Goal: Task Accomplishment & Management: Use online tool/utility

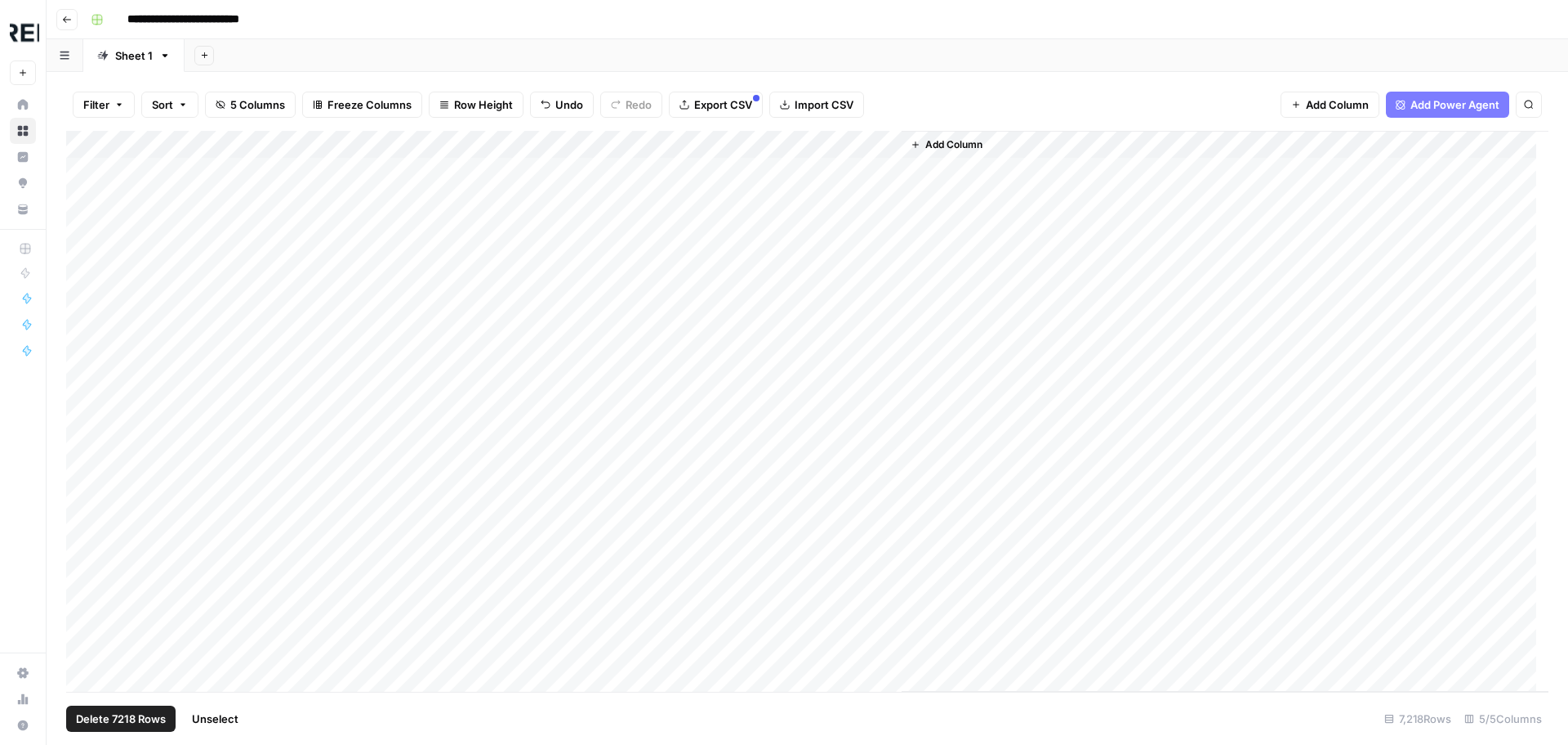
click at [425, 143] on div "Add Column" at bounding box center [807, 411] width 1483 height 561
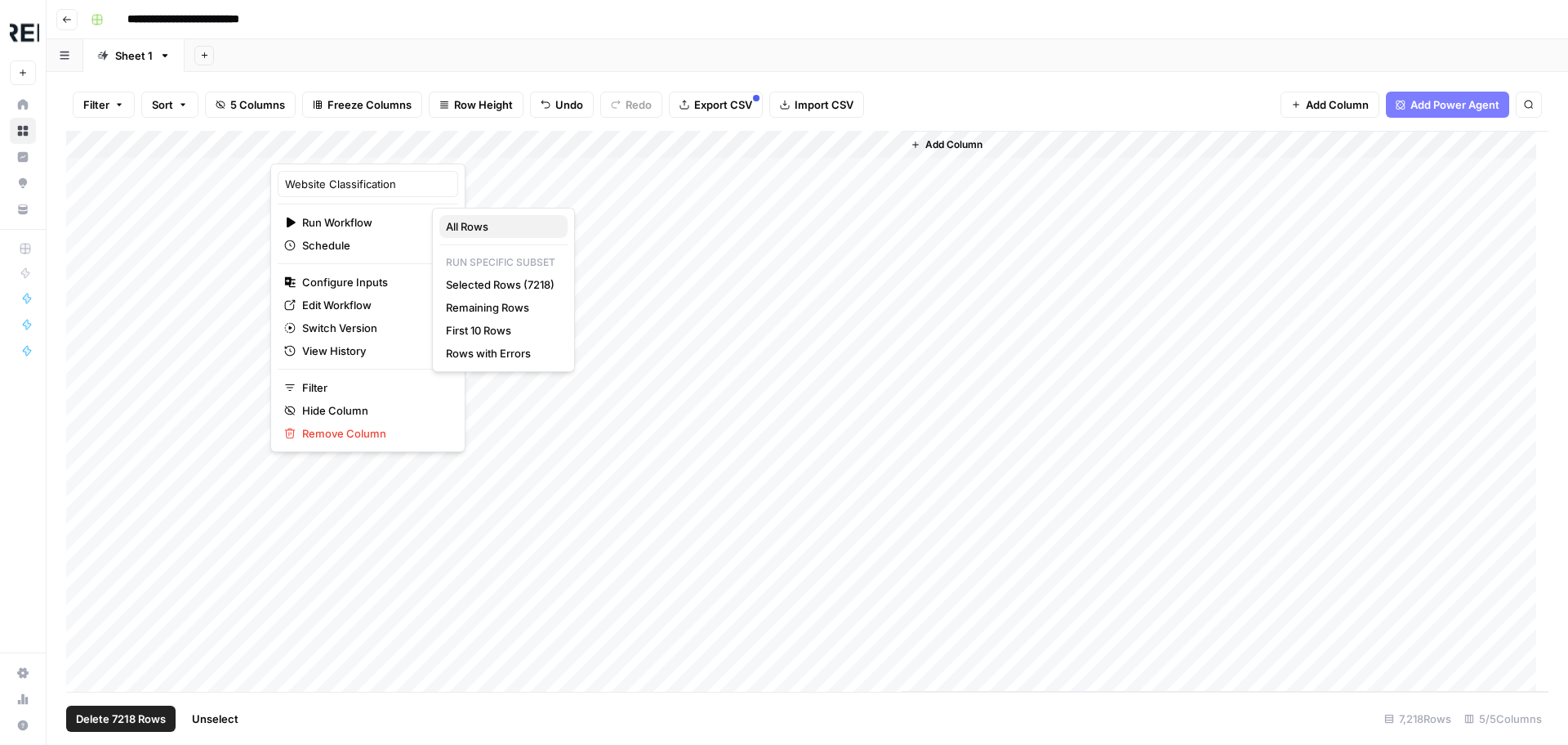
click at [492, 224] on span "All Rows" at bounding box center [500, 227] width 109 height 16
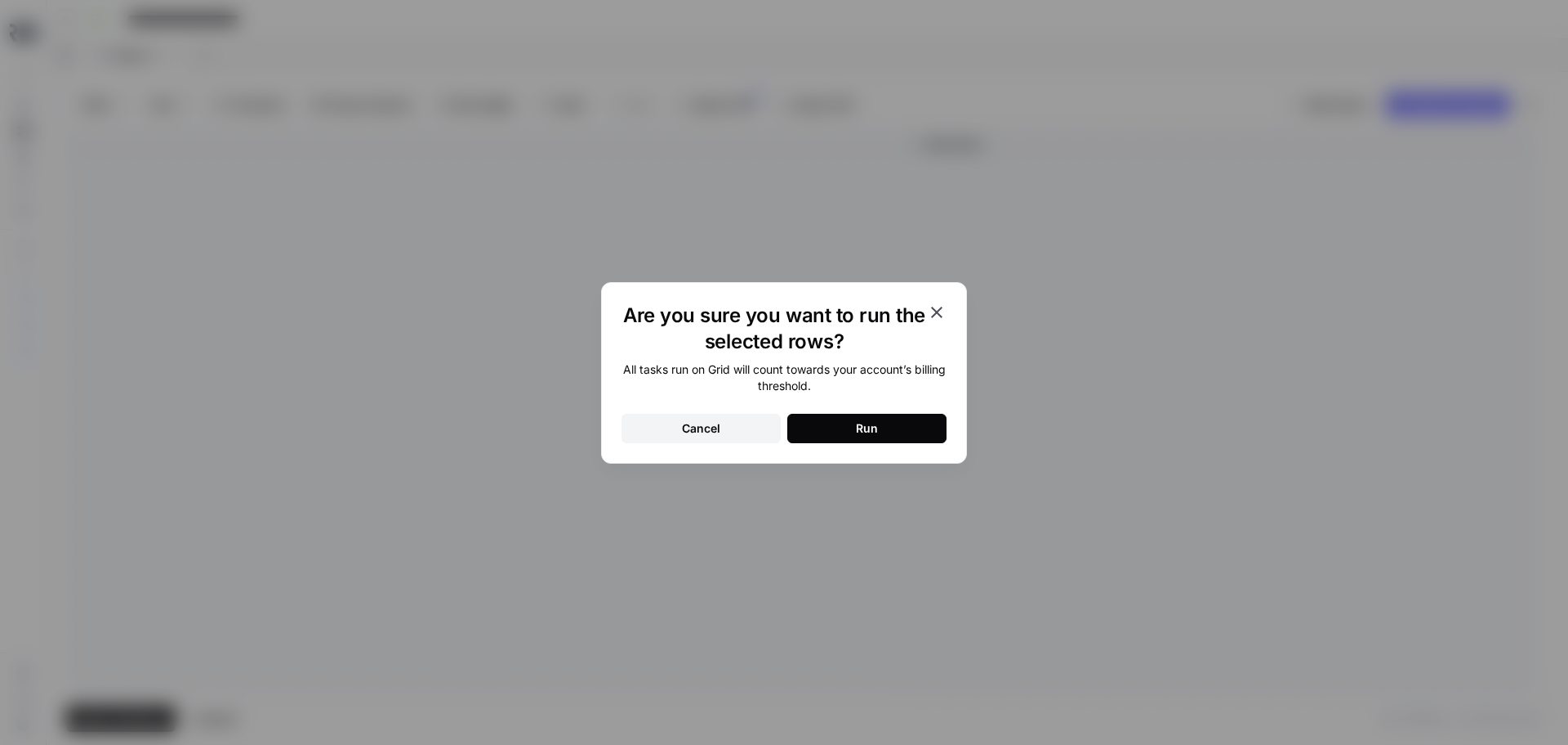
click at [870, 419] on button "Run" at bounding box center [867, 428] width 159 height 29
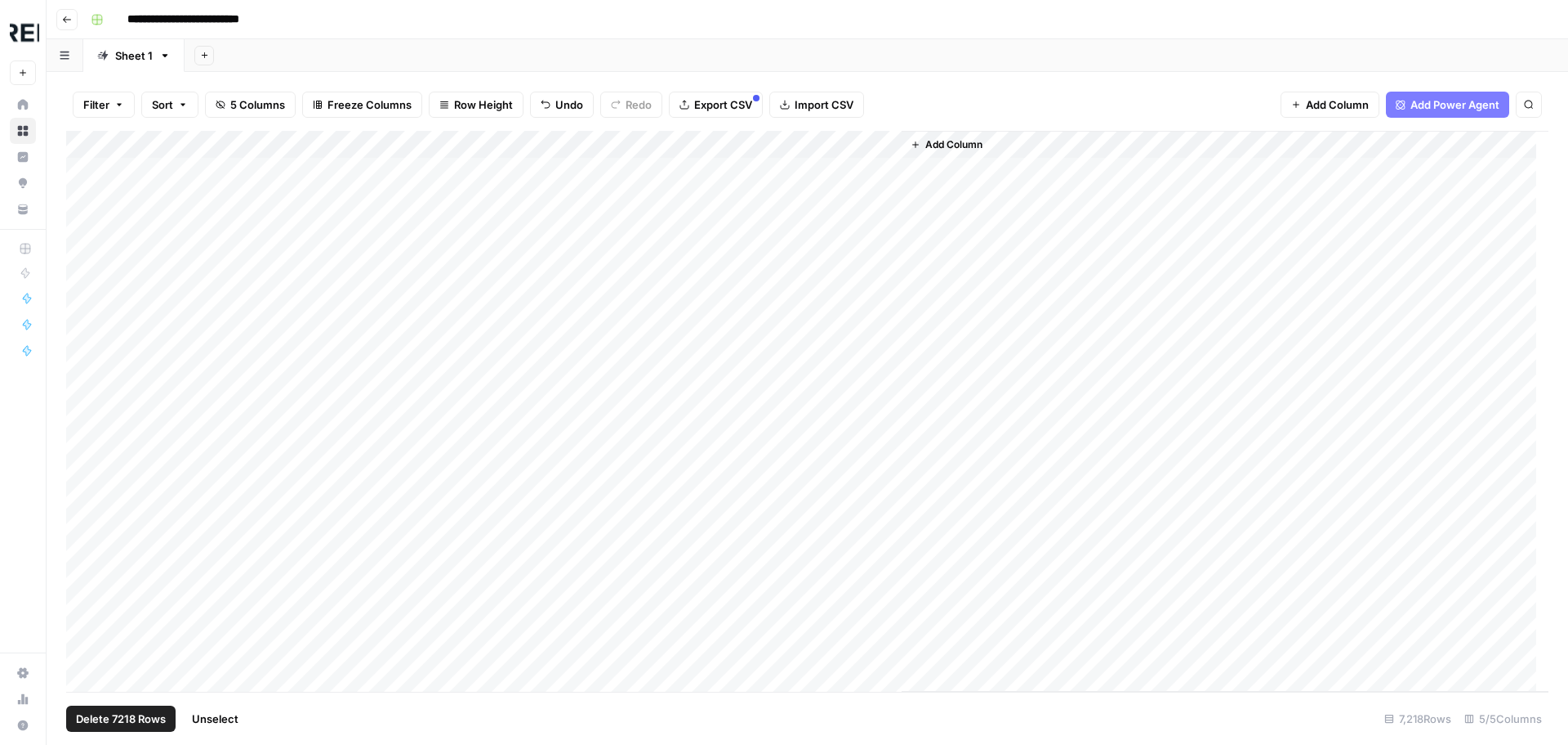
click at [448, 144] on div "Add Column" at bounding box center [807, 411] width 1483 height 561
click at [445, 141] on div "Add Column" at bounding box center [807, 411] width 1483 height 561
click at [443, 169] on div "Add Column" at bounding box center [807, 411] width 1483 height 561
click at [446, 169] on div "Add Column" at bounding box center [807, 411] width 1483 height 561
click at [440, 174] on div "Add Column" at bounding box center [807, 411] width 1483 height 561
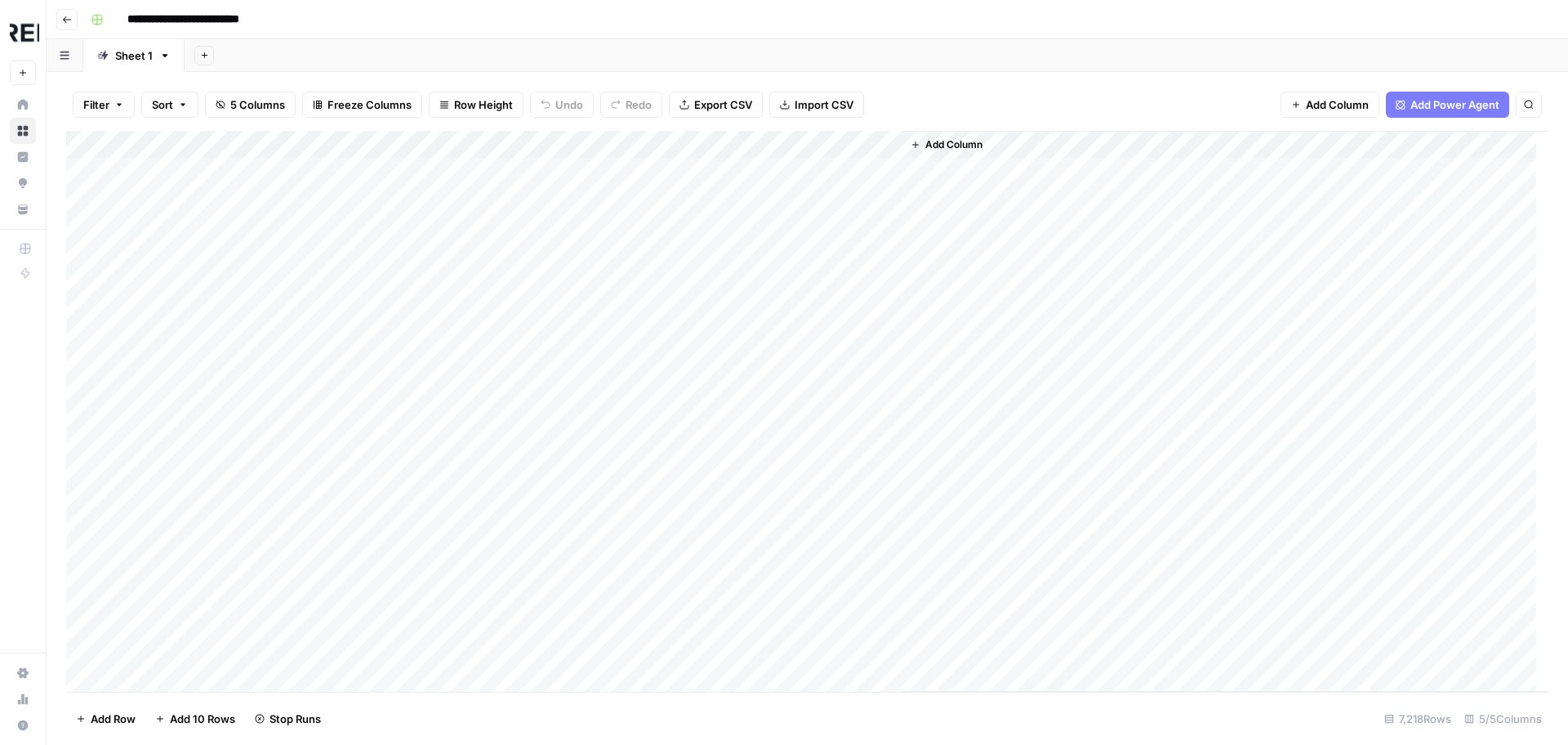
click at [374, 171] on div "Add Column" at bounding box center [807, 411] width 1483 height 561
click at [374, 171] on body "**********" at bounding box center [784, 372] width 1568 height 745
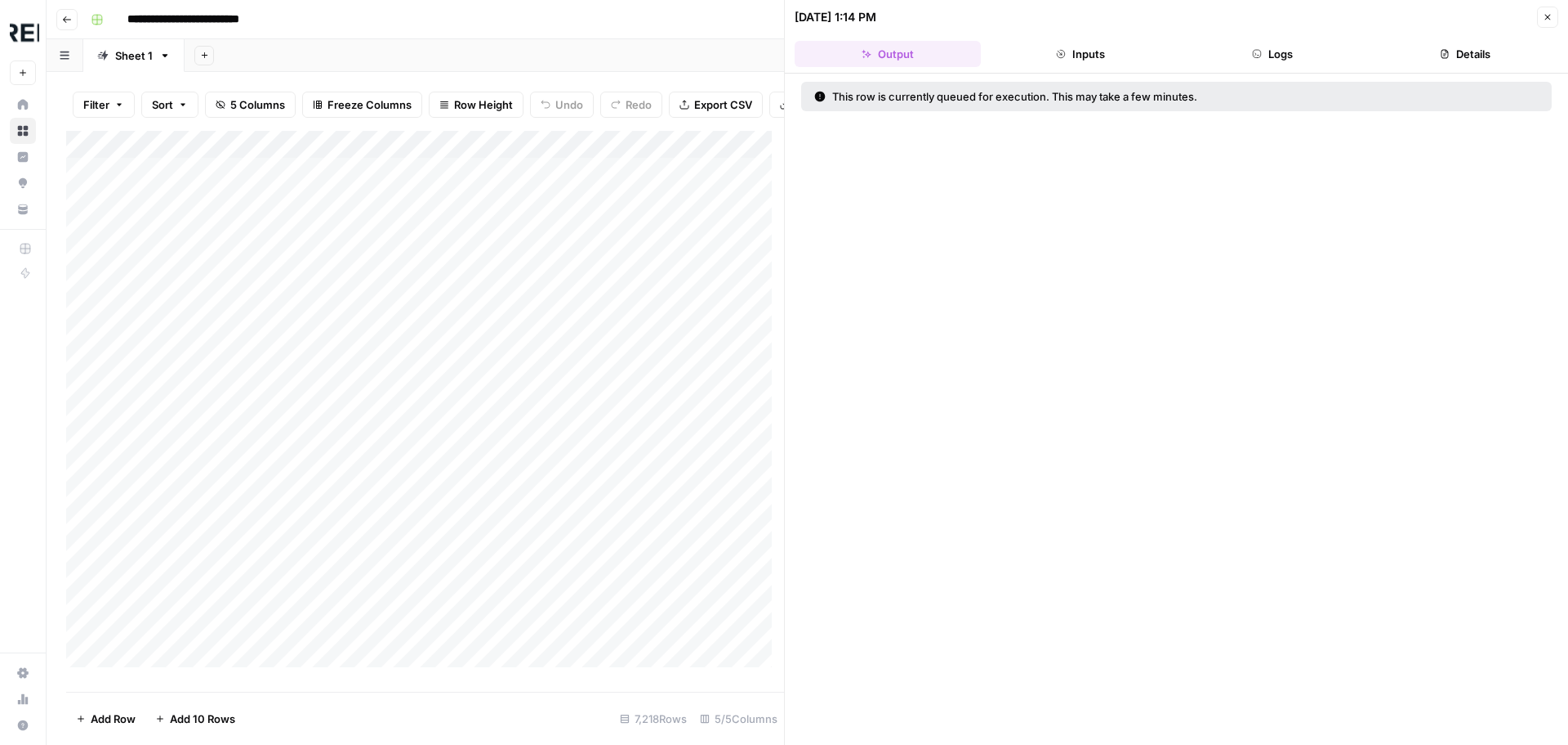
click at [1288, 51] on button "Logs" at bounding box center [1274, 53] width 187 height 26
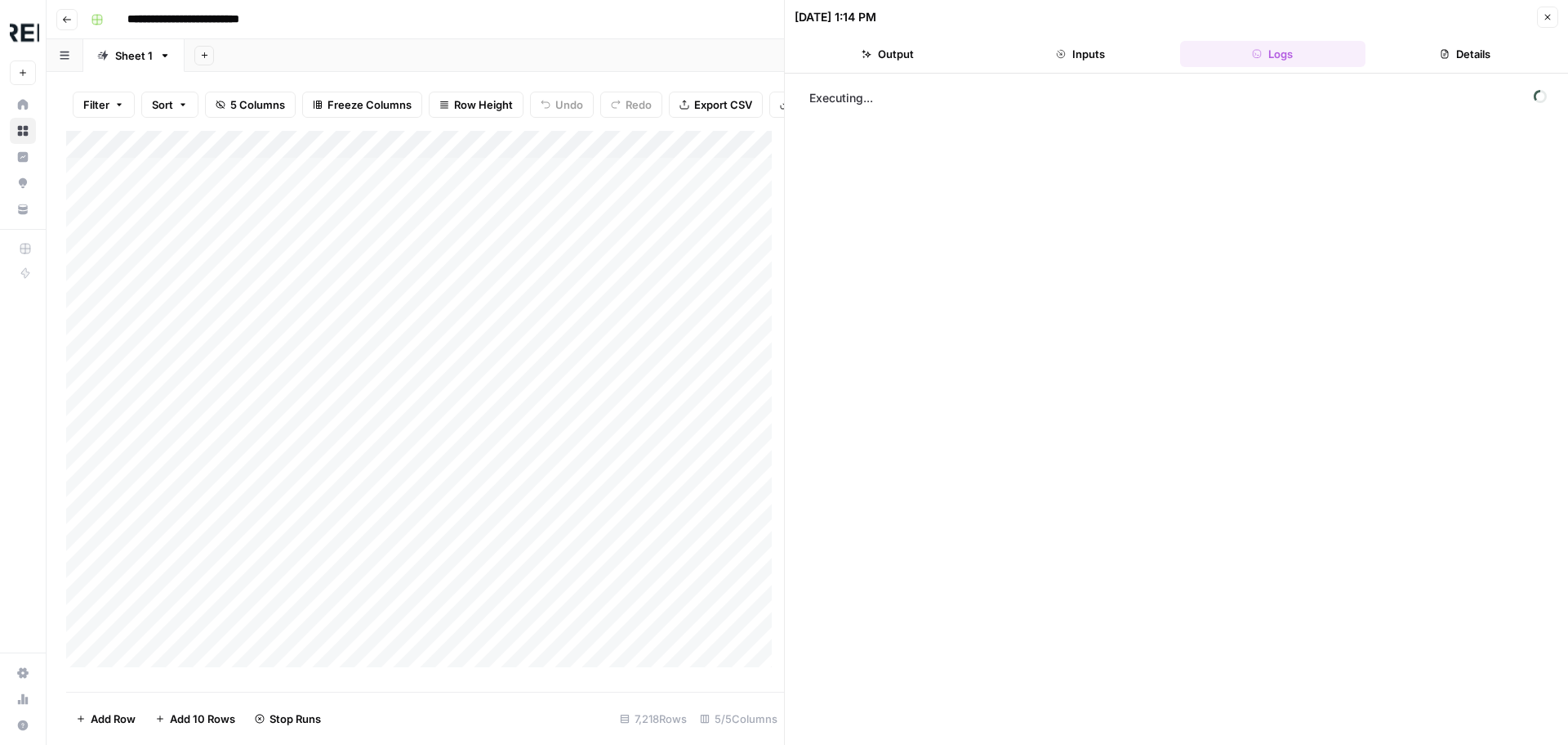
click at [1552, 15] on icon "button" at bounding box center [1547, 17] width 10 height 10
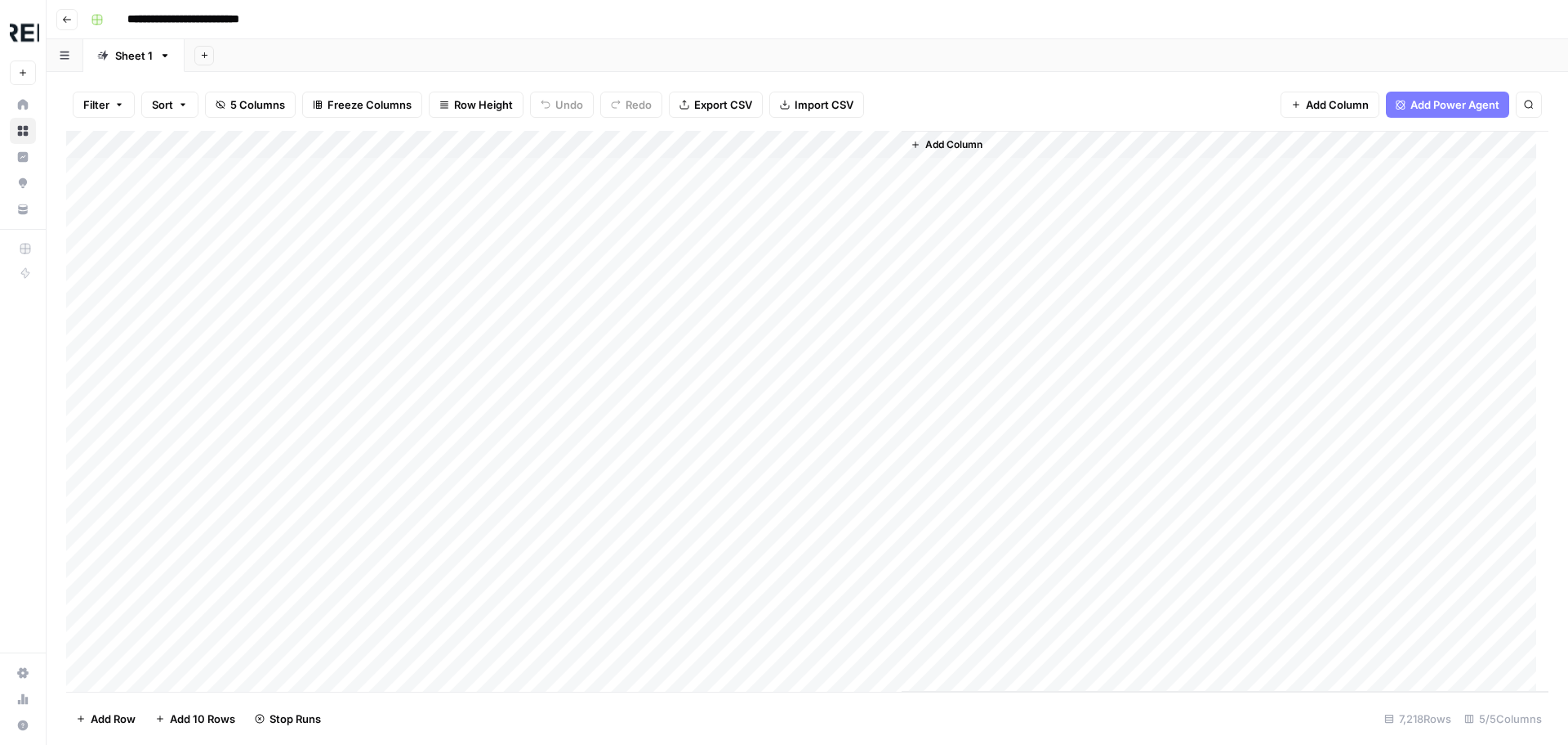
click at [445, 169] on div "Add Column" at bounding box center [807, 411] width 1483 height 561
click at [99, 138] on div "Add Column" at bounding box center [807, 411] width 1483 height 561
click at [741, 102] on span "Export CSV" at bounding box center [724, 104] width 58 height 16
click at [101, 148] on div "Add Column" at bounding box center [807, 411] width 1483 height 561
click at [445, 198] on div "Add Column" at bounding box center [807, 411] width 1483 height 561
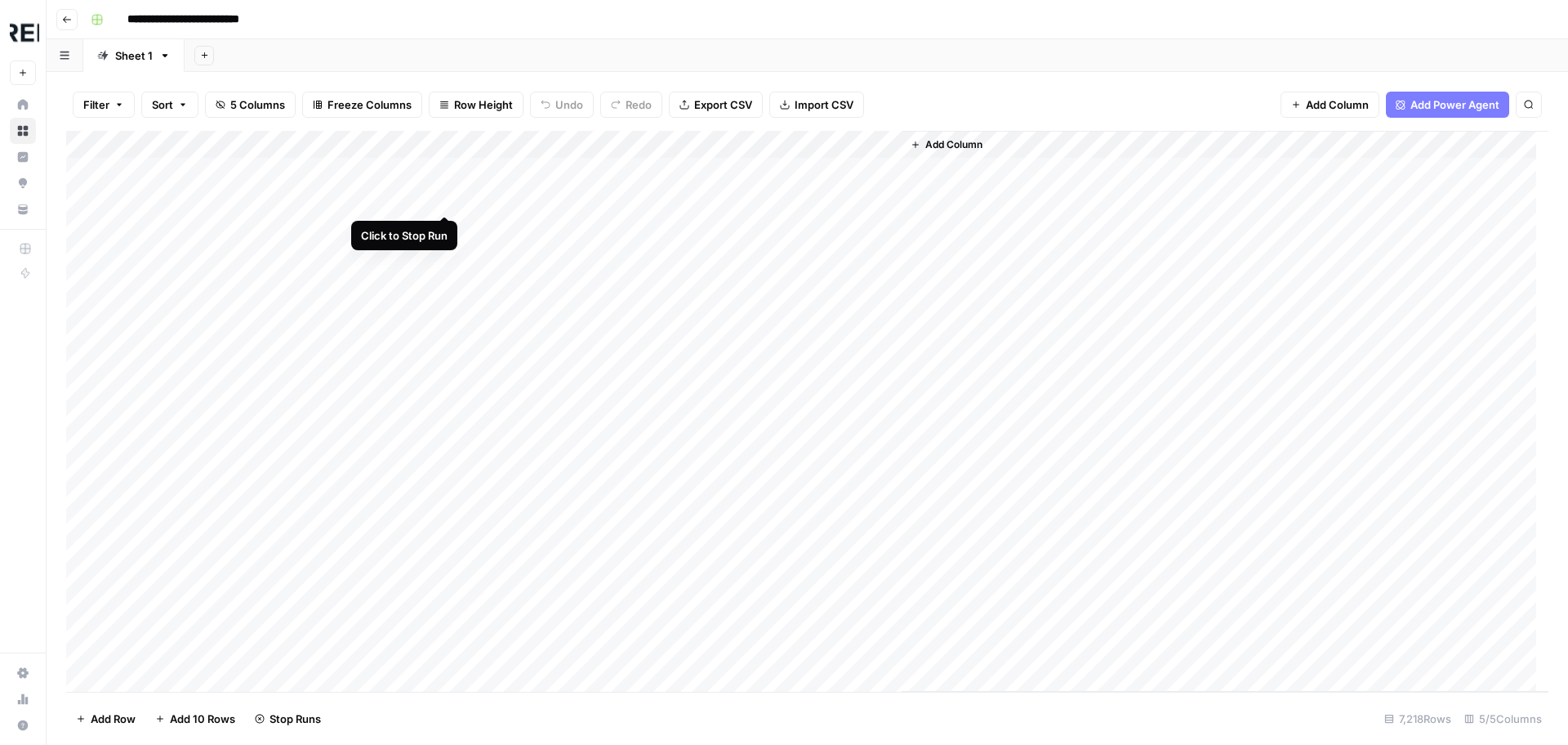
click at [444, 198] on div "Add Column" at bounding box center [807, 411] width 1483 height 561
click at [104, 151] on div "Add Column" at bounding box center [807, 411] width 1483 height 561
click at [82, 176] on div "Add Column" at bounding box center [807, 411] width 1483 height 561
click at [89, 192] on div "Add Column" at bounding box center [807, 411] width 1483 height 561
click at [146, 718] on span "Delete 7216 Rows" at bounding box center [120, 719] width 90 height 16
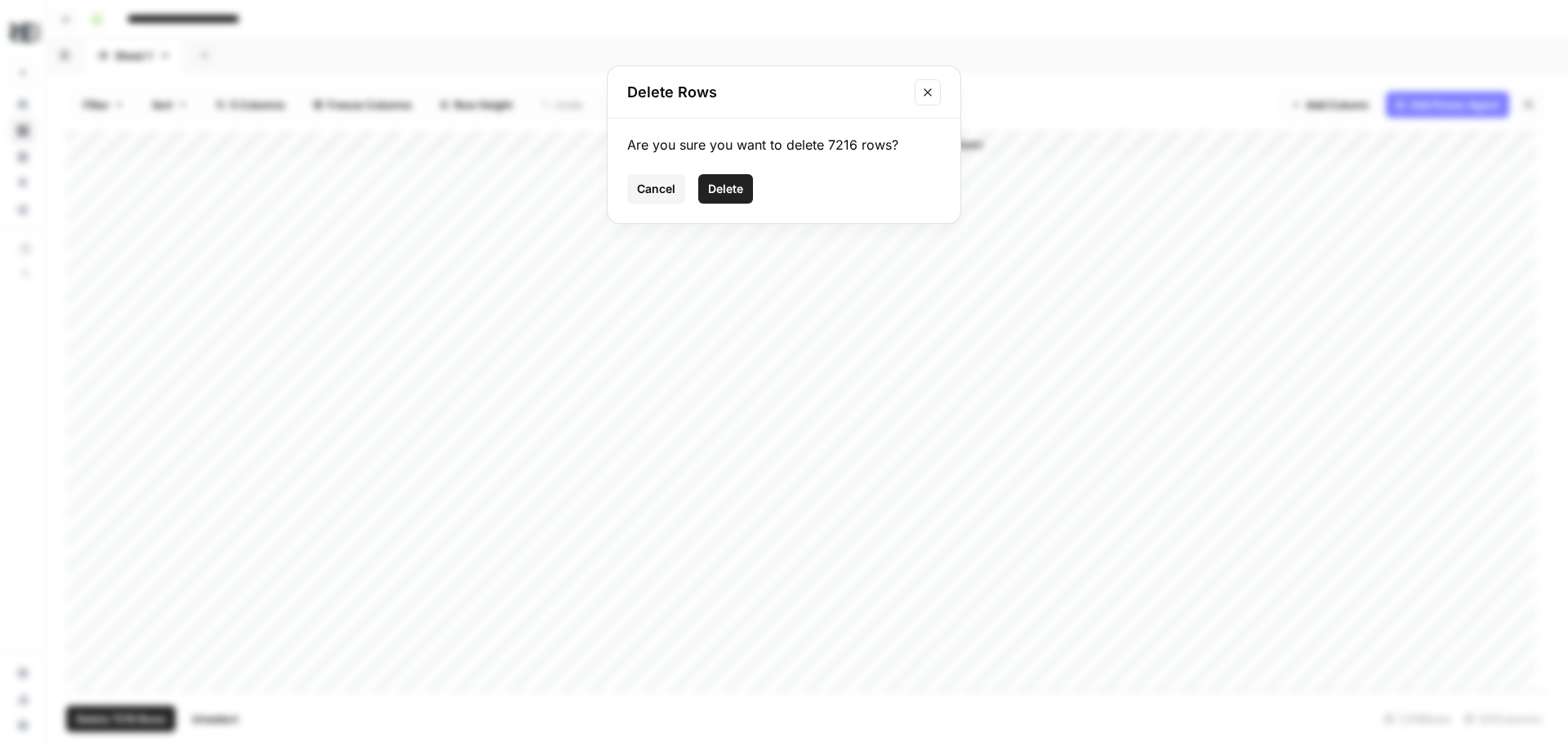
click at [725, 192] on span "Delete" at bounding box center [726, 189] width 35 height 16
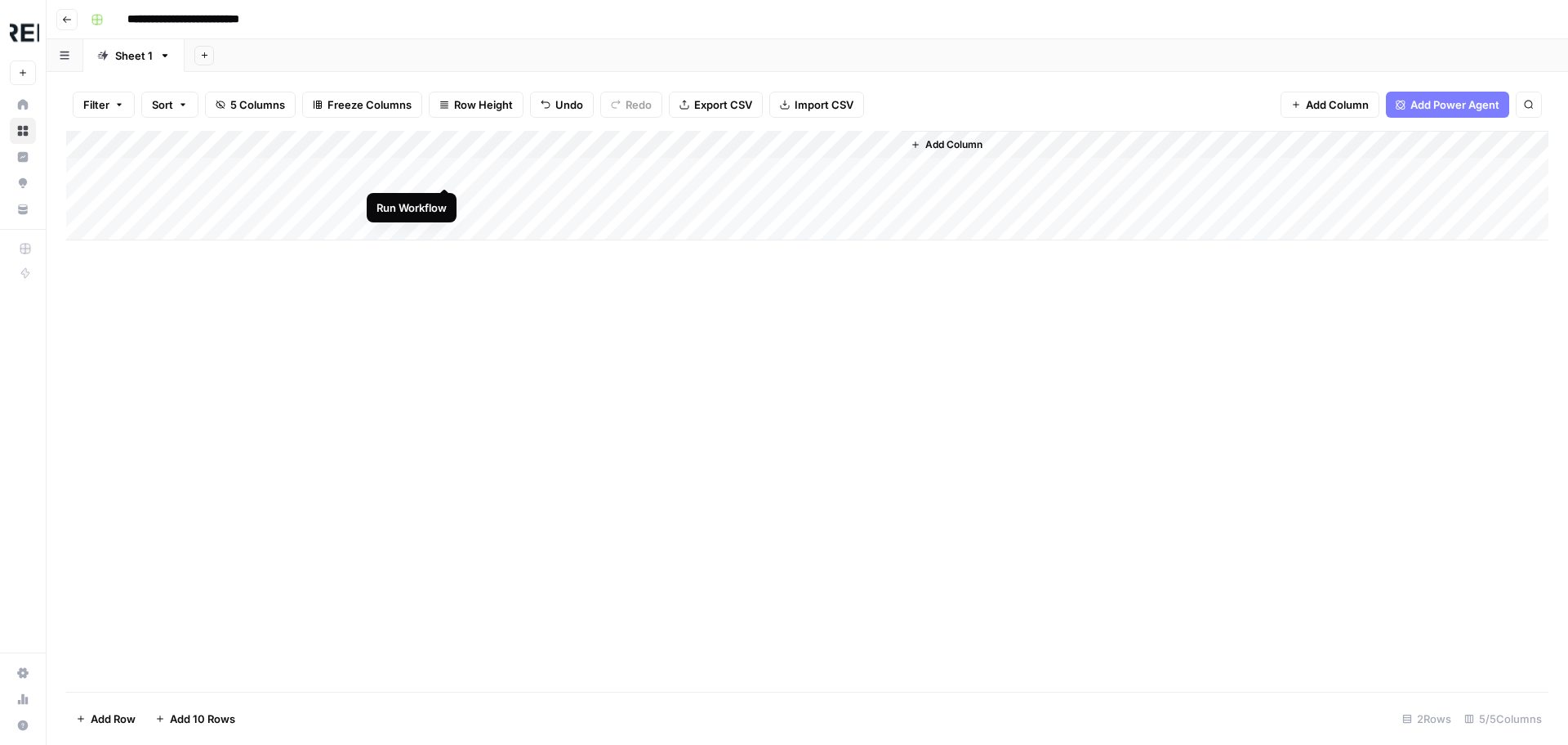
click at [447, 168] on div "Add Column" at bounding box center [807, 185] width 1483 height 110
click at [442, 169] on div "Add Column" at bounding box center [807, 185] width 1483 height 110
click at [425, 140] on div "Add Column" at bounding box center [807, 185] width 1483 height 110
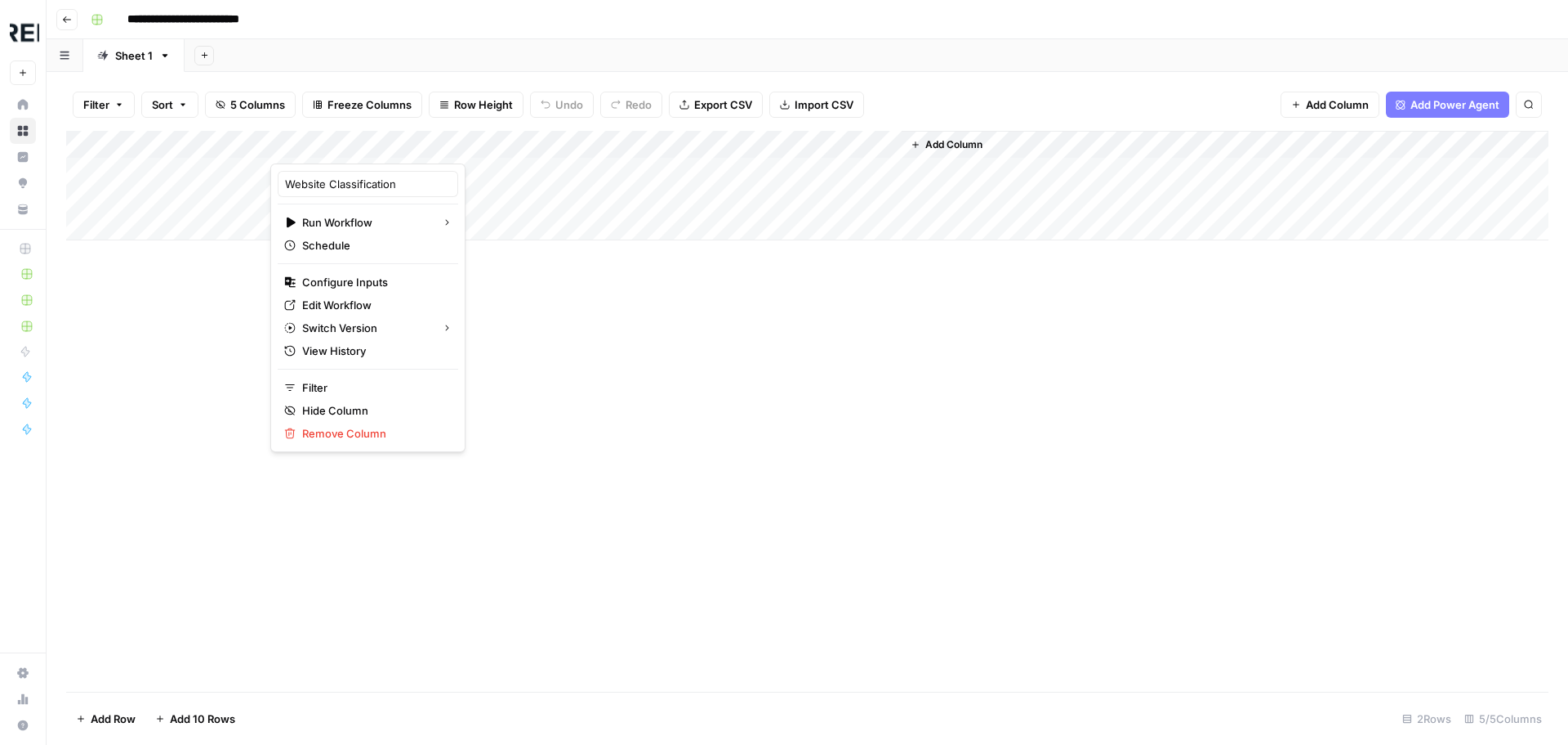
click at [882, 272] on div "Add Column" at bounding box center [807, 411] width 1483 height 561
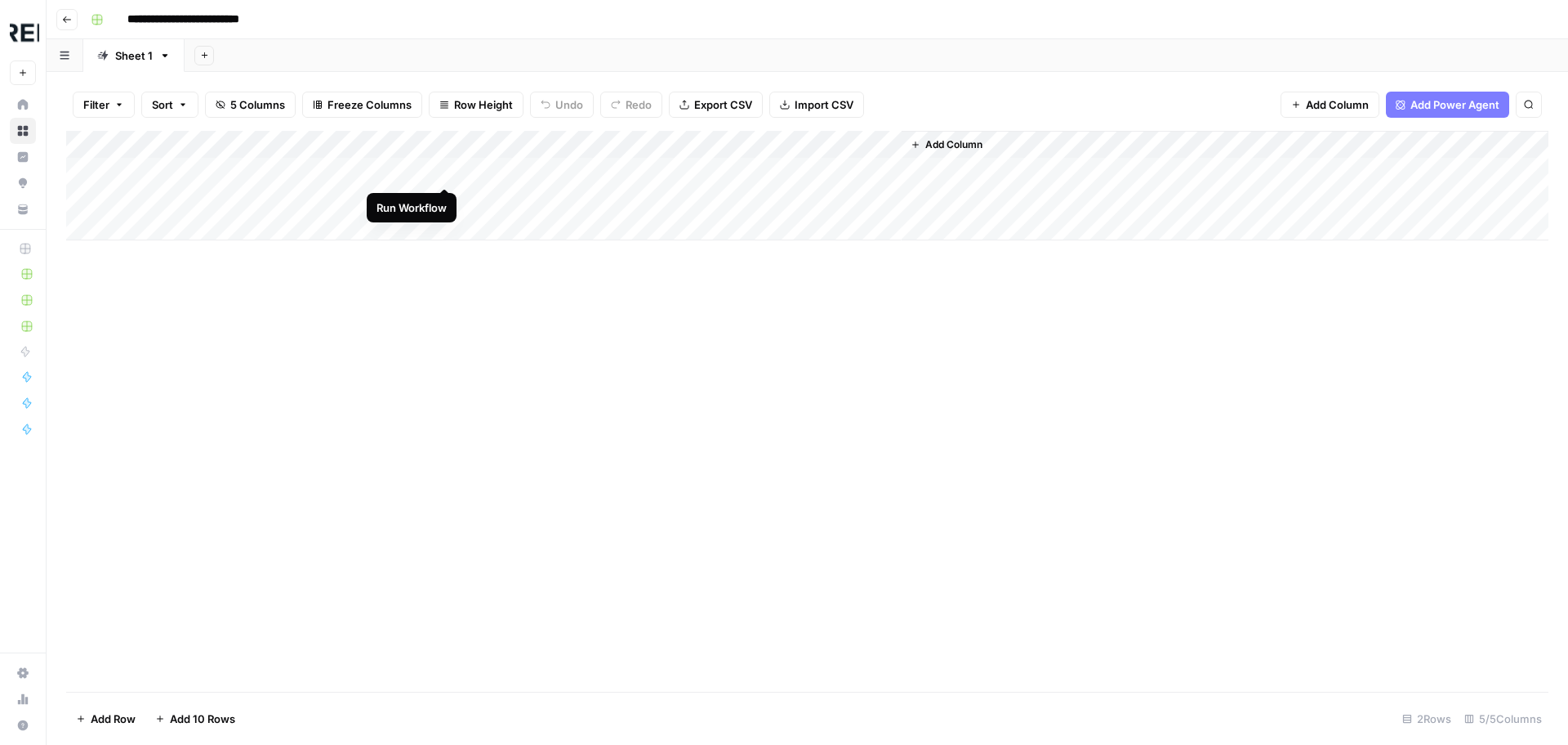
click at [444, 169] on div "Add Column" at bounding box center [807, 185] width 1483 height 110
click at [444, 197] on div "Add Column" at bounding box center [807, 185] width 1483 height 110
click at [395, 167] on div "Add Column" at bounding box center [807, 185] width 1483 height 110
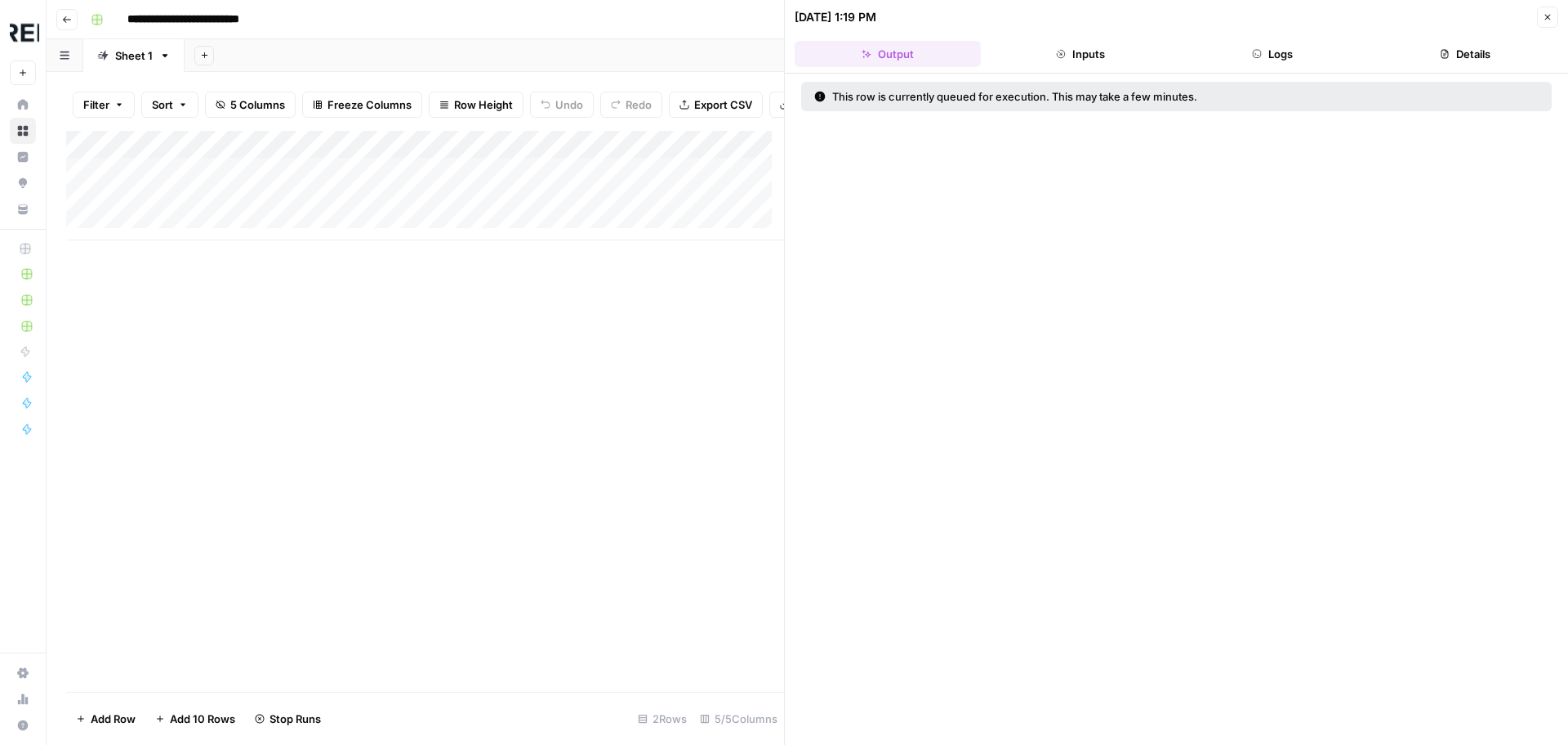
click at [1268, 39] on header "09/16/25 at 1:19 PM Close Output Inputs Logs Details" at bounding box center [1177, 36] width 784 height 73
click at [1274, 49] on button "Logs" at bounding box center [1274, 53] width 187 height 26
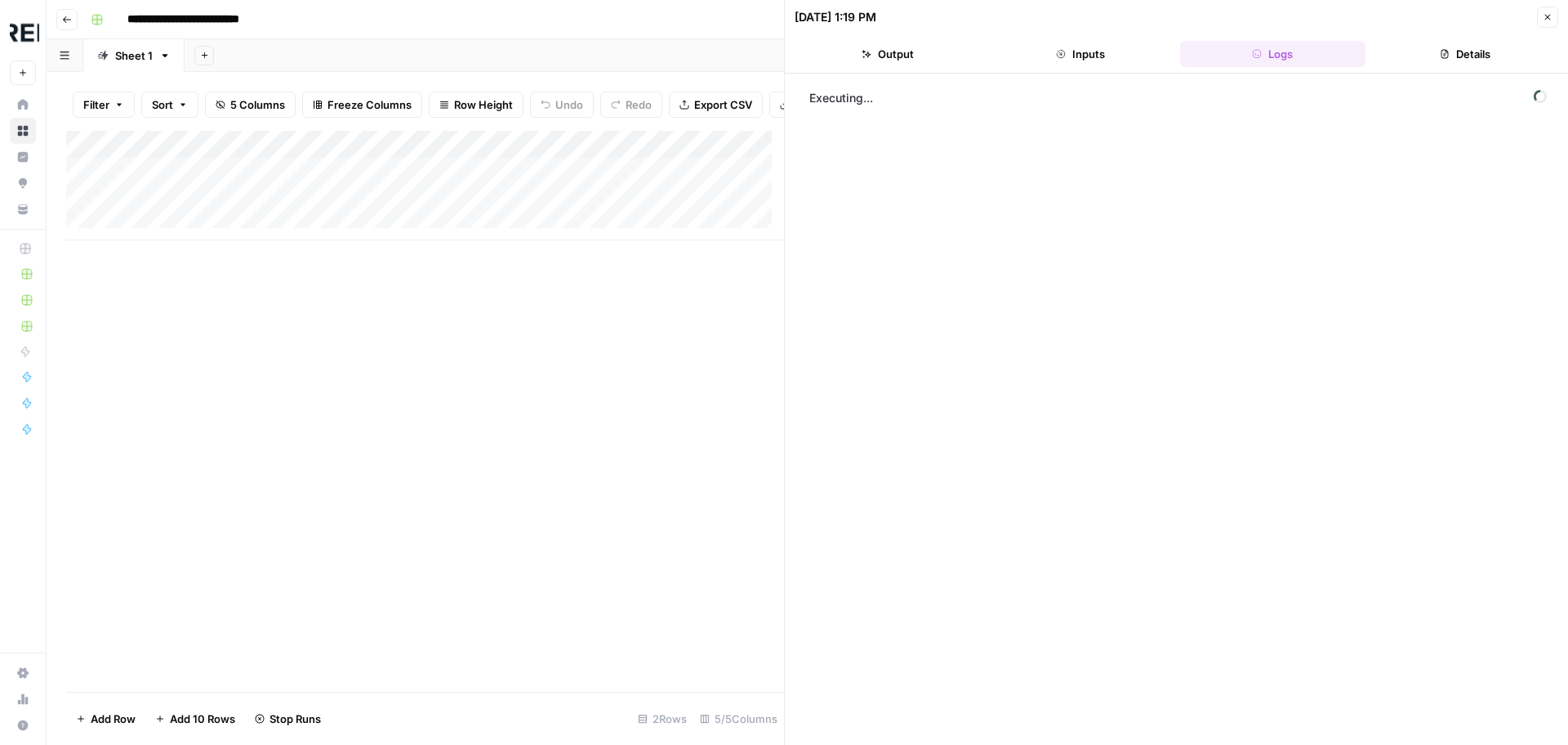
click at [1119, 59] on button "Inputs" at bounding box center [1081, 53] width 187 height 26
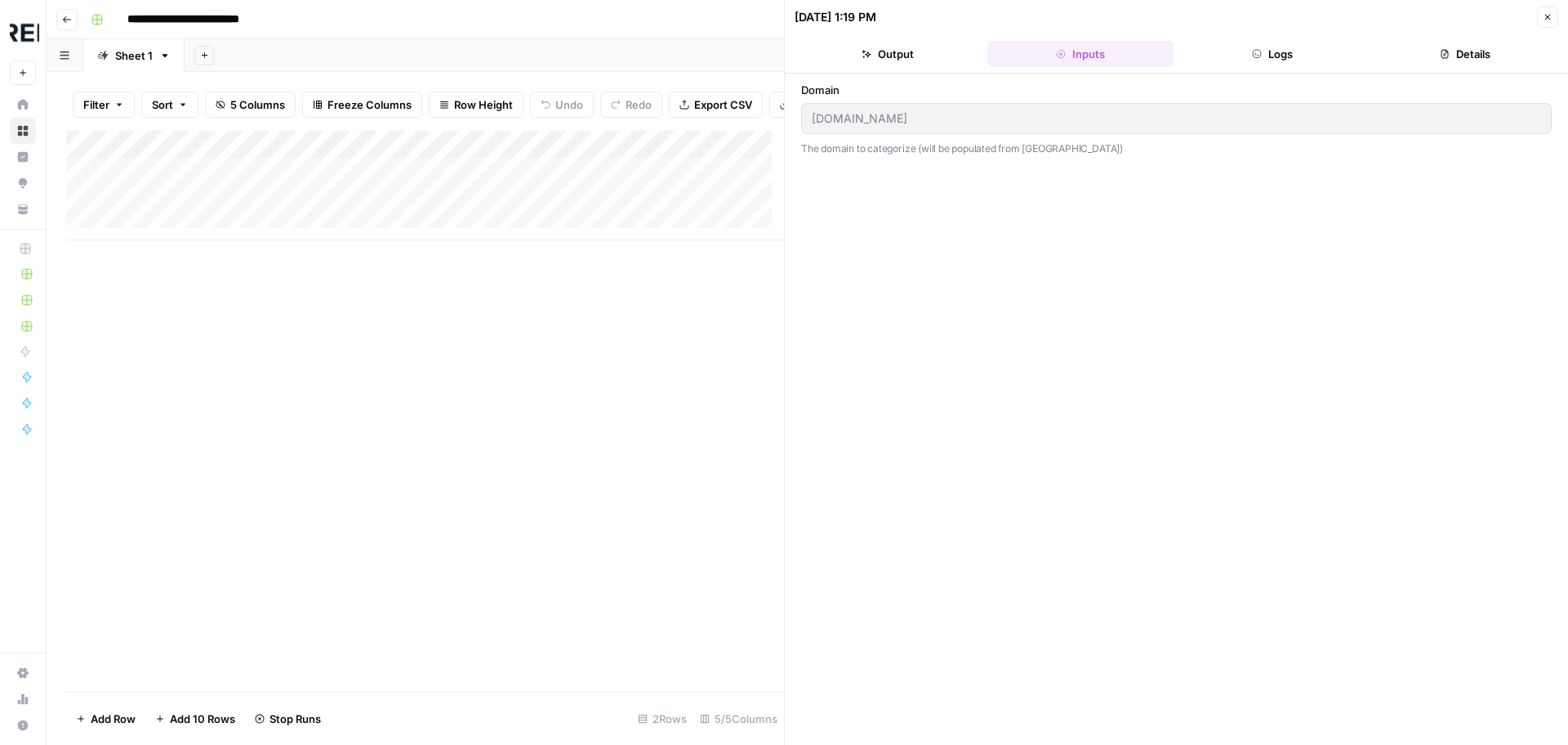
click at [1231, 48] on button "Logs" at bounding box center [1274, 53] width 187 height 26
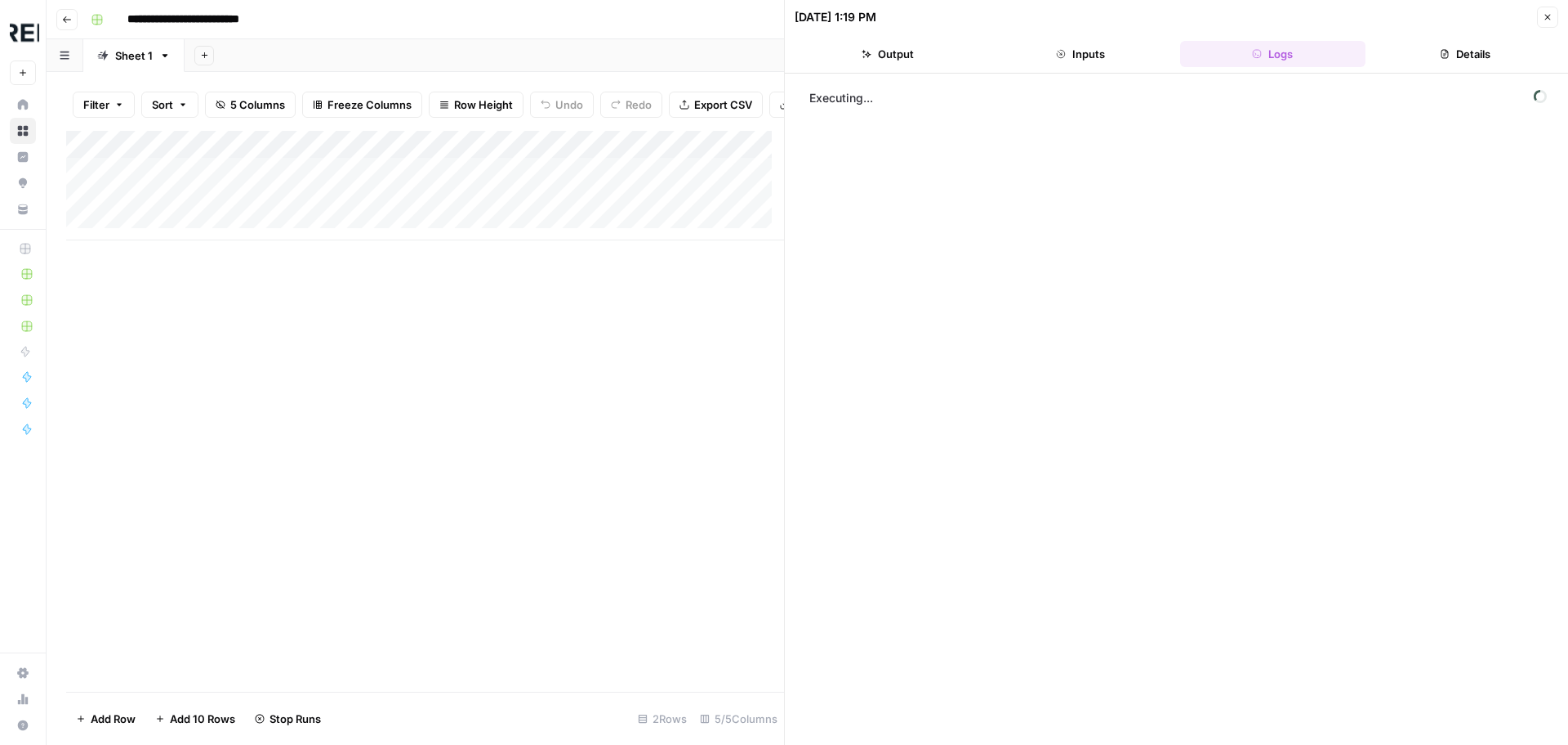
click at [1477, 50] on button "Details" at bounding box center [1466, 53] width 187 height 26
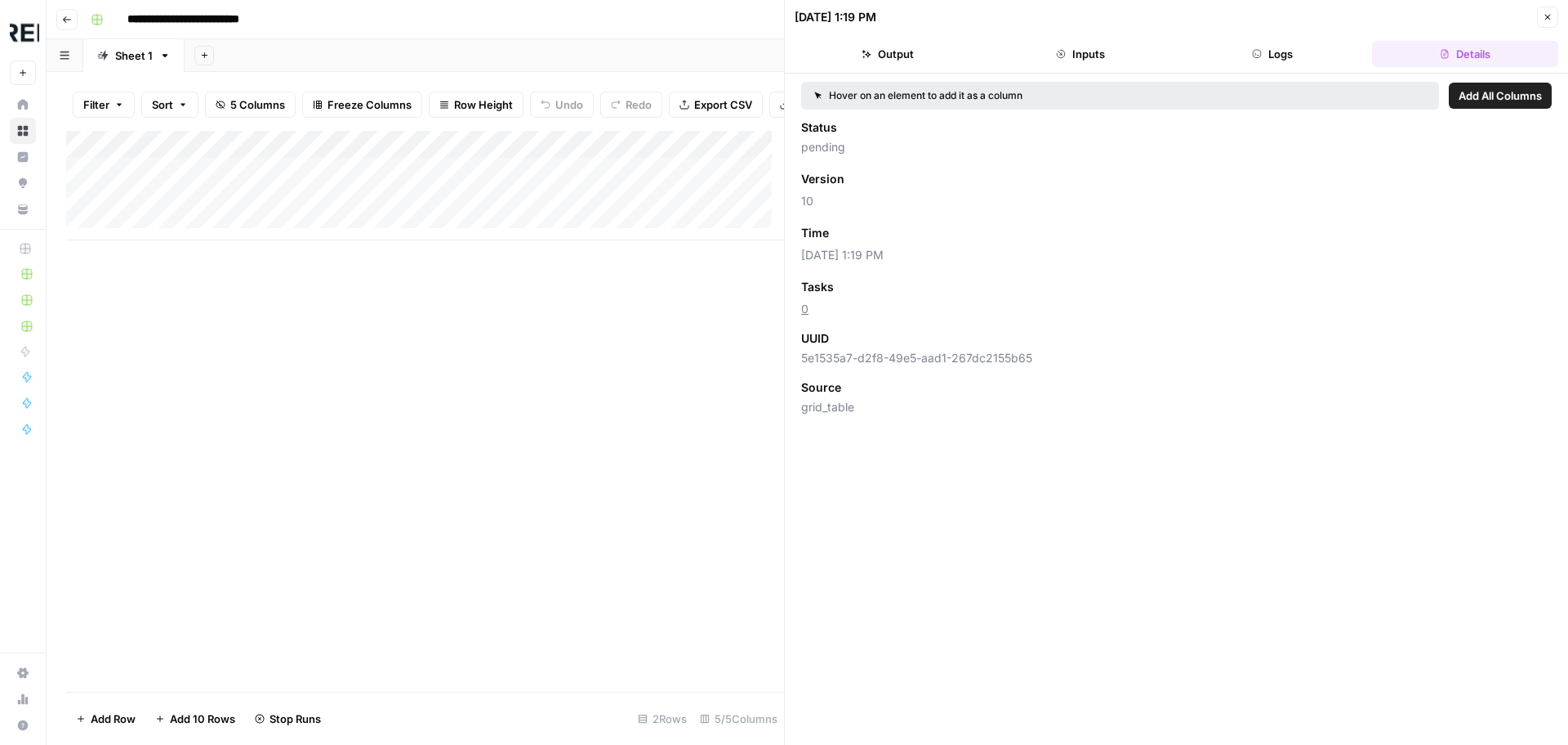
click at [1305, 62] on button "Logs" at bounding box center [1274, 53] width 187 height 26
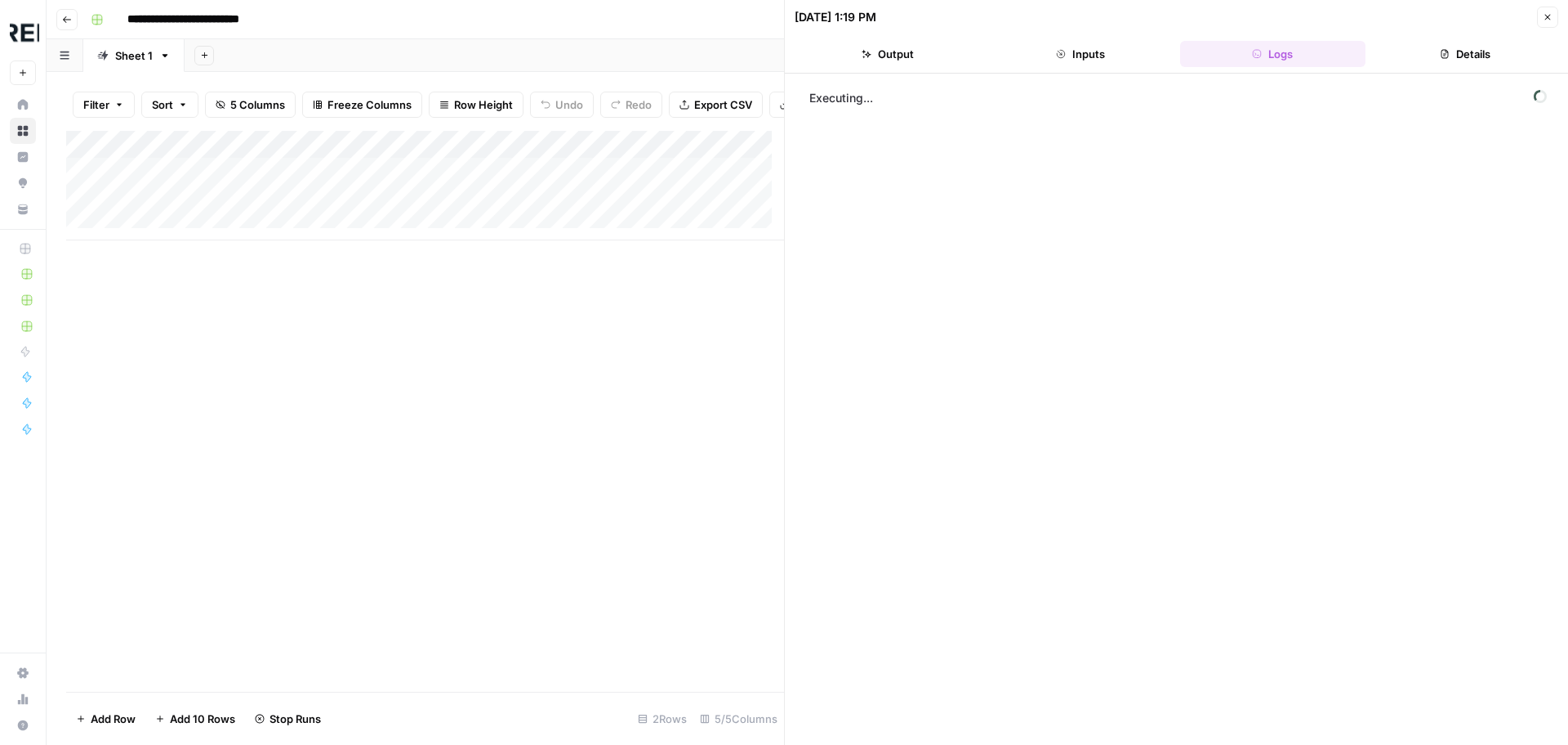
click at [1543, 21] on button "Close" at bounding box center [1547, 16] width 21 height 21
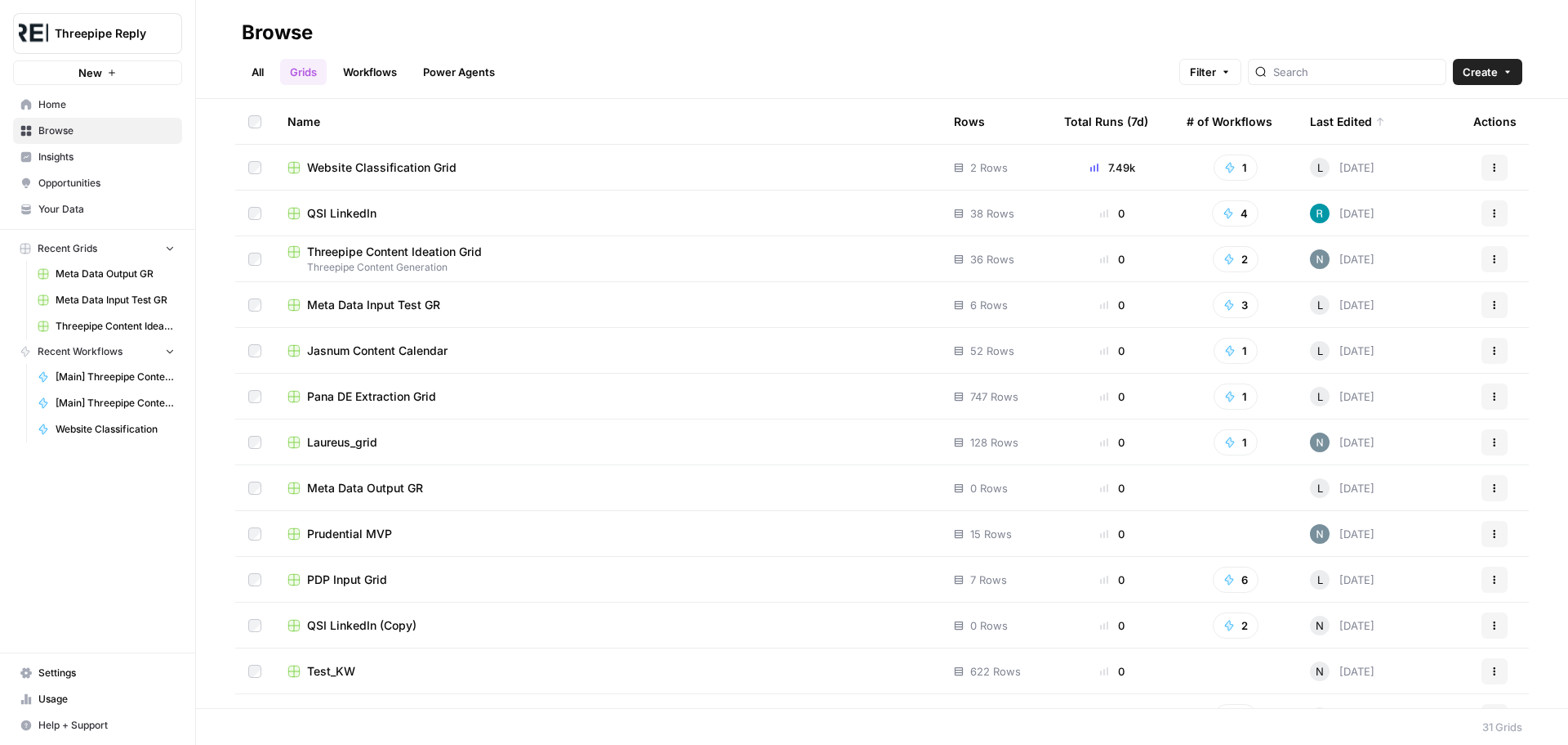
click at [97, 201] on link "Your Data" at bounding box center [97, 208] width 169 height 26
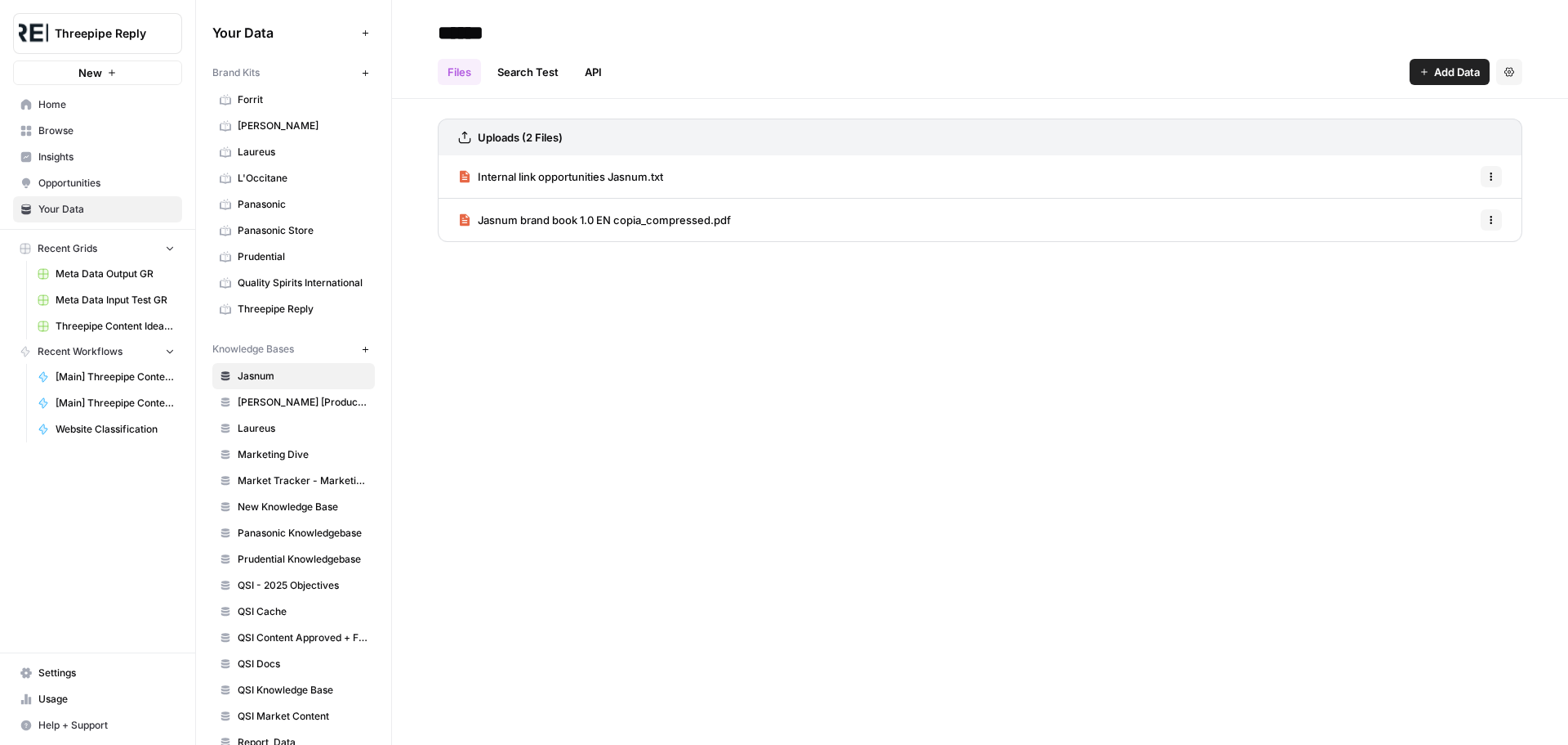
click at [85, 695] on span "Usage" at bounding box center [106, 699] width 137 height 15
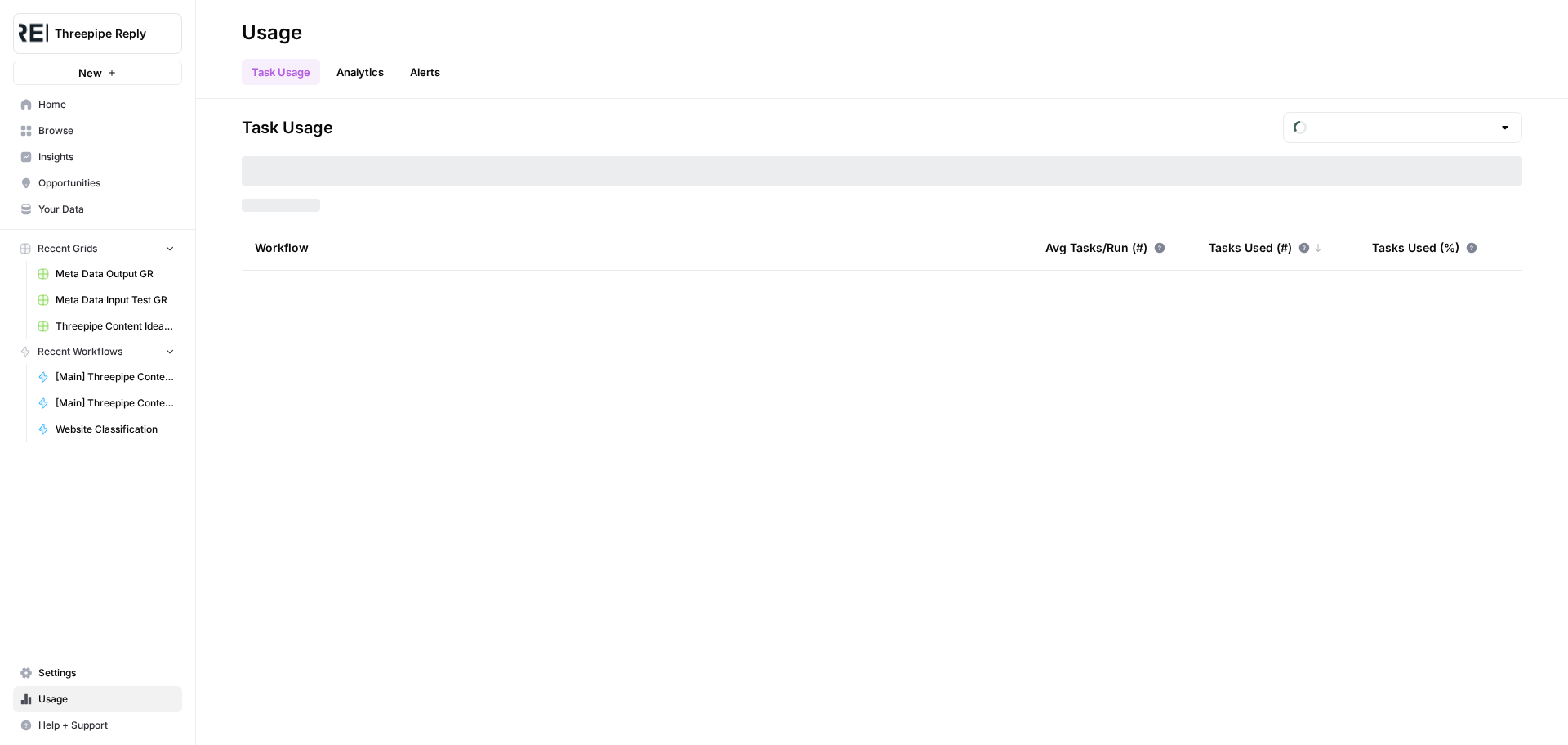
type input "September Tasks"
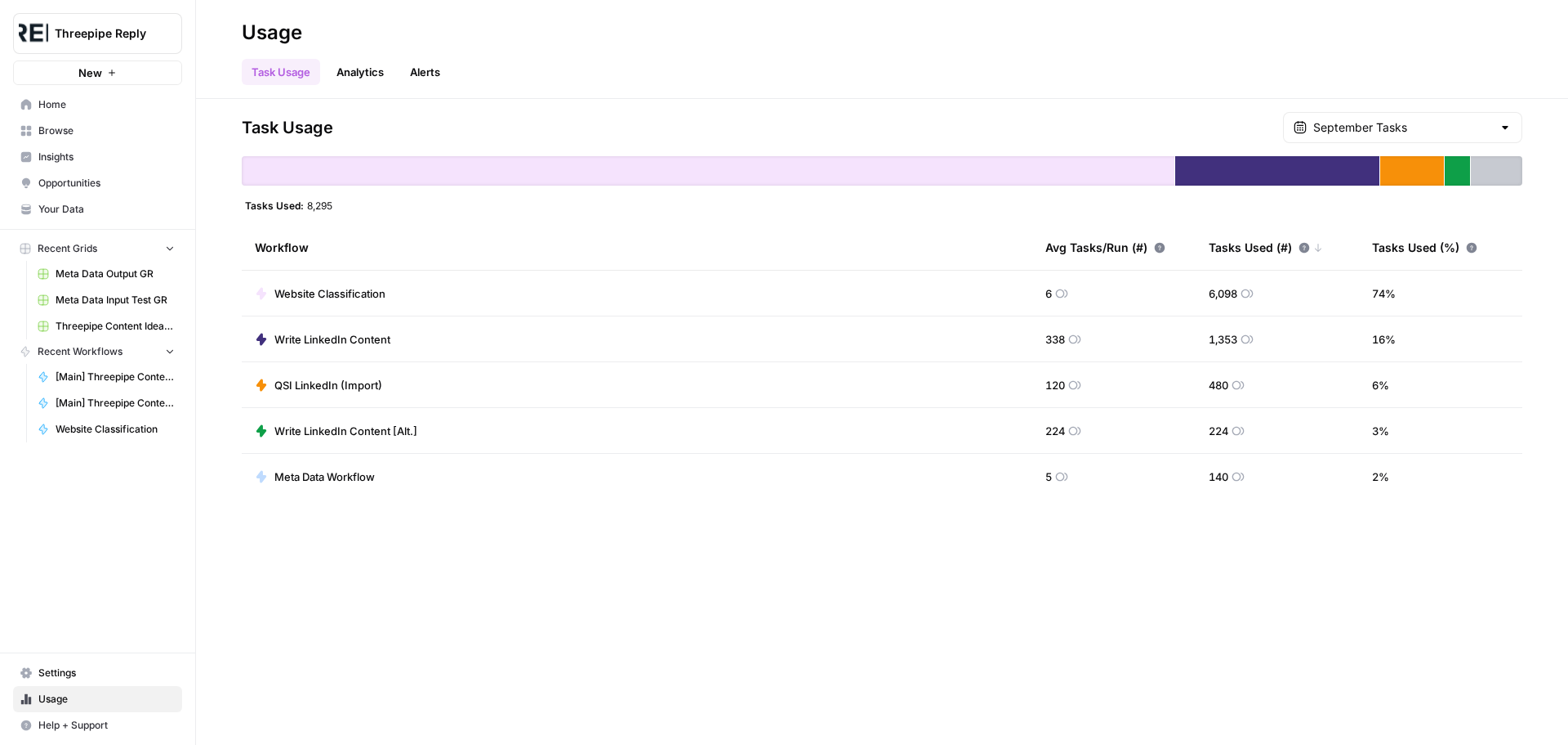
click at [422, 79] on link "Alerts" at bounding box center [425, 72] width 50 height 26
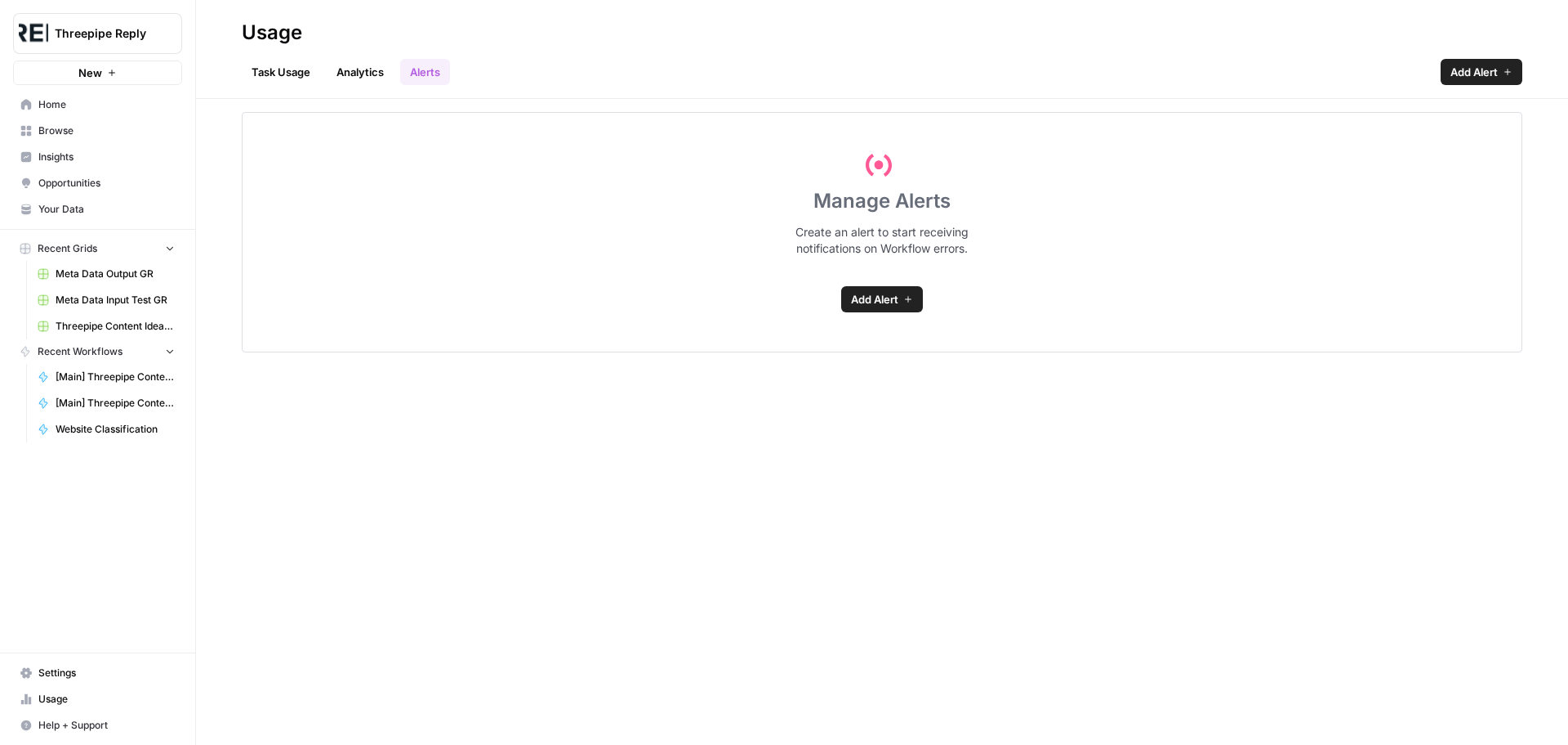
click at [261, 73] on link "Task Usage" at bounding box center [281, 72] width 79 height 26
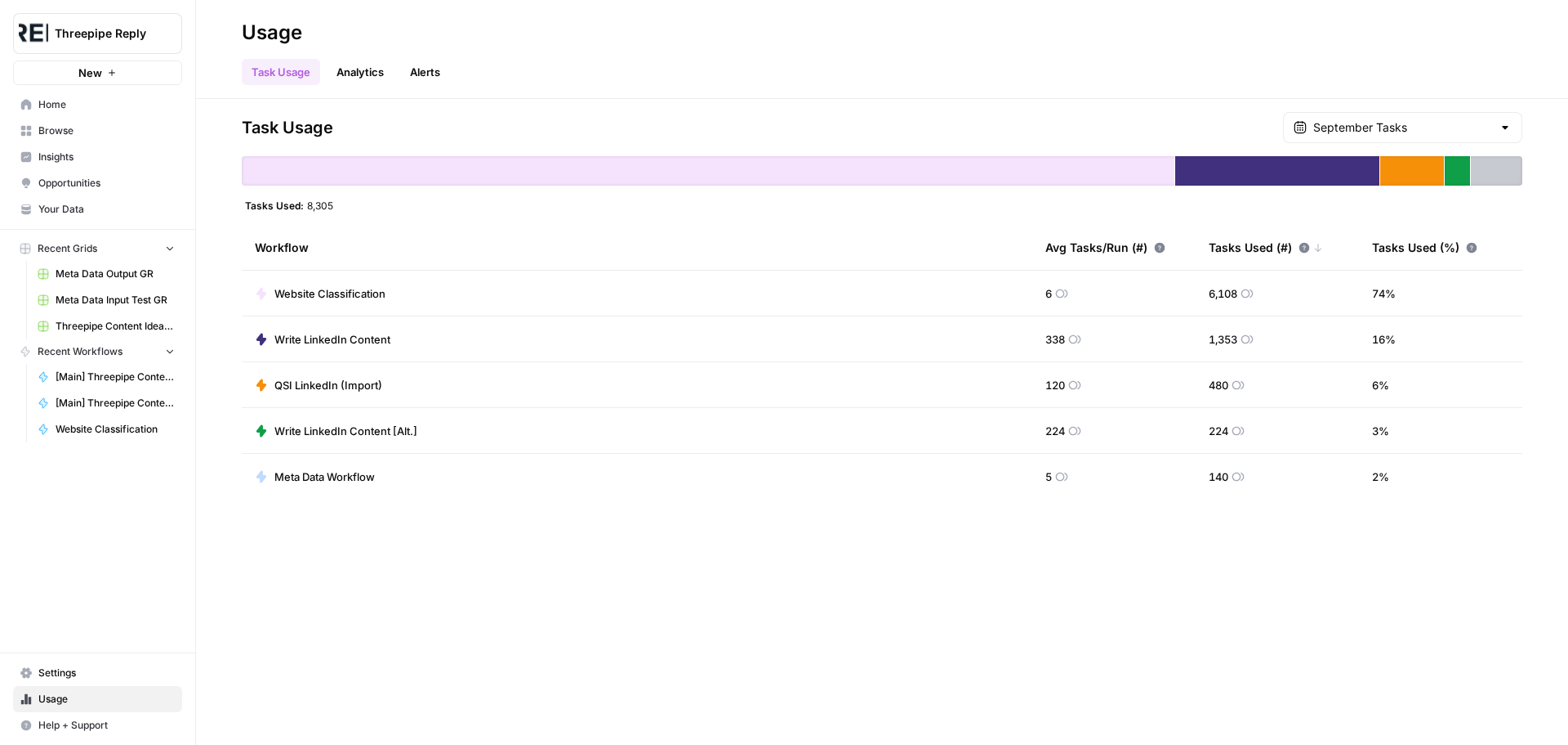
click at [379, 66] on link "Analytics" at bounding box center [361, 72] width 67 height 26
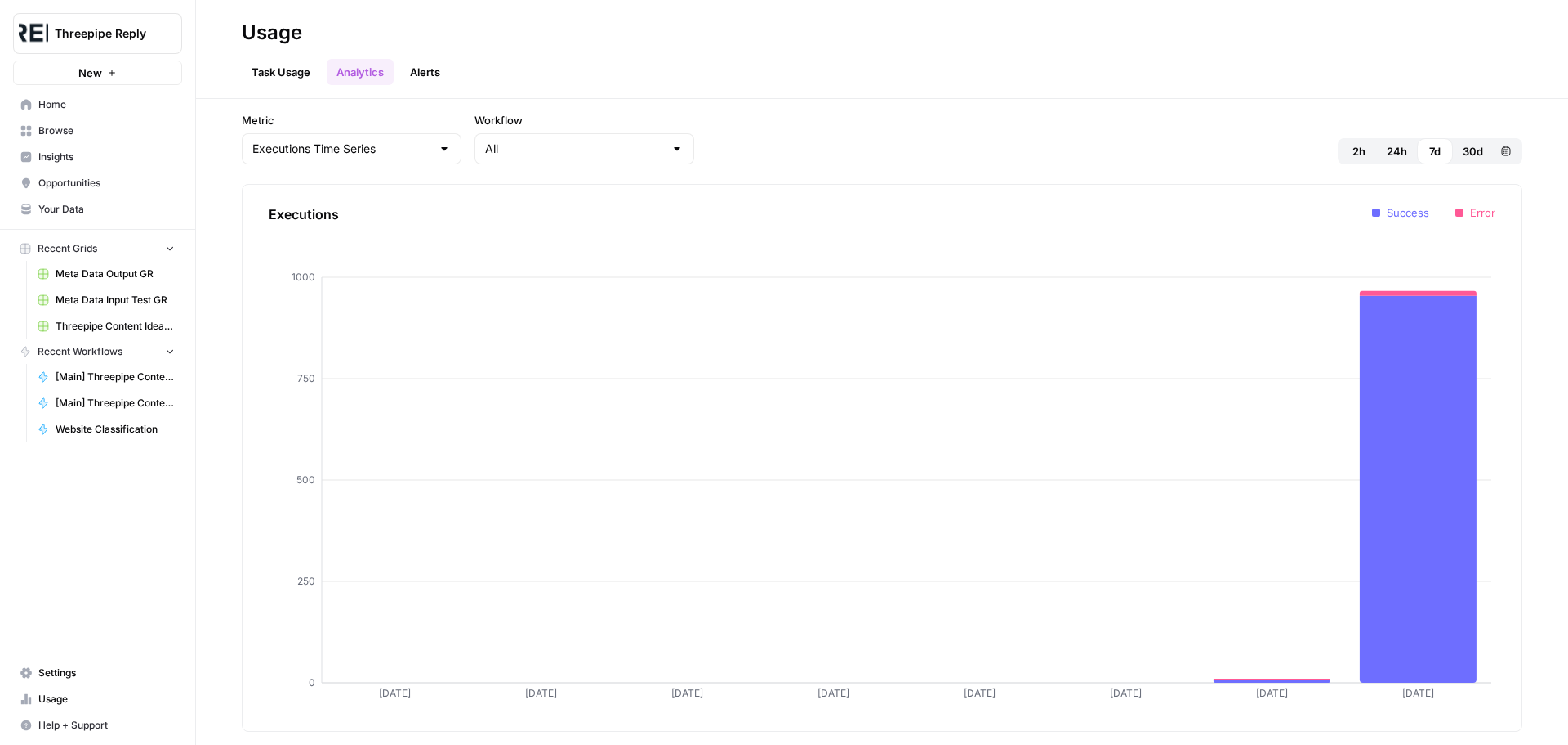
click at [420, 71] on link "Alerts" at bounding box center [425, 72] width 50 height 26
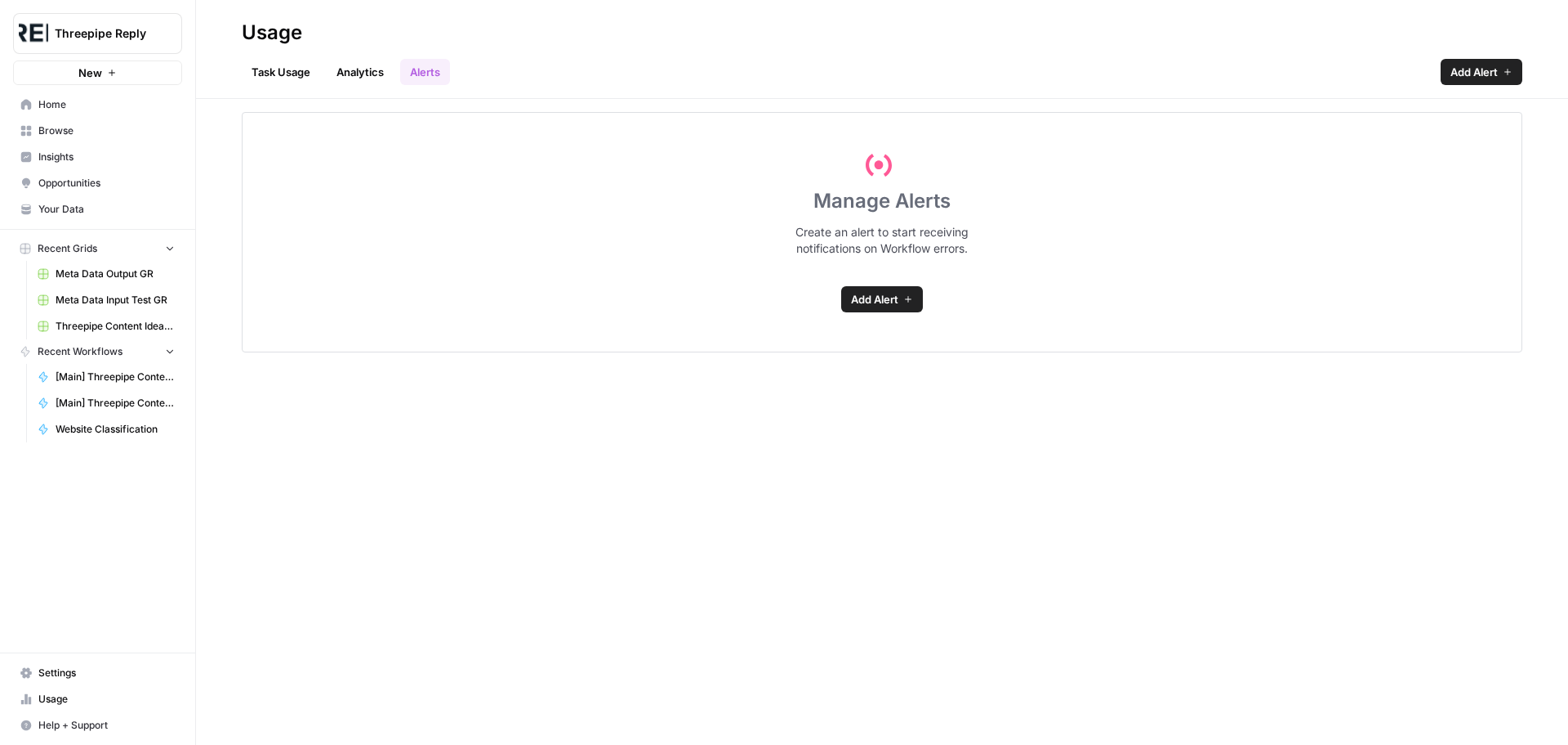
click at [911, 292] on link "Add Alert" at bounding box center [882, 299] width 82 height 26
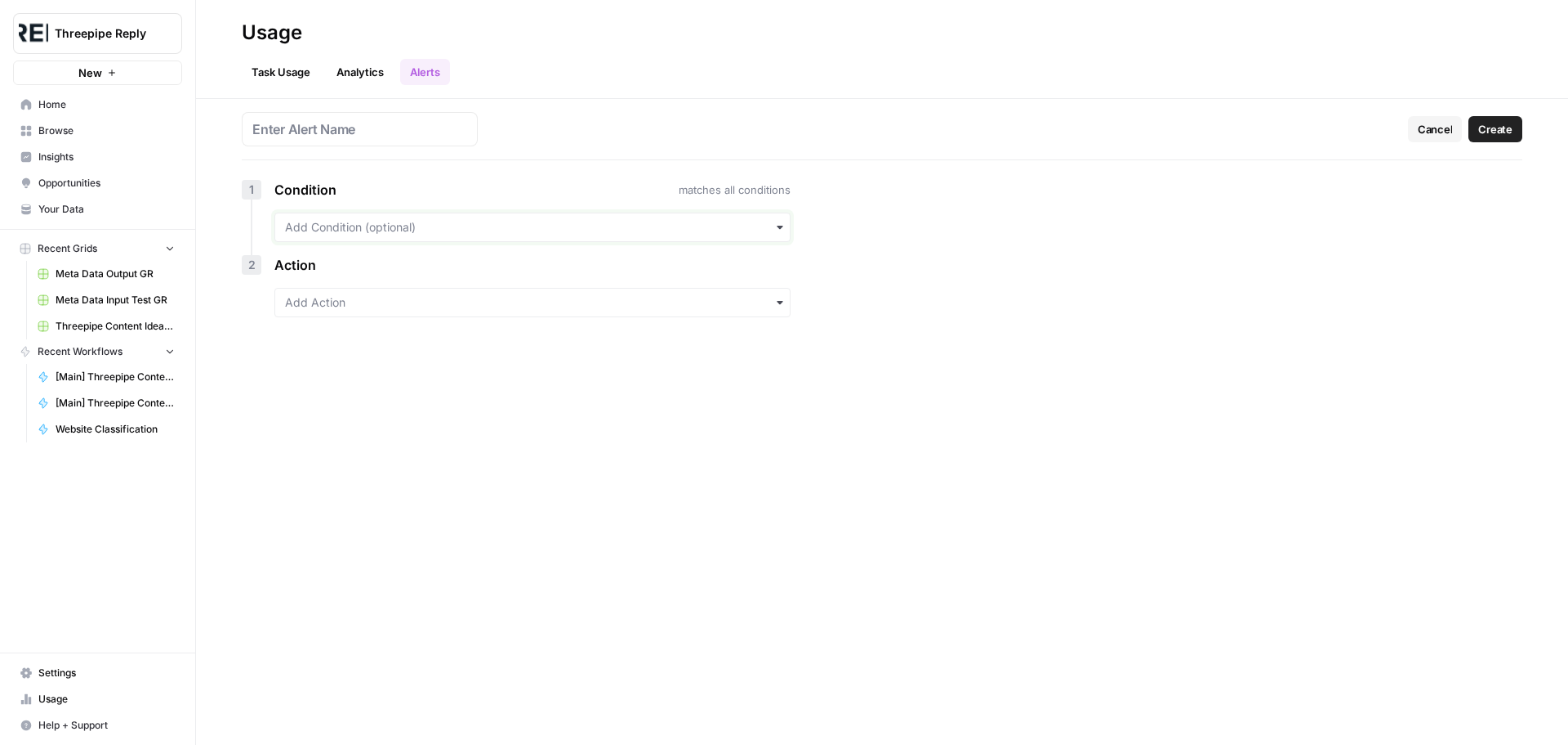
click at [753, 235] on input "text" at bounding box center [533, 227] width 495 height 16
click at [750, 225] on input "text" at bounding box center [533, 227] width 495 height 16
click at [761, 301] on input "text" at bounding box center [533, 303] width 495 height 16
click at [761, 304] on input "text" at bounding box center [533, 303] width 495 height 16
click at [358, 71] on link "Analytics" at bounding box center [361, 72] width 67 height 26
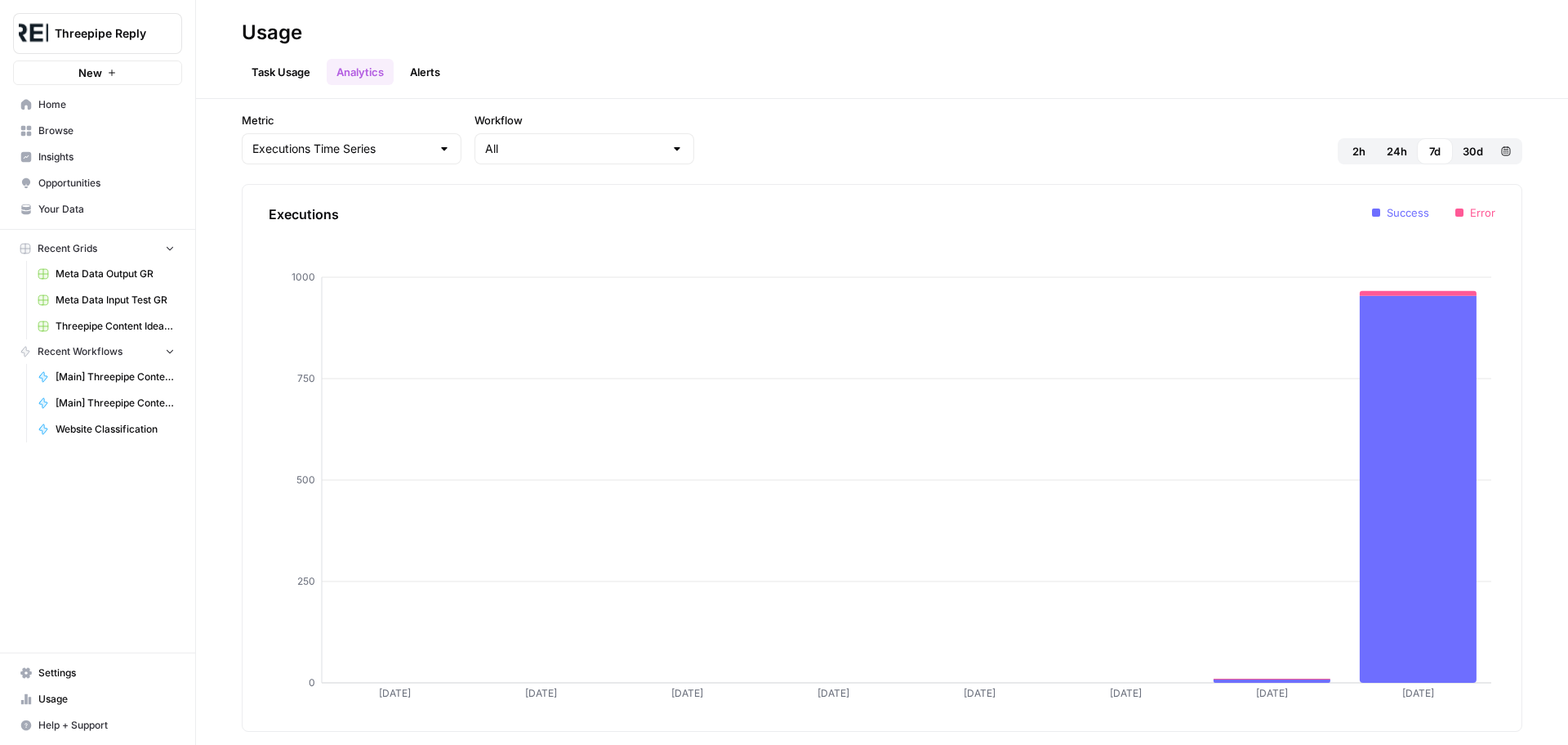
click at [270, 71] on link "Task Usage" at bounding box center [281, 72] width 79 height 26
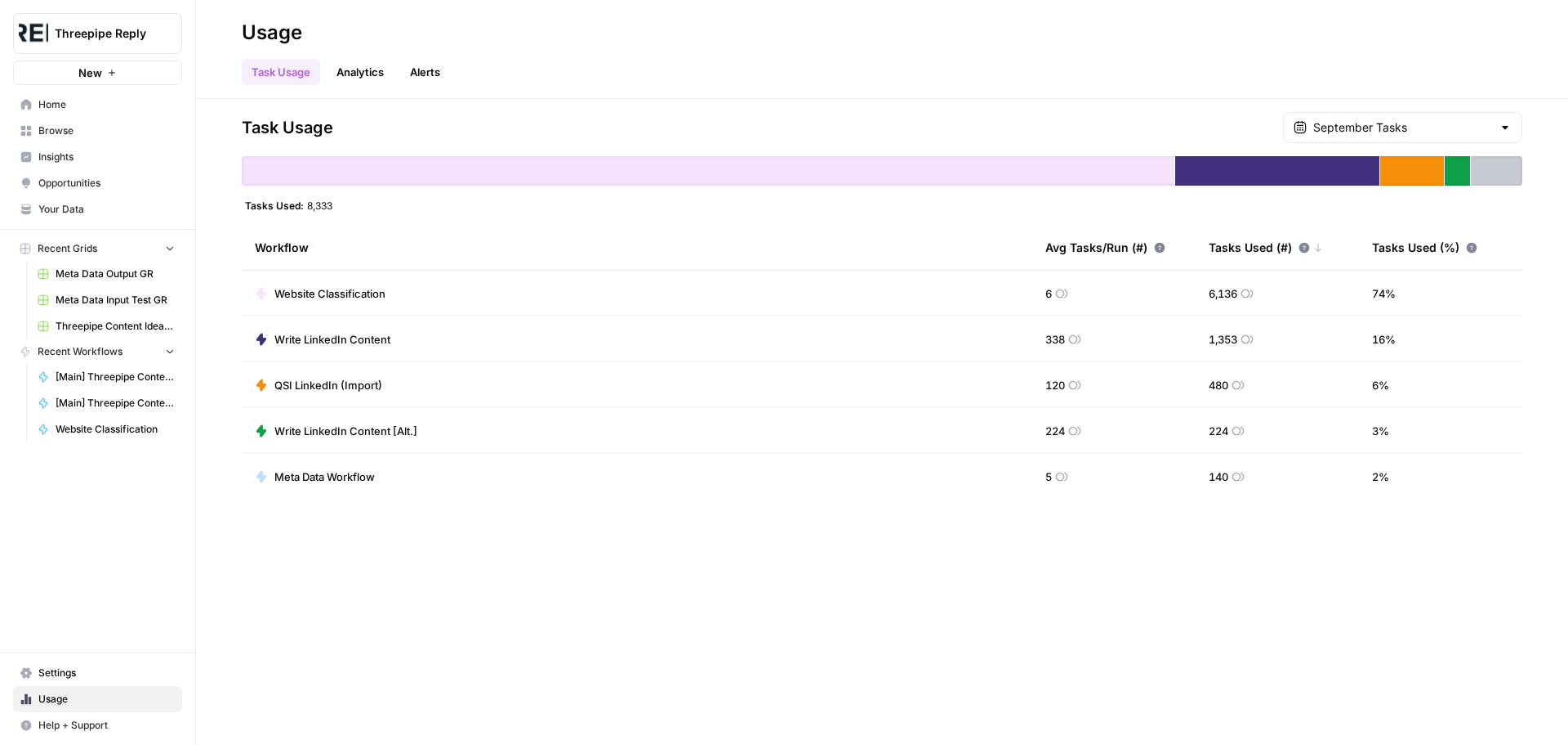
click at [78, 674] on span "Settings" at bounding box center [106, 672] width 137 height 15
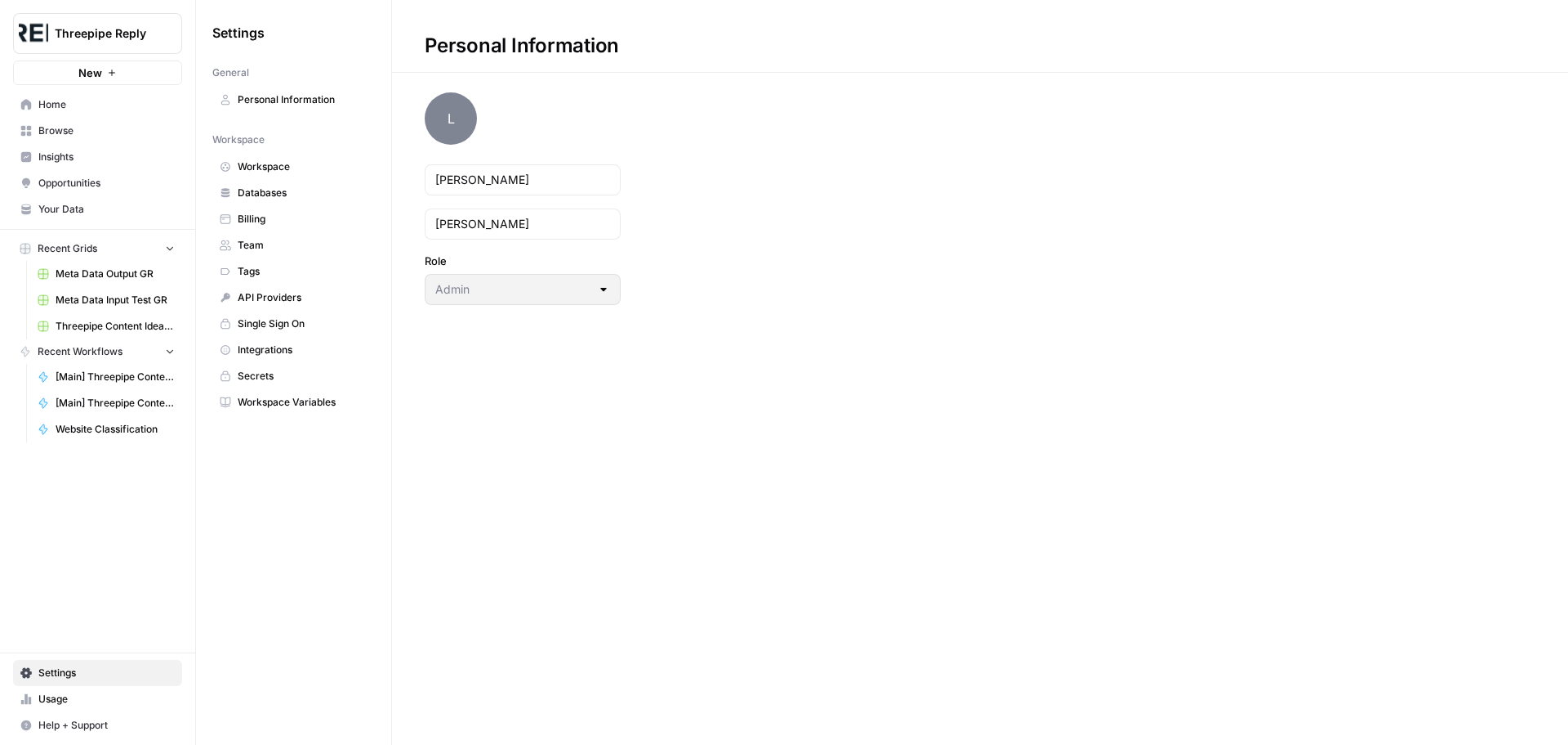
click at [272, 270] on span "Tags" at bounding box center [302, 271] width 130 height 15
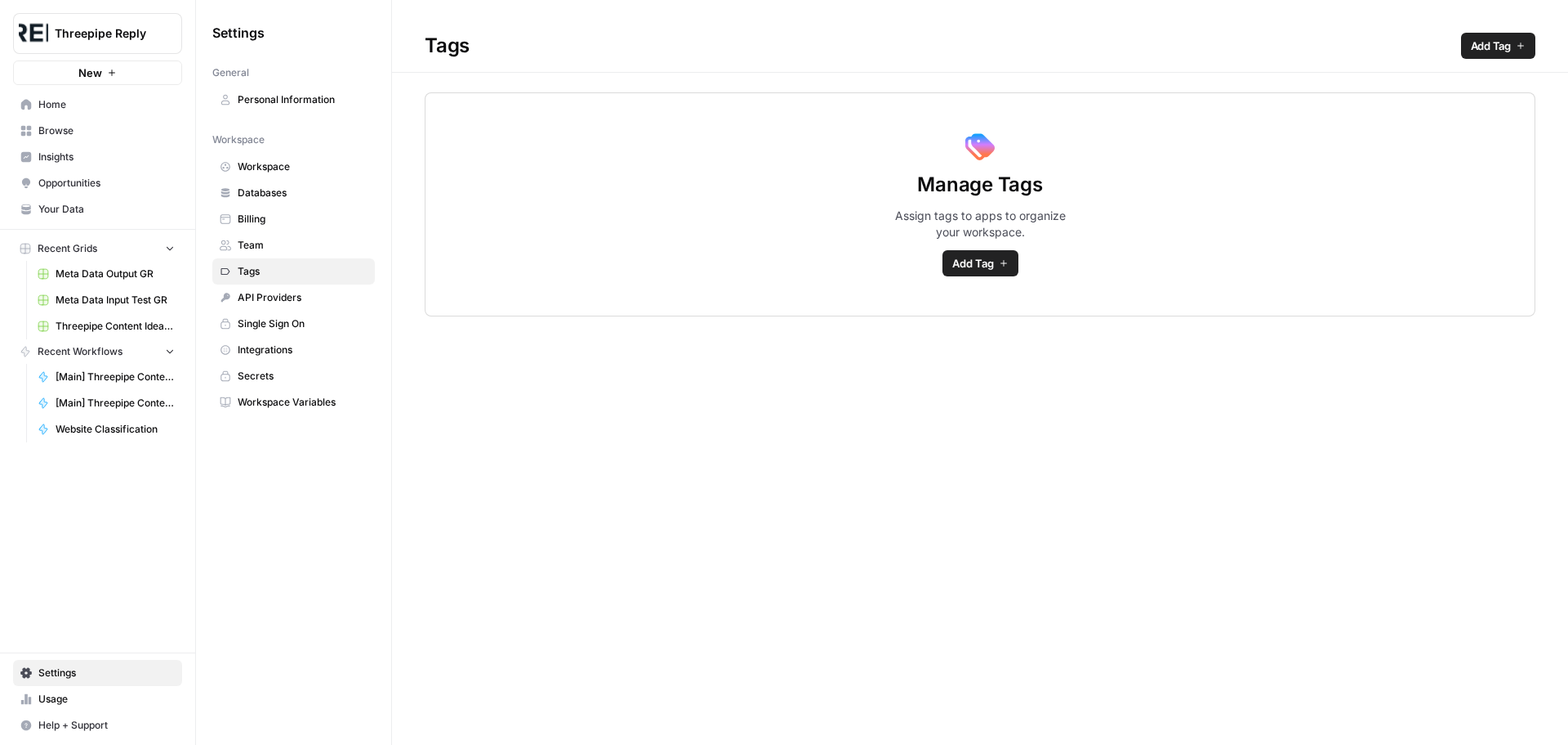
click at [275, 239] on span "Team" at bounding box center [302, 245] width 130 height 15
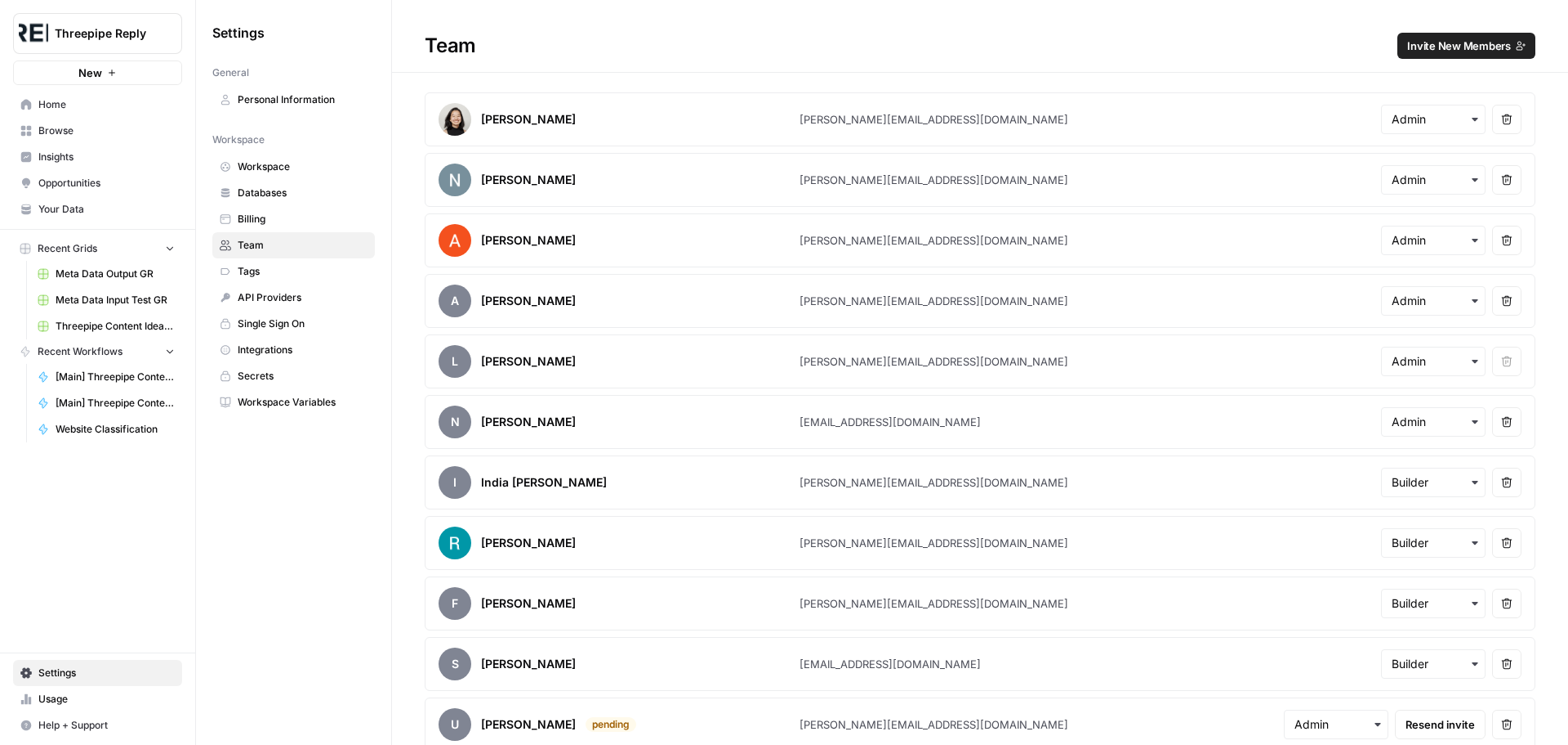
click at [274, 221] on span "Billing" at bounding box center [302, 219] width 130 height 15
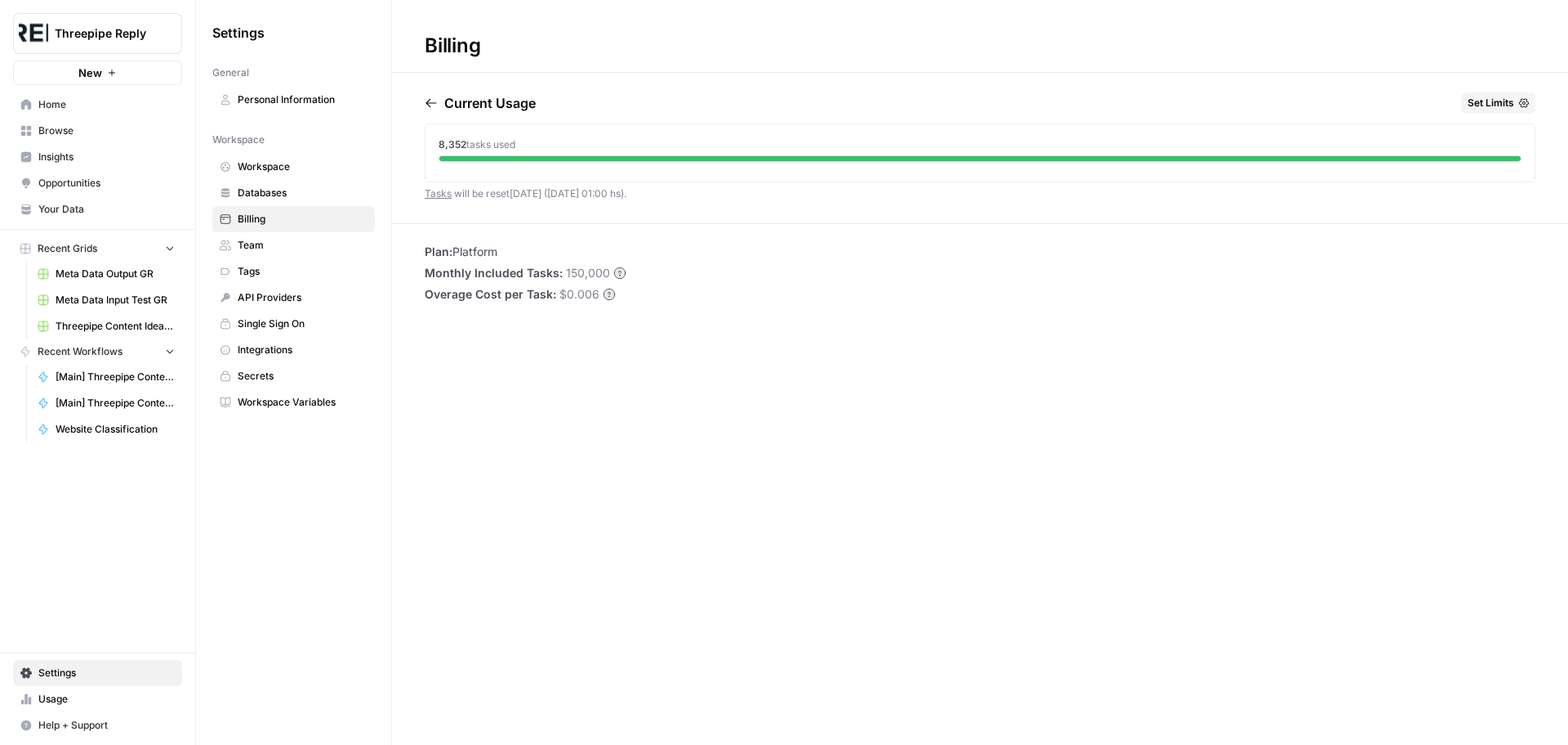
click at [279, 172] on span "Workspace" at bounding box center [302, 167] width 130 height 15
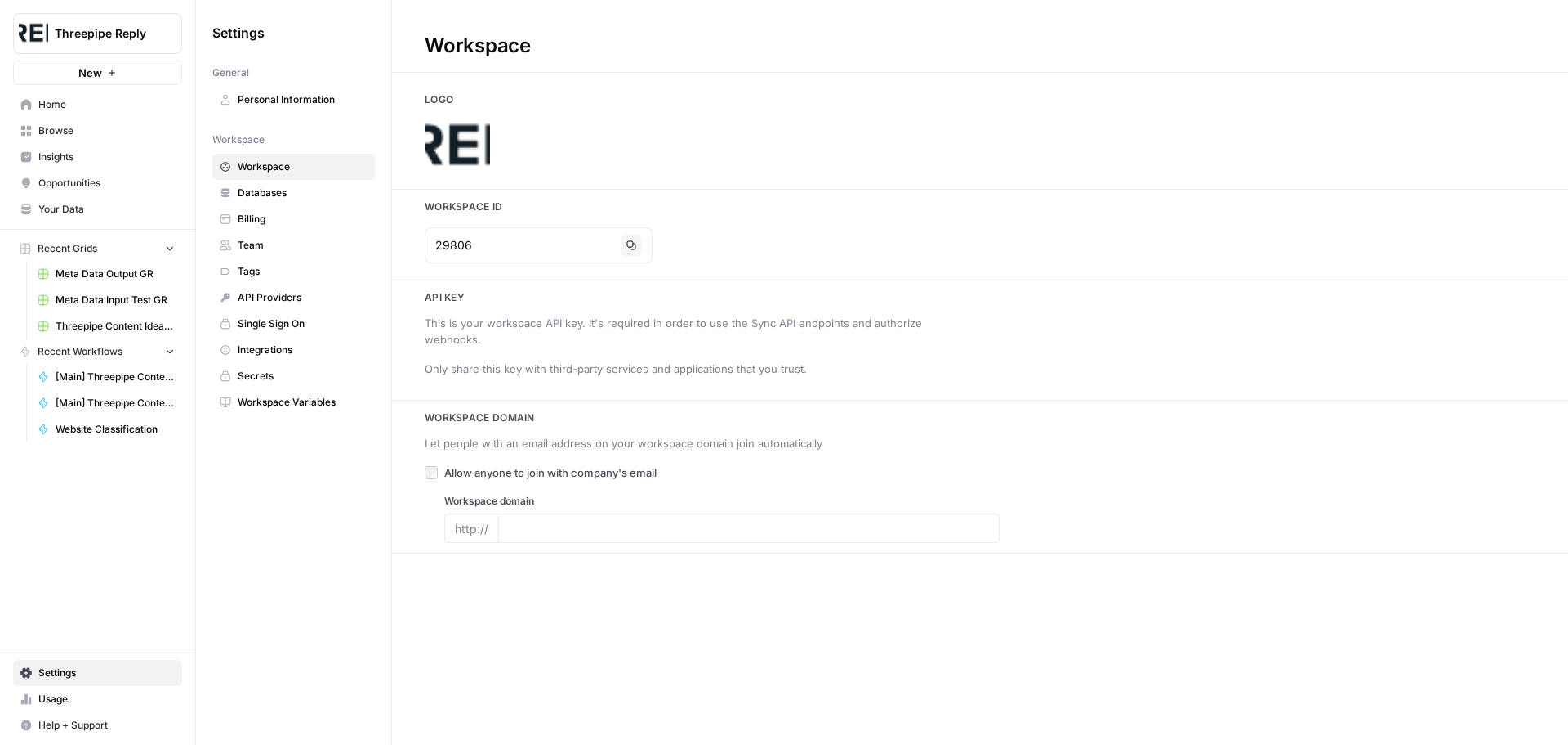
type input "reply.com"
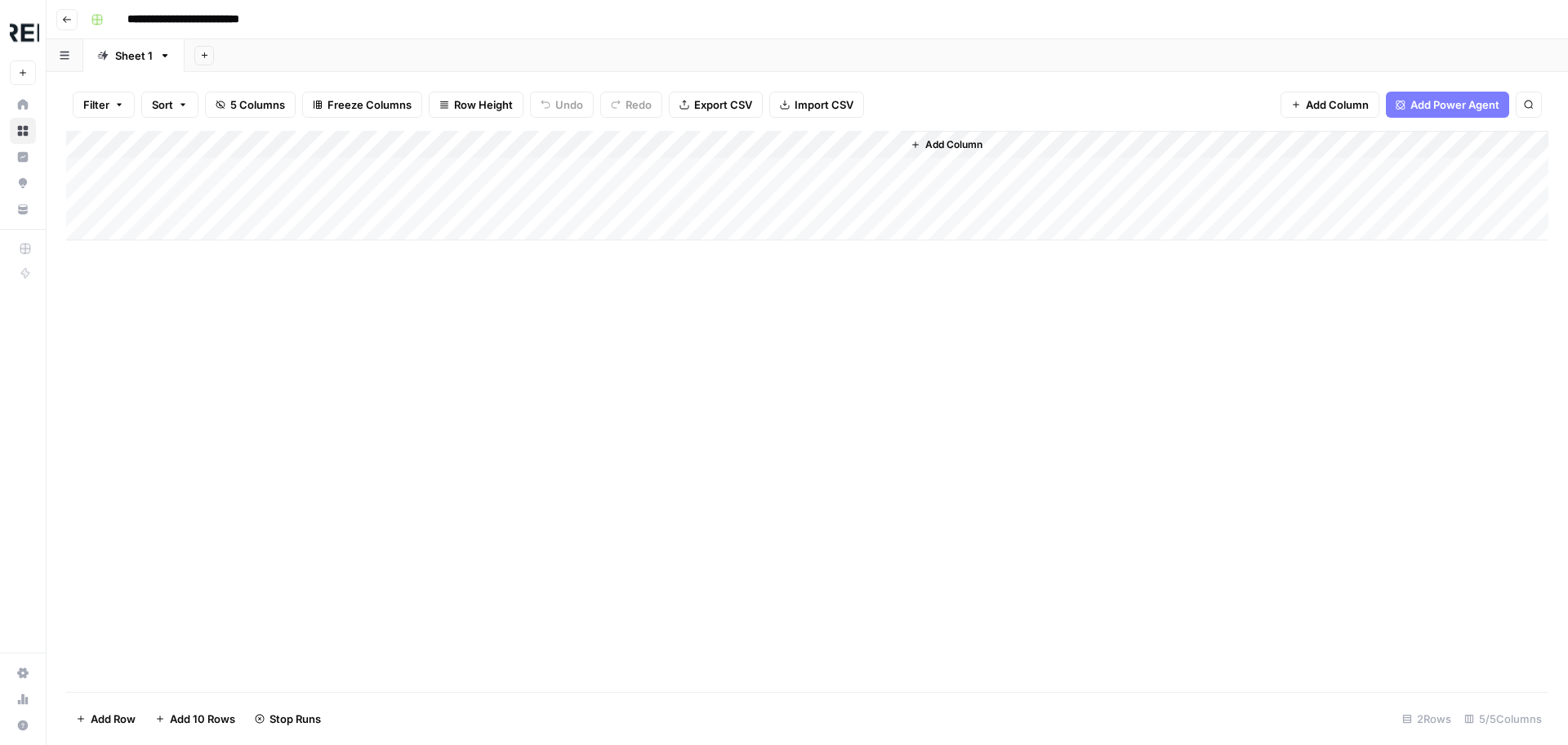
click at [428, 144] on div "Add Column" at bounding box center [807, 185] width 1483 height 110
click at [493, 321] on div "Add Column" at bounding box center [807, 411] width 1483 height 561
click at [446, 169] on div "Add Column" at bounding box center [807, 185] width 1483 height 110
click at [443, 194] on div "Add Column" at bounding box center [807, 185] width 1483 height 110
click at [444, 169] on div "Add Column" at bounding box center [807, 185] width 1483 height 110
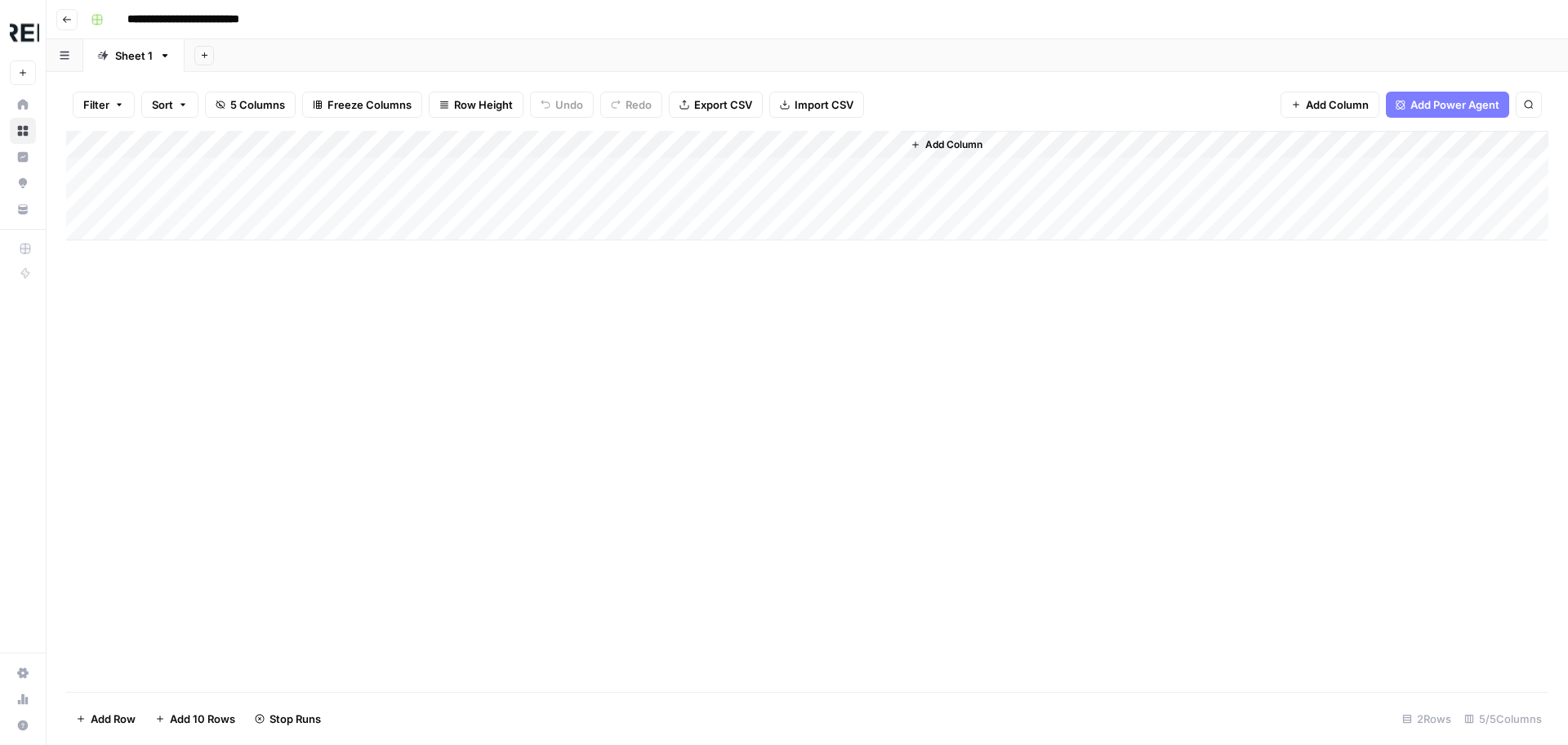
click at [444, 169] on div "Add Column" at bounding box center [807, 185] width 1483 height 110
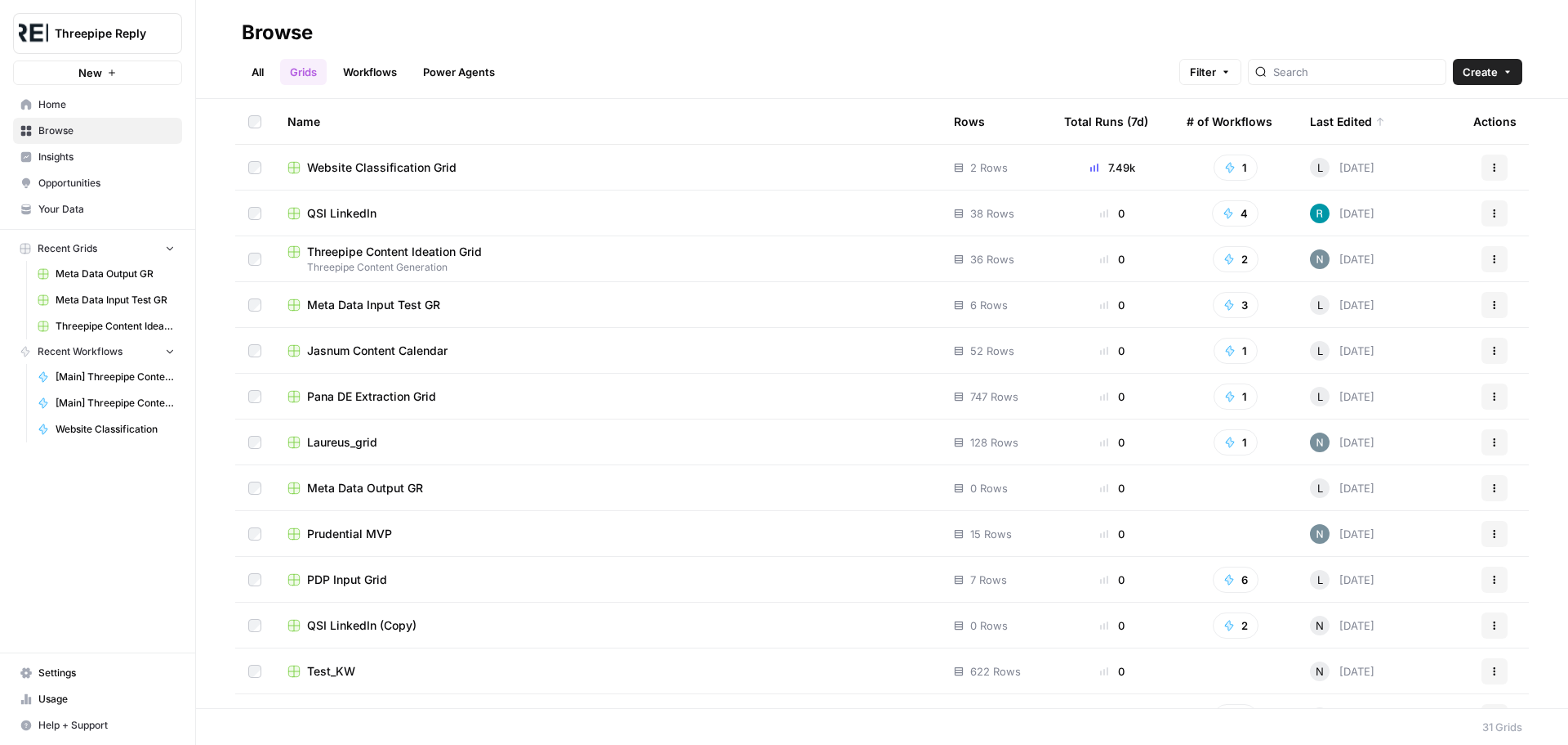
click at [495, 175] on div "Website Classification Grid" at bounding box center [607, 168] width 640 height 16
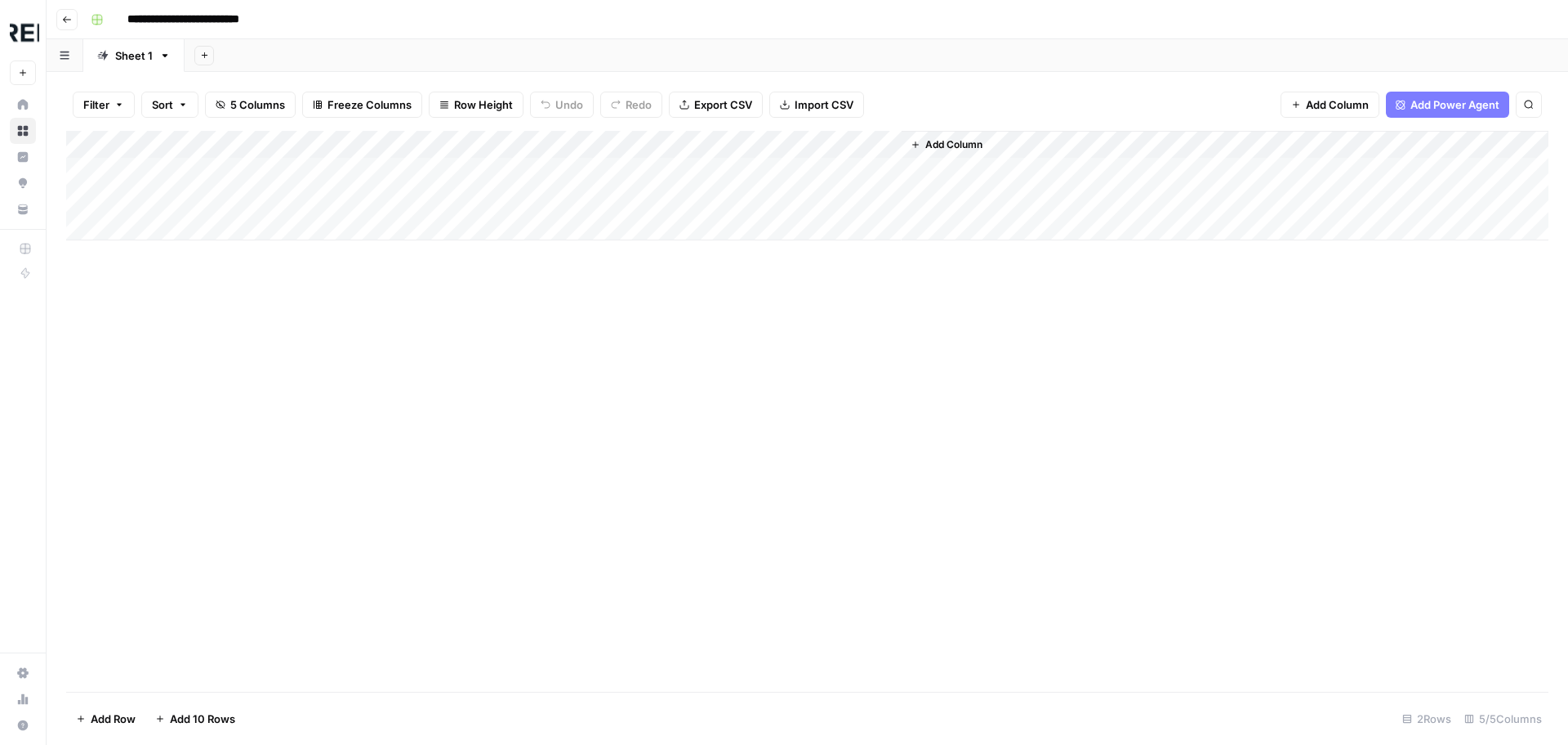
click at [446, 169] on div "Add Column" at bounding box center [807, 185] width 1483 height 110
click at [447, 168] on div "Add Column" at bounding box center [807, 185] width 1483 height 110
click at [101, 136] on div "Add Column" at bounding box center [807, 185] width 1483 height 110
click at [113, 716] on span "Delete 2 Rows" at bounding box center [112, 719] width 72 height 16
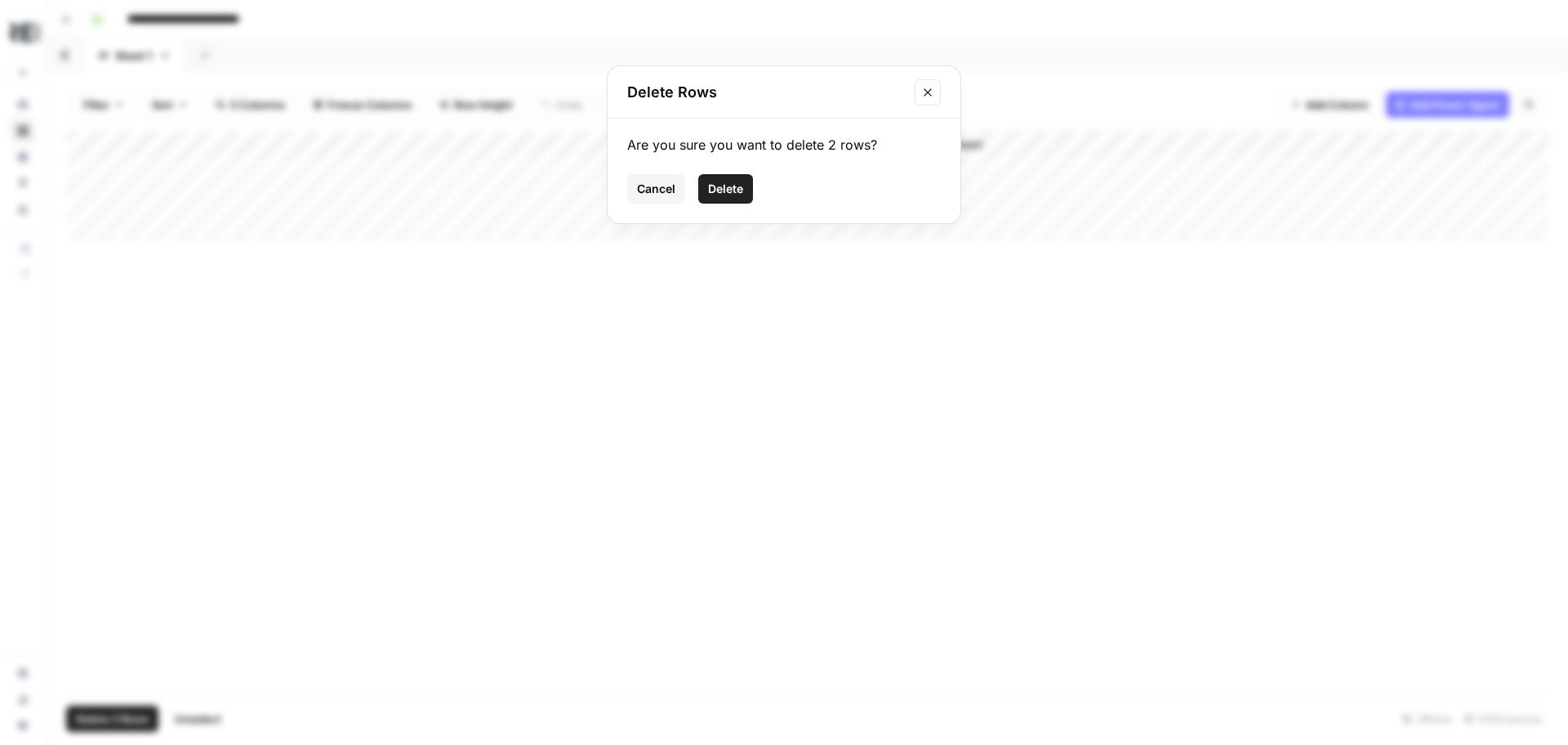
click at [739, 185] on span "Delete" at bounding box center [726, 189] width 35 height 16
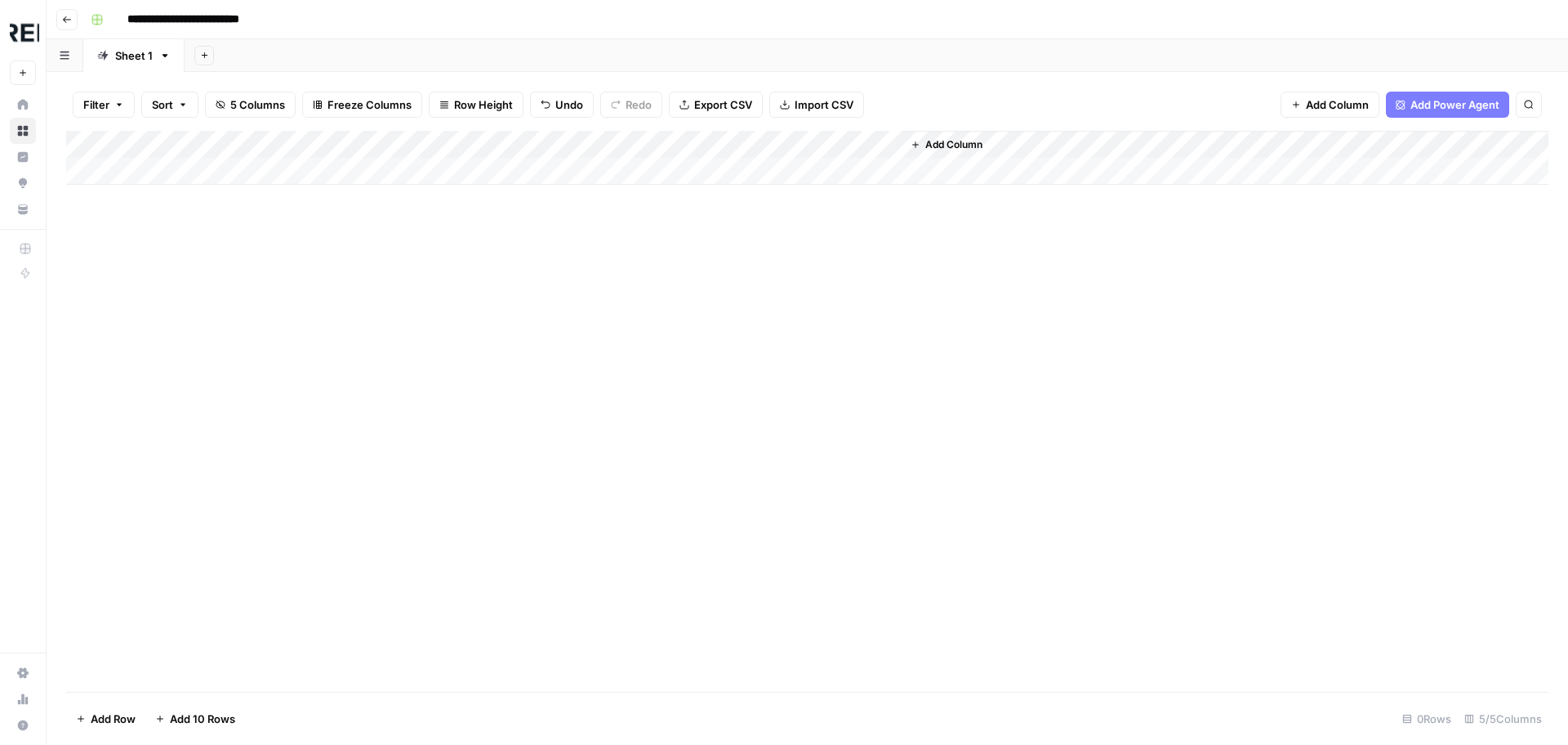
click at [736, 321] on div "Add Column" at bounding box center [807, 411] width 1483 height 561
click at [678, 508] on div "Add Column" at bounding box center [807, 411] width 1483 height 561
click at [204, 188] on div "Add Column" at bounding box center [807, 411] width 1483 height 561
click at [204, 175] on div "Add Column" at bounding box center [807, 158] width 1483 height 54
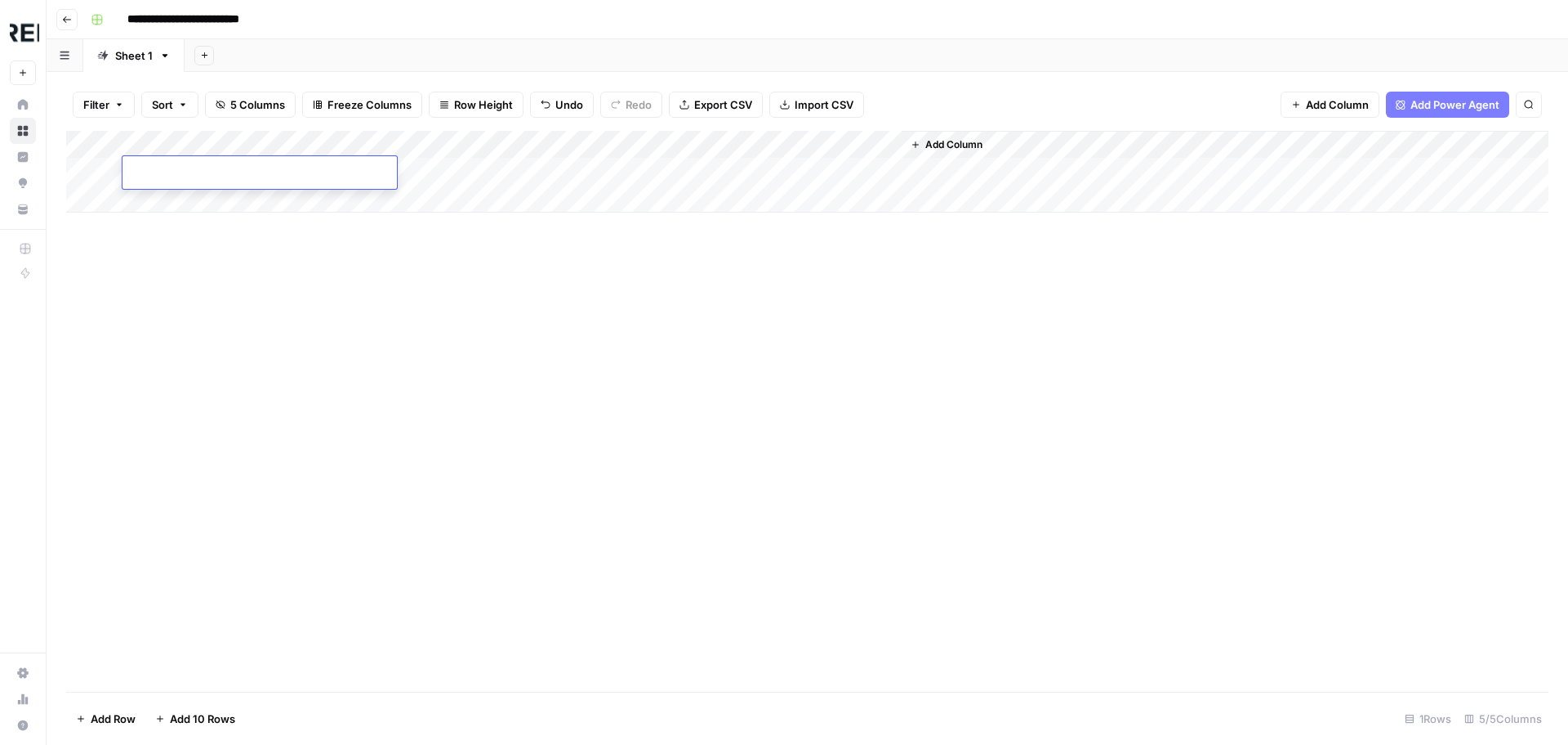
click at [217, 172] on input at bounding box center [259, 176] width 262 height 20
type input "**********"
click at [315, 340] on div "Add Column" at bounding box center [807, 411] width 1483 height 561
click at [366, 169] on div "Add Column" at bounding box center [807, 171] width 1483 height 82
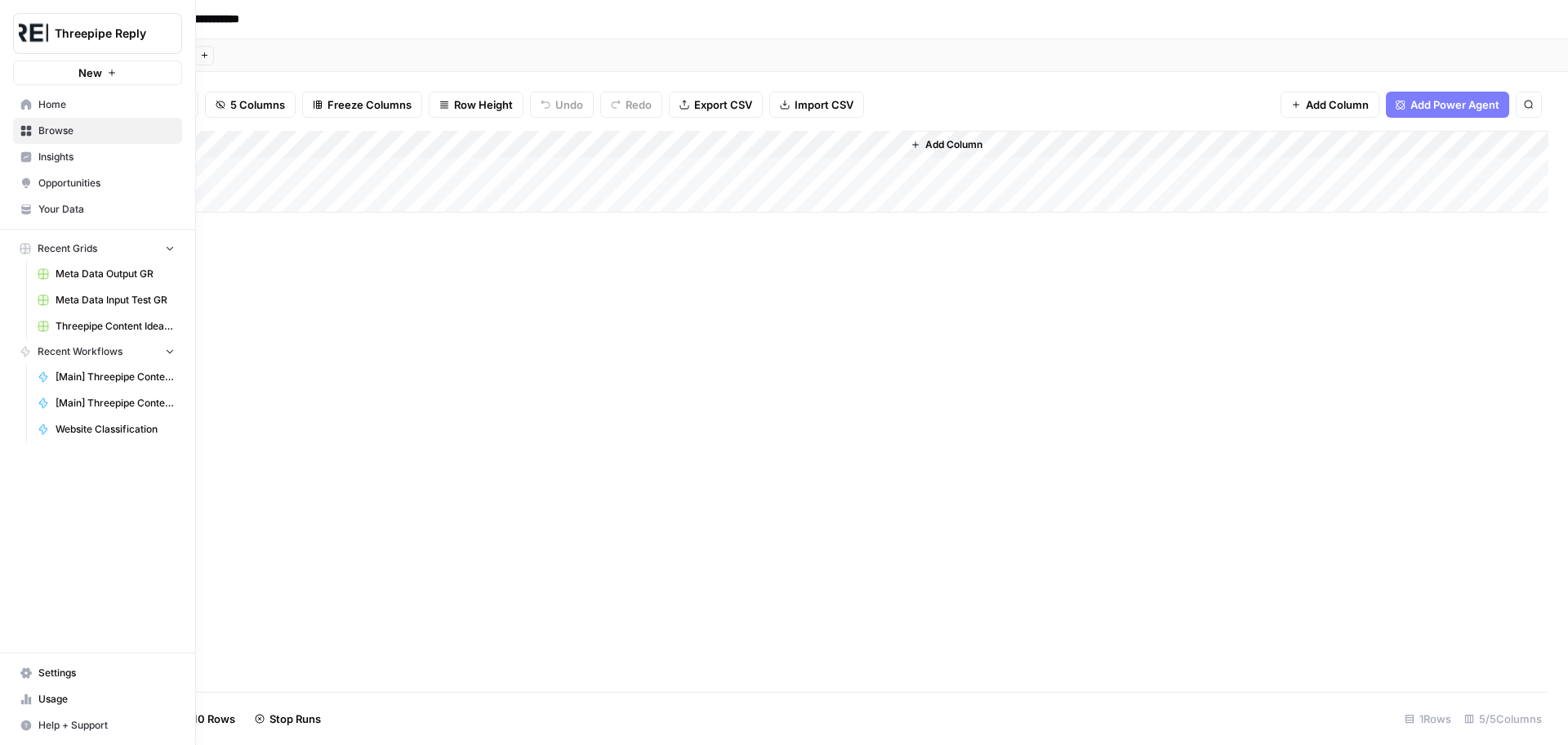
click at [80, 695] on span "Usage" at bounding box center [106, 699] width 137 height 15
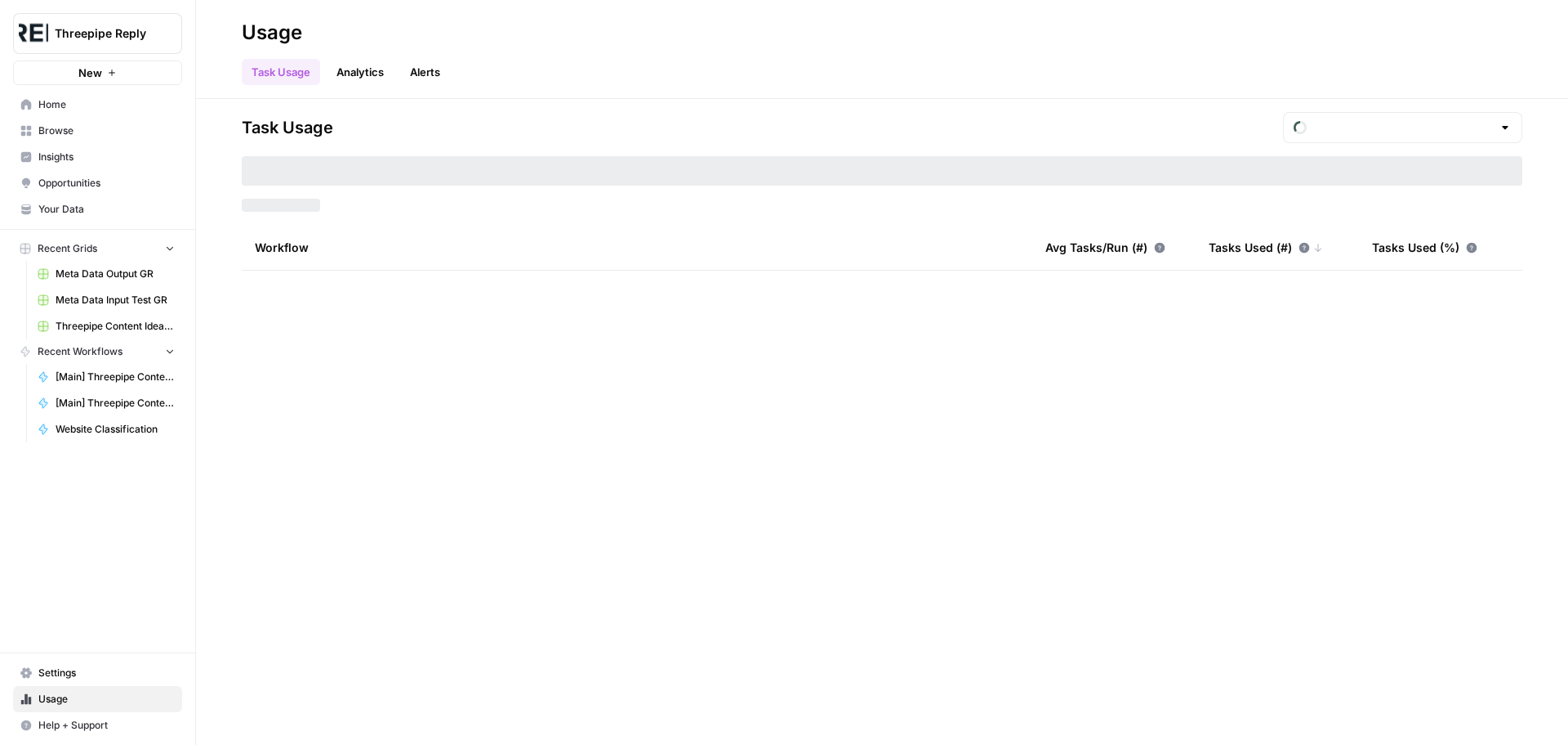
type input "September Tasks"
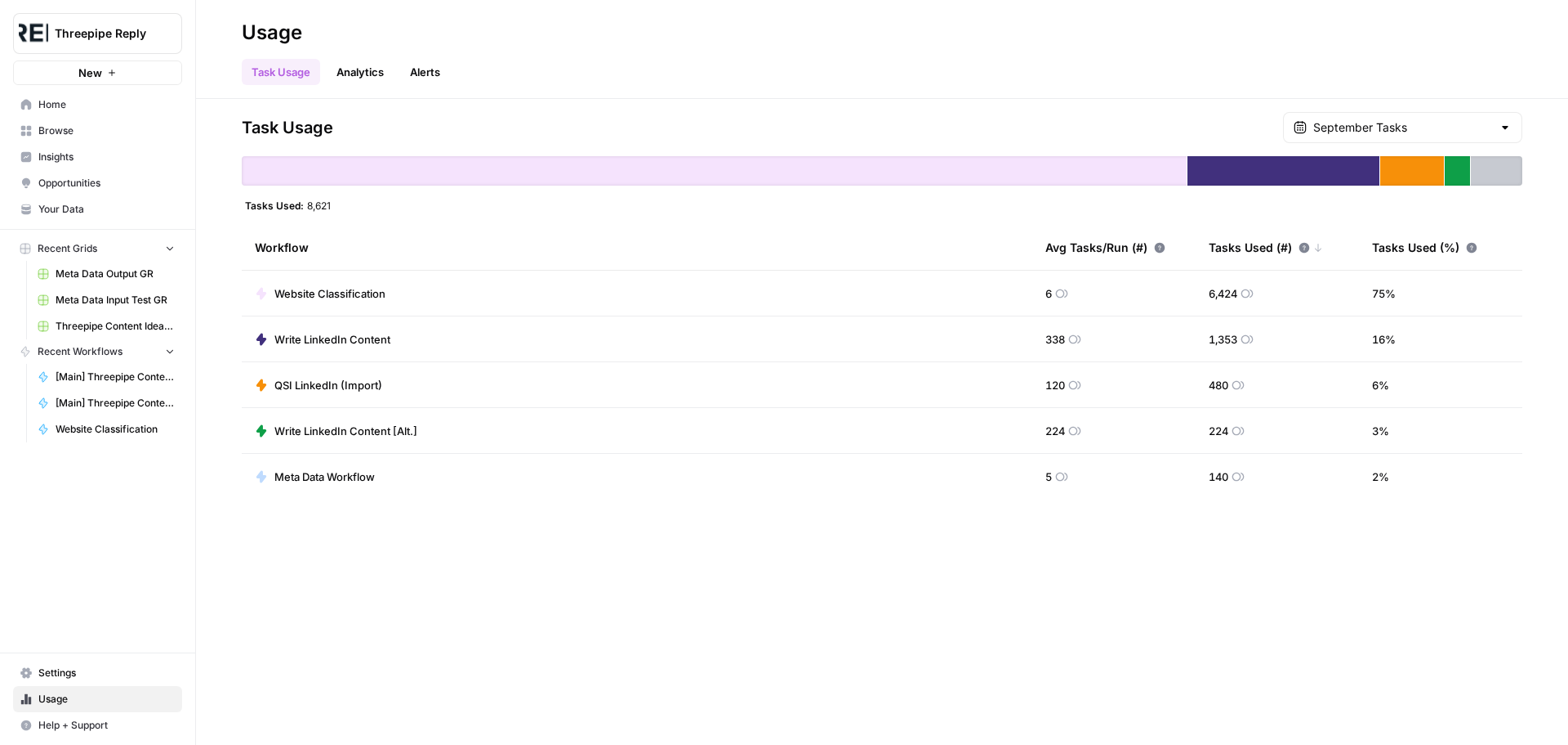
click at [1504, 131] on div at bounding box center [1505, 128] width 13 height 16
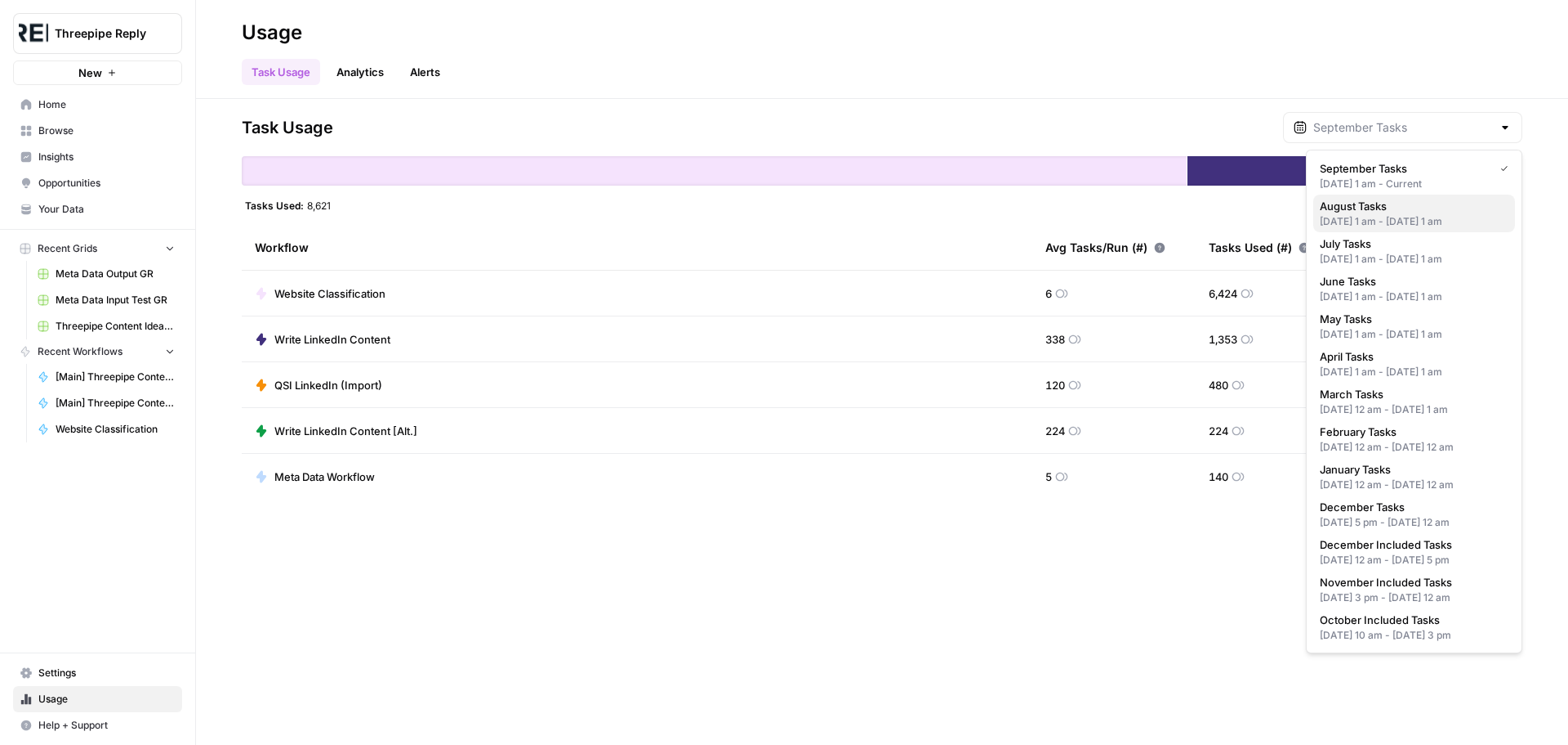
click at [1419, 218] on div "Aug 1, 2025 1 am - Sep 1, 2025 1 am" at bounding box center [1414, 221] width 188 height 15
type input "August Tasks"
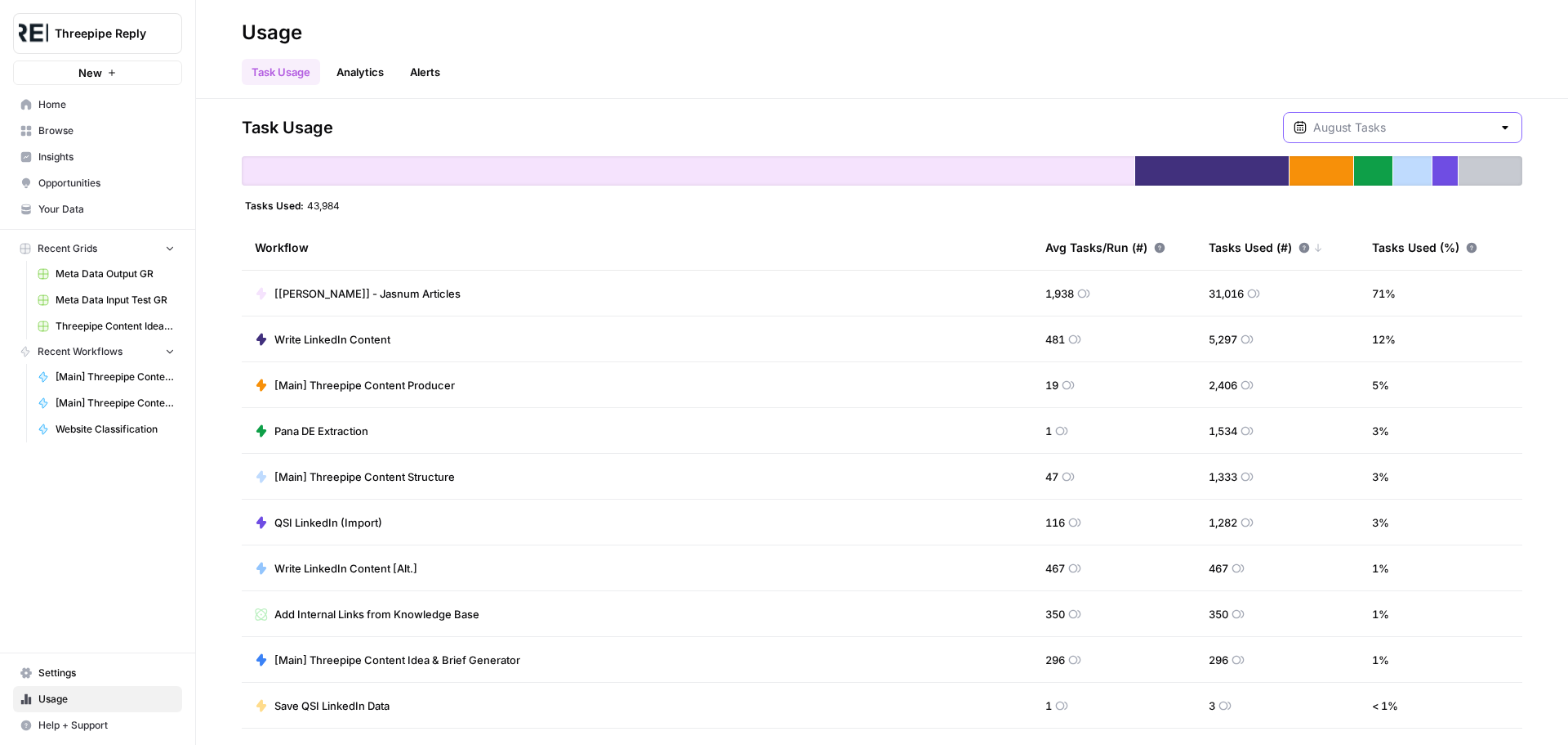
click at [1446, 126] on input "text" at bounding box center [1402, 128] width 178 height 16
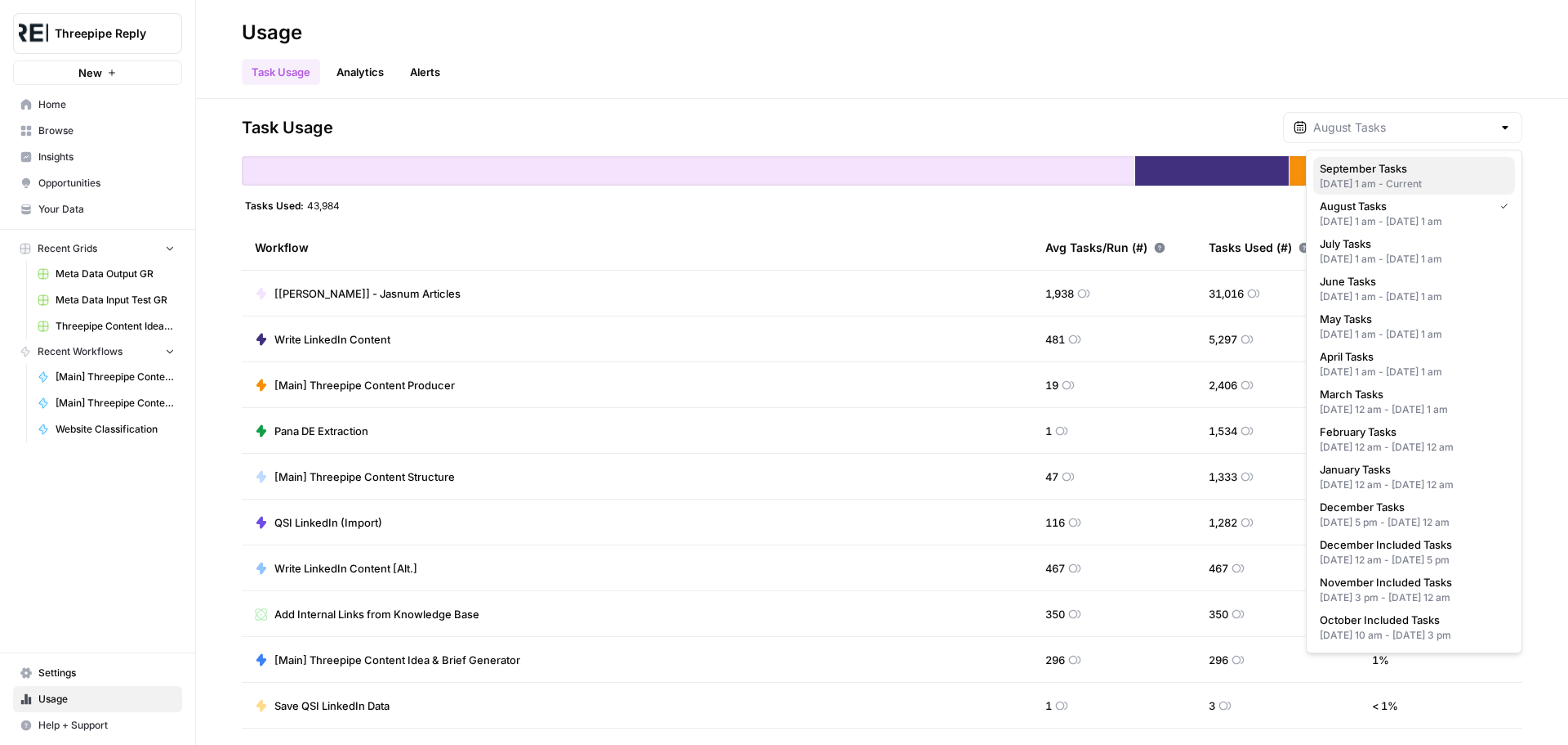
click at [1399, 176] on span "September Tasks" at bounding box center [1410, 169] width 182 height 16
type input "September Tasks"
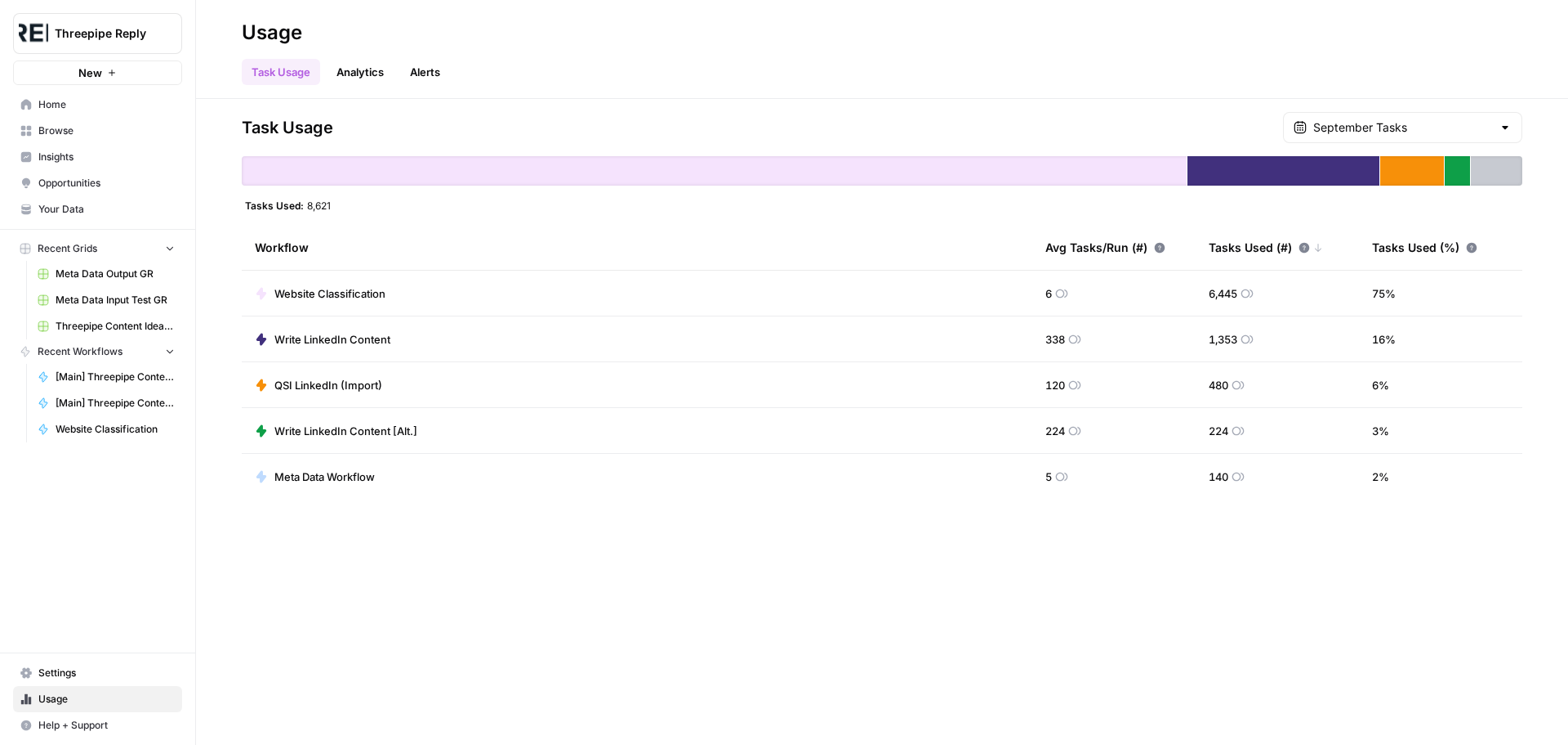
click at [70, 141] on link "Browse" at bounding box center [97, 131] width 169 height 26
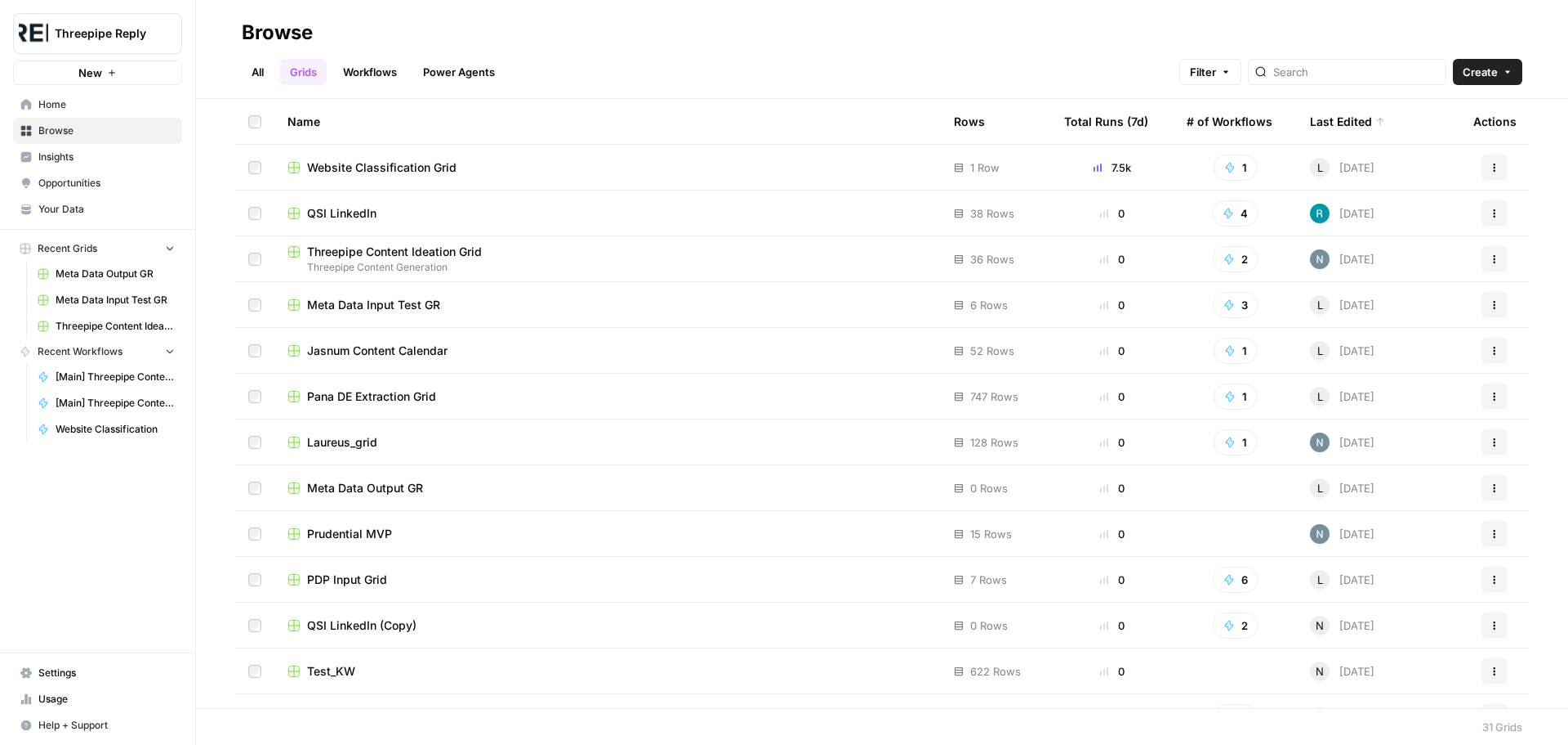
click at [1490, 171] on icon "button" at bounding box center [1495, 167] width 10 height 10
click at [401, 152] on td "Website Classification Grid" at bounding box center [608, 168] width 667 height 45
click at [406, 165] on span "Website Classification Grid" at bounding box center [381, 168] width 149 height 16
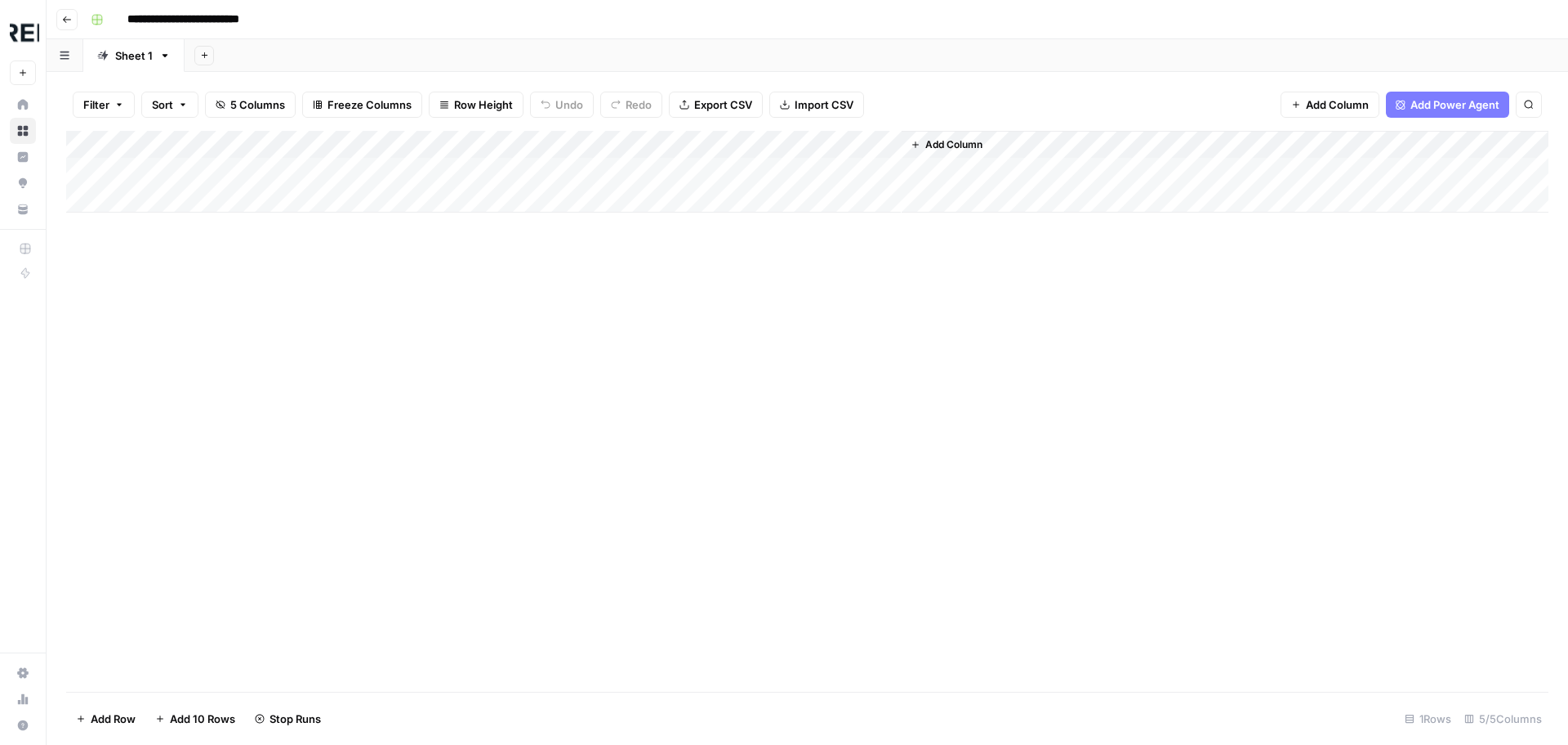
click at [426, 147] on div "Add Column" at bounding box center [807, 171] width 1483 height 82
click at [580, 470] on div "Add Column" at bounding box center [807, 411] width 1483 height 561
click at [449, 166] on div "Add Column" at bounding box center [807, 171] width 1483 height 82
click at [67, 57] on icon "button" at bounding box center [64, 55] width 10 height 9
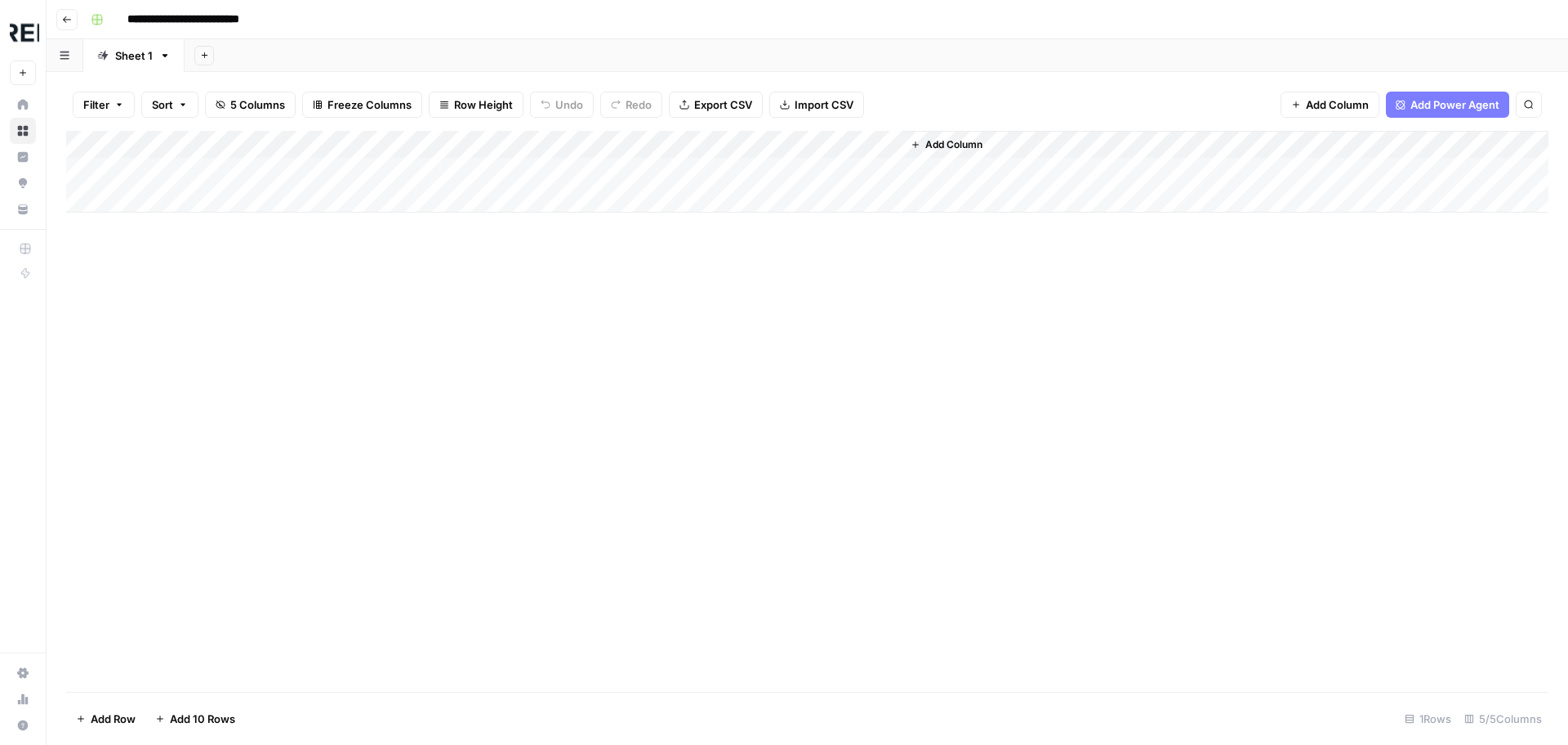
click at [370, 353] on div "Add Column" at bounding box center [807, 411] width 1483 height 561
drag, startPoint x: 370, startPoint y: 353, endPoint x: 270, endPoint y: 312, distance: 108.1
click at [270, 312] on div "Add Column" at bounding box center [807, 411] width 1483 height 561
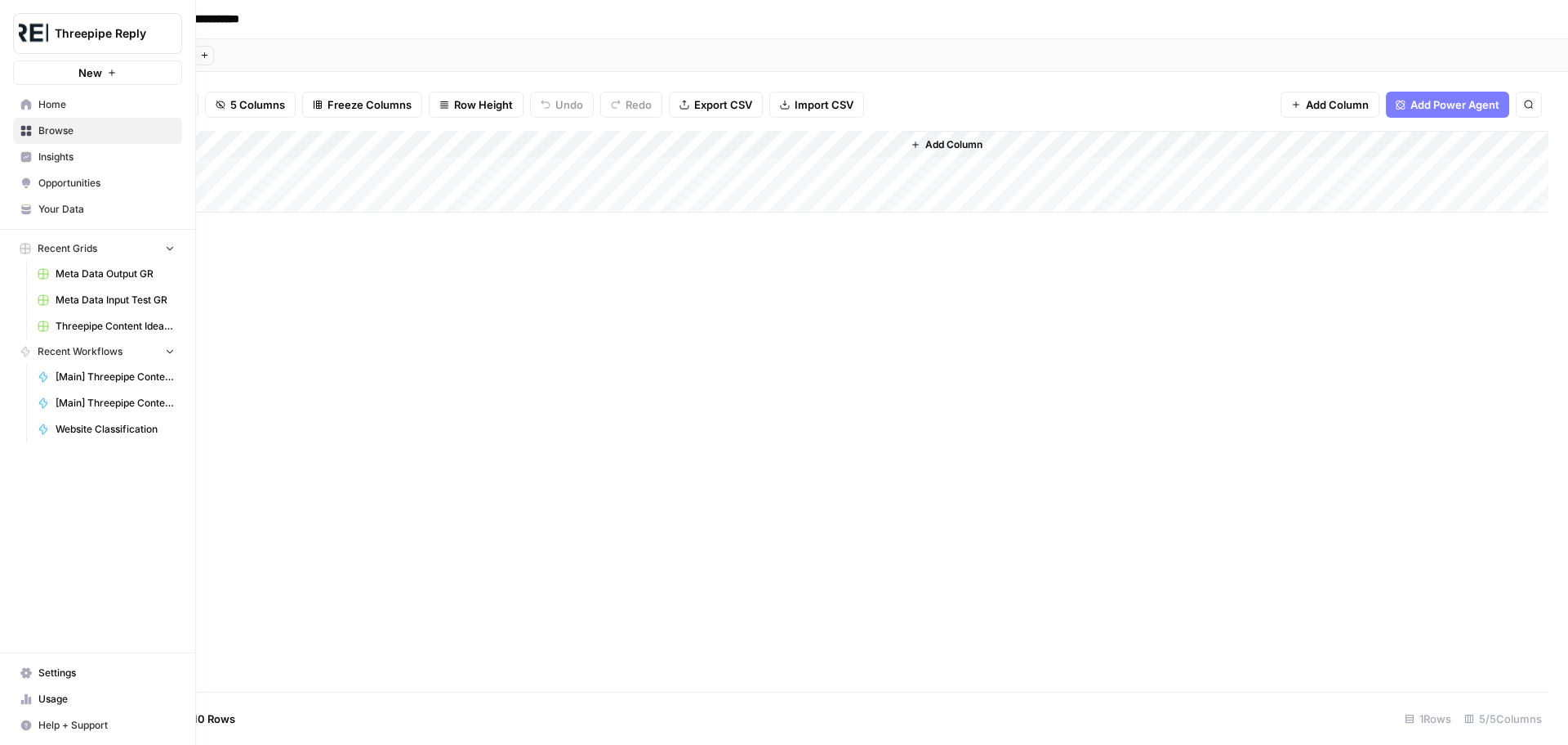
click at [82, 149] on link "Insights" at bounding box center [97, 157] width 169 height 26
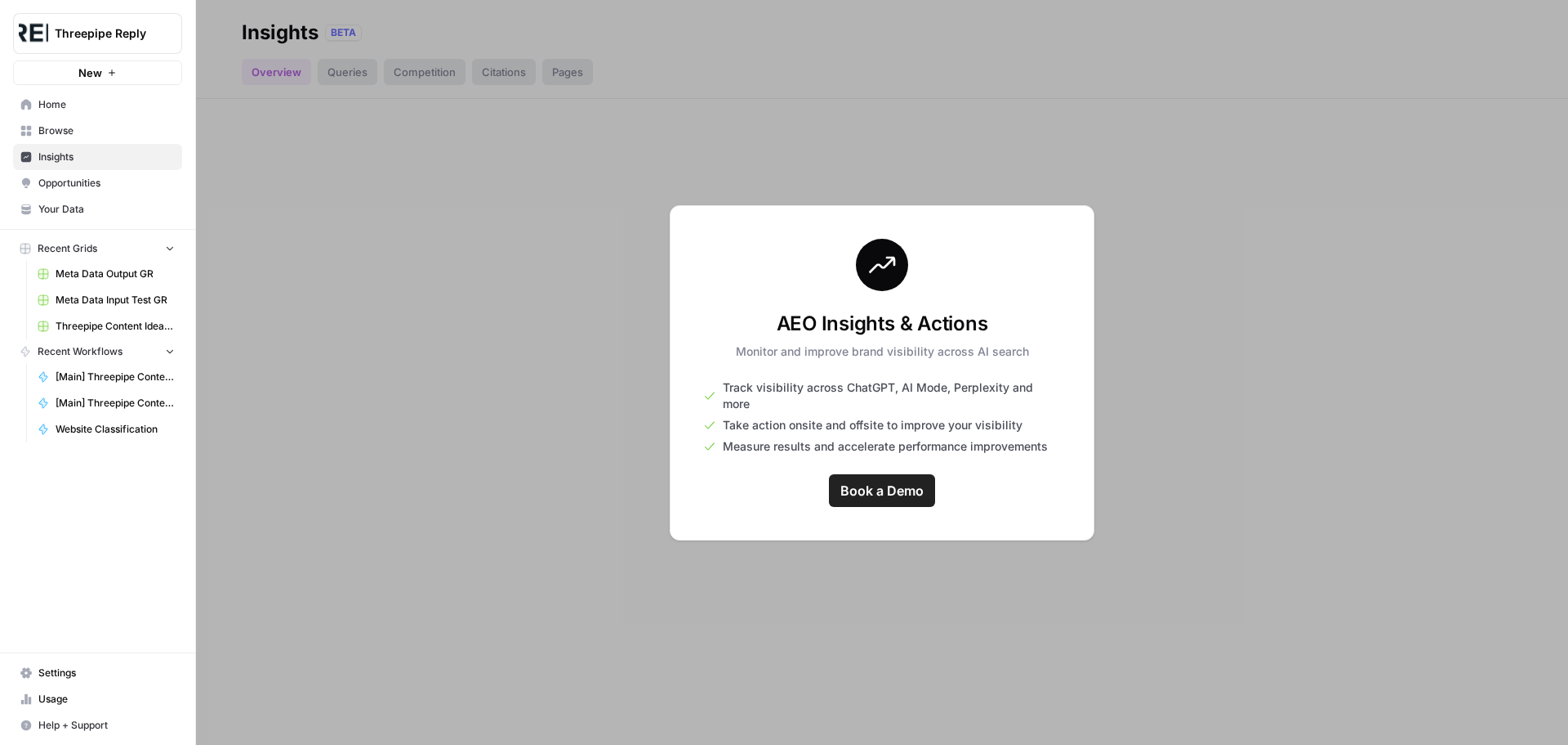
click at [86, 179] on span "Opportunities" at bounding box center [106, 183] width 137 height 15
click at [76, 142] on link "Browse" at bounding box center [97, 131] width 169 height 26
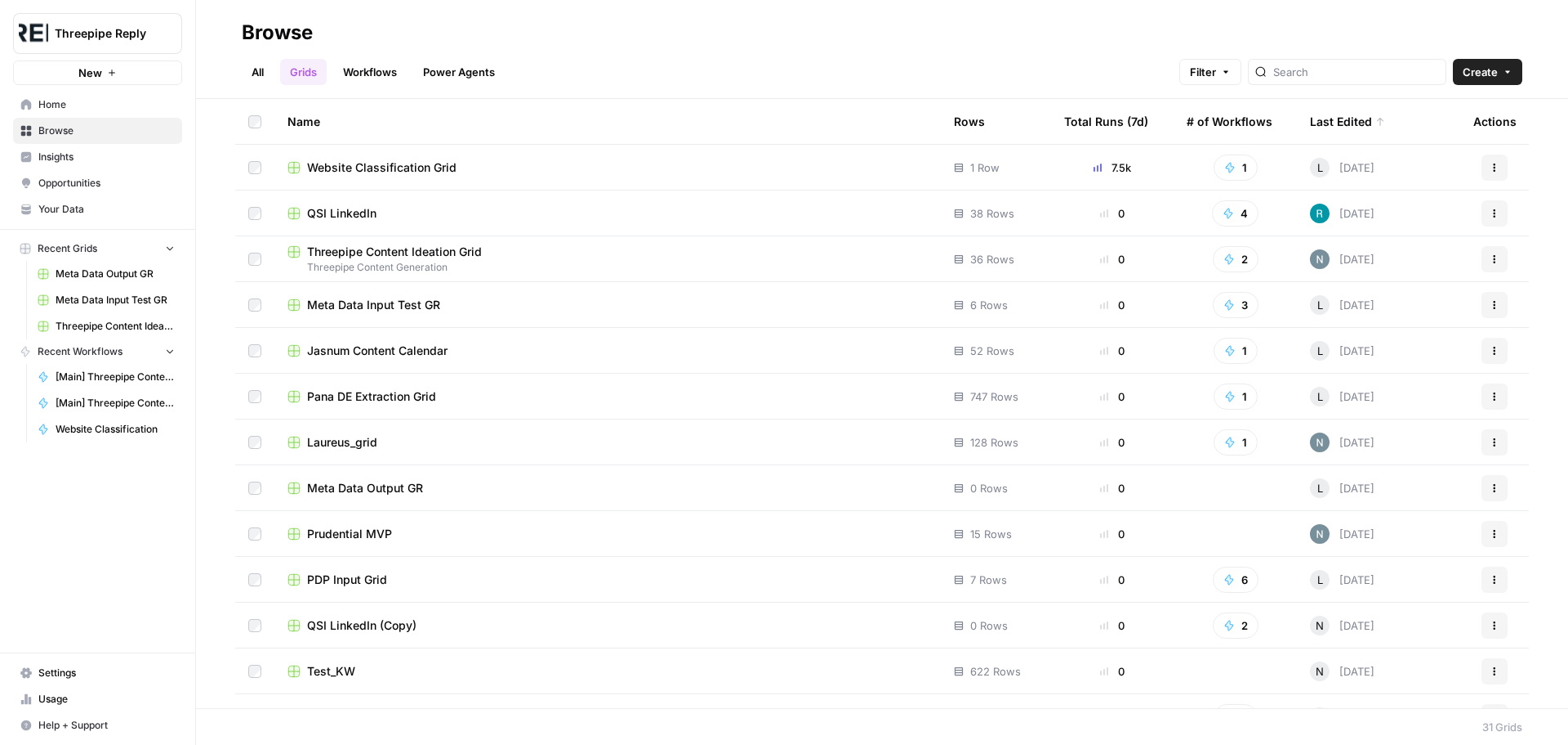
click at [120, 429] on span "Website Classification" at bounding box center [115, 429] width 120 height 15
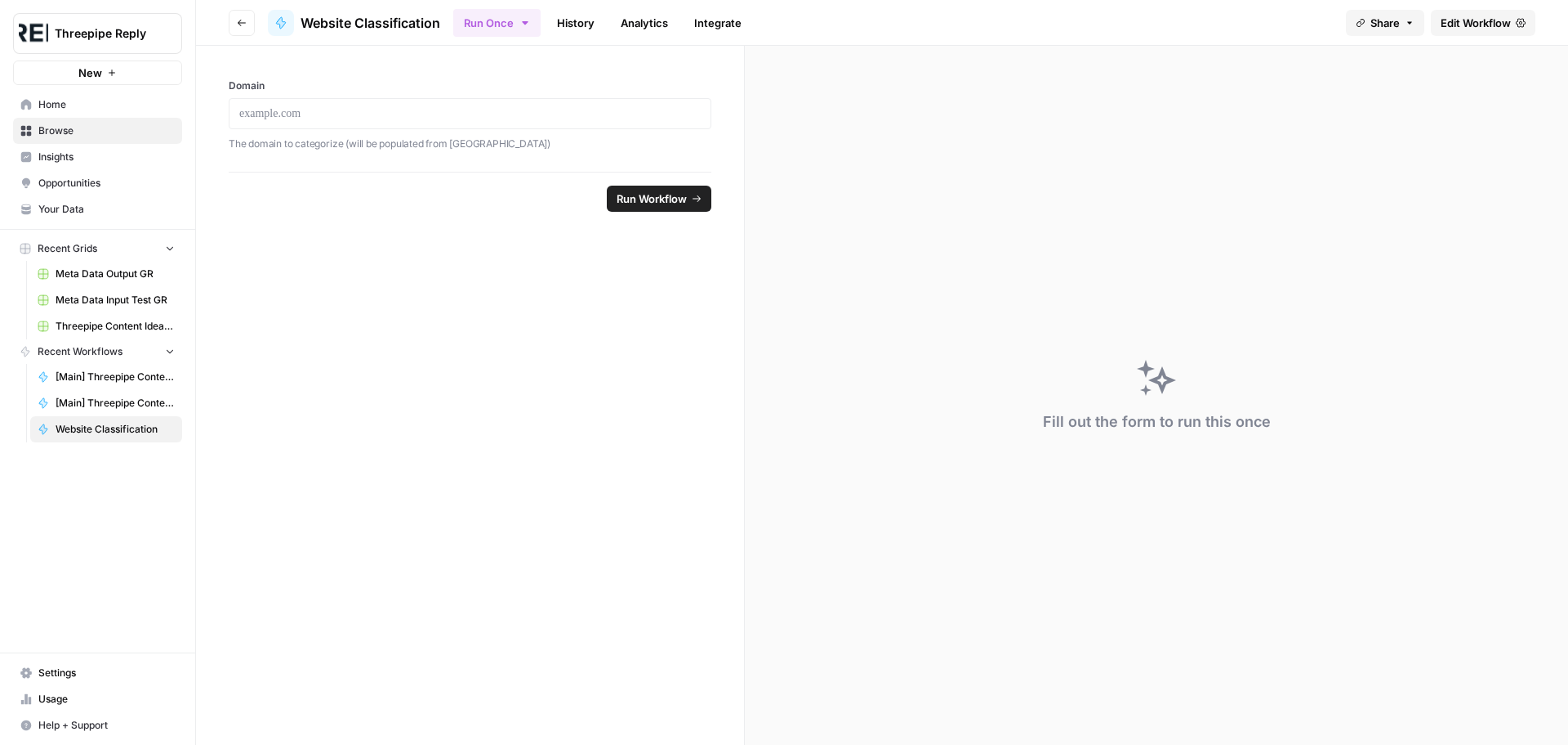
click at [1480, 29] on span "Edit Workflow" at bounding box center [1477, 23] width 71 height 16
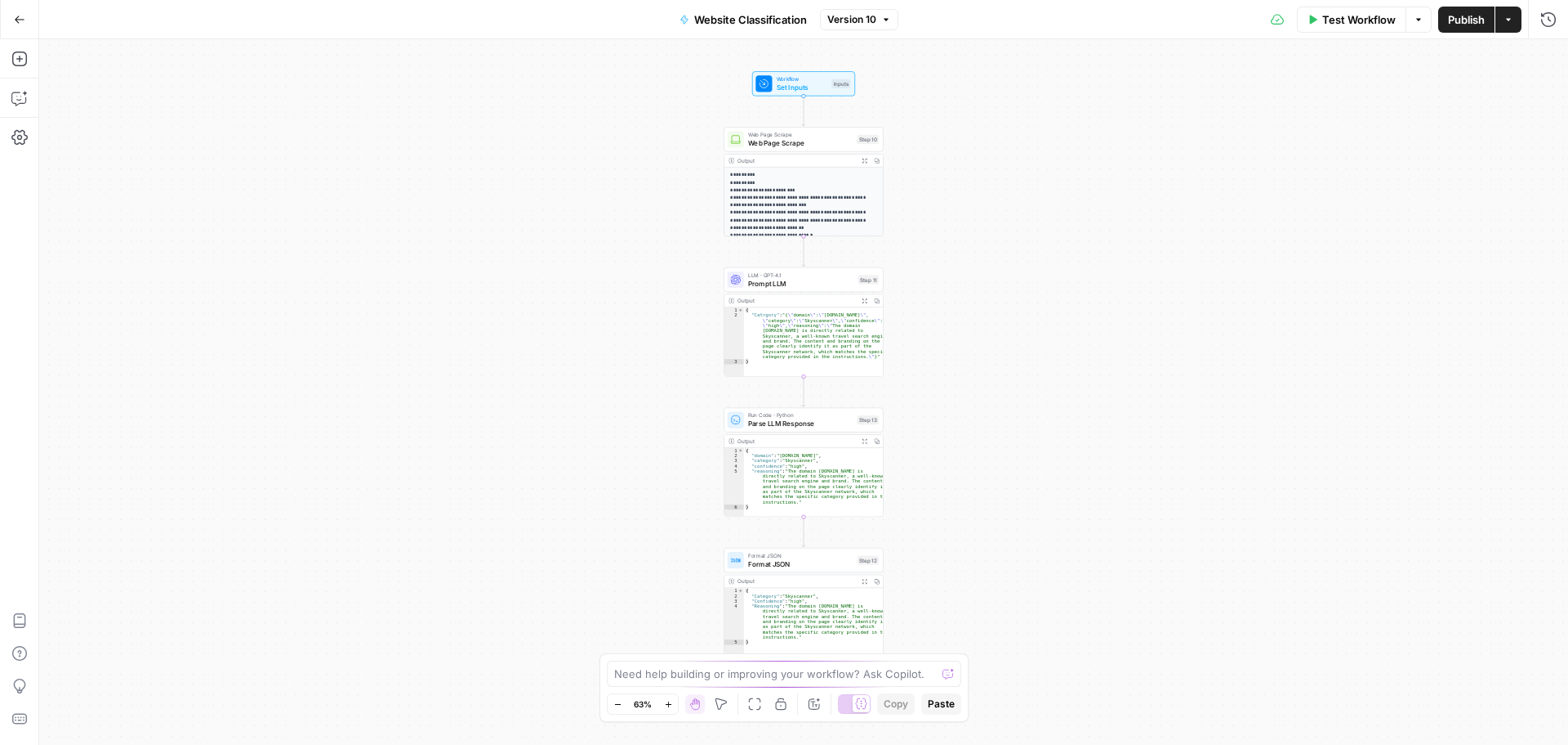
click at [10, 28] on button "Go Back" at bounding box center [19, 19] width 29 height 29
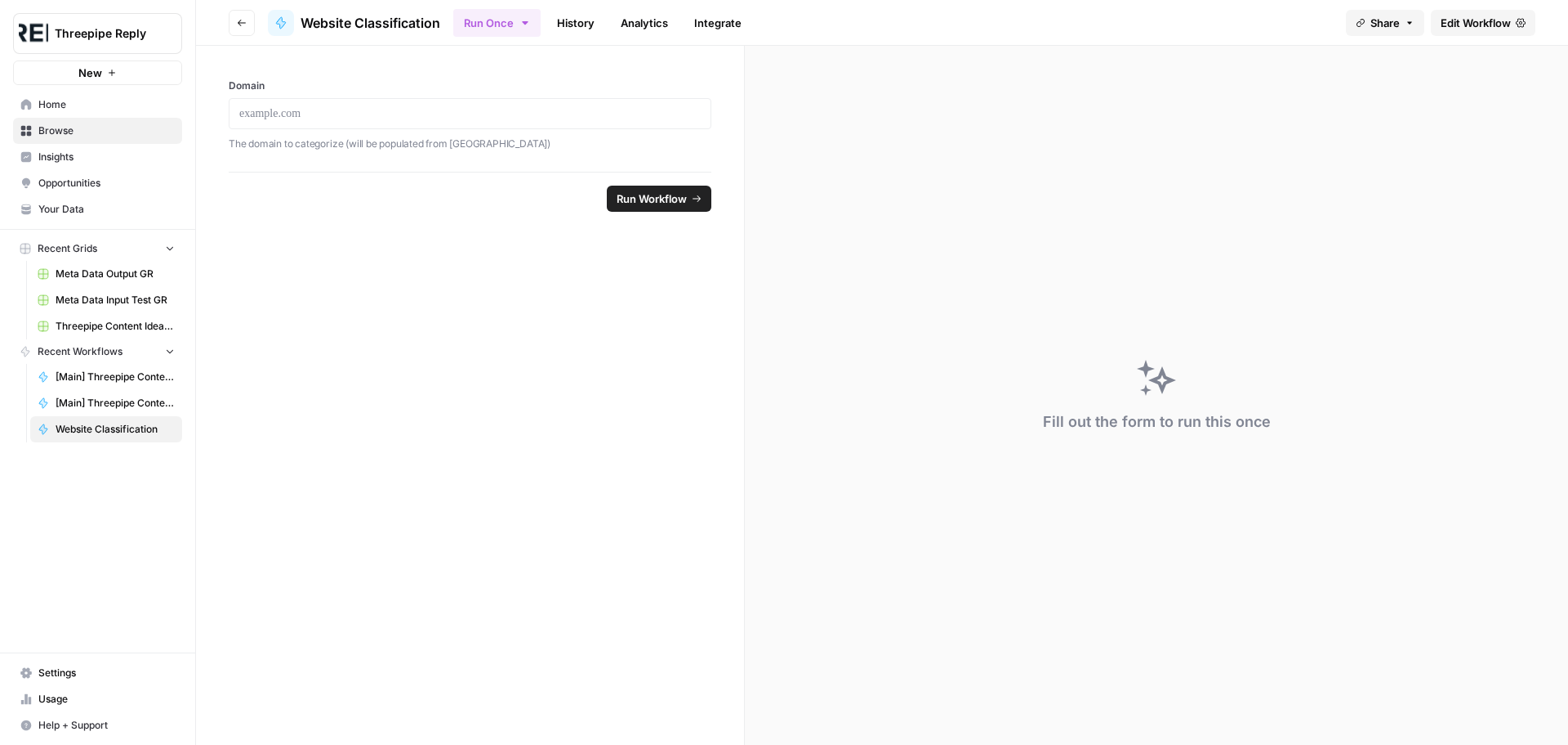
click at [101, 121] on link "Browse" at bounding box center [97, 131] width 169 height 26
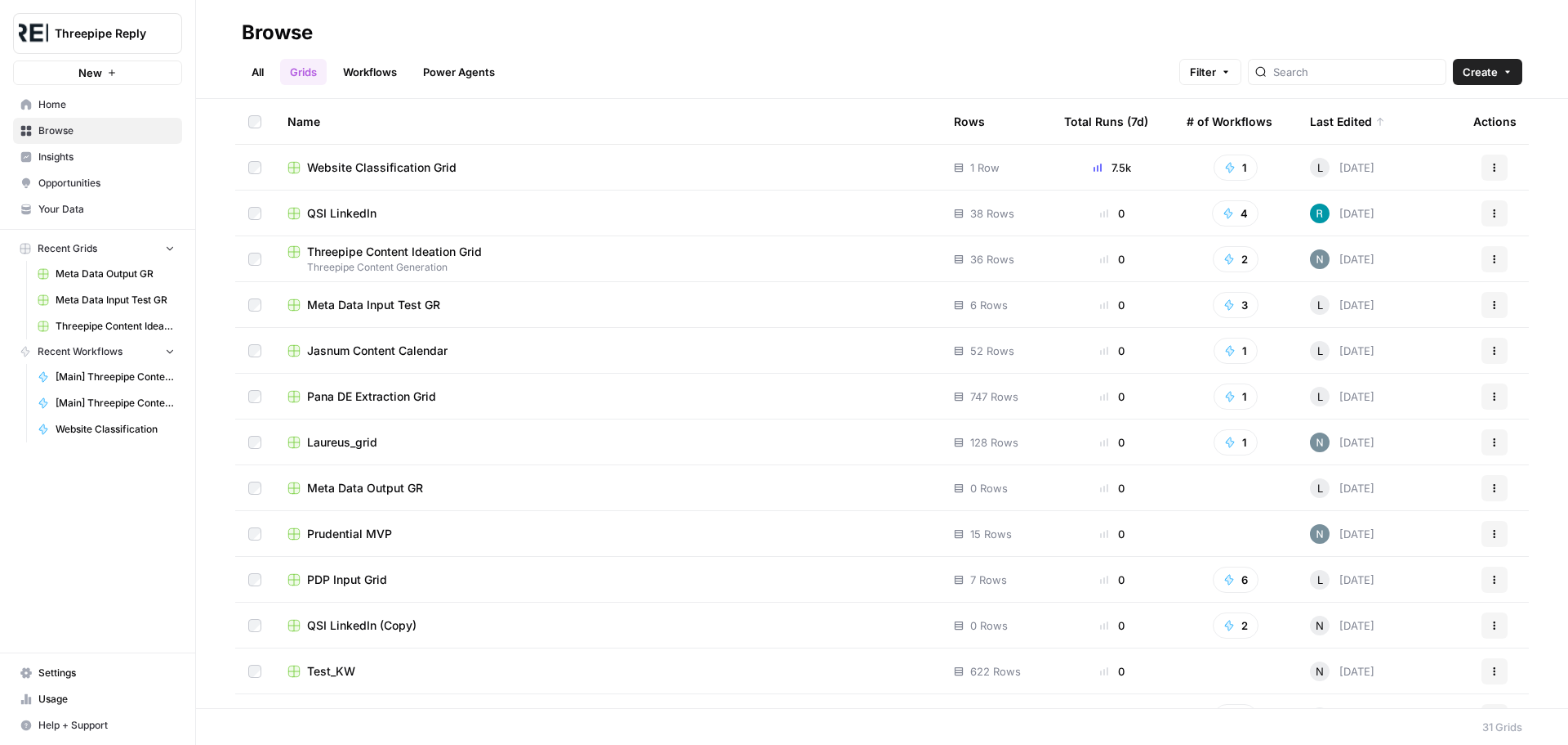
click at [388, 62] on link "Workflows" at bounding box center [370, 72] width 73 height 26
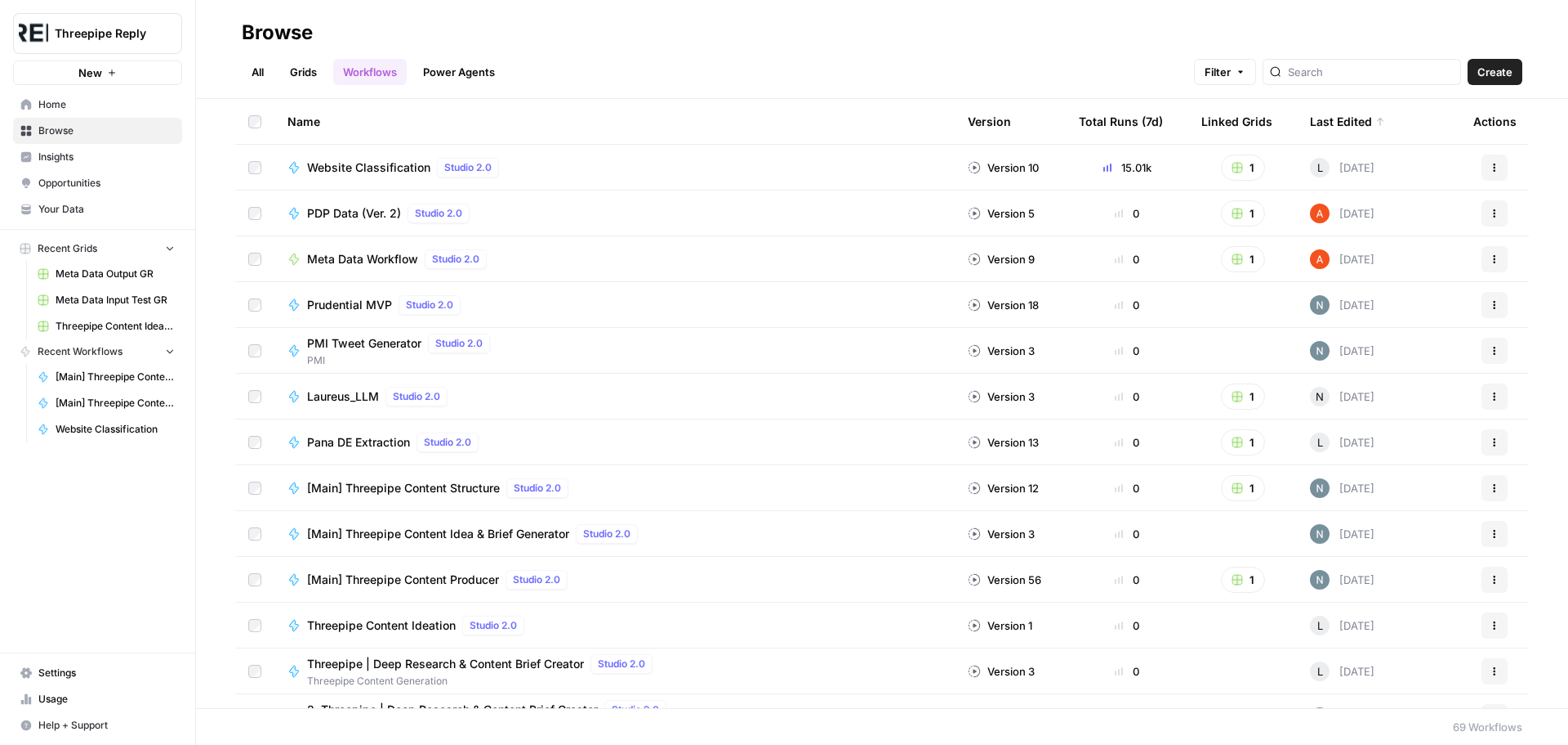
click at [300, 79] on link "Grids" at bounding box center [303, 72] width 46 height 26
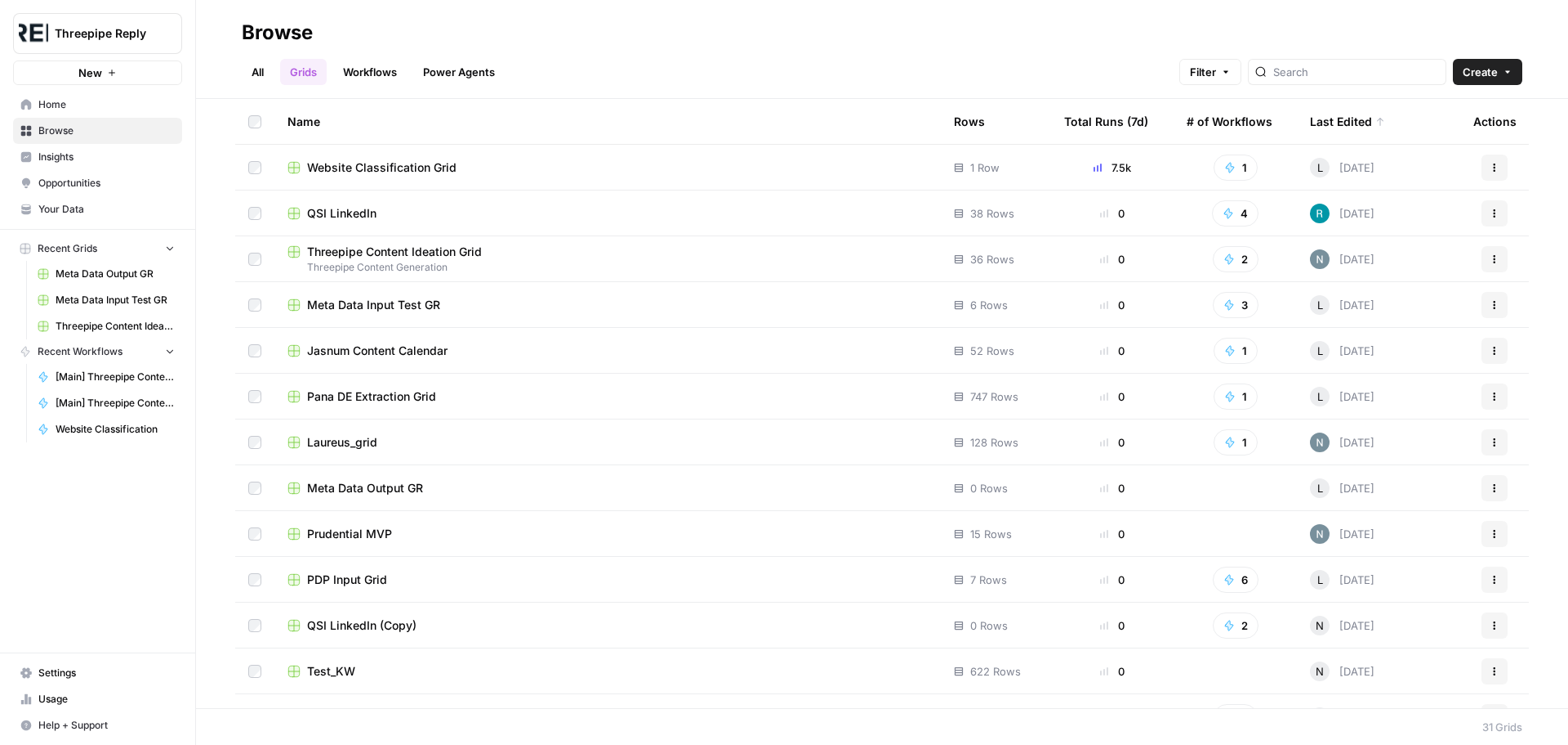
click at [384, 169] on span "Website Classification Grid" at bounding box center [381, 168] width 149 height 16
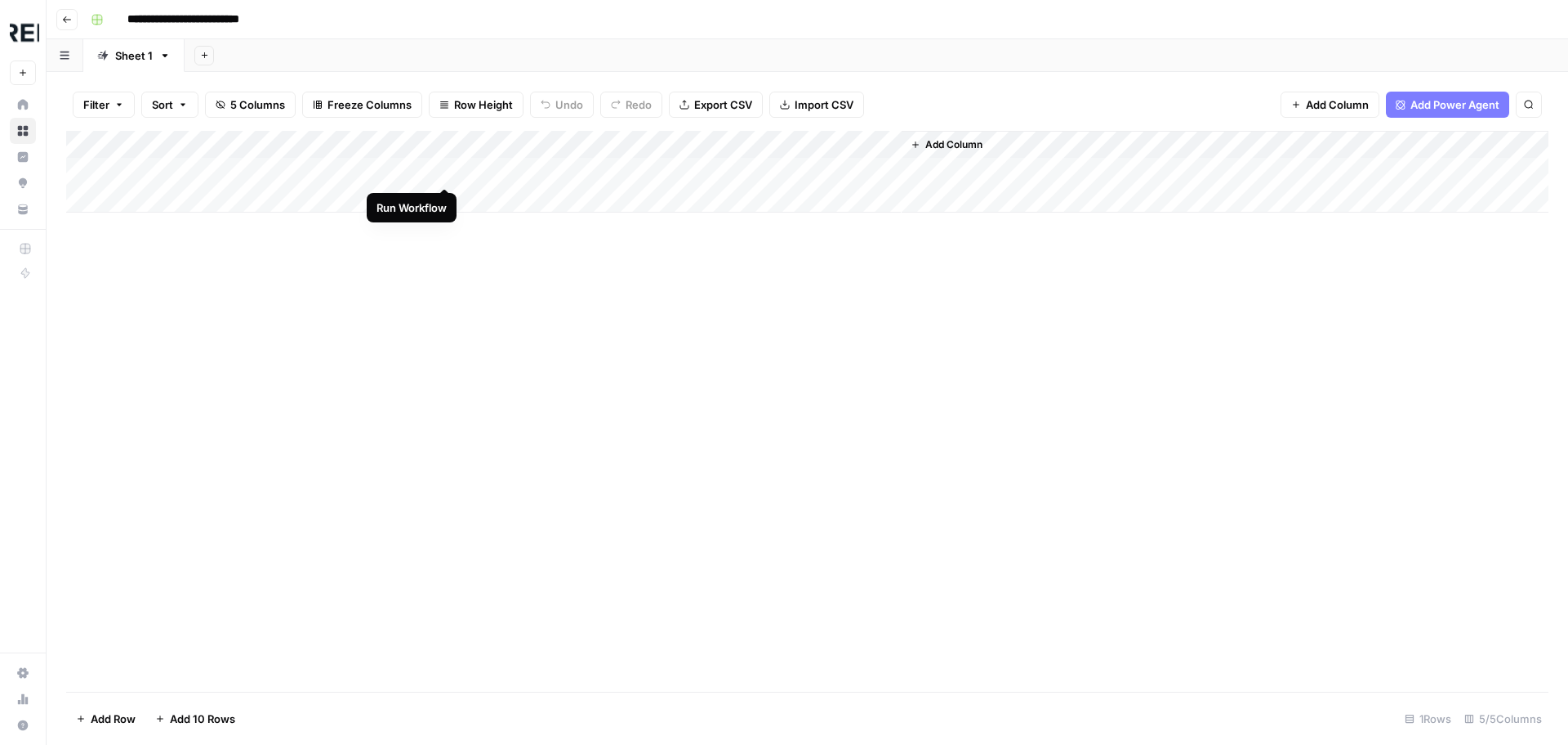
click at [448, 174] on div "Add Column" at bounding box center [807, 171] width 1483 height 82
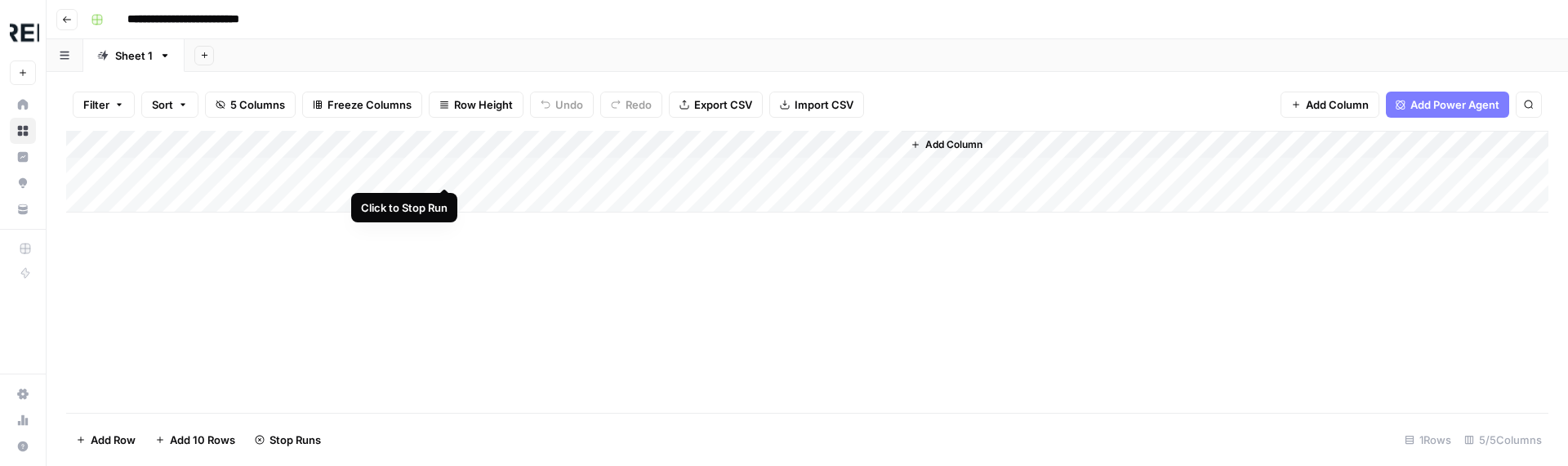
click at [445, 170] on div "Add Column" at bounding box center [807, 171] width 1483 height 82
click at [444, 170] on div "Add Column" at bounding box center [807, 171] width 1483 height 82
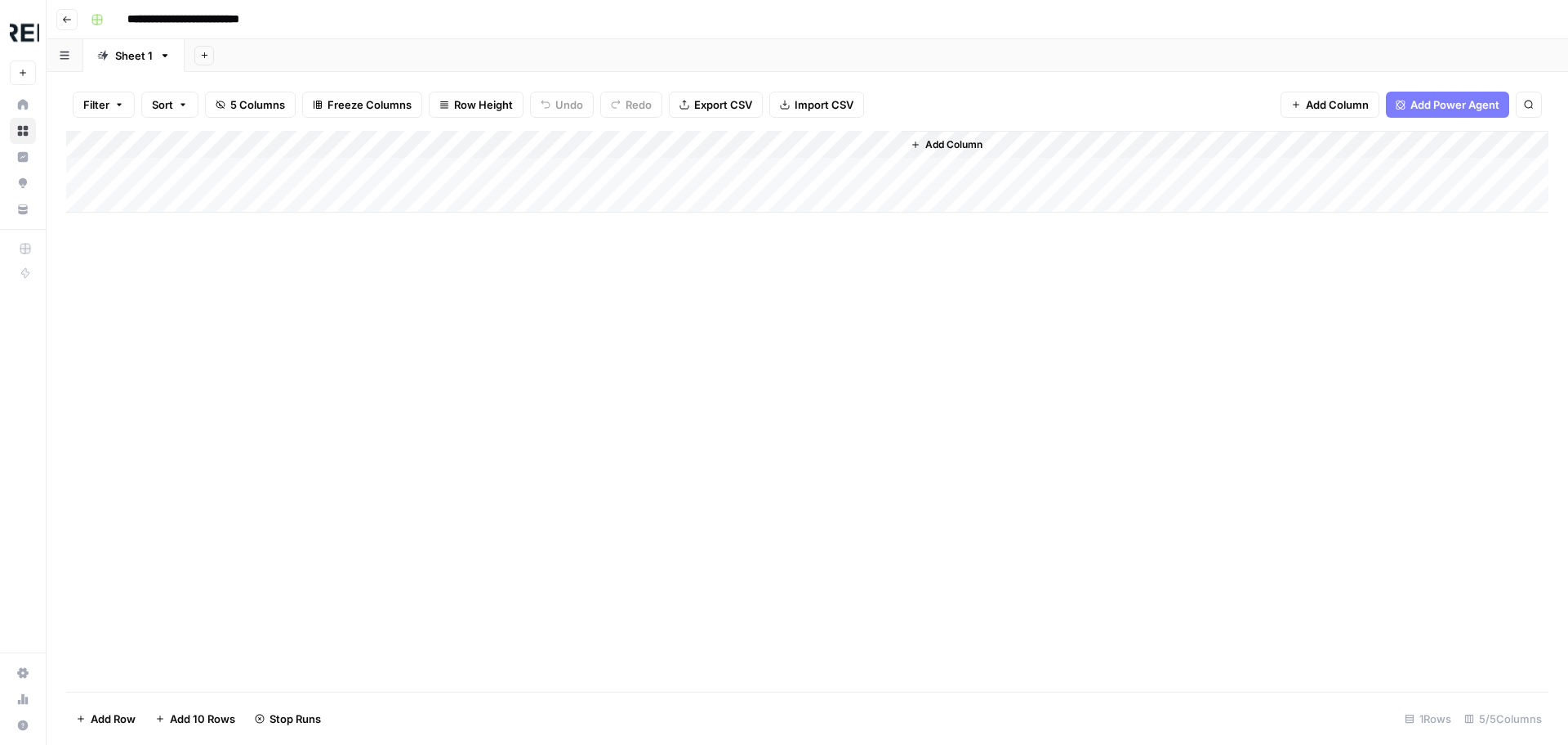
click at [520, 404] on div "Add Column" at bounding box center [807, 411] width 1483 height 561
click at [361, 169] on div "Add Column" at bounding box center [807, 171] width 1483 height 82
click at [361, 169] on div at bounding box center [366, 170] width 192 height 30
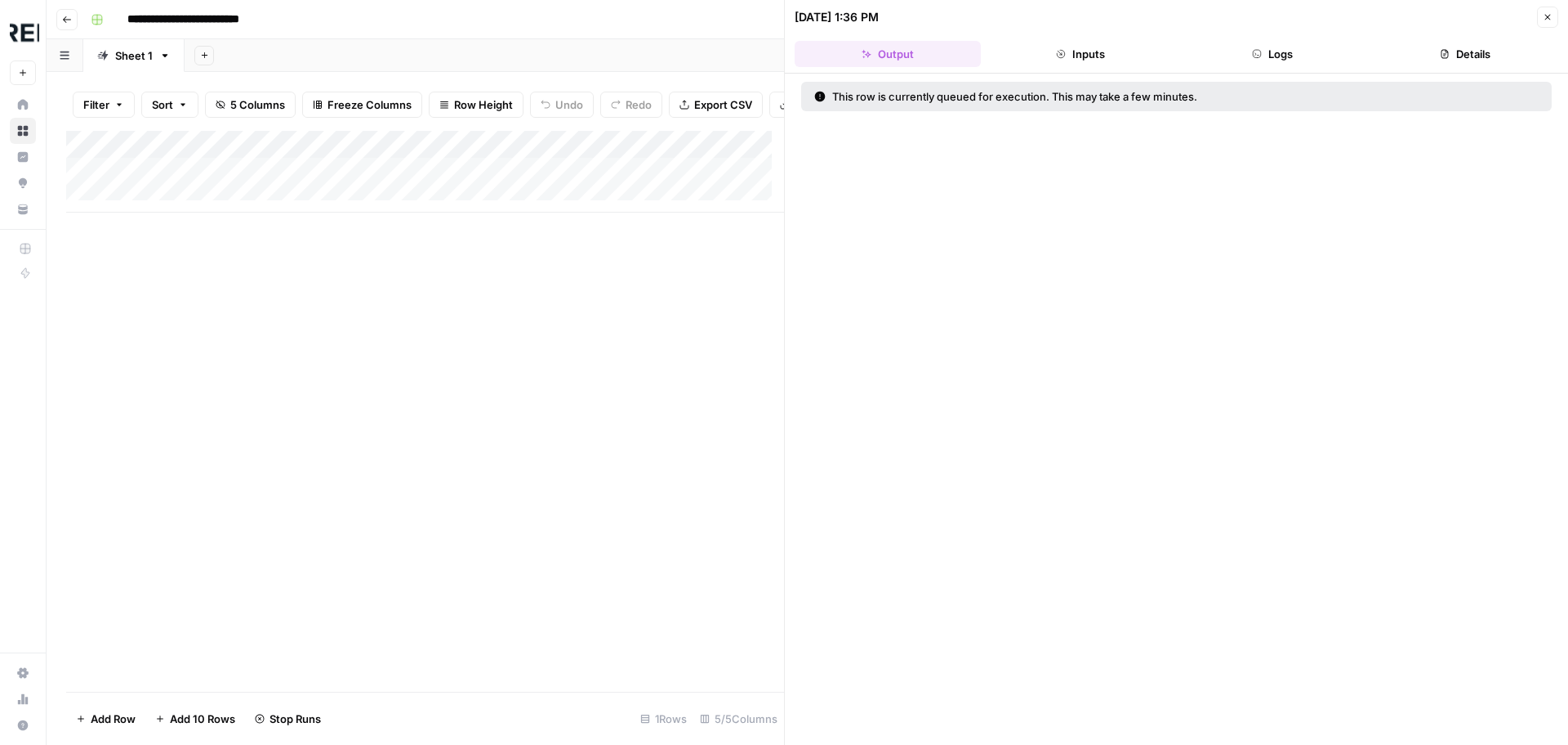
click at [1449, 53] on icon "button" at bounding box center [1445, 53] width 10 height 10
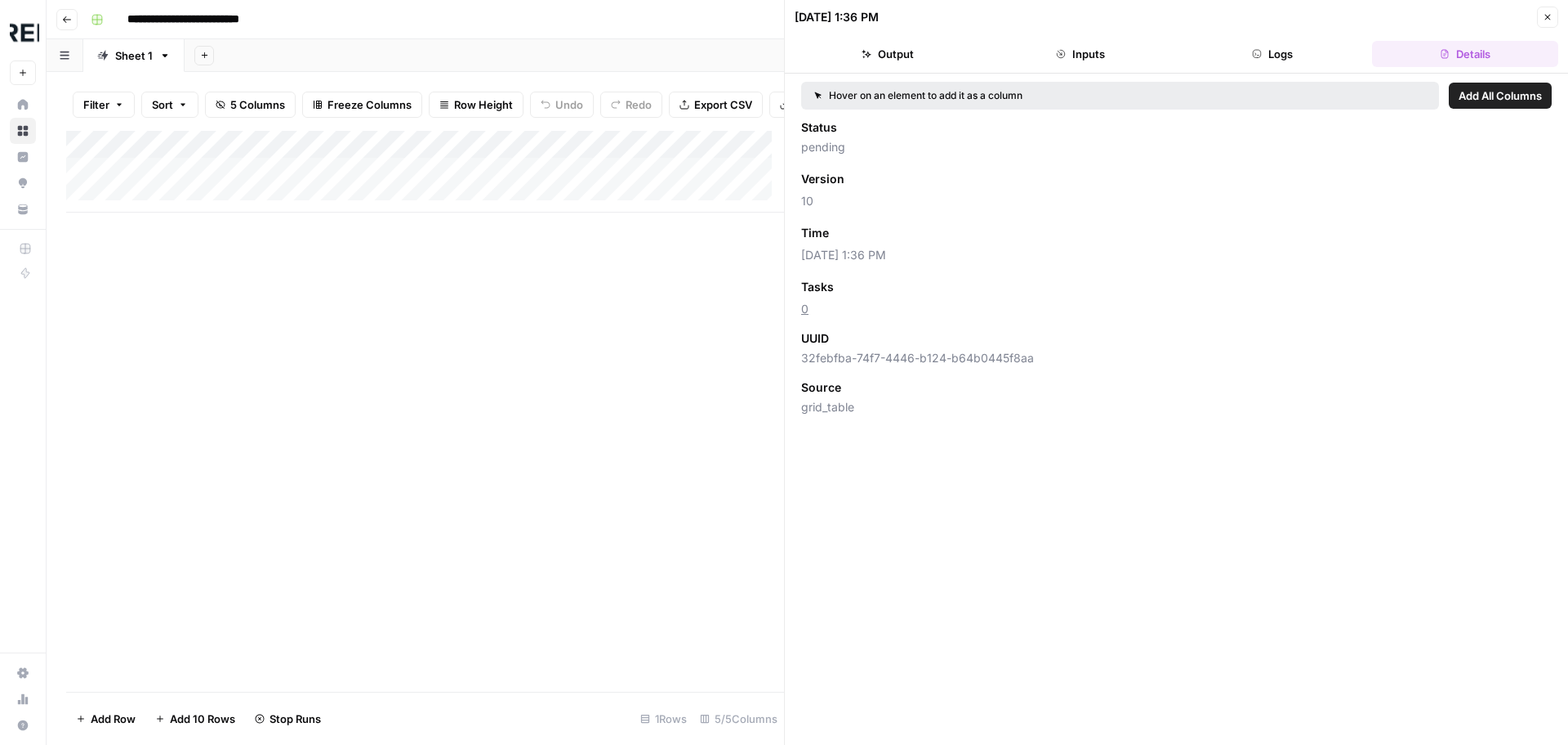
click at [909, 52] on button "Output" at bounding box center [888, 53] width 187 height 26
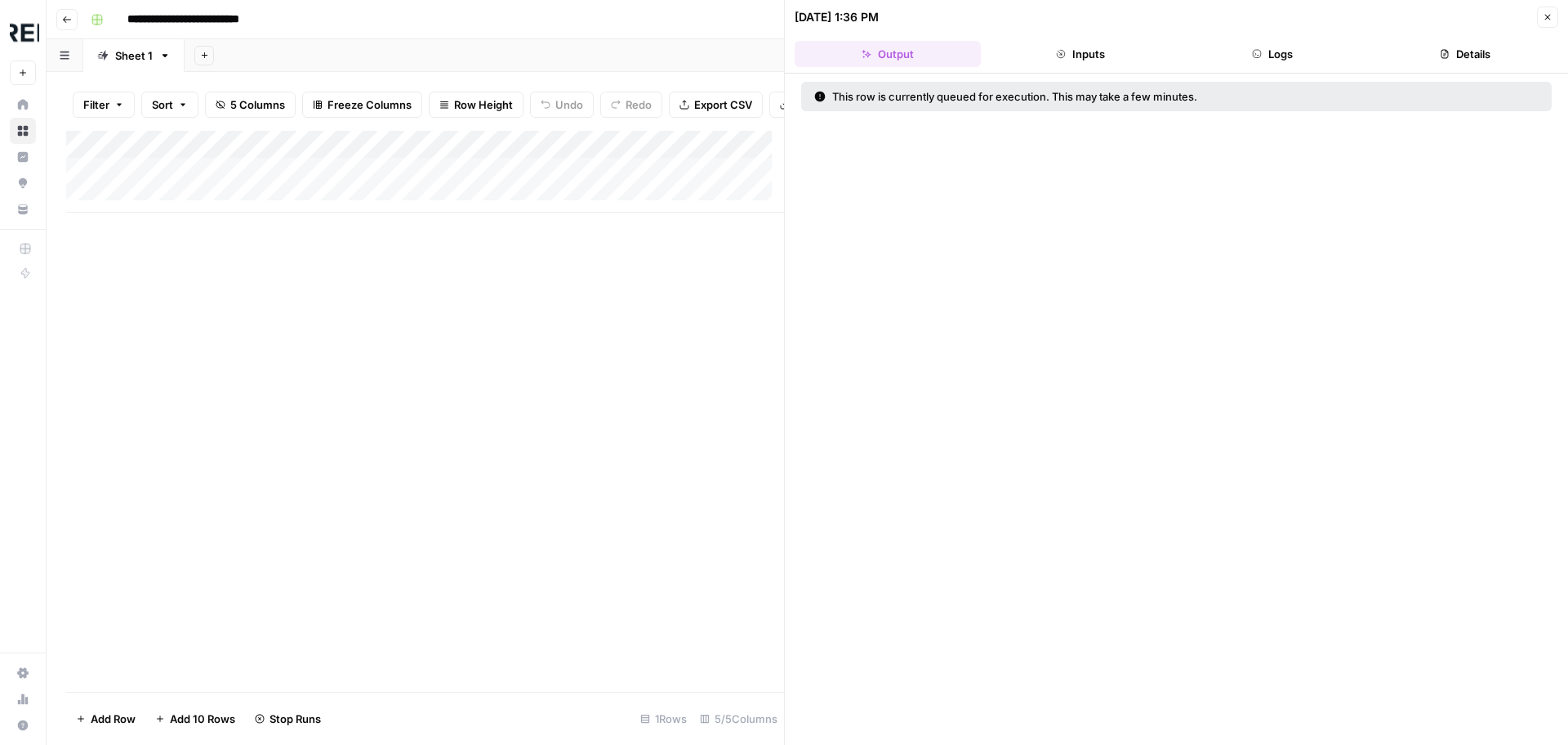
click at [820, 95] on icon at bounding box center [820, 96] width 12 height 12
click at [897, 89] on div "This row is currently queued for execution. This may take a few minutes." at bounding box center [1091, 96] width 553 height 16
click at [905, 99] on div "This row is currently queued for execution. This may take a few minutes." at bounding box center [1091, 96] width 553 height 16
drag, startPoint x: 1053, startPoint y: 72, endPoint x: 1080, endPoint y: 52, distance: 33.6
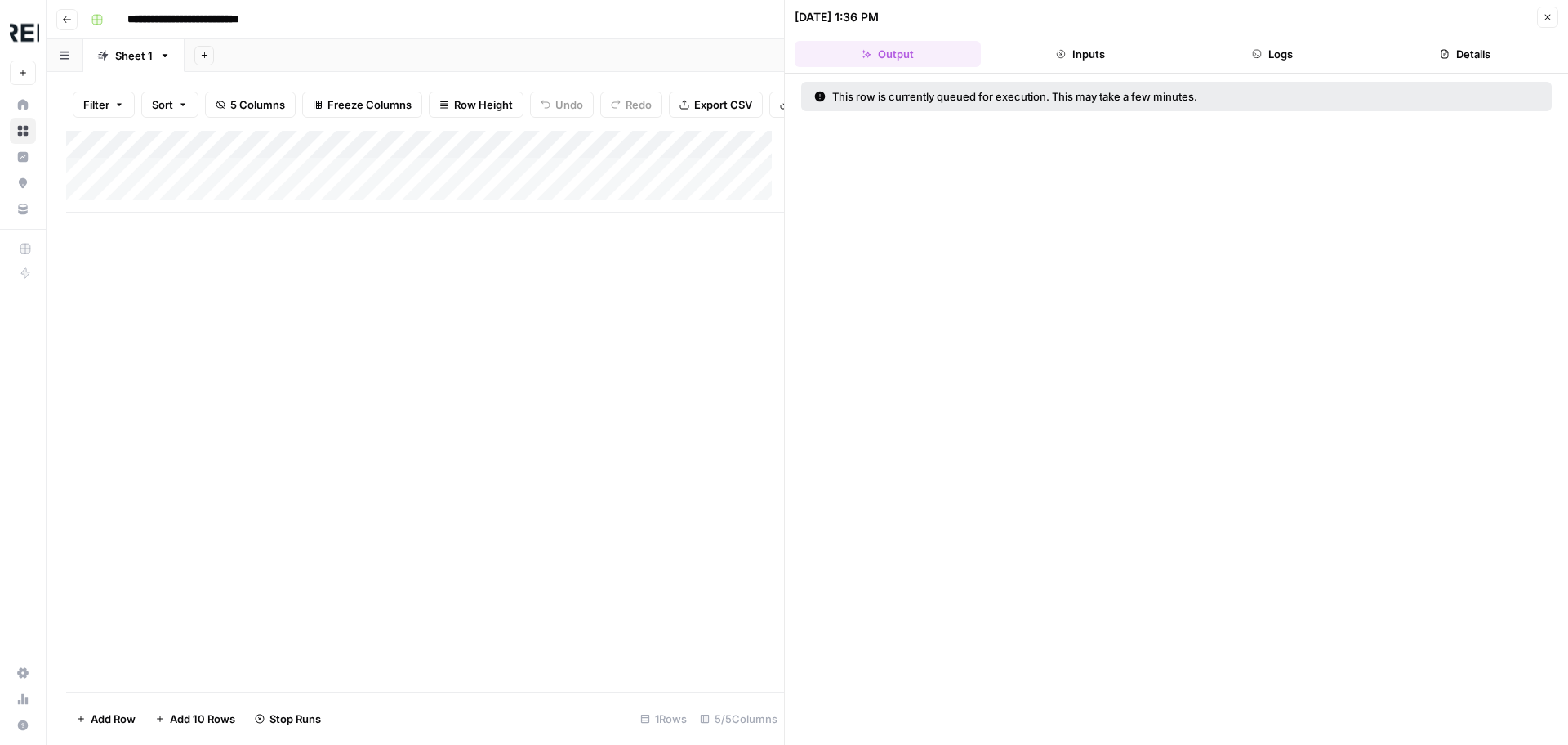
click at [1064, 62] on header "[DATE] 1:36 PM Close Output Inputs Logs Details" at bounding box center [1177, 36] width 784 height 73
click at [1080, 52] on button "Inputs" at bounding box center [1081, 53] width 187 height 26
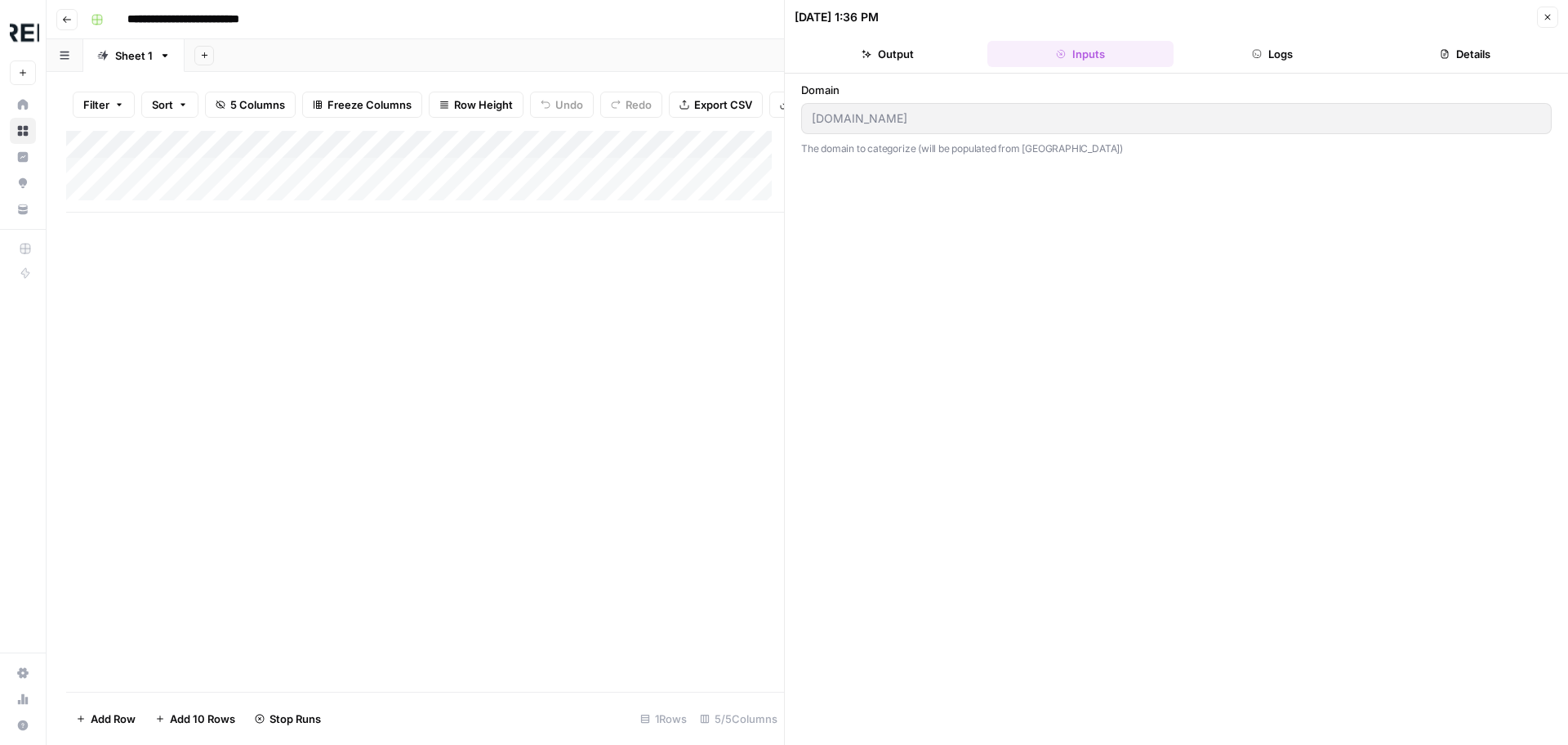
click at [1215, 44] on button "Logs" at bounding box center [1274, 53] width 187 height 26
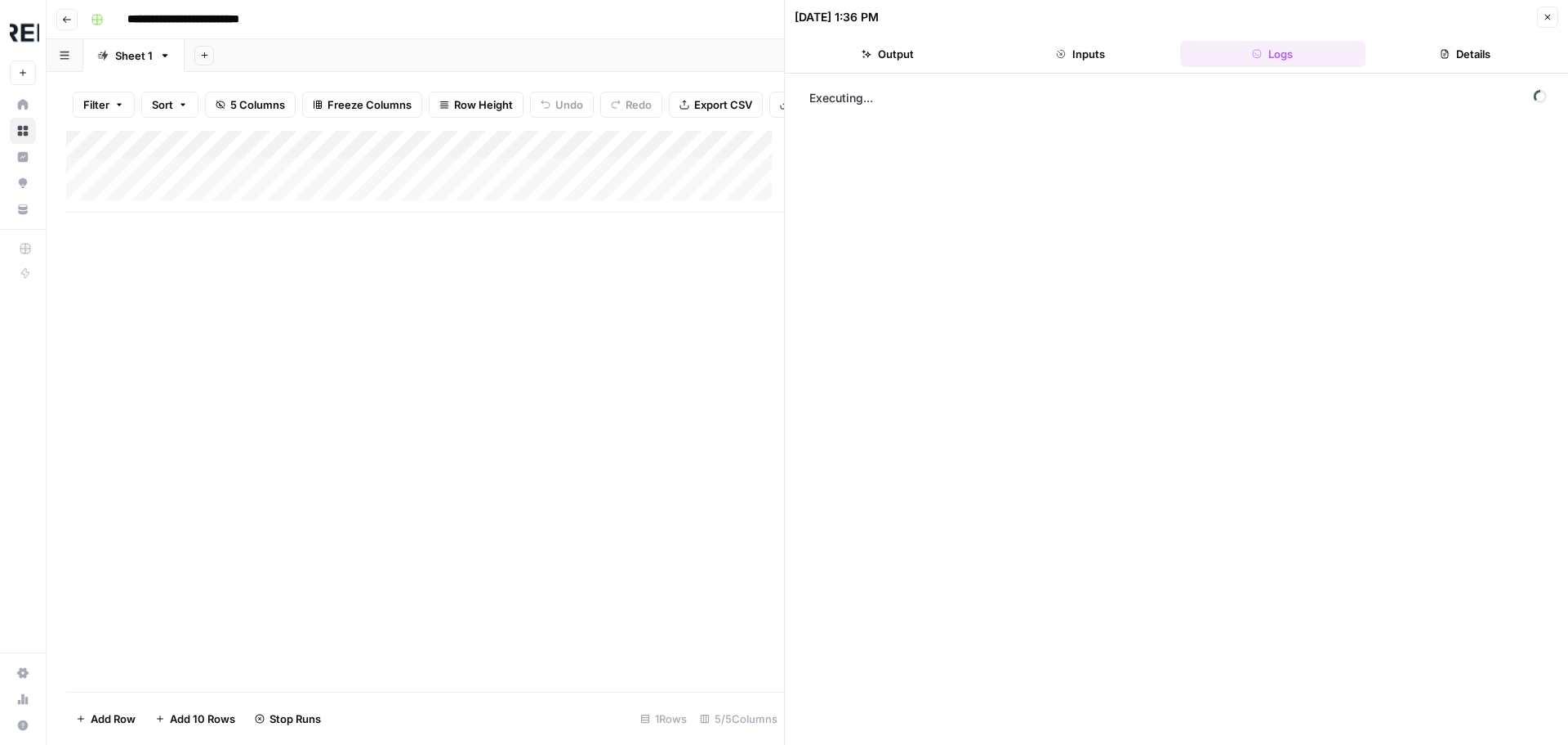
click at [859, 52] on button "Output" at bounding box center [888, 53] width 187 height 26
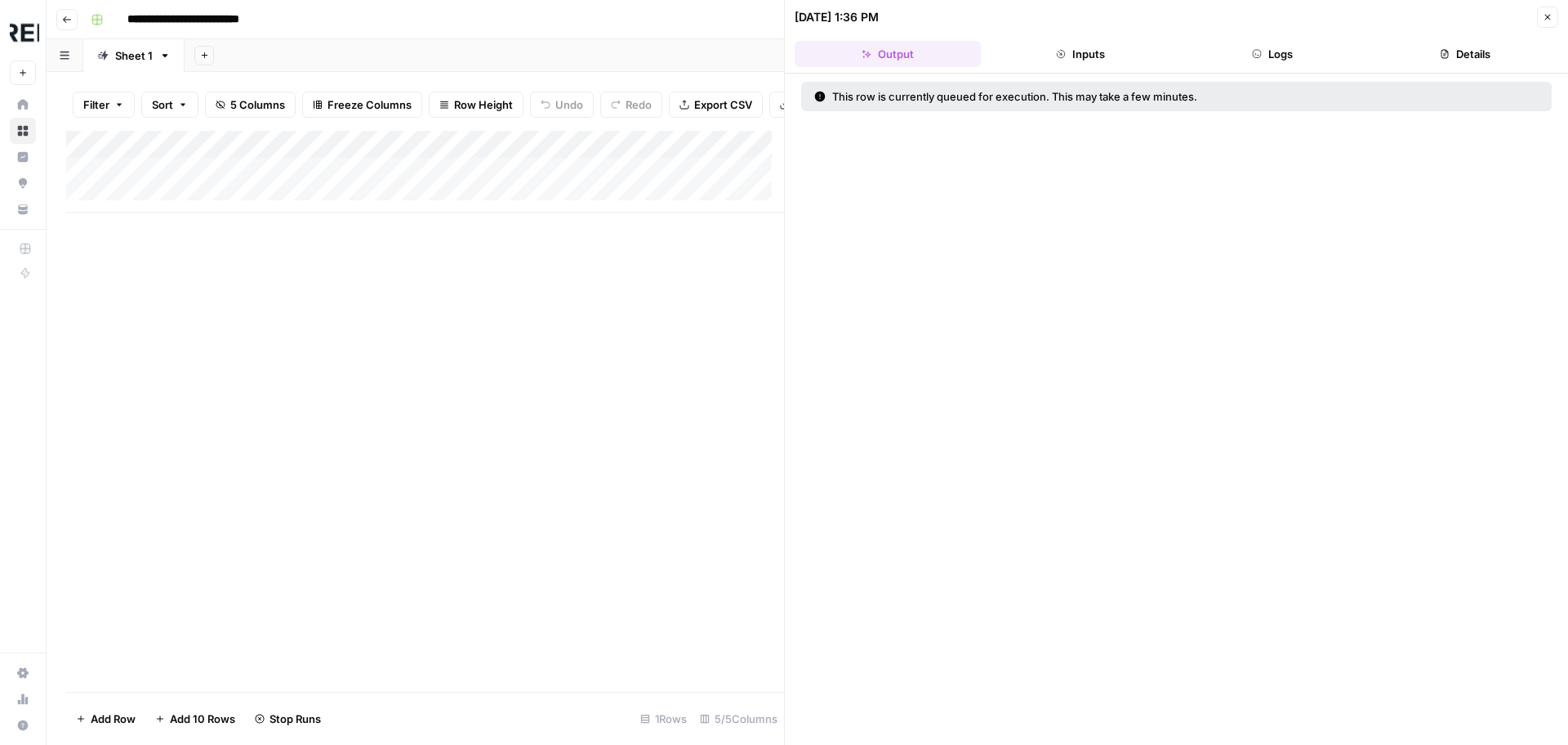
click at [1542, 30] on header "[DATE] 1:36 PM Close Output Inputs Logs Details" at bounding box center [1177, 36] width 784 height 73
click at [1546, 22] on button "Close" at bounding box center [1547, 16] width 21 height 21
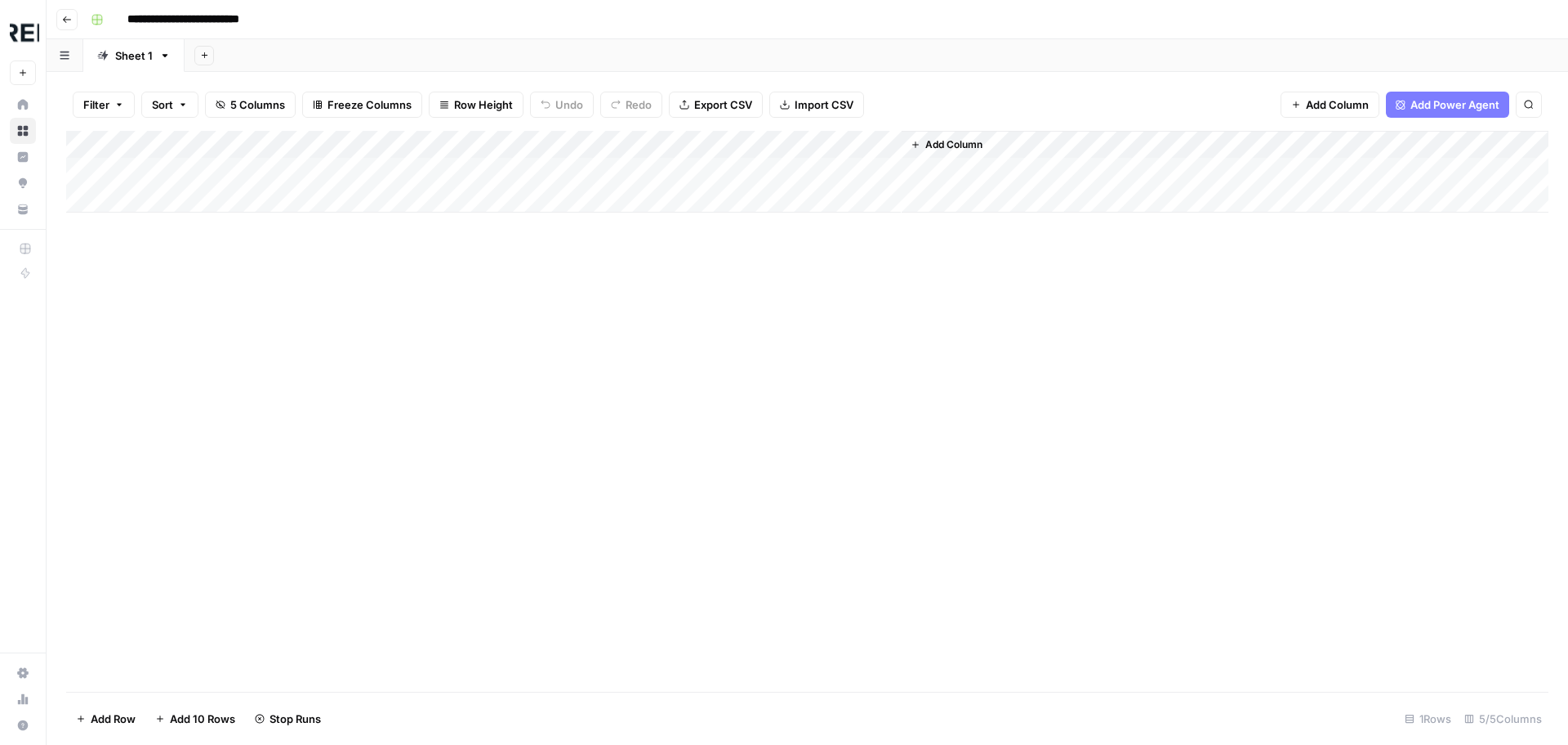
click at [428, 143] on div "Add Column" at bounding box center [807, 171] width 1483 height 82
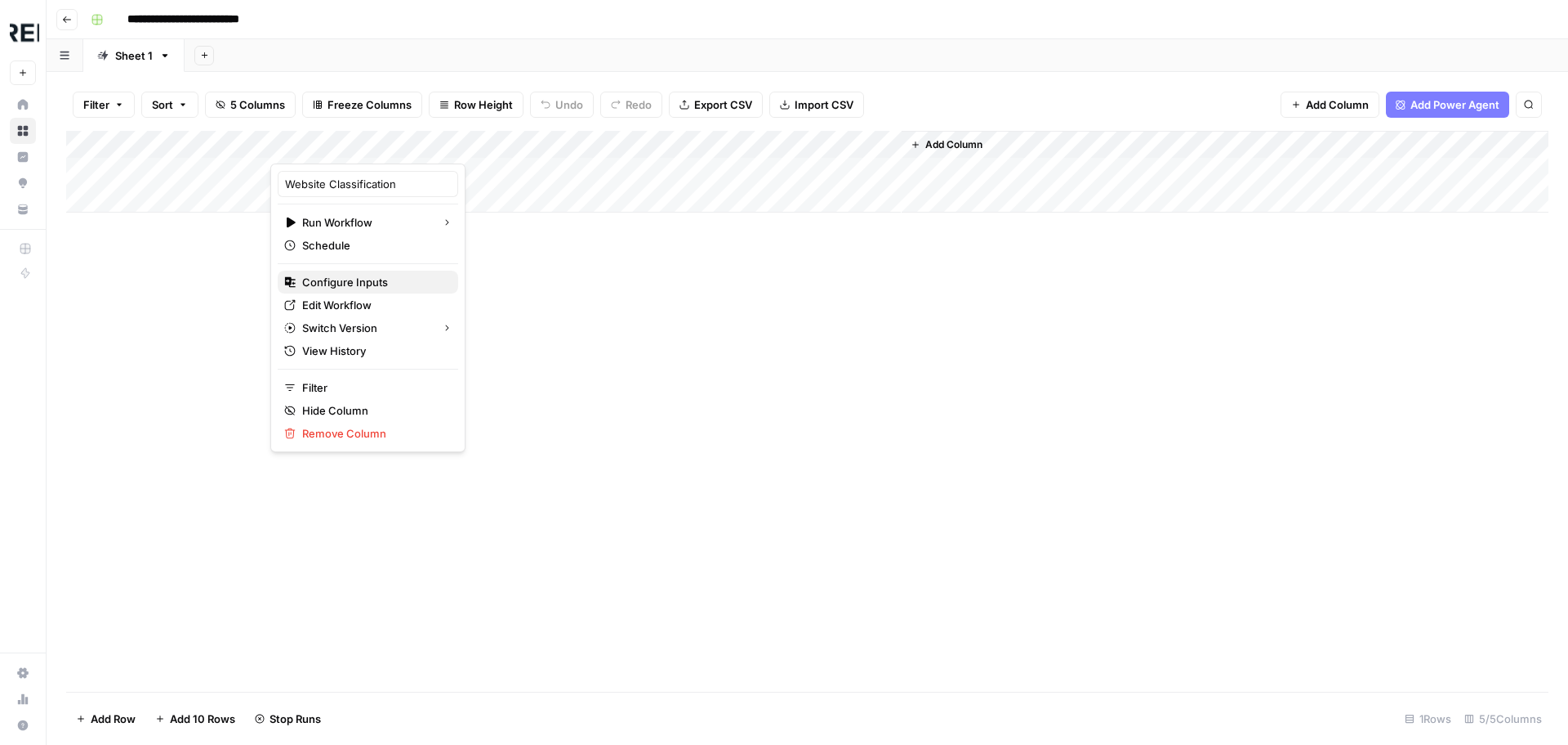
click at [404, 279] on span "Configure Inputs" at bounding box center [374, 282] width 143 height 16
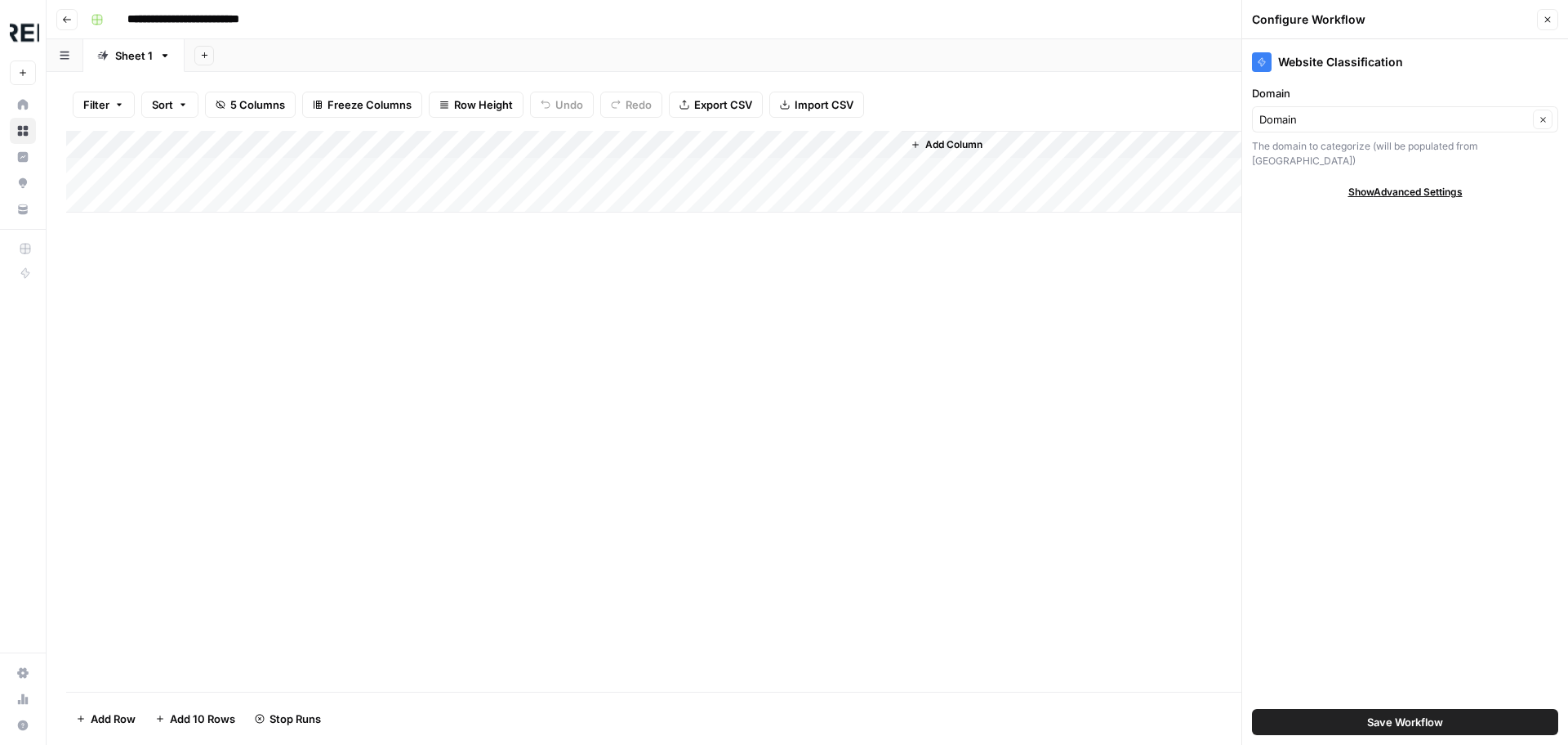
click at [425, 144] on div "Add Column" at bounding box center [807, 171] width 1483 height 82
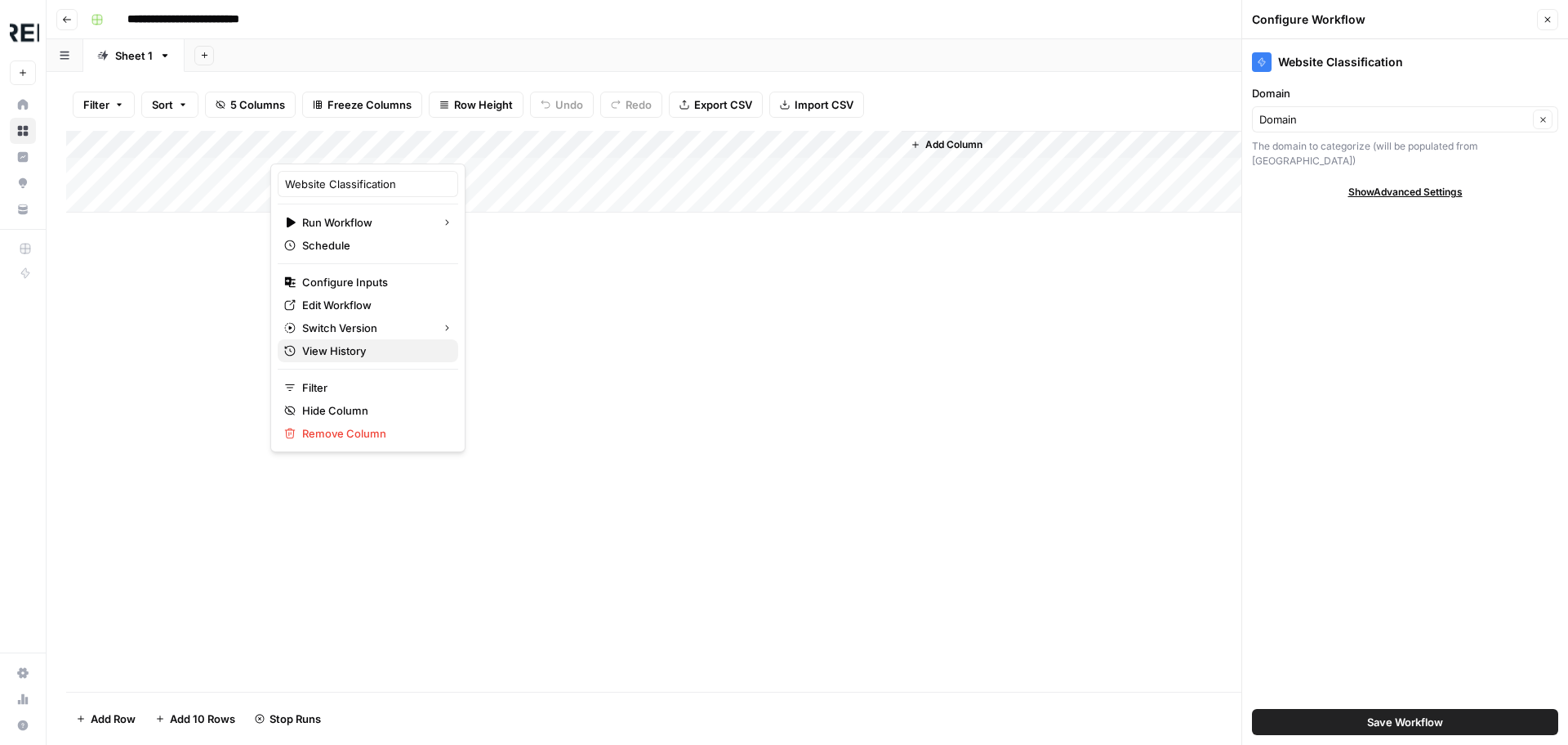
click at [348, 355] on span "View History" at bounding box center [374, 351] width 143 height 16
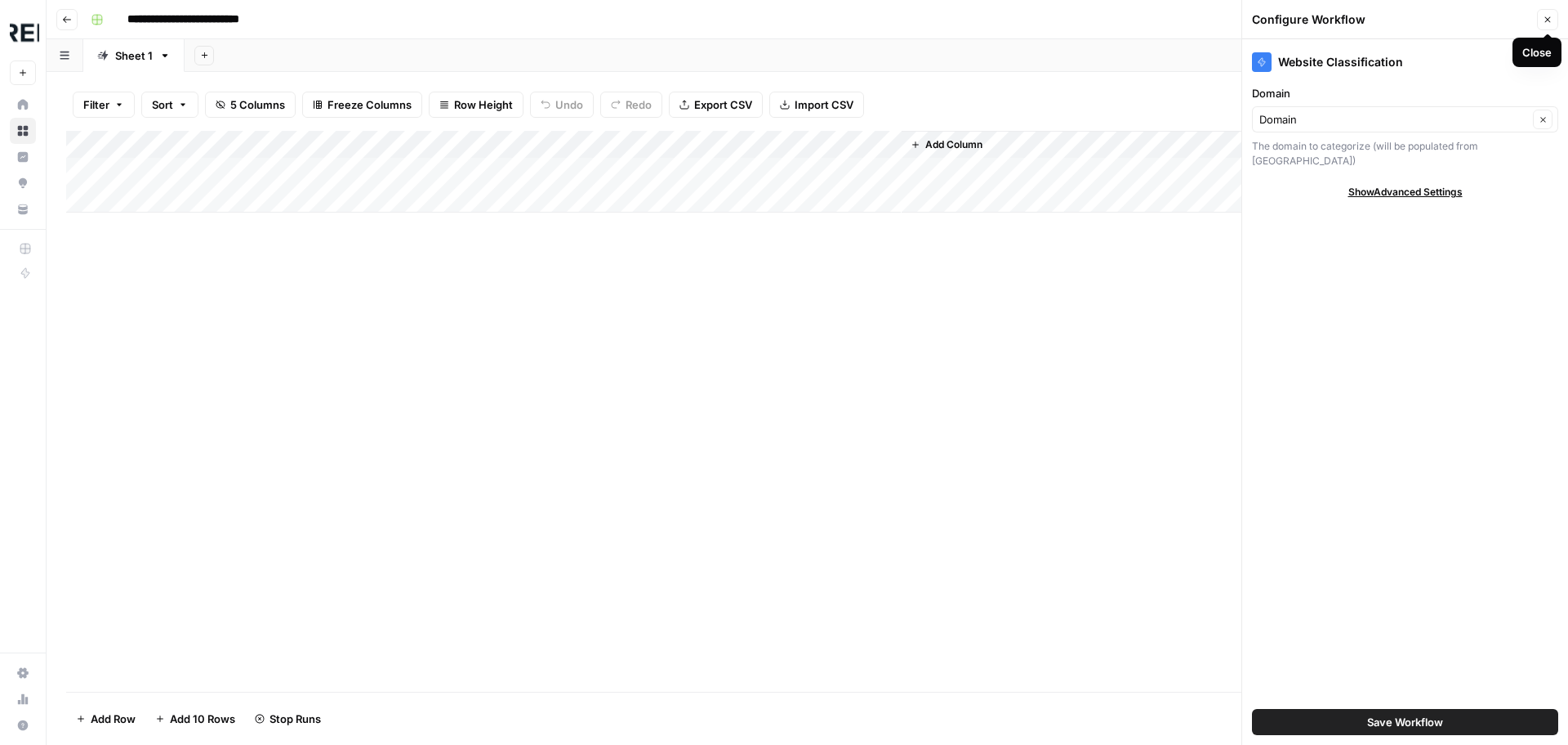
click at [1544, 18] on icon "button" at bounding box center [1547, 19] width 10 height 10
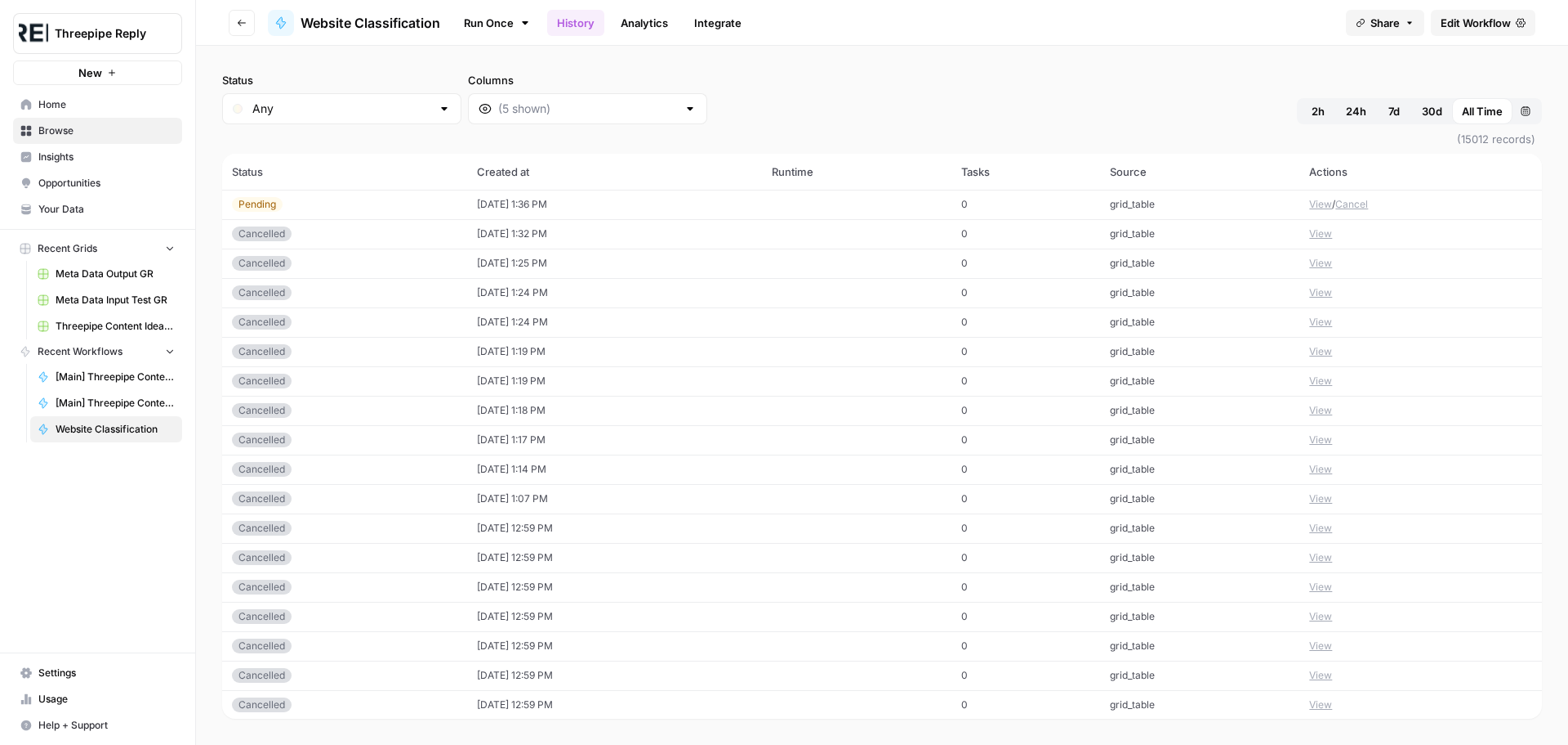
click at [726, 34] on link "Integrate" at bounding box center [718, 23] width 67 height 26
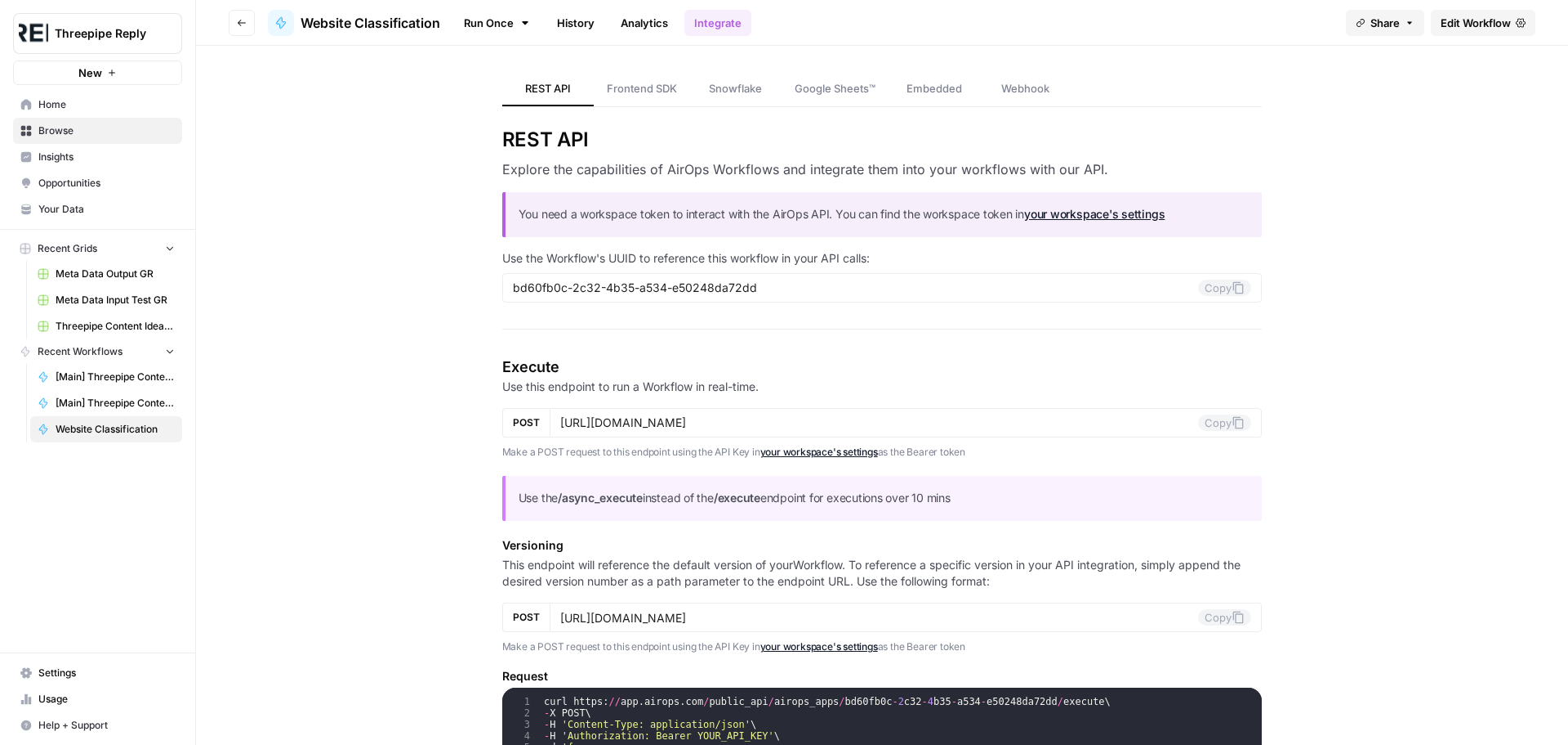
click at [668, 26] on link "Analytics" at bounding box center [645, 23] width 67 height 26
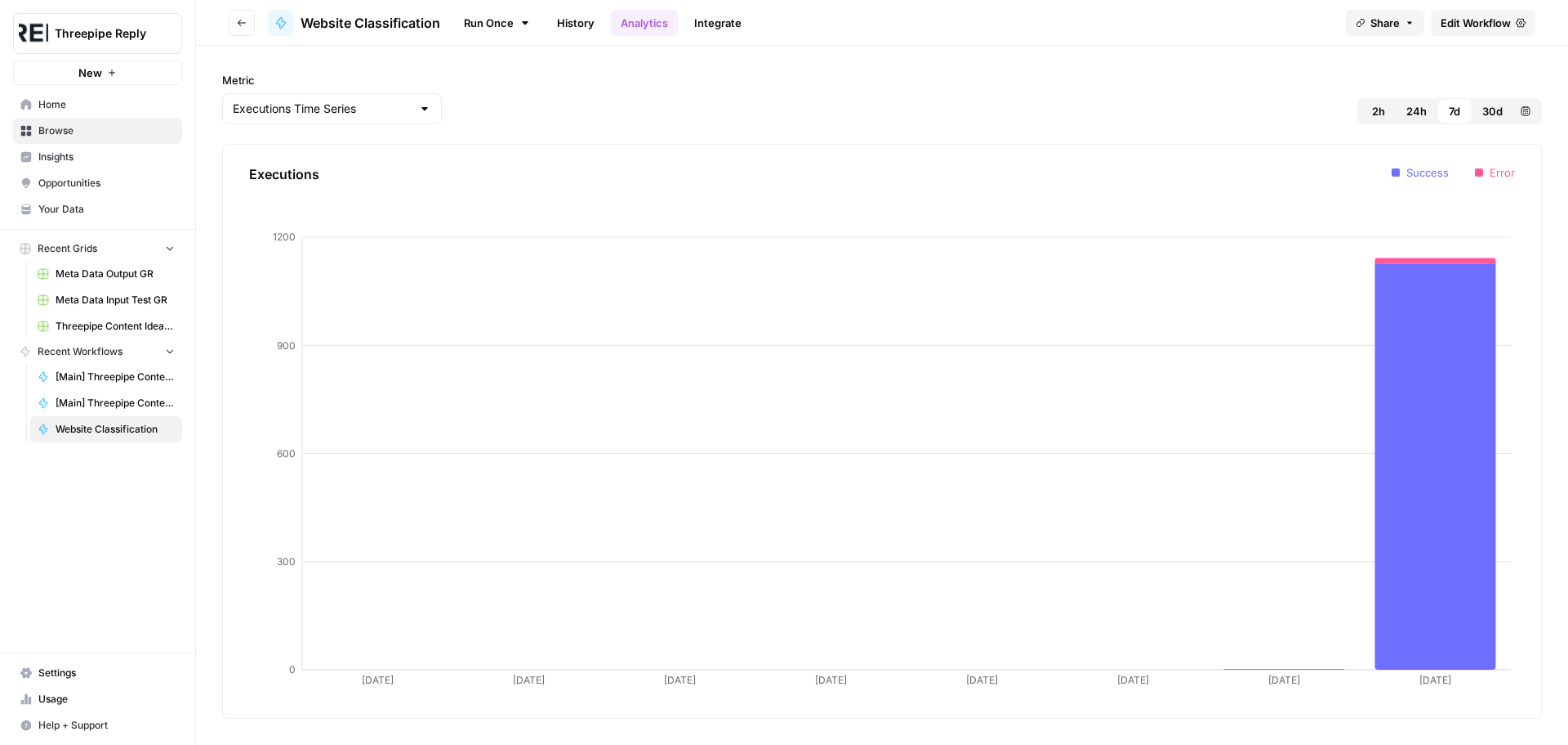
click at [509, 26] on link "Run Once" at bounding box center [496, 23] width 87 height 28
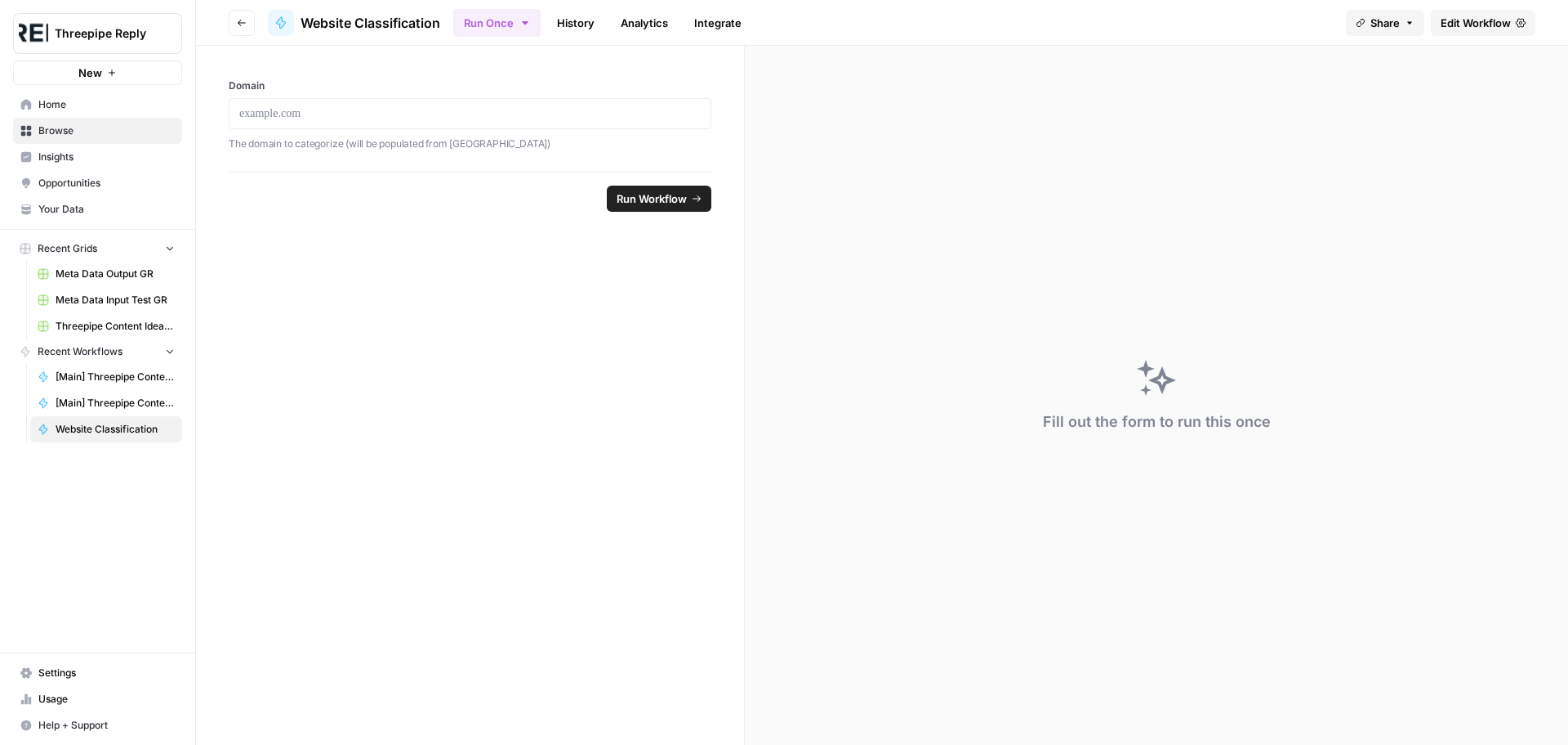
click at [562, 30] on link "History" at bounding box center [575, 23] width 57 height 26
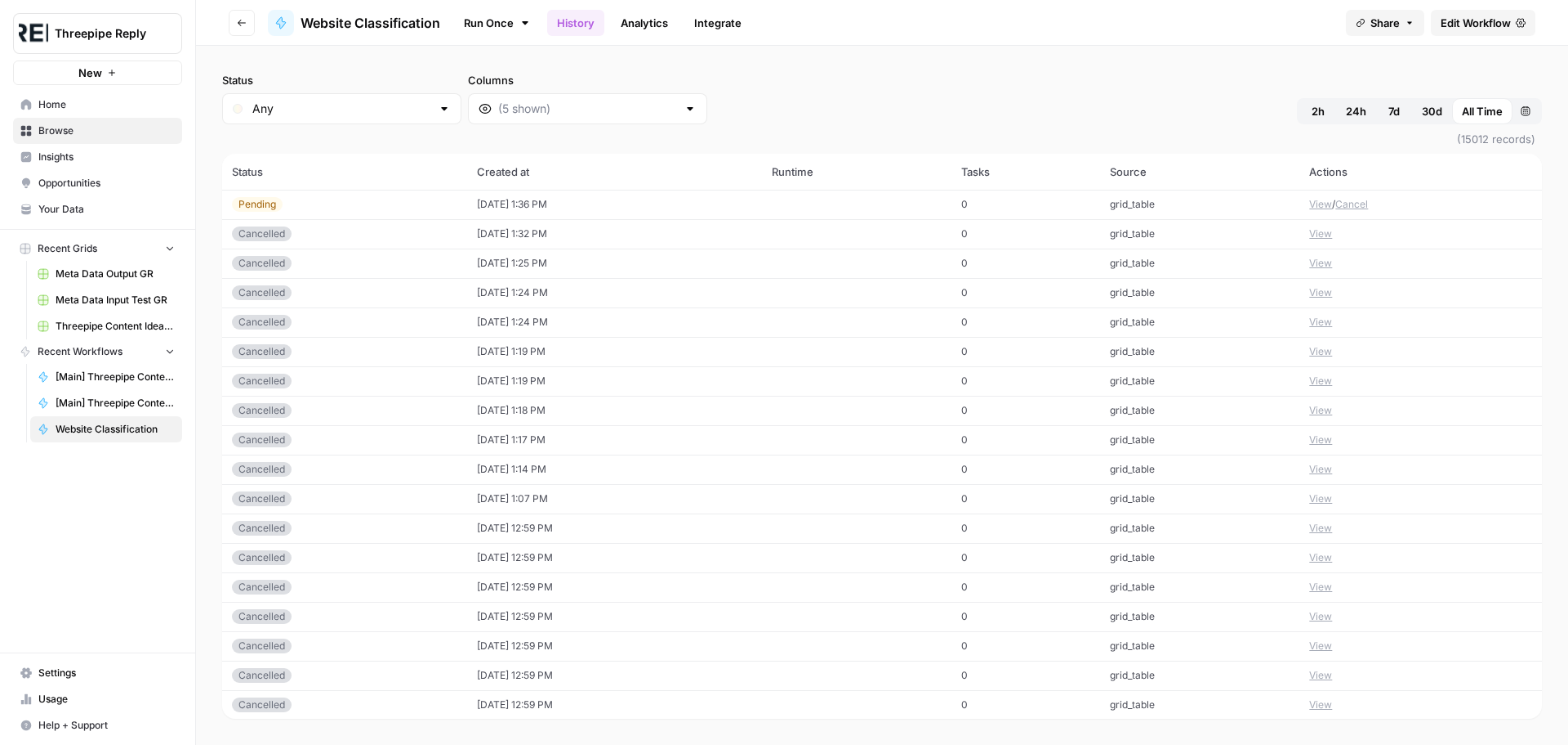
click at [523, 25] on icon at bounding box center [525, 23] width 13 height 13
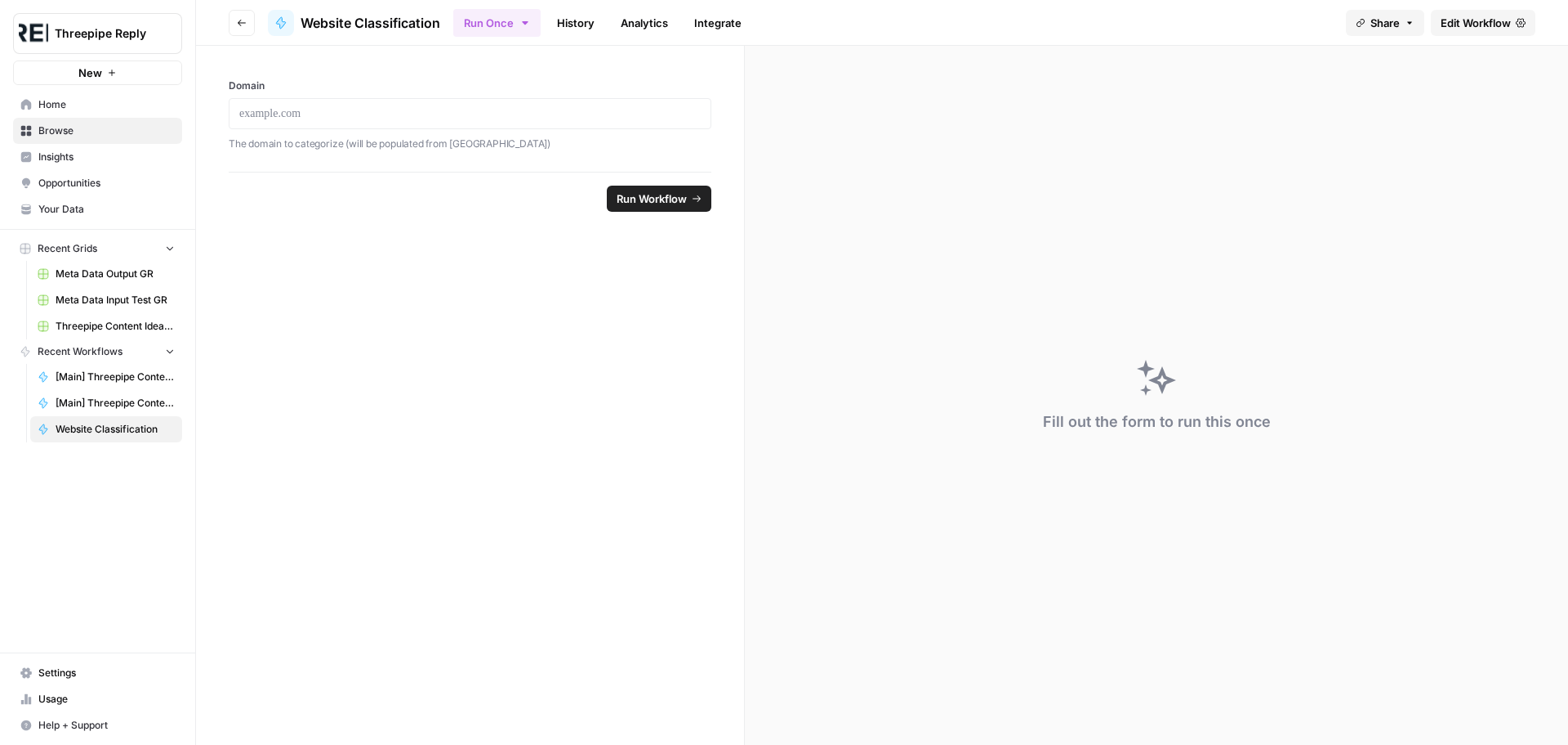
click at [242, 24] on icon "button" at bounding box center [242, 23] width 10 height 10
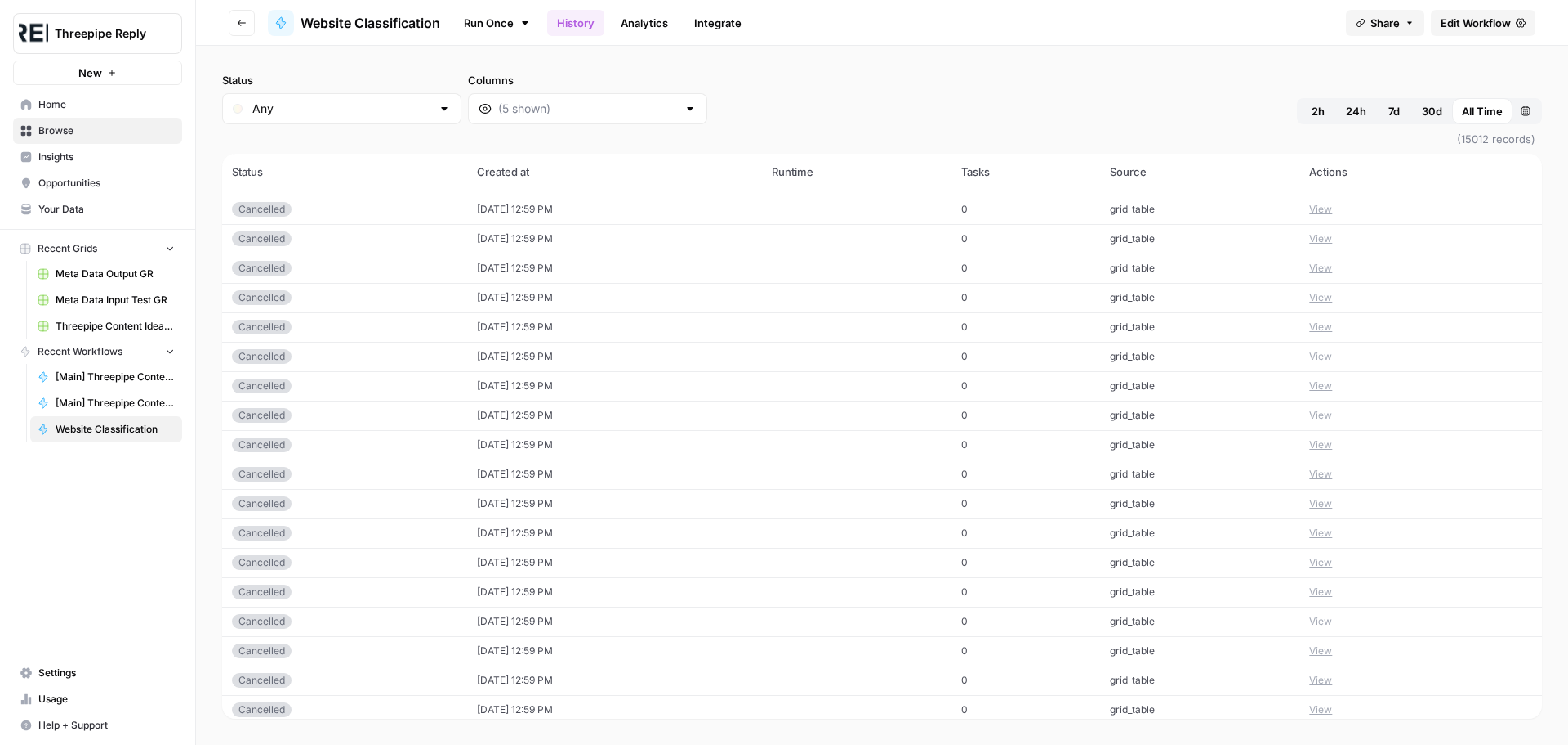
scroll to position [7473, 0]
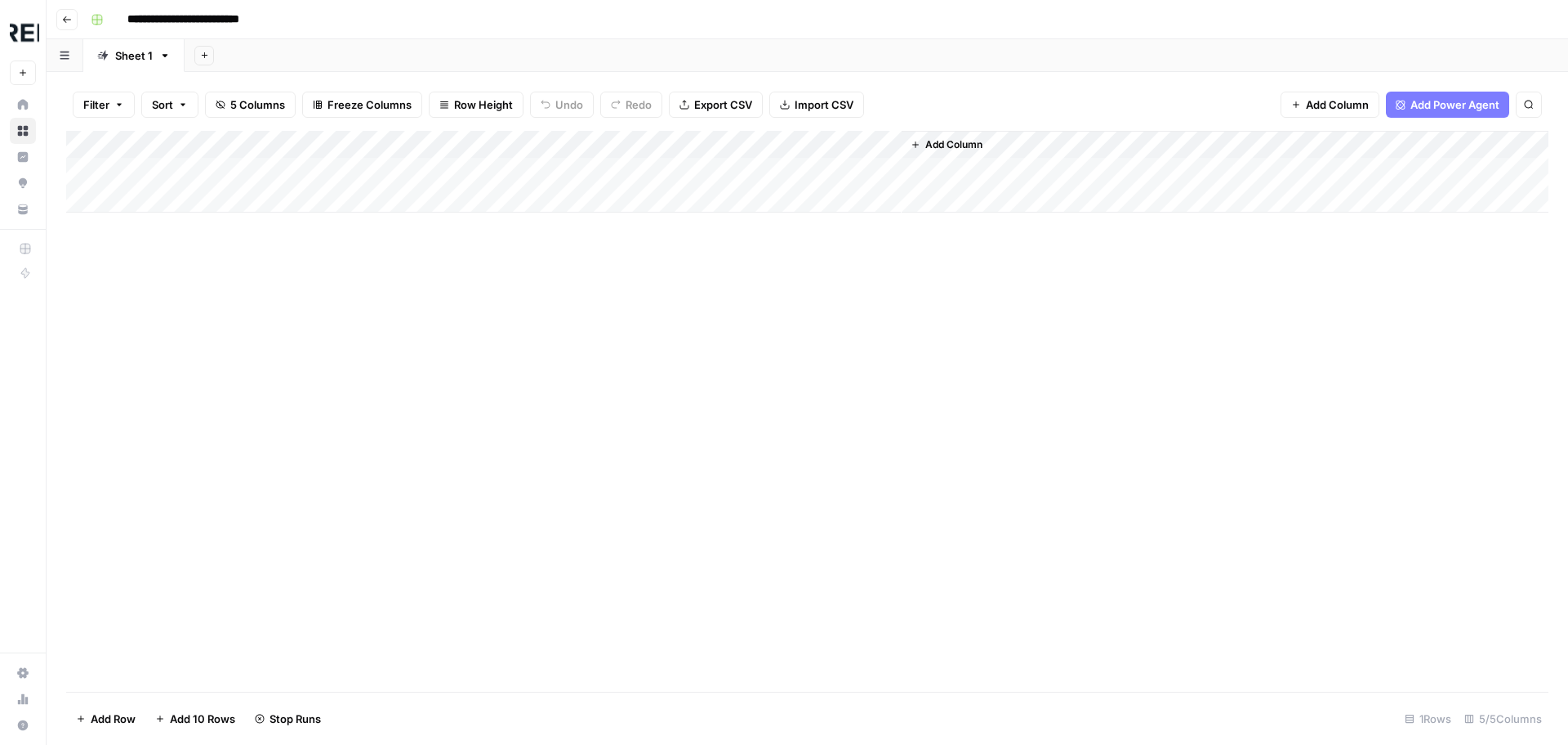
click at [795, 283] on div "Add Column" at bounding box center [807, 411] width 1483 height 561
click at [81, 171] on div "Add Column" at bounding box center [807, 171] width 1483 height 82
click at [106, 715] on span "Delete 1 Row" at bounding box center [109, 719] width 65 height 16
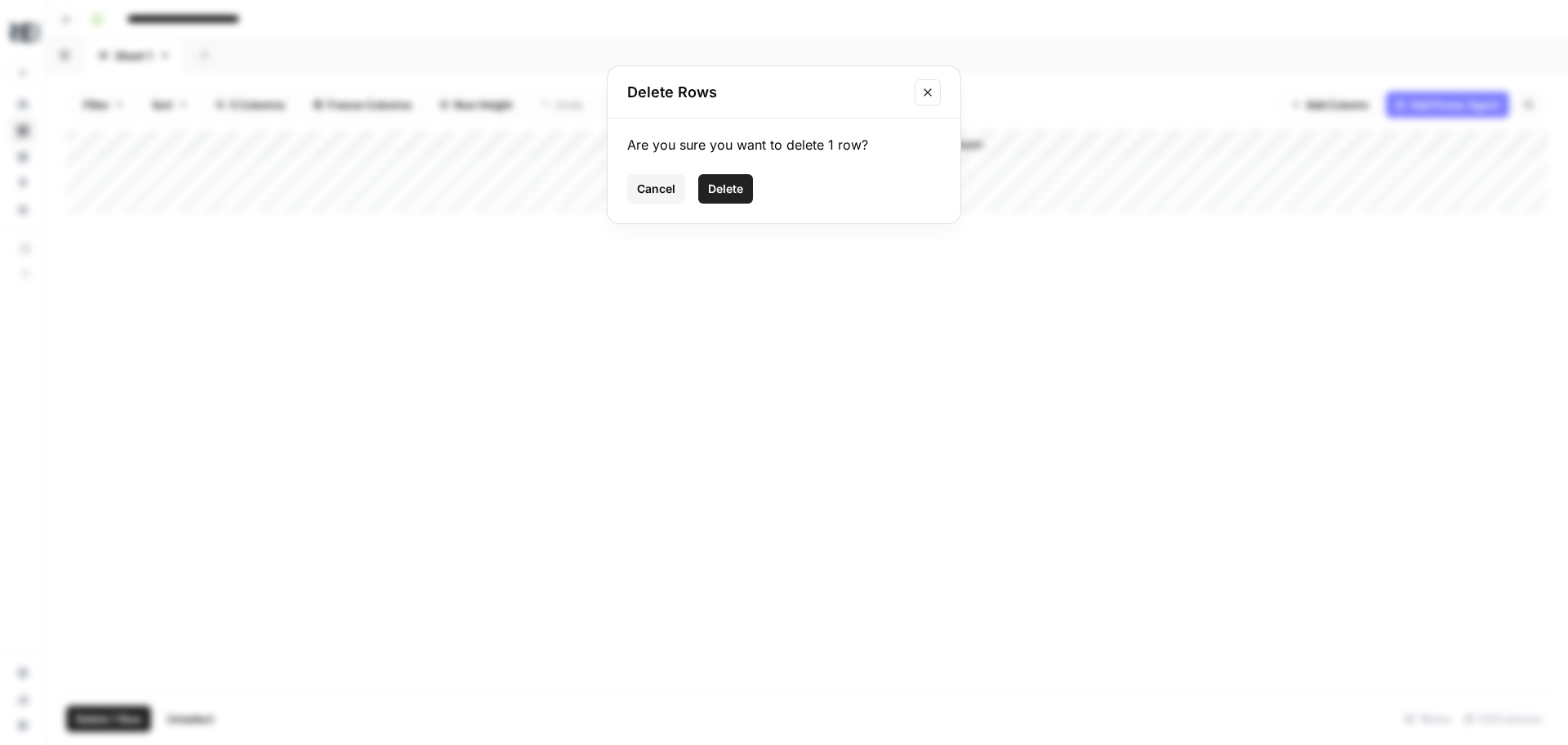
click at [744, 187] on span "Delete" at bounding box center [726, 189] width 35 height 16
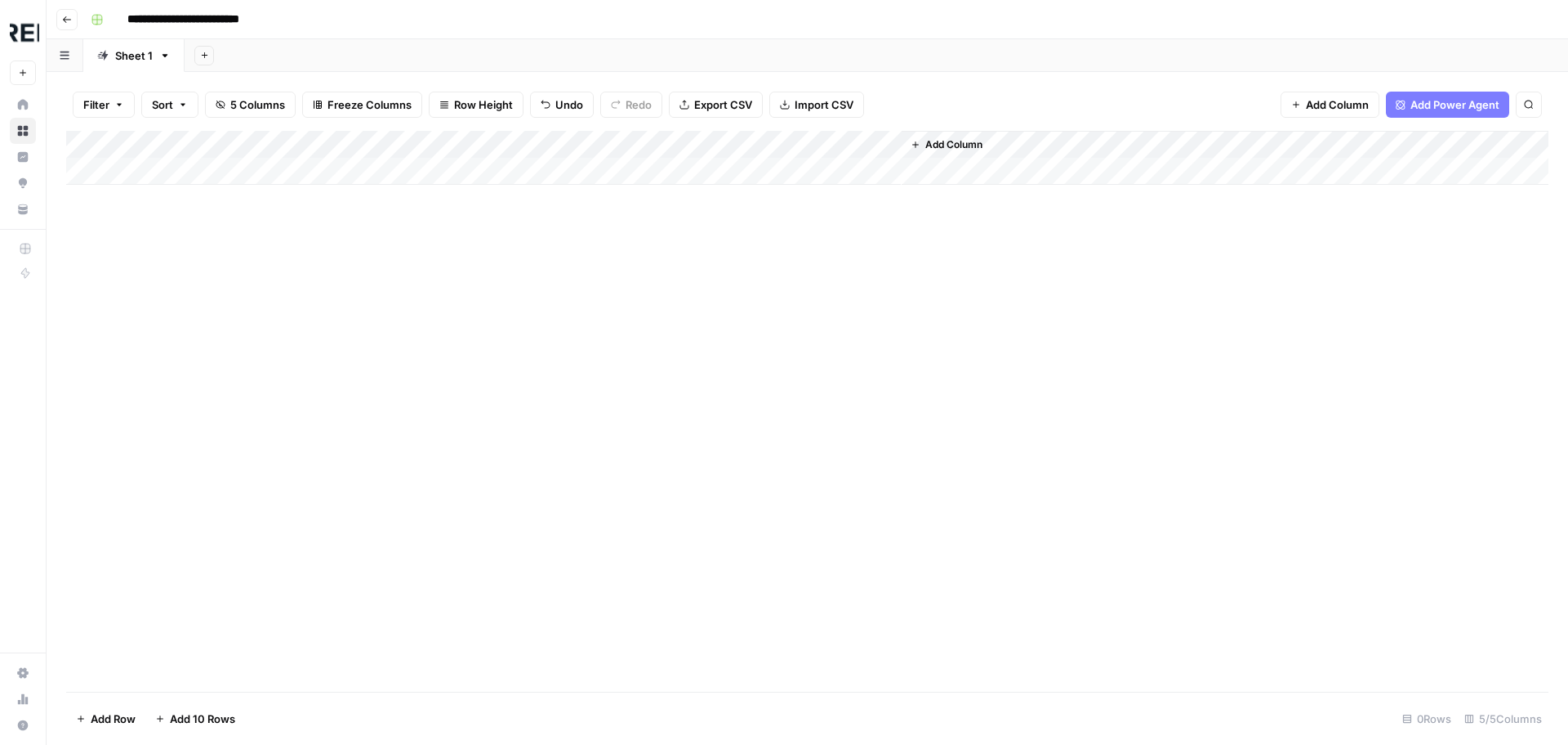
click at [832, 92] on button "Import CSV" at bounding box center [816, 104] width 95 height 26
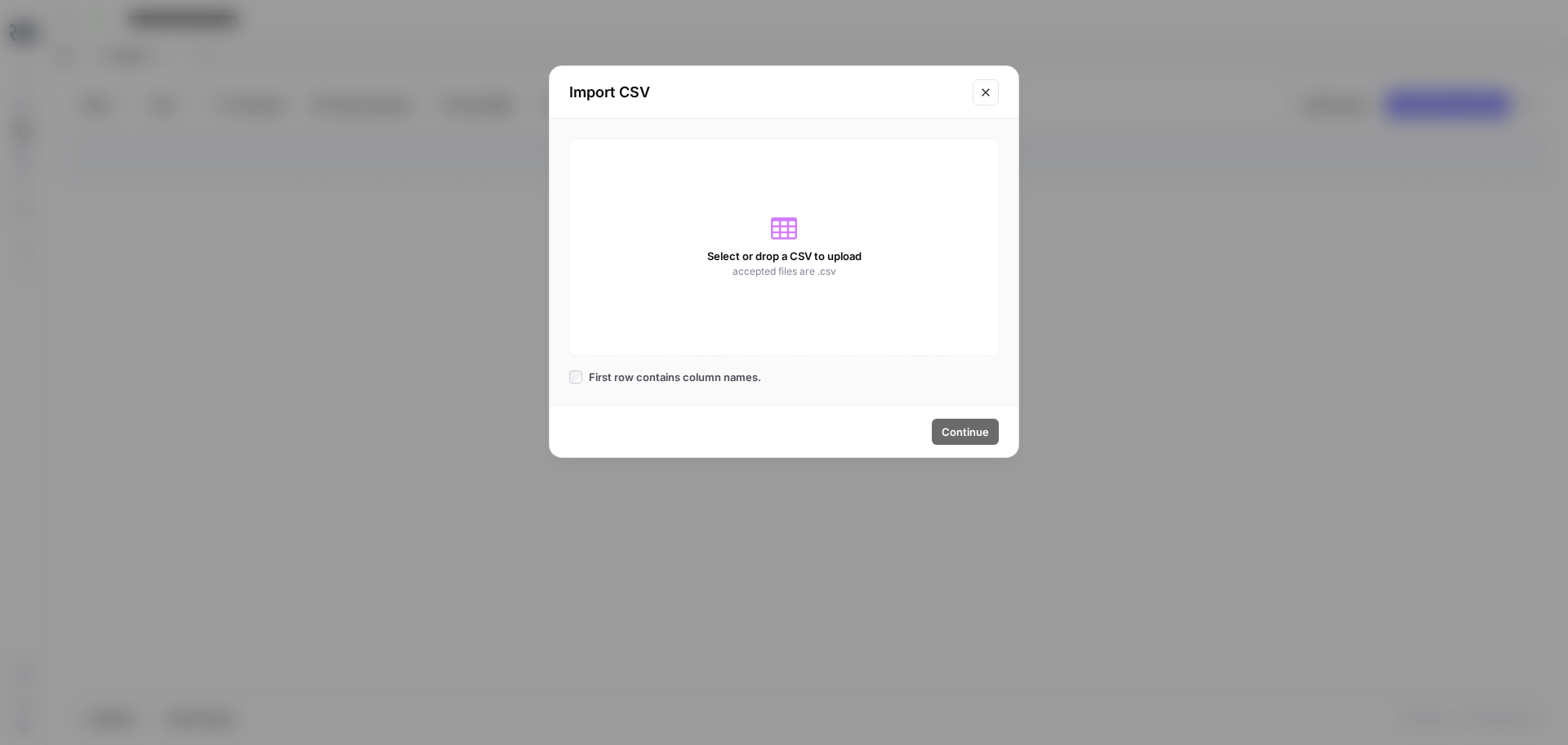
click at [784, 243] on div "Select or drop a CSV to upload accepted files are .csv" at bounding box center [784, 247] width 429 height 218
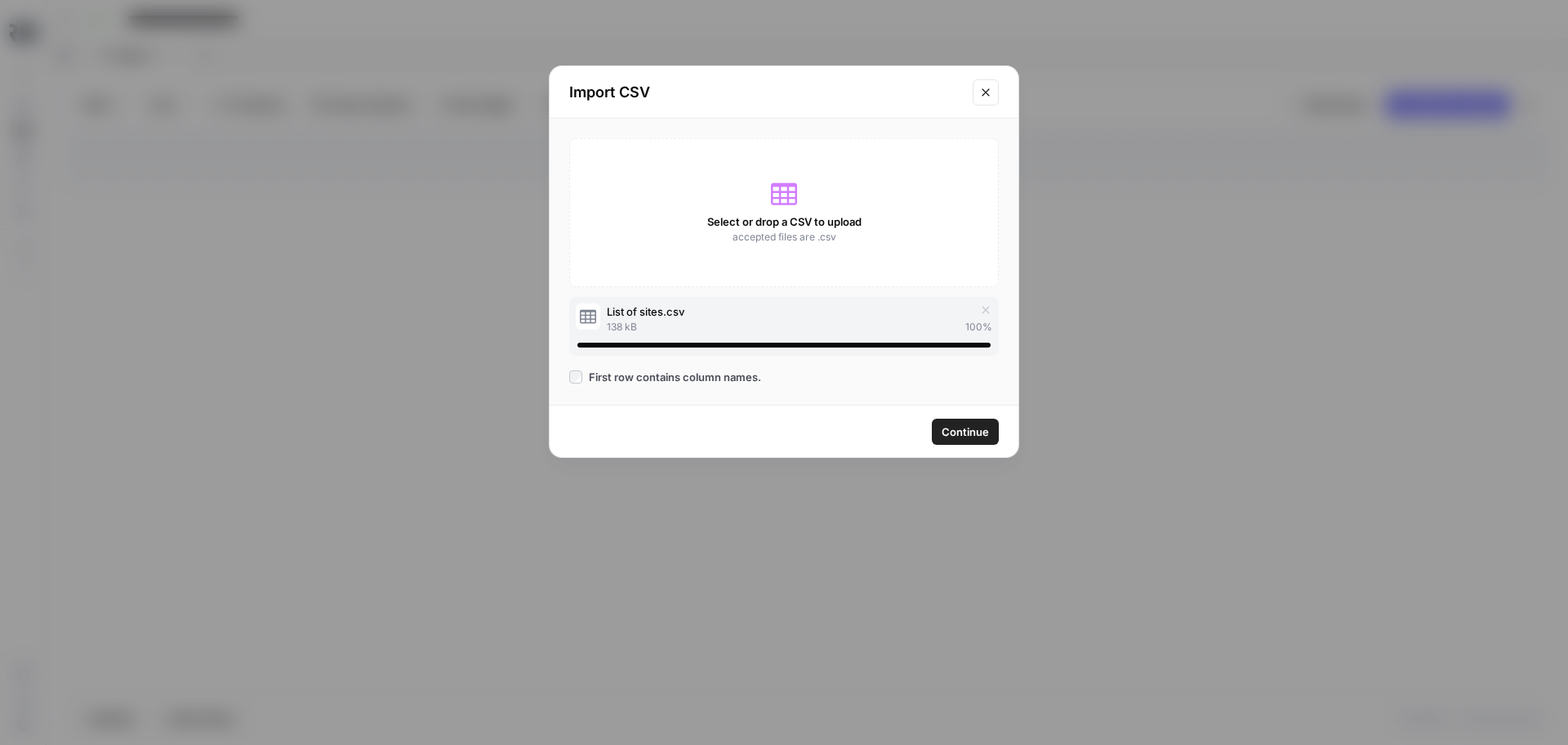
click at [965, 432] on span "Continue" at bounding box center [966, 431] width 47 height 16
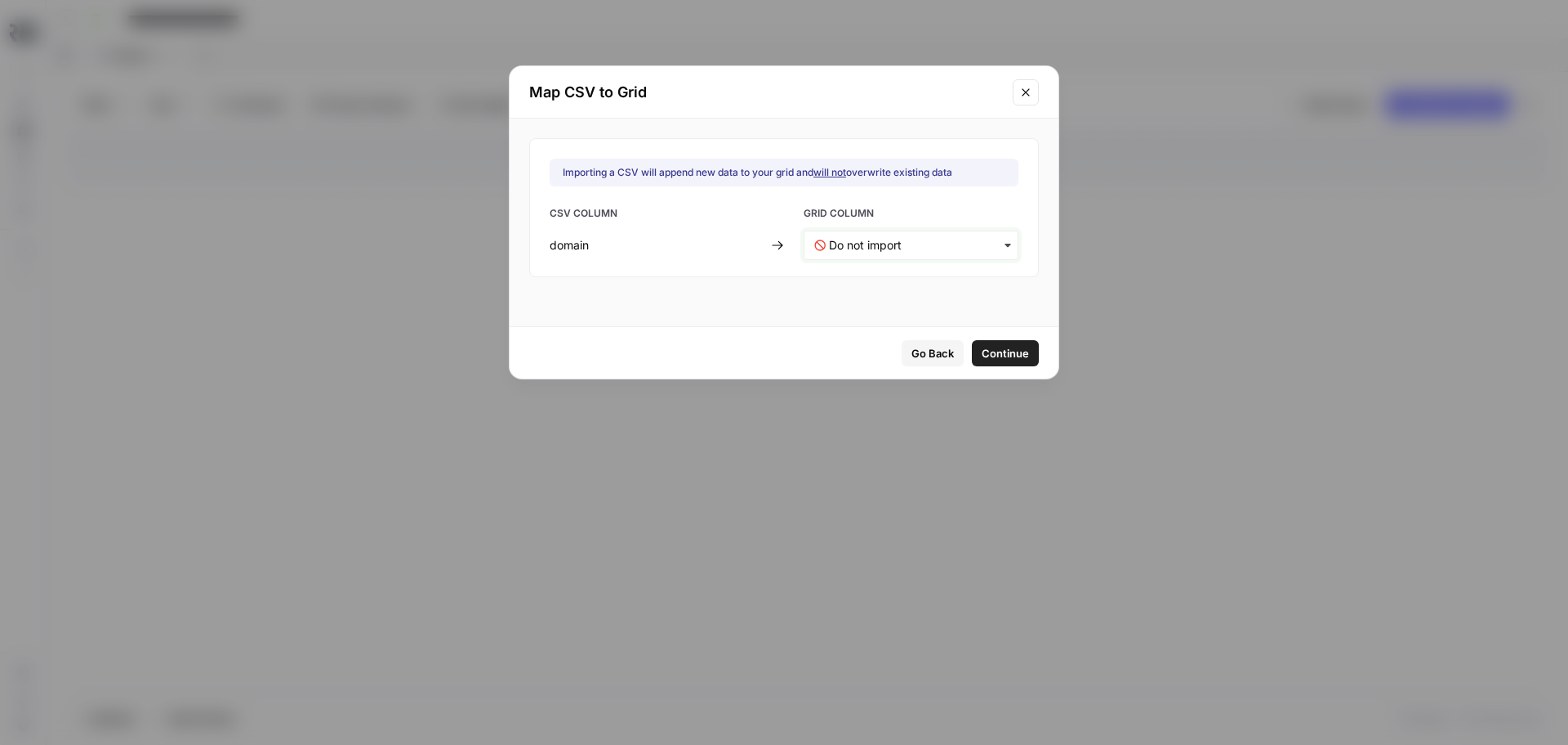
click at [836, 253] on input "text" at bounding box center [918, 246] width 178 height 16
click at [866, 295] on div "Domain" at bounding box center [900, 288] width 192 height 29
click at [985, 362] on button "Continue" at bounding box center [1005, 353] width 67 height 26
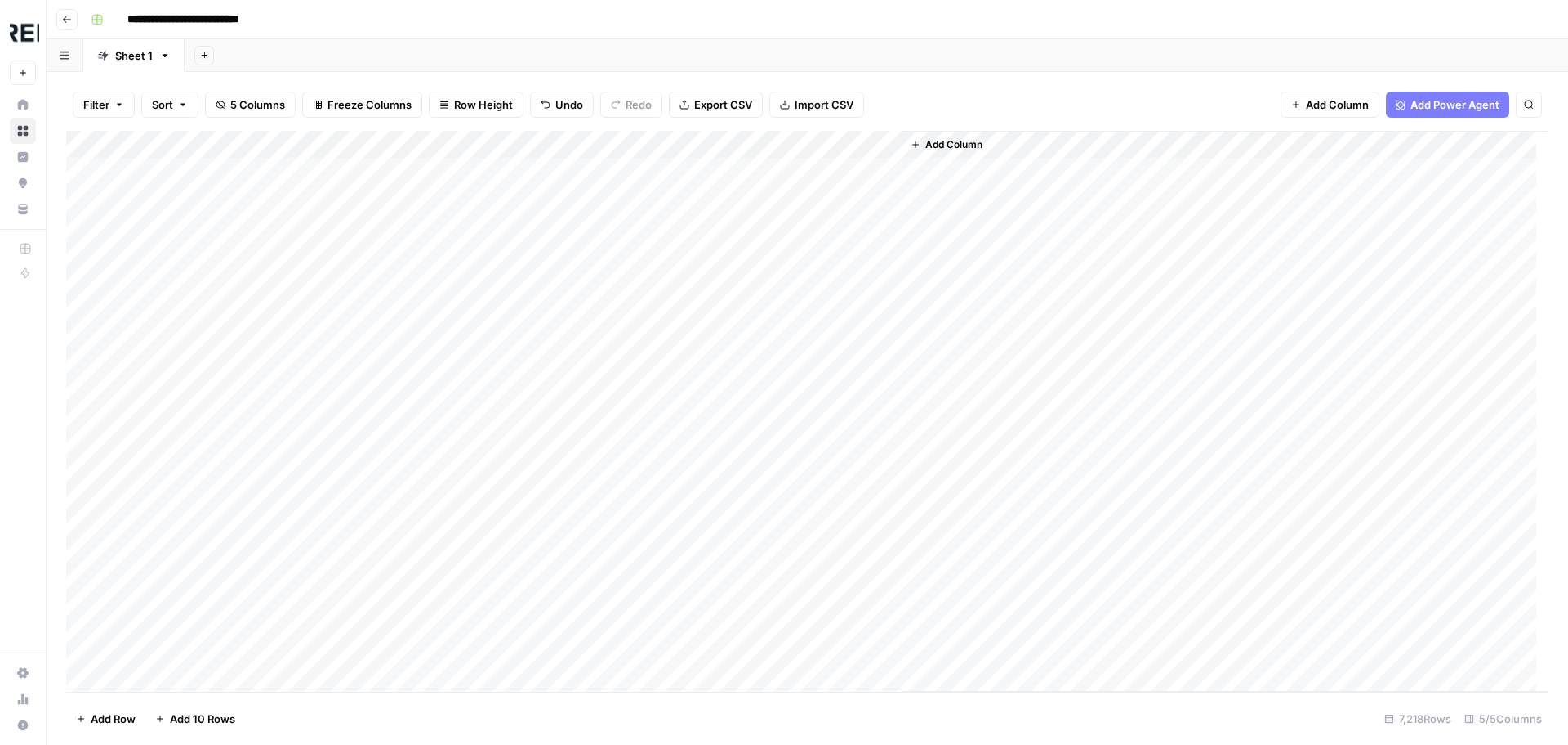
click at [425, 146] on div "Add Column" at bounding box center [807, 411] width 1483 height 561
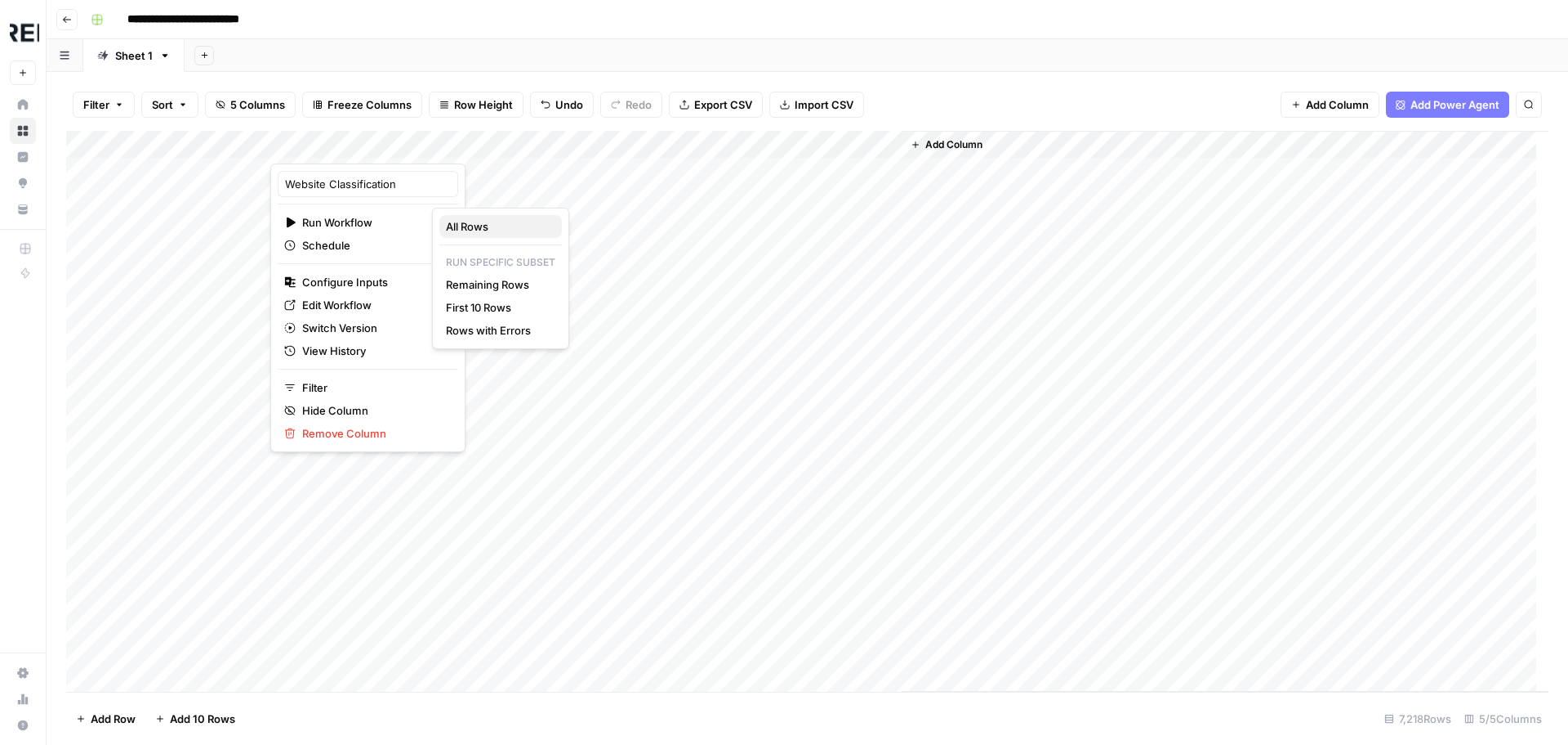
click at [502, 228] on span "All Rows" at bounding box center [497, 227] width 103 height 16
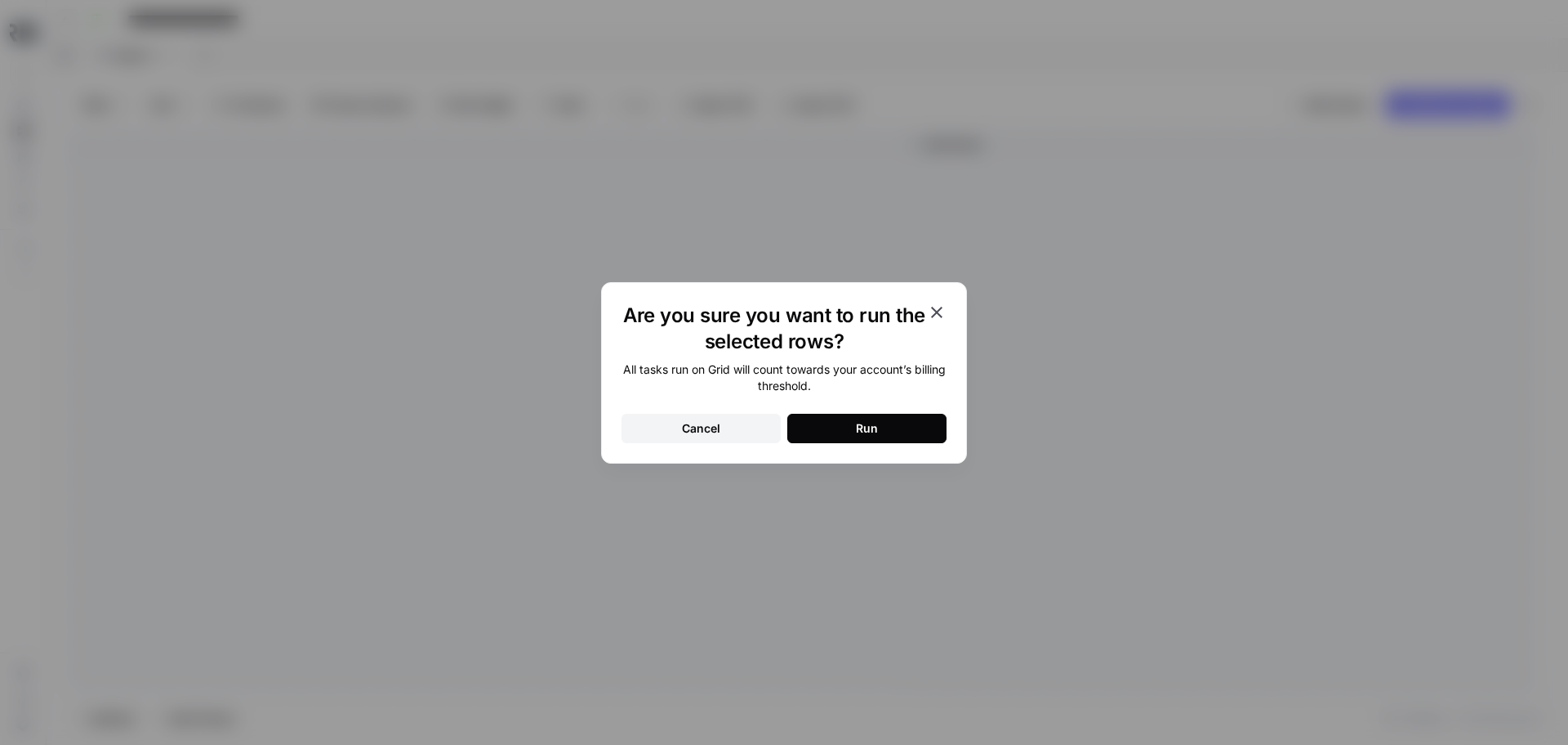
click at [886, 435] on button "Run" at bounding box center [867, 428] width 159 height 29
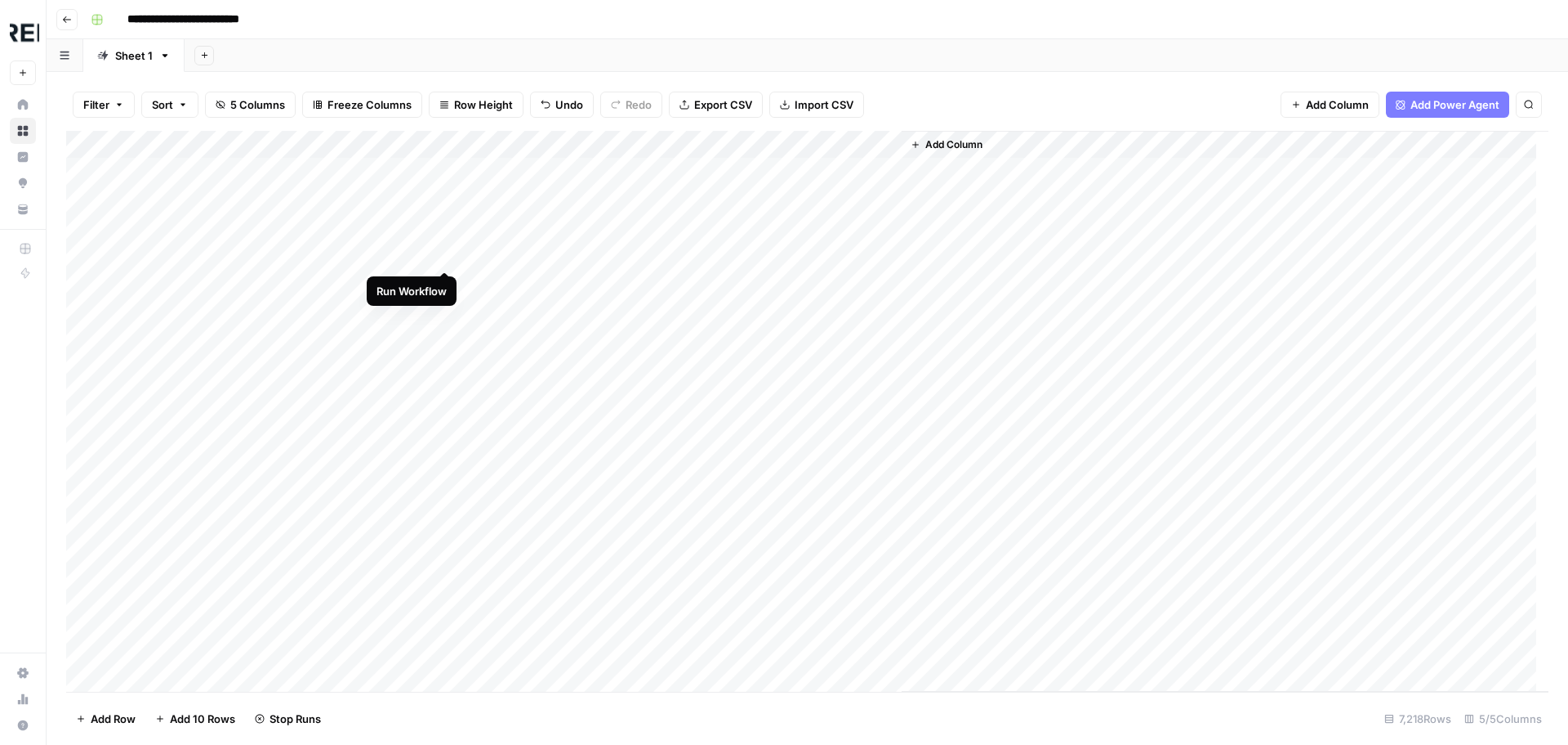
click at [445, 248] on div "Add Column" at bounding box center [807, 411] width 1483 height 561
click at [447, 390] on div "Add Column" at bounding box center [807, 411] width 1483 height 561
click at [442, 283] on div "Add Column" at bounding box center [807, 411] width 1483 height 561
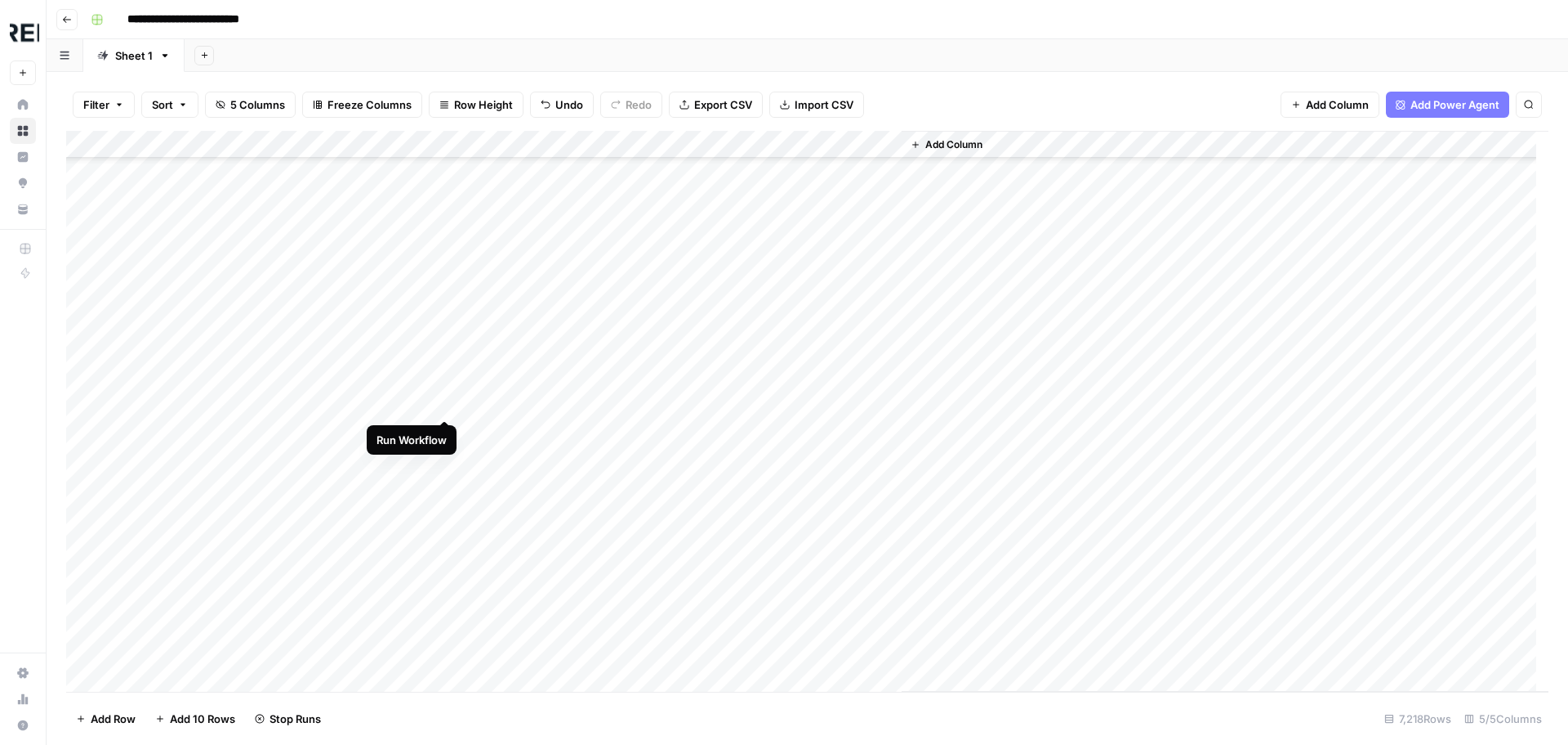
click at [441, 404] on div "Add Column" at bounding box center [807, 411] width 1483 height 561
click at [443, 316] on div "Add Column" at bounding box center [807, 411] width 1483 height 561
click at [442, 597] on div "Add Column" at bounding box center [807, 411] width 1483 height 561
click at [442, 492] on div "Add Column" at bounding box center [807, 411] width 1483 height 561
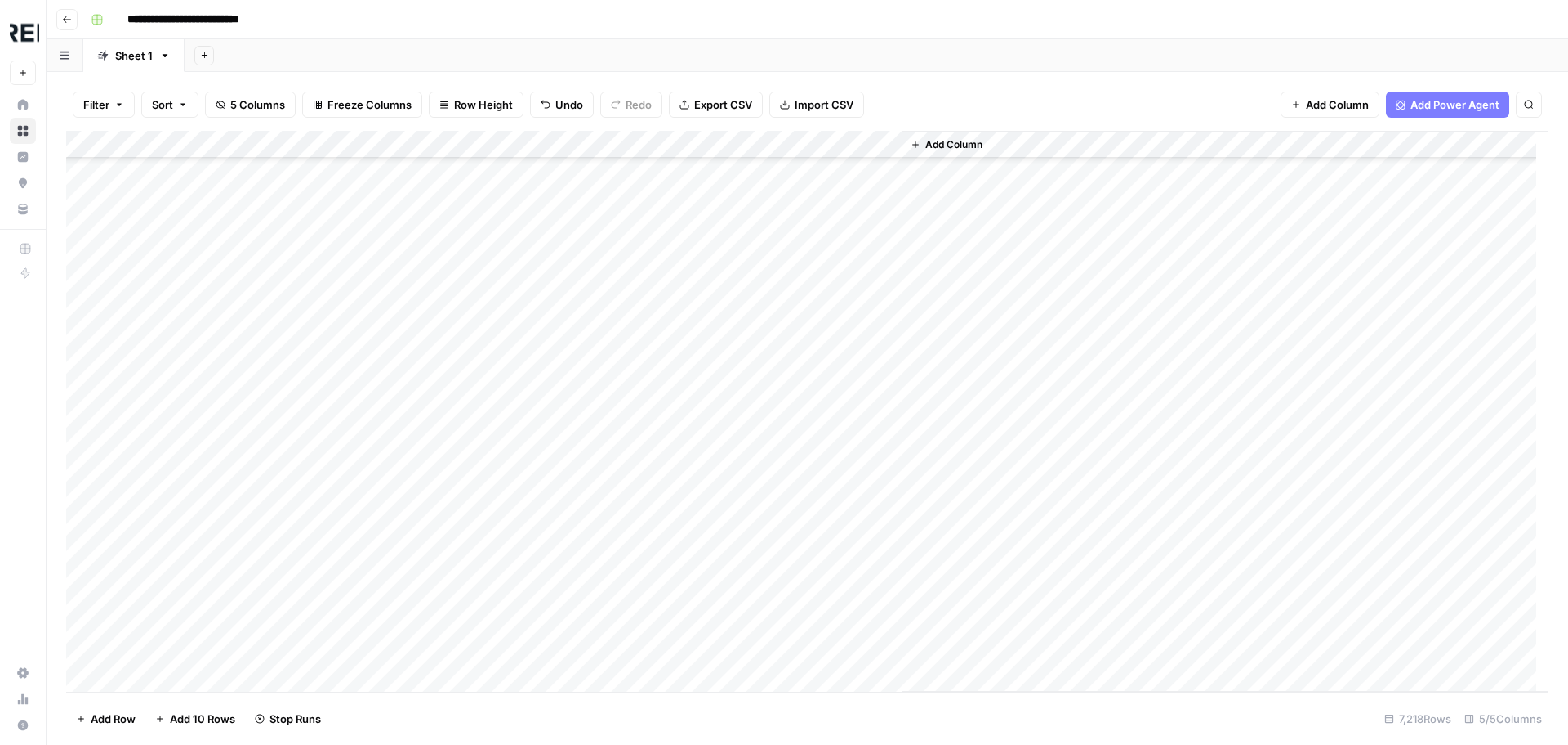
scroll to position [0, 0]
click at [447, 586] on div "Add Column" at bounding box center [807, 411] width 1483 height 561
click at [439, 259] on div "Add Column" at bounding box center [807, 411] width 1483 height 561
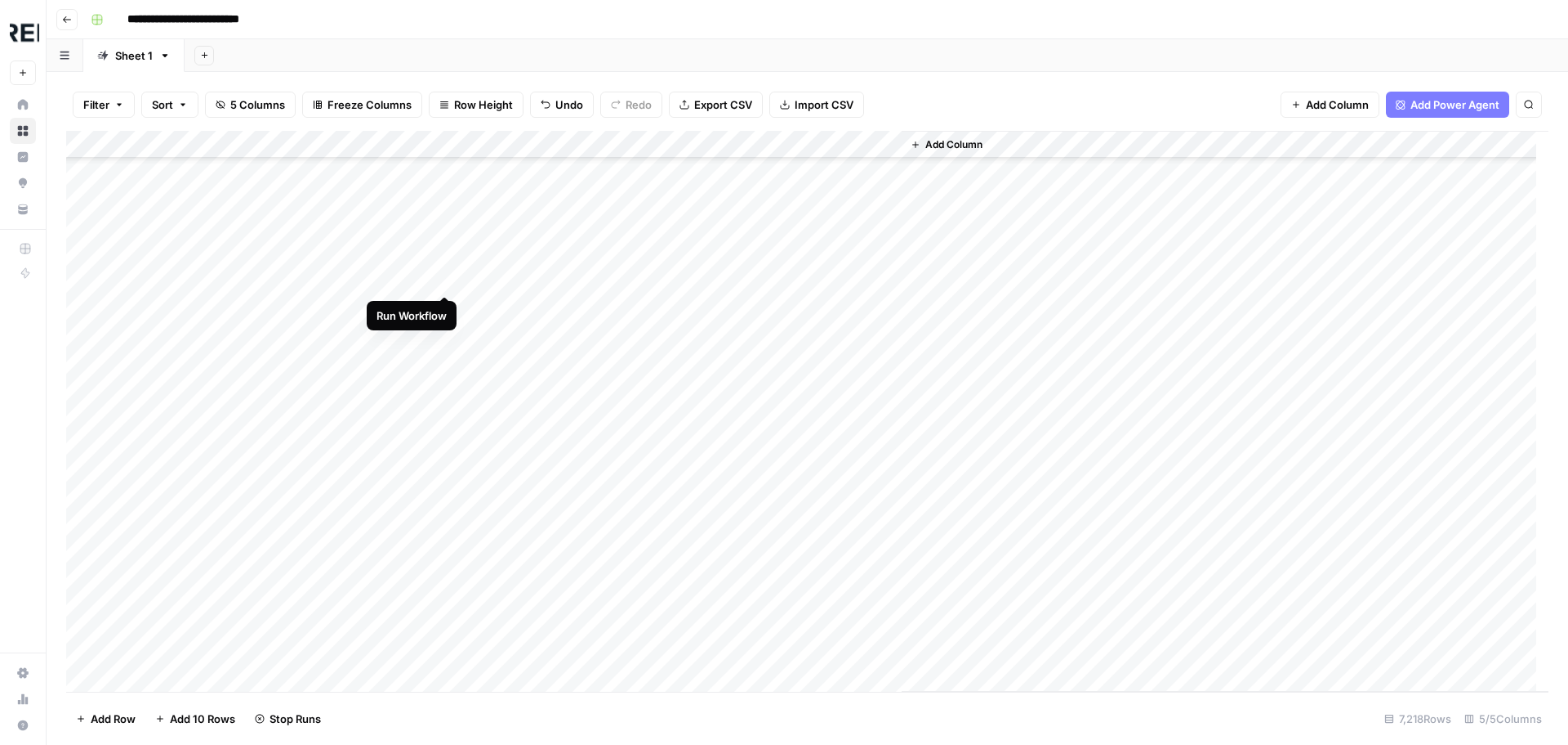
click at [441, 275] on div "Add Column" at bounding box center [807, 411] width 1483 height 561
click at [446, 362] on div "Add Column" at bounding box center [807, 411] width 1483 height 561
click at [445, 502] on div "Add Column" at bounding box center [807, 411] width 1483 height 561
click at [442, 531] on div "Add Column" at bounding box center [807, 411] width 1483 height 561
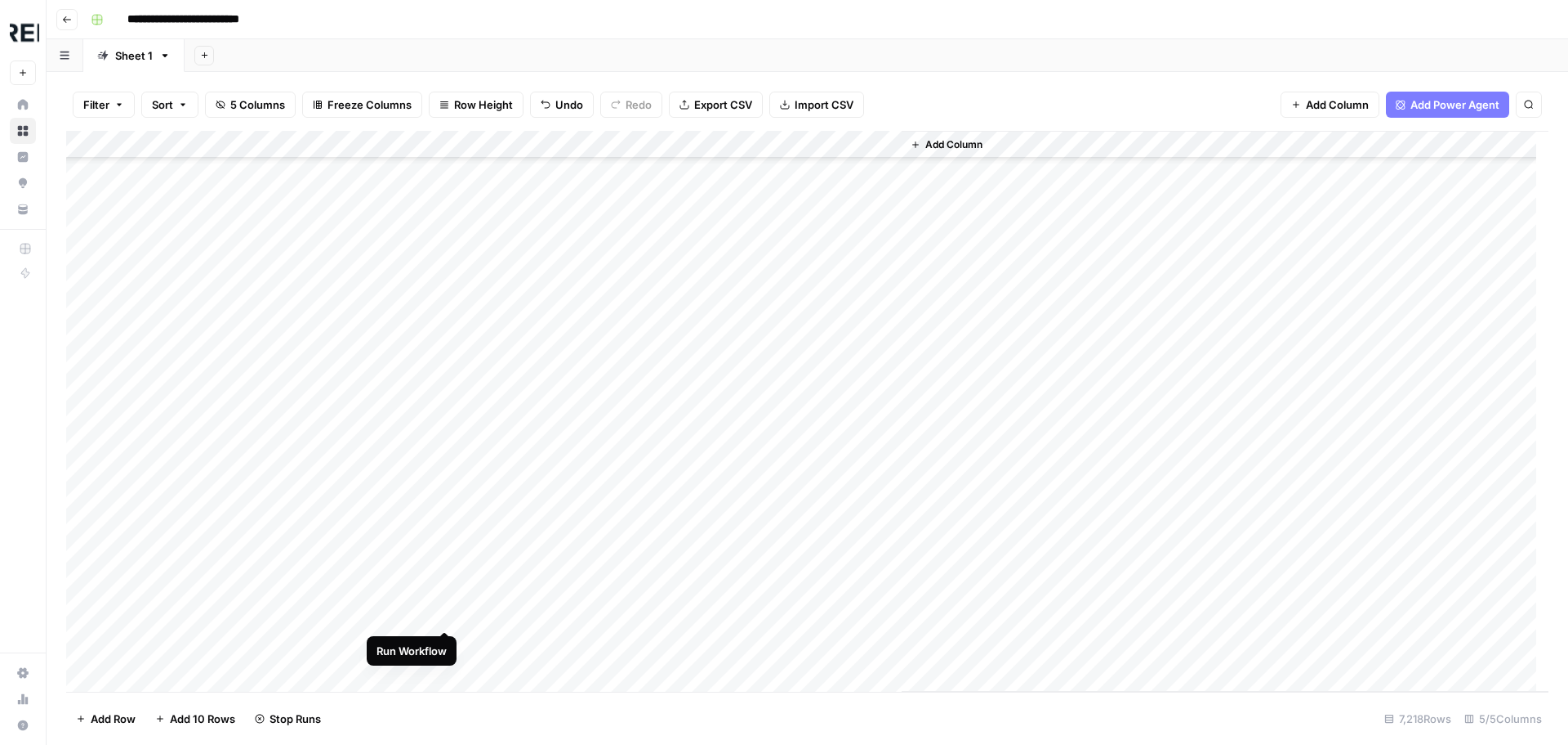
click at [441, 613] on div "Add Column" at bounding box center [807, 411] width 1483 height 561
click at [445, 371] on div "Add Column" at bounding box center [807, 411] width 1483 height 561
click at [445, 372] on div "Add Column" at bounding box center [807, 411] width 1483 height 561
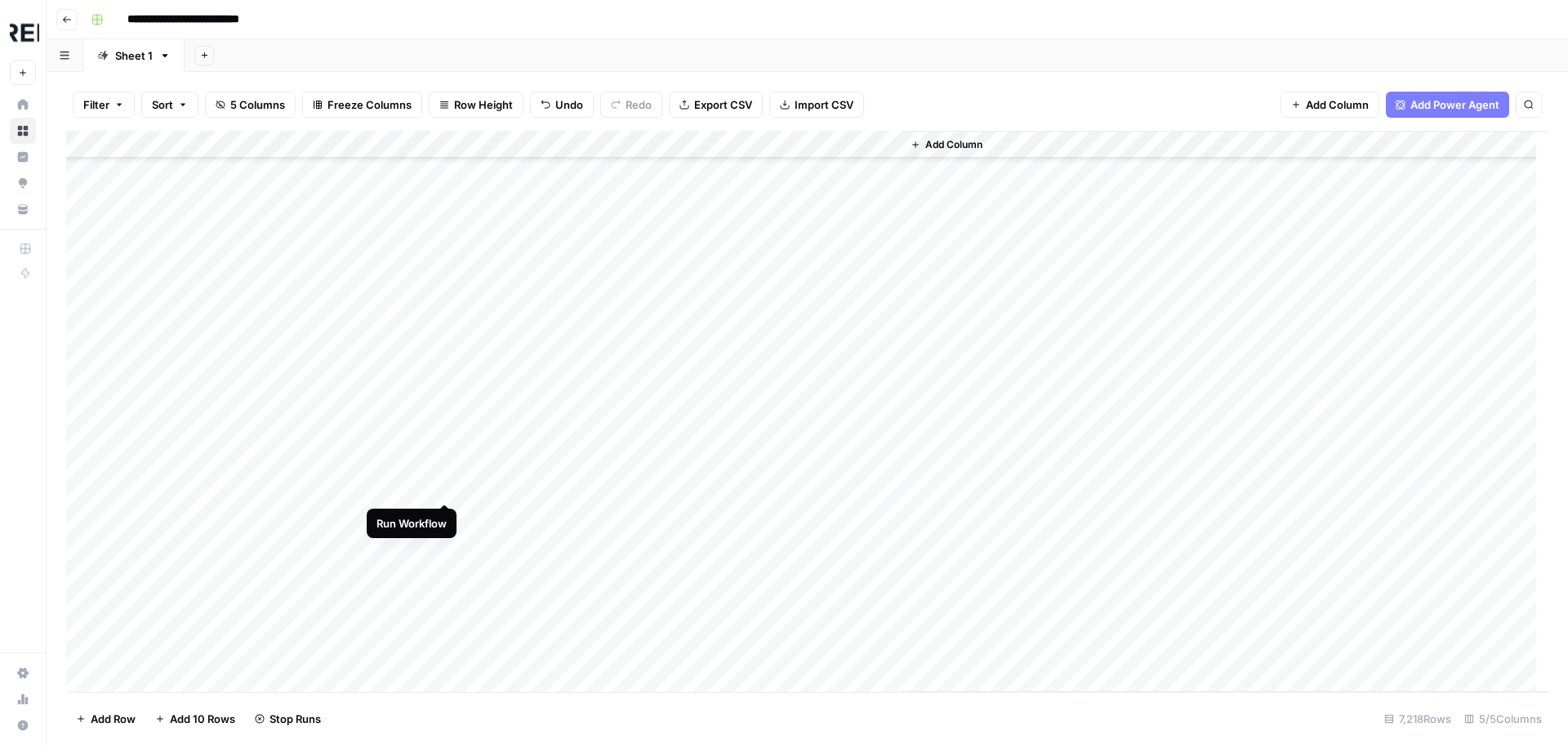
click at [445, 483] on div "Add Column" at bounding box center [807, 411] width 1483 height 561
click at [445, 570] on div "Add Column" at bounding box center [807, 411] width 1483 height 561
click at [446, 434] on div "Add Column" at bounding box center [807, 411] width 1483 height 561
click at [446, 349] on div "Add Column" at bounding box center [807, 411] width 1483 height 561
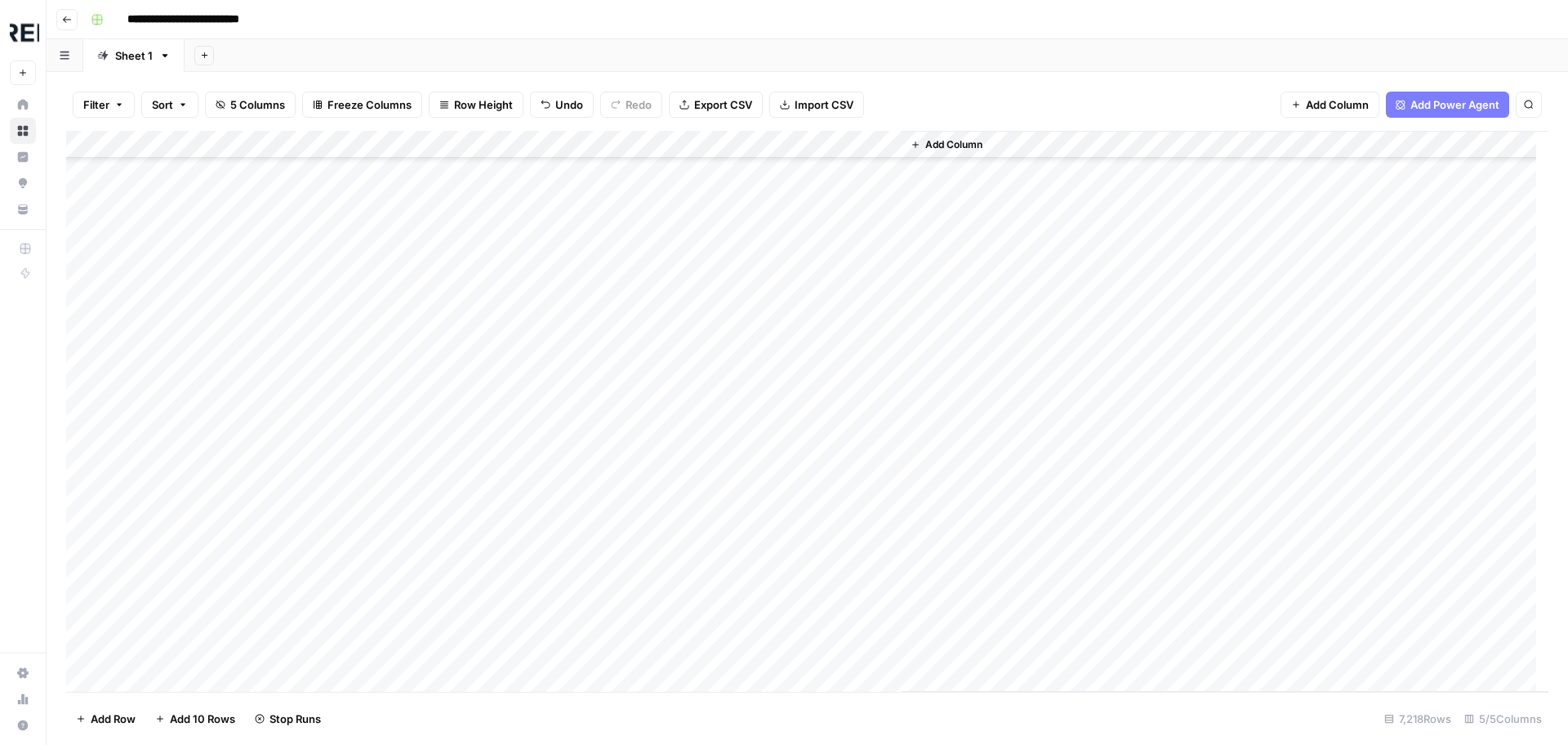
click at [447, 598] on div "Add Column" at bounding box center [807, 411] width 1483 height 561
click at [446, 514] on div "Add Column" at bounding box center [807, 411] width 1483 height 561
click at [445, 461] on div "Add Column" at bounding box center [807, 411] width 1483 height 561
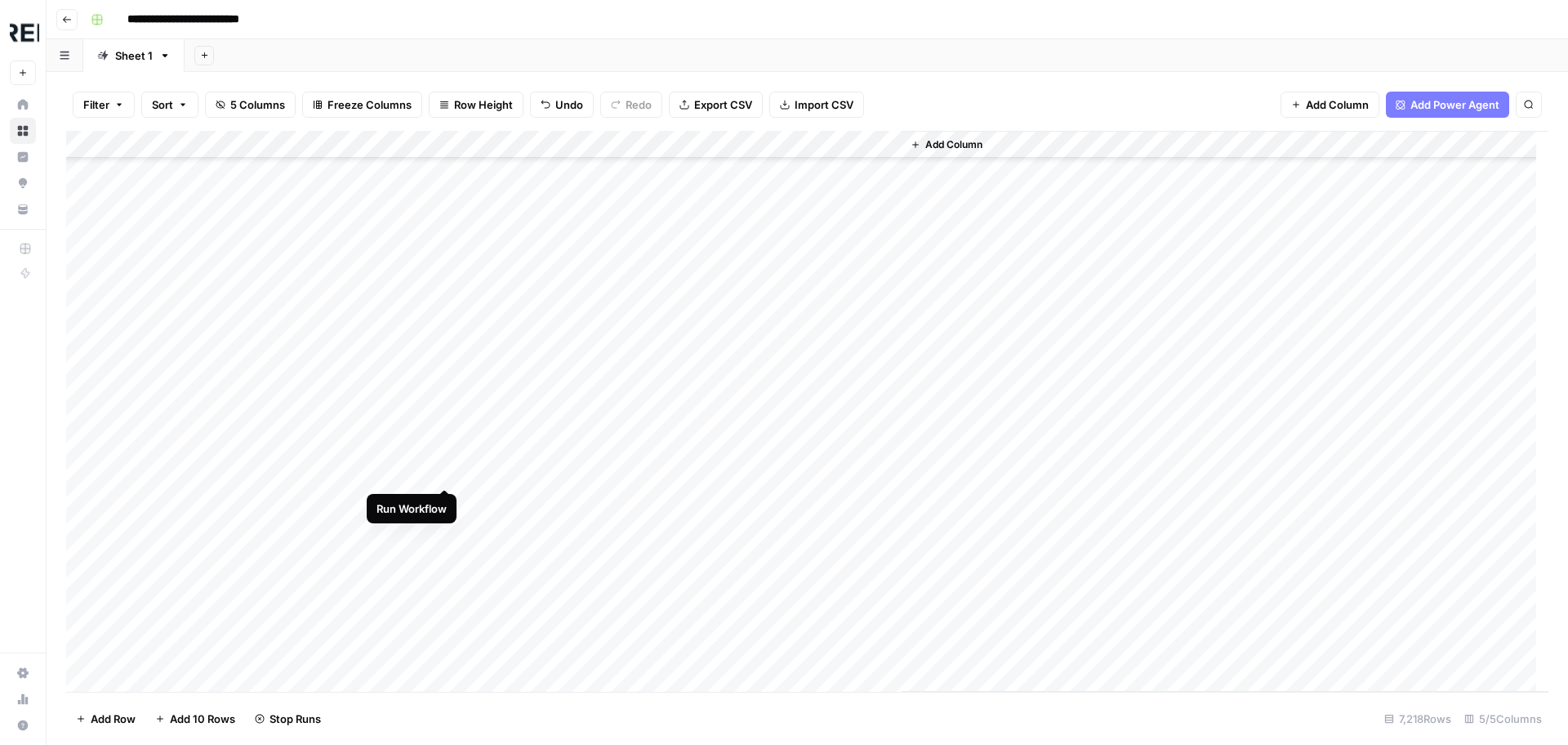
click at [447, 472] on div "Add Column" at bounding box center [807, 411] width 1483 height 561
click at [445, 443] on div "Add Column" at bounding box center [807, 411] width 1483 height 561
click at [420, 485] on div "Add Column" at bounding box center [807, 411] width 1483 height 561
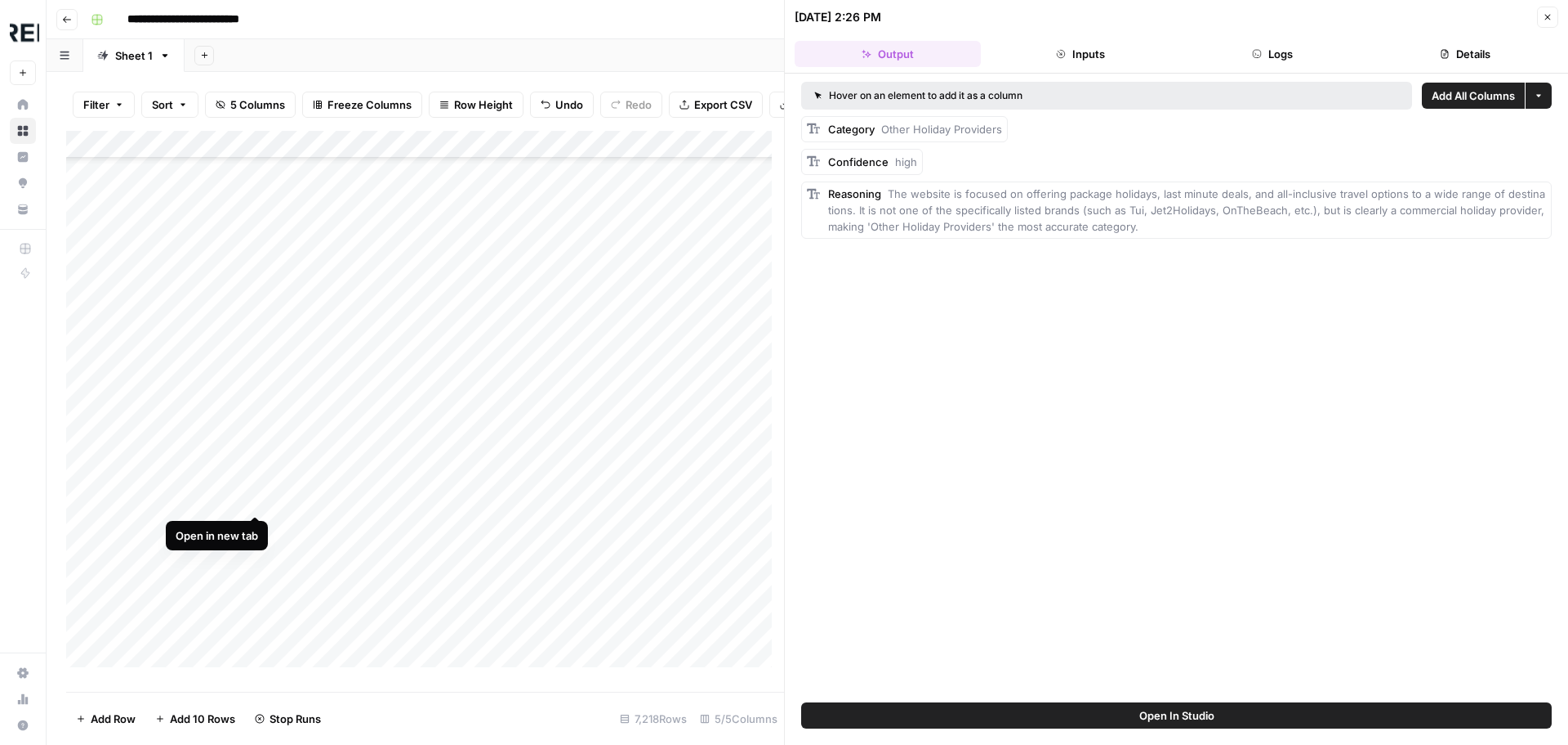
click at [254, 495] on div "Add Column" at bounding box center [425, 404] width 718 height 548
click at [1545, 15] on icon "button" at bounding box center [1547, 17] width 10 height 10
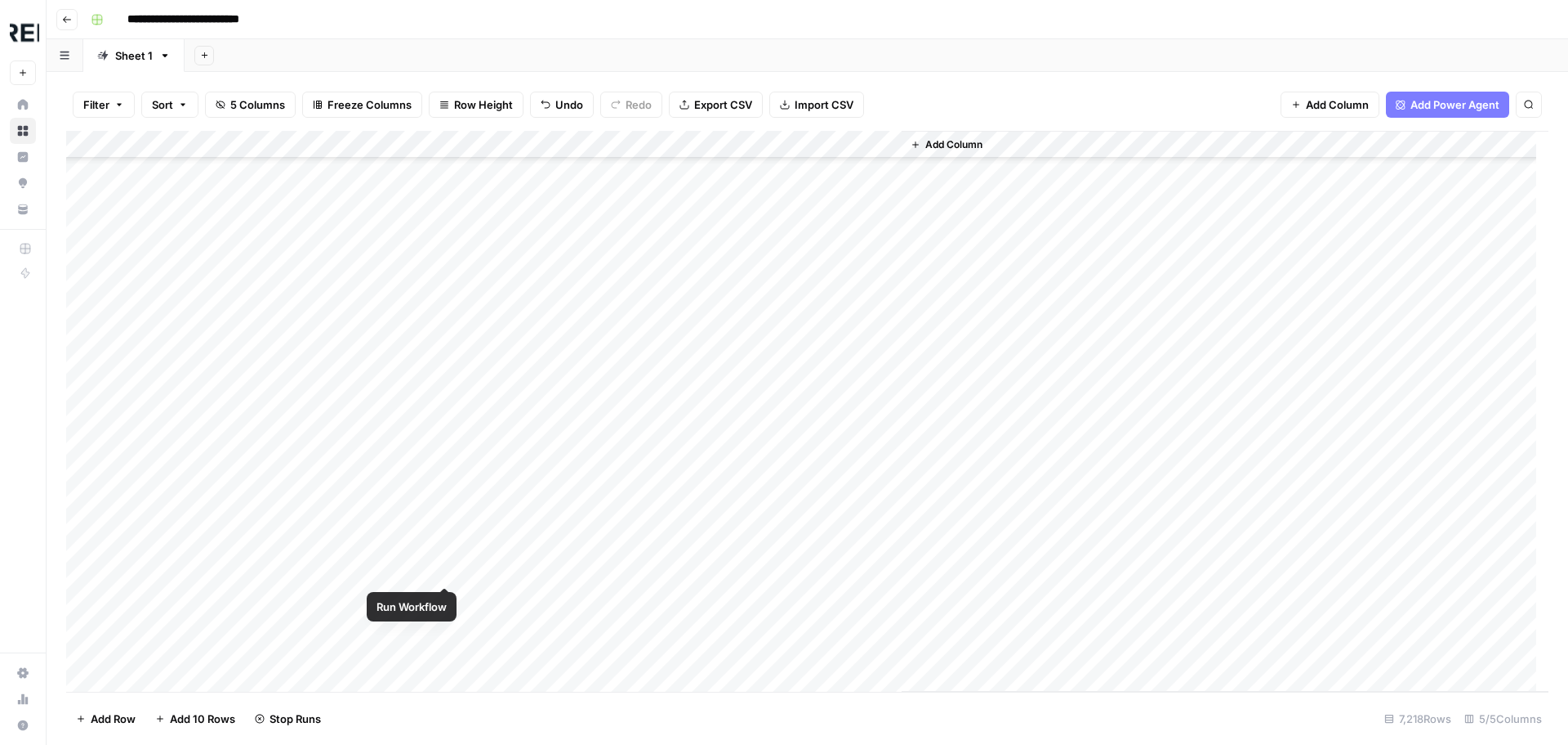
click at [444, 565] on div "Add Column" at bounding box center [807, 411] width 1483 height 561
click at [445, 346] on div "Add Column" at bounding box center [807, 411] width 1483 height 561
click at [445, 230] on div "Add Column" at bounding box center [807, 411] width 1483 height 561
click at [446, 177] on div "Add Column" at bounding box center [807, 411] width 1483 height 561
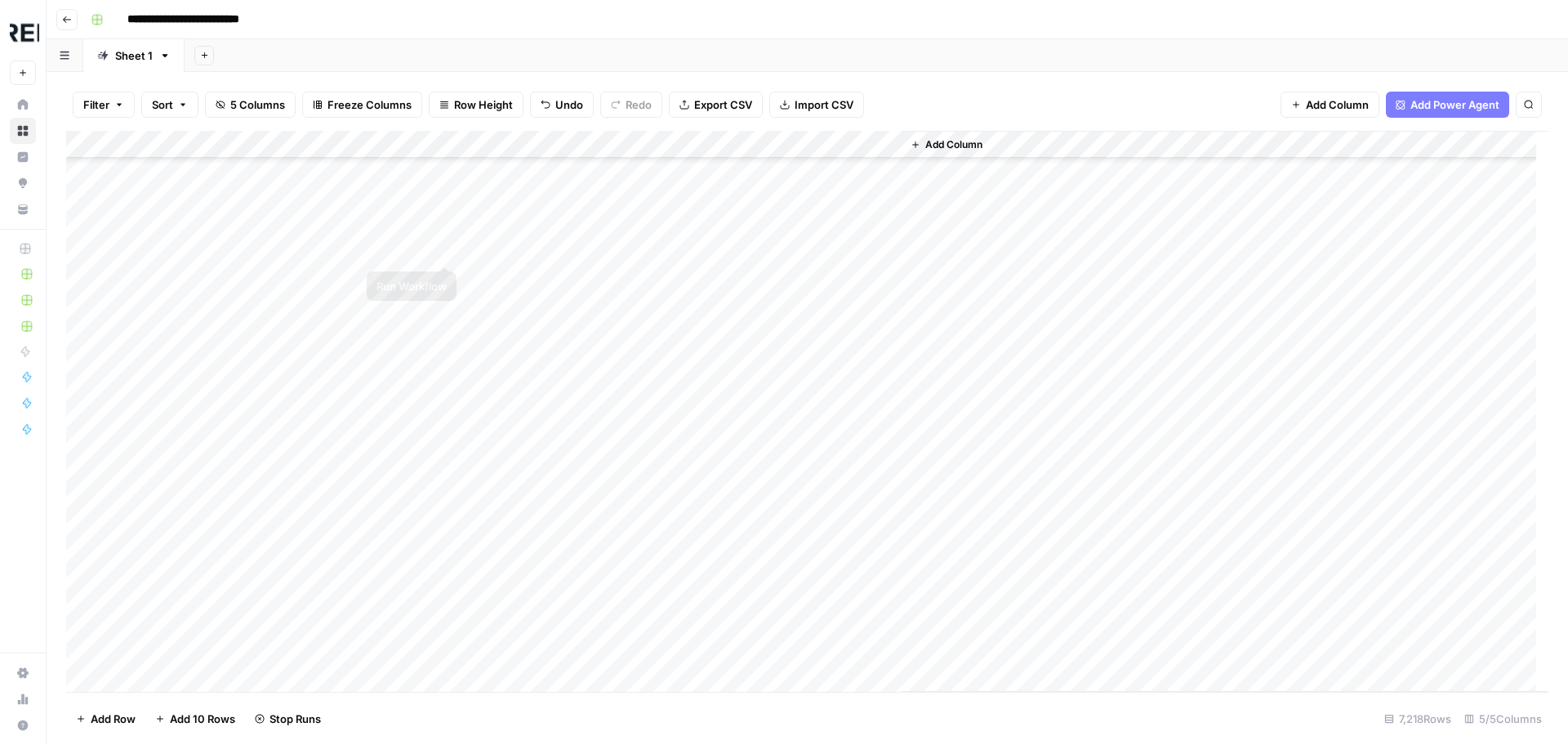
click at [448, 247] on div "Add Column" at bounding box center [807, 411] width 1483 height 561
click at [445, 361] on div "Add Column" at bounding box center [807, 411] width 1483 height 561
click at [438, 363] on div "Add Column" at bounding box center [807, 411] width 1483 height 561
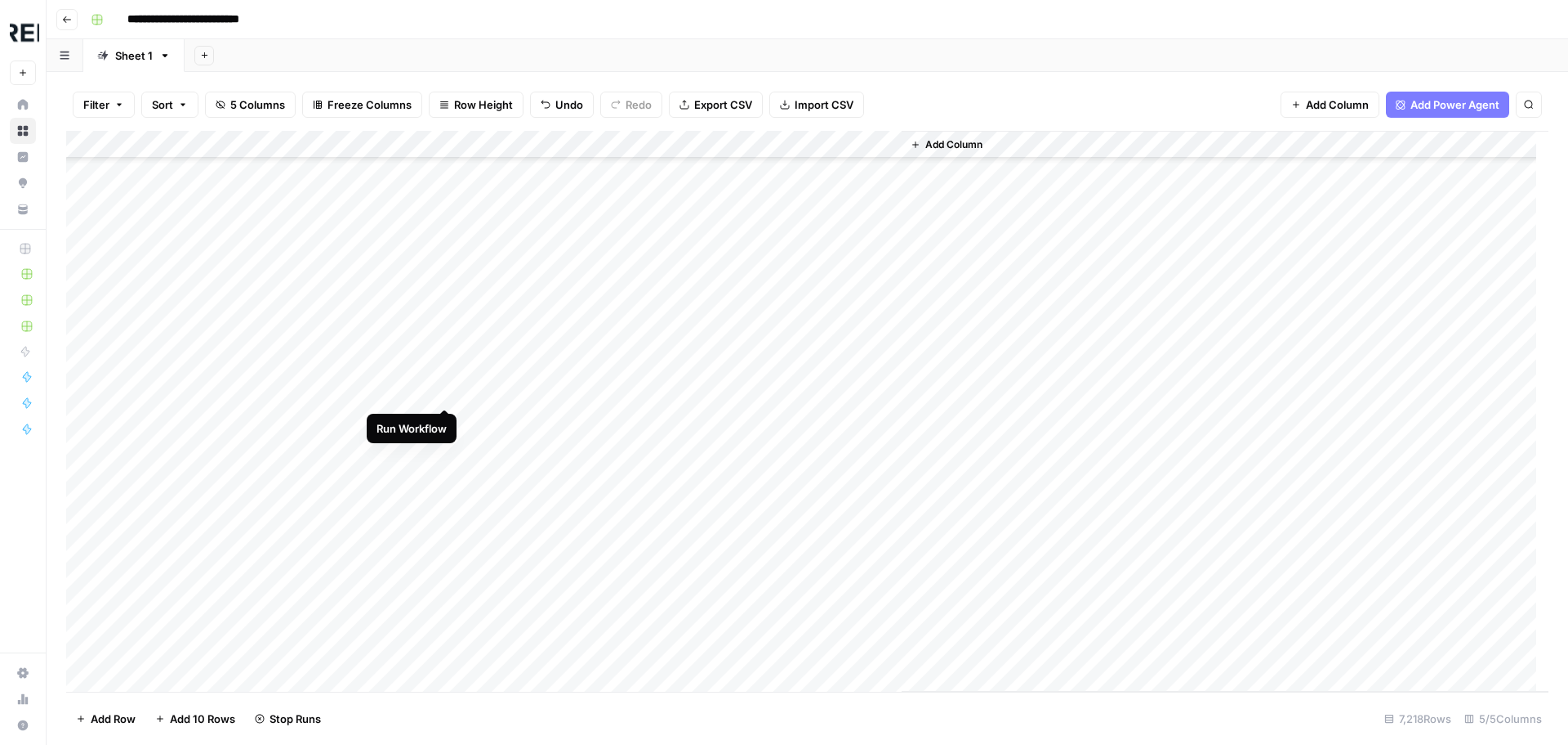
click at [447, 395] on div "Add Column" at bounding box center [807, 411] width 1483 height 561
click at [445, 313] on div "Add Column" at bounding box center [807, 411] width 1483 height 561
click at [446, 368] on div "Add Column" at bounding box center [807, 411] width 1483 height 561
click at [447, 400] on div "Add Column" at bounding box center [807, 411] width 1483 height 561
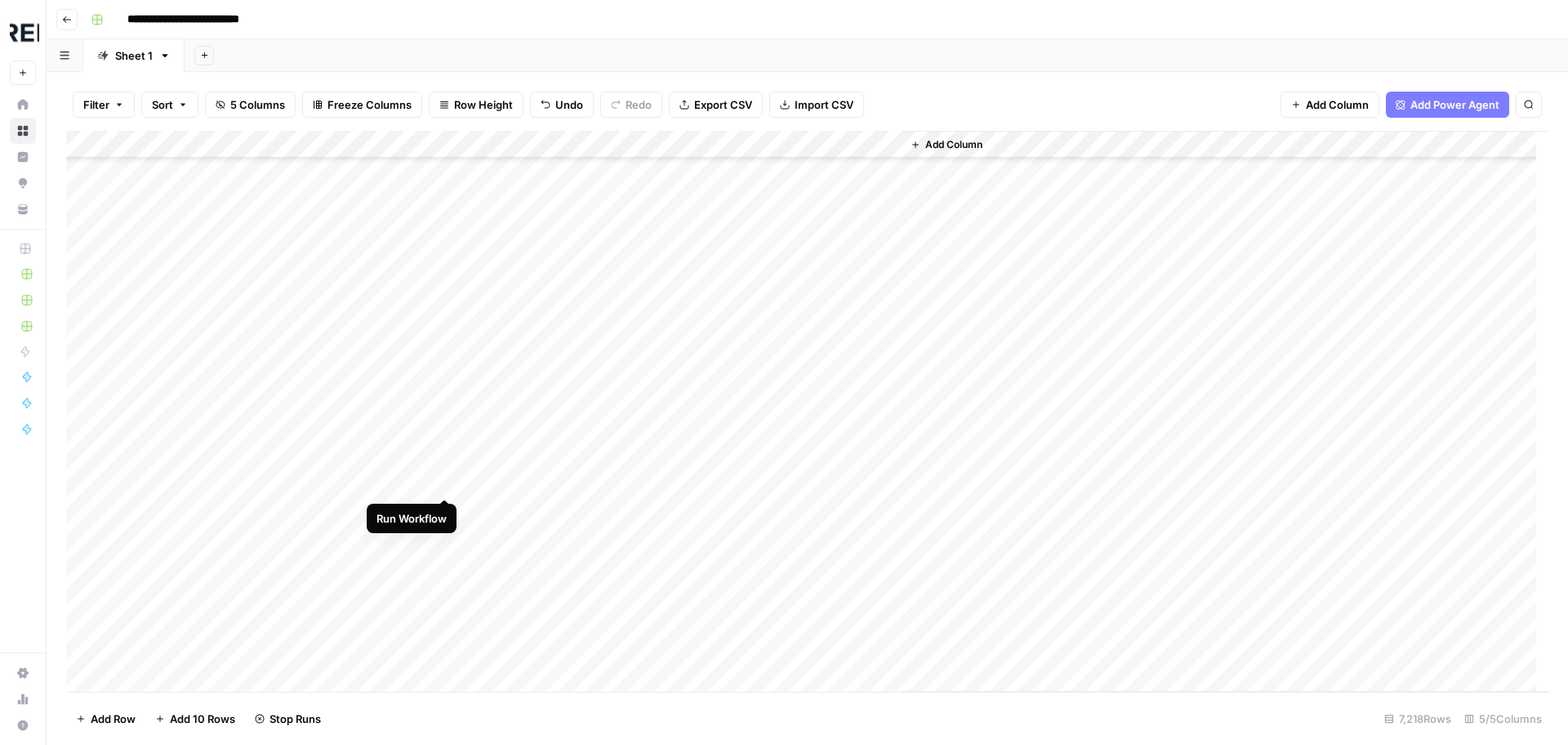
click at [445, 485] on div "Add Column" at bounding box center [807, 411] width 1483 height 561
click at [450, 428] on div "Add Column" at bounding box center [807, 411] width 1483 height 561
click at [441, 484] on div "Add Column" at bounding box center [807, 411] width 1483 height 561
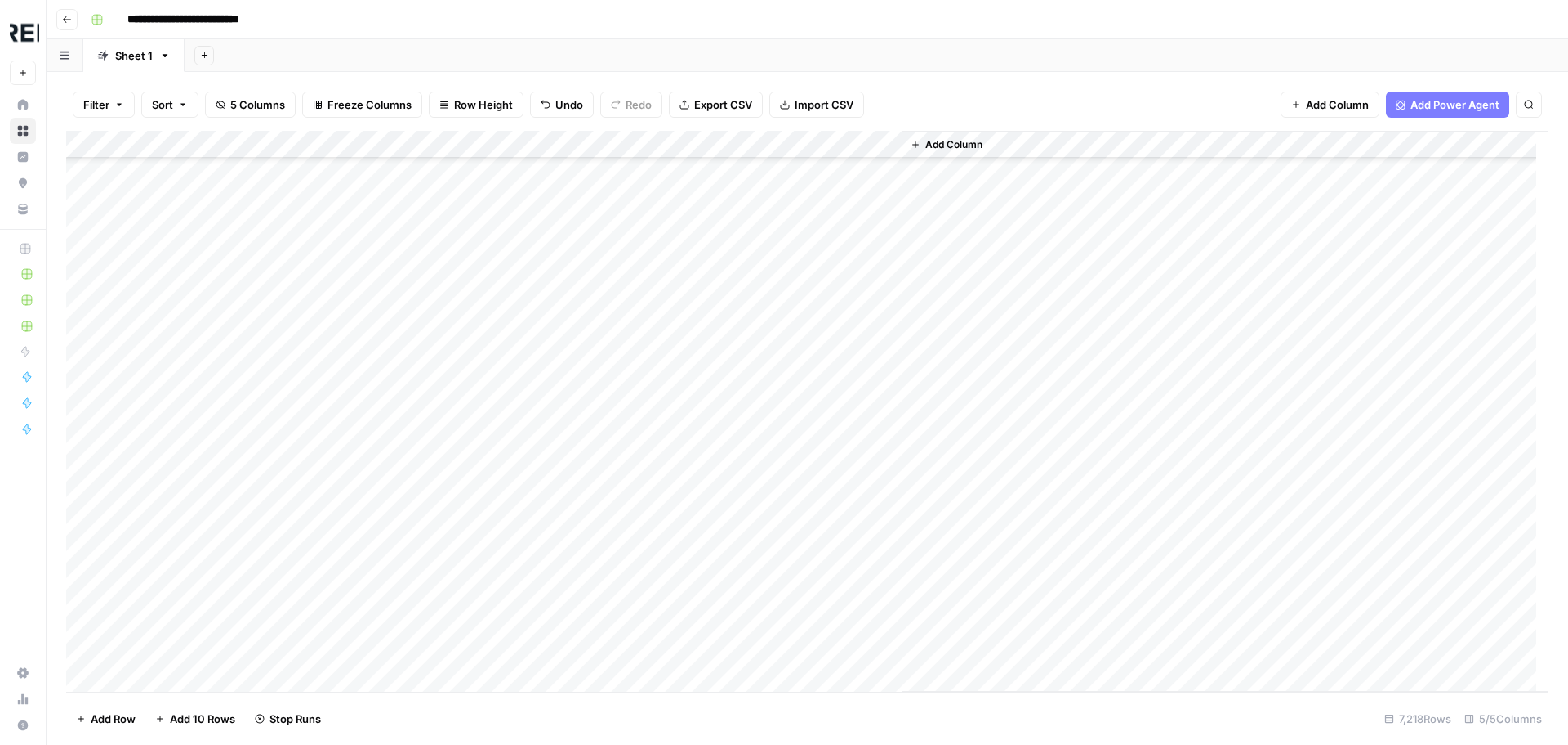
click at [447, 403] on div "Add Column" at bounding box center [807, 411] width 1483 height 561
click at [446, 539] on div "Add Column" at bounding box center [807, 411] width 1483 height 561
click at [447, 382] on div "Add Column" at bounding box center [807, 411] width 1483 height 561
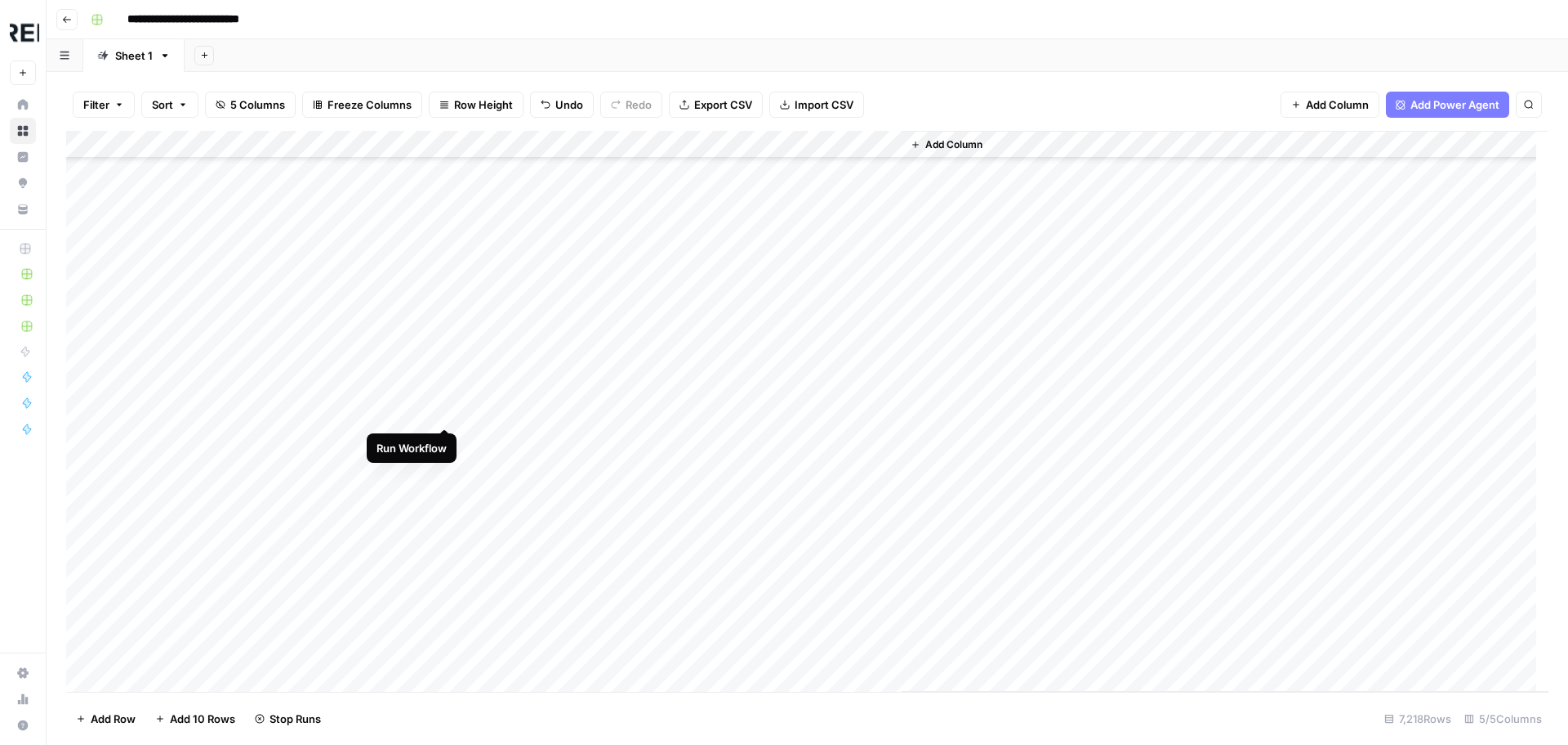
click at [444, 414] on div "Add Column" at bounding box center [807, 411] width 1483 height 561
click at [444, 469] on div "Add Column" at bounding box center [807, 411] width 1483 height 561
click at [446, 495] on div "Add Column" at bounding box center [807, 411] width 1483 height 561
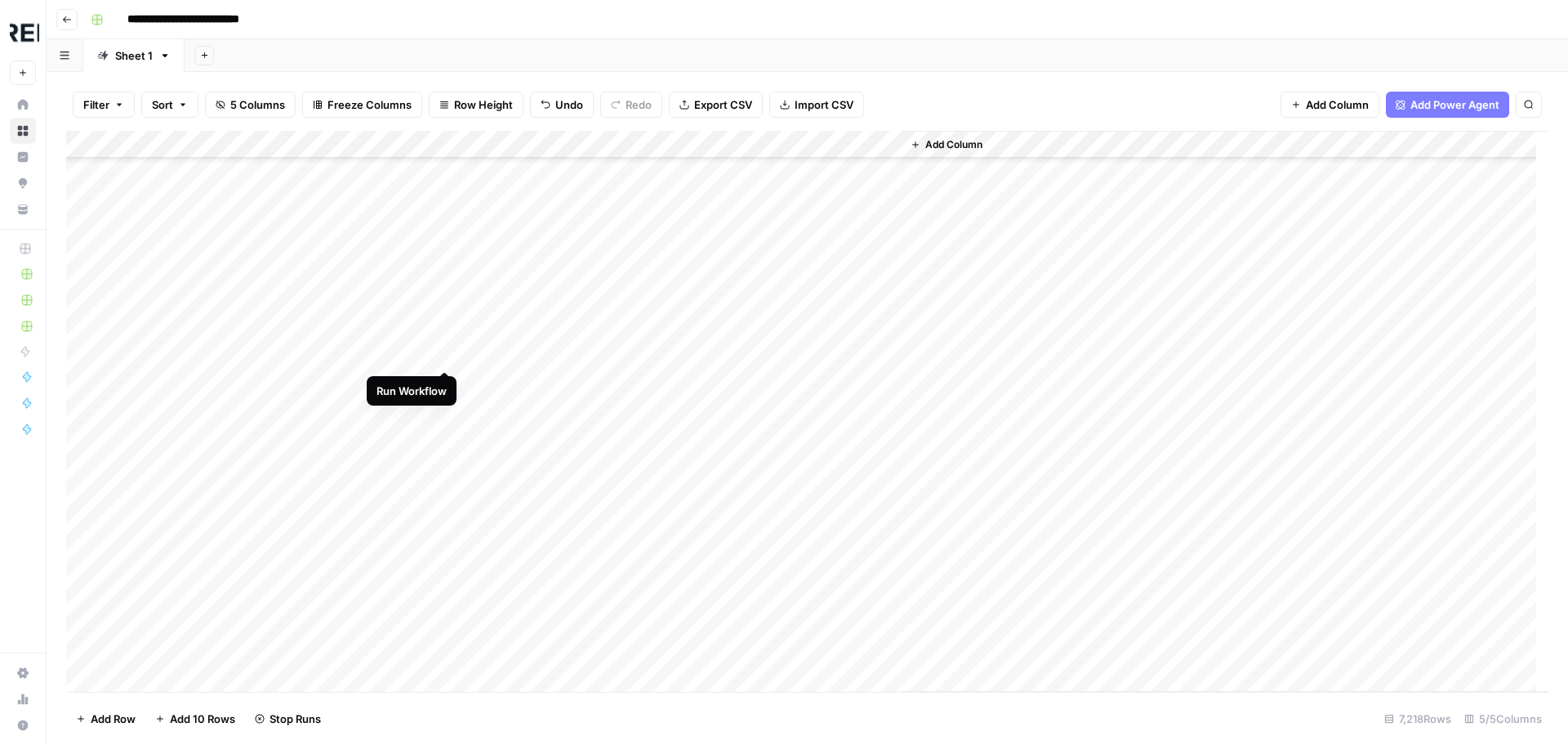
click at [447, 352] on div "Add Column" at bounding box center [807, 411] width 1483 height 561
click at [443, 444] on div "Add Column" at bounding box center [807, 411] width 1483 height 561
click at [444, 469] on div "Add Column" at bounding box center [807, 411] width 1483 height 561
click at [445, 495] on div "Add Column" at bounding box center [807, 411] width 1483 height 561
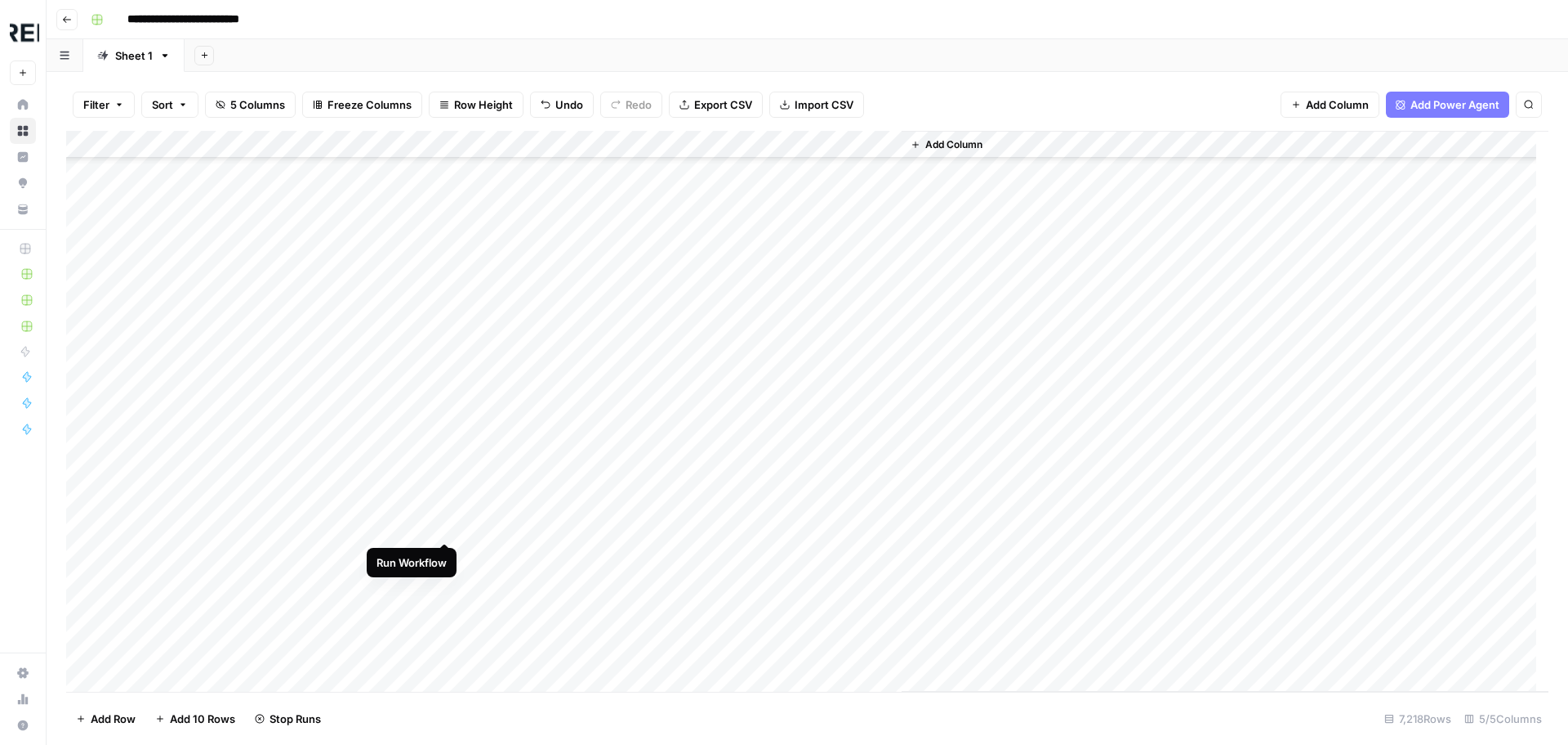
click at [445, 525] on div "Add Column" at bounding box center [807, 411] width 1483 height 561
click at [444, 477] on div "Add Column" at bounding box center [807, 411] width 1483 height 561
click at [448, 445] on div "Add Column" at bounding box center [807, 411] width 1483 height 561
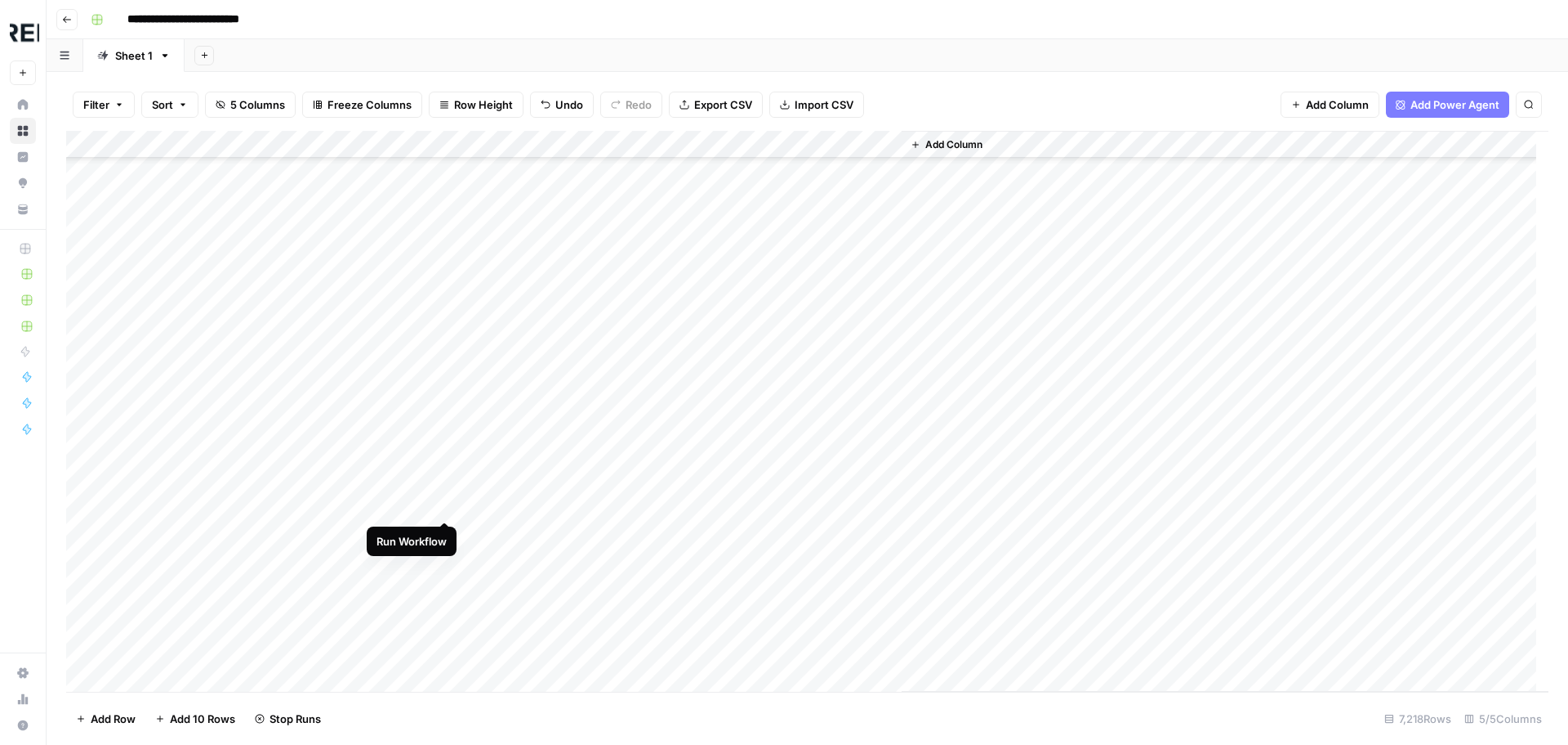
click at [445, 504] on div "Add Column" at bounding box center [807, 411] width 1483 height 561
click at [445, 614] on div "Add Column" at bounding box center [807, 411] width 1483 height 561
click at [444, 536] on div "Add Column" at bounding box center [807, 411] width 1483 height 561
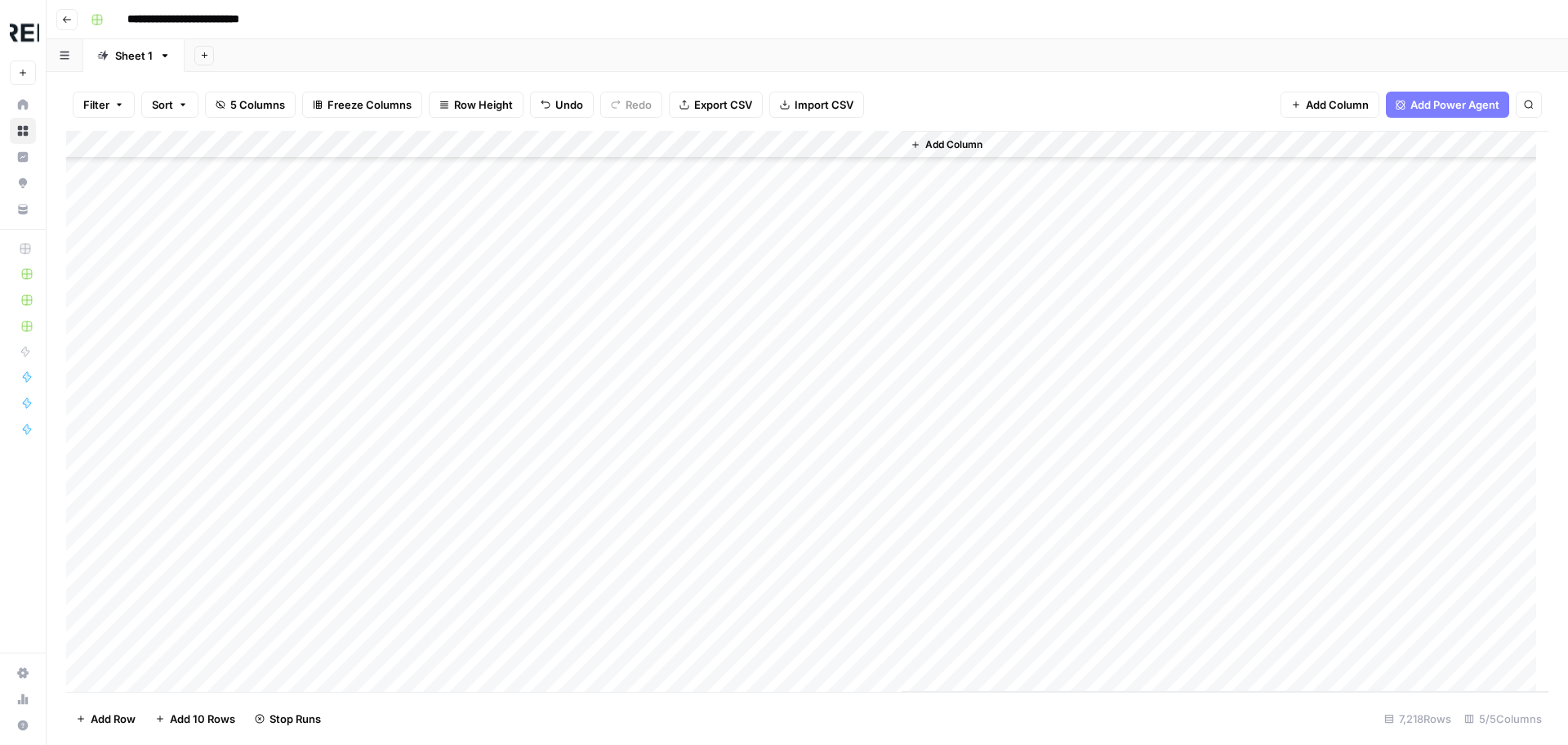
click at [450, 540] on div "Add Column" at bounding box center [807, 411] width 1483 height 561
click at [447, 460] on div "Add Column" at bounding box center [807, 411] width 1483 height 561
click at [447, 330] on div "Add Column" at bounding box center [807, 411] width 1483 height 561
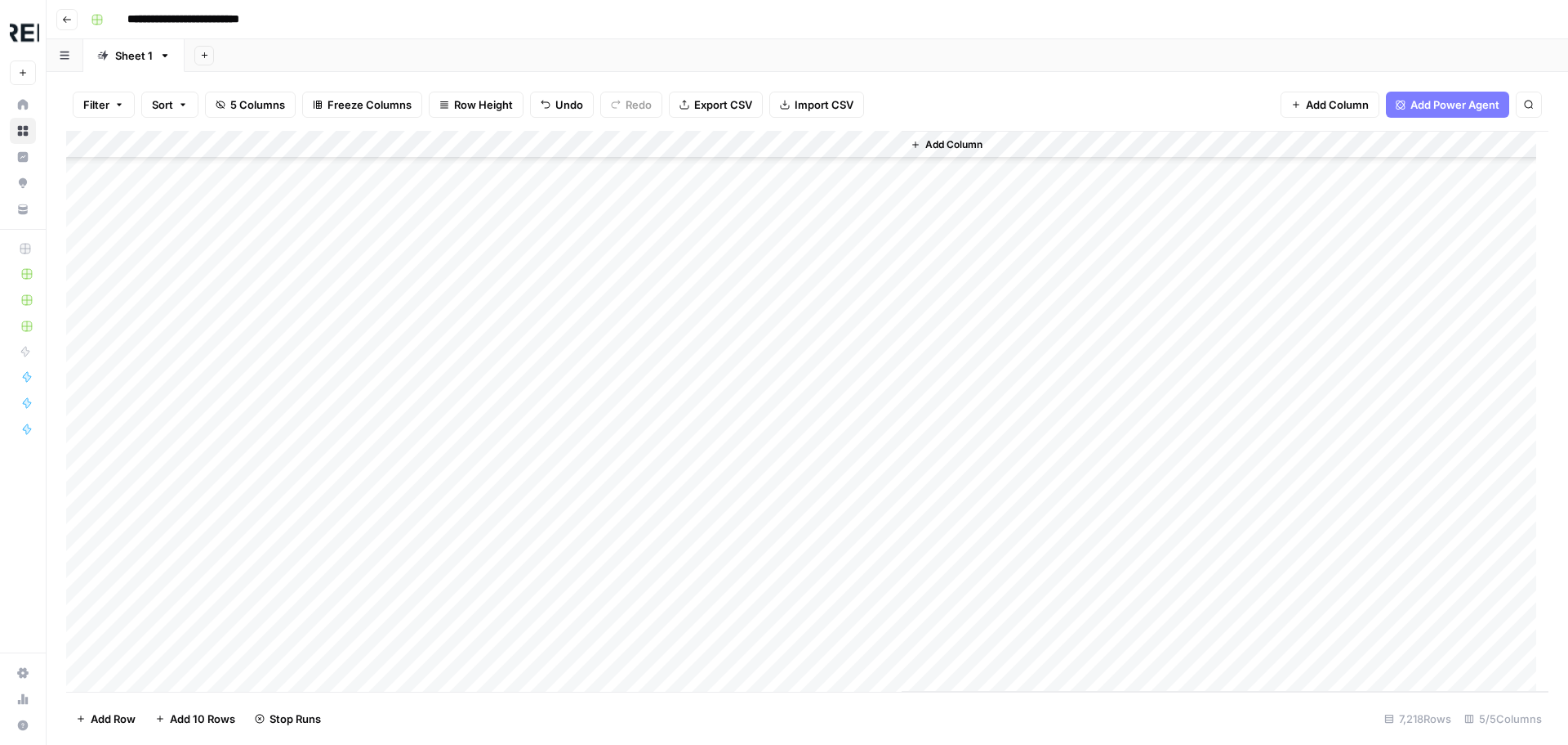
scroll to position [6947, 0]
click at [445, 308] on div "Add Column" at bounding box center [807, 411] width 1483 height 561
click at [445, 342] on div "Add Column" at bounding box center [807, 411] width 1483 height 561
click at [447, 397] on div "Add Column" at bounding box center [807, 411] width 1483 height 561
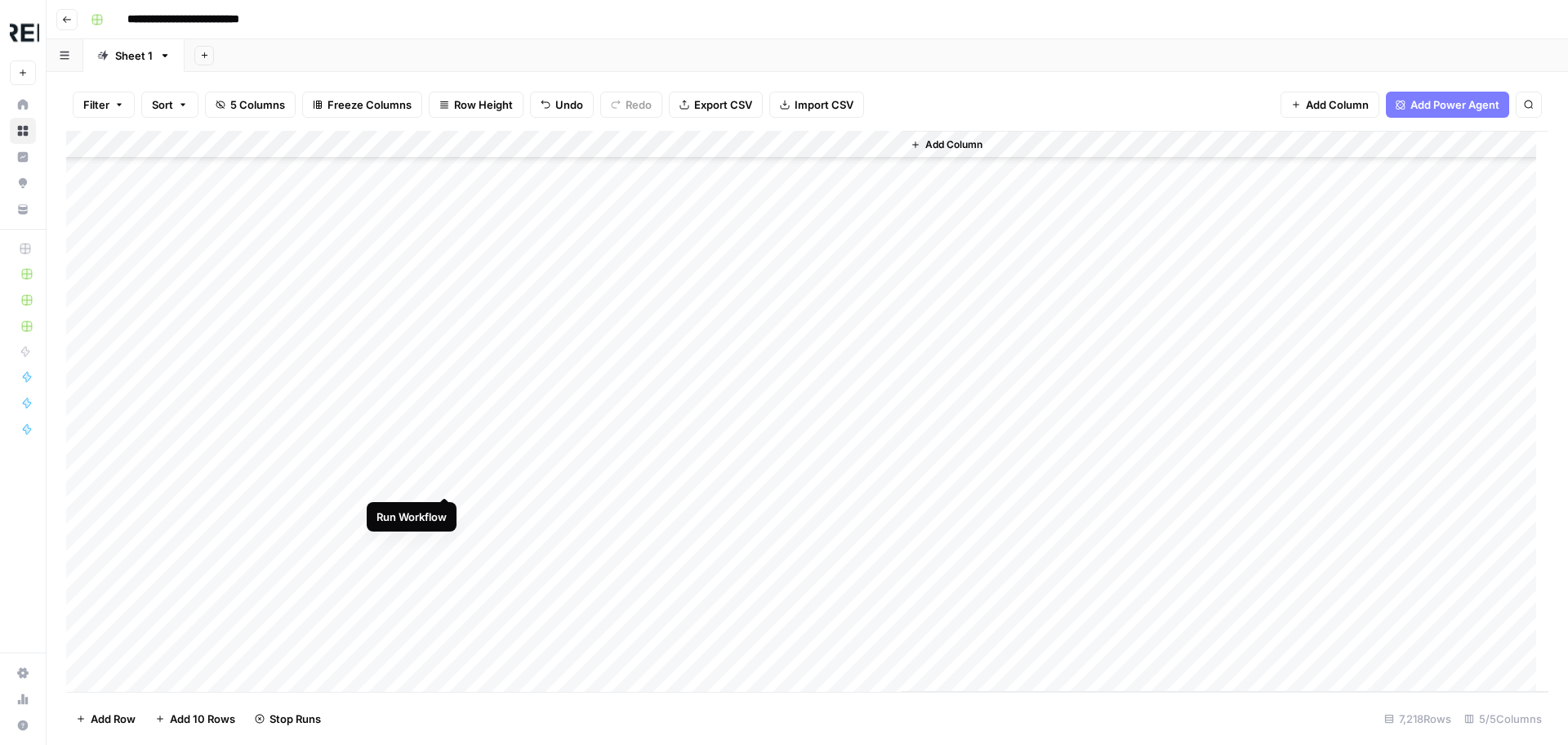
click at [446, 477] on div "Add Column" at bounding box center [807, 411] width 1483 height 561
click at [444, 563] on div "Add Column" at bounding box center [807, 411] width 1483 height 561
click at [445, 485] on div "Add Column" at bounding box center [807, 411] width 1483 height 561
click at [444, 514] on div "Add Column" at bounding box center [807, 411] width 1483 height 561
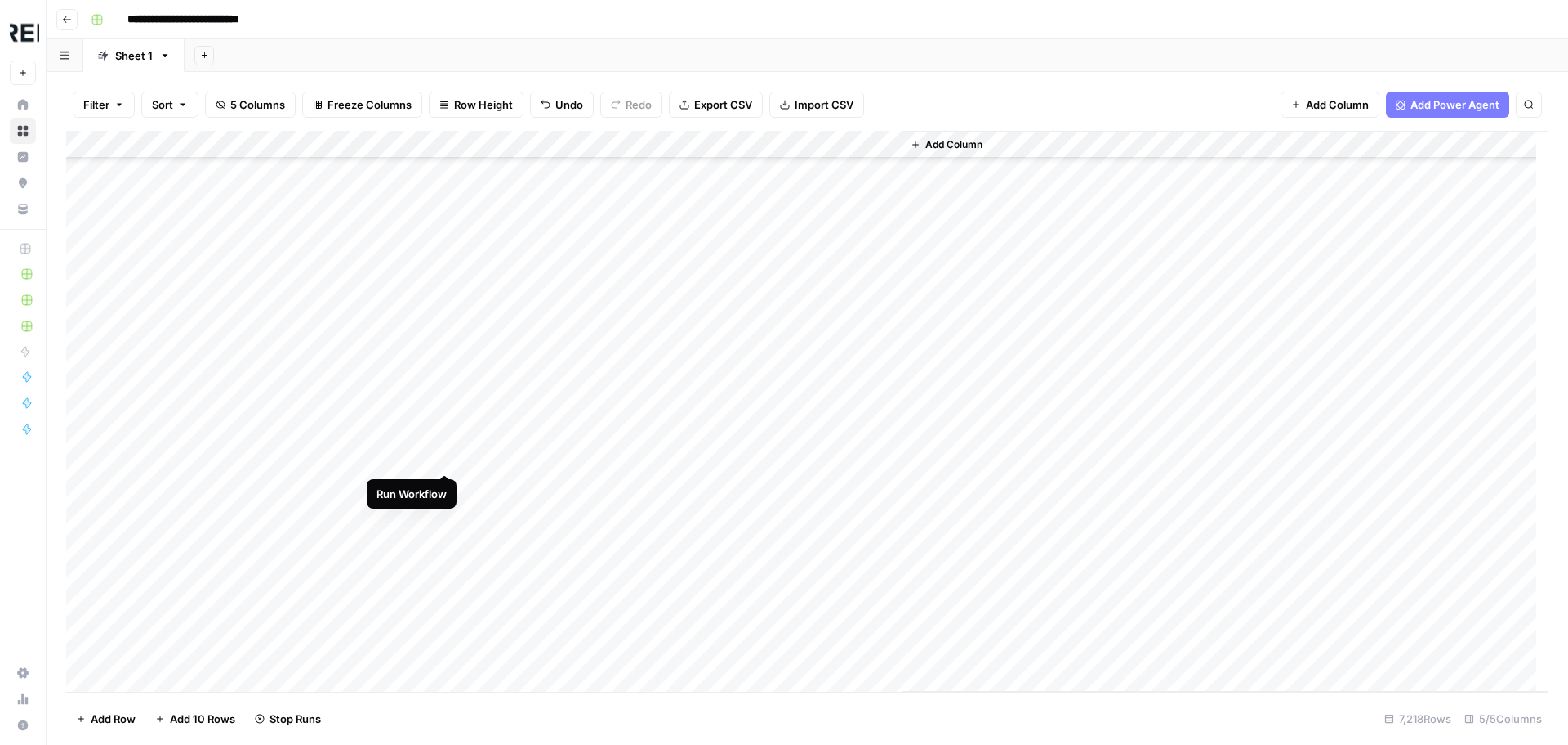
click at [447, 456] on div "Add Column" at bounding box center [807, 411] width 1483 height 561
click at [444, 491] on div "Add Column" at bounding box center [807, 411] width 1483 height 561
click at [447, 488] on div "Add Column" at bounding box center [807, 411] width 1483 height 561
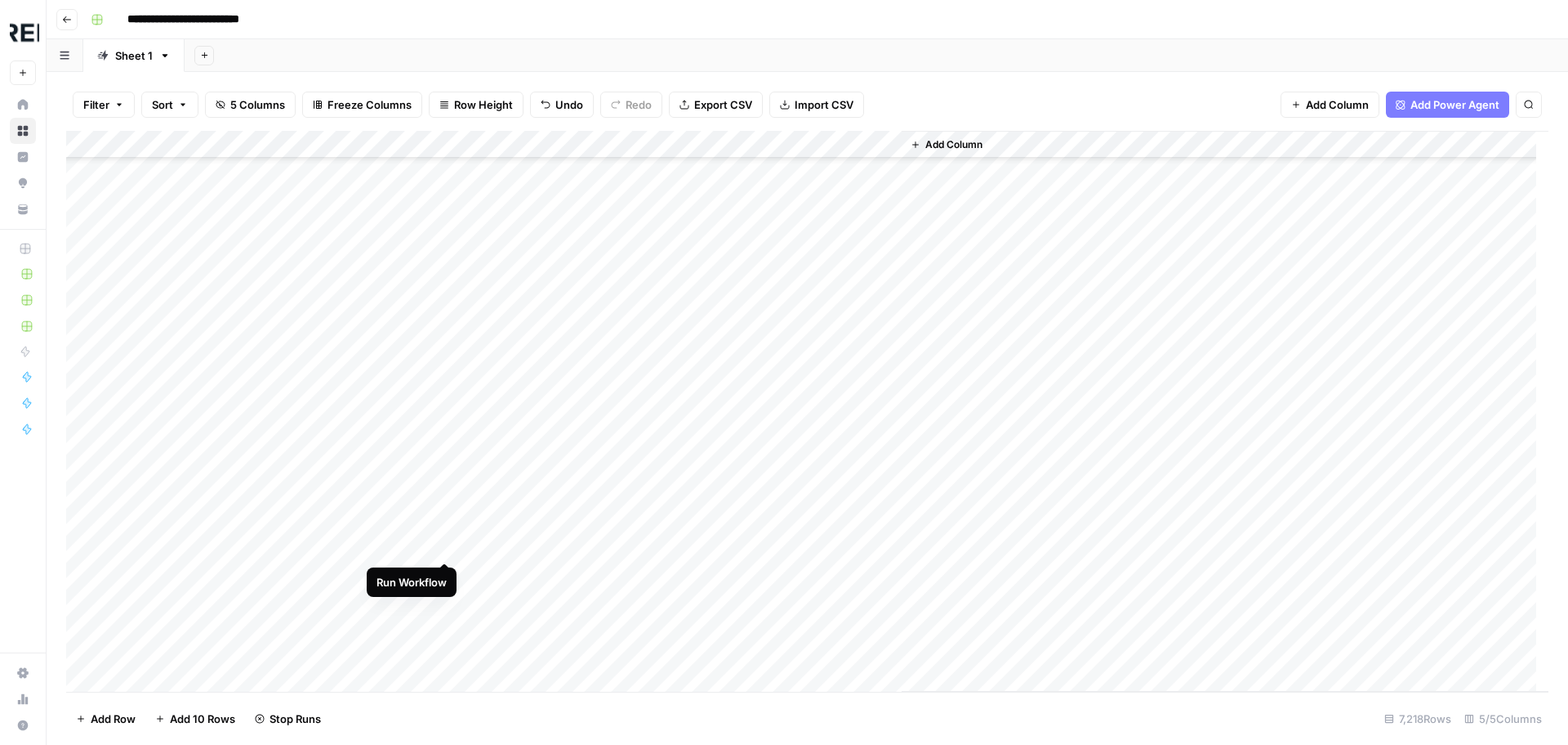
click at [445, 546] on div "Add Column" at bounding box center [807, 411] width 1483 height 561
click at [447, 528] on div "Add Column" at bounding box center [807, 411] width 1483 height 561
click at [447, 554] on div "Add Column" at bounding box center [807, 411] width 1483 height 561
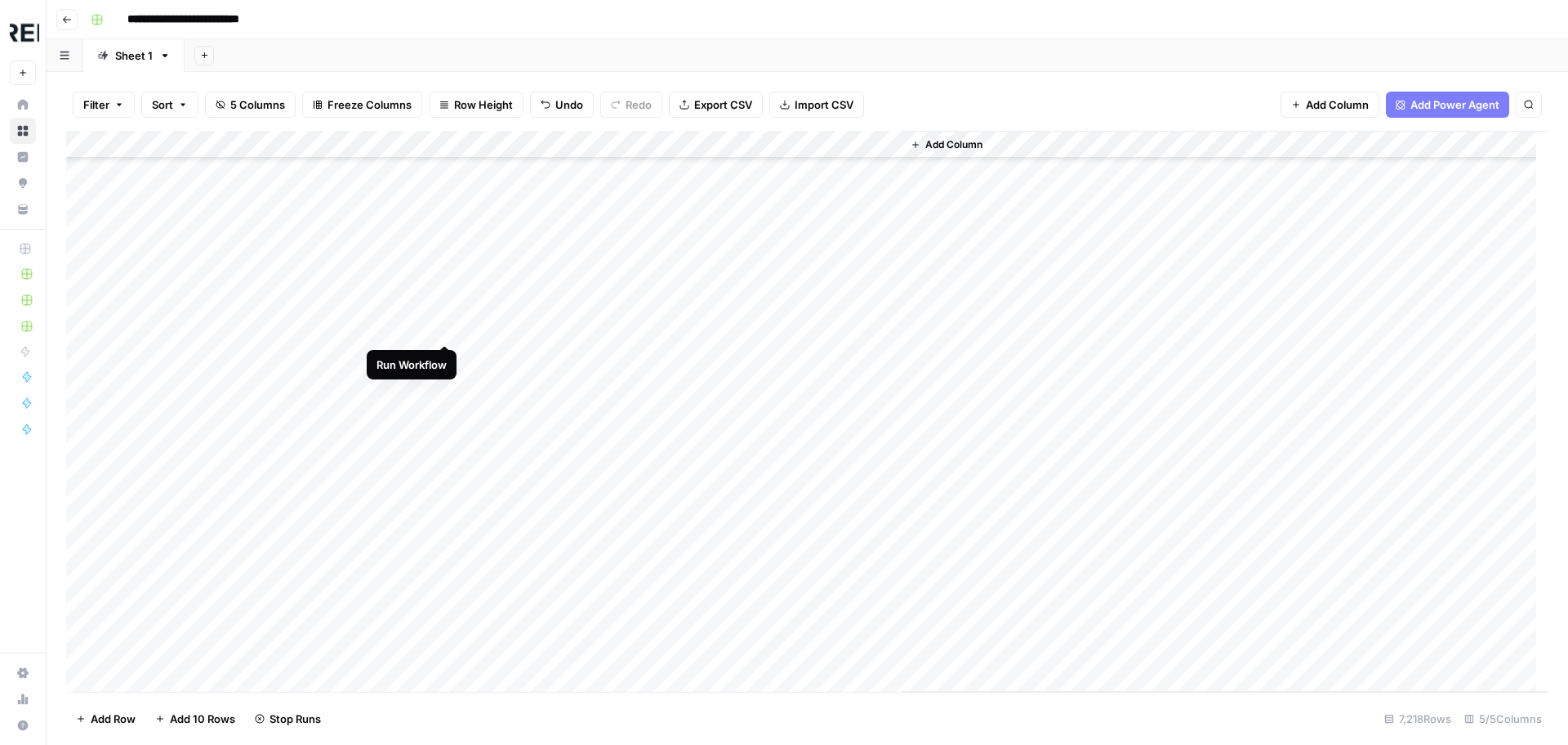
click at [443, 329] on div "Add Column" at bounding box center [807, 411] width 1483 height 561
click at [445, 305] on div "Add Column" at bounding box center [807, 411] width 1483 height 561
click at [447, 411] on div "Add Column" at bounding box center [807, 411] width 1483 height 561
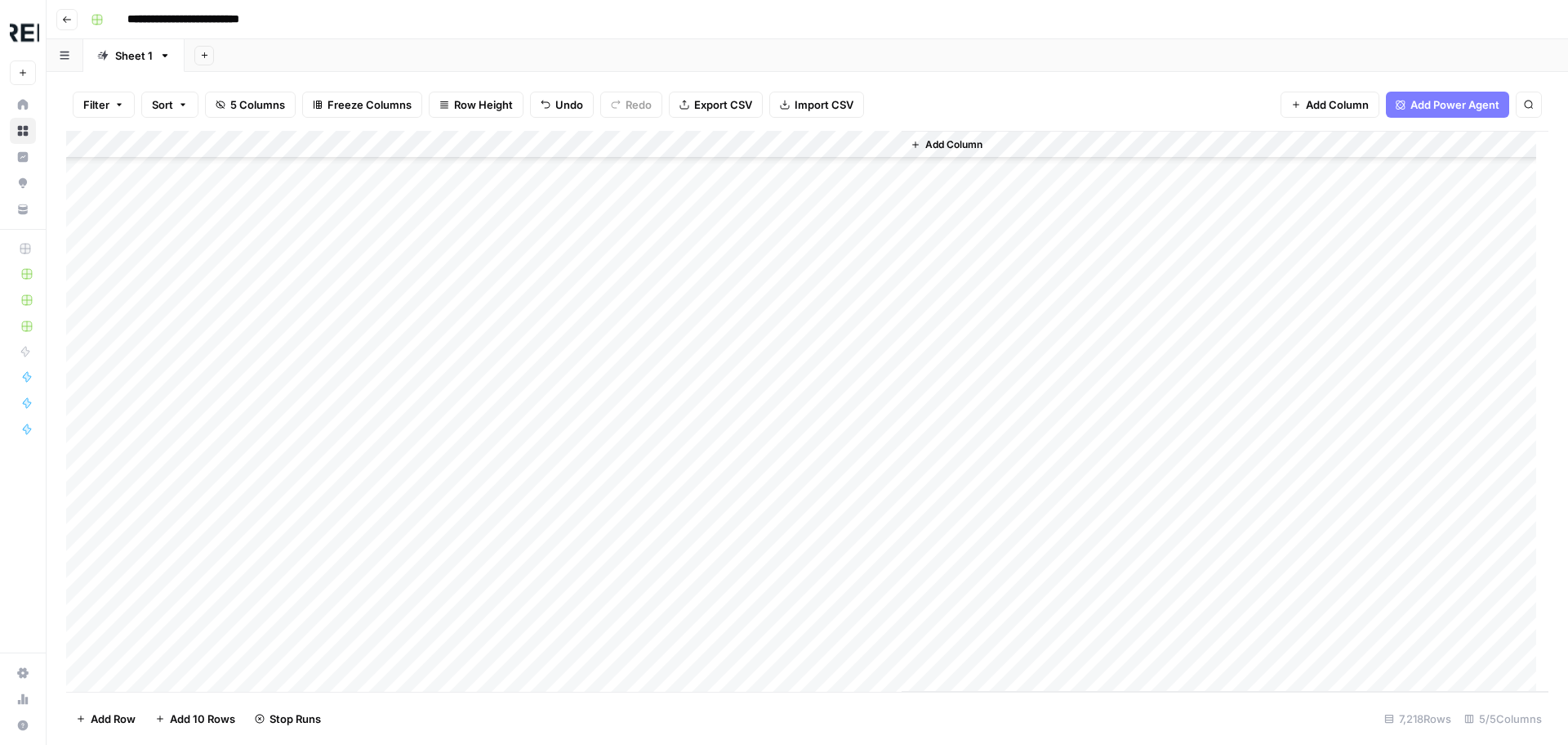
scroll to position [8010, 0]
click at [447, 443] on div "Add Column" at bounding box center [807, 411] width 1483 height 561
click at [443, 473] on div "Add Column" at bounding box center [807, 411] width 1483 height 561
click at [441, 503] on div "Add Column" at bounding box center [807, 411] width 1483 height 561
click at [444, 524] on div "Add Column" at bounding box center [807, 411] width 1483 height 561
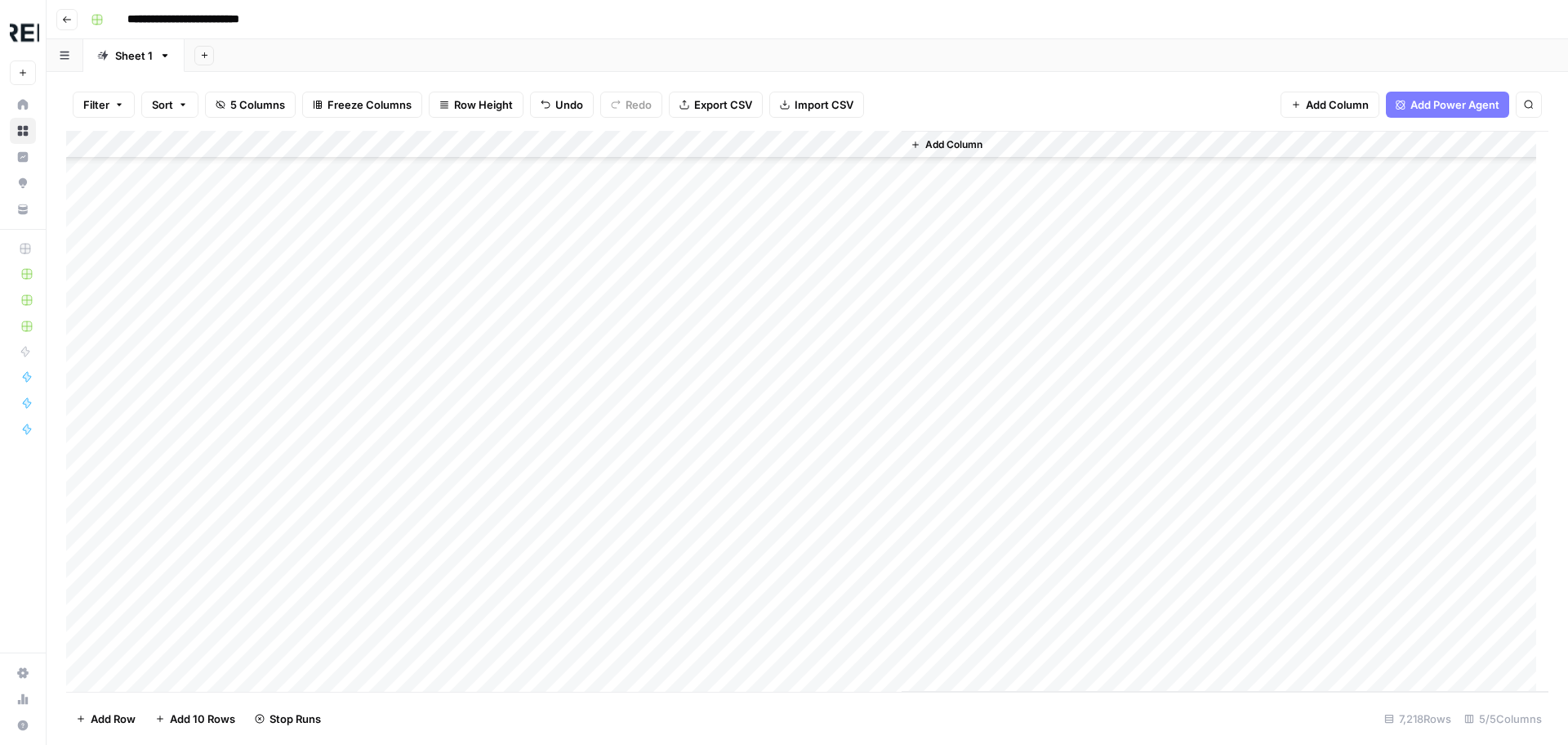
scroll to position [8173, 0]
click at [448, 501] on div "Add Column" at bounding box center [807, 411] width 1483 height 561
click at [447, 502] on div "Add Column" at bounding box center [807, 411] width 1483 height 561
click at [447, 556] on div "Add Column" at bounding box center [807, 411] width 1483 height 561
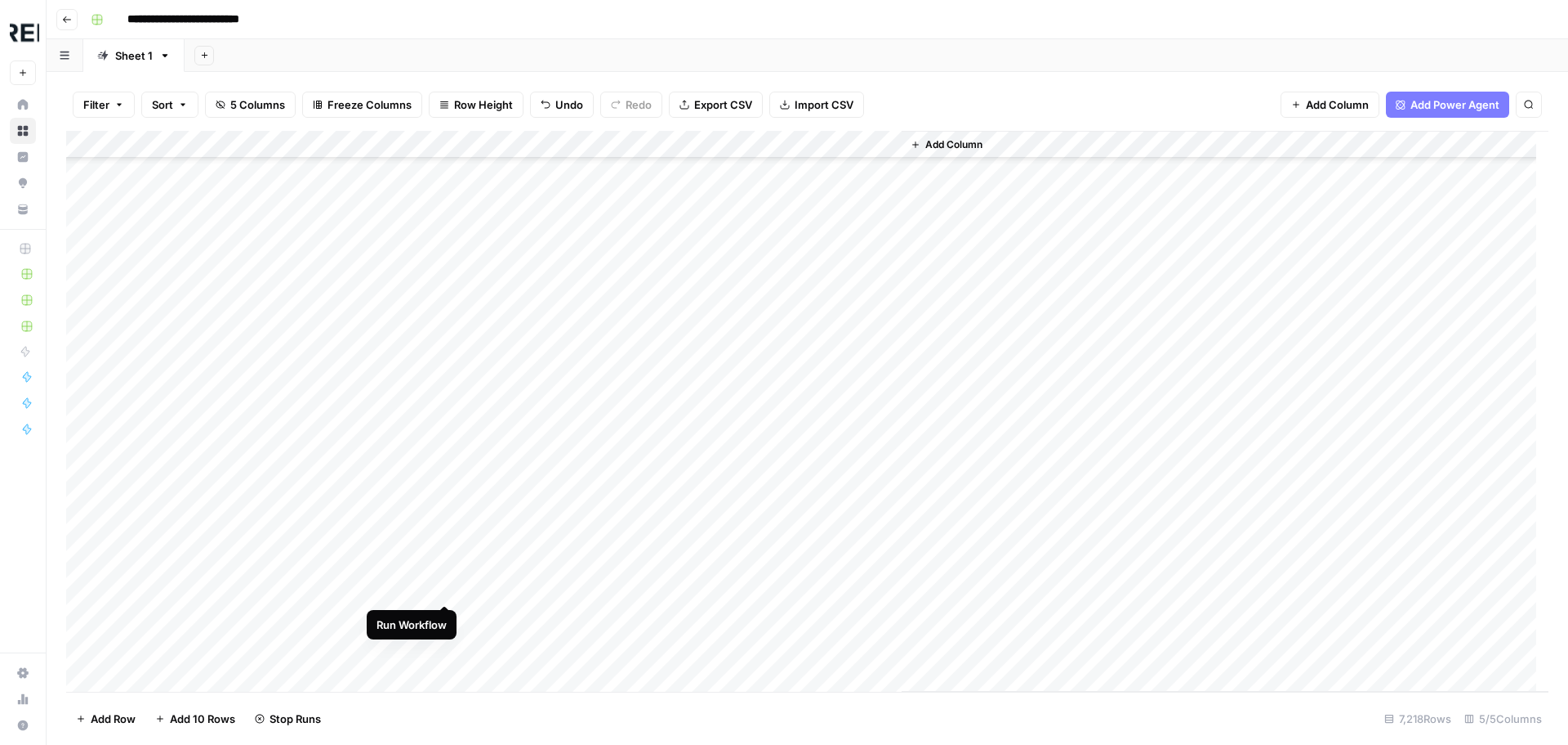
click at [441, 591] on div "Add Column" at bounding box center [807, 411] width 1483 height 561
click at [442, 486] on div "Add Column" at bounding box center [807, 411] width 1483 height 561
click at [445, 456] on div "Add Column" at bounding box center [807, 411] width 1483 height 561
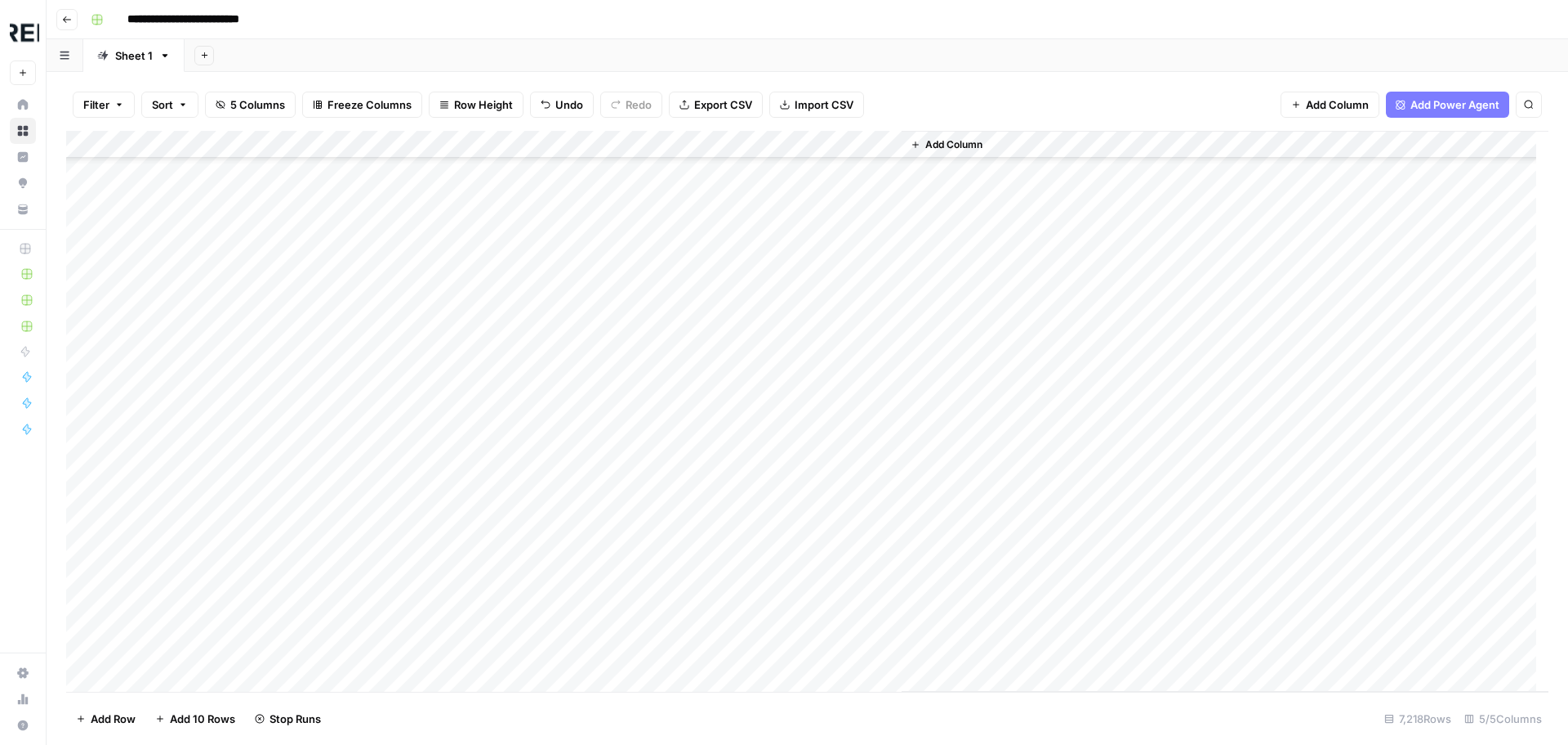
scroll to position [8909, 0]
click at [447, 376] on div "Add Column" at bounding box center [807, 411] width 1483 height 561
click at [447, 545] on div "Add Column" at bounding box center [807, 411] width 1483 height 561
click at [447, 597] on div "Add Column" at bounding box center [807, 411] width 1483 height 561
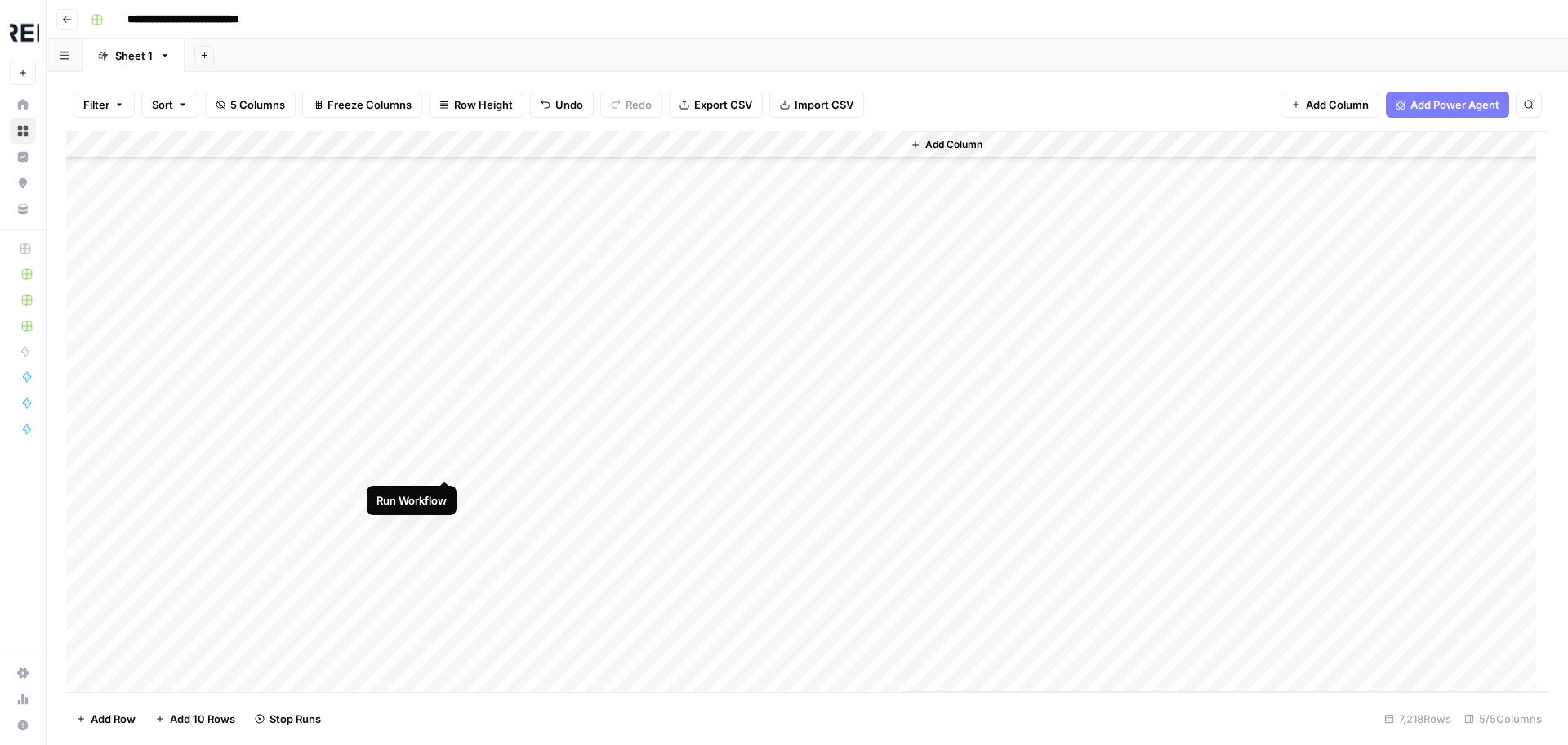
click at [444, 462] on div "Add Column" at bounding box center [807, 411] width 1483 height 561
click at [448, 466] on div "Add Column" at bounding box center [807, 411] width 1483 height 561
click at [446, 489] on div "Add Column" at bounding box center [807, 411] width 1483 height 561
click at [446, 523] on div "Add Column" at bounding box center [807, 411] width 1483 height 561
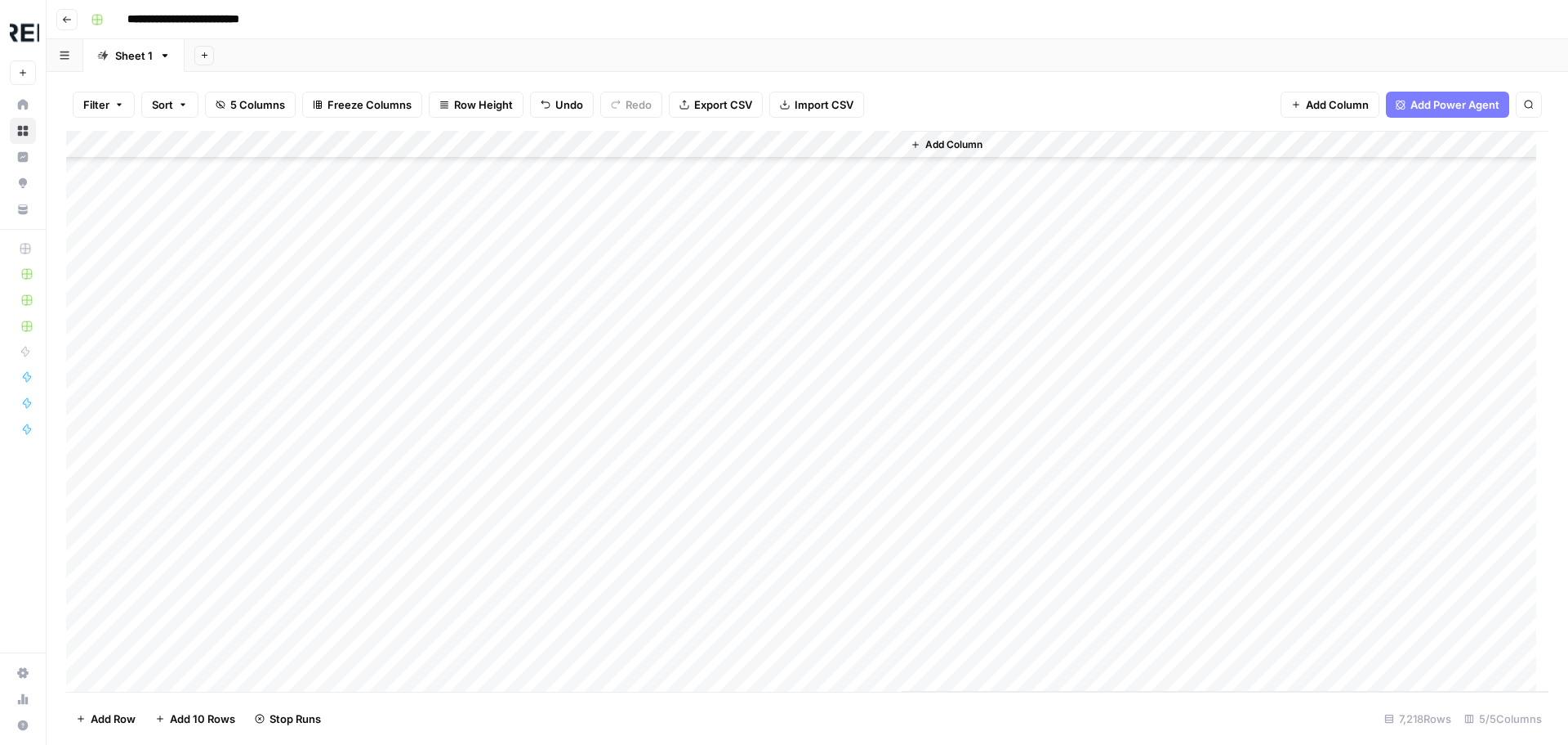
click at [442, 605] on div "Add Column" at bounding box center [807, 411] width 1483 height 561
click at [444, 496] on div "Add Column" at bounding box center [807, 411] width 1483 height 561
click at [448, 528] on div "Add Column" at bounding box center [807, 411] width 1483 height 561
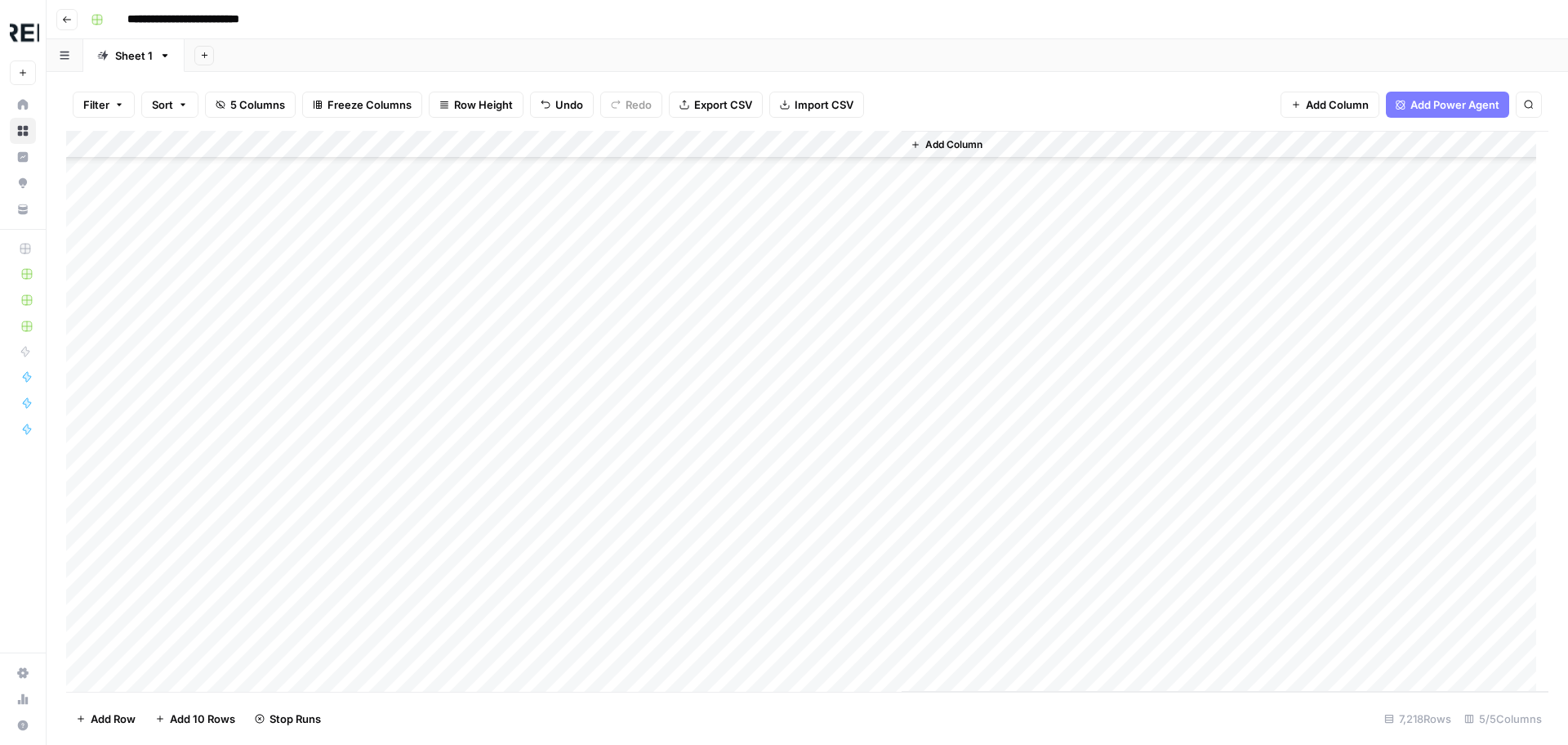
scroll to position [10053, 0]
click at [445, 625] on div "Add Column" at bounding box center [807, 411] width 1483 height 561
click at [444, 601] on div "Add Column" at bounding box center [807, 411] width 1483 height 561
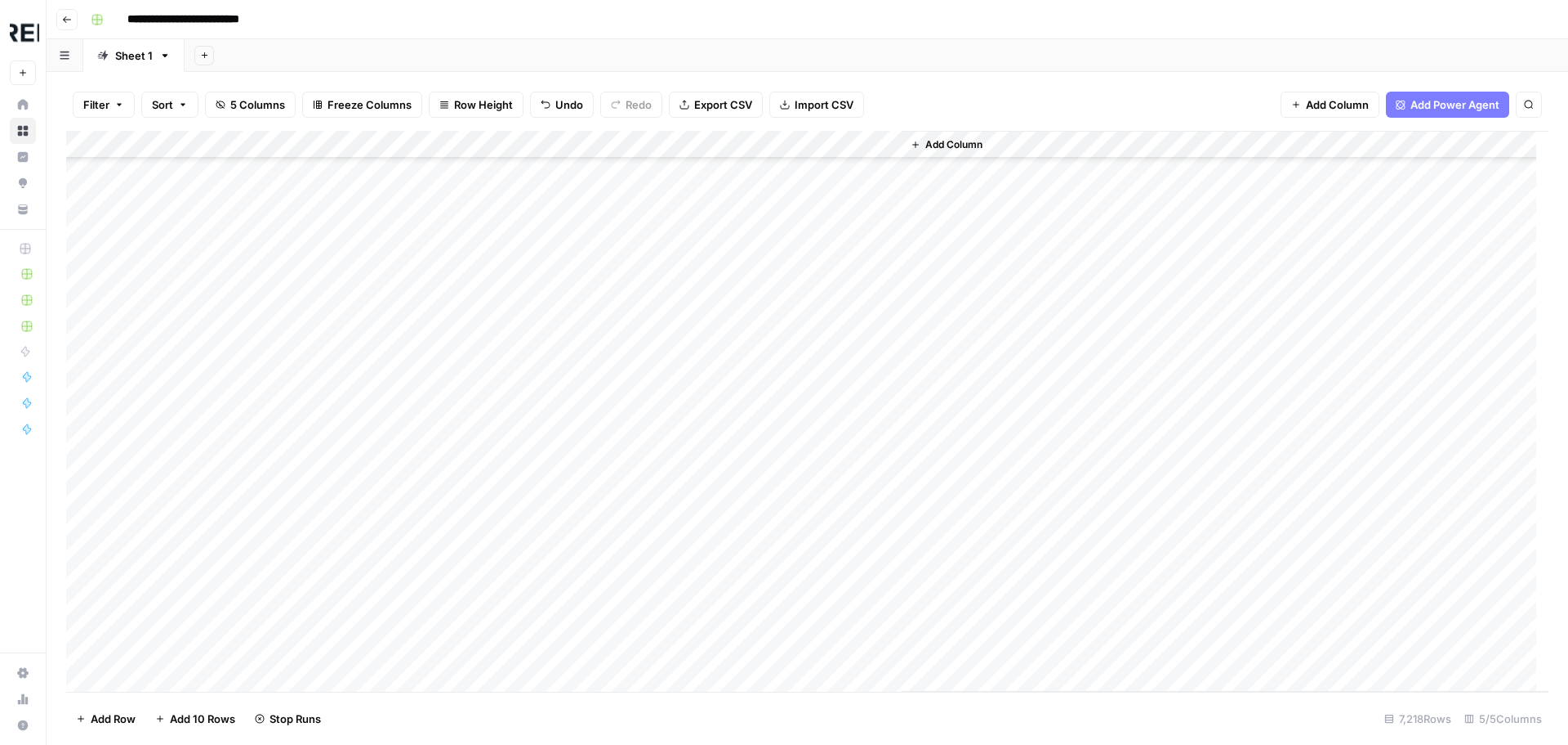
click at [442, 528] on div "Add Column" at bounding box center [807, 411] width 1483 height 561
click at [447, 445] on div "Add Column" at bounding box center [807, 411] width 1483 height 561
click at [446, 559] on div "Add Column" at bounding box center [807, 411] width 1483 height 561
click at [443, 612] on div "Add Column" at bounding box center [807, 411] width 1483 height 561
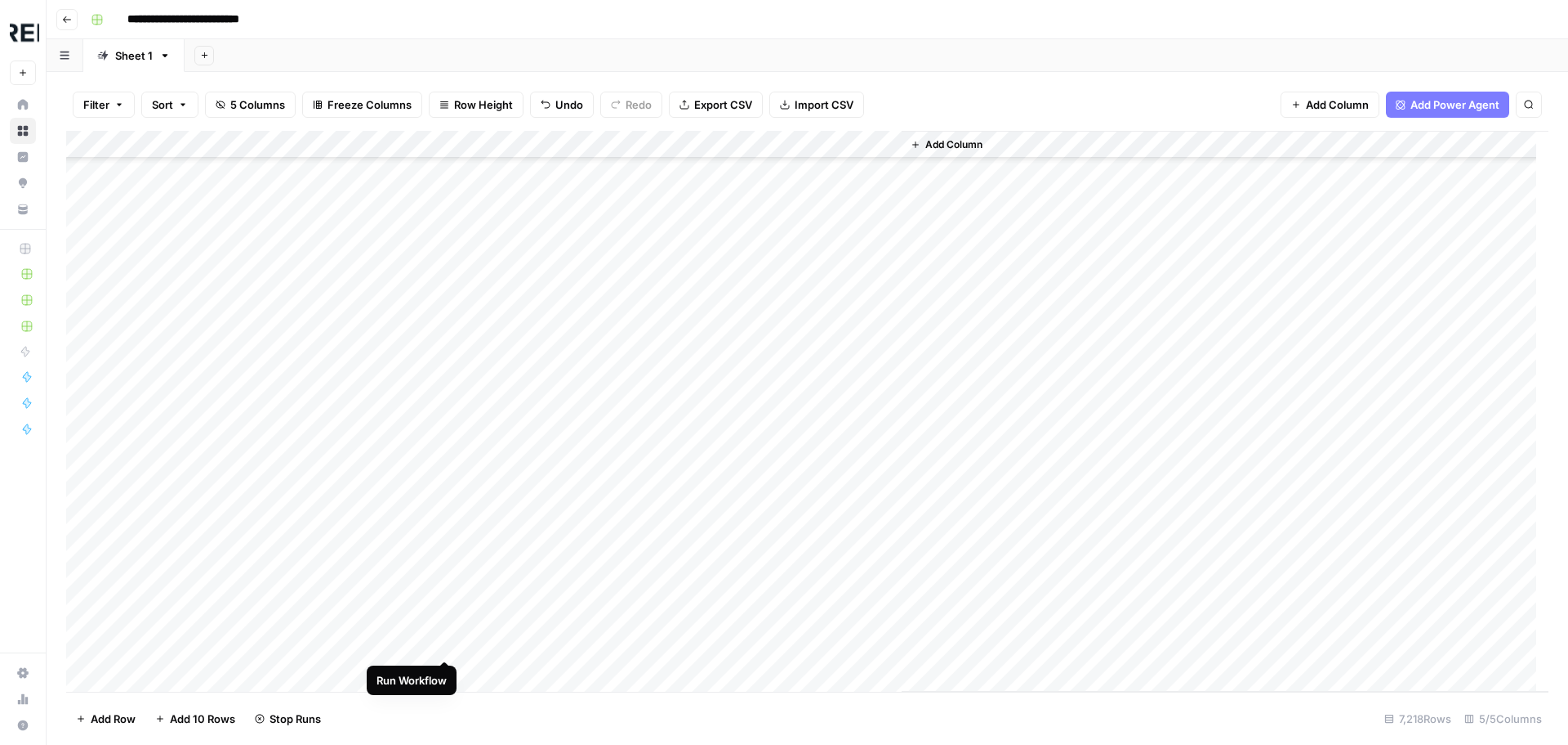
click at [445, 643] on div "Add Column" at bounding box center [807, 411] width 1483 height 561
click at [442, 289] on div "Add Column" at bounding box center [807, 411] width 1483 height 561
click at [446, 319] on div "Add Column" at bounding box center [807, 411] width 1483 height 561
click at [444, 345] on div "Add Column" at bounding box center [807, 411] width 1483 height 561
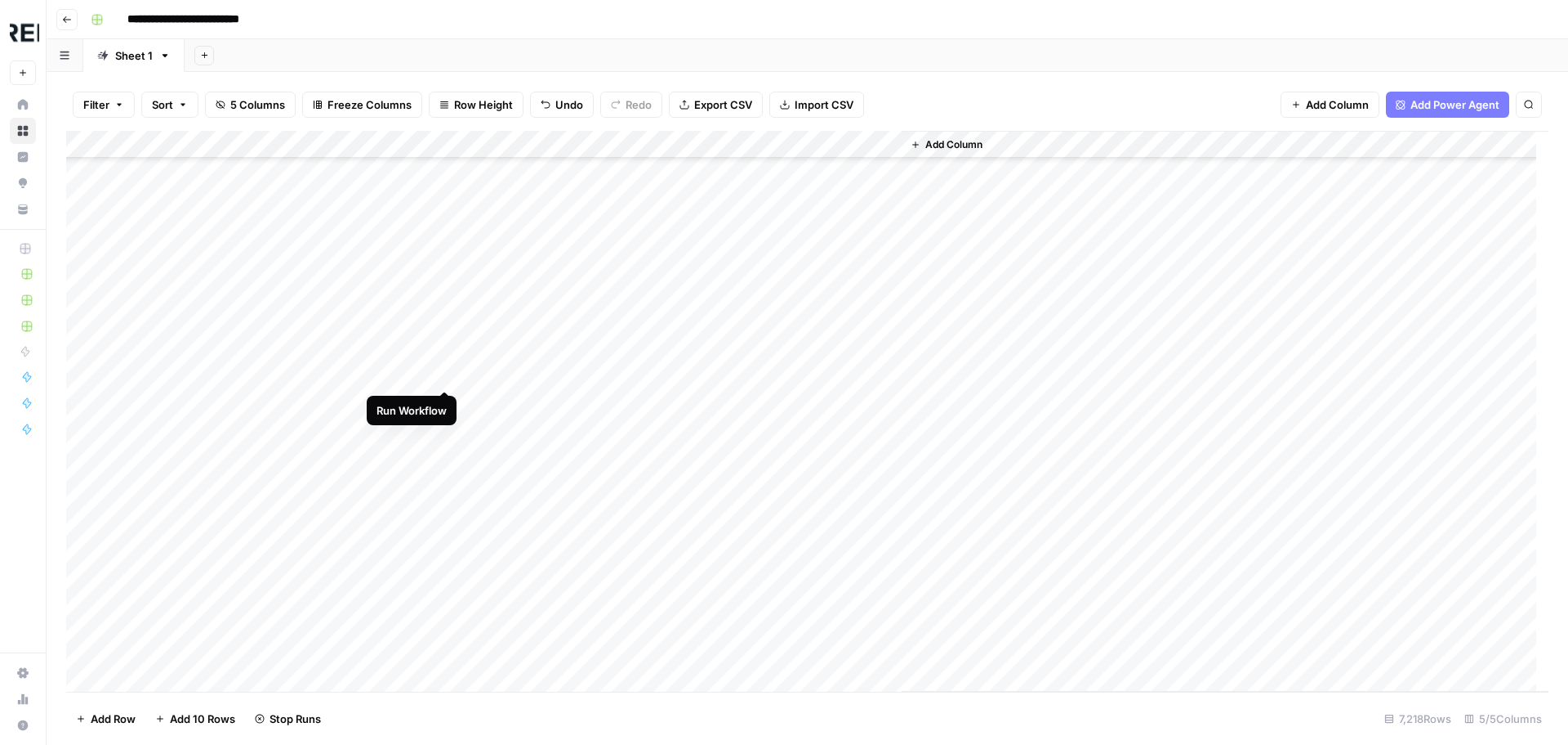
click at [445, 373] on div "Add Column" at bounding box center [807, 411] width 1483 height 561
click at [444, 347] on div "Add Column" at bounding box center [807, 411] width 1483 height 561
click at [445, 402] on div "Add Column" at bounding box center [807, 411] width 1483 height 561
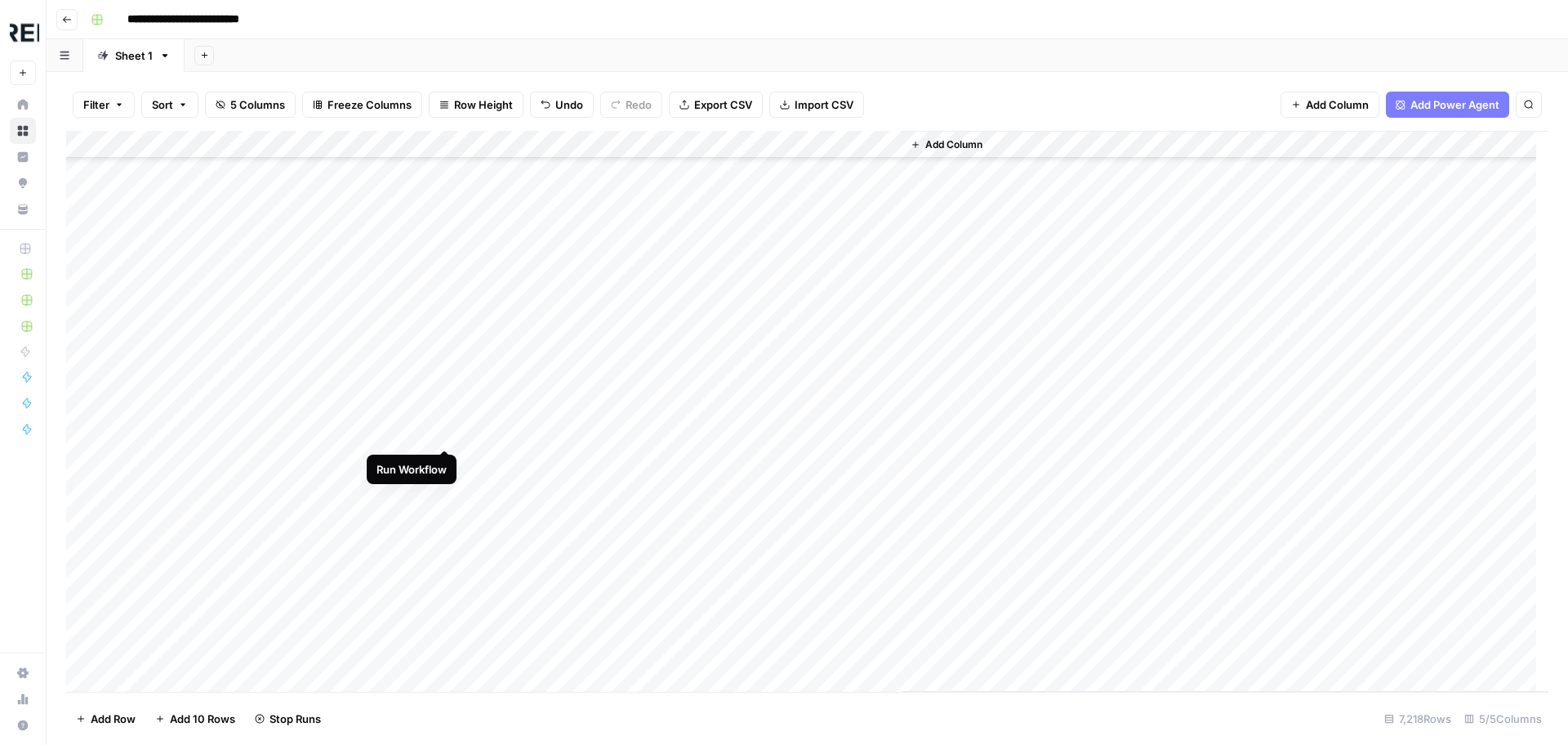
click at [445, 432] on div "Add Column" at bounding box center [807, 411] width 1483 height 561
click at [444, 462] on div "Add Column" at bounding box center [807, 411] width 1483 height 561
click at [447, 404] on div "Add Column" at bounding box center [807, 411] width 1483 height 561
click at [445, 462] on div "Add Column" at bounding box center [807, 411] width 1483 height 561
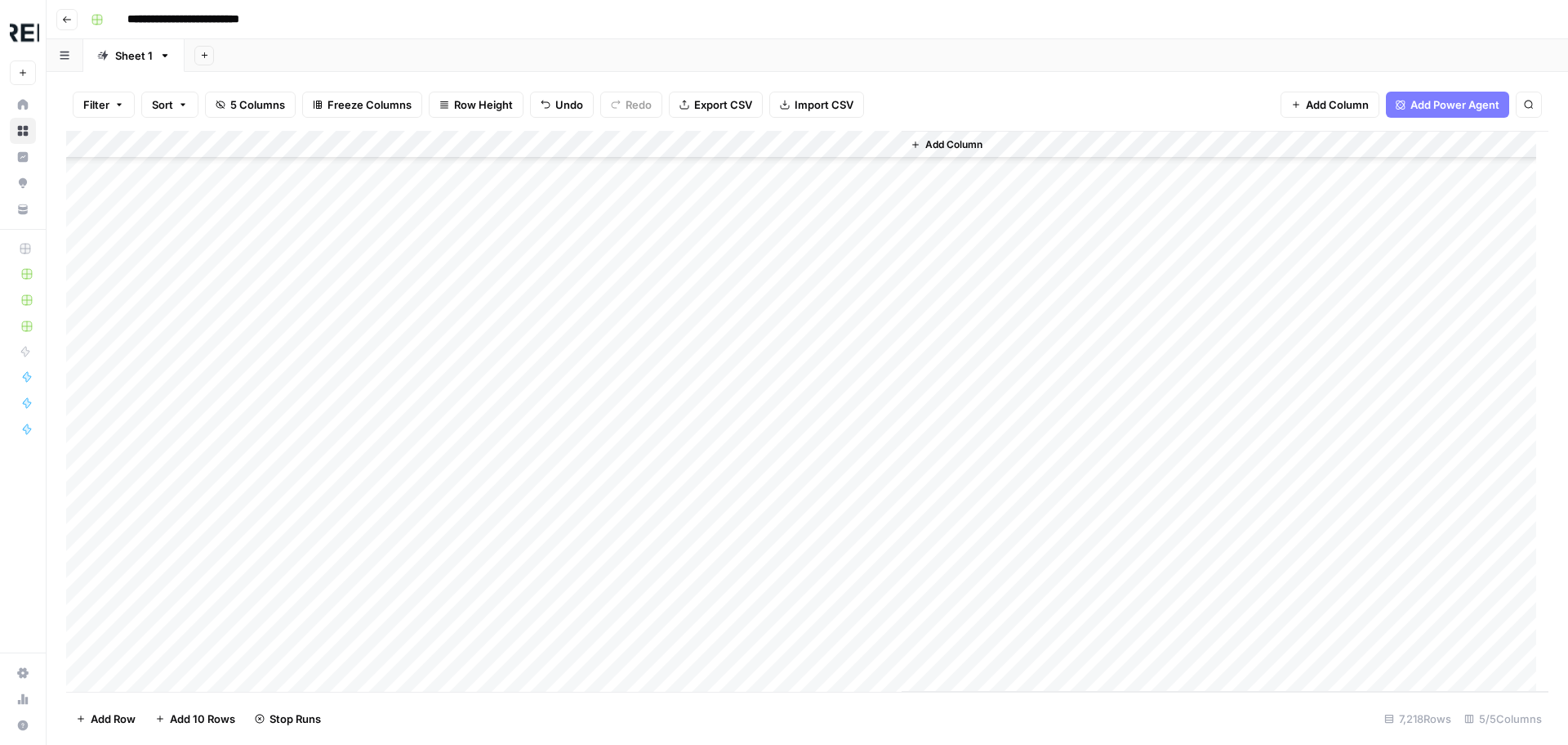
scroll to position [12260, 0]
click at [253, 389] on div "Add Column" at bounding box center [807, 411] width 1483 height 561
click at [447, 468] on div "Add Column" at bounding box center [807, 411] width 1483 height 561
click at [445, 497] on div "Add Column" at bounding box center [807, 411] width 1483 height 561
click at [444, 554] on div "Add Column" at bounding box center [807, 411] width 1483 height 561
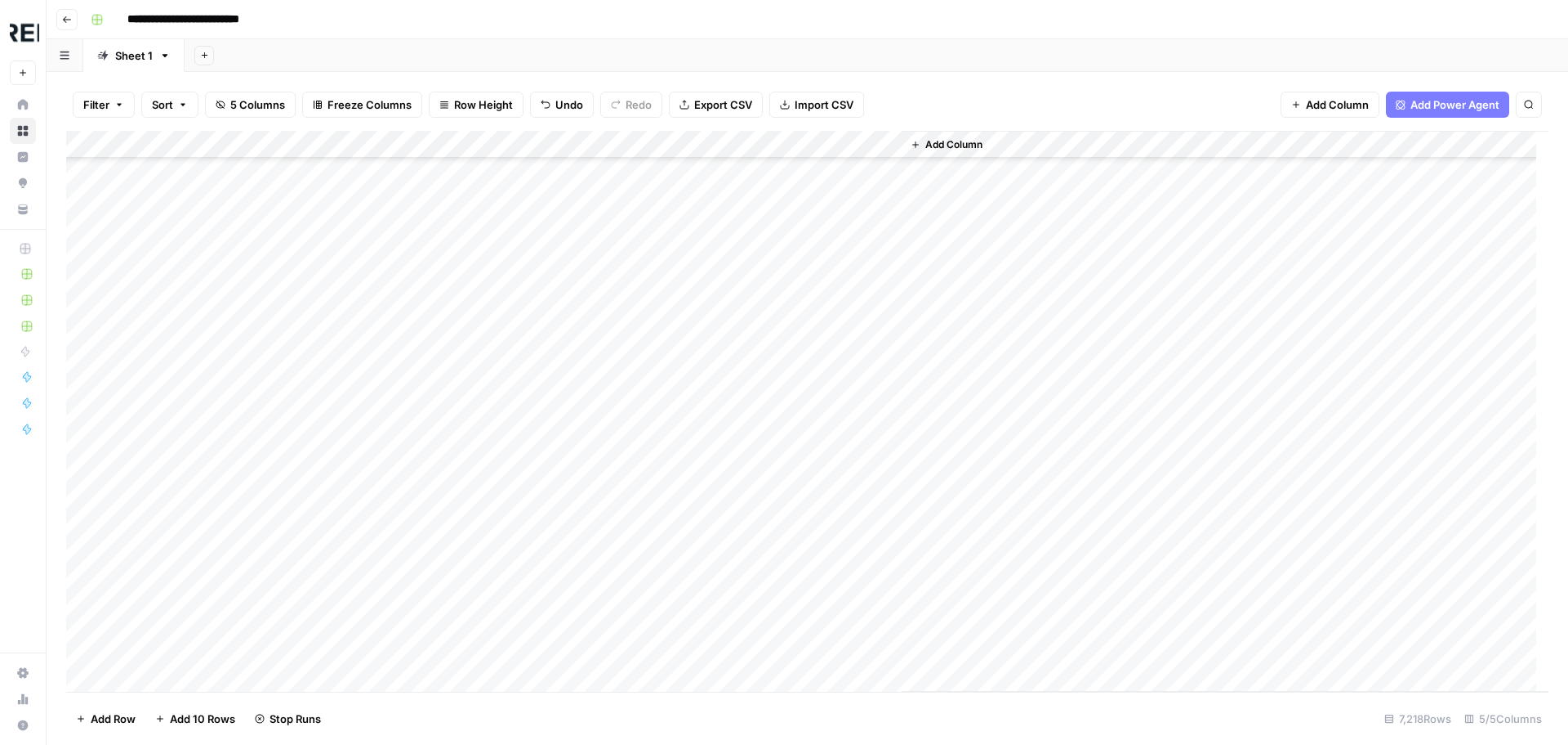
click at [446, 578] on div "Add Column" at bounding box center [807, 411] width 1483 height 561
click at [451, 479] on div "Add Column" at bounding box center [807, 411] width 1483 height 561
click at [445, 450] on div "Add Column" at bounding box center [807, 411] width 1483 height 561
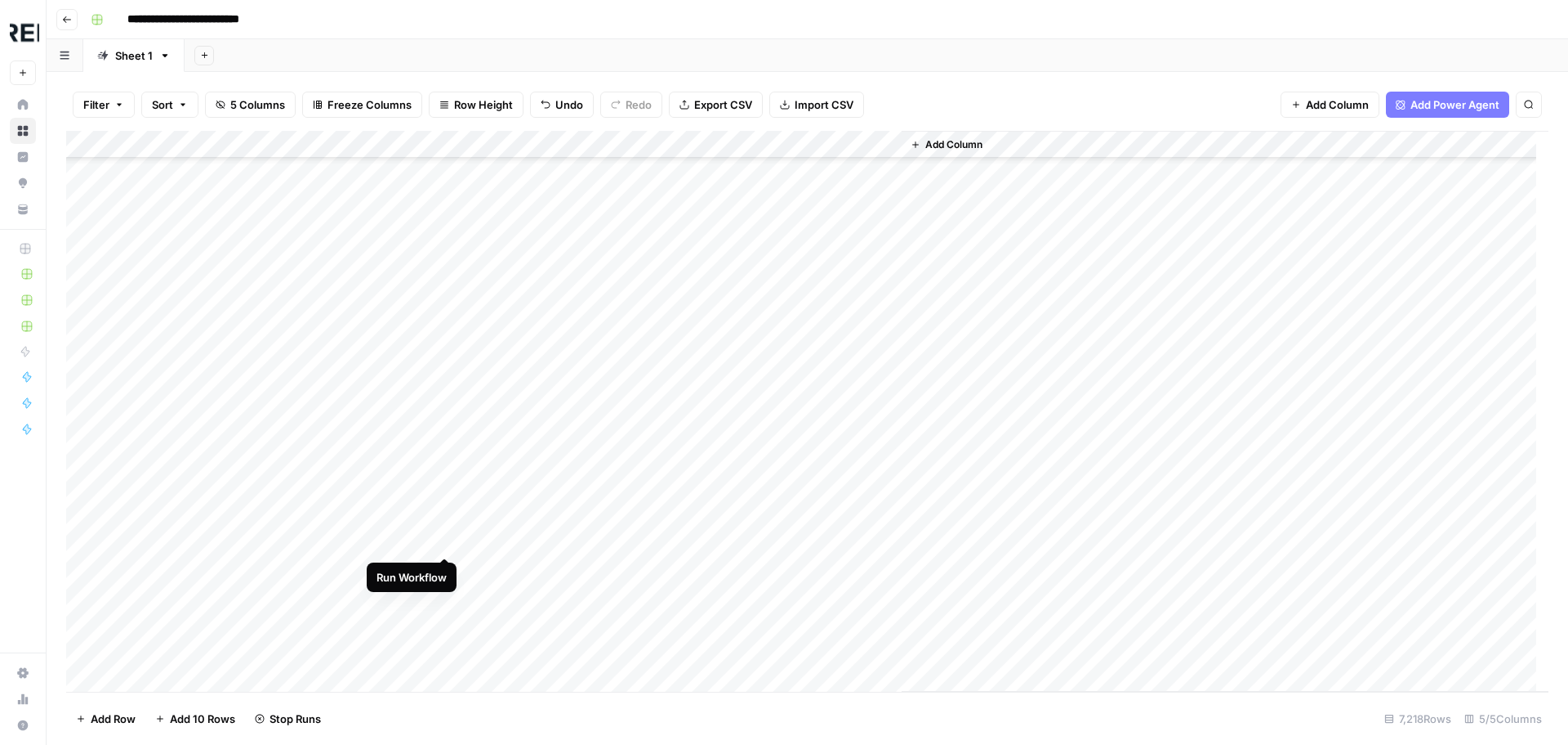
click at [450, 537] on div "Add Column" at bounding box center [807, 411] width 1483 height 561
click at [447, 460] on div "Add Column" at bounding box center [807, 411] width 1483 height 561
click at [443, 492] on div "Add Column" at bounding box center [807, 411] width 1483 height 561
click at [445, 571] on div "Add Column" at bounding box center [807, 411] width 1483 height 561
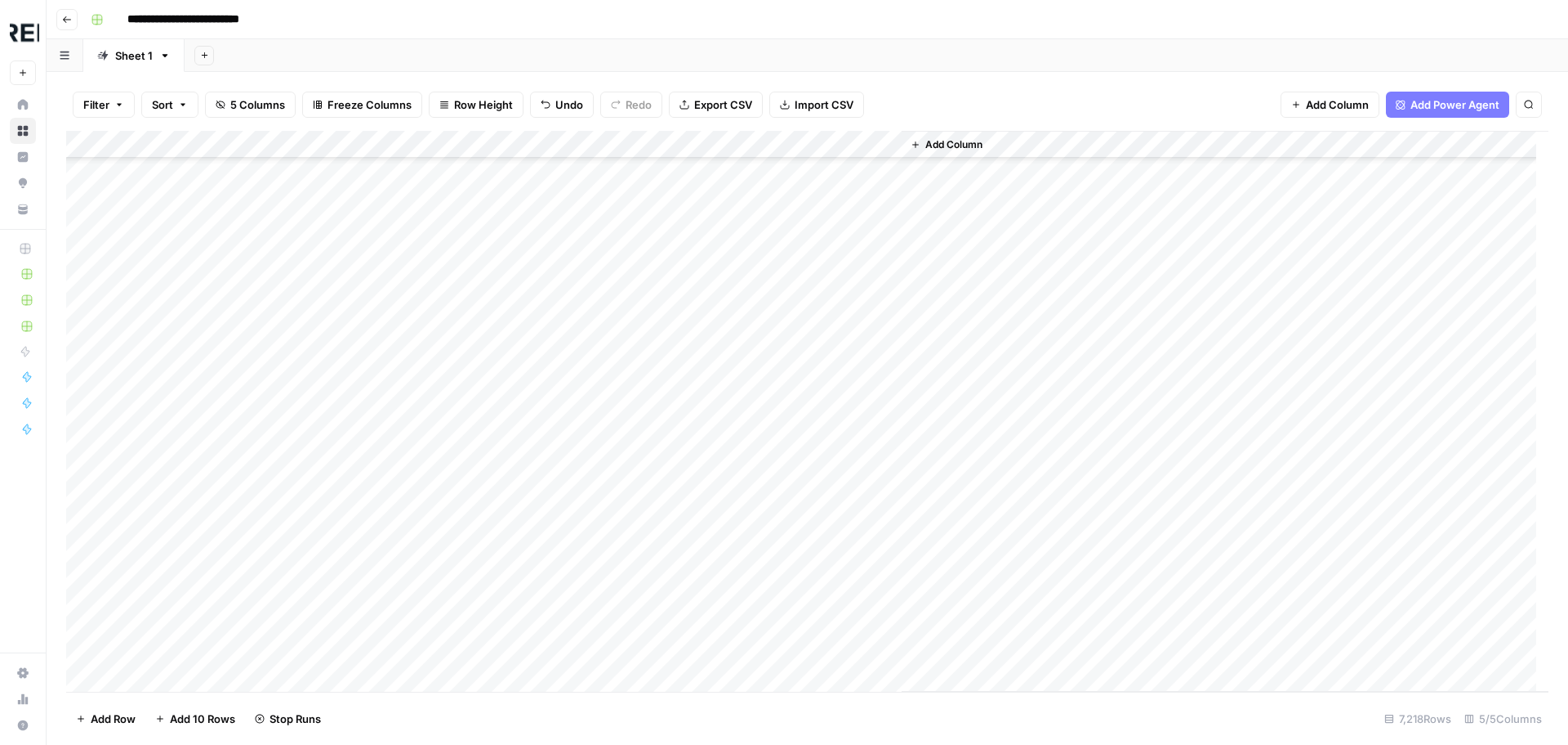
scroll to position [13322, 0]
click at [448, 440] on div "Add Column" at bounding box center [807, 411] width 1483 height 561
click at [449, 549] on div "Add Column" at bounding box center [807, 411] width 1483 height 561
click at [450, 412] on div "Add Column" at bounding box center [807, 411] width 1483 height 561
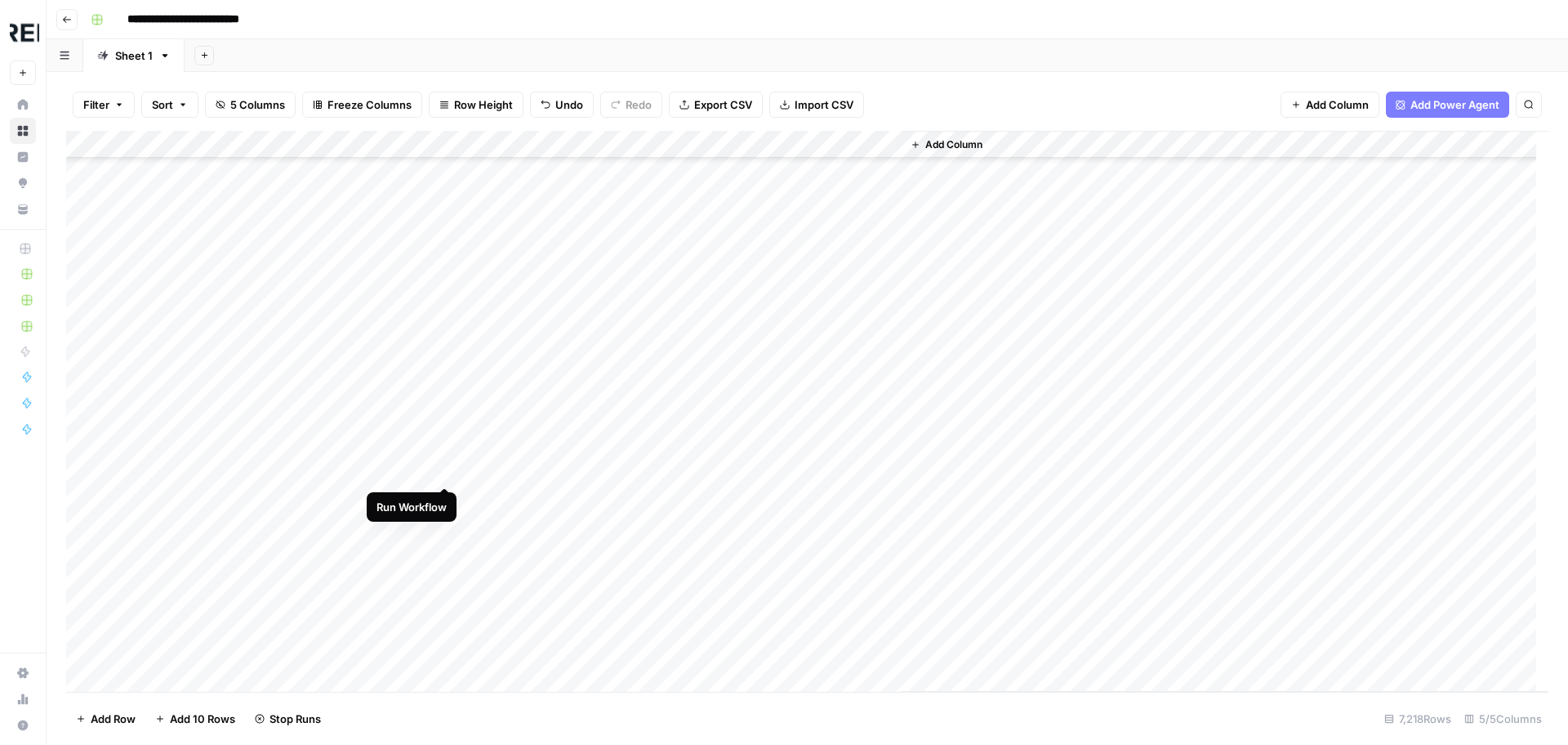
click at [444, 465] on div "Add Column" at bounding box center [807, 411] width 1483 height 561
click at [445, 639] on div "Add Column" at bounding box center [807, 411] width 1483 height 561
click at [445, 532] on div "Add Column" at bounding box center [807, 411] width 1483 height 561
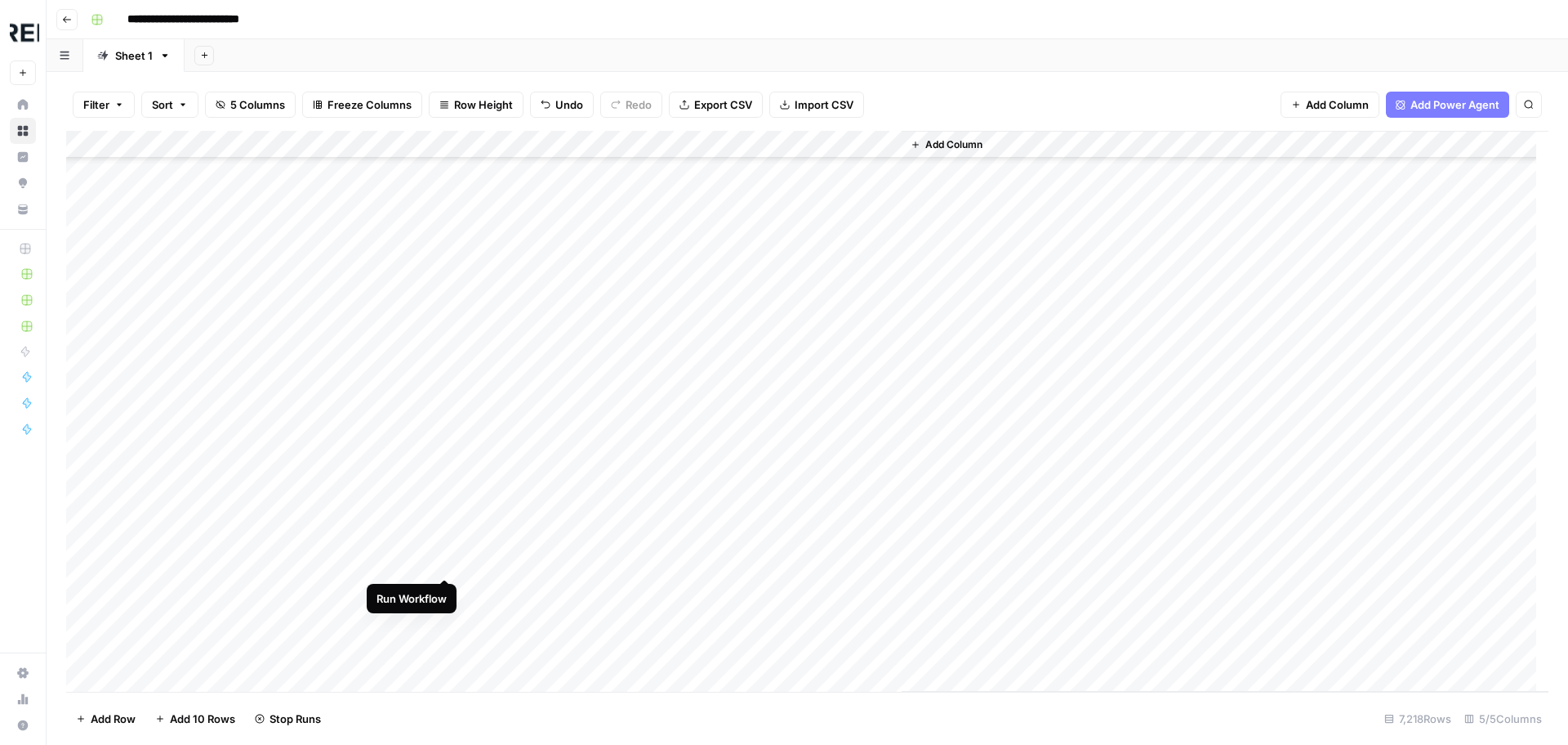
click at [444, 562] on div "Add Column" at bounding box center [807, 411] width 1483 height 561
click at [447, 615] on div "Add Column" at bounding box center [807, 411] width 1483 height 561
click at [445, 645] on div "Add Column" at bounding box center [807, 411] width 1483 height 561
click at [442, 457] on div "Add Column" at bounding box center [807, 411] width 1483 height 561
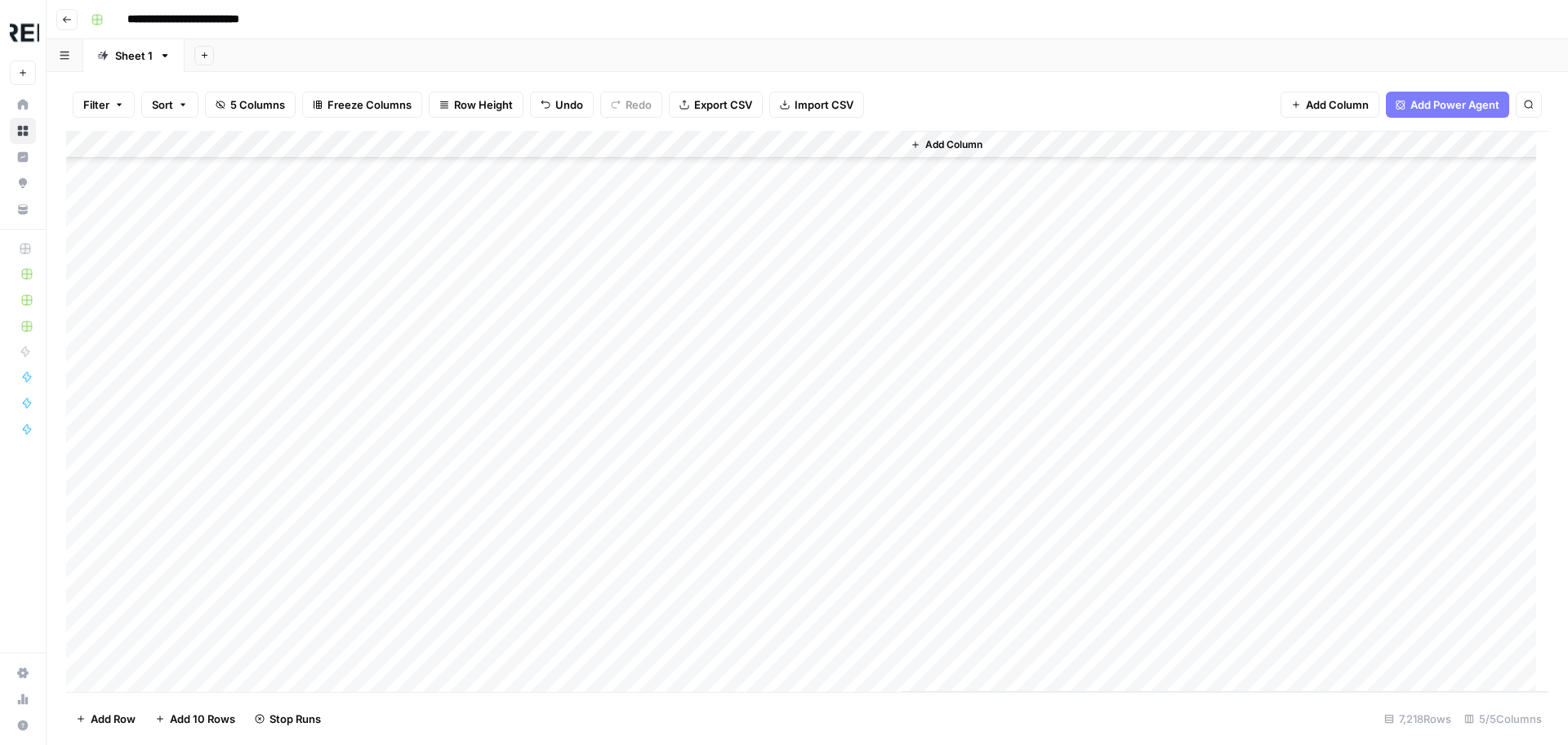
scroll to position [14467, 0]
click at [445, 405] on div "Add Column" at bounding box center [807, 411] width 1483 height 561
click at [445, 489] on div "Add Column" at bounding box center [807, 411] width 1483 height 561
click at [444, 520] on div "Add Column" at bounding box center [807, 411] width 1483 height 561
click at [447, 595] on div "Add Column" at bounding box center [807, 411] width 1483 height 561
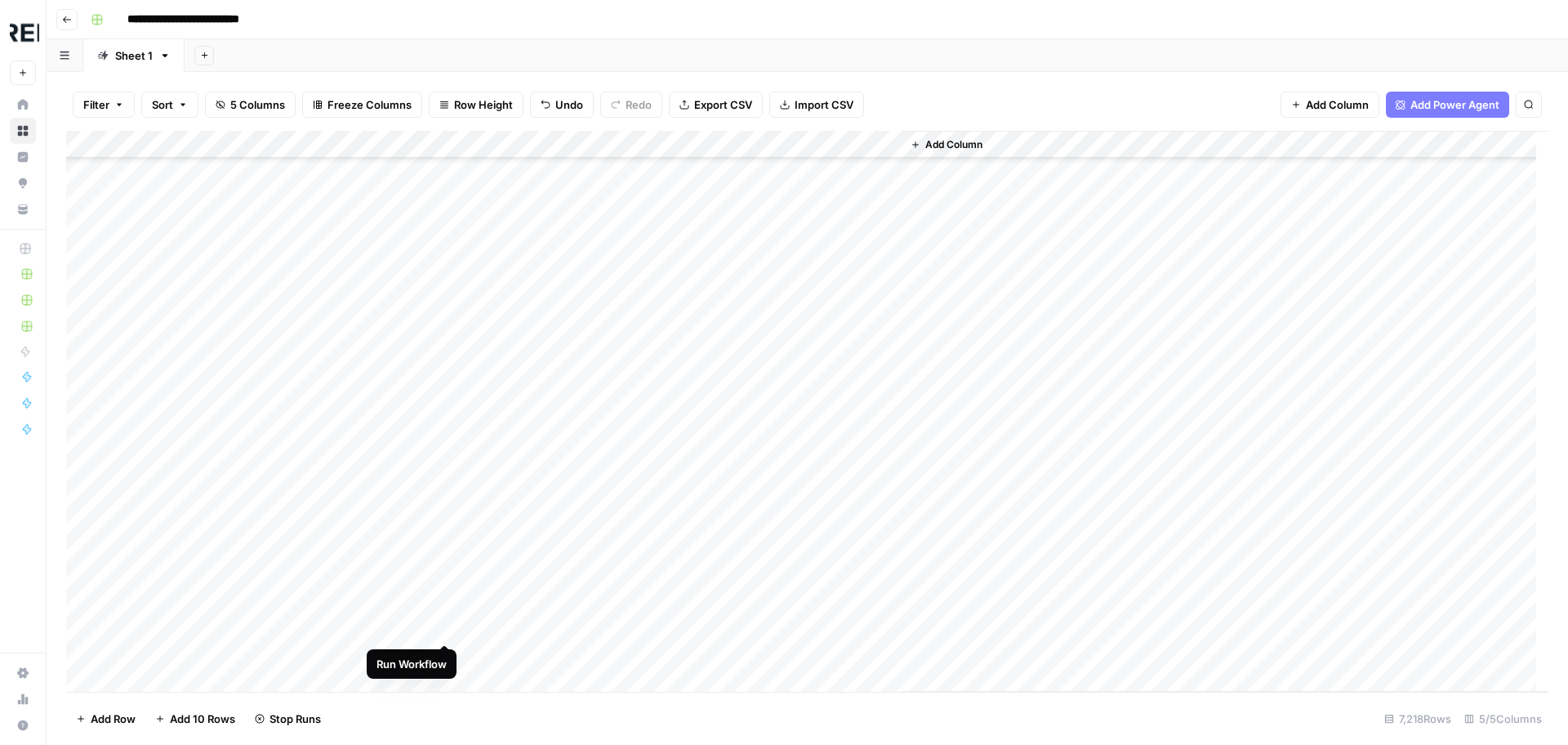
click at [443, 626] on div "Add Column" at bounding box center [807, 411] width 1483 height 561
click at [447, 491] on div "Add Column" at bounding box center [807, 411] width 1483 height 561
click at [445, 606] on div "Add Column" at bounding box center [807, 411] width 1483 height 561
click at [446, 631] on div "Add Column" at bounding box center [807, 411] width 1483 height 561
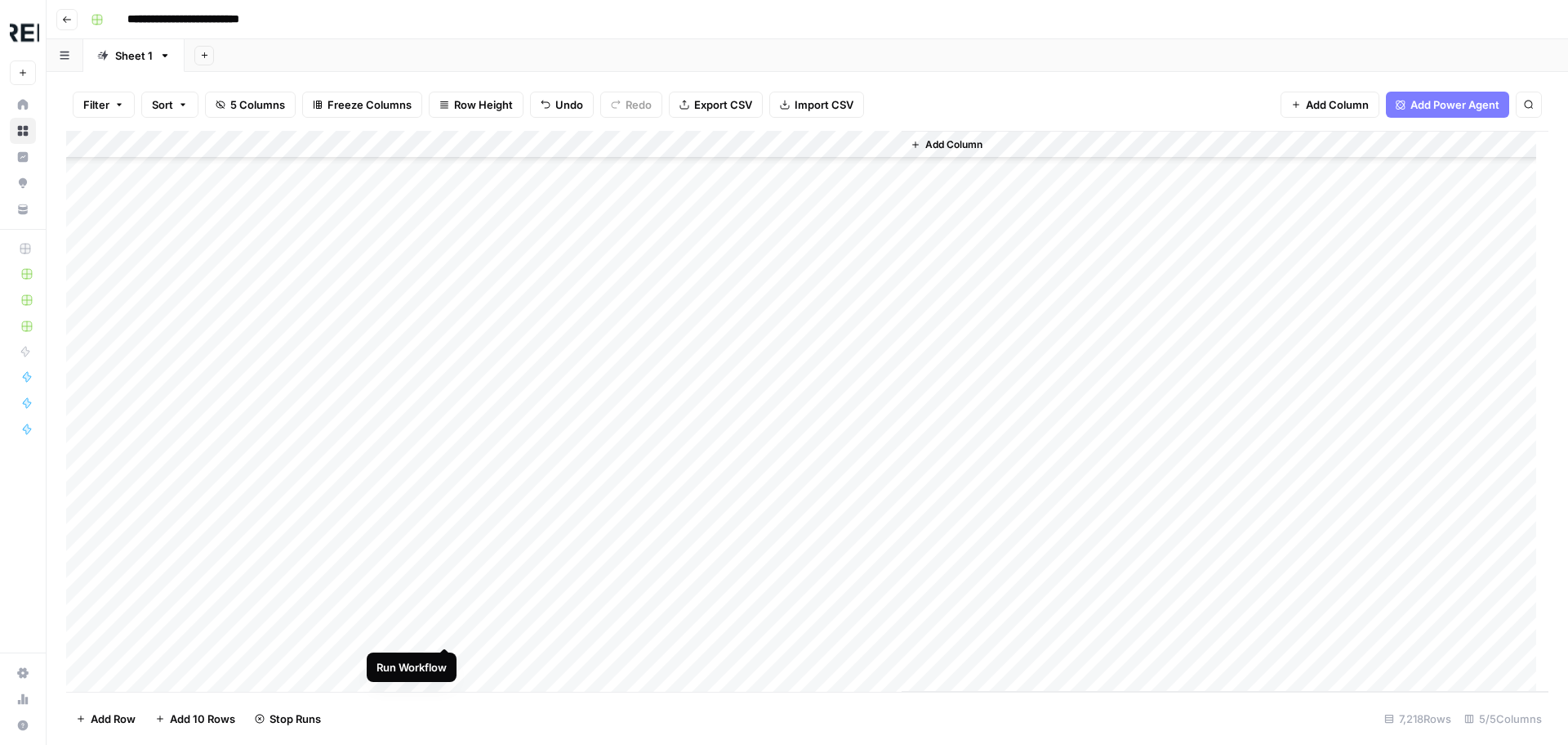
scroll to position [14876, 0]
click at [445, 440] on div "Add Column" at bounding box center [807, 411] width 1483 height 561
click at [444, 469] on div "Add Column" at bounding box center [807, 411] width 1483 height 561
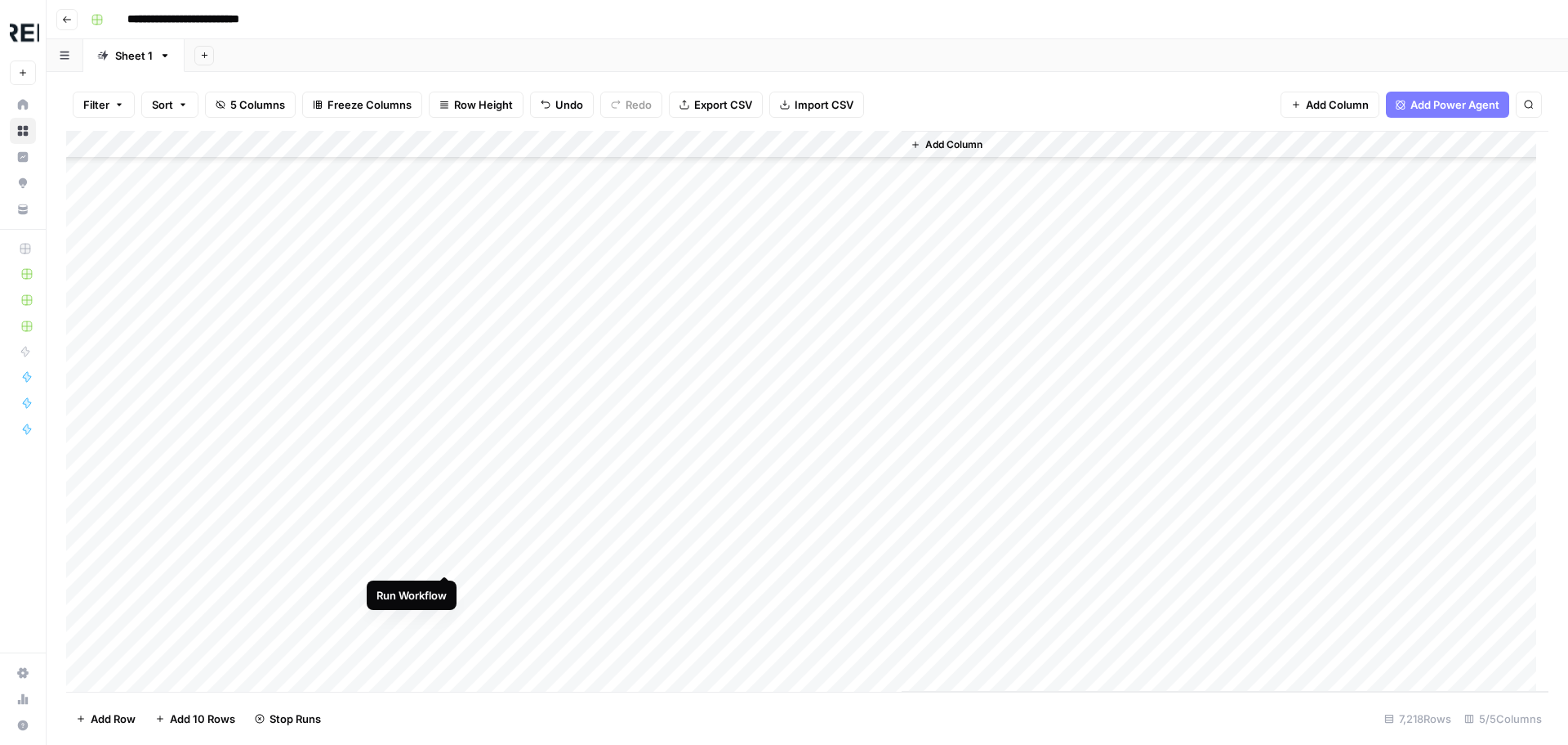
click at [447, 557] on div "Add Column" at bounding box center [807, 411] width 1483 height 561
click at [445, 586] on div "Add Column" at bounding box center [807, 411] width 1483 height 561
click at [450, 607] on div "Add Column" at bounding box center [807, 411] width 1483 height 561
click at [445, 505] on div "Add Column" at bounding box center [807, 411] width 1483 height 561
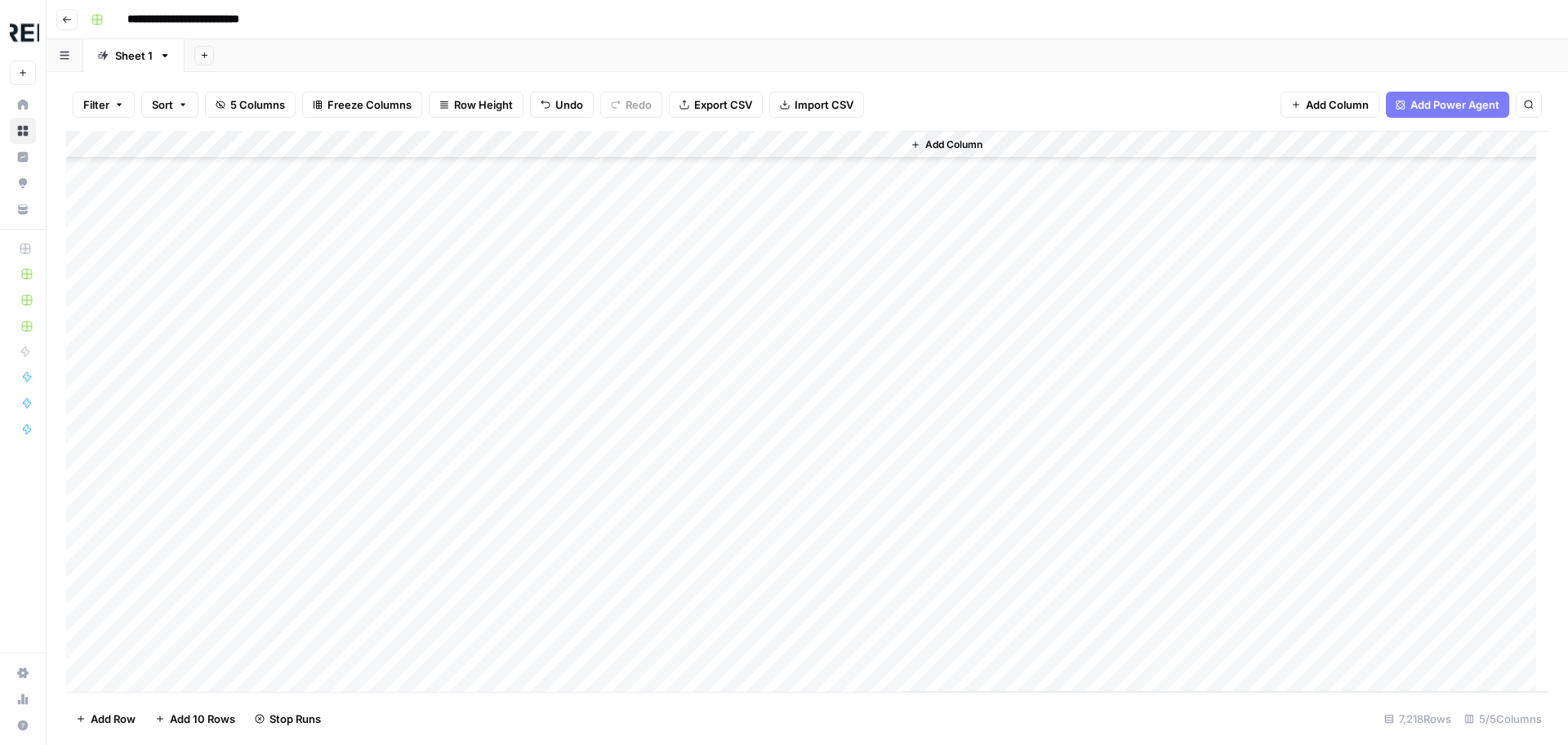
scroll to position [15692, 0]
click at [448, 483] on div "Add Column" at bounding box center [807, 411] width 1483 height 561
click at [448, 541] on div "Add Column" at bounding box center [807, 411] width 1483 height 561
click at [447, 593] on div "Add Column" at bounding box center [807, 411] width 1483 height 561
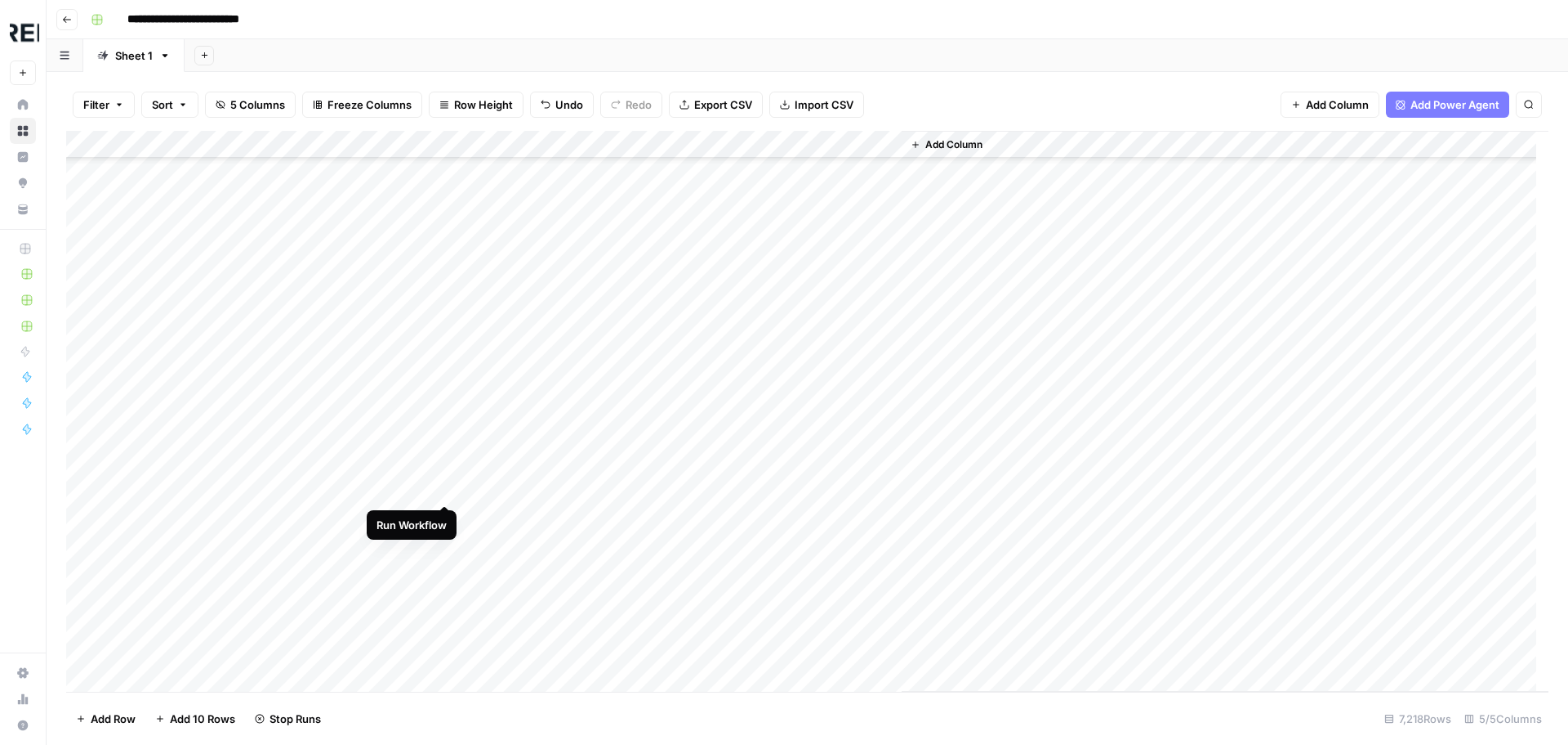
click at [451, 487] on div "Add Column" at bounding box center [807, 411] width 1483 height 561
click at [447, 517] on div "Add Column" at bounding box center [807, 411] width 1483 height 561
click at [447, 491] on div "Add Column" at bounding box center [807, 411] width 1483 height 561
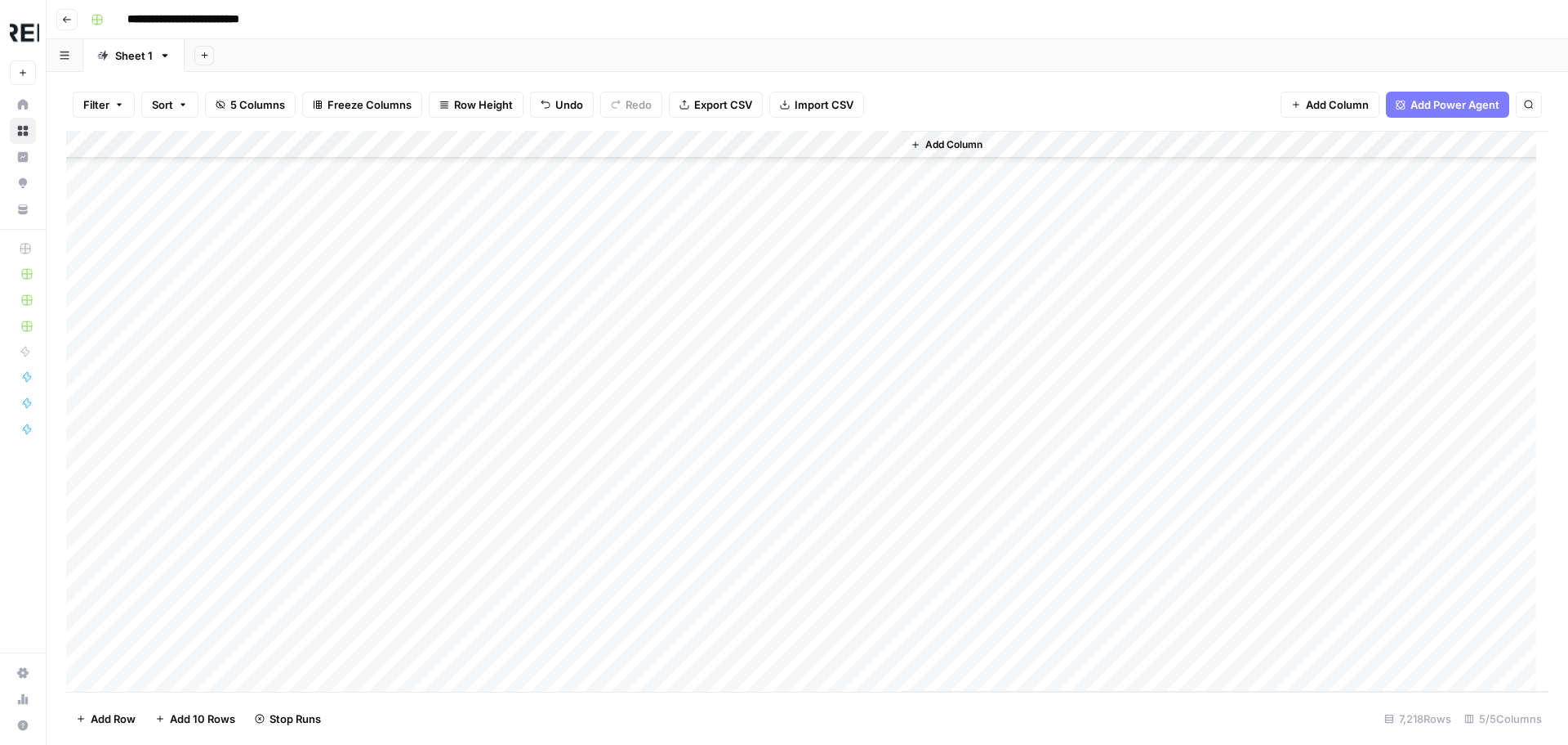
click at [447, 501] on div "Add Column" at bounding box center [807, 411] width 1483 height 561
click at [444, 443] on div "Add Column" at bounding box center [807, 411] width 1483 height 561
click at [447, 525] on div "Add Column" at bounding box center [807, 411] width 1483 height 561
click at [447, 606] on div "Add Column" at bounding box center [807, 411] width 1483 height 561
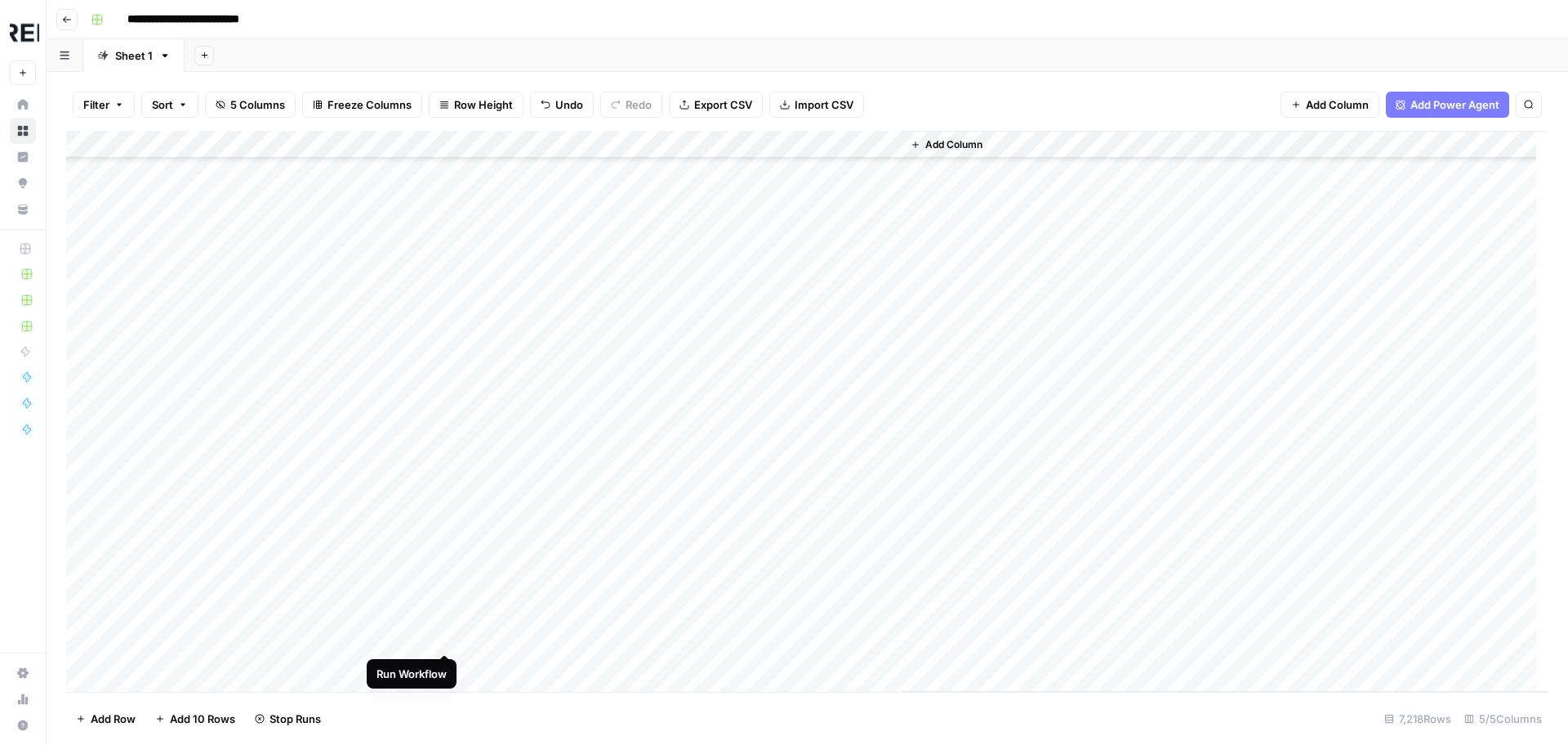
click at [446, 634] on div "Add Column" at bounding box center [807, 411] width 1483 height 561
click at [444, 396] on div "Add Column" at bounding box center [807, 411] width 1483 height 561
click at [446, 424] on div "Add Column" at bounding box center [807, 411] width 1483 height 561
click at [445, 510] on div "Add Column" at bounding box center [807, 411] width 1483 height 561
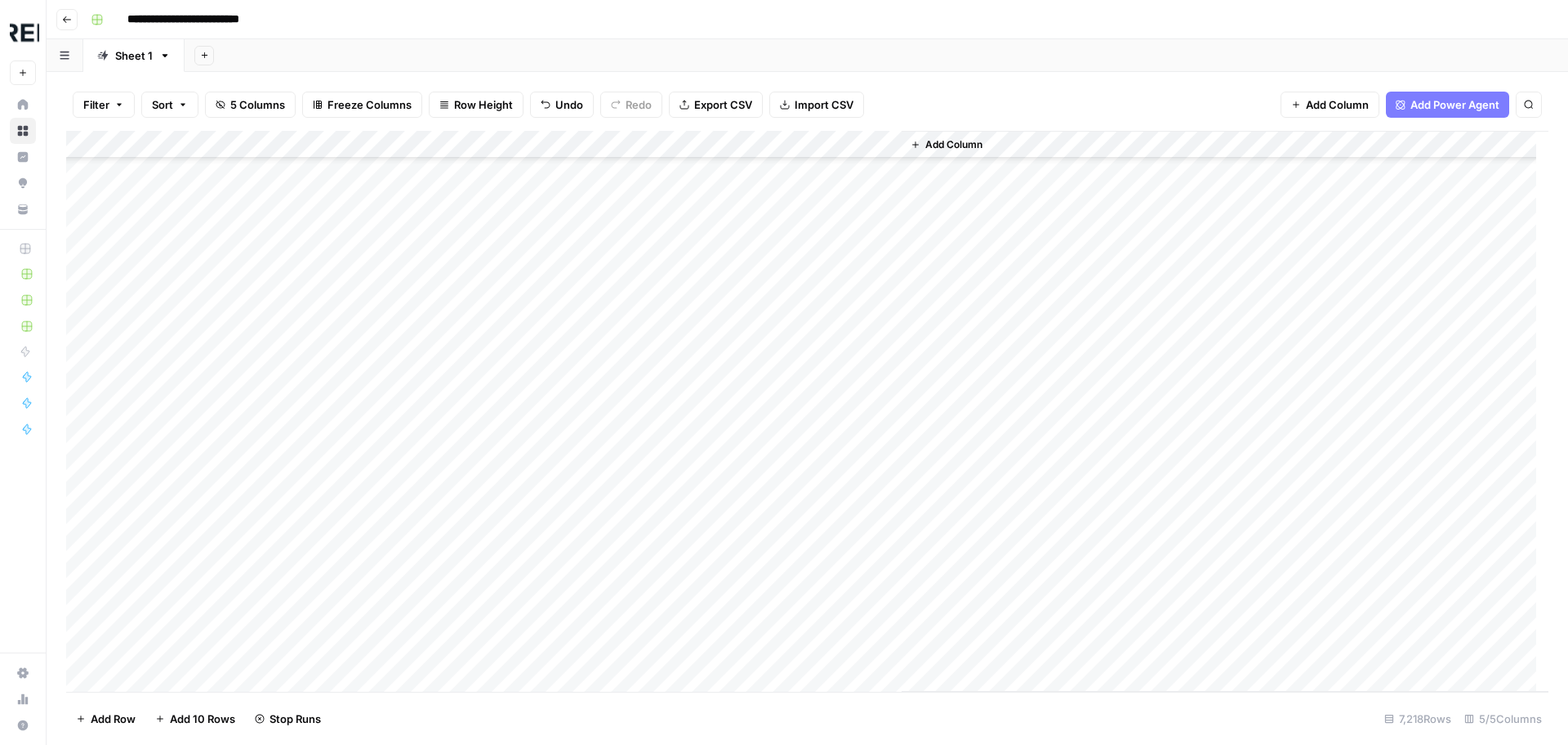
scroll to position [16837, 0]
click at [442, 536] on div "Add Column" at bounding box center [807, 411] width 1483 height 561
click at [445, 452] on div "Add Column" at bounding box center [807, 411] width 1483 height 561
click at [443, 512] on div "Add Column" at bounding box center [807, 411] width 1483 height 561
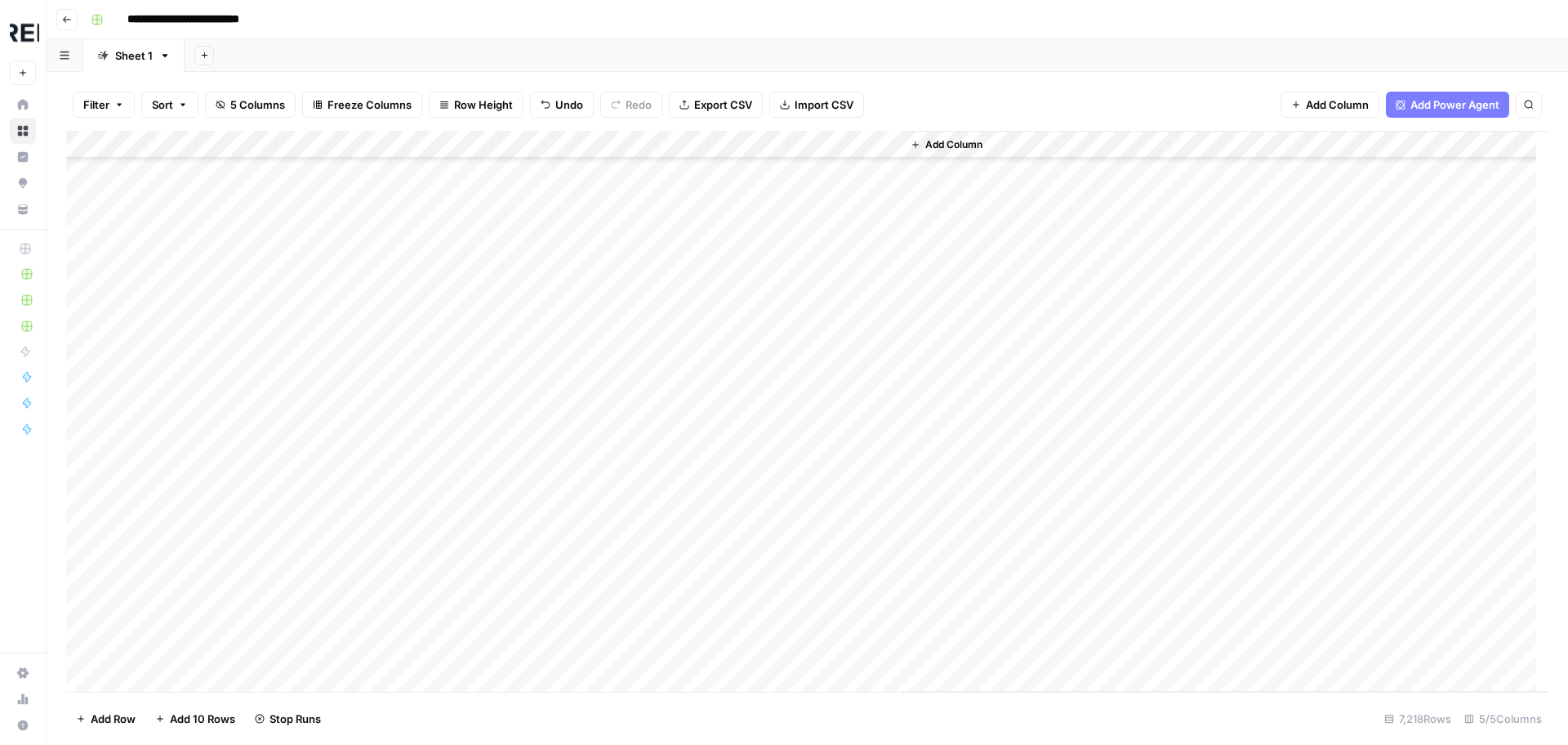
scroll to position [17409, 0]
click at [447, 354] on div "Add Column" at bounding box center [807, 411] width 1483 height 561
click at [444, 355] on div "Add Column" at bounding box center [807, 411] width 1483 height 561
click at [445, 379] on div "Add Column" at bounding box center [807, 411] width 1483 height 561
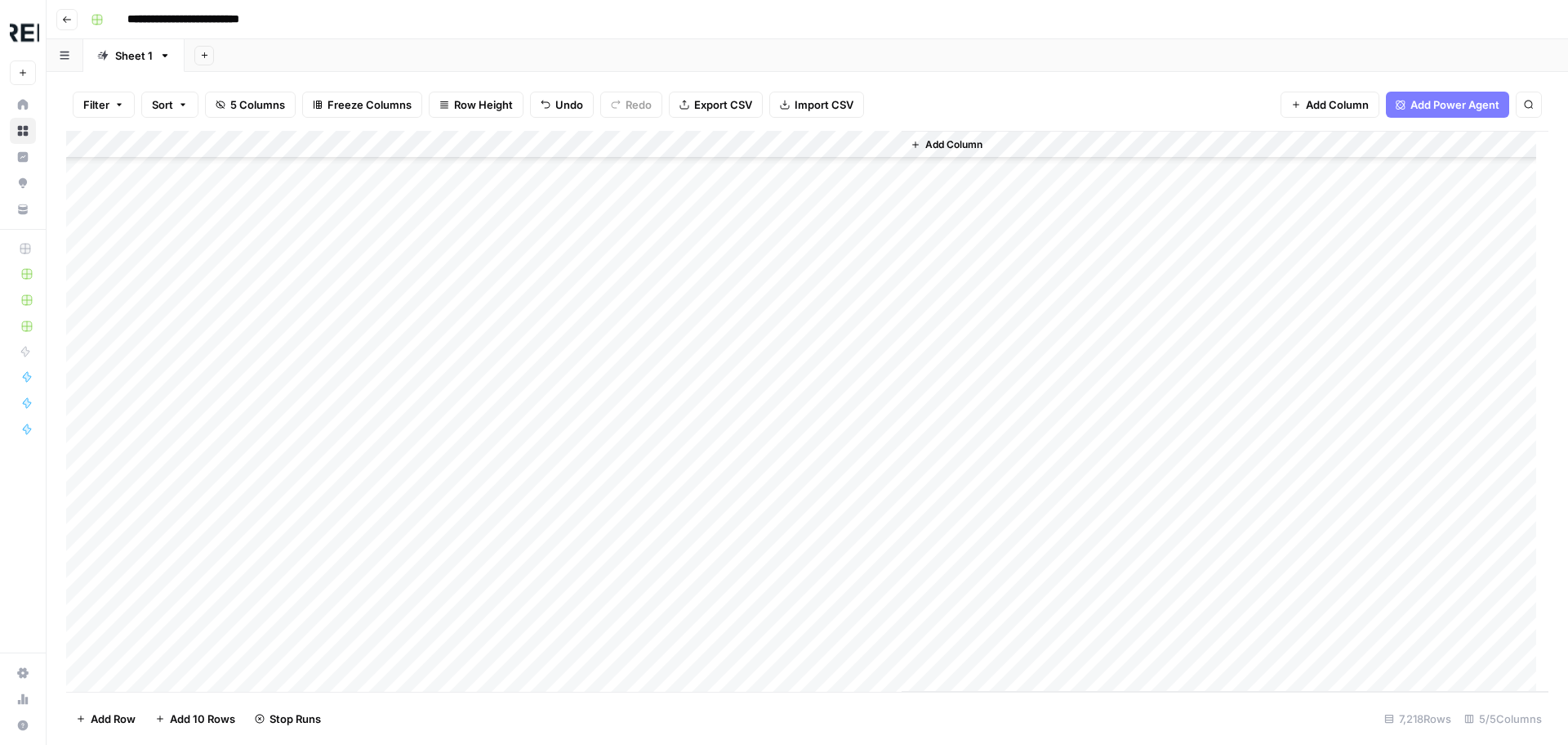
scroll to position [17409, 0]
click at [445, 489] on div "Add Column" at bounding box center [807, 411] width 1483 height 561
click at [450, 520] on div "Add Column" at bounding box center [807, 411] width 1483 height 561
click at [446, 520] on div "Add Column" at bounding box center [807, 411] width 1483 height 561
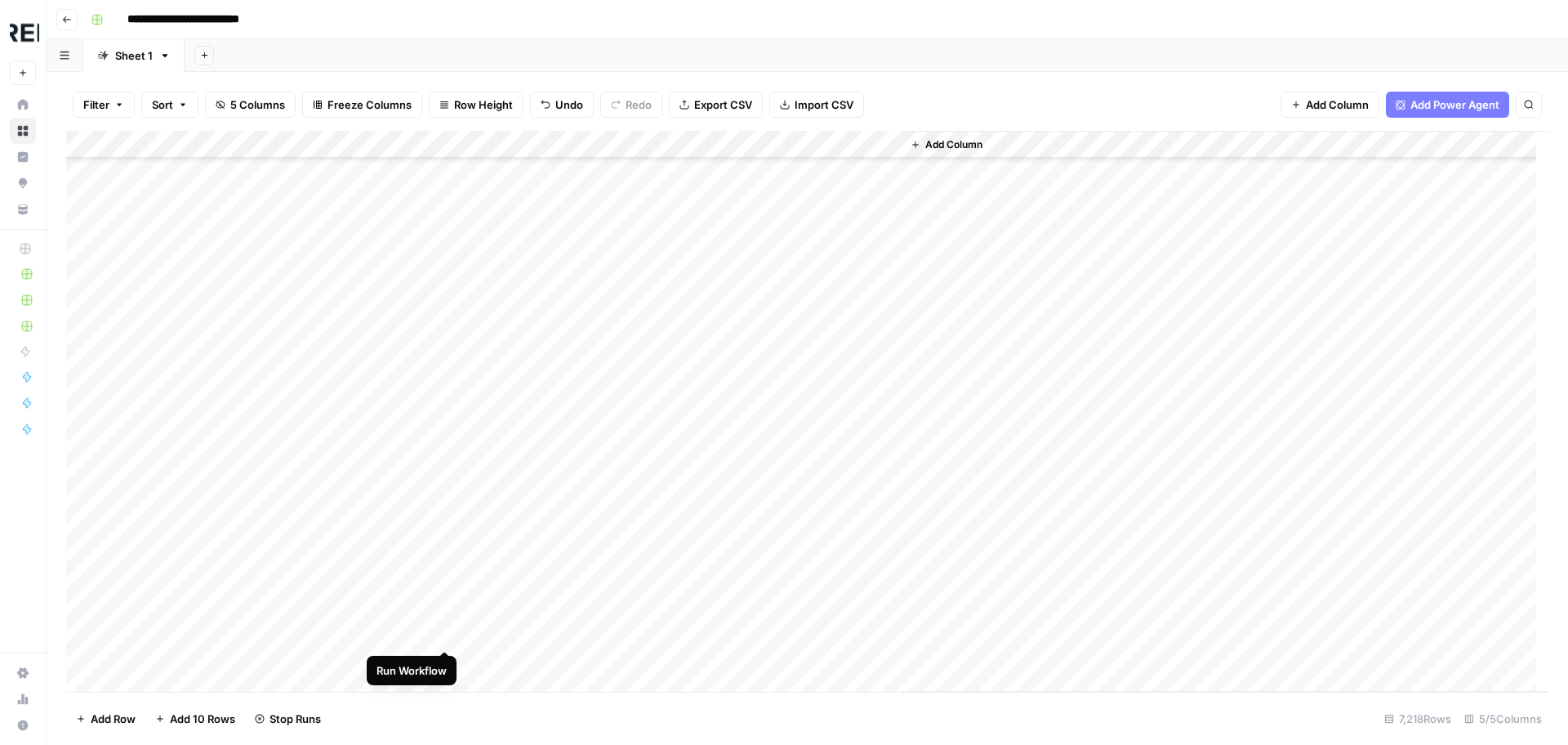
click at [445, 634] on div "Add Column" at bounding box center [807, 411] width 1483 height 561
click at [445, 383] on div "Add Column" at bounding box center [807, 411] width 1483 height 561
click at [254, 663] on div "Add Column" at bounding box center [807, 411] width 1483 height 561
click at [446, 440] on div "Add Column" at bounding box center [807, 411] width 1483 height 561
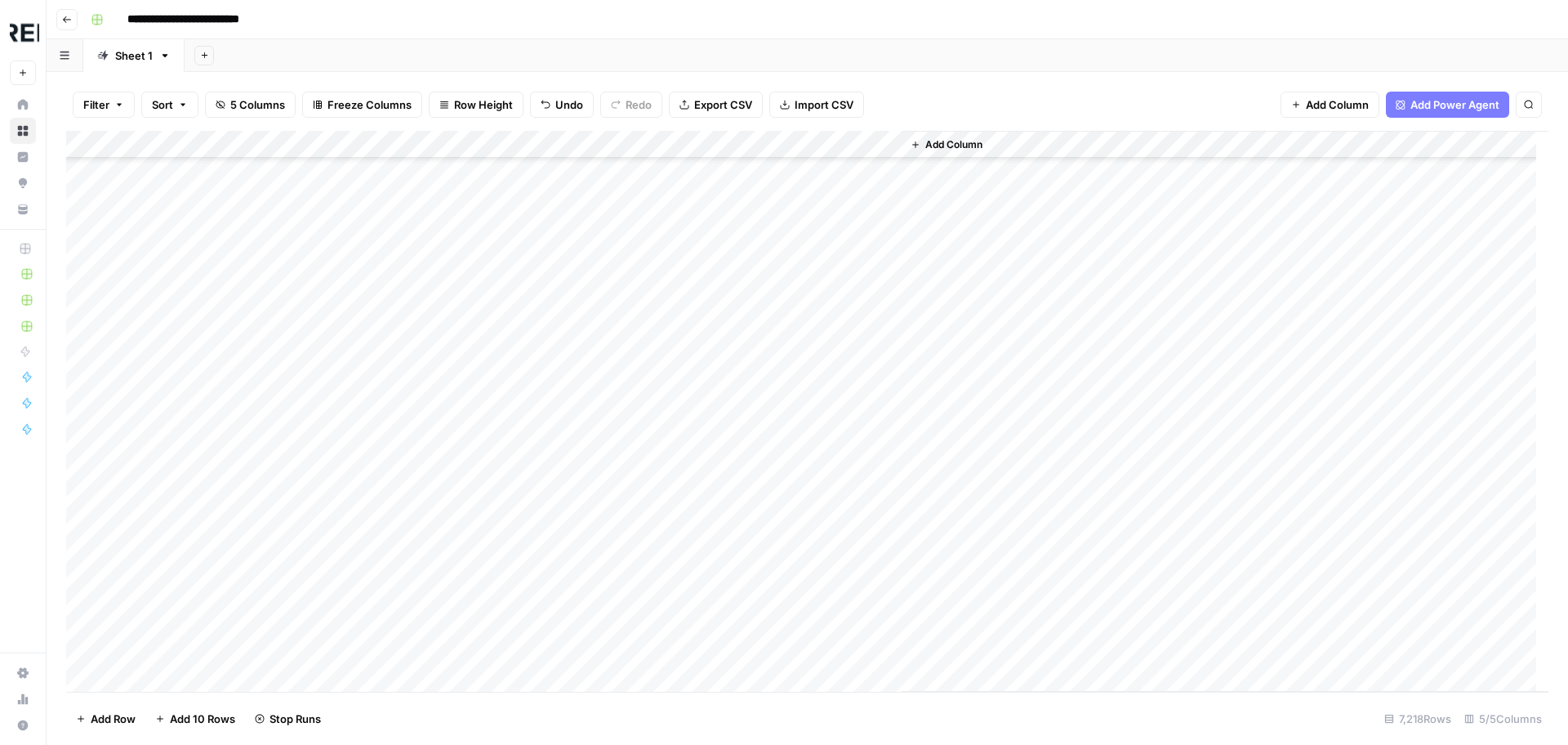
scroll to position [17899, 0]
click at [449, 445] on div "Add Column" at bounding box center [807, 411] width 1483 height 561
click at [445, 533] on div "Add Column" at bounding box center [807, 411] width 1483 height 561
click at [445, 335] on div "Add Column" at bounding box center [807, 411] width 1483 height 561
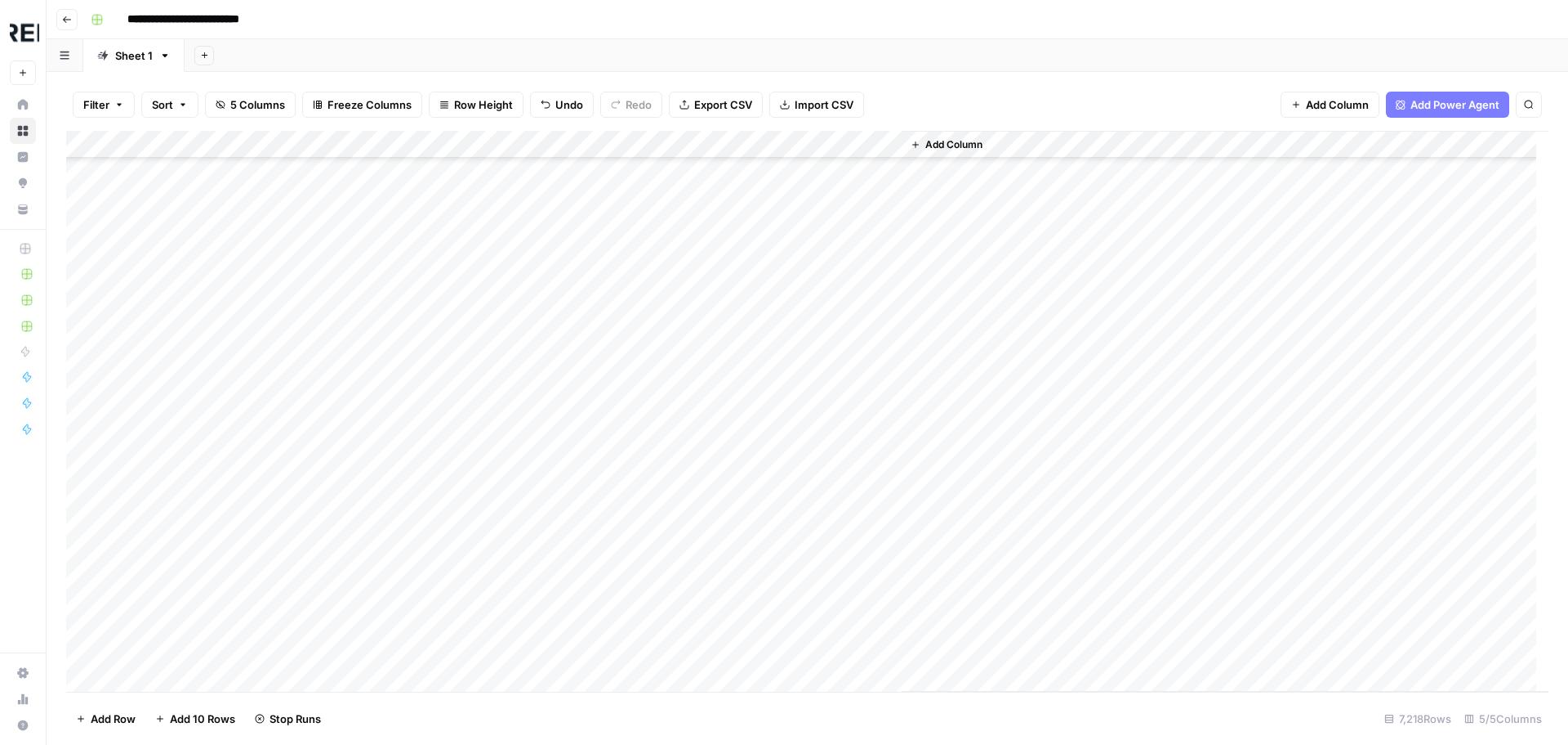
click at [445, 448] on div "Add Column" at bounding box center [807, 411] width 1483 height 561
click at [447, 396] on div "Add Column" at bounding box center [807, 411] width 1483 height 561
click at [445, 429] on div "Add Column" at bounding box center [807, 411] width 1483 height 561
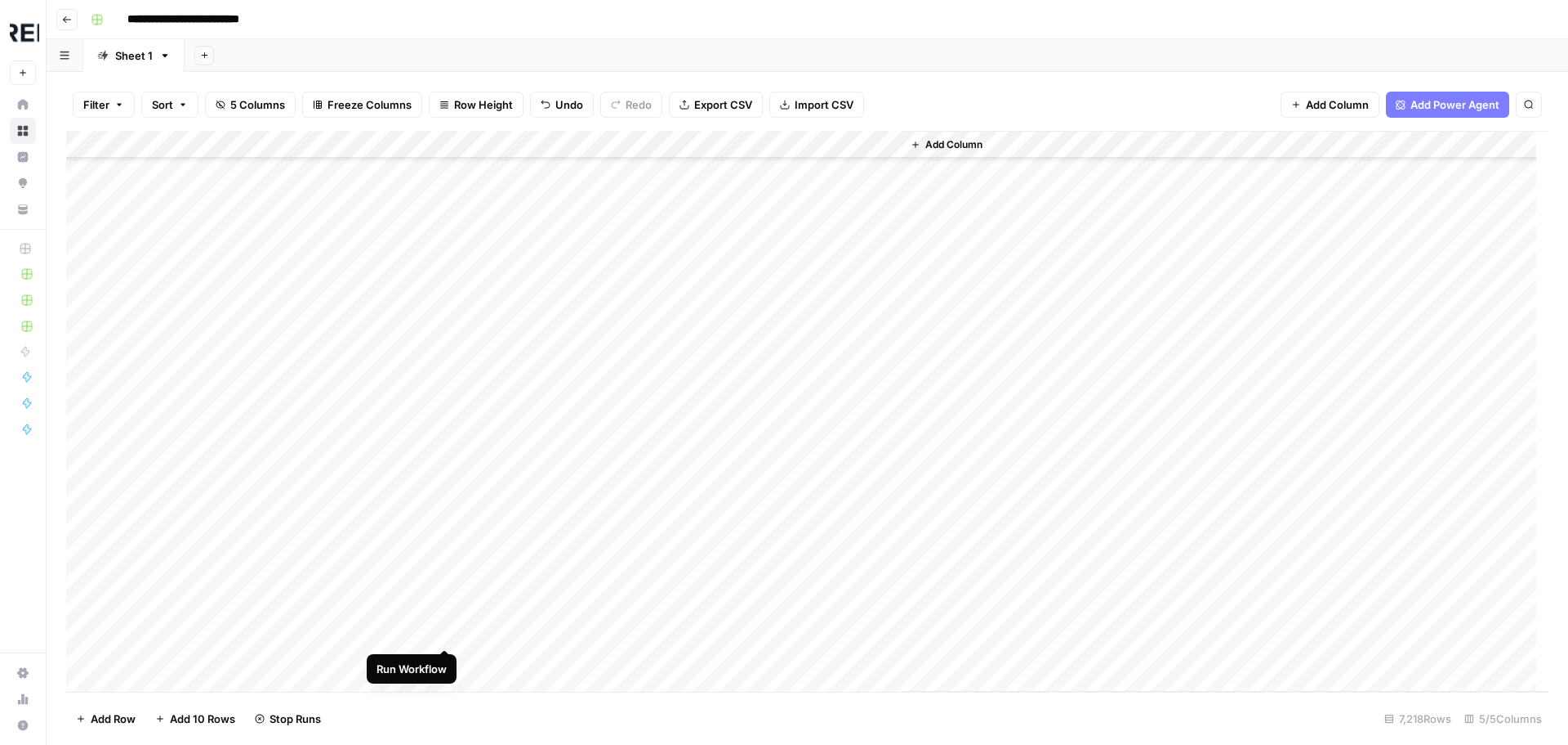
click at [445, 633] on div "Add Column" at bounding box center [807, 411] width 1483 height 561
click at [445, 515] on div "Add Column" at bounding box center [807, 411] width 1483 height 561
click at [443, 577] on div "Add Column" at bounding box center [807, 411] width 1483 height 561
click at [447, 604] on div "Add Column" at bounding box center [807, 411] width 1483 height 561
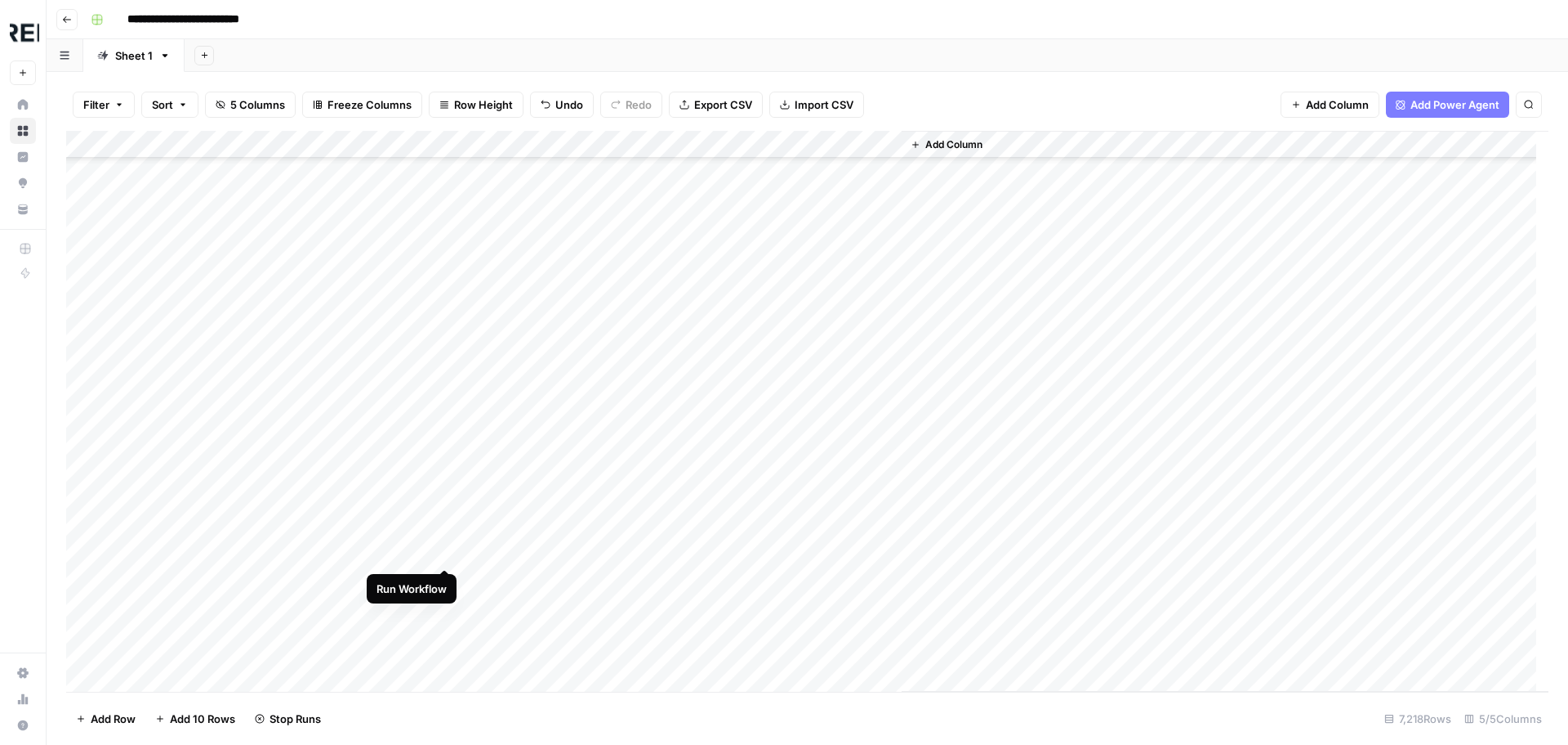
click at [444, 552] on div "Add Column" at bounding box center [807, 411] width 1483 height 561
click at [445, 612] on div "Add Column" at bounding box center [807, 411] width 1483 height 561
click at [442, 419] on div "Add Column" at bounding box center [807, 411] width 1483 height 561
click at [443, 448] on div "Add Column" at bounding box center [807, 411] width 1483 height 561
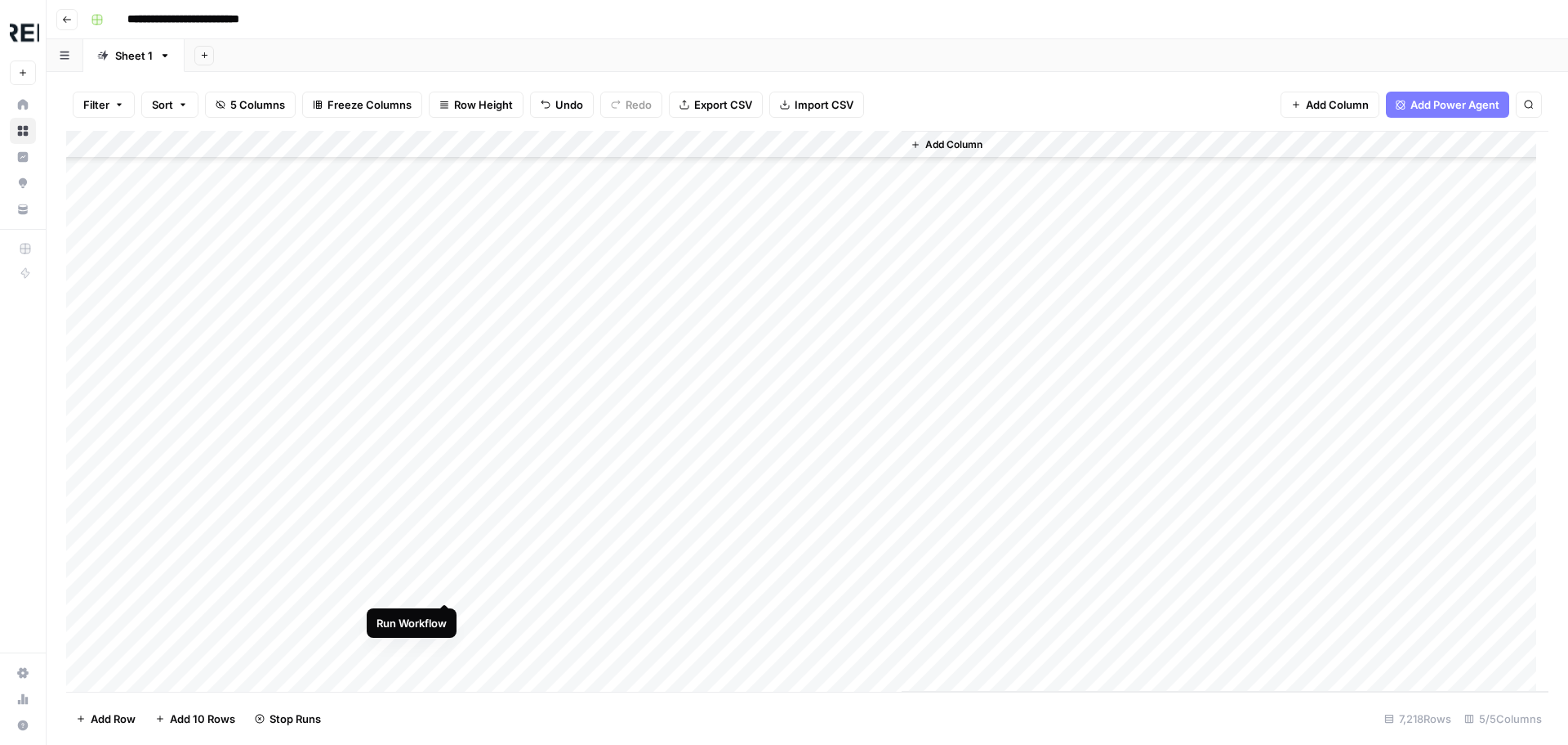
click at [450, 583] on div "Add Column" at bounding box center [807, 411] width 1483 height 561
click at [446, 477] on div "Add Column" at bounding box center [807, 411] width 1483 height 561
click at [447, 478] on div "Add Column" at bounding box center [807, 411] width 1483 height 561
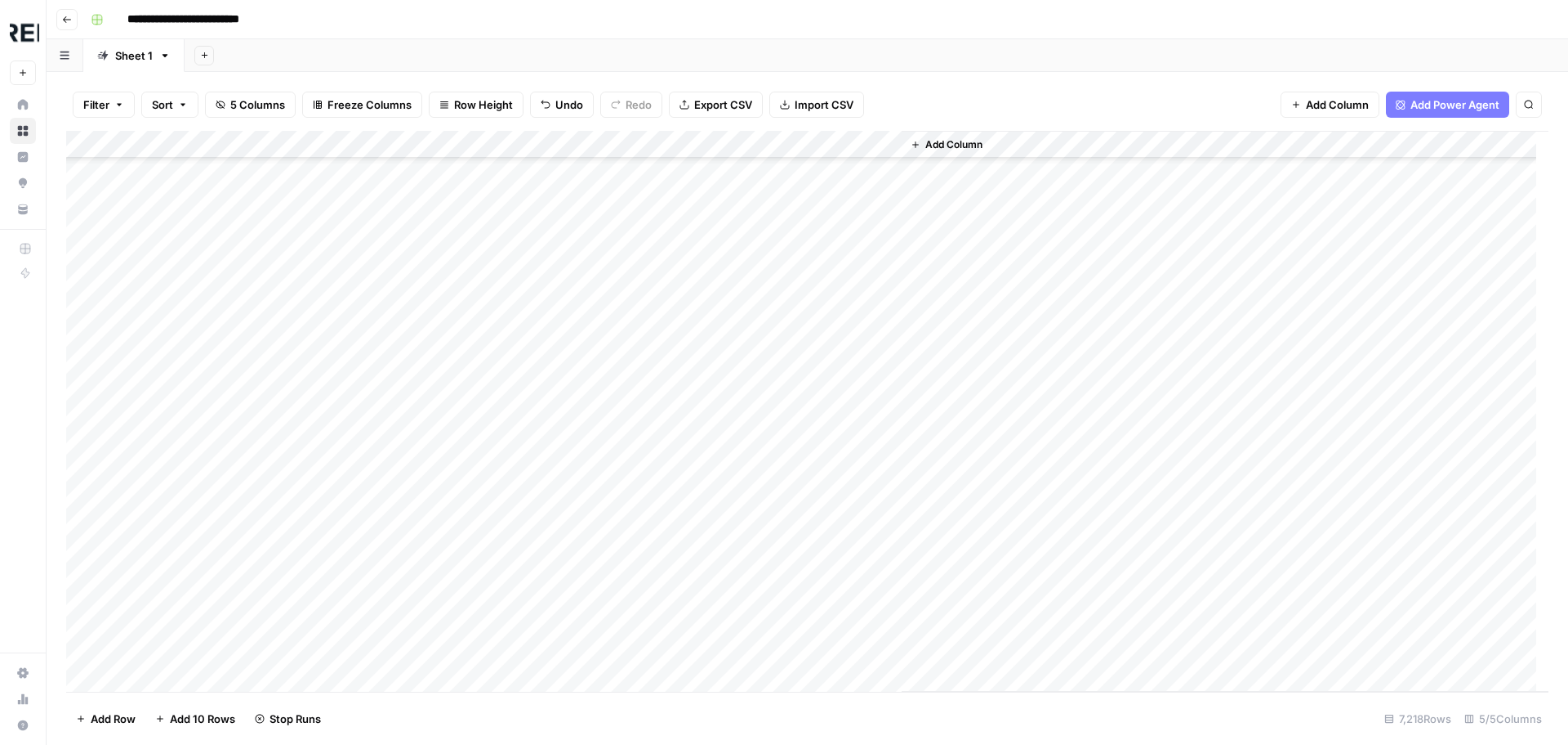
scroll to position [19779, 0]
click at [449, 454] on div "Add Column" at bounding box center [807, 411] width 1483 height 561
click at [447, 508] on div "Add Column" at bounding box center [807, 411] width 1483 height 561
click at [446, 542] on div "Add Column" at bounding box center [807, 411] width 1483 height 561
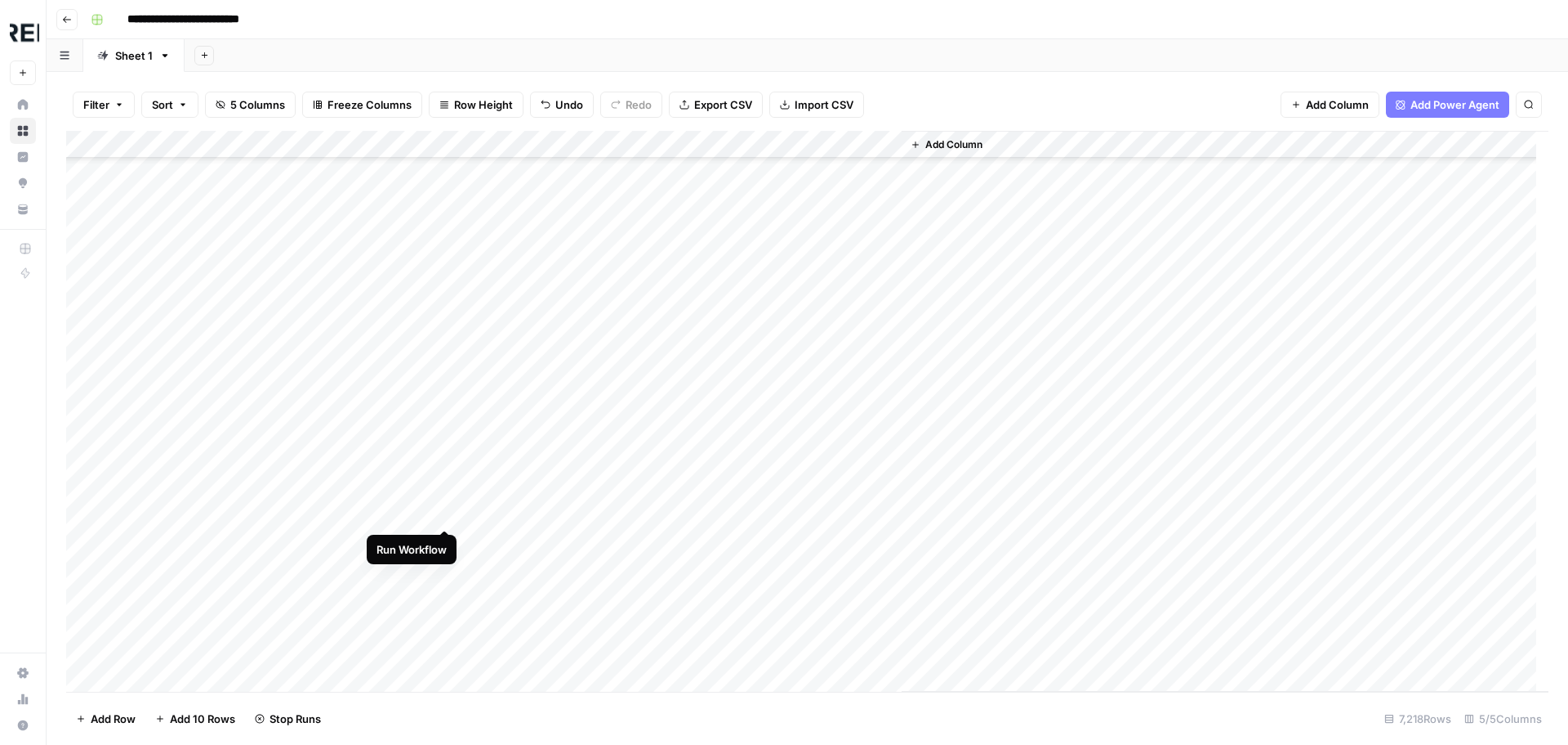
click at [443, 513] on div "Add Column" at bounding box center [807, 411] width 1483 height 561
click at [442, 411] on div "Add Column" at bounding box center [807, 411] width 1483 height 561
click at [444, 436] on div "Add Column" at bounding box center [807, 411] width 1483 height 561
click at [440, 491] on div "Add Column" at bounding box center [807, 411] width 1483 height 561
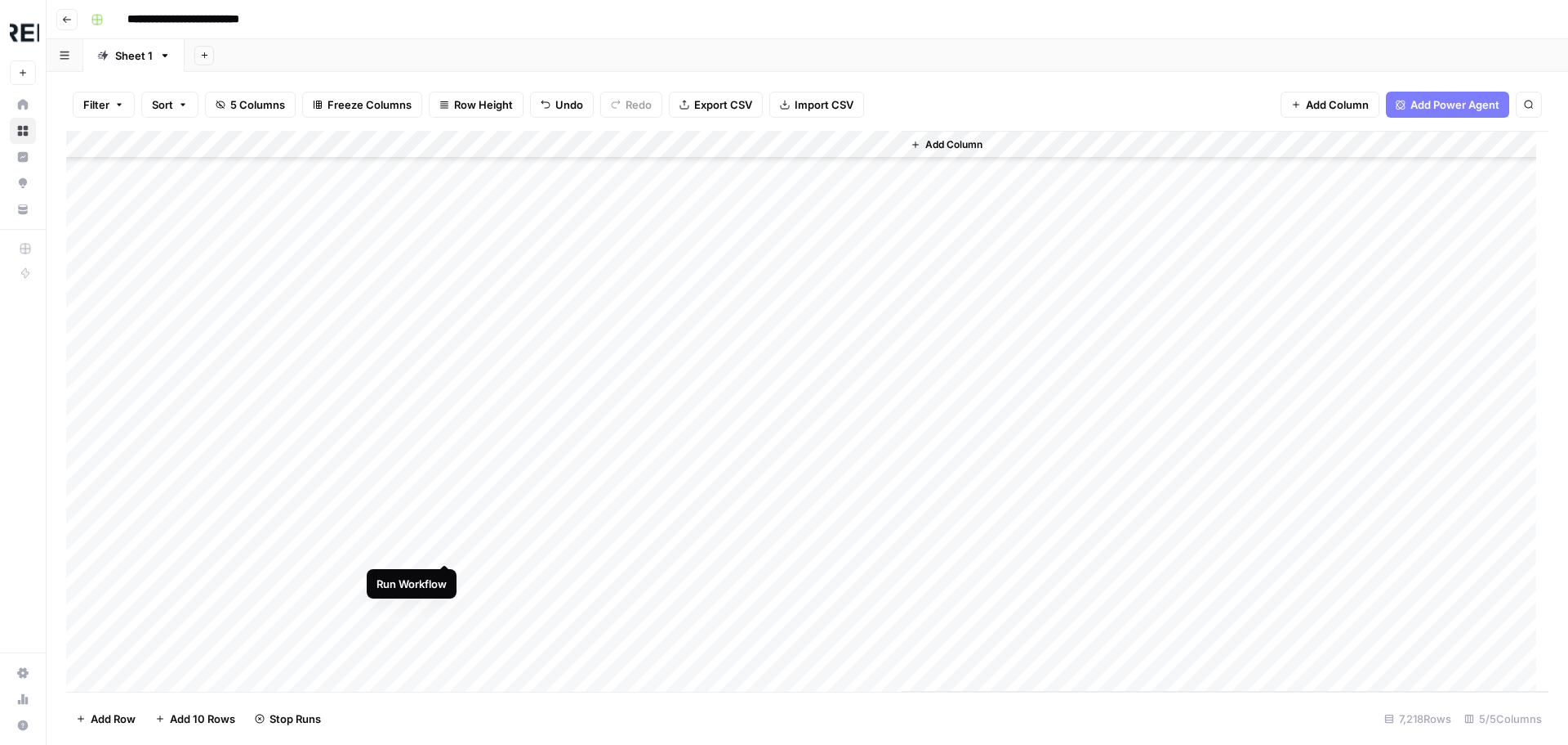
click at [449, 542] on div "Add Column" at bounding box center [807, 411] width 1483 height 561
click at [441, 602] on div "Add Column" at bounding box center [807, 411] width 1483 height 561
click at [447, 524] on div "Add Column" at bounding box center [807, 411] width 1483 height 561
click at [444, 550] on div "Add Column" at bounding box center [807, 411] width 1483 height 561
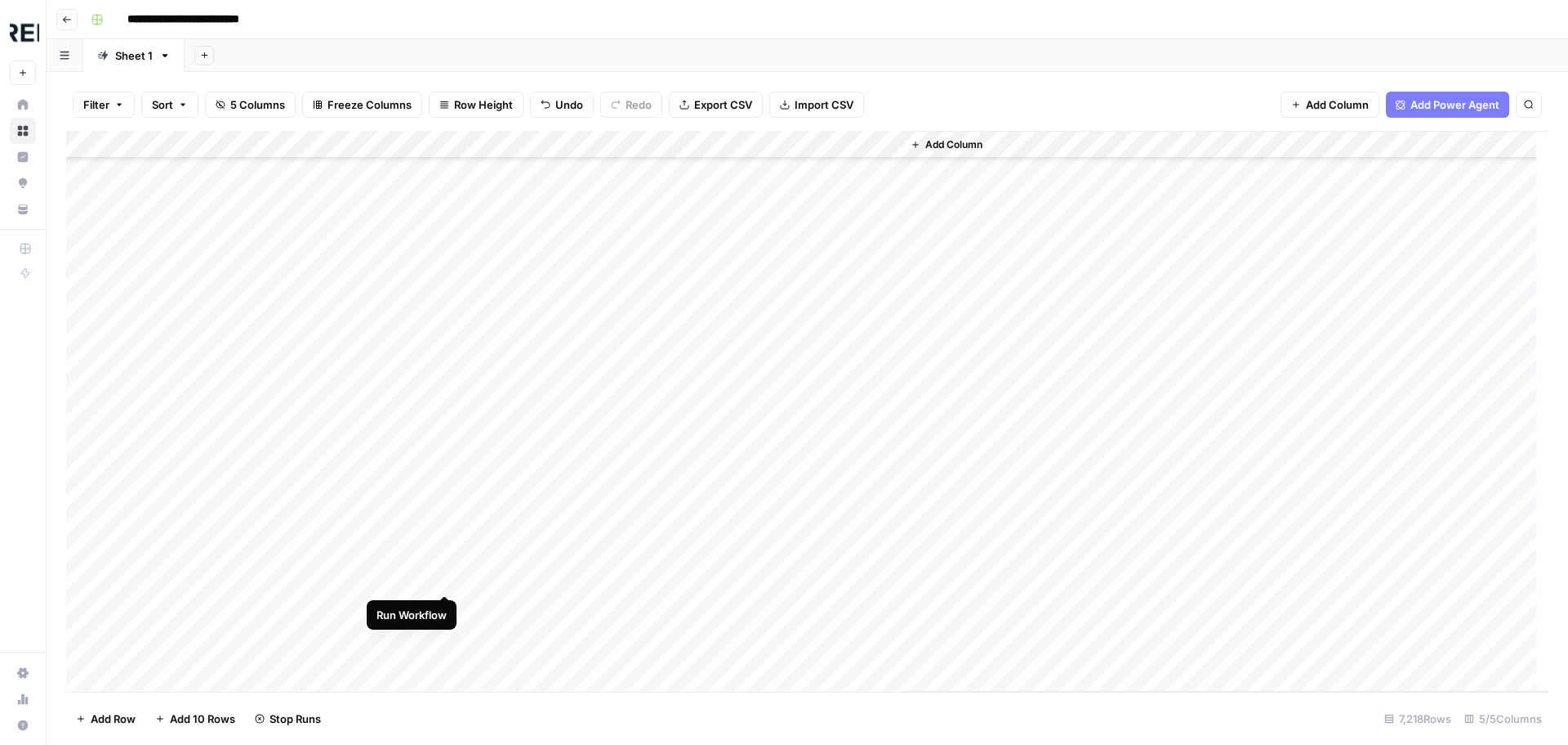
click at [443, 580] on div "Add Column" at bounding box center [807, 411] width 1483 height 561
click at [445, 470] on div "Add Column" at bounding box center [807, 411] width 1483 height 561
click at [447, 494] on div "Add Column" at bounding box center [807, 411] width 1483 height 561
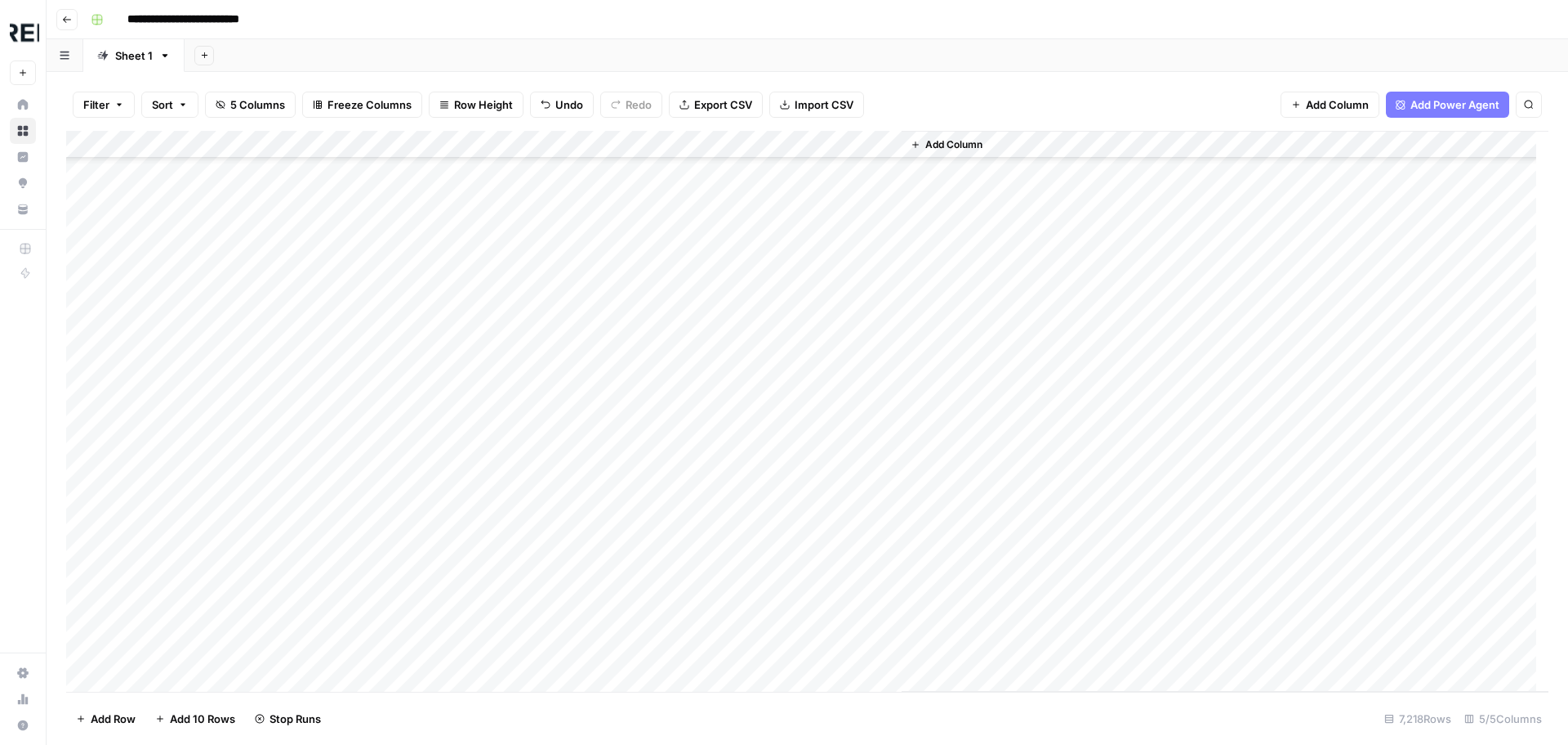
click at [440, 470] on div "Add Column" at bounding box center [807, 411] width 1483 height 561
click at [443, 504] on div "Add Column" at bounding box center [807, 411] width 1483 height 561
click at [441, 562] on div "Add Column" at bounding box center [807, 411] width 1483 height 561
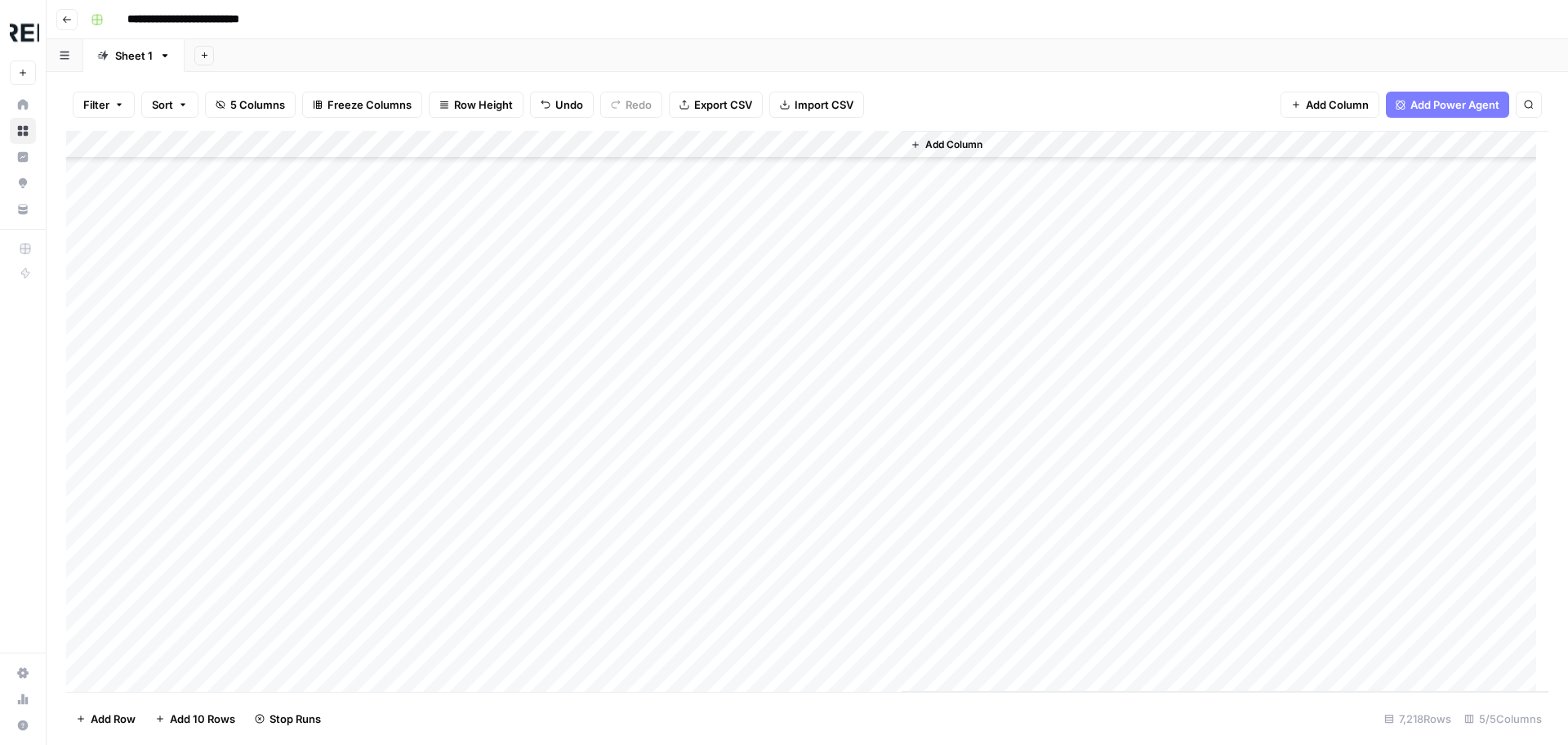
scroll to position [20842, 0]
click at [448, 364] on div "Add Column" at bounding box center [807, 411] width 1483 height 561
click at [445, 391] on div "Add Column" at bounding box center [807, 411] width 1483 height 561
click at [447, 446] on div "Add Column" at bounding box center [807, 411] width 1483 height 561
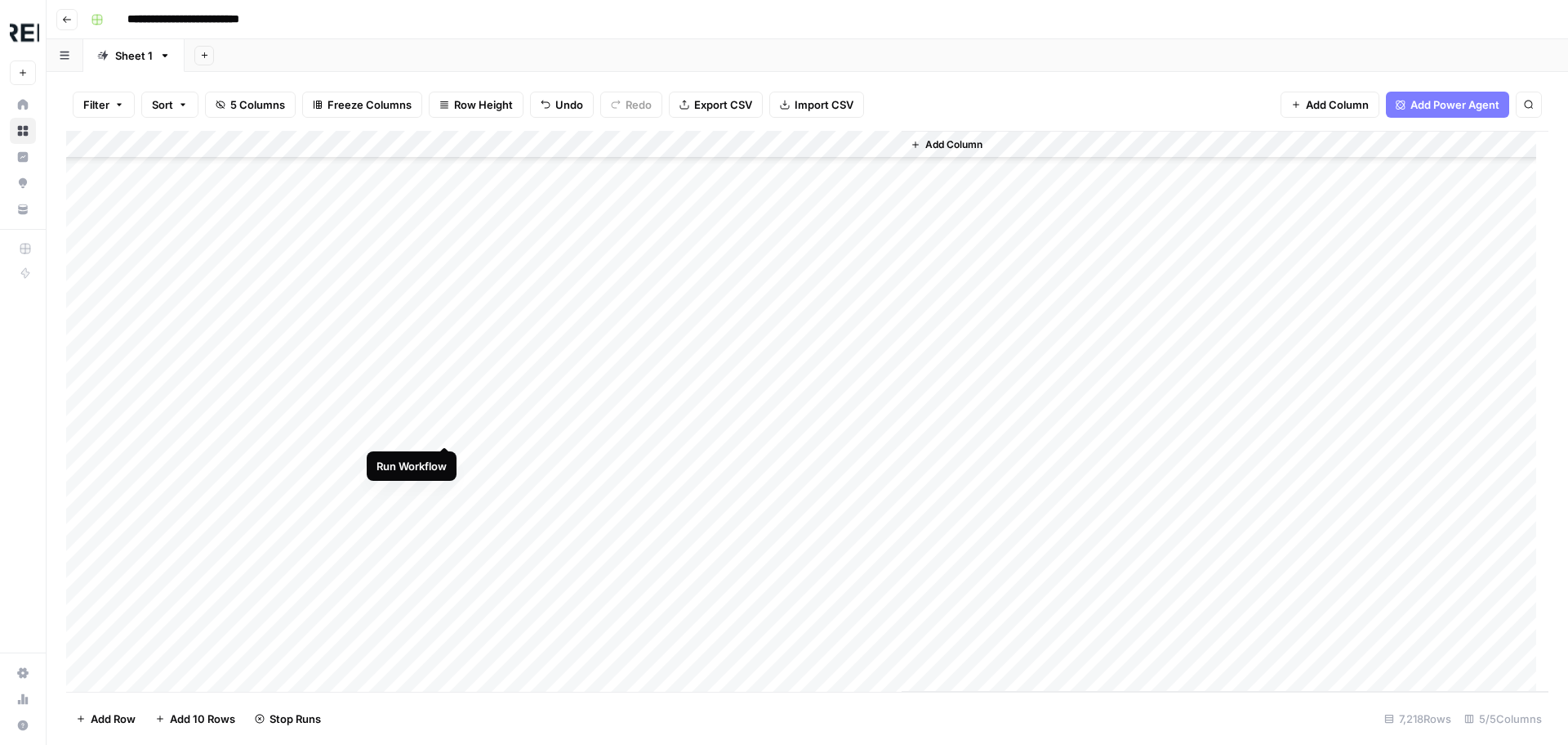
click at [445, 431] on div "Add Column" at bounding box center [807, 411] width 1483 height 561
click at [440, 460] on div "Add Column" at bounding box center [807, 411] width 1483 height 561
click at [446, 483] on div "Add Column" at bounding box center [807, 411] width 1483 height 561
click at [446, 570] on div "Add Column" at bounding box center [807, 411] width 1483 height 561
click at [443, 652] on div "Add Column" at bounding box center [807, 411] width 1483 height 561
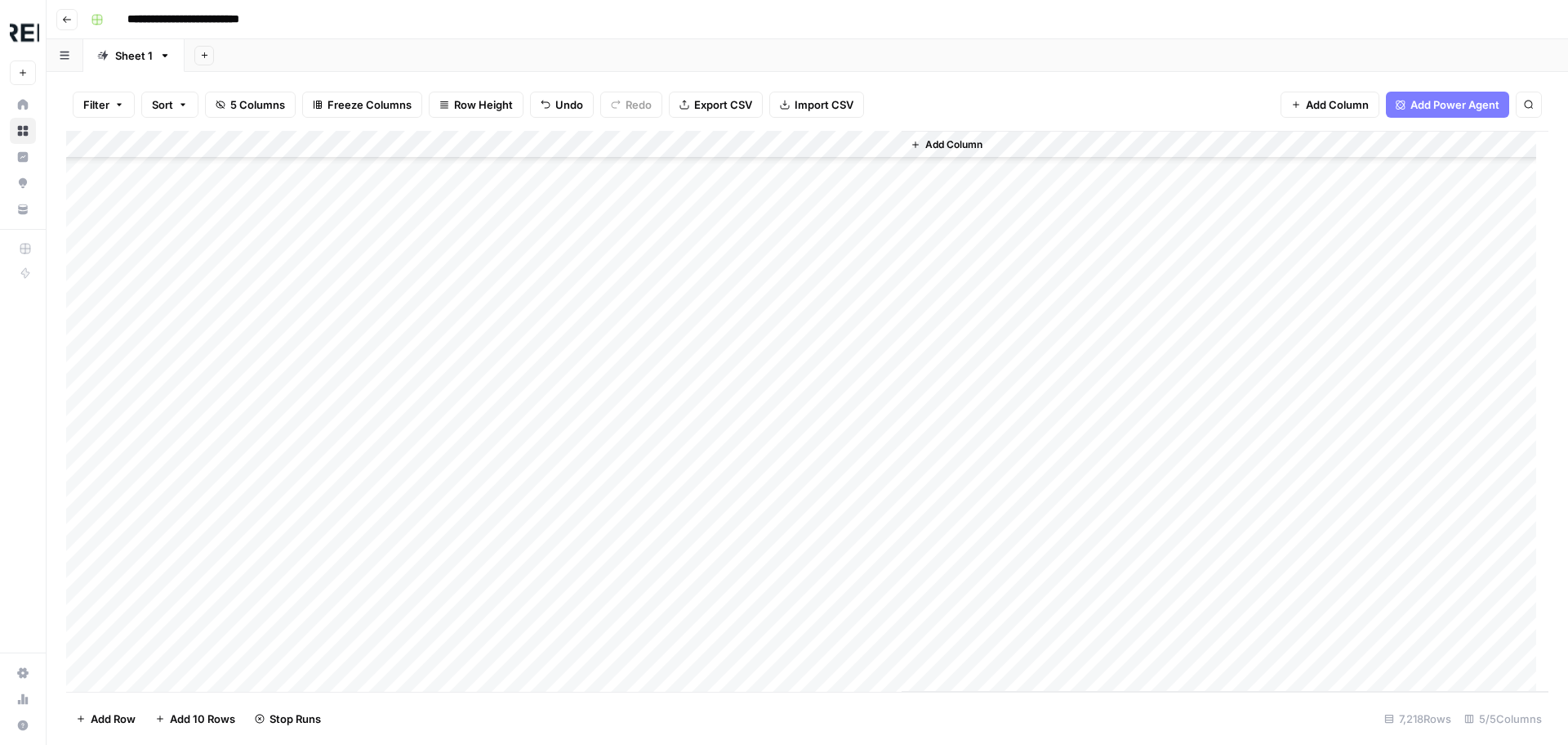
scroll to position [21741, 0]
click at [448, 297] on div "Add Column" at bounding box center [807, 411] width 1483 height 561
click at [447, 470] on div "Add Column" at bounding box center [807, 411] width 1483 height 561
click at [446, 502] on div "Add Column" at bounding box center [807, 411] width 1483 height 561
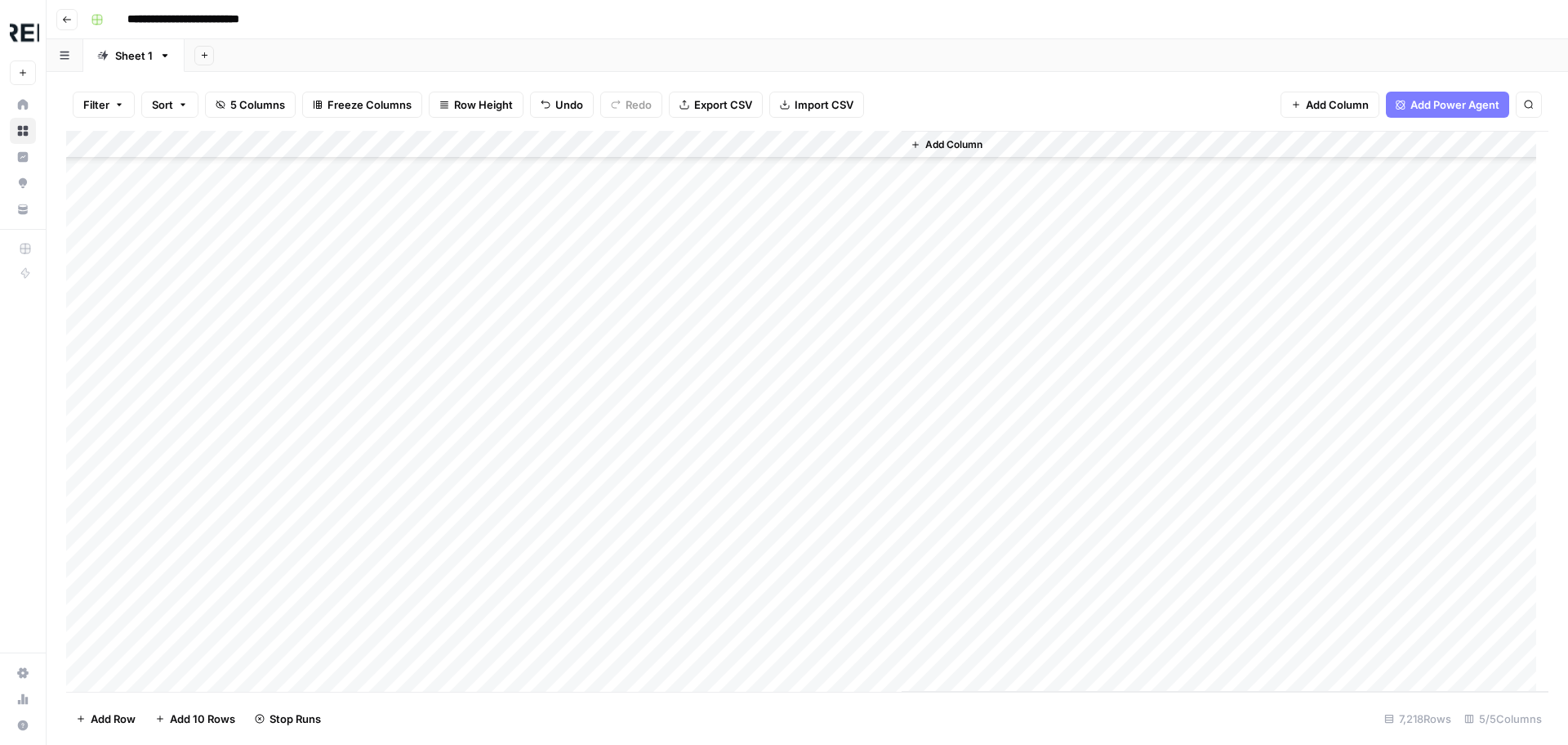
scroll to position [22150, 0]
click at [447, 389] on div "Add Column" at bounding box center [807, 411] width 1483 height 561
click at [442, 339] on div "Add Column" at bounding box center [807, 411] width 1483 height 561
click at [446, 367] on div "Add Column" at bounding box center [807, 411] width 1483 height 561
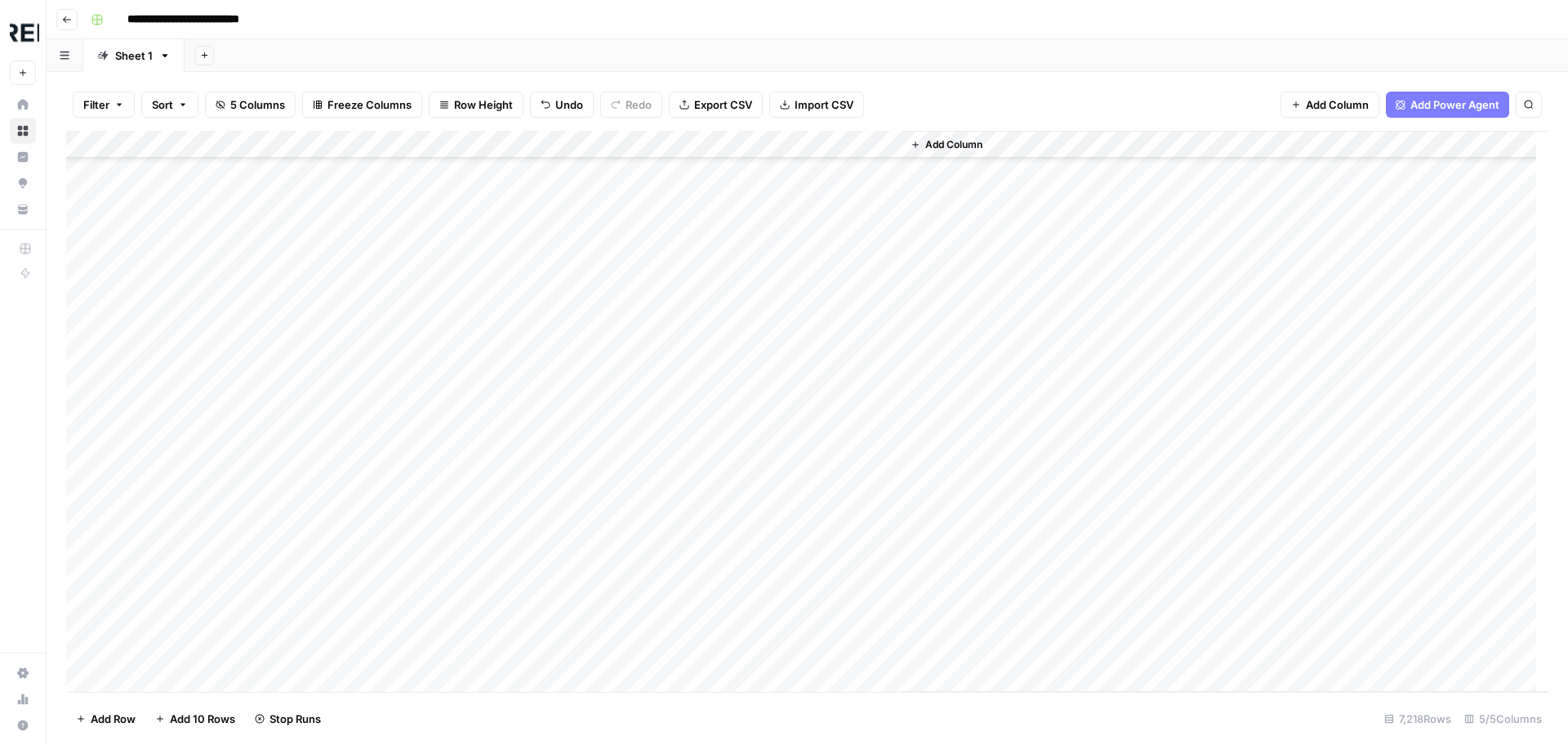
scroll to position [22476, 0]
click at [444, 337] on div "Add Column" at bounding box center [807, 411] width 1483 height 561
click at [444, 398] on div "Add Column" at bounding box center [807, 411] width 1483 height 561
click at [443, 430] on div "Add Column" at bounding box center [807, 411] width 1483 height 561
click at [447, 453] on div "Add Column" at bounding box center [807, 411] width 1483 height 561
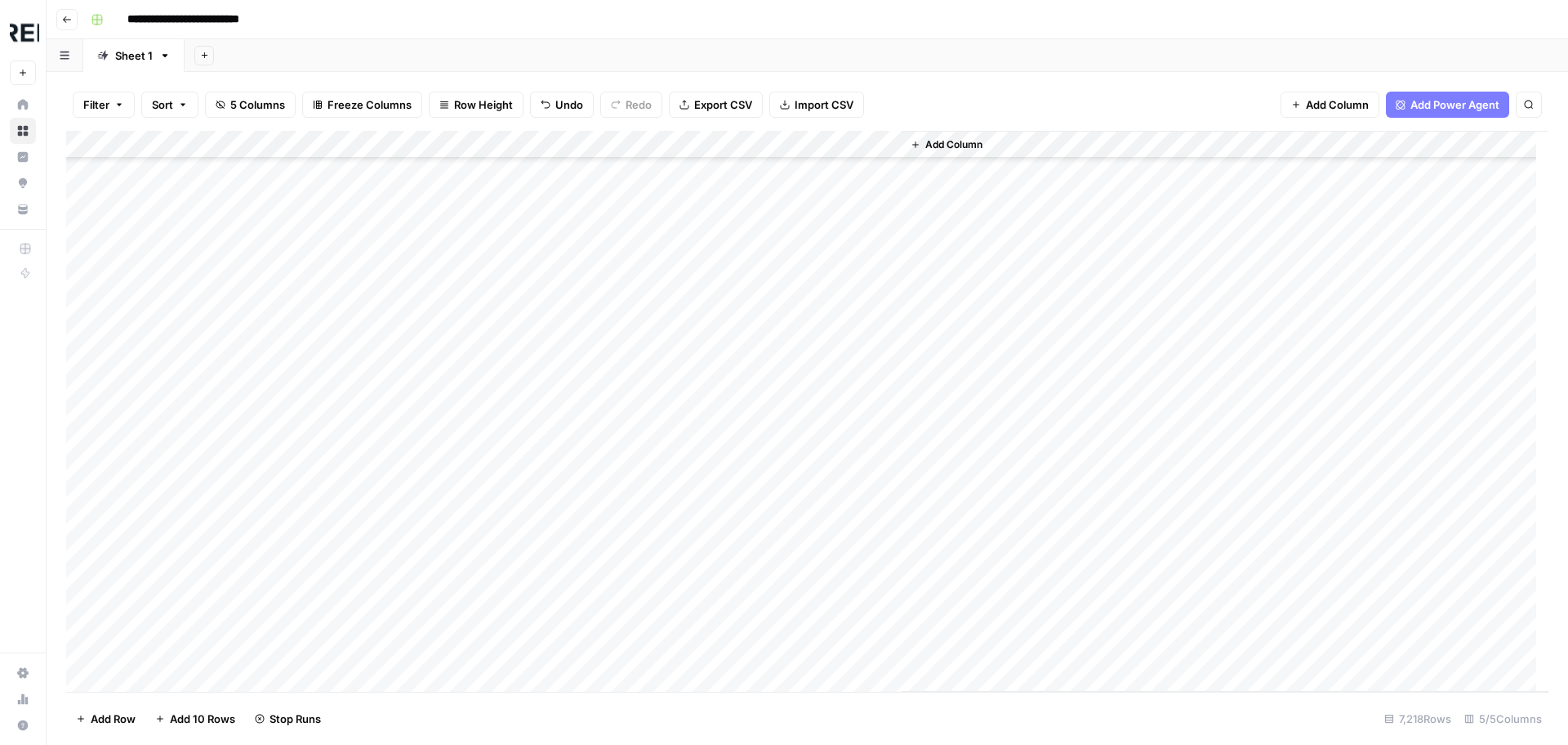
scroll to position [22558, 0]
click at [447, 431] on div "Add Column" at bounding box center [807, 411] width 1483 height 561
click at [449, 426] on div "Add Column" at bounding box center [807, 411] width 1483 height 561
click at [445, 455] on div "Add Column" at bounding box center [807, 411] width 1483 height 561
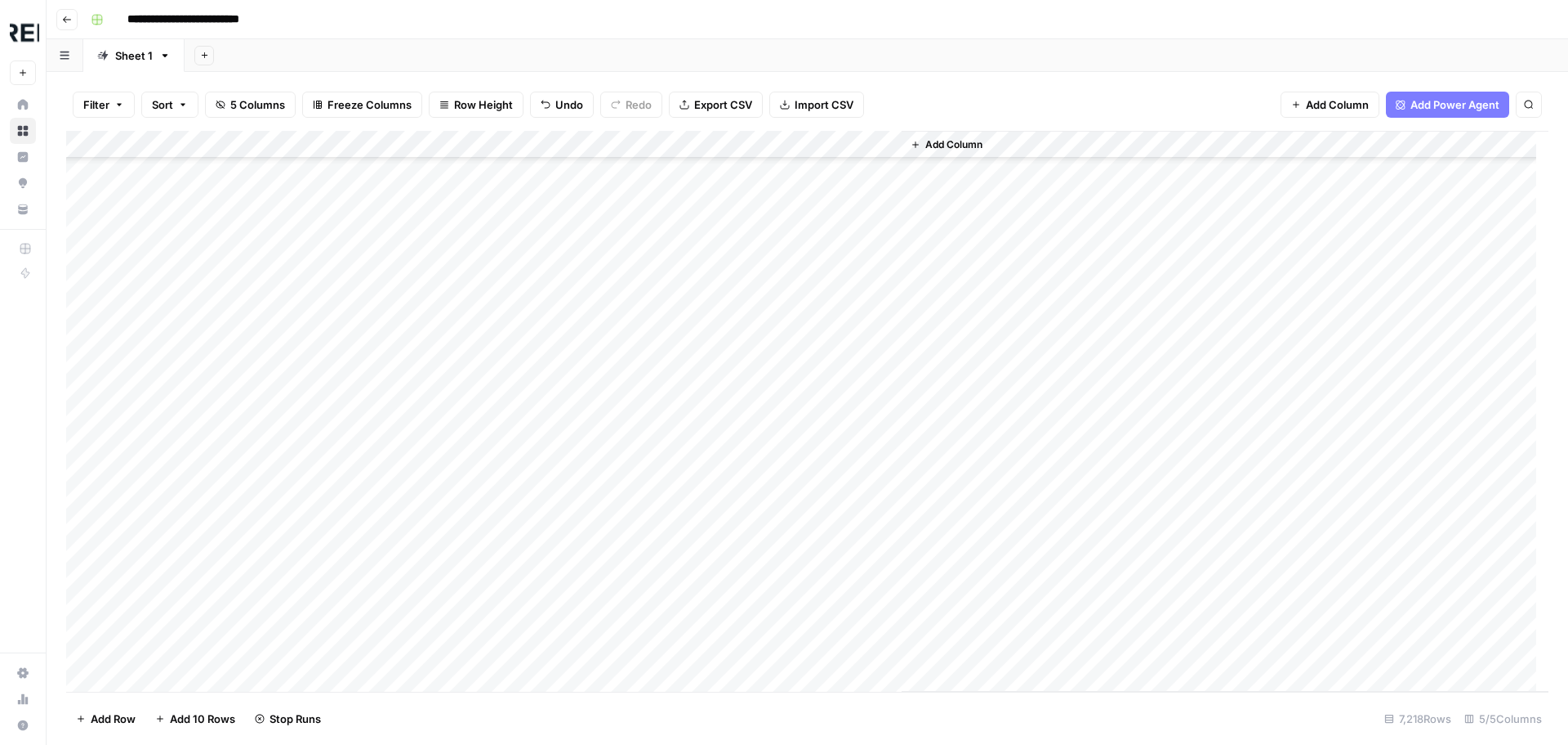
scroll to position [22803, 0]
click at [449, 401] on div "Add Column" at bounding box center [807, 411] width 1483 height 561
click at [447, 411] on div "Add Column" at bounding box center [807, 411] width 1483 height 561
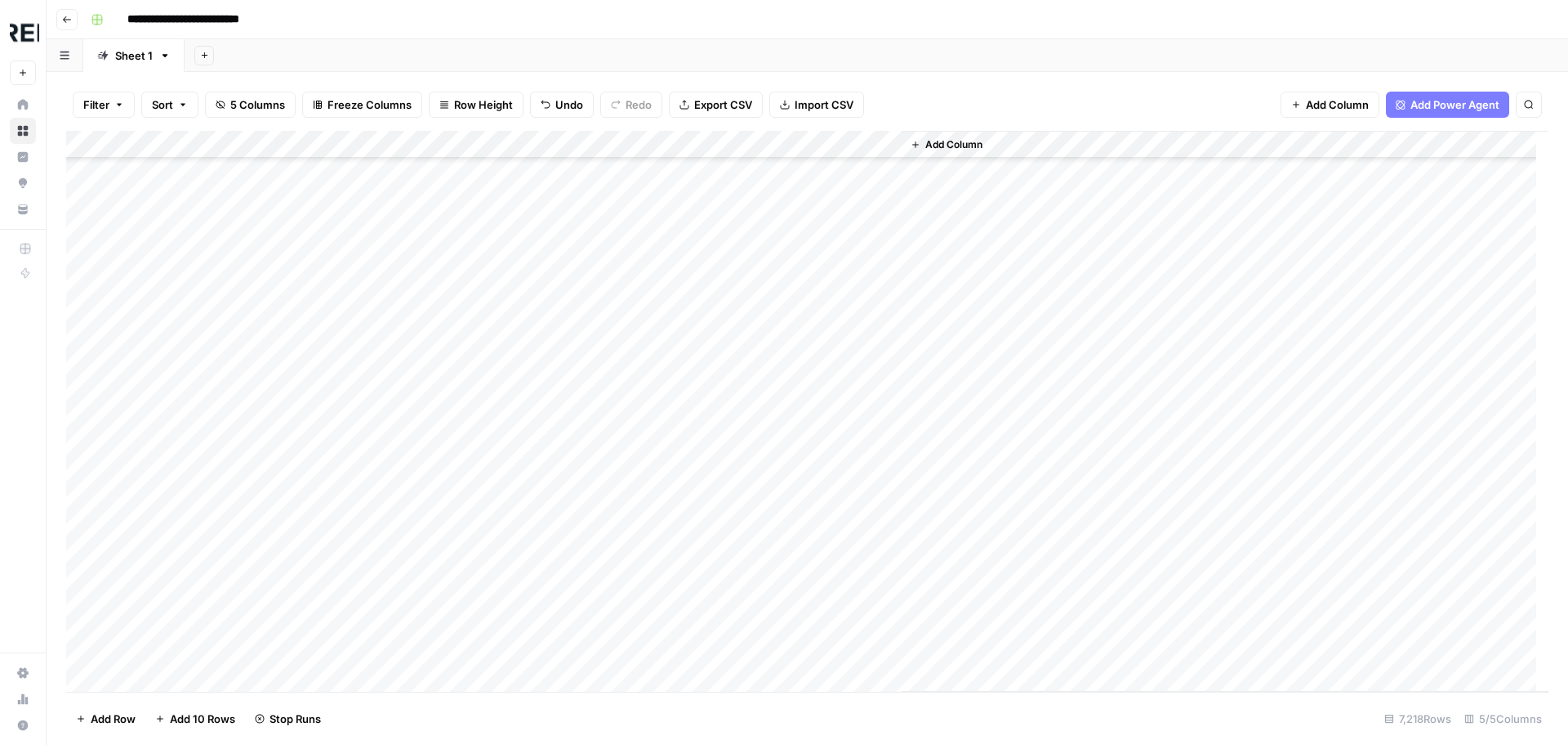
click at [447, 383] on div "Add Column" at bounding box center [807, 411] width 1483 height 561
click at [441, 439] on div "Add Column" at bounding box center [807, 411] width 1483 height 561
click at [449, 468] on div "Add Column" at bounding box center [807, 411] width 1483 height 561
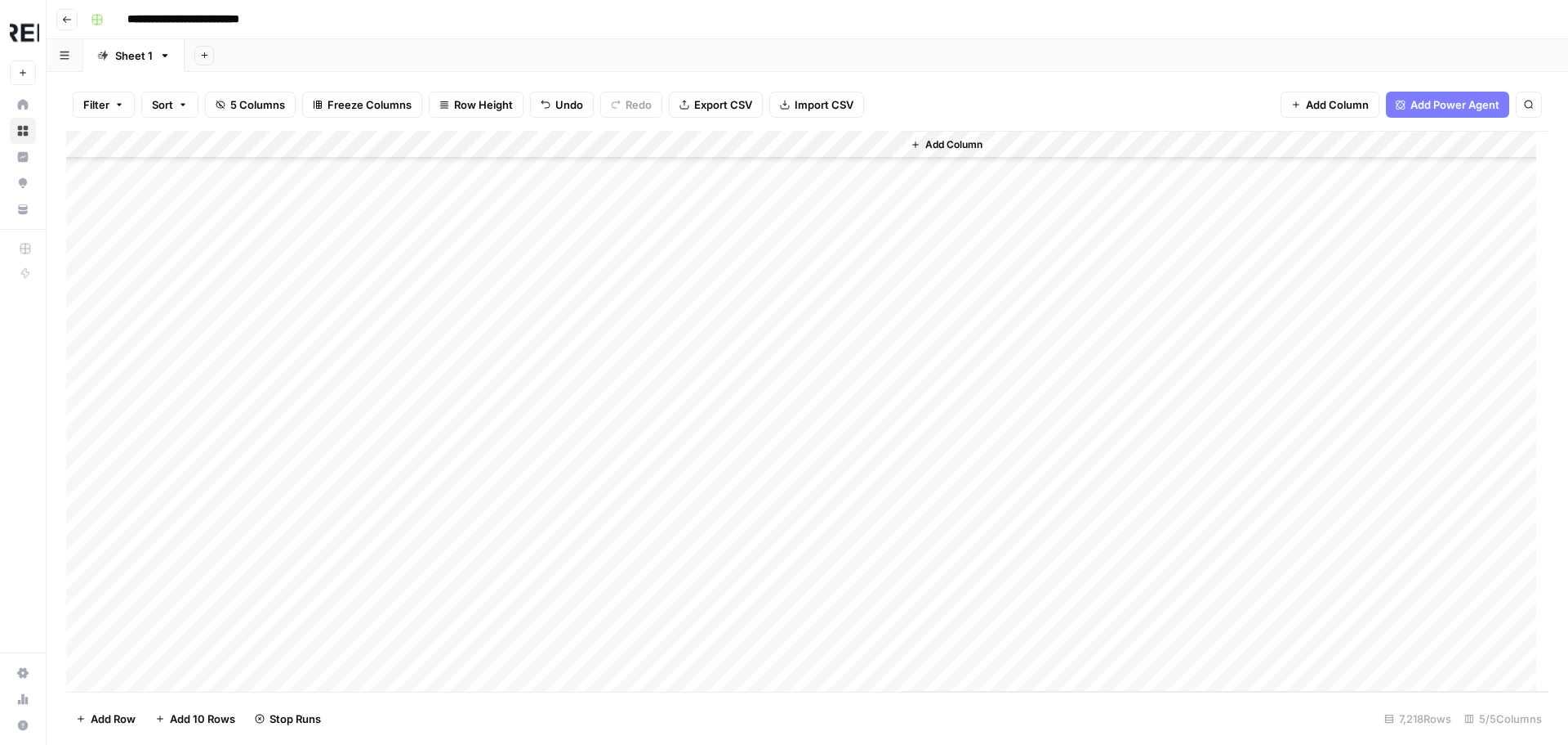
scroll to position [23375, 0]
click at [442, 585] on div "Add Column" at bounding box center [807, 411] width 1483 height 561
click at [447, 585] on div "Add Column" at bounding box center [807, 411] width 1483 height 561
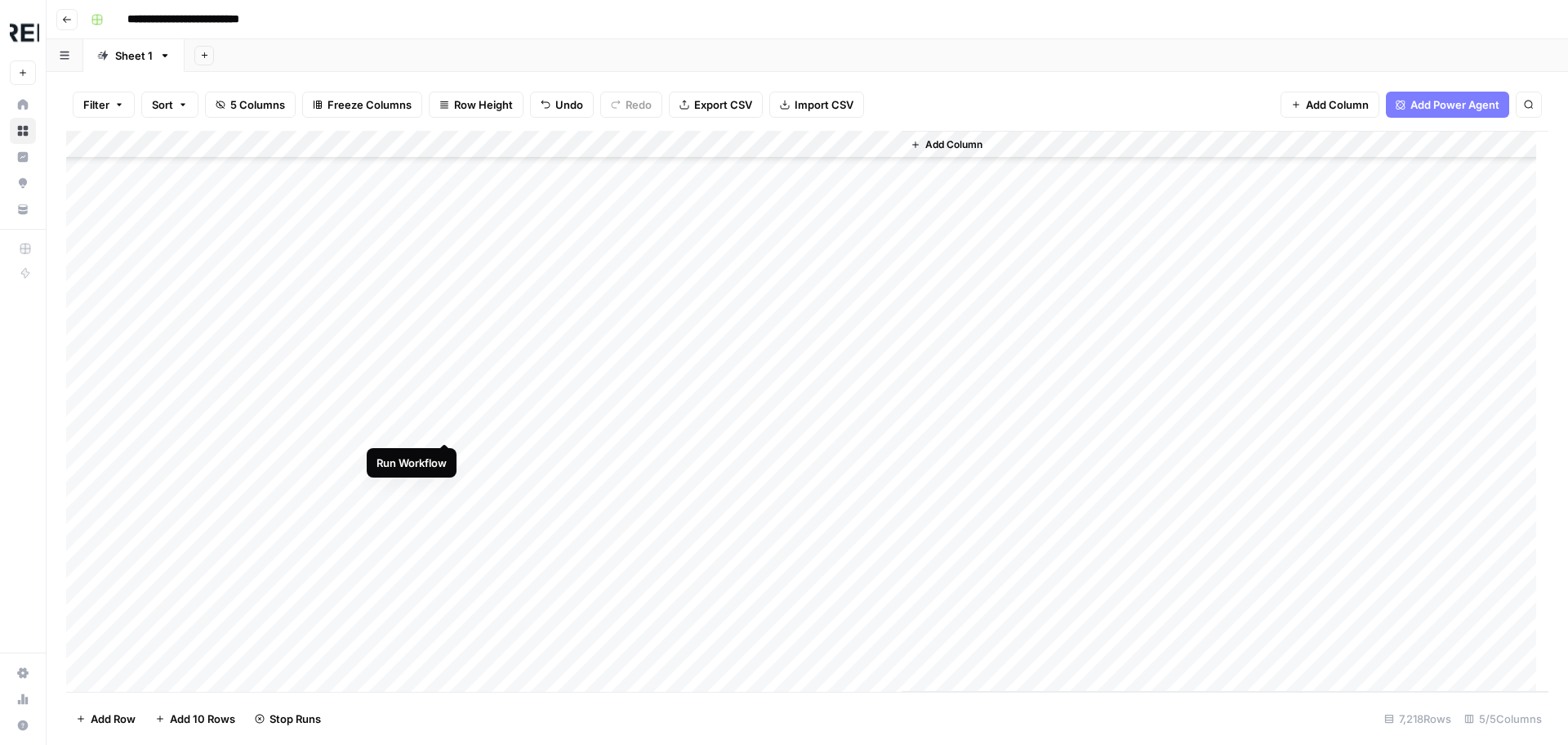
click at [445, 421] on div "Add Column" at bounding box center [807, 411] width 1483 height 561
click at [446, 345] on div "Add Column" at bounding box center [807, 411] width 1483 height 561
click at [442, 403] on div "Add Column" at bounding box center [807, 411] width 1483 height 561
click at [442, 487] on div "Add Column" at bounding box center [807, 411] width 1483 height 561
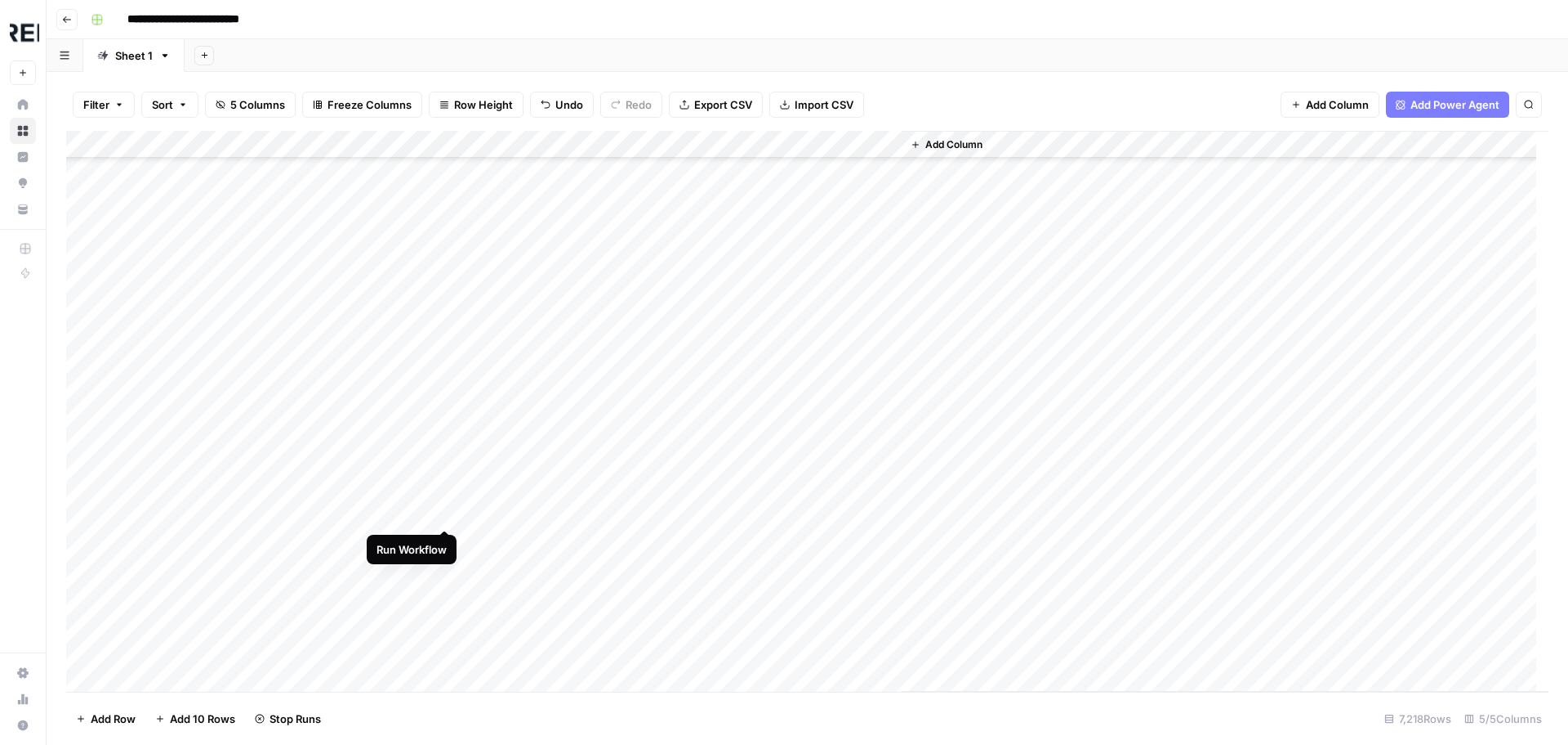
click at [447, 509] on div "Add Column" at bounding box center [807, 411] width 1483 height 561
click at [444, 538] on div "Add Column" at bounding box center [807, 411] width 1483 height 561
click at [448, 429] on div "Add Column" at bounding box center [807, 411] width 1483 height 561
click at [445, 490] on div "Add Column" at bounding box center [807, 411] width 1483 height 561
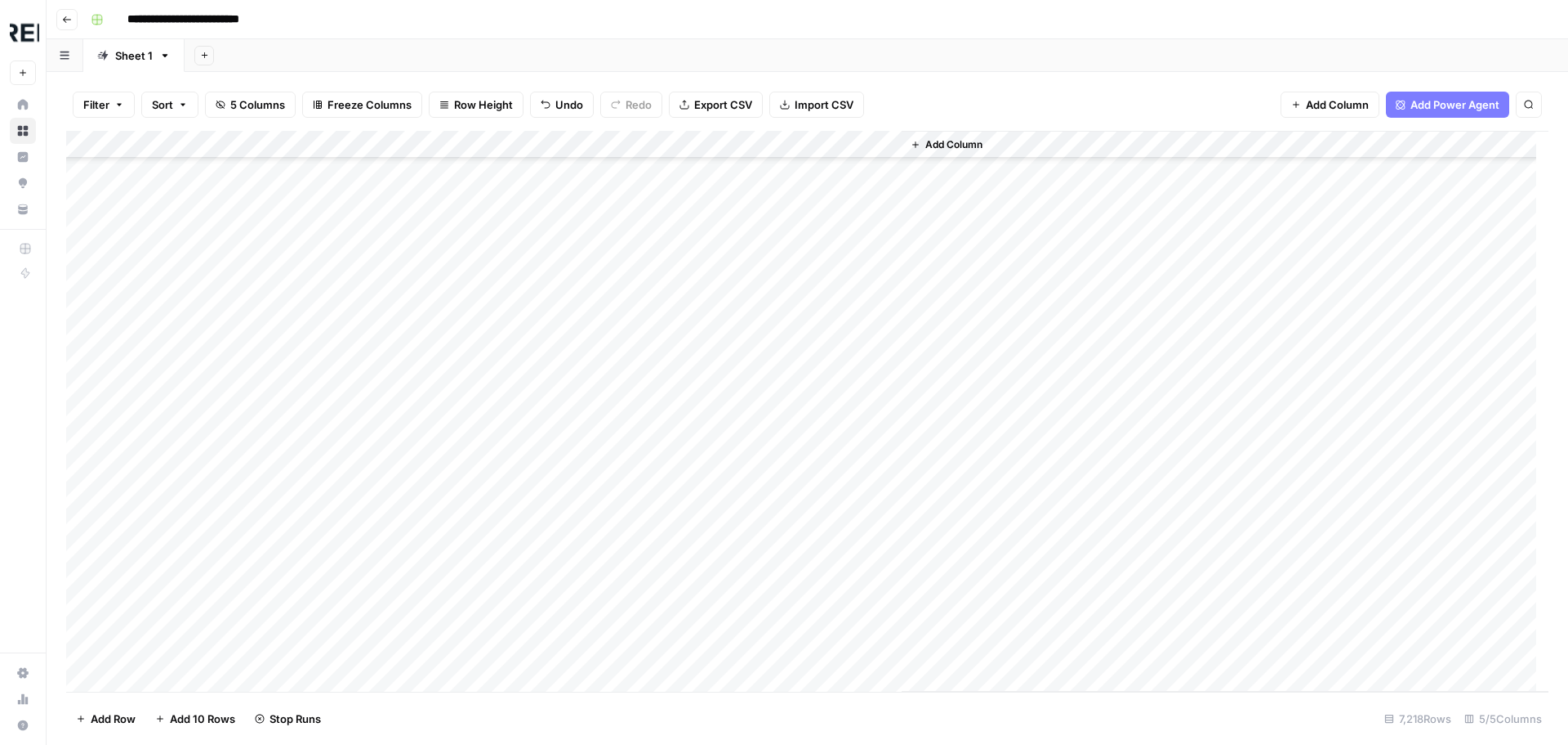
scroll to position [24274, 0]
click at [447, 518] on div "Add Column" at bounding box center [807, 411] width 1483 height 561
click at [443, 494] on div "Add Column" at bounding box center [807, 411] width 1483 height 561
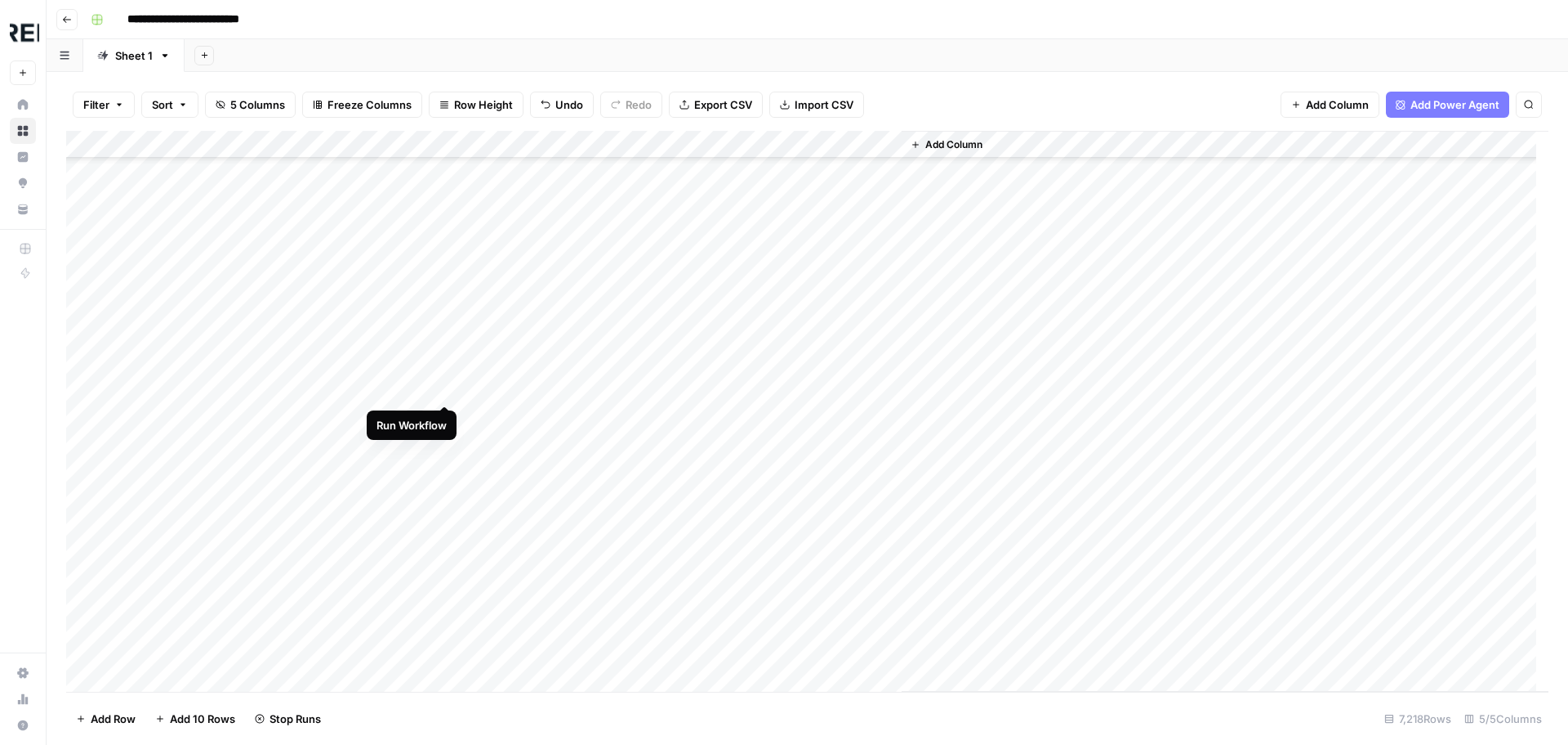
click at [445, 390] on div "Add Column" at bounding box center [807, 411] width 1483 height 561
click at [448, 416] on div "Add Column" at bounding box center [807, 411] width 1483 height 561
click at [445, 582] on div "Add Column" at bounding box center [807, 411] width 1483 height 561
click at [447, 479] on div "Add Column" at bounding box center [807, 411] width 1483 height 561
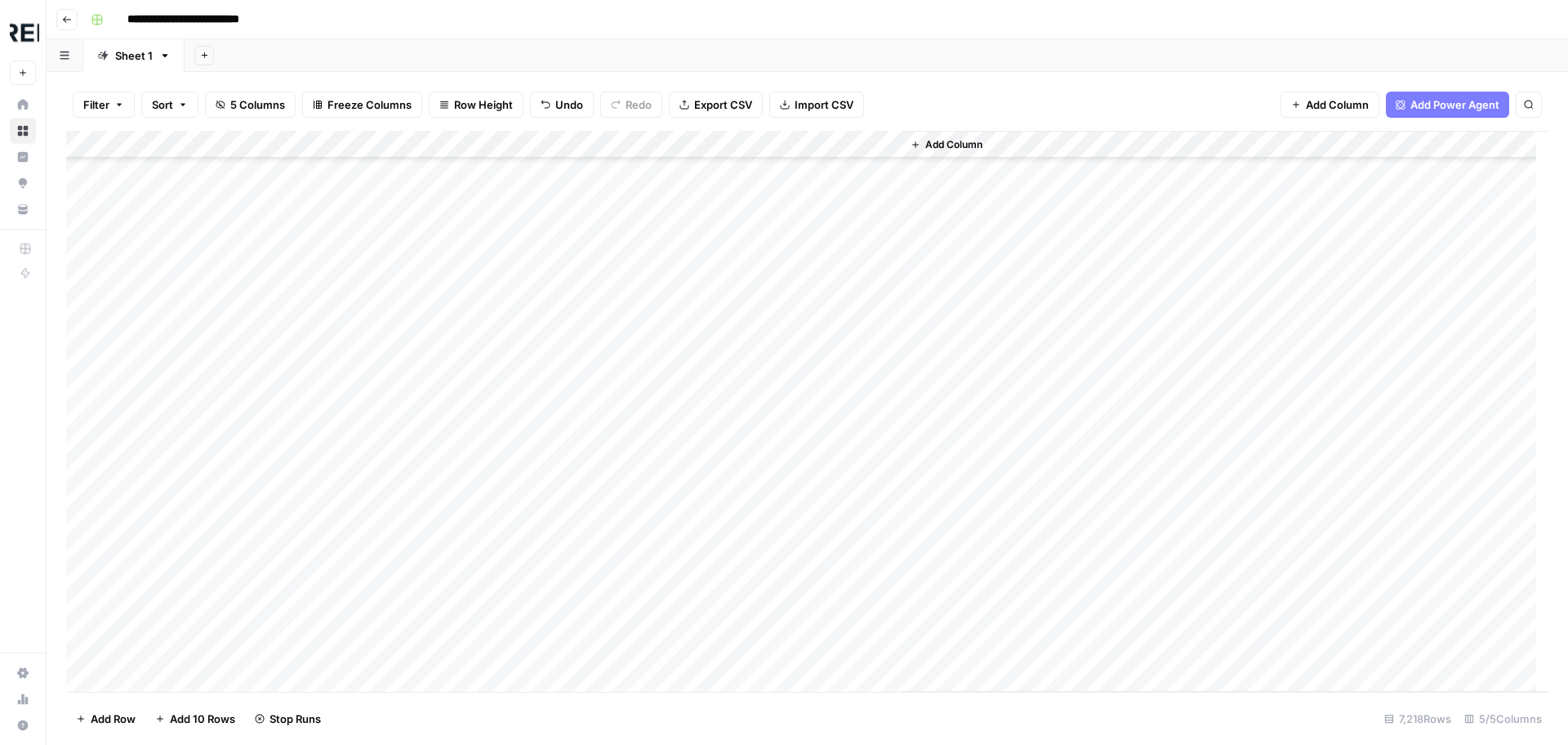
scroll to position [25173, 0]
click at [447, 509] on div "Add Column" at bounding box center [807, 411] width 1483 height 561
click at [447, 371] on div "Add Column" at bounding box center [807, 411] width 1483 height 561
click at [445, 458] on div "Add Column" at bounding box center [807, 411] width 1483 height 561
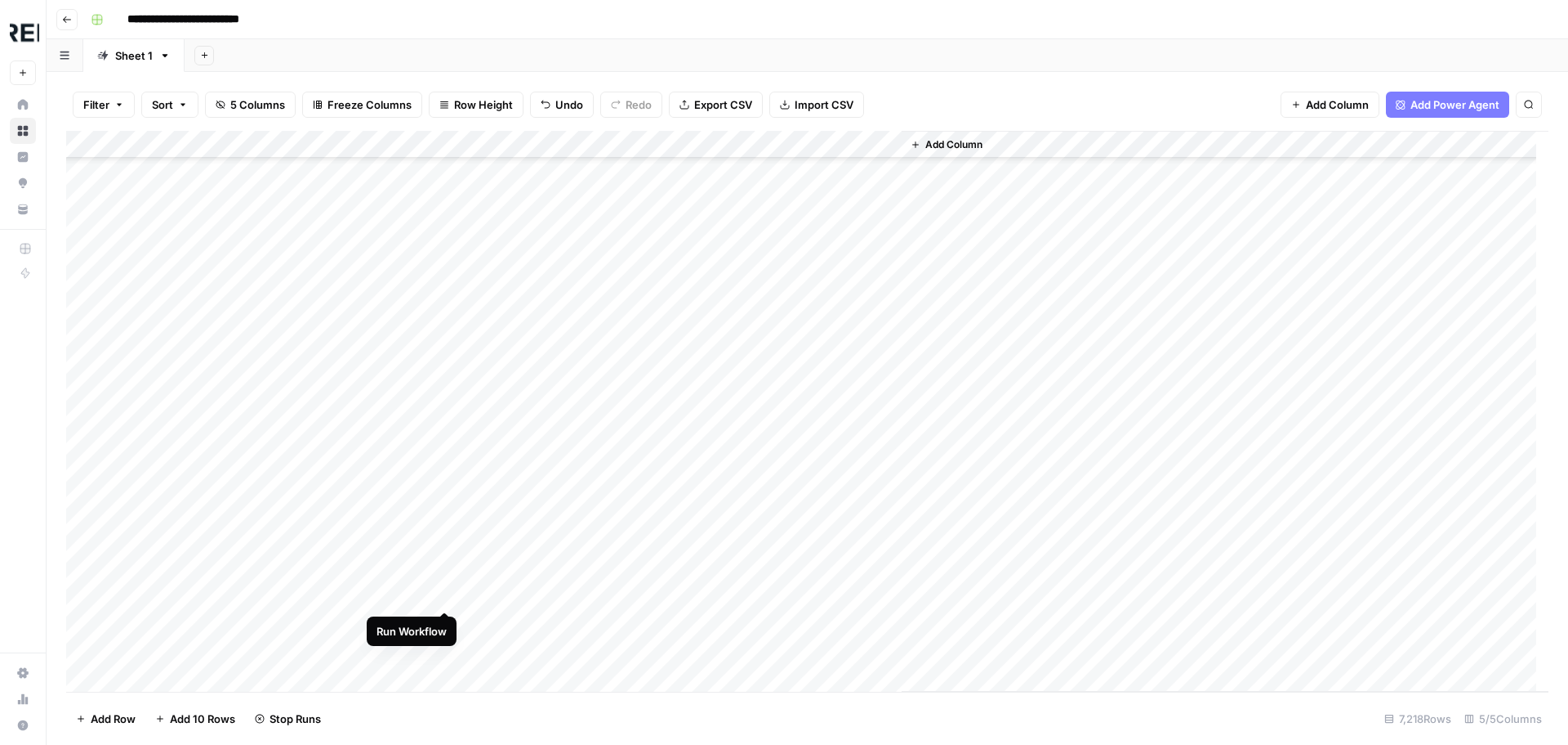
click at [447, 595] on div "Add Column" at bounding box center [807, 411] width 1483 height 561
click at [442, 620] on div "Add Column" at bounding box center [807, 411] width 1483 height 561
click at [449, 509] on div "Add Column" at bounding box center [807, 411] width 1483 height 561
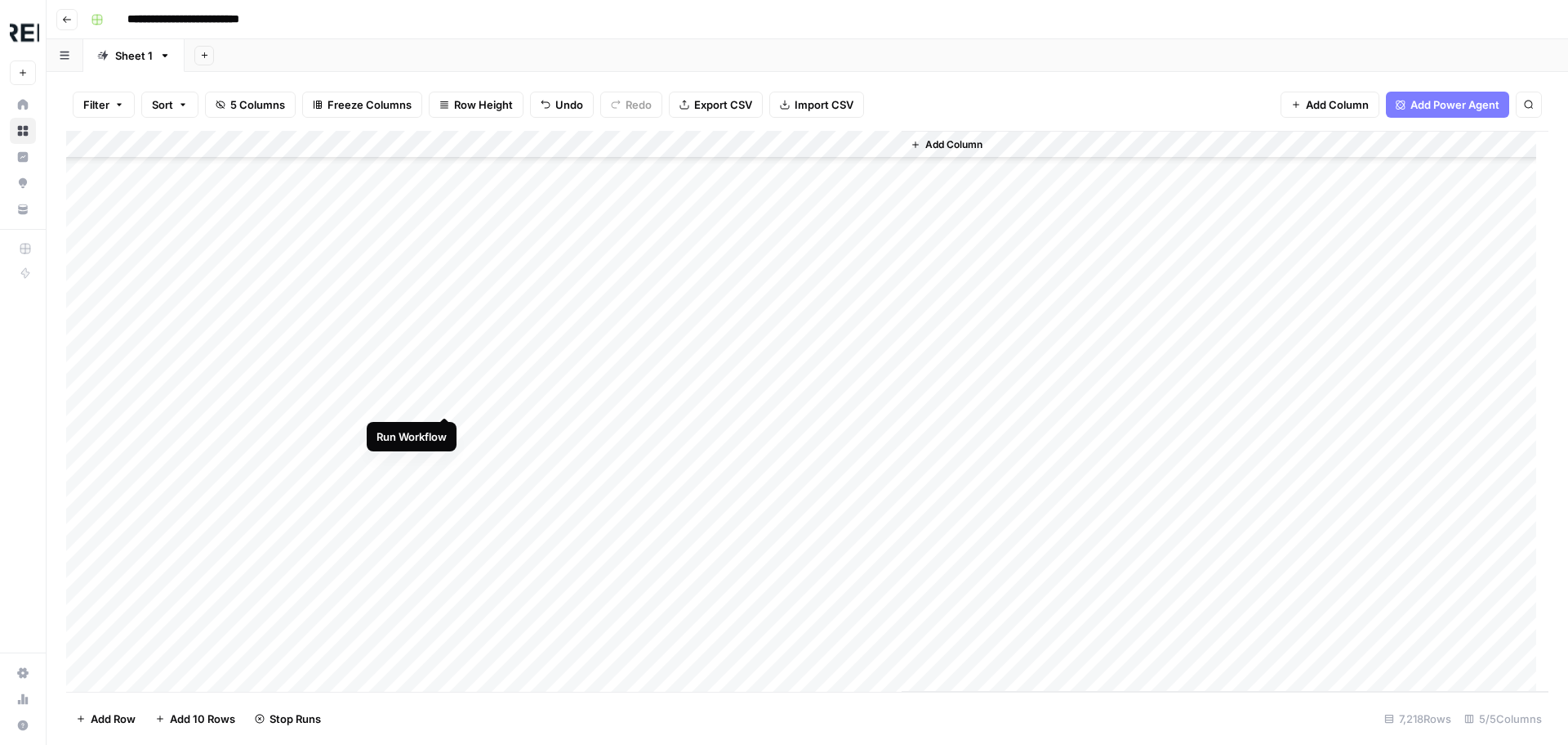
click at [445, 397] on div "Add Column" at bounding box center [807, 411] width 1483 height 561
click at [445, 423] on div "Add Column" at bounding box center [807, 411] width 1483 height 561
click at [445, 516] on div "Add Column" at bounding box center [807, 411] width 1483 height 561
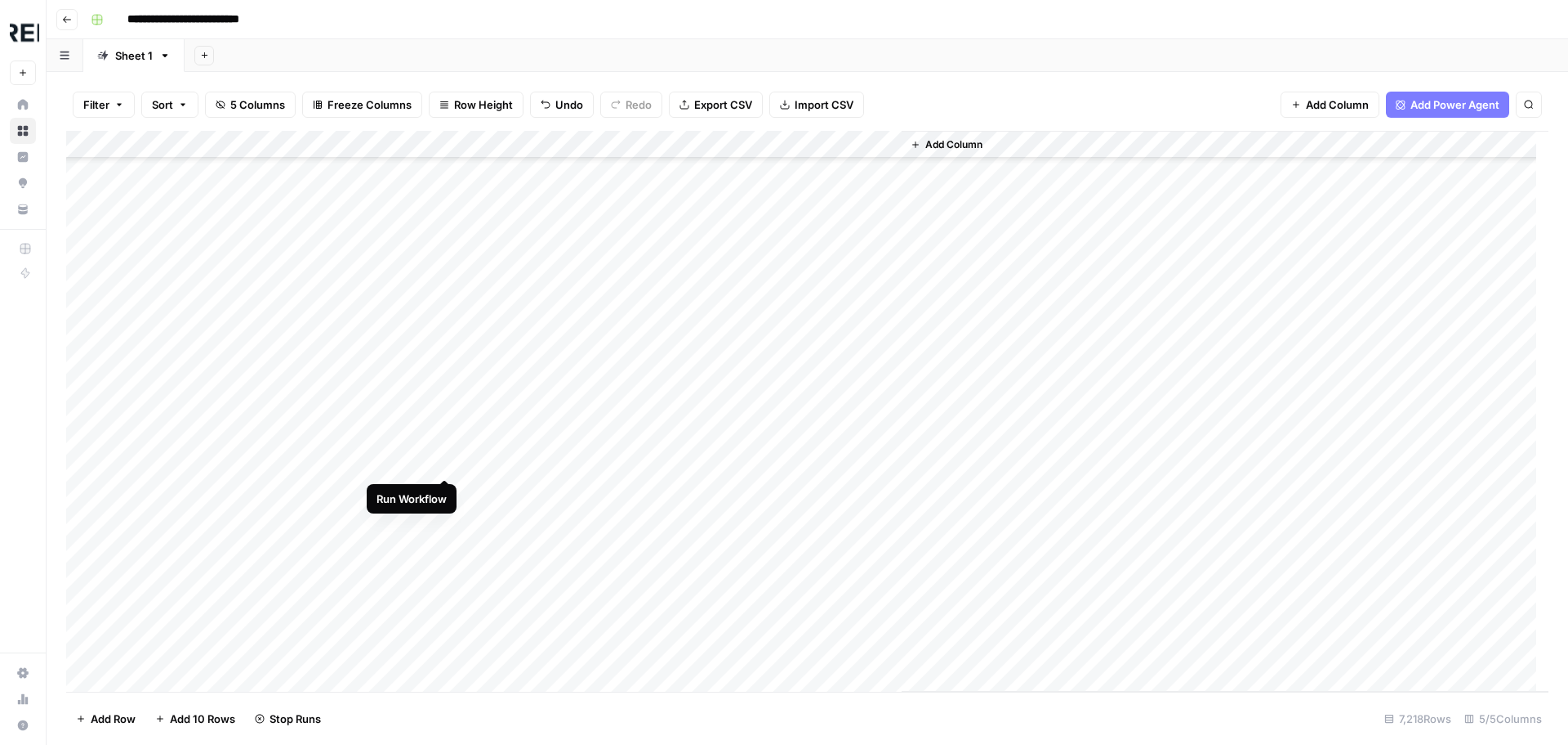
click at [447, 461] on div "Add Column" at bounding box center [807, 411] width 1483 height 561
click at [445, 631] on div "Add Column" at bounding box center [807, 411] width 1483 height 561
click at [447, 574] on div "Add Column" at bounding box center [807, 411] width 1483 height 561
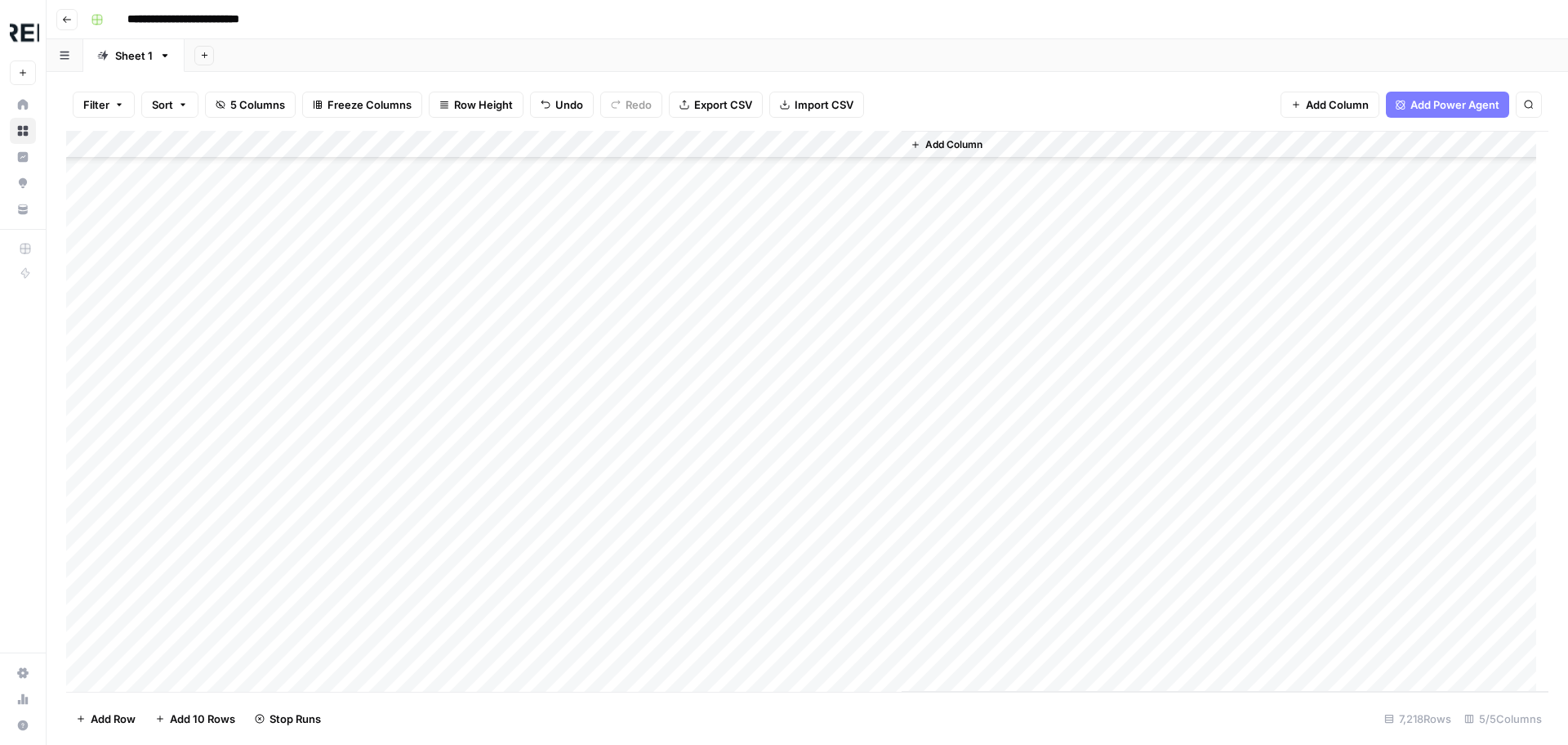
click at [442, 491] on div "Add Column" at bounding box center [807, 411] width 1483 height 561
click at [449, 581] on div "Add Column" at bounding box center [807, 411] width 1483 height 561
click at [446, 609] on div "Add Column" at bounding box center [807, 411] width 1483 height 561
click at [449, 635] on div "Add Column" at bounding box center [807, 411] width 1483 height 561
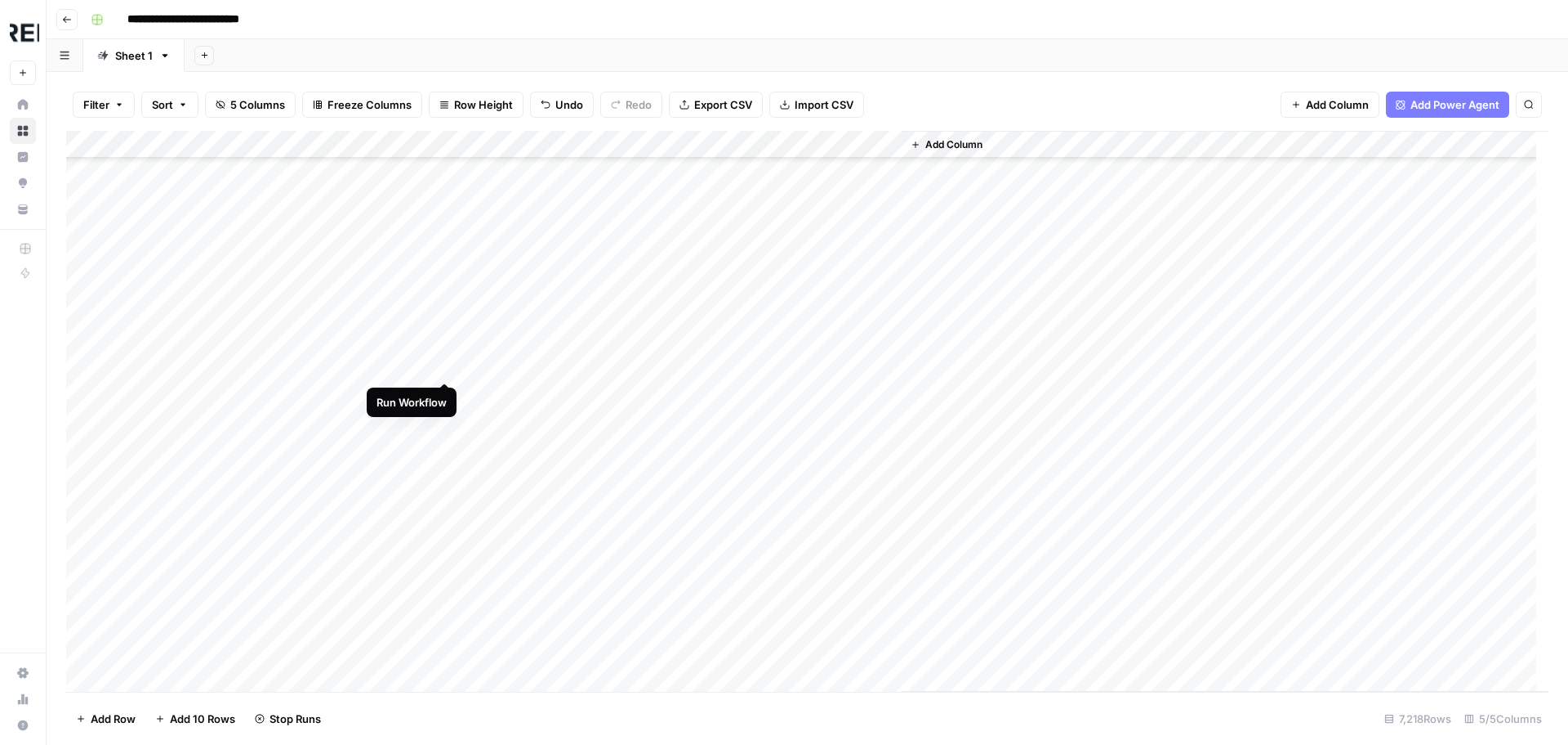
click at [446, 370] on div "Add Column" at bounding box center [807, 411] width 1483 height 561
click at [445, 453] on div "Add Column" at bounding box center [807, 411] width 1483 height 561
click at [445, 528] on div "Add Column" at bounding box center [807, 411] width 1483 height 561
click at [447, 368] on div "Add Column" at bounding box center [807, 411] width 1483 height 561
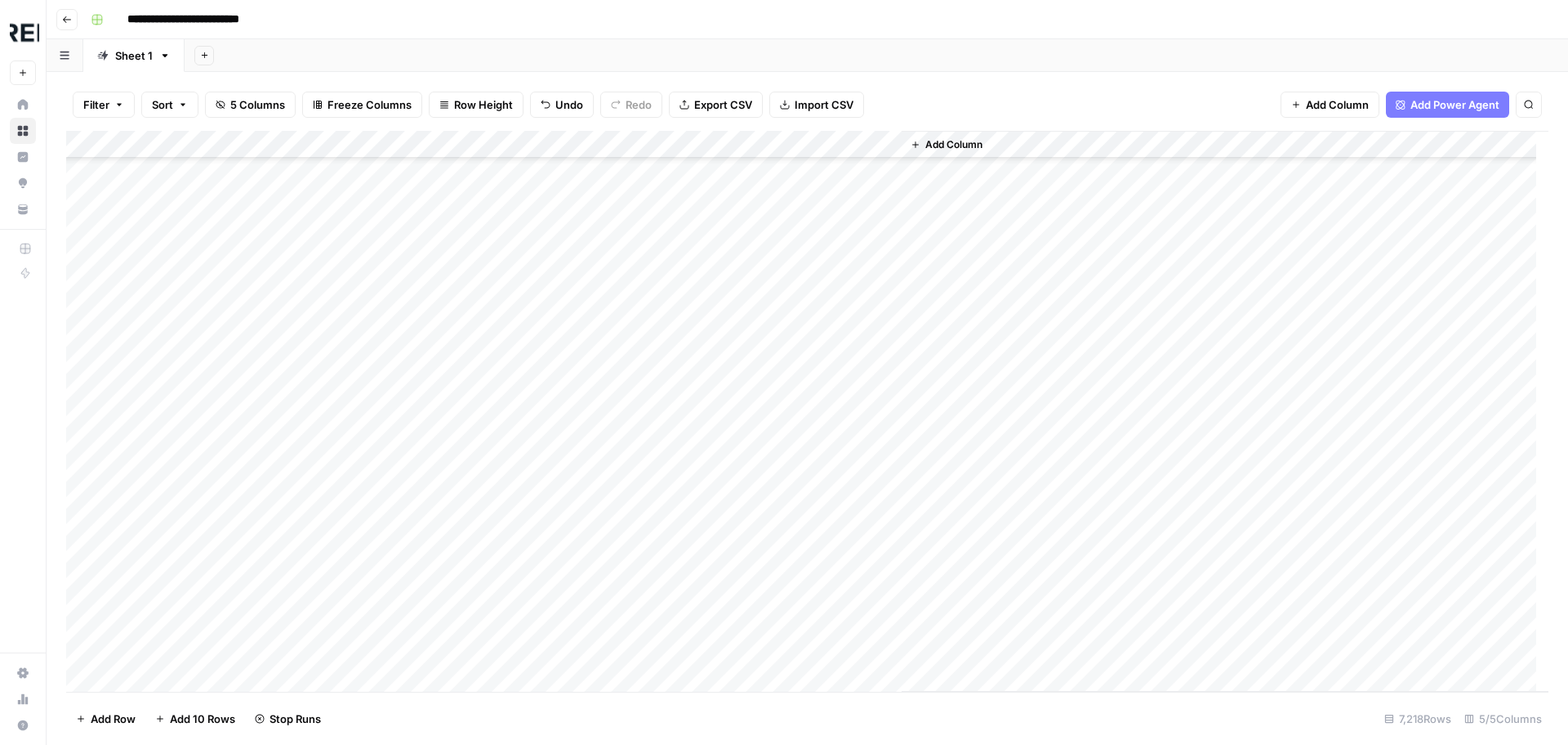
scroll to position [26808, 0]
click at [444, 481] on div "Add Column" at bounding box center [807, 411] width 1483 height 561
click at [444, 543] on div "Add Column" at bounding box center [807, 411] width 1483 height 561
click at [446, 651] on div "Add Column" at bounding box center [807, 411] width 1483 height 561
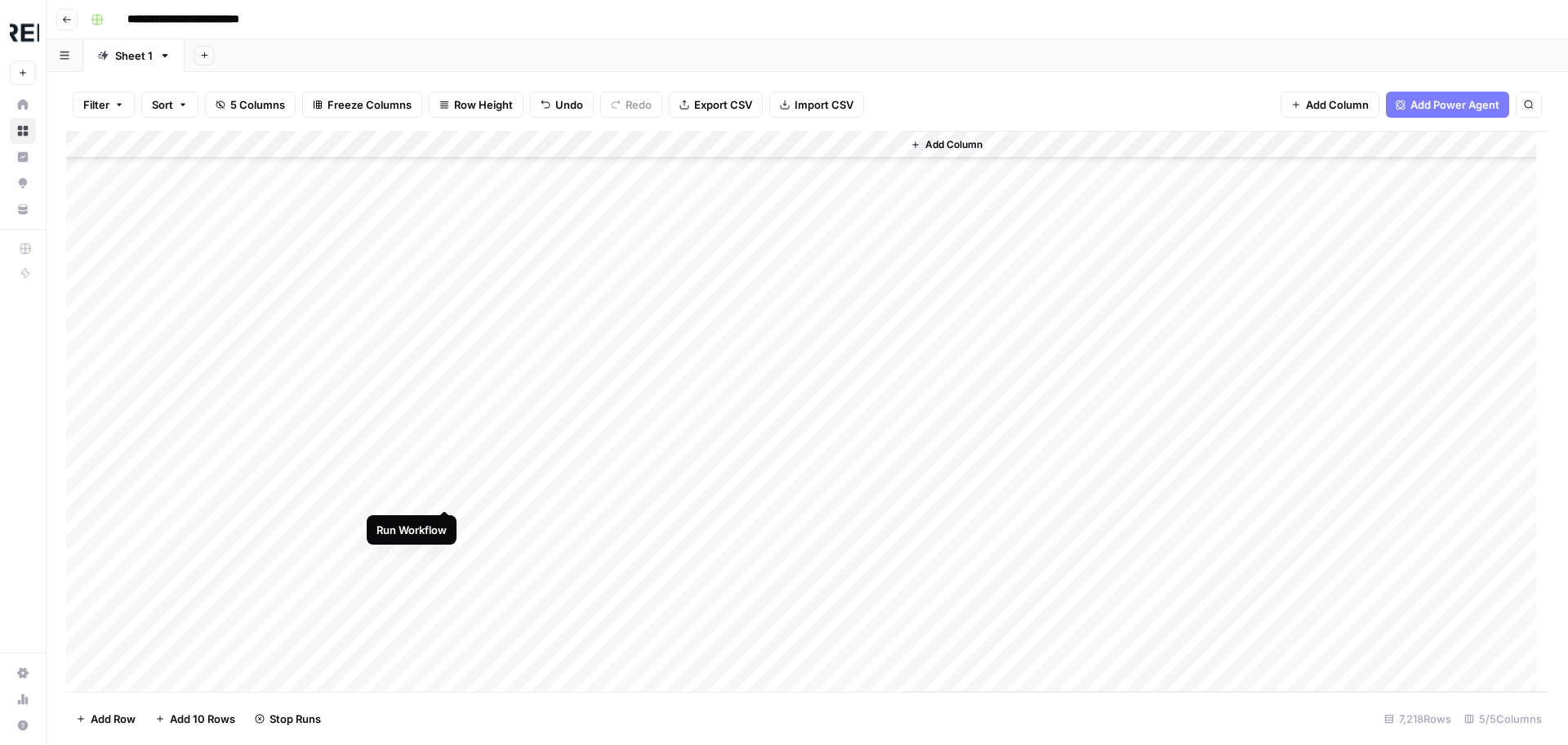
click at [448, 489] on div "Add Column" at bounding box center [807, 411] width 1483 height 561
click at [444, 635] on div "Add Column" at bounding box center [807, 411] width 1483 height 561
click at [445, 527] on div "Add Column" at bounding box center [807, 411] width 1483 height 561
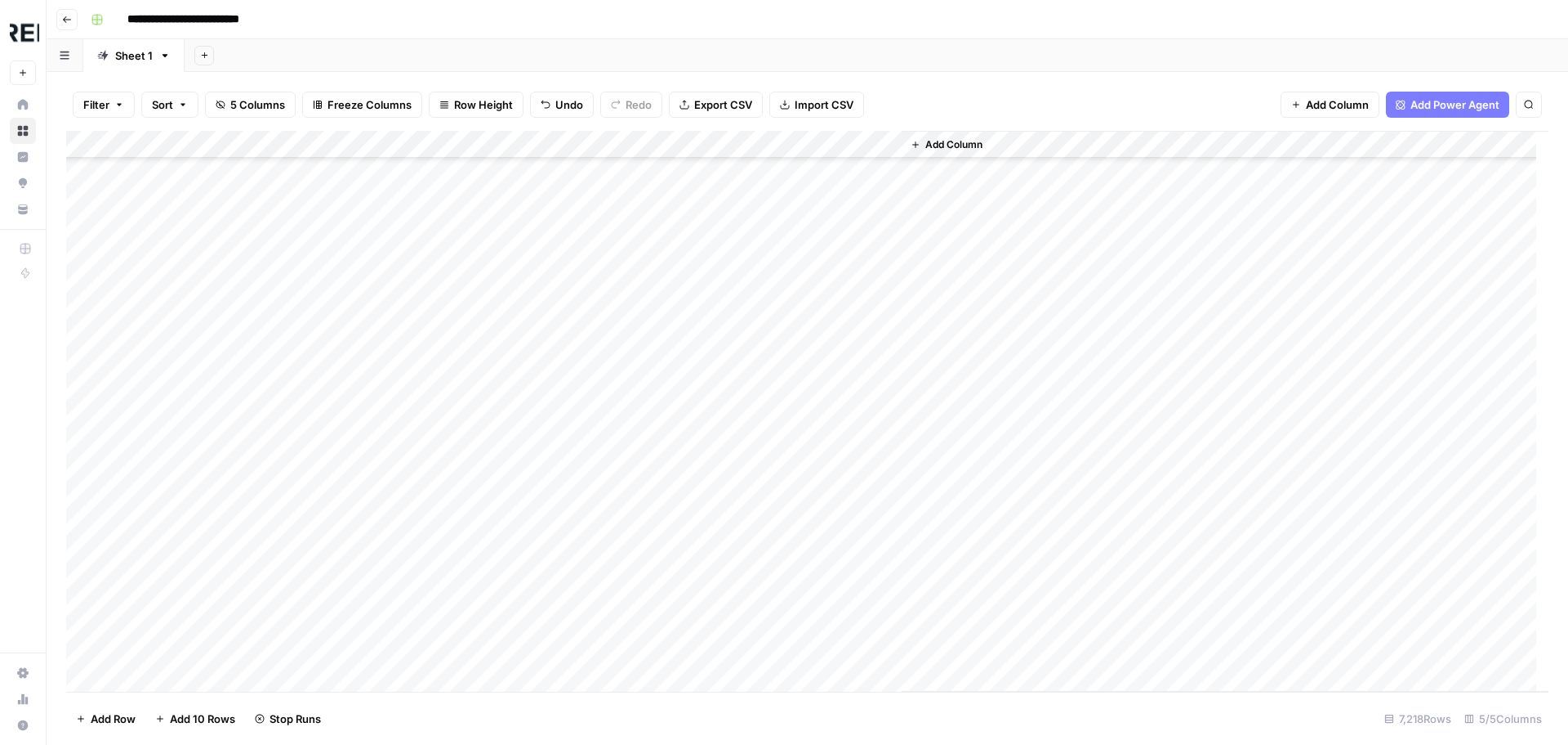
click at [445, 305] on div "Add Column" at bounding box center [807, 411] width 1483 height 561
click at [445, 335] on div "Add Column" at bounding box center [807, 411] width 1483 height 561
click at [452, 419] on div "Add Column" at bounding box center [807, 411] width 1483 height 561
click at [437, 539] on div "Add Column" at bounding box center [807, 411] width 1483 height 561
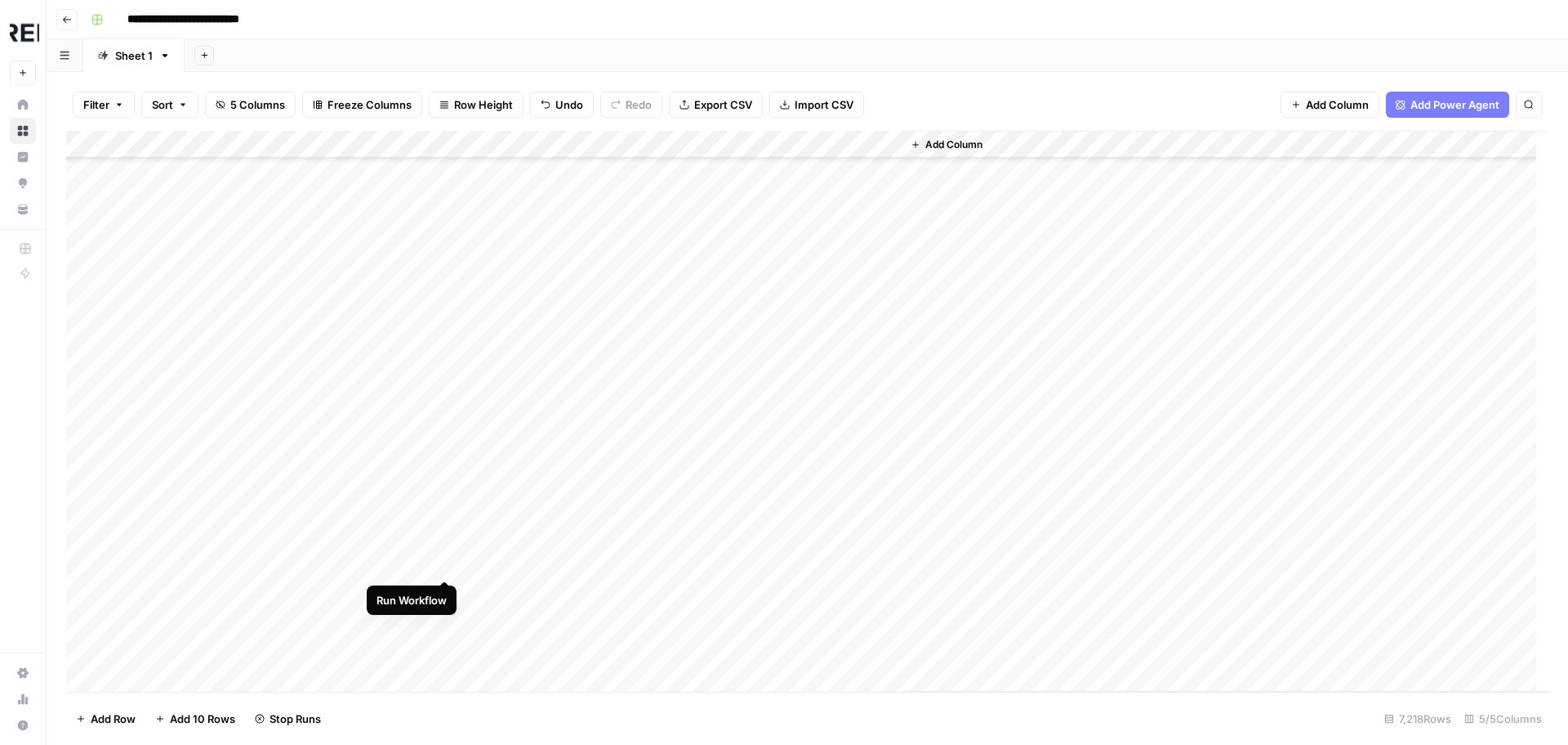
click at [445, 562] on div "Add Column" at bounding box center [807, 411] width 1483 height 561
click at [445, 594] on div "Add Column" at bounding box center [807, 411] width 1483 height 561
click at [255, 290] on div "Add Column" at bounding box center [807, 411] width 1483 height 561
click at [443, 400] on div "Add Column" at bounding box center [807, 411] width 1483 height 561
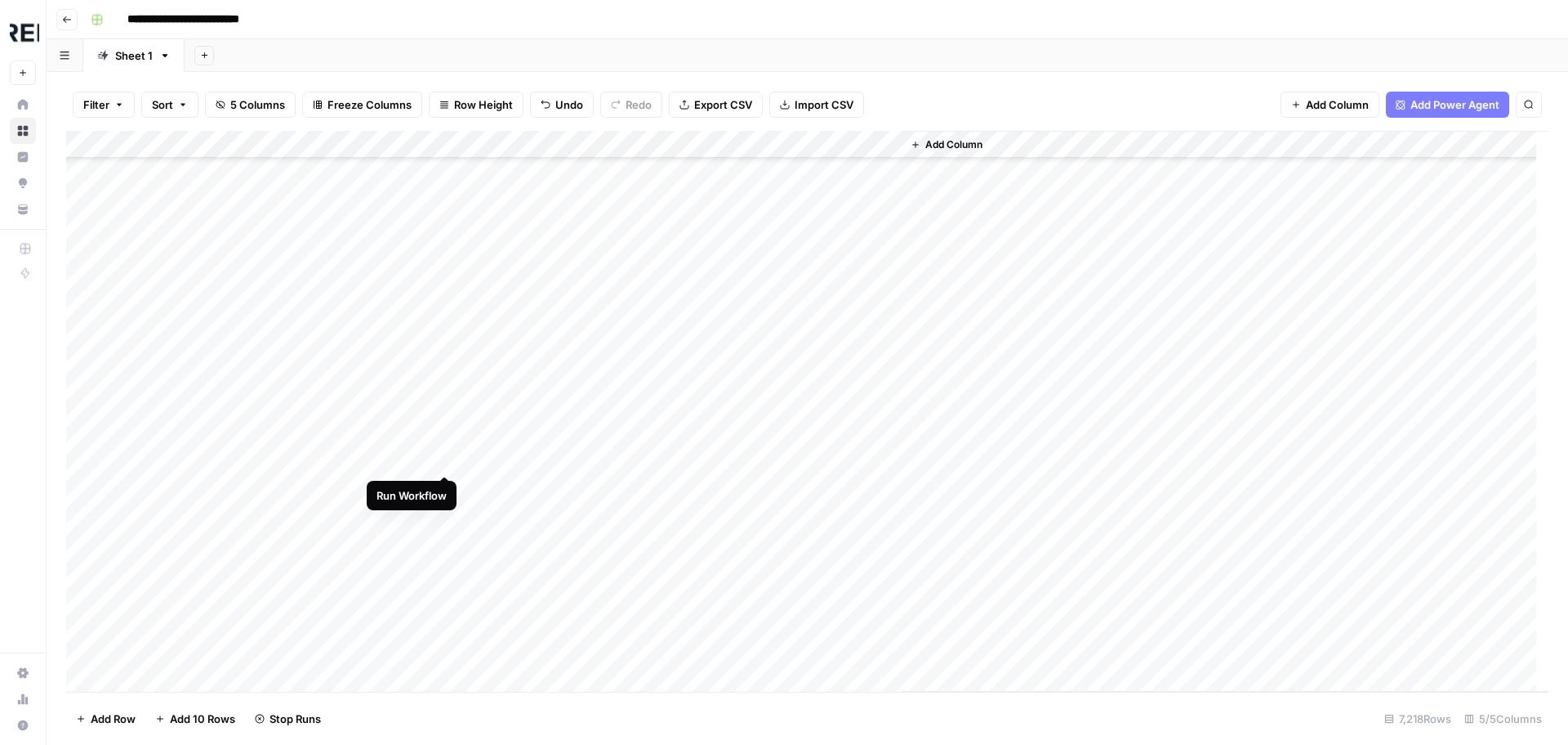
click at [441, 456] on div "Add Column" at bounding box center [807, 411] width 1483 height 561
click at [445, 544] on div "Add Column" at bounding box center [807, 411] width 1483 height 561
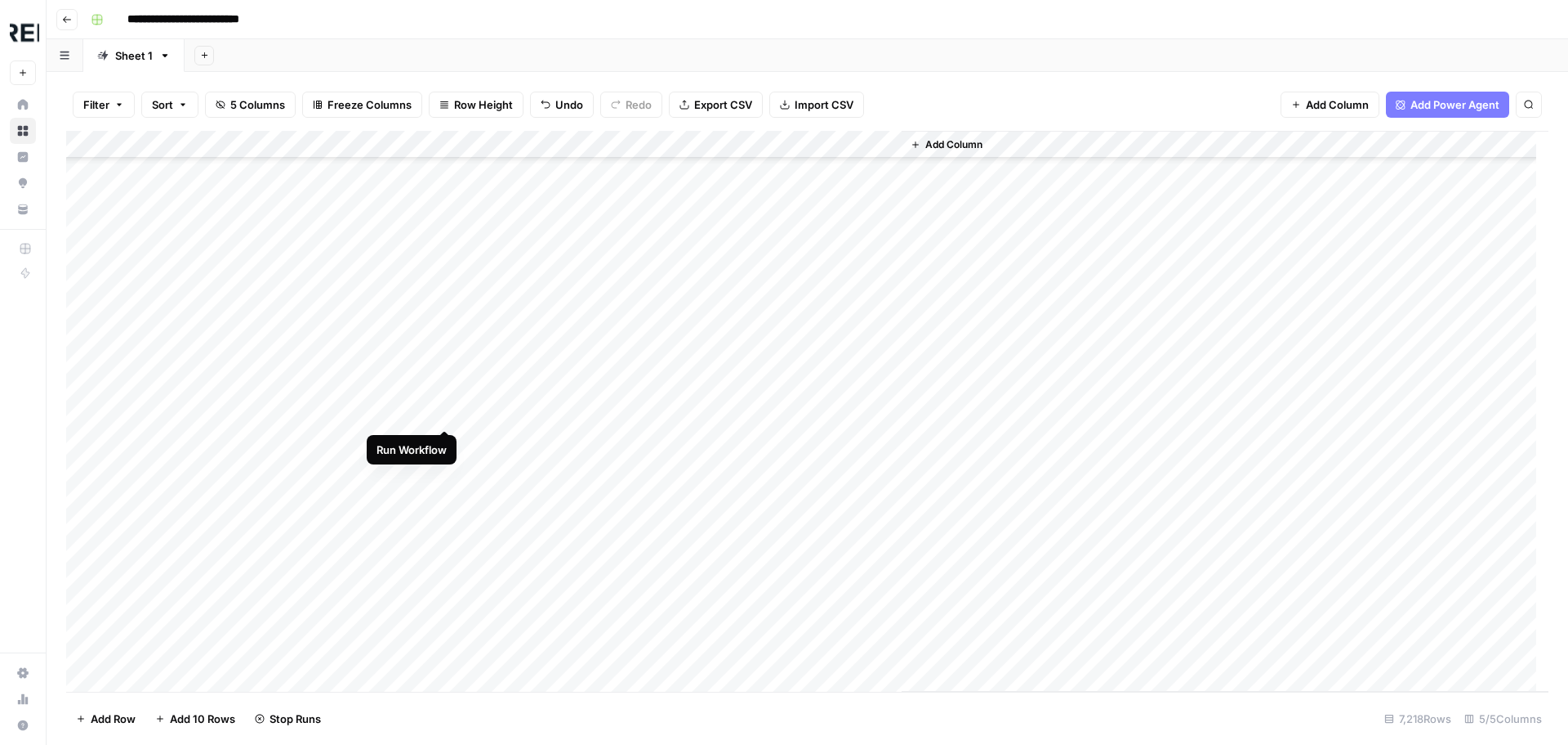
click at [448, 412] on div "Add Column" at bounding box center [807, 411] width 1483 height 561
click at [445, 498] on div "Add Column" at bounding box center [807, 411] width 1483 height 561
click at [447, 528] on div "Add Column" at bounding box center [807, 411] width 1483 height 561
click at [441, 555] on div "Add Column" at bounding box center [807, 411] width 1483 height 561
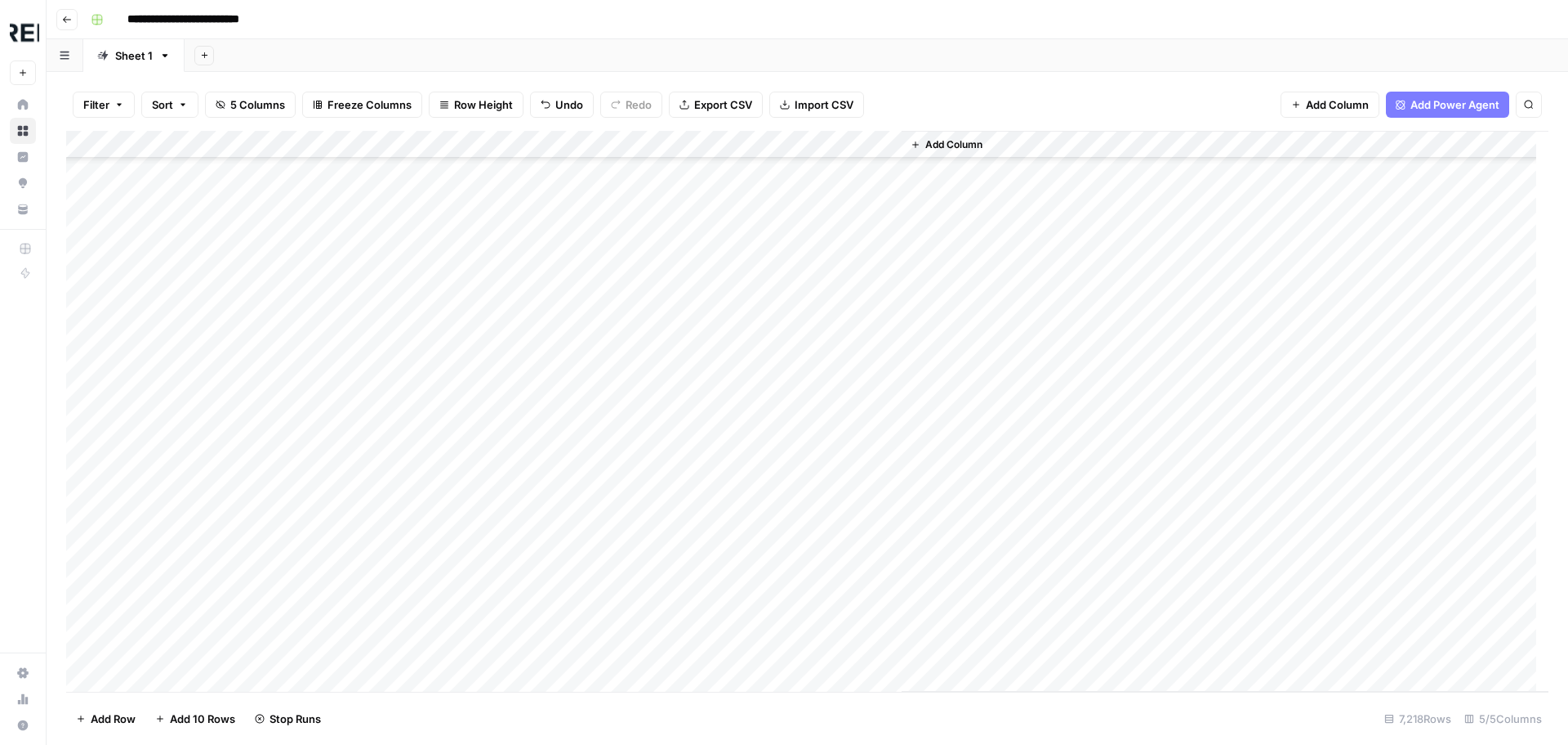
scroll to position [29260, 0]
click at [447, 507] on div "Add Column" at bounding box center [807, 411] width 1483 height 561
click at [445, 448] on div "Add Column" at bounding box center [807, 411] width 1483 height 561
click at [445, 482] on div "Add Column" at bounding box center [807, 411] width 1483 height 561
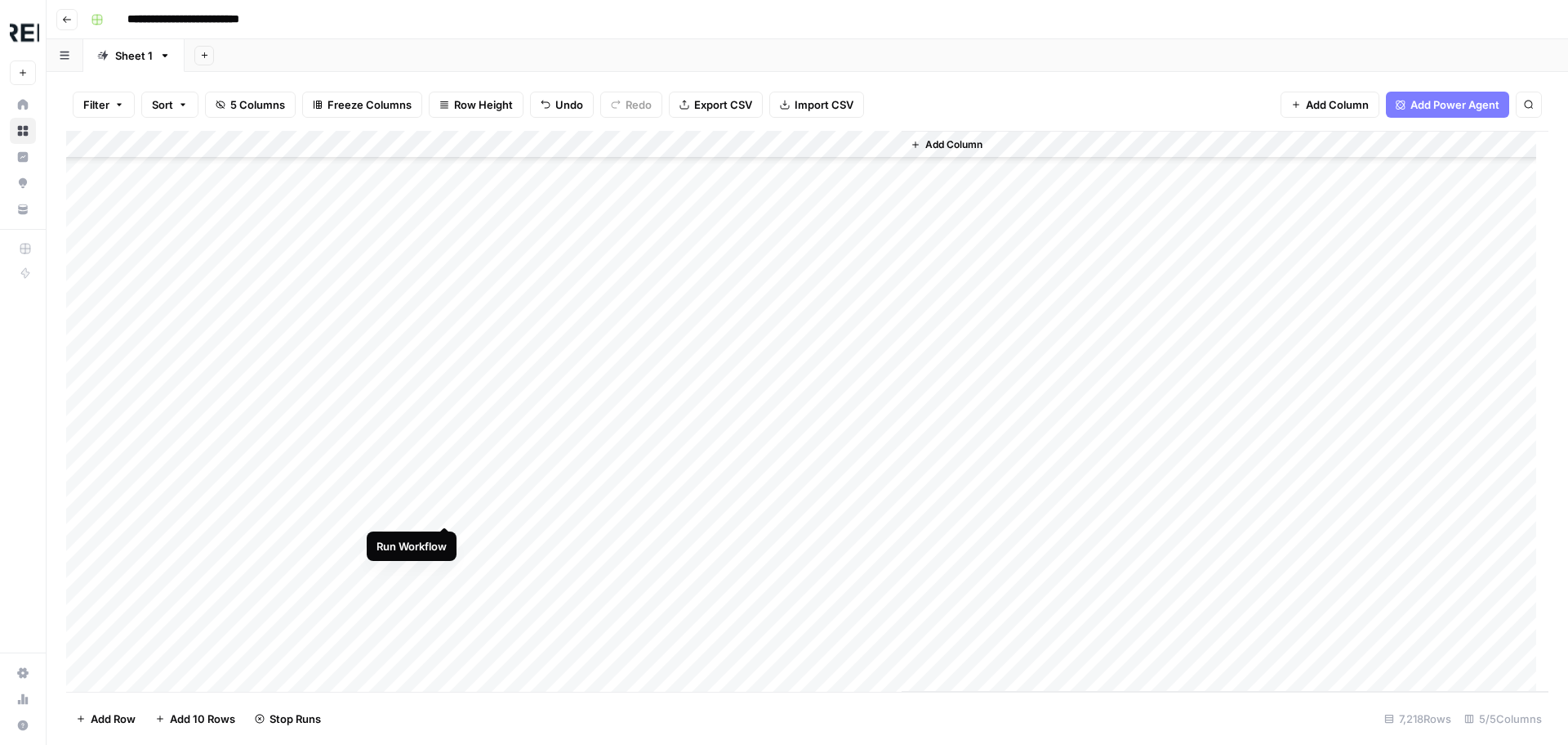
click at [444, 507] on div "Add Column" at bounding box center [807, 411] width 1483 height 561
click at [445, 571] on div "Add Column" at bounding box center [807, 411] width 1483 height 561
click at [445, 600] on div "Add Column" at bounding box center [807, 411] width 1483 height 561
click at [445, 624] on div "Add Column" at bounding box center [807, 411] width 1483 height 561
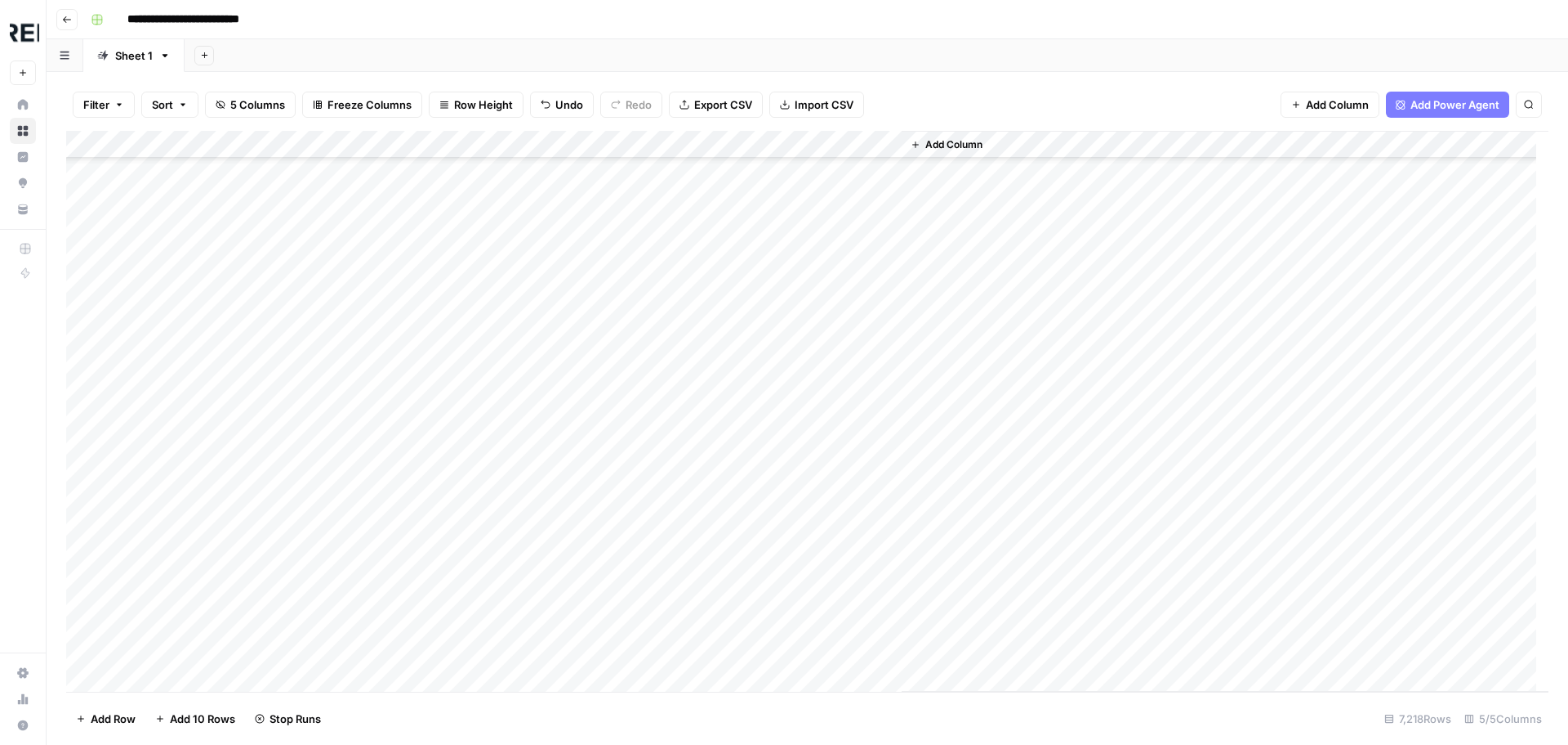
scroll to position [29914, 0]
click at [445, 463] on div "Add Column" at bounding box center [807, 411] width 1483 height 561
click at [447, 488] on div "Add Column" at bounding box center [807, 411] width 1483 height 561
click at [447, 497] on div "Add Column" at bounding box center [807, 411] width 1483 height 561
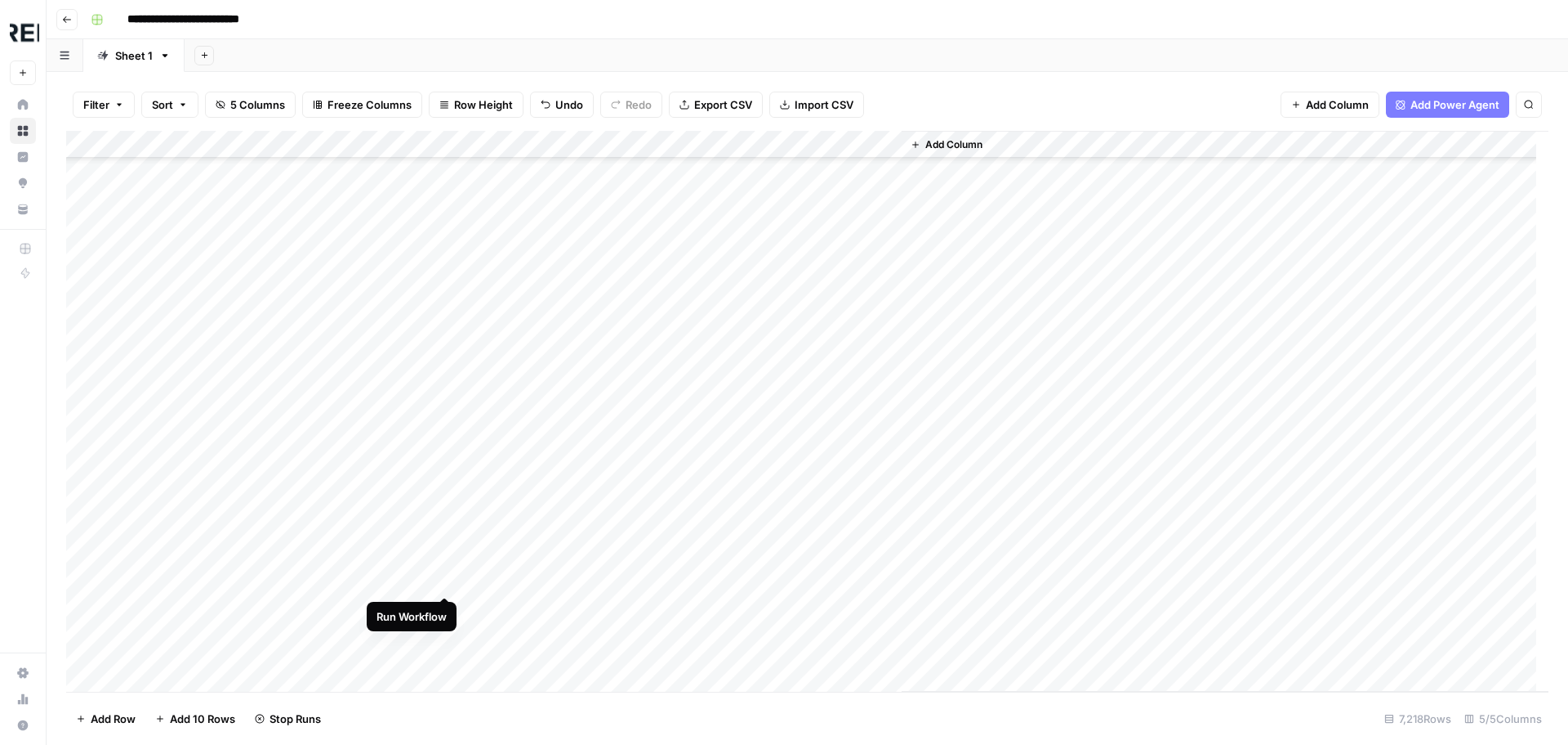
click at [443, 586] on div "Add Column" at bounding box center [807, 411] width 1483 height 561
click at [447, 608] on div "Add Column" at bounding box center [807, 411] width 1483 height 561
click at [441, 637] on div "Add Column" at bounding box center [807, 411] width 1483 height 561
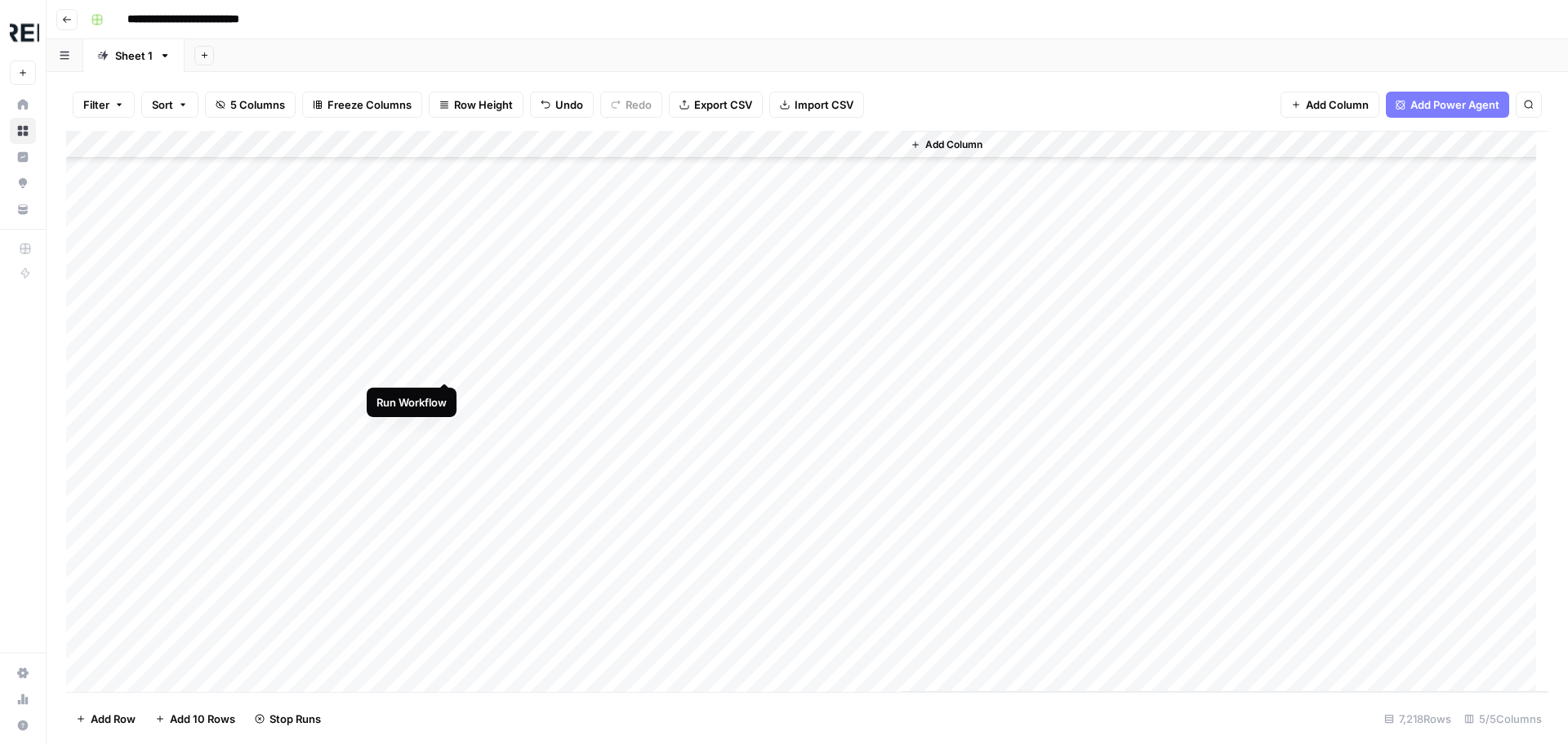
click at [446, 363] on div "Add Column" at bounding box center [807, 411] width 1483 height 561
click at [446, 390] on div "Add Column" at bounding box center [807, 411] width 1483 height 561
click at [443, 421] on div "Add Column" at bounding box center [807, 411] width 1483 height 561
click at [444, 532] on div "Add Column" at bounding box center [807, 411] width 1483 height 561
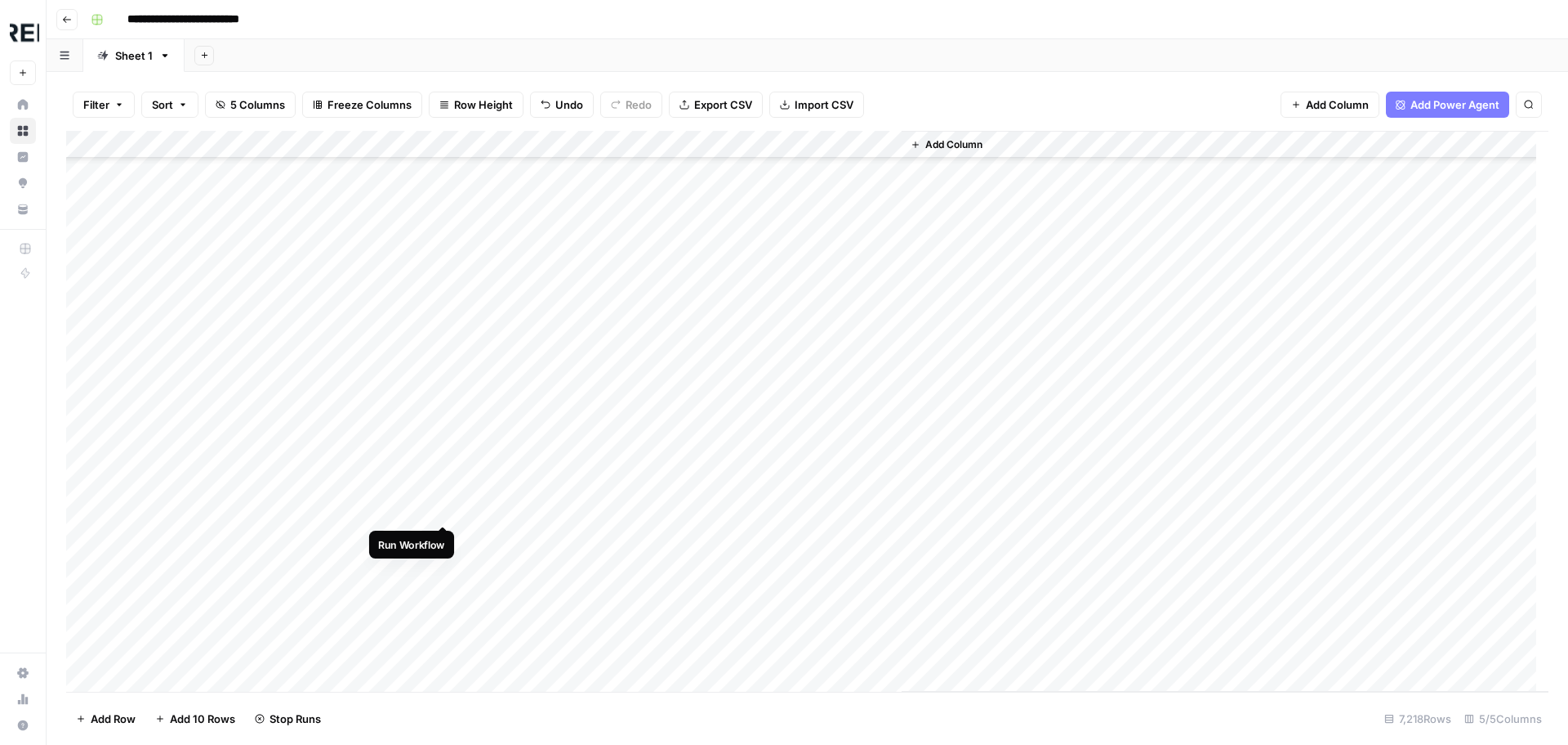
click at [444, 511] on div "Add Column" at bounding box center [807, 411] width 1483 height 561
click at [443, 537] on div "Add Column" at bounding box center [807, 411] width 1483 height 561
click at [446, 591] on div "Add Column" at bounding box center [807, 411] width 1483 height 561
click at [445, 621] on div "Add Column" at bounding box center [807, 411] width 1483 height 561
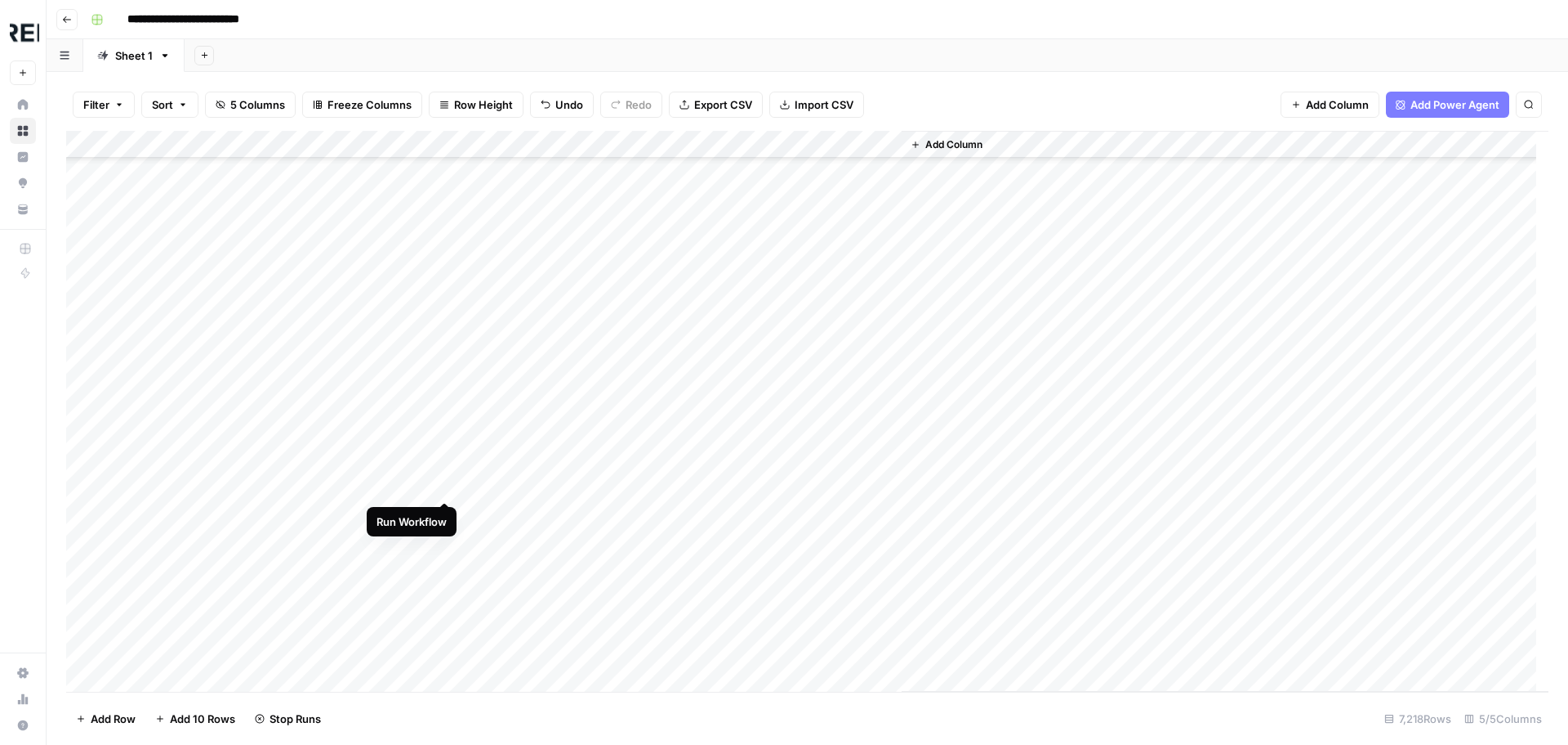
click at [445, 482] on div "Add Column" at bounding box center [807, 411] width 1483 height 561
click at [442, 539] on div "Add Column" at bounding box center [807, 411] width 1483 height 561
click at [443, 653] on div "Add Column" at bounding box center [807, 411] width 1483 height 561
click at [447, 574] on div "Add Column" at bounding box center [807, 411] width 1483 height 561
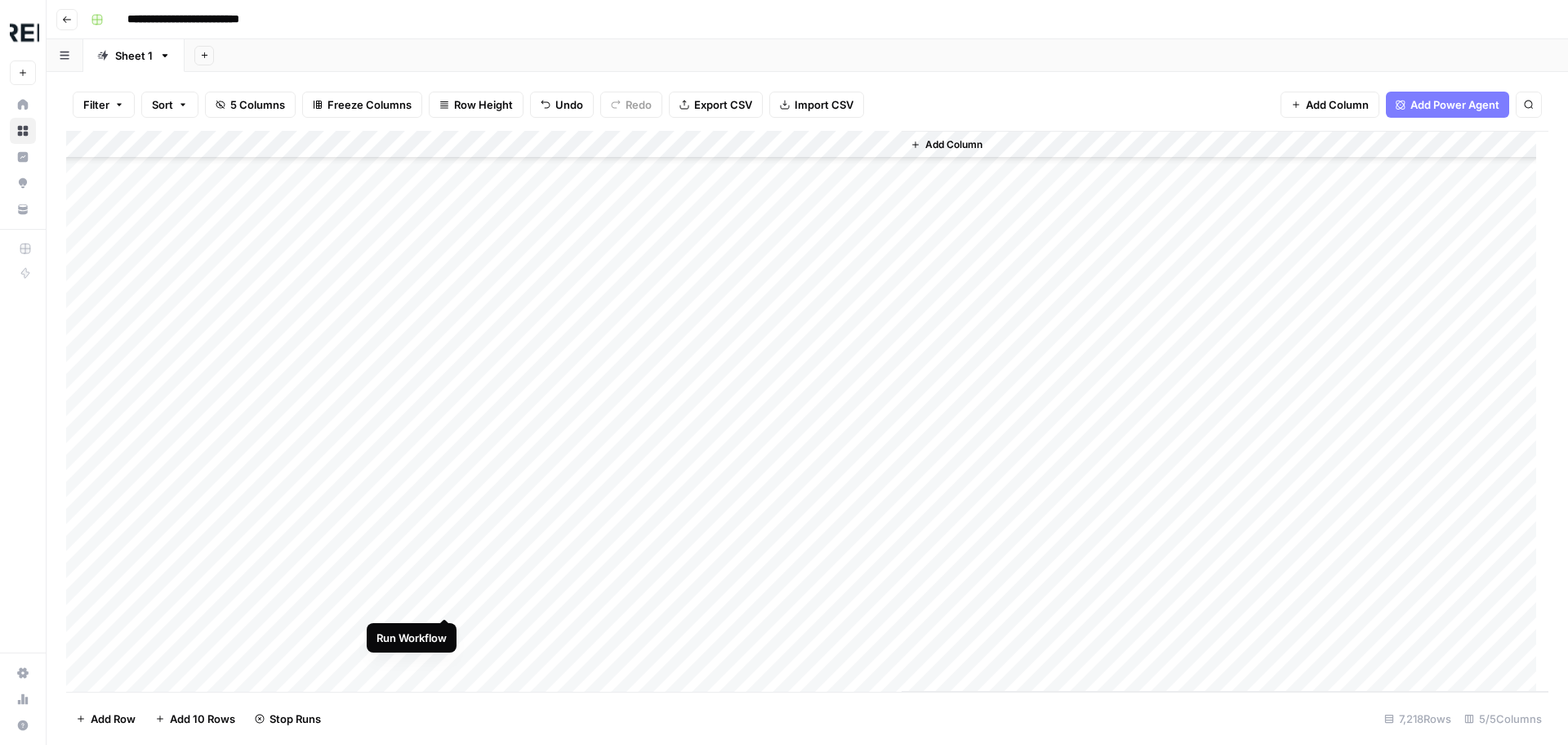
click at [447, 598] on div "Add Column" at bounding box center [807, 411] width 1483 height 561
click at [447, 465] on div "Add Column" at bounding box center [807, 411] width 1483 height 561
click at [443, 496] on div "Add Column" at bounding box center [807, 411] width 1483 height 561
click at [447, 524] on div "Add Column" at bounding box center [807, 411] width 1483 height 561
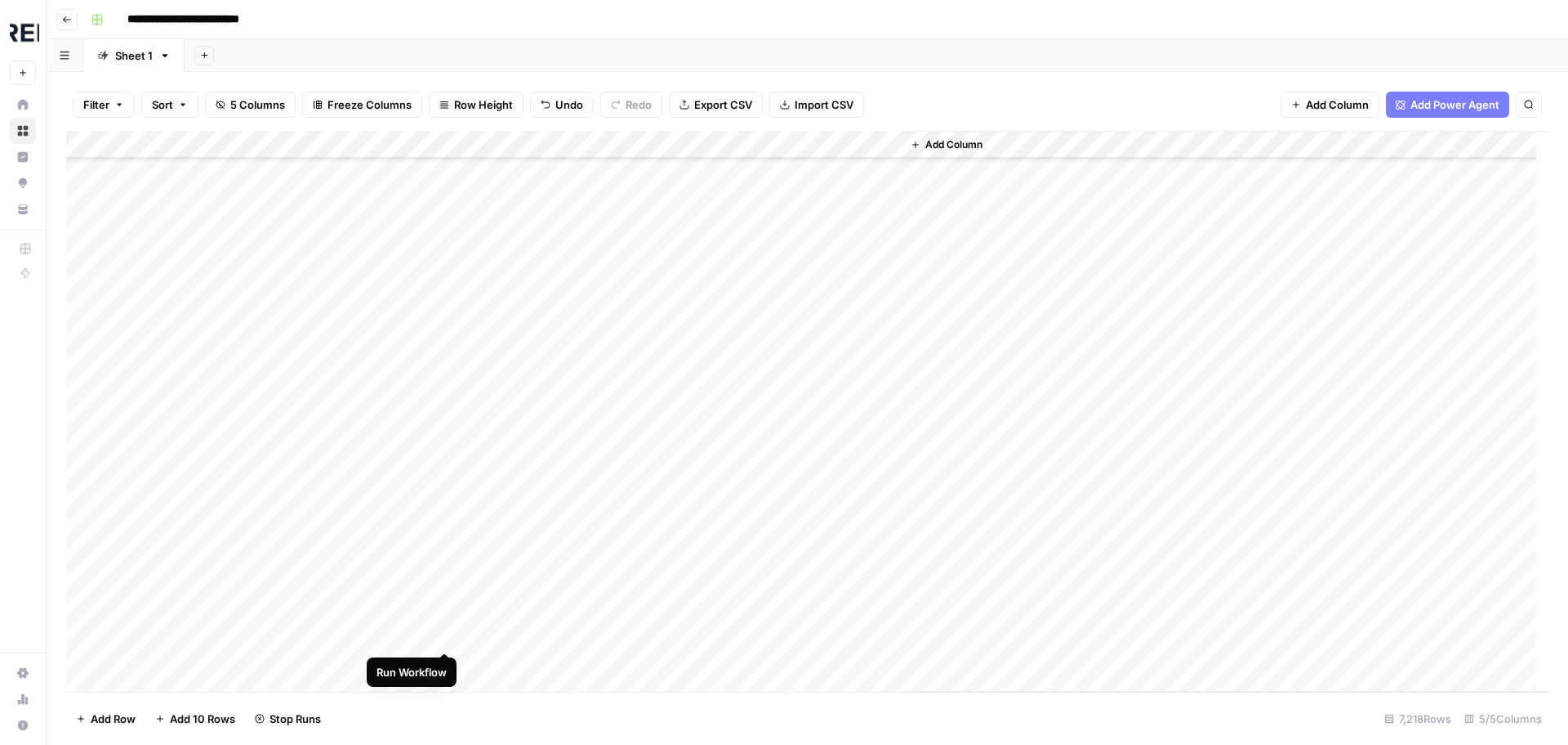
click at [447, 635] on div "Add Column" at bounding box center [807, 411] width 1483 height 561
click at [443, 657] on div "Add Column" at bounding box center [807, 411] width 1483 height 561
click at [442, 447] on div "Add Column" at bounding box center [807, 411] width 1483 height 561
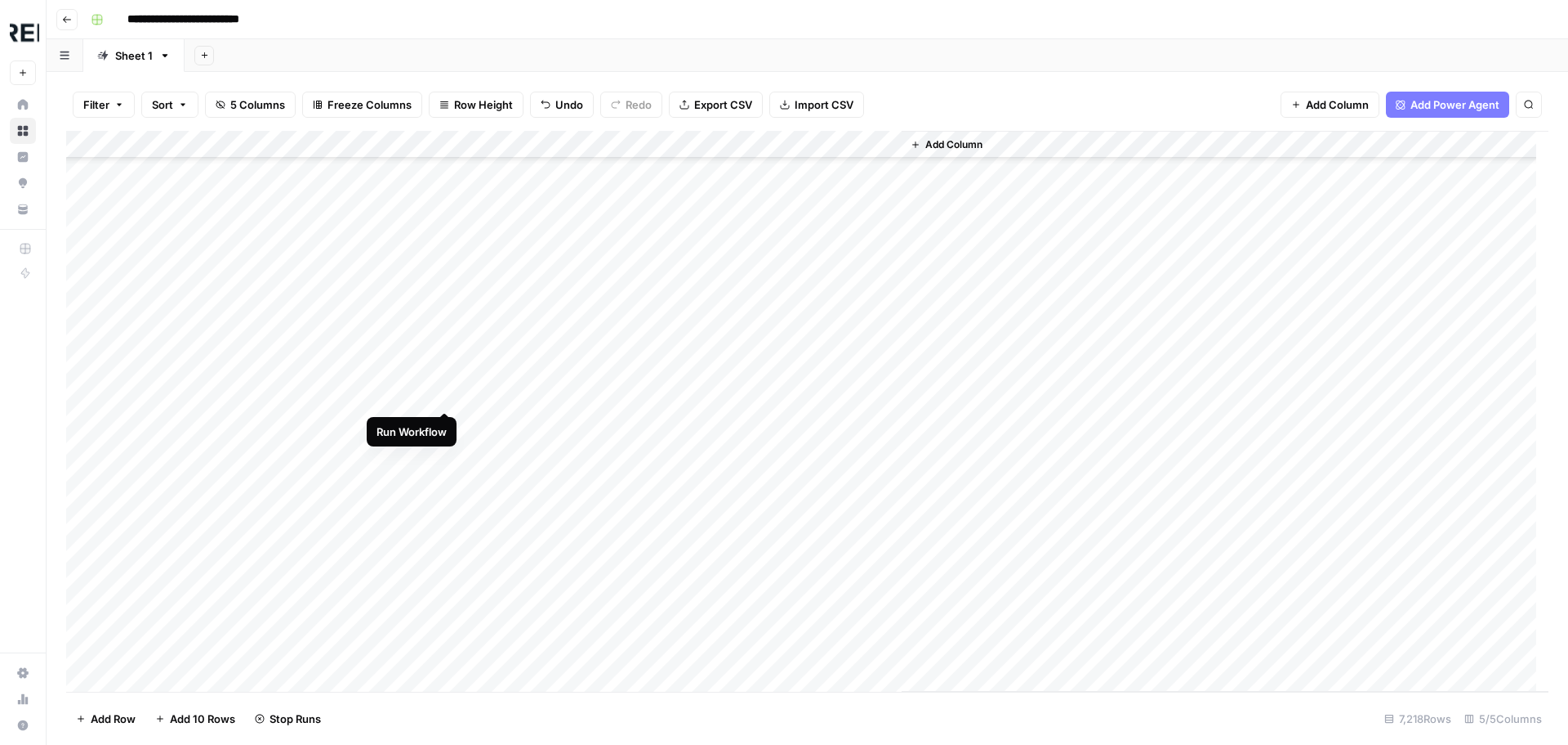
click at [443, 395] on div "Add Column" at bounding box center [807, 411] width 1483 height 561
click at [445, 421] on div "Add Column" at bounding box center [807, 411] width 1483 height 561
click at [446, 586] on div "Add Column" at bounding box center [807, 411] width 1483 height 561
click at [447, 614] on div "Add Column" at bounding box center [807, 411] width 1483 height 561
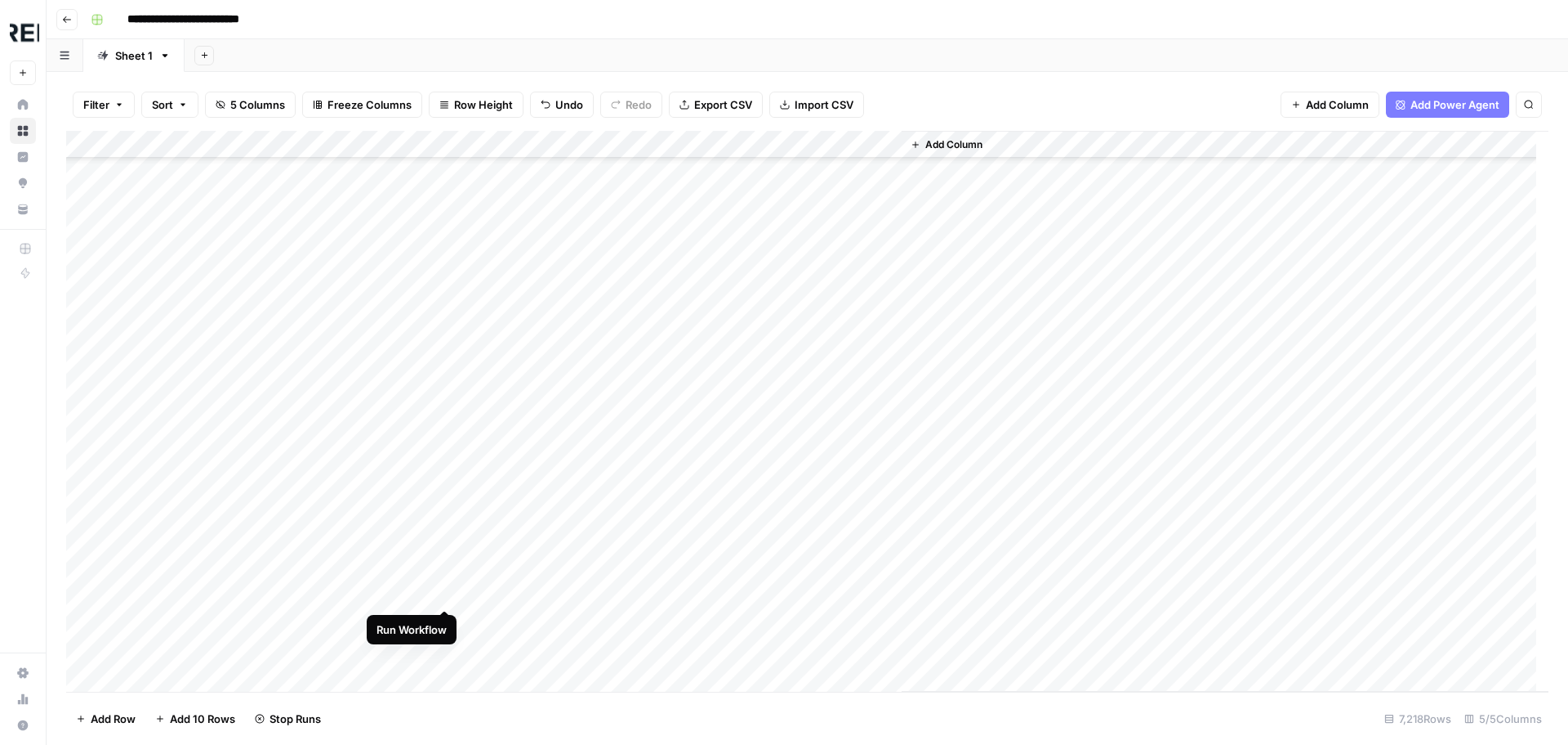
click at [445, 595] on div "Add Column" at bounding box center [807, 411] width 1483 height 561
click at [443, 538] on div "Add Column" at bounding box center [807, 411] width 1483 height 561
click at [446, 573] on div "Add Column" at bounding box center [807, 411] width 1483 height 561
click at [443, 598] on div "Add Column" at bounding box center [807, 411] width 1483 height 561
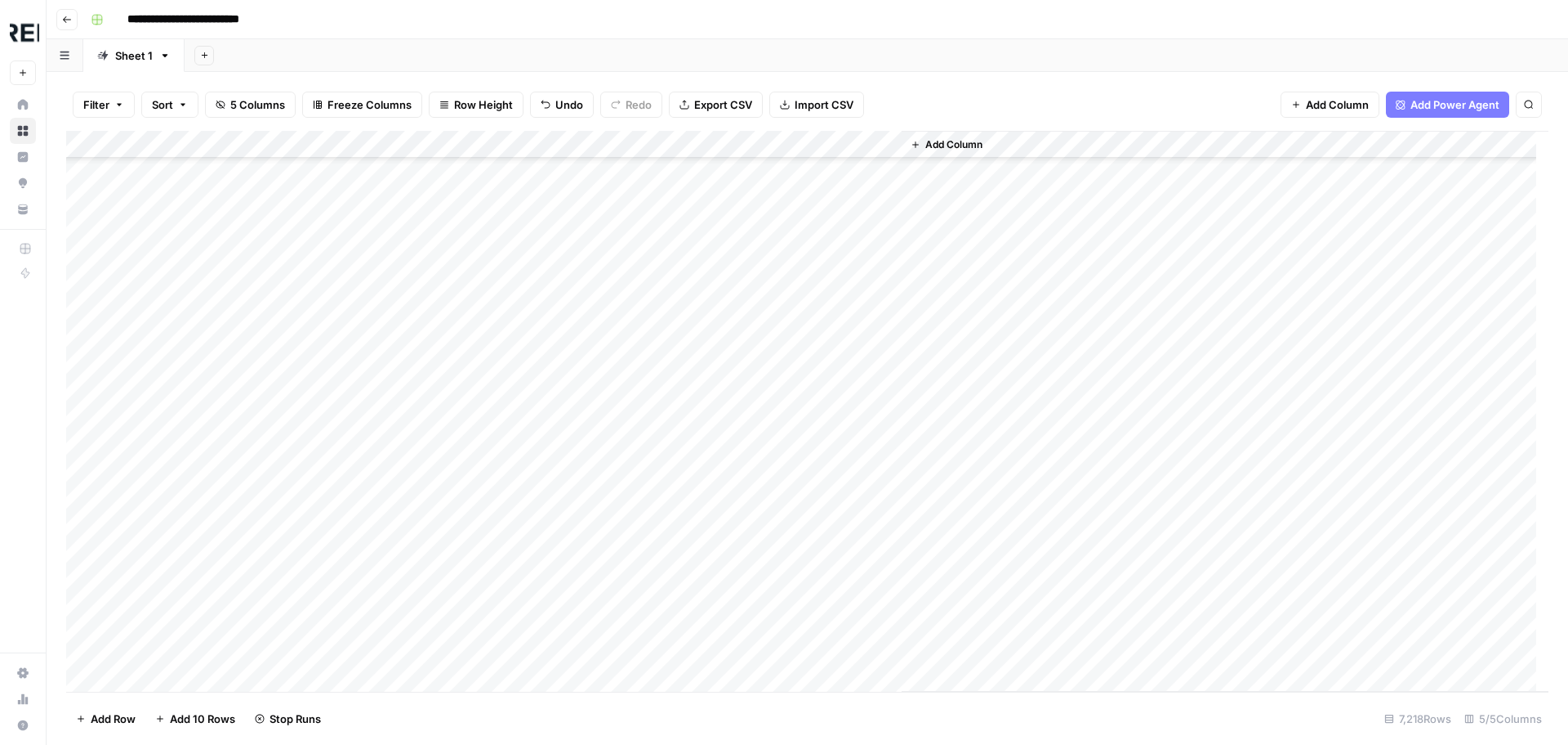
scroll to position [32447, 0]
click at [442, 539] on div "Add Column" at bounding box center [807, 411] width 1483 height 561
click at [447, 568] on div "Add Column" at bounding box center [807, 411] width 1483 height 561
click at [446, 575] on div "Add Column" at bounding box center [807, 411] width 1483 height 561
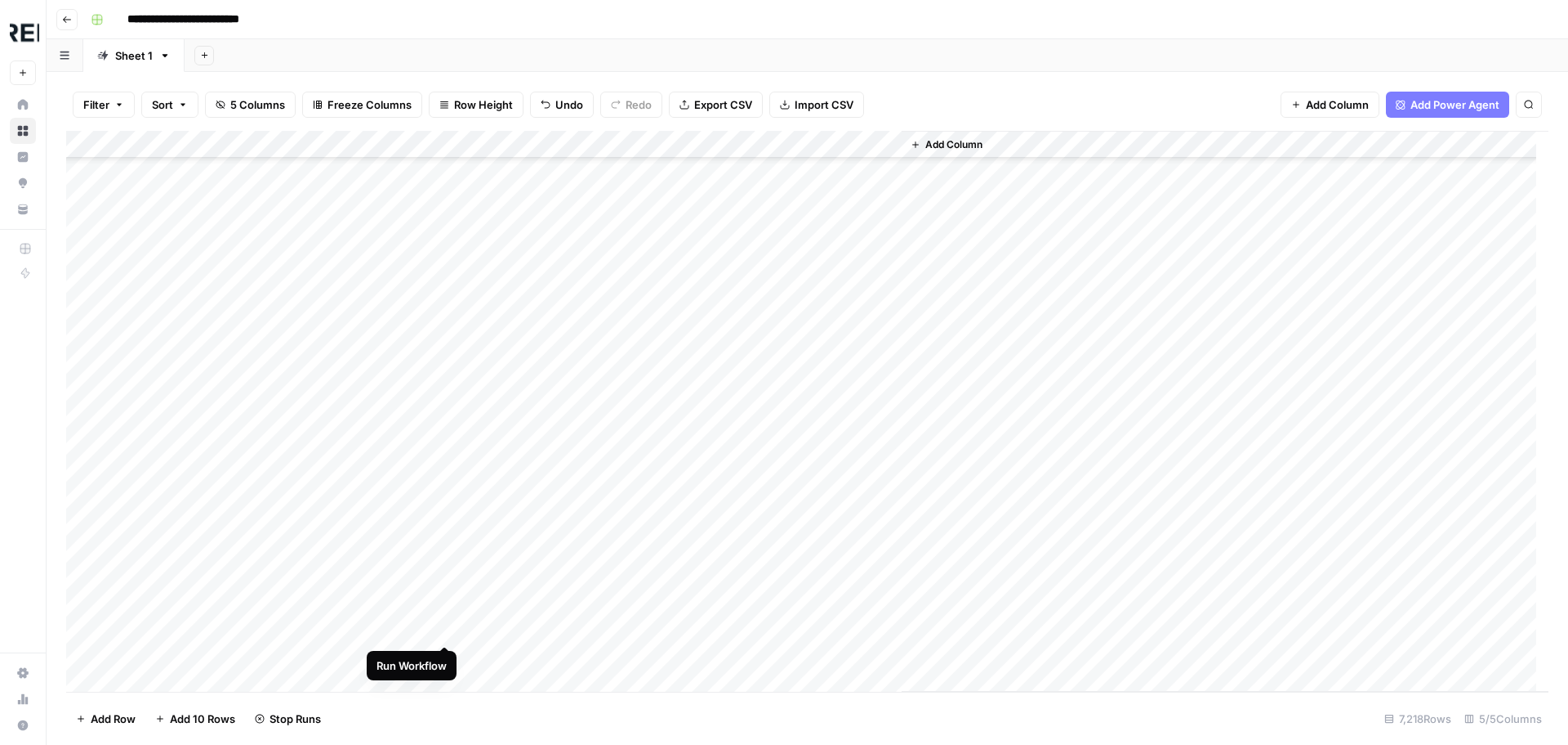
click at [441, 629] on div "Add Column" at bounding box center [807, 411] width 1483 height 561
click at [445, 631] on div "Add Column" at bounding box center [807, 411] width 1483 height 561
click at [447, 525] on div "Add Column" at bounding box center [807, 411] width 1483 height 561
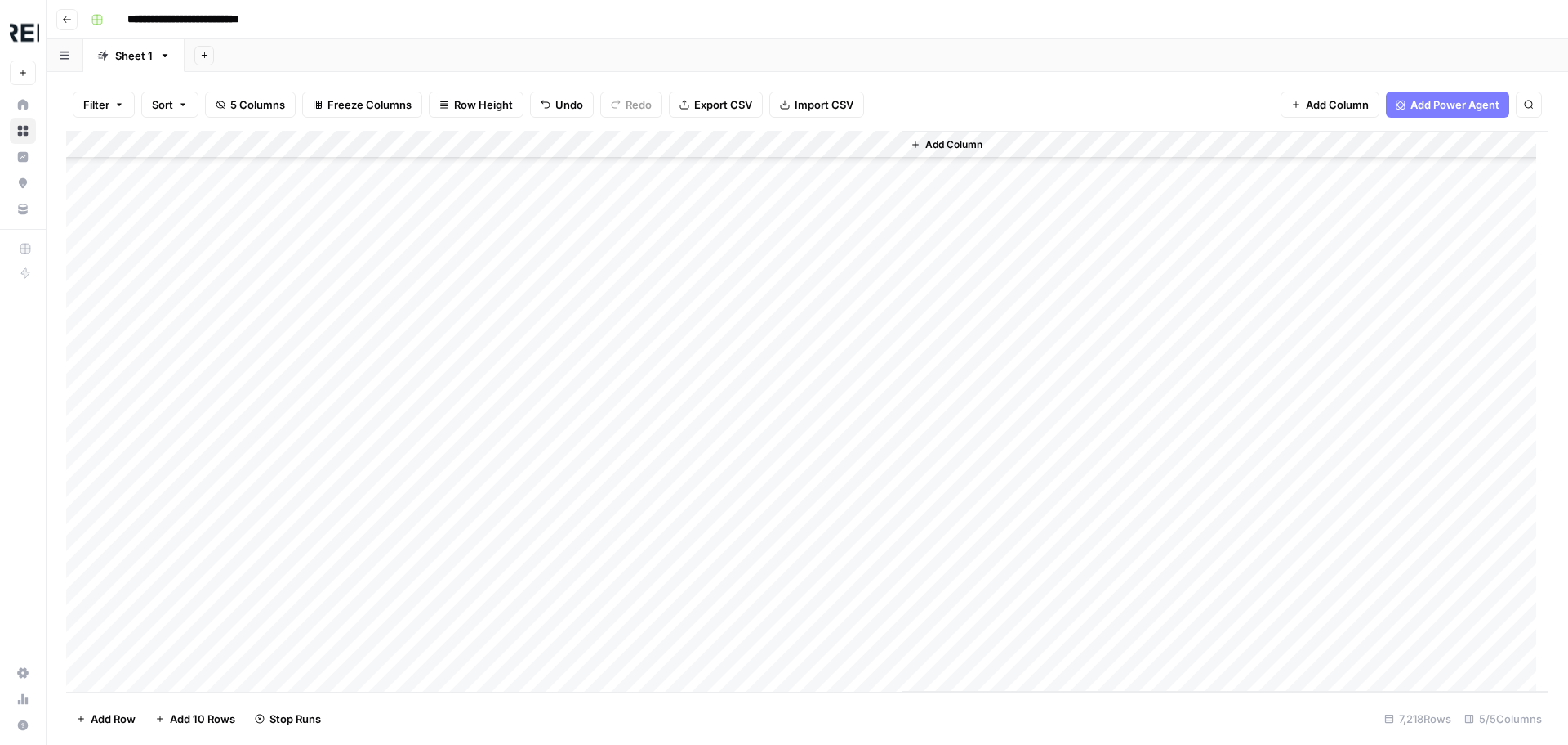
click at [441, 611] on div "Add Column" at bounding box center [807, 411] width 1483 height 561
click at [447, 499] on div "Add Column" at bounding box center [807, 411] width 1483 height 561
click at [449, 583] on div "Add Column" at bounding box center [807, 411] width 1483 height 561
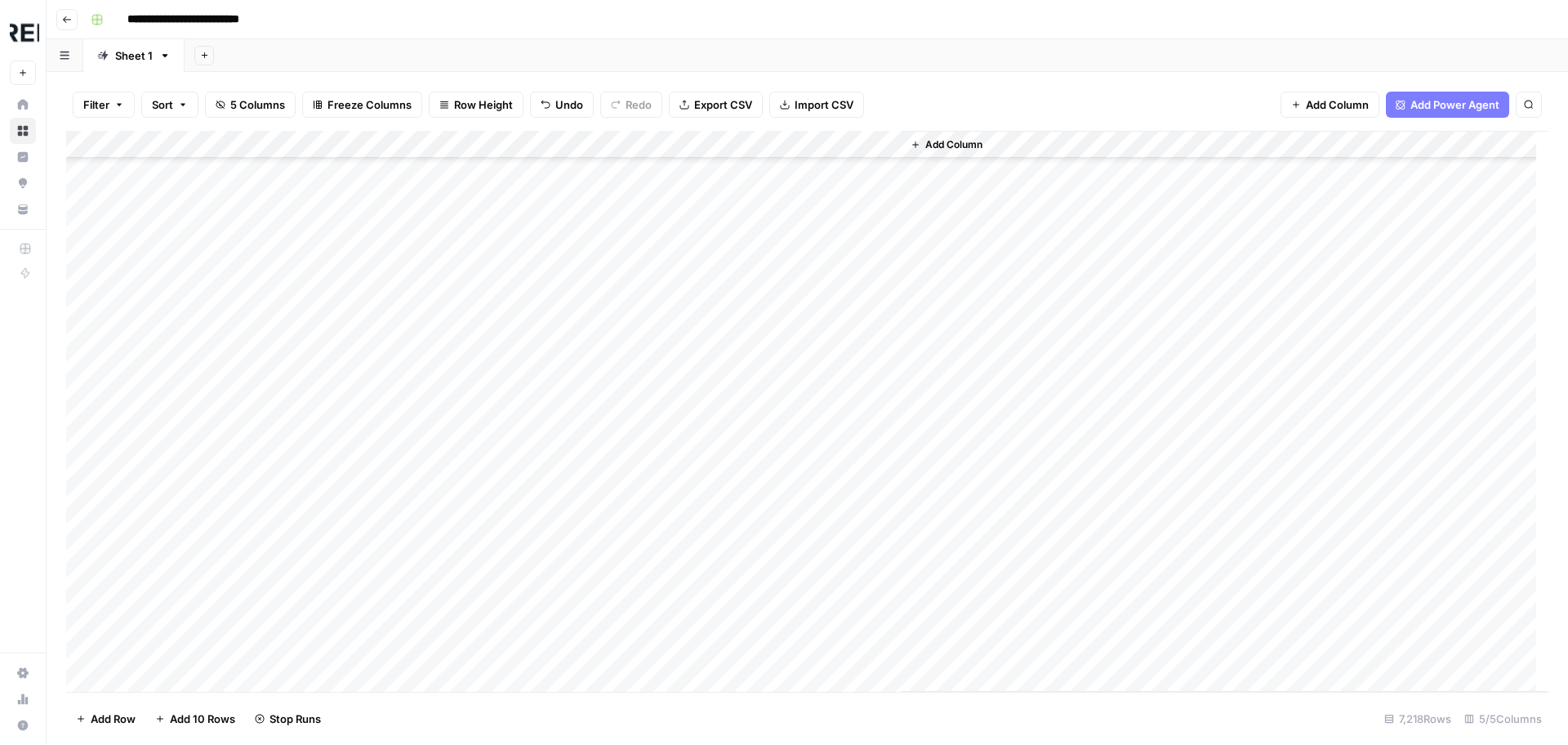
click at [448, 608] on div "Add Column" at bounding box center [807, 411] width 1483 height 561
click at [447, 450] on div "Add Column" at bounding box center [807, 411] width 1483 height 561
click at [445, 502] on div "Add Column" at bounding box center [807, 411] width 1483 height 561
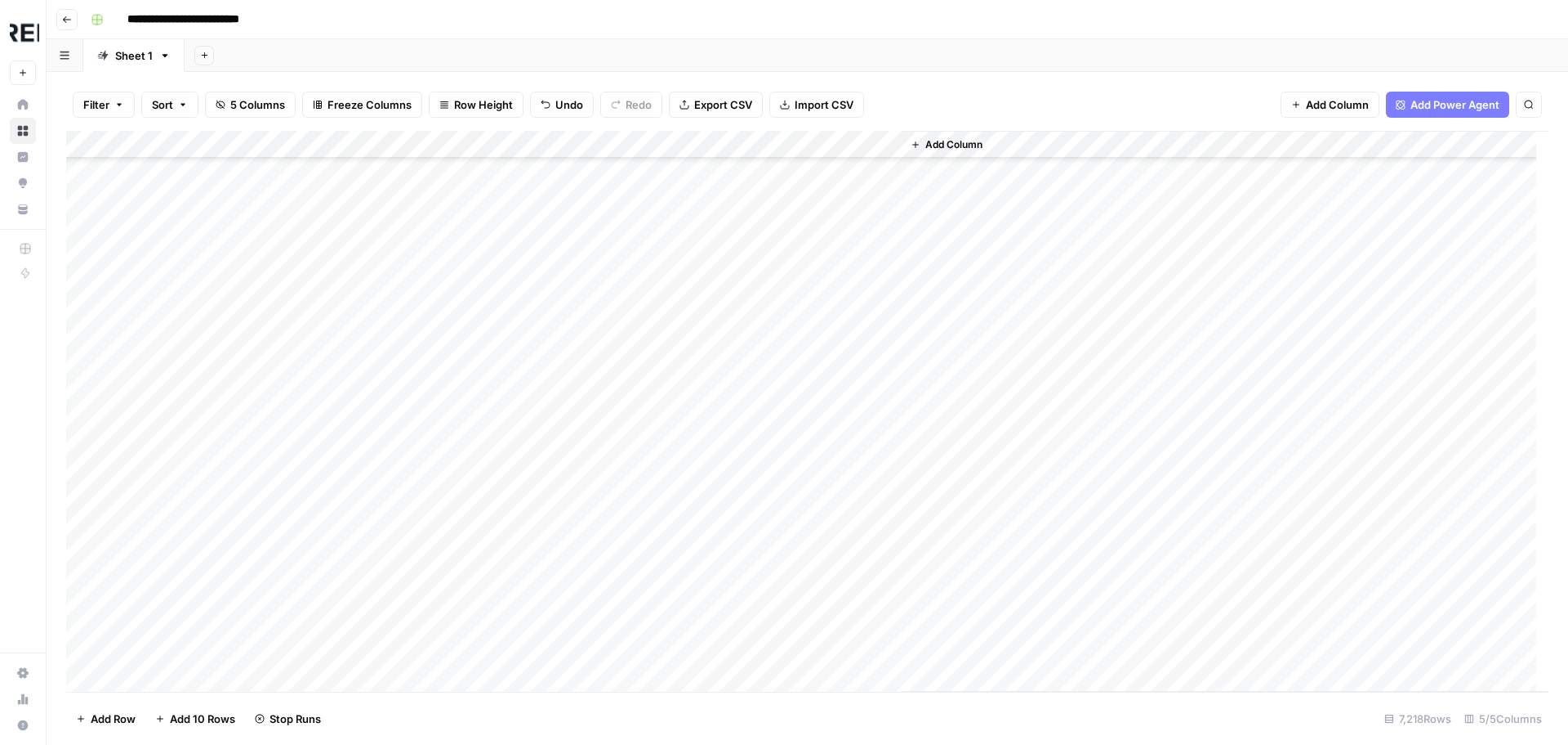
click at [446, 478] on div "Add Column" at bounding box center [807, 411] width 1483 height 561
click at [443, 620] on div "Add Column" at bounding box center [807, 411] width 1483 height 561
click at [447, 647] on div "Add Column" at bounding box center [807, 411] width 1483 height 561
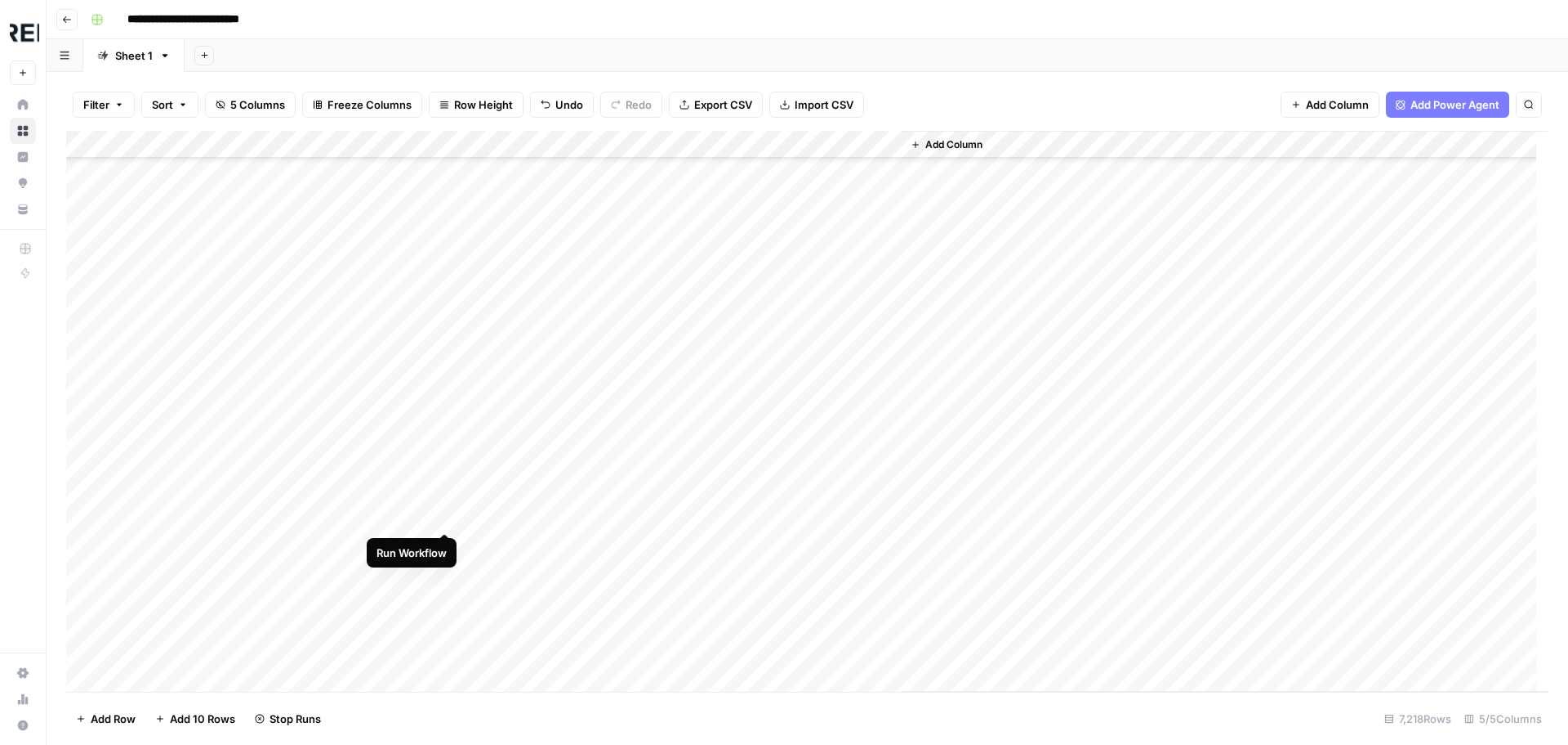
click at [441, 517] on div "Add Column" at bounding box center [807, 411] width 1483 height 561
click at [448, 322] on div "Add Column" at bounding box center [807, 411] width 1483 height 561
click at [442, 381] on div "Add Column" at bounding box center [807, 411] width 1483 height 561
click at [447, 403] on div "Add Column" at bounding box center [807, 411] width 1483 height 561
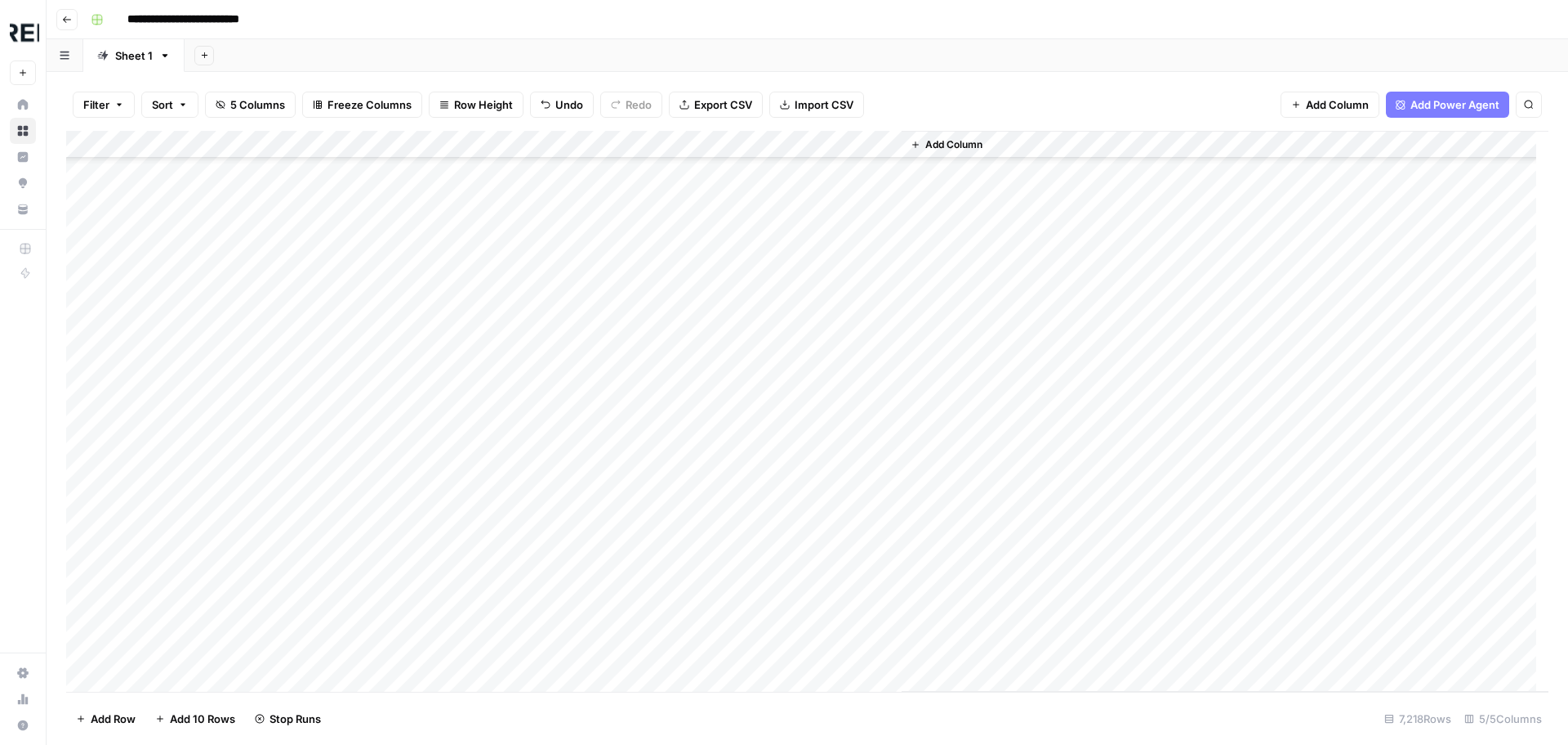
click at [445, 437] on div "Add Column" at bounding box center [807, 411] width 1483 height 561
click at [445, 464] on div "Add Column" at bounding box center [807, 411] width 1483 height 561
click at [444, 489] on div "Add Column" at bounding box center [807, 411] width 1483 height 561
click at [447, 468] on div "Add Column" at bounding box center [807, 411] width 1483 height 561
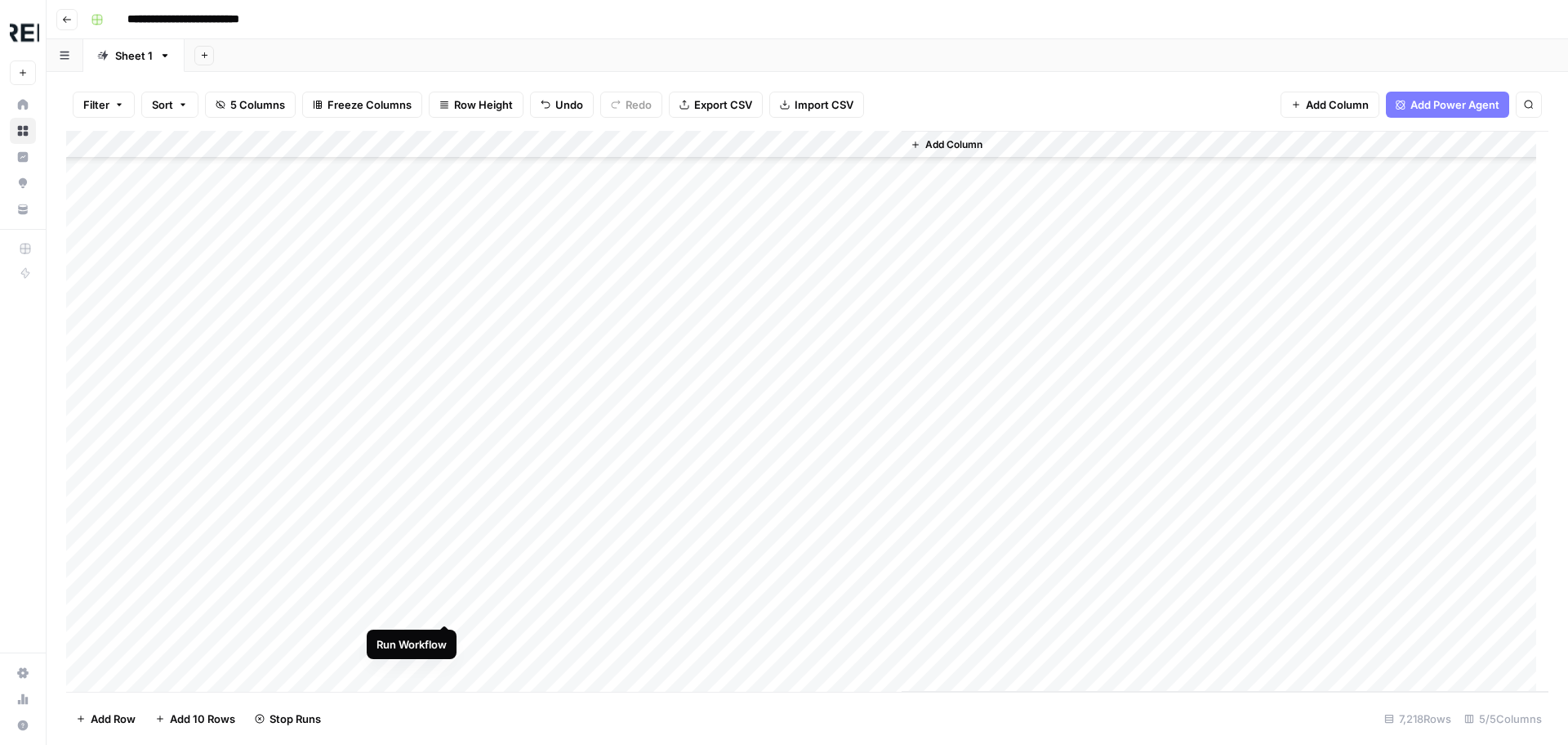
click at [447, 609] on div "Add Column" at bounding box center [807, 411] width 1483 height 561
click at [447, 528] on div "Add Column" at bounding box center [807, 411] width 1483 height 561
click at [445, 557] on div "Add Column" at bounding box center [807, 411] width 1483 height 561
click at [445, 641] on div "Add Column" at bounding box center [807, 411] width 1483 height 561
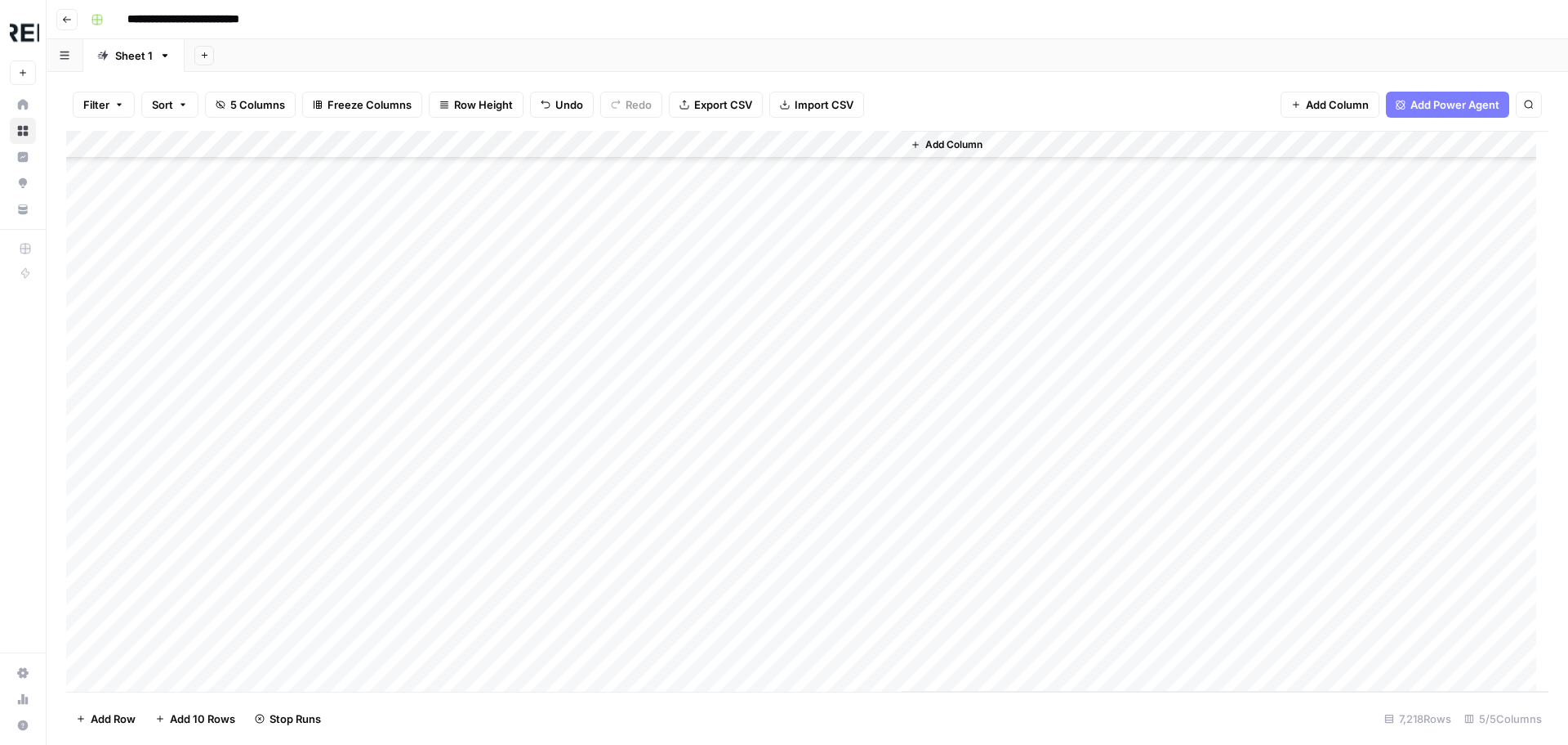
scroll to position [34817, 0]
click at [445, 528] on div "Add Column" at bounding box center [807, 411] width 1483 height 561
click at [442, 616] on div "Add Column" at bounding box center [807, 411] width 1483 height 561
click at [443, 644] on div "Add Column" at bounding box center [807, 411] width 1483 height 561
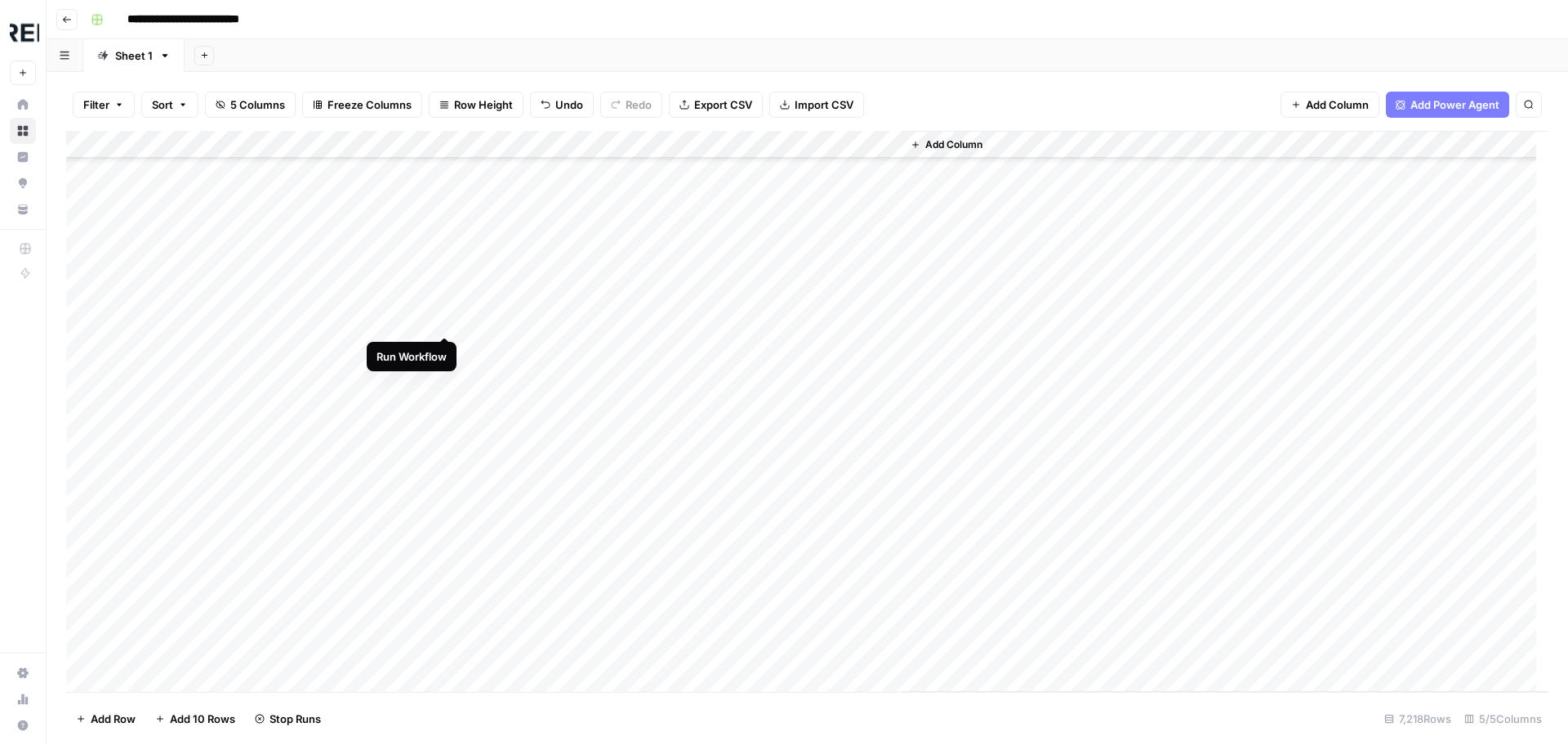
click at [447, 321] on div "Add Column" at bounding box center [807, 411] width 1483 height 561
click at [443, 494] on div "Add Column" at bounding box center [807, 411] width 1483 height 561
click at [440, 498] on div "Add Column" at bounding box center [807, 411] width 1483 height 561
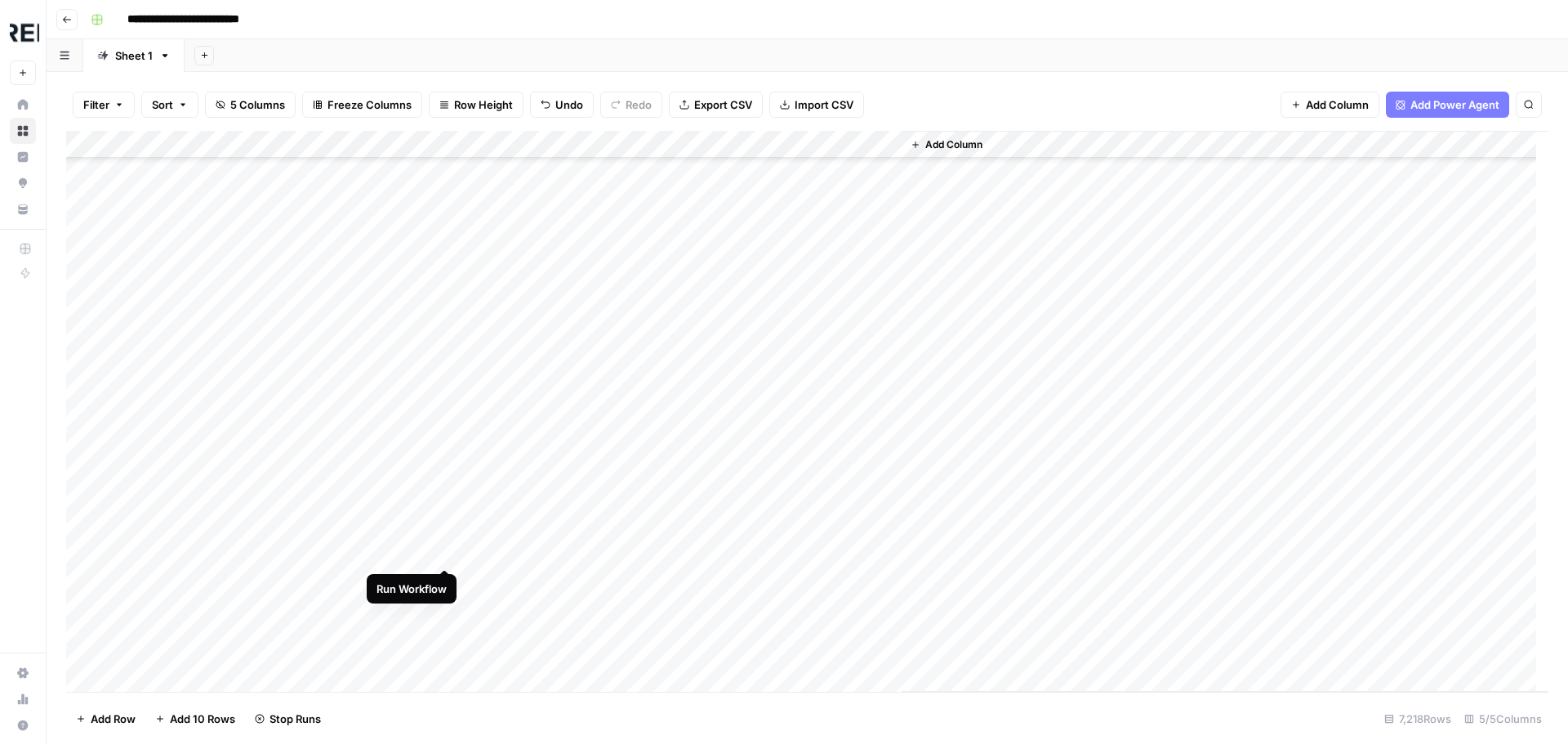
click at [447, 553] on div "Add Column" at bounding box center [807, 411] width 1483 height 561
click at [445, 501] on div "Add Column" at bounding box center [807, 411] width 1483 height 561
click at [447, 526] on div "Add Column" at bounding box center [807, 411] width 1483 height 561
click at [447, 667] on div "Add Column" at bounding box center [807, 411] width 1483 height 561
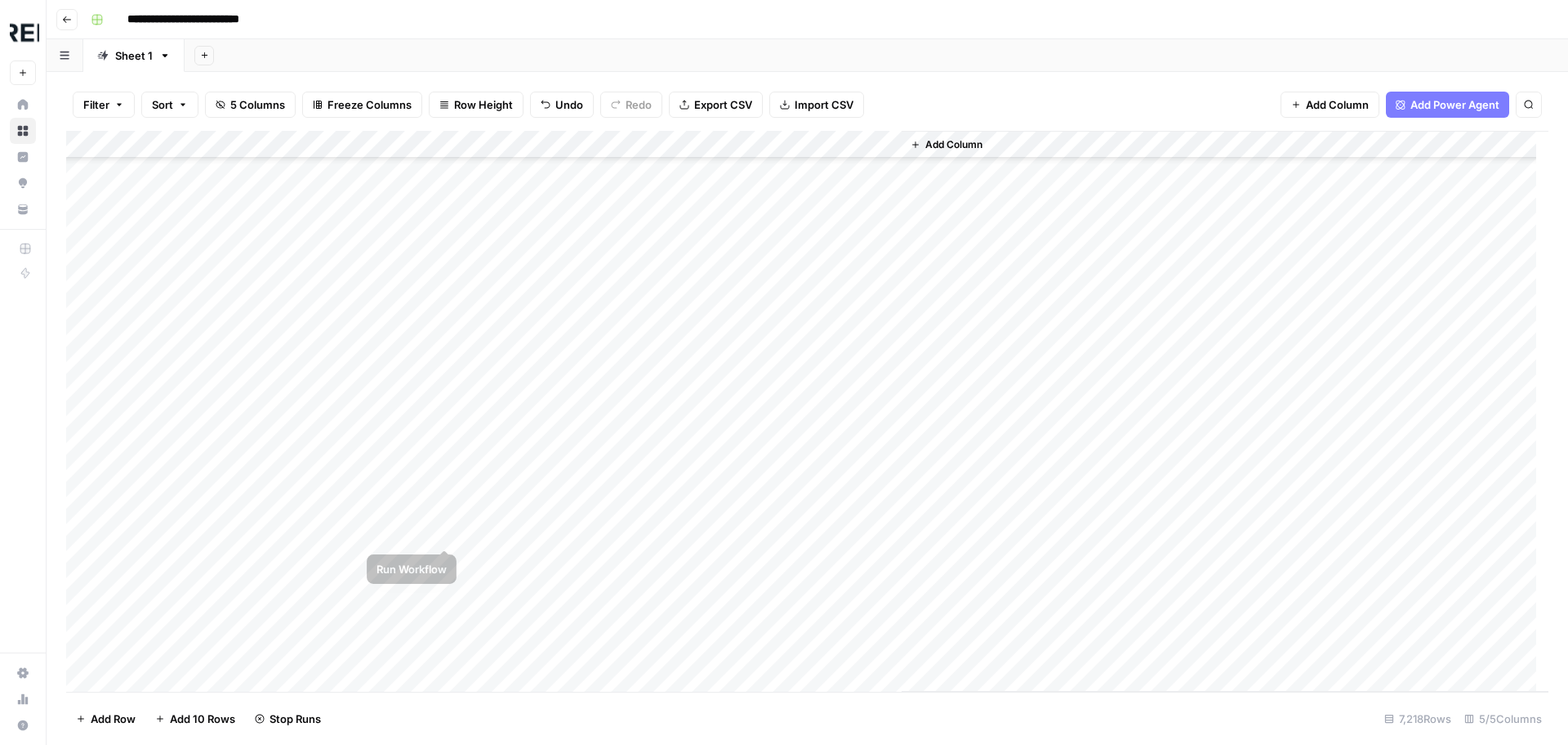
scroll to position [36289, 0]
click at [446, 365] on div "Add Column" at bounding box center [807, 411] width 1483 height 561
click at [445, 565] on div "Add Column" at bounding box center [807, 411] width 1483 height 561
click at [446, 590] on div "Add Column" at bounding box center [807, 411] width 1483 height 561
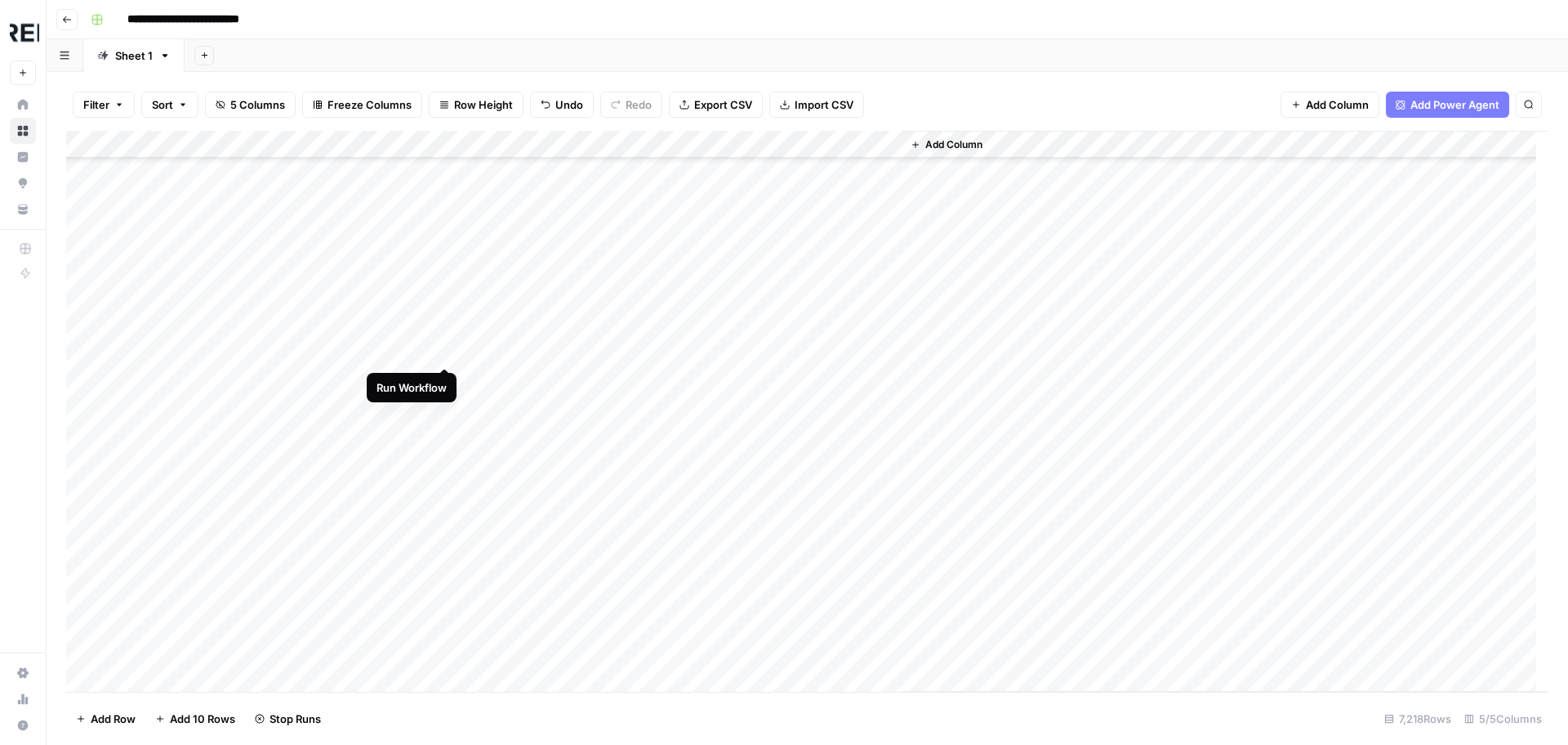
click at [445, 351] on div "Add Column" at bounding box center [807, 411] width 1483 height 561
click at [449, 382] on div "Add Column" at bounding box center [807, 411] width 1483 height 561
click at [446, 461] on div "Add Column" at bounding box center [807, 411] width 1483 height 561
click at [448, 545] on div "Add Column" at bounding box center [807, 411] width 1483 height 561
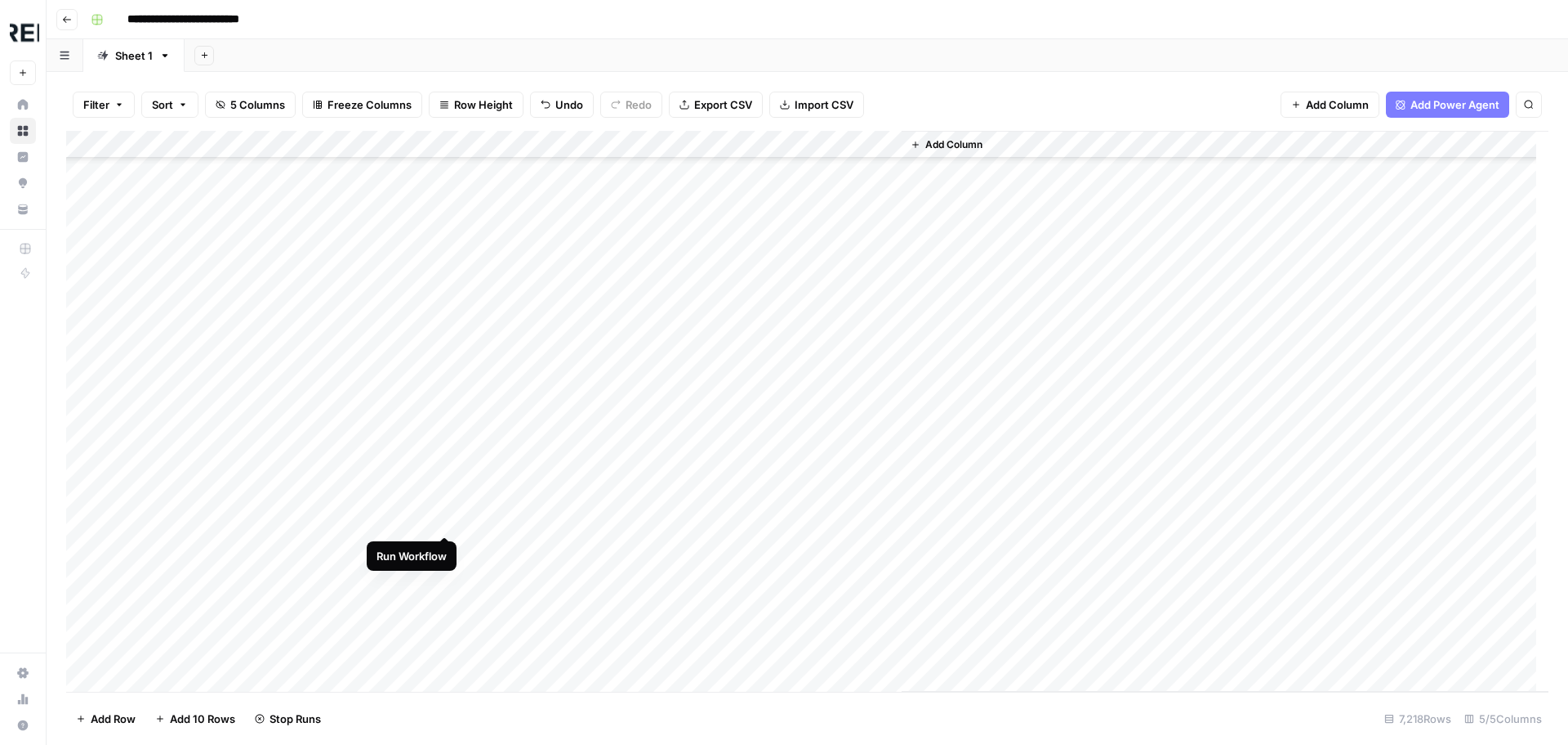
click at [445, 517] on div "Add Column" at bounding box center [807, 411] width 1483 height 561
click at [448, 493] on div "Add Column" at bounding box center [807, 411] width 1483 height 561
click at [449, 383] on div "Add Column" at bounding box center [807, 411] width 1483 height 561
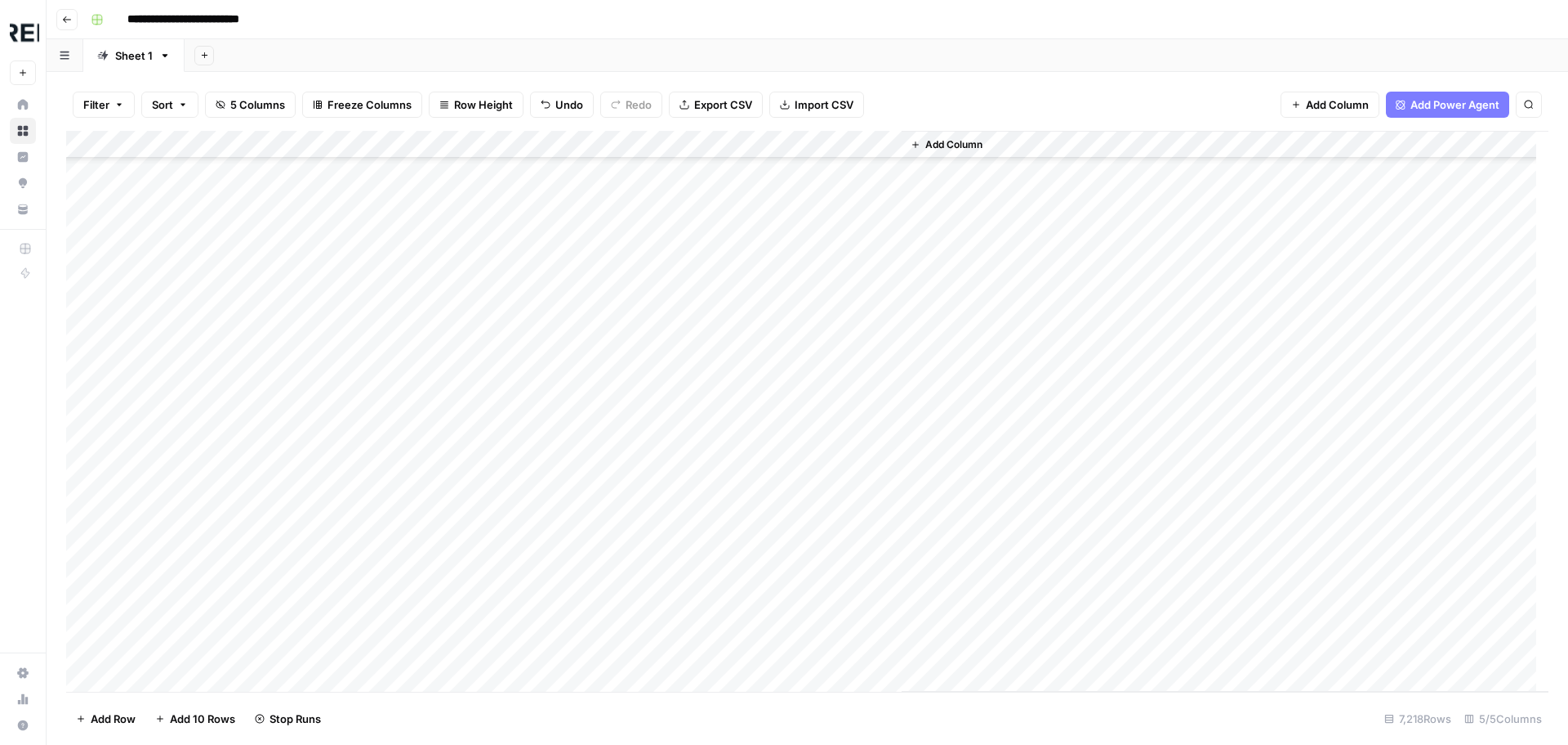
scroll to position [37270, 0]
click at [443, 445] on div "Add Column" at bounding box center [807, 411] width 1483 height 561
click at [445, 496] on div "Add Column" at bounding box center [807, 411] width 1483 height 561
click at [445, 475] on div "Add Column" at bounding box center [807, 411] width 1483 height 561
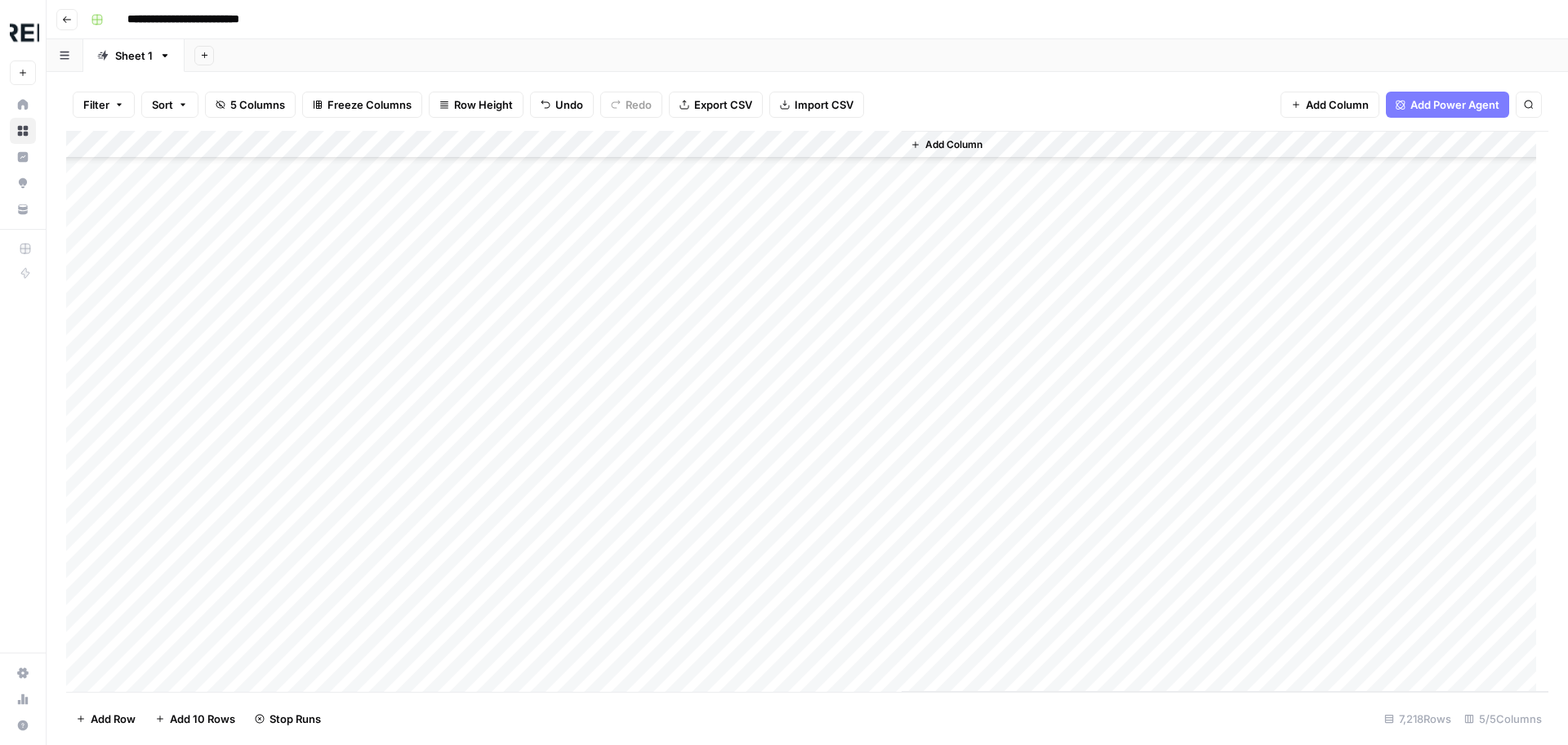
scroll to position [37597, 0]
click at [445, 475] on div "Add Column" at bounding box center [807, 411] width 1483 height 561
click at [444, 479] on div "Add Column" at bounding box center [807, 411] width 1483 height 561
click at [445, 621] on div "Add Column" at bounding box center [807, 411] width 1483 height 561
click at [445, 643] on div "Add Column" at bounding box center [807, 411] width 1483 height 561
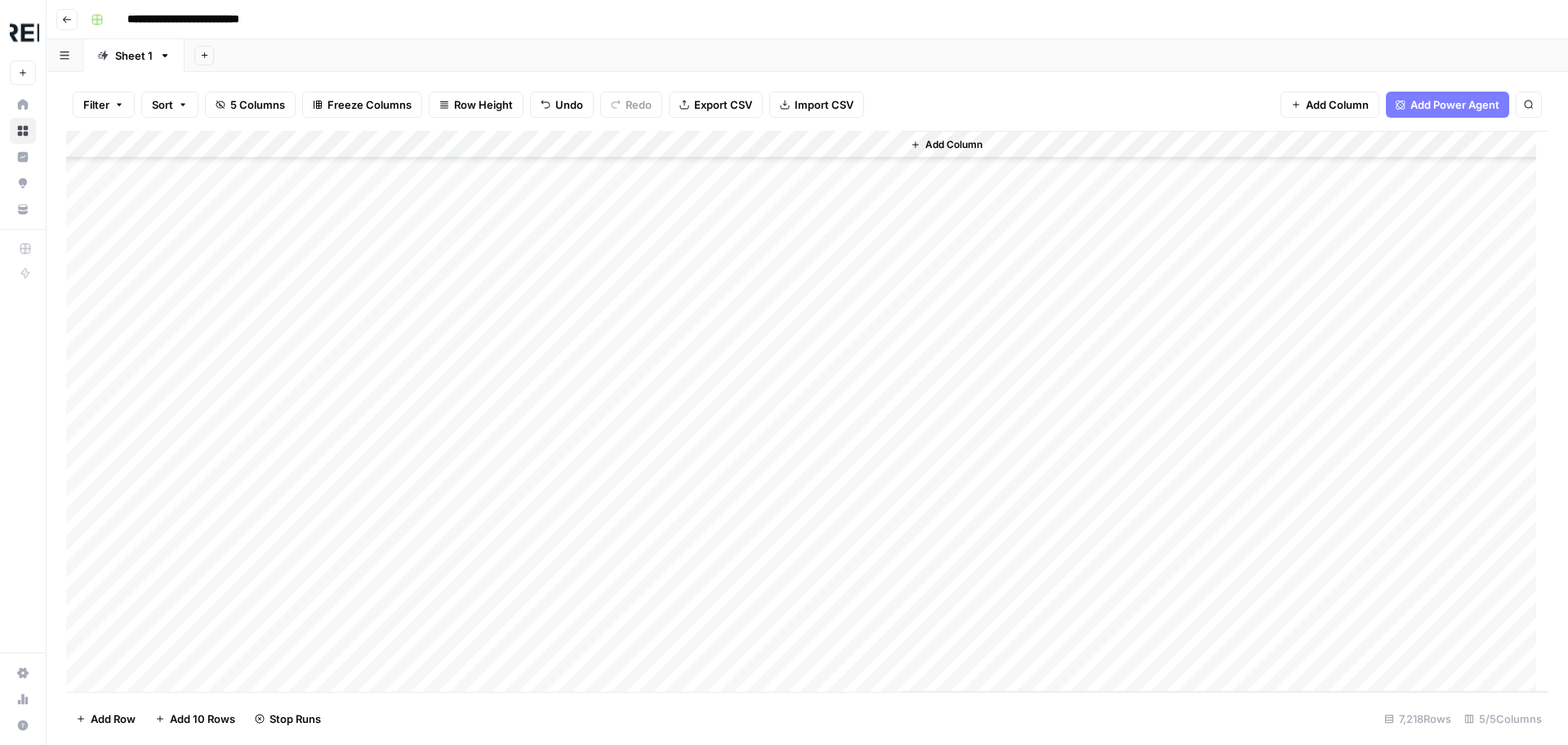
scroll to position [38087, 0]
click at [442, 460] on div "Add Column" at bounding box center [807, 411] width 1483 height 561
click at [445, 575] on div "Add Column" at bounding box center [807, 411] width 1483 height 561
click at [444, 578] on div "Add Column" at bounding box center [807, 411] width 1483 height 561
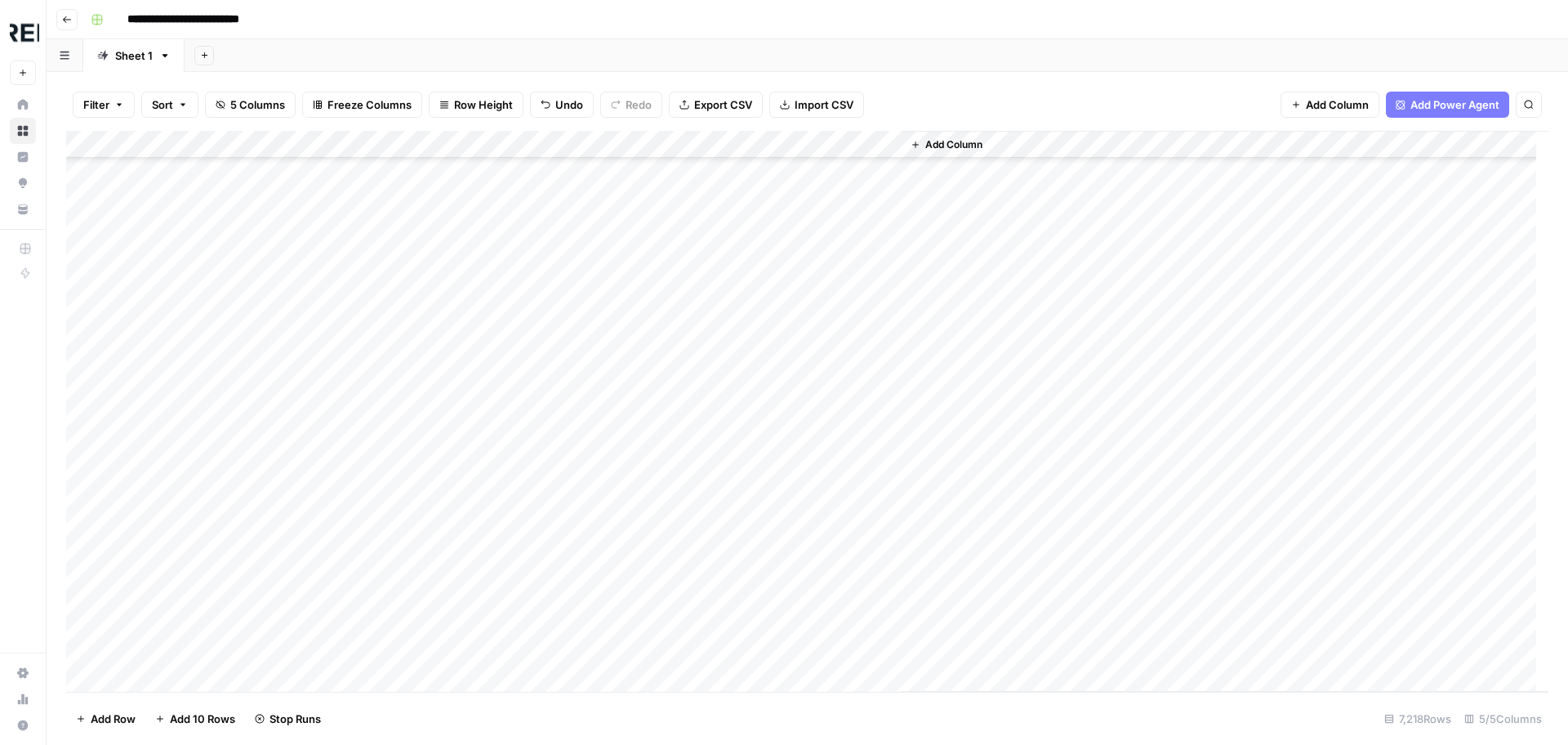
scroll to position [38496, 0]
click at [448, 439] on div "Add Column" at bounding box center [807, 411] width 1483 height 561
click at [441, 470] on div "Add Column" at bounding box center [807, 411] width 1483 height 561
click at [445, 524] on div "Add Column" at bounding box center [807, 411] width 1483 height 561
click at [445, 604] on div "Add Column" at bounding box center [807, 411] width 1483 height 561
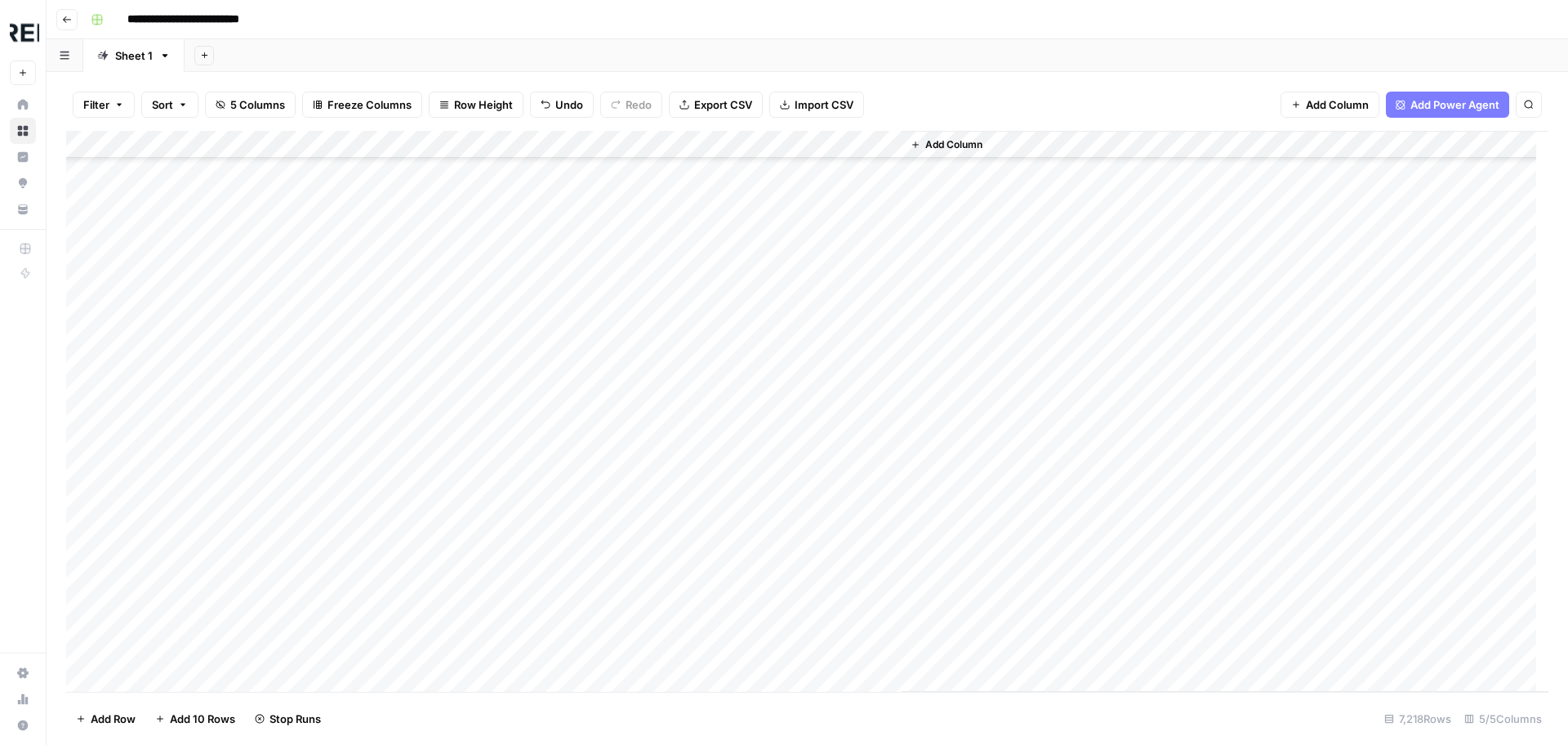
scroll to position [38659, 0]
click at [442, 559] on div "Add Column" at bounding box center [807, 411] width 1483 height 561
click at [445, 586] on div "Add Column" at bounding box center [807, 411] width 1483 height 561
click at [443, 631] on div "Add Column" at bounding box center [807, 411] width 1483 height 561
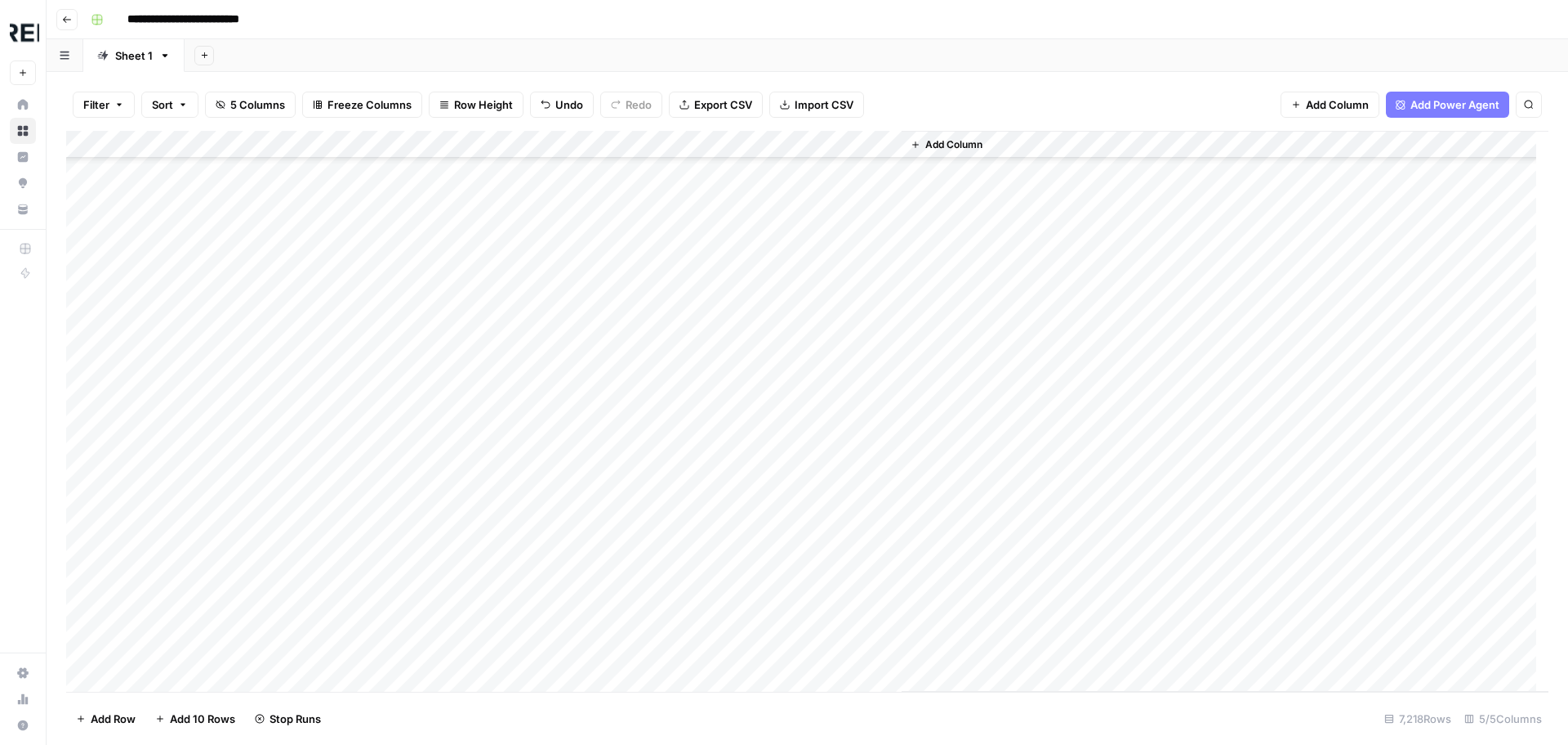
click at [447, 501] on div "Add Column" at bounding box center [807, 411] width 1483 height 561
click at [447, 231] on div "Add Column" at bounding box center [807, 411] width 1483 height 561
click at [445, 261] on div "Add Column" at bounding box center [807, 411] width 1483 height 561
click at [443, 288] on div "Add Column" at bounding box center [807, 411] width 1483 height 561
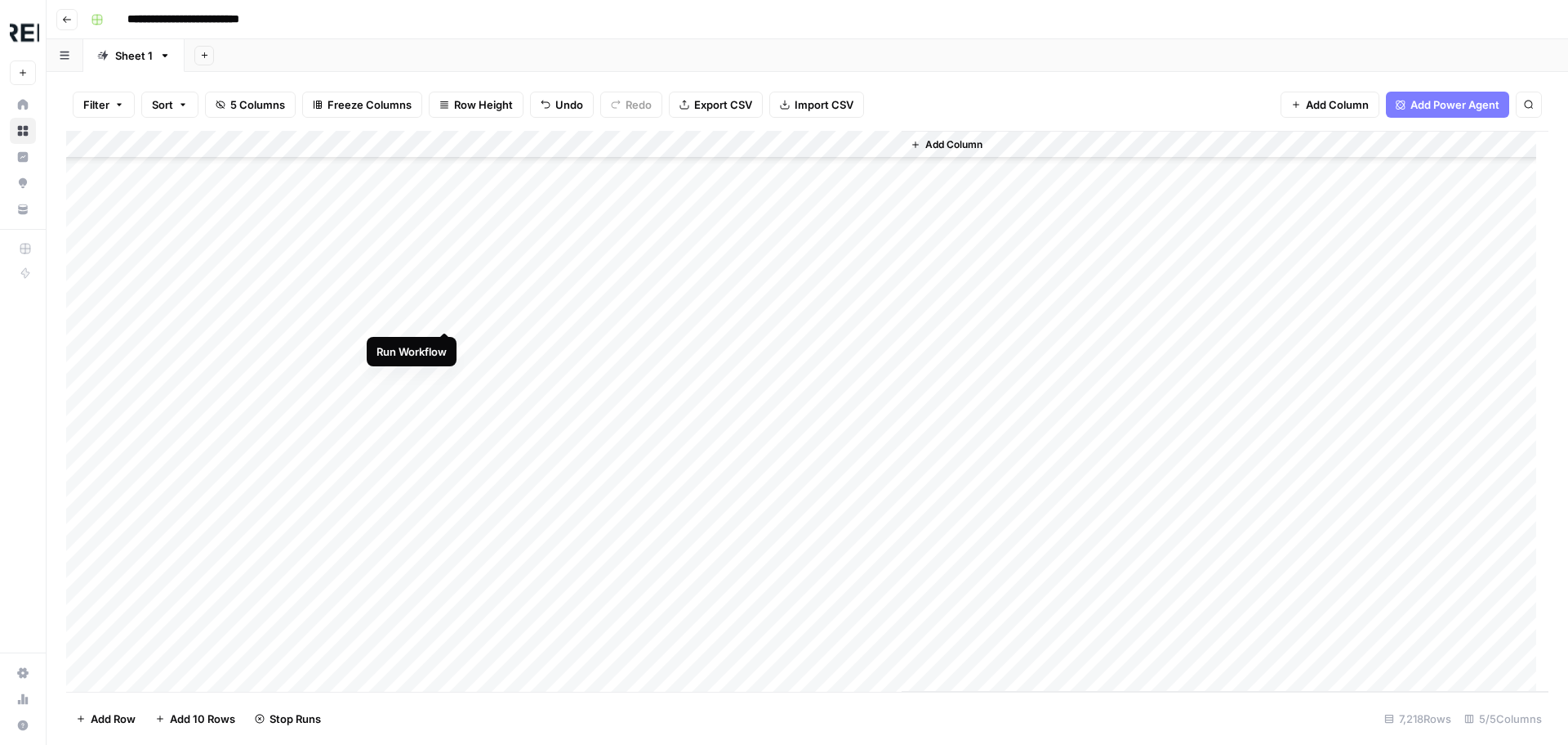
click at [438, 313] on div "Add Column" at bounding box center [807, 411] width 1483 height 561
click at [443, 348] on div "Add Column" at bounding box center [807, 411] width 1483 height 561
click at [446, 424] on div "Add Column" at bounding box center [807, 411] width 1483 height 561
click at [447, 513] on div "Add Column" at bounding box center [807, 411] width 1483 height 561
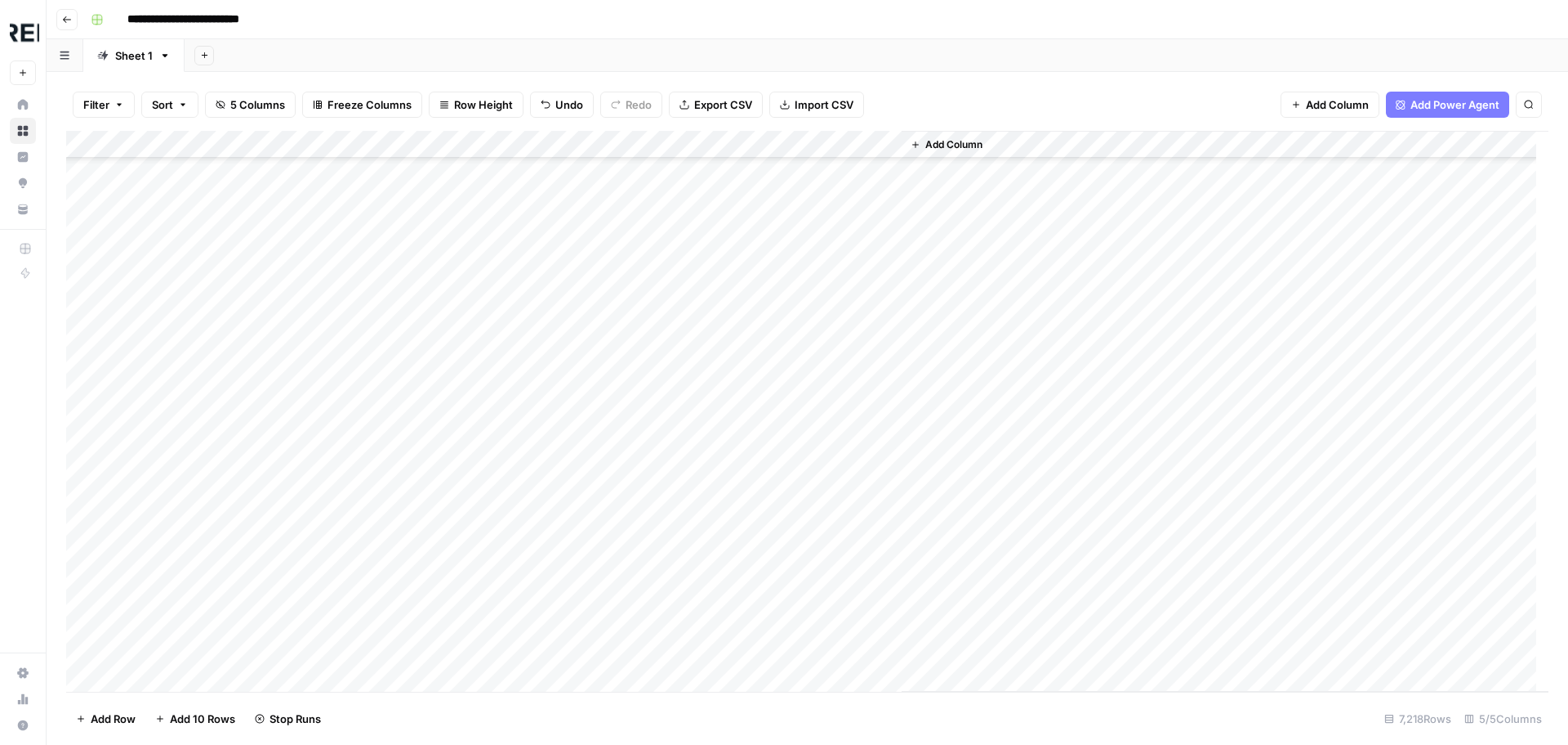
scroll to position [39803, 0]
click at [445, 379] on div "Add Column" at bounding box center [807, 411] width 1483 height 561
click at [445, 246] on div "Add Column" at bounding box center [807, 411] width 1483 height 561
click at [447, 334] on div "Add Column" at bounding box center [807, 411] width 1483 height 561
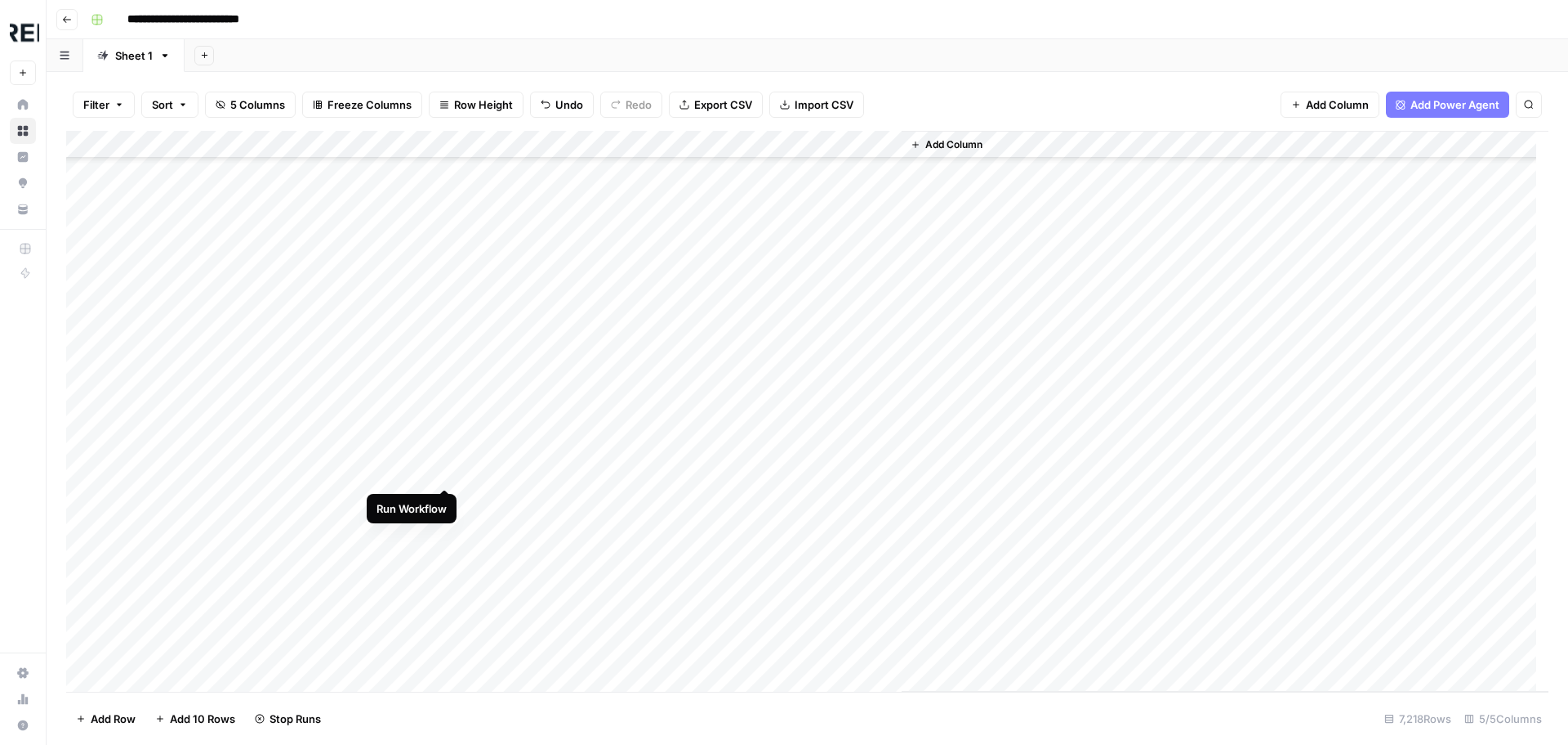
click at [446, 470] on div "Add Column" at bounding box center [807, 411] width 1483 height 561
click at [445, 444] on div "Add Column" at bounding box center [807, 411] width 1483 height 561
click at [447, 475] on div "Add Column" at bounding box center [807, 411] width 1483 height 561
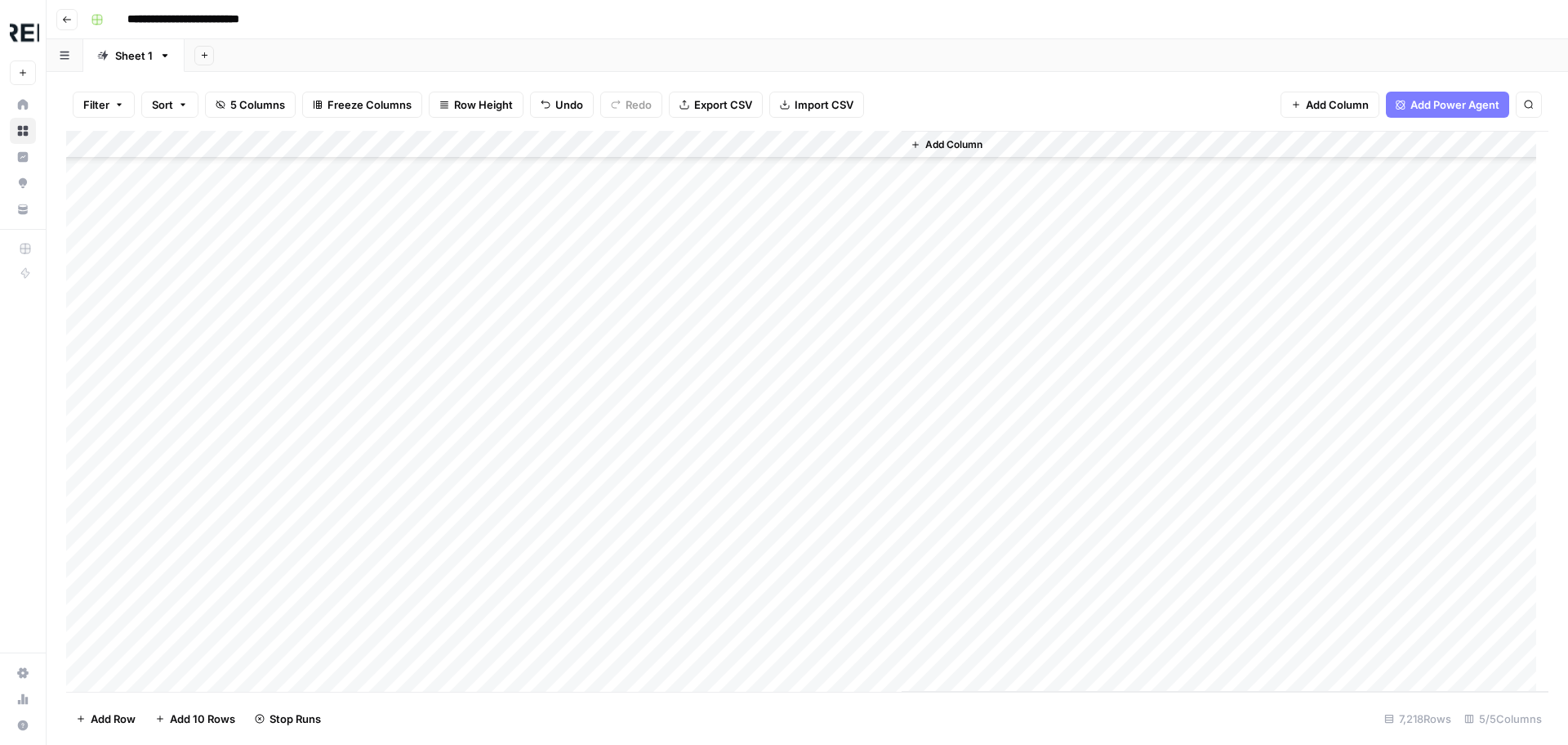
click at [445, 562] on div "Add Column" at bounding box center [807, 411] width 1483 height 561
click at [447, 590] on div "Add Column" at bounding box center [807, 411] width 1483 height 561
click at [444, 643] on div "Add Column" at bounding box center [807, 411] width 1483 height 561
click at [447, 287] on div "Add Column" at bounding box center [807, 411] width 1483 height 561
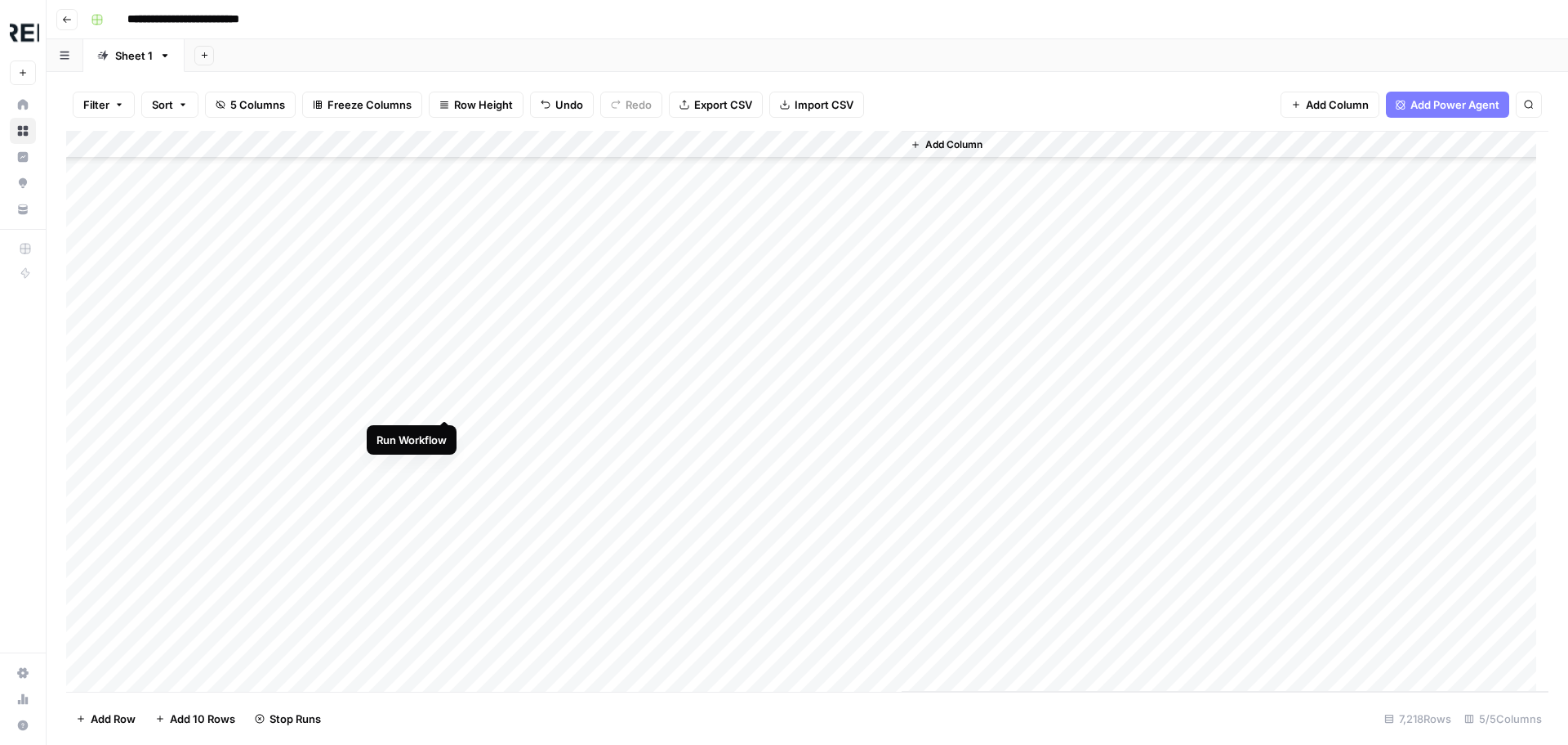
click at [446, 396] on div "Add Column" at bounding box center [807, 411] width 1483 height 561
click at [444, 435] on div "Add Column" at bounding box center [807, 411] width 1483 height 561
click at [445, 498] on div "Add Column" at bounding box center [807, 411] width 1483 height 561
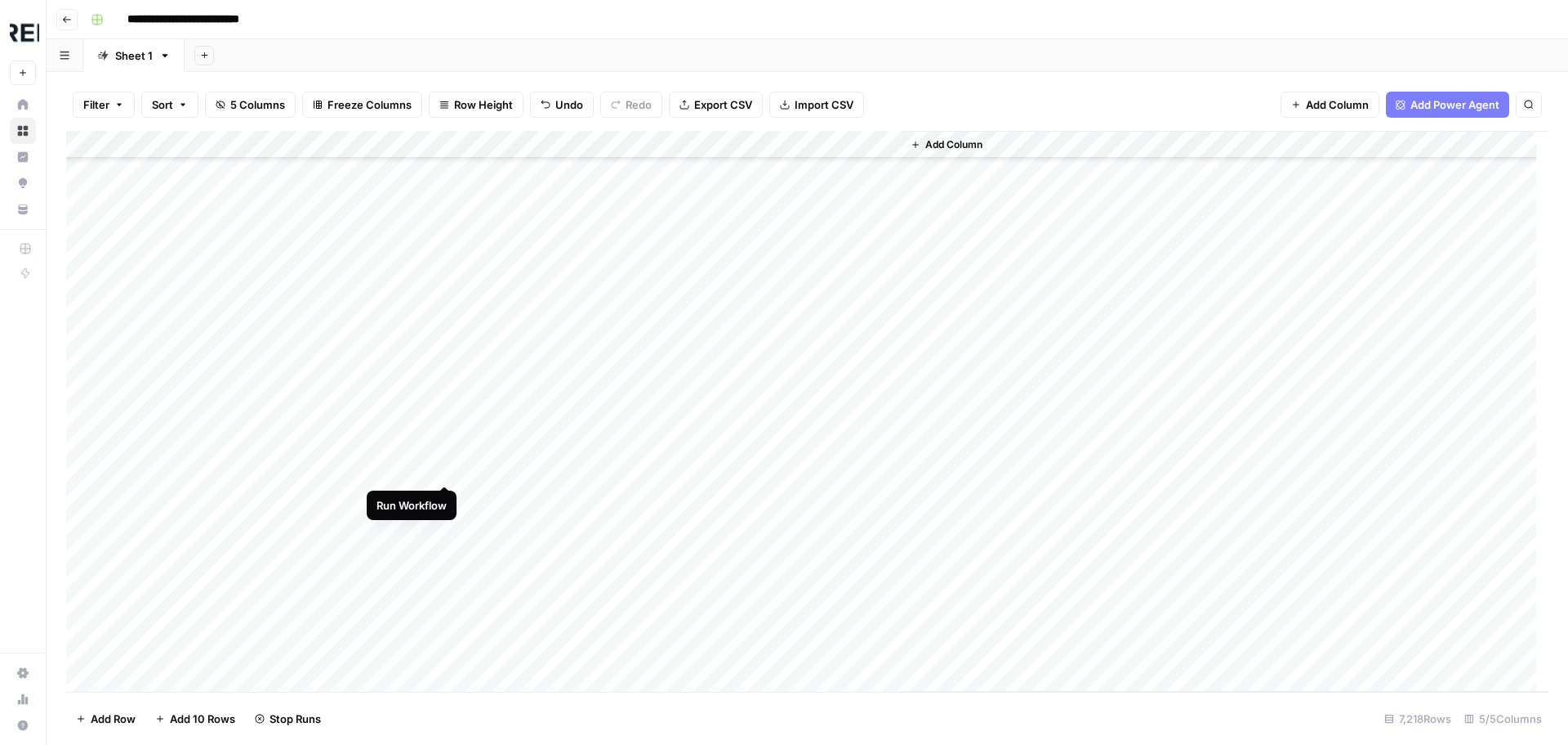
click at [445, 466] on div "Add Column" at bounding box center [807, 411] width 1483 height 561
click at [444, 494] on div "Add Column" at bounding box center [807, 411] width 1483 height 561
click at [447, 578] on div "Add Column" at bounding box center [807, 411] width 1483 height 561
click at [447, 499] on div "Add Column" at bounding box center [807, 411] width 1483 height 561
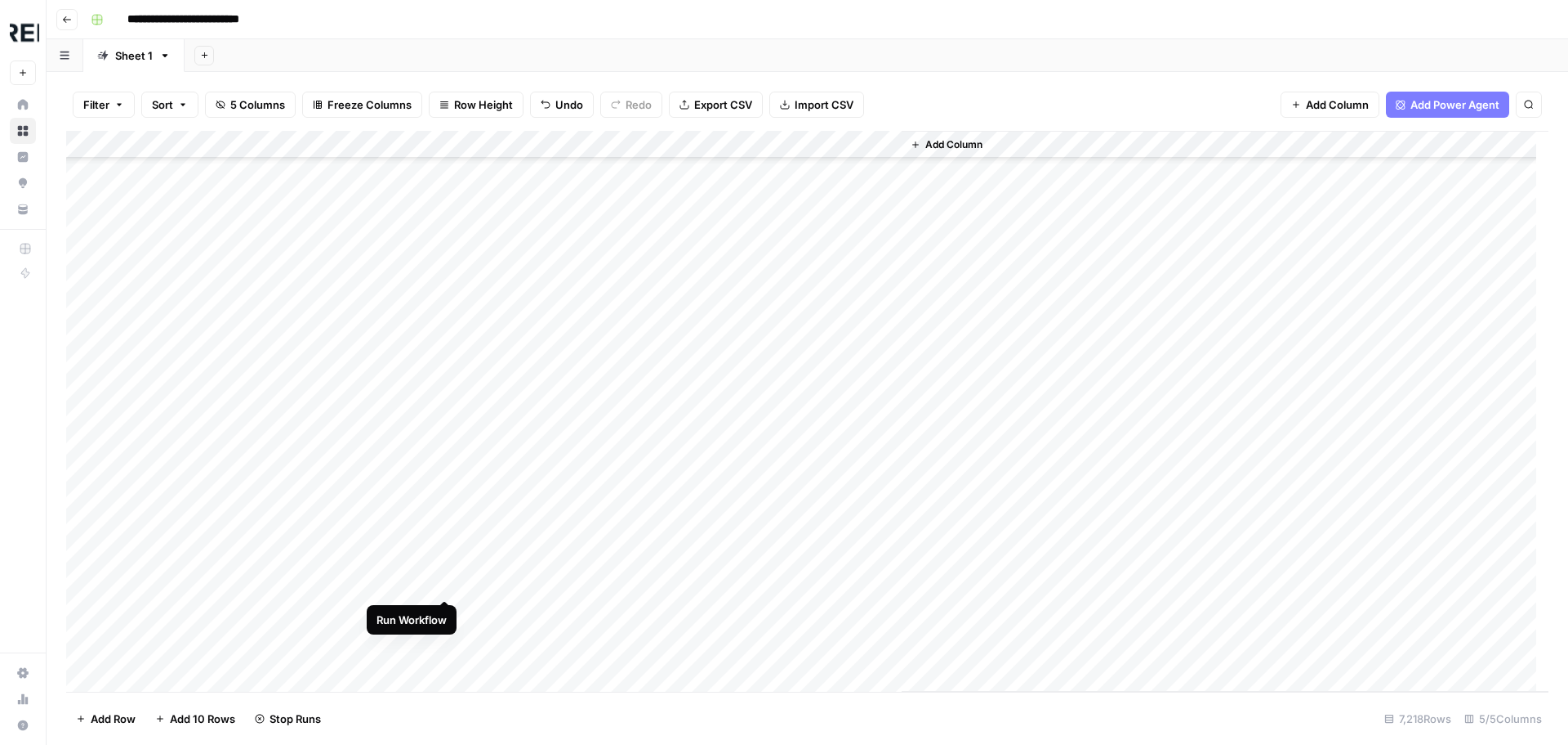
click at [445, 577] on div "Add Column" at bounding box center [807, 411] width 1483 height 561
click at [442, 637] on div "Add Column" at bounding box center [807, 411] width 1483 height 561
click at [444, 594] on div "Add Column" at bounding box center [807, 411] width 1483 height 561
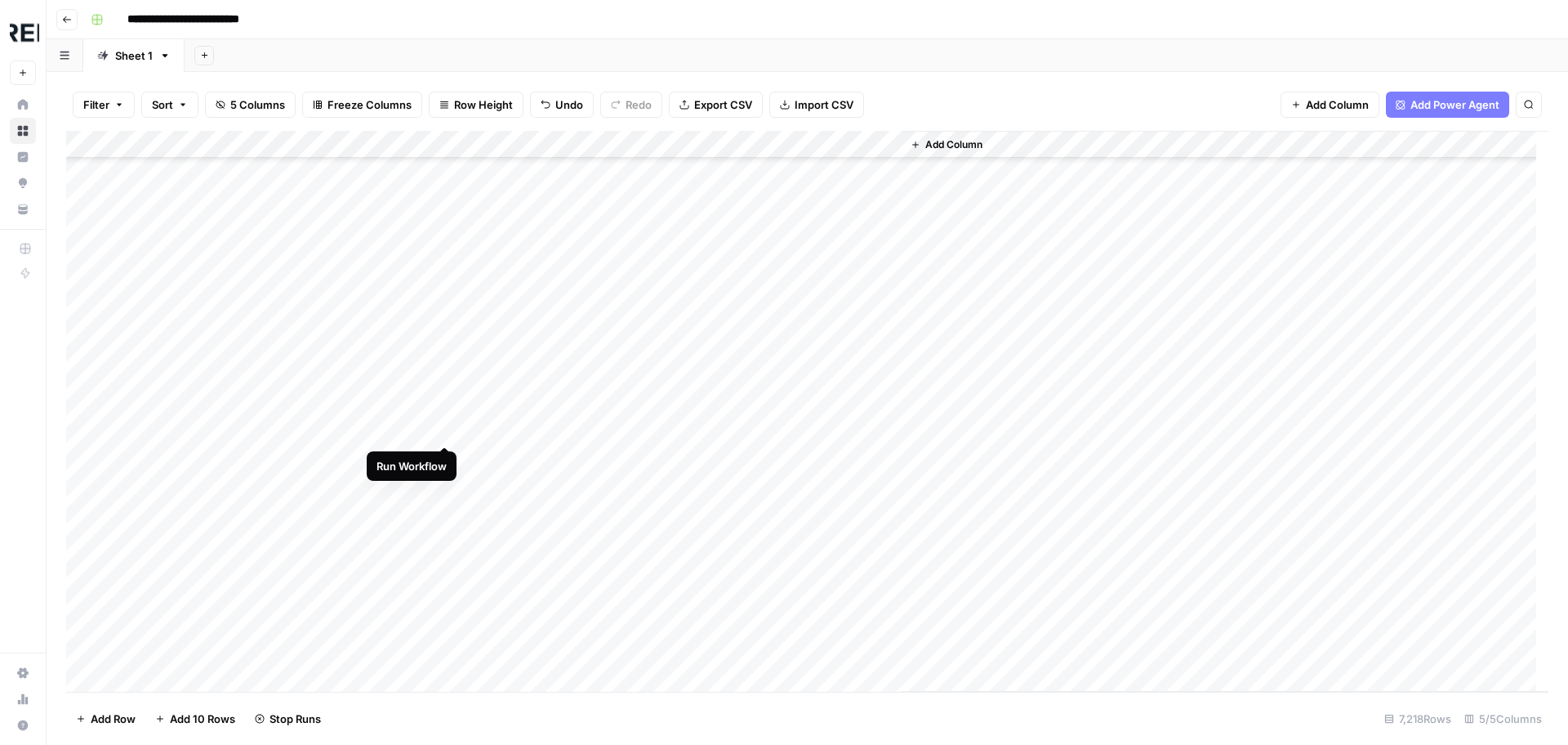
click at [445, 431] on div "Add Column" at bounding box center [807, 411] width 1483 height 561
click at [447, 507] on div "Add Column" at bounding box center [807, 411] width 1483 height 561
click at [446, 591] on div "Add Column" at bounding box center [807, 411] width 1483 height 561
click at [445, 429] on div "Add Column" at bounding box center [807, 411] width 1483 height 561
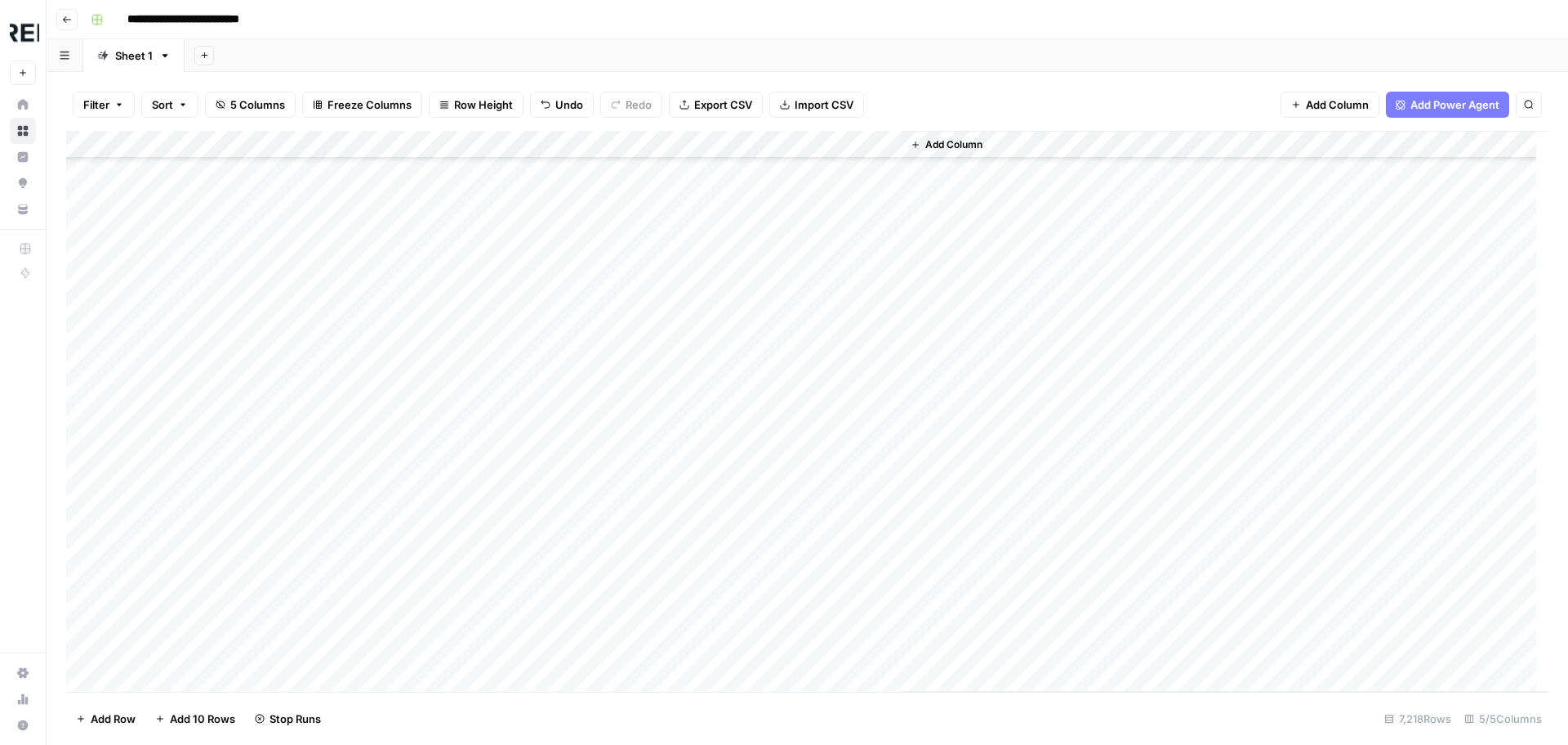
scroll to position [42500, 0]
click at [447, 408] on div "Add Column" at bounding box center [807, 411] width 1483 height 561
click at [447, 576] on div "Add Column" at bounding box center [807, 411] width 1483 height 561
click at [446, 470] on div "Add Column" at bounding box center [807, 411] width 1483 height 561
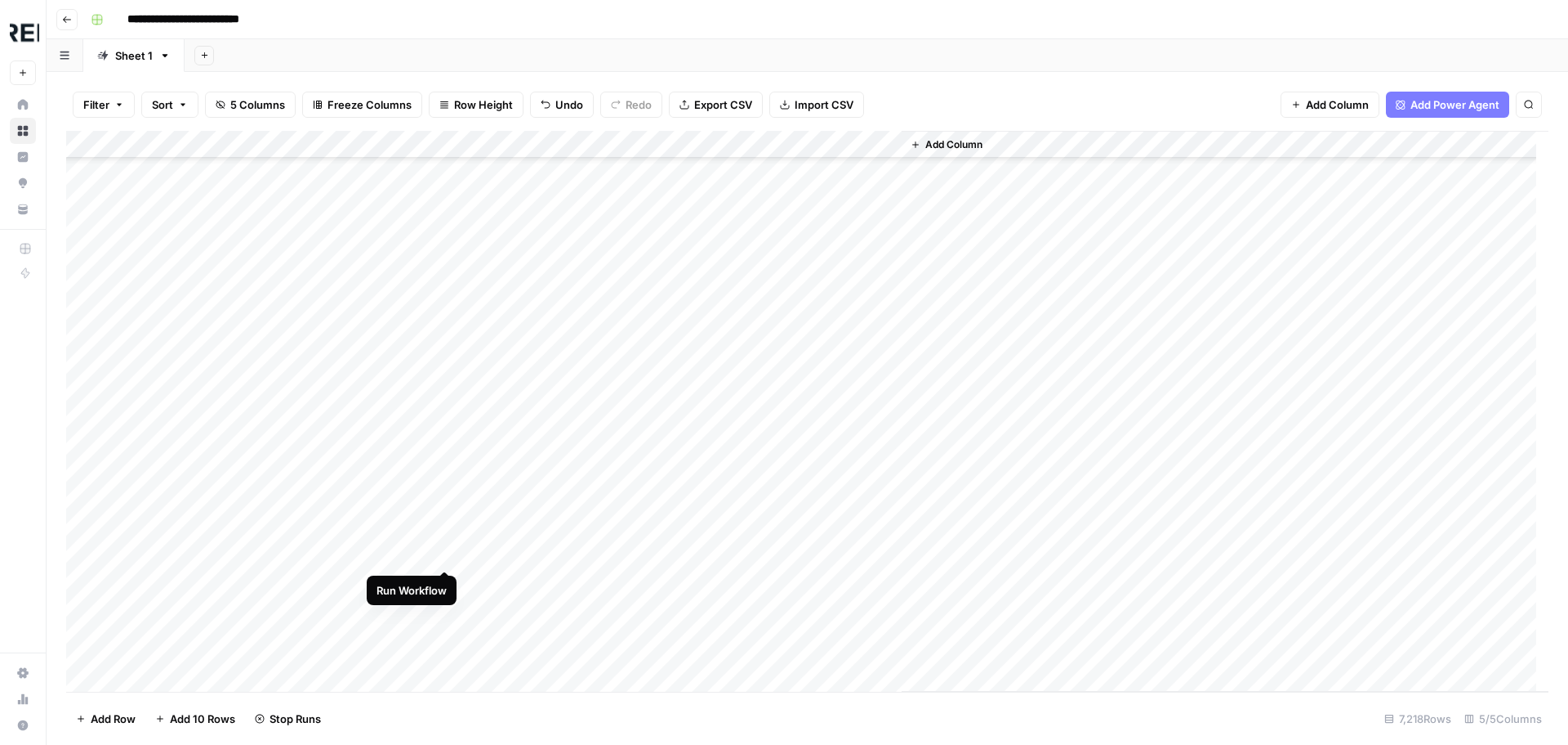
click at [447, 554] on div "Add Column" at bounding box center [807, 411] width 1483 height 561
click at [447, 581] on div "Add Column" at bounding box center [807, 411] width 1483 height 561
click at [443, 509] on div "Add Column" at bounding box center [807, 411] width 1483 height 561
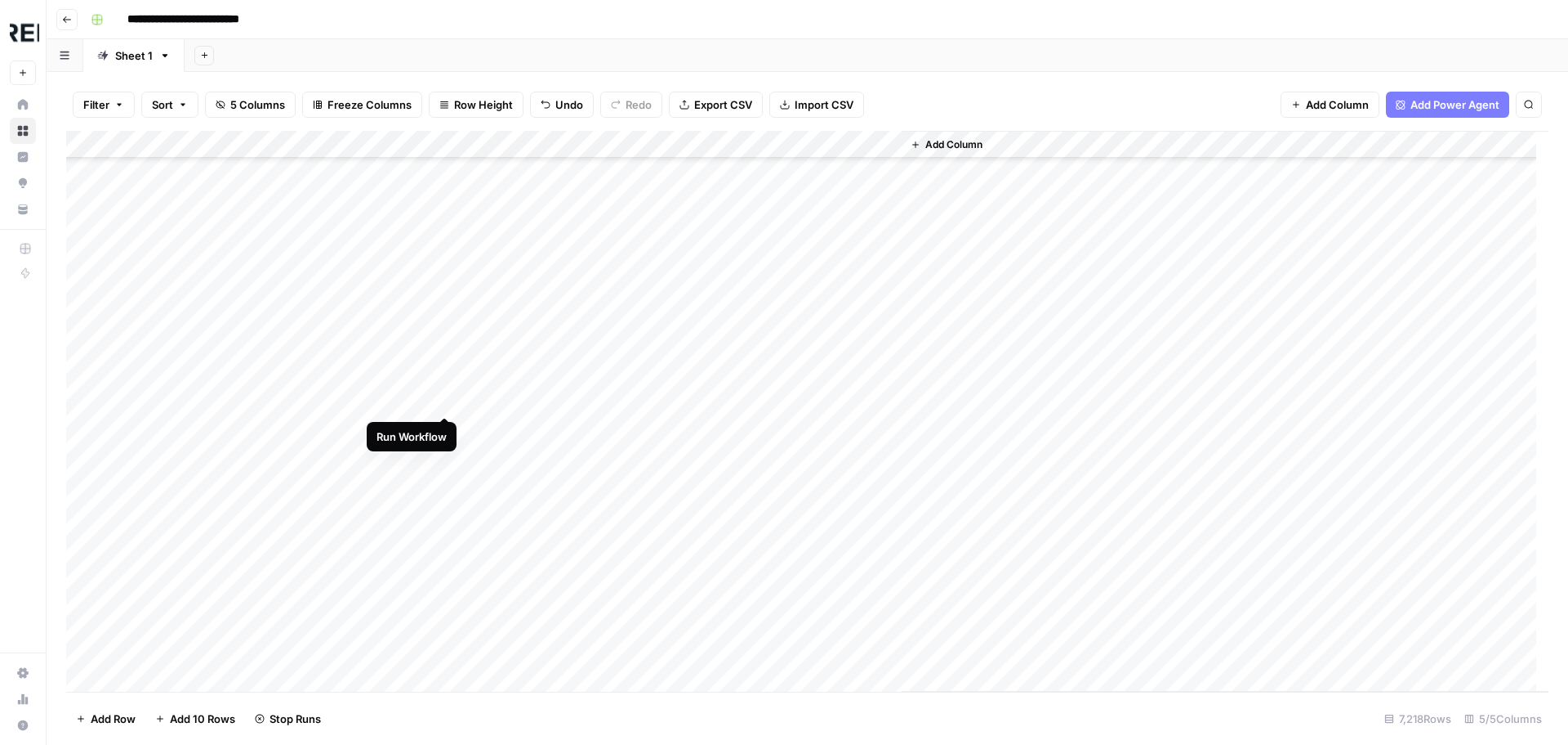
click at [445, 396] on div "Add Column" at bounding box center [807, 411] width 1483 height 561
click at [445, 685] on div "Add Column" at bounding box center [807, 411] width 1483 height 561
click at [443, 324] on div "Add Column" at bounding box center [807, 411] width 1483 height 561
click at [446, 431] on div "Add Column" at bounding box center [807, 411] width 1483 height 561
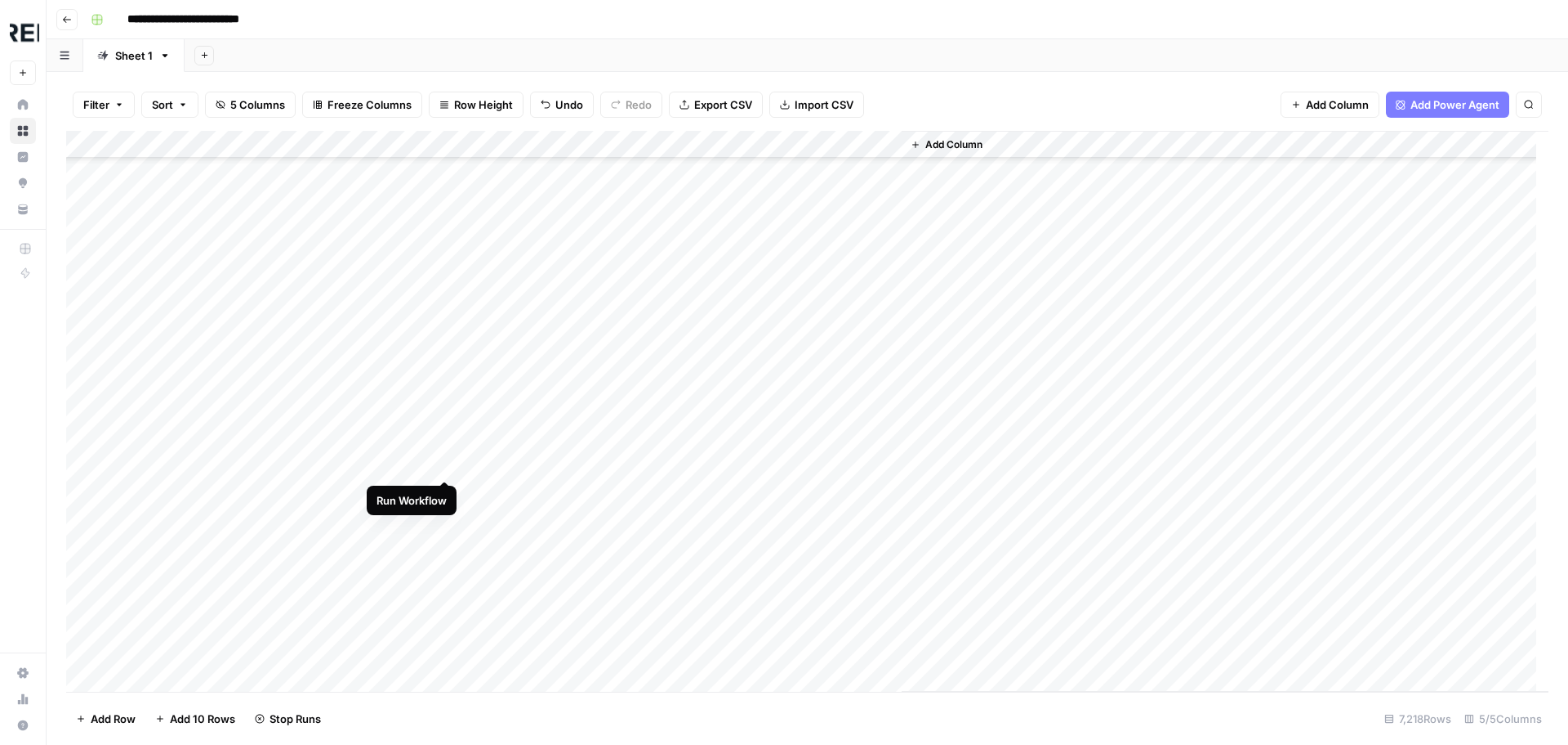
click at [446, 463] on div "Add Column" at bounding box center [807, 411] width 1483 height 561
click at [447, 552] on div "Add Column" at bounding box center [807, 411] width 1483 height 561
click at [447, 628] on div "Add Column" at bounding box center [807, 411] width 1483 height 561
click at [449, 656] on div "Add Column" at bounding box center [807, 411] width 1483 height 561
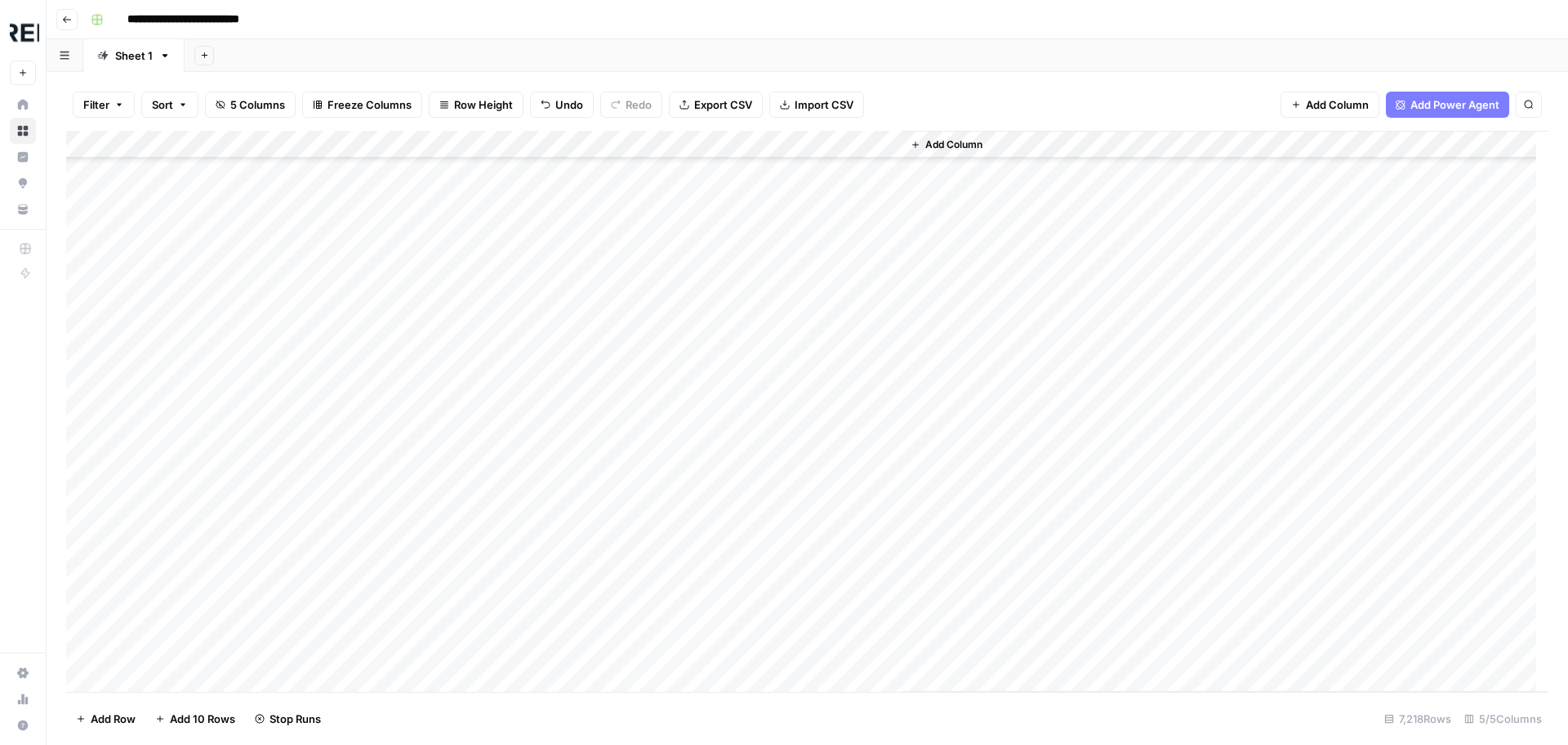
click at [447, 437] on div "Add Column" at bounding box center [807, 411] width 1483 height 561
click at [443, 604] on div "Add Column" at bounding box center [807, 411] width 1483 height 561
click at [443, 638] on div "Add Column" at bounding box center [807, 411] width 1483 height 561
click at [449, 390] on div "Add Column" at bounding box center [807, 411] width 1483 height 561
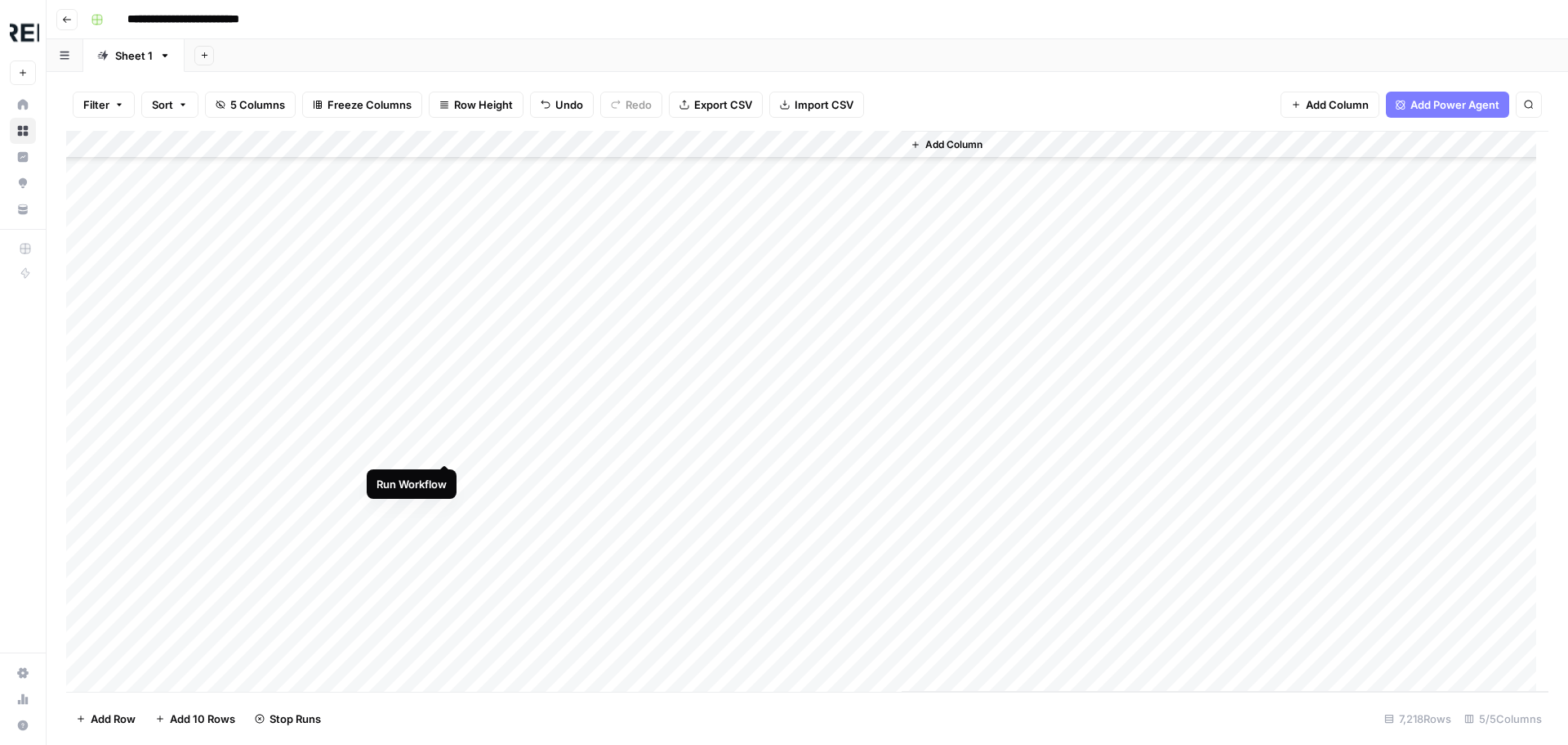
click at [443, 451] on div "Add Column" at bounding box center [807, 411] width 1483 height 561
click at [445, 472] on div "Add Column" at bounding box center [807, 411] width 1483 height 561
click at [443, 560] on div "Add Column" at bounding box center [807, 411] width 1483 height 561
click at [446, 341] on div "Add Column" at bounding box center [807, 411] width 1483 height 561
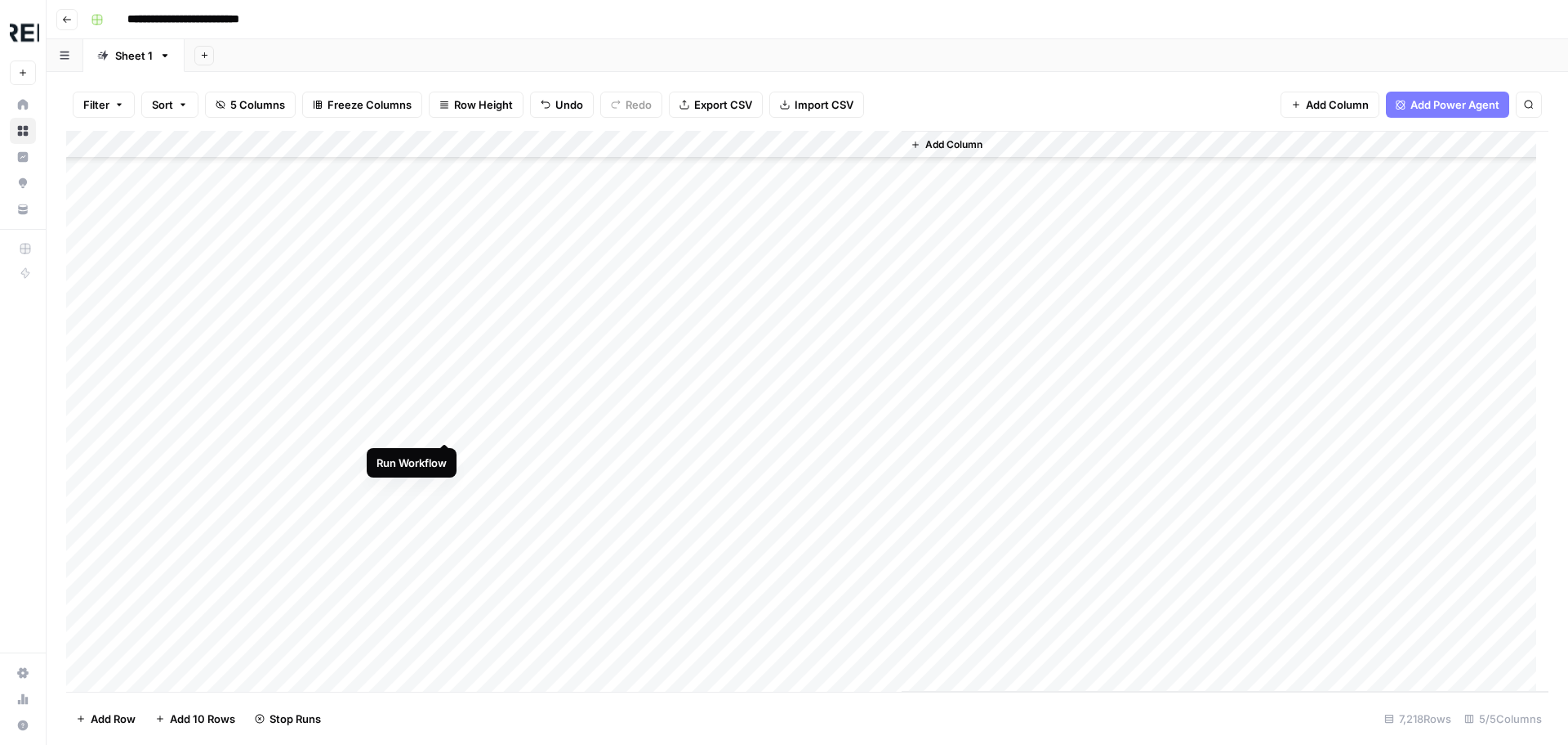
click at [443, 424] on div "Add Column" at bounding box center [807, 411] width 1483 height 561
click at [442, 567] on div "Add Column" at bounding box center [807, 411] width 1483 height 561
click at [447, 591] on div "Add Column" at bounding box center [807, 411] width 1483 height 561
click at [437, 651] on div "Add Column" at bounding box center [807, 411] width 1483 height 561
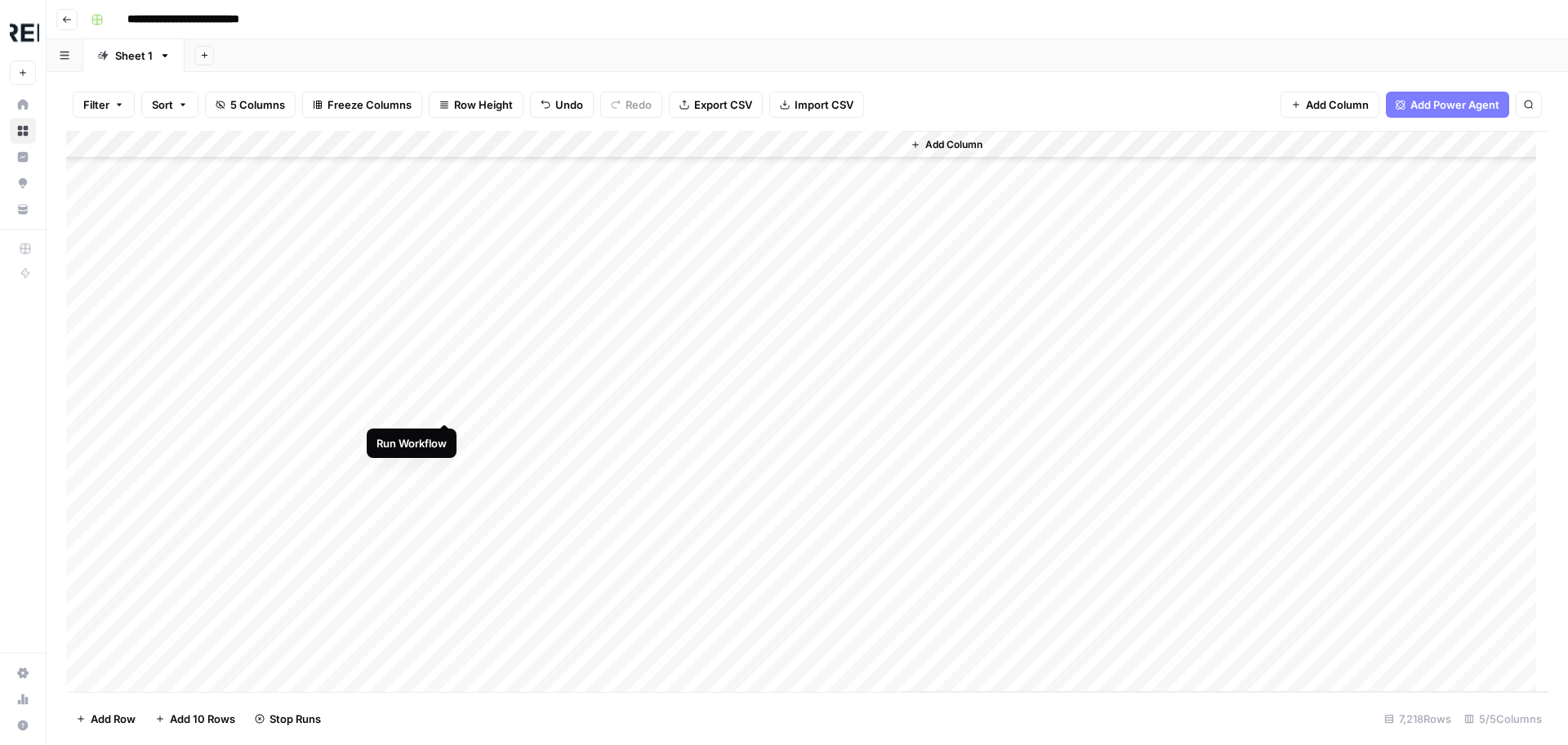
click at [446, 406] on div "Add Column" at bounding box center [807, 411] width 1483 height 561
click at [445, 433] on div "Add Column" at bounding box center [807, 411] width 1483 height 561
click at [447, 484] on div "Add Column" at bounding box center [807, 411] width 1483 height 561
click at [447, 469] on div "Add Column" at bounding box center [807, 411] width 1483 height 561
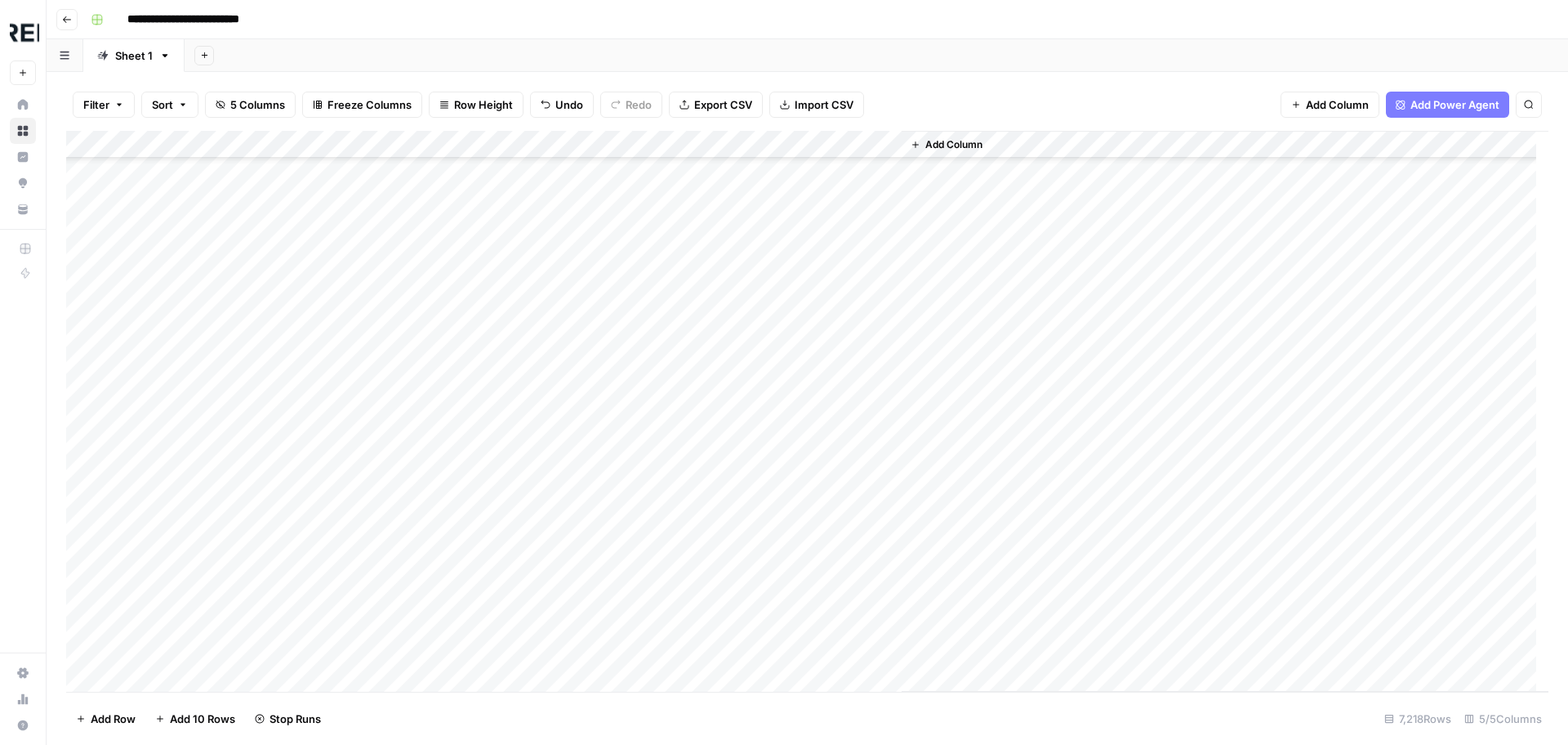
click at [441, 492] on div "Add Column" at bounding box center [807, 411] width 1483 height 561
click at [444, 544] on div "Add Column" at bounding box center [807, 411] width 1483 height 561
click at [445, 359] on div "Add Column" at bounding box center [807, 411] width 1483 height 561
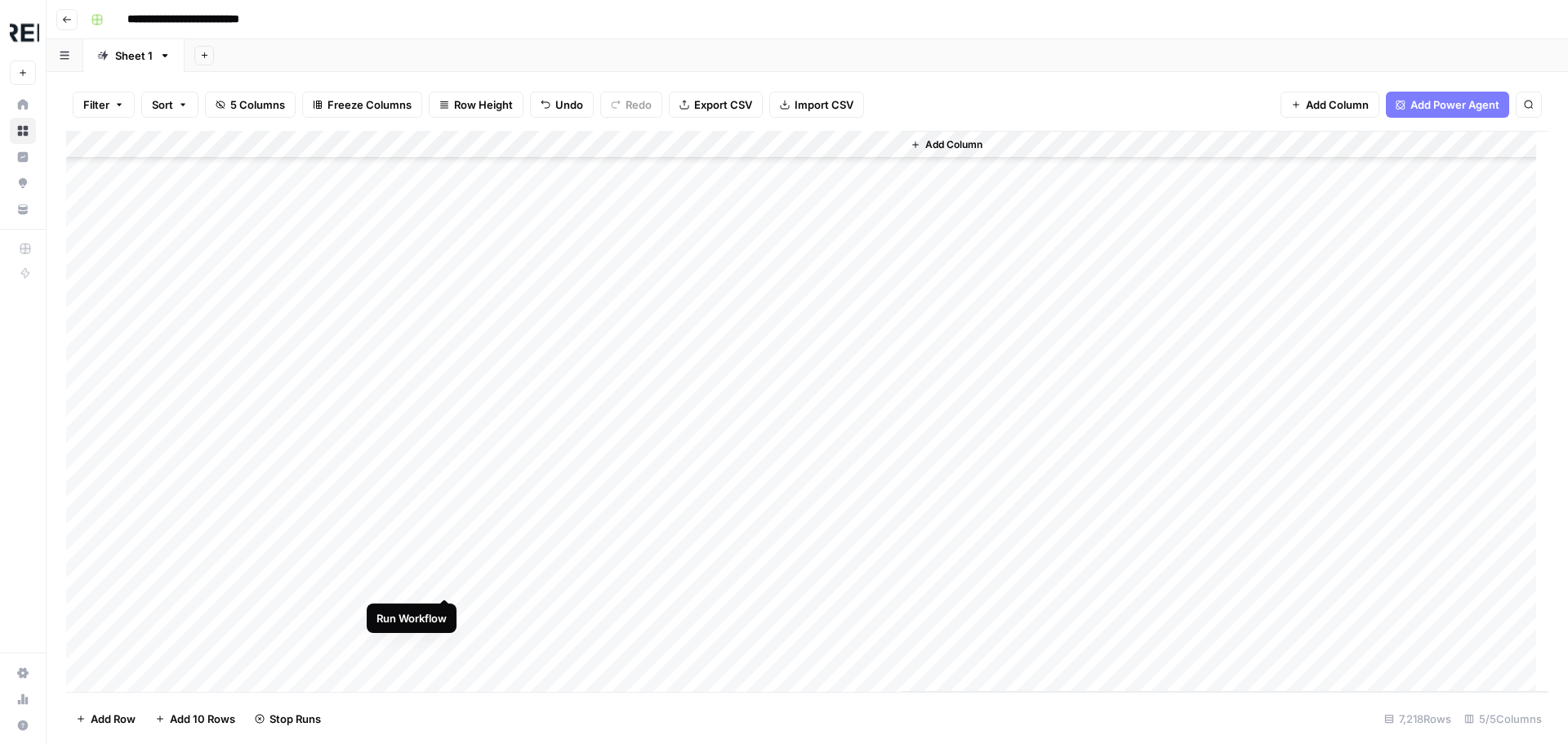
click at [445, 576] on div "Add Column" at bounding box center [807, 411] width 1483 height 561
click at [445, 423] on div "Add Column" at bounding box center [807, 411] width 1483 height 561
click at [448, 426] on div "Add Column" at bounding box center [807, 411] width 1483 height 561
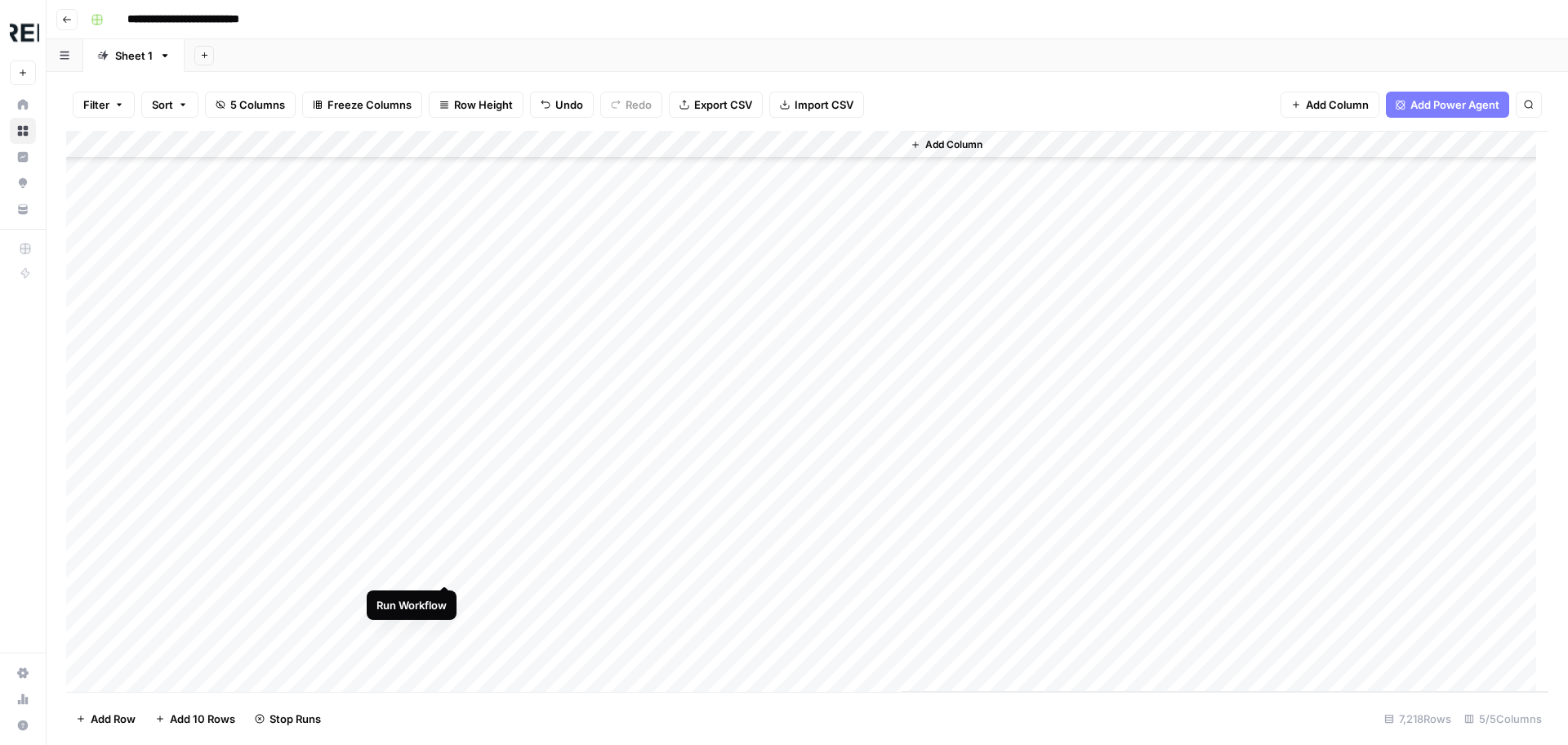
click at [444, 568] on div "Add Column" at bounding box center [807, 411] width 1483 height 561
click at [447, 545] on div "Add Column" at bounding box center [807, 411] width 1483 height 561
click at [445, 412] on div "Add Column" at bounding box center [807, 411] width 1483 height 561
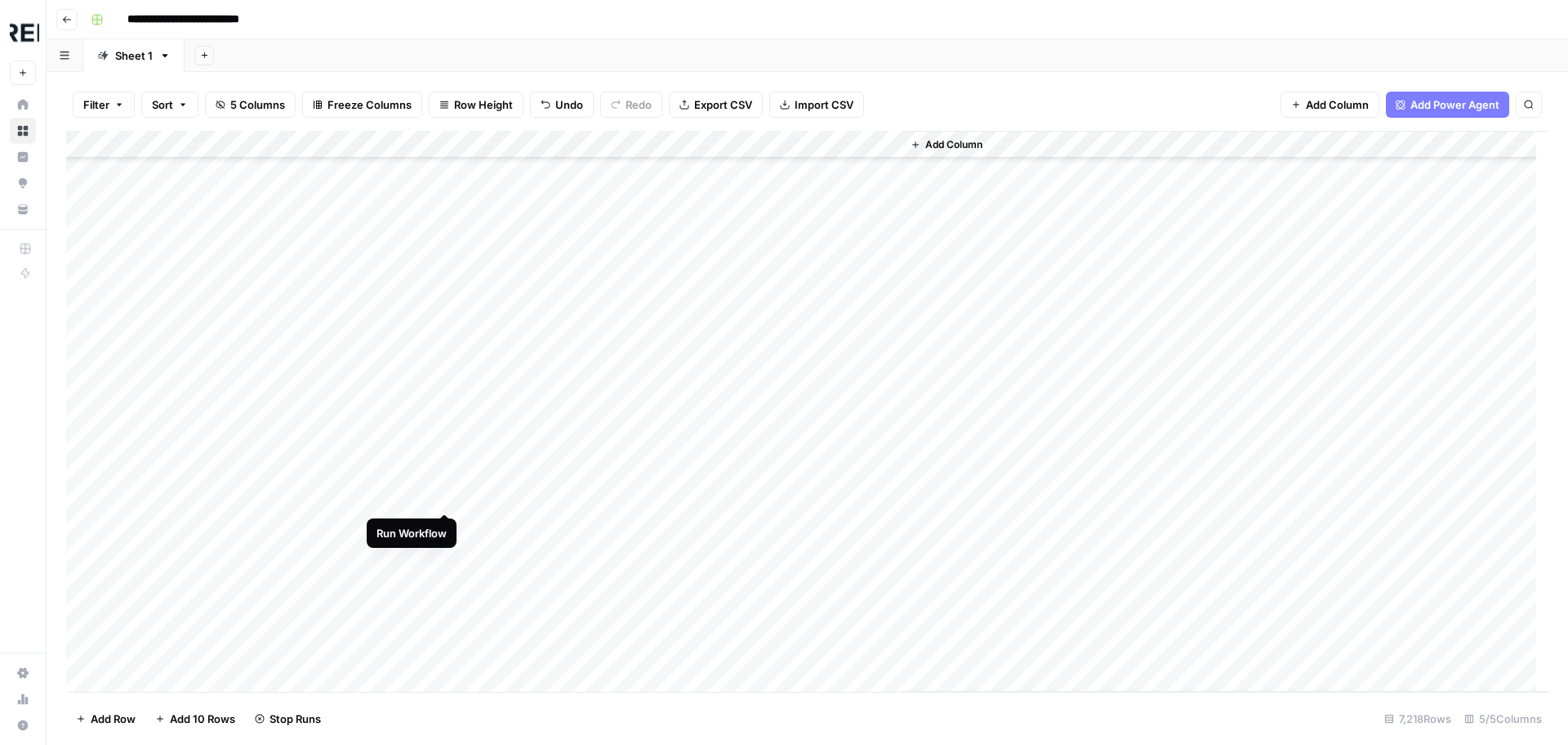
click at [444, 495] on div "Add Column" at bounding box center [807, 411] width 1483 height 561
click at [443, 522] on div "Add Column" at bounding box center [807, 411] width 1483 height 561
click at [447, 579] on div "Add Column" at bounding box center [807, 411] width 1483 height 561
click at [445, 556] on div "Add Column" at bounding box center [807, 411] width 1483 height 561
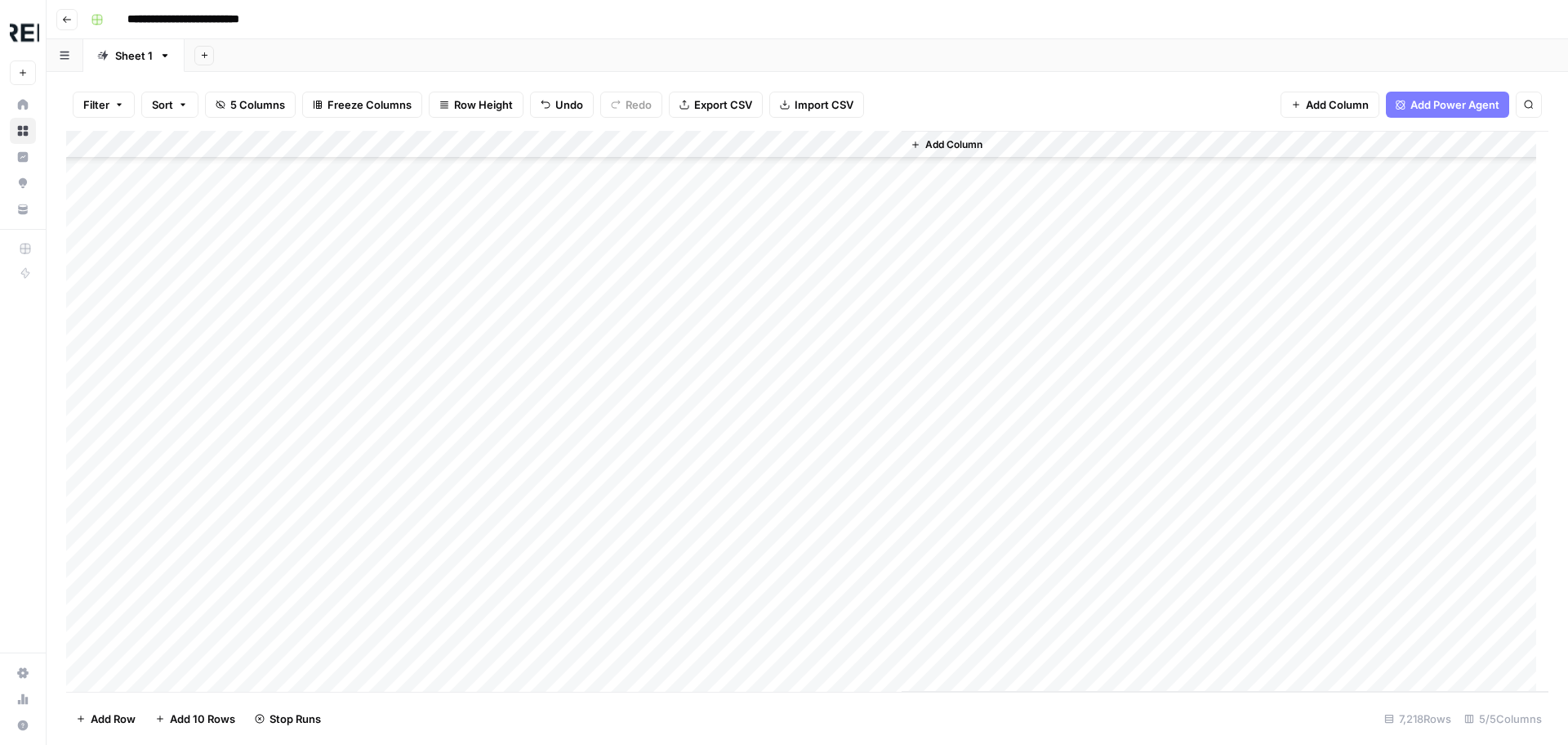
scroll to position [47323, 0]
click at [444, 450] on div "Add Column" at bounding box center [807, 411] width 1483 height 561
click at [447, 478] on div "Add Column" at bounding box center [807, 411] width 1483 height 561
click at [447, 586] on div "Add Column" at bounding box center [807, 411] width 1483 height 561
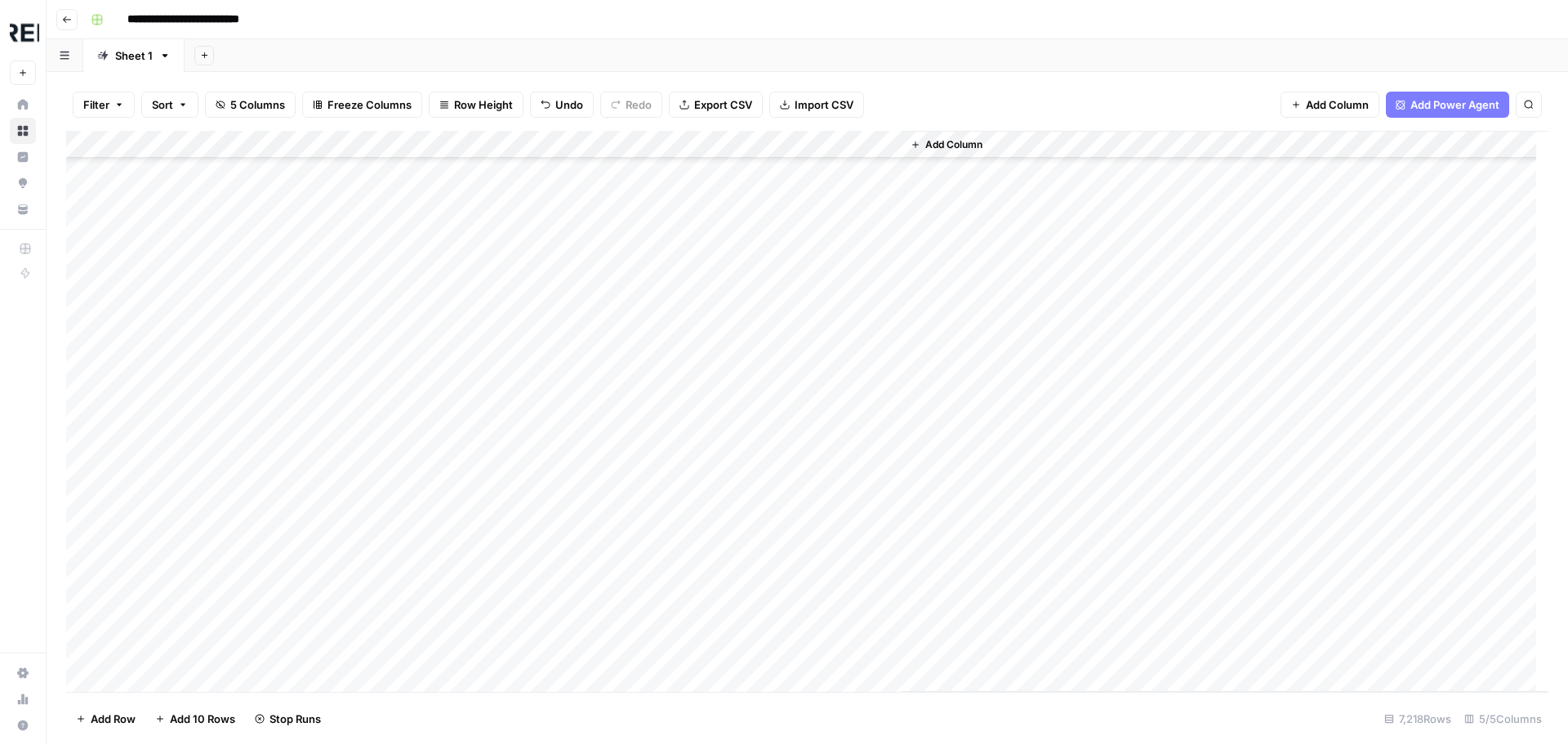
click at [447, 459] on div "Add Column" at bounding box center [807, 411] width 1483 height 561
click at [443, 488] on div "Add Column" at bounding box center [807, 411] width 1483 height 561
click at [446, 540] on div "Add Column" at bounding box center [807, 411] width 1483 height 561
click at [446, 567] on div "Add Column" at bounding box center [807, 411] width 1483 height 561
click at [445, 595] on div "Add Column" at bounding box center [807, 411] width 1483 height 561
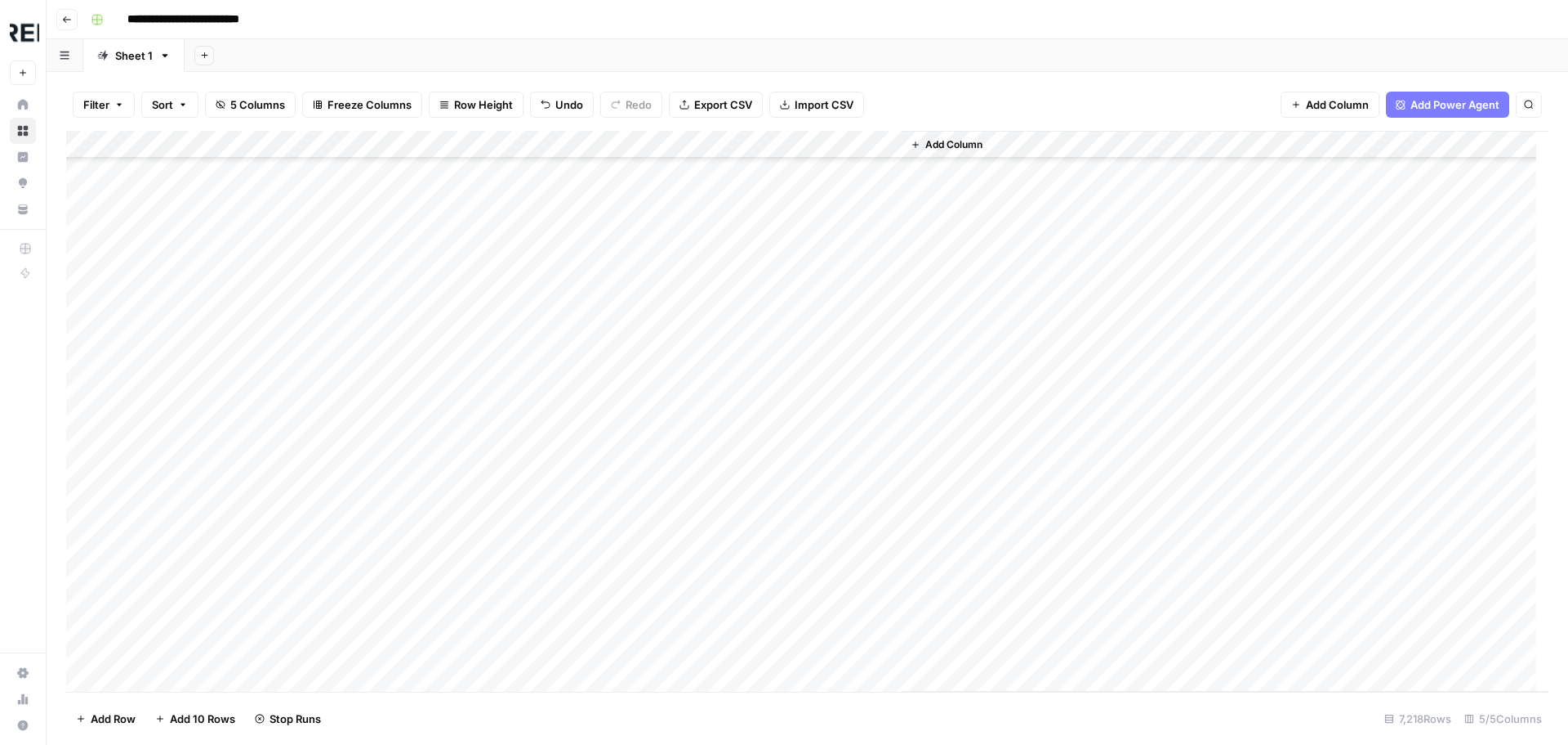
scroll to position [47976, 0]
click at [441, 520] on div "Add Column" at bounding box center [807, 411] width 1483 height 561
click at [445, 598] on div "Add Column" at bounding box center [807, 411] width 1483 height 561
click at [449, 504] on div "Add Column" at bounding box center [807, 411] width 1483 height 561
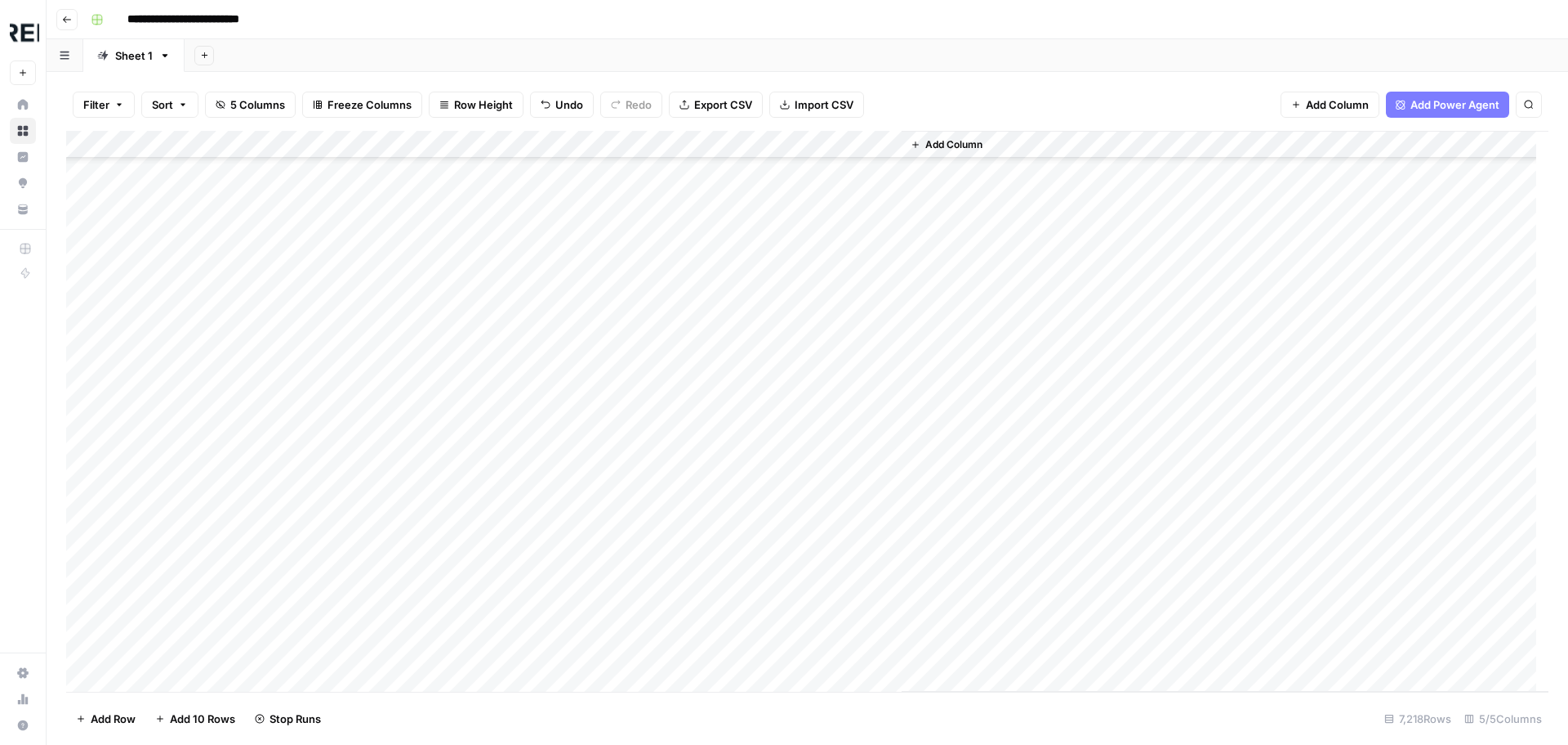
click at [441, 562] on div "Add Column" at bounding box center [807, 411] width 1483 height 561
click at [447, 456] on div "Add Column" at bounding box center [807, 411] width 1483 height 561
click at [445, 564] on div "Add Column" at bounding box center [807, 411] width 1483 height 561
click at [444, 620] on div "Add Column" at bounding box center [807, 411] width 1483 height 561
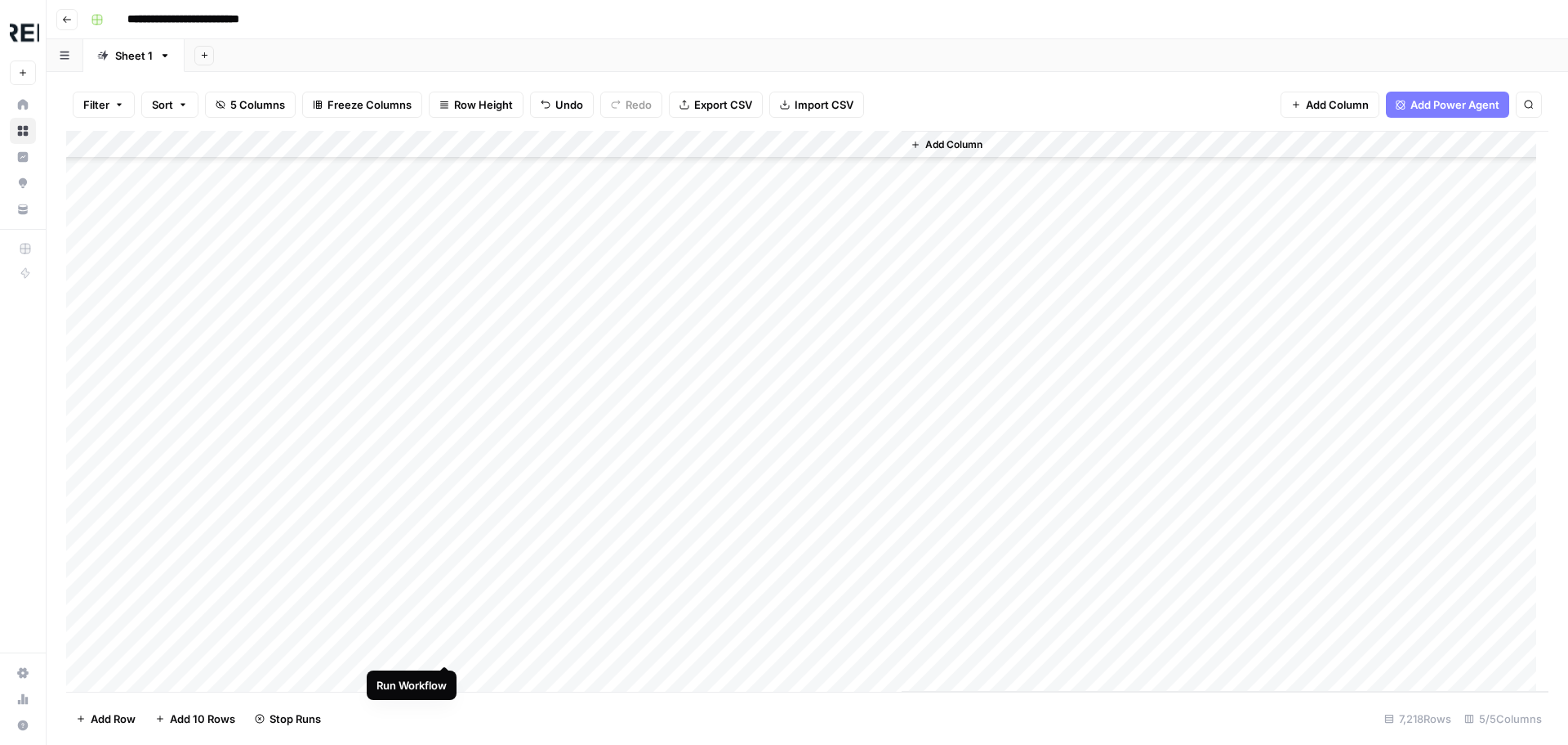
click at [445, 649] on div "Add Column" at bounding box center [807, 411] width 1483 height 561
click at [445, 462] on div "Add Column" at bounding box center [807, 411] width 1483 height 561
click at [442, 538] on div "Add Column" at bounding box center [807, 411] width 1483 height 561
click at [444, 573] on div "Add Column" at bounding box center [807, 411] width 1483 height 561
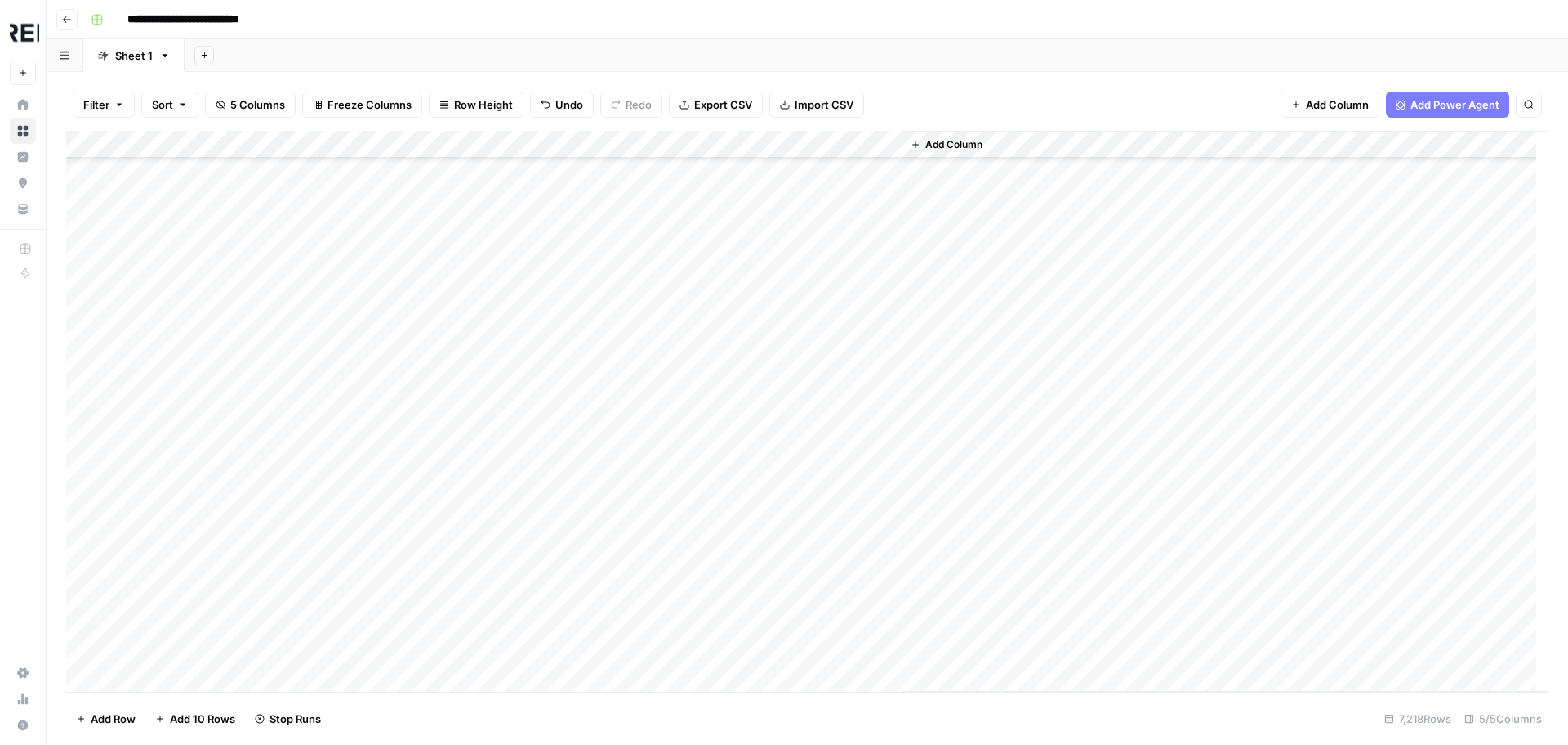
scroll to position [49366, 0]
click at [442, 462] on div "Add Column" at bounding box center [807, 411] width 1483 height 561
click at [444, 518] on div "Add Column" at bounding box center [807, 411] width 1483 height 561
click at [445, 547] on div "Add Column" at bounding box center [807, 411] width 1483 height 561
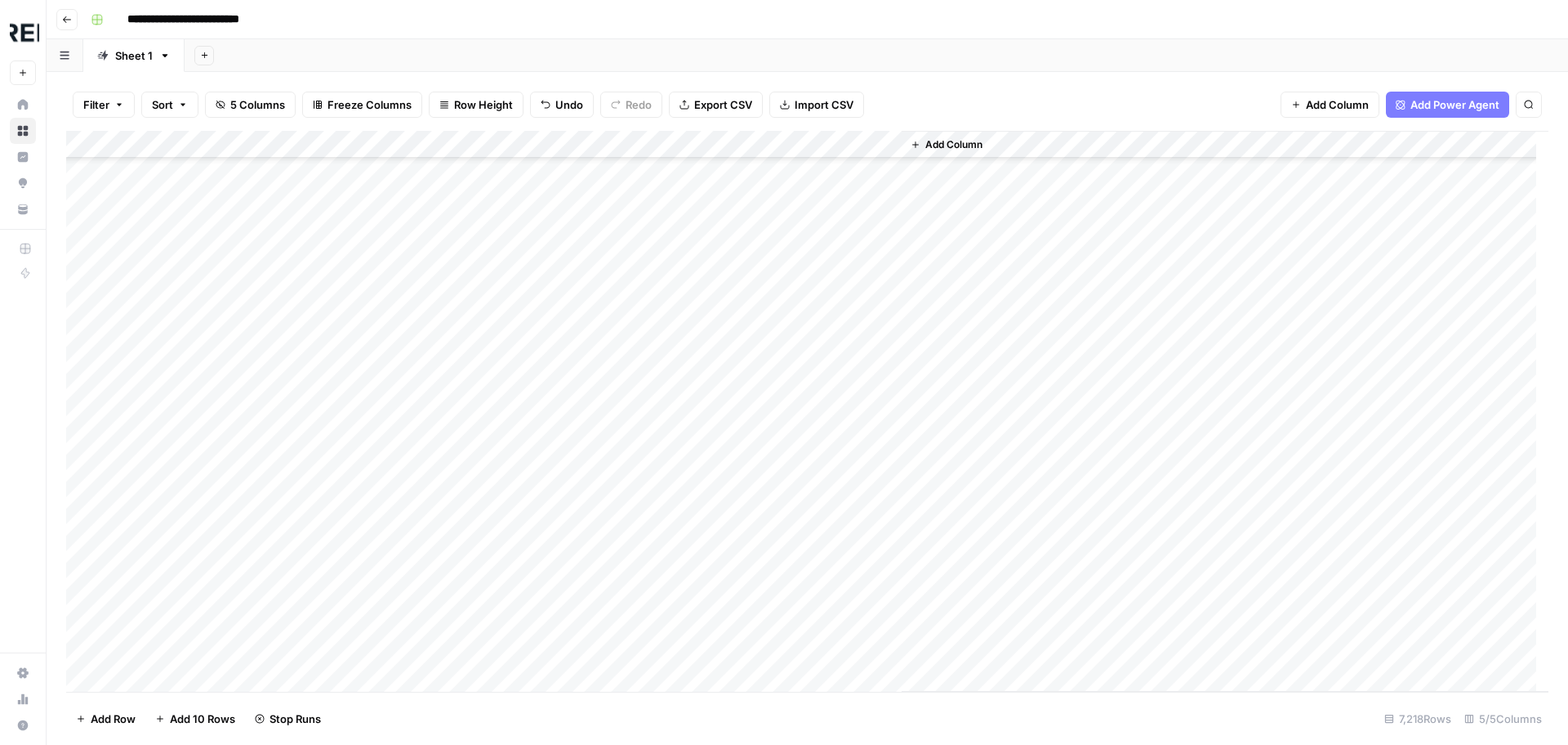
click at [446, 465] on div "Add Column" at bounding box center [807, 411] width 1483 height 561
click at [445, 470] on div "Add Column" at bounding box center [807, 411] width 1483 height 561
click at [445, 579] on div "Add Column" at bounding box center [807, 411] width 1483 height 561
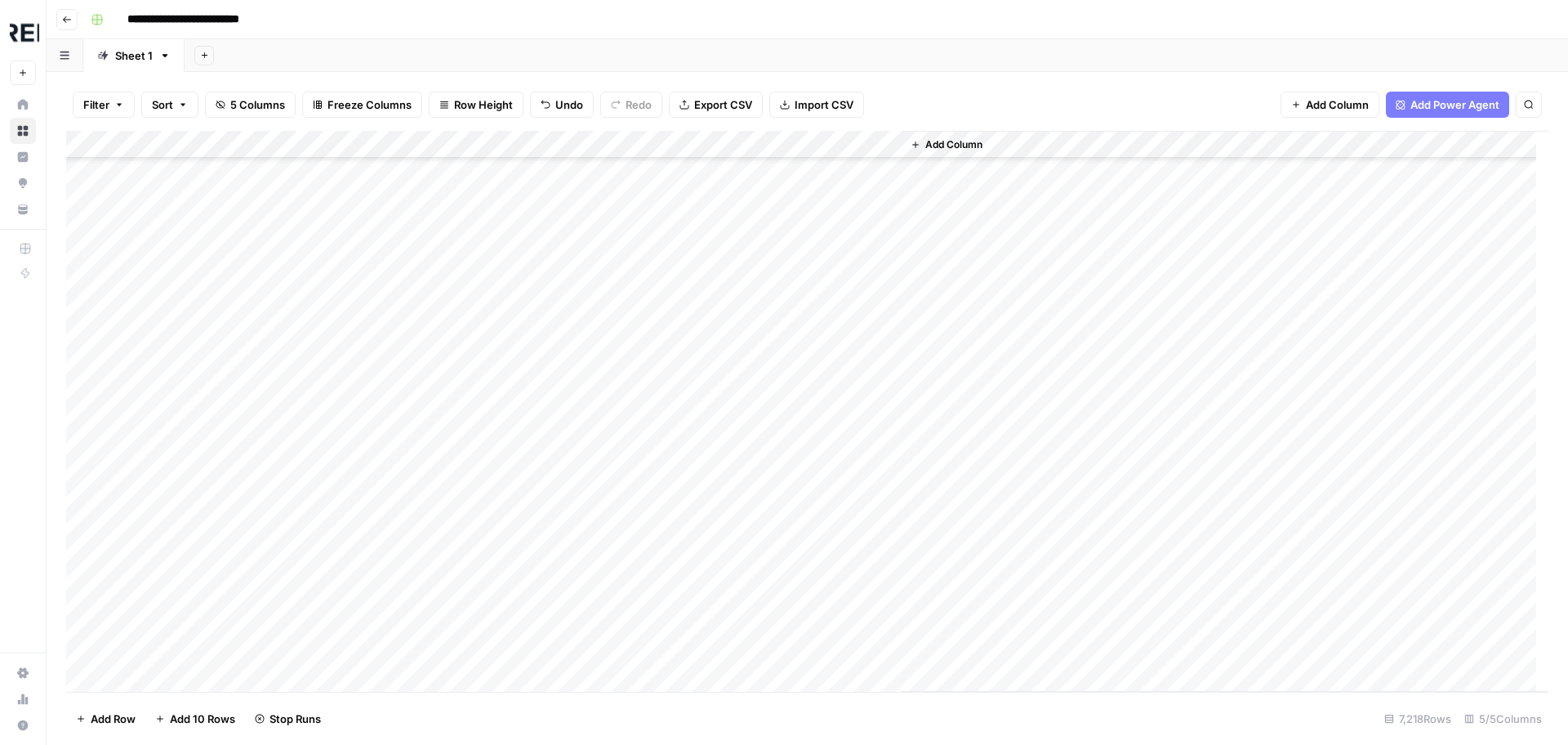
click at [446, 415] on div "Add Column" at bounding box center [807, 411] width 1483 height 561
click at [445, 525] on div "Add Column" at bounding box center [807, 411] width 1483 height 561
click at [443, 552] on div "Add Column" at bounding box center [807, 411] width 1483 height 561
click at [447, 528] on div "Add Column" at bounding box center [807, 411] width 1483 height 561
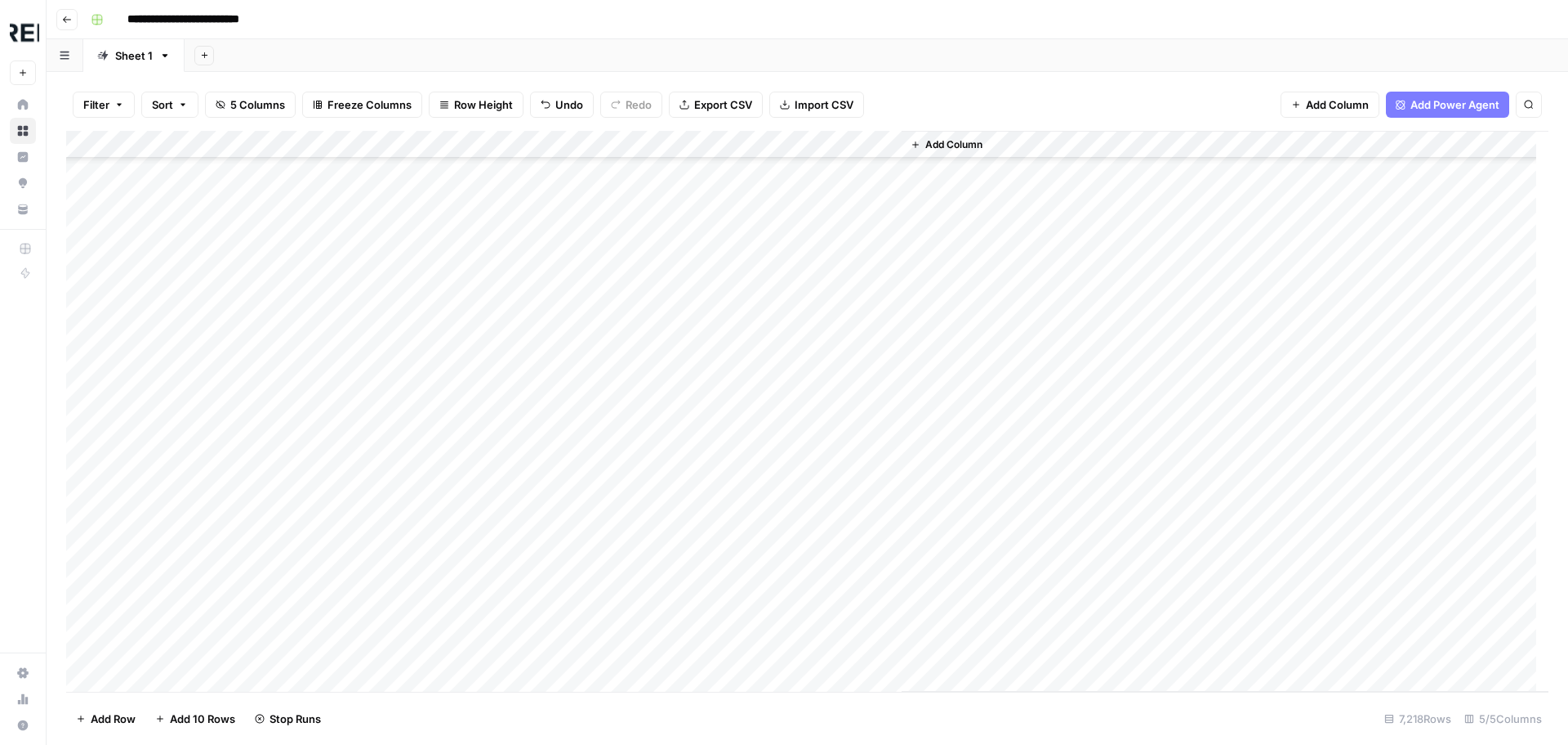
scroll to position [50183, 0]
click at [445, 505] on div "Add Column" at bounding box center [807, 411] width 1483 height 561
click at [445, 458] on div "Add Column" at bounding box center [807, 411] width 1483 height 561
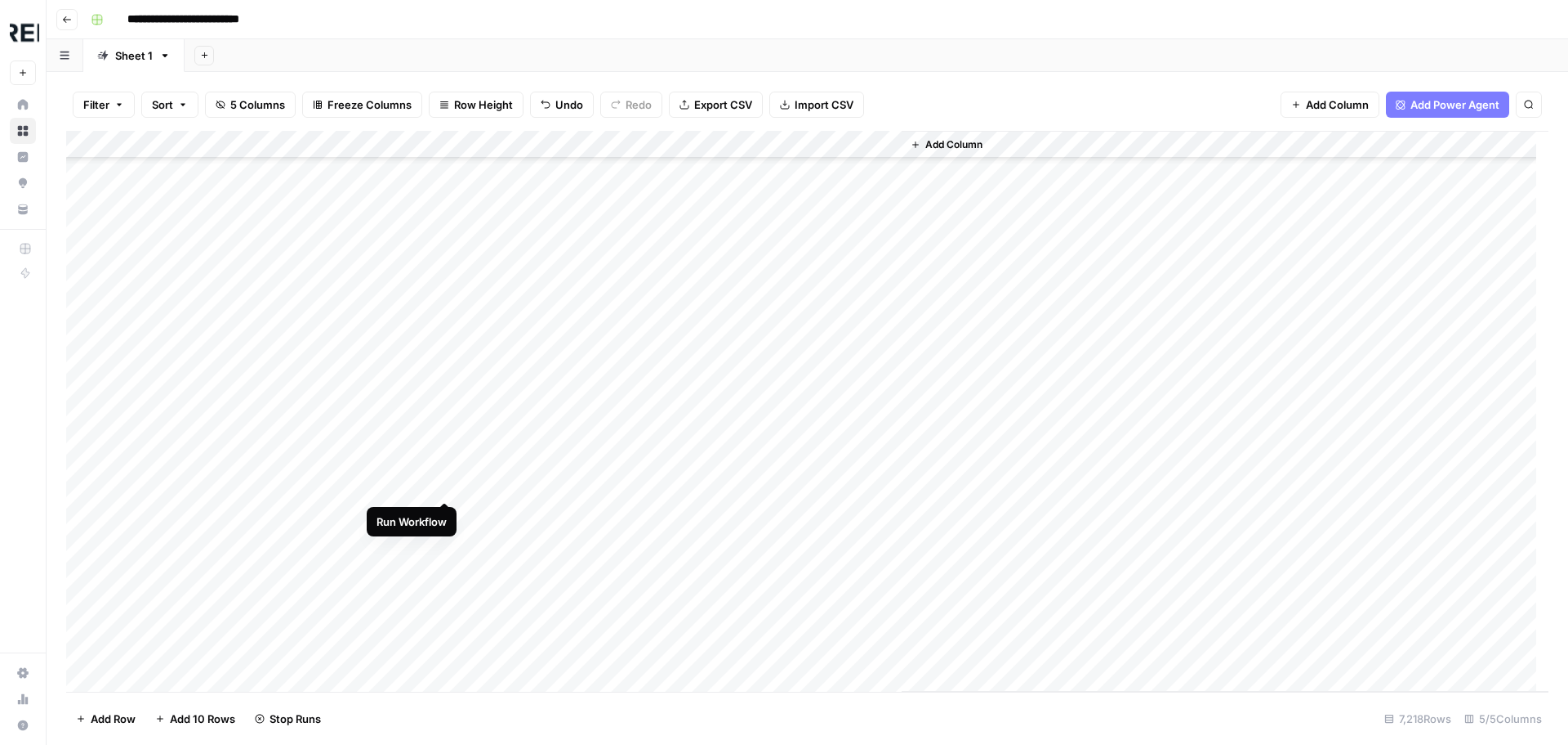
click at [444, 479] on div "Add Column" at bounding box center [807, 411] width 1483 height 561
click at [446, 511] on div "Add Column" at bounding box center [807, 411] width 1483 height 561
click at [444, 538] on div "Add Column" at bounding box center [807, 411] width 1483 height 561
click at [445, 589] on div "Add Column" at bounding box center [807, 411] width 1483 height 561
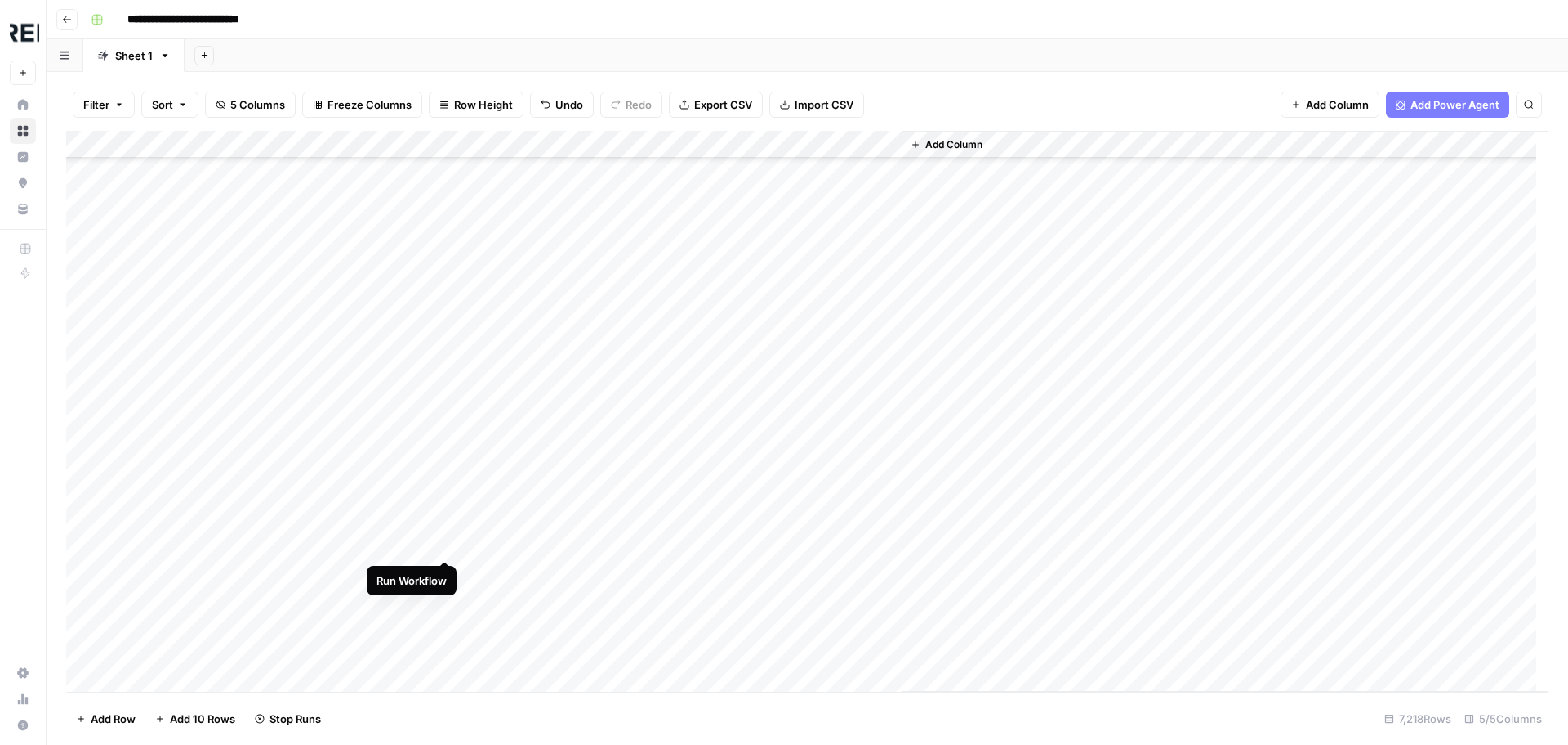
click at [445, 545] on div "Add Column" at bounding box center [807, 411] width 1483 height 561
click at [447, 567] on div "Add Column" at bounding box center [807, 411] width 1483 height 561
click at [442, 462] on div "Add Column" at bounding box center [807, 411] width 1483 height 561
click at [446, 542] on div "Add Column" at bounding box center [807, 411] width 1483 height 561
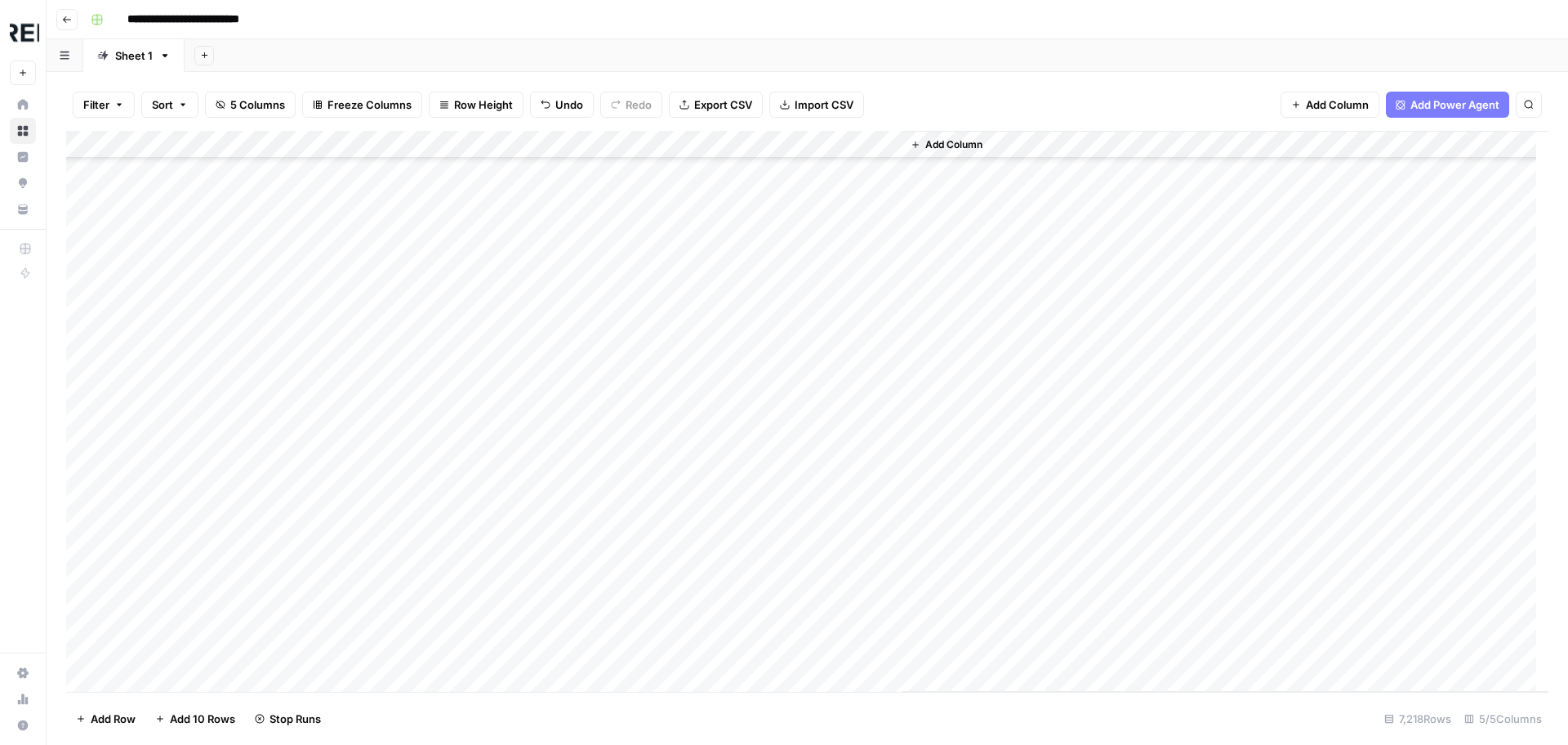
scroll to position [50919, 0]
click at [443, 497] on div "Add Column" at bounding box center [807, 411] width 1483 height 561
click at [446, 631] on div "Add Column" at bounding box center [807, 411] width 1483 height 561
click at [447, 656] on div "Add Column" at bounding box center [807, 411] width 1483 height 561
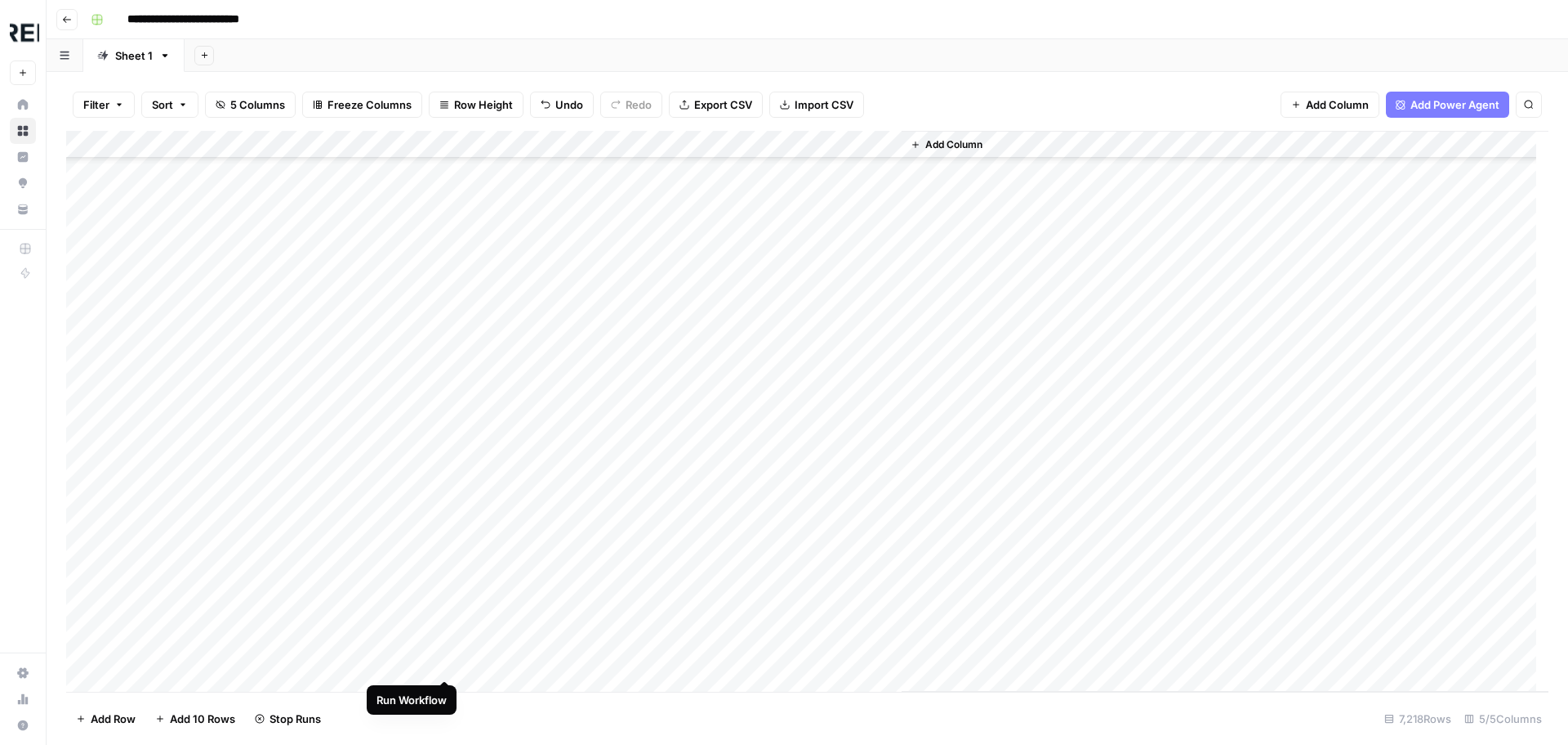
click at [445, 663] on div "Add Column" at bounding box center [807, 411] width 1483 height 561
click at [449, 527] on div "Add Column" at bounding box center [807, 411] width 1483 height 561
click at [443, 400] on div "Add Column" at bounding box center [807, 411] width 1483 height 561
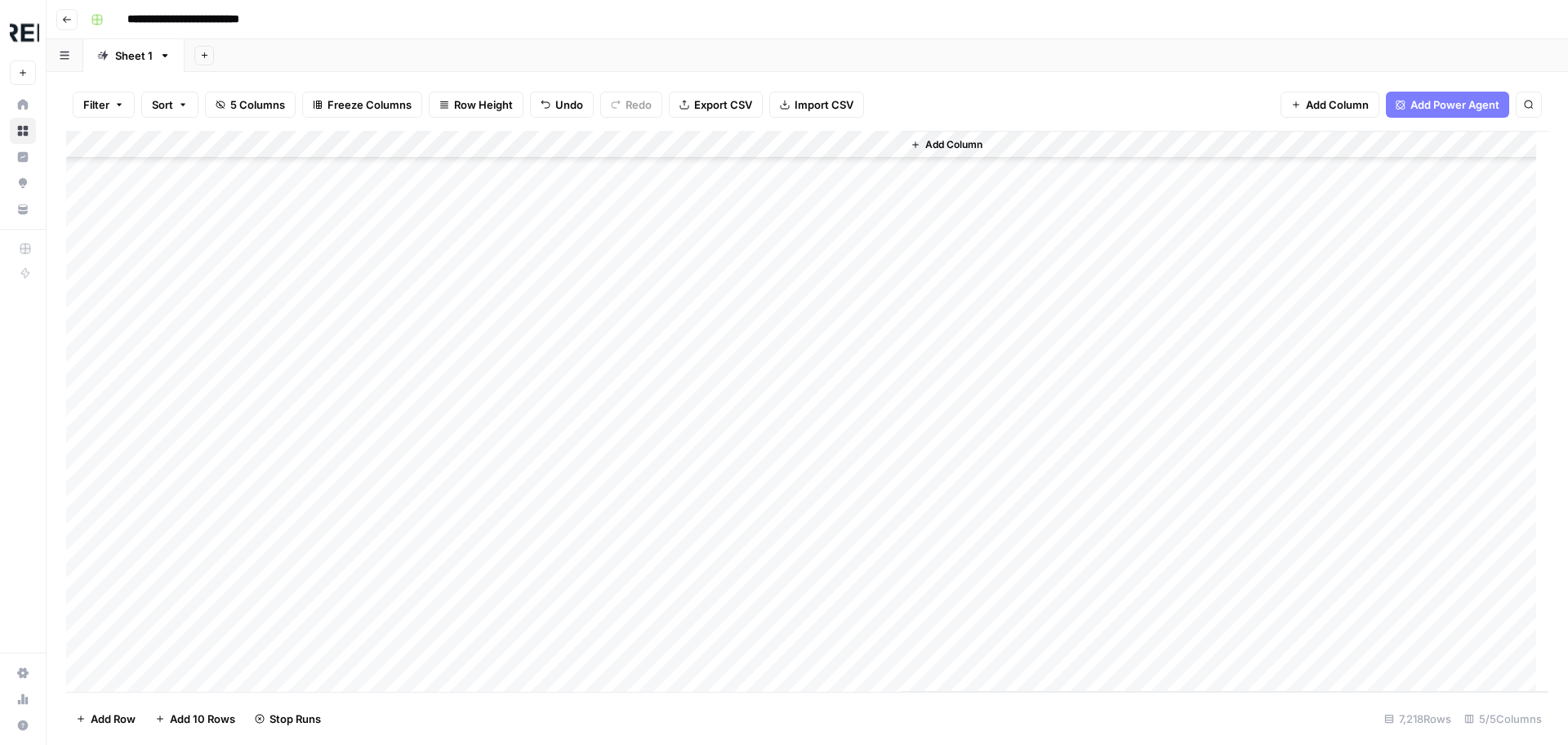
scroll to position [51900, 0]
click at [445, 512] on div "Add Column" at bounding box center [807, 411] width 1483 height 561
click at [250, 409] on div "Add Column" at bounding box center [807, 411] width 1483 height 561
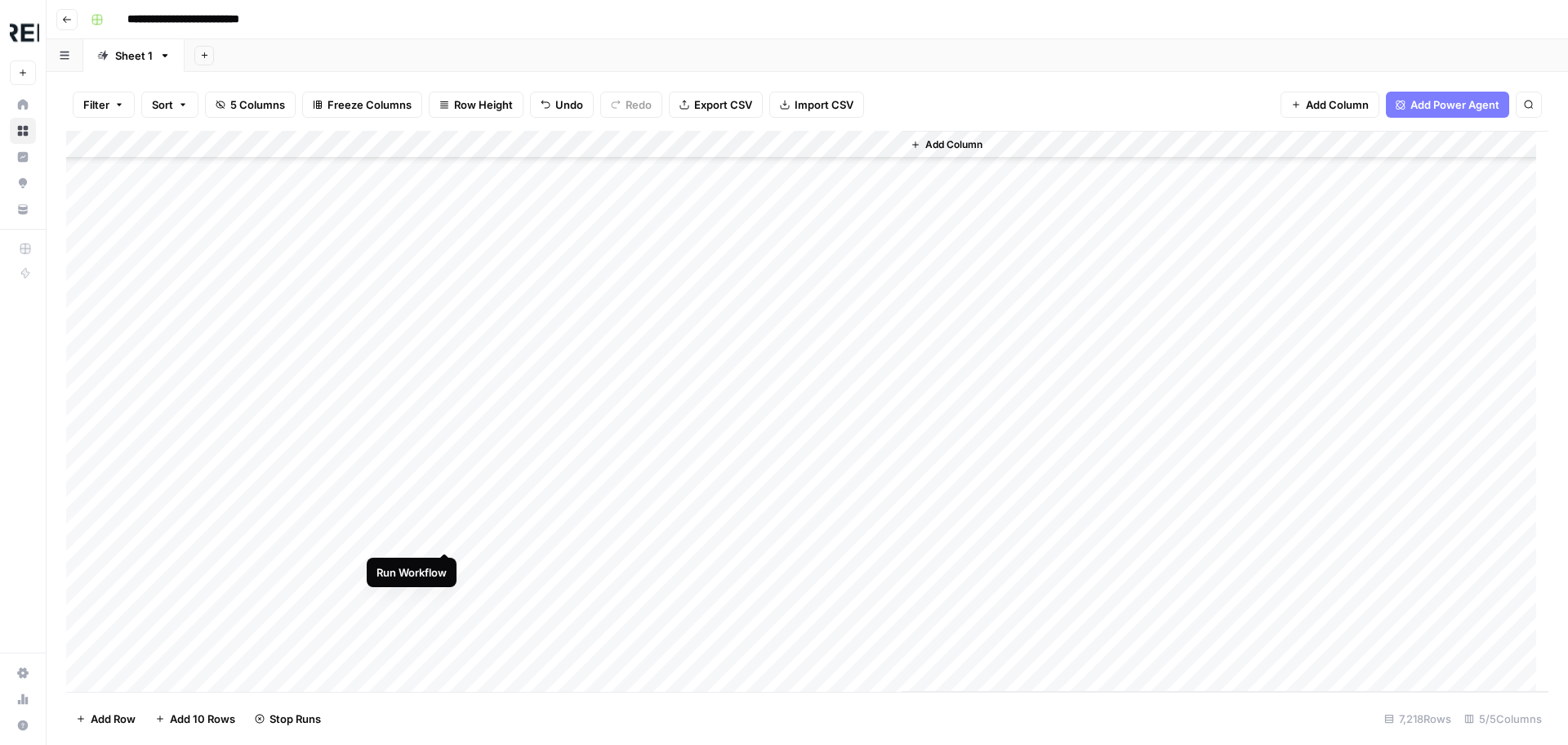
click at [445, 537] on div "Add Column" at bounding box center [807, 411] width 1483 height 561
click at [447, 431] on div "Add Column" at bounding box center [807, 411] width 1483 height 561
click at [437, 470] on div "Add Column" at bounding box center [807, 411] width 1483 height 561
click at [442, 464] on div "Add Column" at bounding box center [807, 411] width 1483 height 561
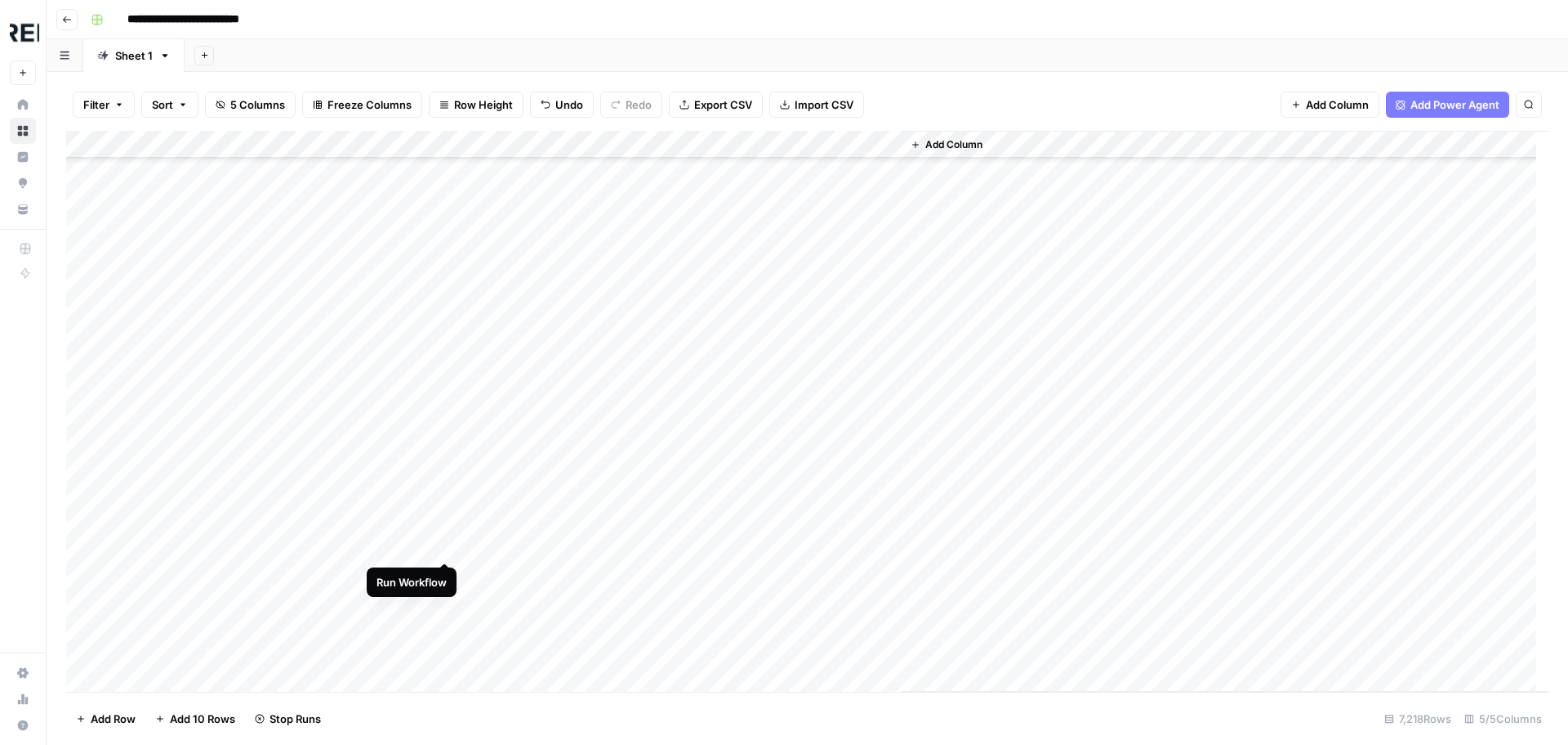
click at [444, 547] on div "Add Column" at bounding box center [807, 411] width 1483 height 561
click at [443, 451] on div "Add Column" at bounding box center [807, 411] width 1483 height 561
click at [447, 396] on div "Add Column" at bounding box center [807, 411] width 1483 height 561
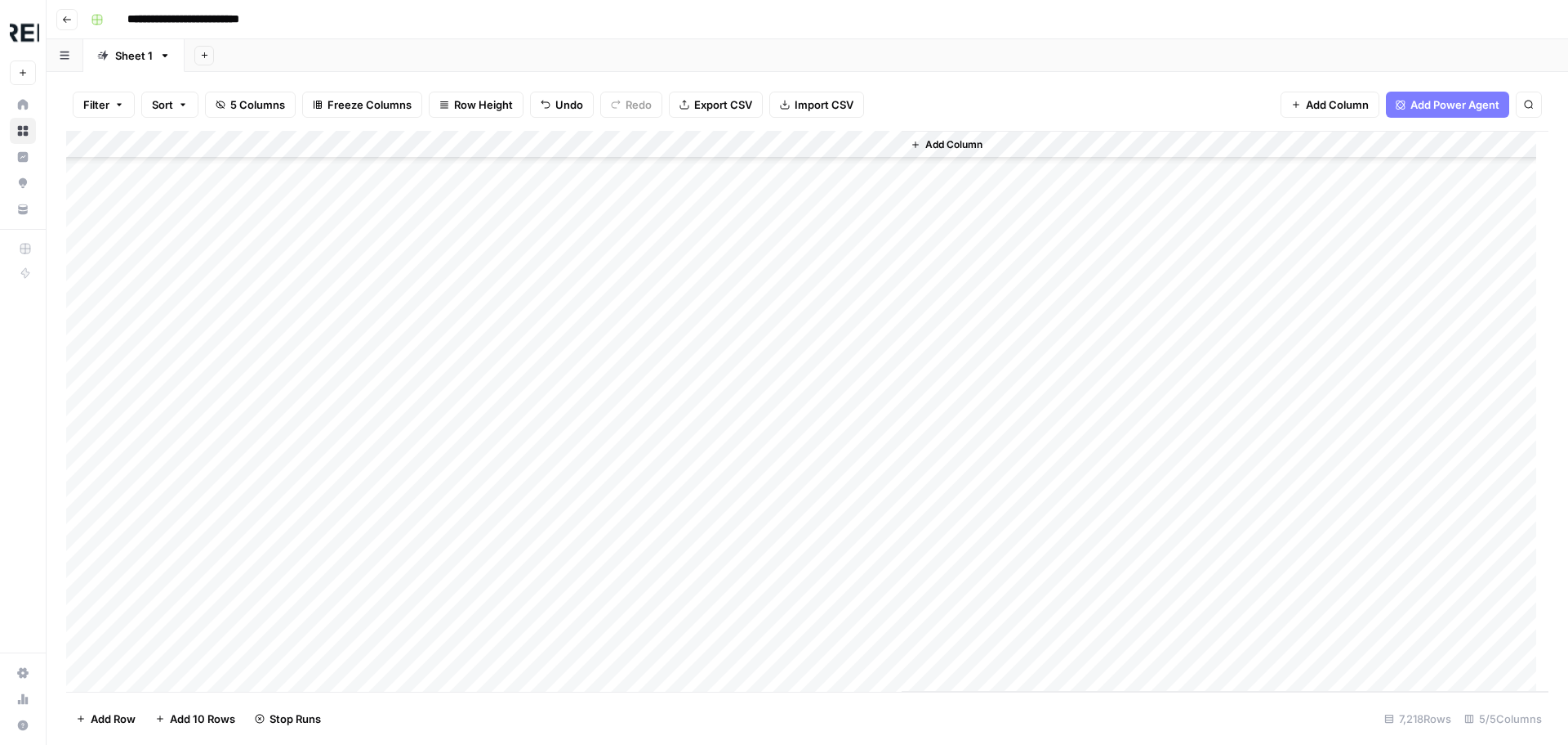
scroll to position [53289, 0]
click at [447, 512] on div "Add Column" at bounding box center [807, 411] width 1483 height 561
click at [446, 460] on div "Add Column" at bounding box center [807, 411] width 1483 height 561
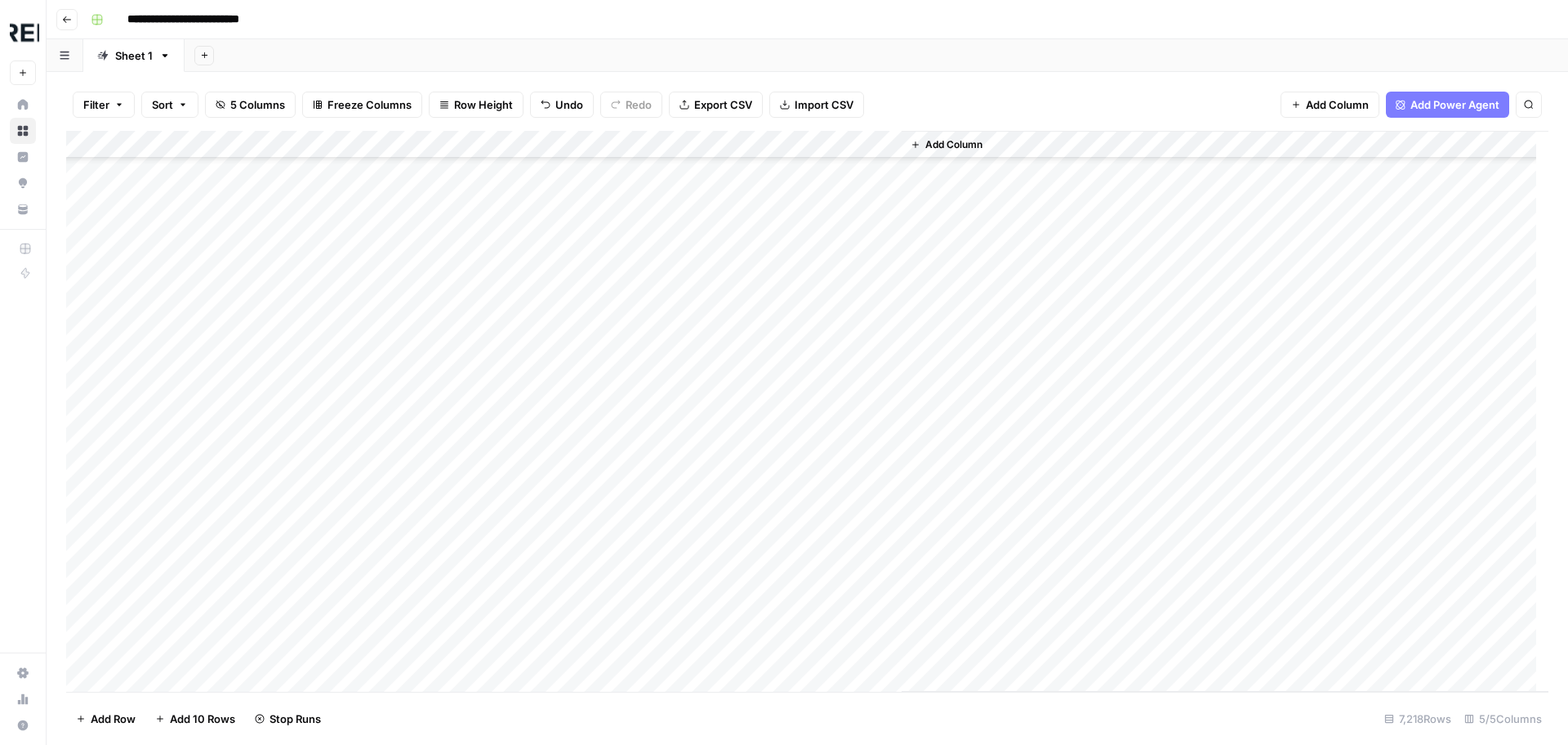
click at [447, 466] on div "Add Column" at bounding box center [807, 411] width 1483 height 561
click at [443, 548] on div "Add Column" at bounding box center [807, 411] width 1483 height 561
click at [443, 607] on div "Add Column" at bounding box center [807, 411] width 1483 height 561
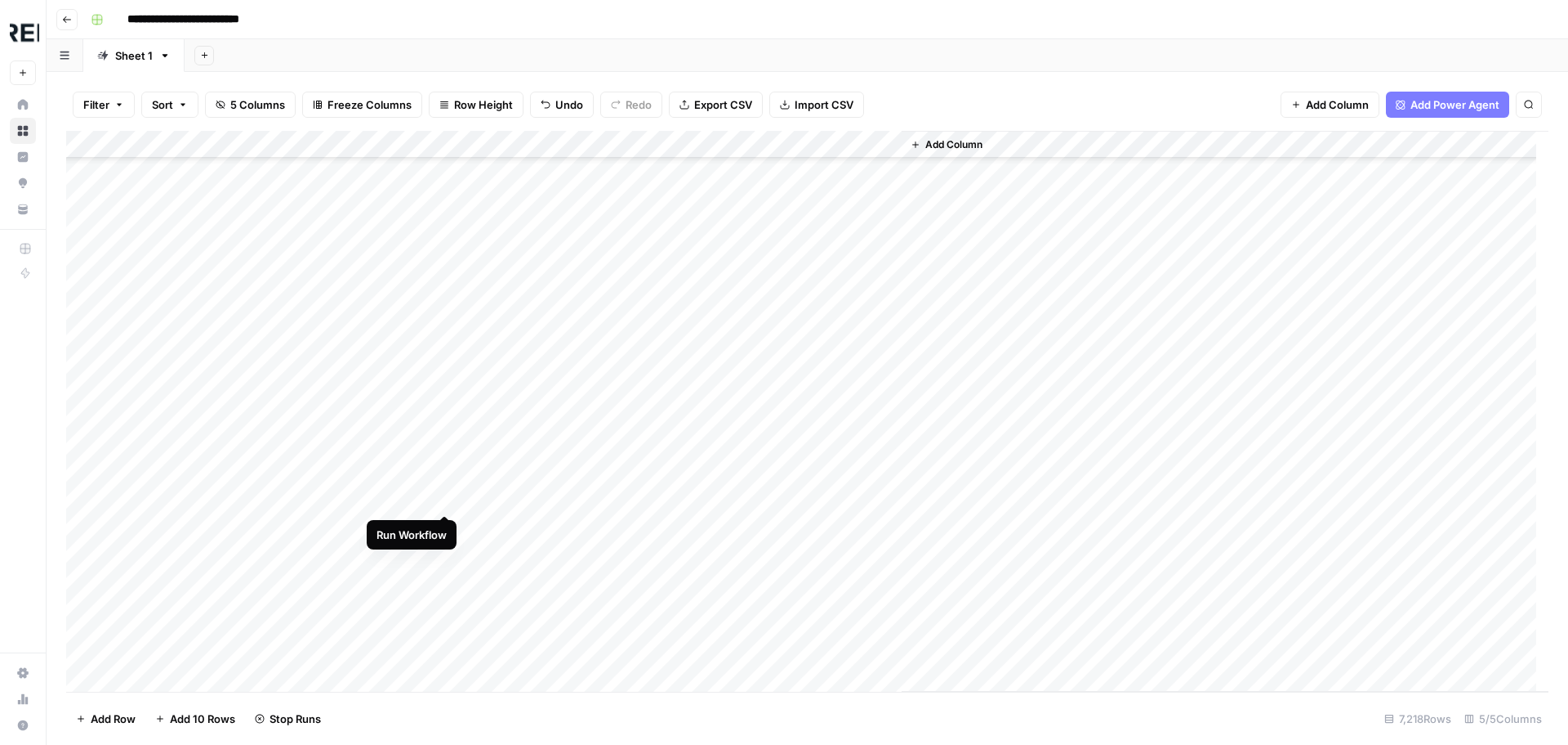
click at [442, 495] on div "Add Column" at bounding box center [807, 411] width 1483 height 561
click at [445, 476] on div "Add Column" at bounding box center [807, 411] width 1483 height 561
click at [447, 558] on div "Add Column" at bounding box center [807, 411] width 1483 height 561
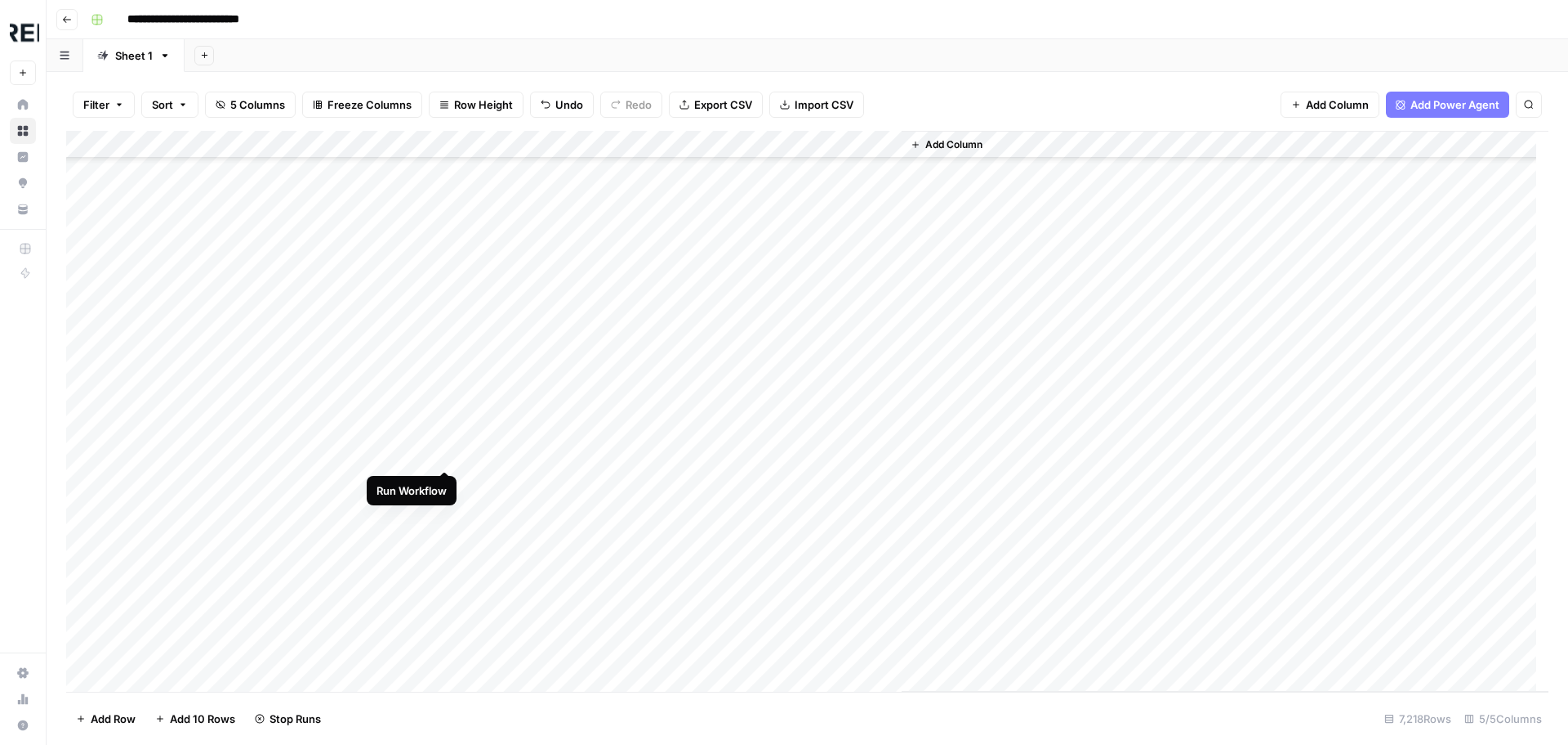
click at [447, 450] on div "Add Column" at bounding box center [807, 411] width 1483 height 561
click at [447, 563] on div "Add Column" at bounding box center [807, 411] width 1483 height 561
click at [444, 647] on div "Add Column" at bounding box center [807, 411] width 1483 height 561
click at [449, 373] on div "Add Column" at bounding box center [807, 411] width 1483 height 561
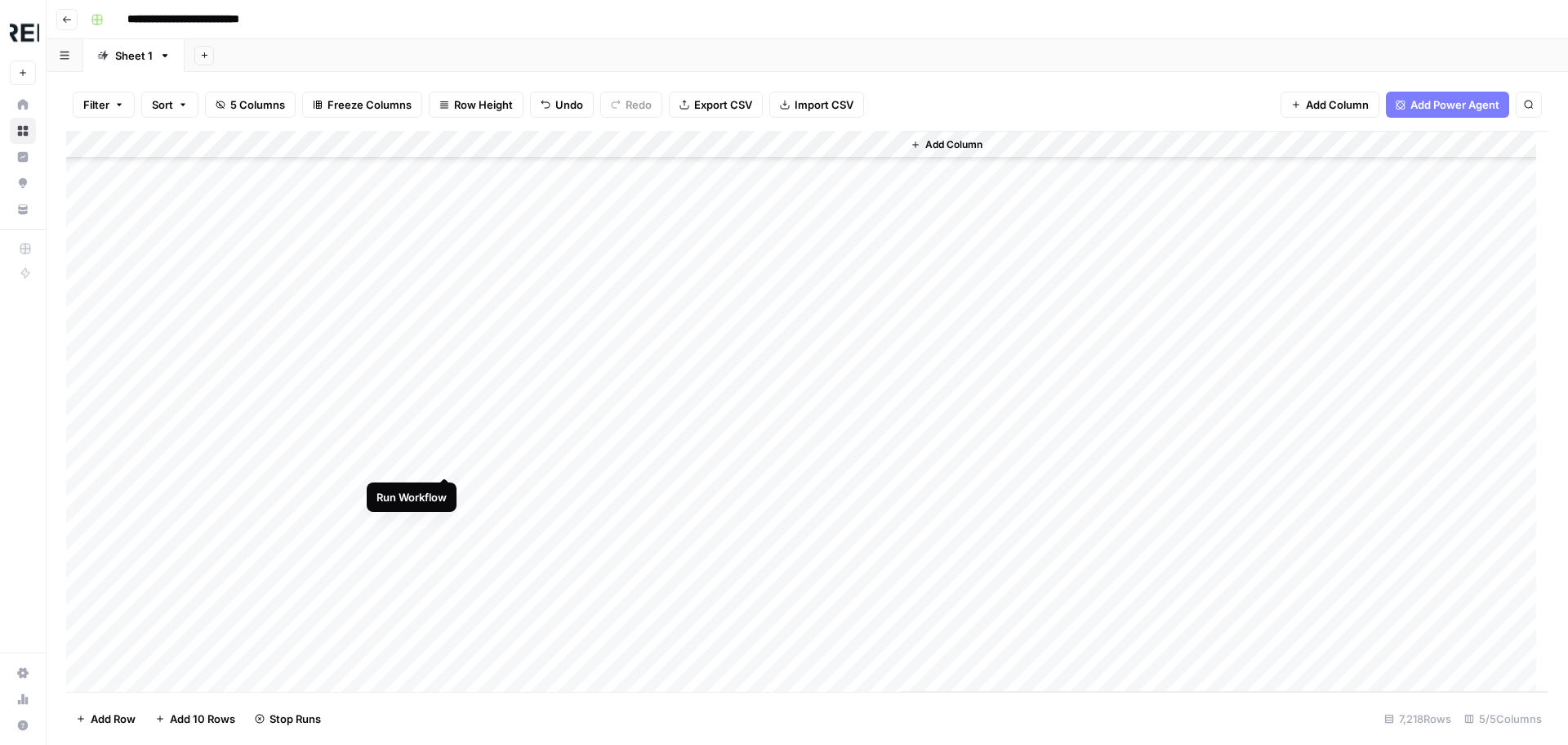
click at [446, 463] on div "Add Column" at bounding box center [807, 411] width 1483 height 561
click at [442, 545] on div "Add Column" at bounding box center [807, 411] width 1483 height 561
click at [445, 384] on div "Add Column" at bounding box center [807, 411] width 1483 height 561
click at [443, 578] on div "Add Column" at bounding box center [807, 411] width 1483 height 561
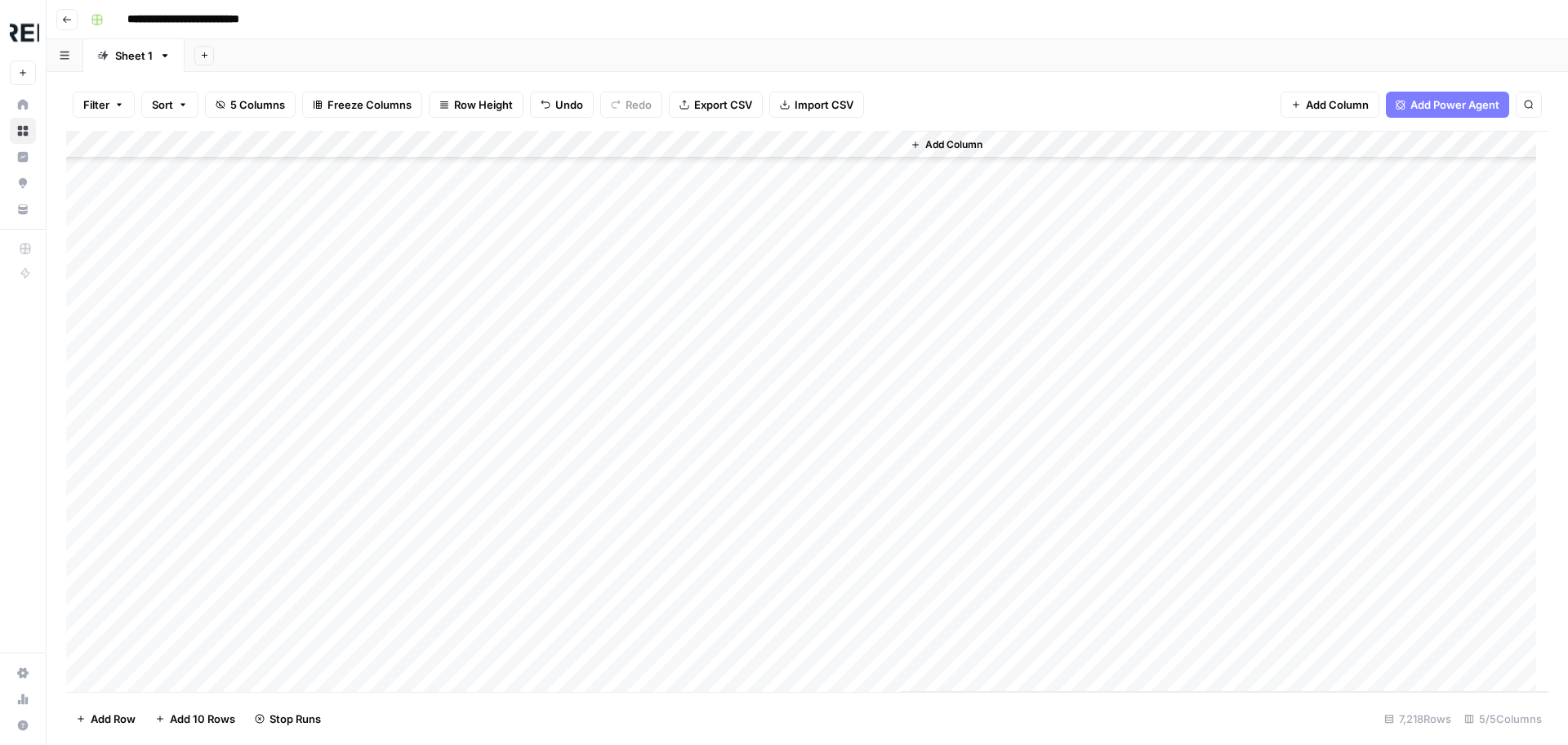
scroll to position [55578, 0]
click at [447, 335] on div "Add Column" at bounding box center [807, 411] width 1483 height 561
click at [444, 363] on div "Add Column" at bounding box center [807, 411] width 1483 height 561
click at [446, 387] on div "Add Column" at bounding box center [807, 411] width 1483 height 561
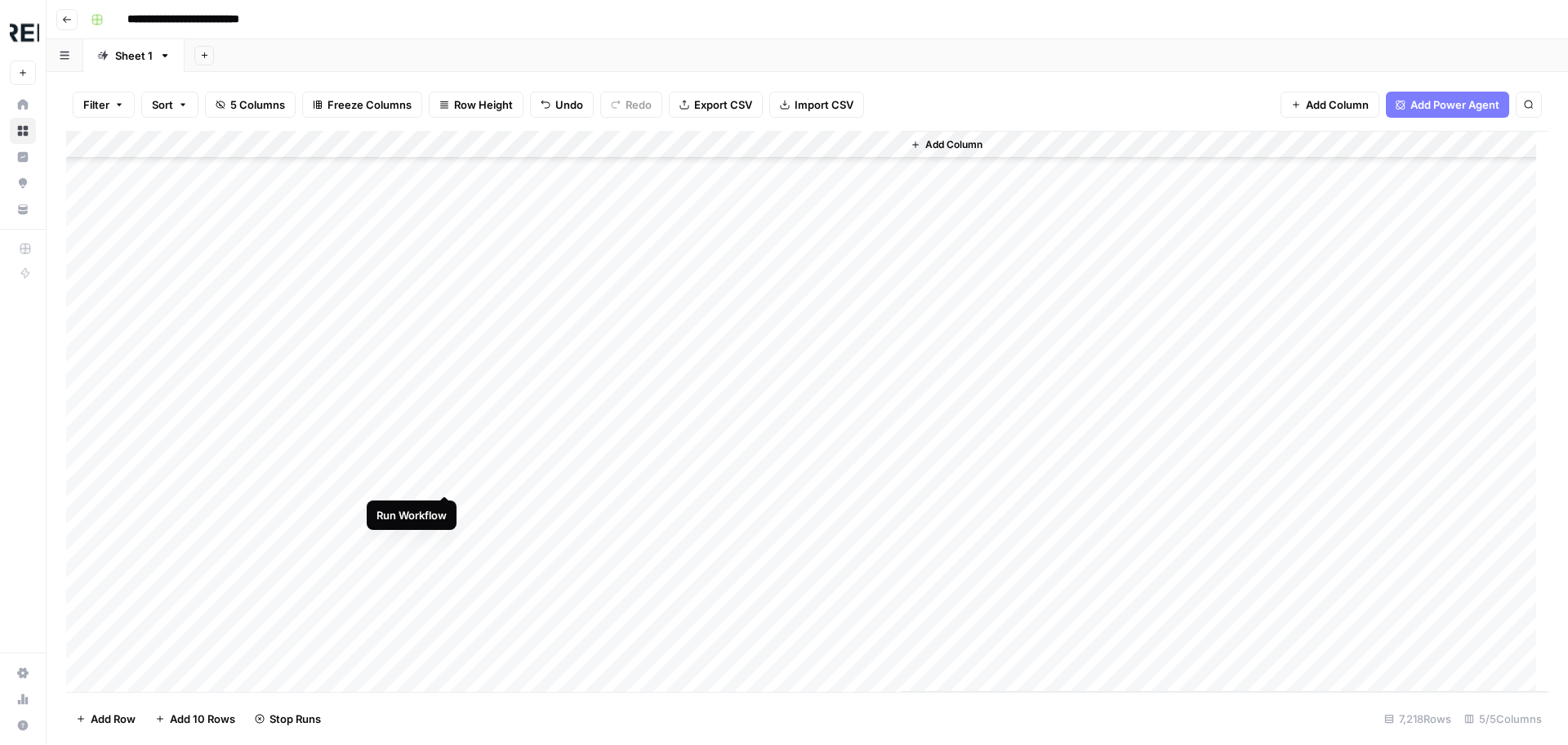
click at [447, 480] on div "Add Column" at bounding box center [807, 411] width 1483 height 561
click at [444, 401] on div "Add Column" at bounding box center [807, 411] width 1483 height 561
click at [445, 430] on div "Add Column" at bounding box center [807, 411] width 1483 height 561
click at [441, 456] on div "Add Column" at bounding box center [807, 411] width 1483 height 561
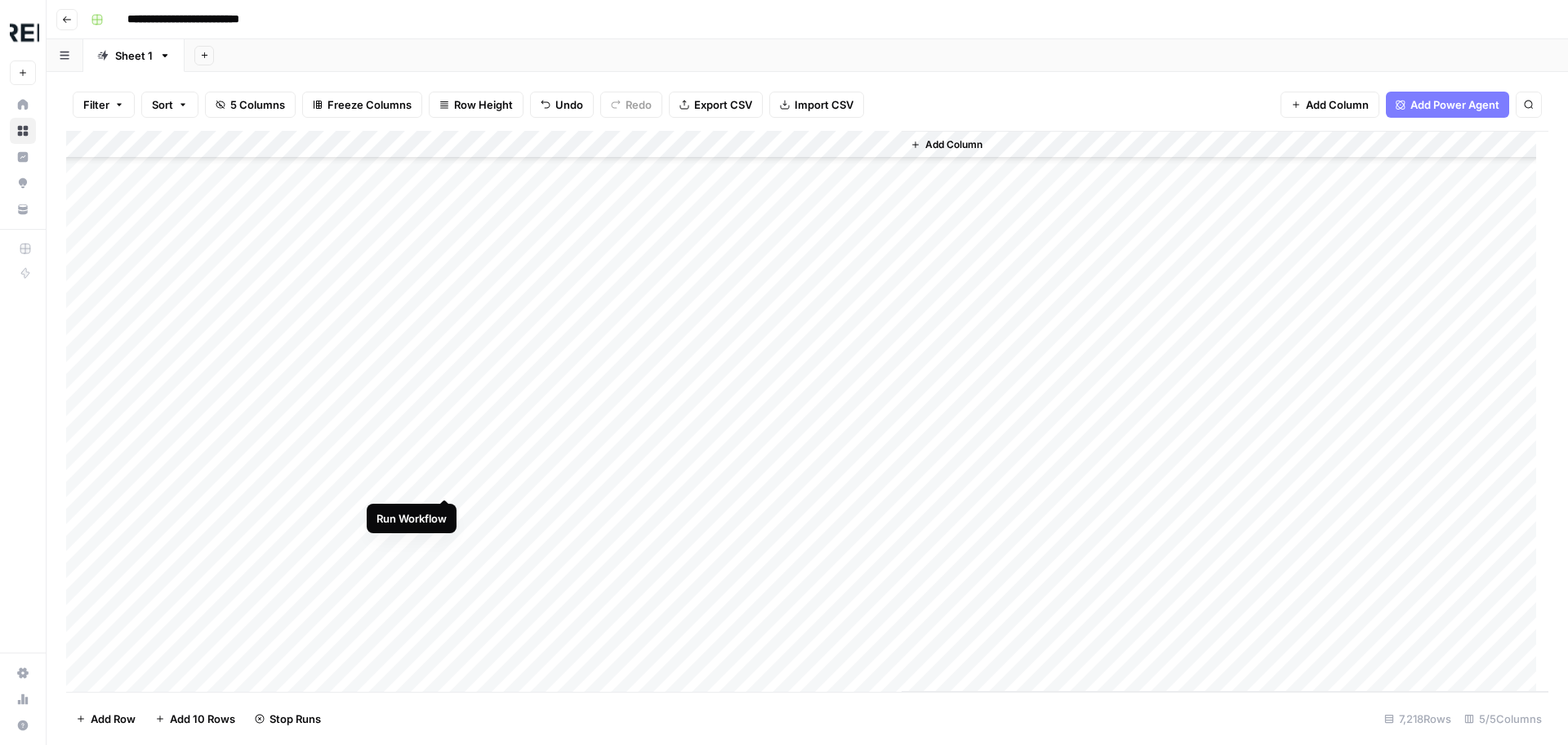
click at [445, 486] on div "Add Column" at bounding box center [807, 411] width 1483 height 561
click at [447, 294] on div "Add Column" at bounding box center [807, 411] width 1483 height 561
click at [443, 353] on div "Add Column" at bounding box center [807, 411] width 1483 height 561
click at [443, 430] on div "Add Column" at bounding box center [807, 411] width 1483 height 561
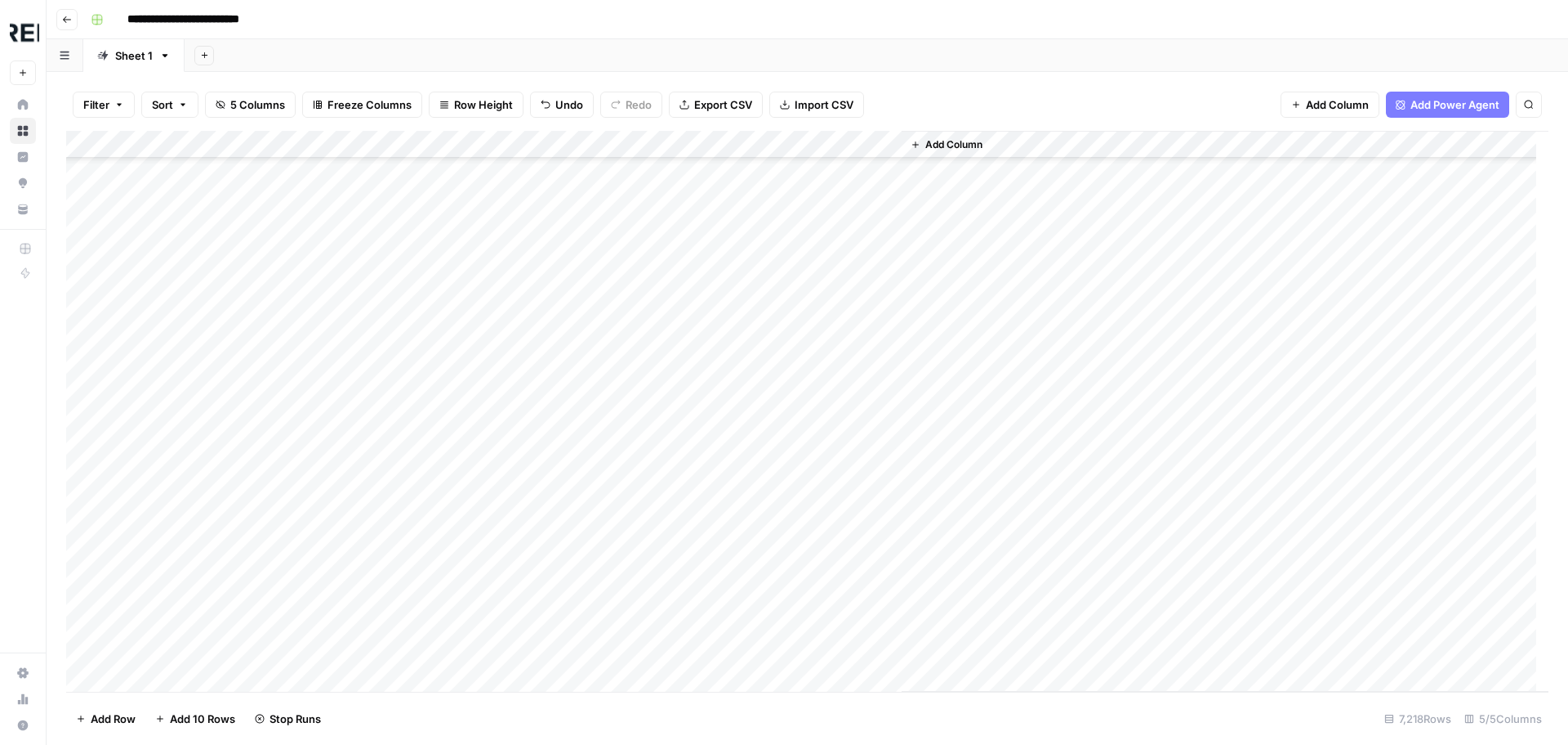
scroll to position [56395, 0]
click at [447, 379] on div "Add Column" at bounding box center [807, 411] width 1483 height 561
click at [447, 522] on div "Add Column" at bounding box center [807, 411] width 1483 height 561
click at [444, 553] on div "Add Column" at bounding box center [807, 411] width 1483 height 561
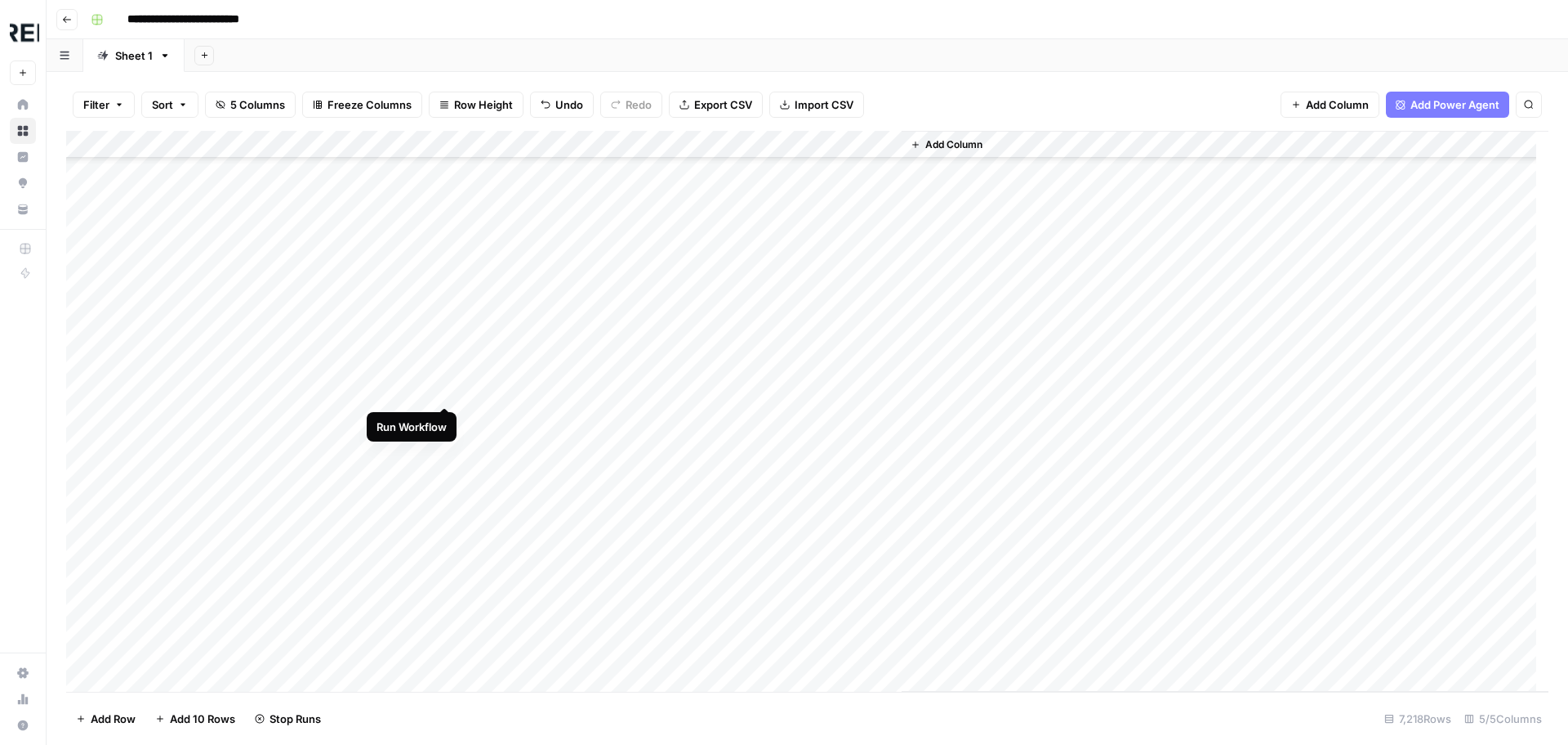
click at [446, 387] on div "Add Column" at bounding box center [807, 411] width 1483 height 561
click at [447, 527] on div "Add Column" at bounding box center [807, 411] width 1483 height 561
click at [443, 392] on div "Add Column" at bounding box center [807, 411] width 1483 height 561
click at [444, 473] on div "Add Column" at bounding box center [807, 411] width 1483 height 561
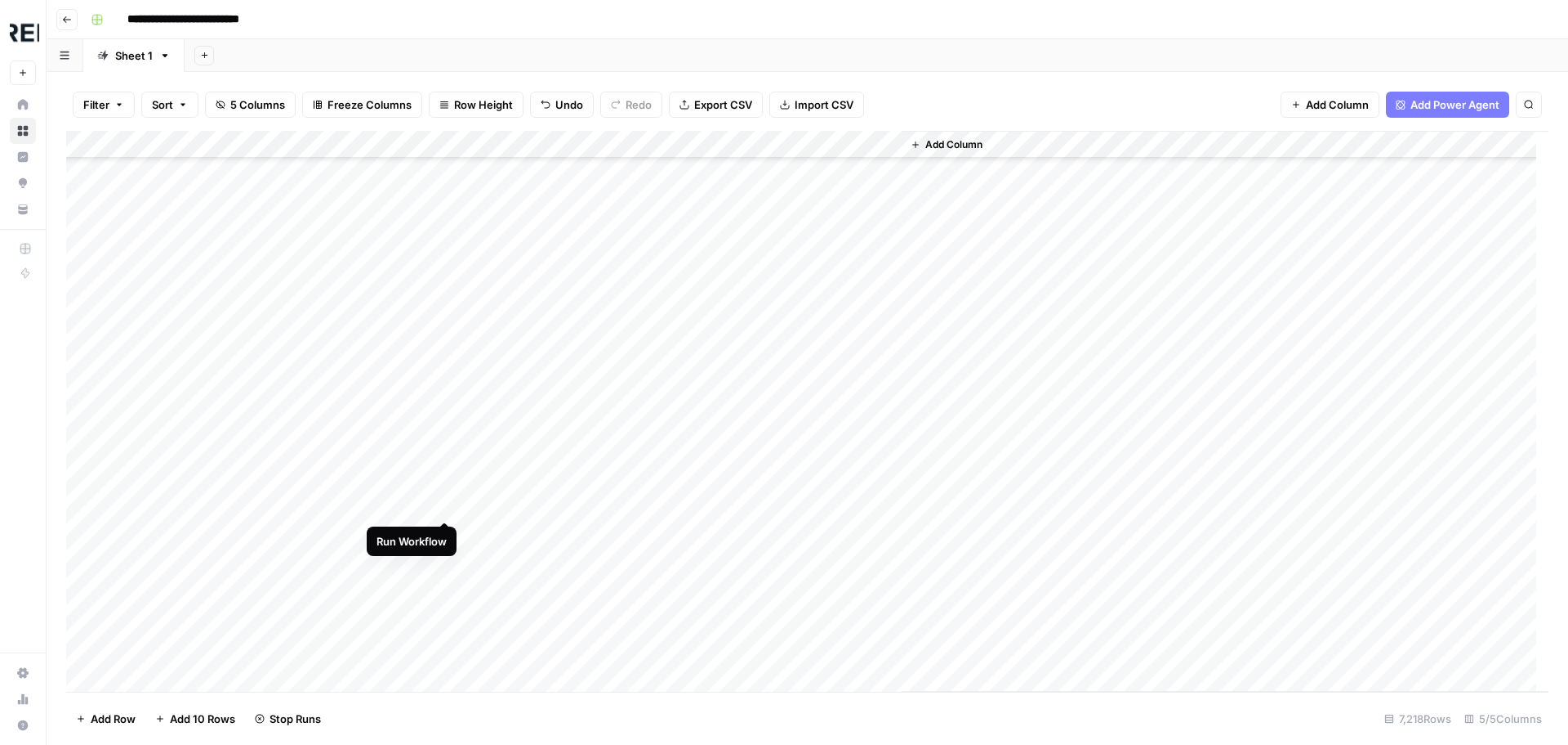
click at [445, 498] on div "Add Column" at bounding box center [807, 411] width 1483 height 561
click at [444, 536] on div "Add Column" at bounding box center [807, 411] width 1483 height 561
click at [445, 427] on div "Add Column" at bounding box center [807, 411] width 1483 height 561
click at [446, 509] on div "Add Column" at bounding box center [807, 411] width 1483 height 561
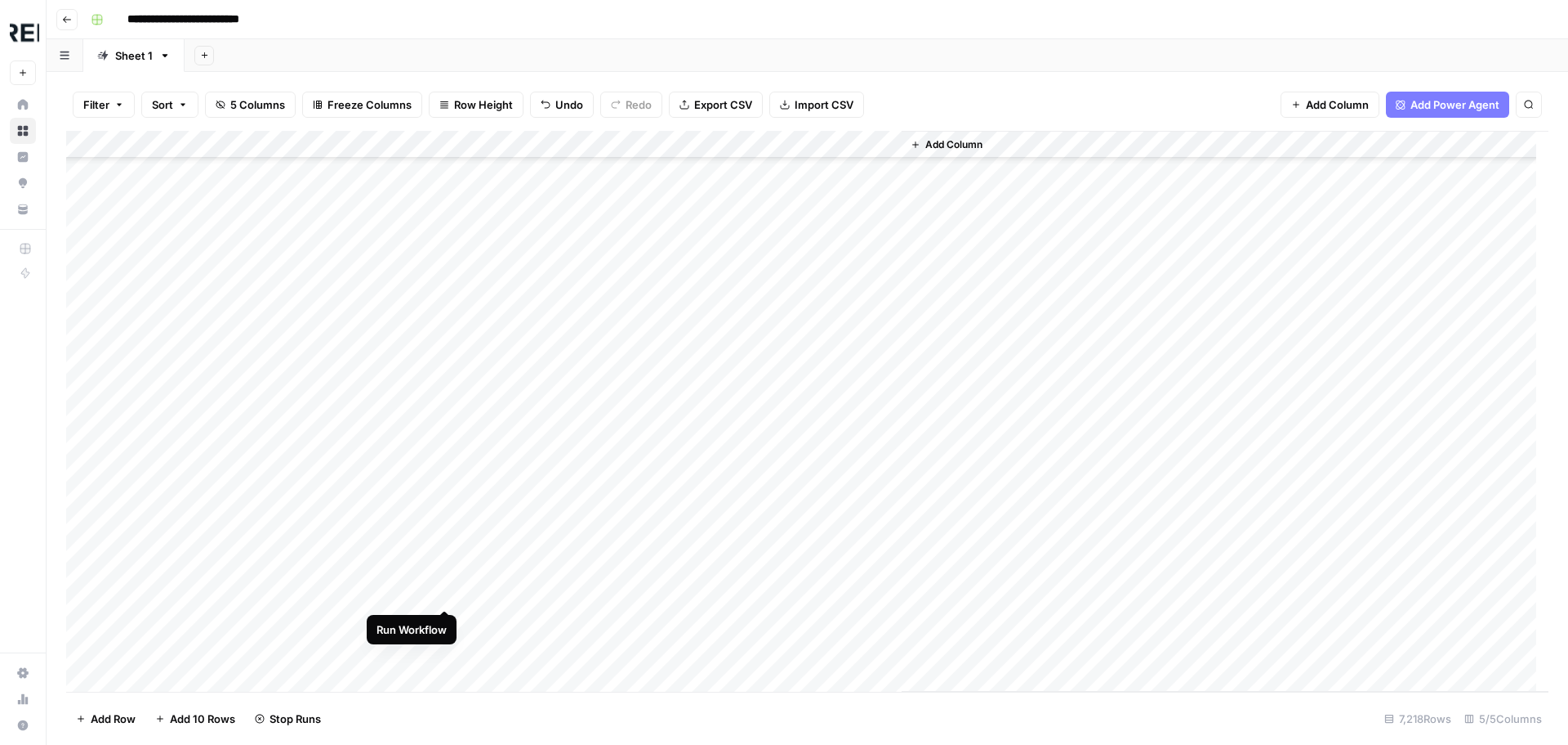
click at [447, 596] on div "Add Column" at bounding box center [807, 411] width 1483 height 561
click at [448, 542] on div "Add Column" at bounding box center [807, 411] width 1483 height 561
click at [447, 540] on div "Add Column" at bounding box center [807, 411] width 1483 height 561
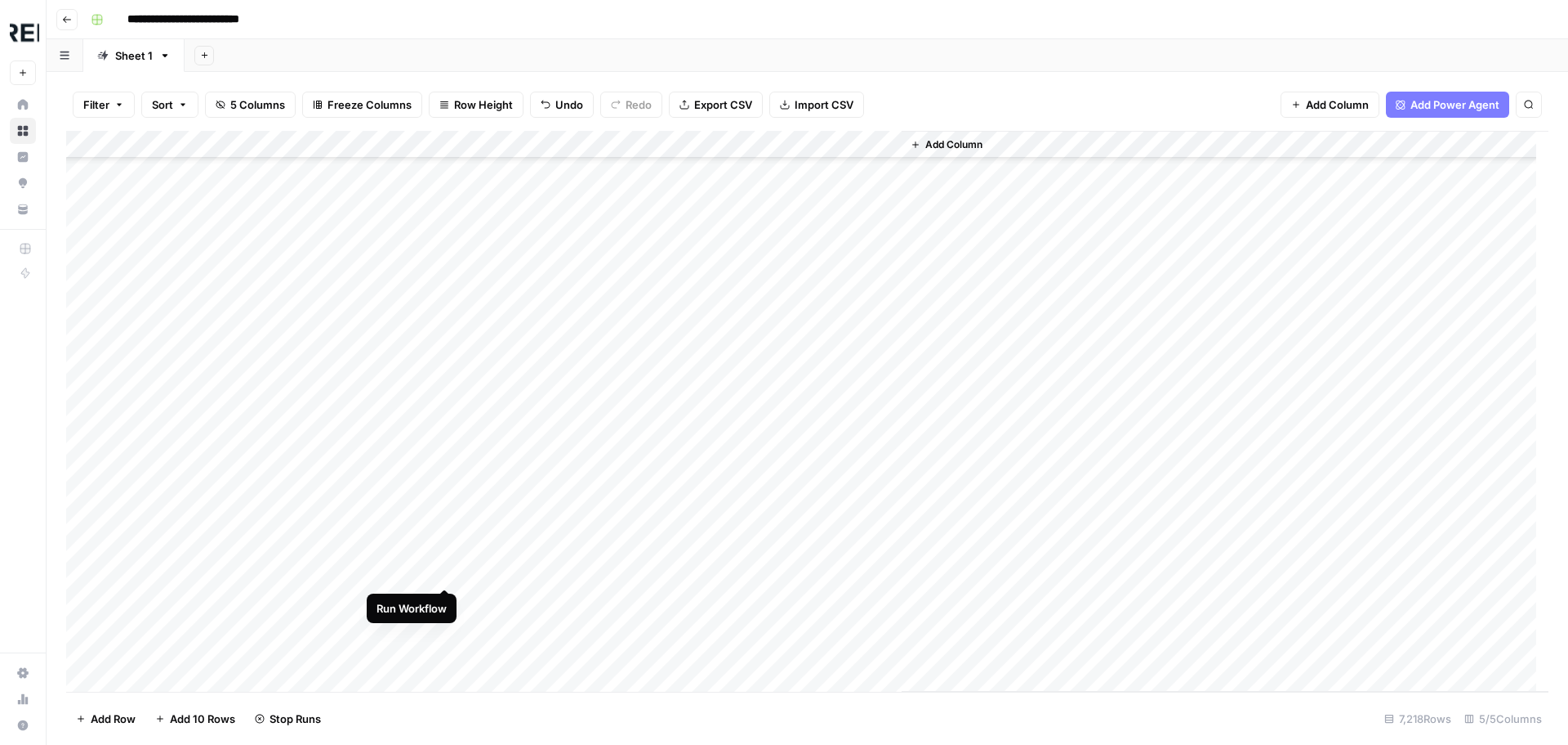
click at [446, 572] on div "Add Column" at bounding box center [807, 411] width 1483 height 561
click at [445, 600] on div "Add Column" at bounding box center [807, 411] width 1483 height 561
click at [443, 653] on div "Add Column" at bounding box center [807, 411] width 1483 height 561
click at [440, 377] on div "Add Column" at bounding box center [807, 411] width 1483 height 561
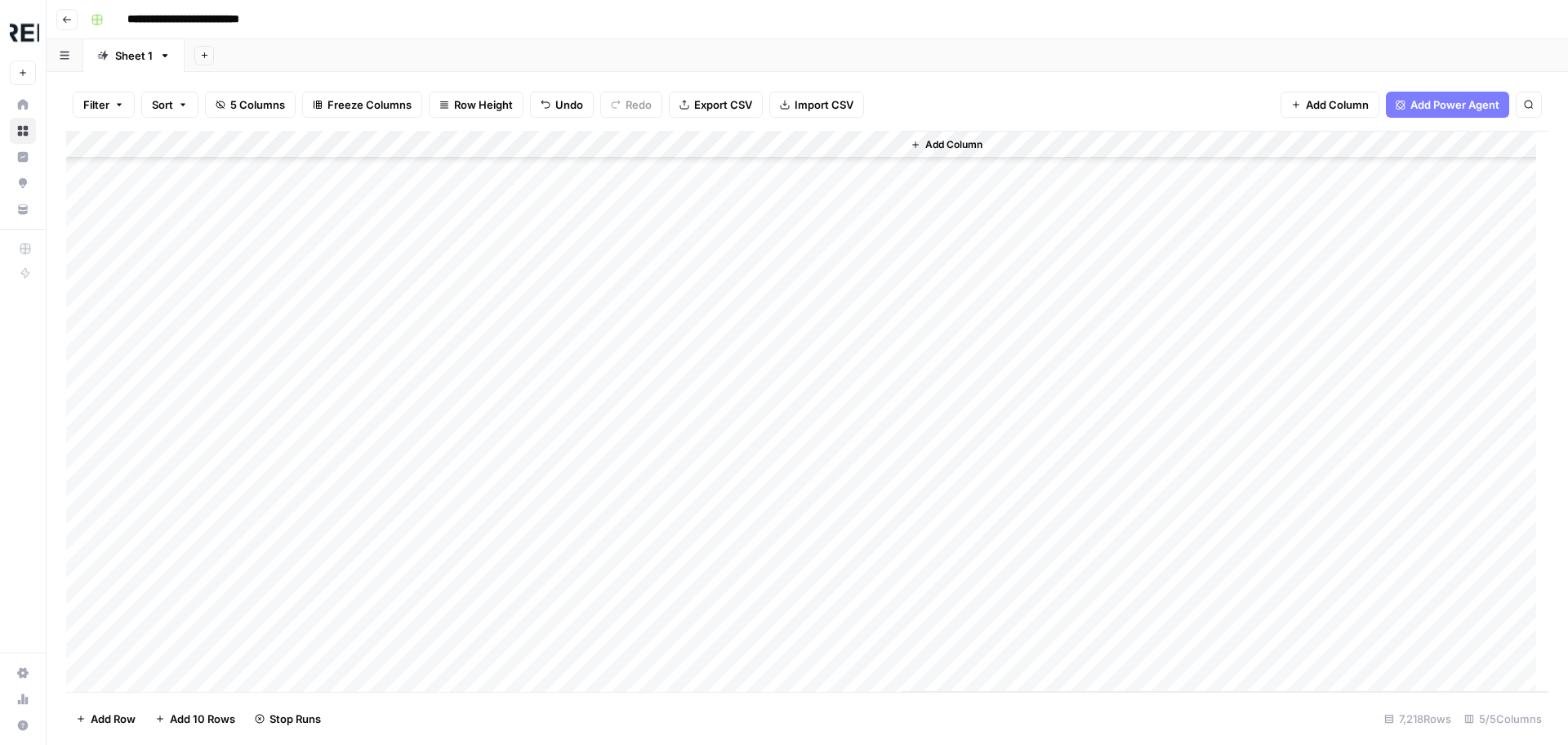
scroll to position [57948, 0]
click at [448, 437] on div "Add Column" at bounding box center [807, 411] width 1483 height 561
click at [445, 464] on div "Add Column" at bounding box center [807, 411] width 1483 height 561
click at [447, 521] on div "Add Column" at bounding box center [807, 411] width 1483 height 561
click at [445, 554] on div "Add Column" at bounding box center [807, 411] width 1483 height 561
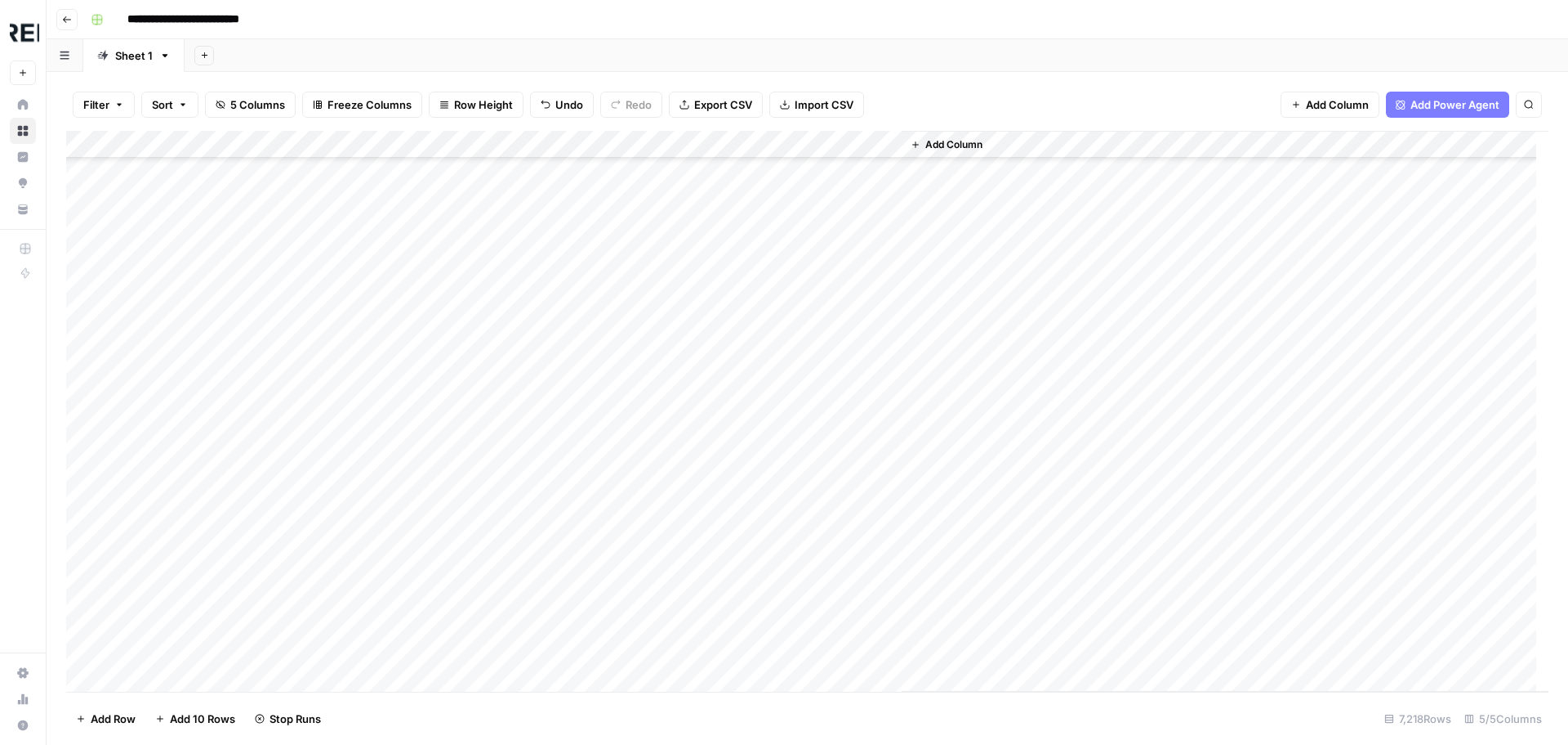
scroll to position [58275, 0]
click at [446, 304] on div "Add Column" at bounding box center [807, 411] width 1483 height 561
click at [445, 334] on div "Add Column" at bounding box center [807, 411] width 1483 height 561
click at [446, 370] on div "Add Column" at bounding box center [807, 411] width 1483 height 561
click at [441, 392] on div "Add Column" at bounding box center [807, 411] width 1483 height 561
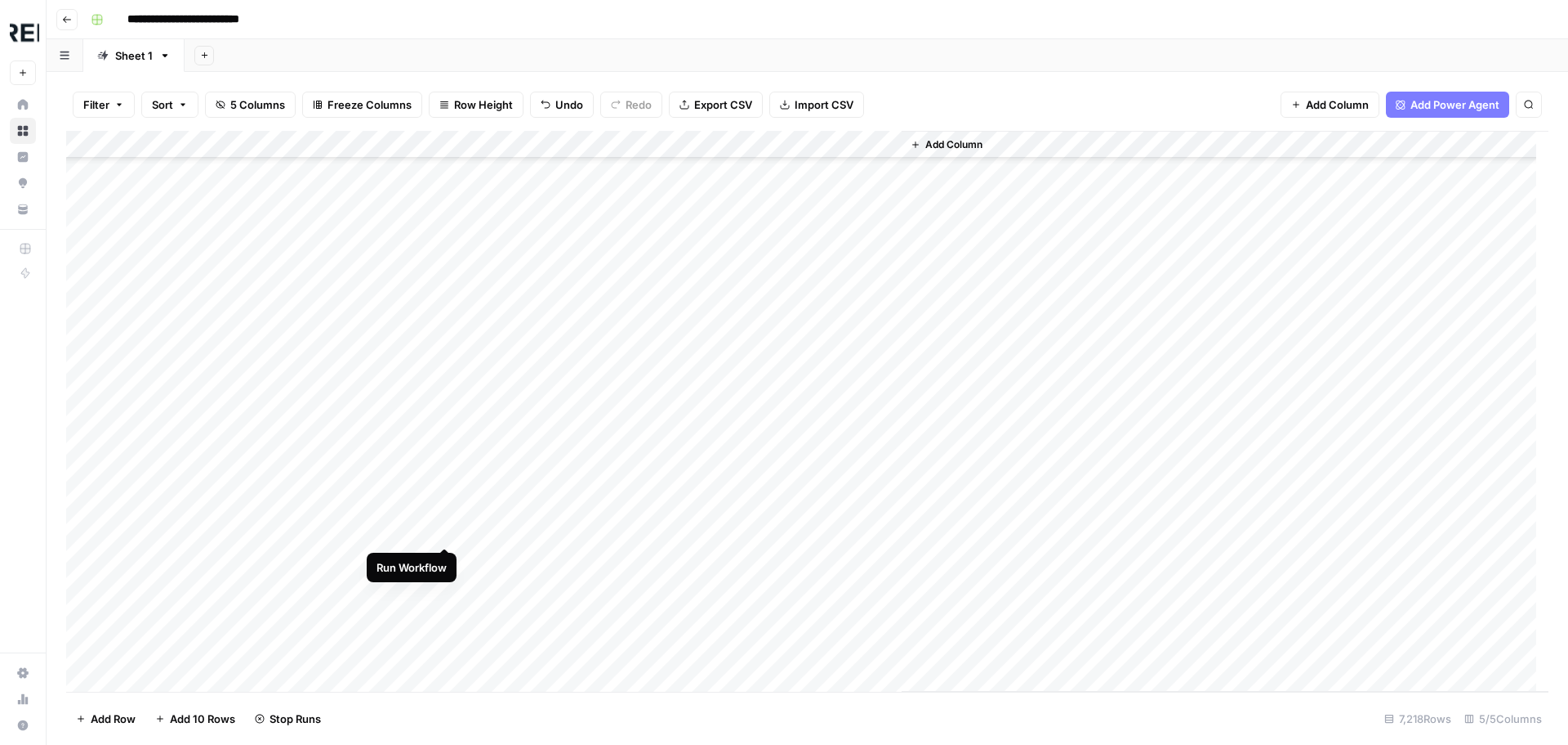
click at [442, 532] on div "Add Column" at bounding box center [807, 411] width 1483 height 561
click at [443, 592] on div "Add Column" at bounding box center [807, 411] width 1483 height 561
click at [447, 537] on div "Add Column" at bounding box center [807, 411] width 1483 height 561
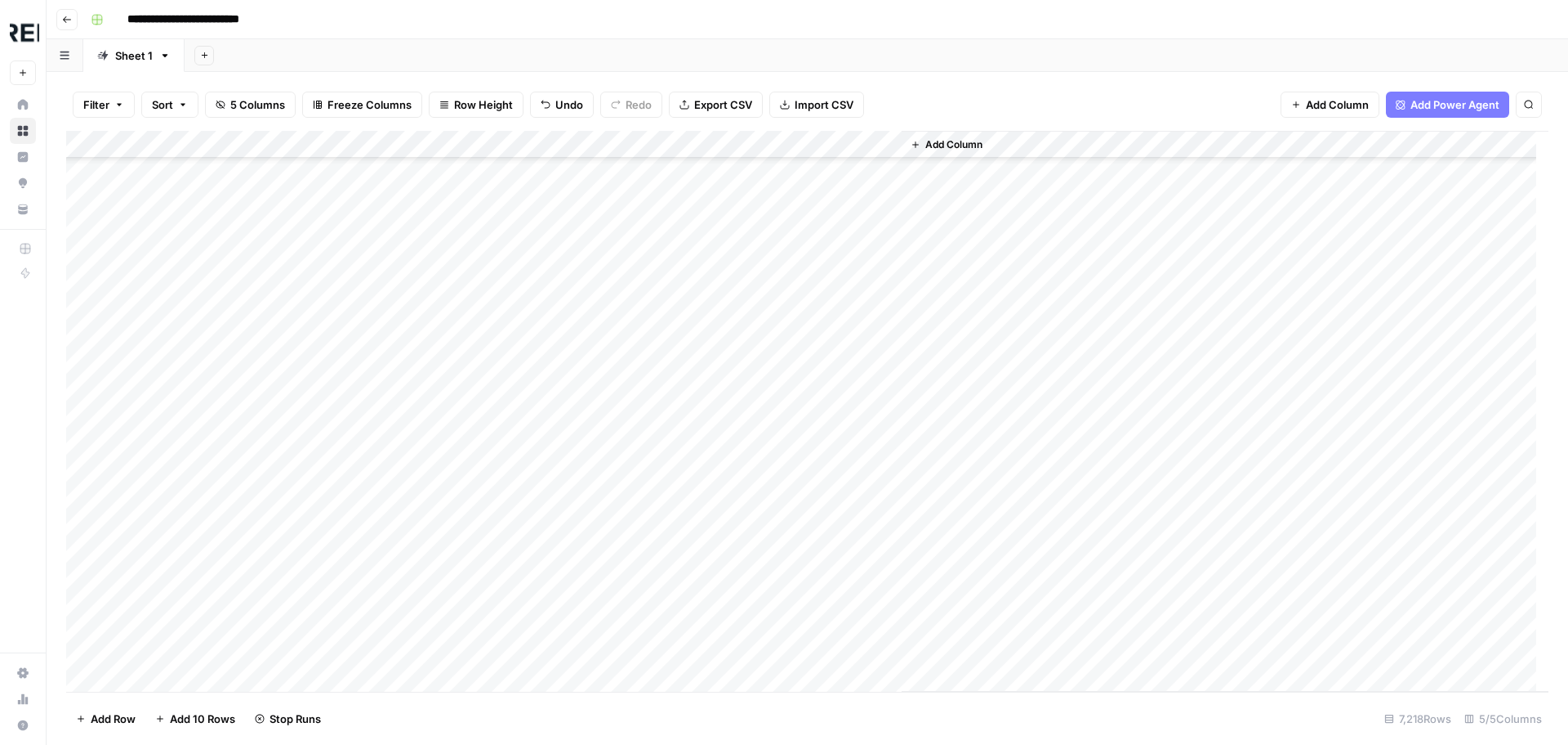
scroll to position [58847, 0]
click at [443, 572] on div "Add Column" at bounding box center [807, 411] width 1483 height 561
click at [445, 433] on div "Add Column" at bounding box center [807, 411] width 1483 height 561
click at [445, 462] on div "Add Column" at bounding box center [807, 411] width 1483 height 561
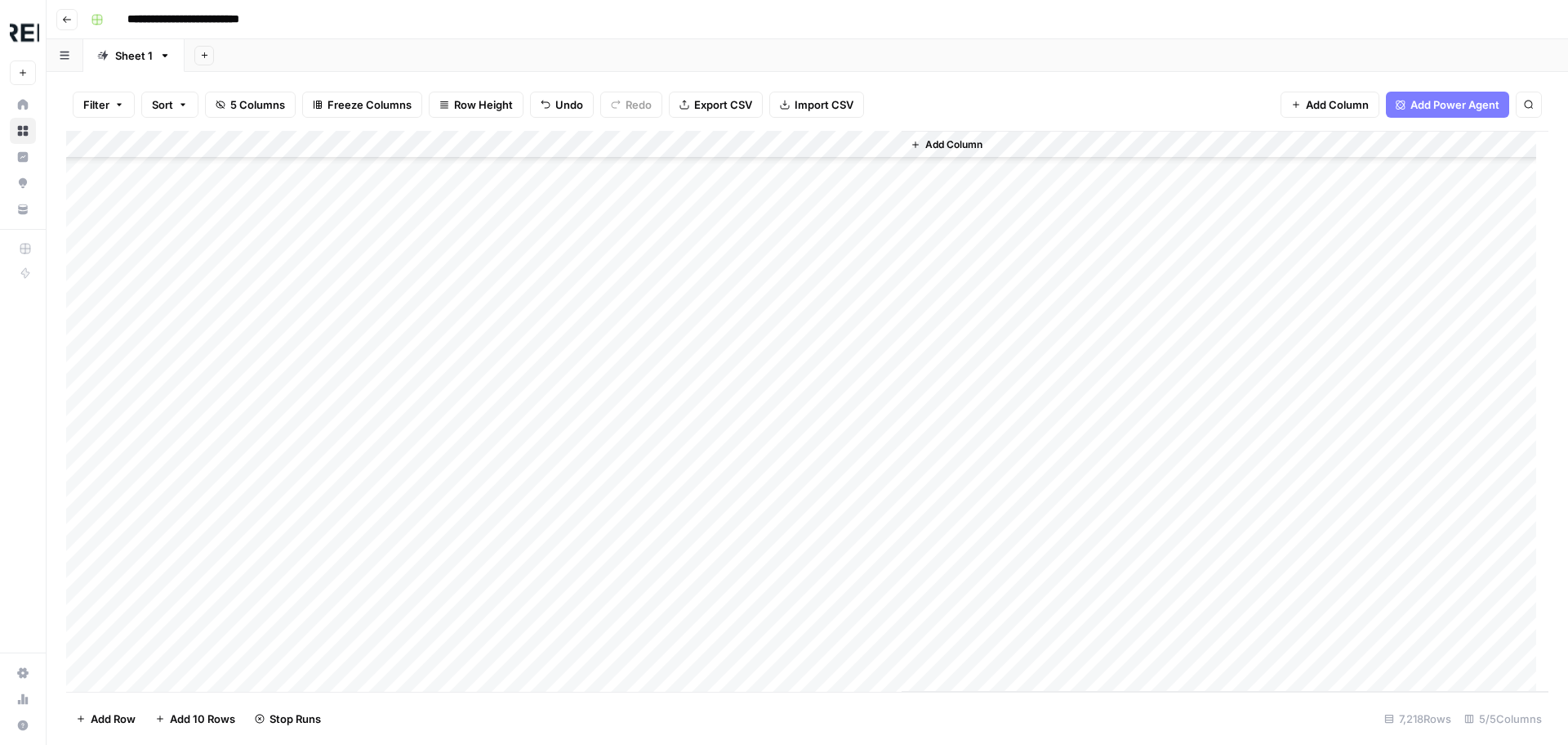
scroll to position [59337, 0]
click at [445, 494] on div "Add Column" at bounding box center [807, 411] width 1483 height 561
click at [447, 520] on div "Add Column" at bounding box center [807, 411] width 1483 height 561
click at [445, 554] on div "Add Column" at bounding box center [807, 411] width 1483 height 561
click at [442, 578] on div "Add Column" at bounding box center [807, 411] width 1483 height 561
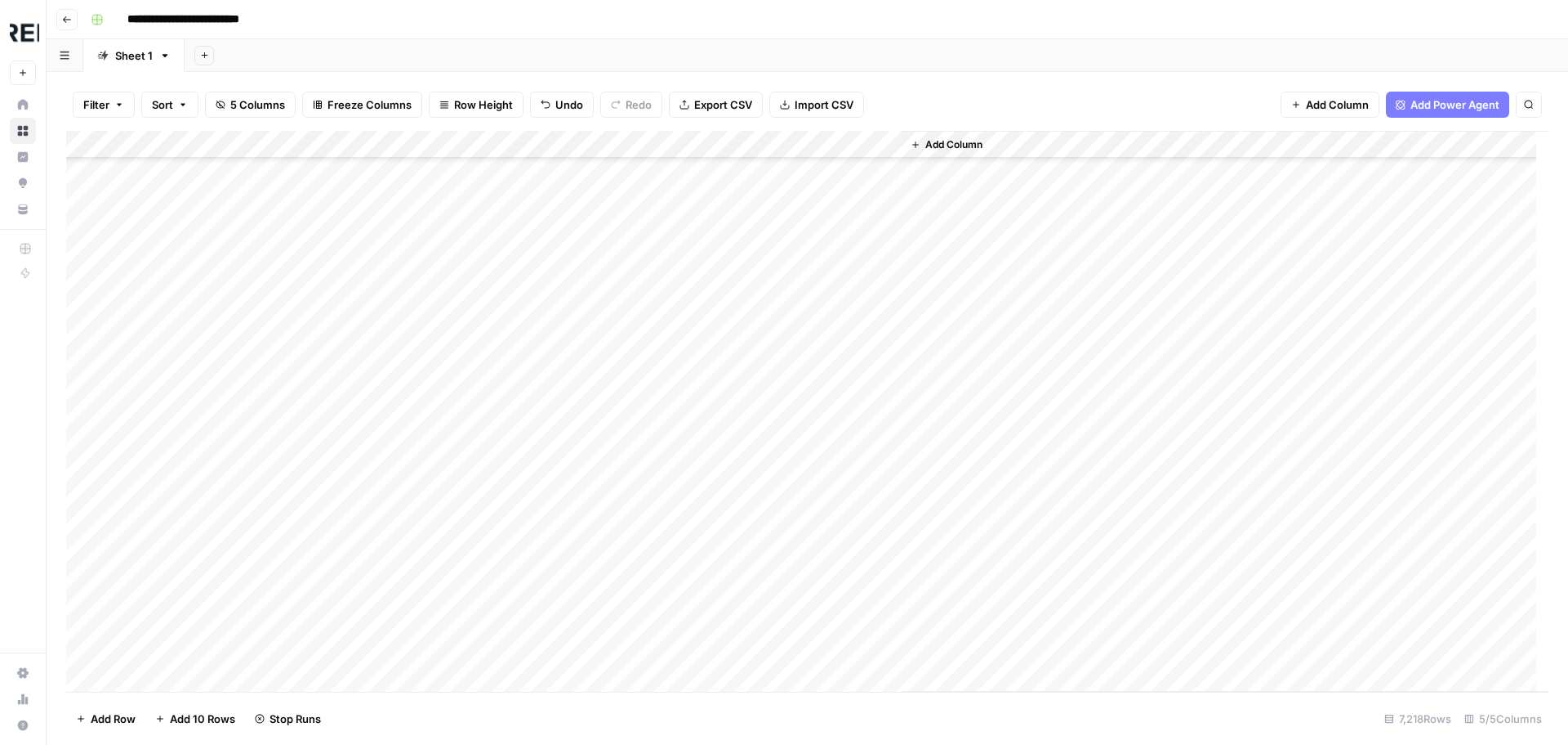
scroll to position [57621, 0]
click at [445, 350] on div "Add Column" at bounding box center [807, 411] width 1483 height 561
click at [447, 475] on div "Add Column" at bounding box center [807, 411] width 1483 height 561
click at [443, 340] on div "Add Column" at bounding box center [807, 411] width 1483 height 561
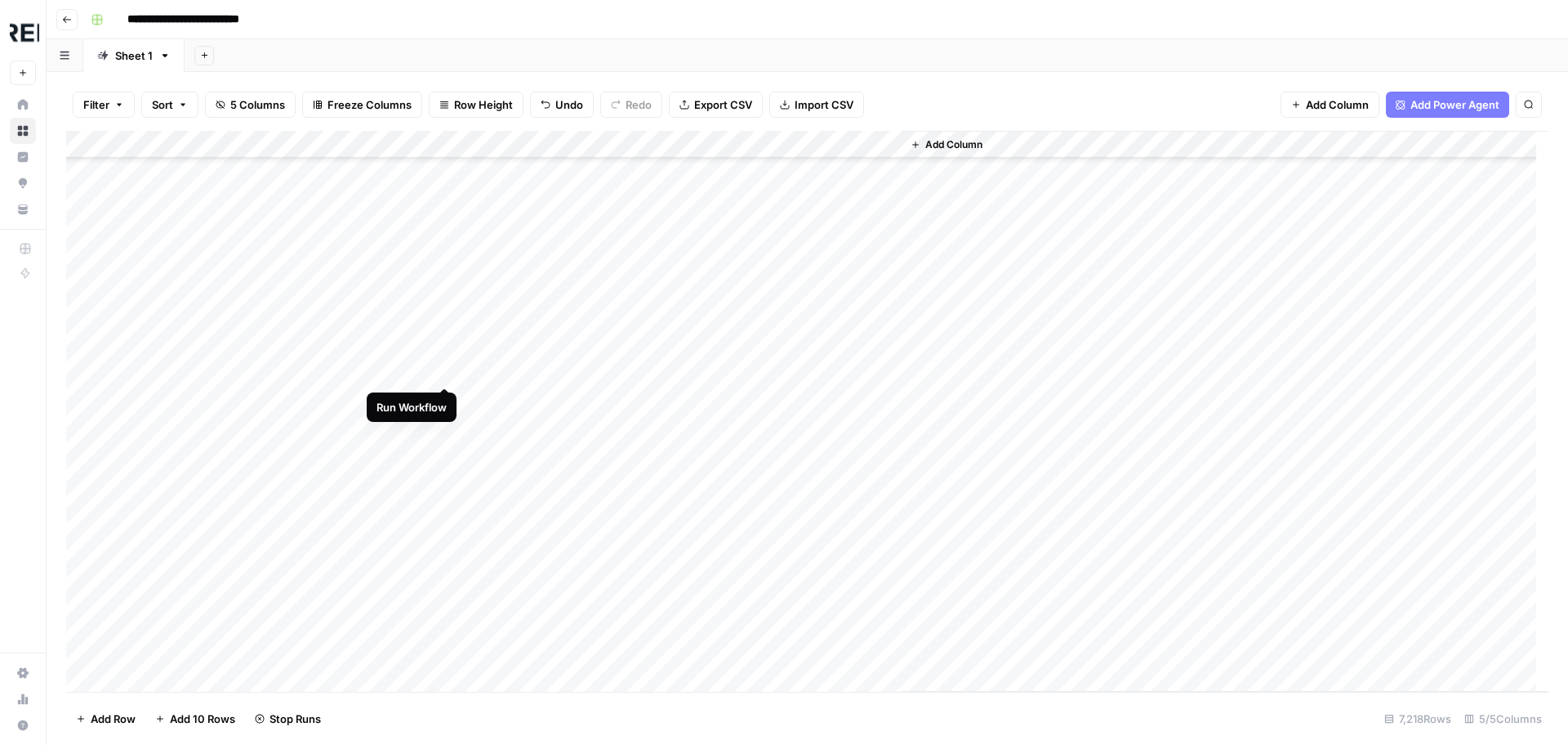
click at [446, 368] on div "Add Column" at bounding box center [807, 411] width 1483 height 561
click at [448, 285] on div "Add Column" at bounding box center [807, 411] width 1483 height 561
click at [446, 362] on div "Add Column" at bounding box center [807, 411] width 1483 height 561
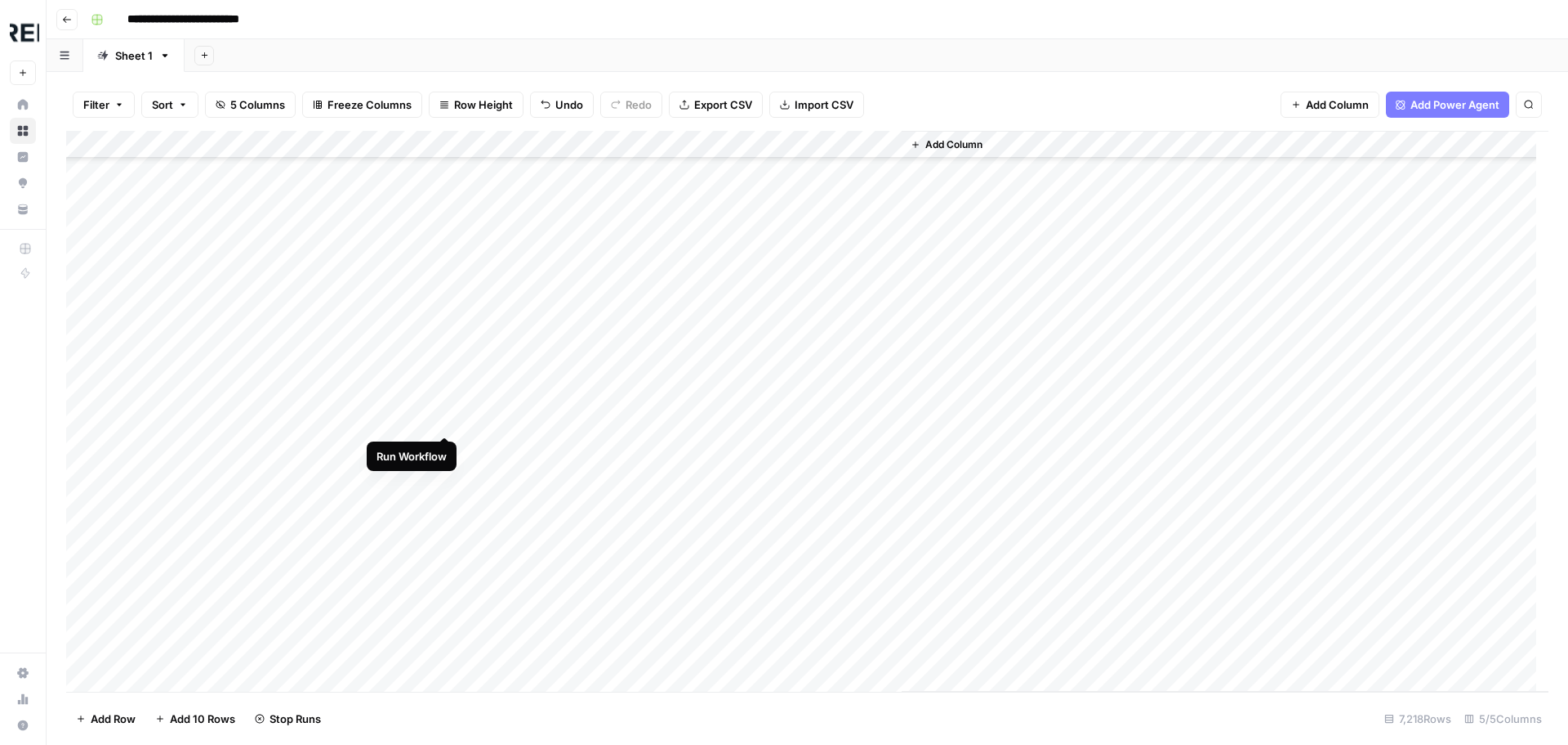
click at [447, 419] on div "Add Column" at bounding box center [807, 411] width 1483 height 561
click at [445, 451] on div "Add Column" at bounding box center [807, 411] width 1483 height 561
click at [442, 475] on div "Add Column" at bounding box center [807, 411] width 1483 height 561
click at [444, 443] on div "Add Column" at bounding box center [807, 411] width 1483 height 561
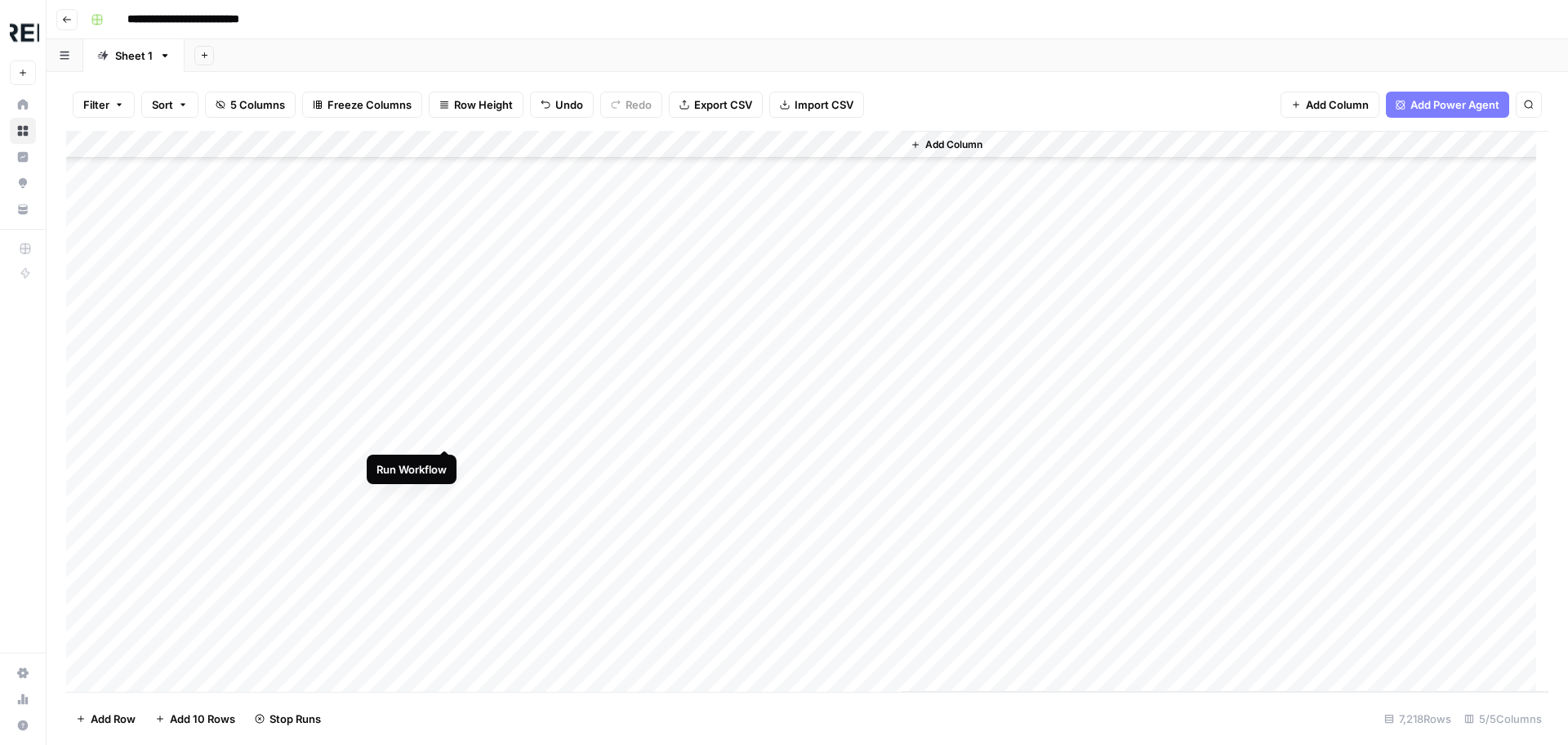
click at [445, 436] on div "Add Column" at bounding box center [807, 411] width 1483 height 561
click at [443, 462] on div "Add Column" at bounding box center [807, 411] width 1483 height 561
click at [448, 486] on div "Add Column" at bounding box center [807, 411] width 1483 height 561
click at [441, 493] on div "Add Column" at bounding box center [807, 411] width 1483 height 561
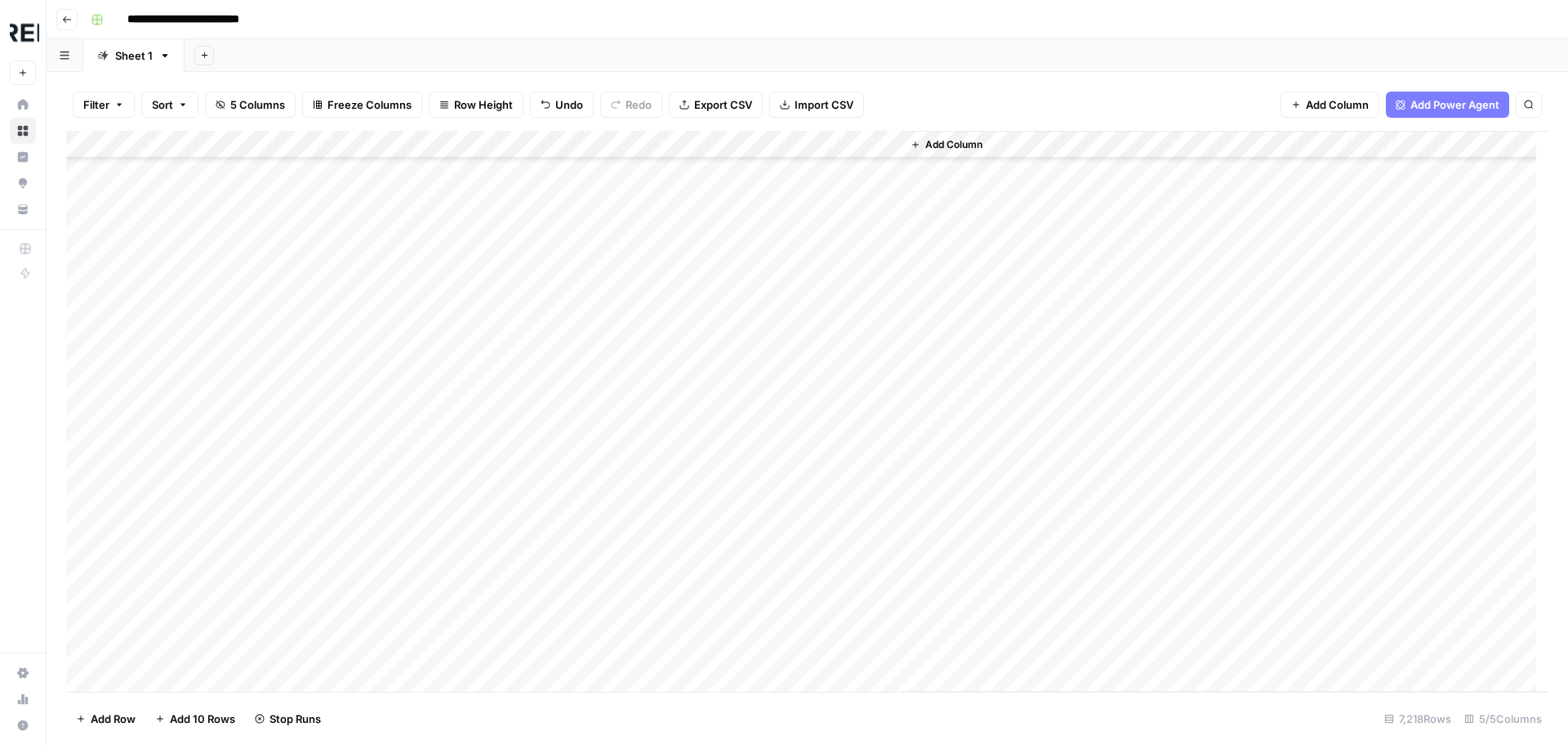
scroll to position [60563, 0]
click at [448, 436] on div "Add Column" at bounding box center [807, 411] width 1483 height 561
click at [442, 392] on div "Add Column" at bounding box center [807, 411] width 1483 height 561
click at [445, 277] on div "Add Column" at bounding box center [807, 411] width 1483 height 561
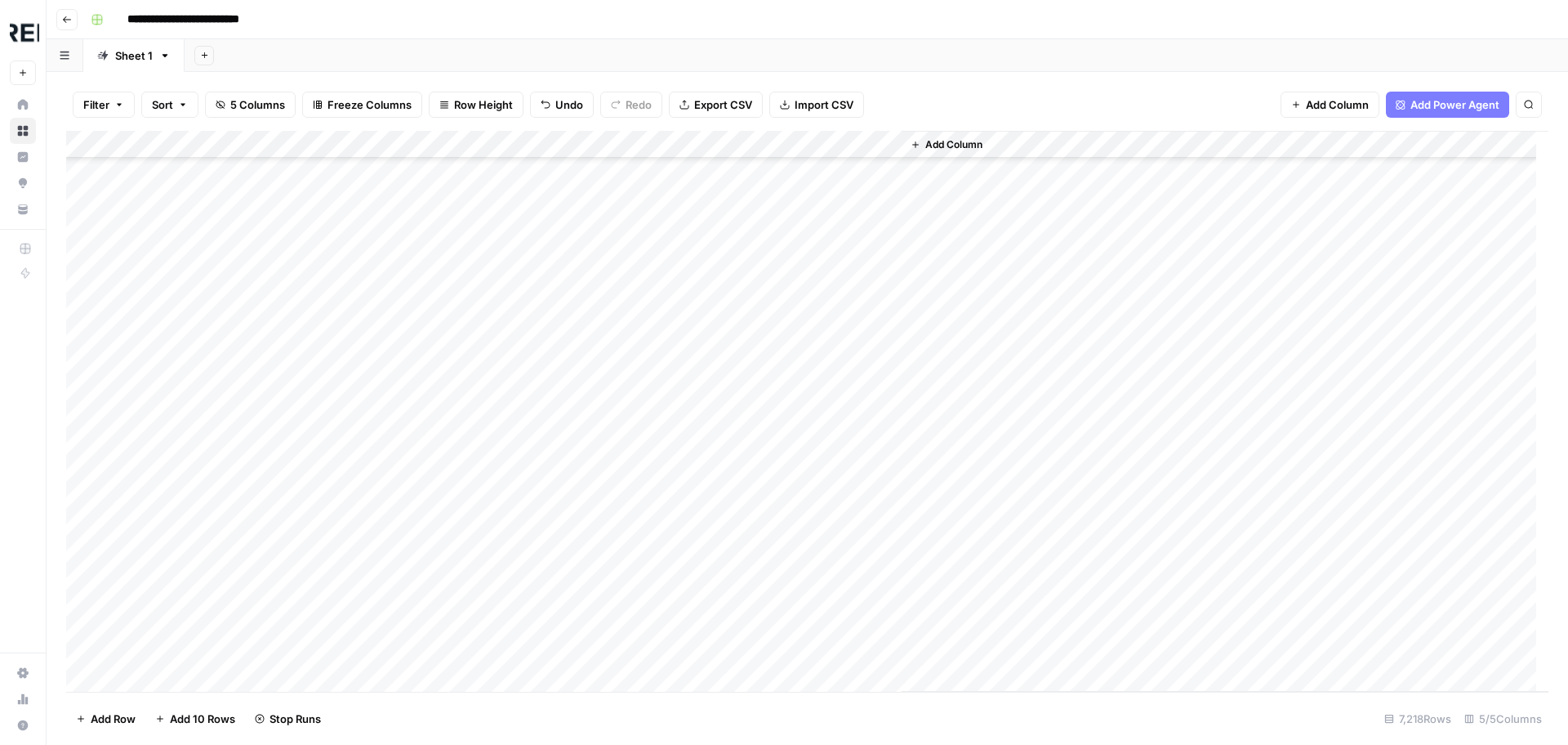
scroll to position [60972, 0]
click at [442, 304] on div "Add Column" at bounding box center [807, 411] width 1483 height 561
click at [447, 388] on div "Add Column" at bounding box center [807, 411] width 1483 height 561
click at [447, 423] on div "Add Column" at bounding box center [807, 411] width 1483 height 561
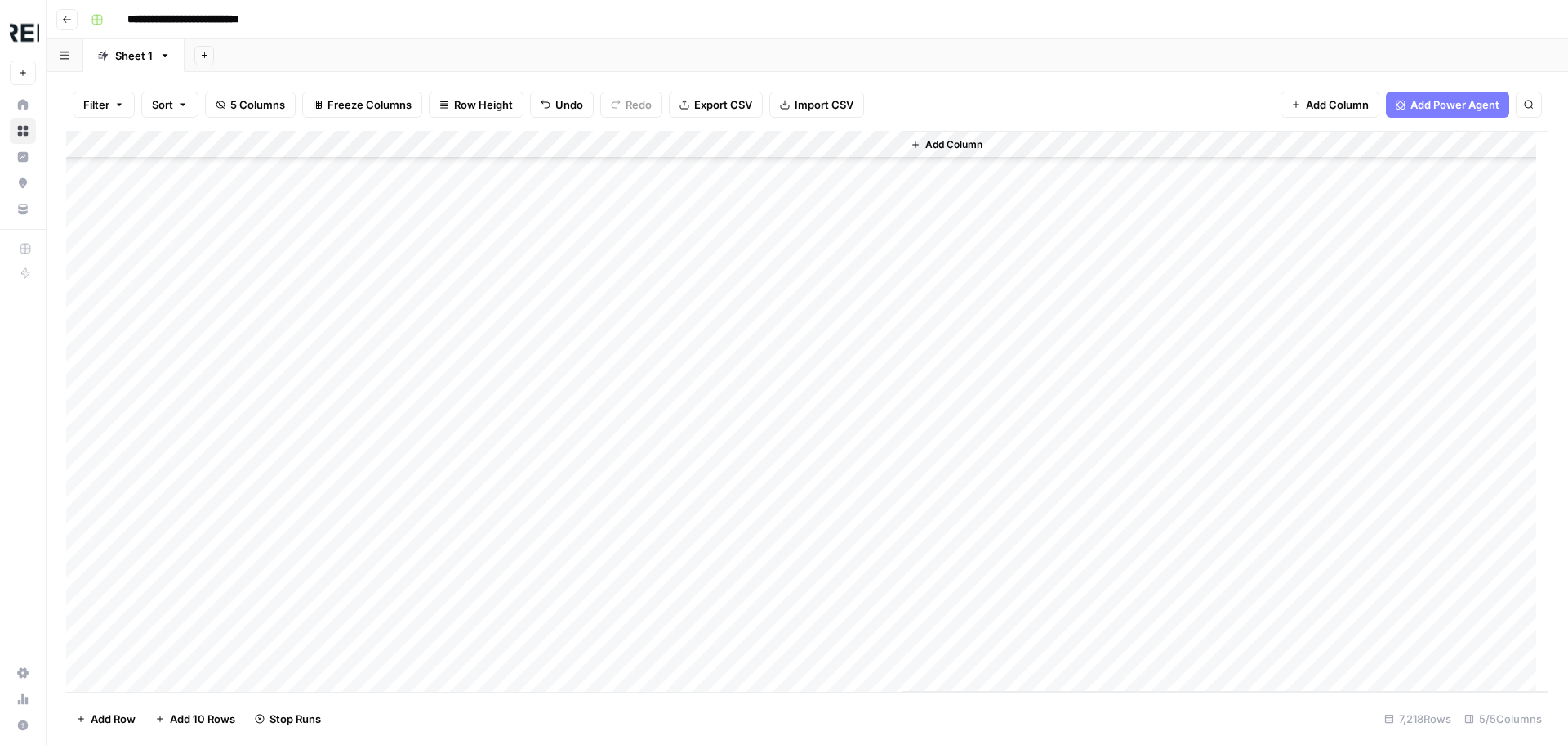
scroll to position [61462, 0]
click at [444, 318] on div "Add Column" at bounding box center [807, 411] width 1483 height 561
click at [446, 369] on div "Add Column" at bounding box center [807, 411] width 1483 height 561
click at [446, 397] on div "Add Column" at bounding box center [807, 411] width 1483 height 561
click at [442, 429] on div "Add Column" at bounding box center [807, 411] width 1483 height 561
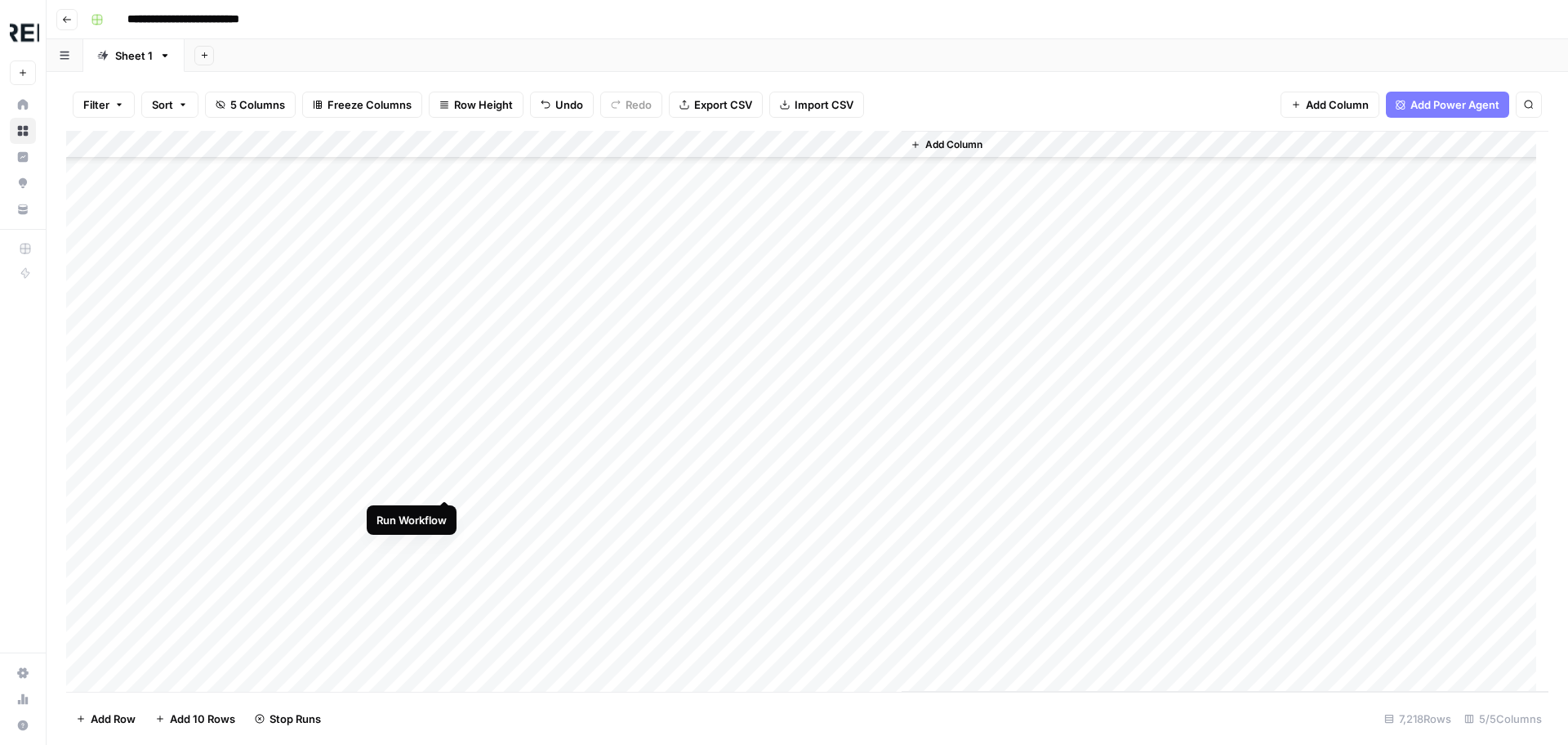
click at [446, 479] on div "Add Column" at bounding box center [807, 411] width 1483 height 561
click at [447, 370] on div "Add Column" at bounding box center [807, 411] width 1483 height 561
click at [445, 381] on div "Add Column" at bounding box center [807, 411] width 1483 height 561
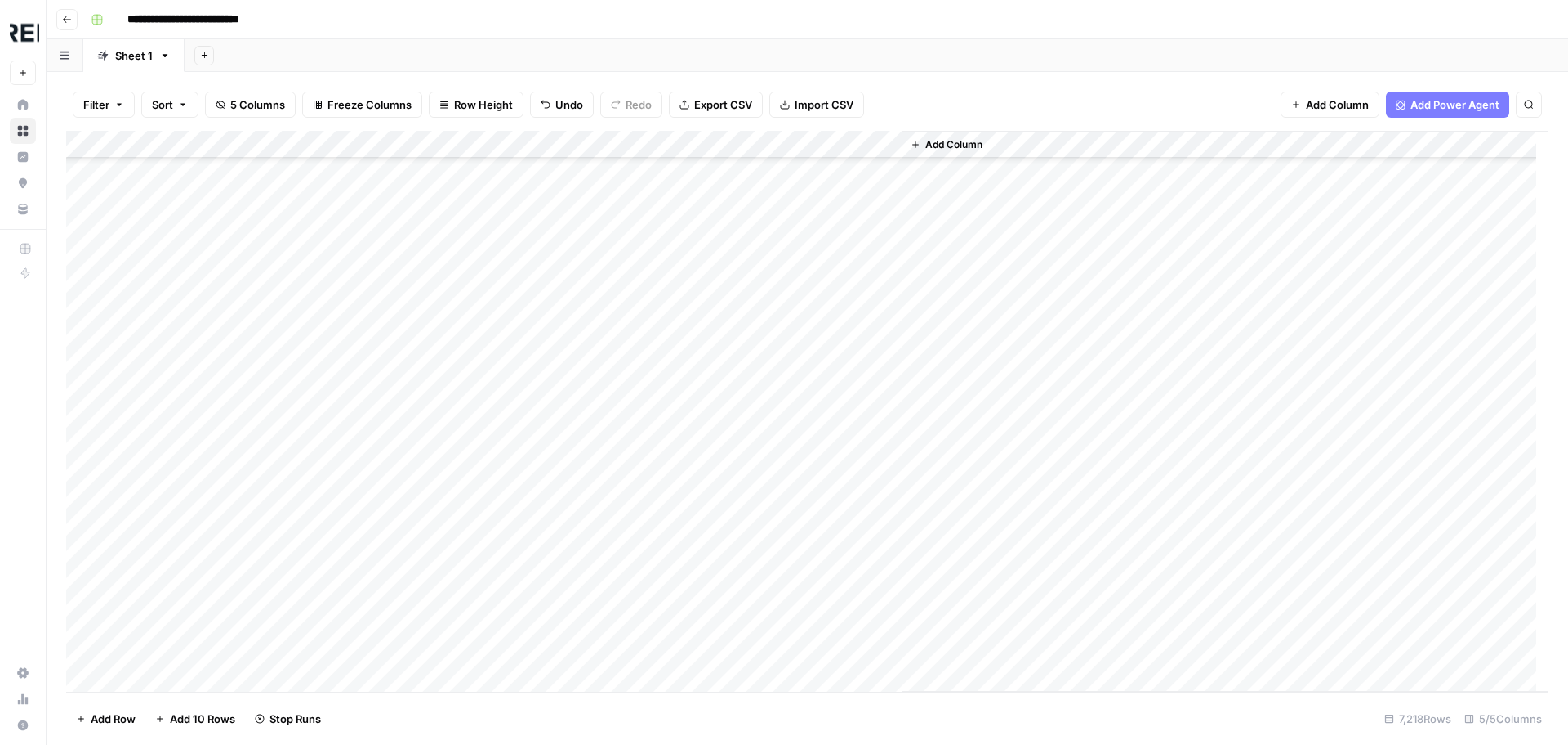
scroll to position [61953, 0]
click at [448, 268] on div "Add Column" at bounding box center [807, 411] width 1483 height 561
click at [447, 326] on div "Add Column" at bounding box center [807, 411] width 1483 height 561
click at [448, 382] on div "Add Column" at bounding box center [807, 411] width 1483 height 561
click at [445, 435] on div "Add Column" at bounding box center [807, 411] width 1483 height 561
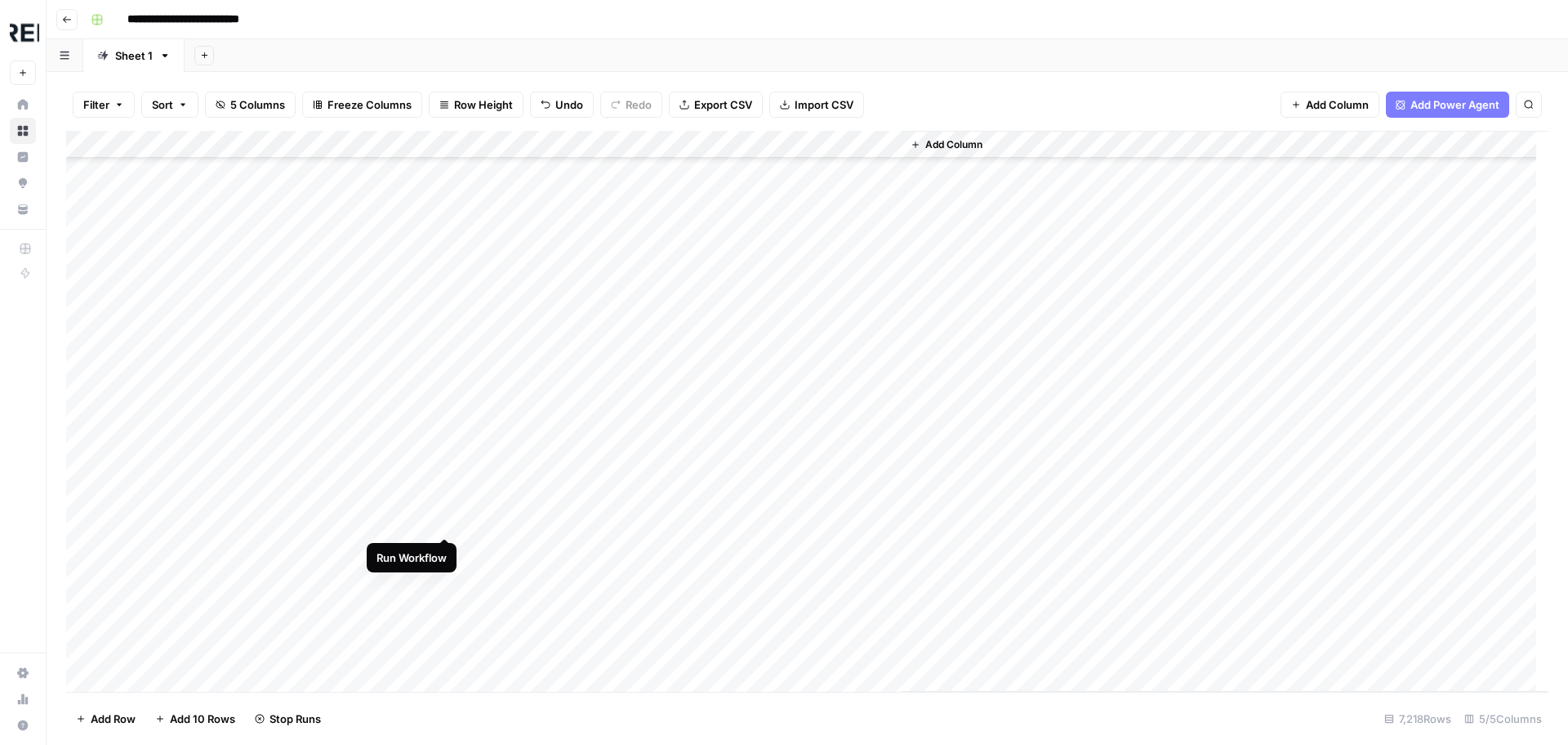
click at [445, 517] on div "Add Column" at bounding box center [807, 411] width 1483 height 561
click at [446, 579] on div "Add Column" at bounding box center [807, 411] width 1483 height 561
click at [442, 389] on div "Add Column" at bounding box center [807, 411] width 1483 height 561
click at [443, 475] on div "Add Column" at bounding box center [807, 411] width 1483 height 561
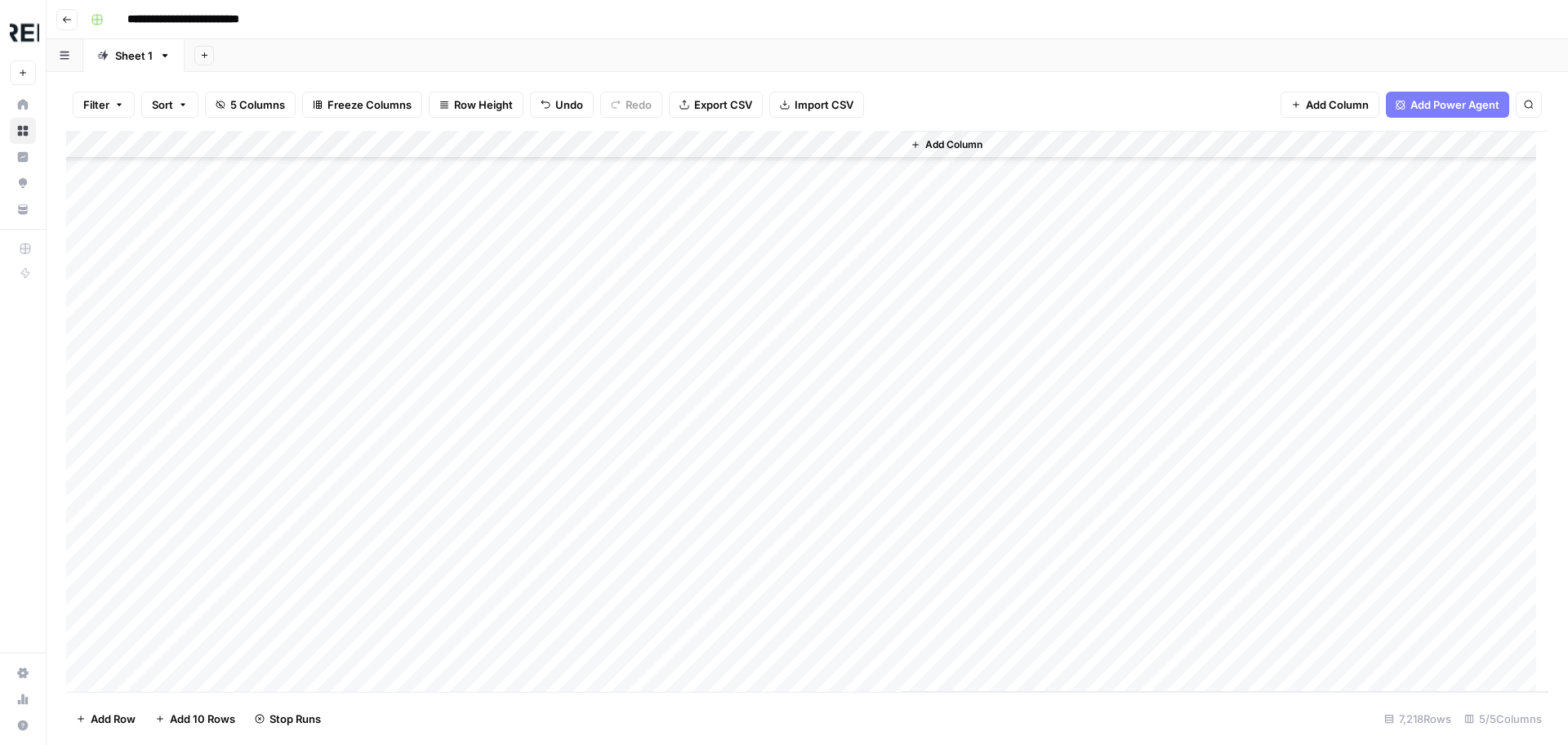
scroll to position [62606, 0]
click at [445, 479] on div "Add Column" at bounding box center [807, 411] width 1483 height 561
click at [442, 532] on div "Add Column" at bounding box center [807, 411] width 1483 height 561
click at [443, 564] on div "Add Column" at bounding box center [807, 411] width 1483 height 561
click at [447, 594] on div "Add Column" at bounding box center [807, 411] width 1483 height 561
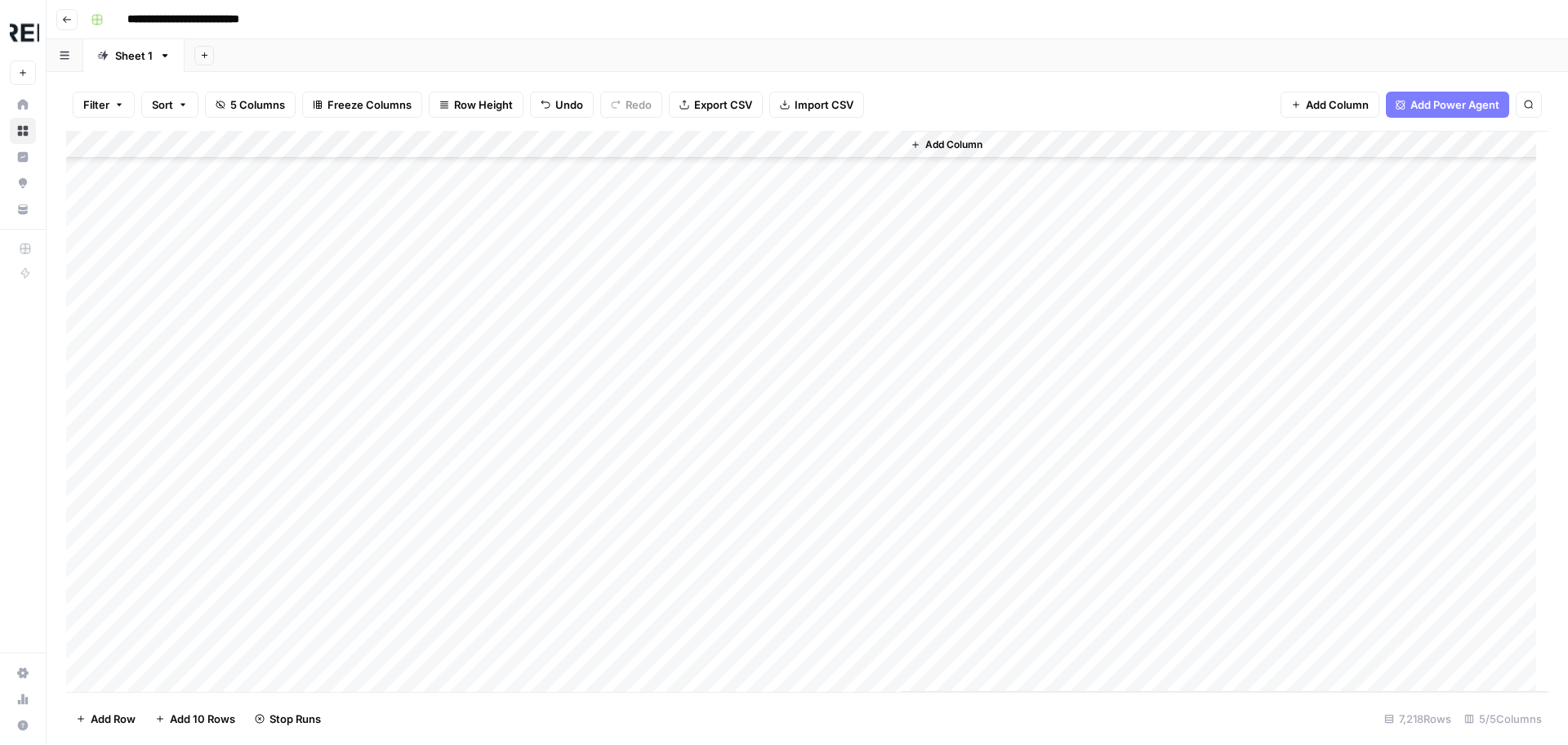
scroll to position [62933, 0]
click at [447, 403] on div "Add Column" at bounding box center [807, 411] width 1483 height 561
click at [440, 599] on div "Add Column" at bounding box center [807, 411] width 1483 height 561
click at [447, 628] on div "Add Column" at bounding box center [807, 411] width 1483 height 561
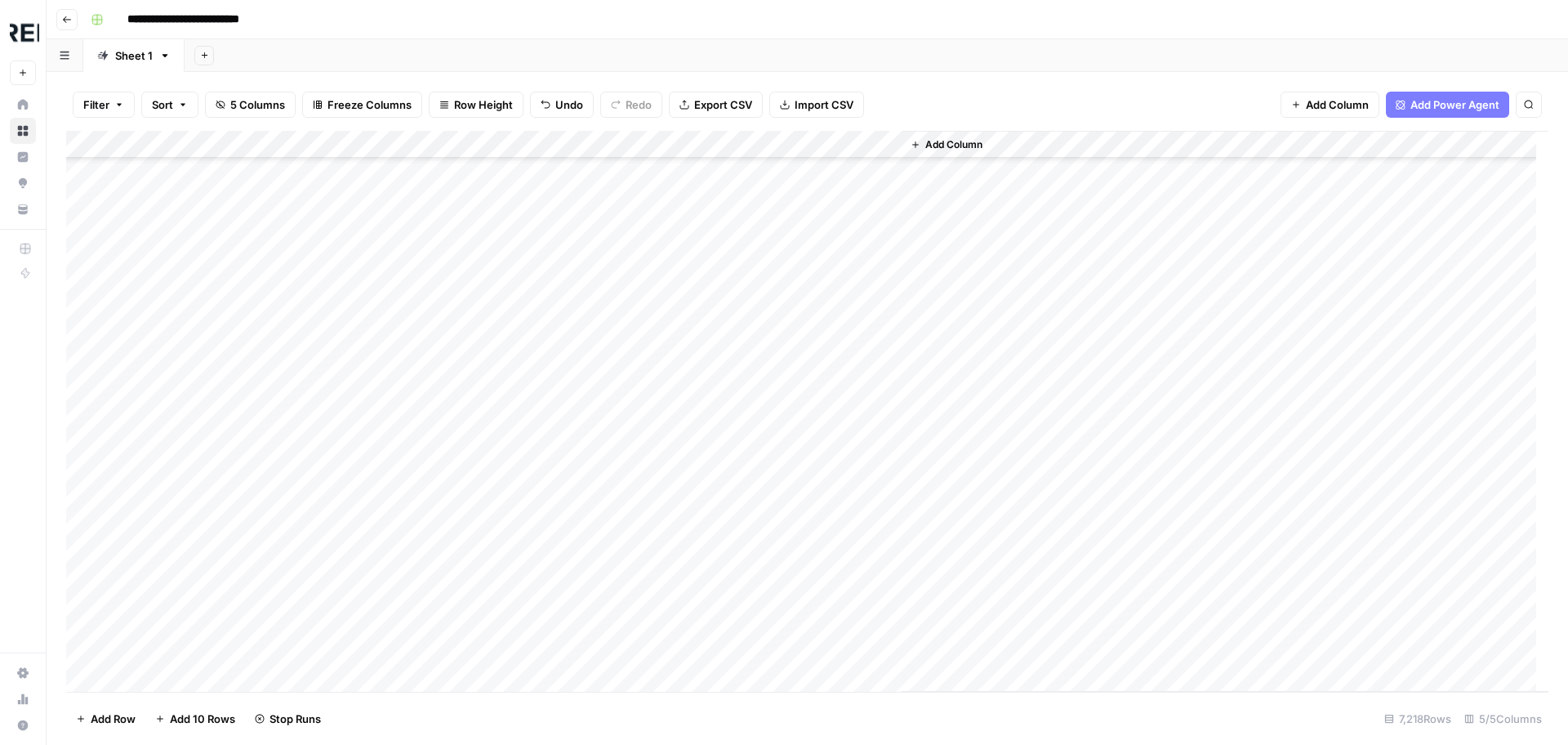
scroll to position [63505, 0]
click at [448, 438] on div "Add Column" at bounding box center [807, 411] width 1483 height 561
click at [447, 466] on div "Add Column" at bounding box center [807, 411] width 1483 height 561
click at [448, 416] on div "Add Column" at bounding box center [807, 411] width 1483 height 561
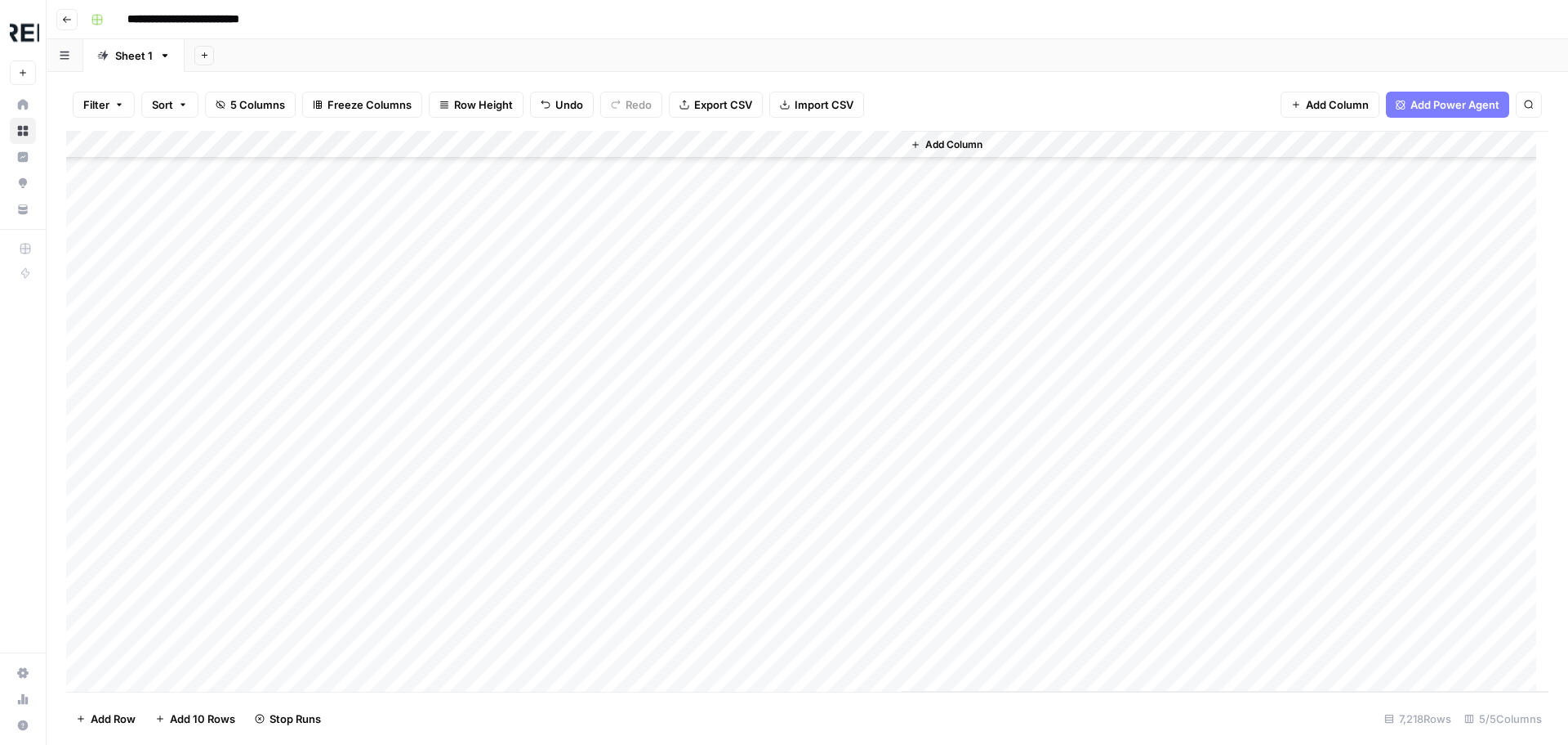
scroll to position [63833, 0]
click at [441, 392] on div "Add Column" at bounding box center [807, 411] width 1483 height 561
click at [445, 445] on div "Add Column" at bounding box center [807, 411] width 1483 height 561
click at [450, 472] on div "Add Column" at bounding box center [807, 411] width 1483 height 561
click at [444, 503] on div "Add Column" at bounding box center [807, 411] width 1483 height 561
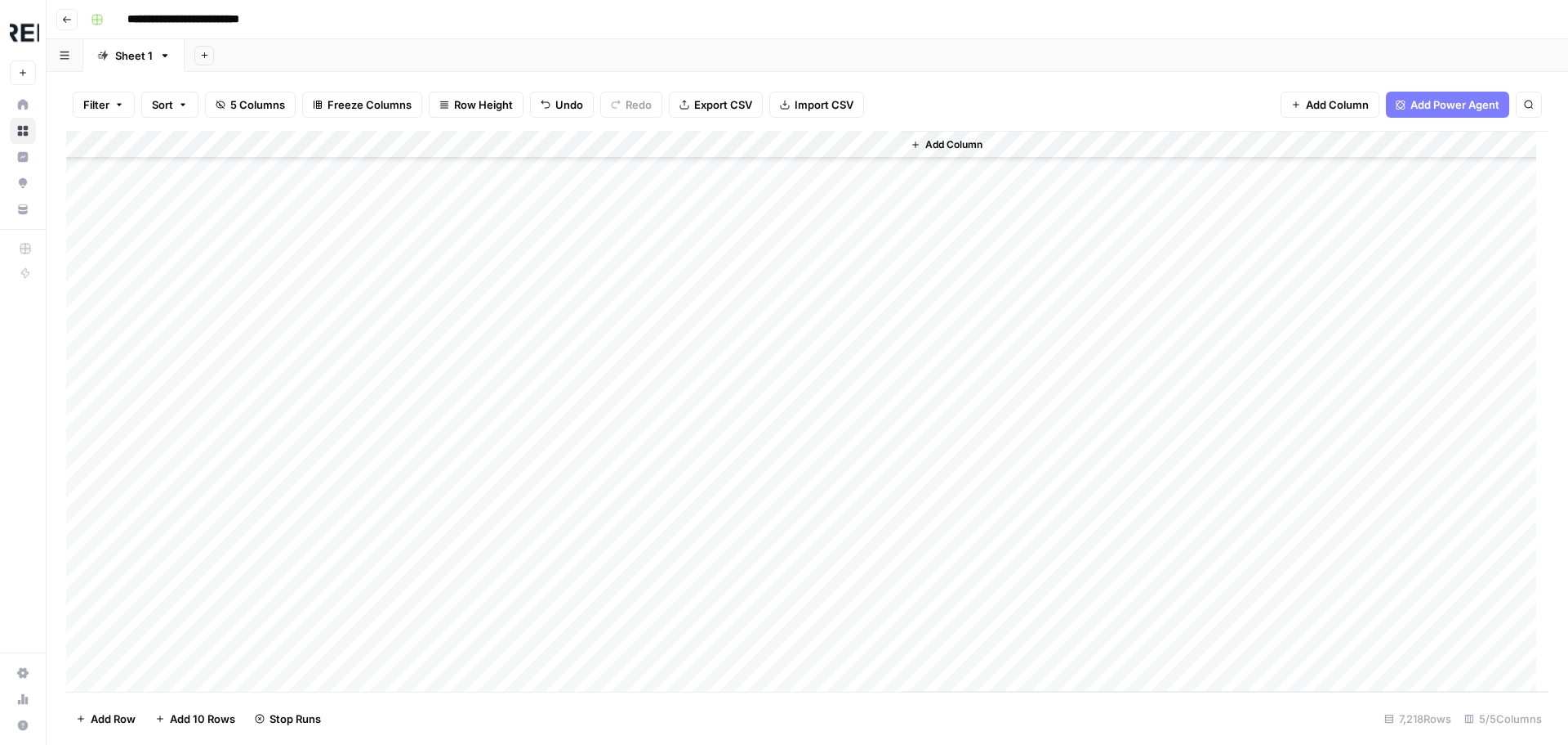
scroll to position [64078, 0]
click at [445, 340] on div "Add Column" at bounding box center [807, 411] width 1483 height 561
click at [447, 369] on div "Add Column" at bounding box center [807, 411] width 1483 height 561
click at [445, 450] on div "Add Column" at bounding box center [807, 411] width 1483 height 561
click at [447, 479] on div "Add Column" at bounding box center [807, 411] width 1483 height 561
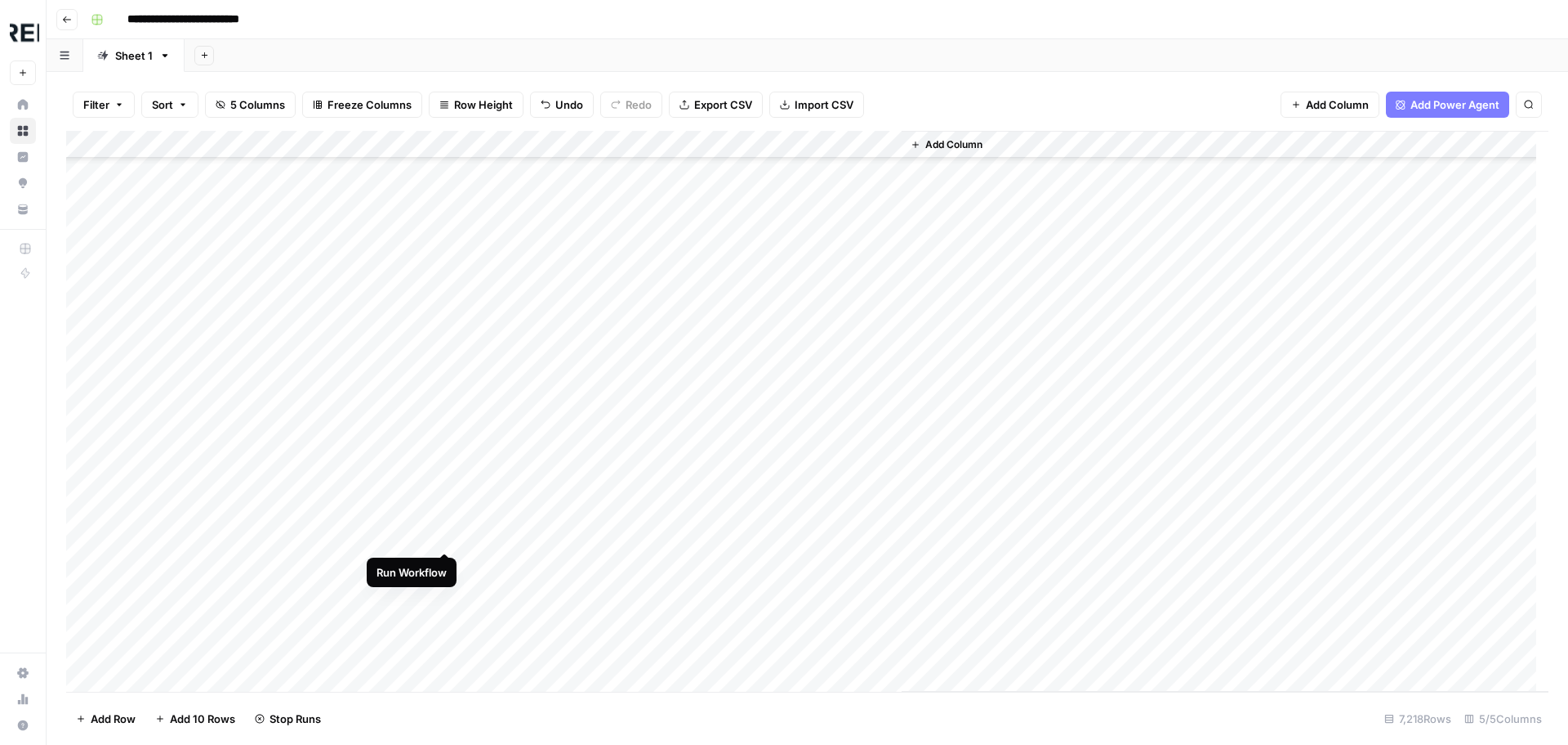
click at [447, 539] on div "Add Column" at bounding box center [807, 411] width 1483 height 561
click at [447, 591] on div "Add Column" at bounding box center [807, 411] width 1483 height 561
click at [444, 509] on div "Add Column" at bounding box center [807, 411] width 1483 height 561
click at [442, 543] on div "Add Column" at bounding box center [807, 411] width 1483 height 561
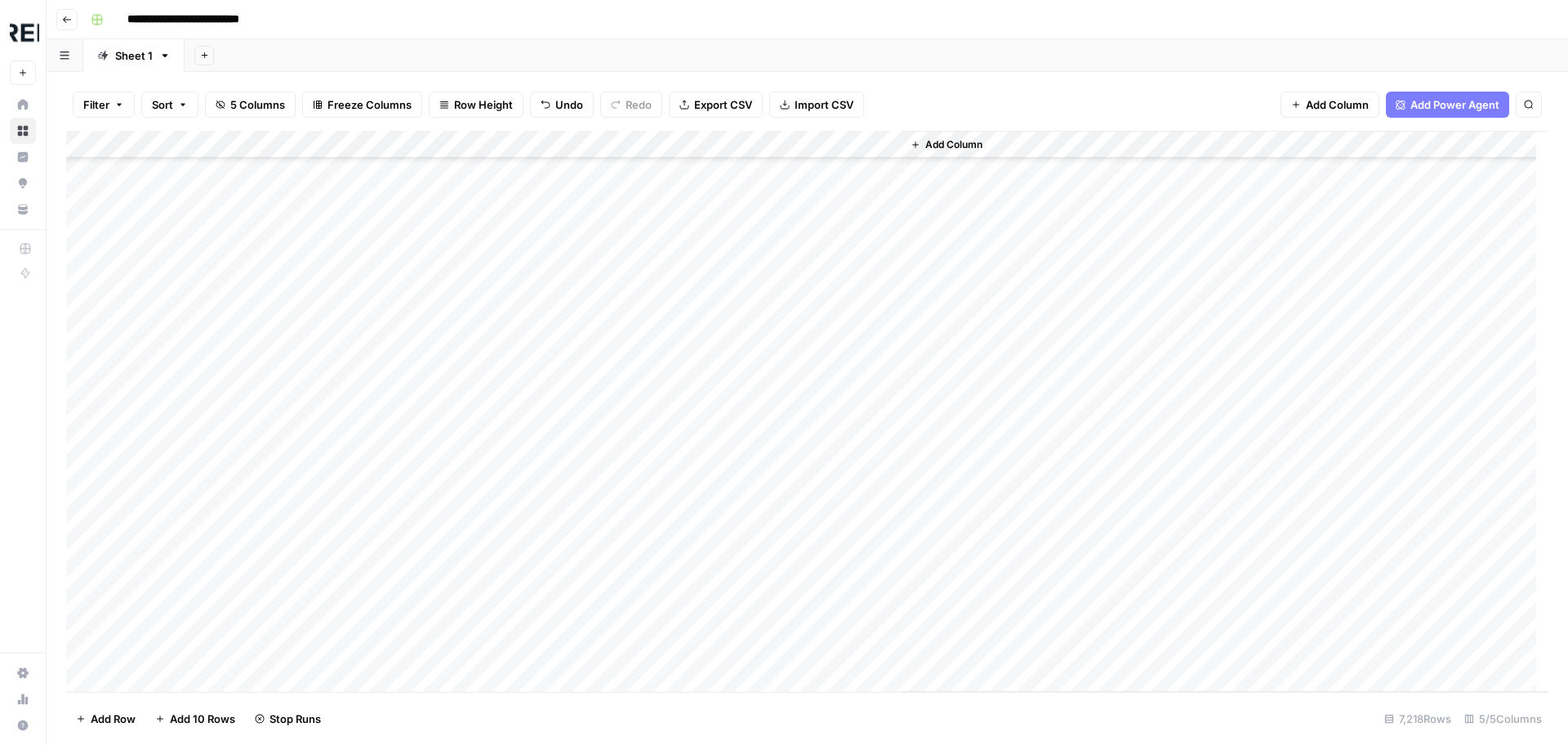
scroll to position [64568, 0]
click at [445, 437] on div "Add Column" at bounding box center [807, 411] width 1483 height 561
click at [443, 459] on div "Add Column" at bounding box center [807, 411] width 1483 height 561
click at [445, 486] on div "Add Column" at bounding box center [807, 411] width 1483 height 561
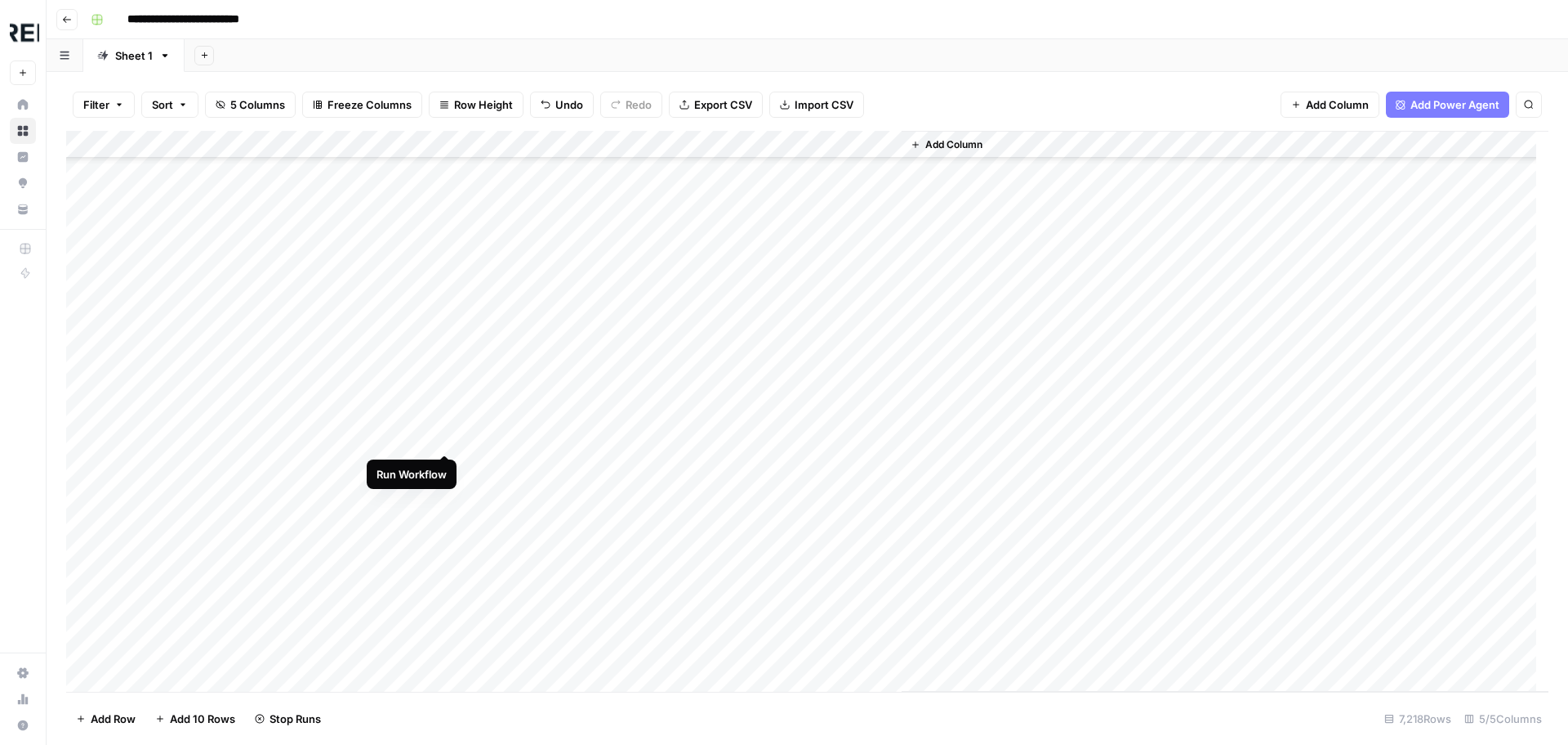
click at [451, 435] on div "Add Column" at bounding box center [807, 411] width 1483 height 561
click at [448, 385] on div "Add Column" at bounding box center [807, 411] width 1483 height 561
click at [446, 329] on div "Add Column" at bounding box center [807, 411] width 1483 height 561
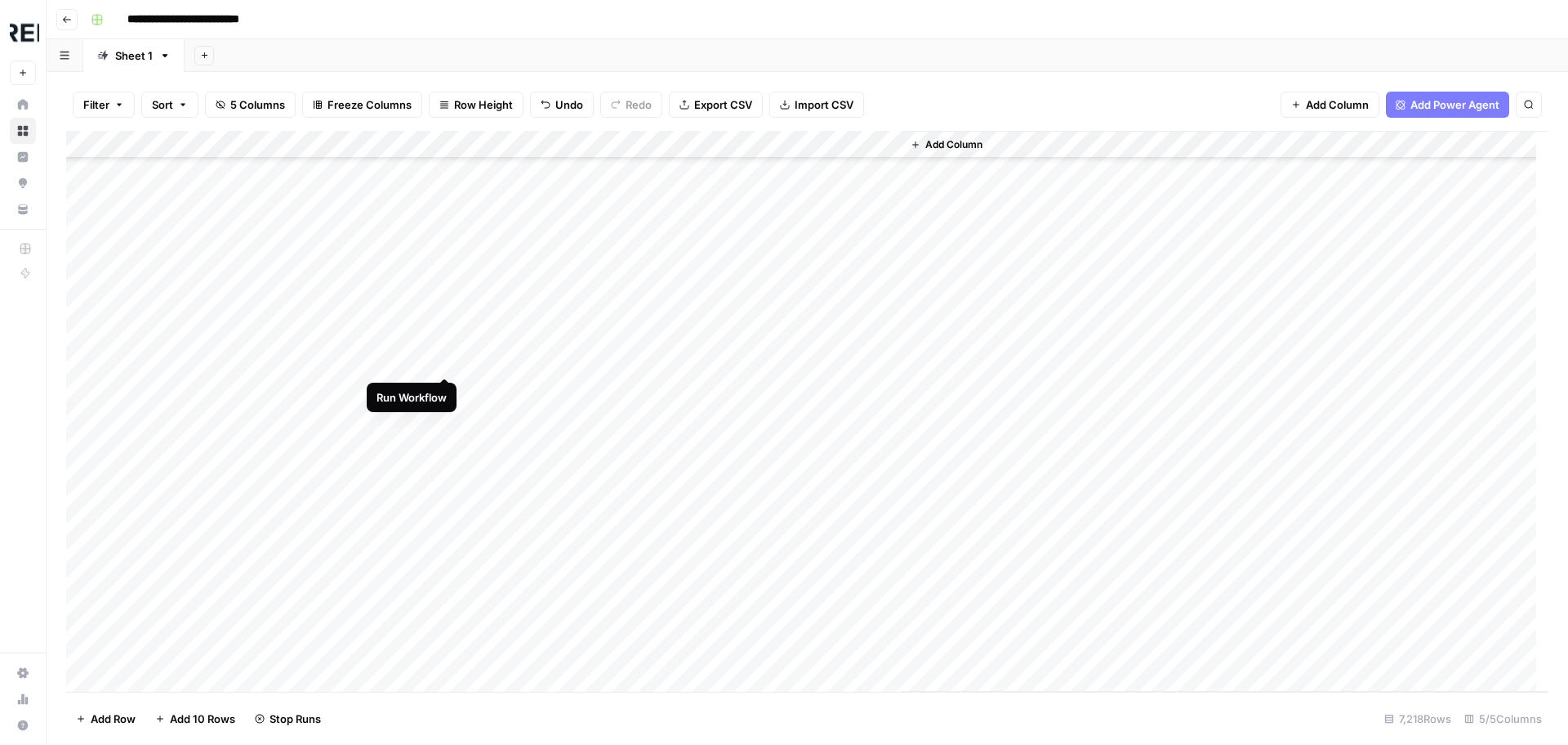
click at [447, 358] on div "Add Column" at bounding box center [807, 411] width 1483 height 561
click at [443, 468] on div "Add Column" at bounding box center [807, 411] width 1483 height 561
click at [446, 362] on div "Add Column" at bounding box center [807, 411] width 1483 height 561
click at [445, 389] on div "Add Column" at bounding box center [807, 411] width 1483 height 561
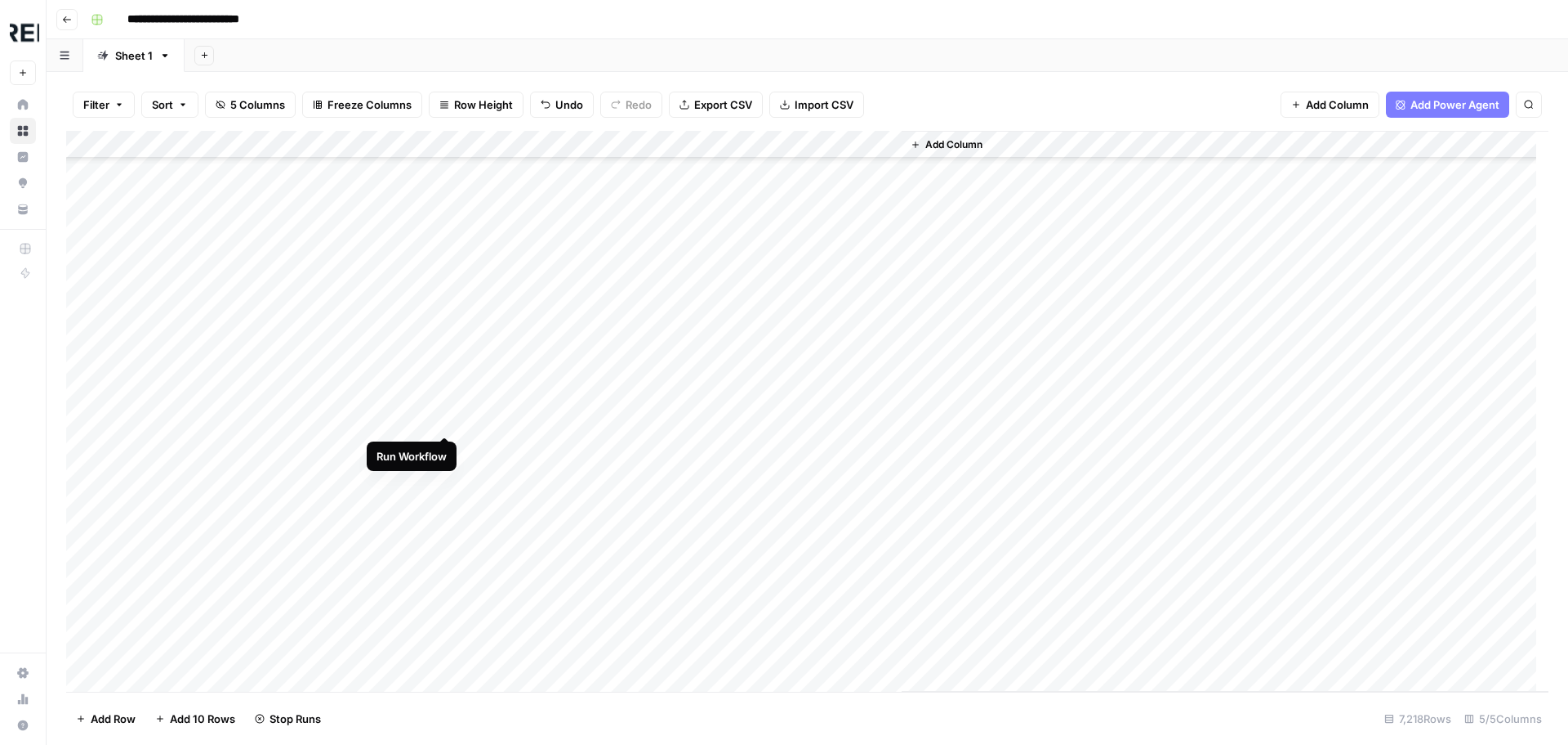
click at [445, 424] on div "Add Column" at bounding box center [807, 411] width 1483 height 561
click at [444, 446] on div "Add Column" at bounding box center [807, 411] width 1483 height 561
click at [439, 474] on div "Add Column" at bounding box center [807, 411] width 1483 height 561
click at [442, 529] on div "Add Column" at bounding box center [807, 411] width 1483 height 561
click at [447, 558] on div "Add Column" at bounding box center [807, 411] width 1483 height 561
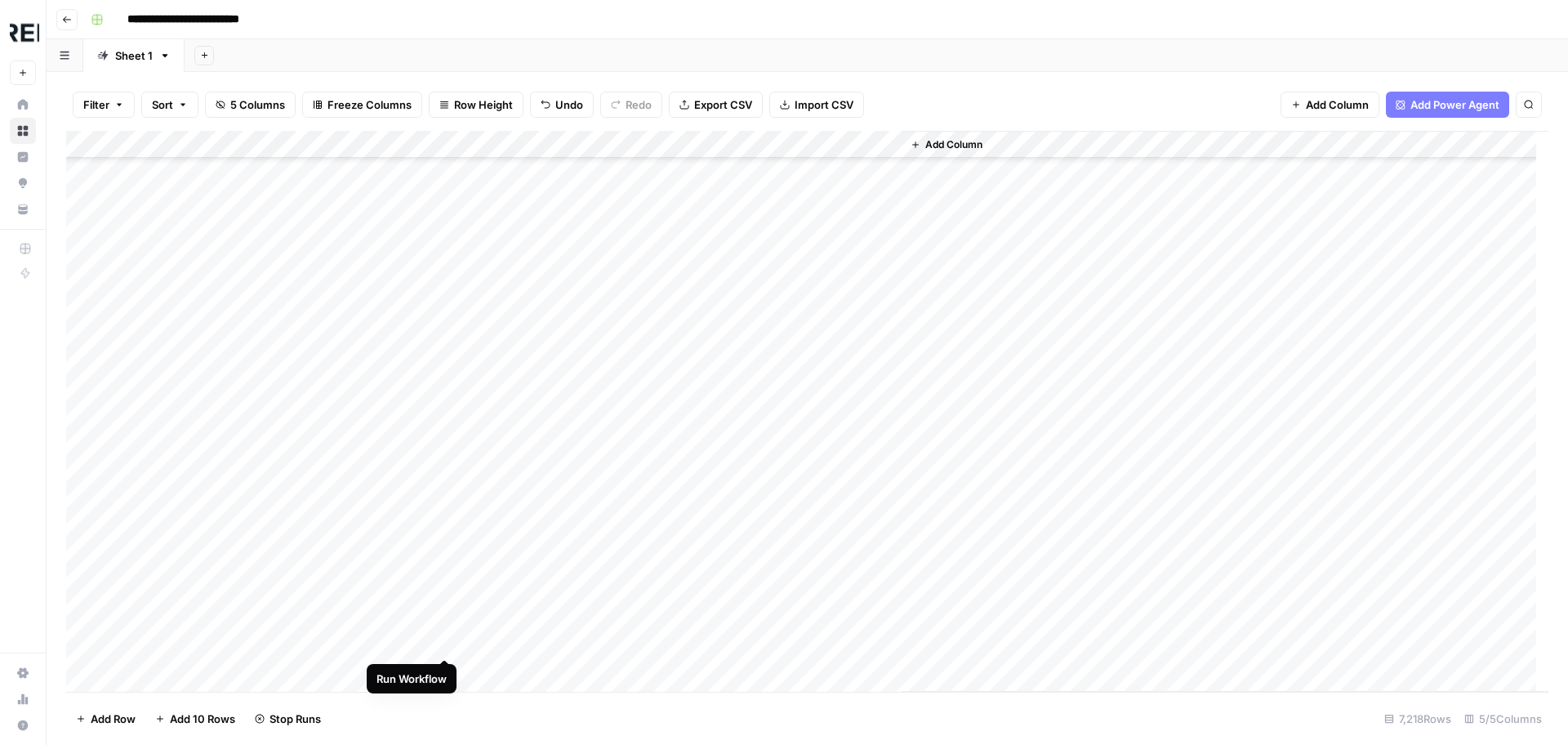
click at [446, 638] on div "Add Column" at bounding box center [807, 411] width 1483 height 561
click at [444, 343] on div "Add Column" at bounding box center [807, 411] width 1483 height 561
click at [445, 429] on div "Add Column" at bounding box center [807, 411] width 1483 height 561
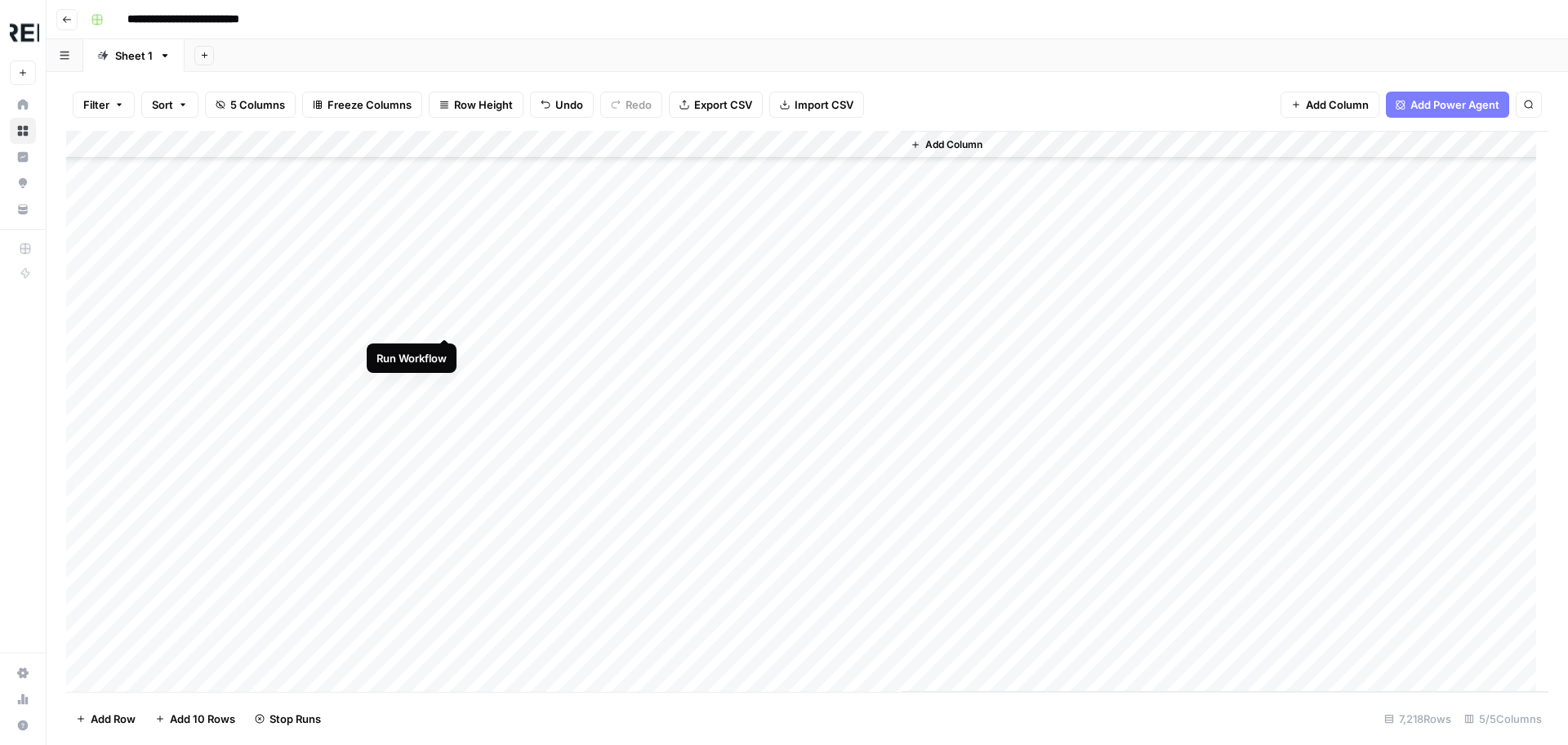
click at [446, 317] on div "Add Column" at bounding box center [807, 411] width 1483 height 561
click at [445, 379] on div "Add Column" at bounding box center [807, 411] width 1483 height 561
click at [442, 400] on div "Add Column" at bounding box center [807, 411] width 1483 height 561
click at [446, 429] on div "Add Column" at bounding box center [807, 411] width 1483 height 561
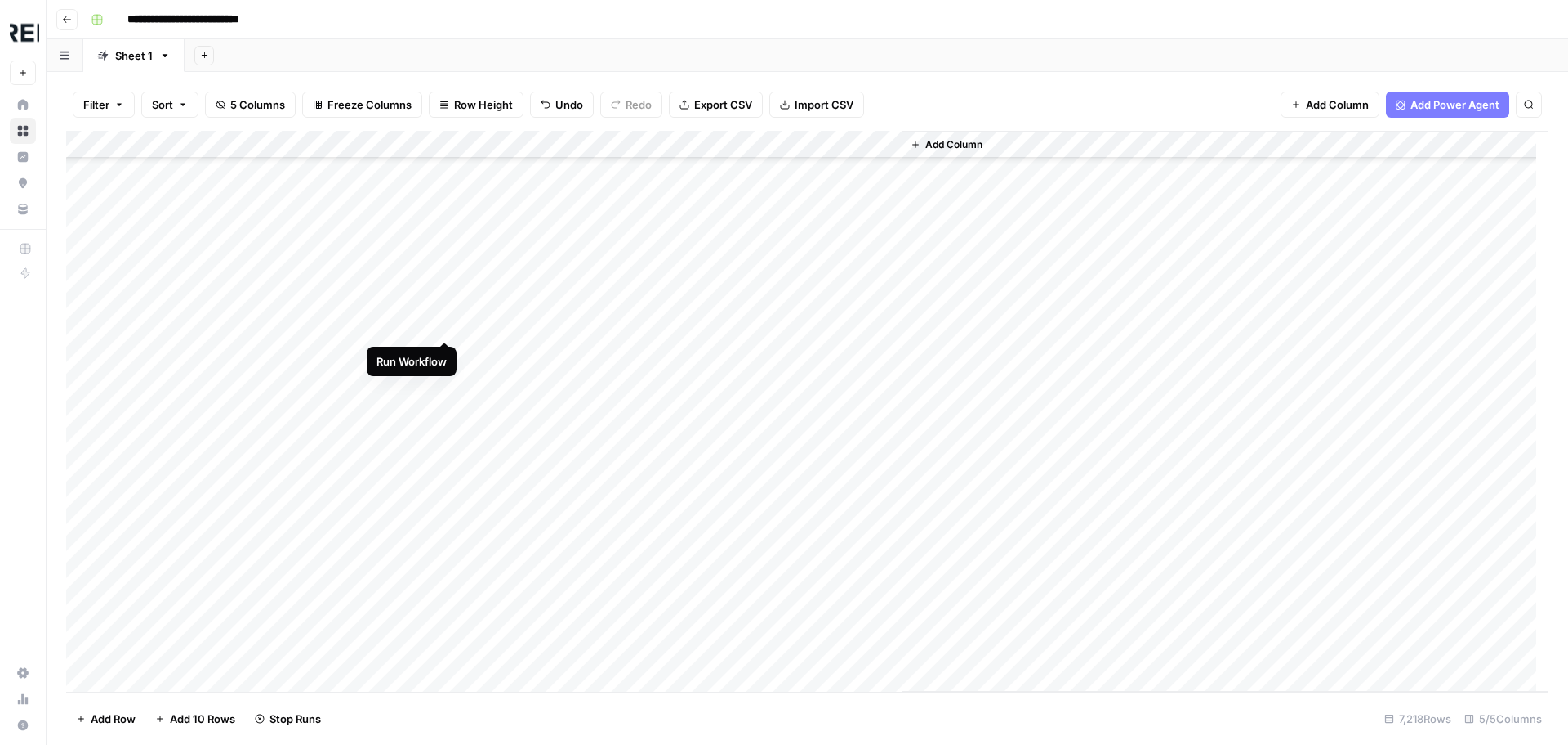
click at [447, 321] on div "Add Column" at bounding box center [807, 411] width 1483 height 561
click at [450, 489] on div "Add Column" at bounding box center [807, 411] width 1483 height 561
click at [445, 604] on div "Add Column" at bounding box center [807, 411] width 1483 height 561
click at [443, 628] on div "Add Column" at bounding box center [807, 411] width 1483 height 561
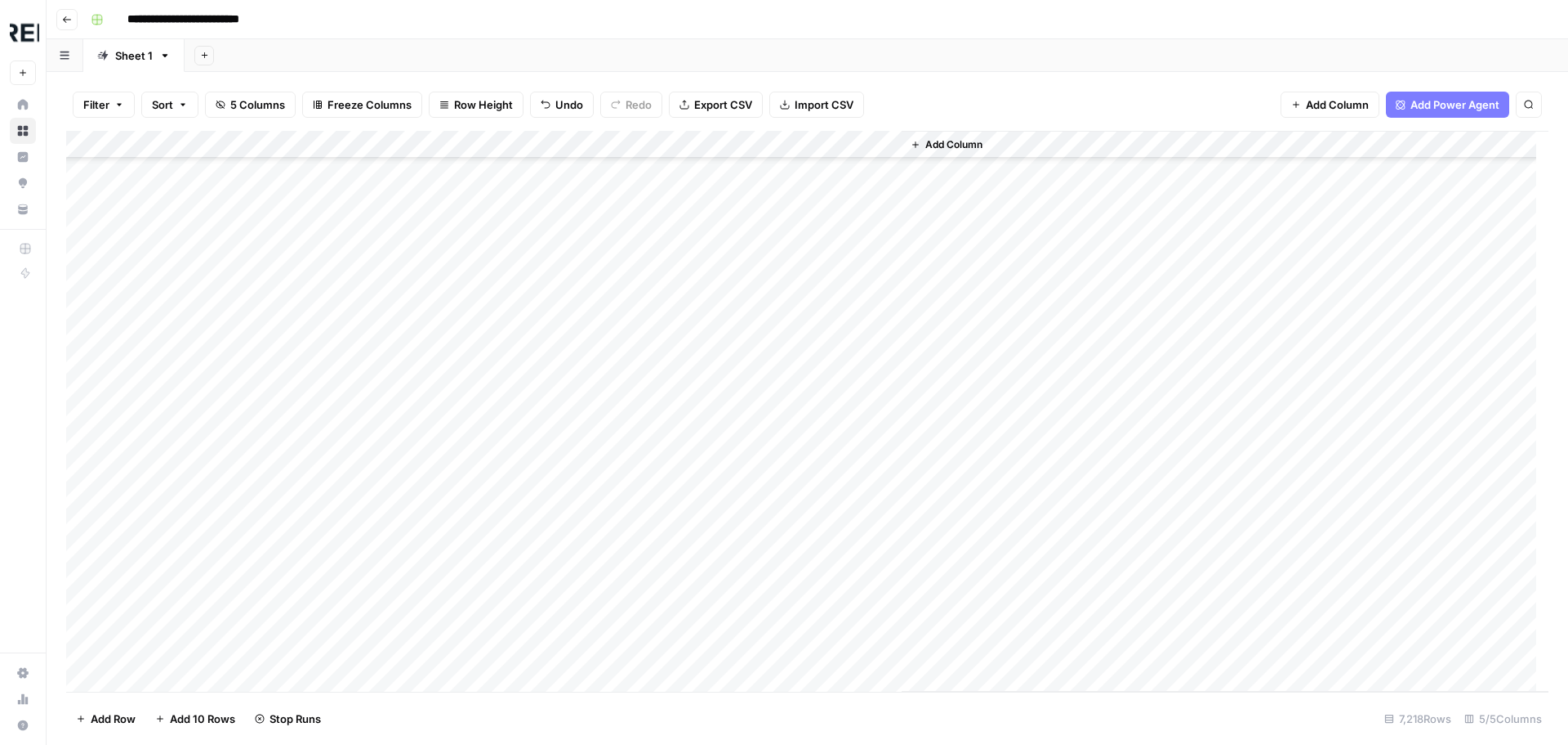
click at [445, 441] on div "Add Column" at bounding box center [807, 411] width 1483 height 561
click at [449, 412] on div "Add Column" at bounding box center [807, 411] width 1483 height 561
click at [445, 331] on div "Add Column" at bounding box center [807, 411] width 1483 height 561
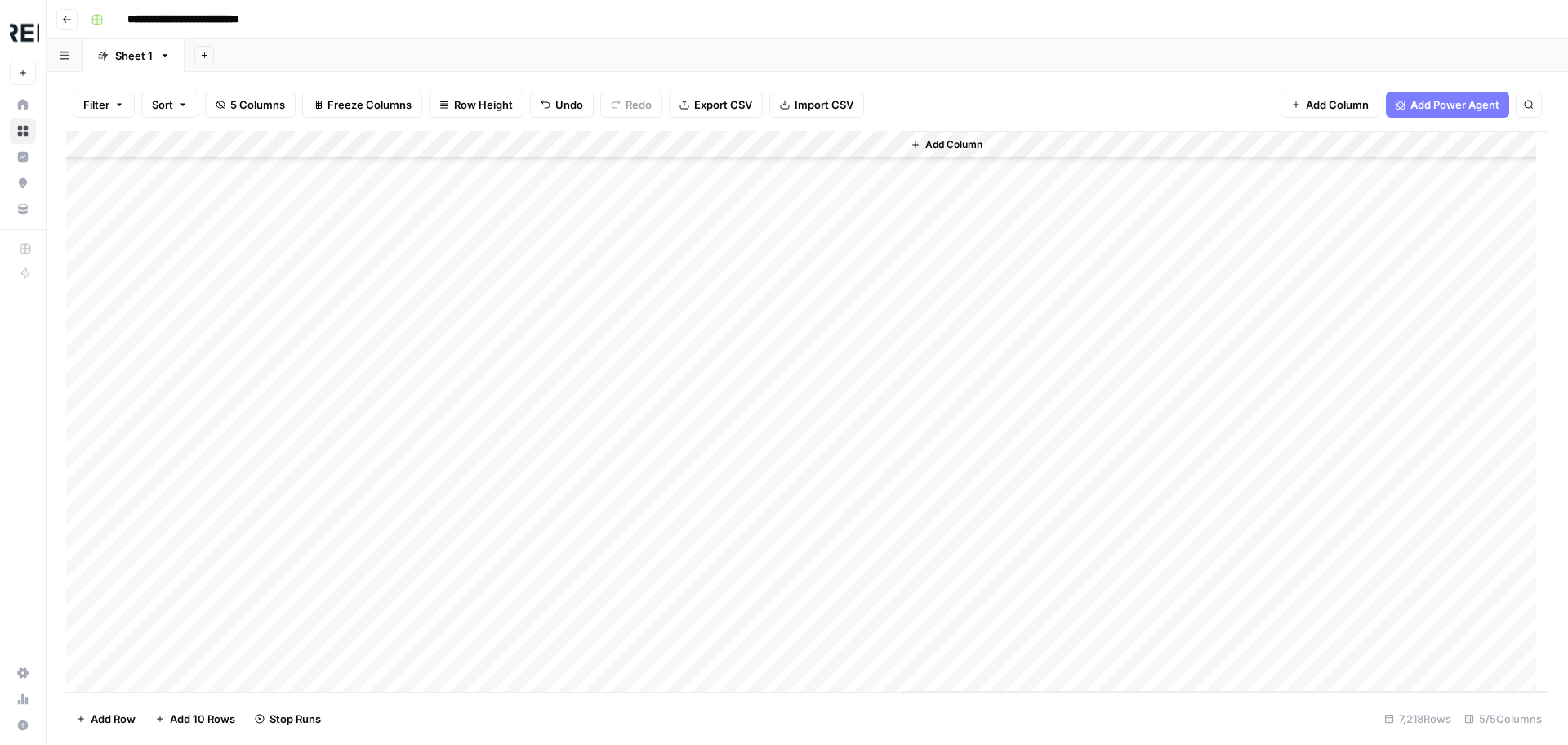
click at [446, 557] on div "Add Column" at bounding box center [807, 411] width 1483 height 561
click at [443, 479] on div "Add Column" at bounding box center [807, 411] width 1483 height 561
click at [446, 508] on div "Add Column" at bounding box center [807, 411] width 1483 height 561
click at [443, 539] on div "Add Column" at bounding box center [807, 411] width 1483 height 561
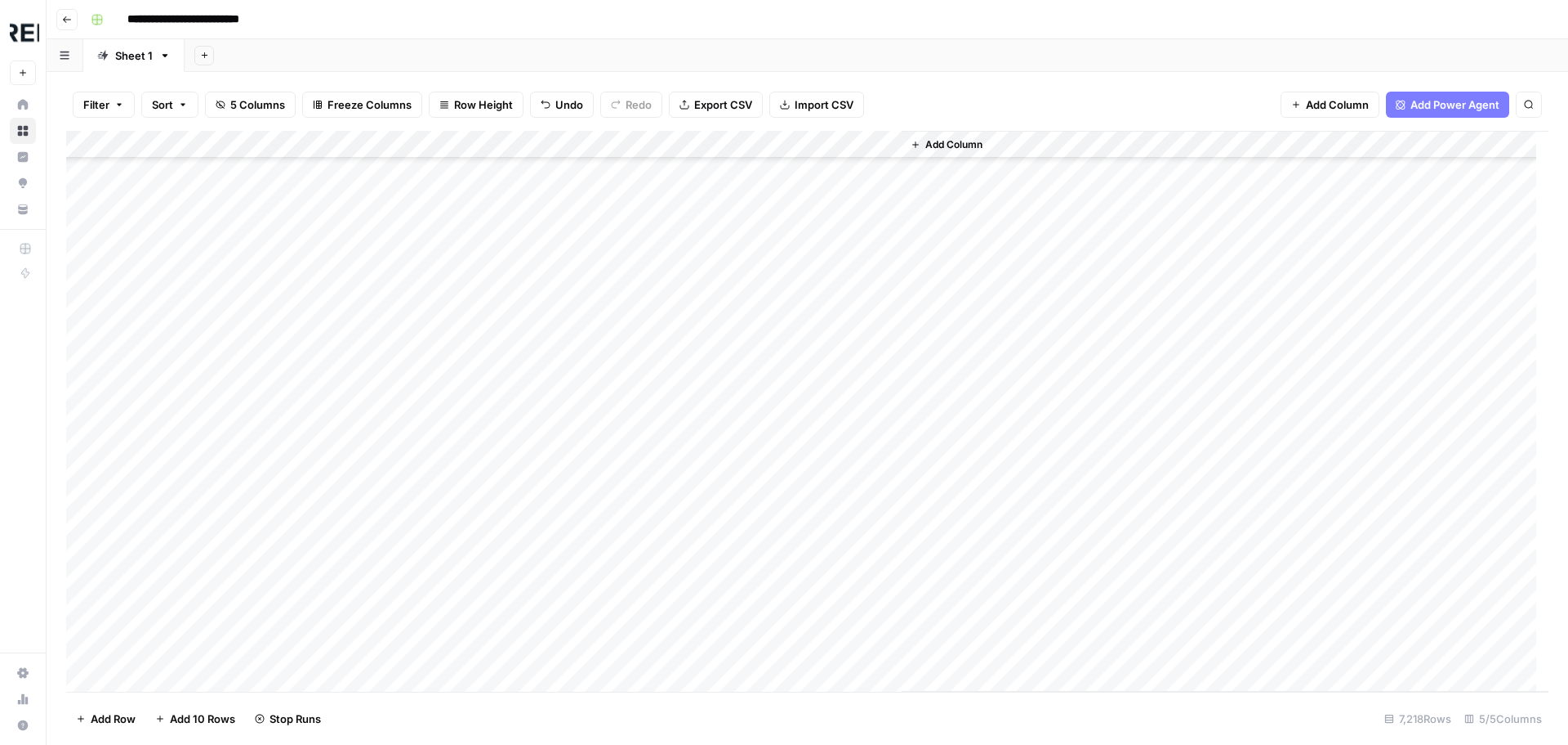
scroll to position [67020, 0]
click at [447, 426] on div "Add Column" at bounding box center [807, 411] width 1483 height 561
click at [447, 404] on div "Add Column" at bounding box center [807, 411] width 1483 height 561
click at [447, 544] on div "Add Column" at bounding box center [807, 411] width 1483 height 561
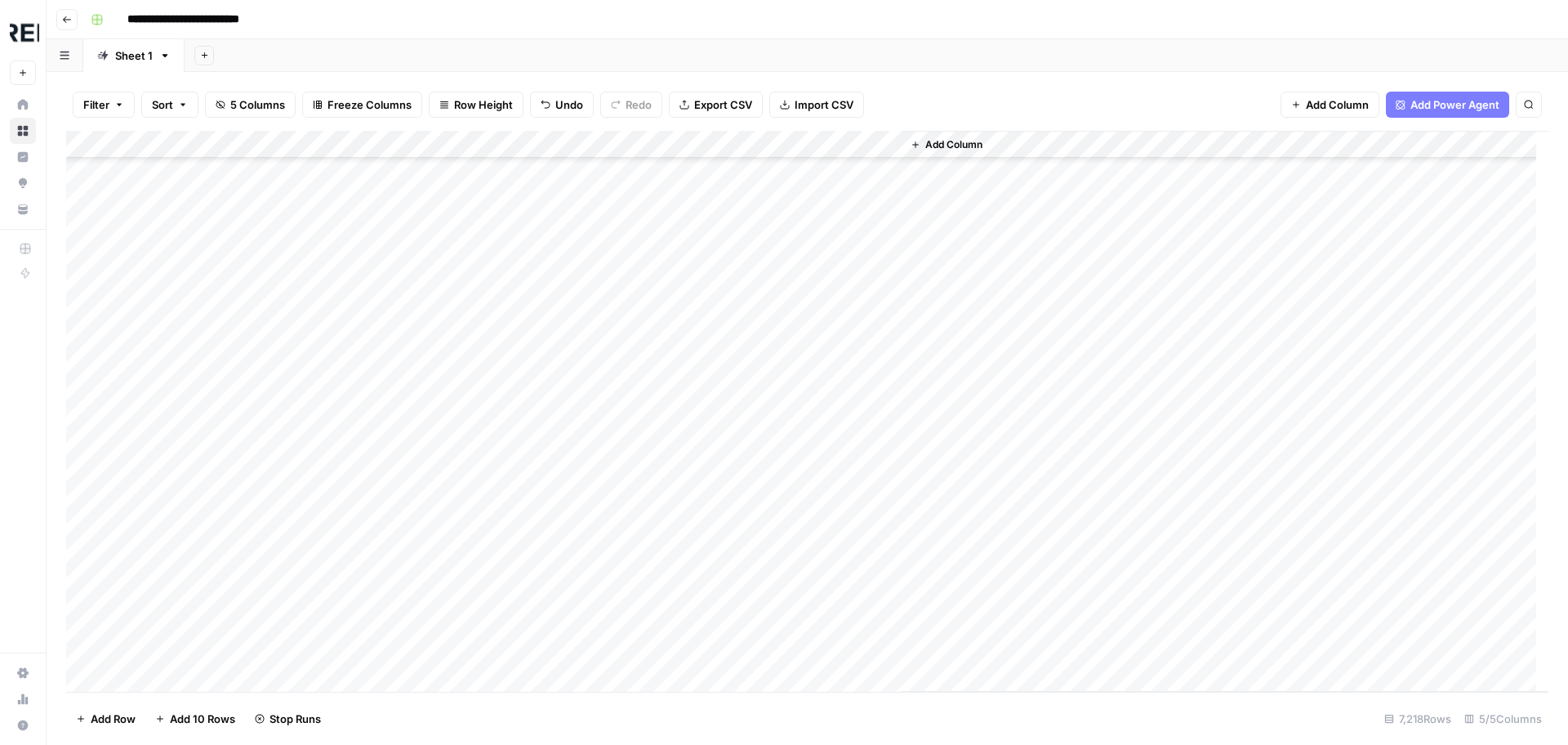
scroll to position [67592, 0]
click at [446, 353] on div "Add Column" at bounding box center [807, 411] width 1483 height 561
click at [443, 376] on div "Add Column" at bounding box center [807, 411] width 1483 height 561
click at [445, 605] on div "Add Column" at bounding box center [807, 411] width 1483 height 561
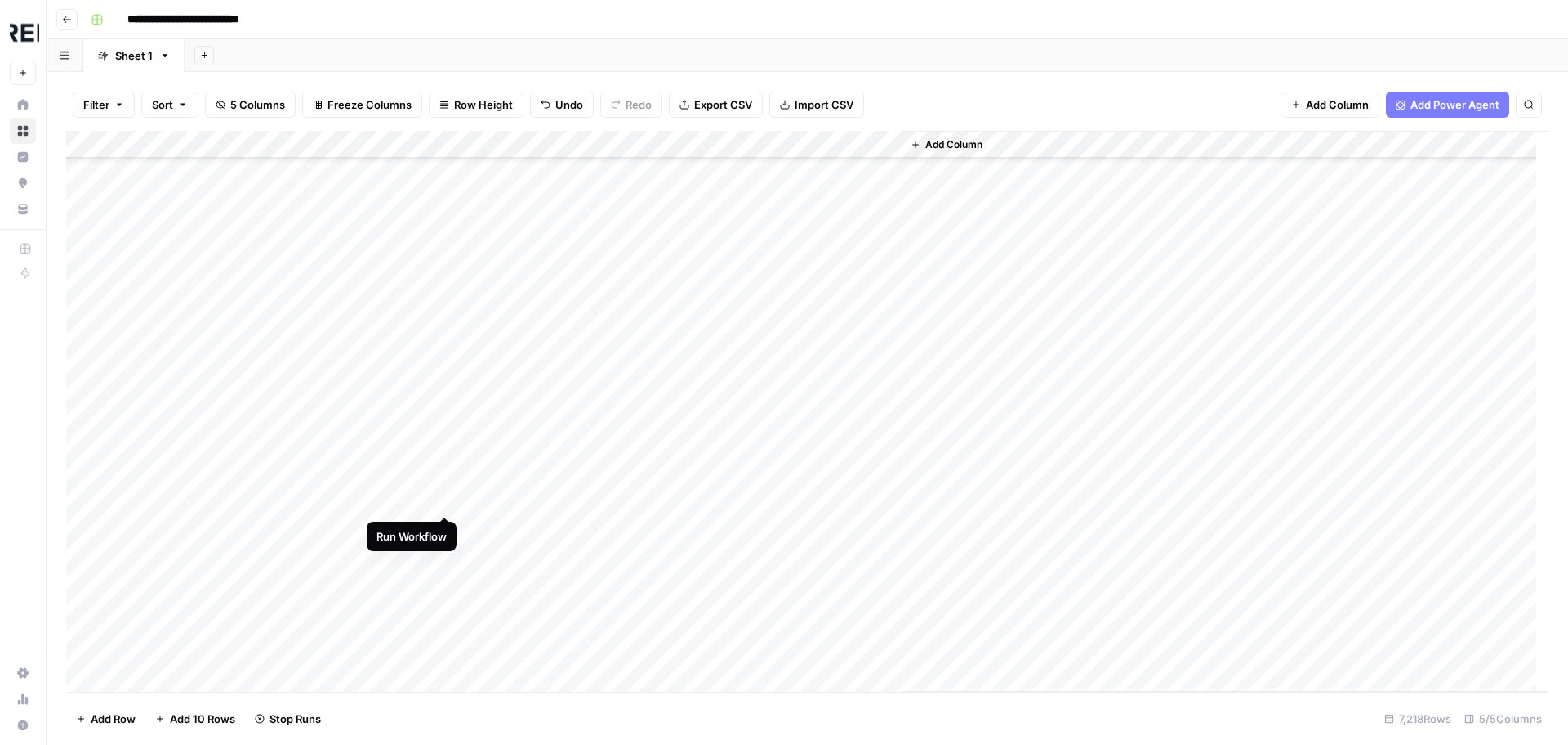
click at [445, 497] on div "Add Column" at bounding box center [807, 411] width 1483 height 561
click at [443, 530] on div "Add Column" at bounding box center [807, 411] width 1483 height 561
click at [441, 418] on div "Add Column" at bounding box center [807, 411] width 1483 height 561
click at [444, 453] on div "Add Column" at bounding box center [807, 411] width 1483 height 561
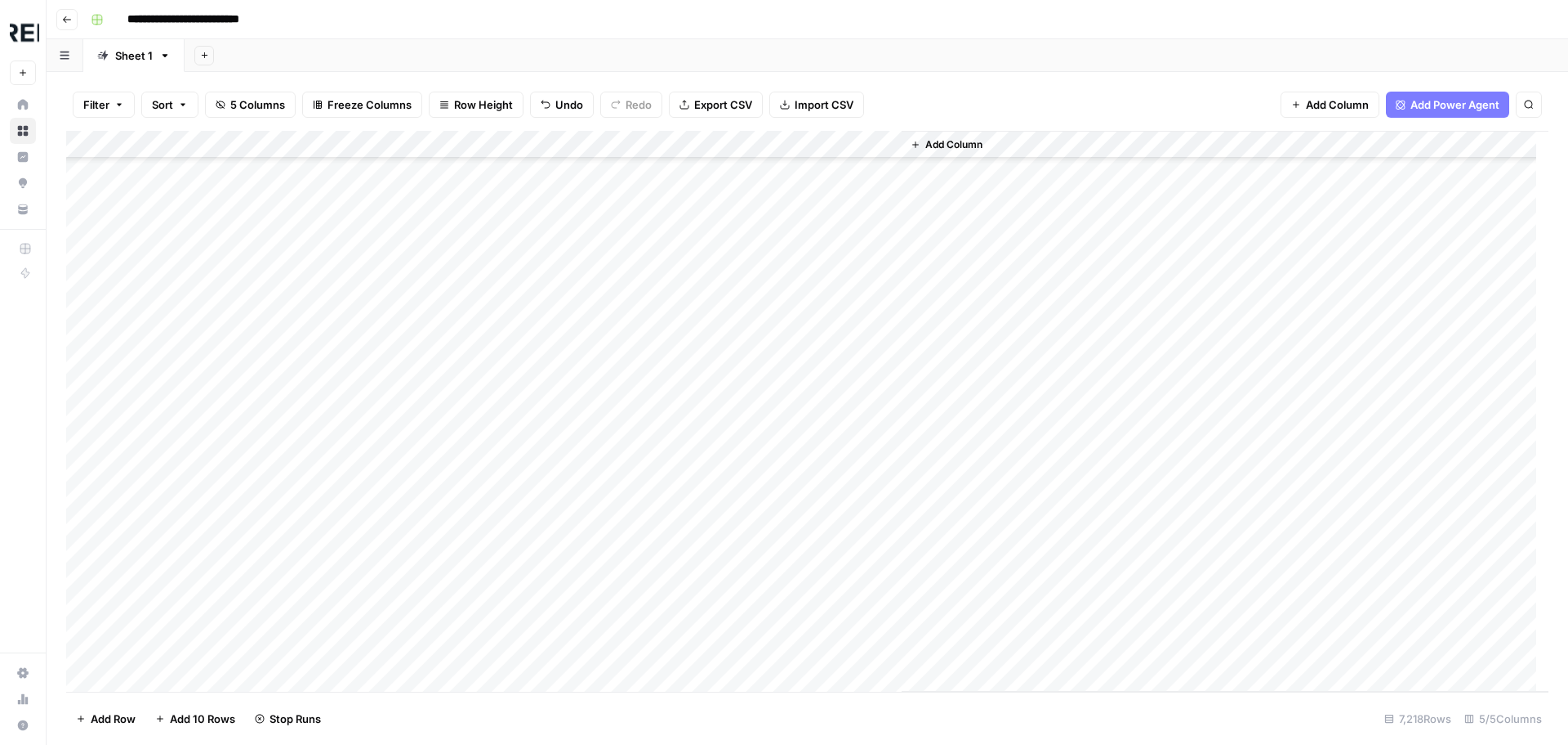
scroll to position [68165, 0]
click at [444, 396] on div "Add Column" at bounding box center [807, 411] width 1483 height 561
click at [444, 427] on div "Add Column" at bounding box center [807, 411] width 1483 height 561
click at [449, 561] on div "Add Column" at bounding box center [807, 411] width 1483 height 561
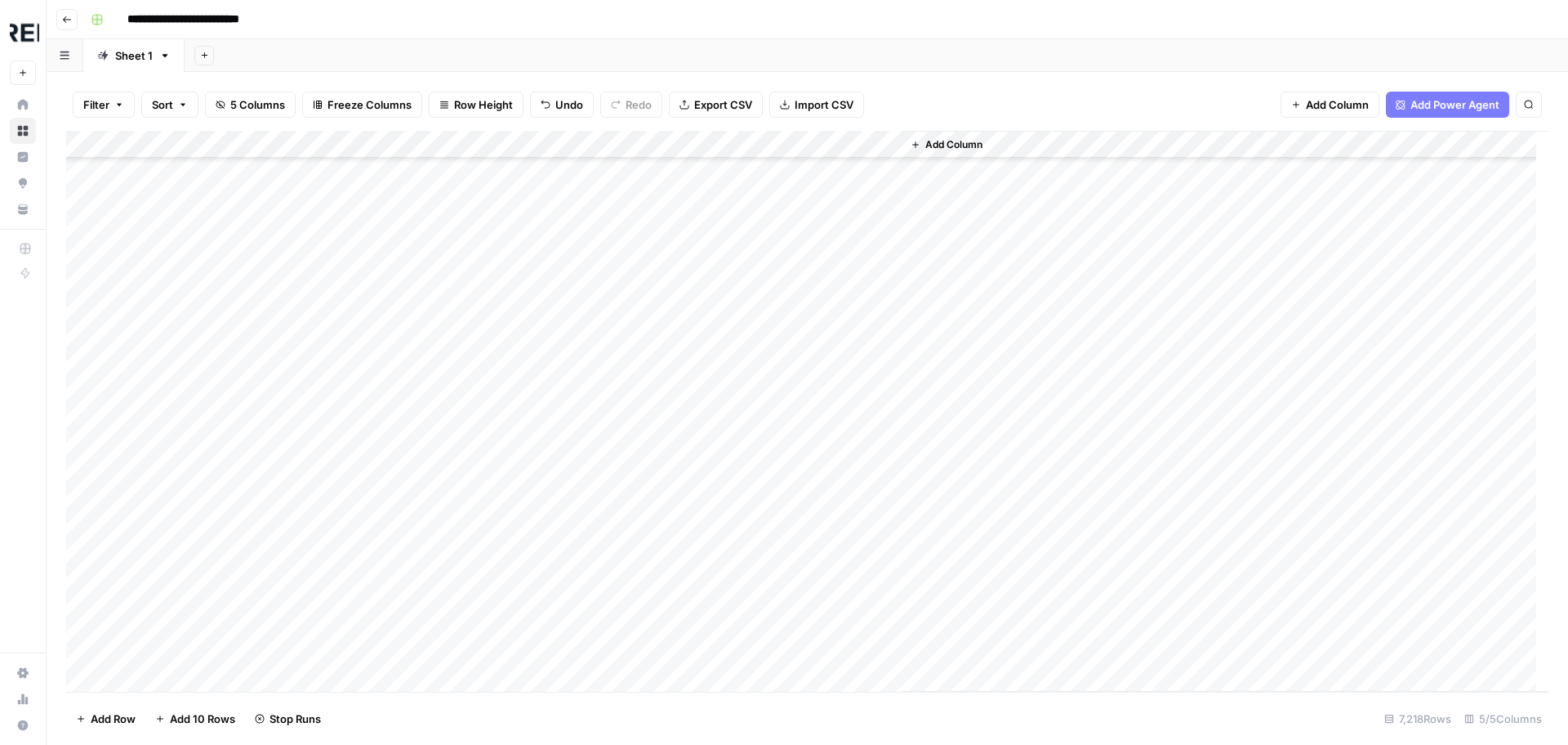
click at [834, 270] on div "Add Column" at bounding box center [807, 411] width 1483 height 561
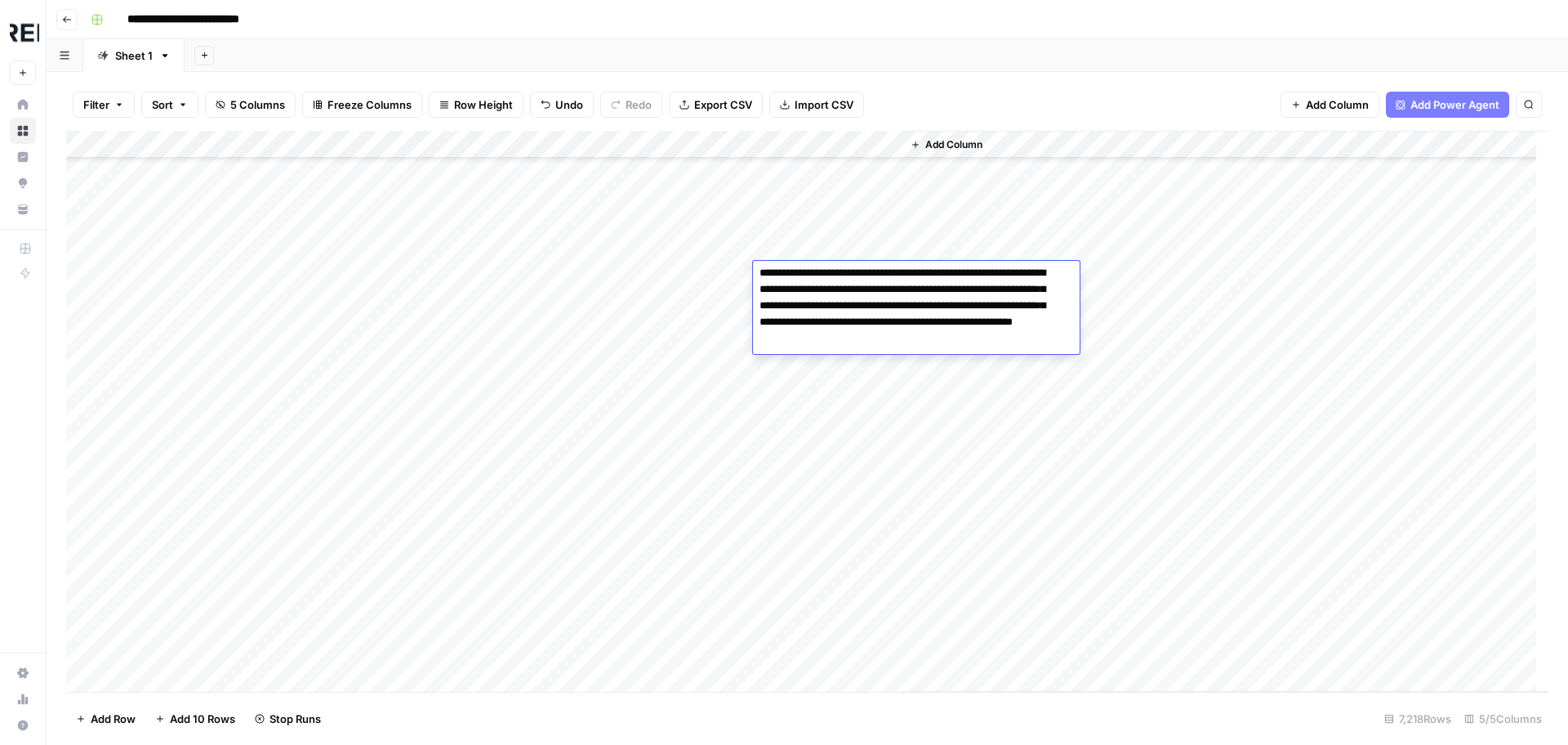
scroll to position [0, 0]
click at [1034, 204] on div "Add Column" at bounding box center [1226, 411] width 647 height 561
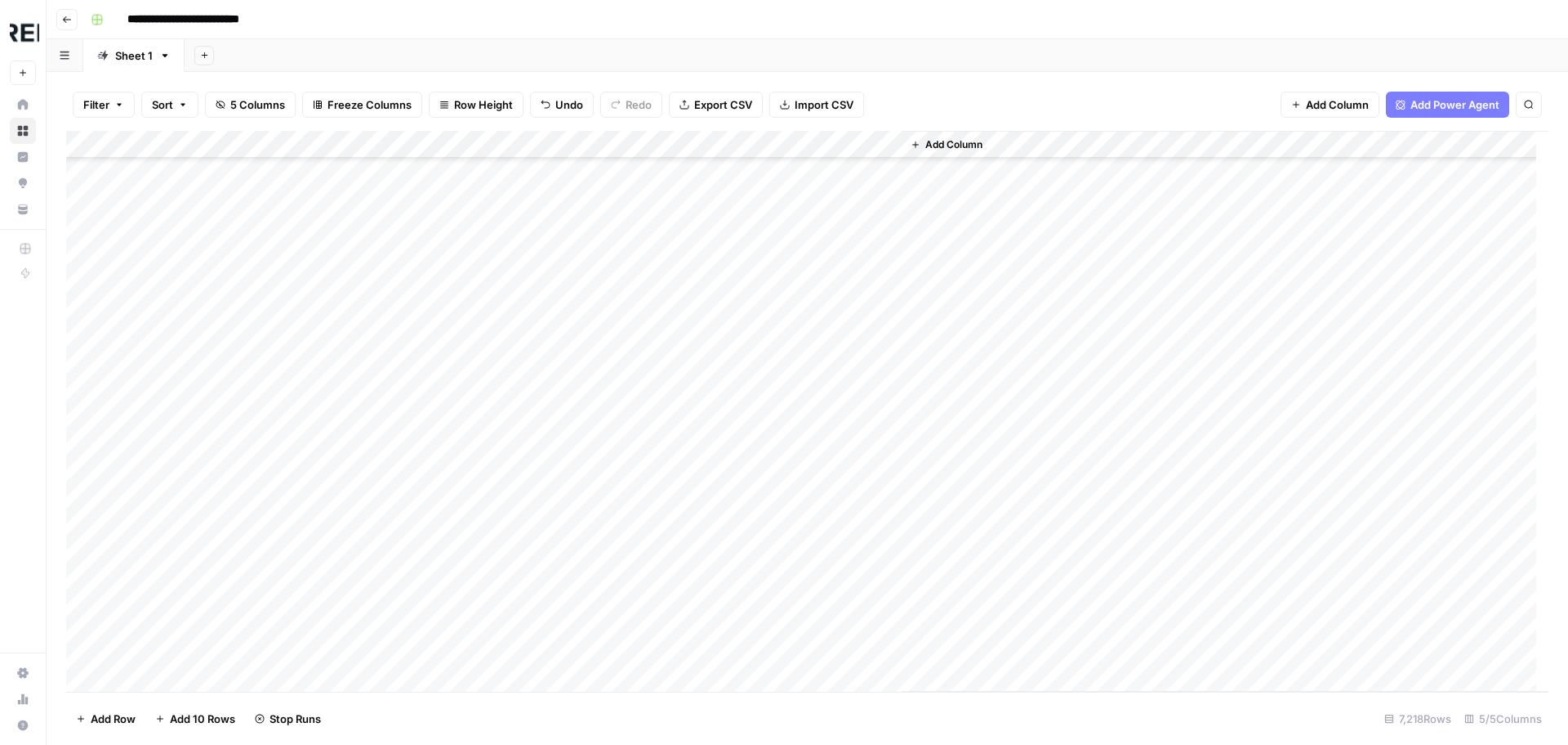
scroll to position [68655, 0]
click at [445, 489] on div "Add Column" at bounding box center [807, 411] width 1483 height 561
click at [439, 628] on div "Add Column" at bounding box center [807, 411] width 1483 height 561
click at [449, 466] on div "Add Column" at bounding box center [807, 411] width 1483 height 561
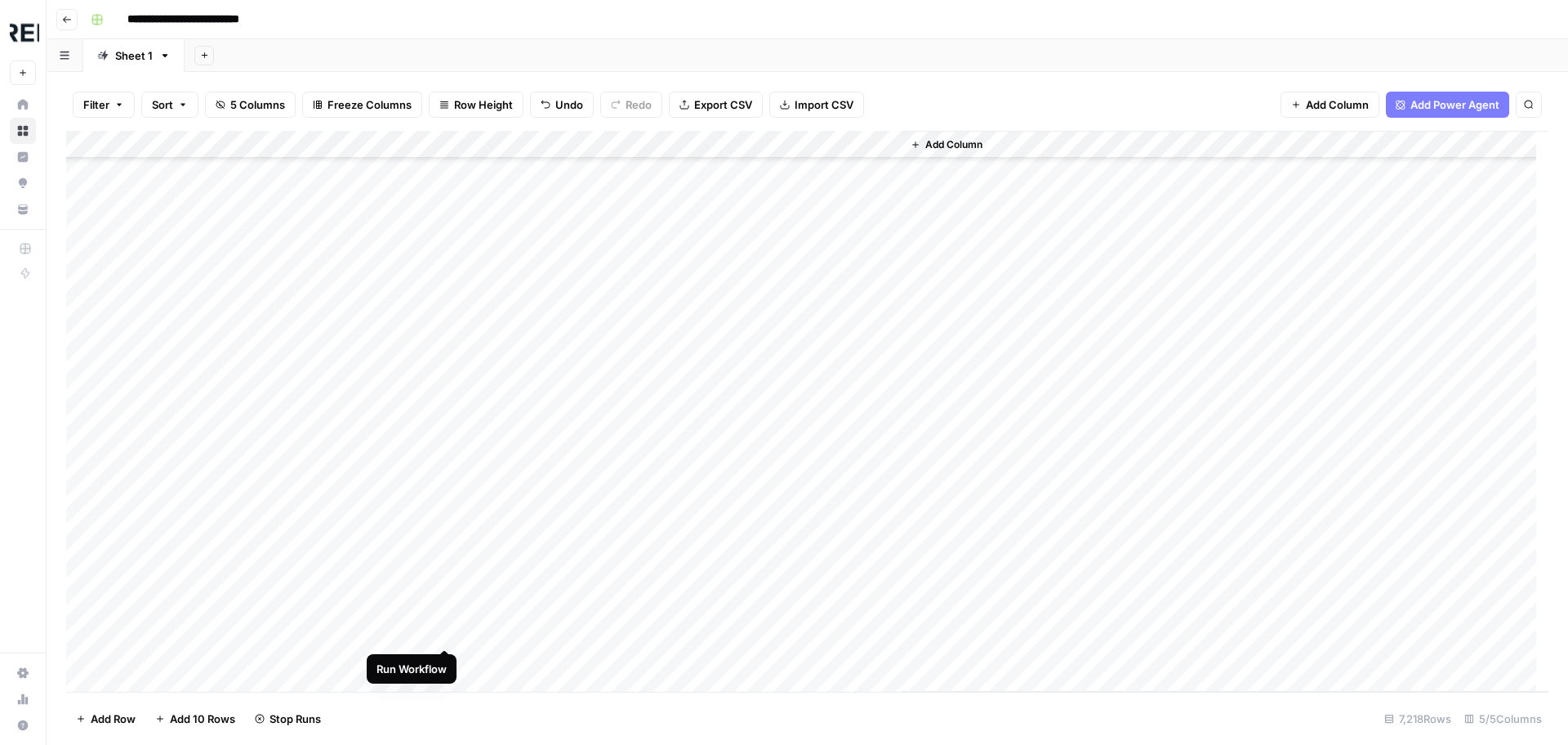
click at [442, 634] on div "Add Column" at bounding box center [807, 411] width 1483 height 561
click at [448, 522] on div "Add Column" at bounding box center [807, 411] width 1483 height 561
click at [447, 443] on div "Add Column" at bounding box center [807, 411] width 1483 height 561
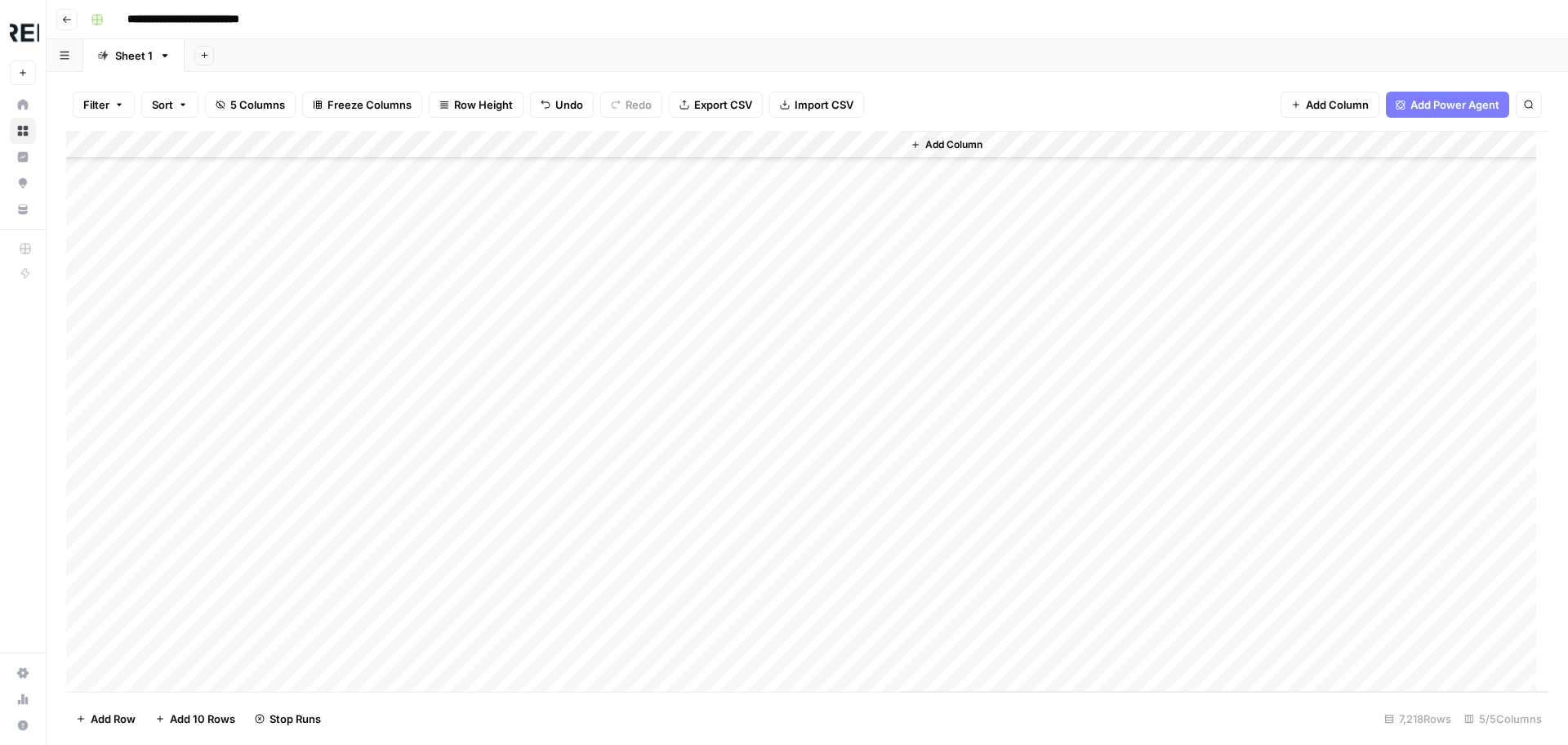
scroll to position [69554, 0]
click at [441, 391] on div "Add Column" at bounding box center [807, 411] width 1483 height 561
click at [447, 507] on div "Add Column" at bounding box center [807, 411] width 1483 height 561
click at [445, 534] on div "Add Column" at bounding box center [807, 411] width 1483 height 561
click at [444, 556] on div "Add Column" at bounding box center [807, 411] width 1483 height 561
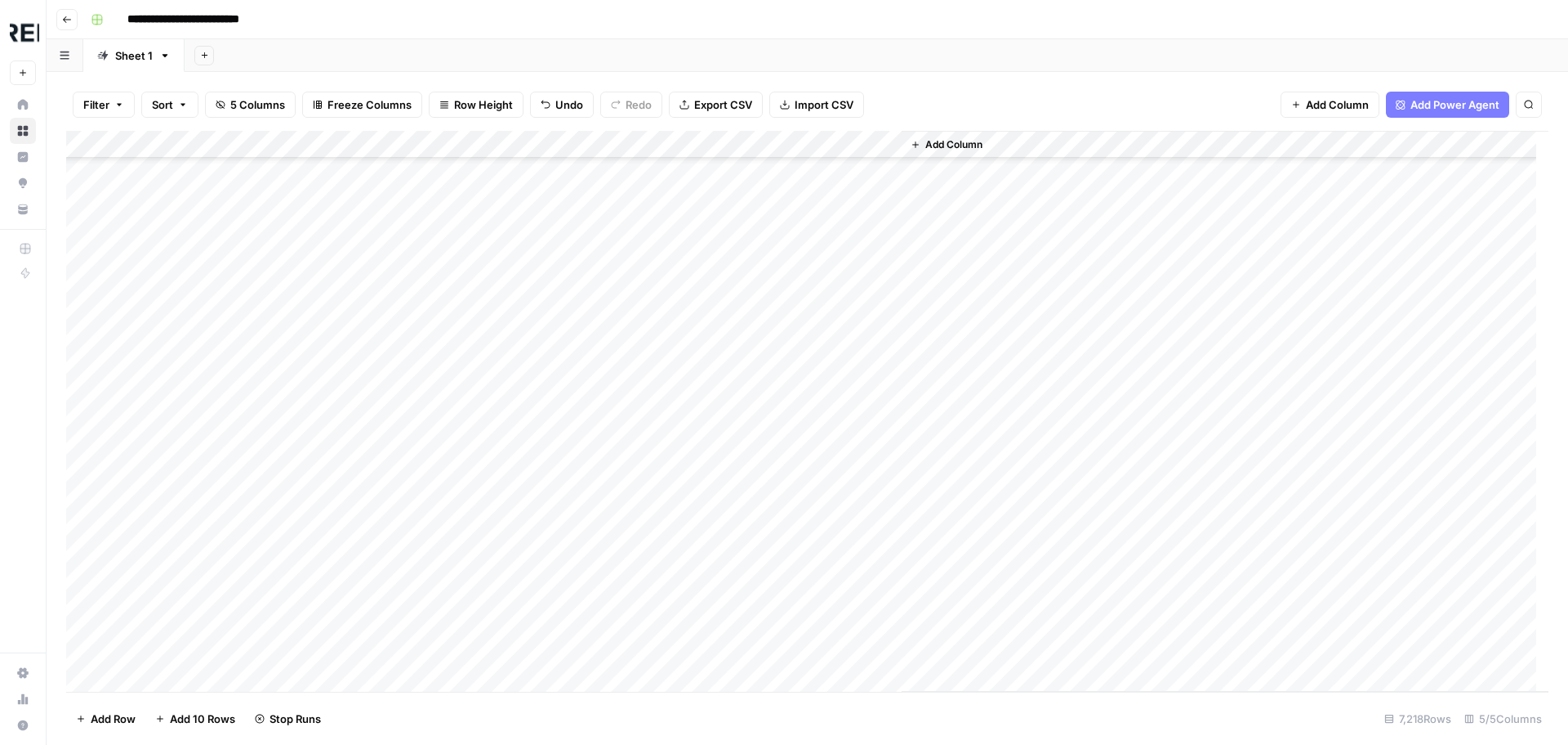
scroll to position [69309, 0]
click at [255, 554] on div "Add Column" at bounding box center [807, 411] width 1483 height 561
click at [447, 480] on div "Add Column" at bounding box center [807, 411] width 1483 height 561
click at [445, 533] on div "Add Column" at bounding box center [807, 411] width 1483 height 561
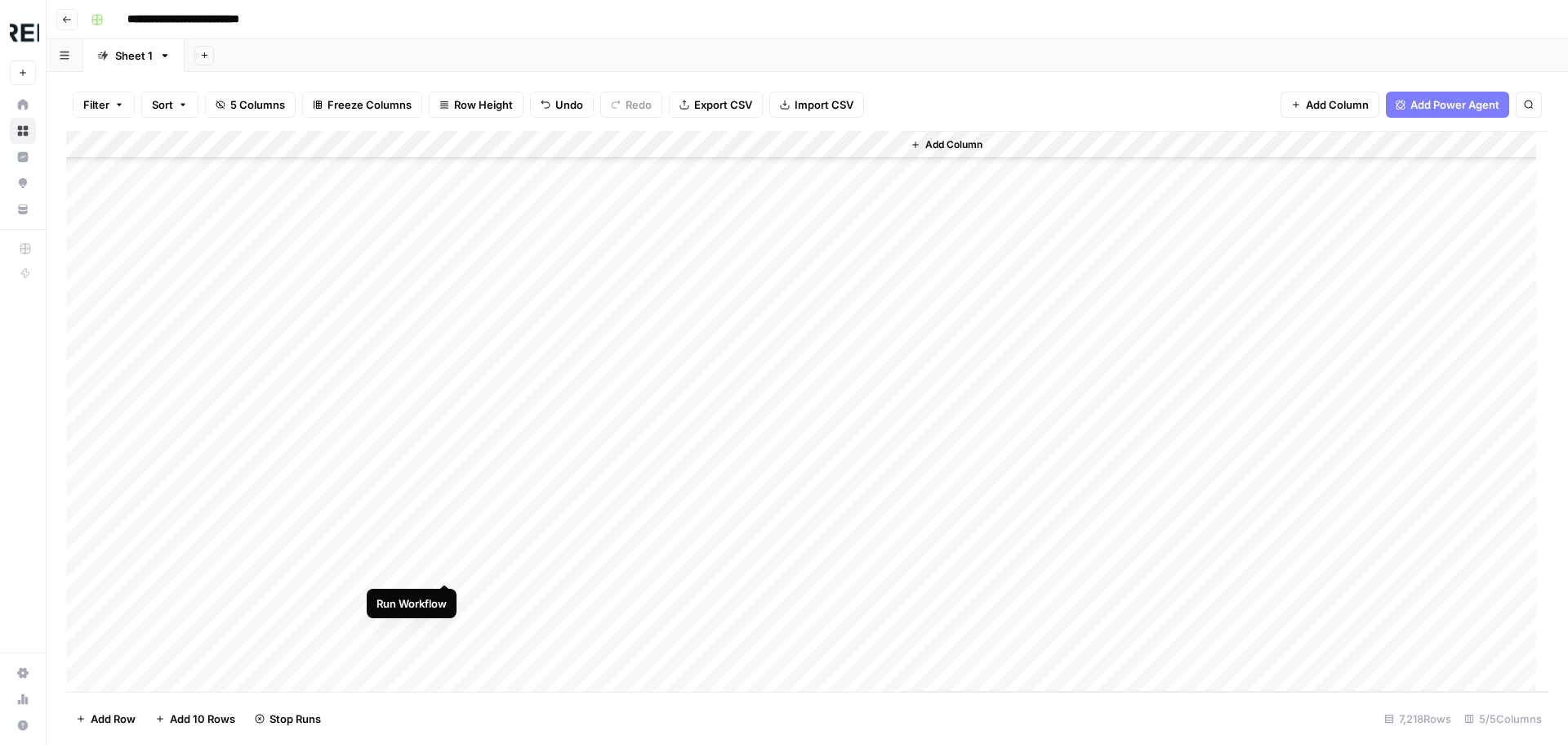
click at [445, 568] on div "Add Column" at bounding box center [807, 411] width 1483 height 561
click at [447, 378] on div "Add Column" at bounding box center [807, 411] width 1483 height 561
click at [445, 403] on div "Add Column" at bounding box center [807, 411] width 1483 height 561
click at [446, 544] on div "Add Column" at bounding box center [807, 411] width 1483 height 561
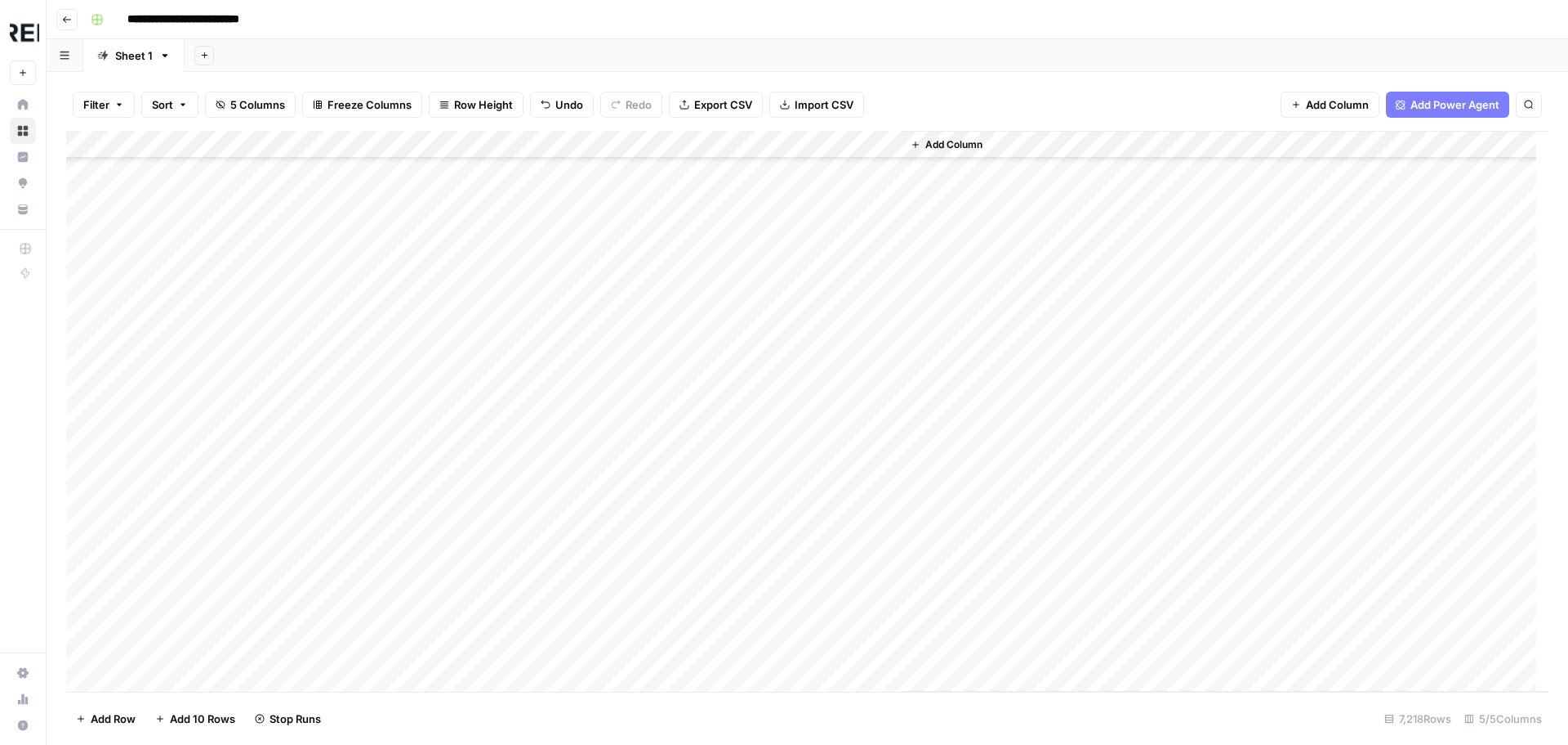
scroll to position [69963, 0]
click at [447, 512] on div "Add Column" at bounding box center [807, 411] width 1483 height 561
click at [444, 494] on div "Add Column" at bounding box center [807, 411] width 1483 height 561
click at [442, 548] on div "Add Column" at bounding box center [807, 411] width 1483 height 561
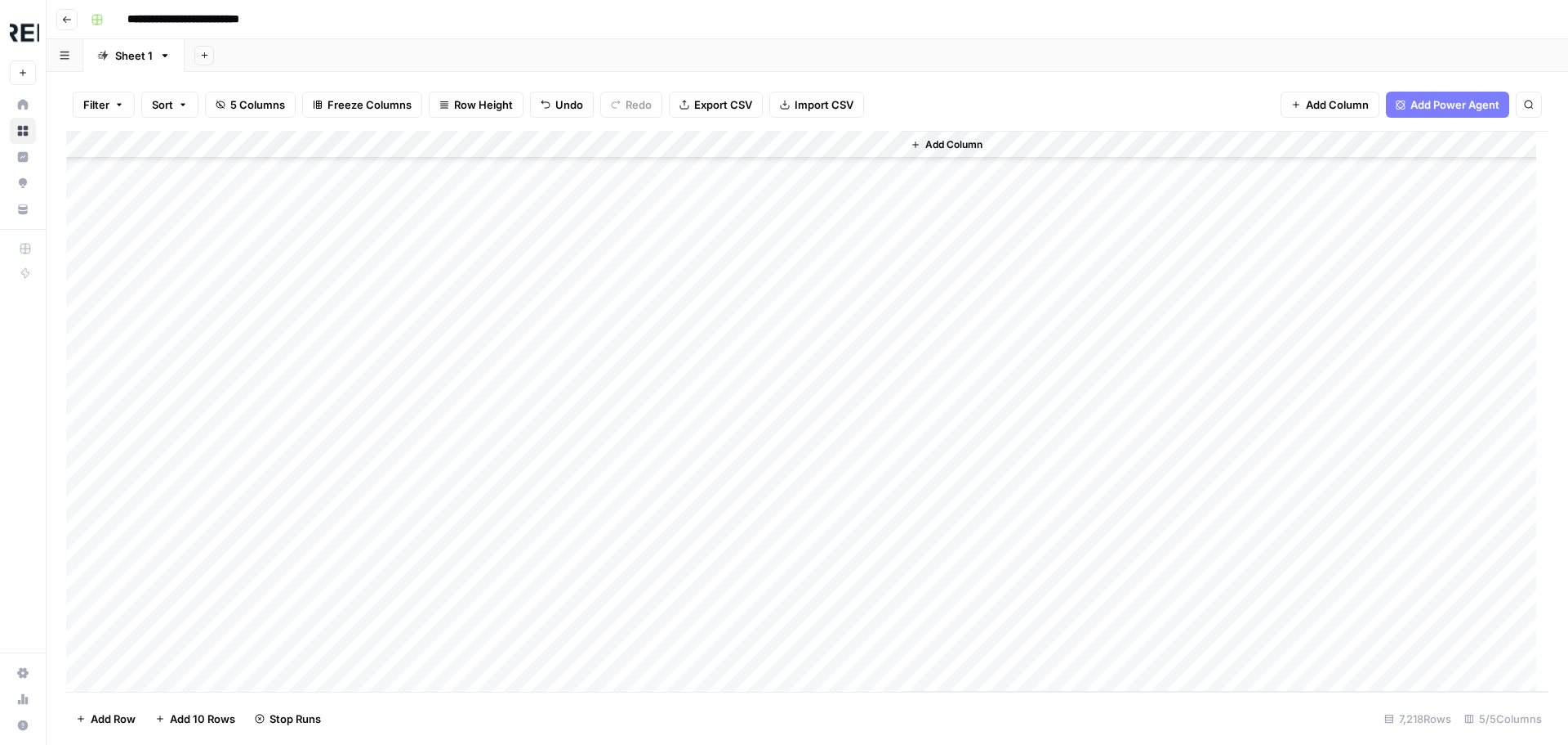
click at [447, 578] on div "Add Column" at bounding box center [807, 411] width 1483 height 561
click at [441, 441] on div "Add Column" at bounding box center [807, 411] width 1483 height 561
click at [443, 477] on div "Add Column" at bounding box center [807, 411] width 1483 height 561
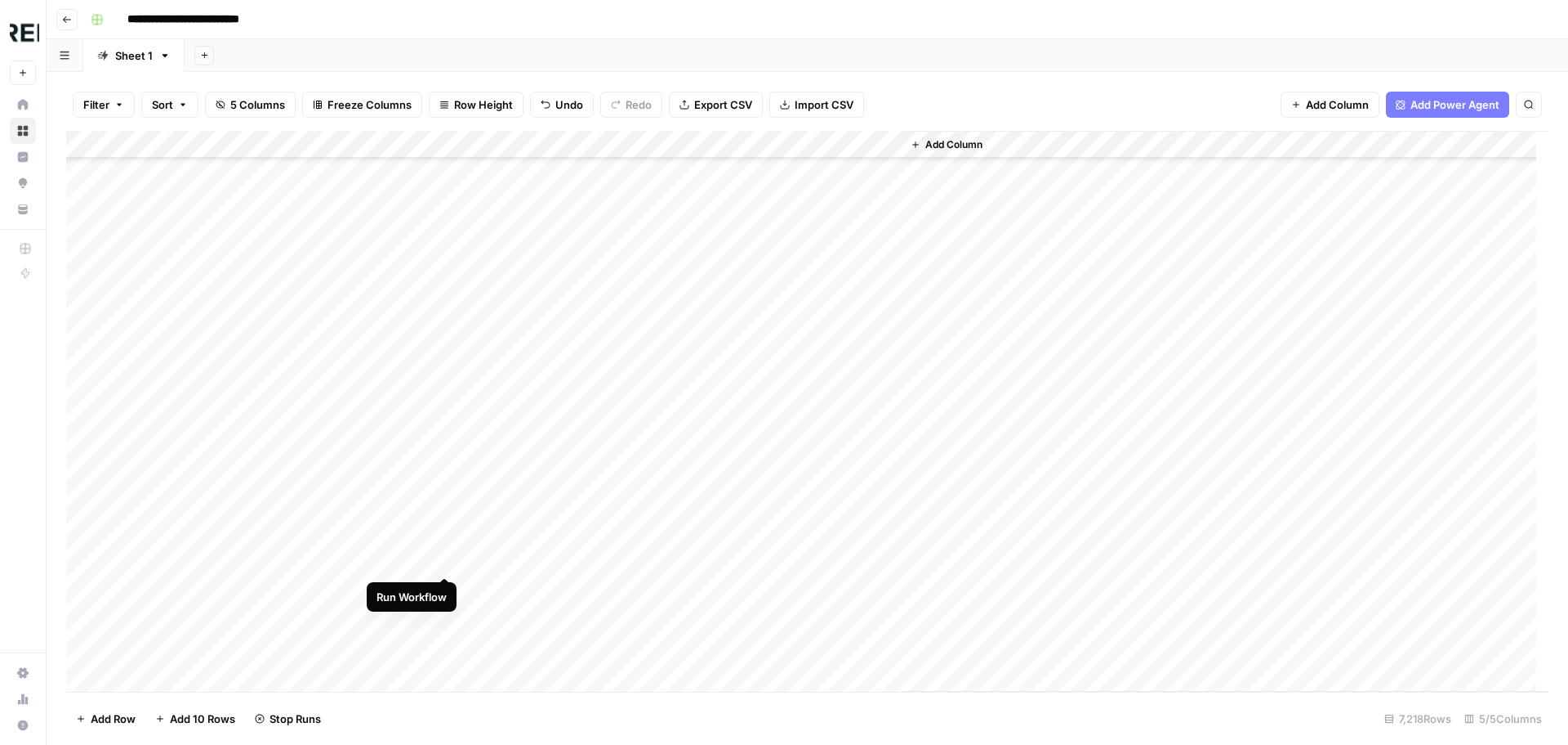
click at [445, 558] on div "Add Column" at bounding box center [807, 411] width 1483 height 561
click at [447, 510] on div "Add Column" at bounding box center [807, 411] width 1483 height 561
click at [443, 541] on div "Add Column" at bounding box center [807, 411] width 1483 height 561
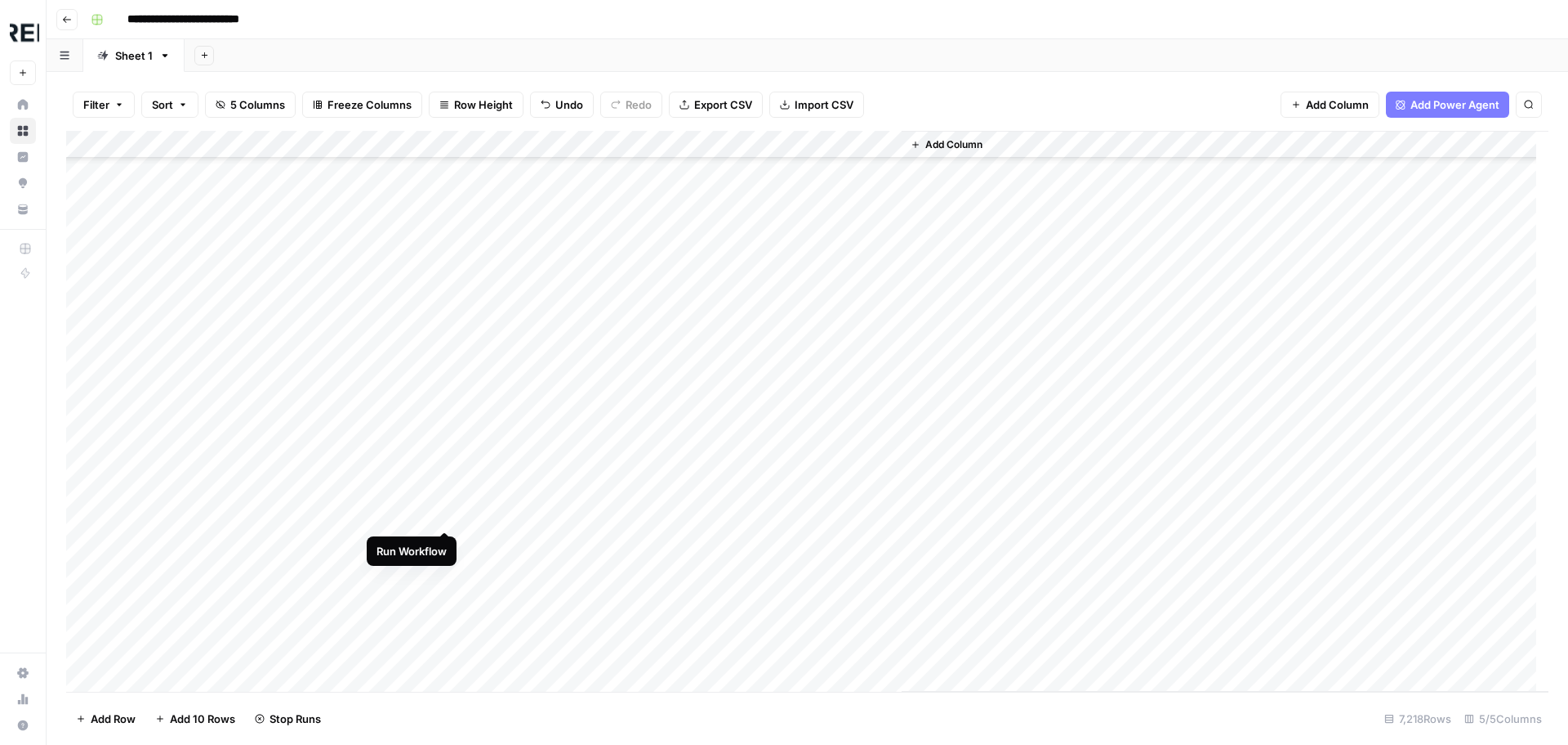
click at [447, 515] on div "Add Column" at bounding box center [807, 411] width 1483 height 561
click at [447, 539] on div "Add Column" at bounding box center [807, 411] width 1483 height 561
click at [442, 595] on div "Add Column" at bounding box center [807, 411] width 1483 height 561
click at [444, 624] on div "Add Column" at bounding box center [807, 411] width 1483 height 561
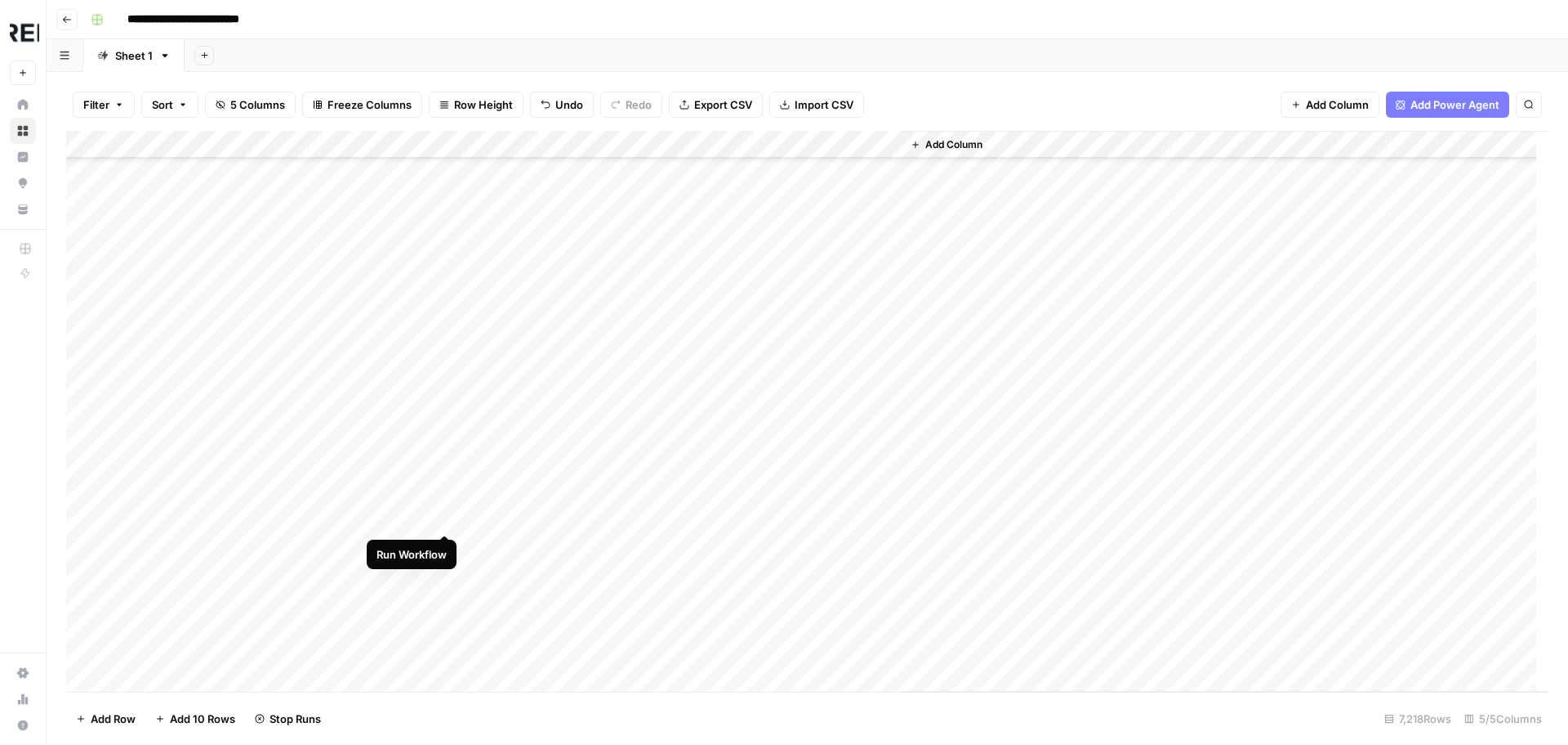
click at [449, 516] on div "Add Column" at bounding box center [807, 411] width 1483 height 561
click at [445, 550] on div "Add Column" at bounding box center [807, 411] width 1483 height 561
click at [446, 576] on div "Add Column" at bounding box center [807, 411] width 1483 height 561
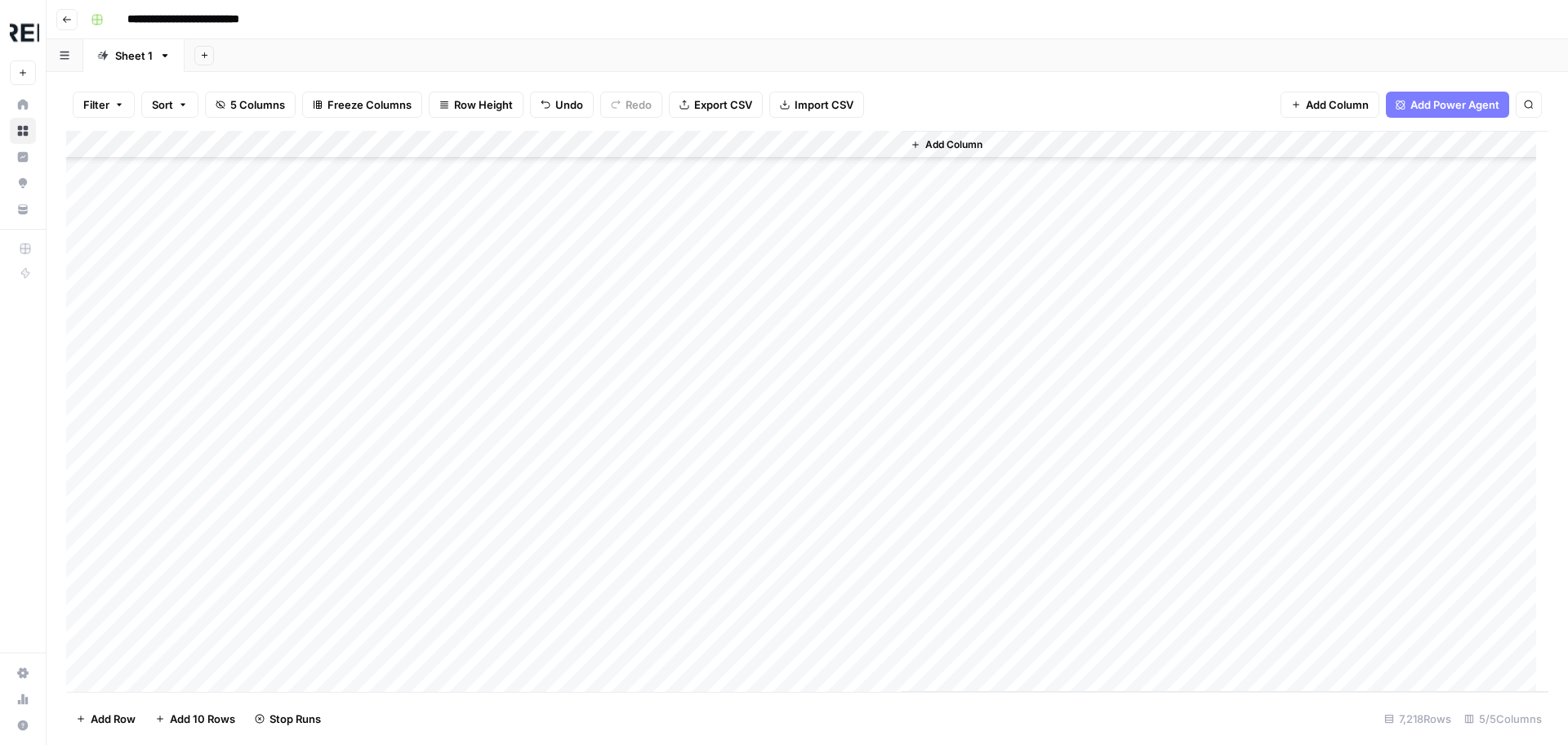
scroll to position [72006, 0]
click at [447, 469] on div "Add Column" at bounding box center [807, 411] width 1483 height 561
click at [448, 526] on div "Add Column" at bounding box center [807, 411] width 1483 height 561
click at [444, 554] on div "Add Column" at bounding box center [807, 411] width 1483 height 561
click at [447, 663] on div "Add Column" at bounding box center [807, 411] width 1483 height 561
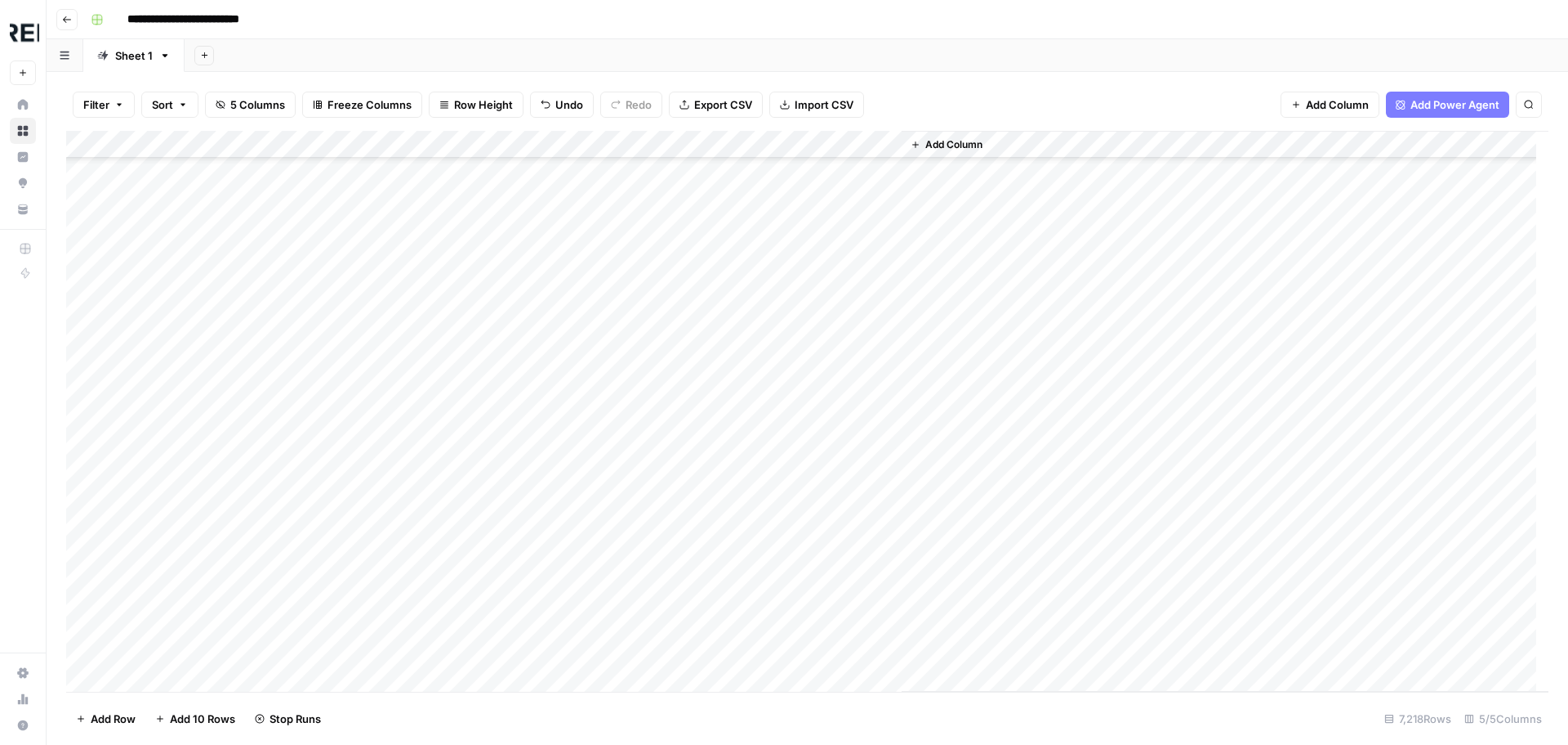
scroll to position [72251, 0]
click at [445, 447] on div "Add Column" at bounding box center [807, 411] width 1483 height 561
click at [446, 453] on div "Add Column" at bounding box center [807, 411] width 1483 height 561
click at [440, 512] on div "Add Column" at bounding box center [807, 411] width 1483 height 561
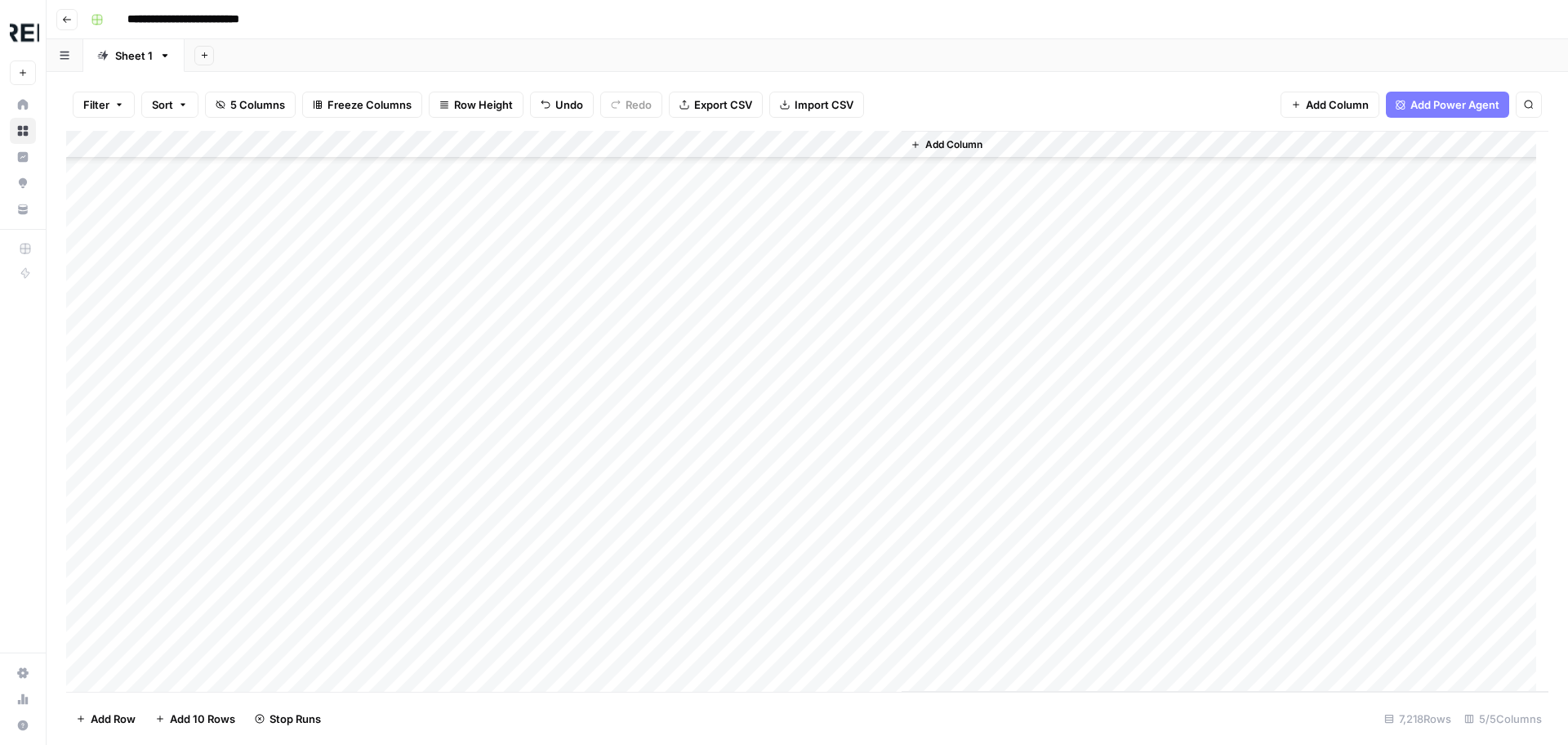
scroll to position [72660, 0]
click at [447, 426] on div "Add Column" at bounding box center [807, 411] width 1483 height 561
click at [444, 453] on div "Add Column" at bounding box center [807, 411] width 1483 height 561
click at [444, 539] on div "Add Column" at bounding box center [807, 411] width 1483 height 561
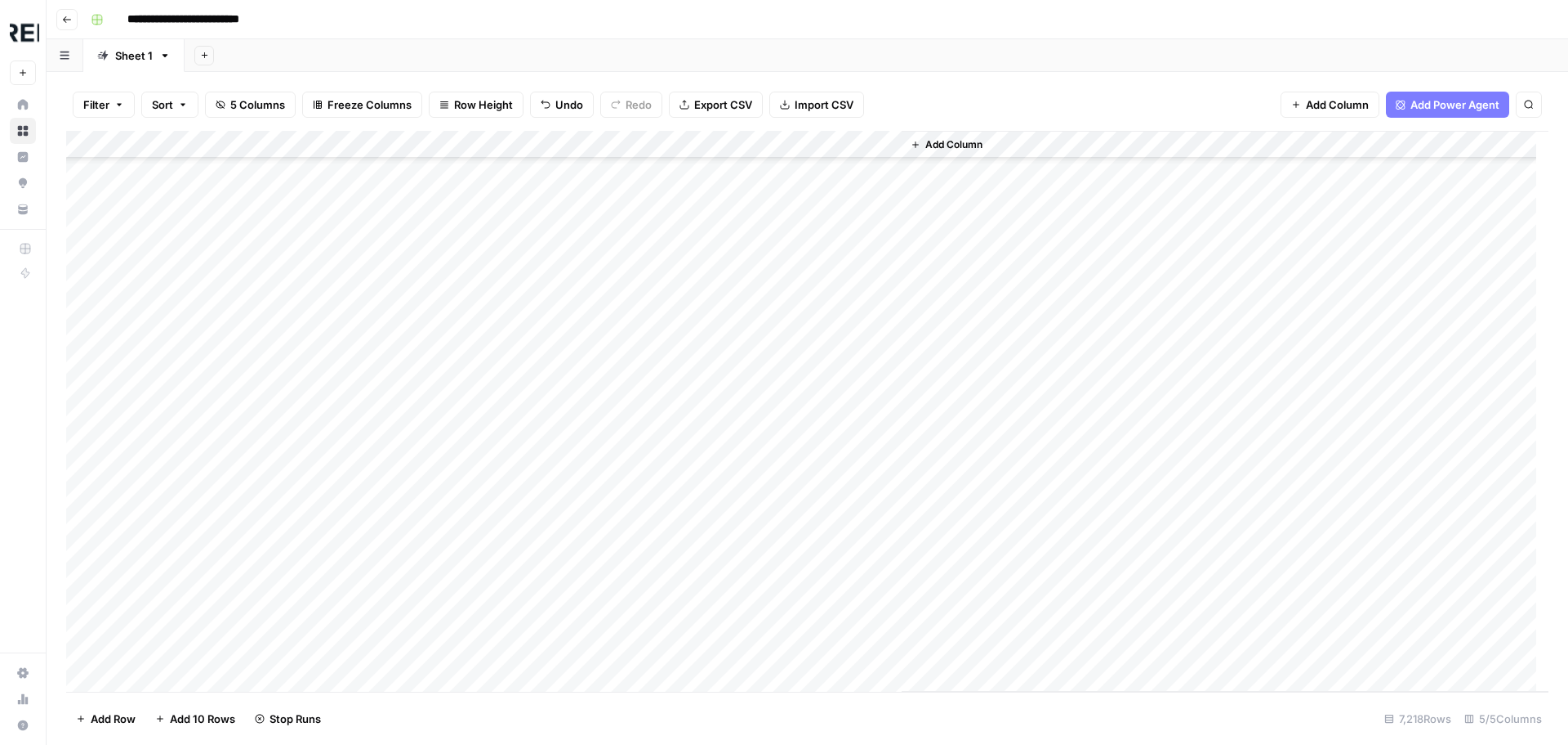
scroll to position [72742, 0]
click at [445, 538] on div "Add Column" at bounding box center [807, 411] width 1483 height 561
click at [445, 596] on div "Add Column" at bounding box center [807, 411] width 1483 height 561
click at [445, 651] on div "Add Column" at bounding box center [807, 411] width 1483 height 561
click at [444, 678] on div "Add Column" at bounding box center [807, 411] width 1483 height 561
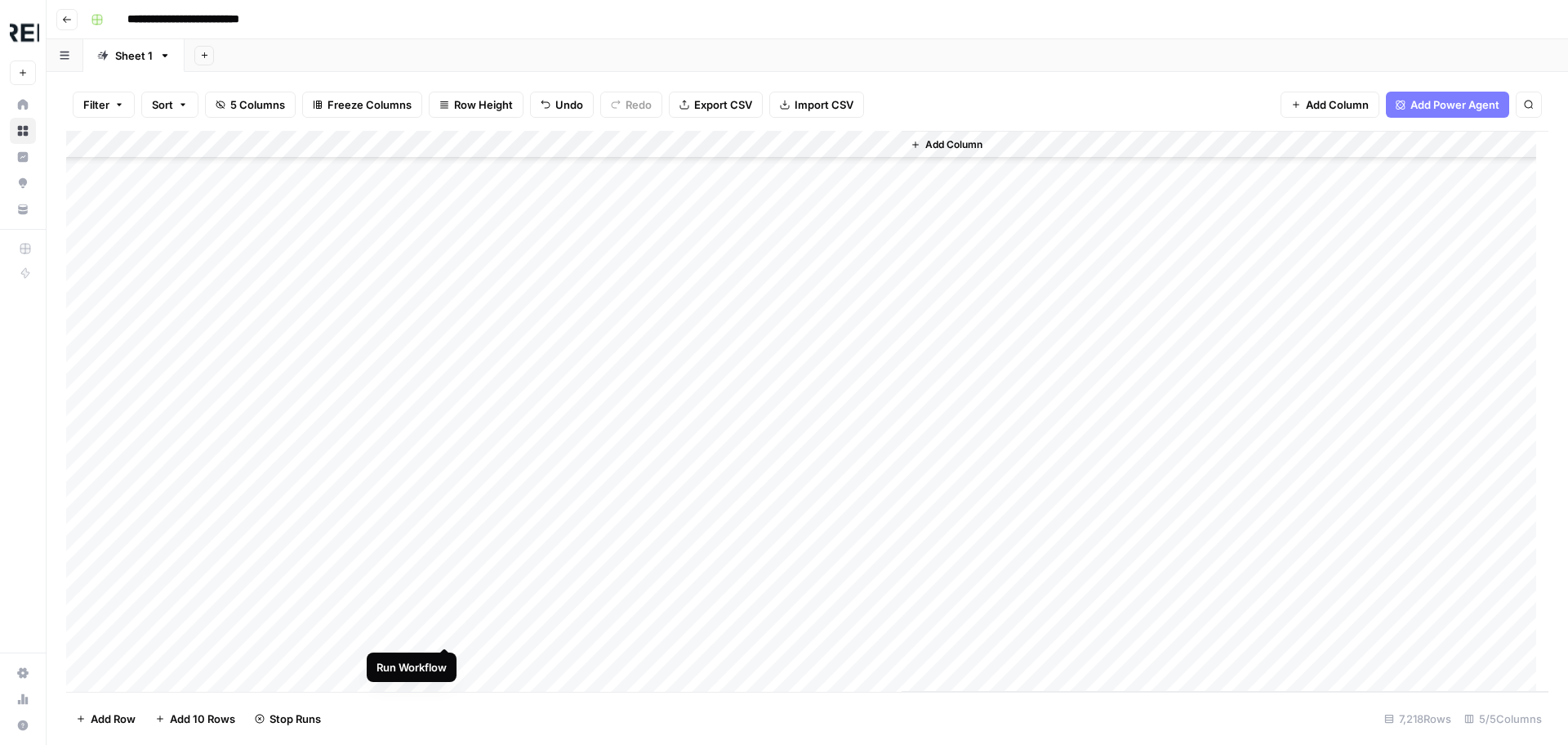
scroll to position [73232, 0]
click at [444, 440] on div "Add Column" at bounding box center [807, 411] width 1483 height 561
click at [446, 465] on div "Add Column" at bounding box center [807, 411] width 1483 height 561
click at [443, 494] on div "Add Column" at bounding box center [807, 411] width 1483 height 561
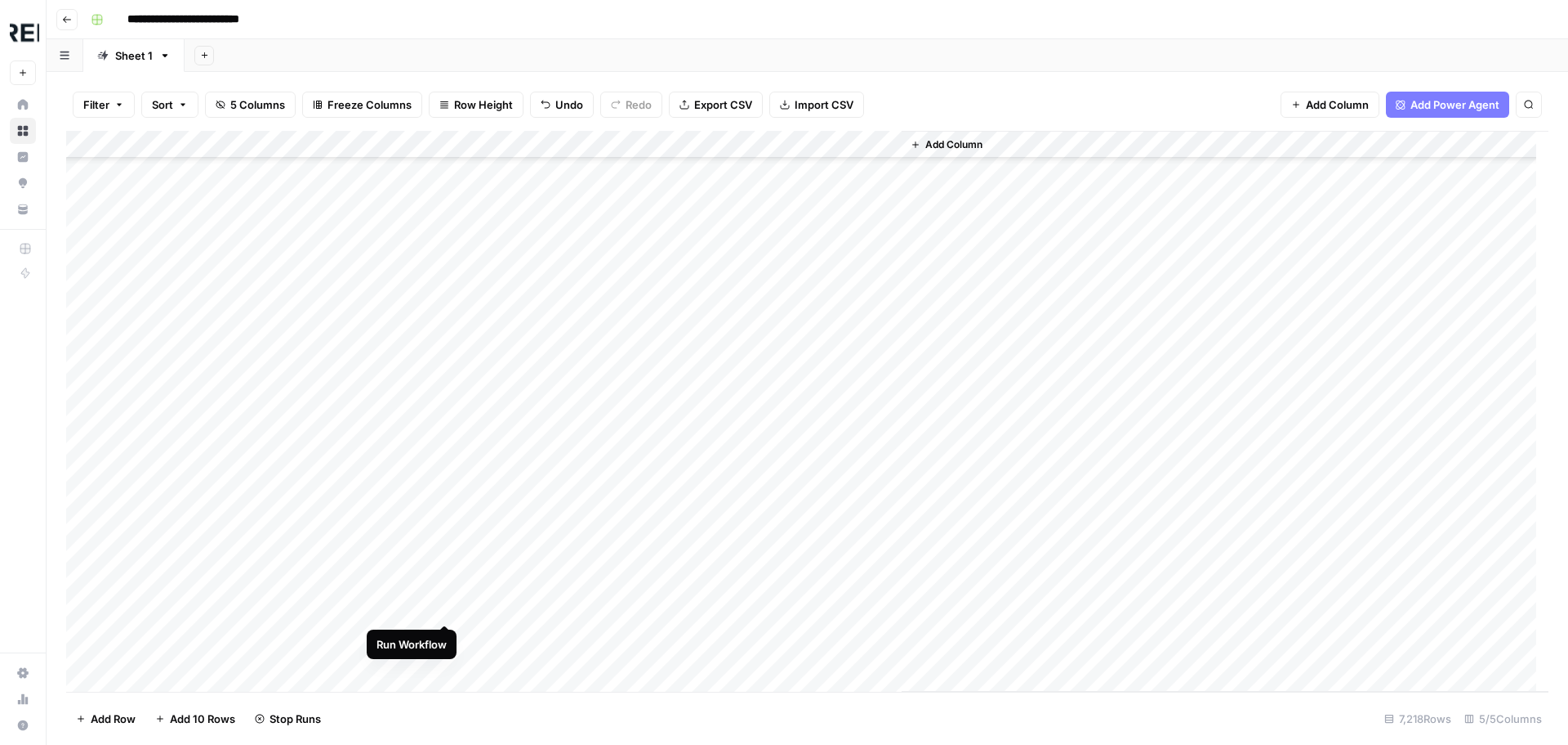
click at [444, 608] on div "Add Column" at bounding box center [807, 411] width 1483 height 561
click at [445, 446] on div "Add Column" at bounding box center [807, 411] width 1483 height 561
click at [440, 534] on div "Add Column" at bounding box center [807, 411] width 1483 height 561
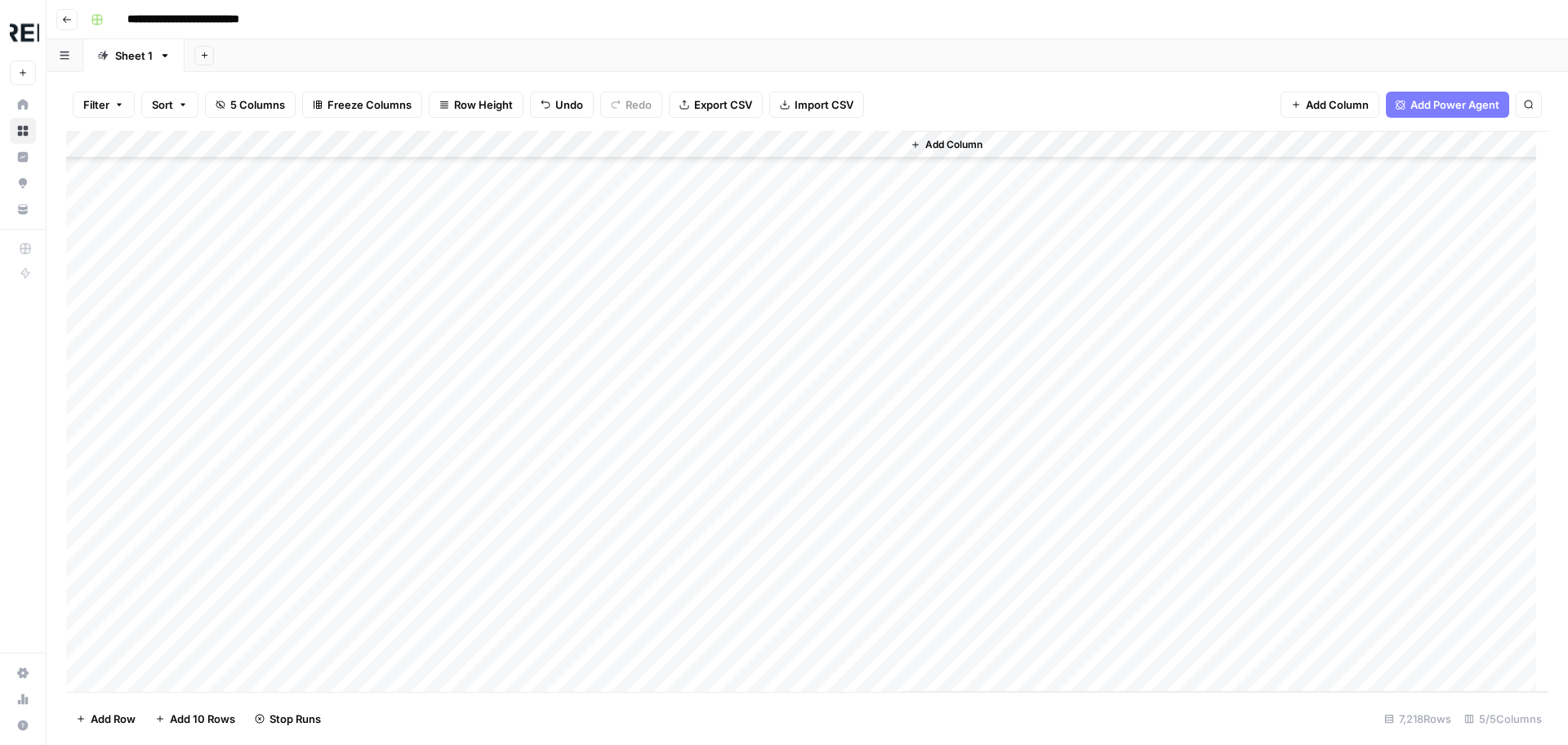
click at [443, 594] on div "Add Column" at bounding box center [807, 411] width 1483 height 561
click at [445, 402] on div "Add Column" at bounding box center [807, 411] width 1483 height 561
click at [447, 425] on div "Add Column" at bounding box center [807, 411] width 1483 height 561
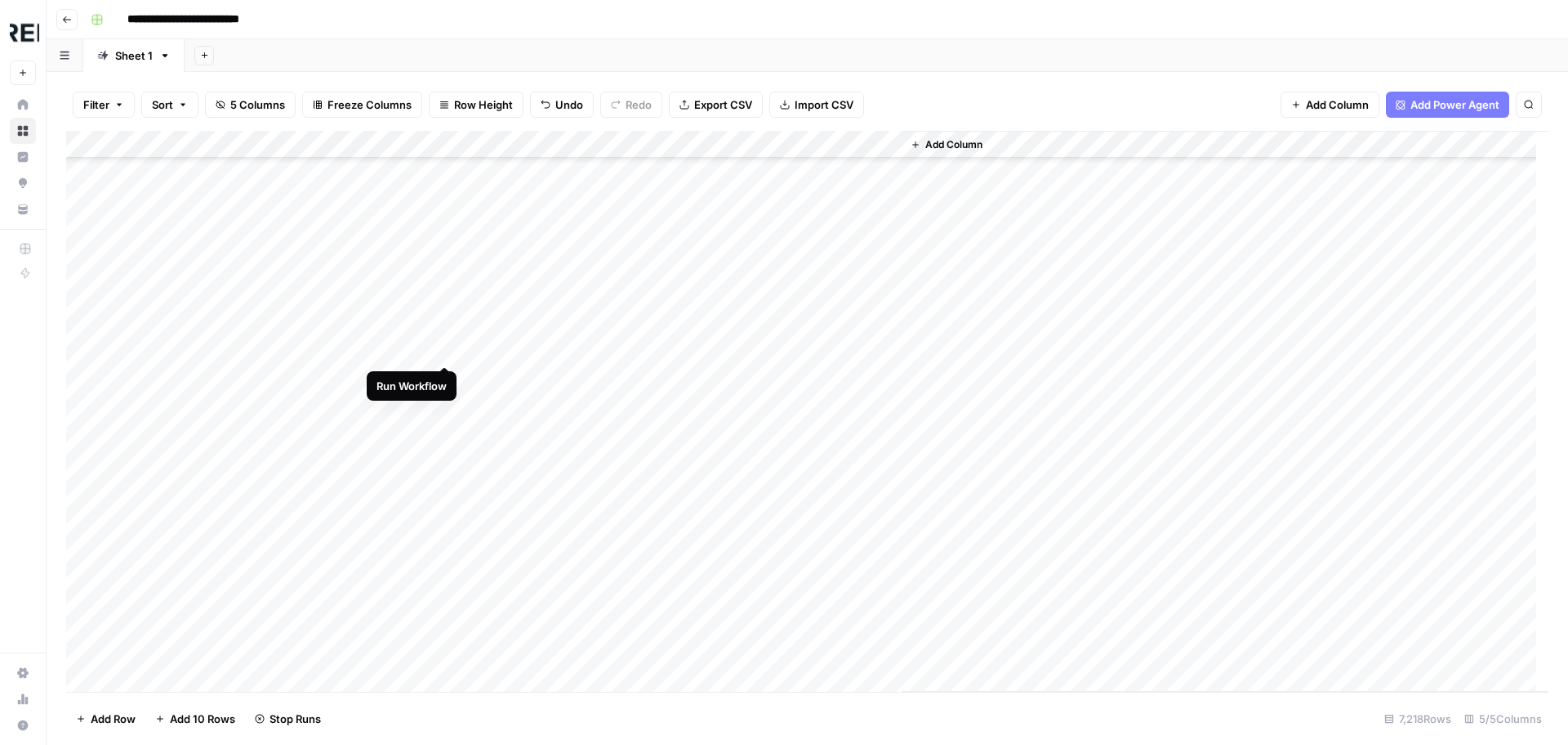
click at [445, 348] on div "Add Column" at bounding box center [807, 411] width 1483 height 561
click at [445, 375] on div "Add Column" at bounding box center [807, 411] width 1483 height 561
click at [446, 403] on div "Add Column" at bounding box center [807, 411] width 1483 height 561
click at [445, 431] on div "Add Column" at bounding box center [807, 411] width 1483 height 561
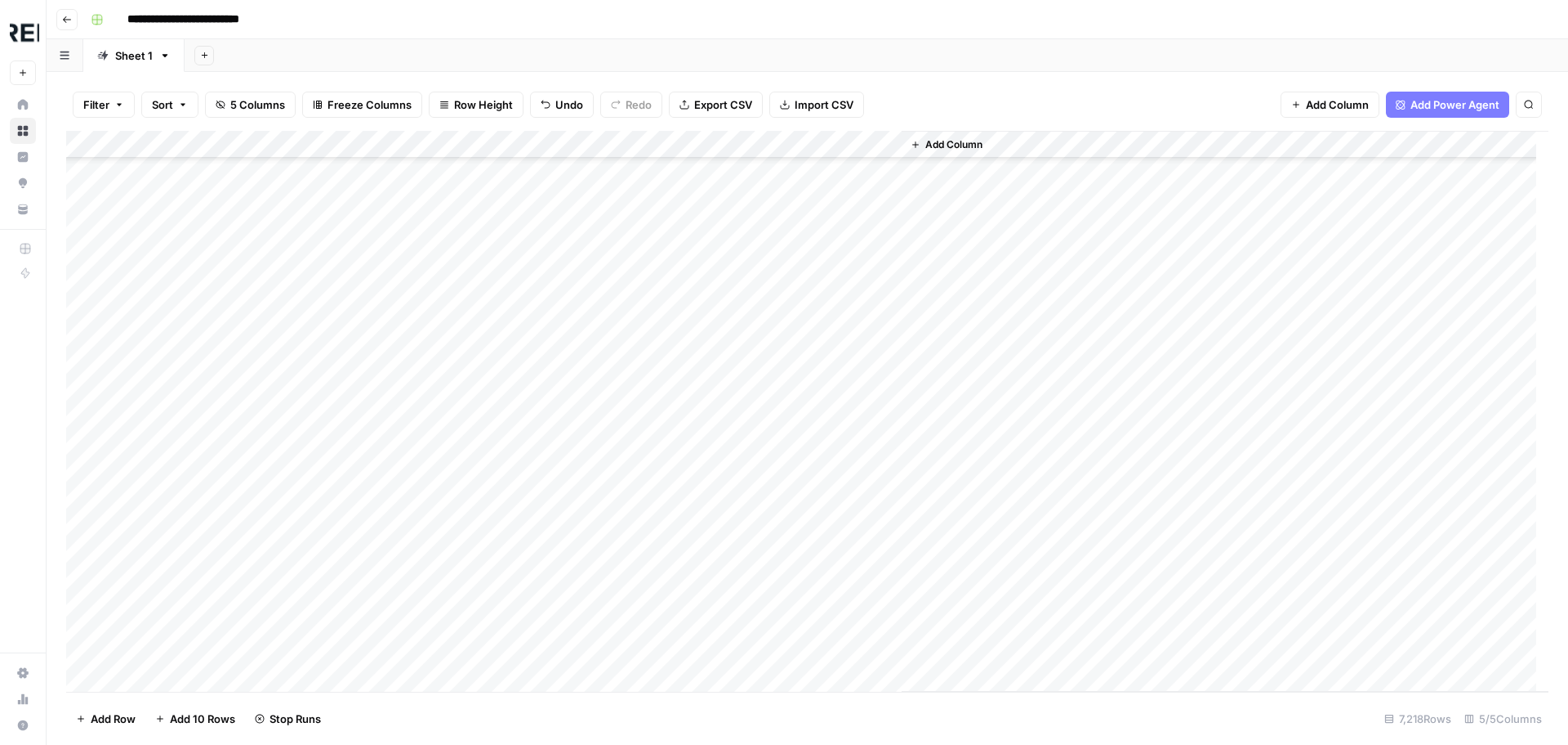
click at [442, 515] on div "Add Column" at bounding box center [807, 411] width 1483 height 561
click at [418, 140] on div "Add Column" at bounding box center [807, 411] width 1483 height 561
click at [422, 142] on div "Add Column" at bounding box center [807, 411] width 1483 height 561
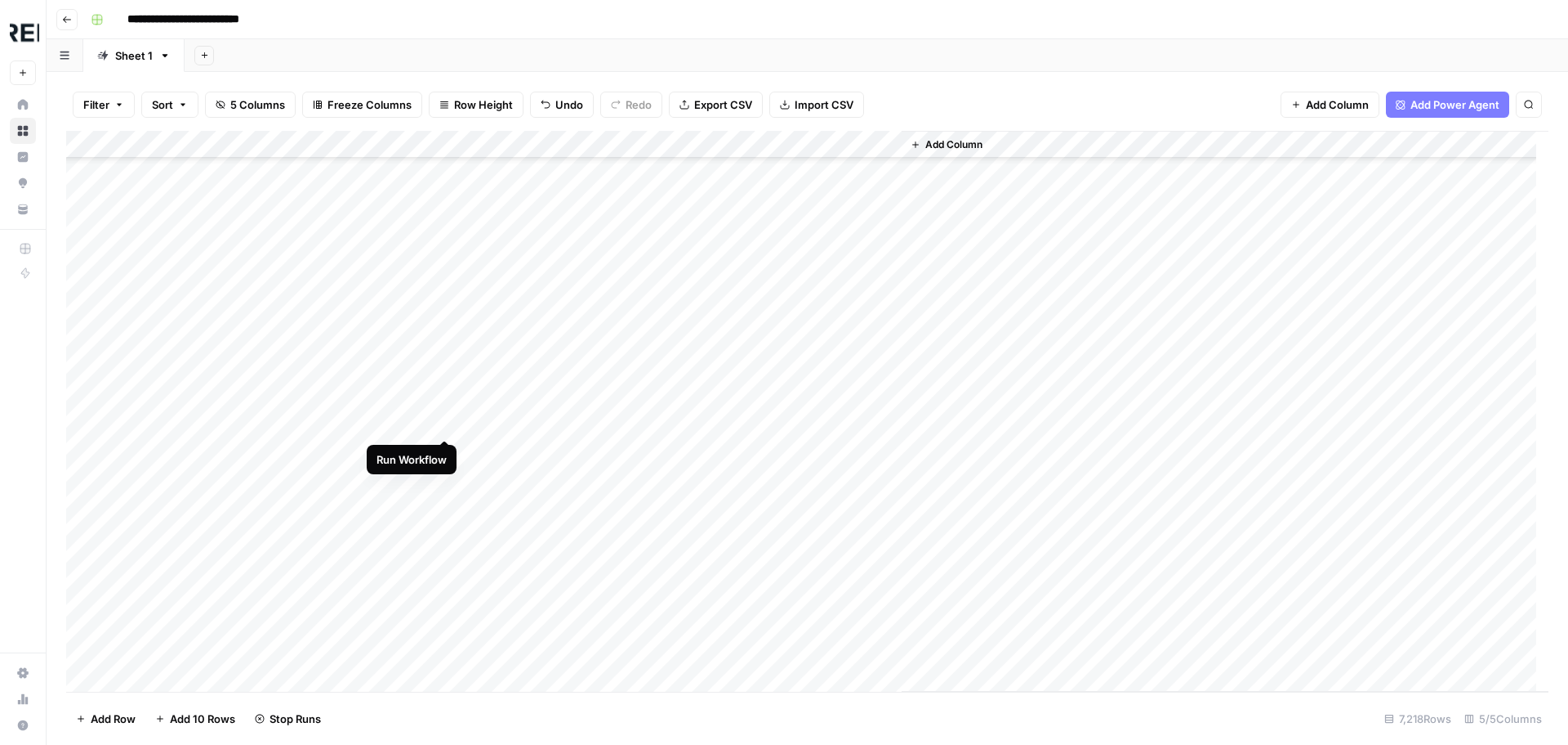
click at [441, 422] on div "Add Column" at bounding box center [807, 411] width 1483 height 561
click at [444, 333] on div "Add Column" at bounding box center [807, 411] width 1483 height 561
click at [446, 310] on div "Add Column" at bounding box center [807, 411] width 1483 height 561
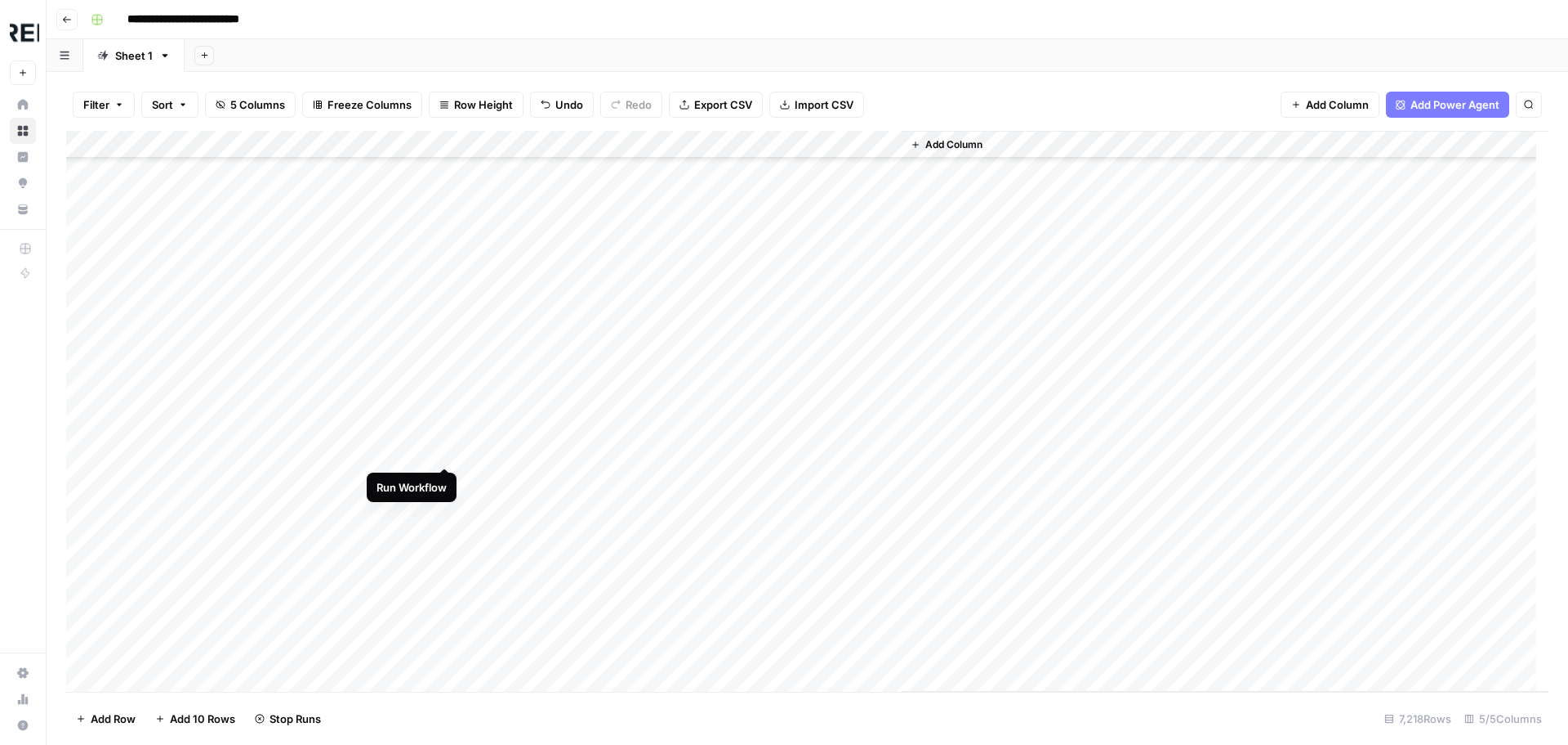
click at [445, 450] on div "Add Column" at bounding box center [807, 411] width 1483 height 561
click at [441, 404] on div "Add Column" at bounding box center [807, 411] width 1483 height 561
click at [441, 570] on div "Add Column" at bounding box center [807, 411] width 1483 height 561
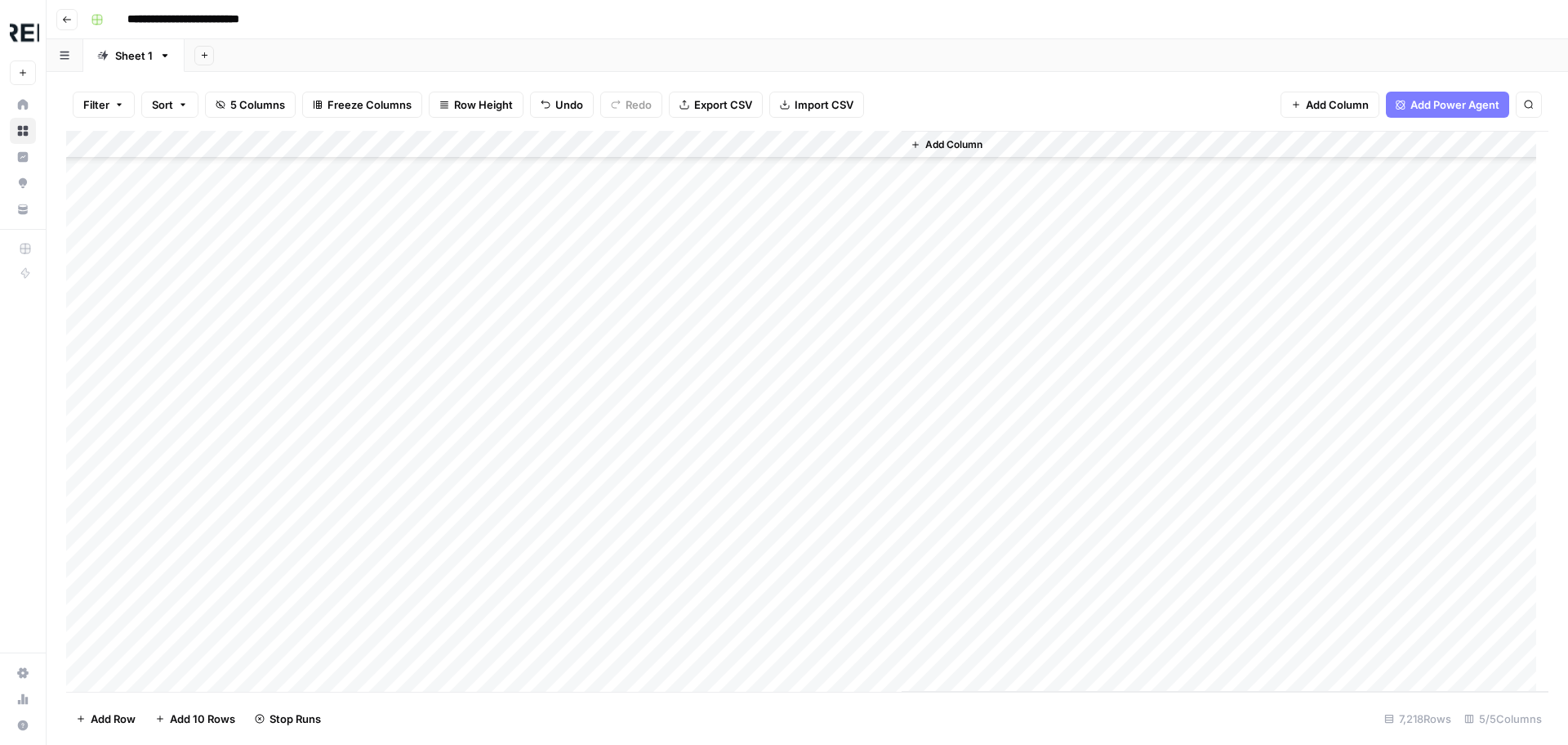
click at [443, 374] on div "Add Column" at bounding box center [807, 411] width 1483 height 561
click at [445, 330] on div "Add Column" at bounding box center [807, 411] width 1483 height 561
click at [447, 412] on div "Add Column" at bounding box center [807, 411] width 1483 height 561
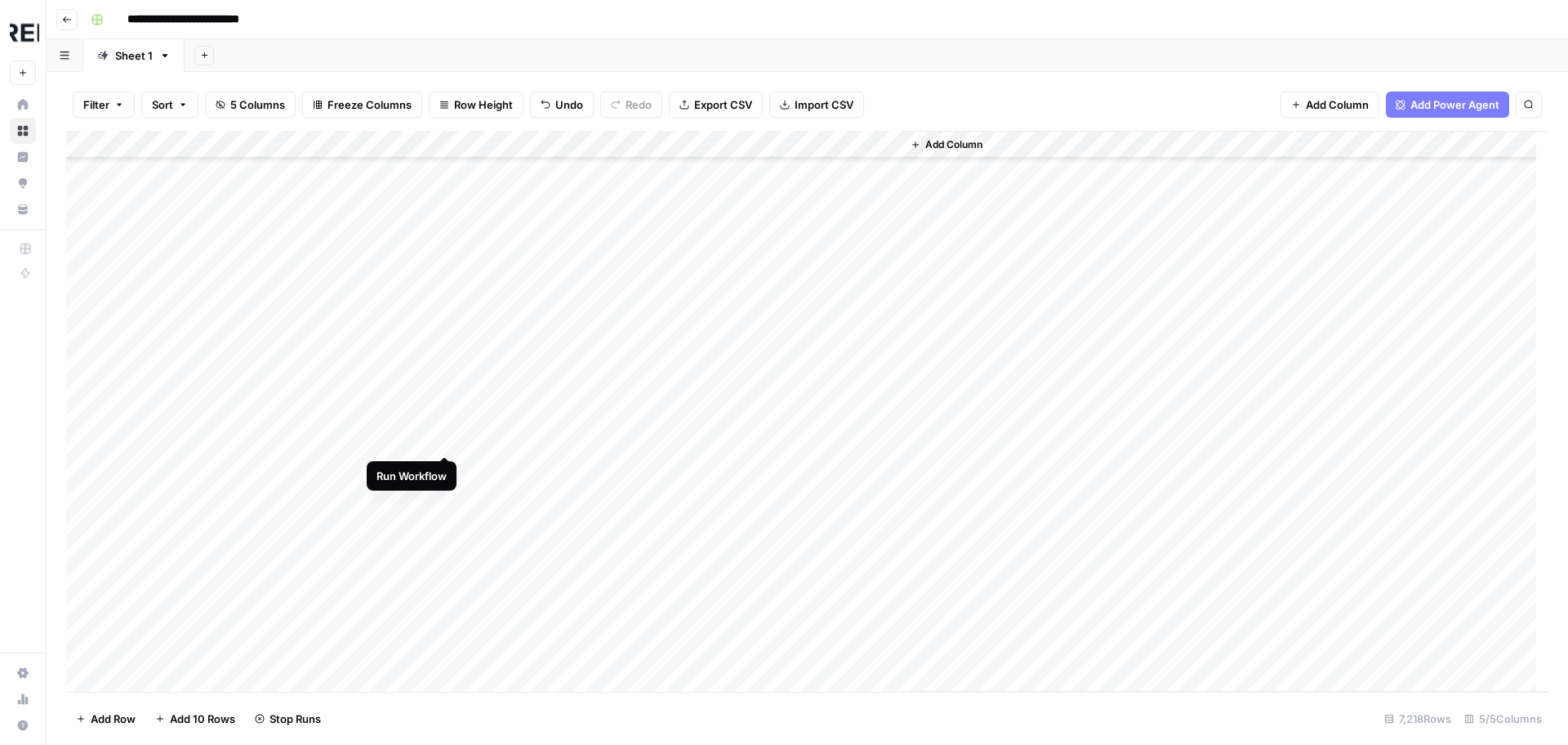
click at [447, 437] on div "Add Column" at bounding box center [807, 411] width 1483 height 561
click at [443, 466] on div "Add Column" at bounding box center [807, 411] width 1483 height 561
click at [442, 495] on div "Add Column" at bounding box center [807, 411] width 1483 height 561
click at [442, 418] on div "Add Column" at bounding box center [807, 411] width 1483 height 561
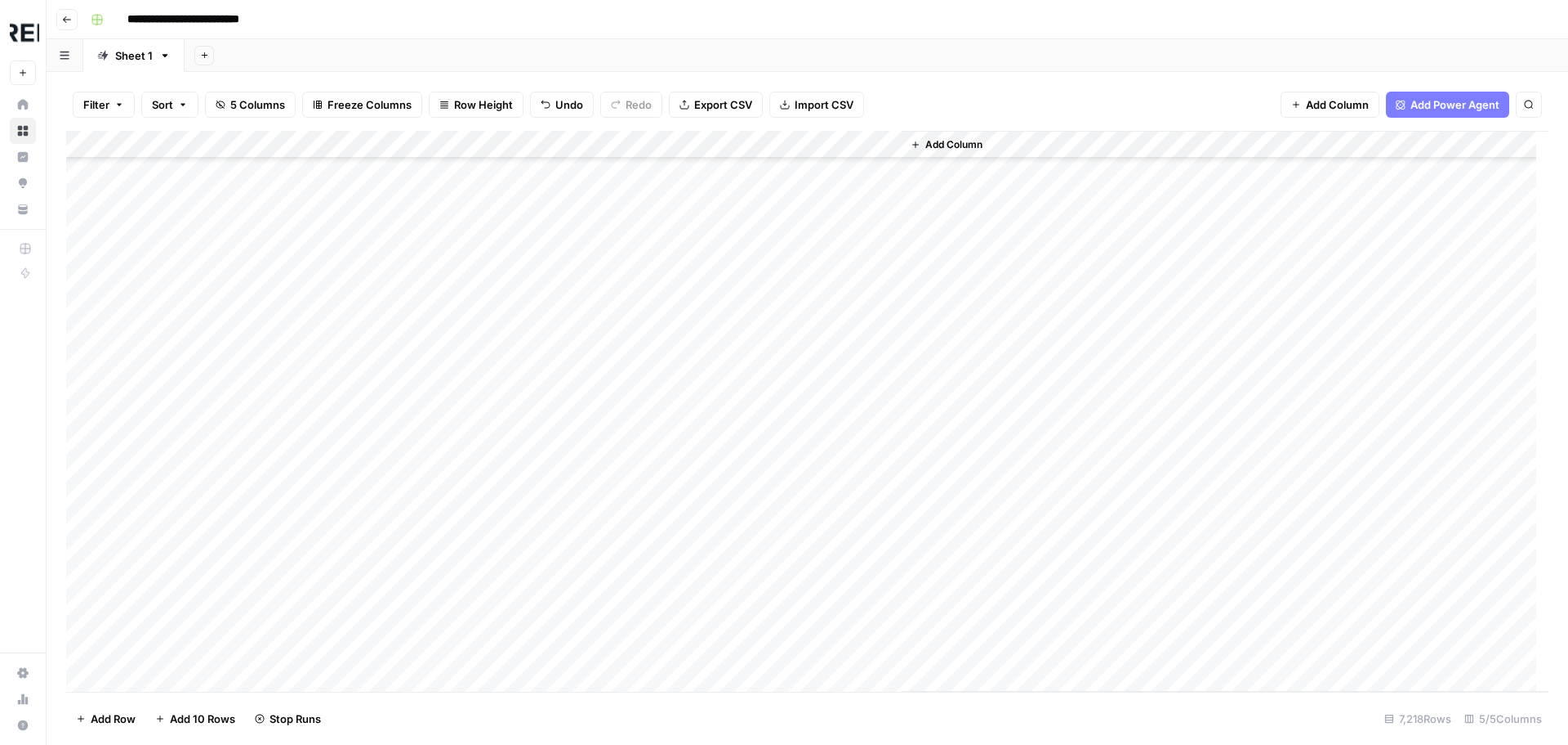
click at [447, 467] on div "Add Column" at bounding box center [807, 411] width 1483 height 561
click at [447, 518] on div "Add Column" at bounding box center [807, 411] width 1483 height 561
click at [447, 554] on div "Add Column" at bounding box center [807, 411] width 1483 height 561
click at [449, 528] on div "Add Column" at bounding box center [807, 411] width 1483 height 561
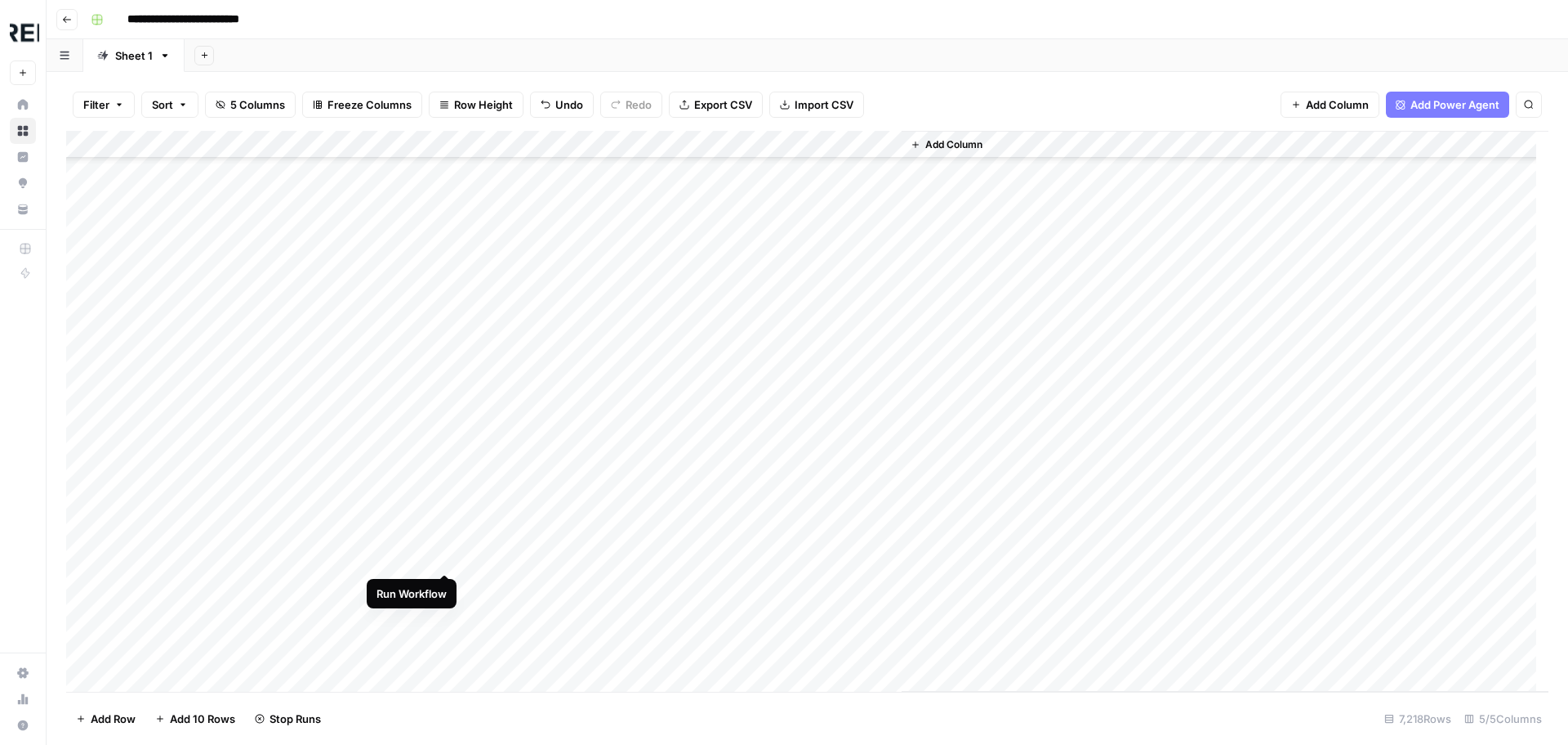
click at [441, 557] on div "Add Column" at bounding box center [807, 411] width 1483 height 561
click at [443, 581] on div "Add Column" at bounding box center [807, 411] width 1483 height 561
click at [447, 343] on div "Add Column" at bounding box center [807, 411] width 1483 height 561
click at [446, 459] on div "Add Column" at bounding box center [807, 411] width 1483 height 561
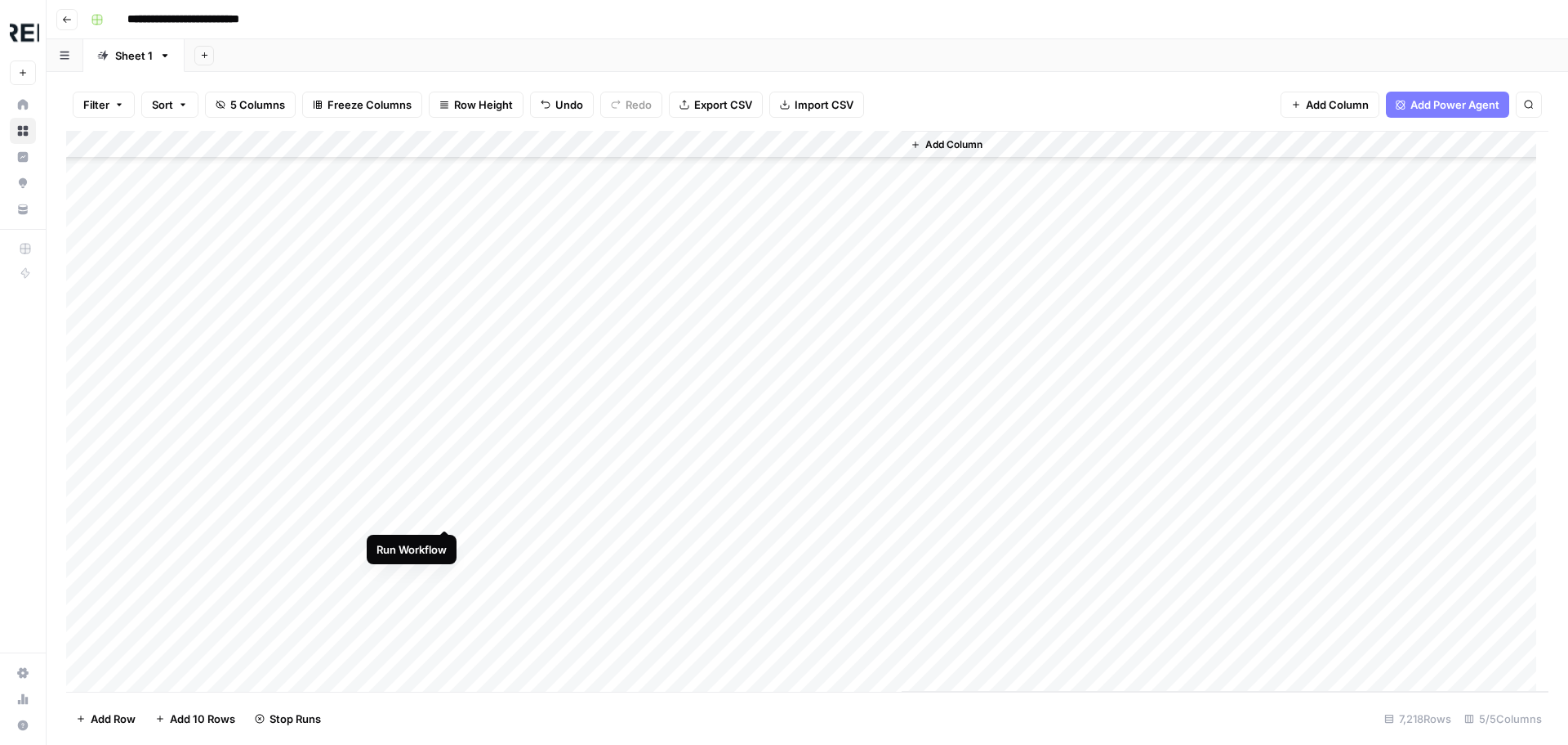
click at [443, 514] on div "Add Column" at bounding box center [807, 411] width 1483 height 561
click at [444, 539] on div "Add Column" at bounding box center [807, 411] width 1483 height 561
click at [445, 564] on div "Add Column" at bounding box center [807, 411] width 1483 height 561
click at [443, 379] on div "Add Column" at bounding box center [807, 411] width 1483 height 561
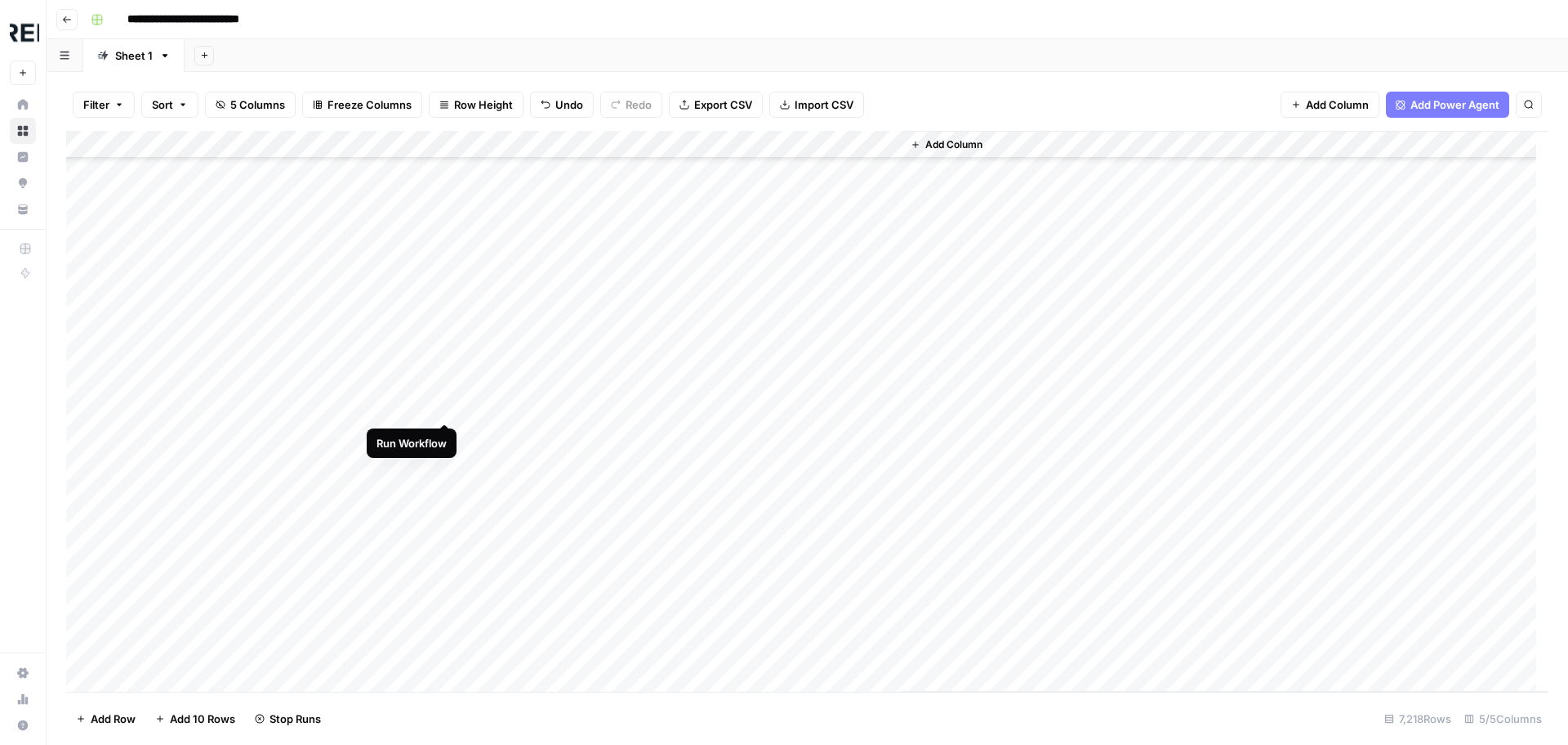
click at [448, 404] on div "Add Column" at bounding box center [807, 411] width 1483 height 561
click at [448, 434] on div "Add Column" at bounding box center [807, 411] width 1483 height 561
click at [447, 461] on div "Add Column" at bounding box center [807, 411] width 1483 height 561
click at [447, 410] on div "Add Column" at bounding box center [807, 411] width 1483 height 561
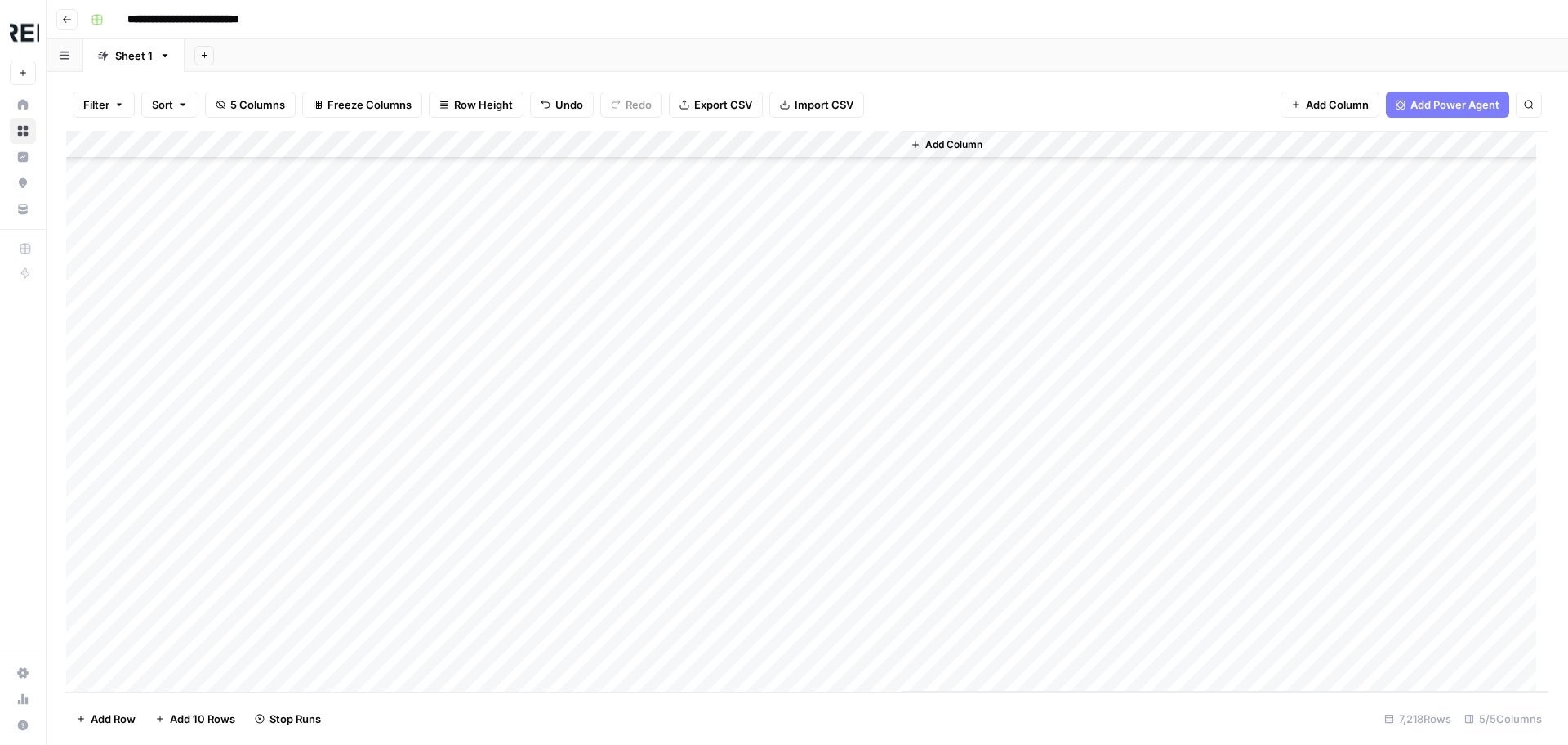
scroll to position [76092, 0]
click at [444, 387] on div "Add Column" at bounding box center [807, 411] width 1483 height 561
click at [443, 497] on div "Add Column" at bounding box center [807, 411] width 1483 height 561
click at [448, 302] on div "Add Column" at bounding box center [807, 411] width 1483 height 561
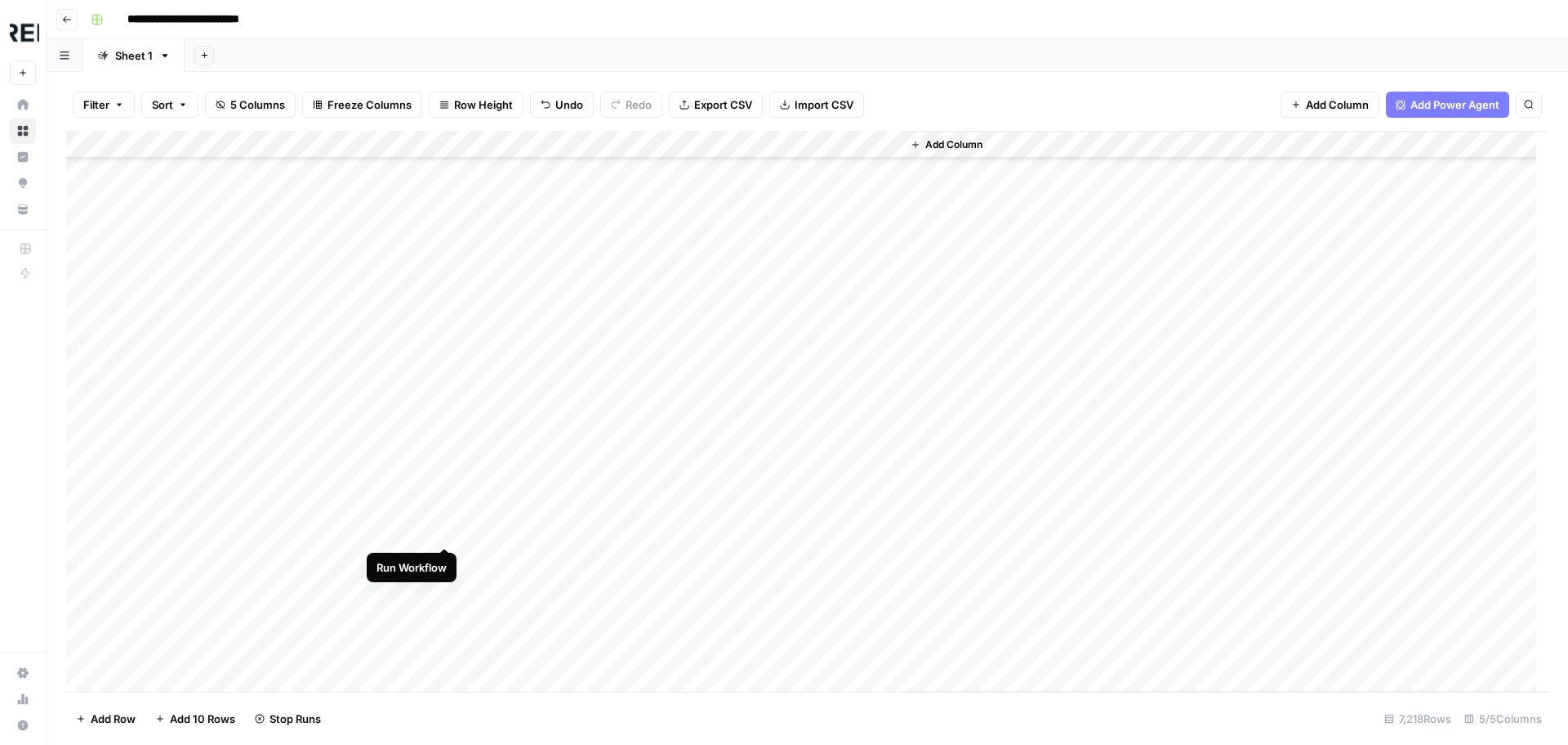
click at [447, 530] on div "Add Column" at bounding box center [807, 411] width 1483 height 561
click at [449, 454] on div "Add Column" at bounding box center [807, 411] width 1483 height 561
click at [446, 503] on div "Add Column" at bounding box center [807, 411] width 1483 height 561
click at [442, 537] on div "Add Column" at bounding box center [807, 411] width 1483 height 561
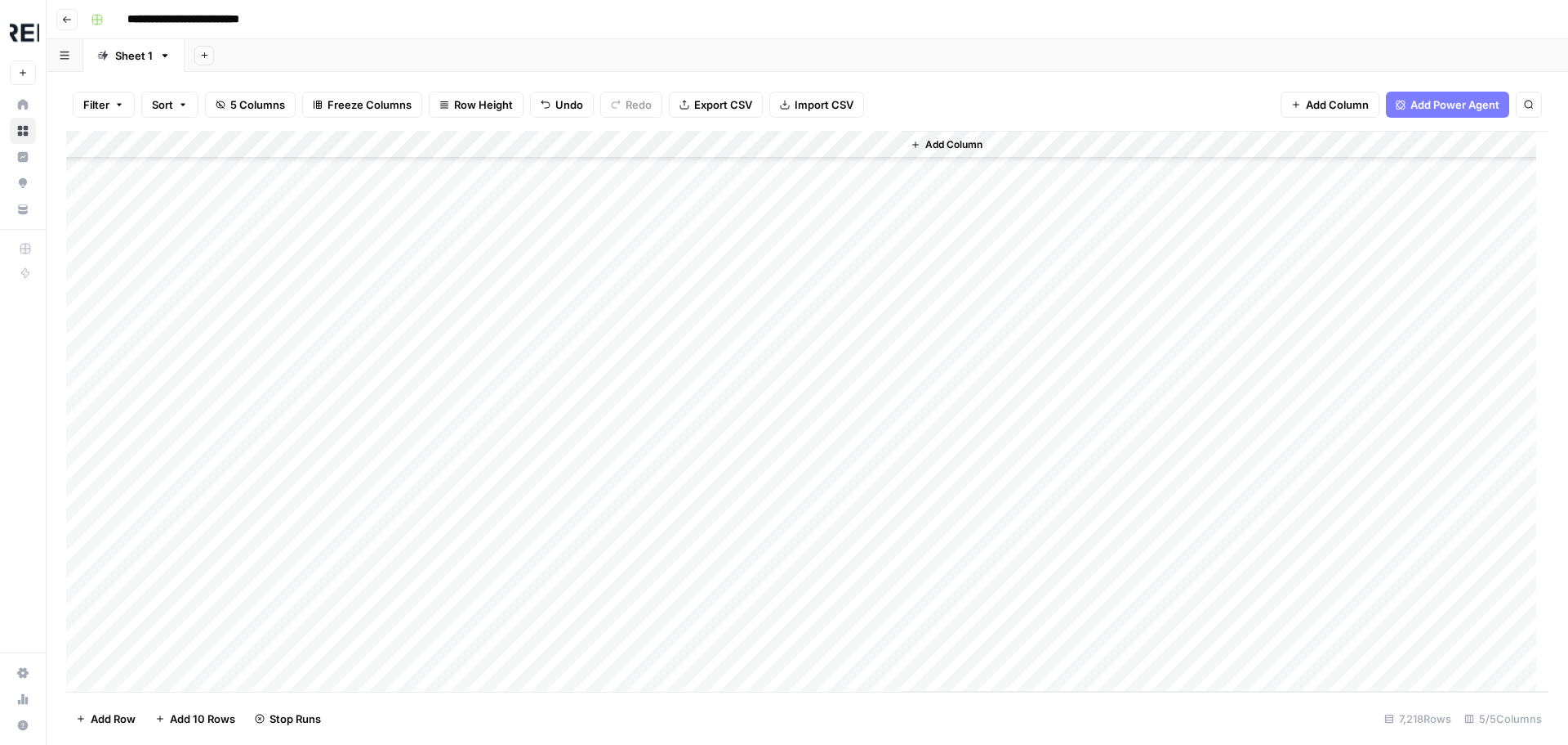
scroll to position [76991, 0]
click at [446, 261] on div "Add Column" at bounding box center [807, 411] width 1483 height 561
click at [443, 324] on div "Add Column" at bounding box center [807, 411] width 1483 height 561
click at [447, 596] on div "Add Column" at bounding box center [807, 411] width 1483 height 561
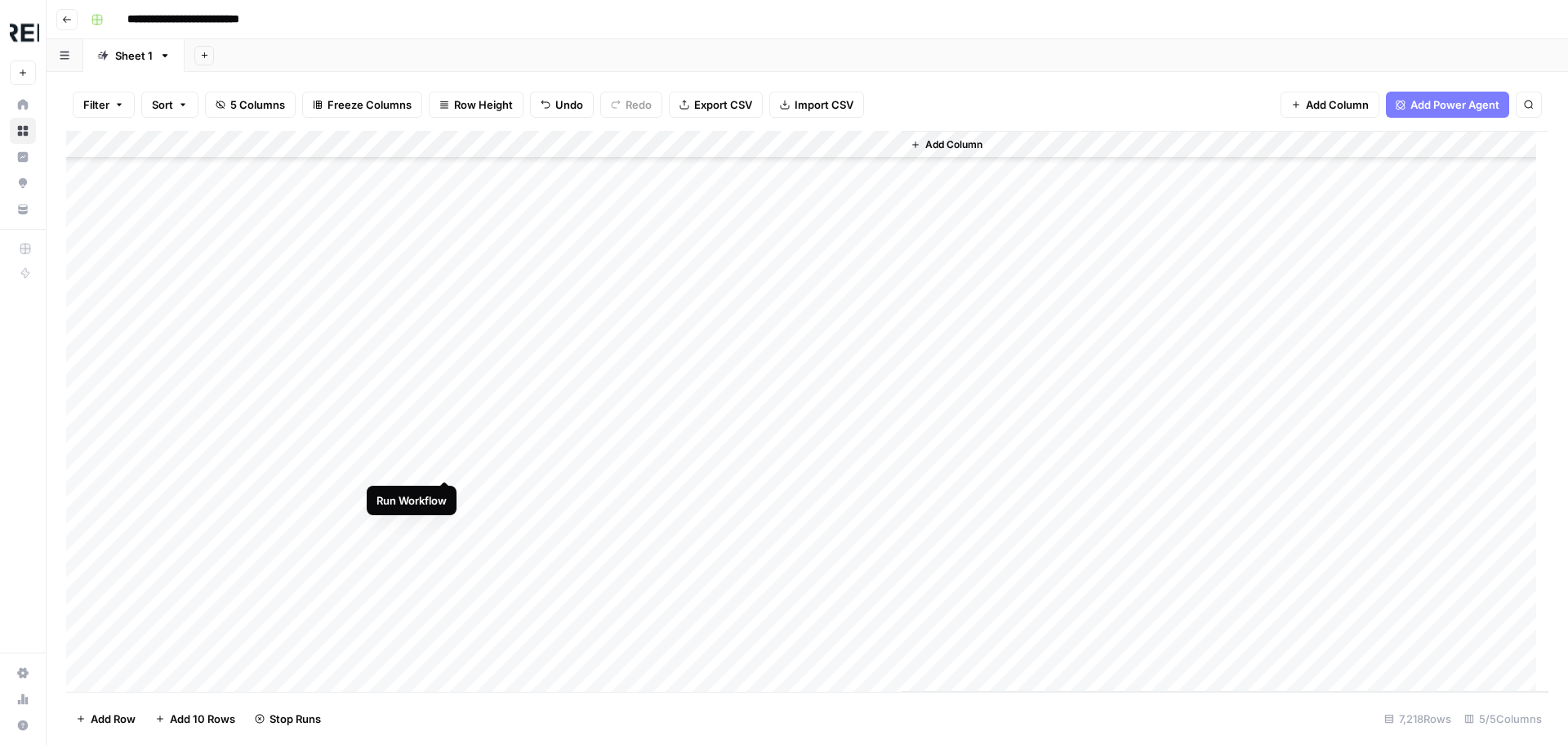
click at [446, 467] on div "Add Column" at bounding box center [807, 411] width 1483 height 561
click at [445, 493] on div "Add Column" at bounding box center [807, 411] width 1483 height 561
click at [445, 549] on div "Add Column" at bounding box center [807, 411] width 1483 height 561
click at [438, 630] on div "Add Column" at bounding box center [807, 411] width 1483 height 561
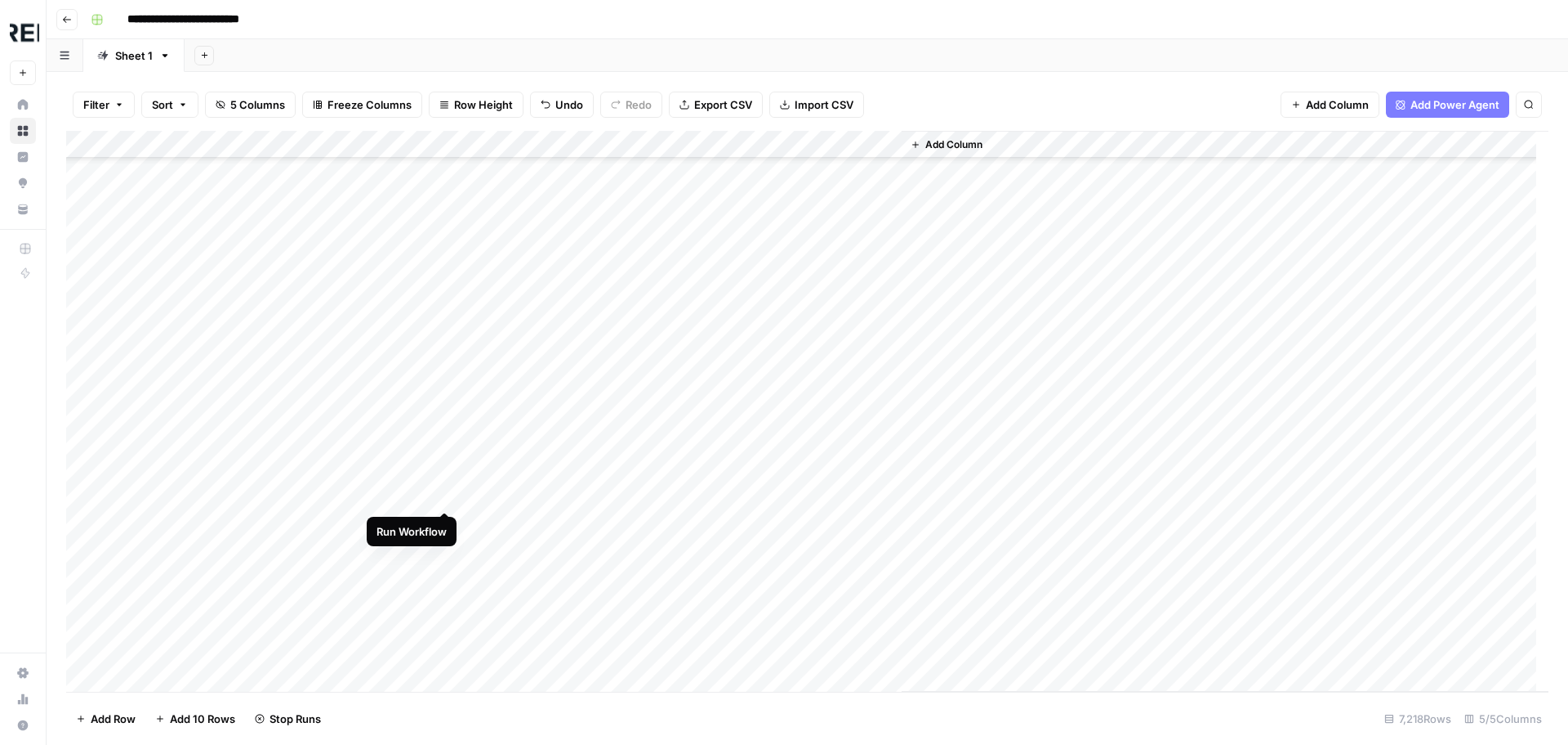
click at [445, 491] on div "Add Column" at bounding box center [807, 411] width 1483 height 561
click at [445, 362] on div "Add Column" at bounding box center [807, 411] width 1483 height 561
click at [446, 524] on div "Add Column" at bounding box center [807, 411] width 1483 height 561
click at [445, 552] on div "Add Column" at bounding box center [807, 411] width 1483 height 561
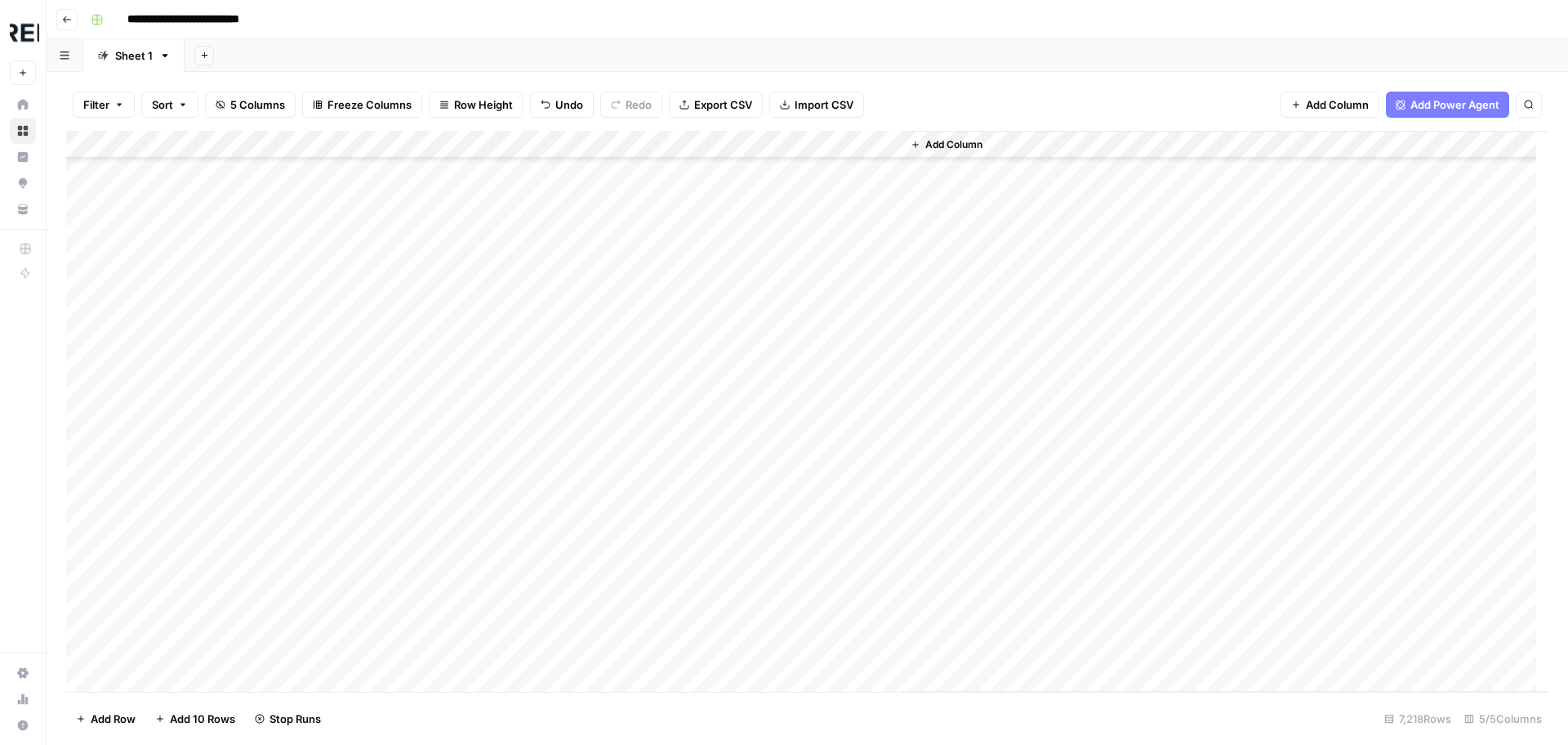
scroll to position [77727, 0]
click at [446, 500] on div "Add Column" at bounding box center [807, 411] width 1483 height 561
click at [445, 505] on div "Add Column" at bounding box center [807, 411] width 1483 height 561
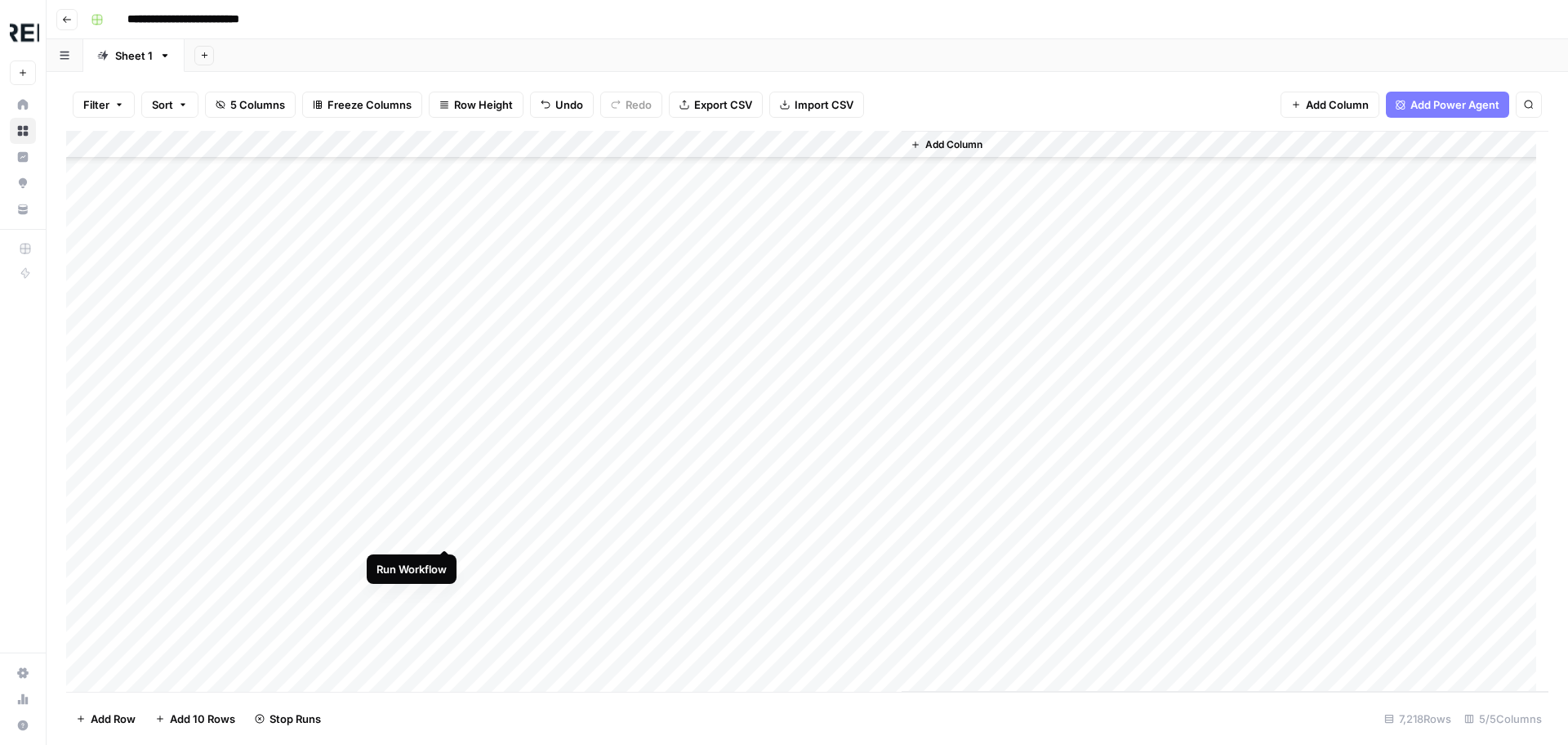
click at [442, 531] on div "Add Column" at bounding box center [807, 411] width 1483 height 561
click at [442, 429] on div "Add Column" at bounding box center [807, 411] width 1483 height 561
click at [446, 455] on div "Add Column" at bounding box center [807, 411] width 1483 height 561
click at [447, 563] on div "Add Column" at bounding box center [807, 411] width 1483 height 561
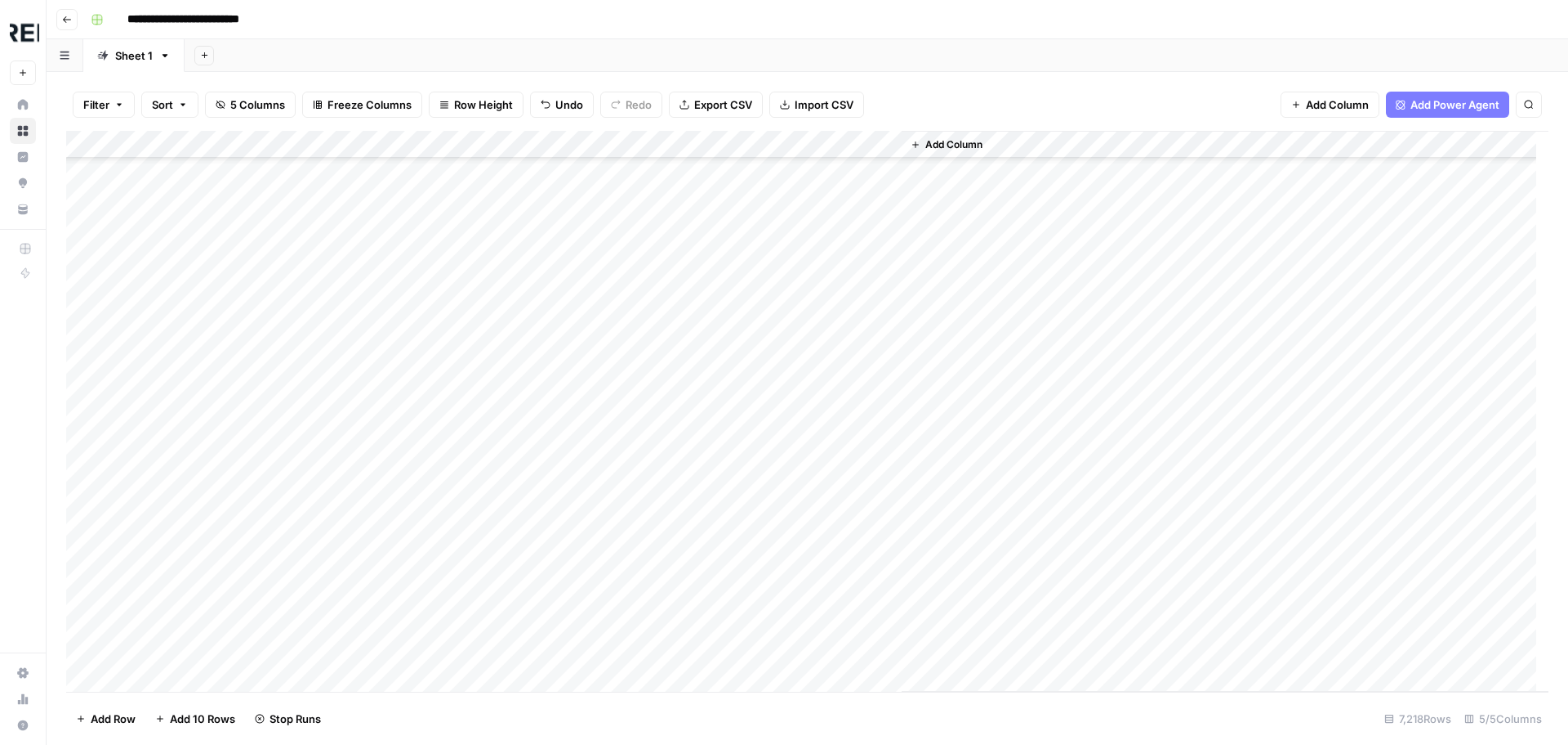
click at [447, 595] on div "Add Column" at bounding box center [807, 411] width 1483 height 561
click at [447, 618] on div "Add Column" at bounding box center [807, 411] width 1483 height 561
click at [443, 458] on div "Add Column" at bounding box center [807, 411] width 1483 height 561
click at [444, 485] on div "Add Column" at bounding box center [807, 411] width 1483 height 561
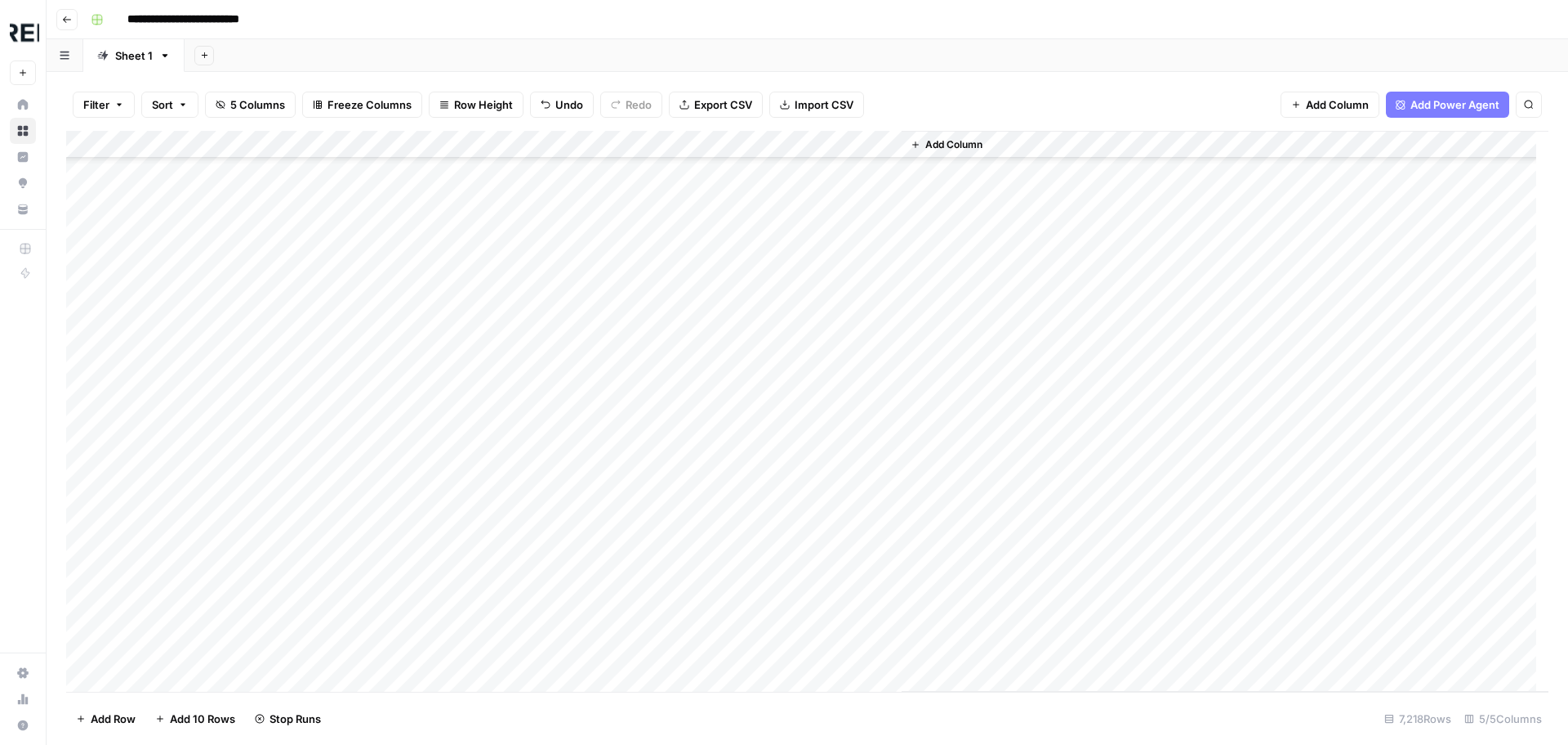
scroll to position [78462, 0]
click at [449, 432] on div "Add Column" at bounding box center [807, 411] width 1483 height 561
click at [449, 545] on div "Add Column" at bounding box center [807, 411] width 1483 height 561
click at [449, 598] on div "Add Column" at bounding box center [807, 411] width 1483 height 561
click at [442, 657] on div "Add Column" at bounding box center [807, 411] width 1483 height 561
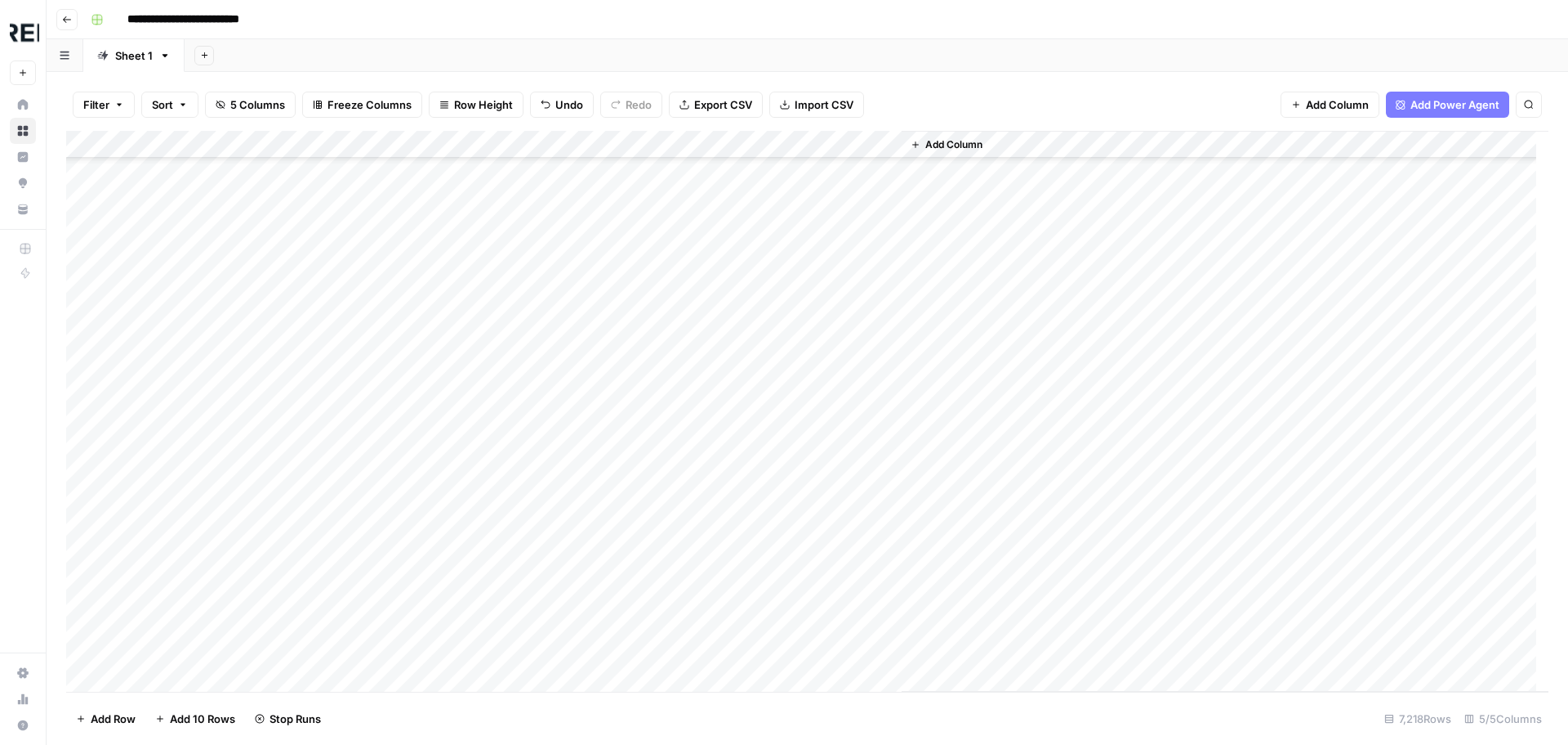
scroll to position [78953, 0]
click at [445, 389] on div "Add Column" at bounding box center [807, 411] width 1483 height 561
click at [446, 413] on div "Add Column" at bounding box center [807, 411] width 1483 height 561
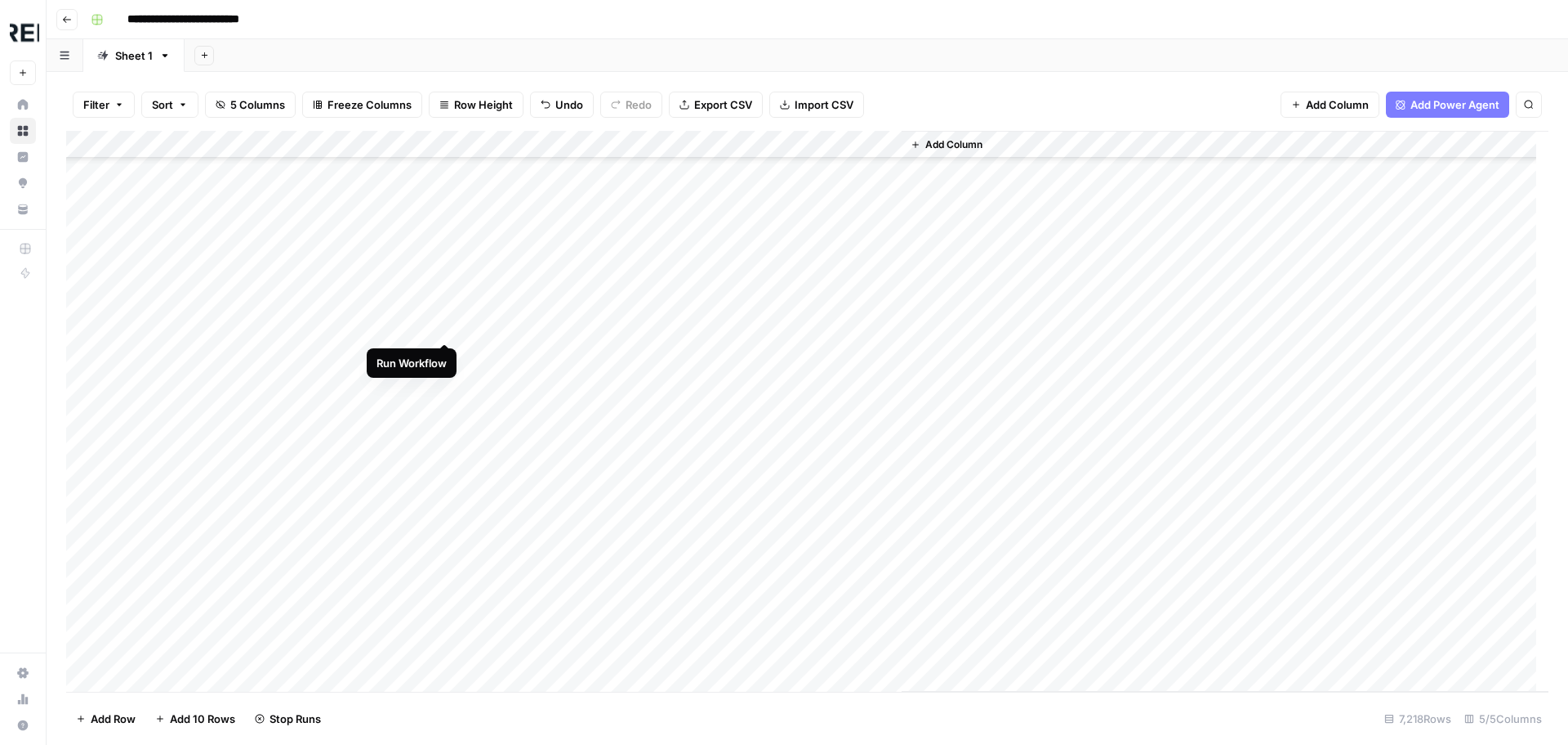
click at [447, 323] on div "Add Column" at bounding box center [807, 411] width 1483 height 561
click at [257, 210] on div "Add Column" at bounding box center [807, 411] width 1483 height 561
click at [253, 326] on div "Add Column" at bounding box center [807, 411] width 1483 height 561
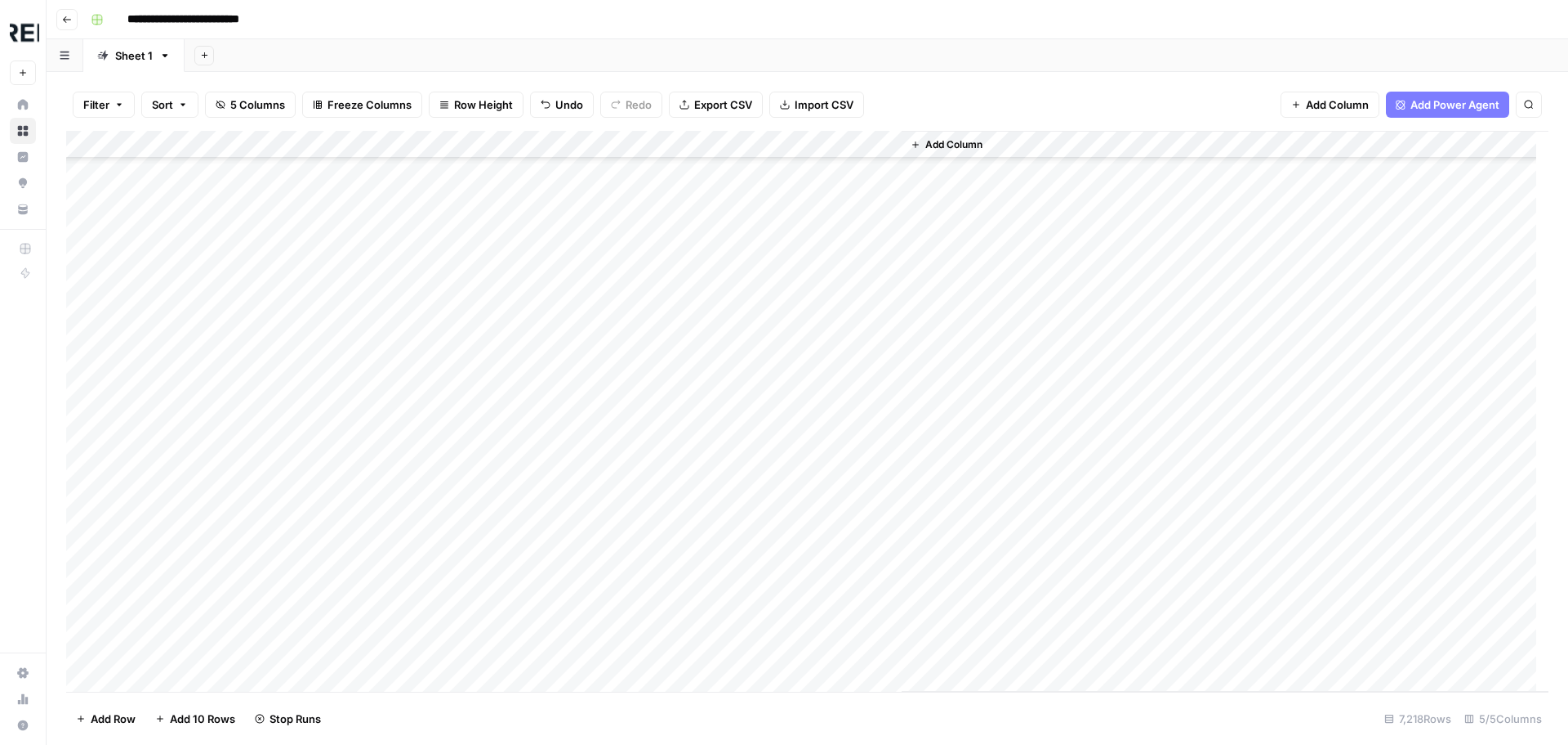
scroll to position [78790, 0]
click at [254, 565] on div "Add Column" at bounding box center [807, 411] width 1483 height 561
click at [445, 343] on div "Add Column" at bounding box center [807, 411] width 1483 height 561
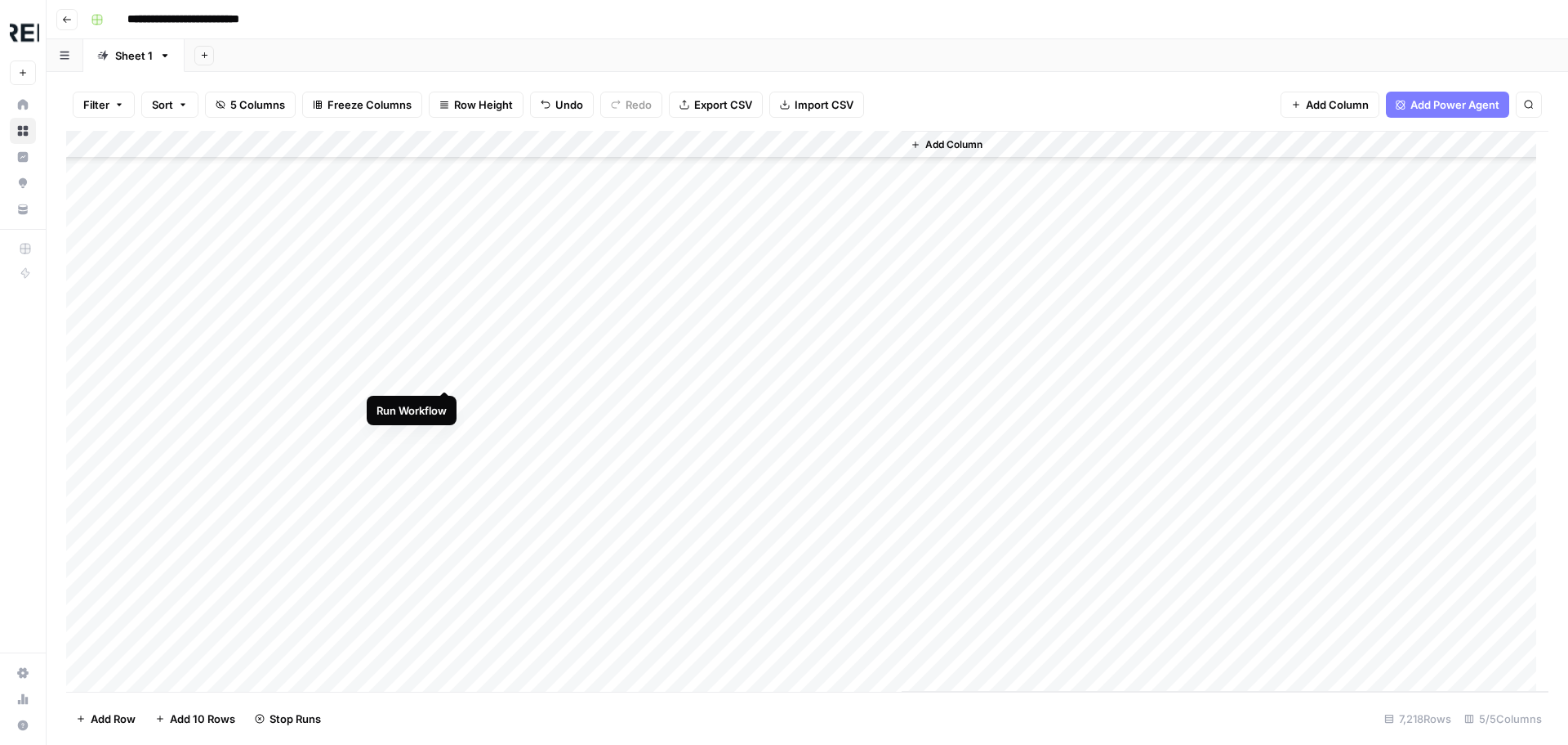
click at [444, 374] on div "Add Column" at bounding box center [807, 411] width 1483 height 561
click at [446, 429] on div "Add Column" at bounding box center [807, 411] width 1483 height 561
click at [447, 315] on div "Add Column" at bounding box center [807, 411] width 1483 height 561
click at [449, 256] on div "Add Column" at bounding box center [807, 411] width 1483 height 561
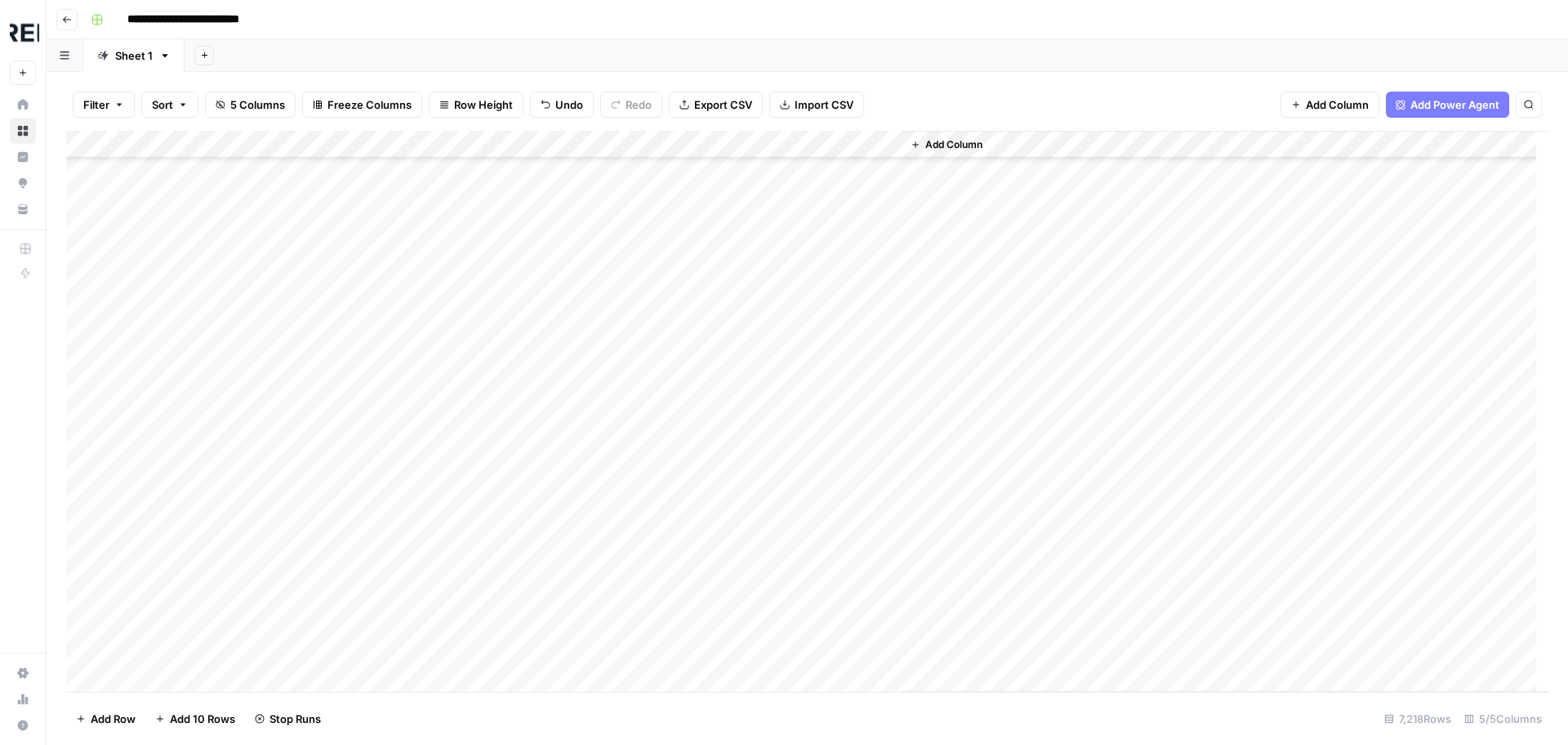
scroll to position [79852, 0]
click at [446, 458] on div "Add Column" at bounding box center [807, 411] width 1483 height 561
click at [443, 439] on div "Add Column" at bounding box center [807, 411] width 1483 height 561
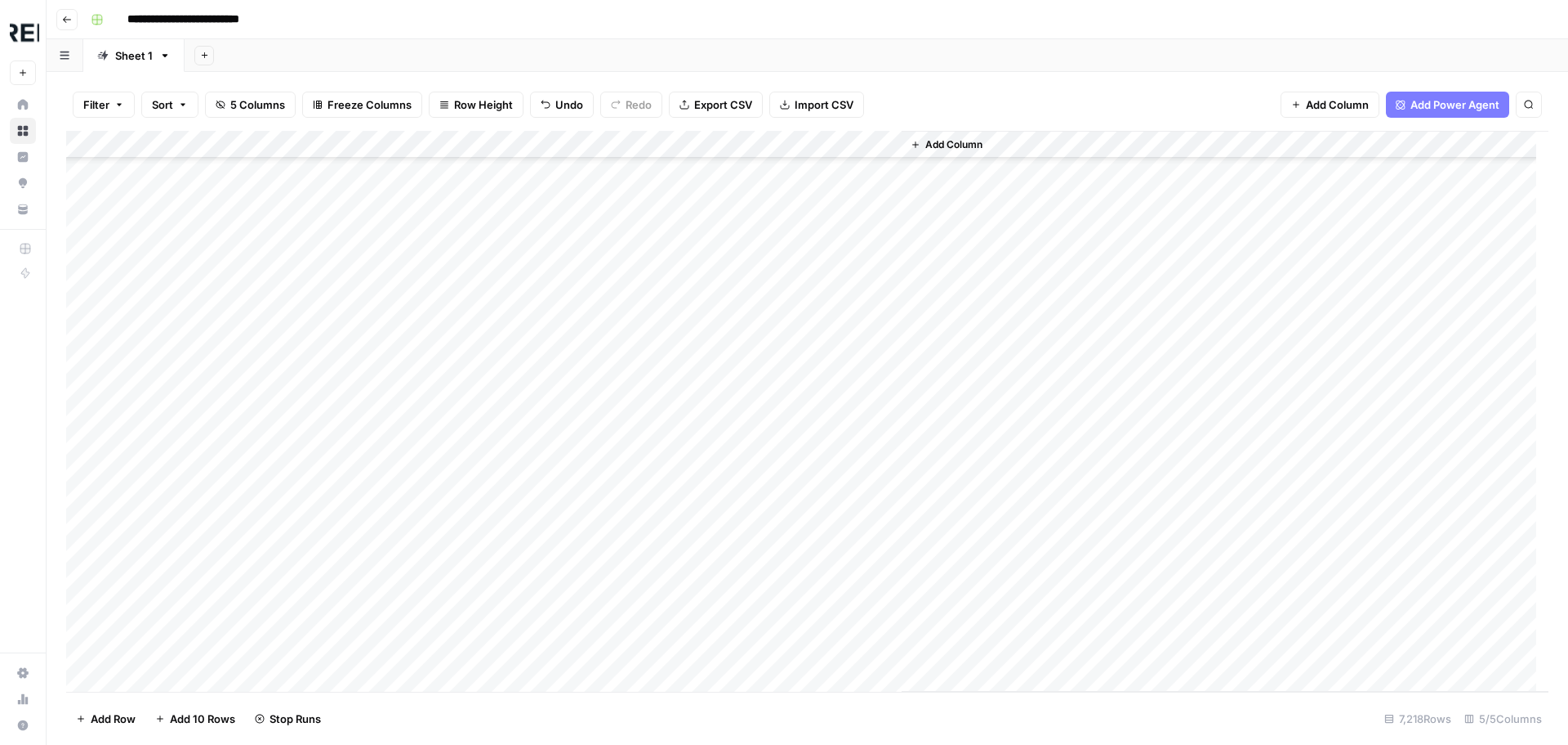
click at [443, 440] on div "Add Column" at bounding box center [807, 411] width 1483 height 561
click at [445, 386] on div "Add Column" at bounding box center [807, 411] width 1483 height 561
click at [442, 414] on div "Add Column" at bounding box center [807, 411] width 1483 height 561
click at [453, 437] on div "Add Column" at bounding box center [807, 411] width 1483 height 561
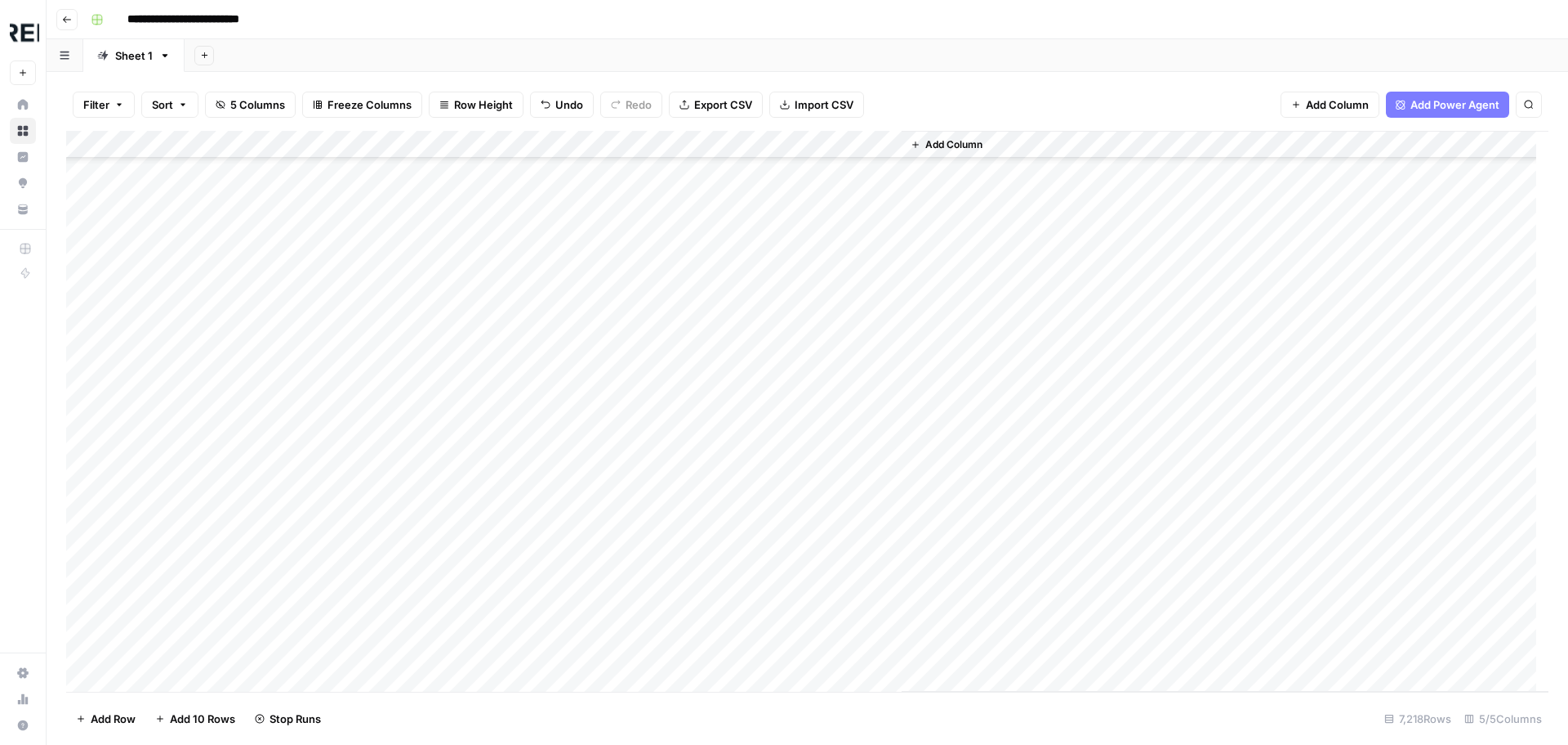
scroll to position [80425, 0]
click at [443, 390] on div "Add Column" at bounding box center [807, 411] width 1483 height 561
click at [446, 472] on div "Add Column" at bounding box center [807, 411] width 1483 height 561
click at [442, 556] on div "Add Column" at bounding box center [807, 411] width 1483 height 561
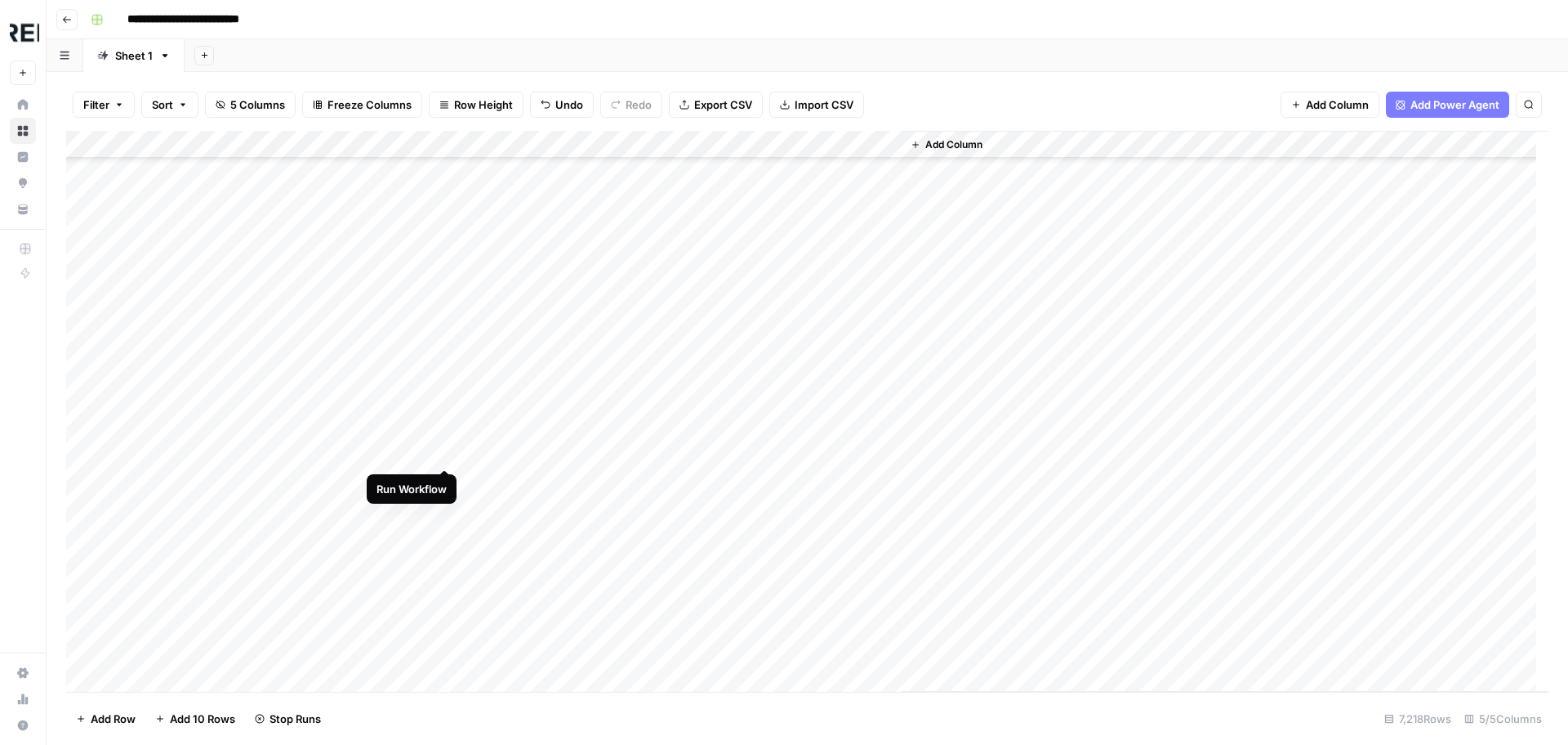
click at [445, 451] on div "Add Column" at bounding box center [807, 411] width 1483 height 561
click at [446, 506] on div "Add Column" at bounding box center [807, 411] width 1483 height 561
click at [445, 339] on div "Add Column" at bounding box center [807, 411] width 1483 height 561
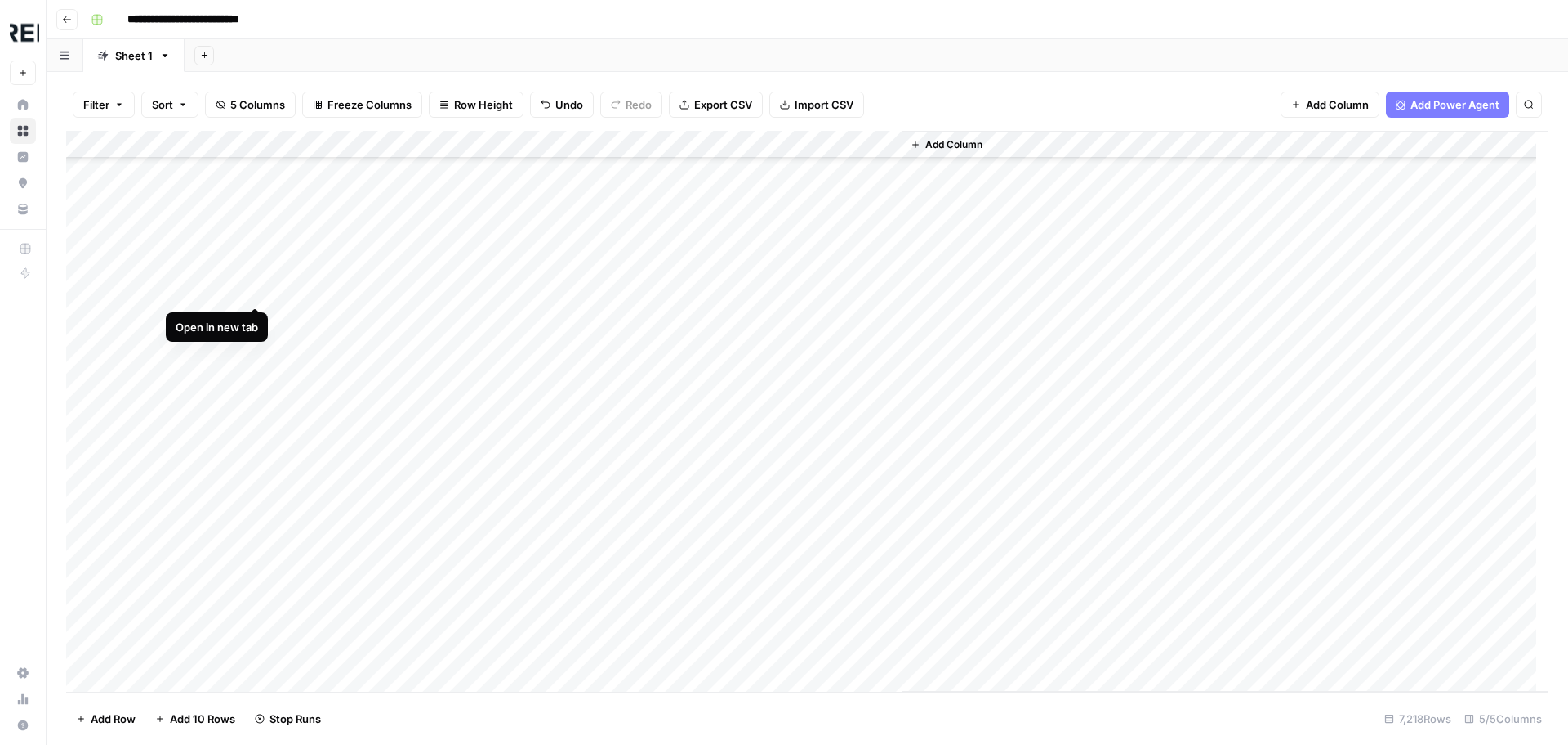
click at [251, 291] on div "Add Column" at bounding box center [807, 411] width 1483 height 561
click at [447, 374] on div "Add Column" at bounding box center [807, 411] width 1483 height 561
click at [444, 482] on div "Add Column" at bounding box center [807, 411] width 1483 height 561
click at [446, 493] on div "Add Column" at bounding box center [807, 411] width 1483 height 561
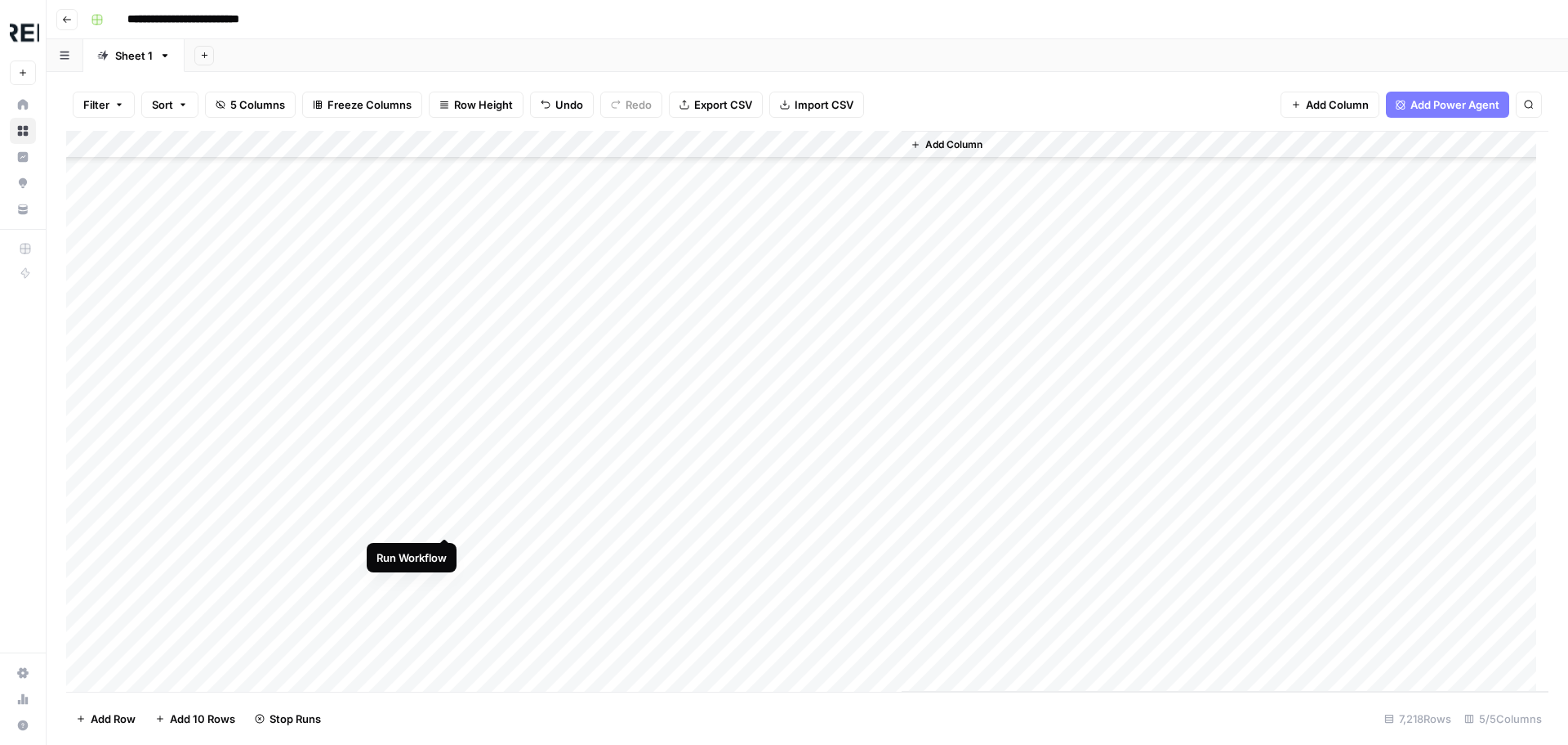
click at [444, 520] on div "Add Column" at bounding box center [807, 411] width 1483 height 561
click at [838, 467] on div "Add Column" at bounding box center [807, 411] width 1483 height 561
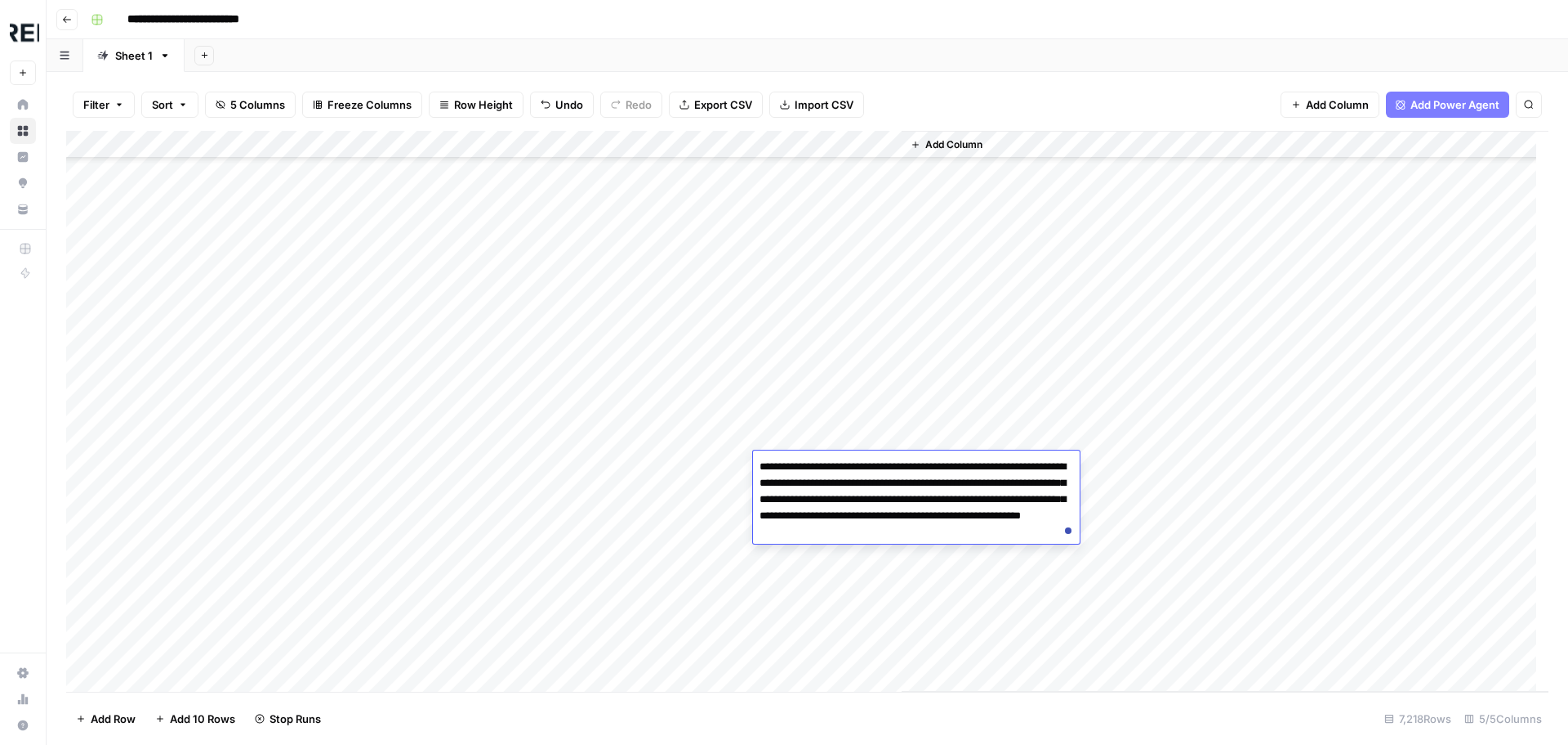
click at [1105, 462] on div "Add Column" at bounding box center [1226, 411] width 647 height 561
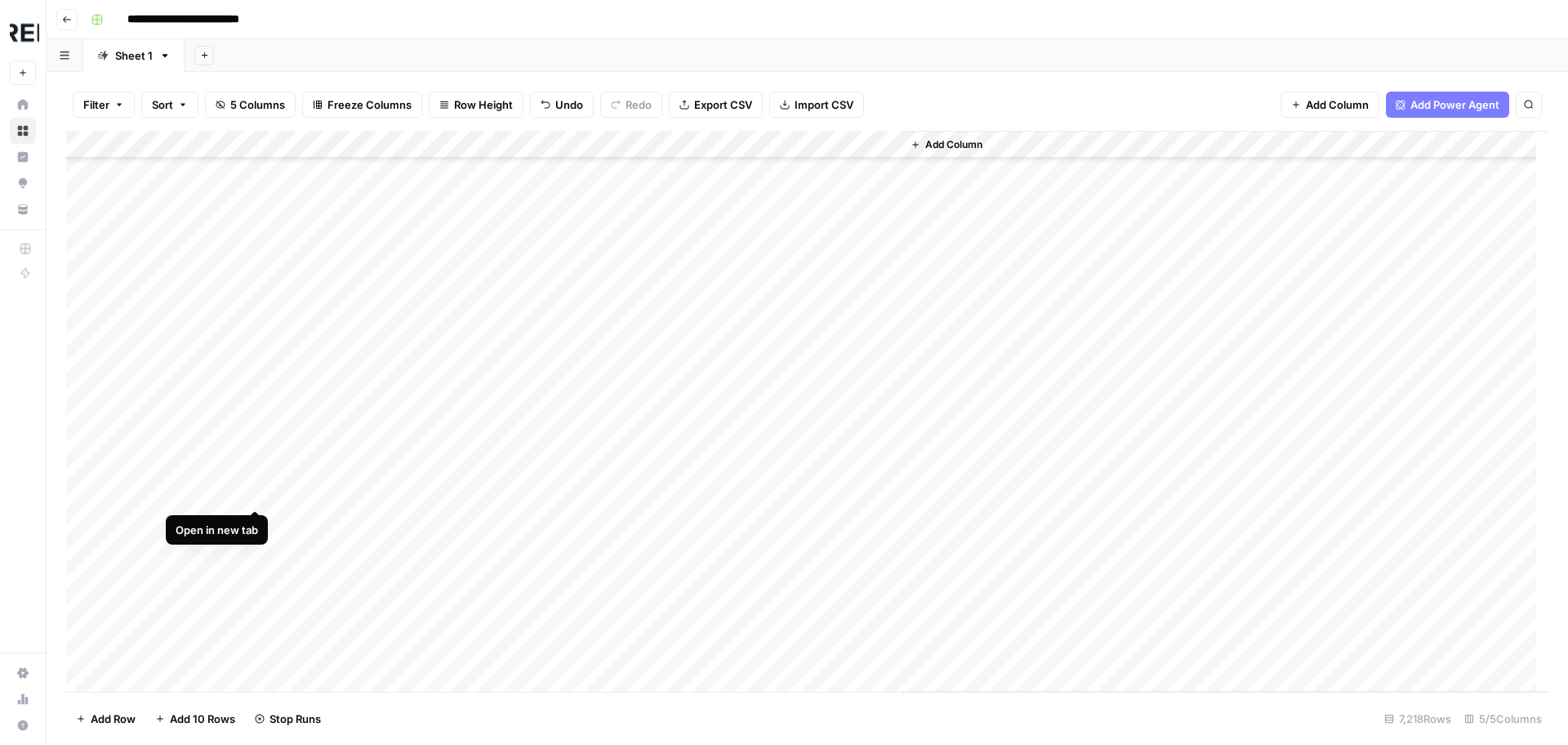
scroll to position [81487, 0]
click at [443, 492] on div "Add Column" at bounding box center [807, 411] width 1483 height 561
click at [443, 521] on div "Add Column" at bounding box center [807, 411] width 1483 height 561
click at [447, 578] on div "Add Column" at bounding box center [807, 411] width 1483 height 561
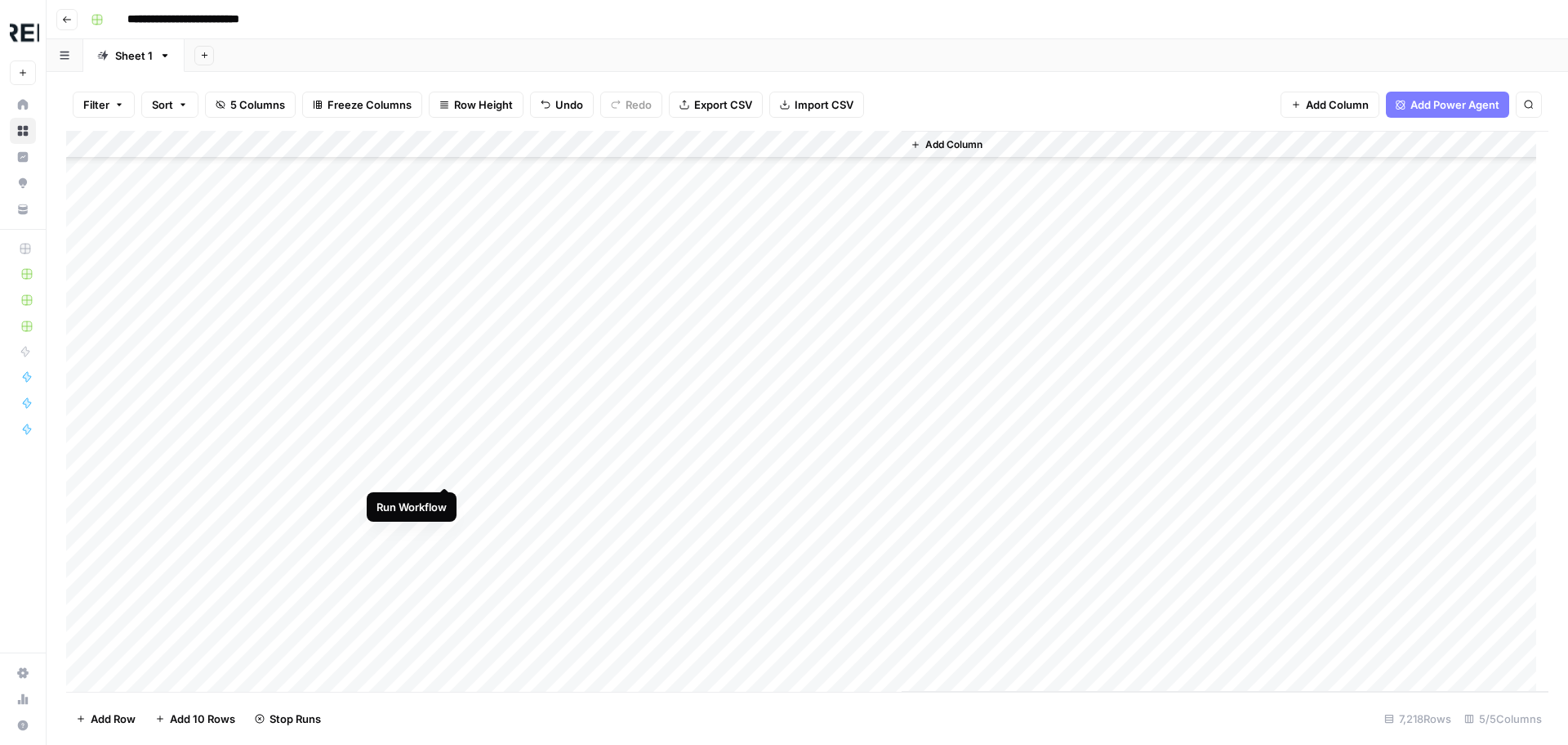
click at [451, 463] on div "Add Column" at bounding box center [807, 411] width 1483 height 561
click at [445, 494] on div "Add Column" at bounding box center [807, 411] width 1483 height 561
click at [444, 528] on div "Add Column" at bounding box center [807, 411] width 1483 height 561
click at [447, 413] on div "Add Column" at bounding box center [807, 411] width 1483 height 561
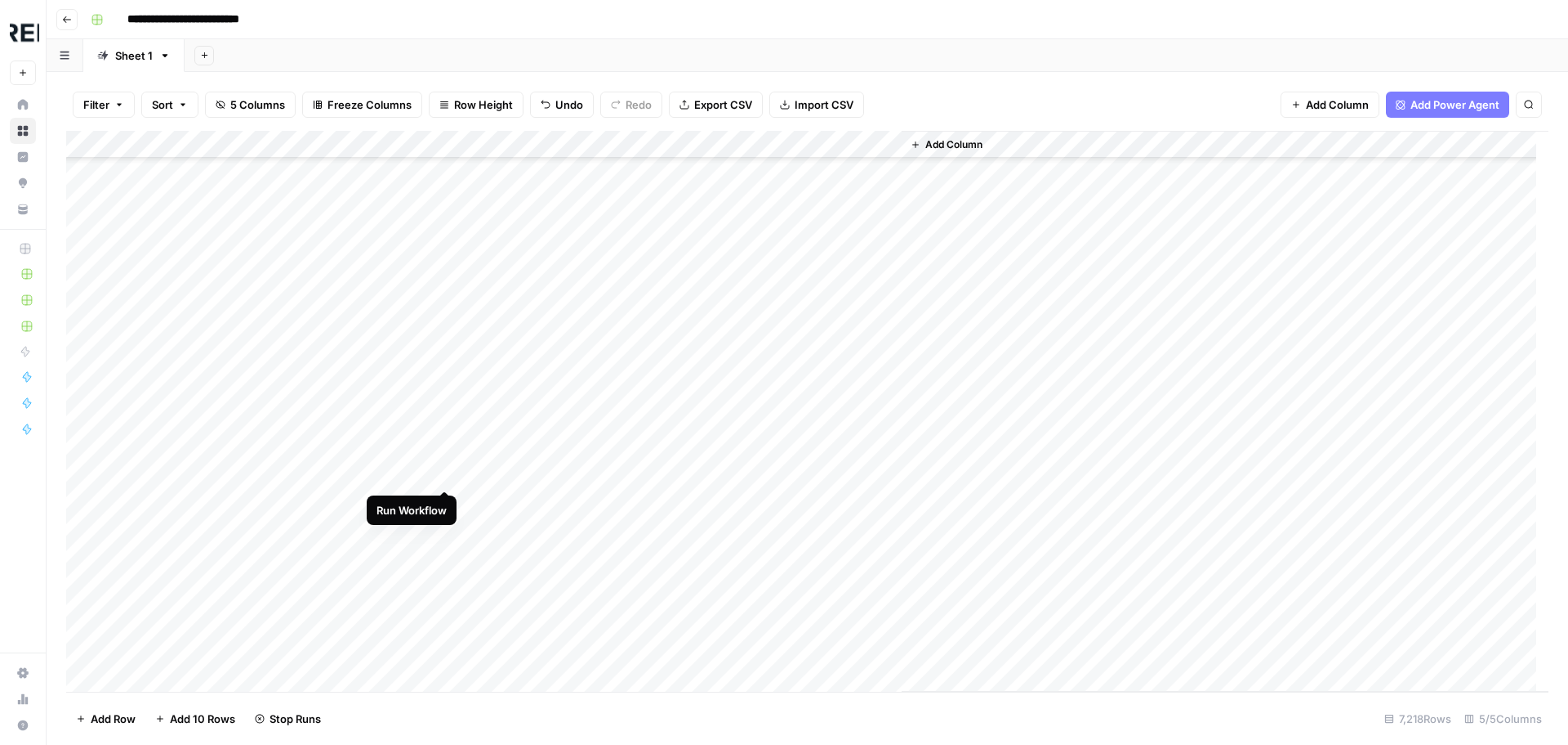
click at [448, 472] on div "Add Column" at bounding box center [807, 411] width 1483 height 561
click at [445, 501] on div "Add Column" at bounding box center [807, 411] width 1483 height 561
click at [445, 583] on div "Add Column" at bounding box center [807, 411] width 1483 height 561
click at [443, 445] on div "Add Column" at bounding box center [807, 411] width 1483 height 561
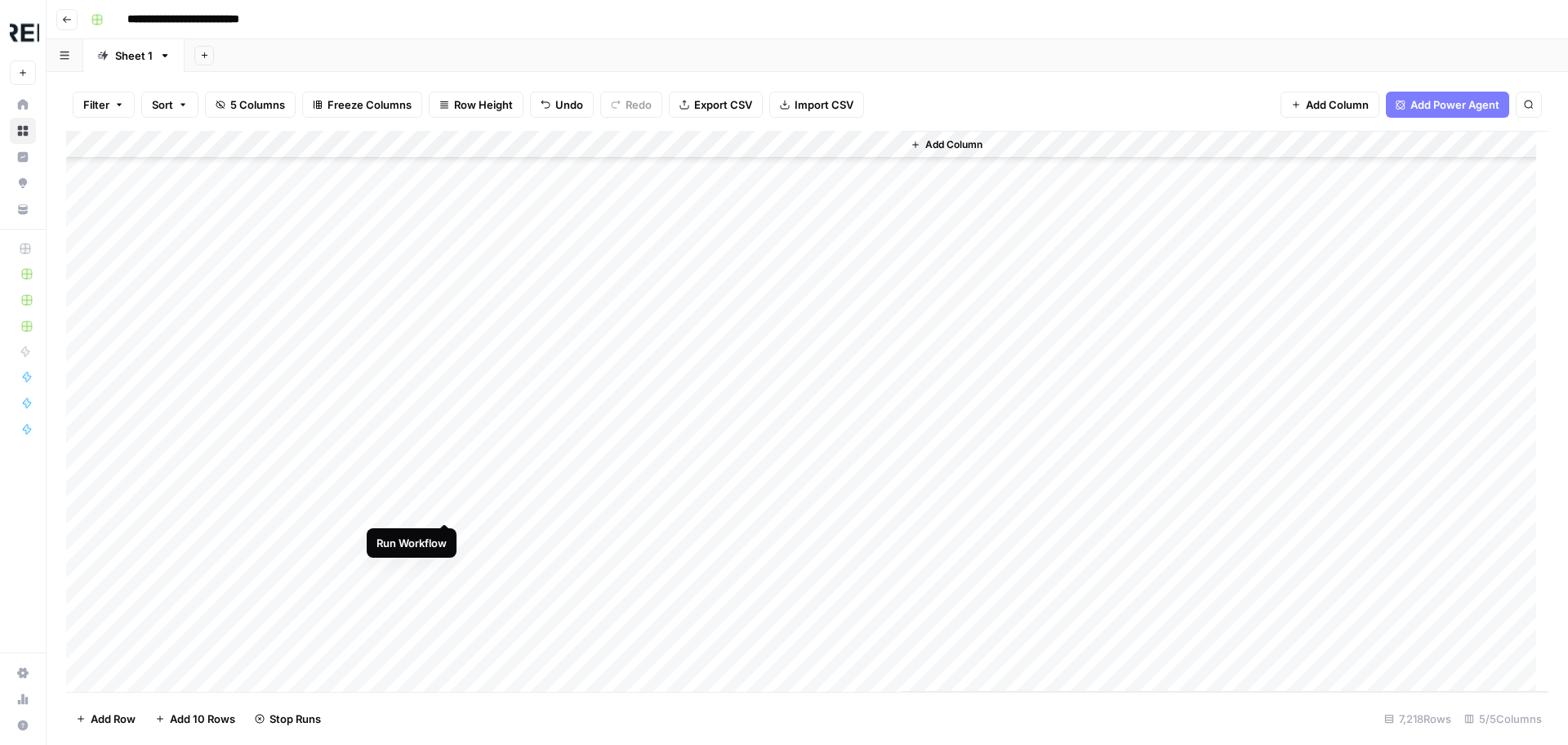
click at [441, 502] on div "Add Column" at bounding box center [807, 411] width 1483 height 561
click at [445, 531] on div "Add Column" at bounding box center [807, 411] width 1483 height 561
click at [446, 537] on div "Add Column" at bounding box center [807, 411] width 1483 height 561
click at [443, 564] on div "Add Column" at bounding box center [807, 411] width 1483 height 561
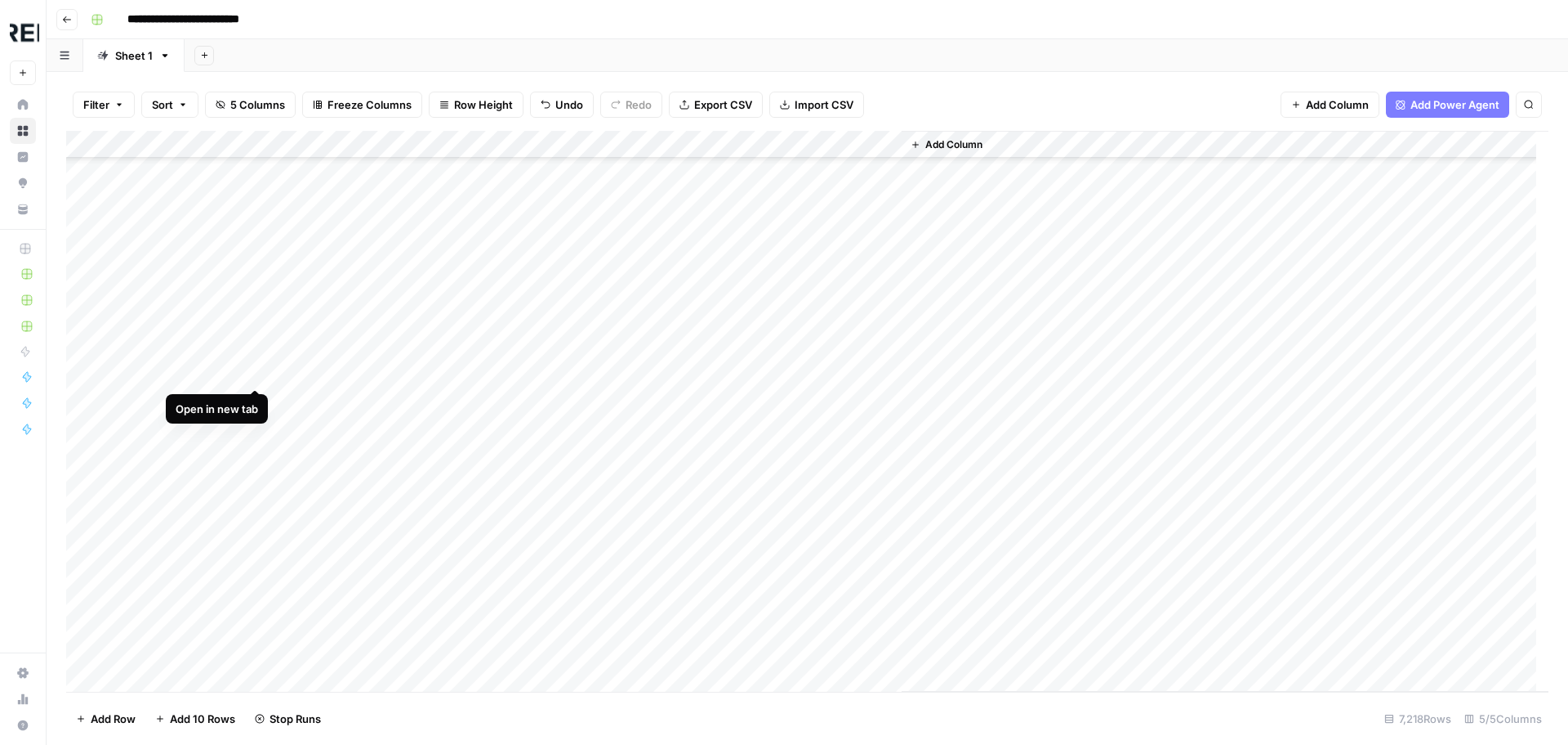
click at [255, 371] on div "Add Column" at bounding box center [807, 411] width 1483 height 561
click at [449, 401] on div "Add Column" at bounding box center [807, 411] width 1483 height 561
click at [445, 433] on div "Add Column" at bounding box center [807, 411] width 1483 height 561
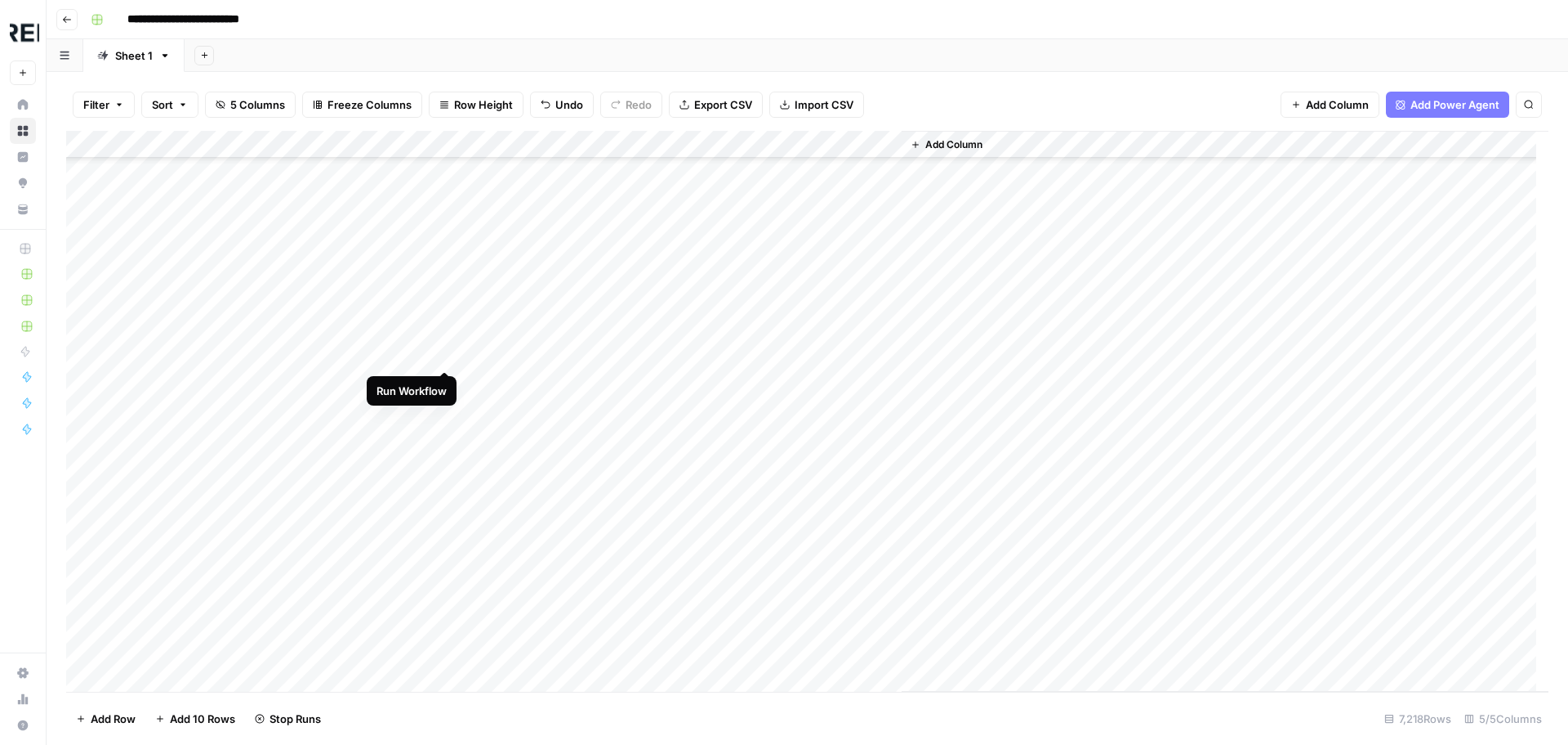
click at [443, 354] on div "Add Column" at bounding box center [807, 411] width 1483 height 561
click at [255, 353] on div "Add Column" at bounding box center [807, 411] width 1483 height 561
click at [254, 519] on div "Add Column" at bounding box center [807, 411] width 1483 height 561
click at [446, 382] on div "Add Column" at bounding box center [807, 411] width 1483 height 561
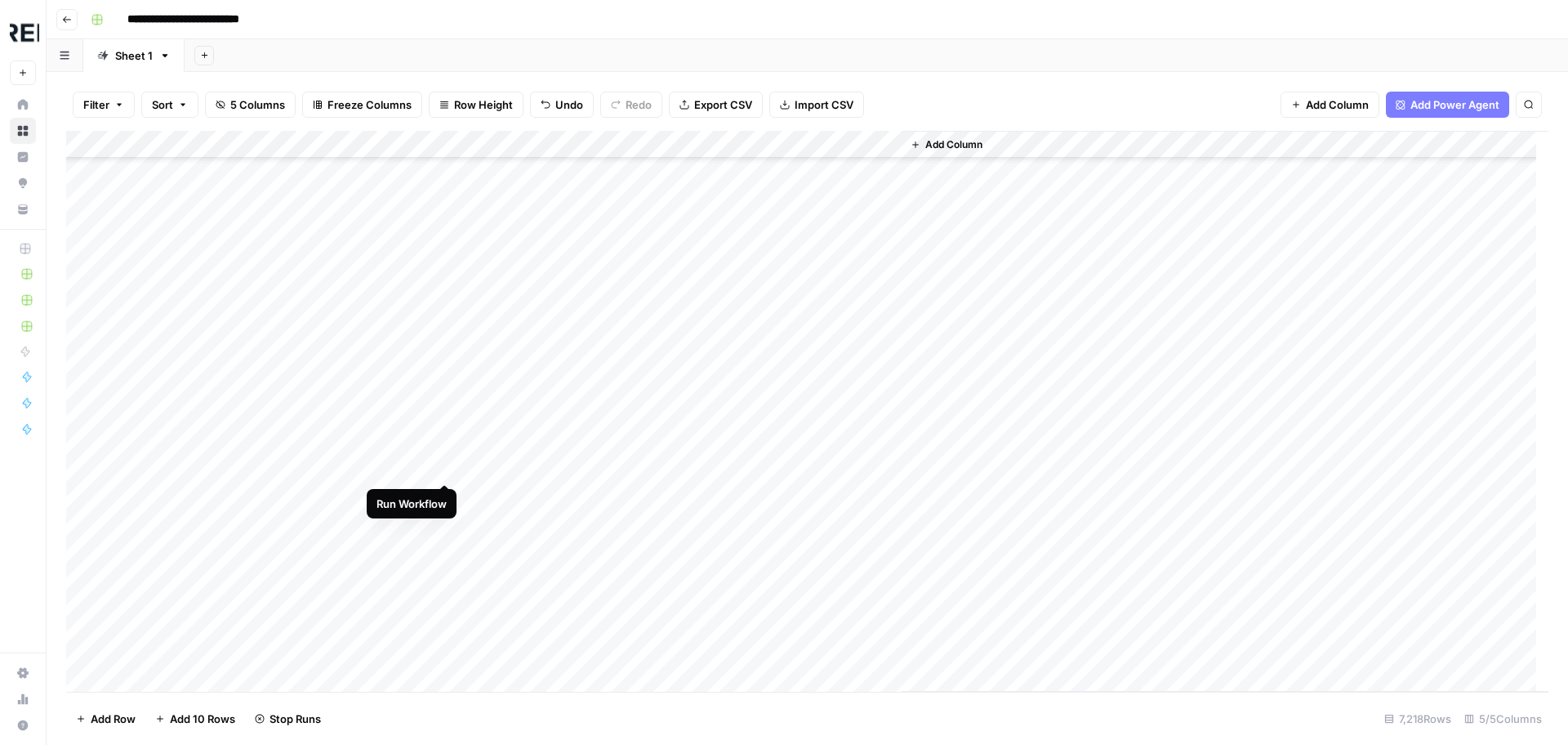
click at [447, 467] on div "Add Column" at bounding box center [807, 411] width 1483 height 561
click at [445, 583] on div "Add Column" at bounding box center [807, 411] width 1483 height 561
click at [446, 445] on div "Add Column" at bounding box center [807, 411] width 1483 height 561
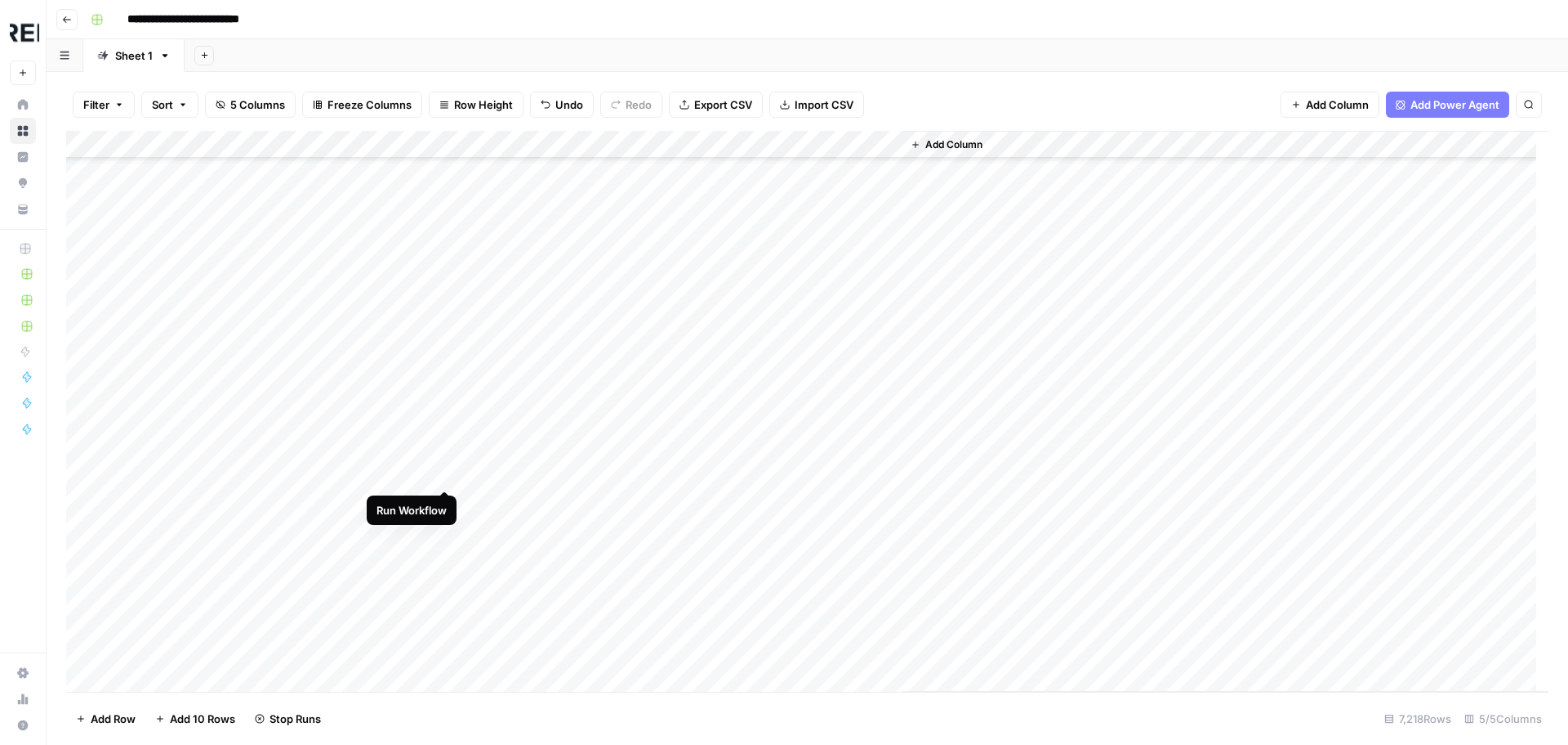
click at [447, 473] on div "Add Column" at bounding box center [807, 411] width 1483 height 561
click at [445, 395] on div "Add Column" at bounding box center [807, 411] width 1483 height 561
click at [441, 423] on div "Add Column" at bounding box center [807, 411] width 1483 height 561
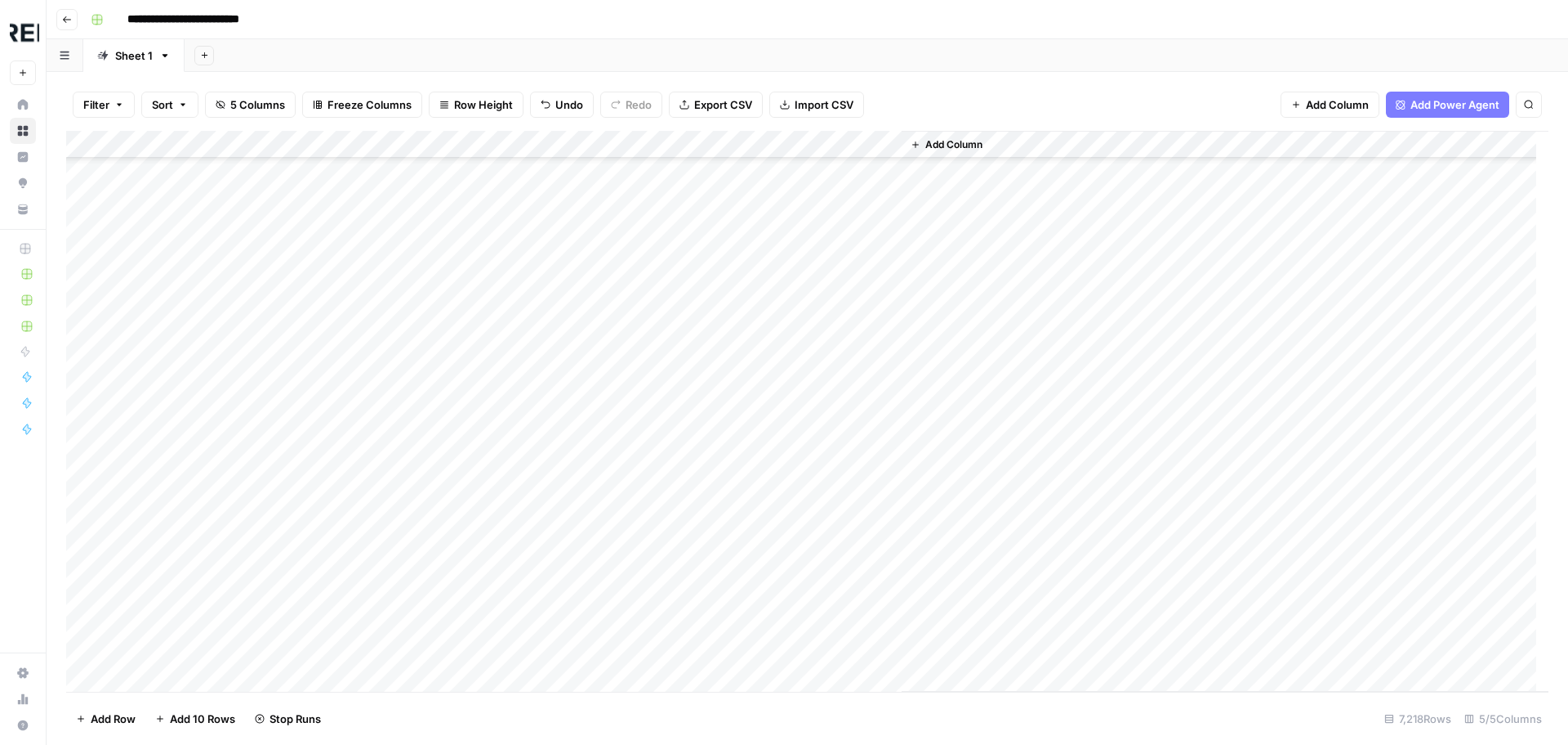
scroll to position [83530, 0]
click at [447, 428] on div "Add Column" at bounding box center [807, 411] width 1483 height 561
click at [445, 446] on div "Add Column" at bounding box center [807, 411] width 1483 height 561
click at [447, 563] on div "Add Column" at bounding box center [807, 411] width 1483 height 561
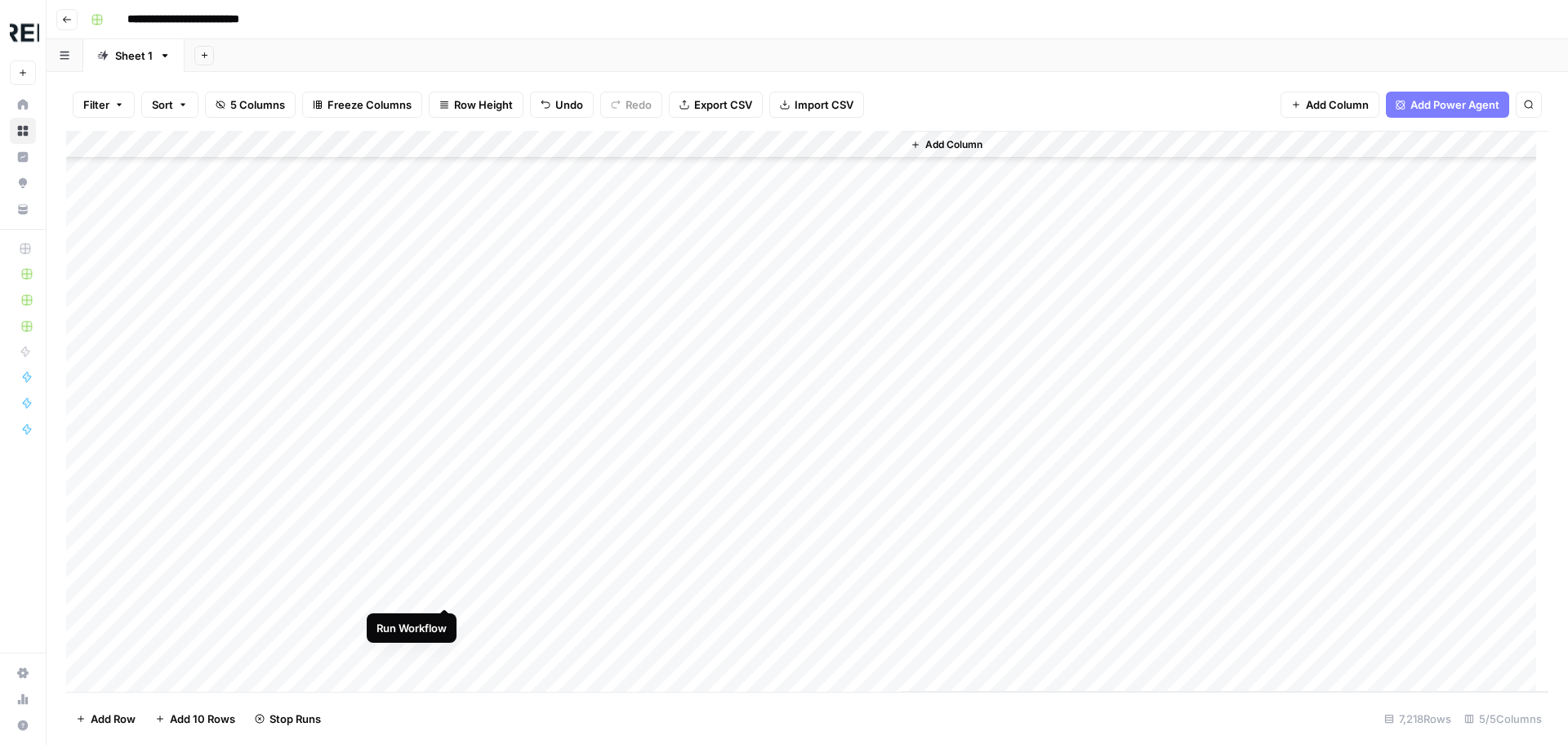
click at [445, 585] on div "Add Column" at bounding box center [807, 411] width 1483 height 561
click at [445, 537] on div "Add Column" at bounding box center [807, 411] width 1483 height 561
click at [444, 619] on div "Add Column" at bounding box center [807, 411] width 1483 height 561
click at [440, 653] on div "Add Column" at bounding box center [807, 411] width 1483 height 561
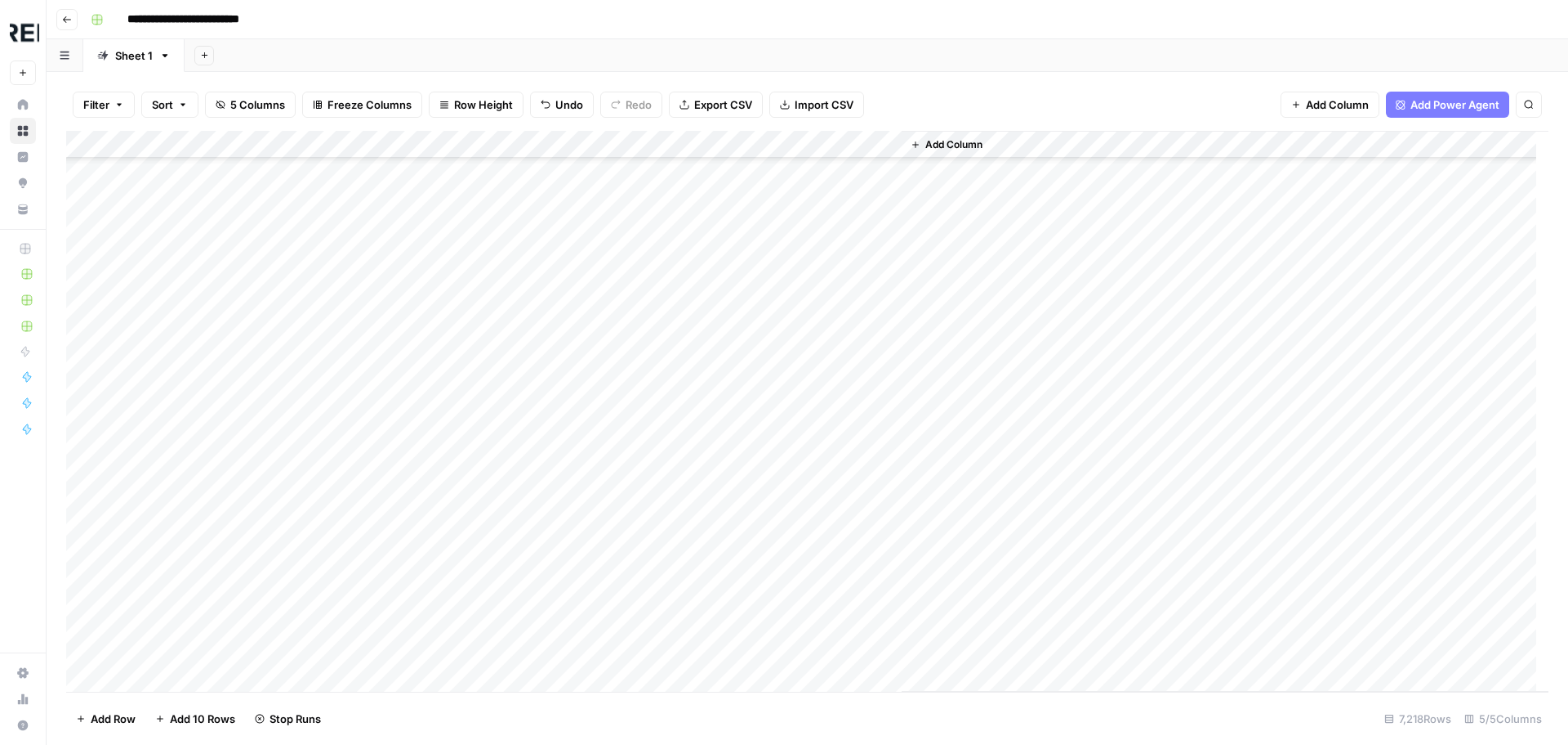
scroll to position [84020, 0]
click at [445, 433] on div "Add Column" at bounding box center [807, 411] width 1483 height 561
click at [445, 460] on div "Add Column" at bounding box center [807, 411] width 1483 height 561
click at [449, 418] on div "Add Column" at bounding box center [807, 411] width 1483 height 561
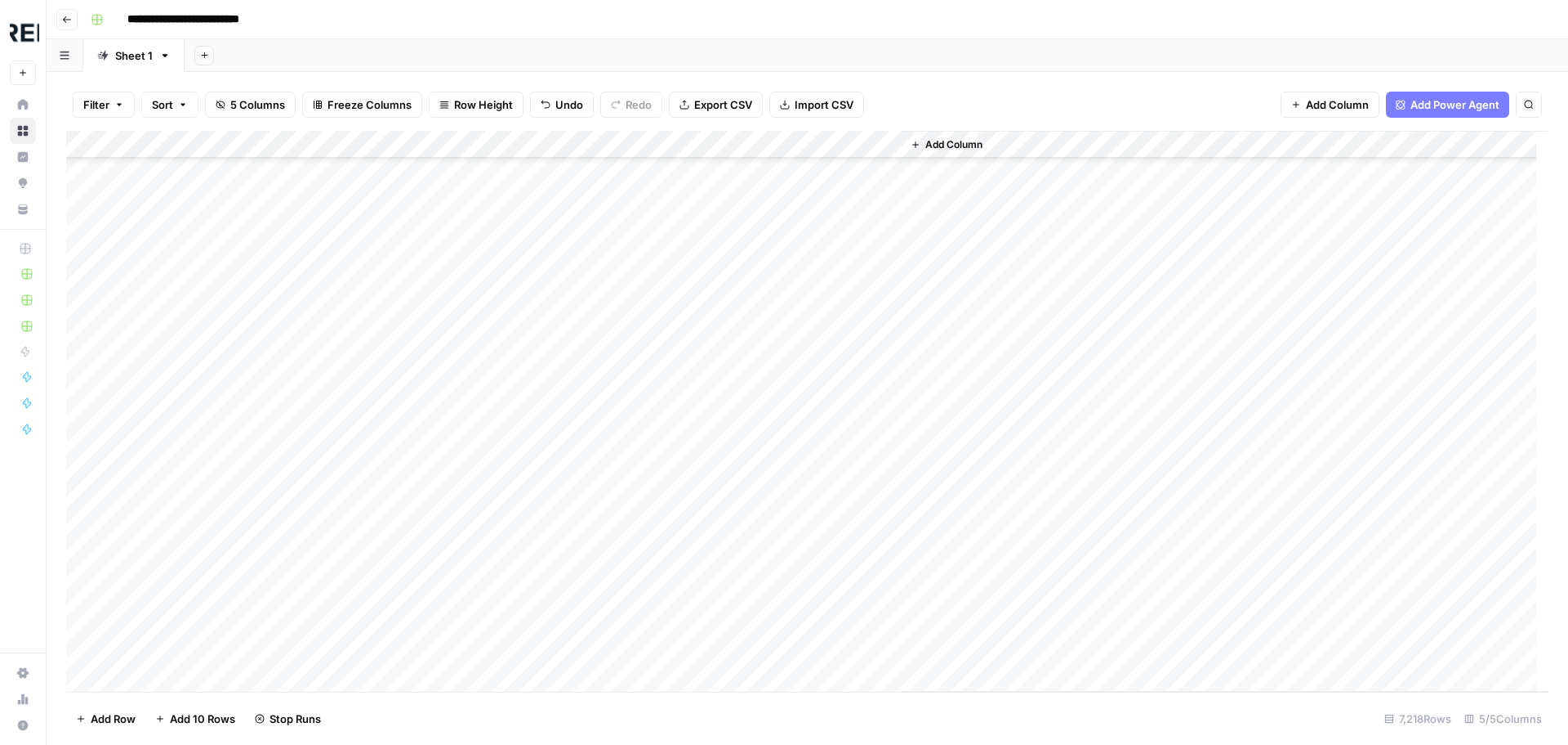
scroll to position [84674, 0]
click at [448, 338] on div "Add Column" at bounding box center [807, 411] width 1483 height 561
click at [440, 362] on div "Add Column" at bounding box center [807, 411] width 1483 height 561
click at [447, 393] on div "Add Column" at bounding box center [807, 411] width 1483 height 561
click at [441, 558] on div "Add Column" at bounding box center [807, 411] width 1483 height 561
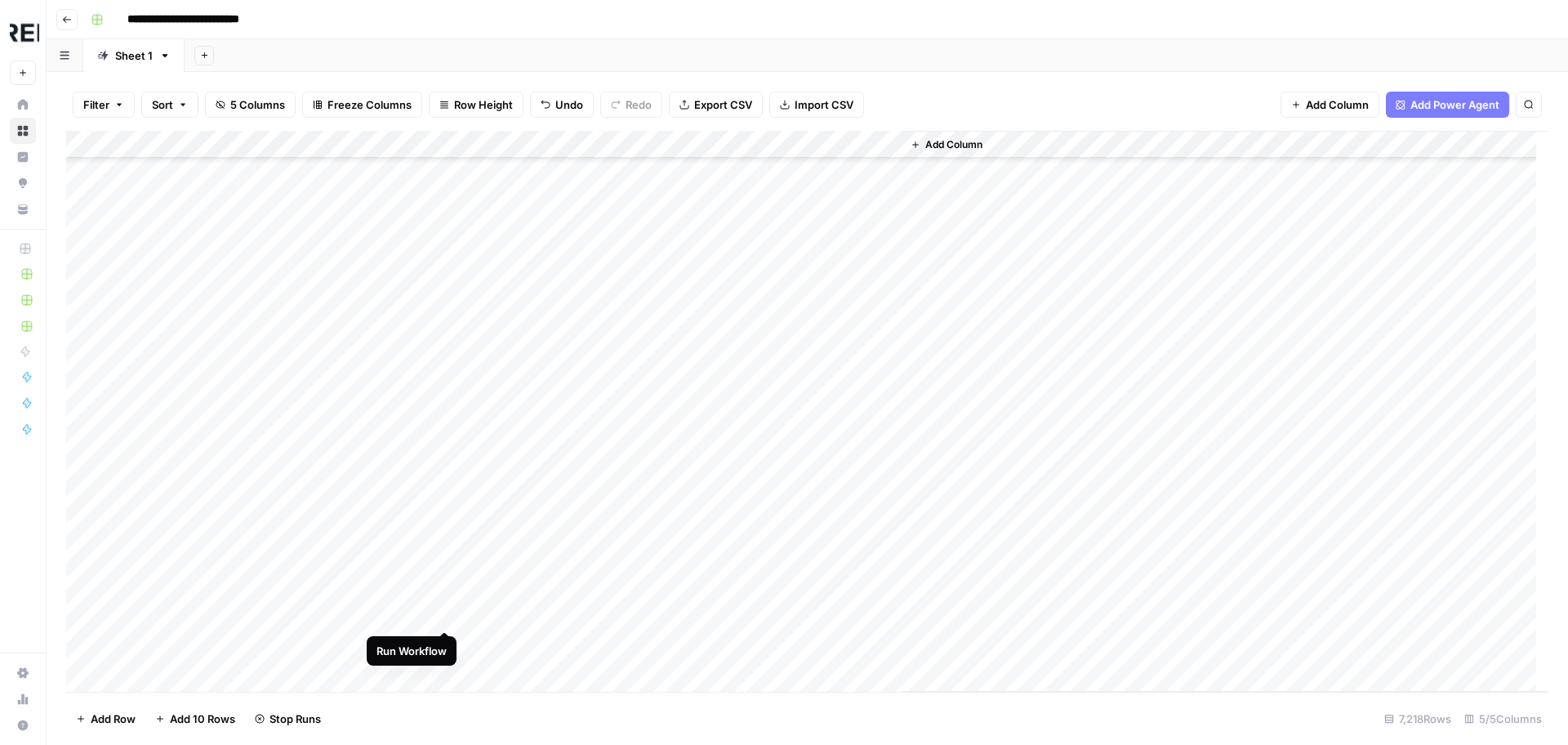
click at [446, 616] on div "Add Column" at bounding box center [807, 411] width 1483 height 561
click at [440, 319] on div "Add Column" at bounding box center [807, 411] width 1483 height 561
click at [441, 340] on div "Add Column" at bounding box center [807, 411] width 1483 height 561
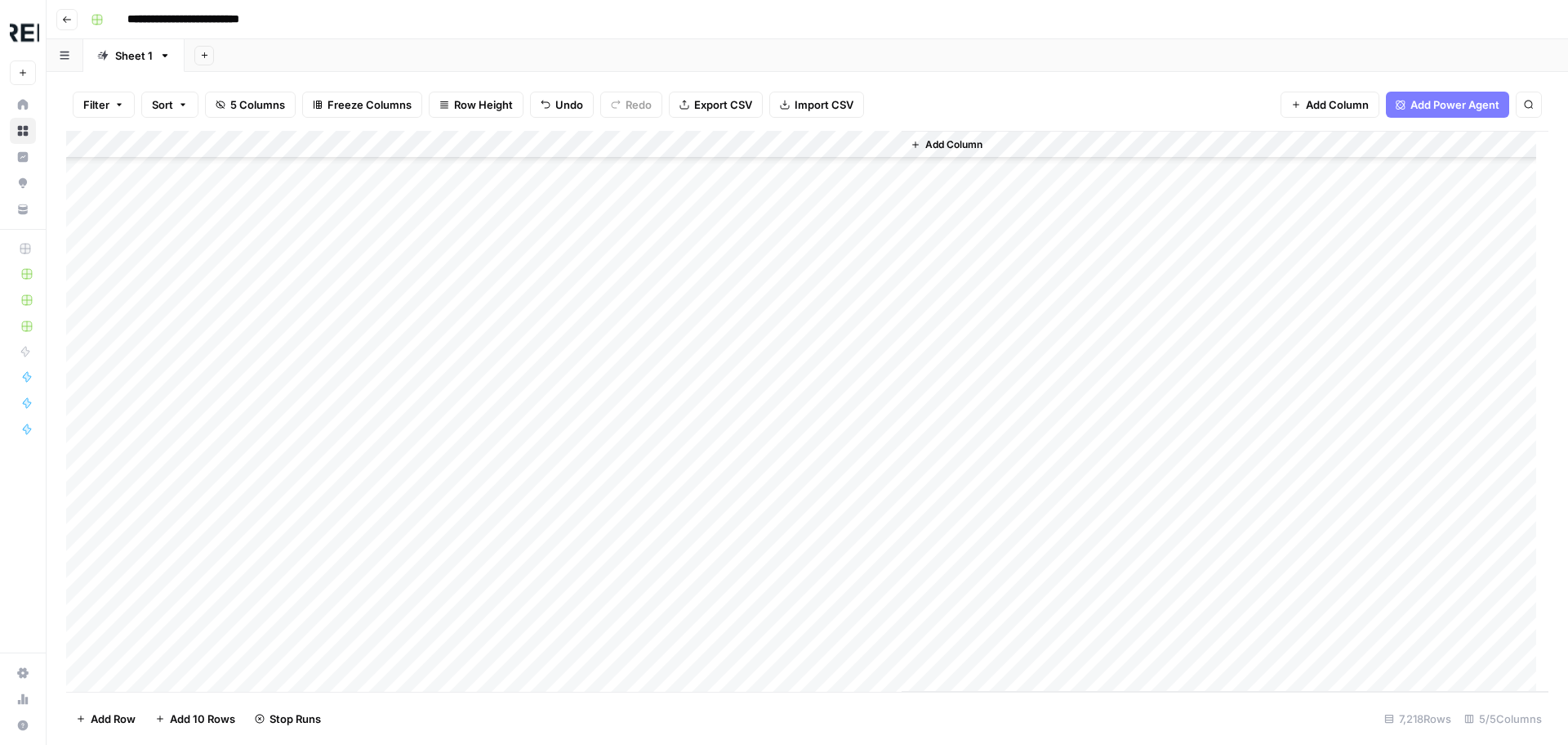
click at [447, 397] on div "Add Column" at bounding box center [807, 411] width 1483 height 561
click at [445, 484] on div "Add Column" at bounding box center [807, 411] width 1483 height 561
click at [446, 513] on div "Add Column" at bounding box center [807, 411] width 1483 height 561
click at [447, 403] on div "Add Column" at bounding box center [807, 411] width 1483 height 561
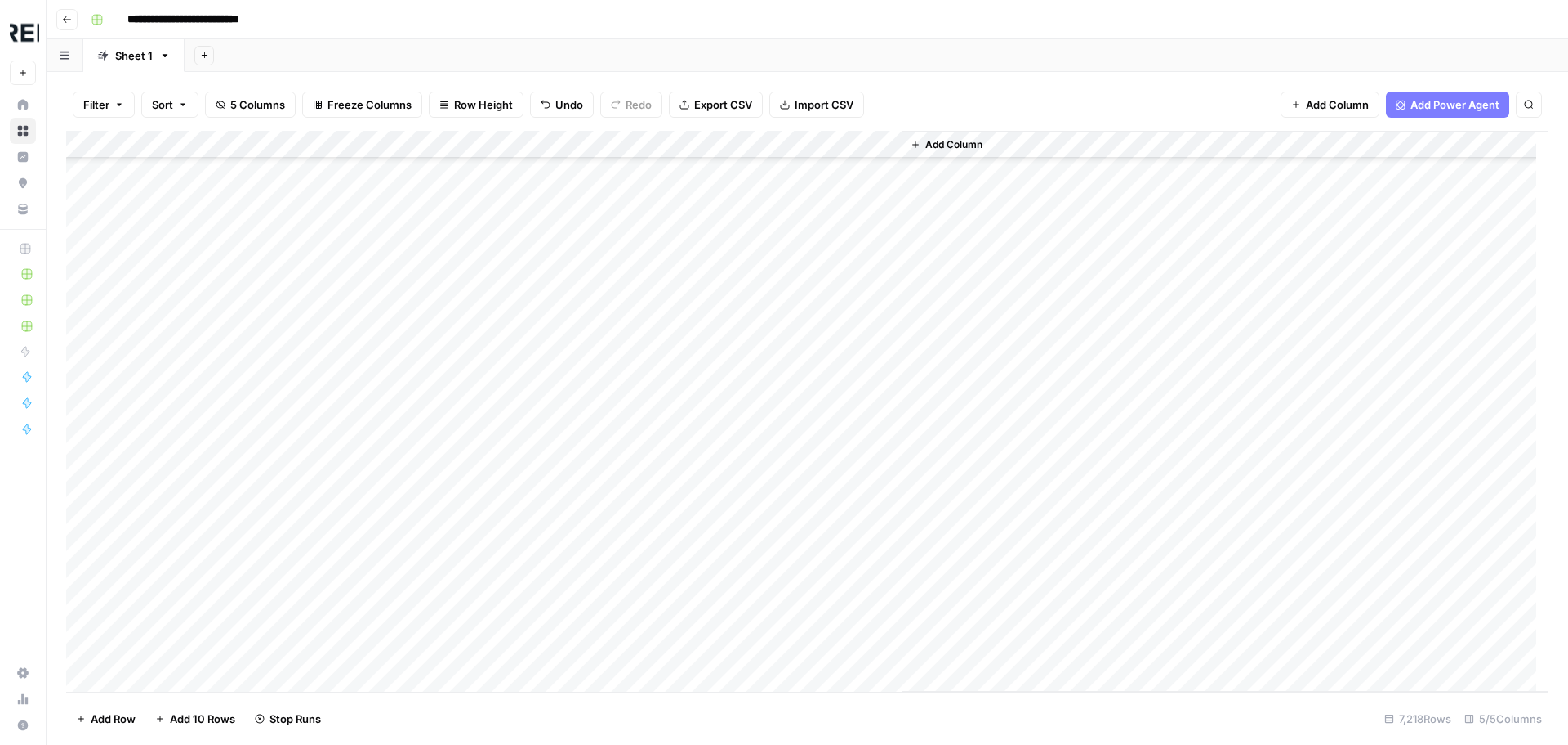
click at [445, 435] on div "Add Column" at bounding box center [807, 411] width 1483 height 561
click at [447, 494] on div "Add Column" at bounding box center [807, 411] width 1483 height 561
click at [446, 570] on div "Add Column" at bounding box center [807, 411] width 1483 height 561
click at [446, 467] on div "Add Column" at bounding box center [807, 411] width 1483 height 561
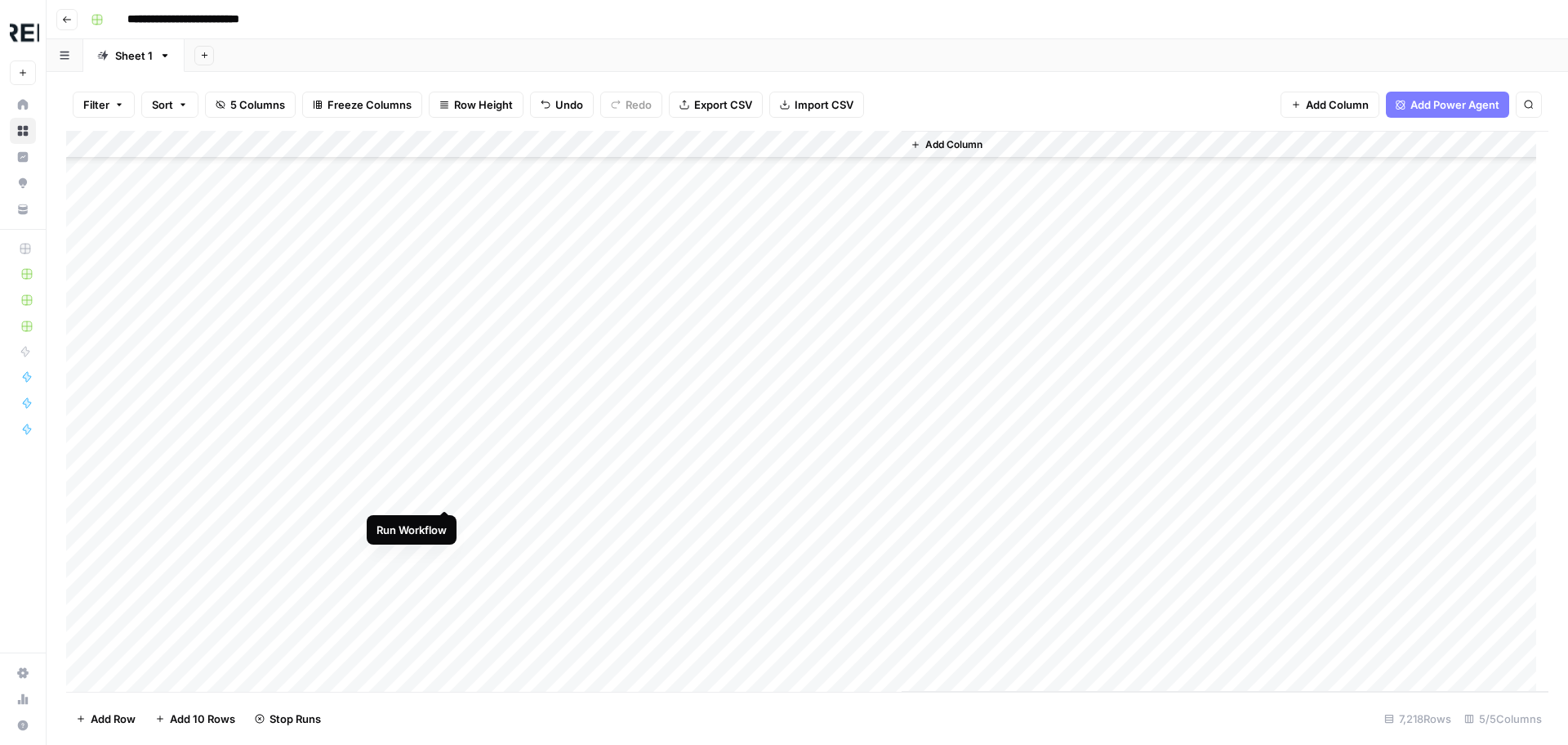
click at [444, 494] on div "Add Column" at bounding box center [807, 411] width 1483 height 561
click at [442, 545] on div "Add Column" at bounding box center [807, 411] width 1483 height 561
click at [447, 358] on div "Add Column" at bounding box center [807, 411] width 1483 height 561
click at [444, 392] on div "Add Column" at bounding box center [807, 411] width 1483 height 561
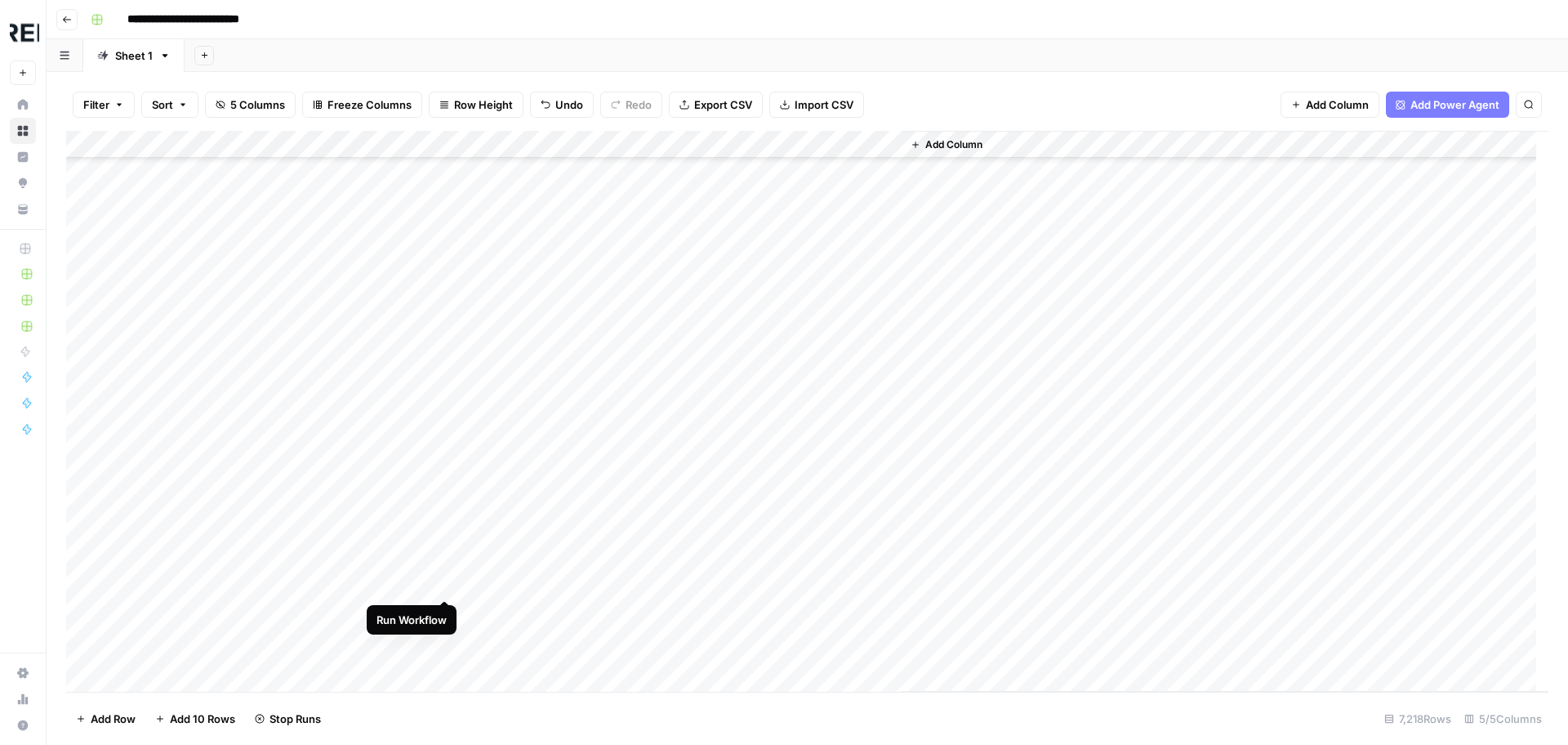
click at [446, 579] on div "Add Column" at bounding box center [807, 411] width 1483 height 561
click at [445, 446] on div "Add Column" at bounding box center [807, 411] width 1483 height 561
click at [451, 528] on div "Add Column" at bounding box center [807, 411] width 1483 height 561
click at [449, 562] on div "Add Column" at bounding box center [807, 411] width 1483 height 561
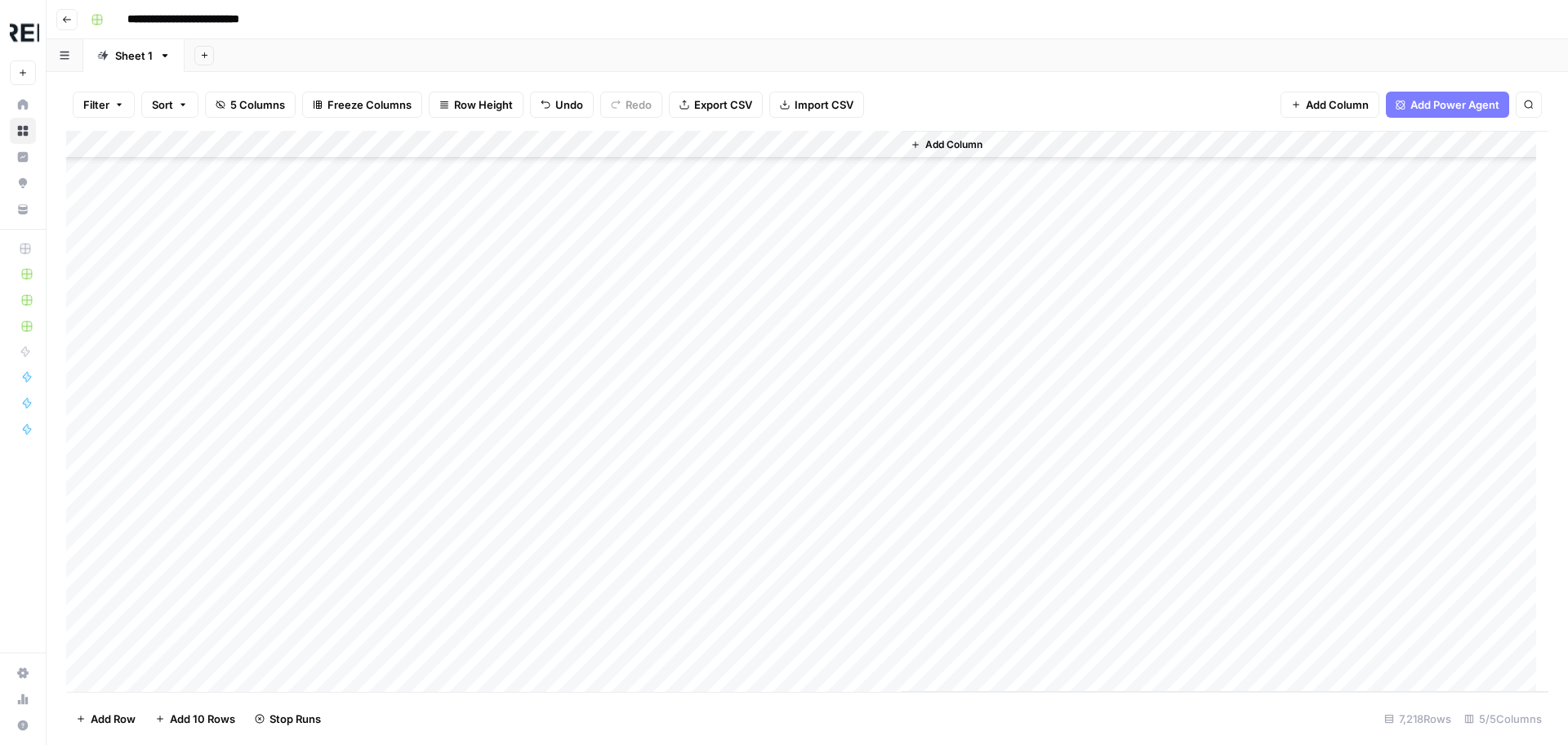
scroll to position [86309, 0]
click at [446, 510] on div "Add Column" at bounding box center [807, 411] width 1483 height 561
click at [445, 591] on div "Add Column" at bounding box center [807, 411] width 1483 height 561
click at [444, 620] on div "Add Column" at bounding box center [807, 411] width 1483 height 561
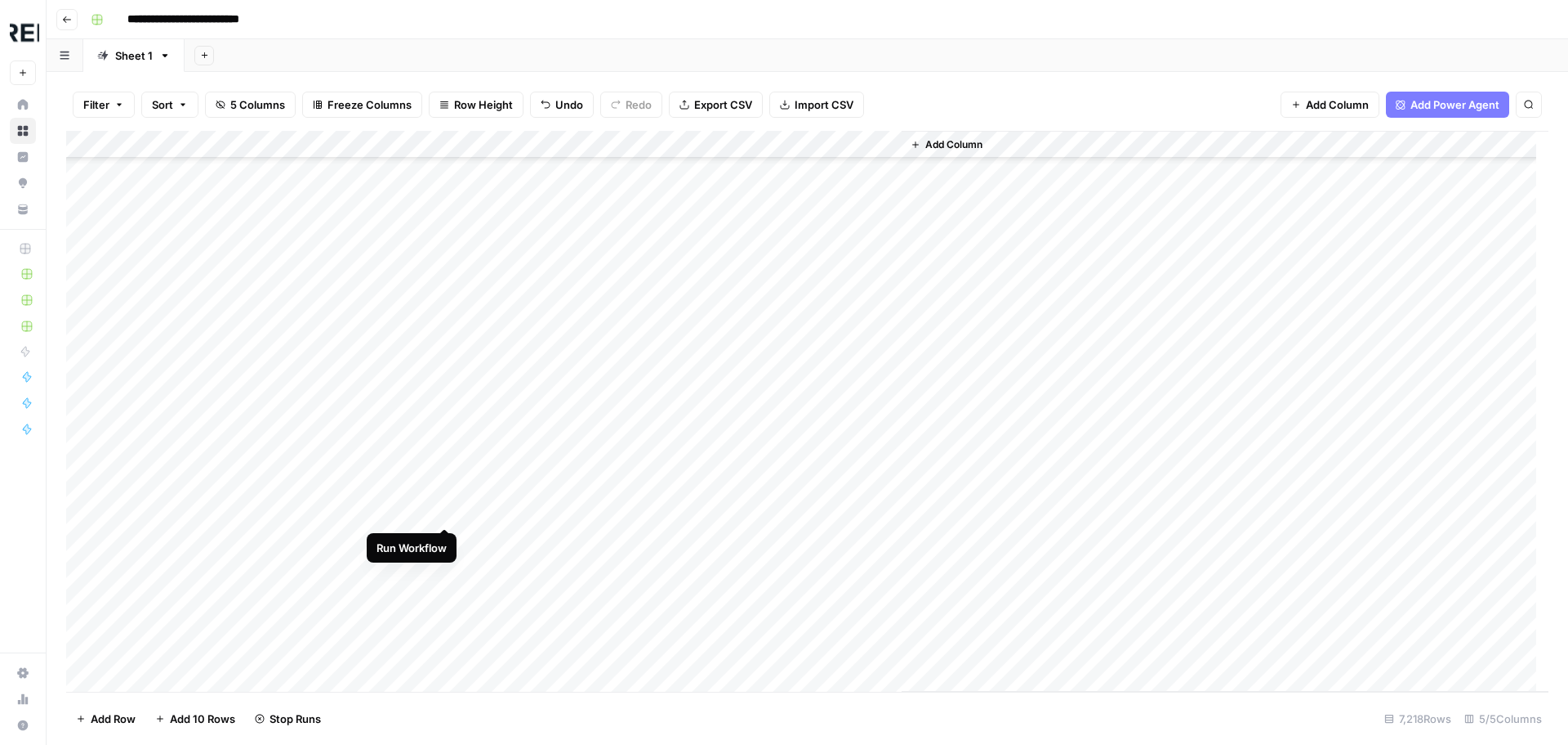
click at [447, 512] on div "Add Column" at bounding box center [807, 411] width 1483 height 561
click at [447, 537] on div "Add Column" at bounding box center [807, 411] width 1483 height 561
click at [446, 675] on div "Add Column" at bounding box center [807, 411] width 1483 height 561
click at [447, 625] on div "Add Column" at bounding box center [807, 411] width 1483 height 561
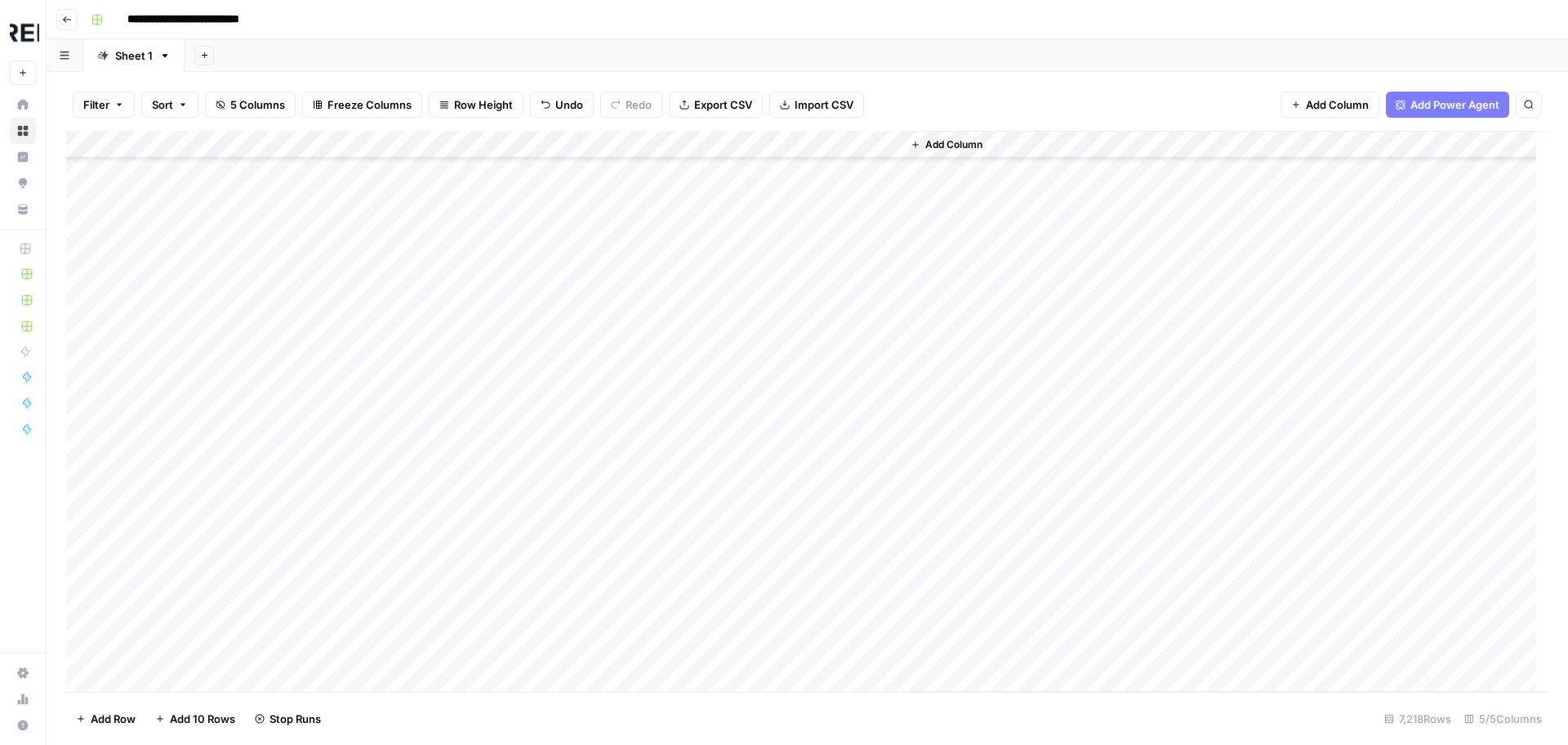
scroll to position [86800, 0]
click at [446, 543] on div "Add Column" at bounding box center [807, 411] width 1483 height 561
click at [444, 572] on div "Add Column" at bounding box center [807, 411] width 1483 height 561
click at [442, 440] on div "Add Column" at bounding box center [807, 411] width 1483 height 561
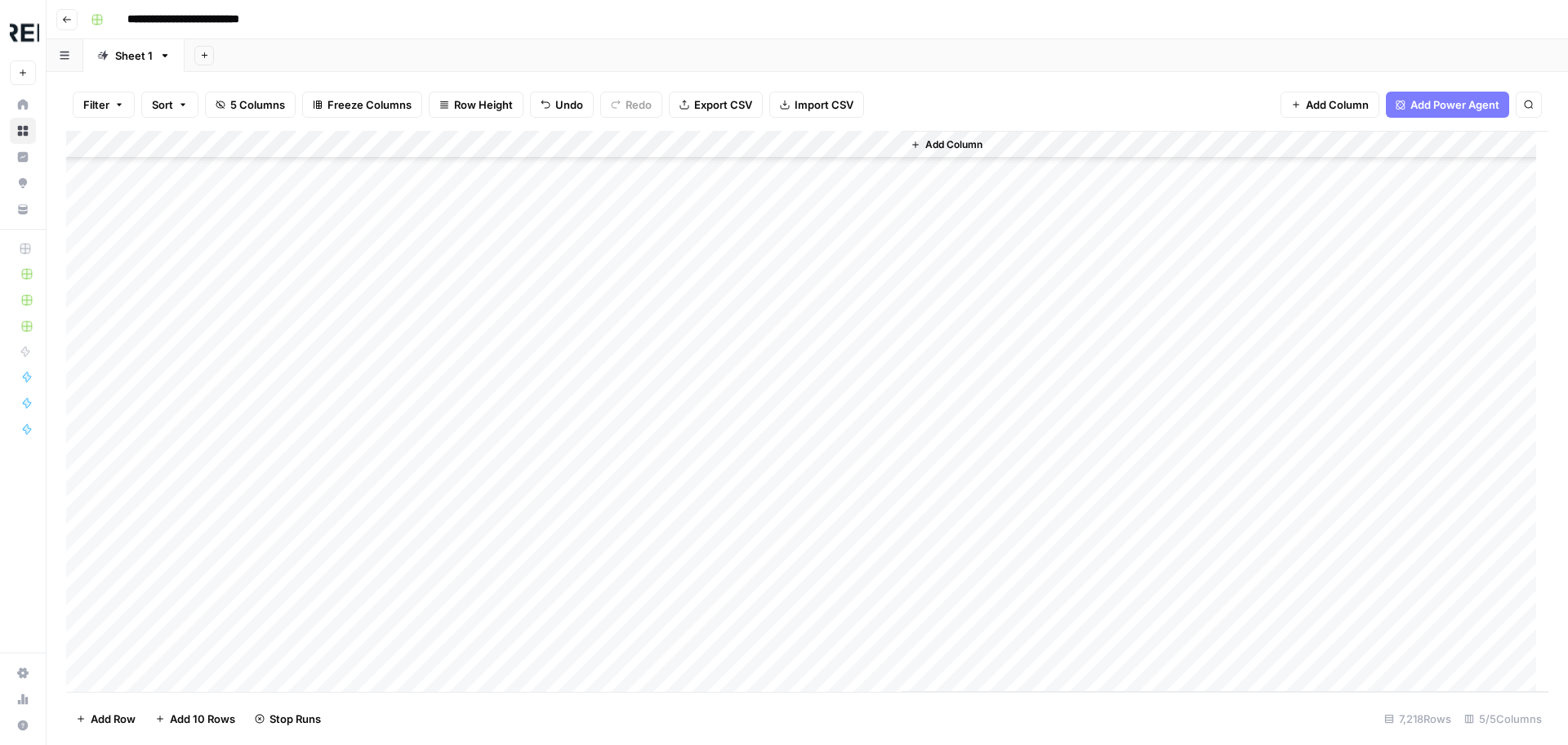
click at [446, 492] on div "Add Column" at bounding box center [807, 411] width 1483 height 561
click at [441, 523] on div "Add Column" at bounding box center [807, 411] width 1483 height 561
click at [447, 528] on div "Add Column" at bounding box center [807, 411] width 1483 height 561
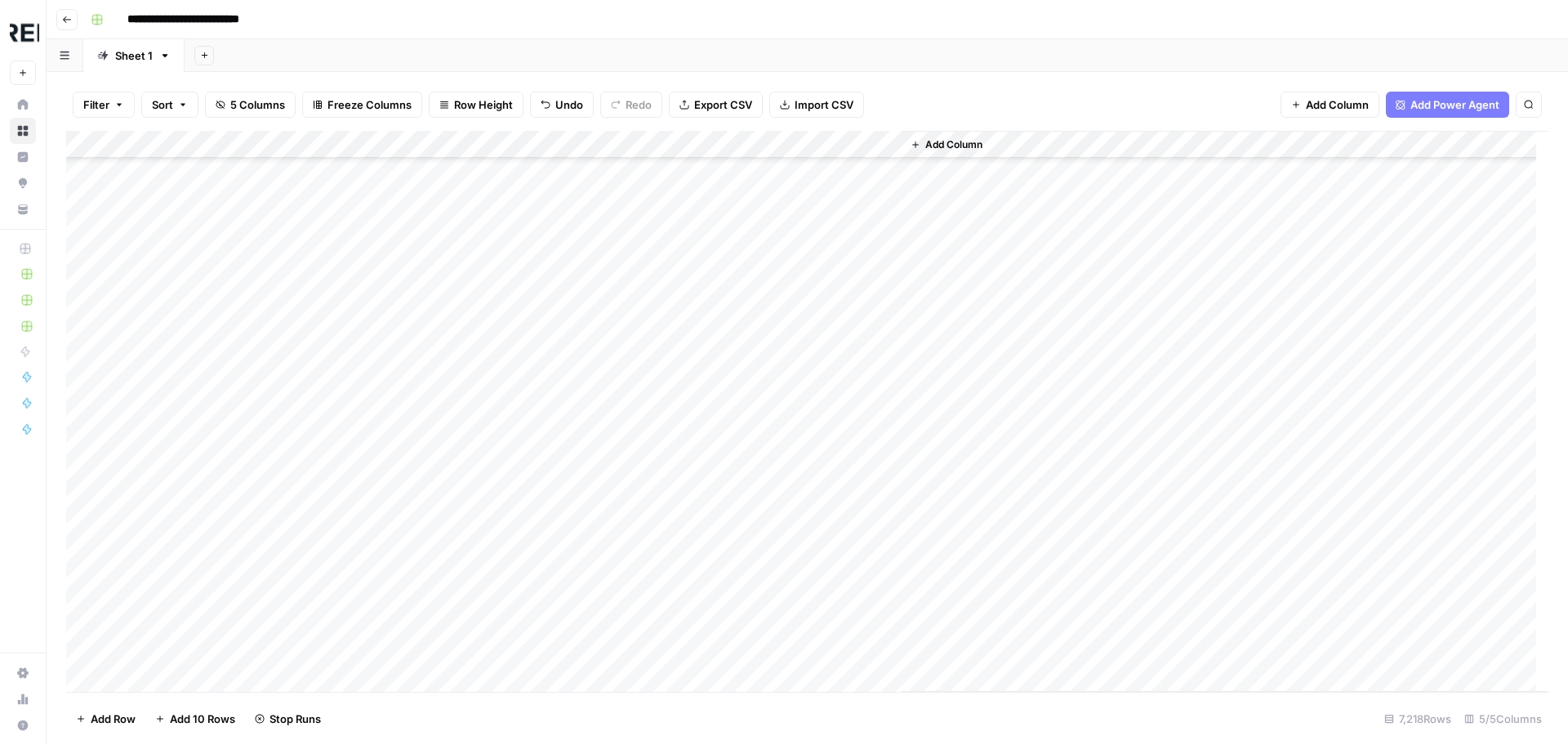
click at [443, 499] on div "Add Column" at bounding box center [807, 411] width 1483 height 561
click at [447, 474] on div "Add Column" at bounding box center [807, 411] width 1483 height 561
click at [448, 530] on div "Add Column" at bounding box center [807, 411] width 1483 height 561
click at [445, 563] on div "Add Column" at bounding box center [807, 411] width 1483 height 561
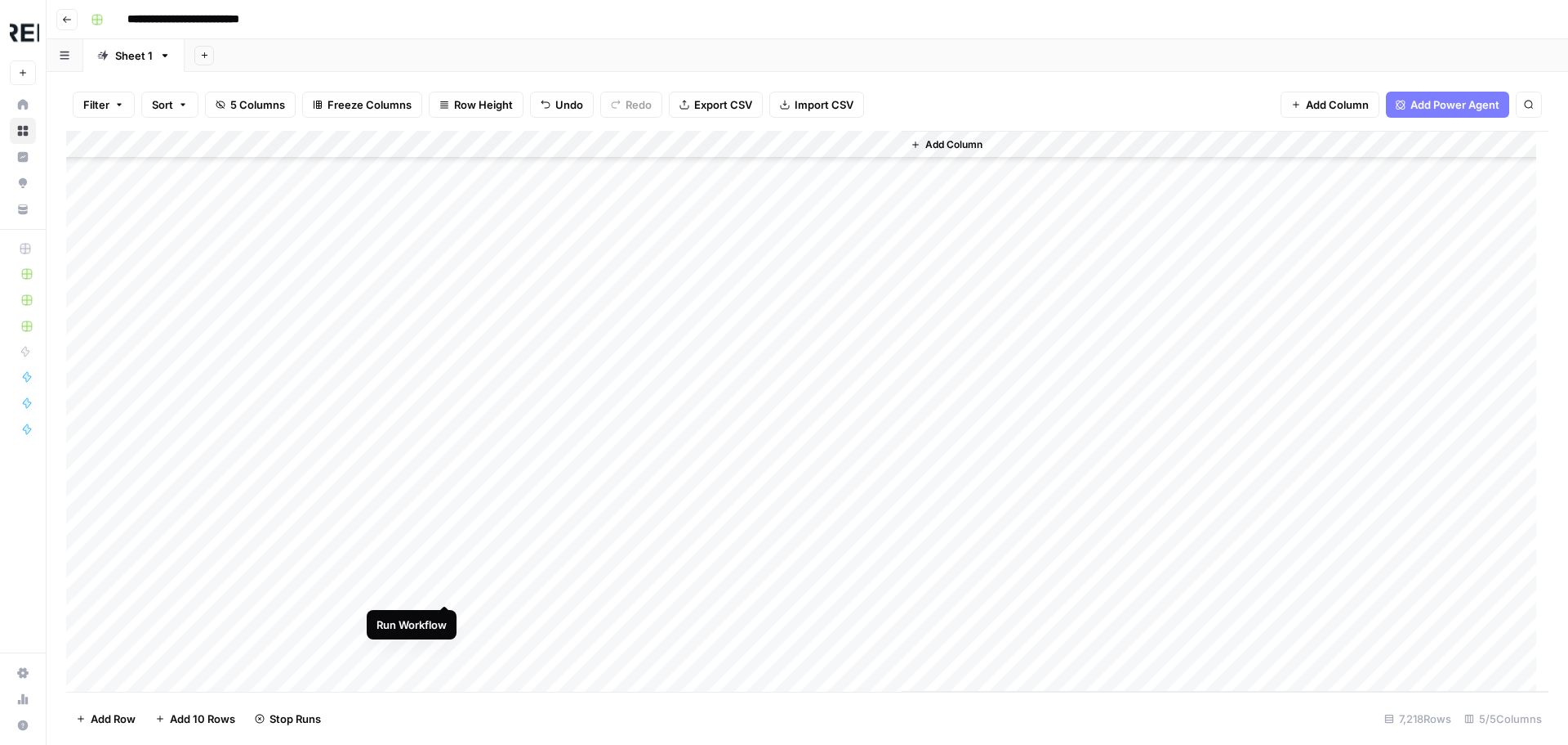
click at [444, 583] on div "Add Column" at bounding box center [807, 411] width 1483 height 561
click at [447, 508] on div "Add Column" at bounding box center [807, 411] width 1483 height 561
click at [445, 430] on div "Add Column" at bounding box center [807, 411] width 1483 height 561
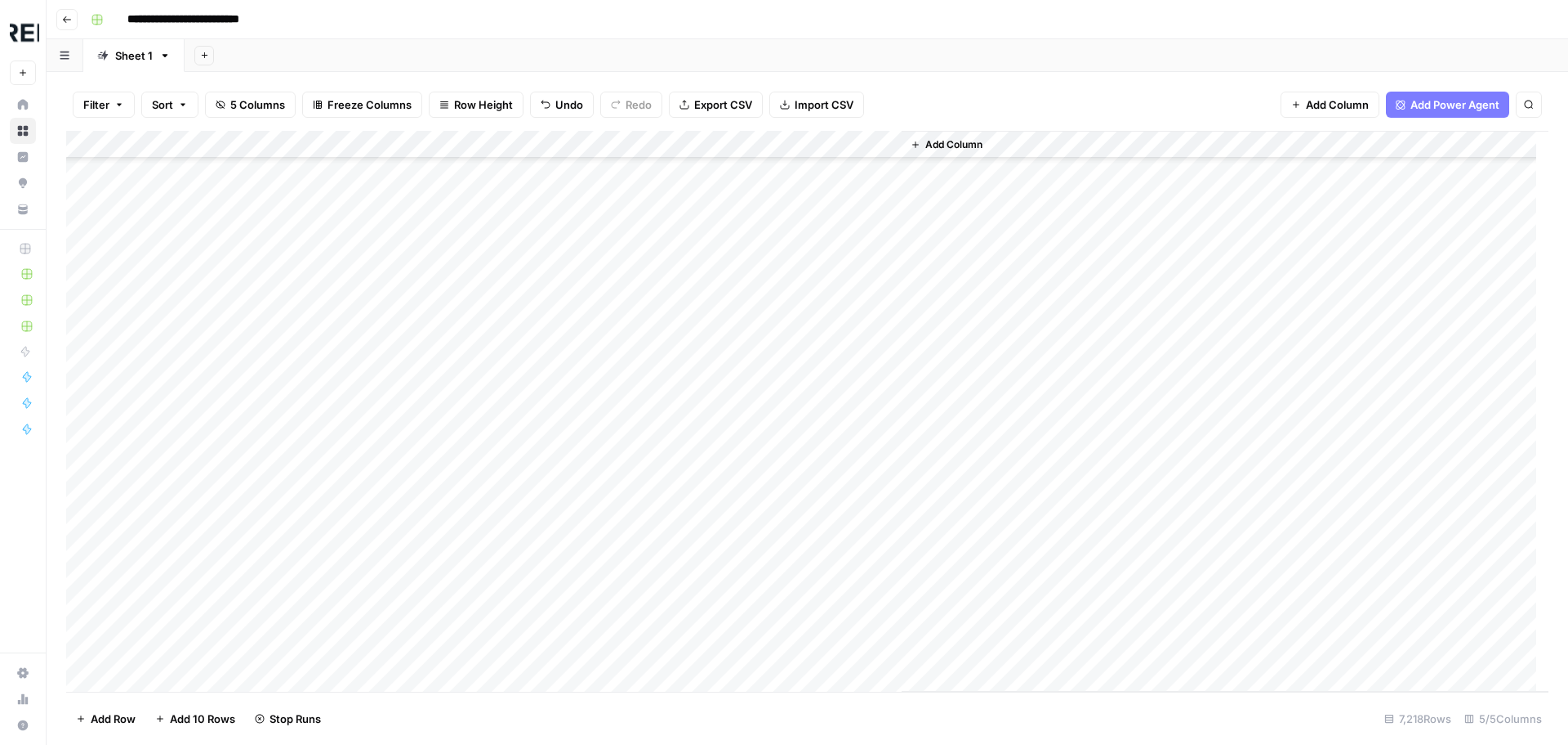
click at [447, 455] on div "Add Column" at bounding box center [807, 411] width 1483 height 561
click at [443, 596] on div "Add Column" at bounding box center [807, 411] width 1483 height 561
click at [448, 518] on div "Add Column" at bounding box center [807, 411] width 1483 height 561
click at [443, 544] on div "Add Column" at bounding box center [807, 411] width 1483 height 561
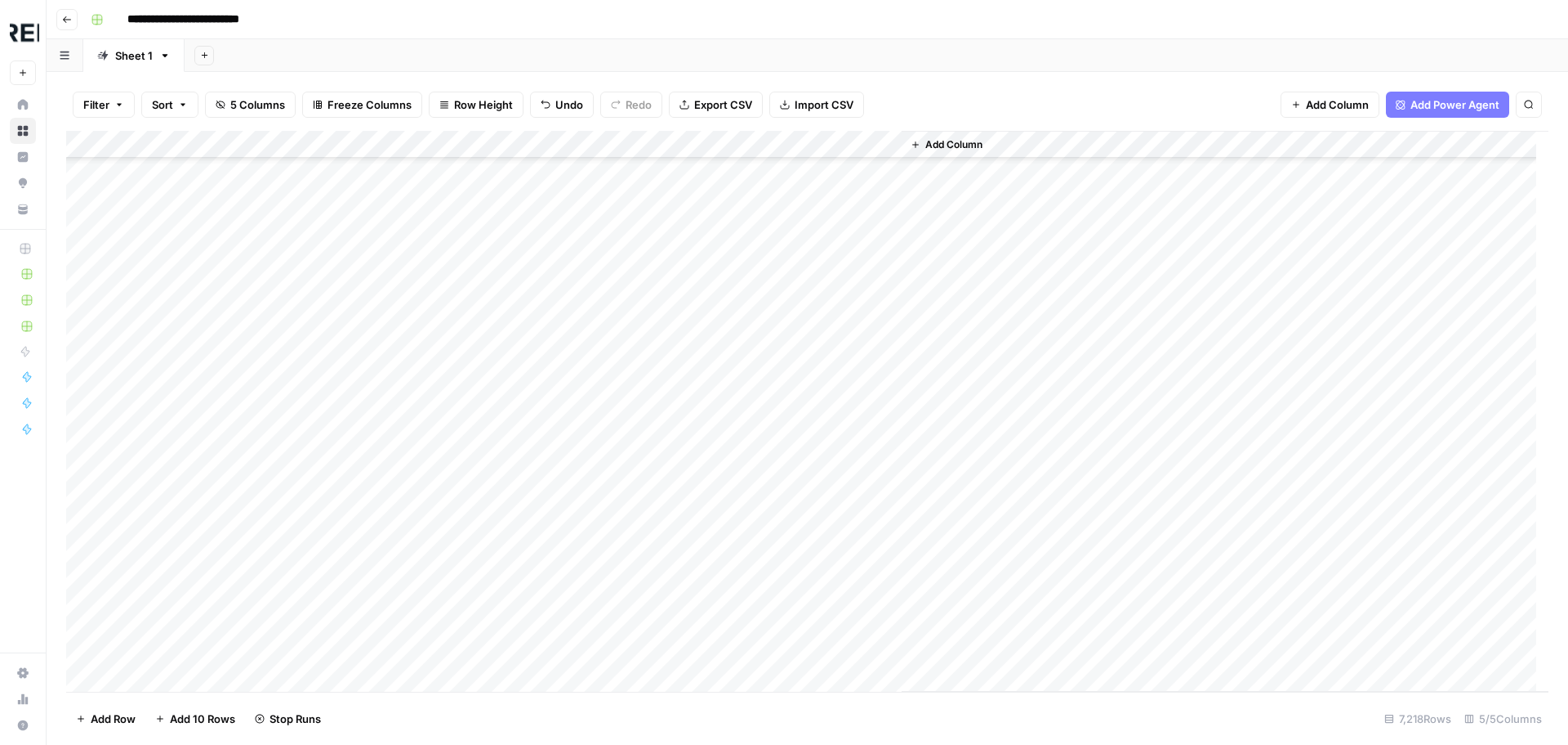
scroll to position [88271, 0]
click at [447, 456] on div "Add Column" at bounding box center [807, 411] width 1483 height 561
click at [446, 463] on div "Add Column" at bounding box center [807, 411] width 1483 height 561
click at [443, 520] on div "Add Column" at bounding box center [807, 411] width 1483 height 561
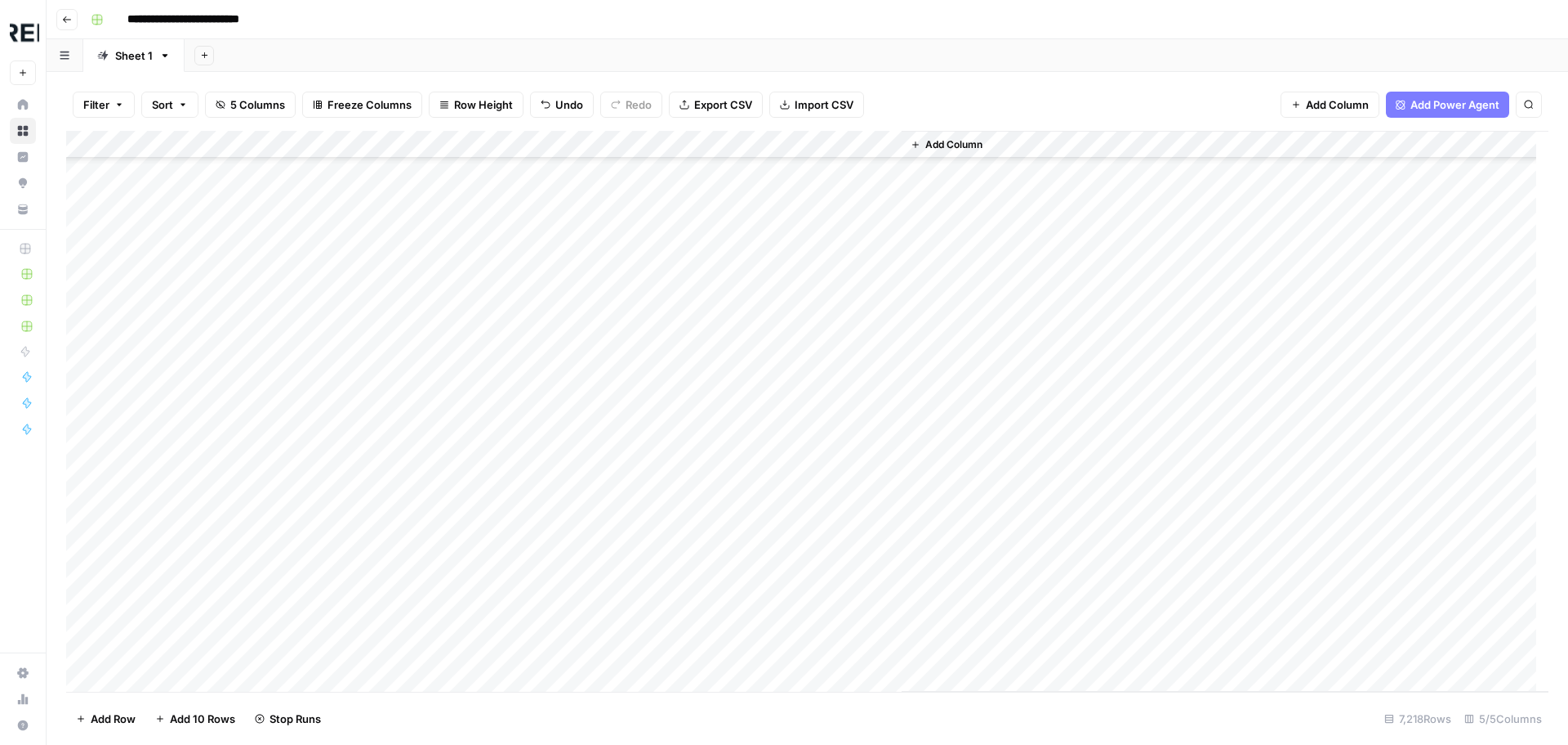
scroll to position [88598, 0]
click at [445, 494] on div "Add Column" at bounding box center [807, 411] width 1483 height 561
click at [447, 475] on div "Add Column" at bounding box center [807, 411] width 1483 height 561
click at [442, 504] on div "Add Column" at bounding box center [807, 411] width 1483 height 561
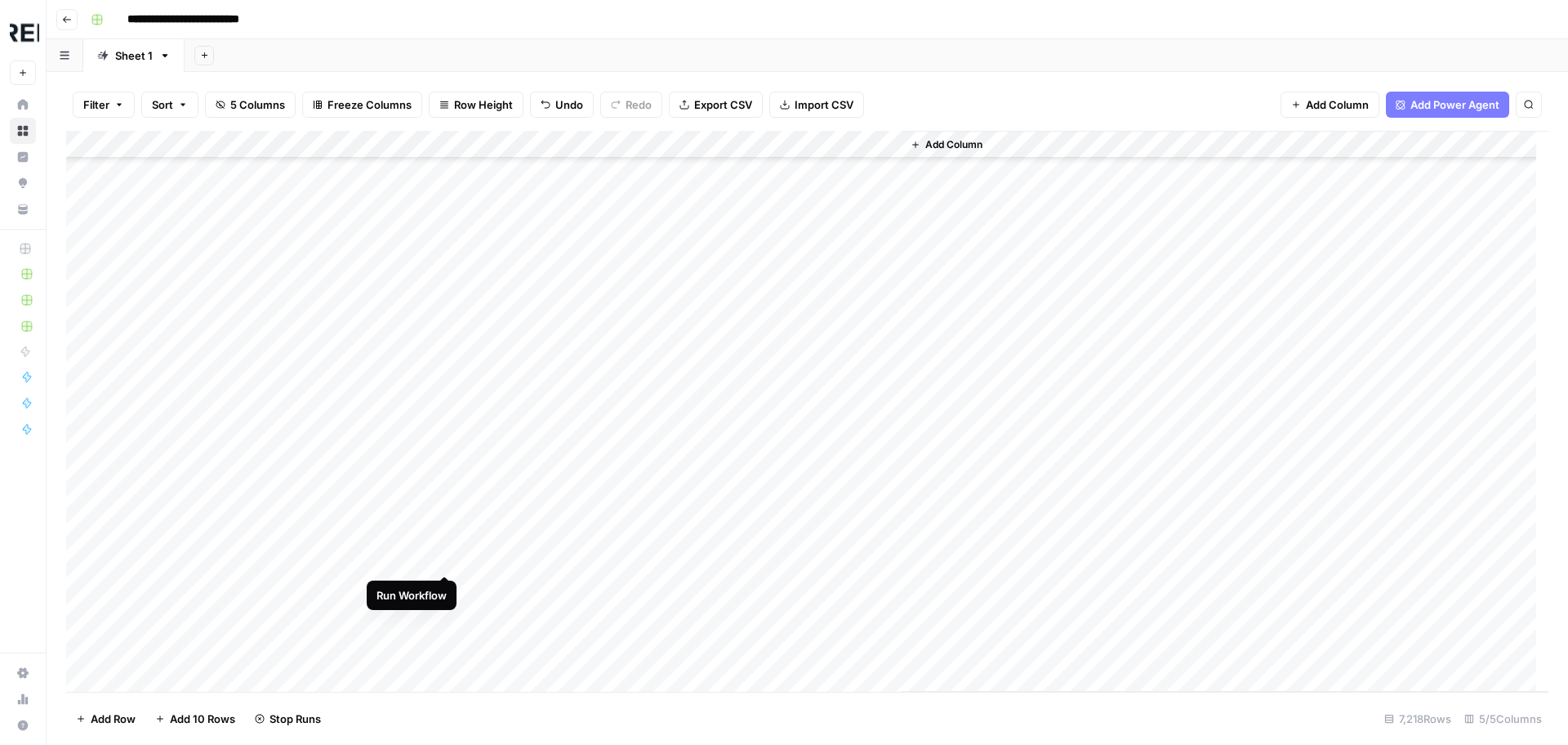
click at [446, 556] on div "Add Column" at bounding box center [807, 411] width 1483 height 561
click at [447, 585] on div "Add Column" at bounding box center [807, 411] width 1483 height 561
click at [446, 371] on div "Add Column" at bounding box center [807, 411] width 1483 height 561
click at [447, 423] on div "Add Column" at bounding box center [807, 411] width 1483 height 561
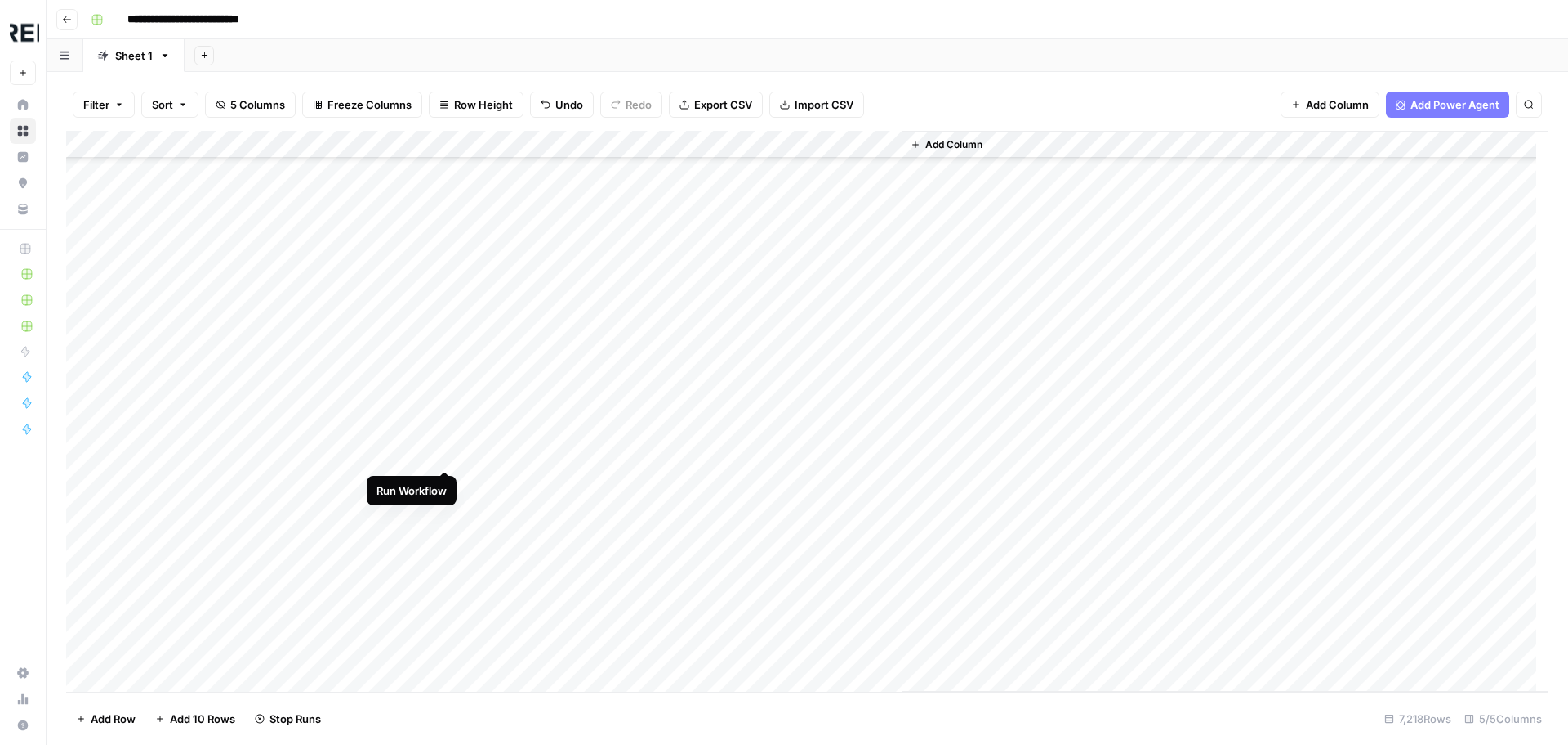
click at [442, 457] on div "Add Column" at bounding box center [807, 411] width 1483 height 561
click at [445, 532] on div "Add Column" at bounding box center [807, 411] width 1483 height 561
click at [443, 570] on div "Add Column" at bounding box center [807, 411] width 1483 height 561
click at [446, 645] on div "Add Column" at bounding box center [807, 411] width 1483 height 561
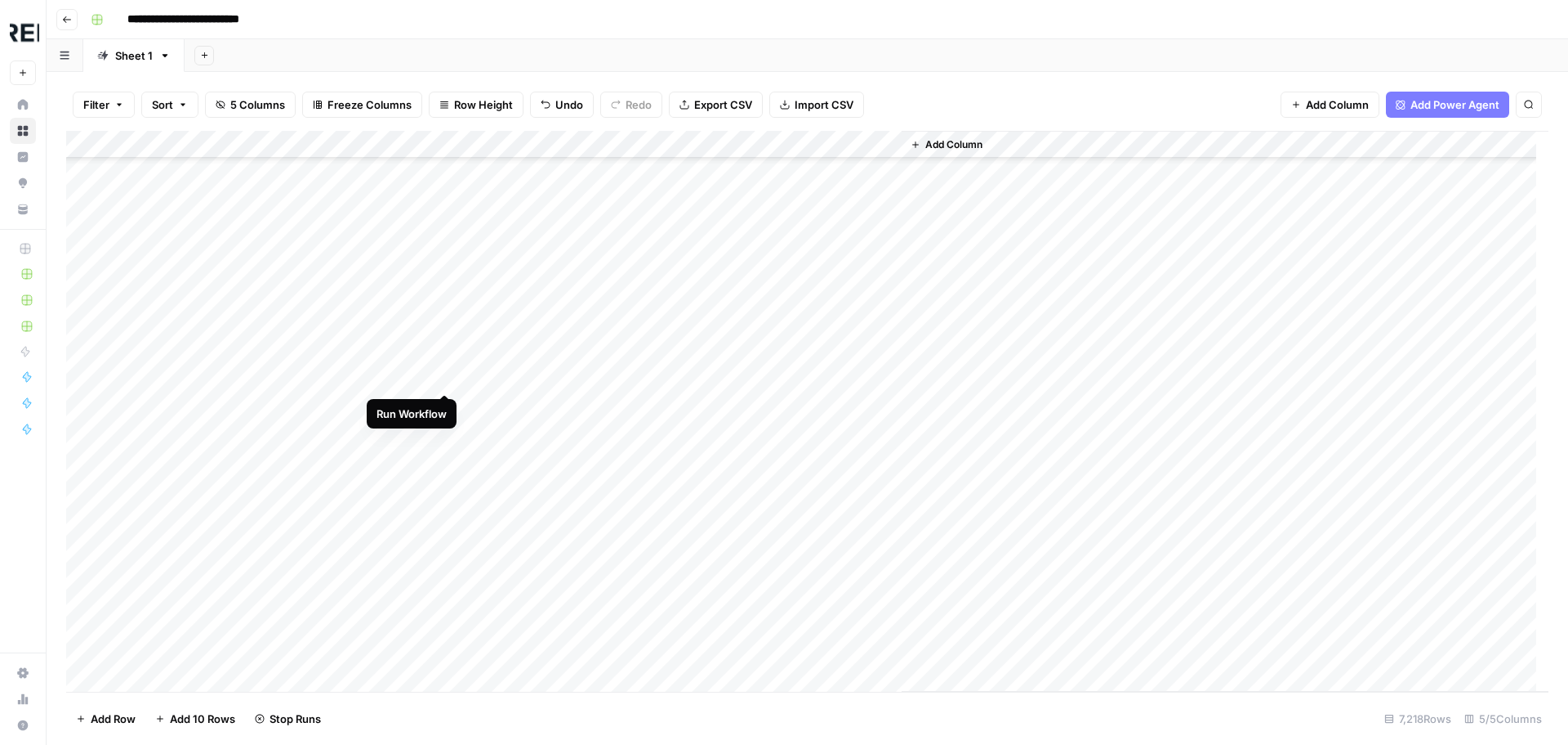
click at [447, 377] on div "Add Column" at bounding box center [807, 411] width 1483 height 561
click at [447, 489] on div "Add Column" at bounding box center [807, 411] width 1483 height 561
click at [444, 408] on div "Add Column" at bounding box center [807, 411] width 1483 height 561
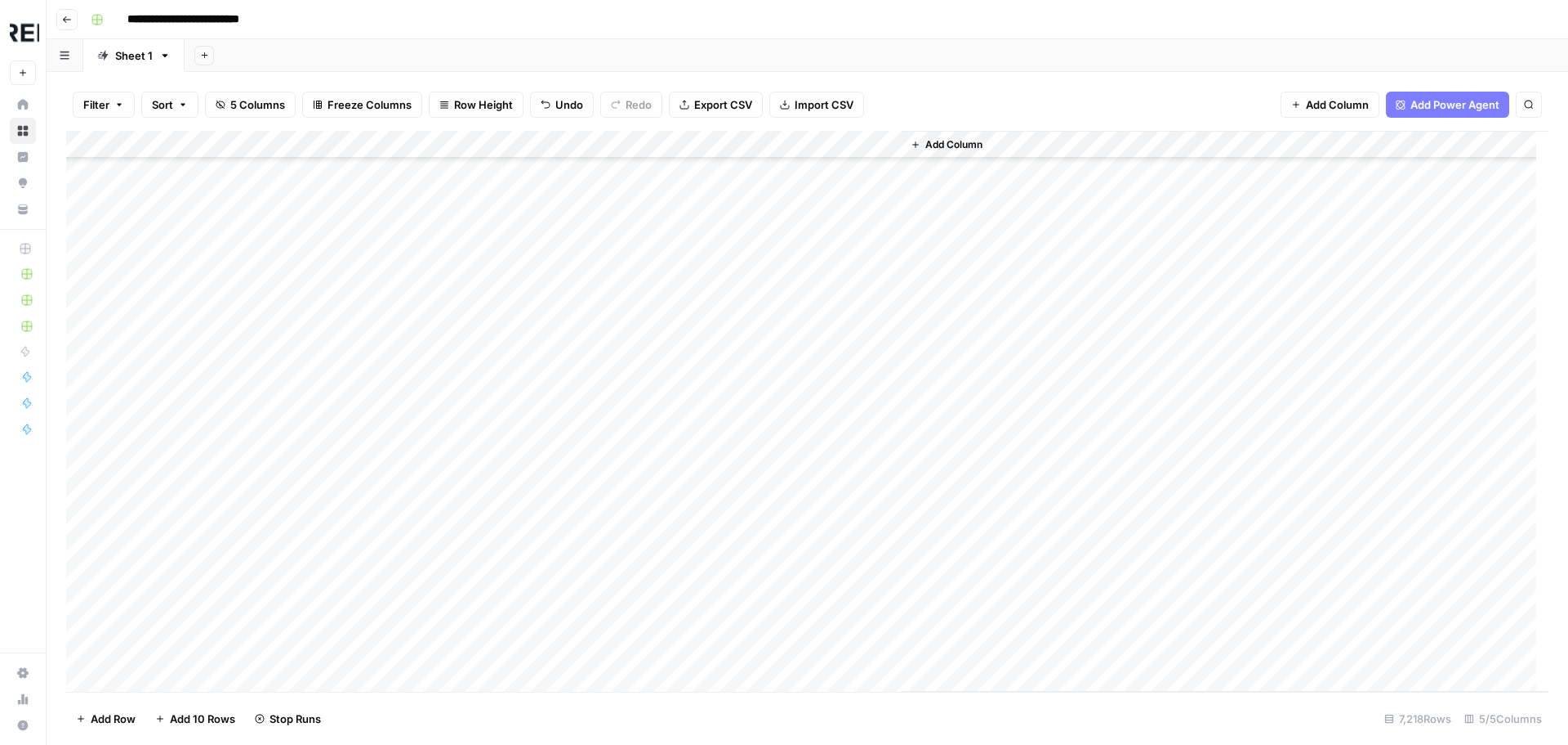
click at [442, 489] on div "Add Column" at bounding box center [807, 411] width 1483 height 561
click at [443, 518] on div "Add Column" at bounding box center [807, 411] width 1483 height 561
click at [446, 447] on div "Add Column" at bounding box center [807, 411] width 1483 height 561
click at [445, 556] on div "Add Column" at bounding box center [807, 411] width 1483 height 561
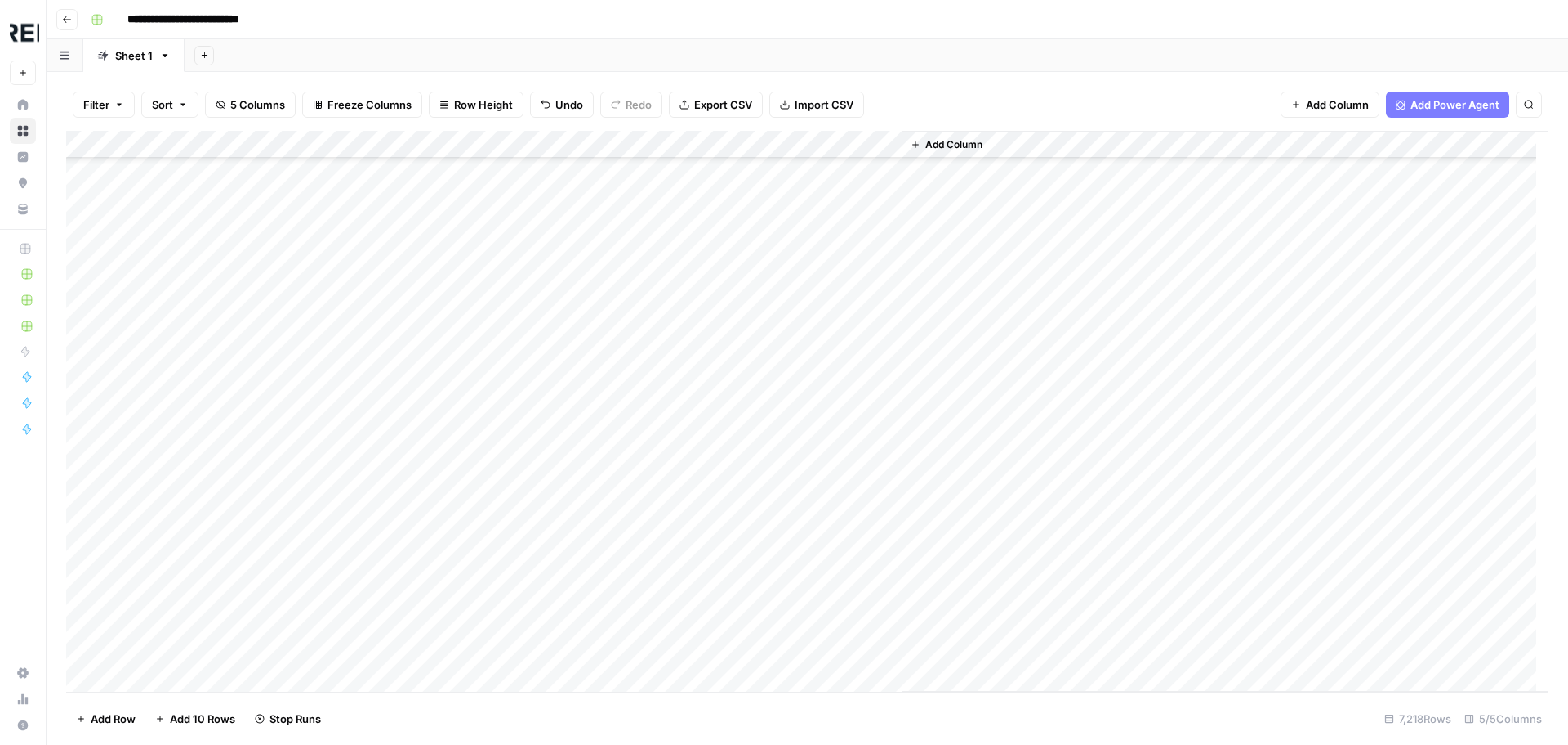
click at [444, 585] on div "Add Column" at bounding box center [807, 411] width 1483 height 561
click at [441, 318] on div "Add Column" at bounding box center [807, 411] width 1483 height 561
click at [443, 343] on div "Add Column" at bounding box center [807, 411] width 1483 height 561
click at [445, 374] on div "Add Column" at bounding box center [807, 411] width 1483 height 561
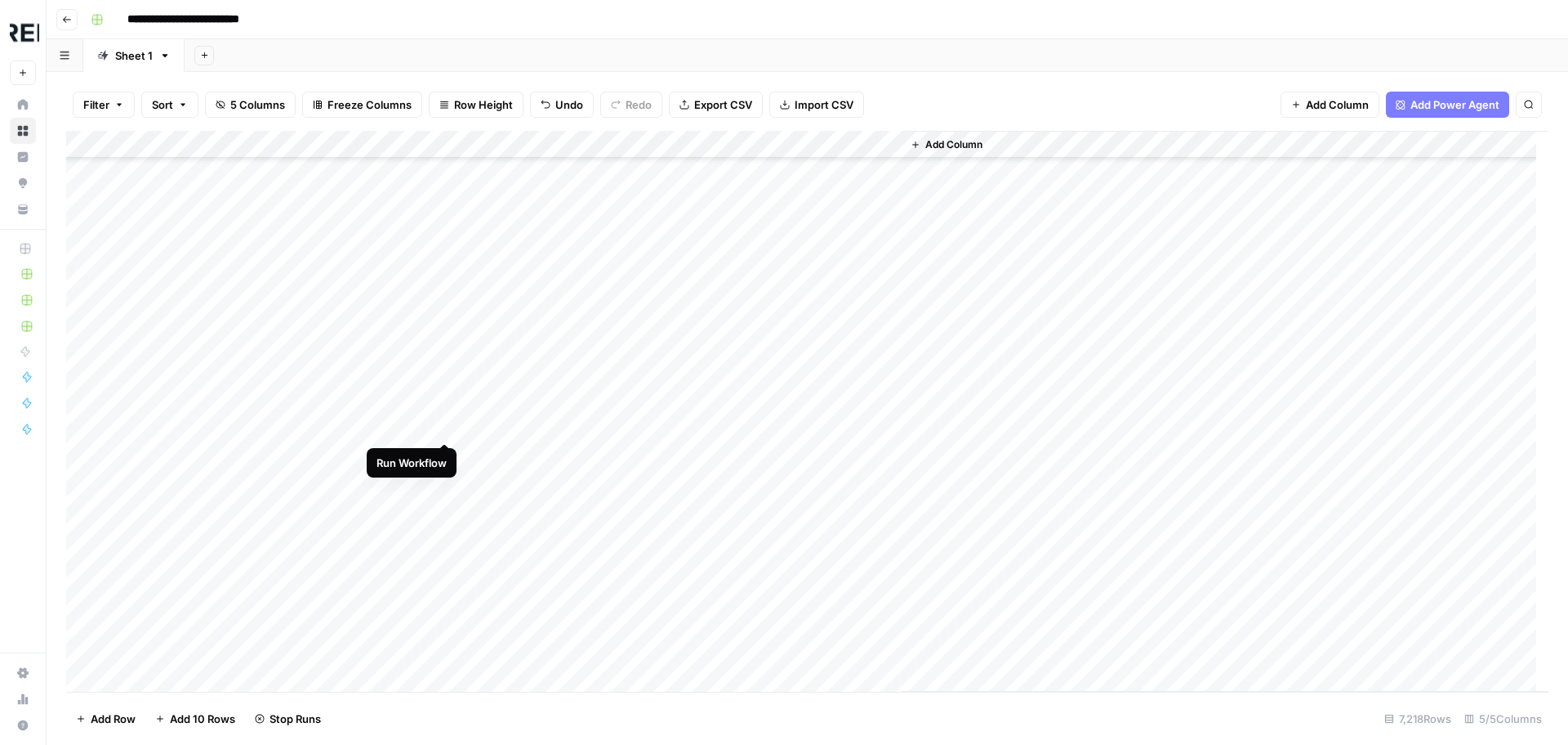
click at [449, 426] on div "Add Column" at bounding box center [807, 411] width 1483 height 561
click at [443, 460] on div "Add Column" at bounding box center [807, 411] width 1483 height 561
click at [445, 485] on div "Add Column" at bounding box center [807, 411] width 1483 height 561
click at [446, 504] on div "Add Column" at bounding box center [807, 411] width 1483 height 561
click at [447, 560] on div "Add Column" at bounding box center [807, 411] width 1483 height 561
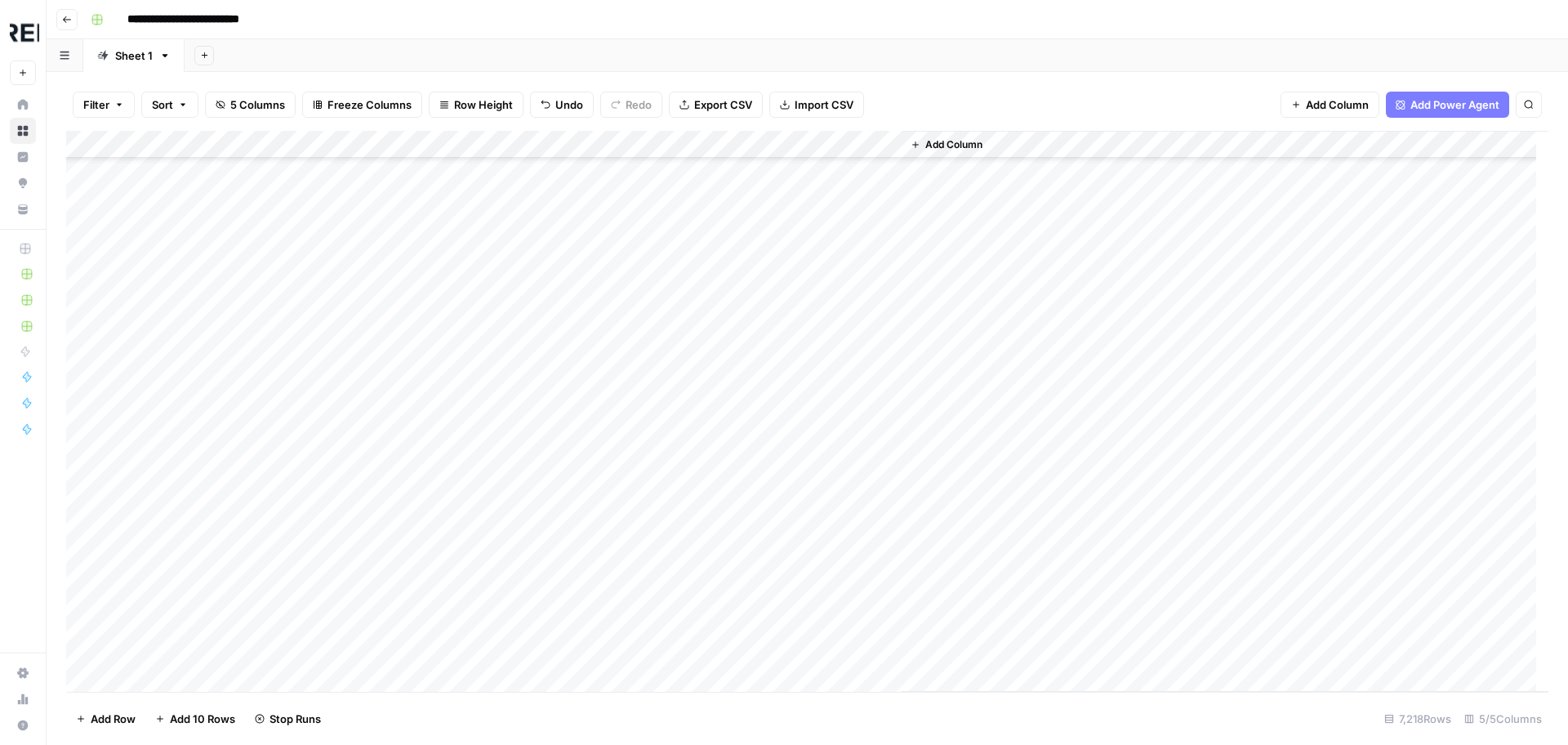
scroll to position [90968, 0]
click at [447, 545] on div "Add Column" at bounding box center [807, 411] width 1483 height 561
click at [444, 572] on div "Add Column" at bounding box center [807, 411] width 1483 height 561
click at [445, 597] on div "Add Column" at bounding box center [807, 411] width 1483 height 561
click at [446, 632] on div "Add Column" at bounding box center [807, 411] width 1483 height 561
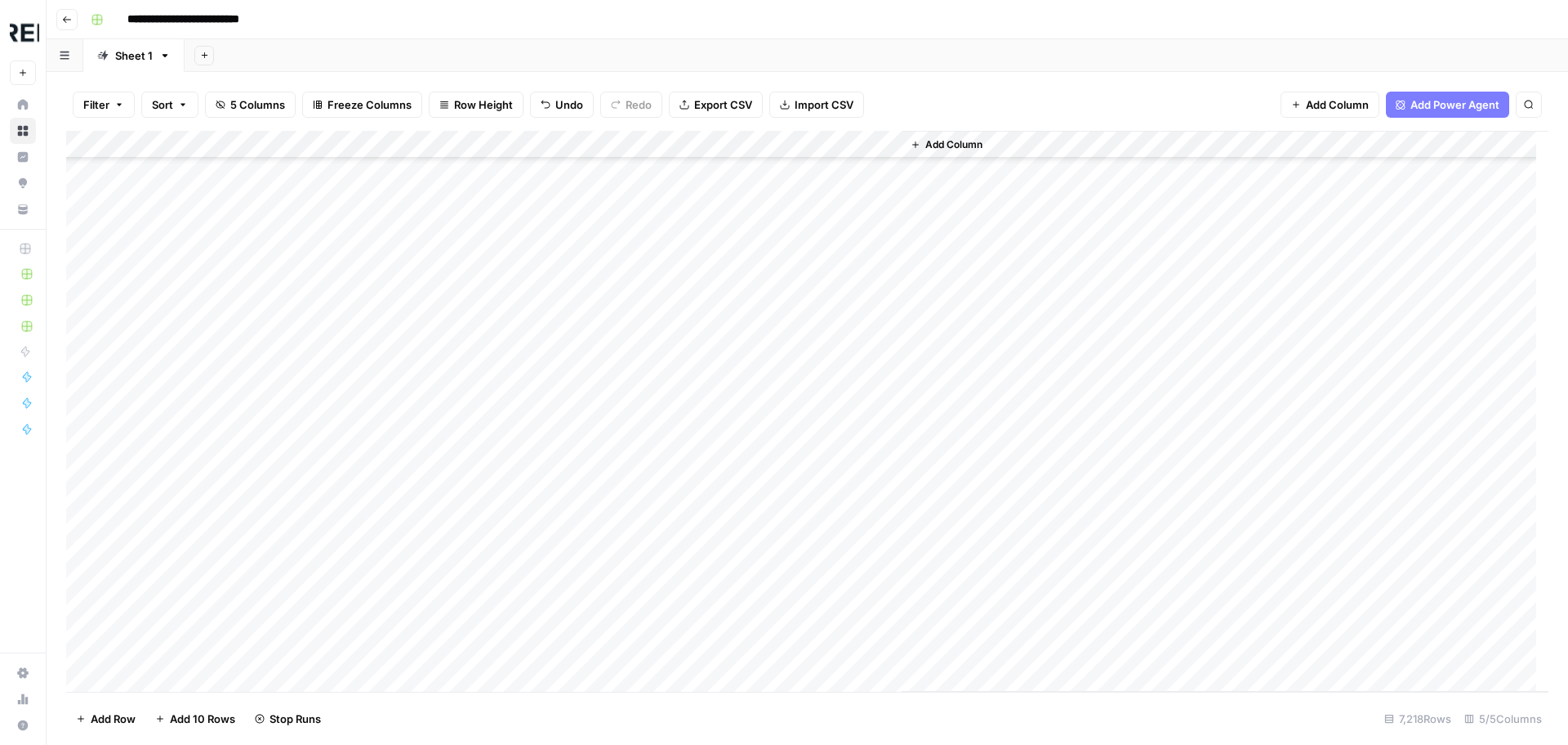
scroll to position [91213, 0]
click at [444, 440] on div "Add Column" at bounding box center [807, 411] width 1483 height 561
click at [446, 662] on div "Add Column" at bounding box center [807, 411] width 1483 height 561
click at [446, 280] on div "Add Column" at bounding box center [807, 411] width 1483 height 561
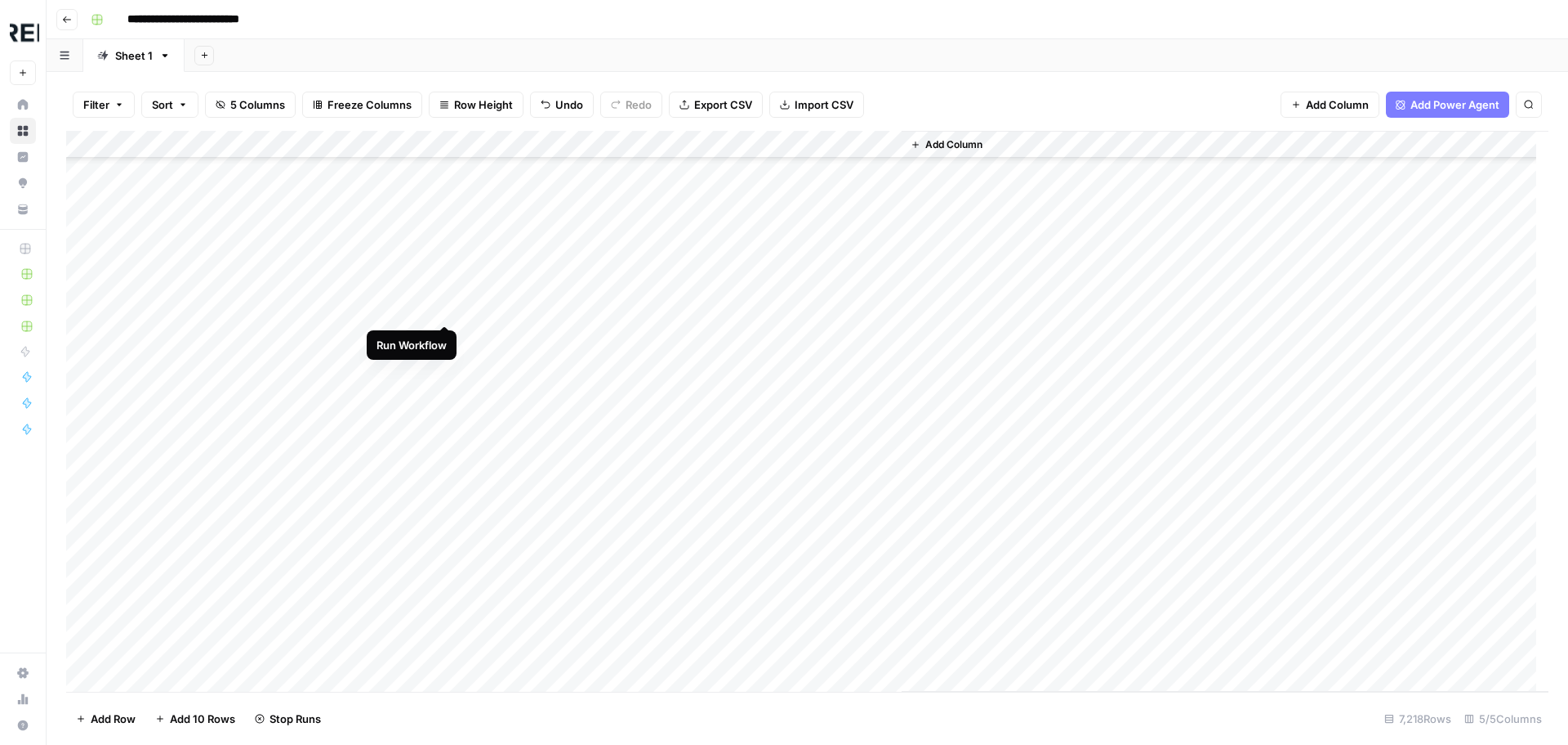
click at [448, 314] on div "Add Column" at bounding box center [807, 411] width 1483 height 561
click at [444, 336] on div "Add Column" at bounding box center [807, 411] width 1483 height 561
click at [447, 532] on div "Add Column" at bounding box center [807, 411] width 1483 height 561
click at [444, 587] on div "Add Column" at bounding box center [807, 411] width 1483 height 561
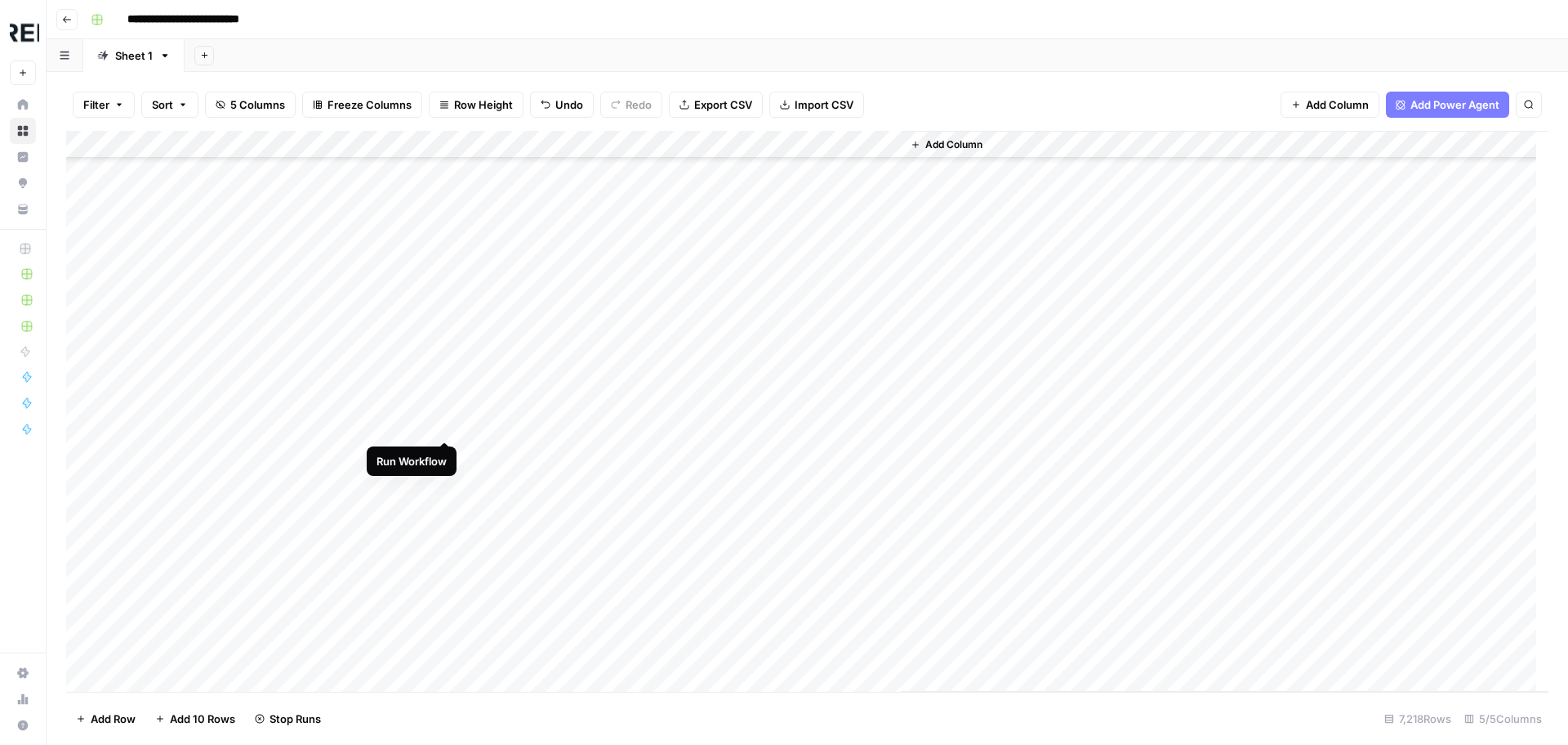
click at [443, 429] on div "Add Column" at bounding box center [807, 411] width 1483 height 561
click at [445, 536] on div "Add Column" at bounding box center [807, 411] width 1483 height 561
click at [444, 561] on div "Add Column" at bounding box center [807, 411] width 1483 height 561
click at [443, 622] on div "Add Column" at bounding box center [807, 411] width 1483 height 561
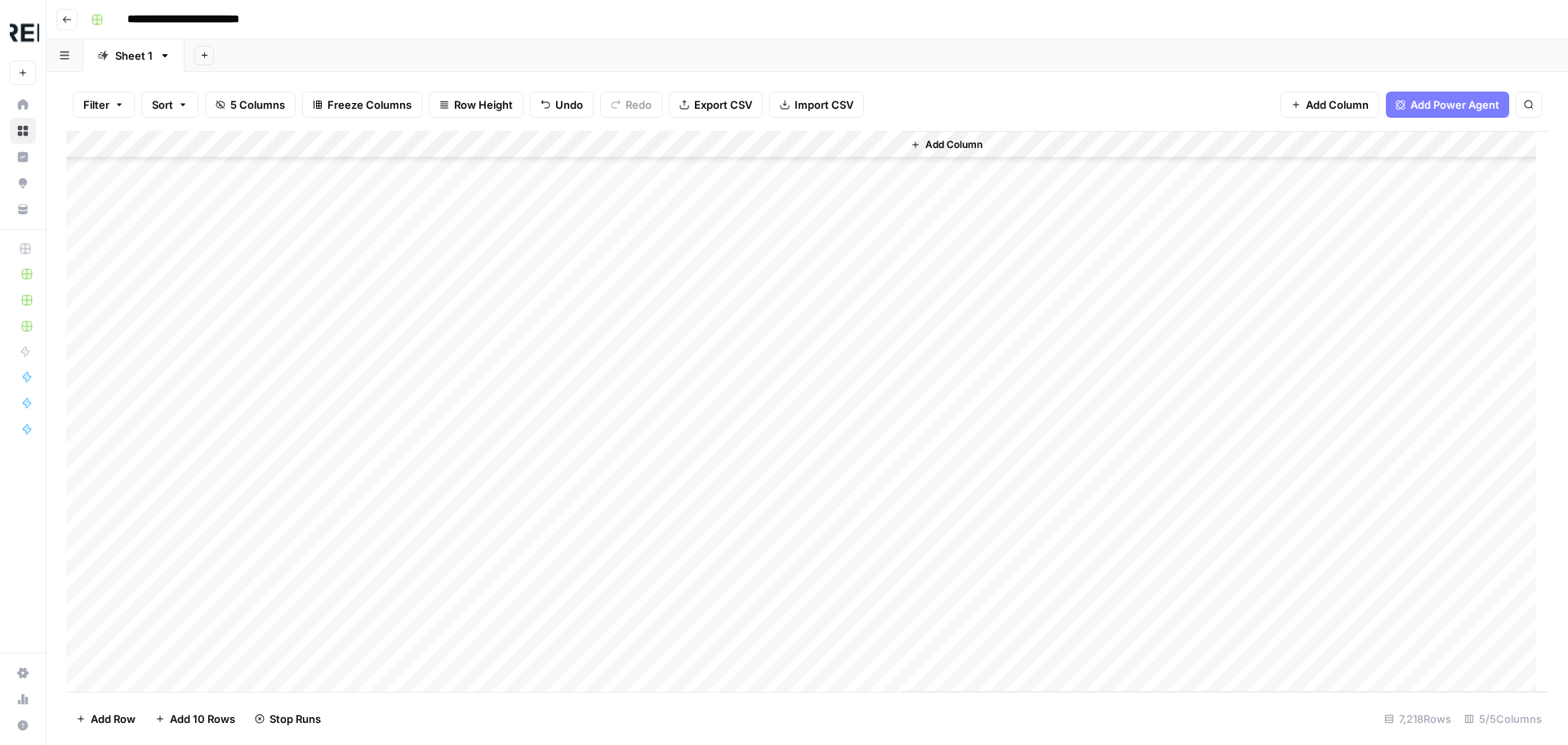
click at [444, 512] on div "Add Column" at bounding box center [807, 411] width 1483 height 561
click at [440, 570] on div "Add Column" at bounding box center [807, 411] width 1483 height 561
click at [448, 298] on div "Add Column" at bounding box center [807, 411] width 1483 height 561
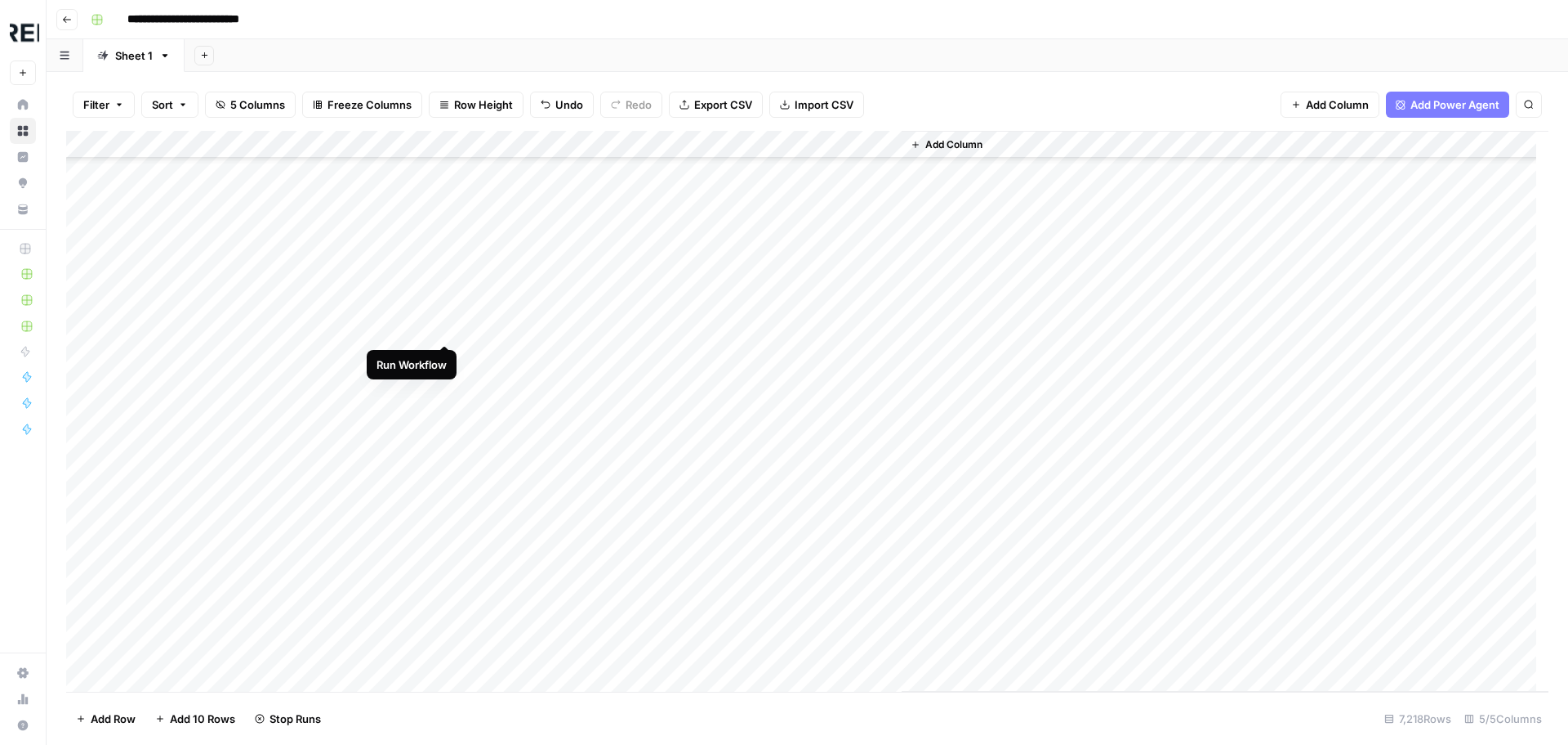
click at [445, 329] on div "Add Column" at bounding box center [807, 411] width 1483 height 561
click at [446, 330] on div "Add Column" at bounding box center [807, 411] width 1483 height 561
click at [447, 360] on div "Add Column" at bounding box center [807, 411] width 1483 height 561
click at [445, 448] on div "Add Column" at bounding box center [807, 411] width 1483 height 561
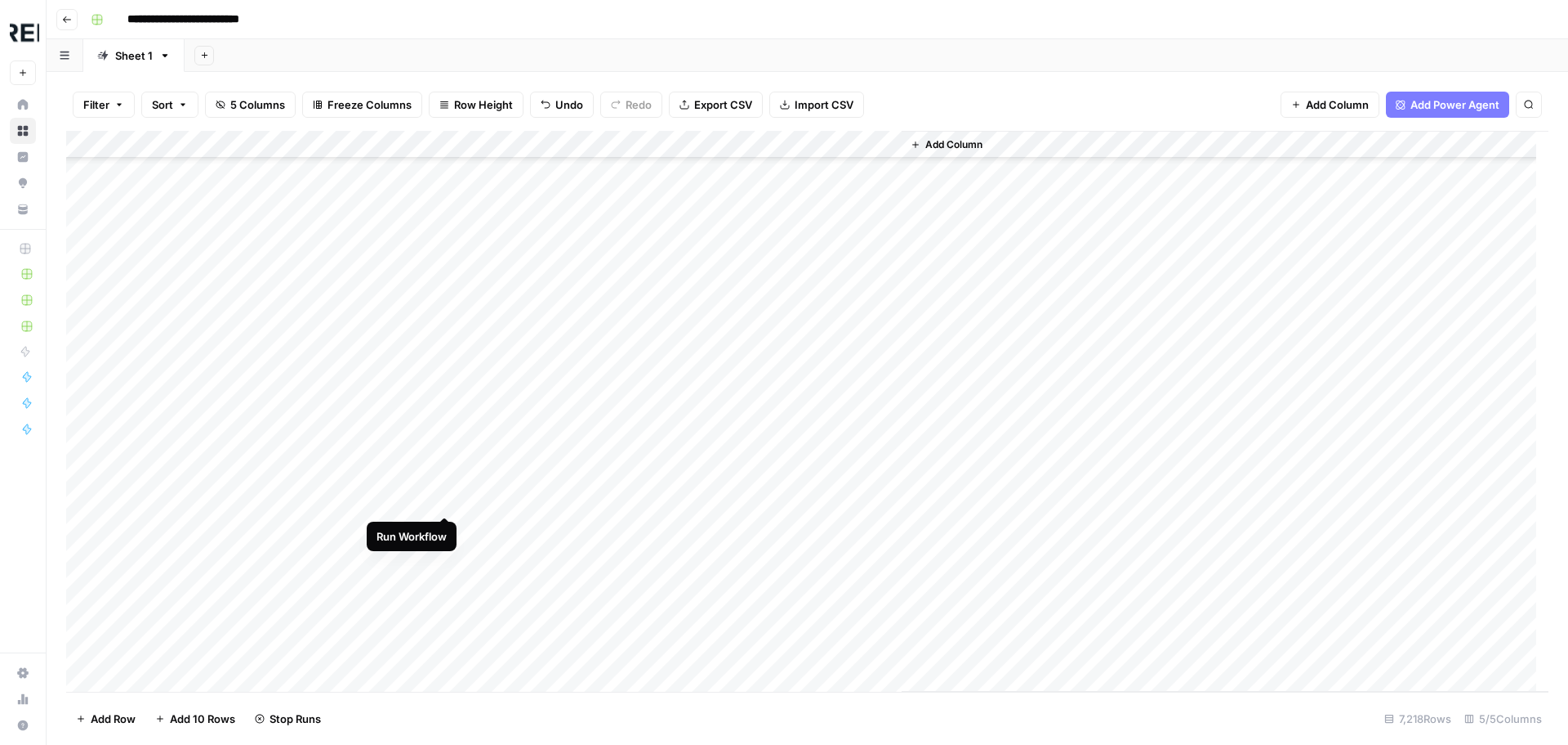
click at [445, 495] on div "Add Column" at bounding box center [807, 411] width 1483 height 561
click at [442, 554] on div "Add Column" at bounding box center [807, 411] width 1483 height 561
click at [445, 421] on div "Add Column" at bounding box center [807, 411] width 1483 height 561
click at [445, 473] on div "Add Column" at bounding box center [807, 411] width 1483 height 561
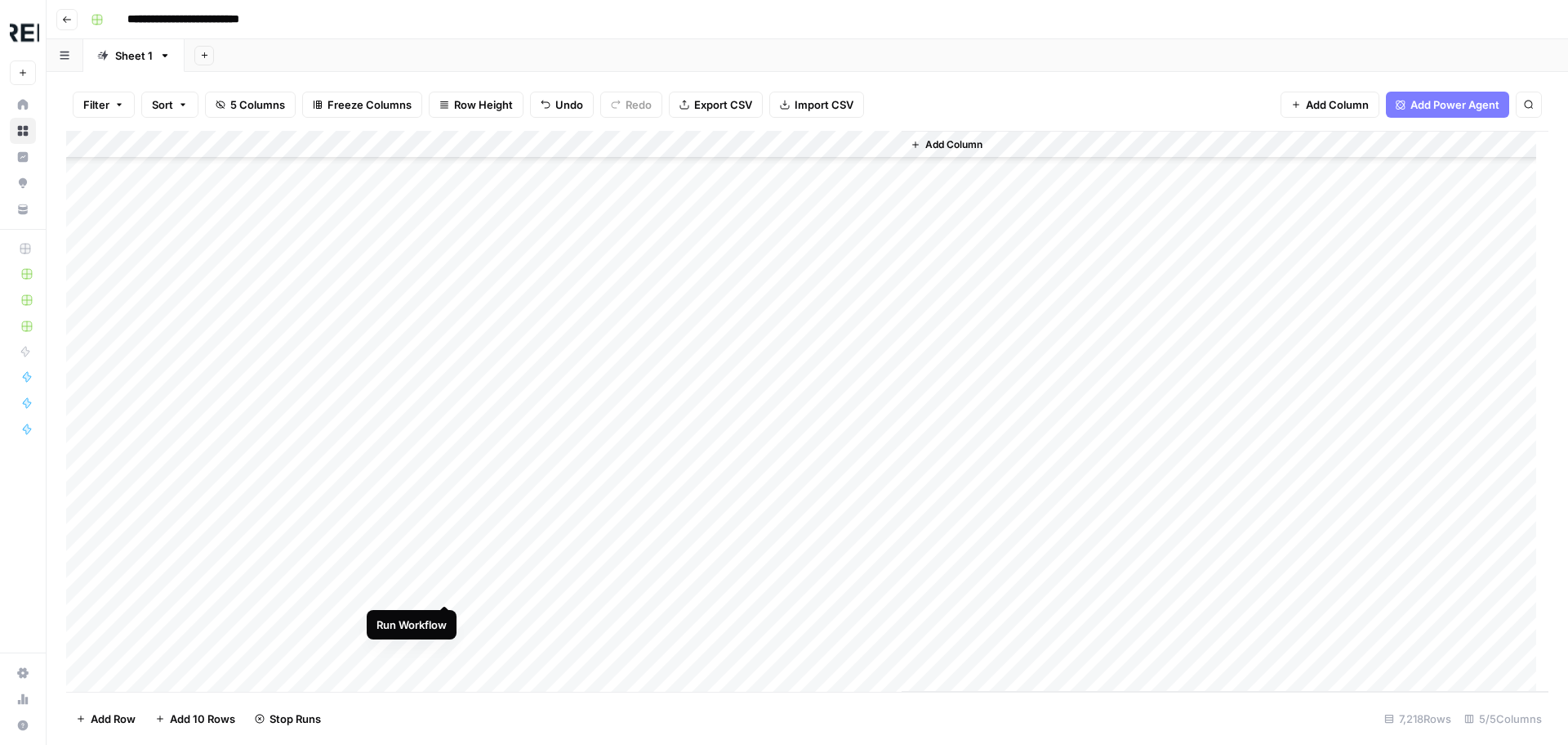
click at [445, 586] on div "Add Column" at bounding box center [807, 411] width 1483 height 561
click at [446, 561] on div "Add Column" at bounding box center [807, 411] width 1483 height 561
click at [445, 513] on div "Add Column" at bounding box center [807, 411] width 1483 height 561
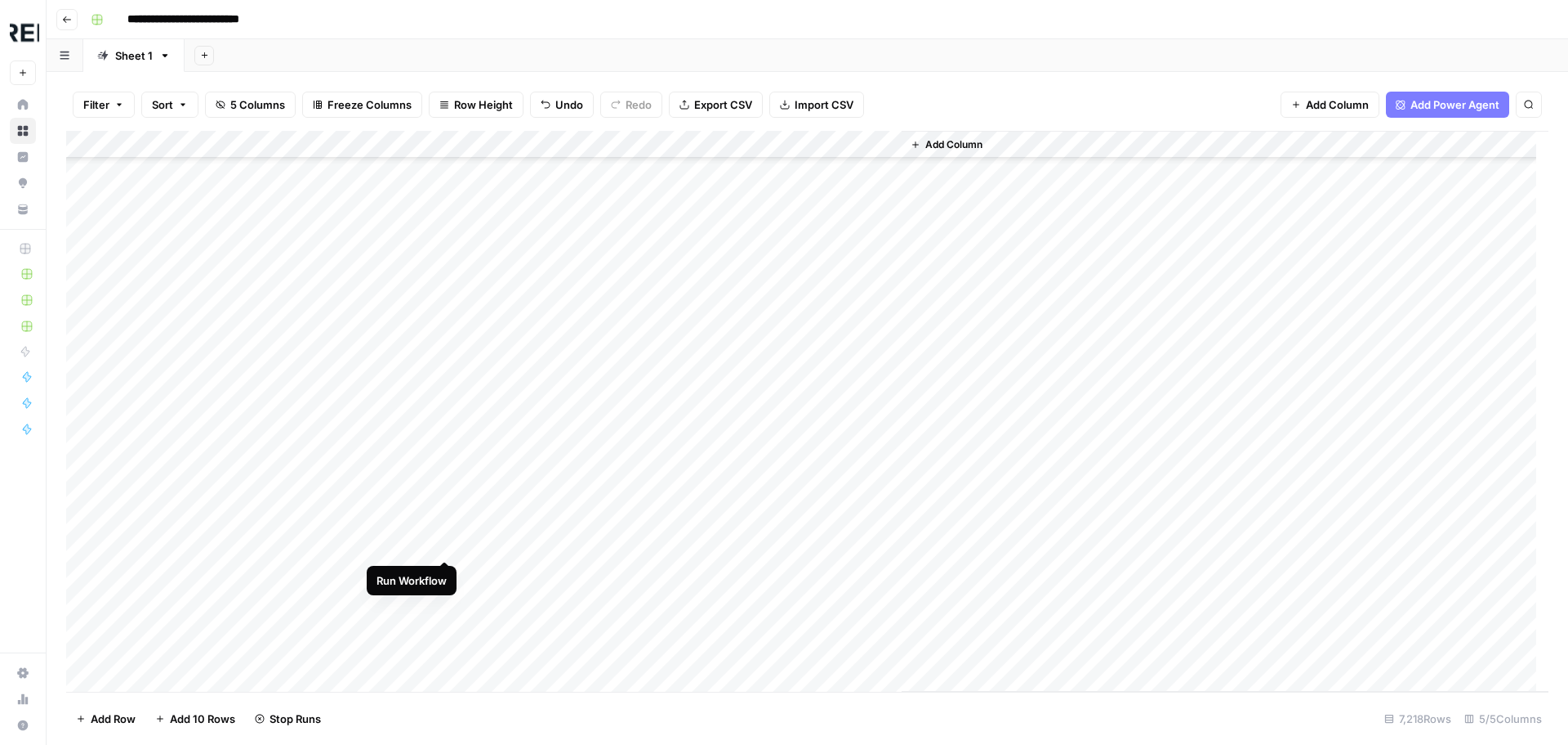
click at [445, 543] on div "Add Column" at bounding box center [807, 411] width 1483 height 561
click at [446, 600] on div "Add Column" at bounding box center [807, 411] width 1483 height 561
click at [445, 632] on div "Add Column" at bounding box center [807, 411] width 1483 height 561
click at [442, 303] on div "Add Column" at bounding box center [807, 411] width 1483 height 561
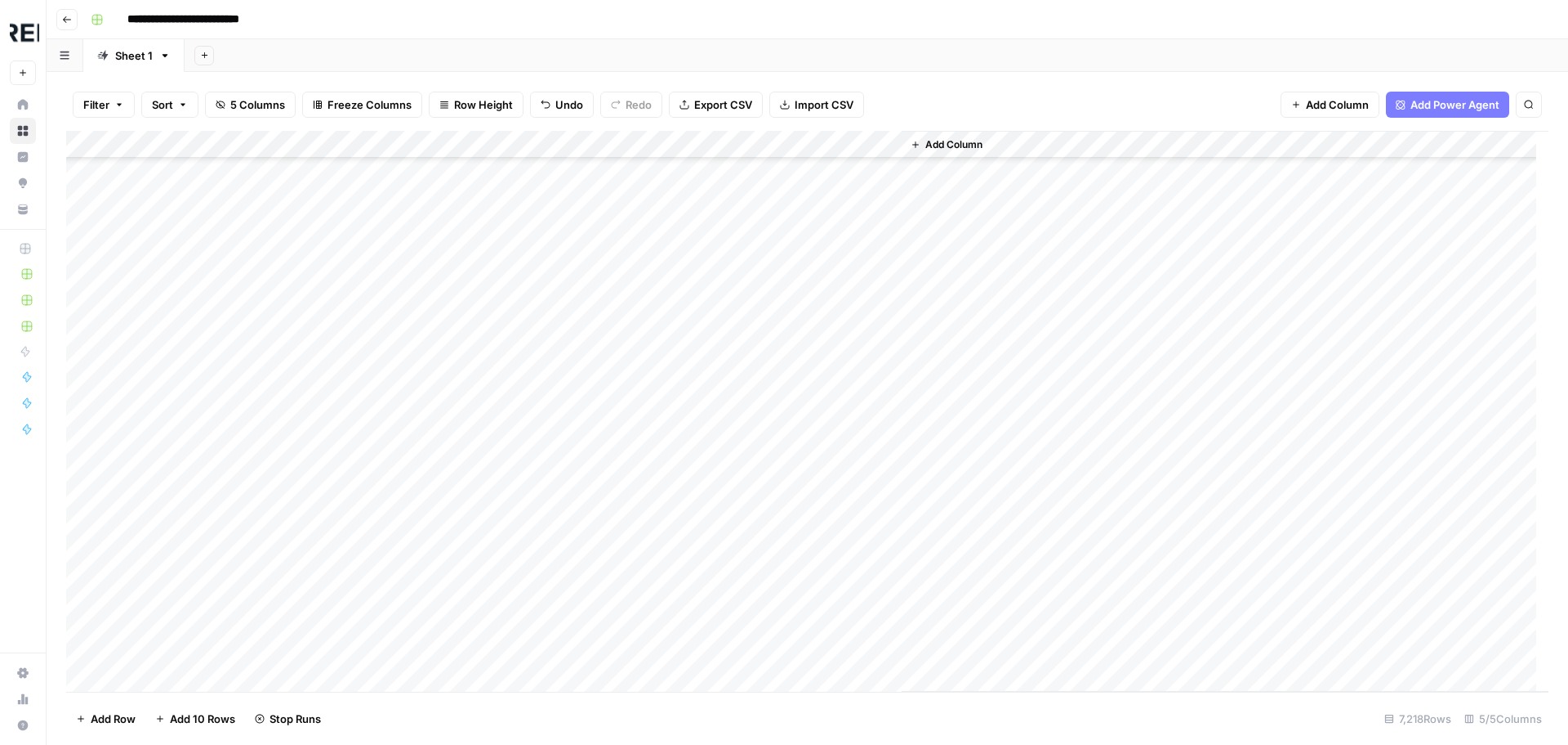
click at [443, 378] on div "Add Column" at bounding box center [807, 411] width 1483 height 561
click at [442, 466] on div "Add Column" at bounding box center [807, 411] width 1483 height 561
click at [446, 524] on div "Add Column" at bounding box center [807, 411] width 1483 height 561
click at [441, 666] on div "Add Column" at bounding box center [807, 411] width 1483 height 561
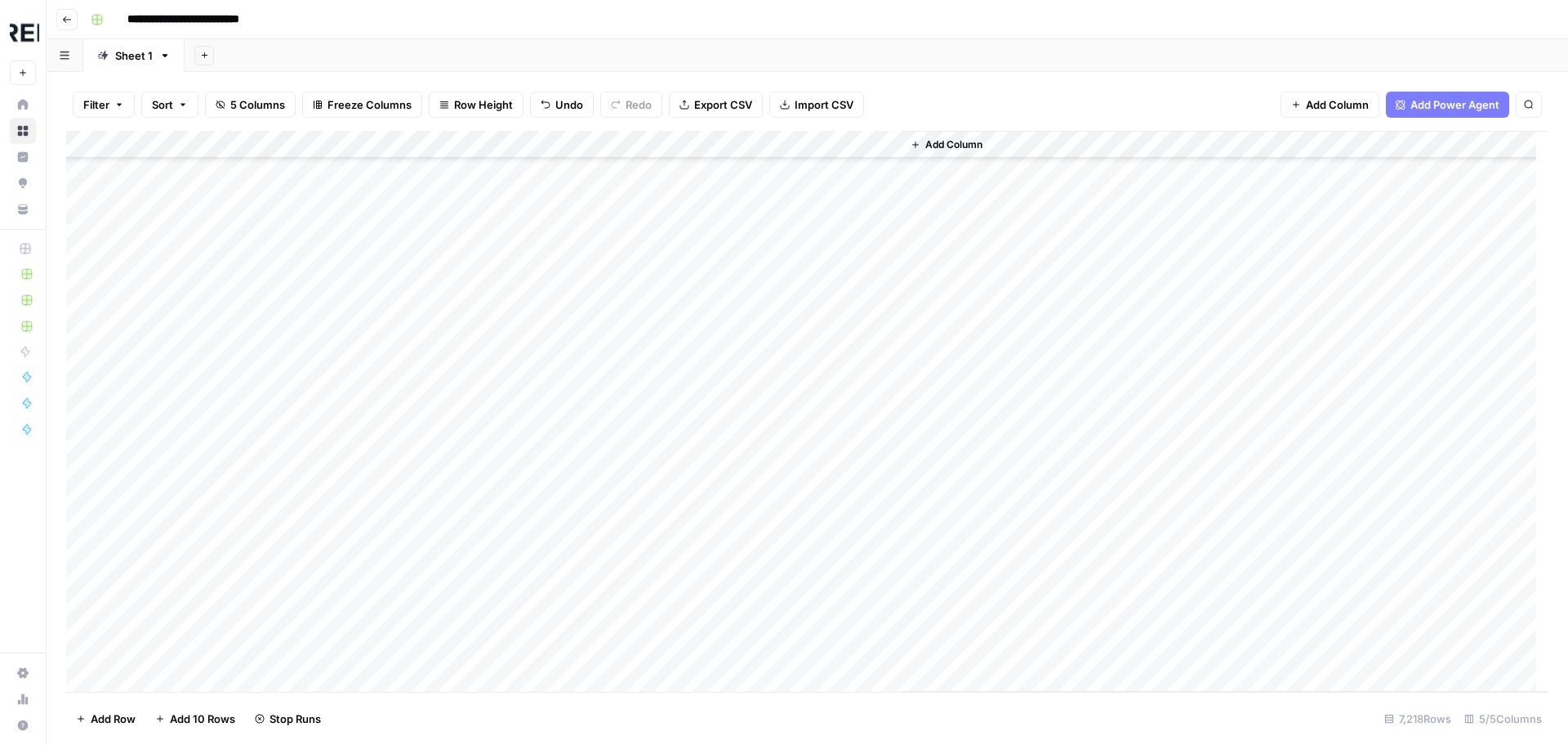
click at [447, 419] on div "Add Column" at bounding box center [807, 411] width 1483 height 561
click at [445, 479] on div "Add Column" at bounding box center [807, 411] width 1483 height 561
click at [444, 533] on div "Add Column" at bounding box center [807, 411] width 1483 height 561
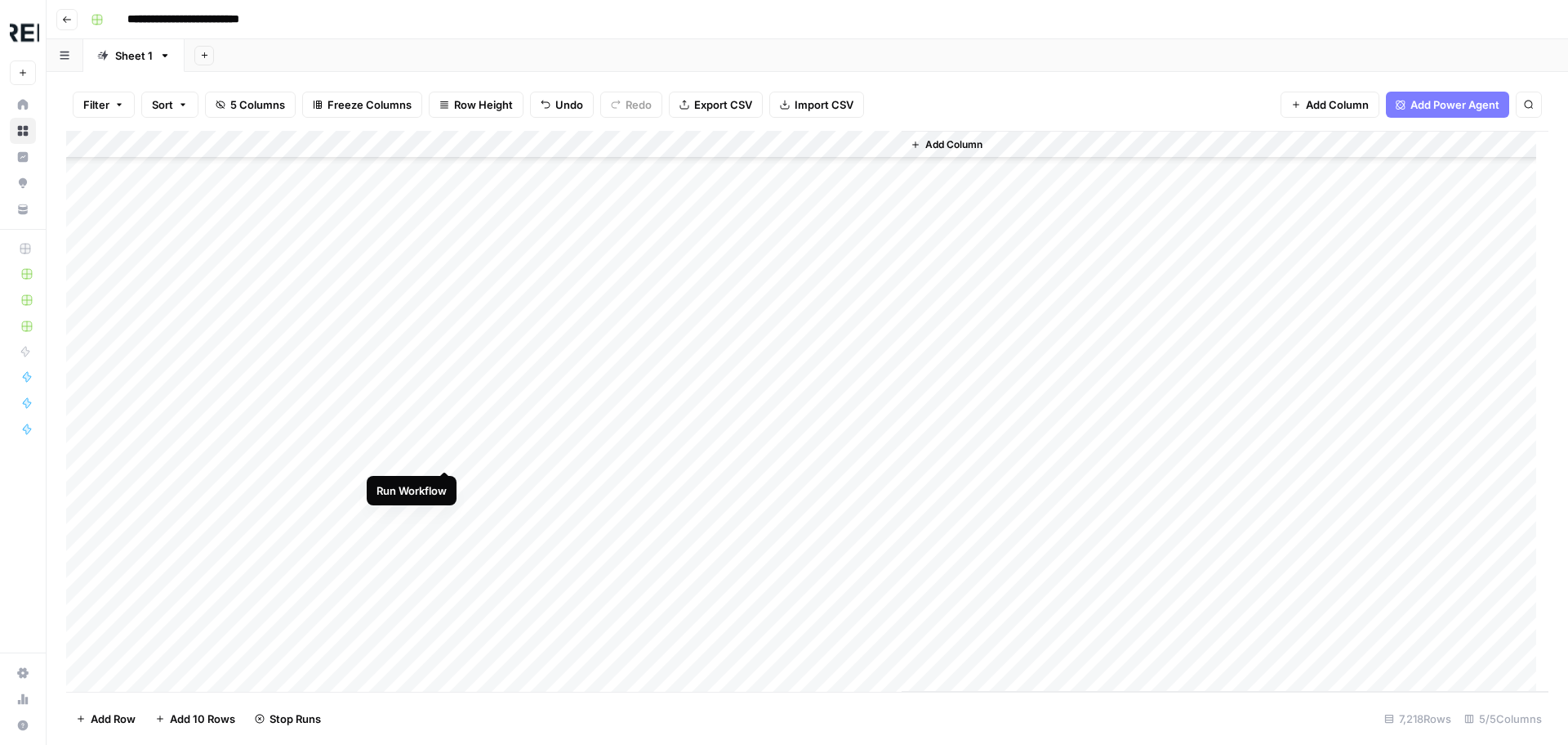
click at [447, 455] on div "Add Column" at bounding box center [807, 411] width 1483 height 561
click at [445, 537] on div "Add Column" at bounding box center [807, 411] width 1483 height 561
click at [445, 560] on div "Add Column" at bounding box center [807, 411] width 1483 height 561
click at [445, 590] on div "Add Column" at bounding box center [807, 411] width 1483 height 561
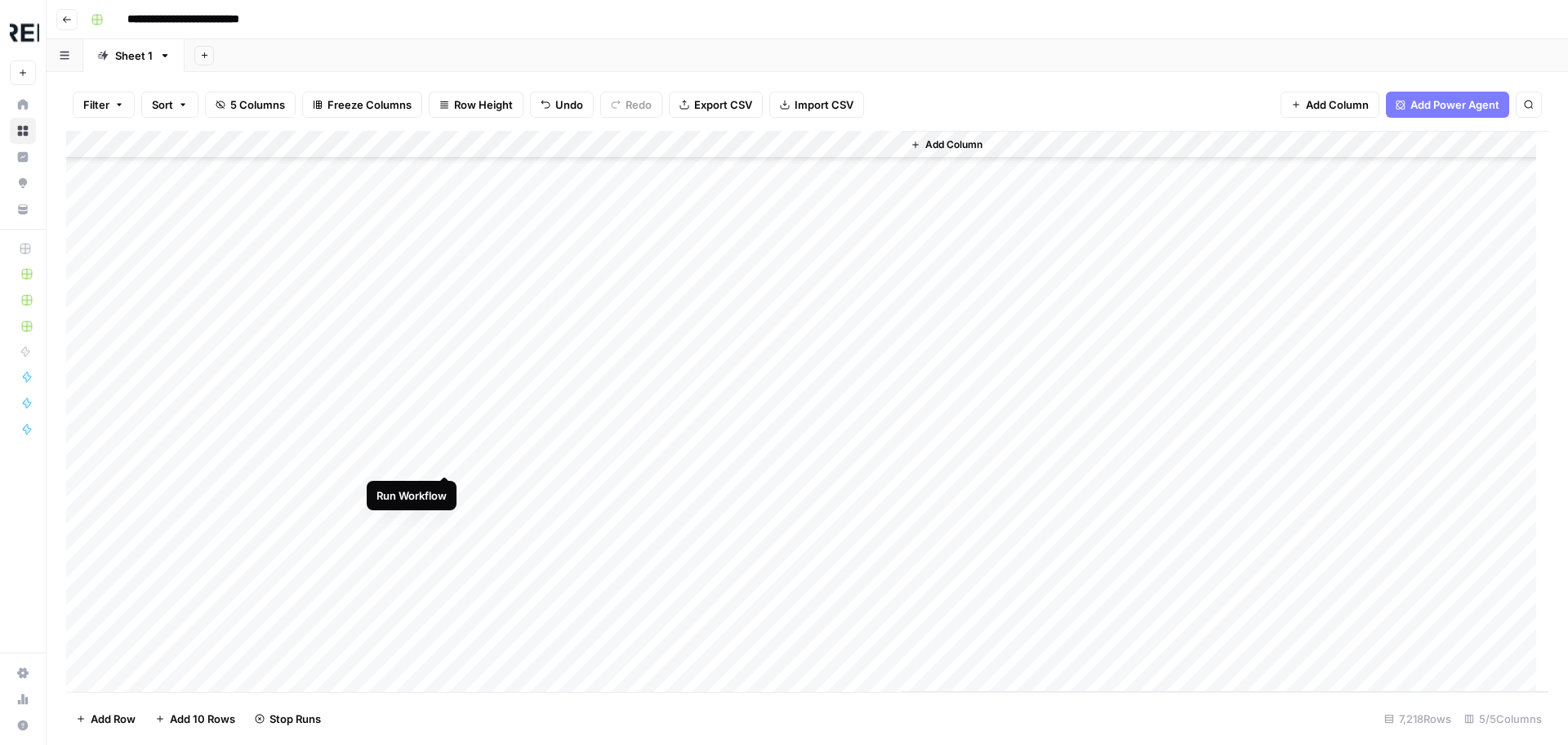
click at [441, 461] on div "Add Column" at bounding box center [807, 411] width 1483 height 561
click at [444, 211] on div "Add Column" at bounding box center [807, 411] width 1483 height 561
click at [447, 460] on div "Add Column" at bounding box center [807, 411] width 1483 height 561
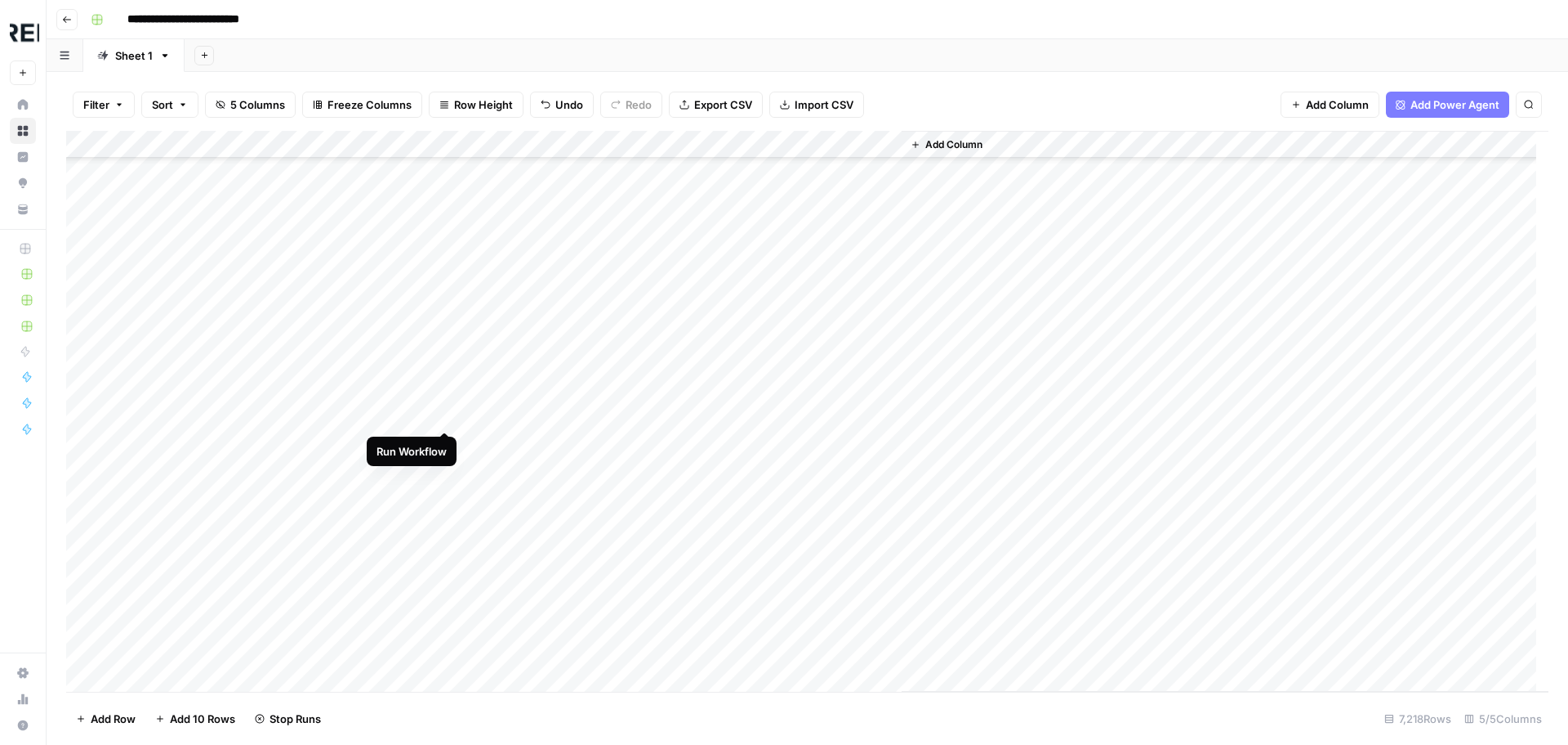
click at [445, 415] on div "Add Column" at bounding box center [807, 411] width 1483 height 561
click at [446, 473] on div "Add Column" at bounding box center [807, 411] width 1483 height 561
click at [447, 396] on div "Add Column" at bounding box center [807, 411] width 1483 height 561
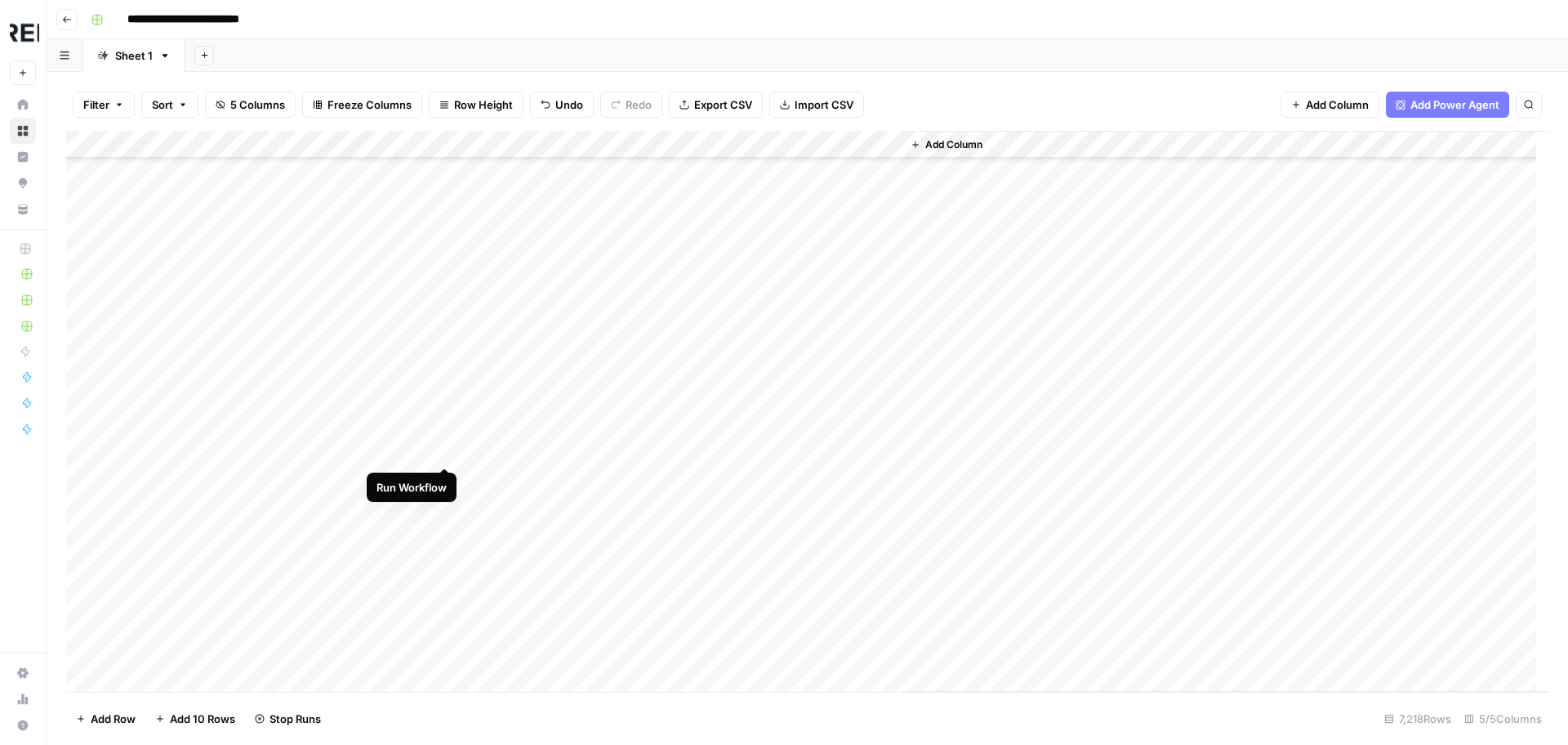
click at [445, 445] on div "Add Column" at bounding box center [807, 411] width 1483 height 561
click at [442, 403] on div "Add Column" at bounding box center [807, 411] width 1483 height 561
click at [443, 509] on div "Add Column" at bounding box center [807, 411] width 1483 height 561
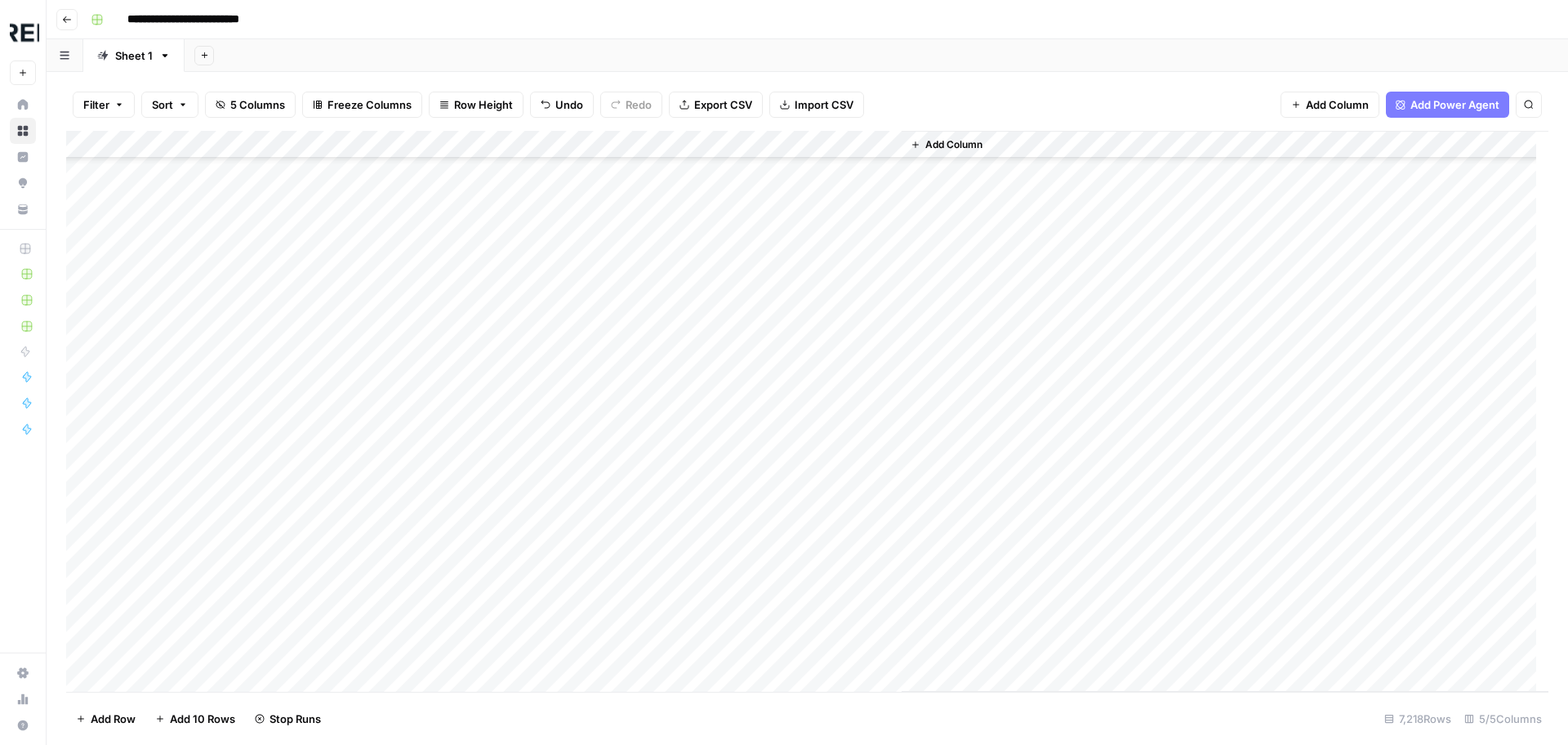
scroll to position [96526, 0]
click at [445, 404] on div "Add Column" at bounding box center [807, 411] width 1483 height 561
click at [447, 371] on div "Add Column" at bounding box center [807, 411] width 1483 height 561
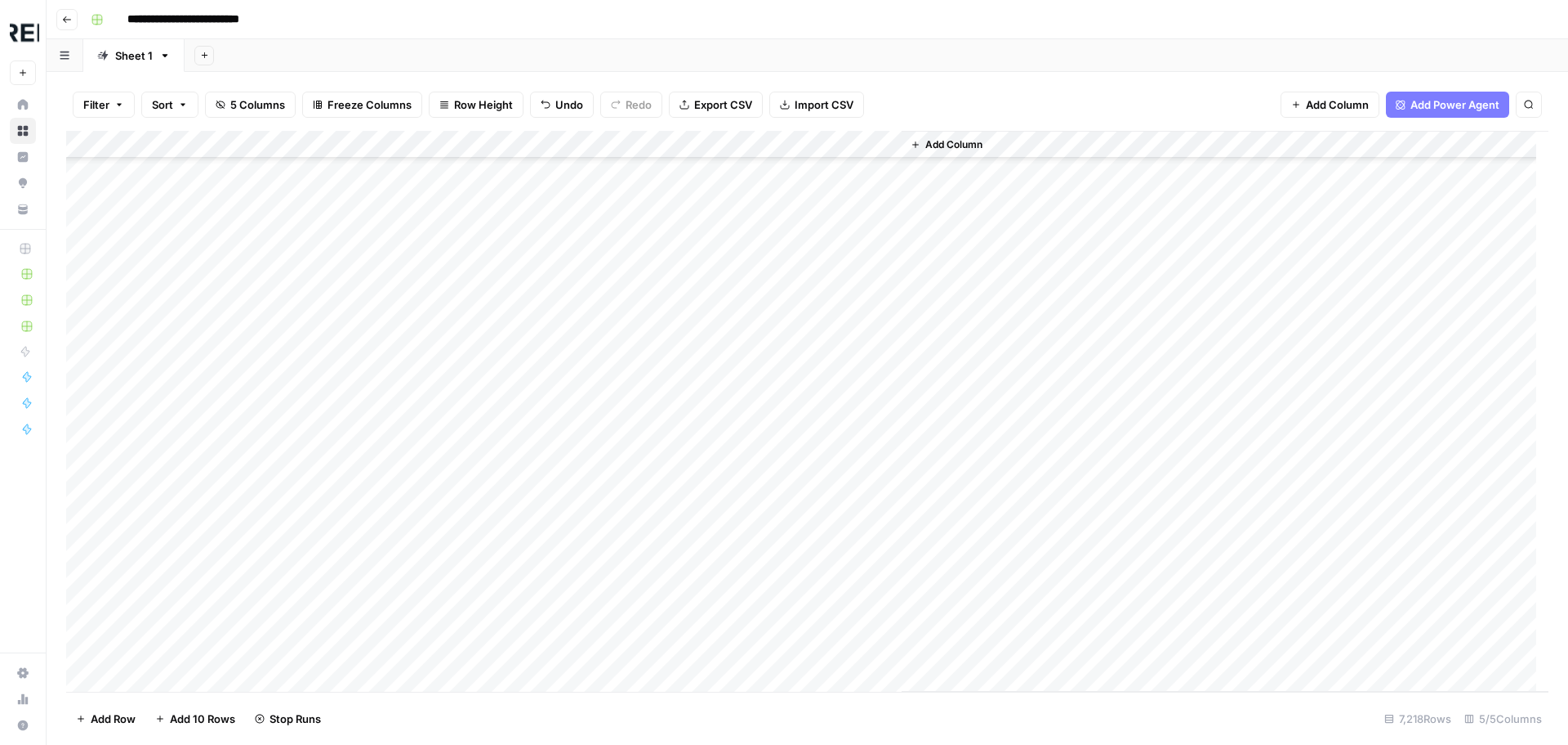
scroll to position [96770, 0]
click at [443, 409] on div "Add Column" at bounding box center [807, 411] width 1483 height 561
click at [449, 382] on div "Add Column" at bounding box center [807, 411] width 1483 height 561
click at [446, 404] on div "Add Column" at bounding box center [807, 411] width 1483 height 561
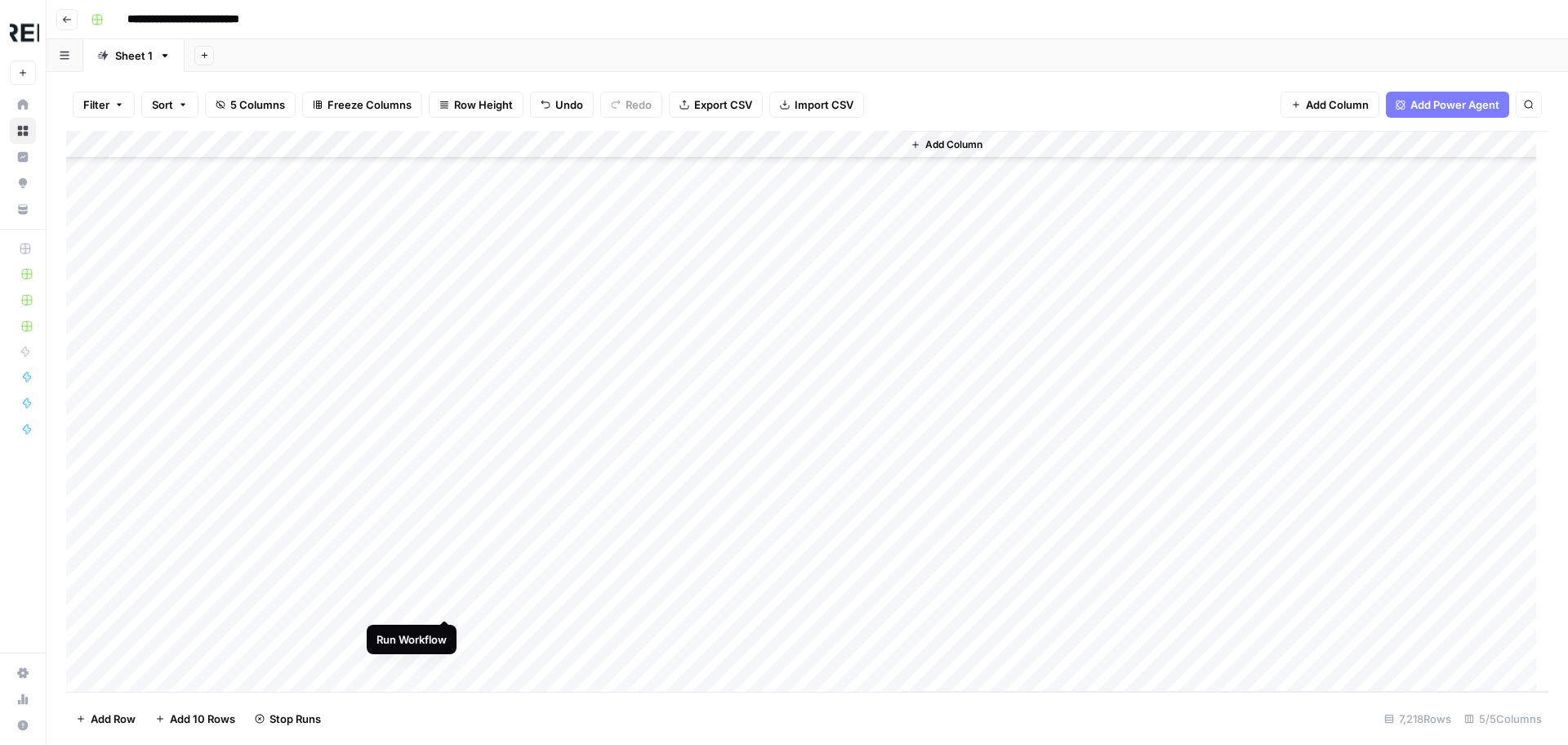
click at [445, 600] on div "Add Column" at bounding box center [807, 411] width 1483 height 561
click at [442, 663] on div "Add Column" at bounding box center [807, 411] width 1483 height 561
click at [442, 444] on div "Add Column" at bounding box center [807, 411] width 1483 height 561
click at [447, 472] on div "Add Column" at bounding box center [807, 411] width 1483 height 561
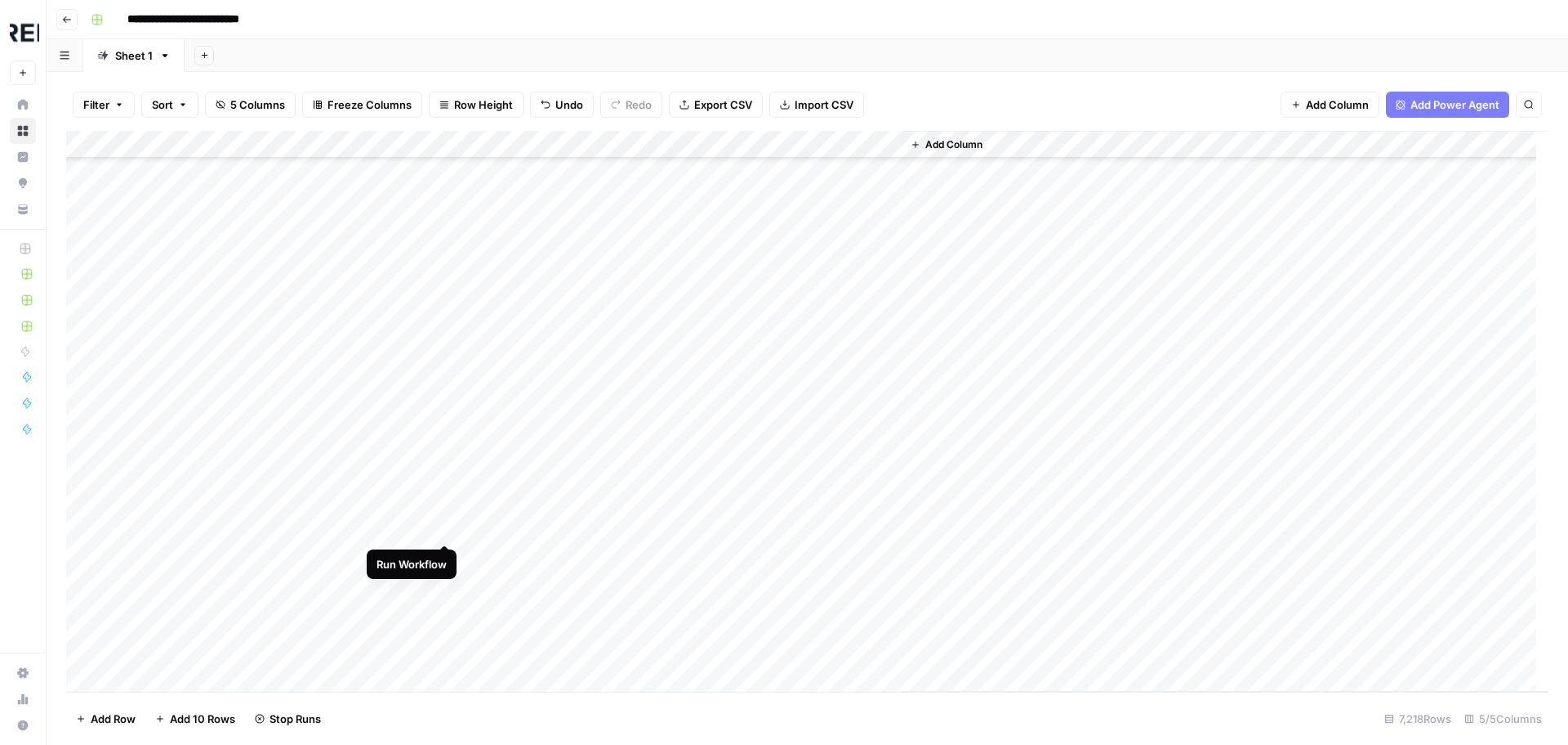
click at [446, 528] on div "Add Column" at bounding box center [807, 411] width 1483 height 561
click at [443, 560] on div "Add Column" at bounding box center [807, 411] width 1483 height 561
click at [444, 614] on div "Add Column" at bounding box center [807, 411] width 1483 height 561
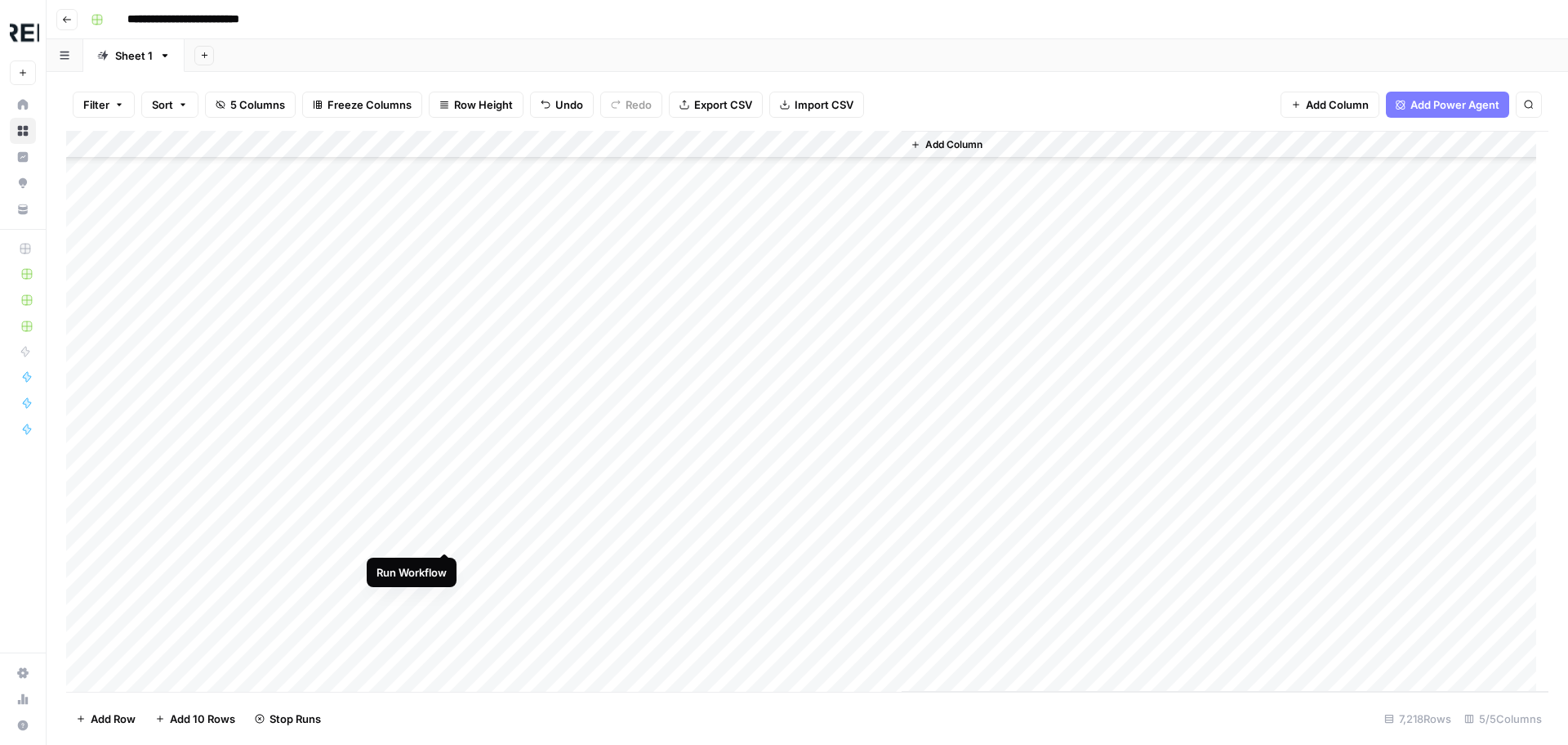
click at [445, 537] on div "Add Column" at bounding box center [807, 411] width 1483 height 561
click at [445, 586] on div "Add Column" at bounding box center [807, 411] width 1483 height 561
click at [448, 400] on div "Add Column" at bounding box center [807, 411] width 1483 height 561
click at [441, 546] on div "Add Column" at bounding box center [807, 411] width 1483 height 561
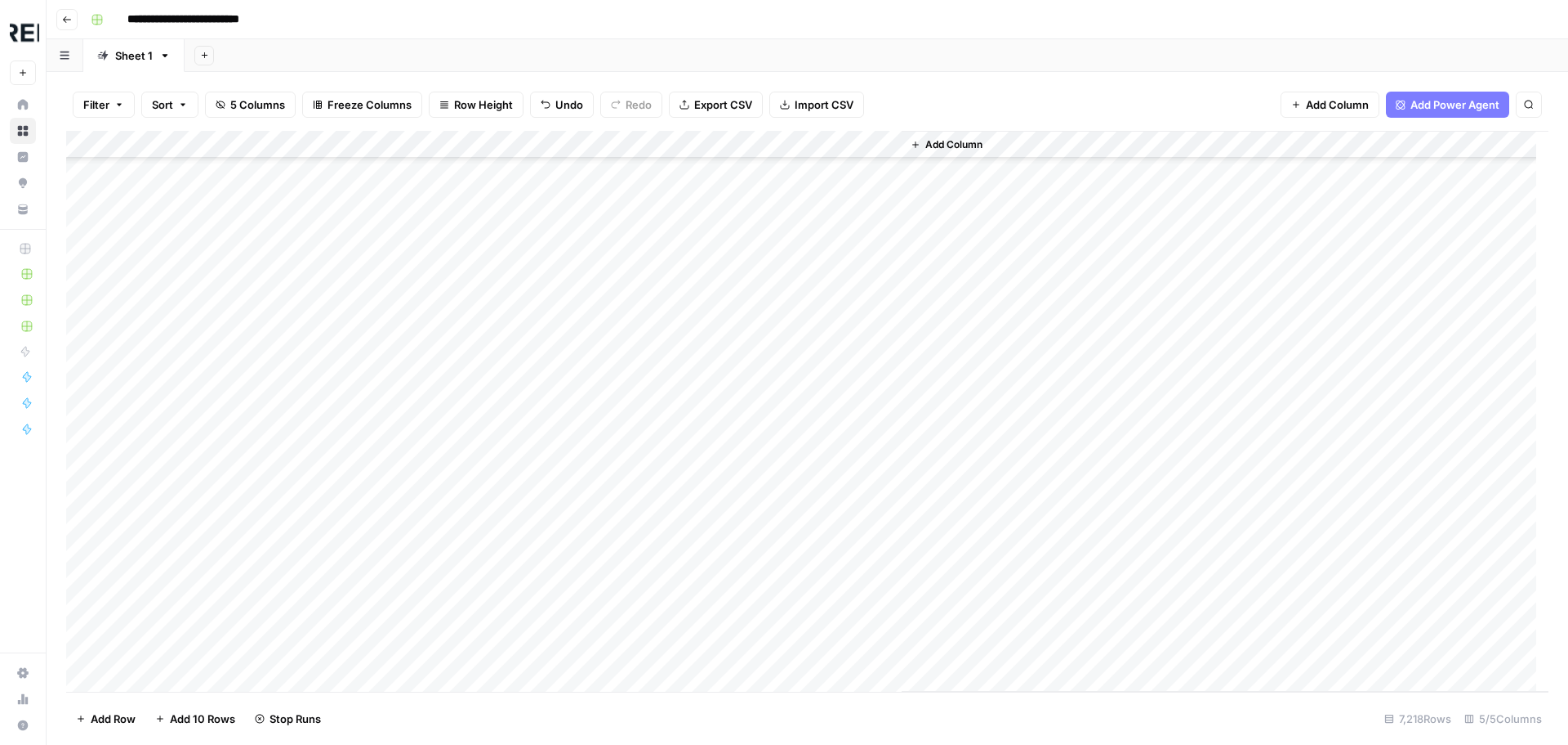
scroll to position [97833, 0]
click at [443, 514] on div "Add Column" at bounding box center [807, 411] width 1483 height 561
click at [443, 548] on div "Add Column" at bounding box center [807, 411] width 1483 height 561
click at [445, 578] on div "Add Column" at bounding box center [807, 411] width 1483 height 561
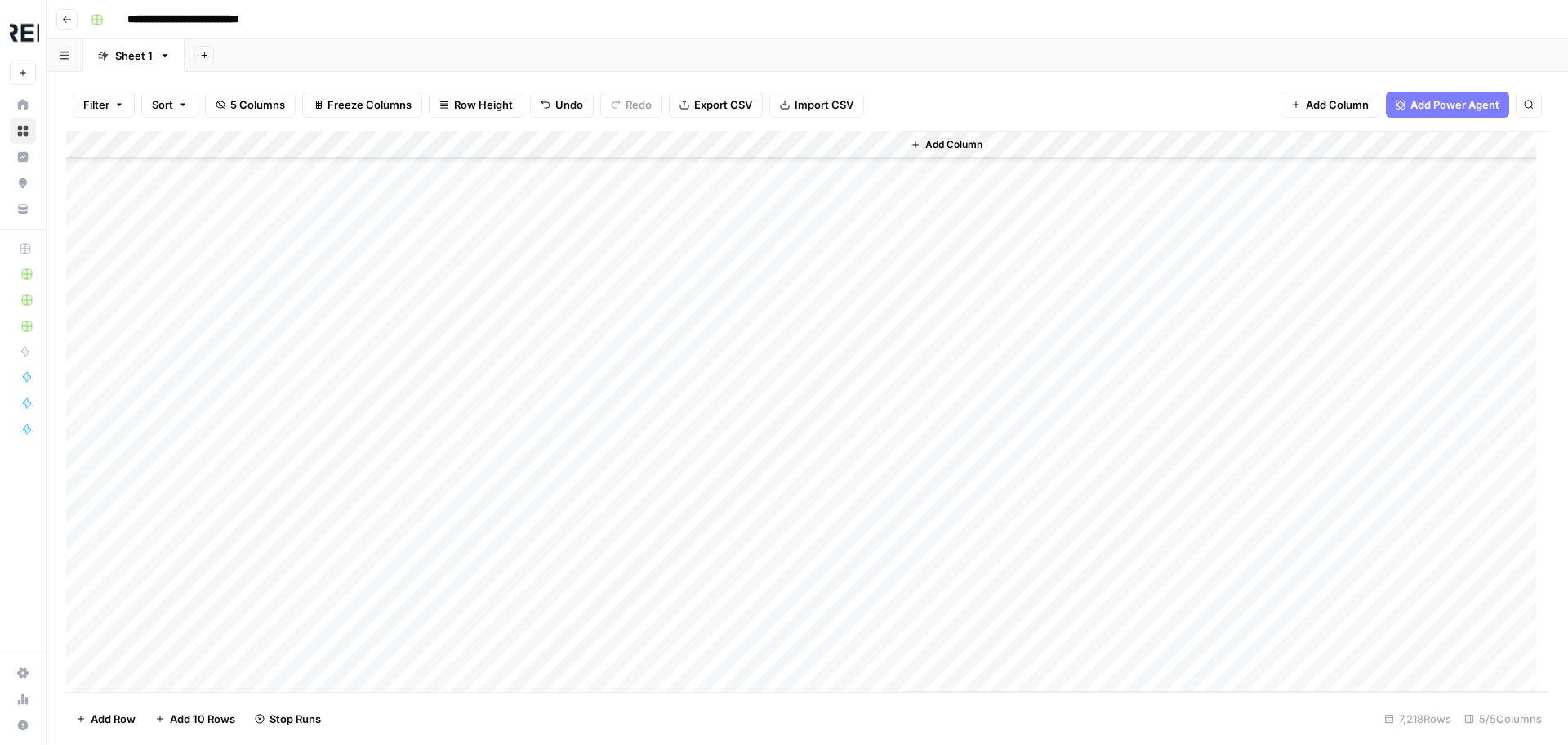
scroll to position [98487, 0]
click at [446, 332] on div "Add Column" at bounding box center [807, 411] width 1483 height 561
click at [445, 367] on div "Add Column" at bounding box center [807, 411] width 1483 height 561
click at [449, 418] on div "Add Column" at bounding box center [807, 411] width 1483 height 561
click at [447, 443] on div "Add Column" at bounding box center [807, 411] width 1483 height 561
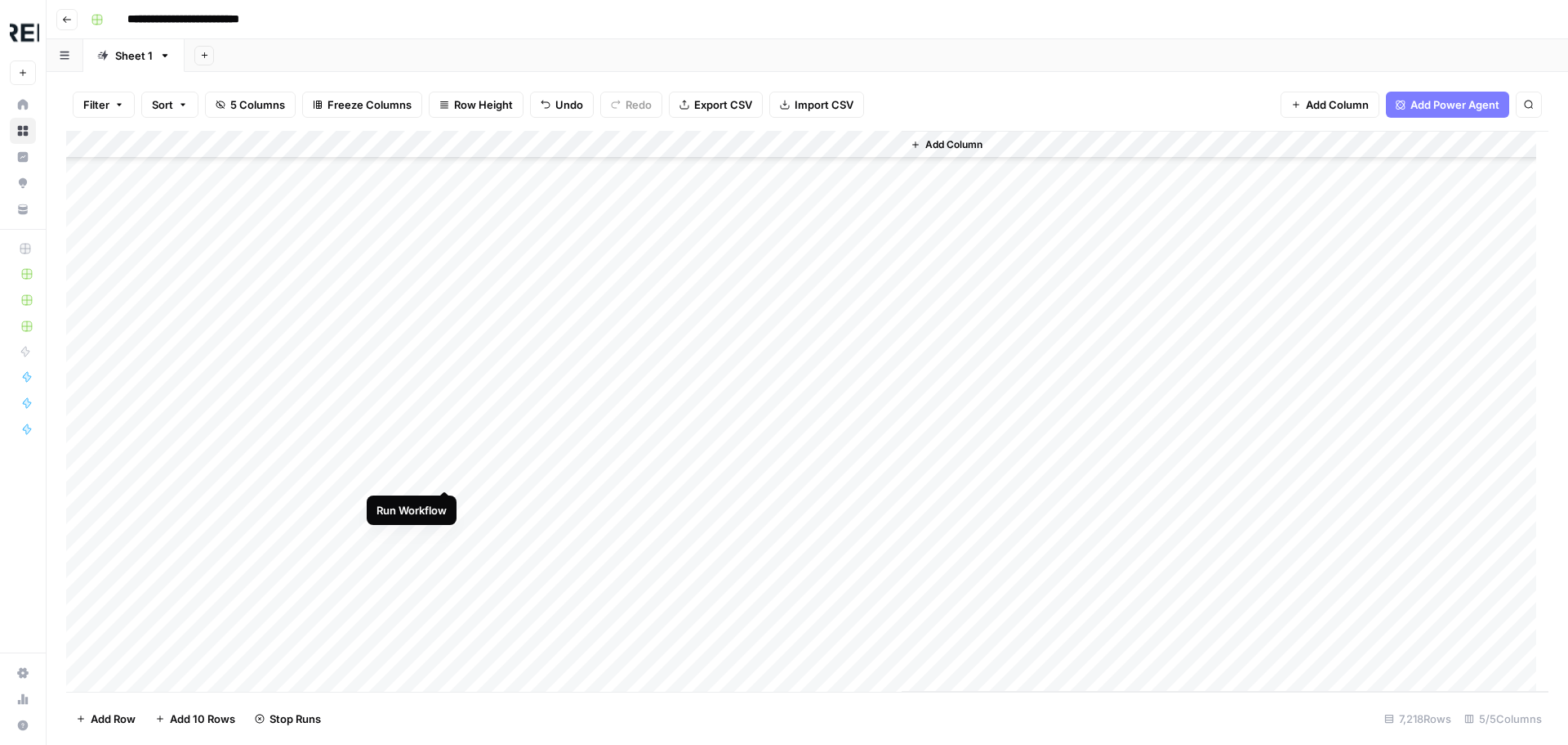
click at [447, 473] on div "Add Column" at bounding box center [807, 411] width 1483 height 561
click at [445, 497] on div "Add Column" at bounding box center [807, 411] width 1483 height 561
click at [443, 639] on div "Add Column" at bounding box center [807, 411] width 1483 height 561
click at [443, 257] on div "Add Column" at bounding box center [807, 411] width 1483 height 561
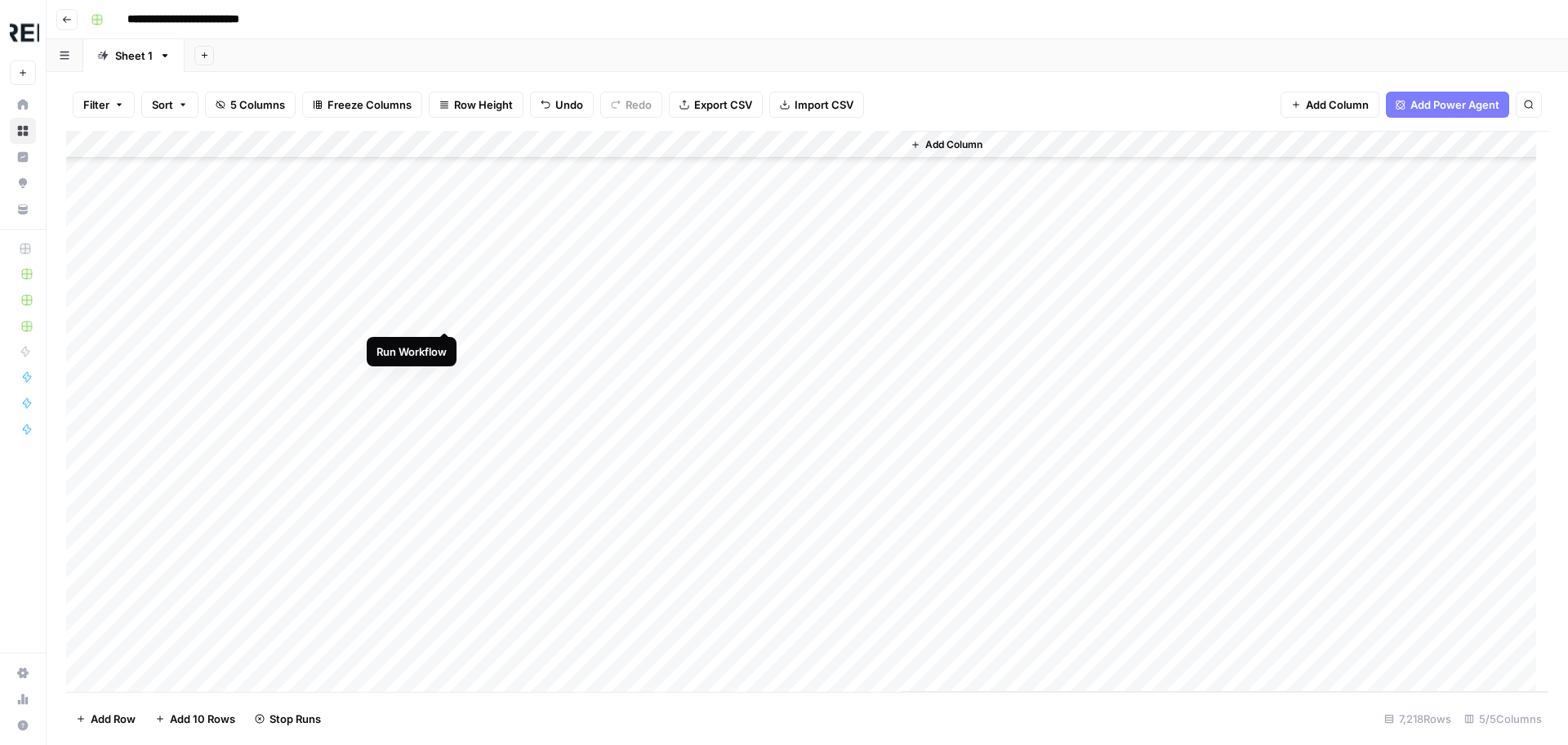
click at [440, 315] on div "Add Column" at bounding box center [807, 411] width 1483 height 561
click at [445, 479] on div "Add Column" at bounding box center [807, 411] width 1483 height 561
click at [445, 403] on div "Add Column" at bounding box center [807, 411] width 1483 height 561
click at [439, 434] on div "Add Column" at bounding box center [807, 411] width 1483 height 561
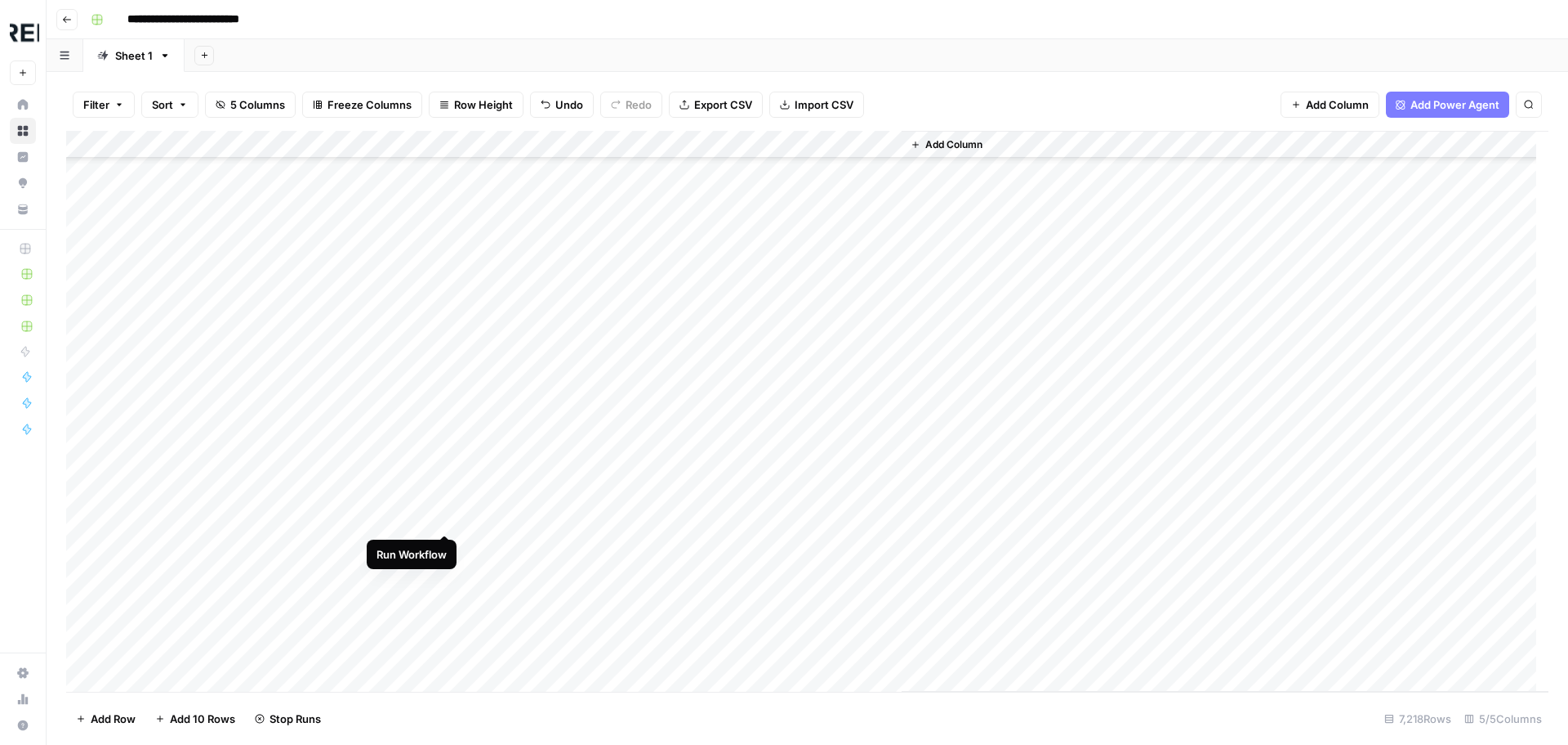
click at [447, 511] on div "Add Column" at bounding box center [807, 411] width 1483 height 561
click at [445, 462] on div "Add Column" at bounding box center [807, 411] width 1483 height 561
click at [444, 523] on div "Add Column" at bounding box center [807, 411] width 1483 height 561
click at [445, 572] on div "Add Column" at bounding box center [807, 411] width 1483 height 561
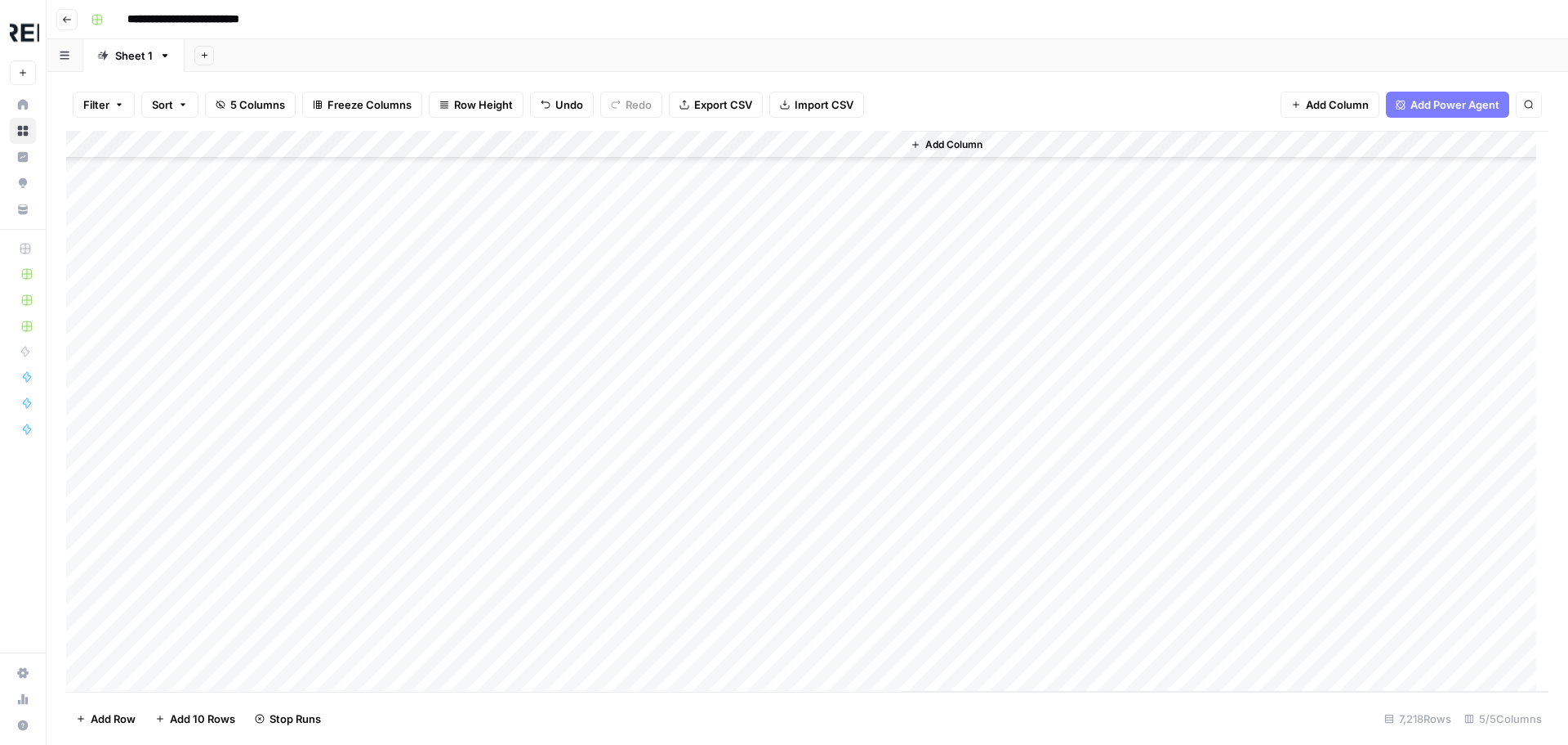
scroll to position [99958, 0]
click at [445, 448] on div "Add Column" at bounding box center [807, 411] width 1483 height 561
click at [445, 498] on div "Add Column" at bounding box center [807, 411] width 1483 height 561
click at [440, 529] on div "Add Column" at bounding box center [807, 411] width 1483 height 561
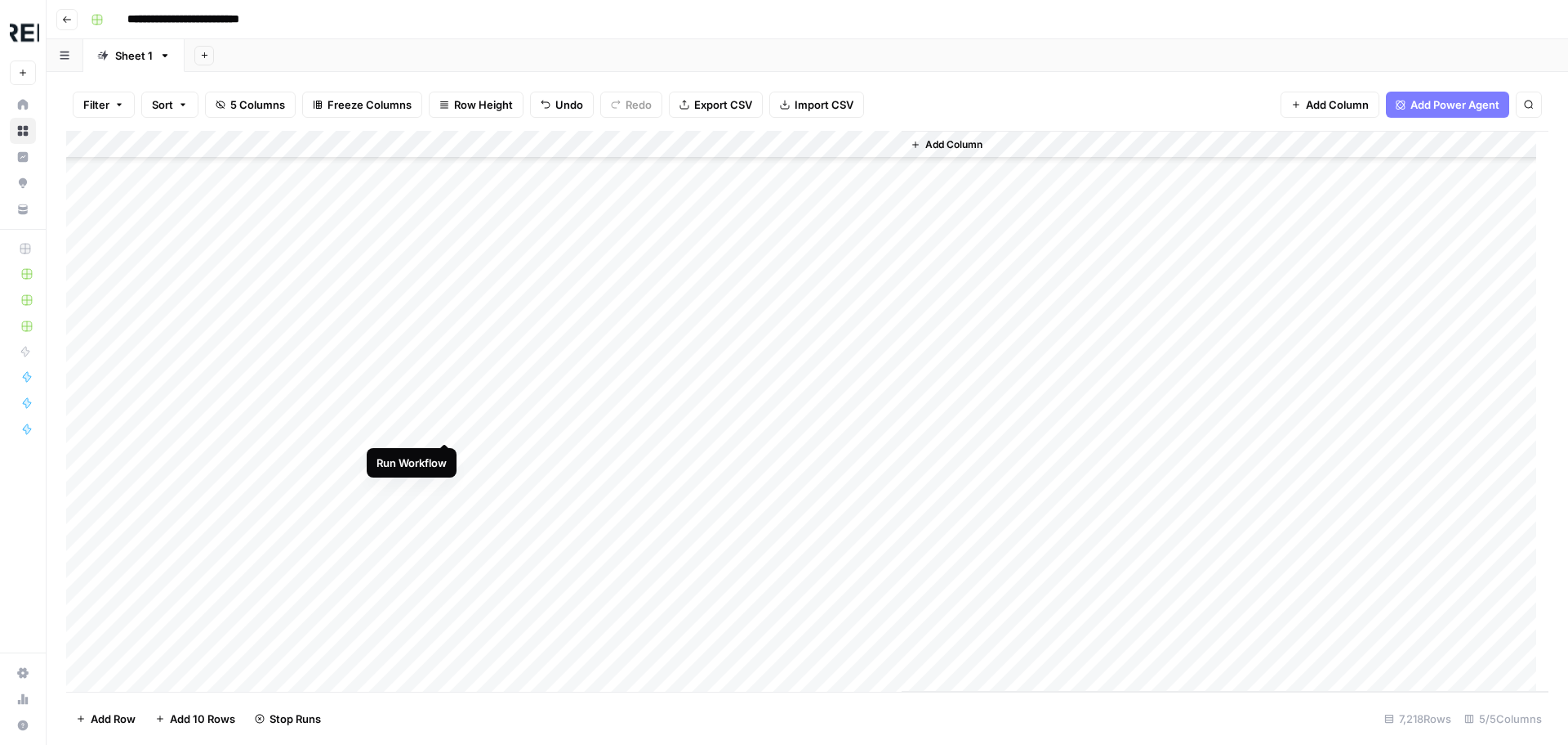
click at [445, 428] on div "Add Column" at bounding box center [807, 411] width 1483 height 561
click at [446, 412] on div "Add Column" at bounding box center [807, 411] width 1483 height 561
click at [449, 354] on div "Add Column" at bounding box center [807, 411] width 1483 height 561
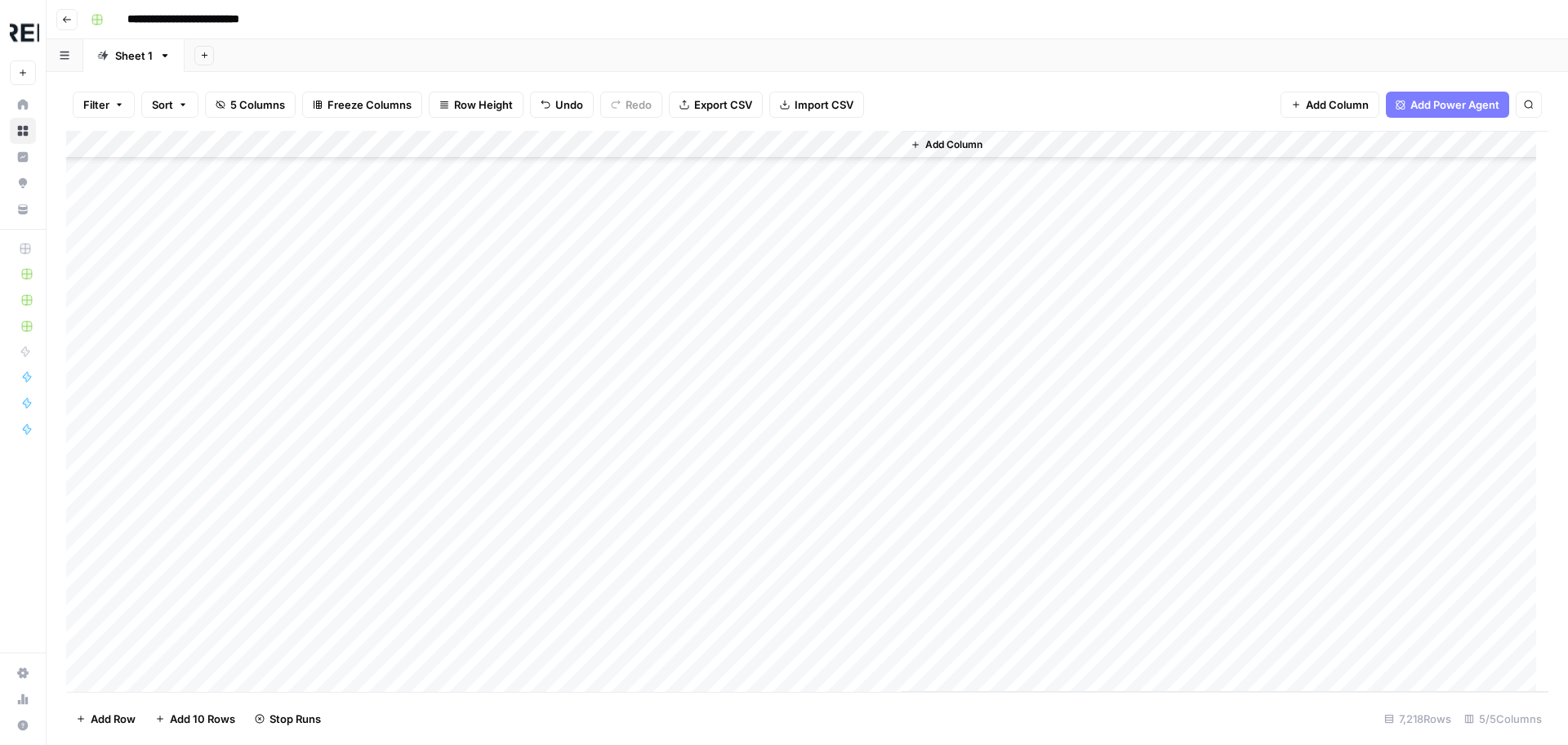
scroll to position [92030, 0]
click at [445, 542] on div "Add Column" at bounding box center [807, 411] width 1483 height 561
click at [444, 298] on div "Add Column" at bounding box center [807, 411] width 1483 height 561
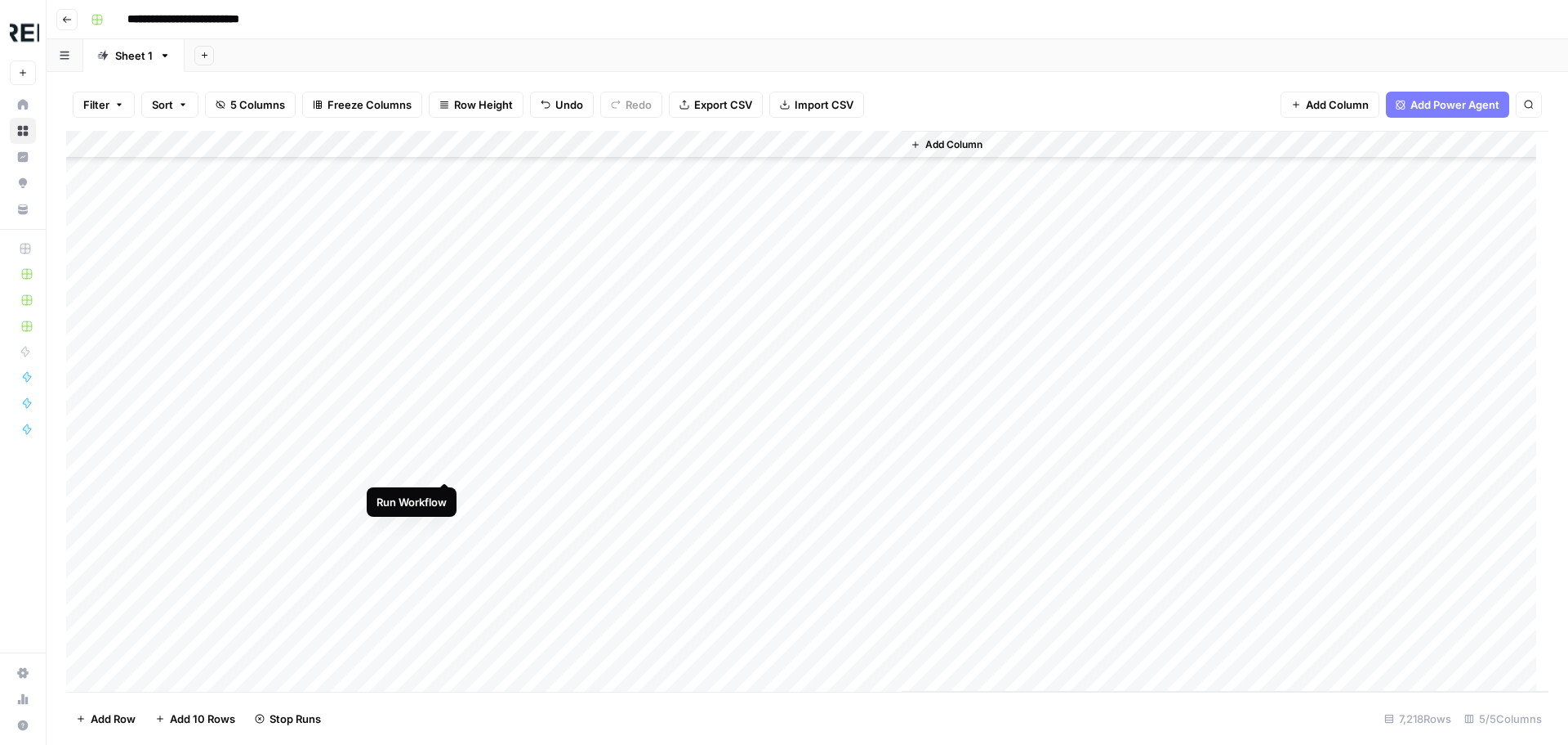
click at [440, 465] on div "Add Column" at bounding box center [807, 411] width 1483 height 561
click at [444, 518] on div "Add Column" at bounding box center [807, 411] width 1483 height 561
click at [446, 410] on div "Add Column" at bounding box center [807, 411] width 1483 height 561
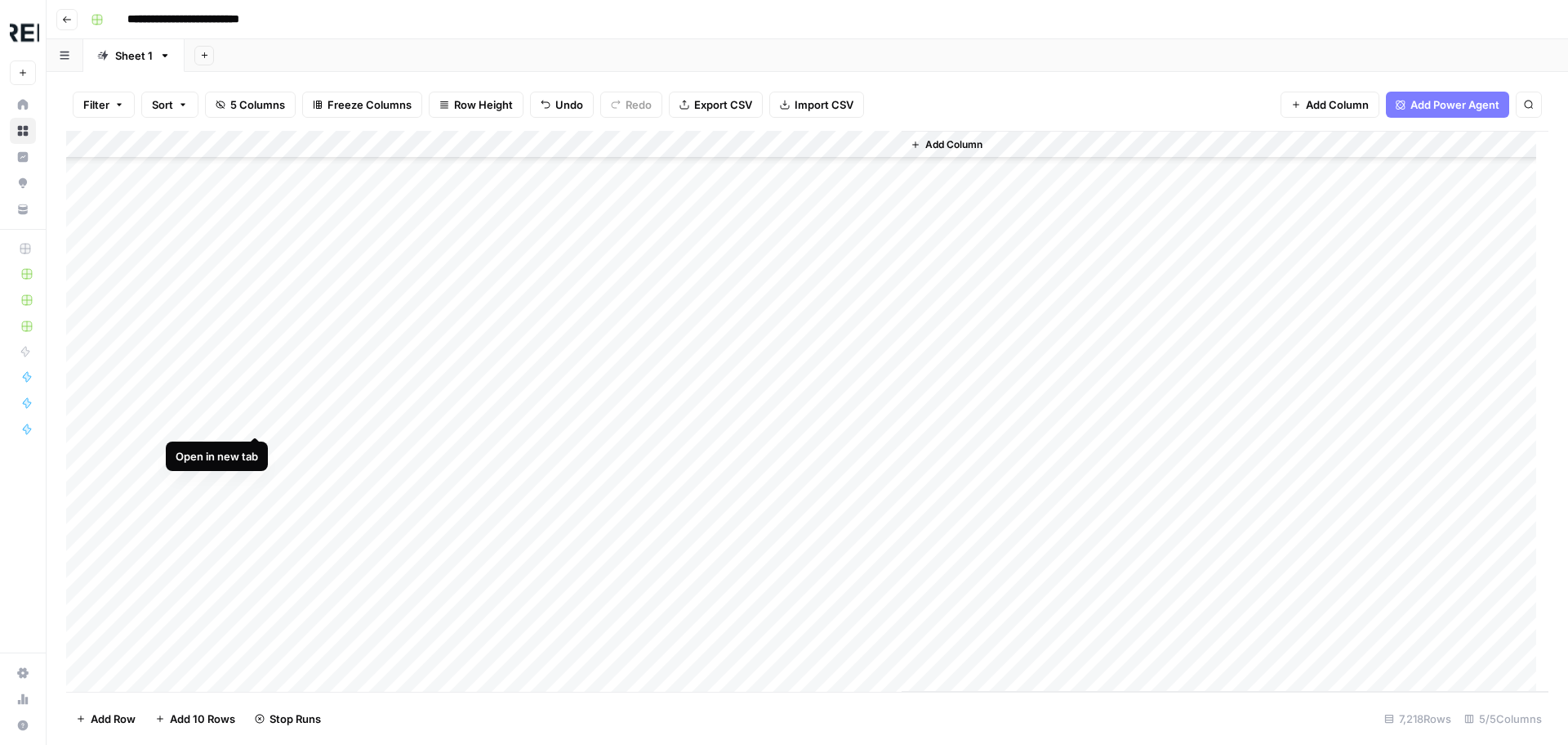
click at [251, 419] on div "Add Column" at bounding box center [807, 411] width 1483 height 561
click at [446, 558] on div "Add Column" at bounding box center [807, 411] width 1483 height 561
click at [447, 452] on div "Add Column" at bounding box center [807, 411] width 1483 height 561
click at [447, 479] on div "Add Column" at bounding box center [807, 411] width 1483 height 561
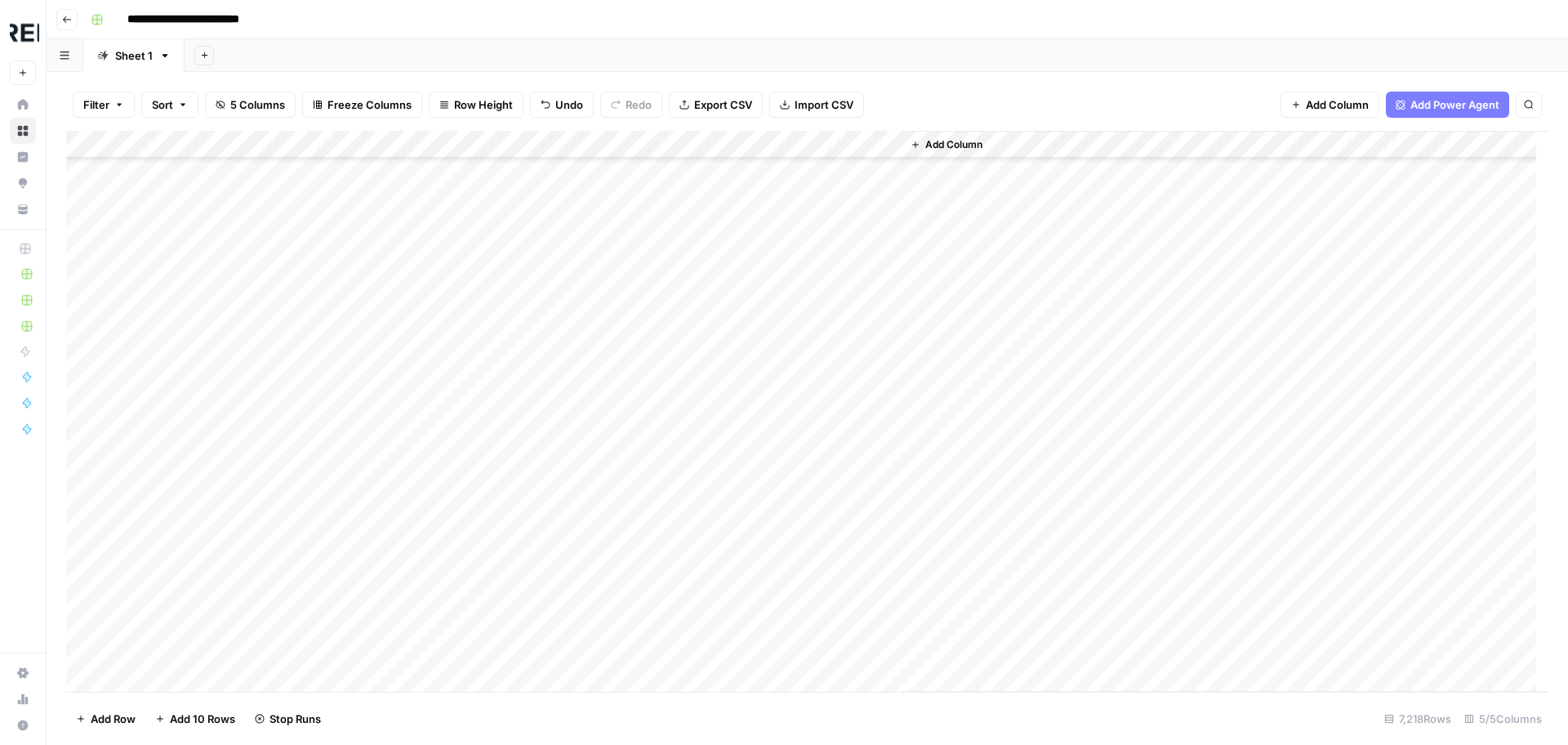
scroll to position [101674, 0]
click at [450, 423] on div "Add Column" at bounding box center [807, 411] width 1483 height 561
click at [449, 321] on div "Add Column" at bounding box center [807, 411] width 1483 height 561
click at [446, 486] on div "Add Column" at bounding box center [807, 411] width 1483 height 561
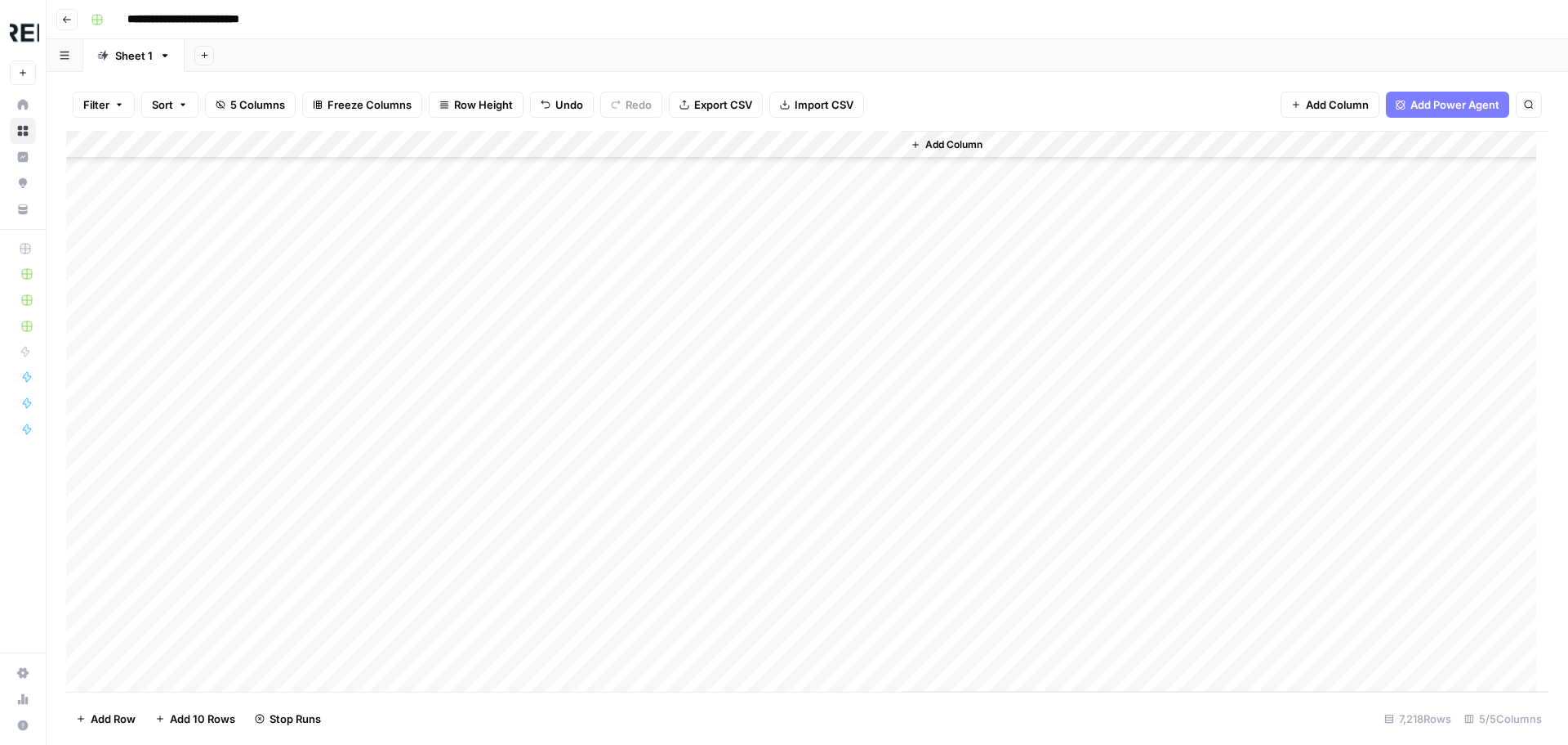
scroll to position [102246, 0]
click at [445, 354] on div "Add Column" at bounding box center [807, 411] width 1483 height 561
click at [453, 298] on div "Add Column" at bounding box center [807, 411] width 1483 height 561
click at [440, 330] on div "Add Column" at bounding box center [807, 411] width 1483 height 561
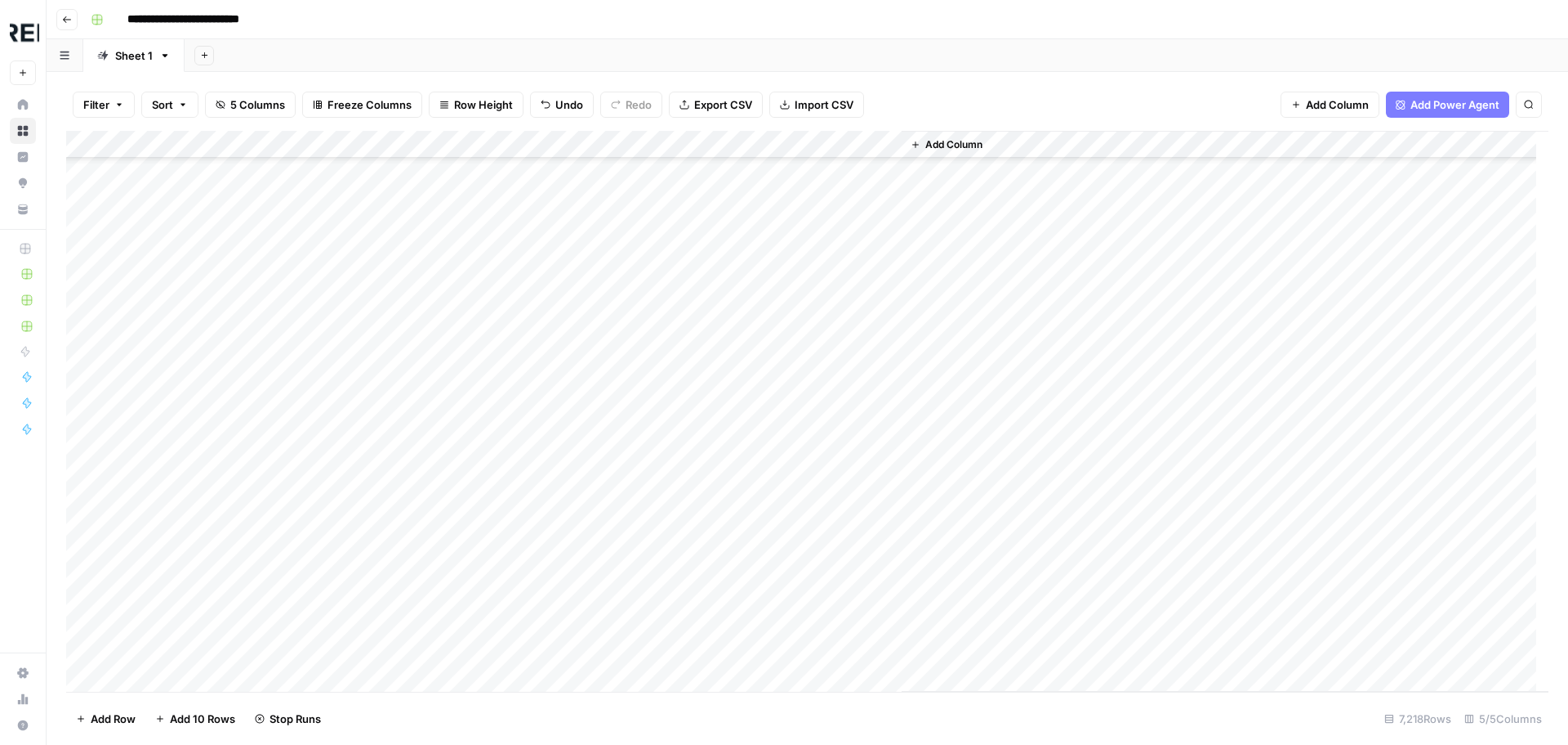
scroll to position [102573, 0]
click at [447, 442] on div "Add Column" at bounding box center [807, 411] width 1483 height 561
click at [445, 445] on div "Add Column" at bounding box center [807, 411] width 1483 height 561
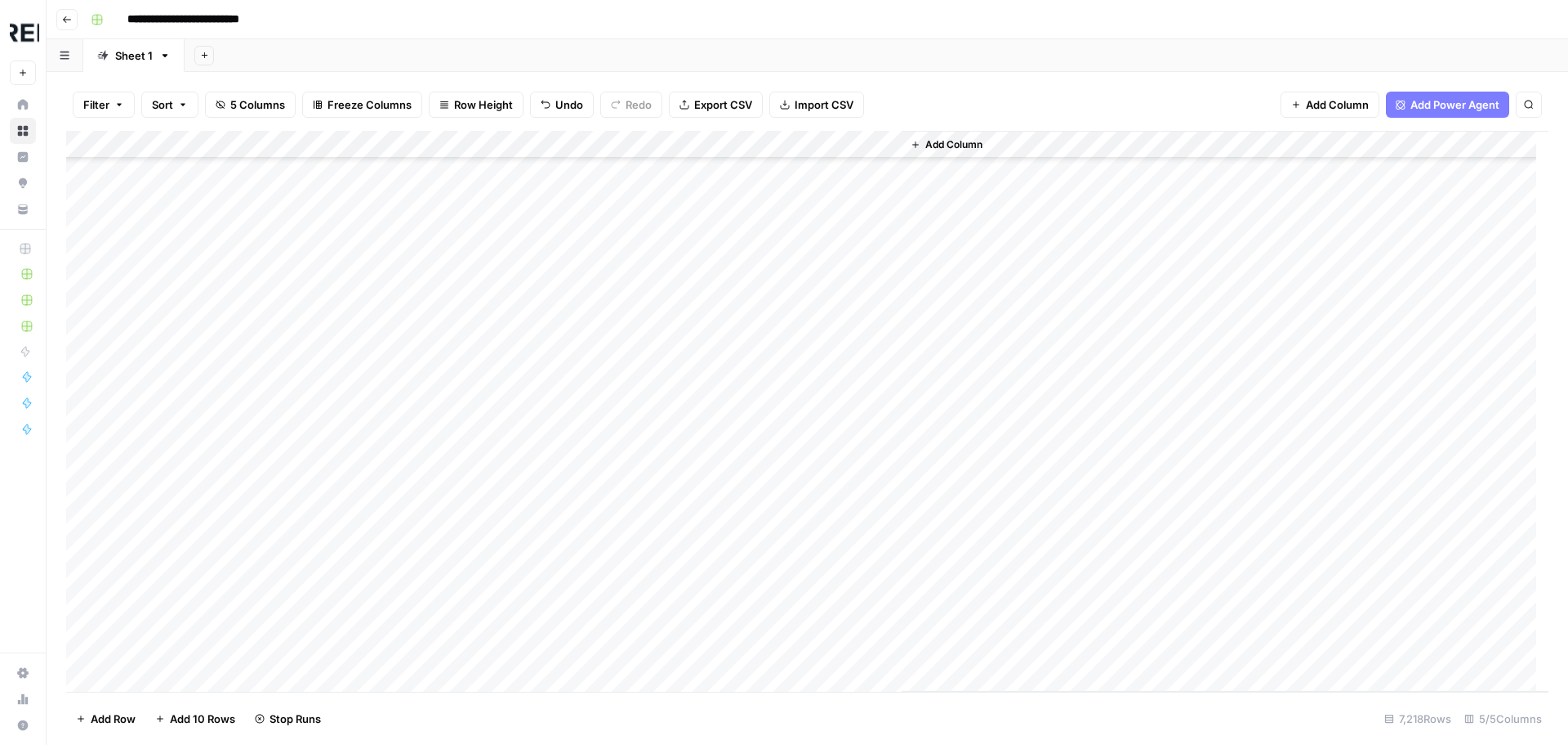
click at [451, 427] on div "Add Column" at bounding box center [807, 411] width 1483 height 561
click at [448, 461] on div "Add Column" at bounding box center [807, 411] width 1483 height 561
click at [445, 375] on div "Add Column" at bounding box center [807, 411] width 1483 height 561
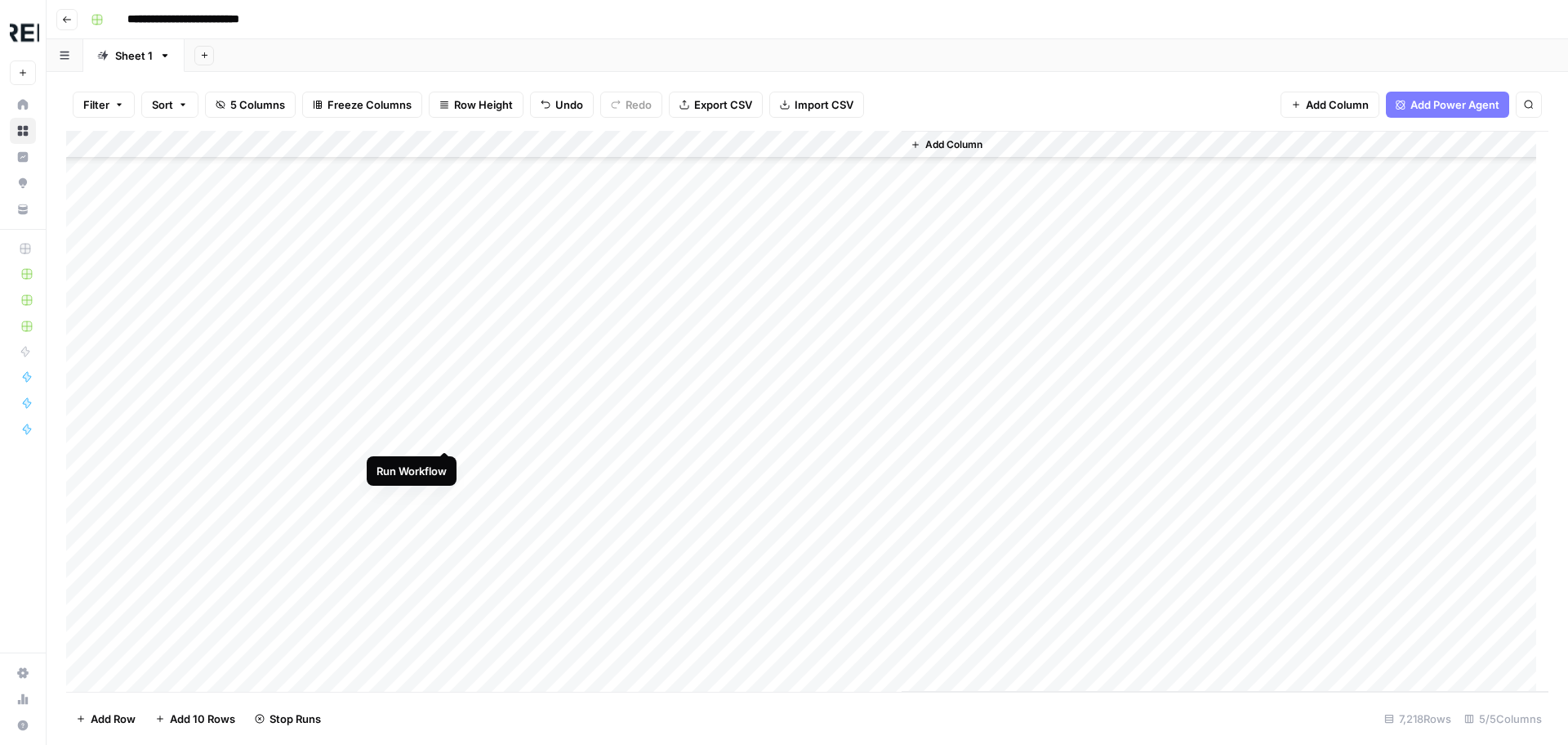
click at [445, 432] on div "Add Column" at bounding box center [807, 411] width 1483 height 561
click at [445, 488] on div "Add Column" at bounding box center [807, 411] width 1483 height 561
click at [448, 434] on div "Add Column" at bounding box center [807, 411] width 1483 height 561
click at [447, 545] on div "Add Column" at bounding box center [807, 411] width 1483 height 561
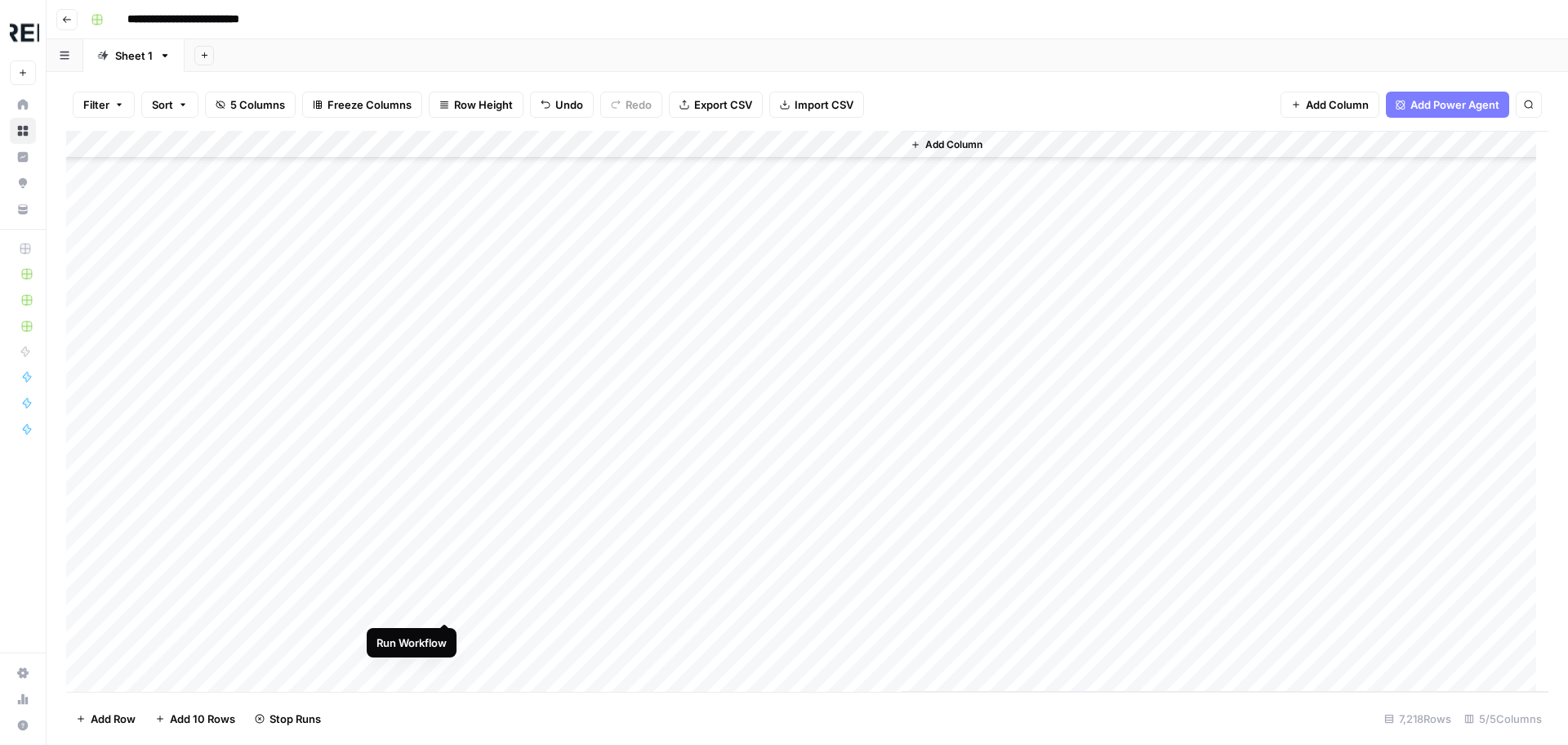
click at [445, 604] on div "Add Column" at bounding box center [807, 411] width 1483 height 561
click at [447, 634] on div "Add Column" at bounding box center [807, 411] width 1483 height 561
click at [446, 363] on div "Add Column" at bounding box center [807, 411] width 1483 height 561
click at [441, 392] on div "Add Column" at bounding box center [807, 411] width 1483 height 561
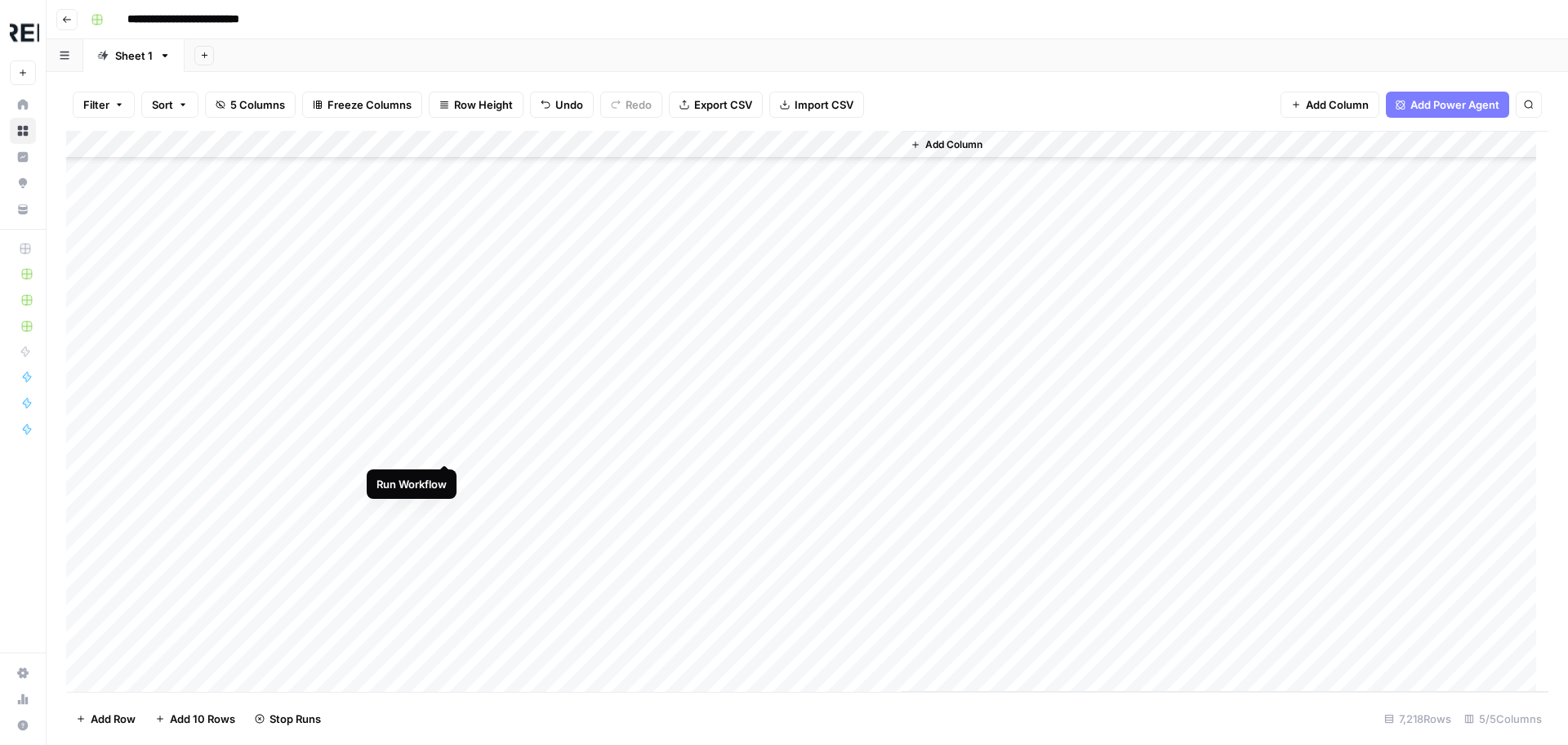
click at [447, 449] on div "Add Column" at bounding box center [807, 411] width 1483 height 561
click at [446, 525] on div "Add Column" at bounding box center [807, 411] width 1483 height 561
click at [444, 558] on div "Add Column" at bounding box center [807, 411] width 1483 height 561
click at [445, 366] on div "Add Column" at bounding box center [807, 411] width 1483 height 561
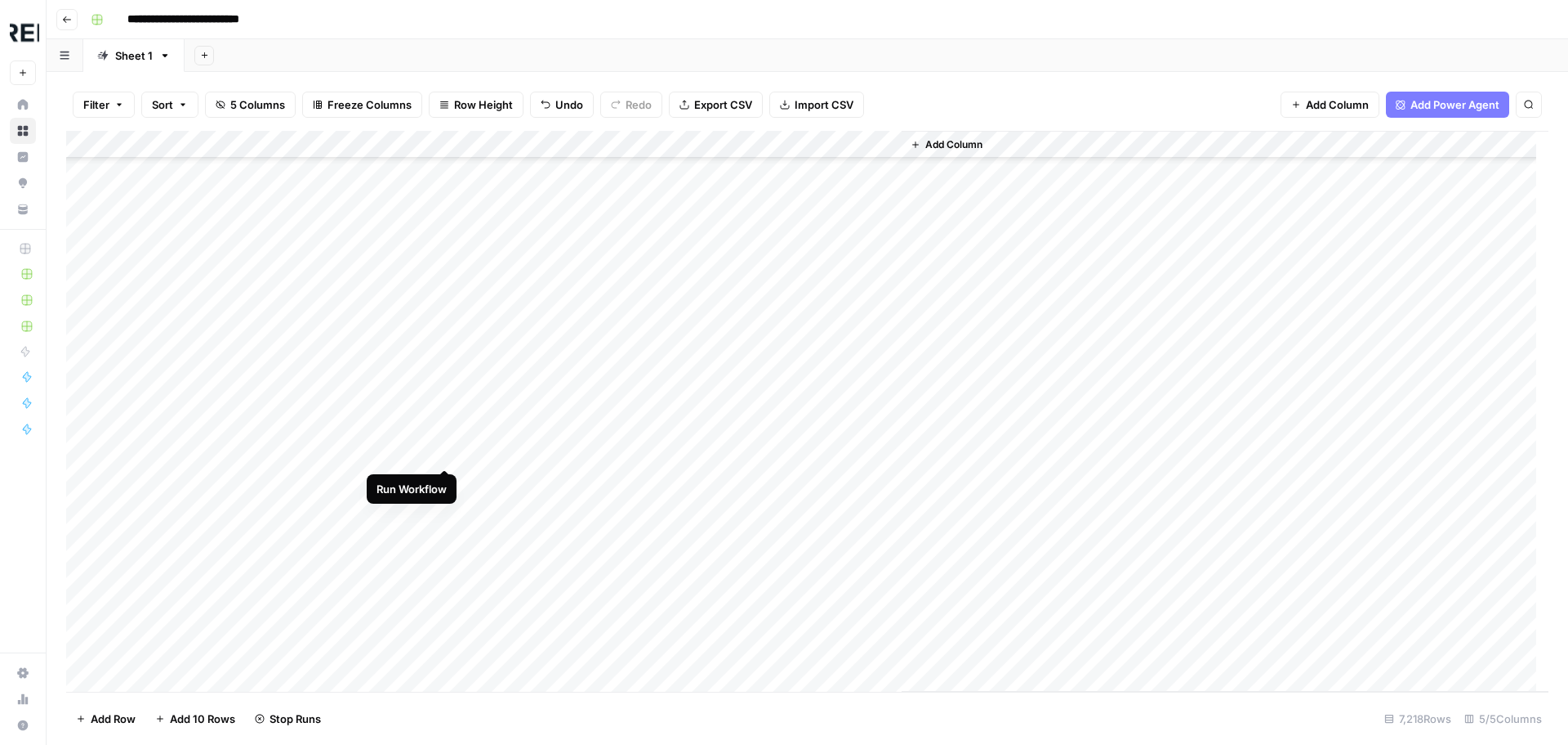
click at [448, 450] on div "Add Column" at bounding box center [807, 411] width 1483 height 561
click at [446, 617] on div "Add Column" at bounding box center [807, 411] width 1483 height 561
click at [445, 487] on div "Add Column" at bounding box center [807, 411] width 1483 height 561
click at [444, 518] on div "Add Column" at bounding box center [807, 411] width 1483 height 561
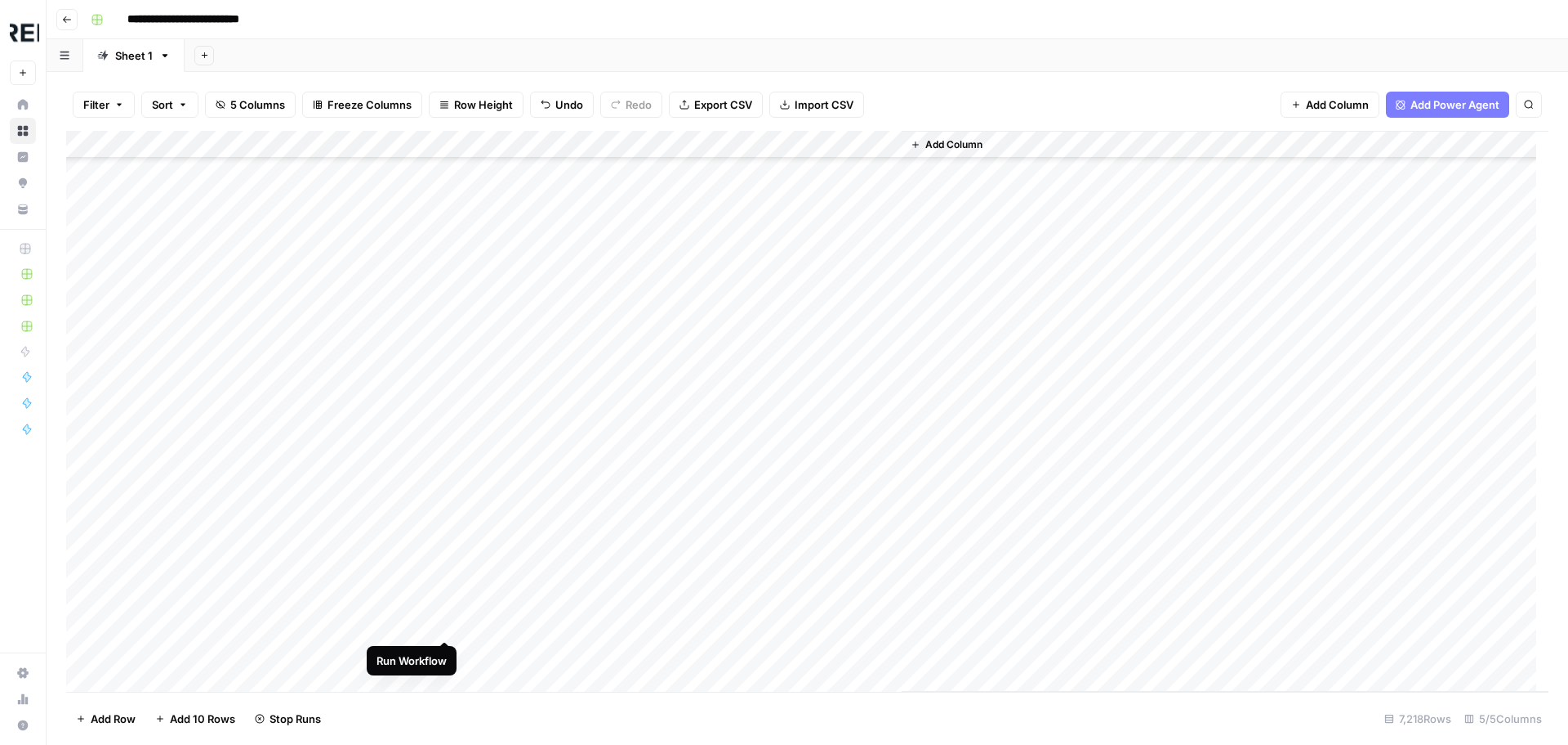
click at [449, 619] on div "Add Column" at bounding box center [807, 411] width 1483 height 561
click at [446, 431] on div "Add Column" at bounding box center [807, 411] width 1483 height 561
click at [445, 460] on div "Add Column" at bounding box center [807, 411] width 1483 height 561
click at [447, 598] on div "Add Column" at bounding box center [807, 411] width 1483 height 561
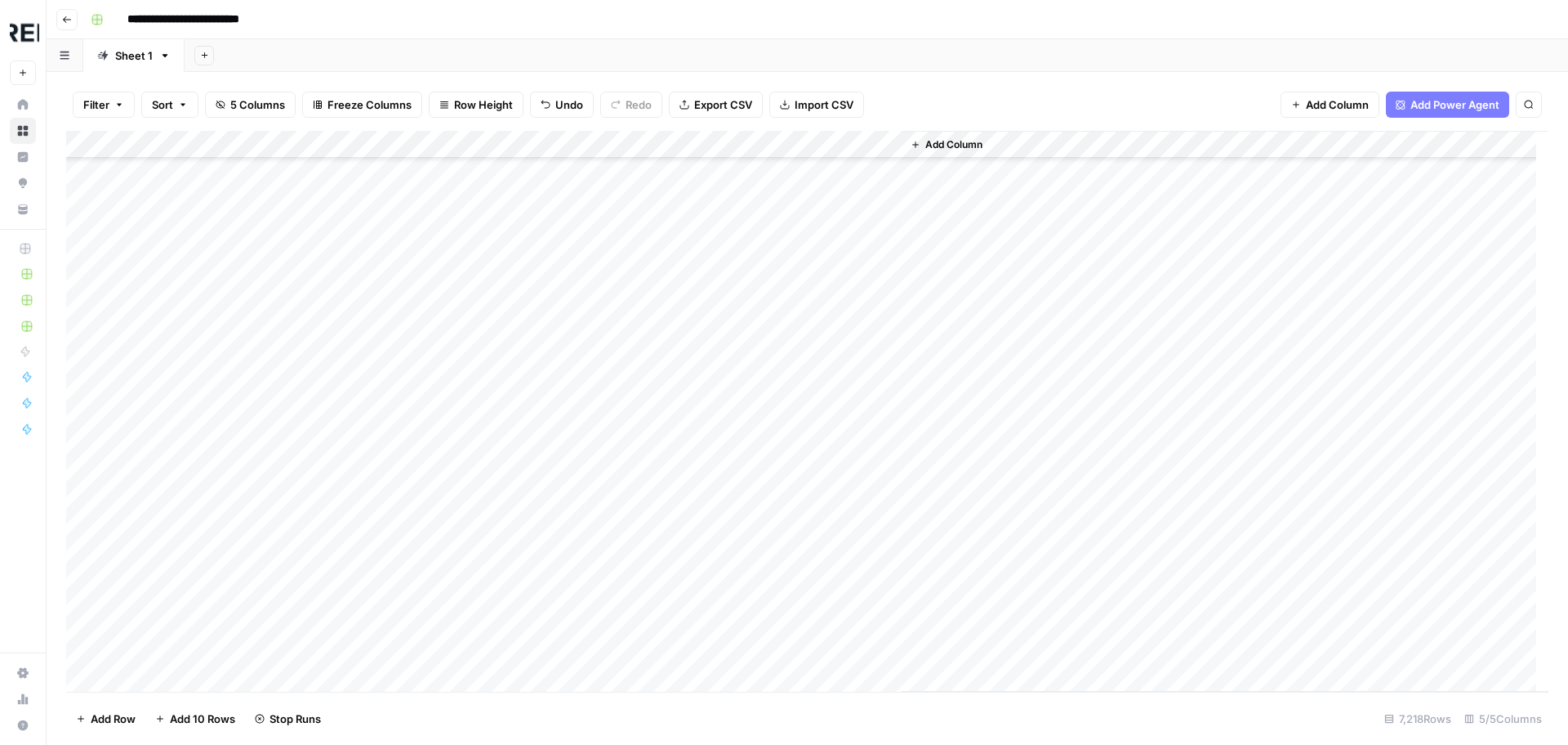
scroll to position [105108, 0]
click at [448, 437] on div "Add Column" at bounding box center [807, 411] width 1483 height 561
click at [447, 521] on div "Add Column" at bounding box center [807, 411] width 1483 height 561
click at [445, 554] on div "Add Column" at bounding box center [807, 411] width 1483 height 561
click at [441, 575] on div "Add Column" at bounding box center [807, 411] width 1483 height 561
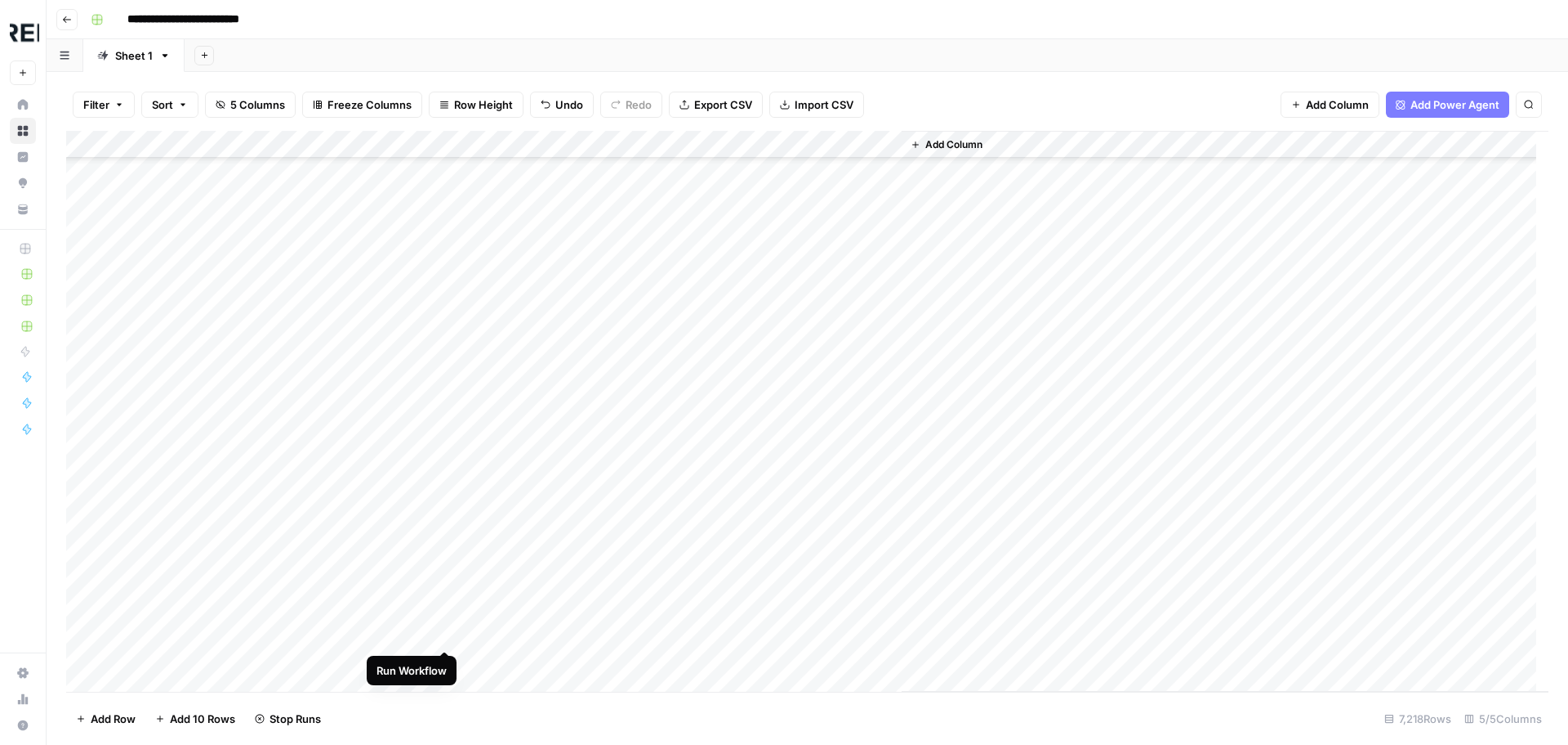
click at [442, 633] on div "Add Column" at bounding box center [807, 411] width 1483 height 561
click at [440, 656] on div "Add Column" at bounding box center [807, 411] width 1483 height 561
click at [445, 279] on div "Add Column" at bounding box center [807, 411] width 1483 height 561
click at [445, 336] on div "Add Column" at bounding box center [807, 411] width 1483 height 561
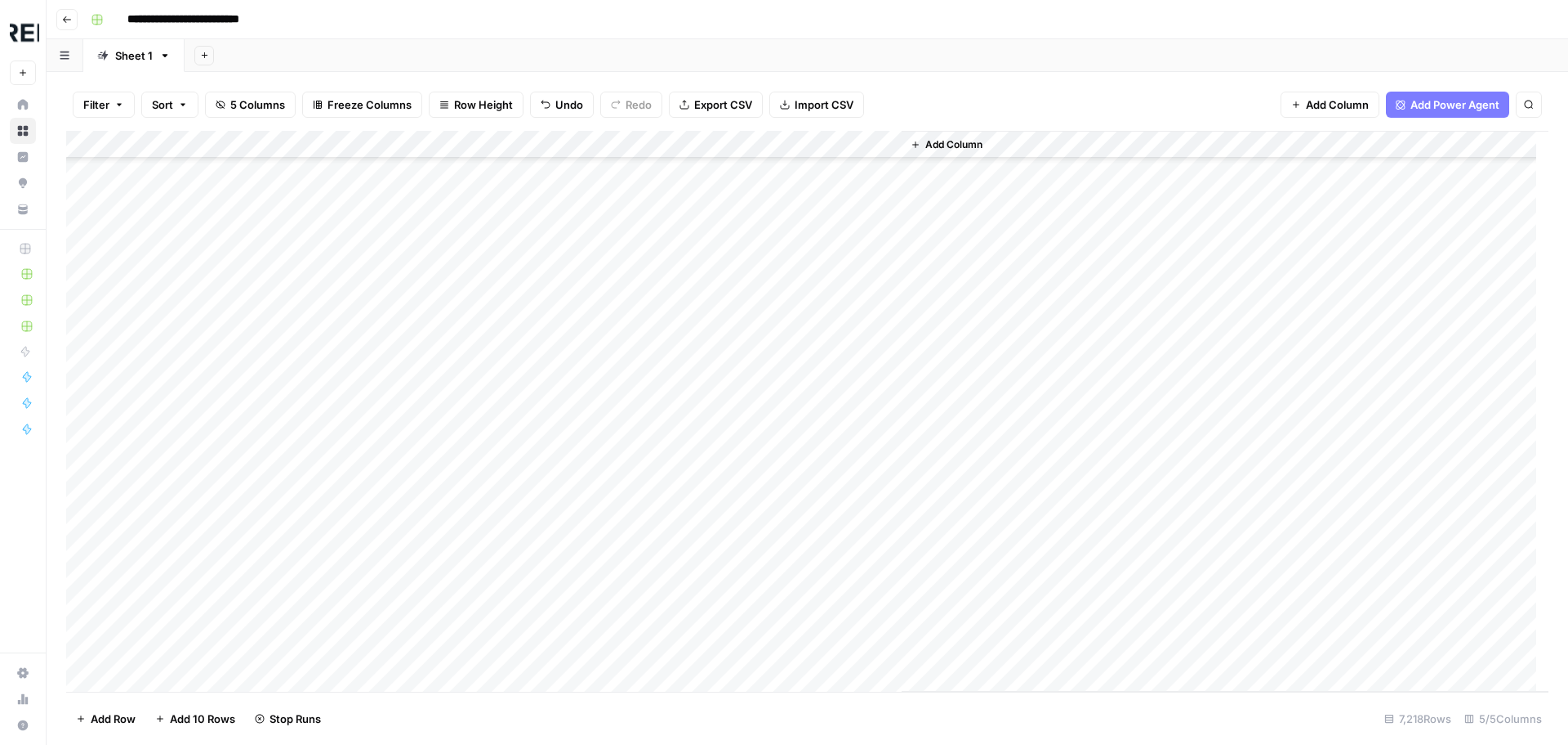
click at [448, 397] on div "Add Column" at bounding box center [807, 411] width 1483 height 561
click at [445, 502] on div "Add Column" at bounding box center [807, 411] width 1483 height 561
click at [444, 670] on div "Add Column" at bounding box center [807, 411] width 1483 height 561
click at [447, 487] on div "Add Column" at bounding box center [807, 411] width 1483 height 561
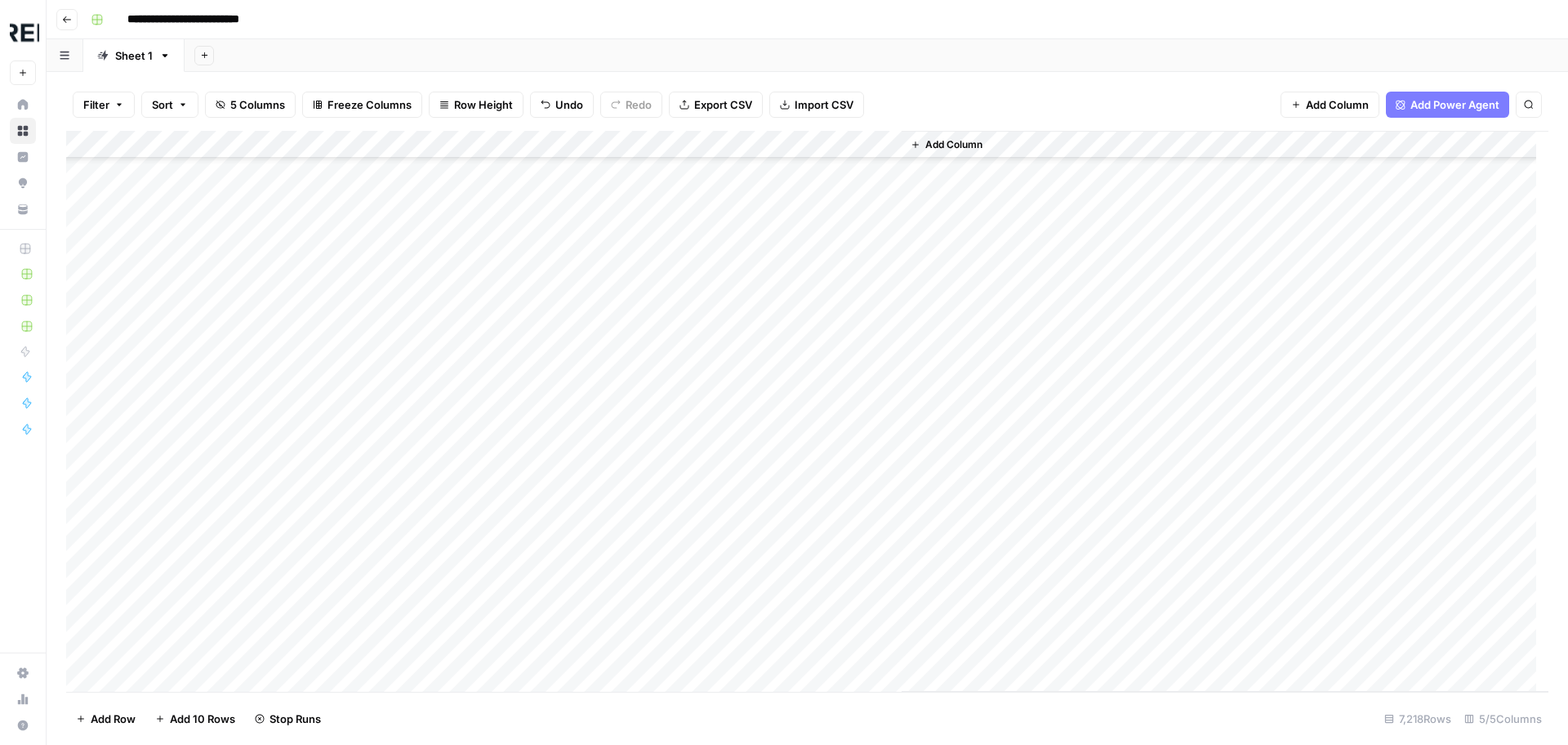
scroll to position [106333, 0]
click at [445, 464] on div "Add Column" at bounding box center [807, 411] width 1483 height 561
click at [443, 469] on div "Add Column" at bounding box center [807, 411] width 1483 height 561
click at [446, 382] on div "Add Column" at bounding box center [807, 411] width 1483 height 561
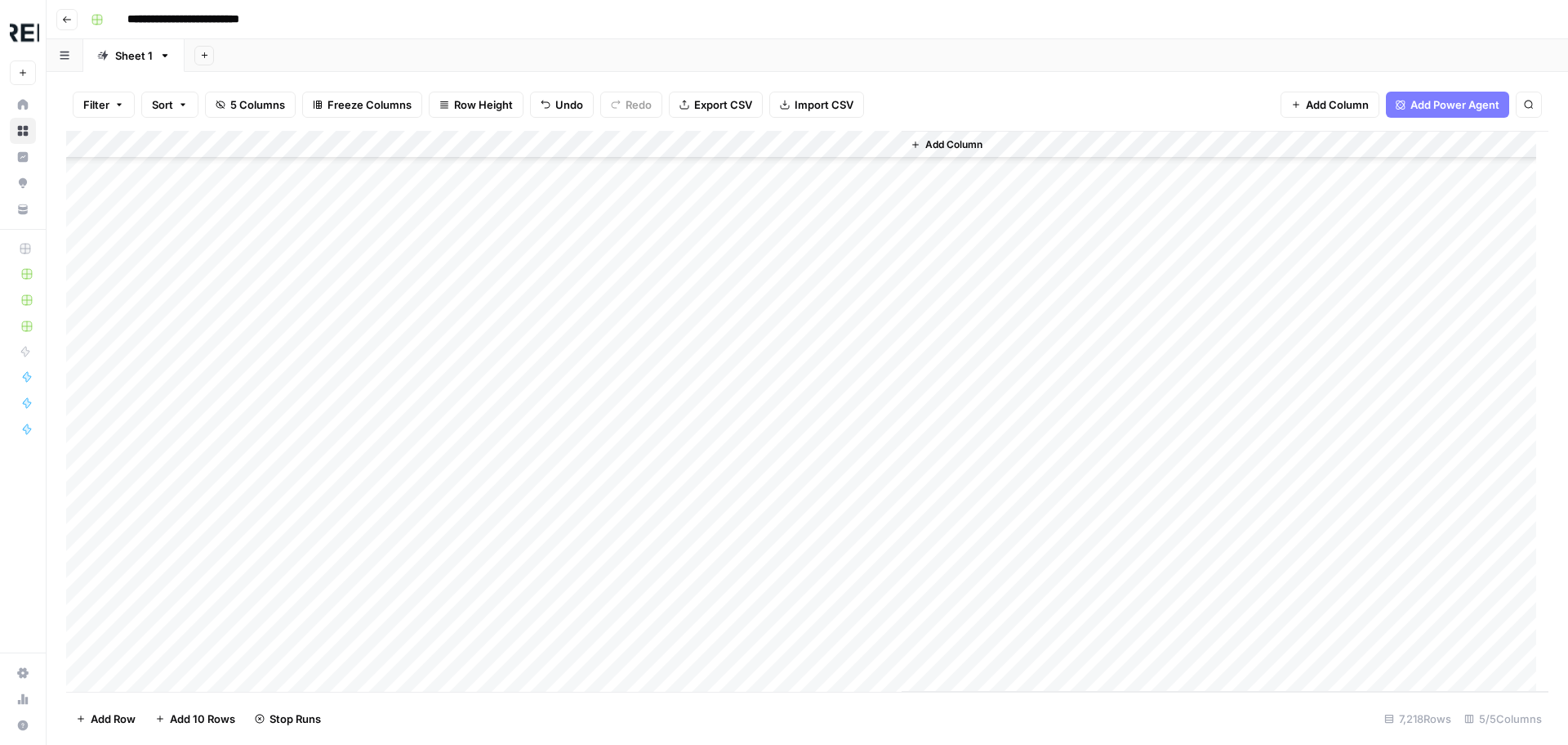
scroll to position [106660, 0]
click at [445, 495] on div "Add Column" at bounding box center [807, 411] width 1483 height 561
click at [441, 580] on div "Add Column" at bounding box center [807, 411] width 1483 height 561
click at [256, 303] on div "Add Column" at bounding box center [807, 411] width 1483 height 561
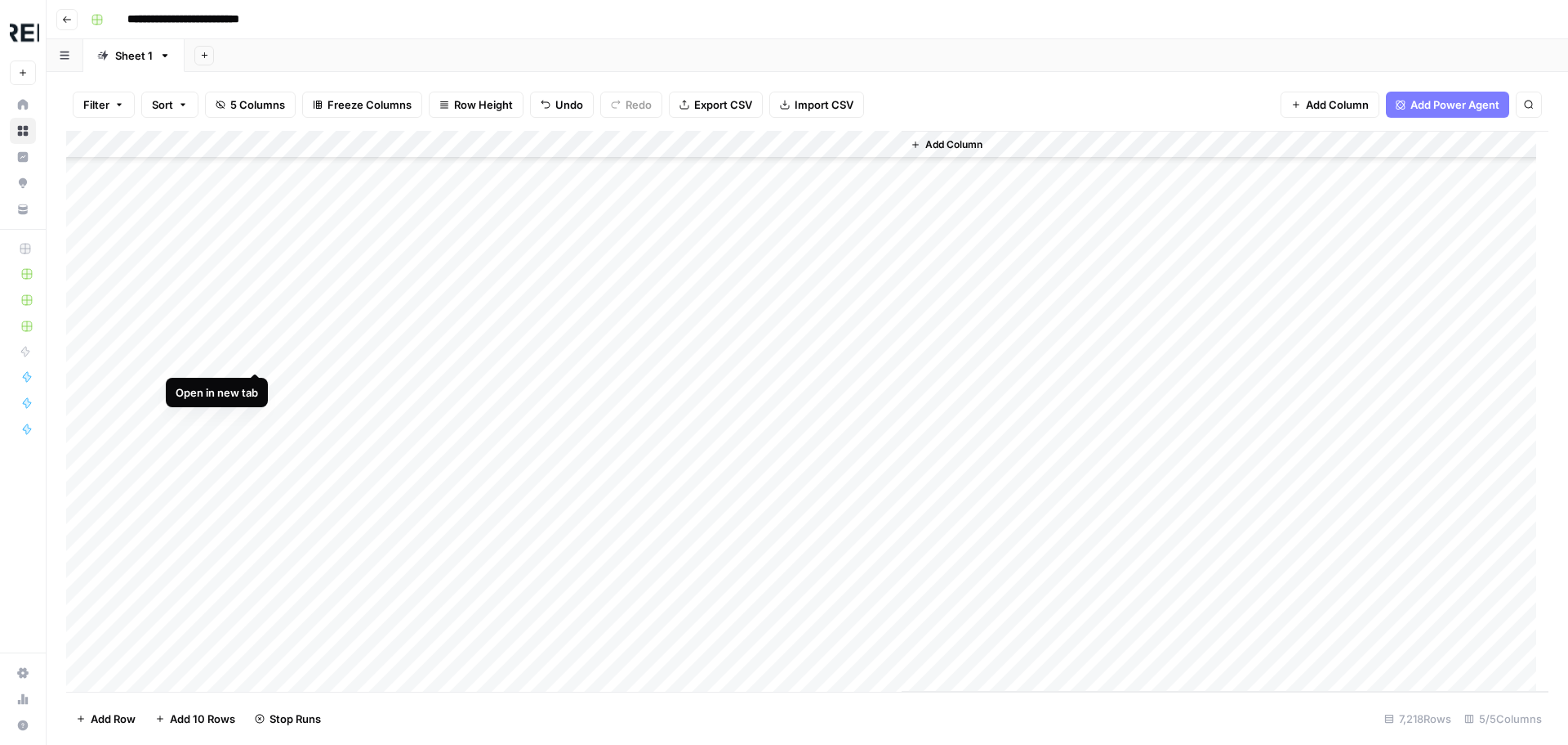
click at [254, 356] on div "Add Column" at bounding box center [807, 411] width 1483 height 561
click at [448, 529] on div "Add Column" at bounding box center [807, 411] width 1483 height 561
click at [446, 556] on div "Add Column" at bounding box center [807, 411] width 1483 height 561
click at [446, 613] on div "Add Column" at bounding box center [807, 411] width 1483 height 561
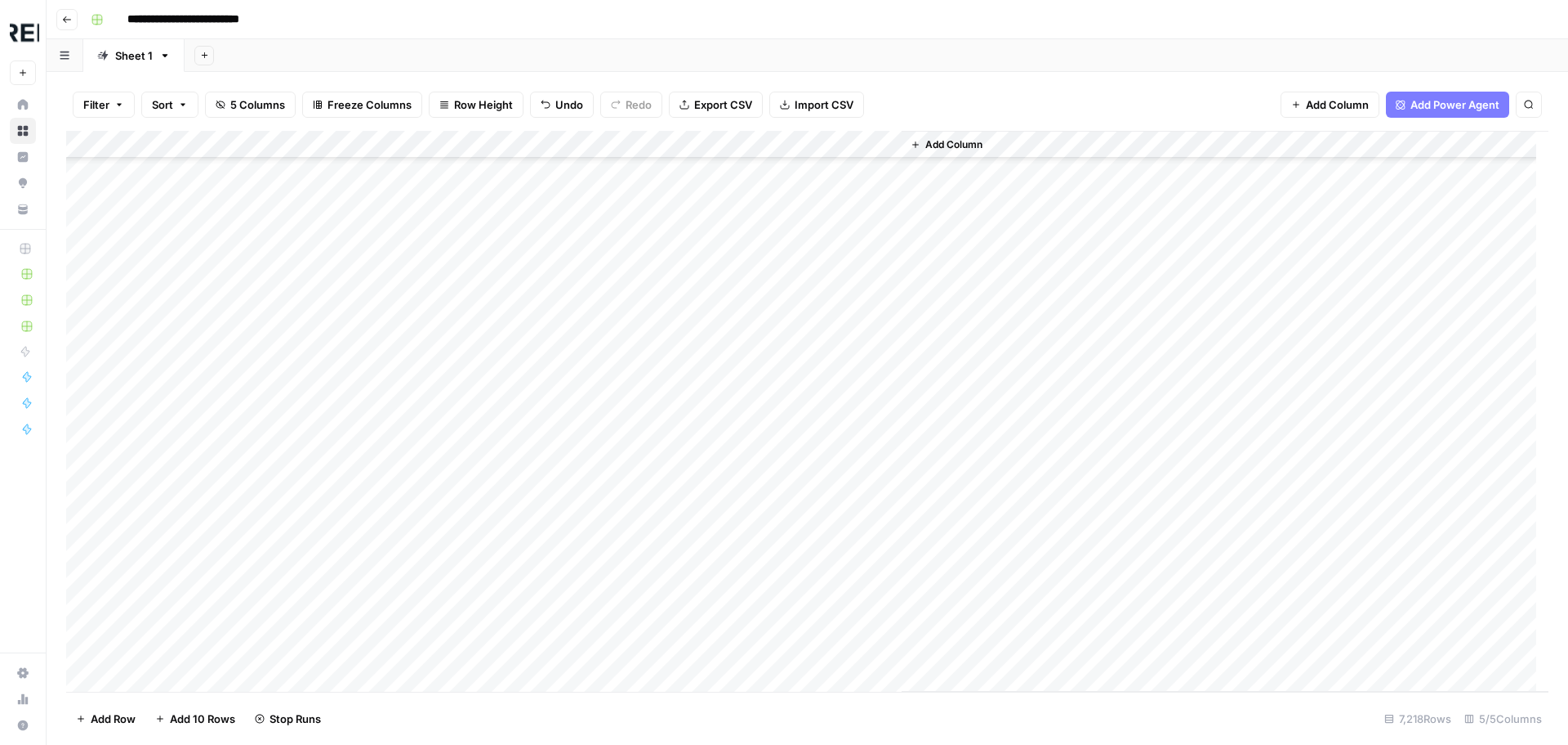
scroll to position [107232, 0]
click at [440, 452] on div "Add Column" at bounding box center [807, 411] width 1483 height 561
click at [448, 461] on div "Add Column" at bounding box center [807, 411] width 1483 height 561
click at [443, 547] on div "Add Column" at bounding box center [807, 411] width 1483 height 561
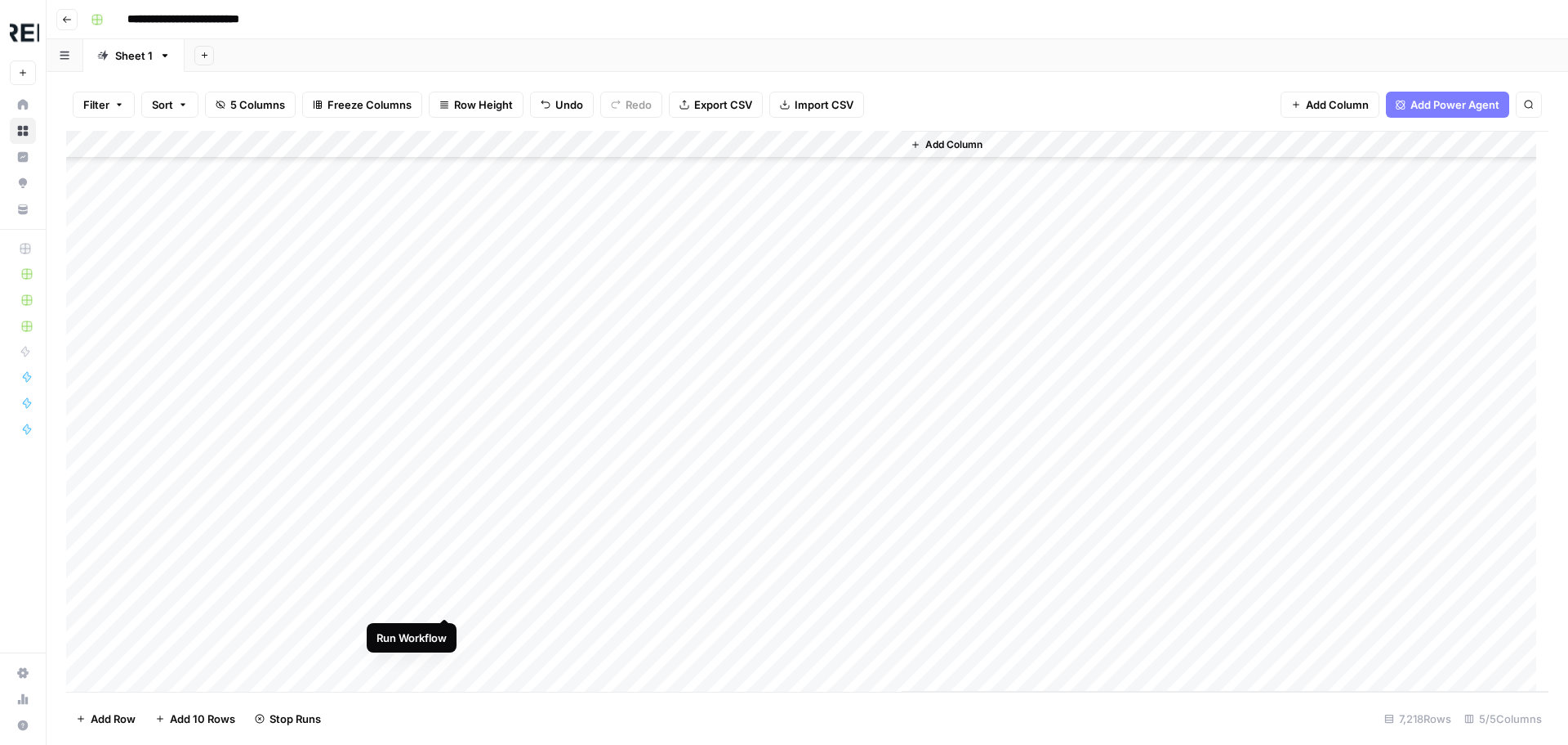
click at [447, 602] on div "Add Column" at bounding box center [807, 411] width 1483 height 561
click at [445, 629] on div "Add Column" at bounding box center [807, 411] width 1483 height 561
click at [444, 274] on div "Add Column" at bounding box center [807, 411] width 1483 height 561
click at [447, 385] on div "Add Column" at bounding box center [807, 411] width 1483 height 561
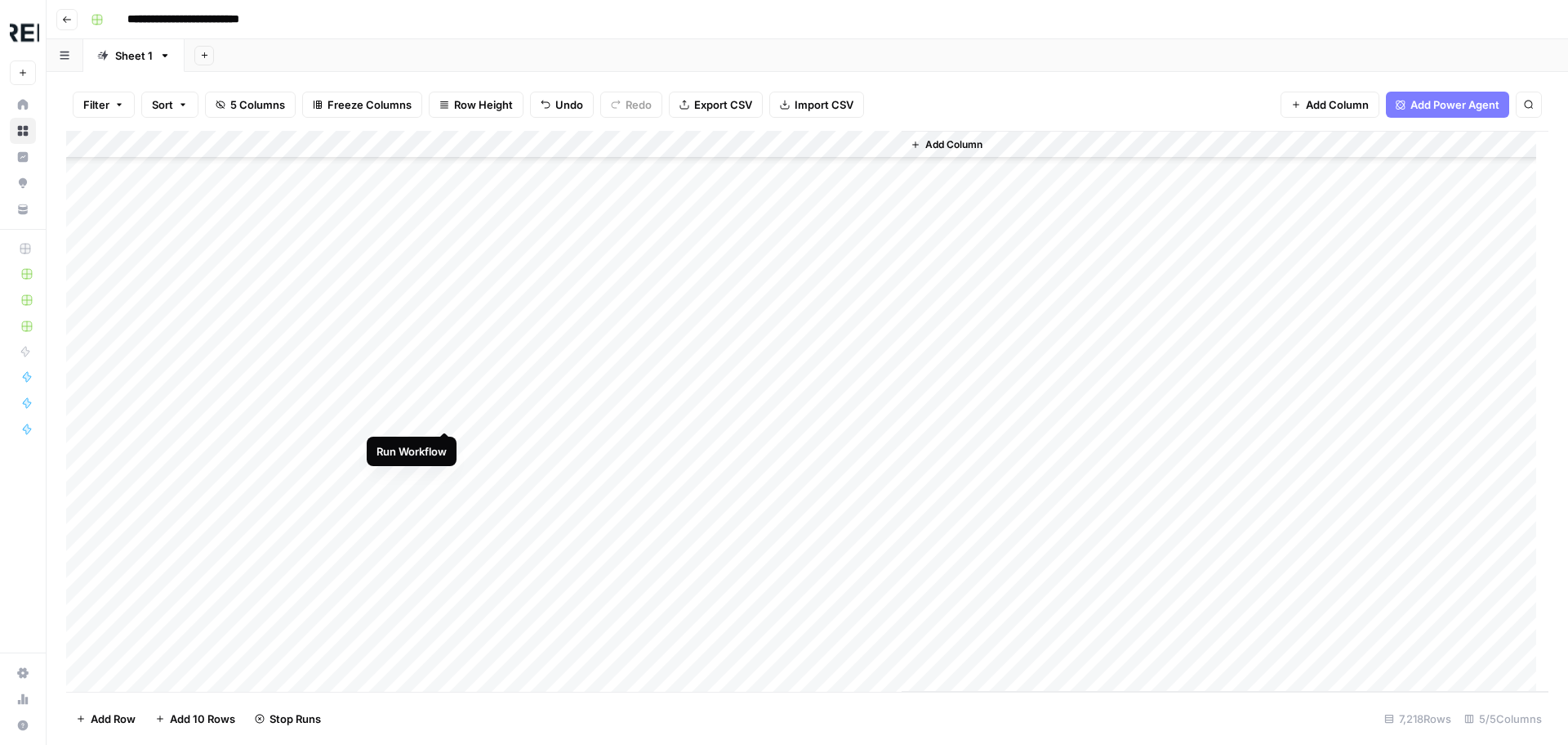
click at [449, 412] on div "Add Column" at bounding box center [807, 411] width 1483 height 561
click at [442, 370] on div "Add Column" at bounding box center [807, 411] width 1483 height 561
click at [446, 508] on div "Add Column" at bounding box center [807, 411] width 1483 height 561
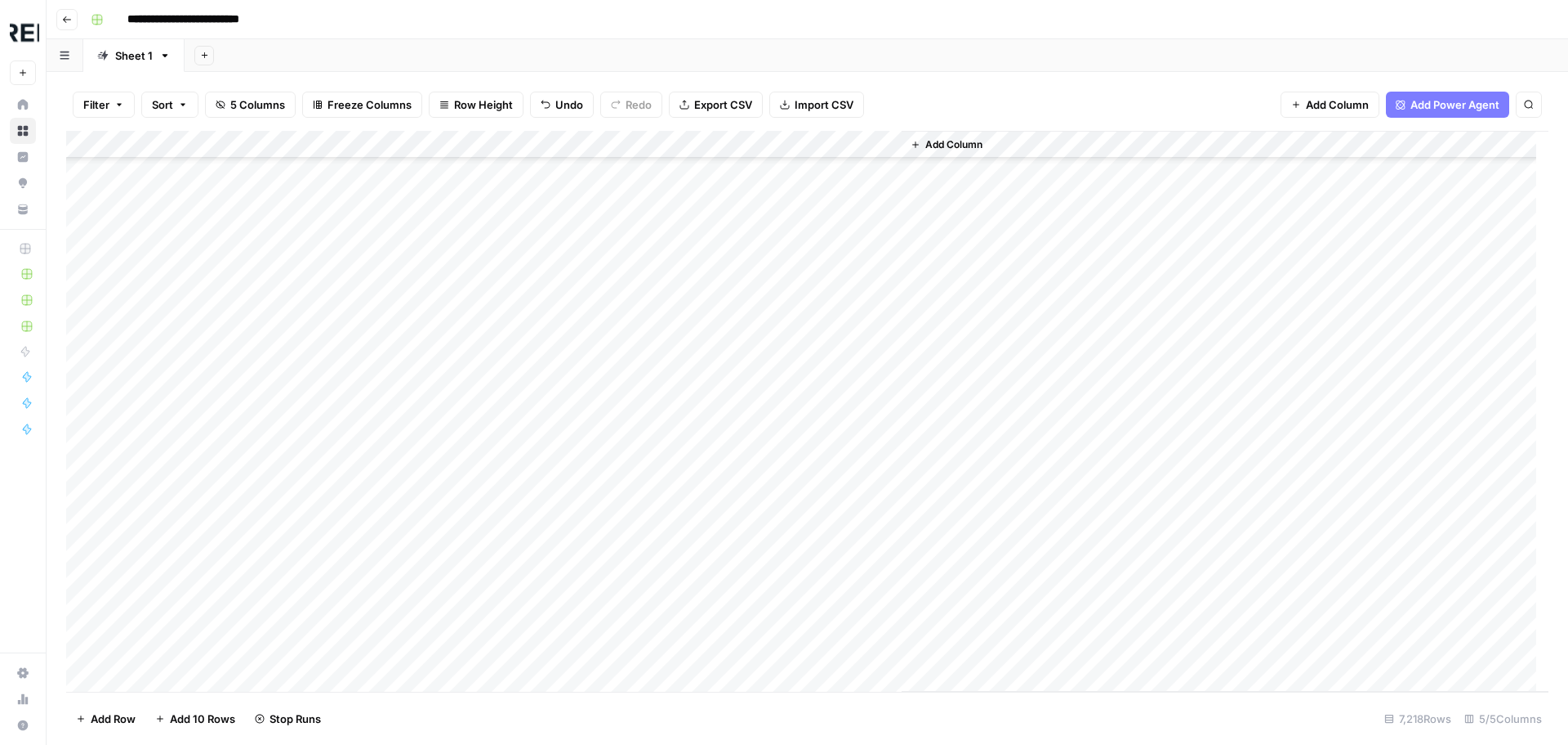
scroll to position [108785, 0]
click at [444, 458] on div "Add Column" at bounding box center [807, 411] width 1483 height 561
click at [446, 541] on div "Add Column" at bounding box center [807, 411] width 1483 height 561
click at [447, 595] on div "Add Column" at bounding box center [807, 411] width 1483 height 561
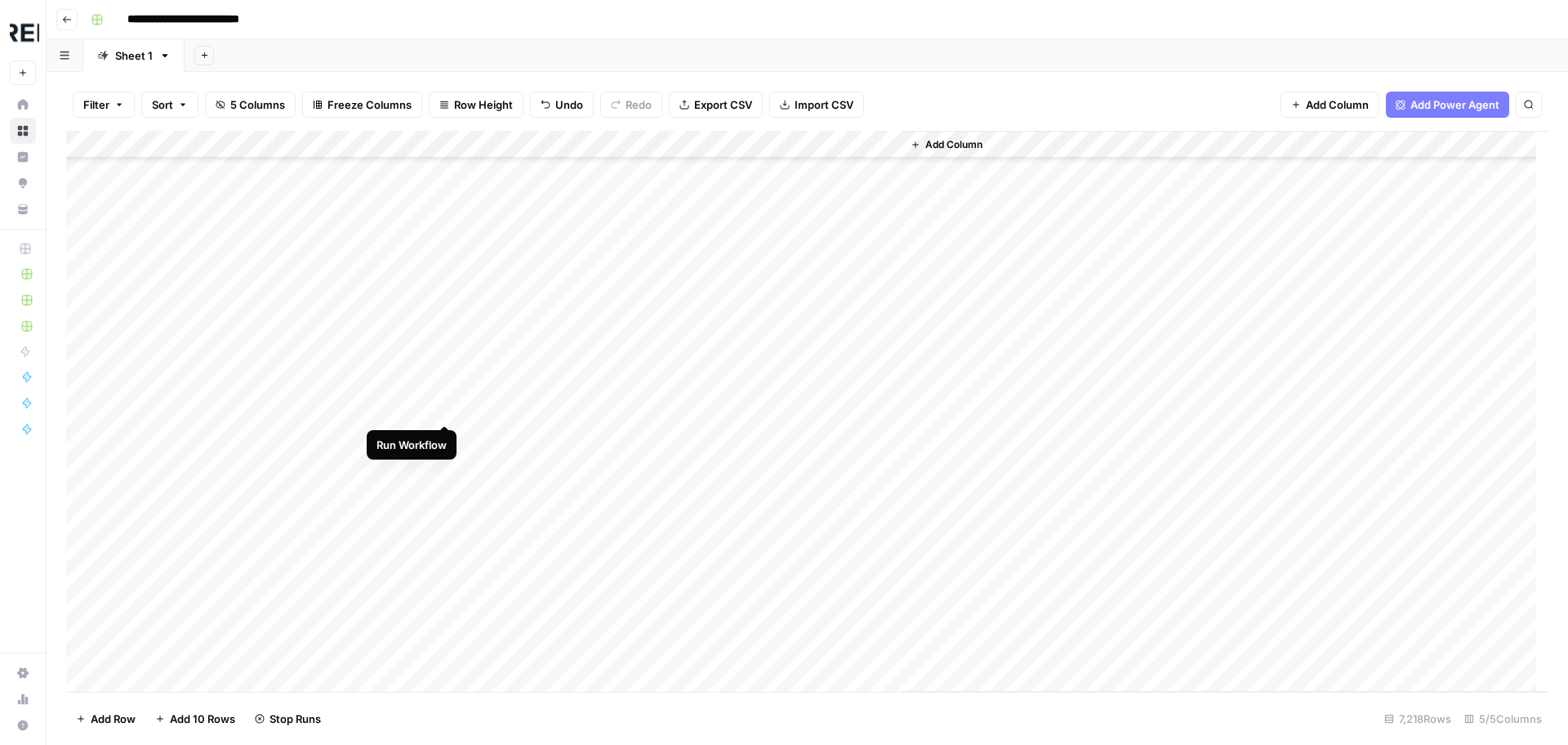
click at [438, 409] on div "Add Column" at bounding box center [807, 411] width 1483 height 561
click at [444, 490] on div "Add Column" at bounding box center [807, 411] width 1483 height 561
click at [440, 474] on div "Add Column" at bounding box center [807, 411] width 1483 height 561
click at [443, 498] on div "Add Column" at bounding box center [807, 411] width 1483 height 561
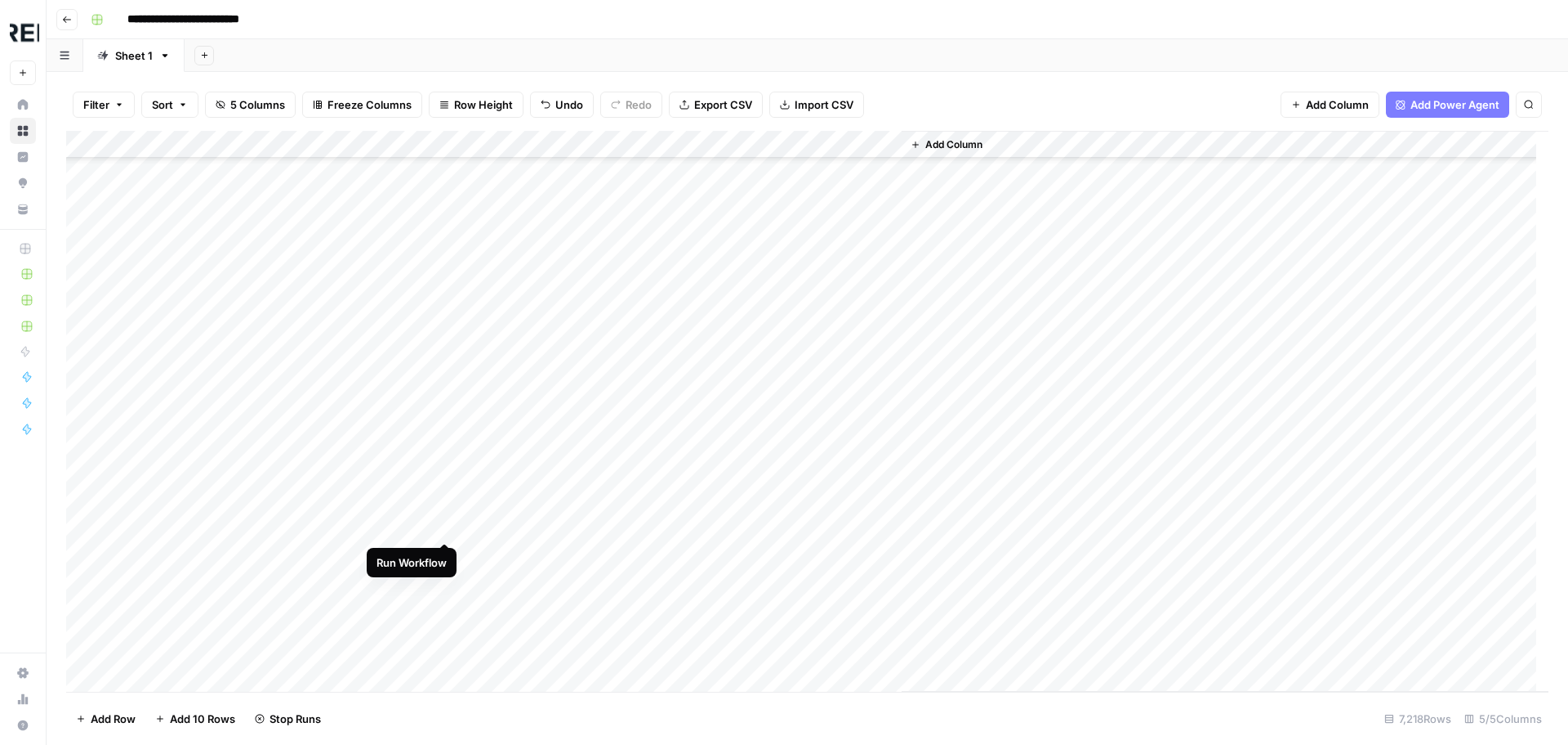
click at [446, 523] on div "Add Column" at bounding box center [807, 411] width 1483 height 561
click at [445, 669] on div "Add Column" at bounding box center [807, 411] width 1483 height 561
click at [445, 502] on div "Add Column" at bounding box center [807, 411] width 1483 height 561
click at [447, 557] on div "Add Column" at bounding box center [807, 411] width 1483 height 561
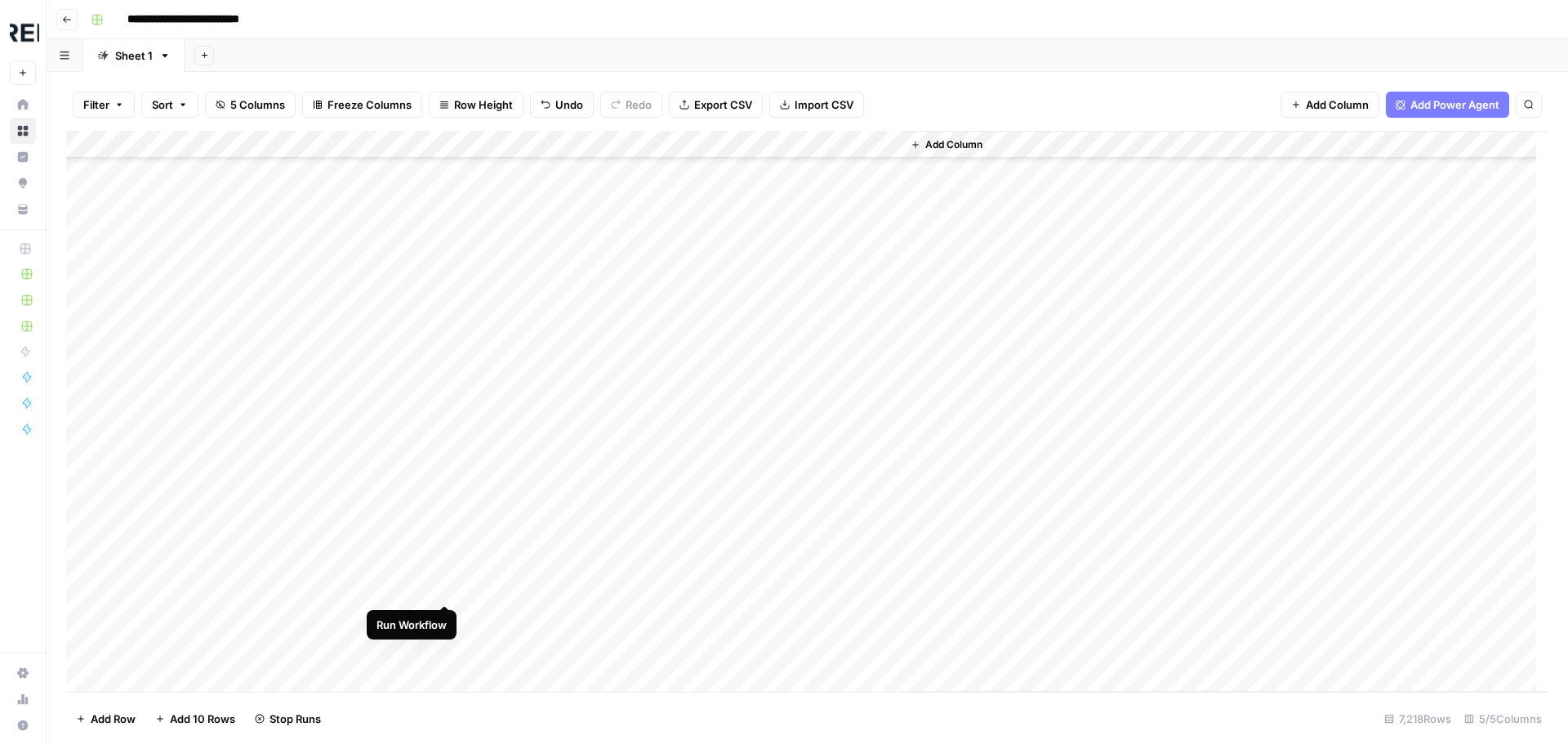
click at [446, 592] on div "Add Column" at bounding box center [807, 411] width 1483 height 561
click at [442, 641] on div "Add Column" at bounding box center [807, 411] width 1483 height 561
click at [444, 537] on div "Add Column" at bounding box center [807, 411] width 1483 height 561
click at [441, 595] on div "Add Column" at bounding box center [807, 411] width 1483 height 561
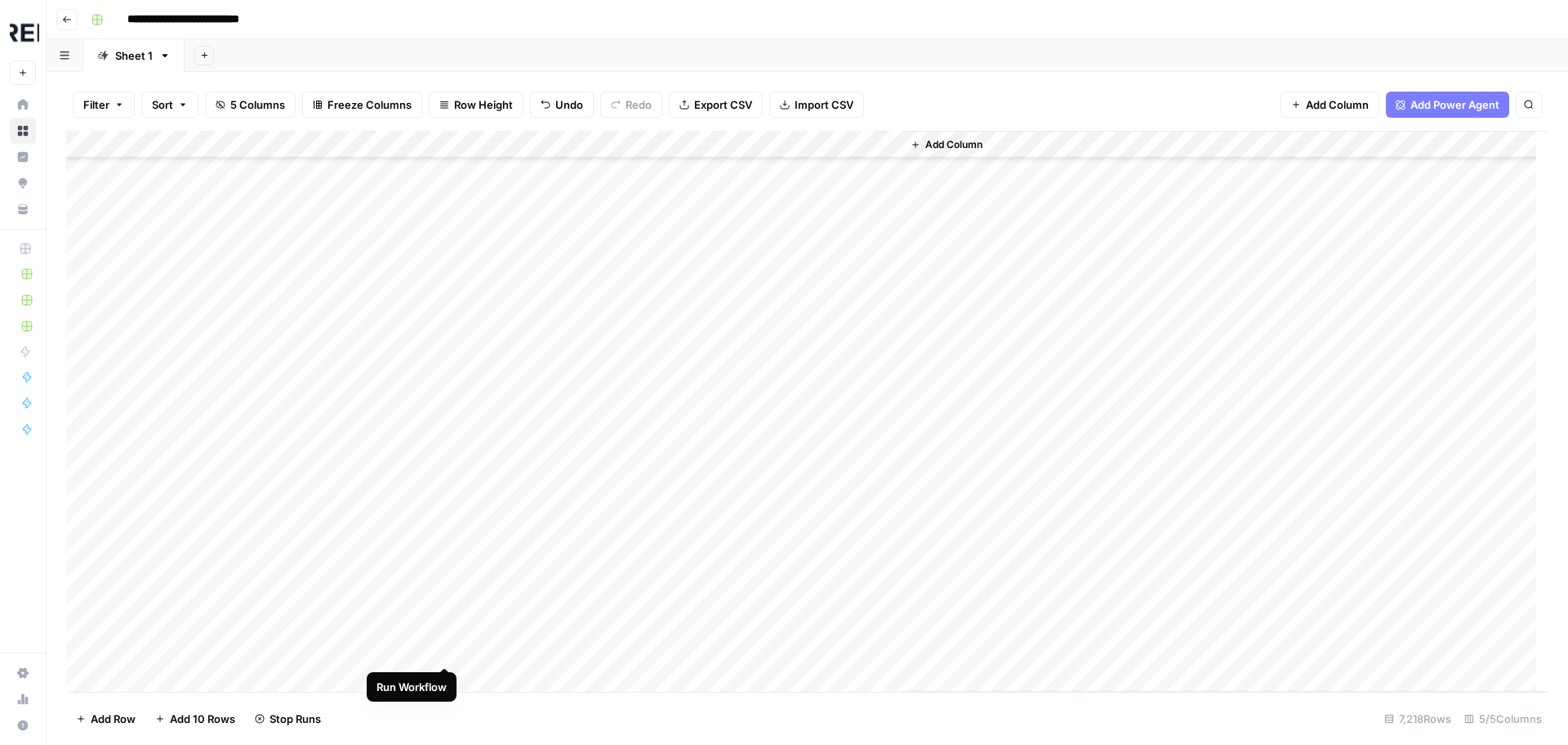
click at [446, 650] on div "Add Column" at bounding box center [807, 411] width 1483 height 561
click at [446, 429] on div "Add Column" at bounding box center [807, 411] width 1483 height 561
click at [446, 483] on div "Add Column" at bounding box center [807, 411] width 1483 height 561
click at [444, 538] on div "Add Column" at bounding box center [807, 411] width 1483 height 561
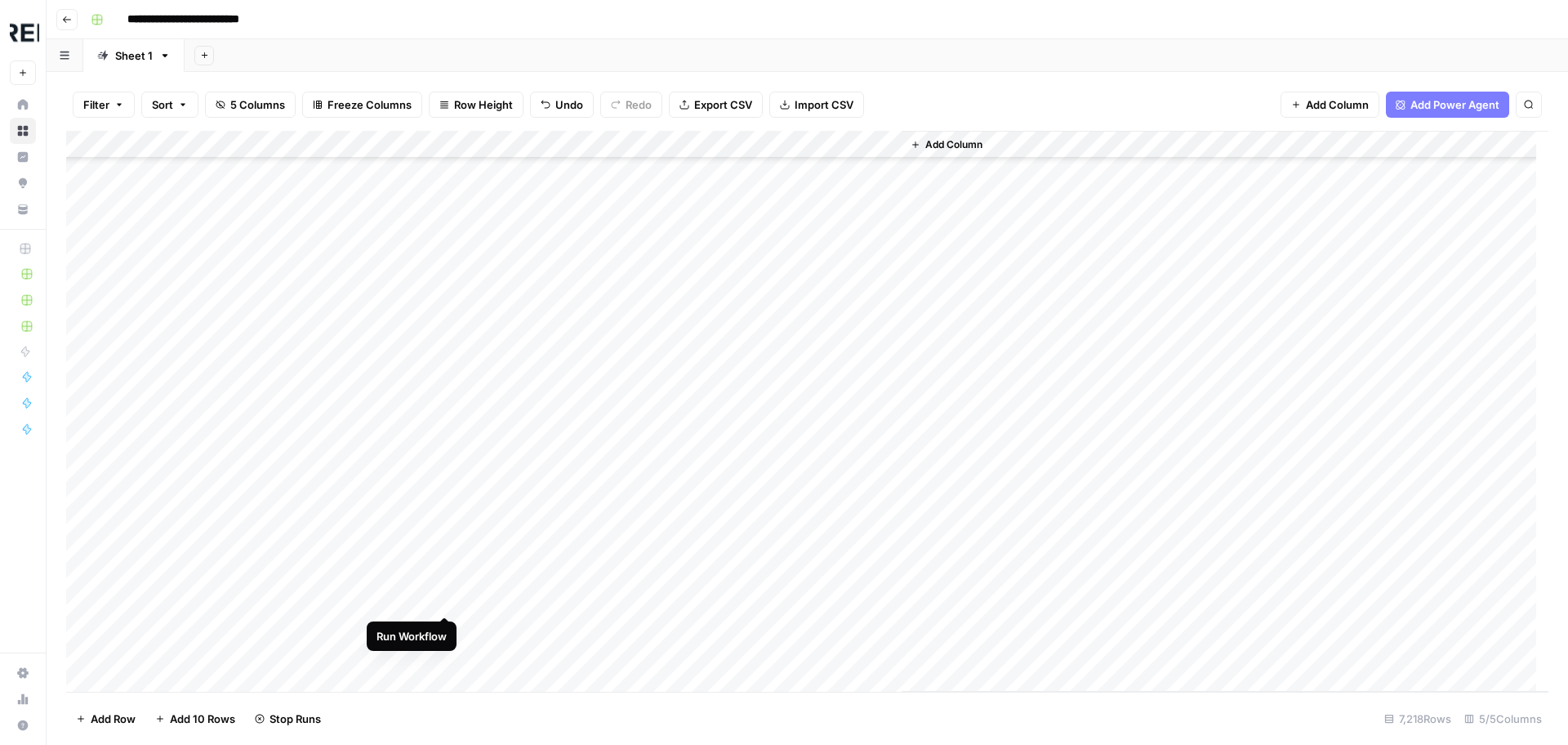
click at [446, 597] on div "Add Column" at bounding box center [807, 411] width 1483 height 561
click at [445, 654] on div "Add Column" at bounding box center [807, 411] width 1483 height 561
click at [445, 328] on div "Add Column" at bounding box center [807, 411] width 1483 height 561
click at [445, 408] on div "Add Column" at bounding box center [807, 411] width 1483 height 561
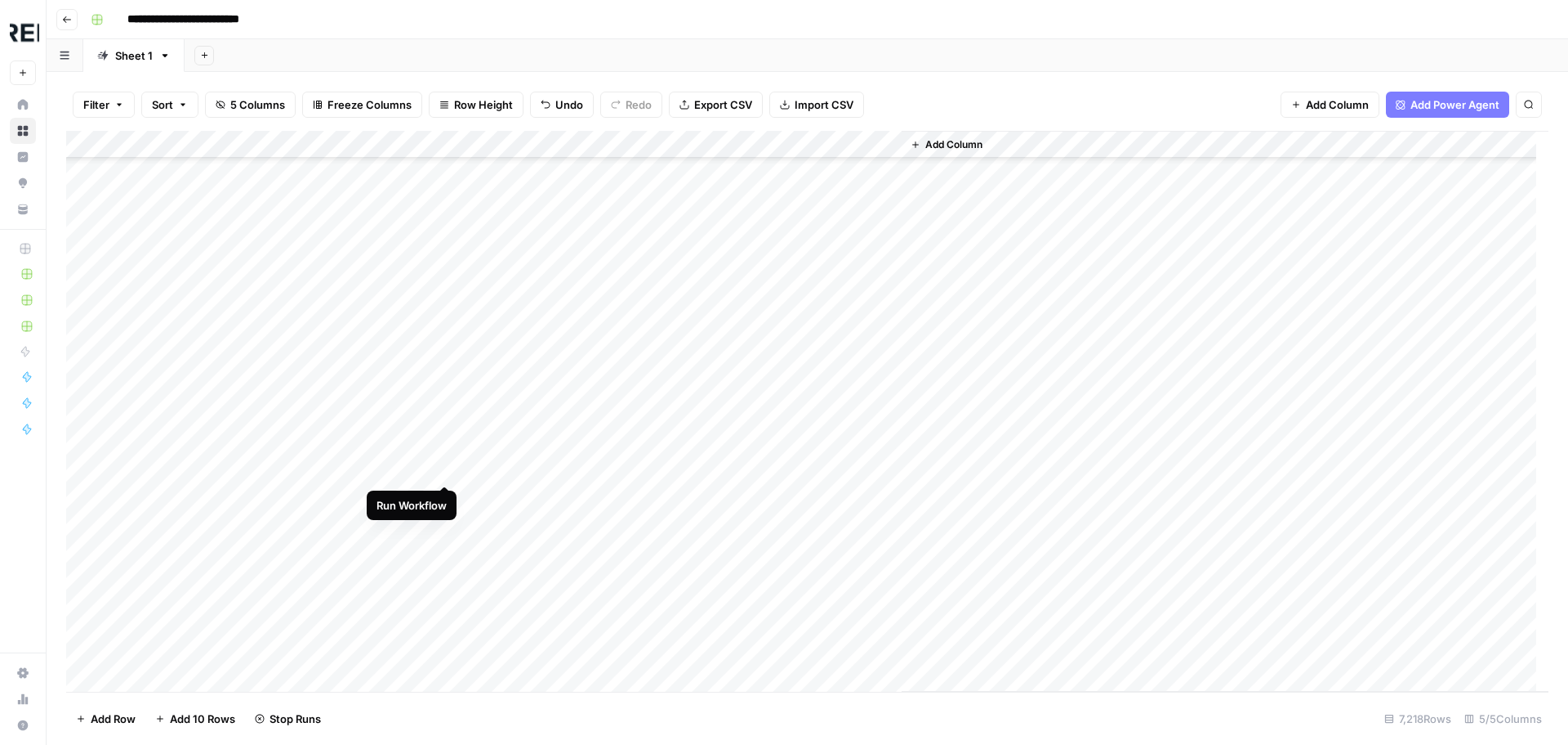
click at [447, 464] on div "Add Column" at bounding box center [807, 411] width 1483 height 561
click at [446, 495] on div "Add Column" at bounding box center [807, 411] width 1483 height 561
click at [445, 527] on div "Add Column" at bounding box center [807, 411] width 1483 height 561
click at [446, 578] on div "Add Column" at bounding box center [807, 411] width 1483 height 561
click at [447, 634] on div "Add Column" at bounding box center [807, 411] width 1483 height 561
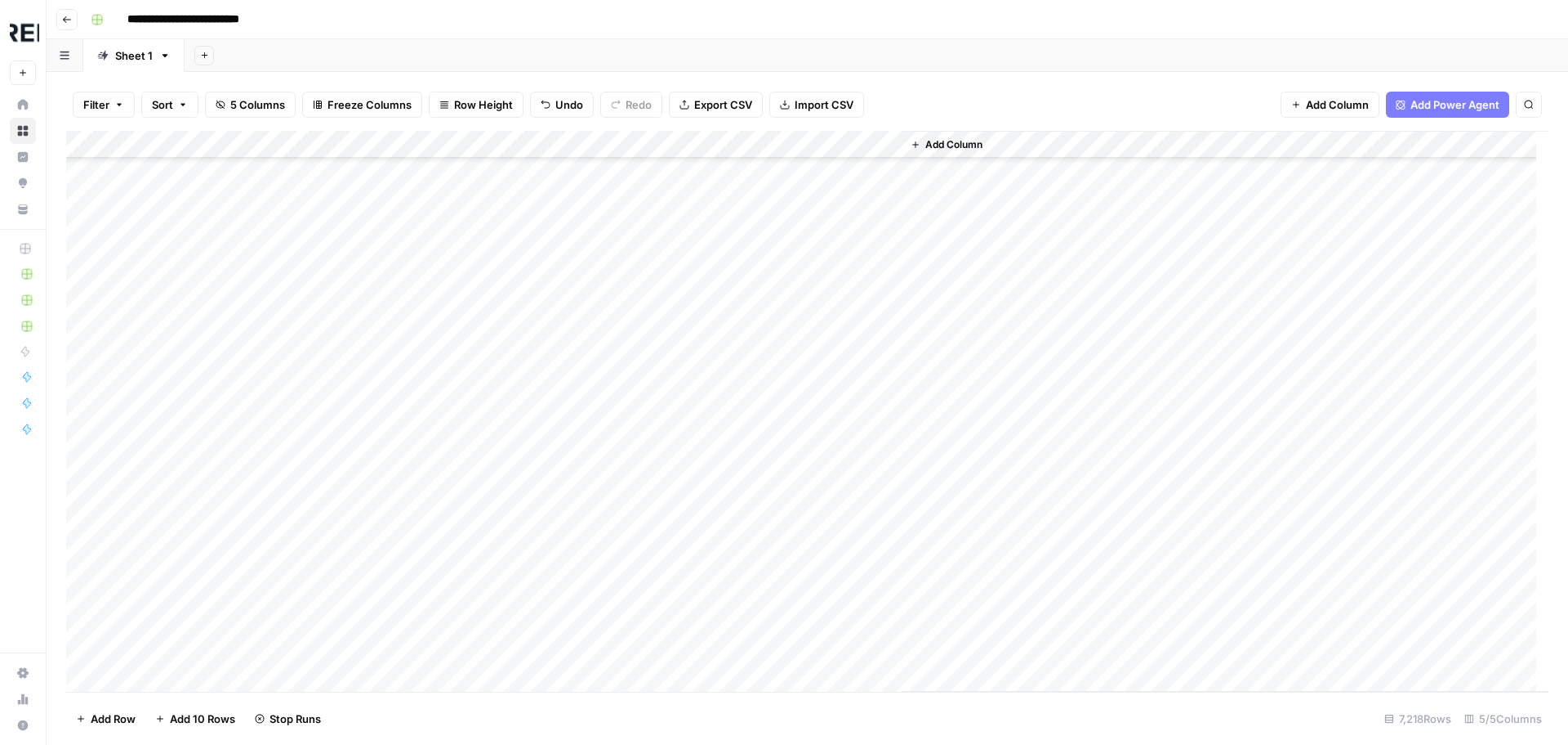
scroll to position [111074, 0]
click at [442, 364] on div "Add Column" at bounding box center [807, 411] width 1483 height 561
click at [445, 392] on div "Add Column" at bounding box center [807, 411] width 1483 height 561
click at [444, 476] on div "Add Column" at bounding box center [807, 411] width 1483 height 561
click at [444, 508] on div "Add Column" at bounding box center [807, 411] width 1483 height 561
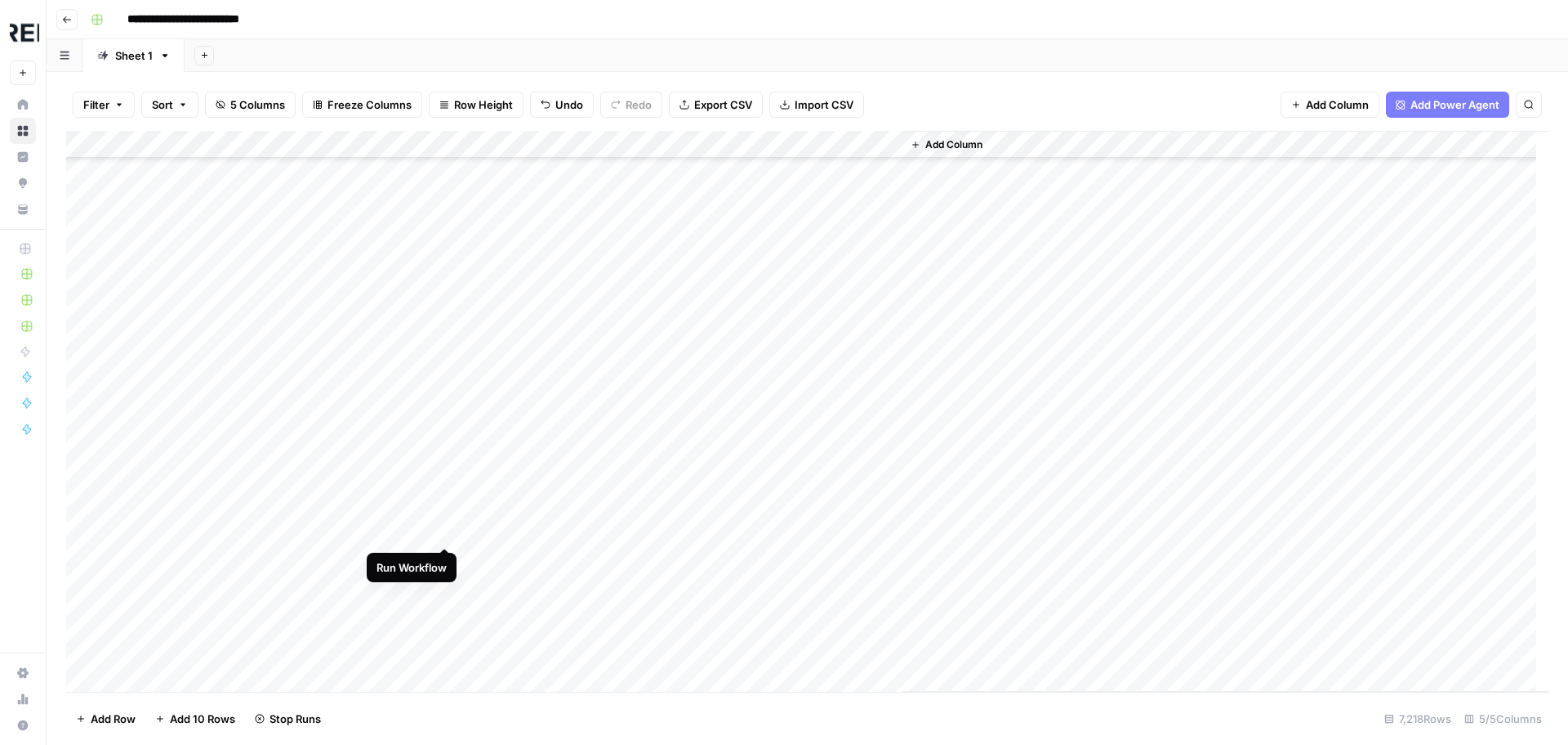
click at [446, 528] on div "Add Column" at bounding box center [807, 411] width 1483 height 561
click at [445, 586] on div "Add Column" at bounding box center [807, 411] width 1483 height 561
click at [445, 614] on div "Add Column" at bounding box center [807, 411] width 1483 height 561
click at [446, 395] on div "Add Column" at bounding box center [807, 411] width 1483 height 561
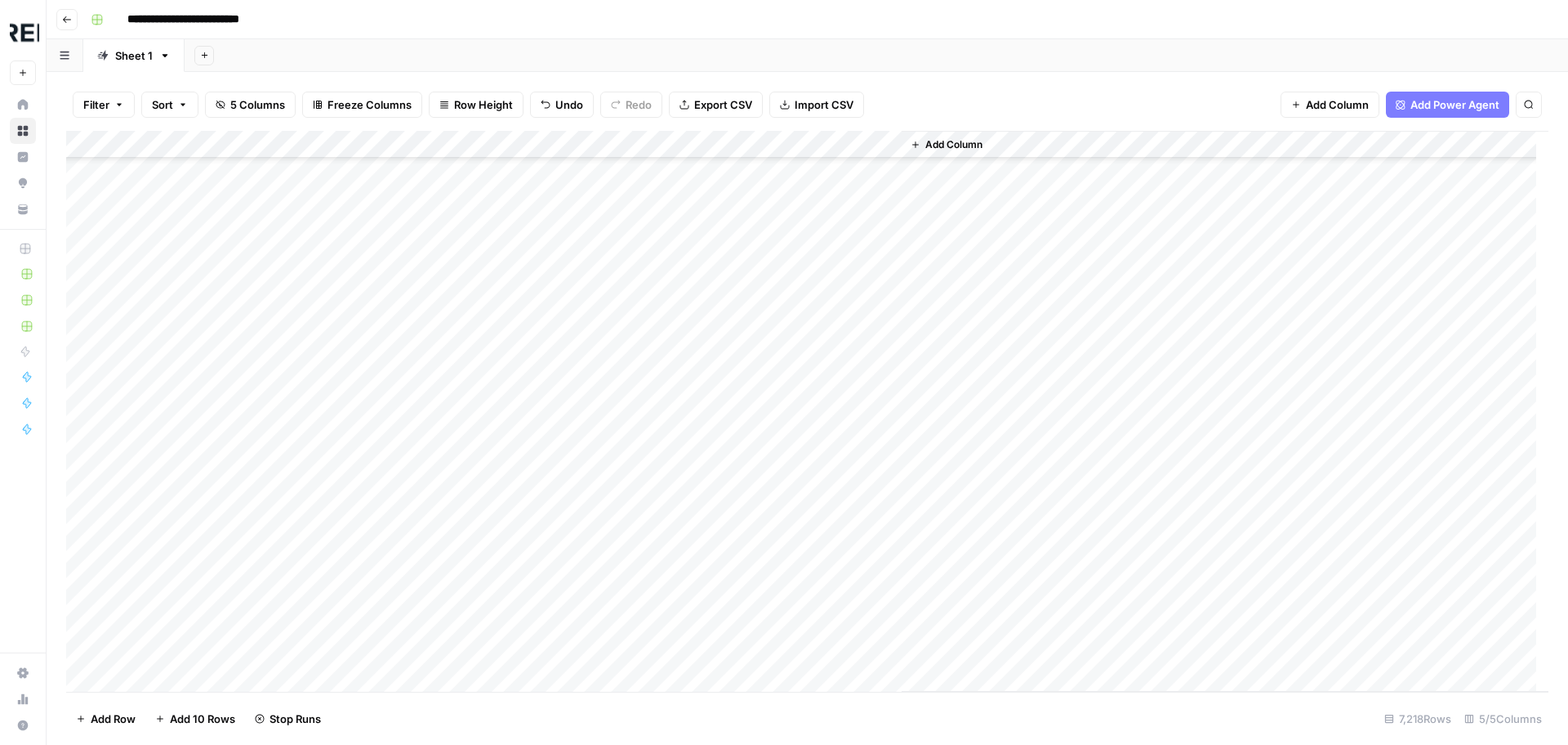
scroll to position [111646, 0]
click at [444, 374] on div "Add Column" at bounding box center [807, 411] width 1483 height 561
click at [445, 295] on div "Add Column" at bounding box center [807, 411] width 1483 height 561
click at [445, 351] on div "Add Column" at bounding box center [807, 411] width 1483 height 561
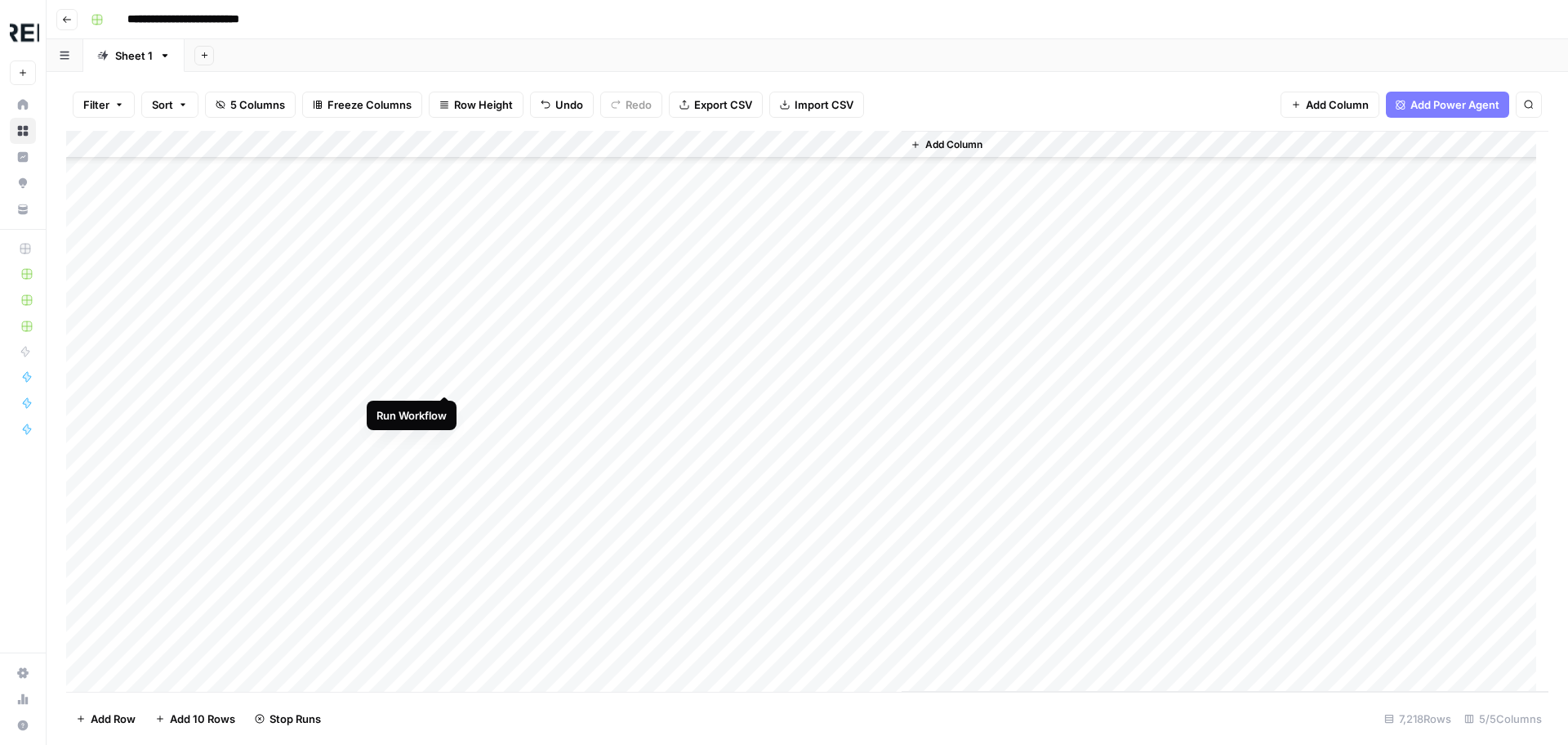
click at [445, 379] on div "Add Column" at bounding box center [807, 411] width 1483 height 561
click at [257, 266] on div "Add Column" at bounding box center [807, 411] width 1483 height 561
click at [445, 437] on div "Add Column" at bounding box center [807, 411] width 1483 height 561
click at [446, 463] on div "Add Column" at bounding box center [807, 411] width 1483 height 561
click at [445, 517] on div "Add Column" at bounding box center [807, 411] width 1483 height 561
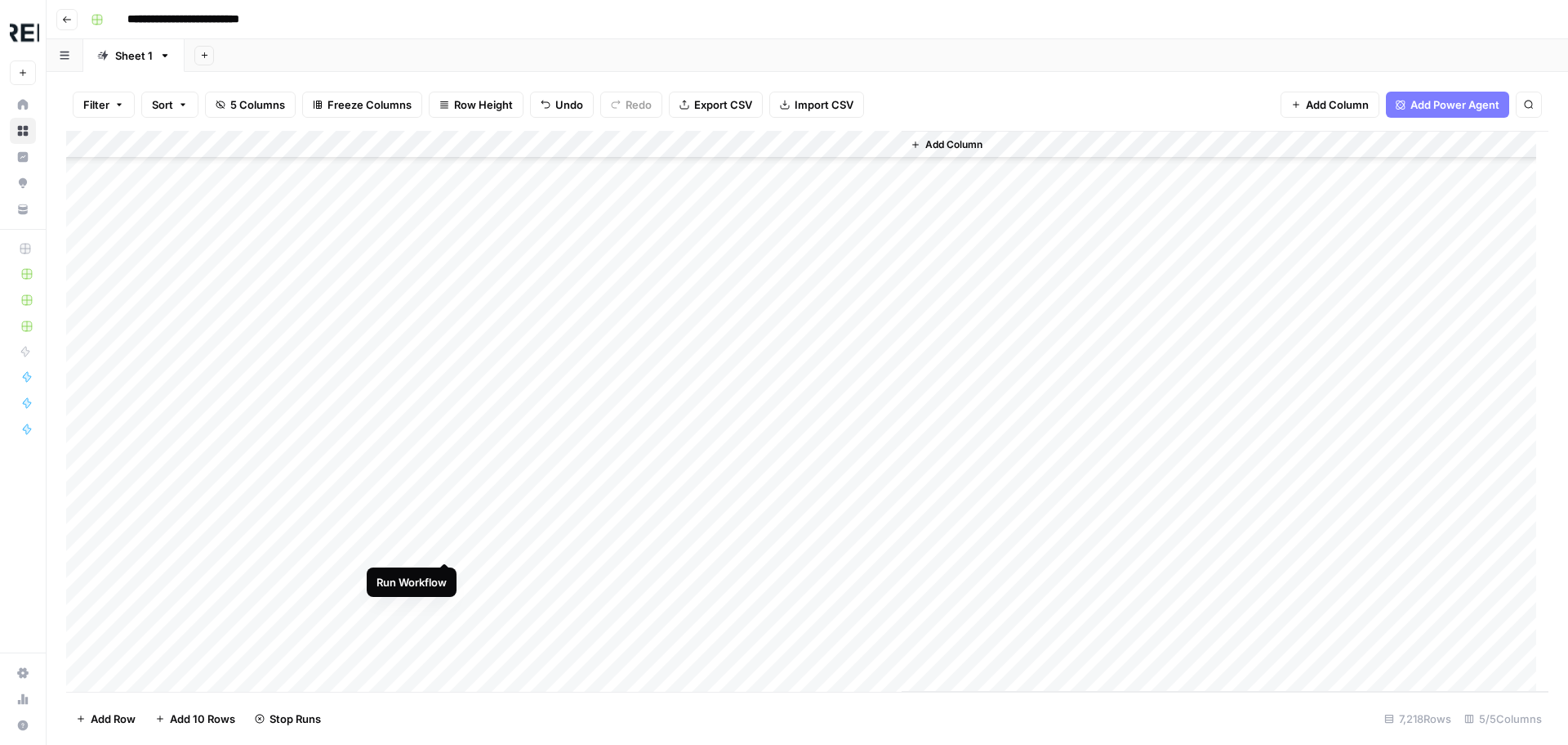
click at [445, 543] on div "Add Column" at bounding box center [807, 411] width 1483 height 561
click at [443, 572] on div "Add Column" at bounding box center [807, 411] width 1483 height 561
click at [447, 463] on div "Add Column" at bounding box center [807, 411] width 1483 height 561
click at [443, 491] on div "Add Column" at bounding box center [807, 411] width 1483 height 561
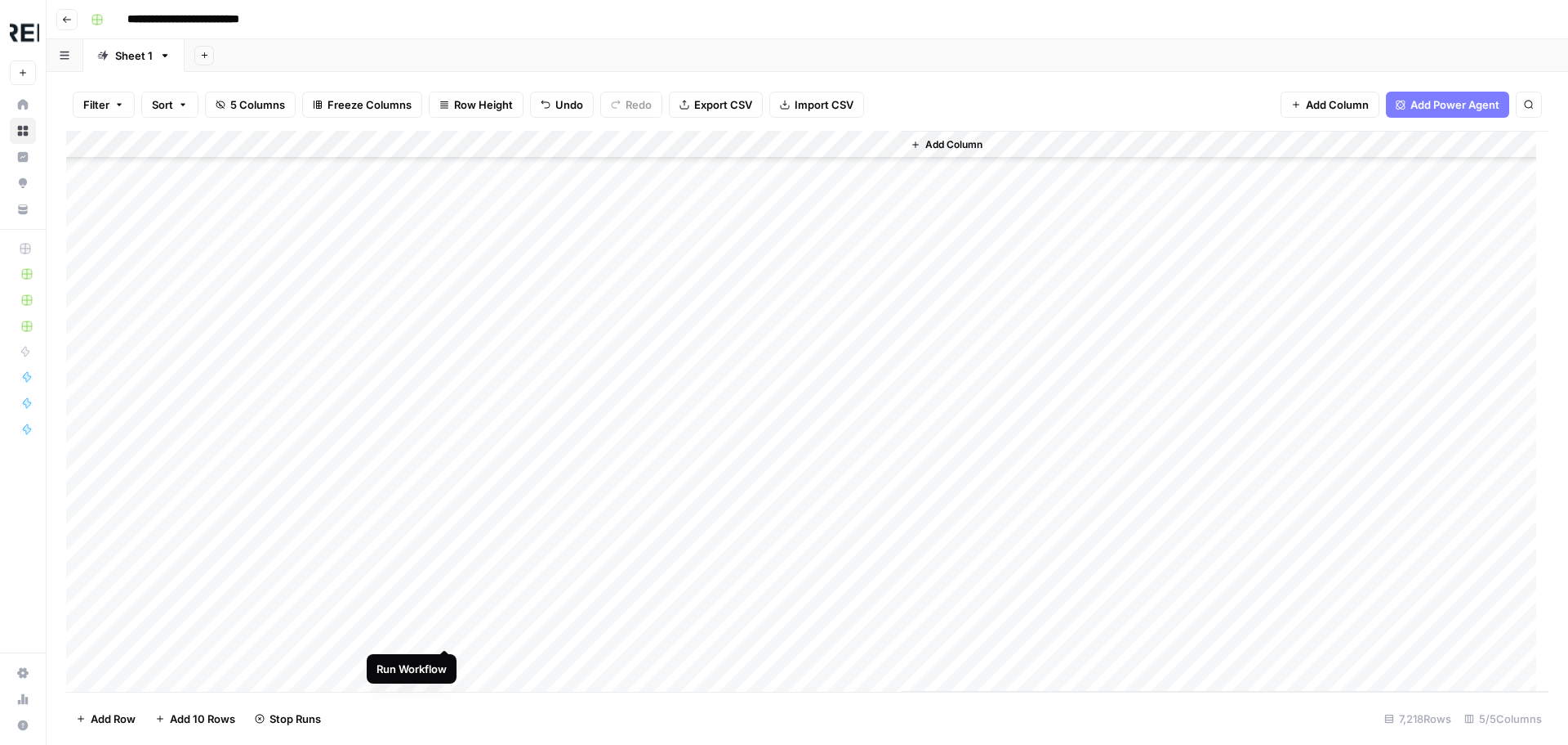
click at [446, 629] on div "Add Column" at bounding box center [807, 411] width 1483 height 561
click at [448, 304] on div "Add Column" at bounding box center [807, 411] width 1483 height 561
click at [442, 337] on div "Add Column" at bounding box center [807, 411] width 1483 height 561
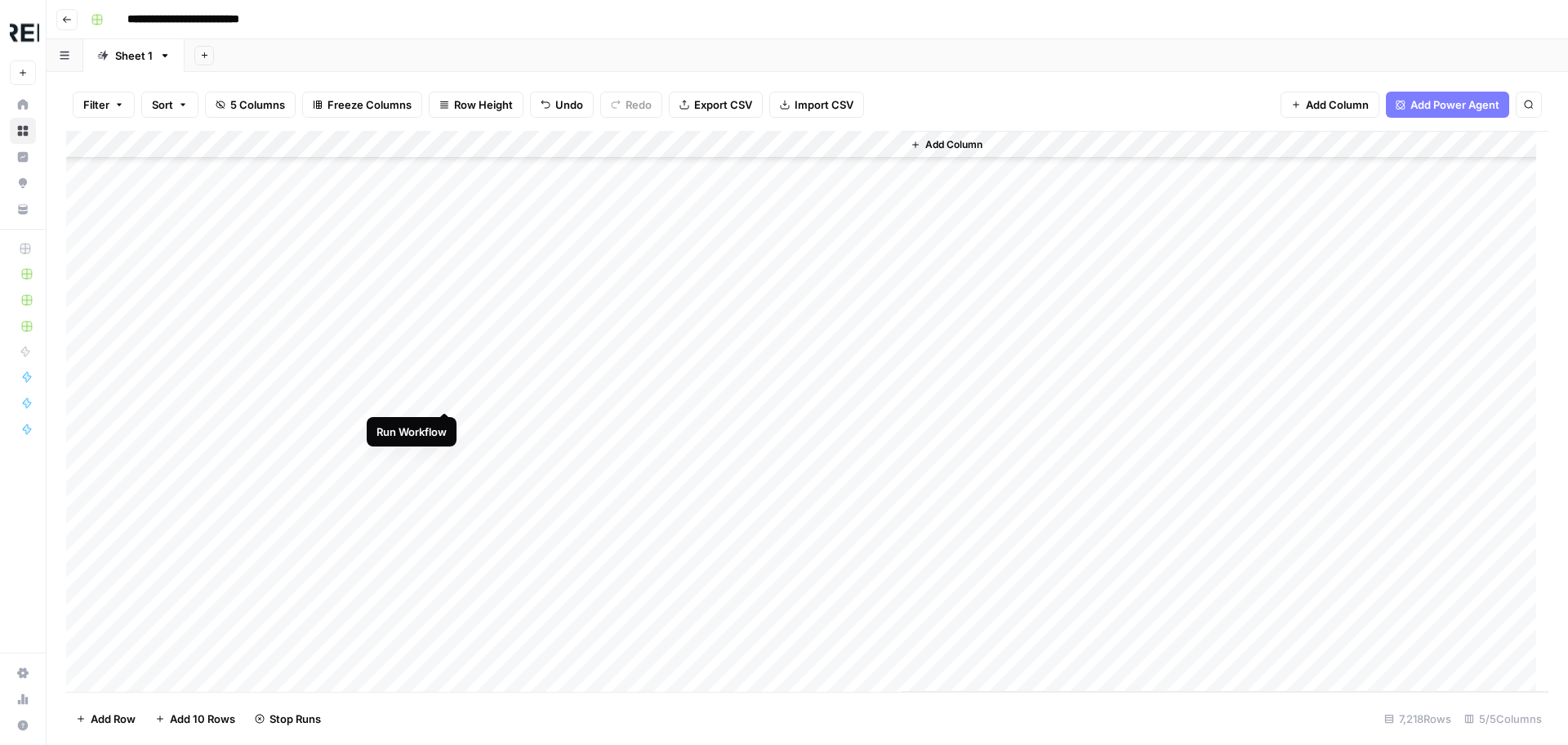
click at [445, 396] on div "Add Column" at bounding box center [807, 411] width 1483 height 561
click at [445, 426] on div "Add Column" at bounding box center [807, 411] width 1483 height 561
click at [446, 474] on div "Add Column" at bounding box center [807, 411] width 1483 height 561
click at [447, 504] on div "Add Column" at bounding box center [807, 411] width 1483 height 561
click at [449, 530] on div "Add Column" at bounding box center [807, 411] width 1483 height 561
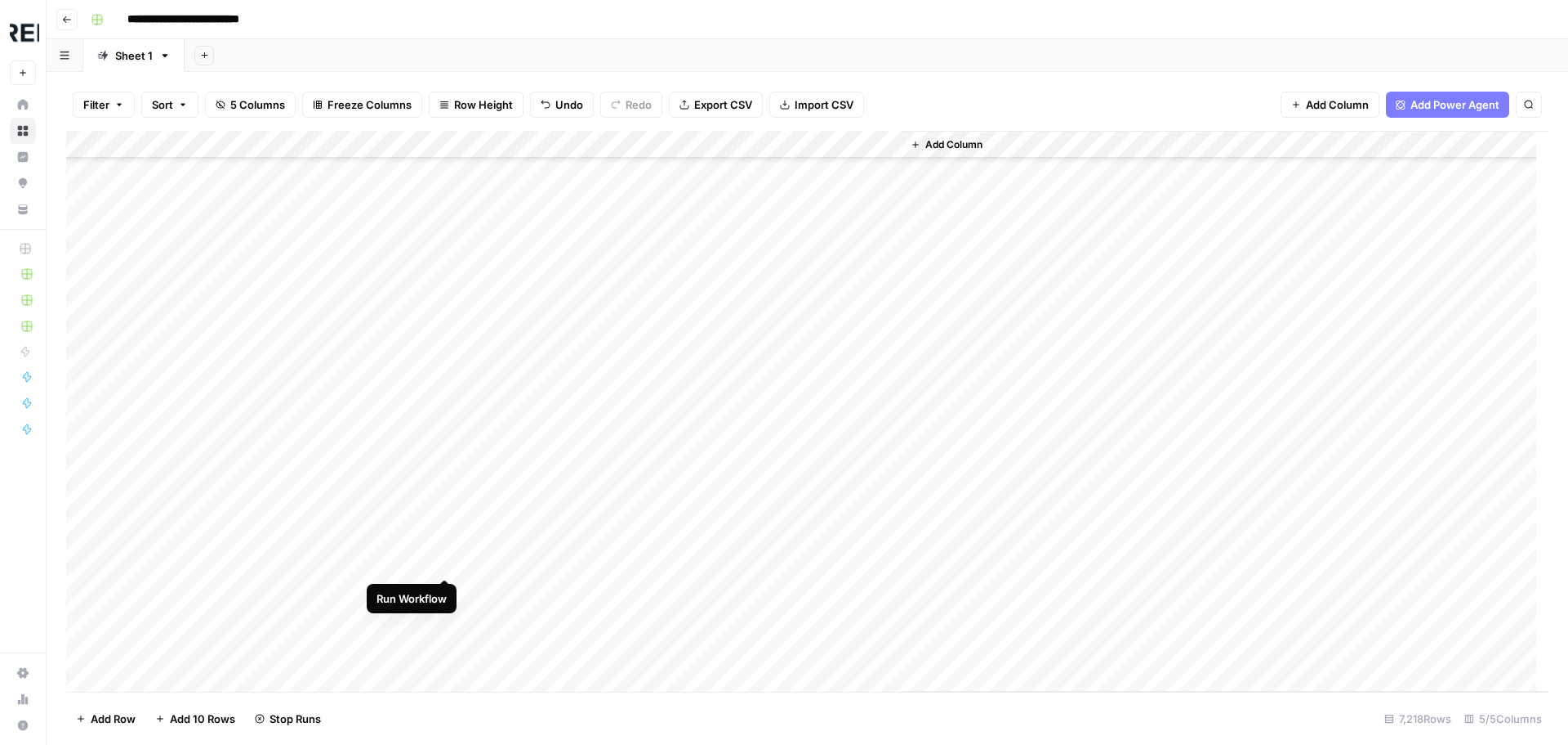
click at [445, 565] on div "Add Column" at bounding box center [807, 411] width 1483 height 561
click at [444, 610] on div "Add Column" at bounding box center [807, 411] width 1483 height 561
click at [447, 644] on div "Add Column" at bounding box center [807, 411] width 1483 height 561
click at [445, 372] on div "Add Column" at bounding box center [807, 411] width 1483 height 561
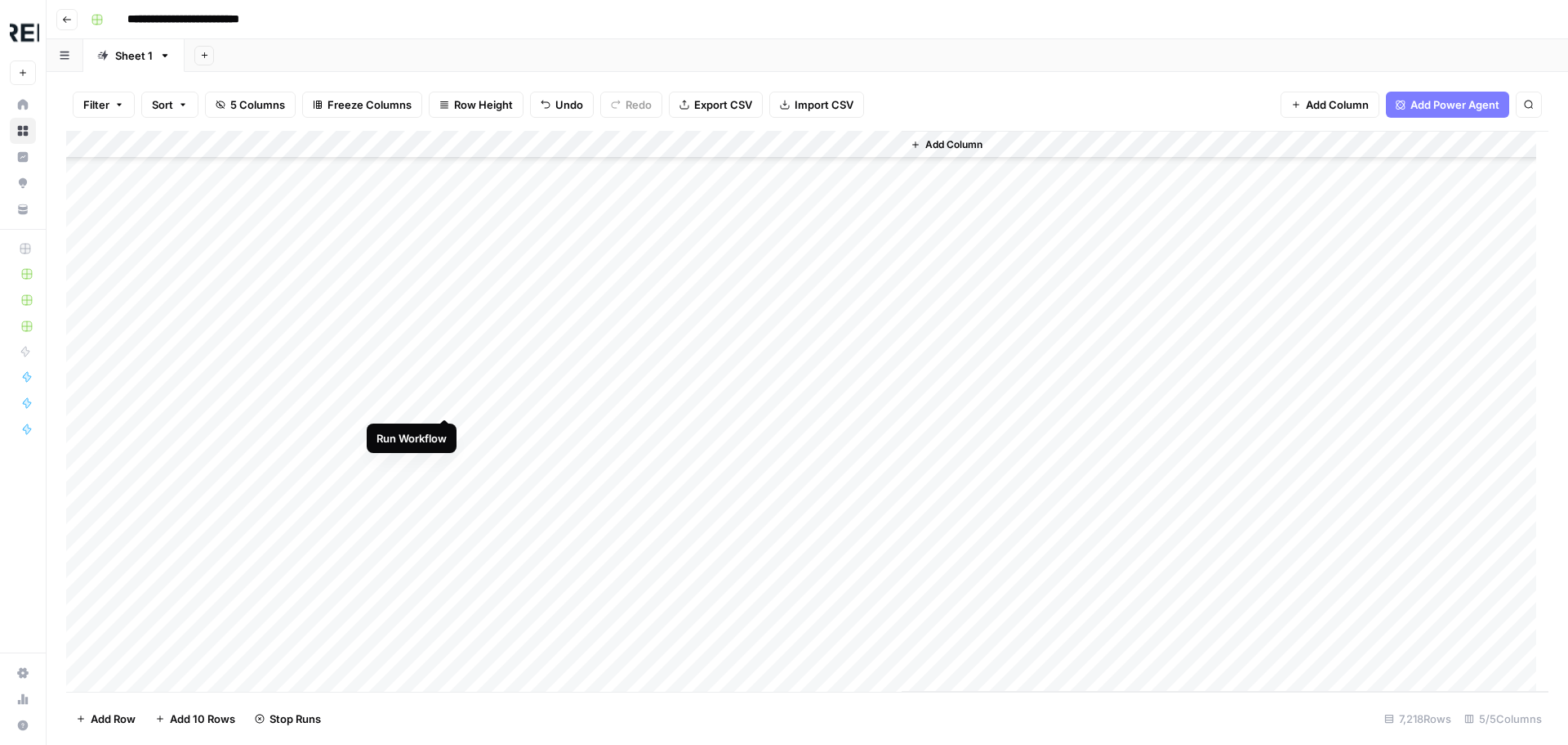
click at [446, 400] on div "Add Column" at bounding box center [807, 411] width 1483 height 561
click at [442, 460] on div "Add Column" at bounding box center [807, 411] width 1483 height 561
click at [440, 511] on div "Add Column" at bounding box center [807, 411] width 1483 height 561
click at [445, 575] on div "Add Column" at bounding box center [807, 411] width 1483 height 561
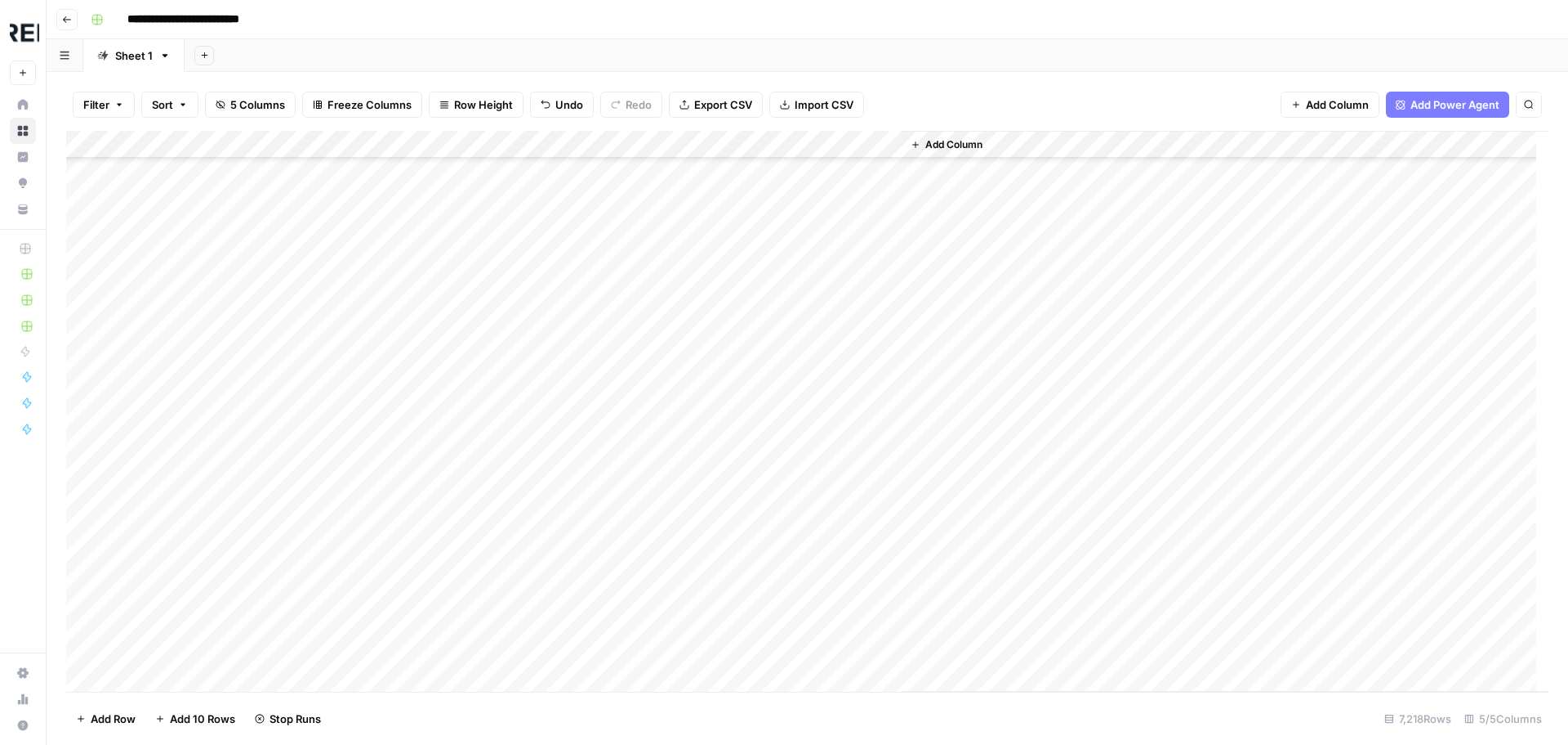
scroll to position [113362, 0]
click at [450, 545] on div "Add Column" at bounding box center [807, 411] width 1483 height 561
click at [444, 572] on div "Add Column" at bounding box center [807, 411] width 1483 height 561
click at [448, 470] on div "Add Column" at bounding box center [807, 411] width 1483 height 561
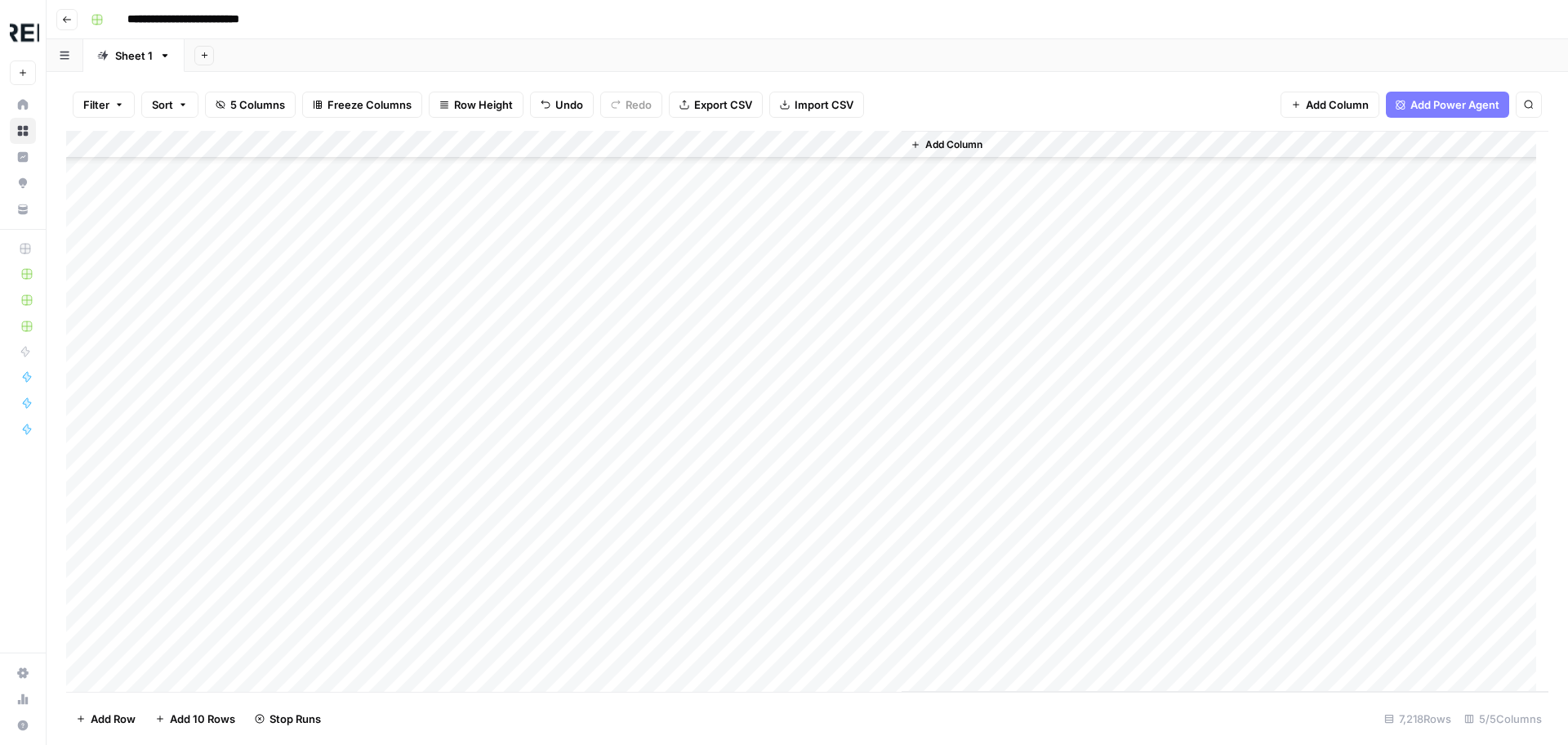
click at [447, 489] on div "Add Column" at bounding box center [807, 411] width 1483 height 561
click at [446, 390] on div "Add Column" at bounding box center [807, 411] width 1483 height 561
click at [445, 441] on div "Add Column" at bounding box center [807, 411] width 1483 height 561
click at [445, 499] on div "Add Column" at bounding box center [807, 411] width 1483 height 561
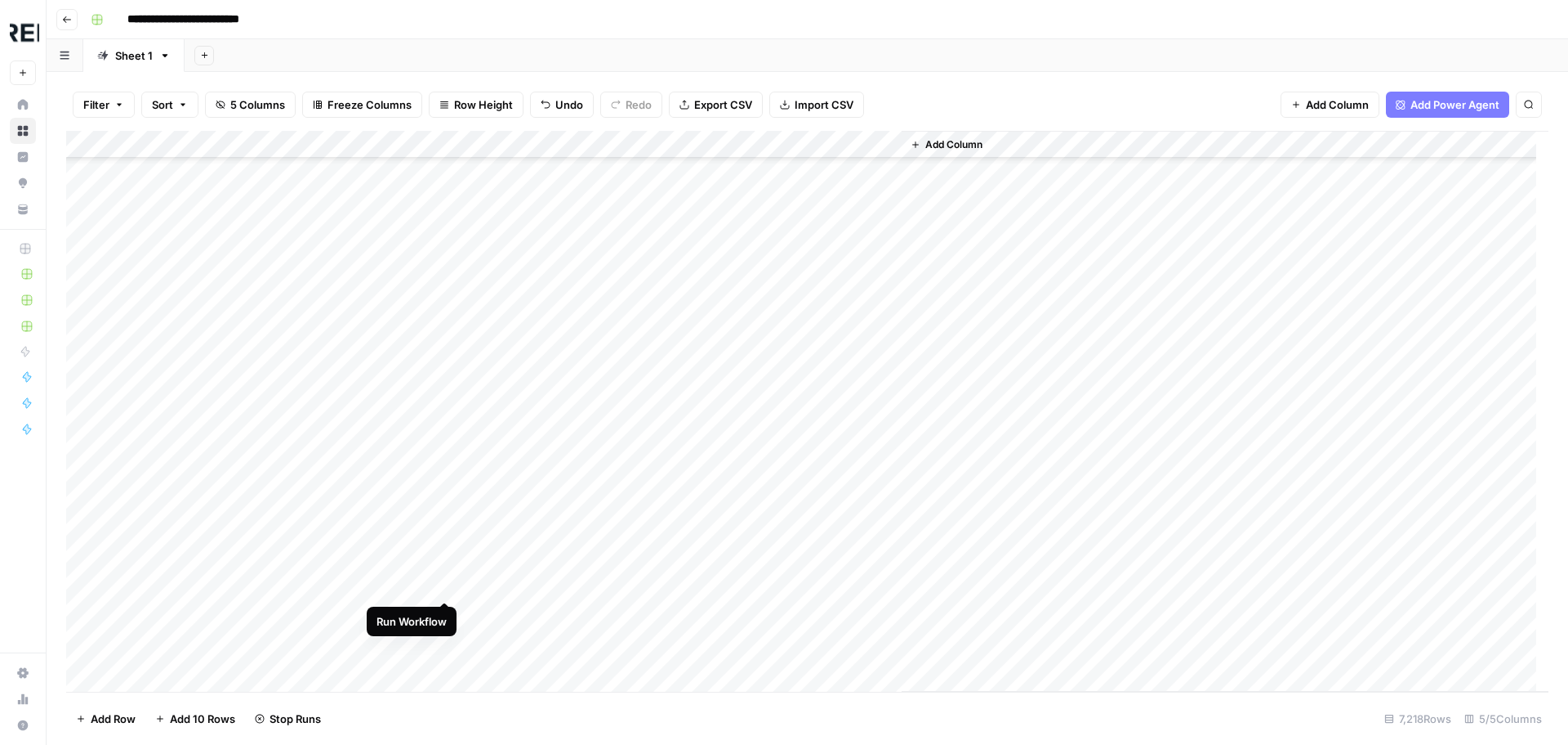
click at [445, 582] on div "Add Column" at bounding box center [807, 411] width 1483 height 561
click at [447, 367] on div "Add Column" at bounding box center [807, 411] width 1483 height 561
click at [445, 426] on div "Add Column" at bounding box center [807, 411] width 1483 height 561
click at [448, 530] on div "Add Column" at bounding box center [807, 411] width 1483 height 561
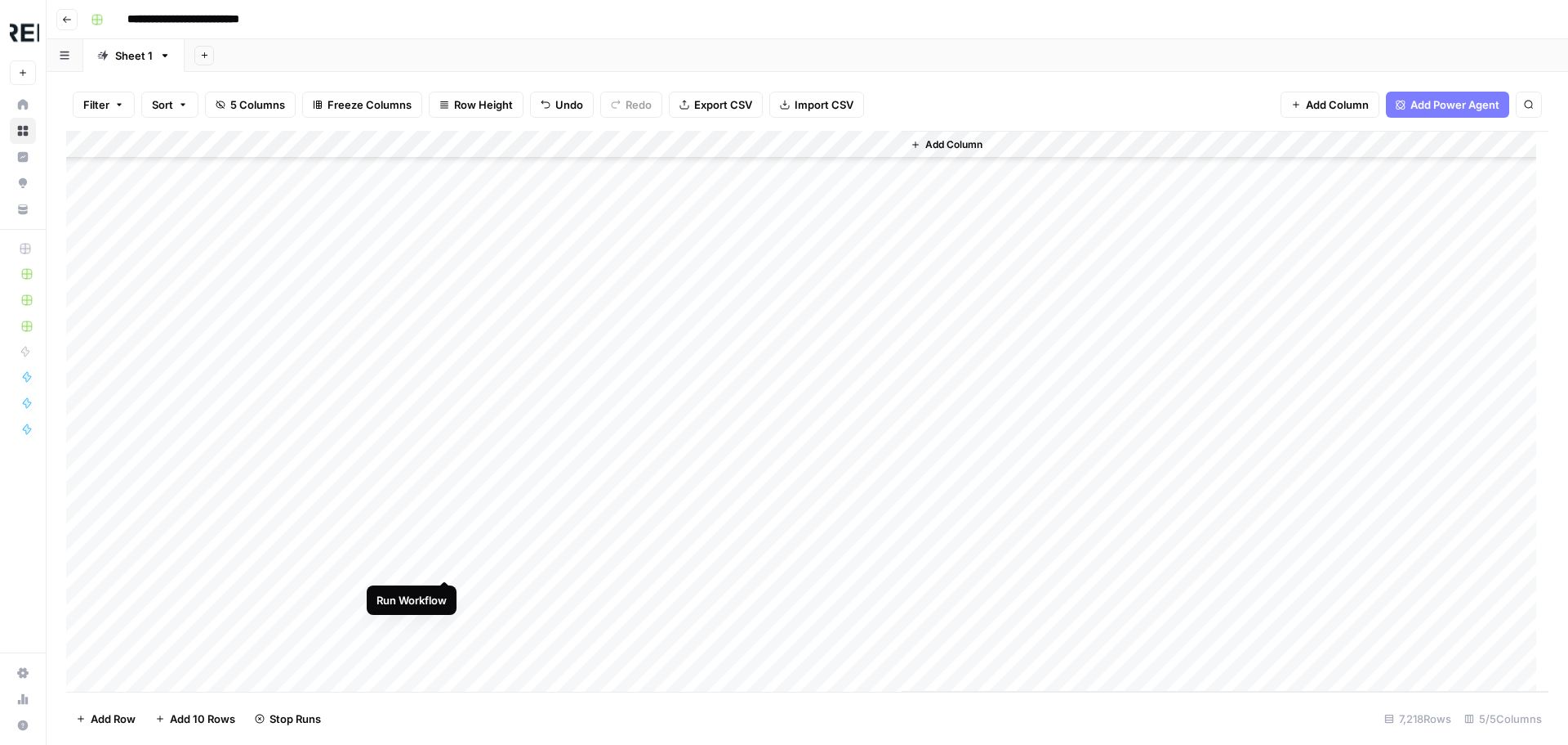
click at [448, 560] on div "Add Column" at bounding box center [807, 411] width 1483 height 561
click at [447, 373] on div "Add Column" at bounding box center [807, 411] width 1483 height 561
click at [445, 405] on div "Add Column" at bounding box center [807, 411] width 1483 height 561
click at [445, 459] on div "Add Column" at bounding box center [807, 411] width 1483 height 561
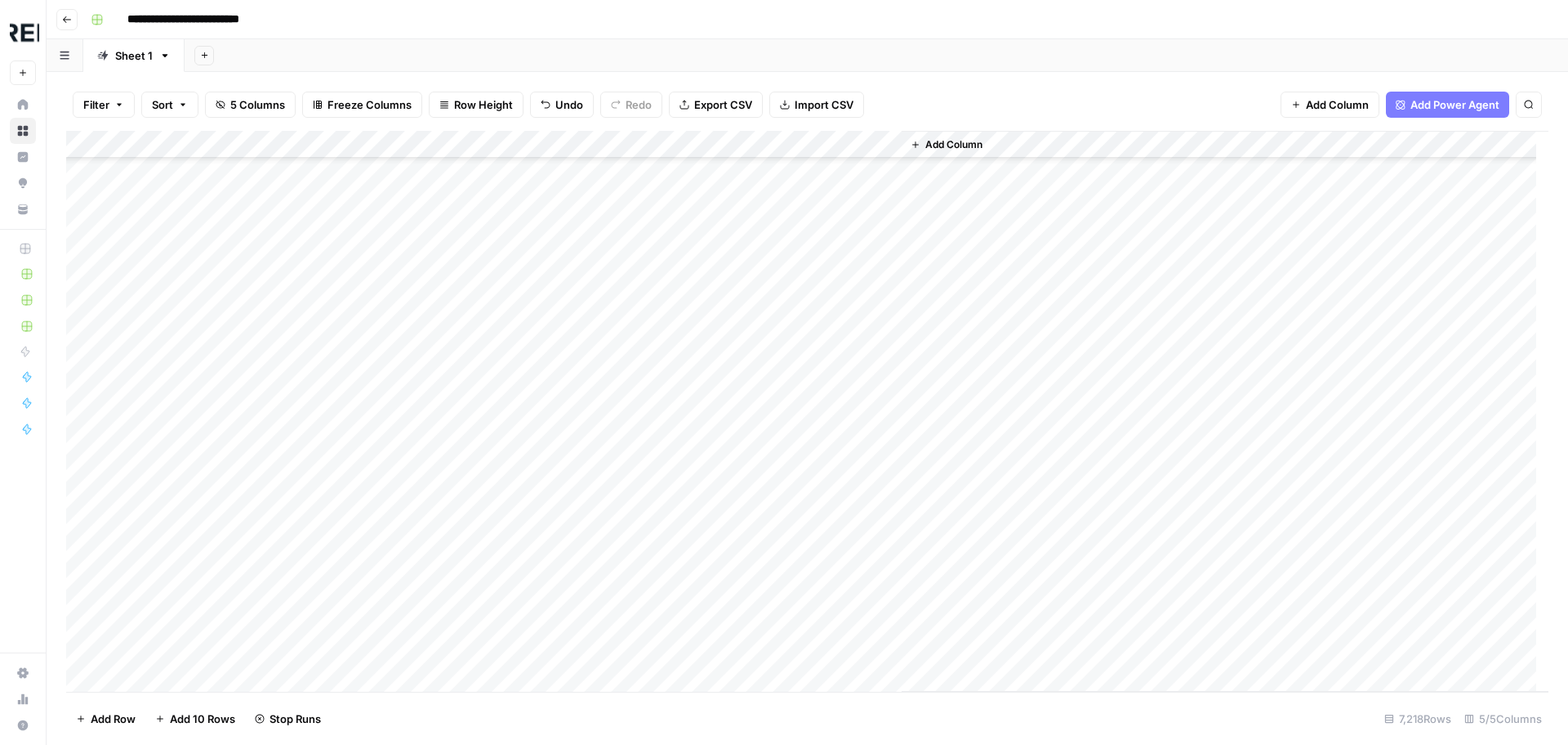
click at [445, 487] on div "Add Column" at bounding box center [807, 411] width 1483 height 561
click at [447, 512] on div "Add Column" at bounding box center [807, 411] width 1483 height 561
click at [445, 592] on div "Add Column" at bounding box center [807, 411] width 1483 height 561
click at [446, 571] on div "Add Column" at bounding box center [807, 411] width 1483 height 561
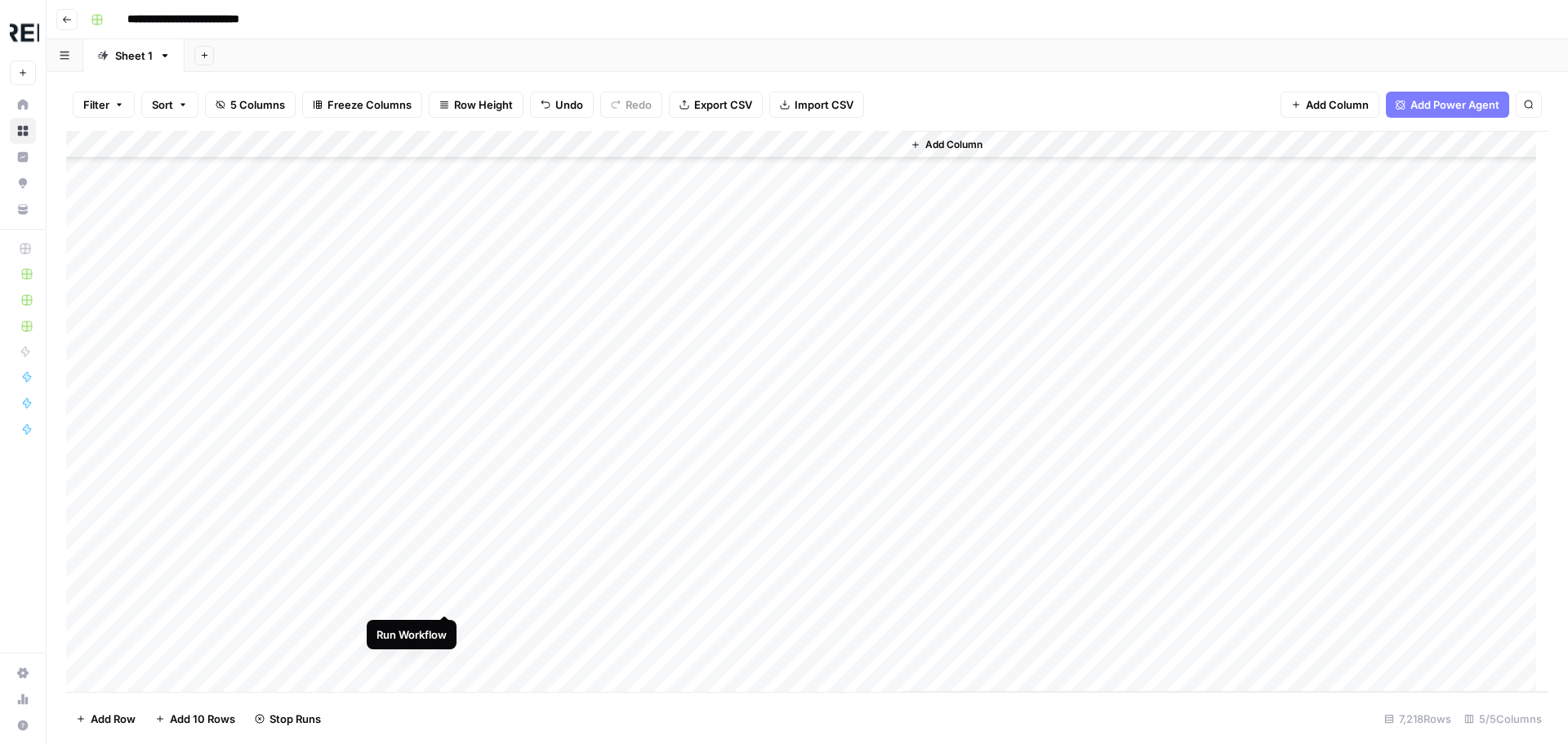
click at [445, 598] on div "Add Column" at bounding box center [807, 411] width 1483 height 561
click at [443, 383] on div "Add Column" at bounding box center [807, 411] width 1483 height 561
click at [445, 420] on div "Add Column" at bounding box center [807, 411] width 1483 height 561
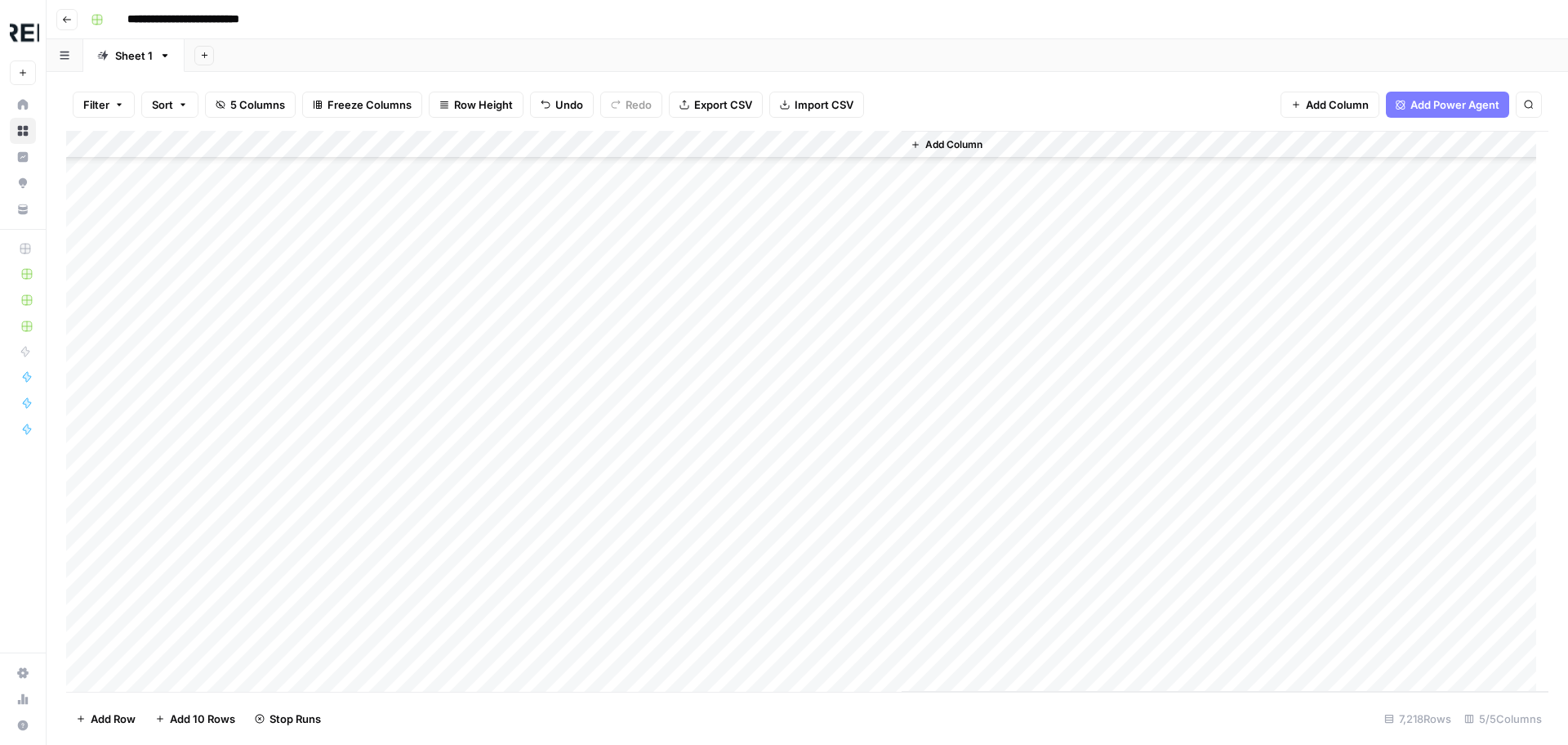
scroll to position [115161, 0]
click at [444, 448] on div "Add Column" at bounding box center [807, 411] width 1483 height 561
click at [443, 476] on div "Add Column" at bounding box center [807, 411] width 1483 height 561
click at [445, 496] on div "Add Column" at bounding box center [807, 411] width 1483 height 561
click at [445, 530] on div "Add Column" at bounding box center [807, 411] width 1483 height 561
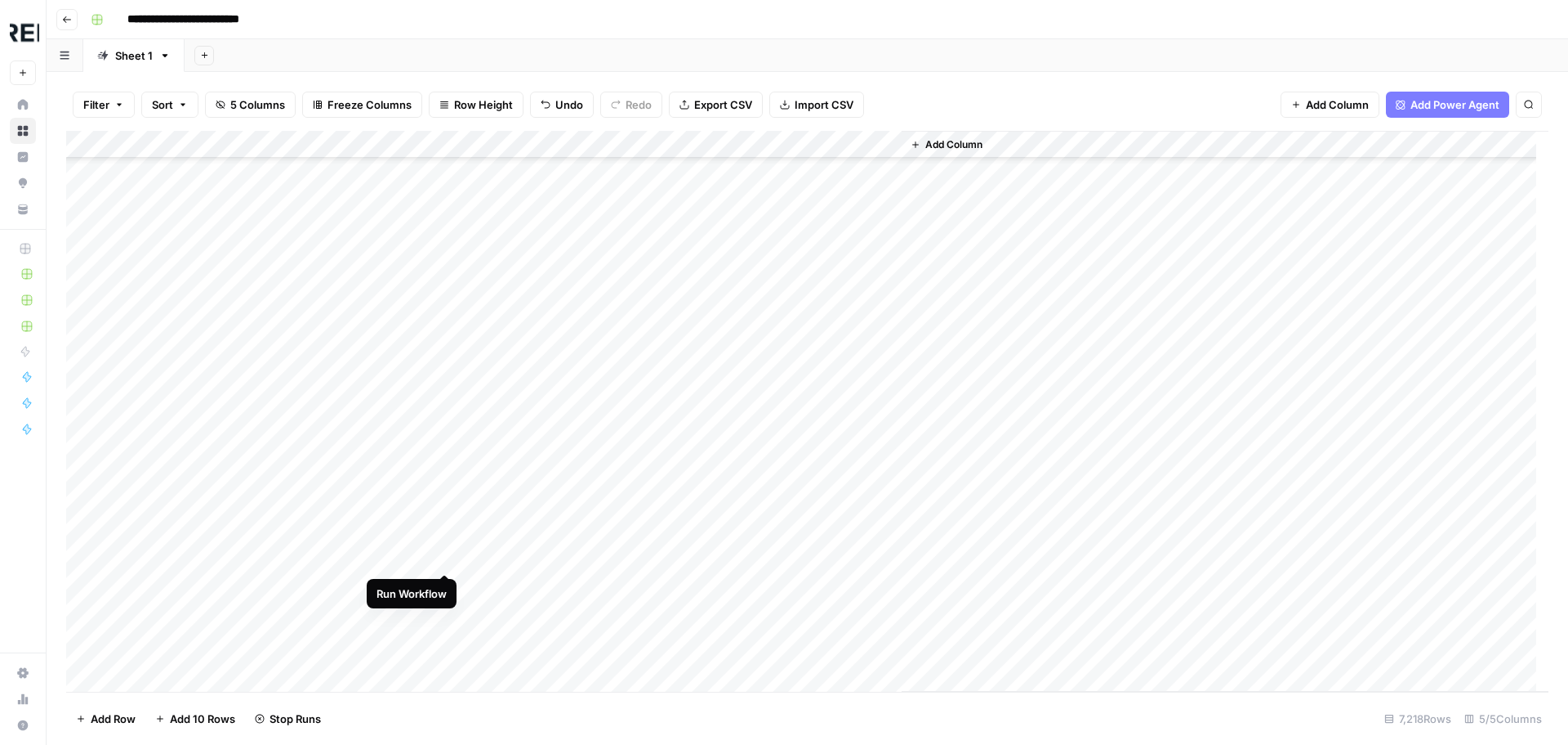
click at [447, 556] on div "Add Column" at bounding box center [807, 411] width 1483 height 561
click at [443, 639] on div "Add Column" at bounding box center [807, 411] width 1483 height 561
click at [447, 399] on div "Add Column" at bounding box center [807, 411] width 1483 height 561
click at [447, 455] on div "Add Column" at bounding box center [807, 411] width 1483 height 561
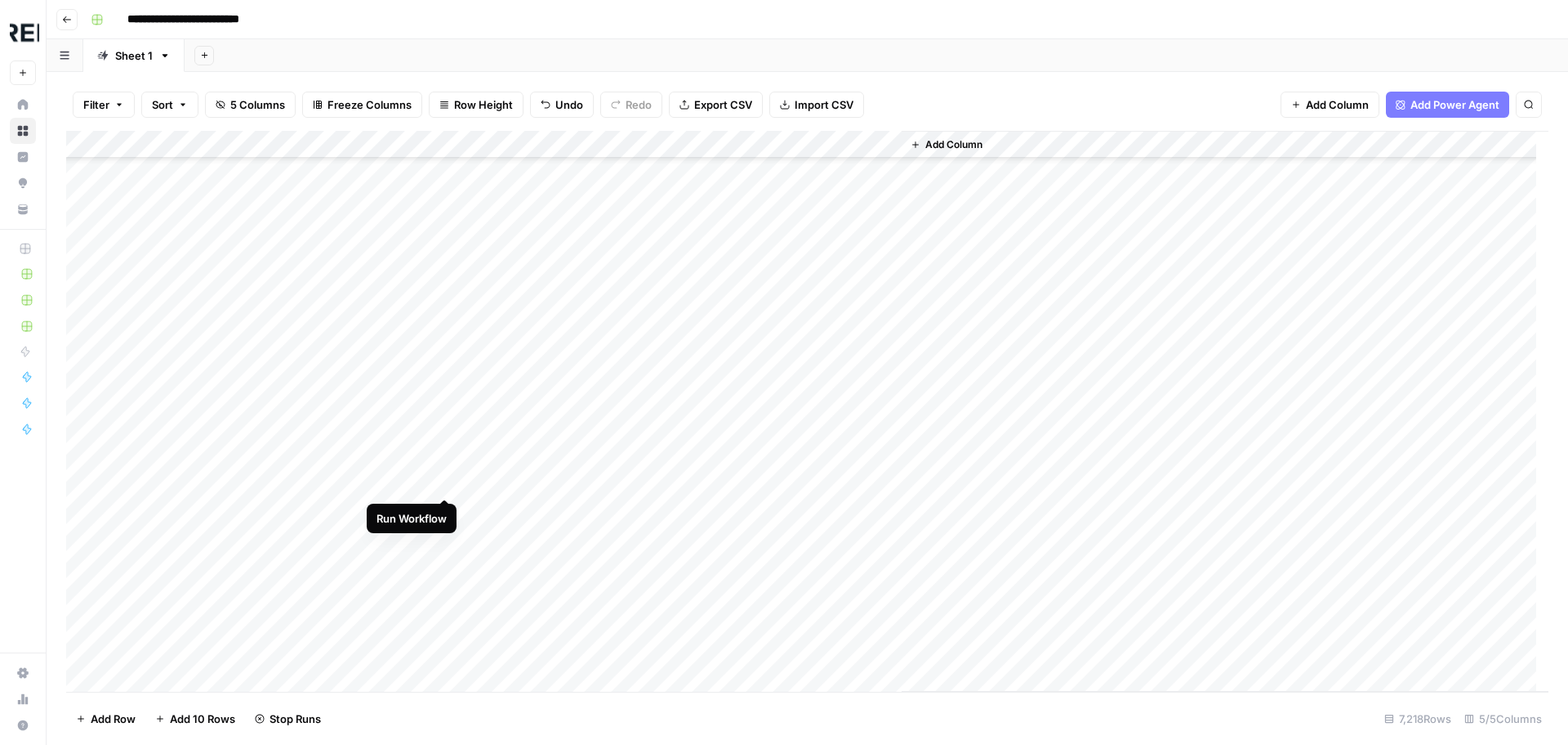
click at [445, 481] on div "Add Column" at bounding box center [807, 411] width 1483 height 561
click at [445, 514] on div "Add Column" at bounding box center [807, 411] width 1483 height 561
click at [442, 538] on div "Add Column" at bounding box center [807, 411] width 1483 height 561
click at [442, 318] on div "Add Column" at bounding box center [807, 411] width 1483 height 561
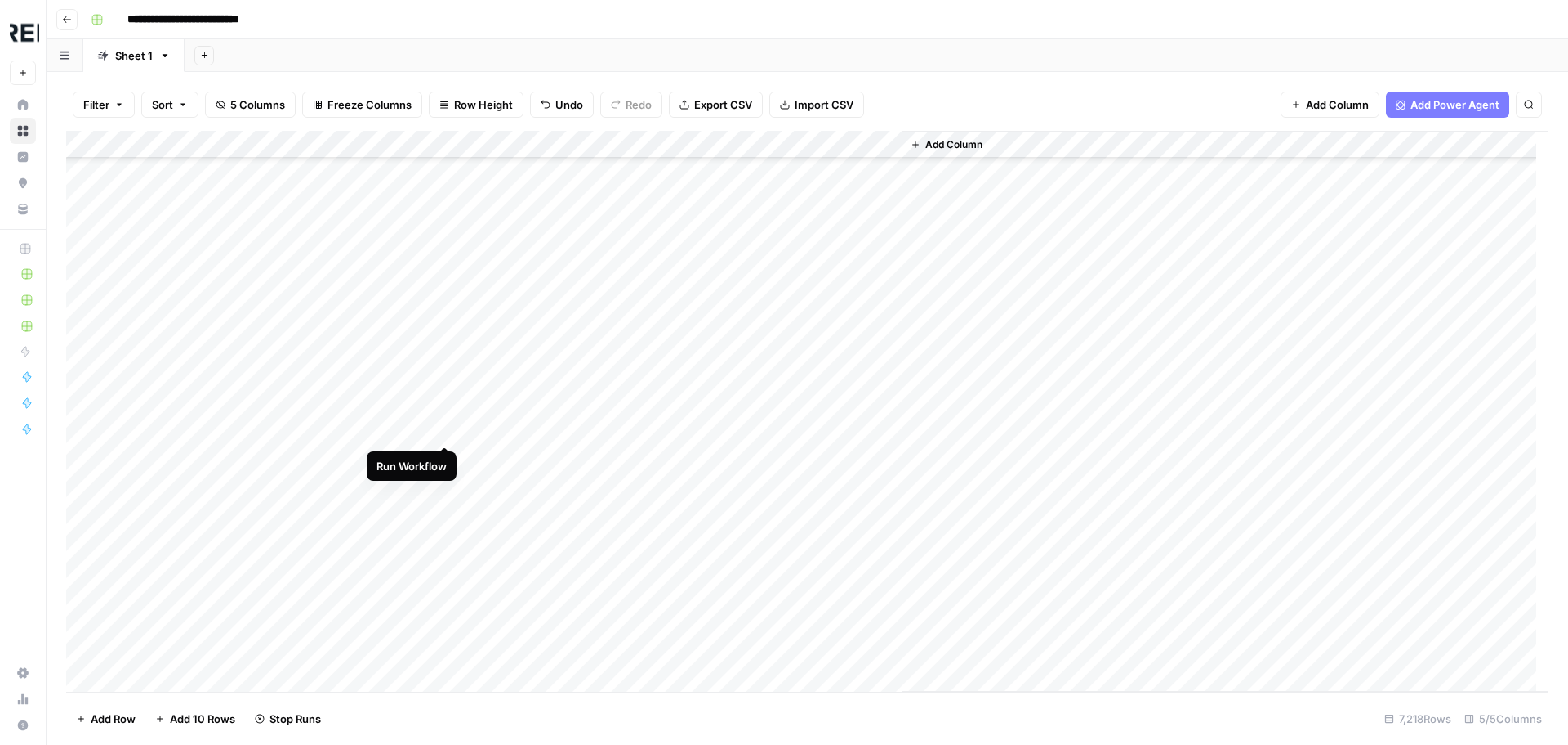
click at [444, 427] on div "Add Column" at bounding box center [807, 411] width 1483 height 561
click at [447, 484] on div "Add Column" at bounding box center [807, 411] width 1483 height 561
click at [445, 411] on div "Add Column" at bounding box center [807, 411] width 1483 height 561
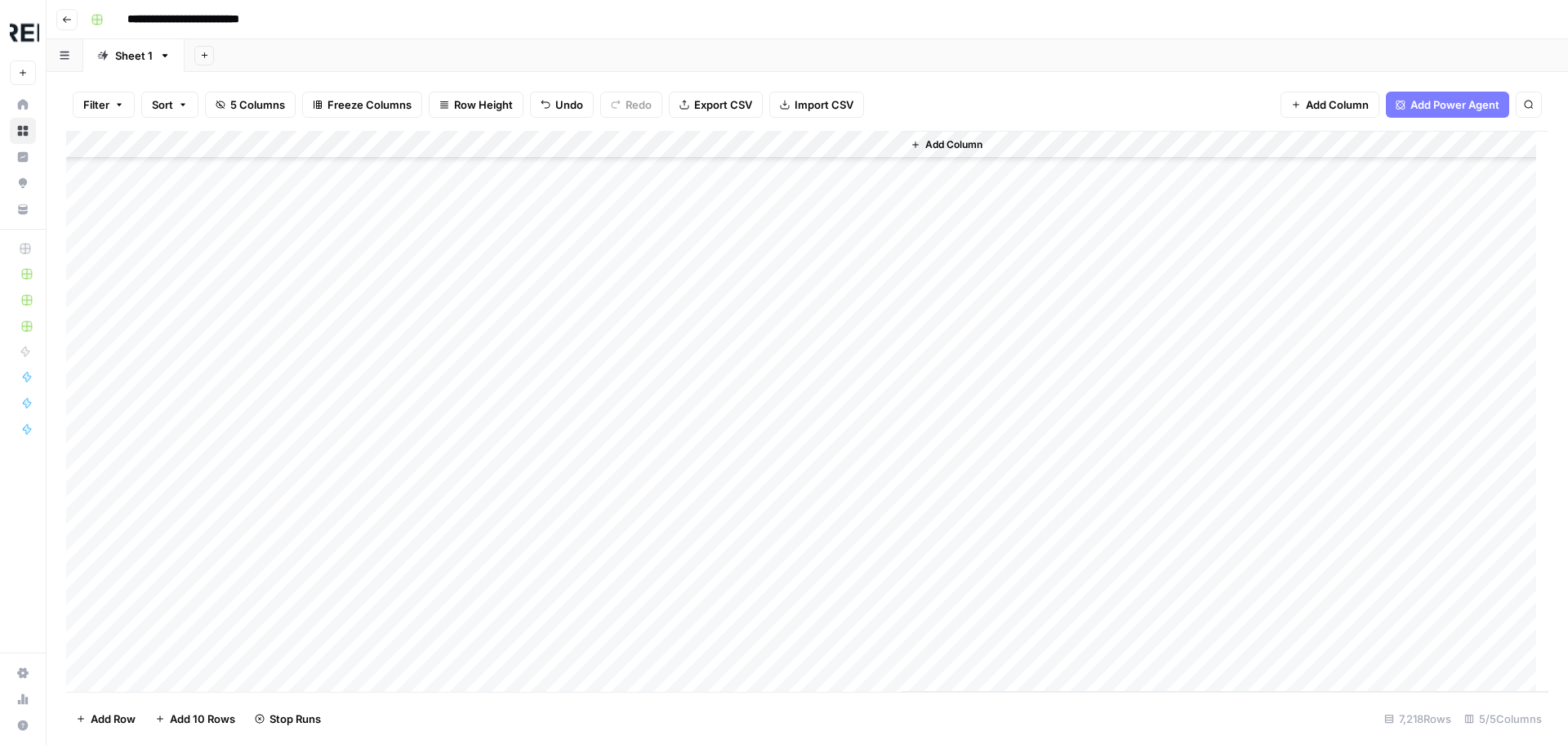
scroll to position [114833, 0]
click at [447, 602] on div "Add Column" at bounding box center [807, 411] width 1483 height 561
click at [254, 604] on div "Add Column" at bounding box center [807, 411] width 1483 height 561
click at [445, 525] on div "Add Column" at bounding box center [807, 411] width 1483 height 561
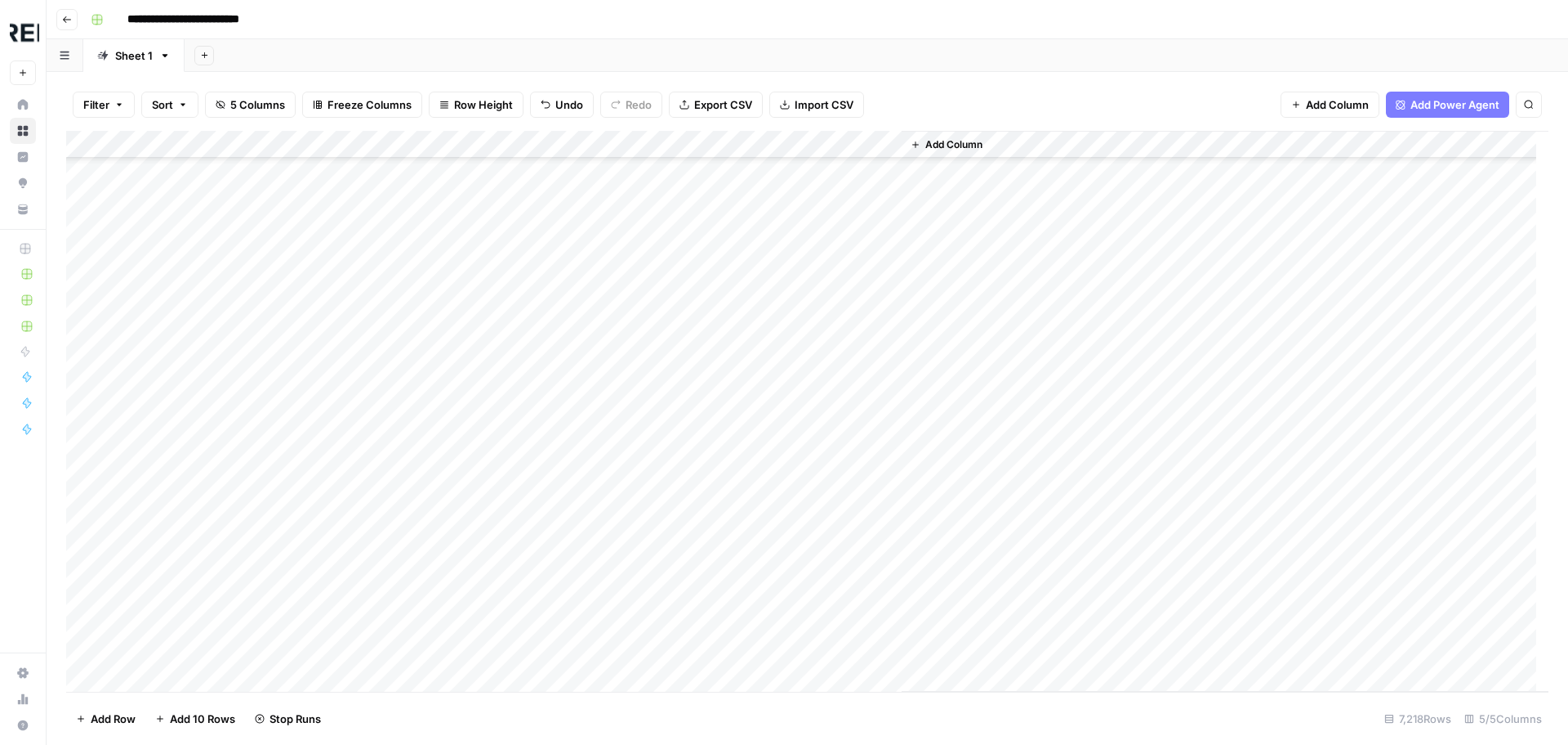
scroll to position [116488, 0]
click at [446, 399] on div "Add Column" at bounding box center [807, 411] width 1483 height 561
click at [441, 421] on div "Add Column" at bounding box center [807, 411] width 1483 height 561
click at [441, 450] on div "Add Column" at bounding box center [807, 411] width 1483 height 561
click at [445, 481] on div "Add Column" at bounding box center [807, 411] width 1483 height 561
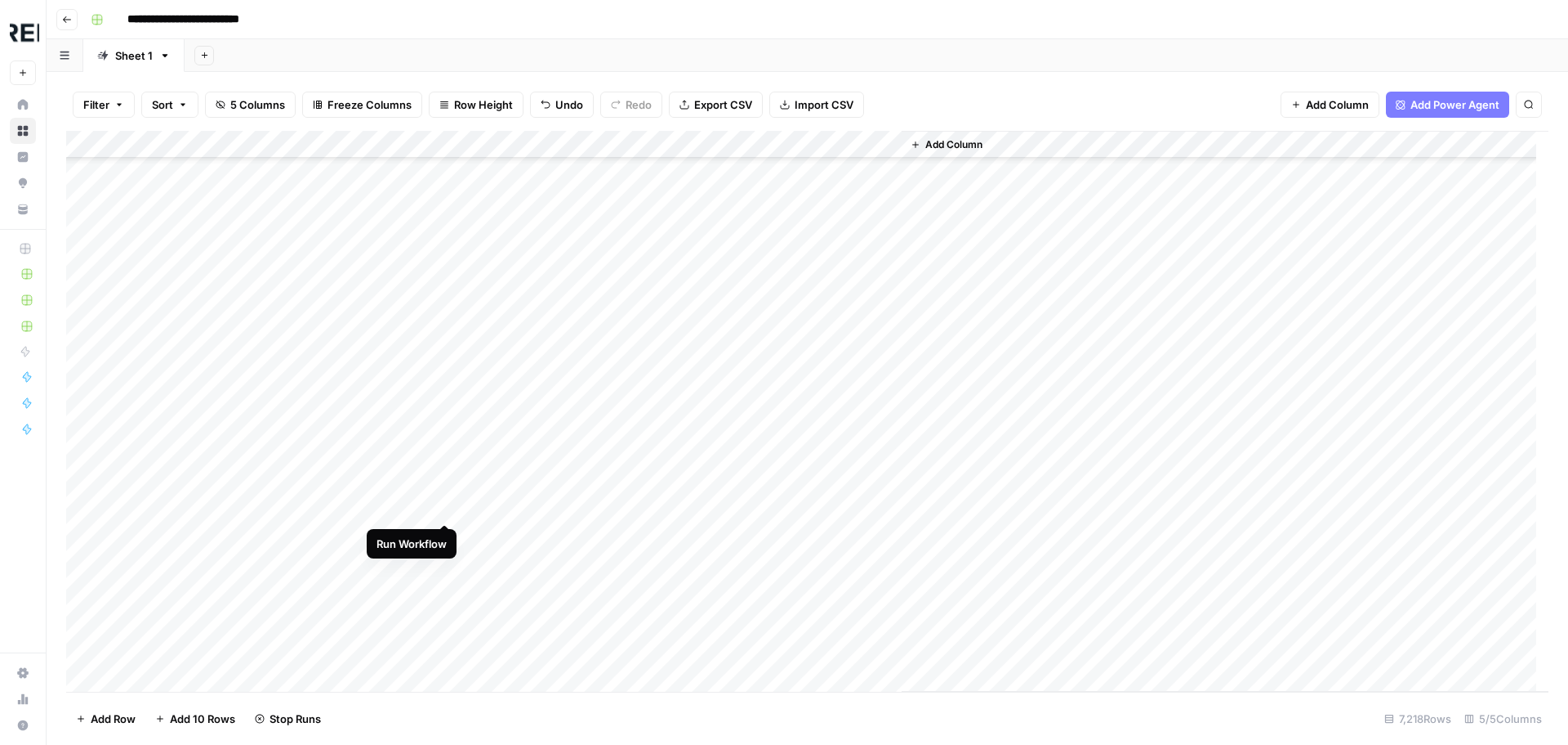
click at [445, 511] on div "Add Column" at bounding box center [807, 411] width 1483 height 561
click at [449, 585] on div "Add Column" at bounding box center [807, 411] width 1483 height 561
click at [445, 615] on div "Add Column" at bounding box center [807, 411] width 1483 height 561
click at [445, 372] on div "Add Column" at bounding box center [807, 411] width 1483 height 561
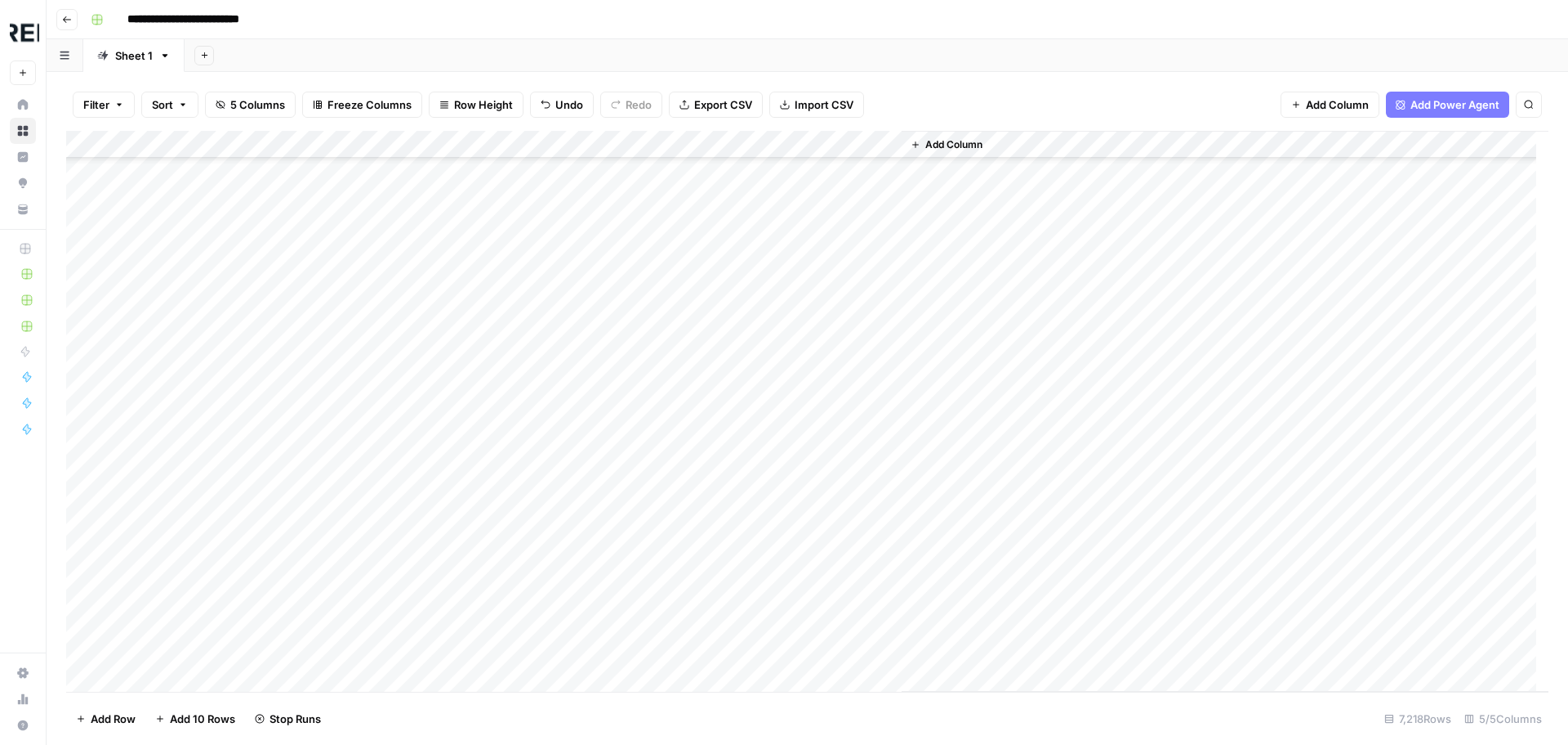
scroll to position [117061, 0]
click at [442, 547] on div "Add Column" at bounding box center [807, 411] width 1483 height 561
click at [441, 468] on div "Add Column" at bounding box center [807, 411] width 1483 height 561
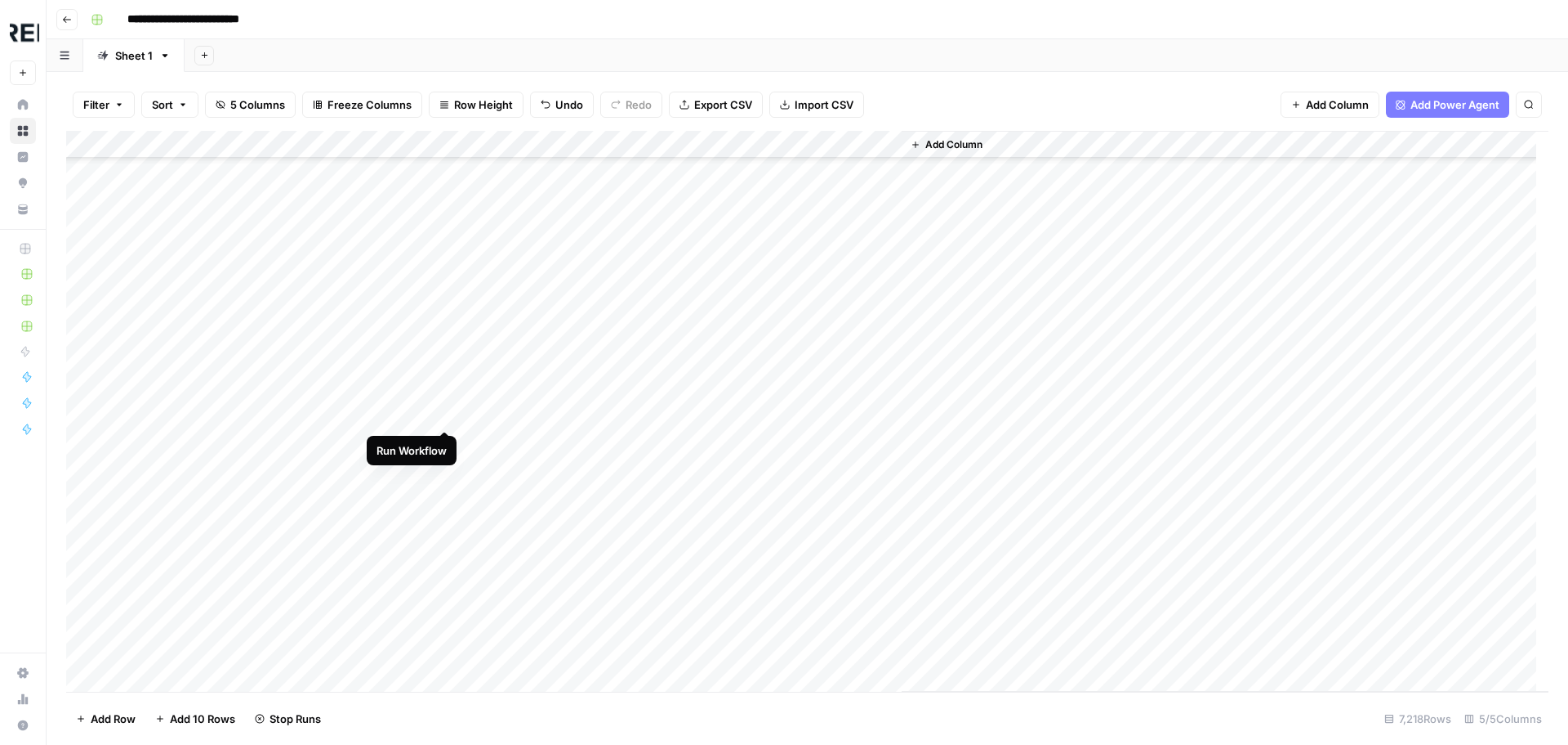
click at [449, 410] on div "Add Column" at bounding box center [807, 411] width 1483 height 561
click at [438, 448] on div "Add Column" at bounding box center [807, 411] width 1483 height 561
click at [445, 450] on div "Add Column" at bounding box center [807, 411] width 1483 height 561
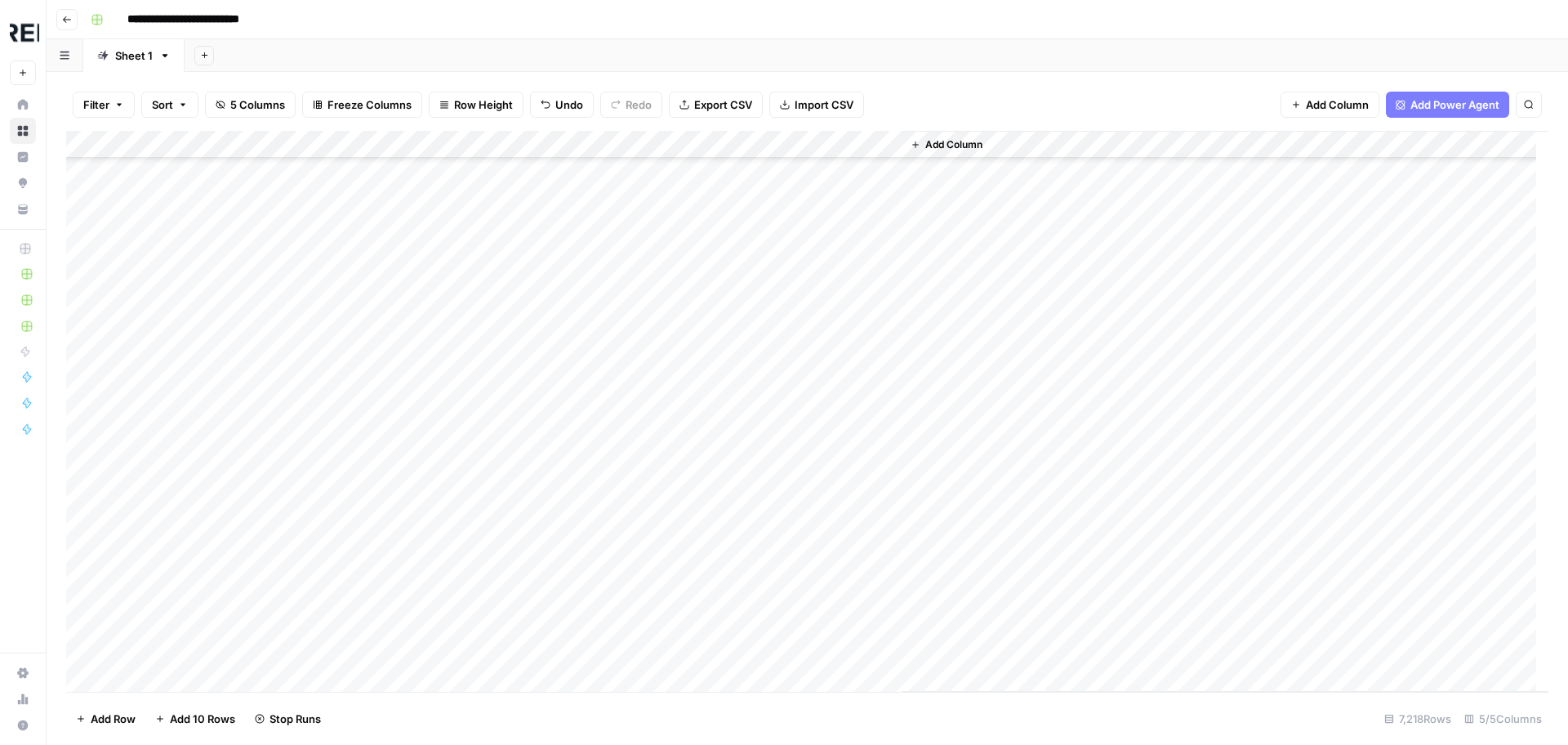
click at [444, 479] on div "Add Column" at bounding box center [807, 411] width 1483 height 561
click at [440, 512] on div "Add Column" at bounding box center [807, 411] width 1483 height 561
click at [447, 529] on div "Add Column" at bounding box center [807, 411] width 1483 height 561
click at [443, 560] on div "Add Column" at bounding box center [807, 411] width 1483 height 561
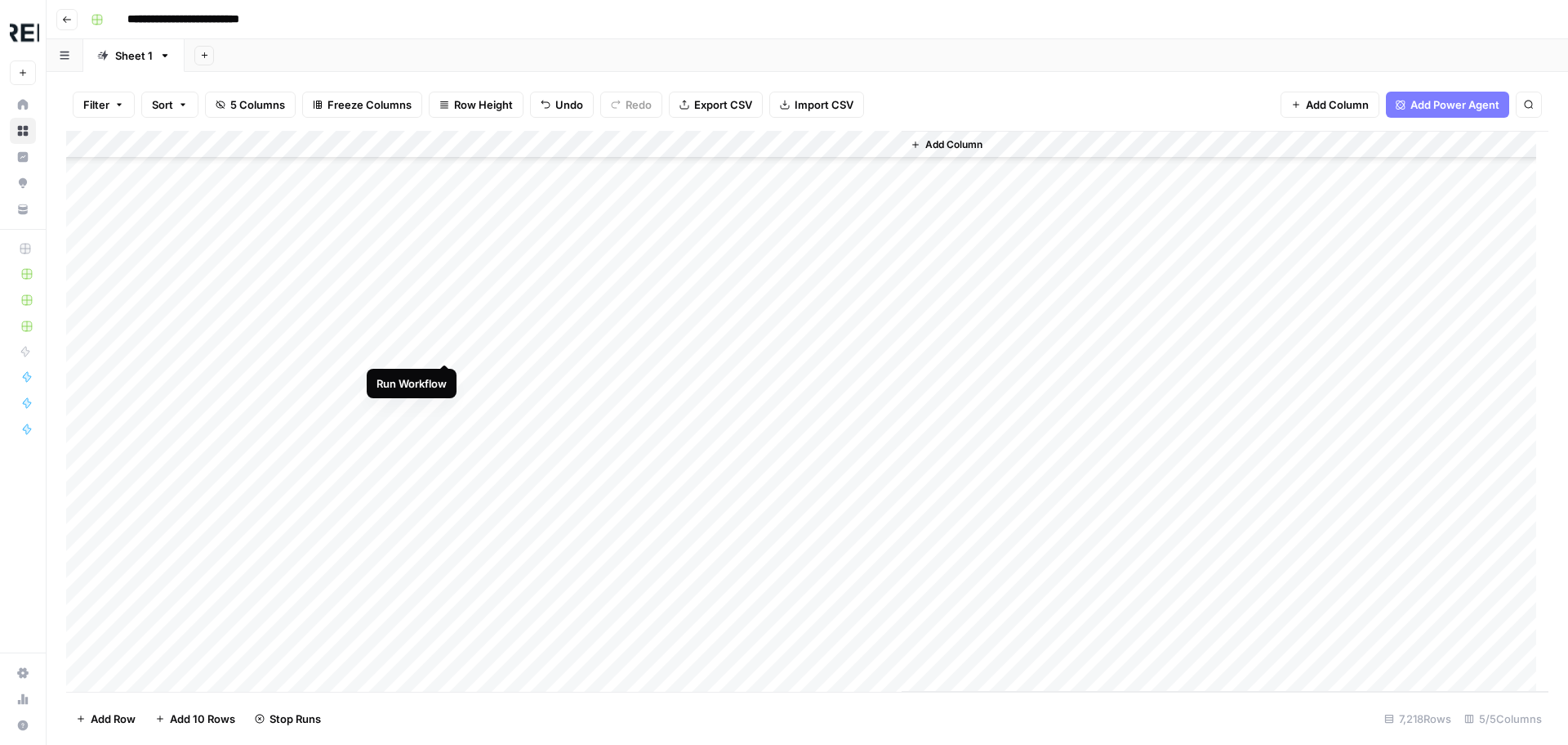
click at [443, 349] on div "Add Column" at bounding box center [807, 411] width 1483 height 561
click at [445, 376] on div "Add Column" at bounding box center [807, 411] width 1483 height 561
click at [445, 455] on div "Add Column" at bounding box center [807, 411] width 1483 height 561
click at [447, 404] on div "Add Column" at bounding box center [807, 411] width 1483 height 561
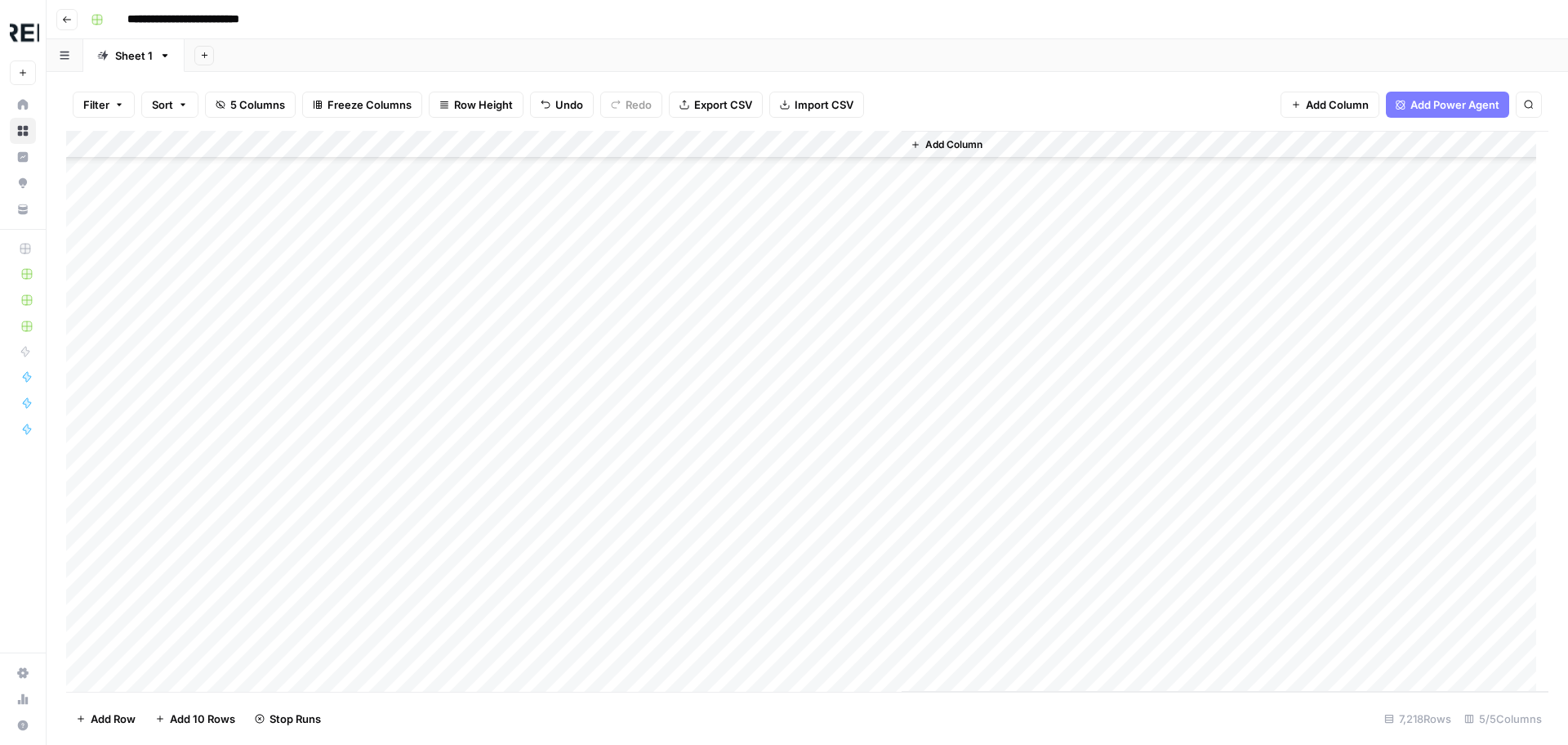
scroll to position [118532, 0]
click at [438, 384] on div "Add Column" at bounding box center [807, 411] width 1483 height 561
click at [445, 411] on div "Add Column" at bounding box center [807, 411] width 1483 height 561
click at [442, 517] on div "Add Column" at bounding box center [807, 411] width 1483 height 561
click at [447, 545] on div "Add Column" at bounding box center [807, 411] width 1483 height 561
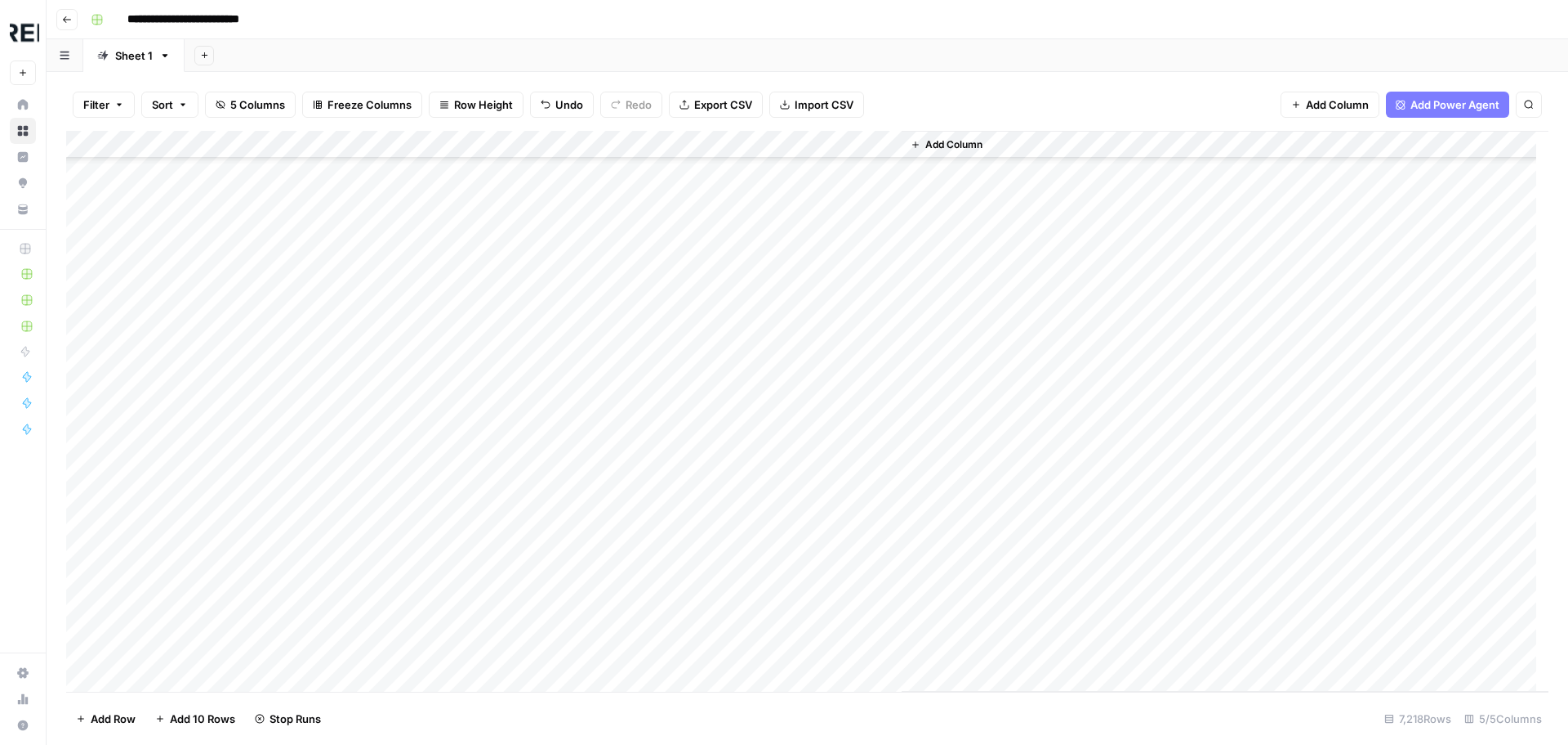
scroll to position [118695, 0]
click at [446, 469] on div "Add Column" at bounding box center [807, 411] width 1483 height 561
click at [448, 490] on div "Add Column" at bounding box center [807, 411] width 1483 height 561
click at [443, 550] on div "Add Column" at bounding box center [807, 411] width 1483 height 561
click at [447, 579] on div "Add Column" at bounding box center [807, 411] width 1483 height 561
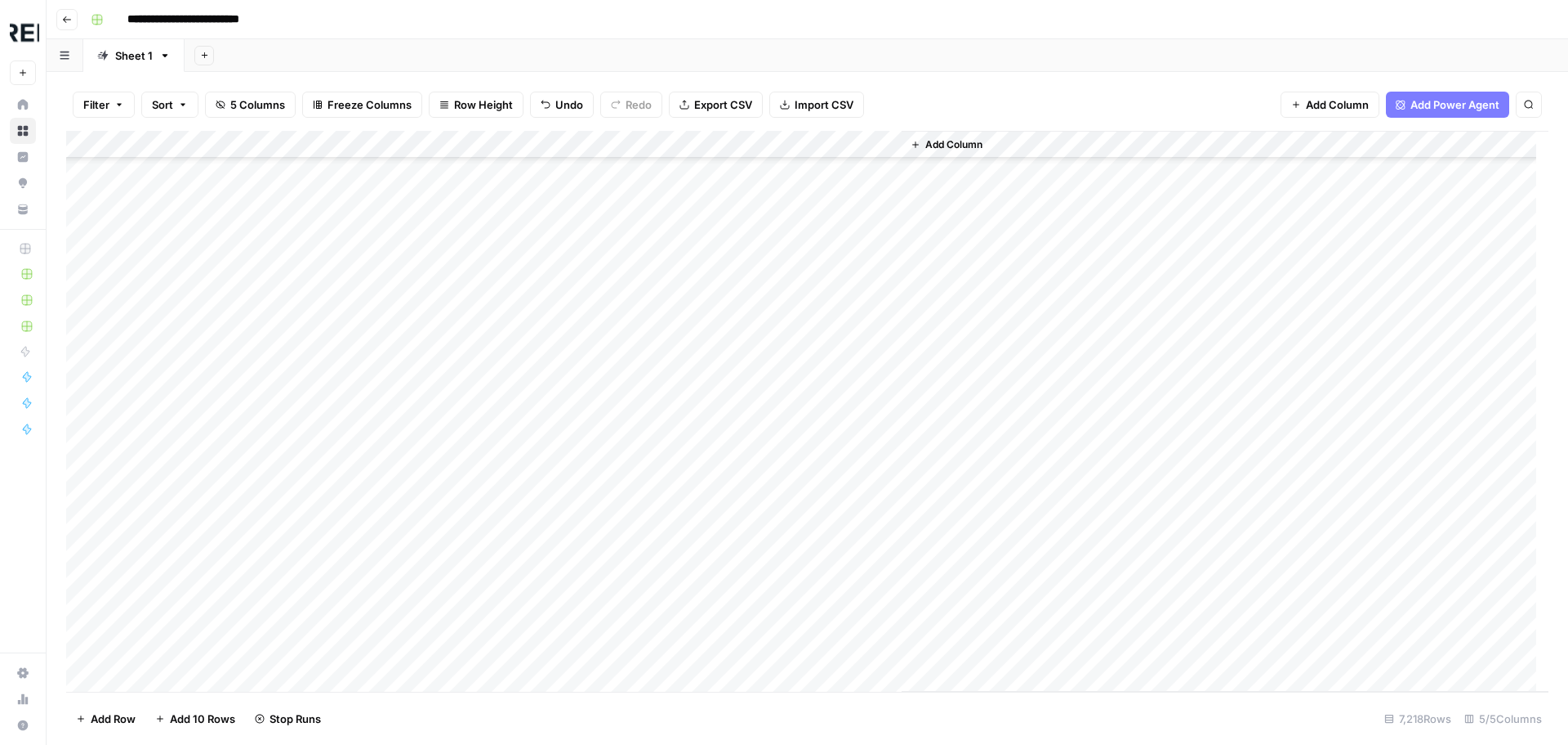
click at [443, 526] on div "Add Column" at bounding box center [807, 411] width 1483 height 561
click at [441, 612] on div "Add Column" at bounding box center [807, 411] width 1483 height 561
click at [442, 537] on div "Add Column" at bounding box center [807, 411] width 1483 height 561
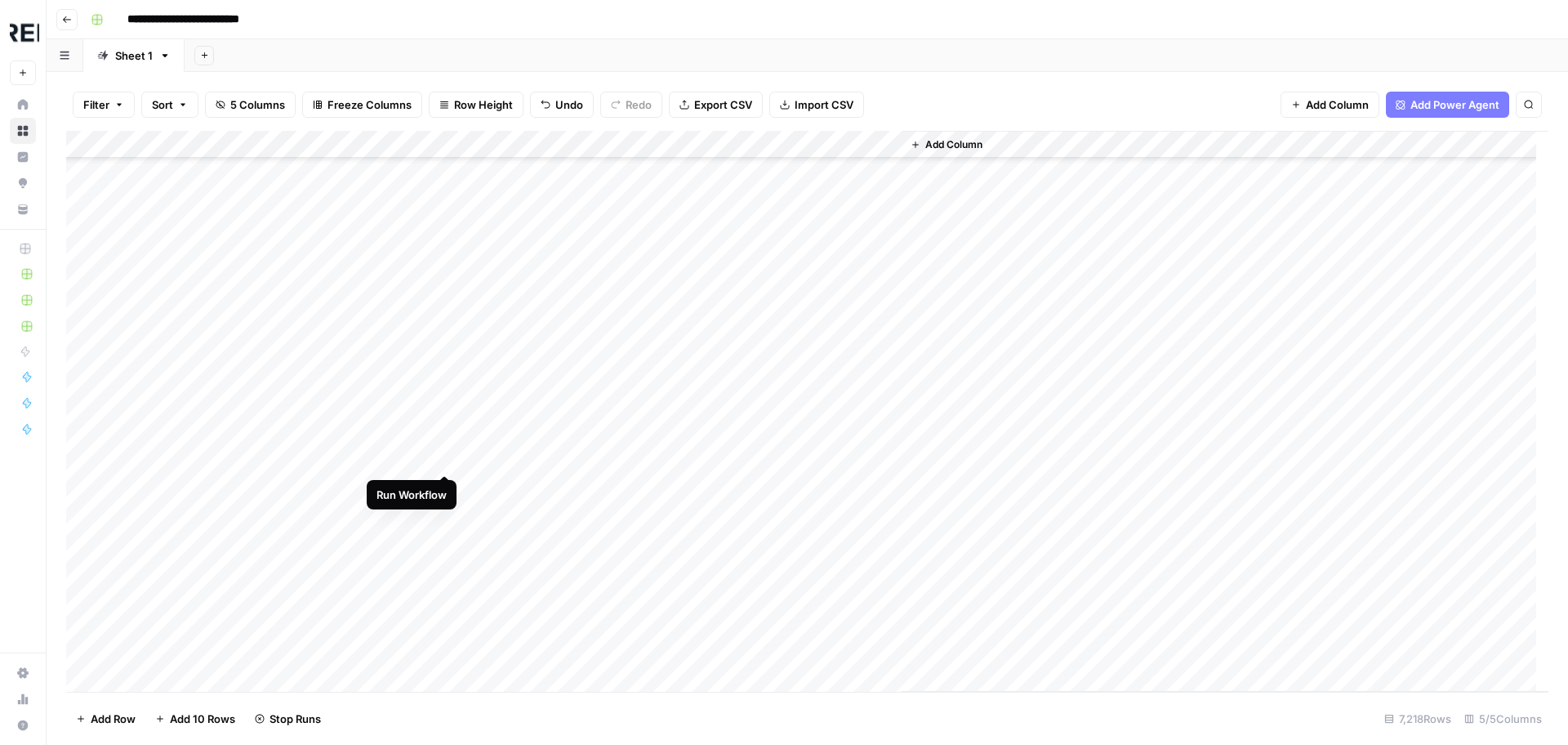
click at [450, 456] on div "Add Column" at bounding box center [807, 411] width 1483 height 561
click at [449, 513] on div "Add Column" at bounding box center [807, 411] width 1483 height 561
click at [447, 542] on div "Add Column" at bounding box center [807, 411] width 1483 height 561
click at [447, 489] on div "Add Column" at bounding box center [807, 411] width 1483 height 561
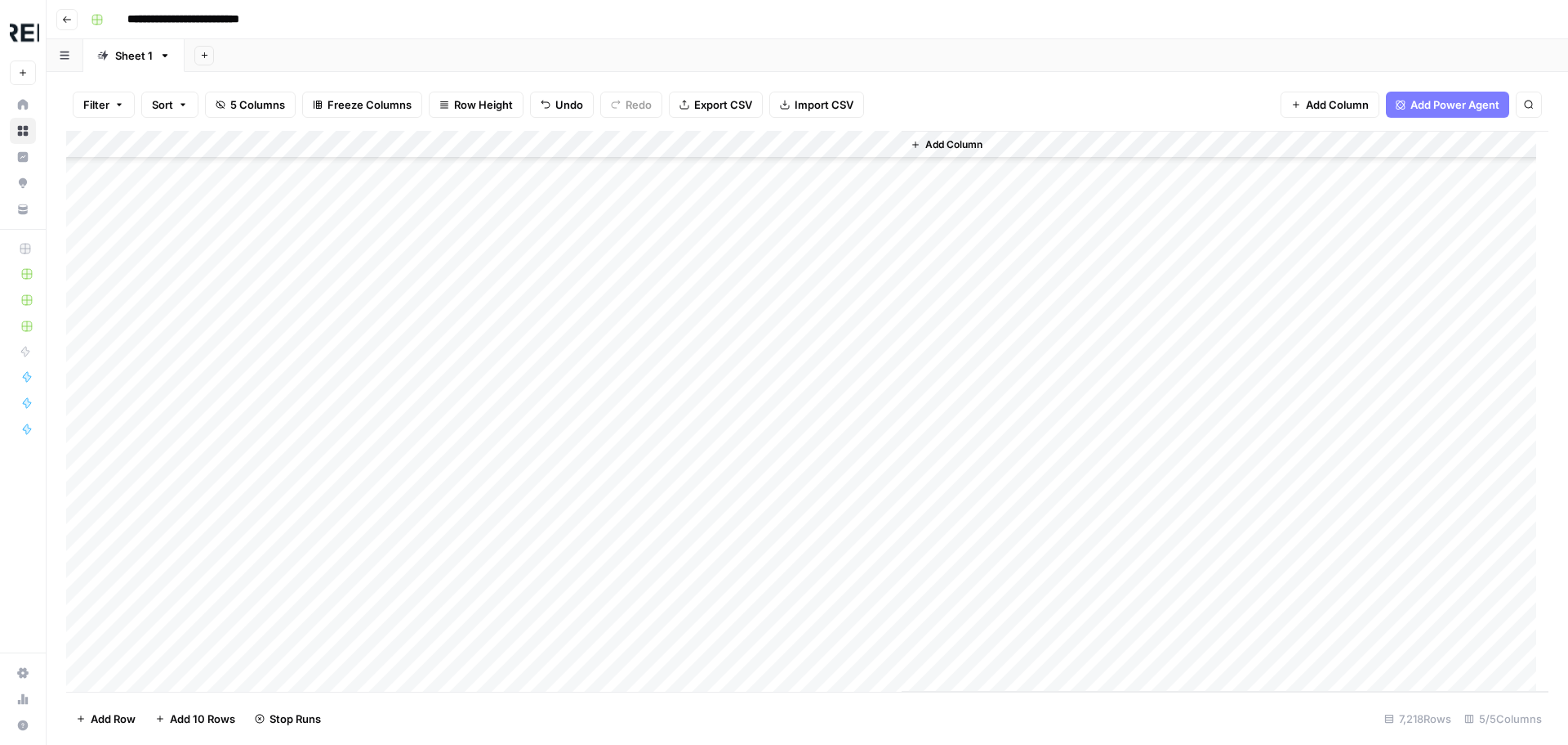
scroll to position [120166, 0]
click at [444, 386] on div "Add Column" at bounding box center [807, 411] width 1483 height 561
click at [445, 498] on div "Add Column" at bounding box center [807, 411] width 1483 height 561
click at [445, 364] on div "Add Column" at bounding box center [807, 411] width 1483 height 561
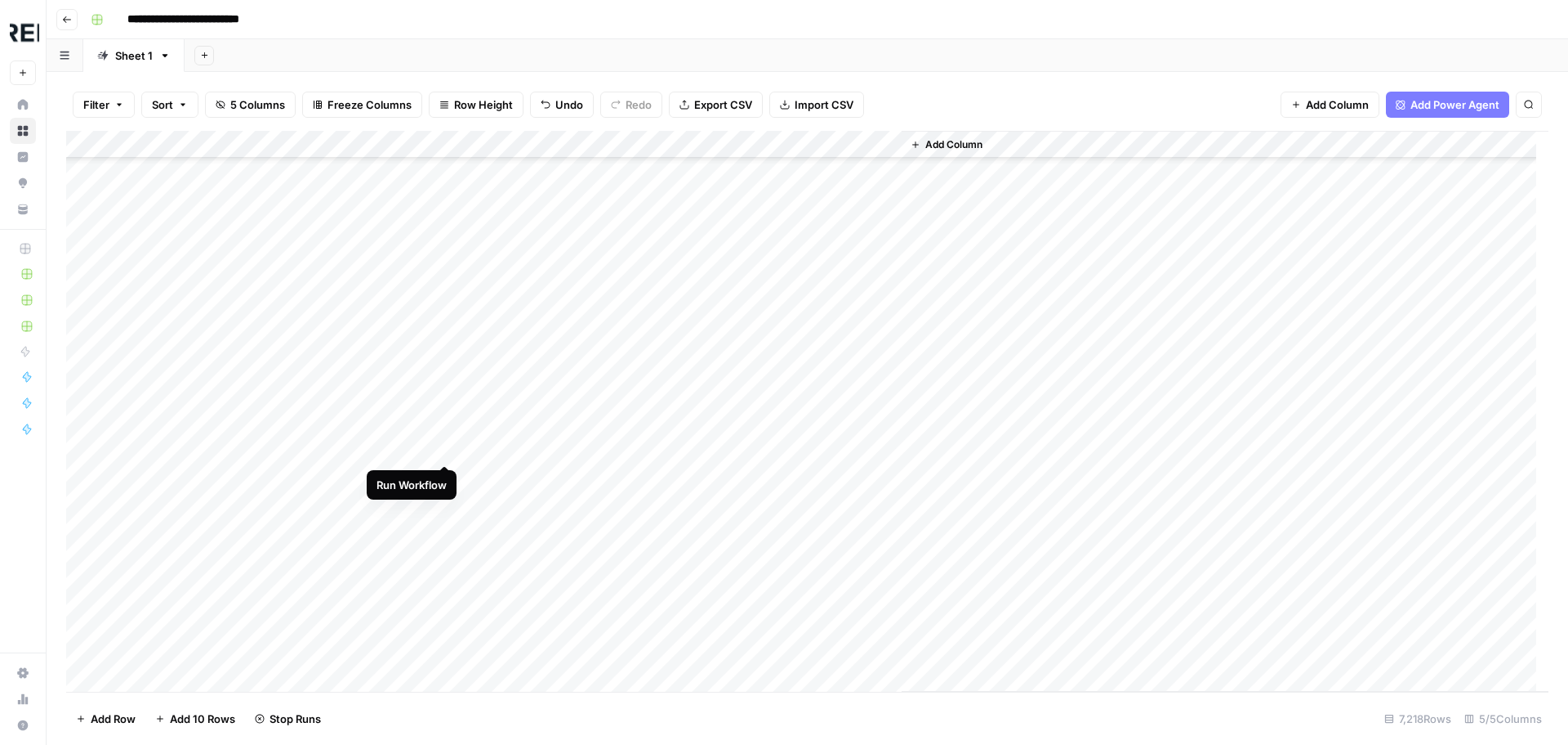
click at [445, 445] on div "Add Column" at bounding box center [807, 411] width 1483 height 561
click at [445, 531] on div "Add Column" at bounding box center [807, 411] width 1483 height 561
click at [444, 451] on div "Add Column" at bounding box center [807, 411] width 1483 height 561
click at [445, 587] on div "Add Column" at bounding box center [807, 411] width 1483 height 561
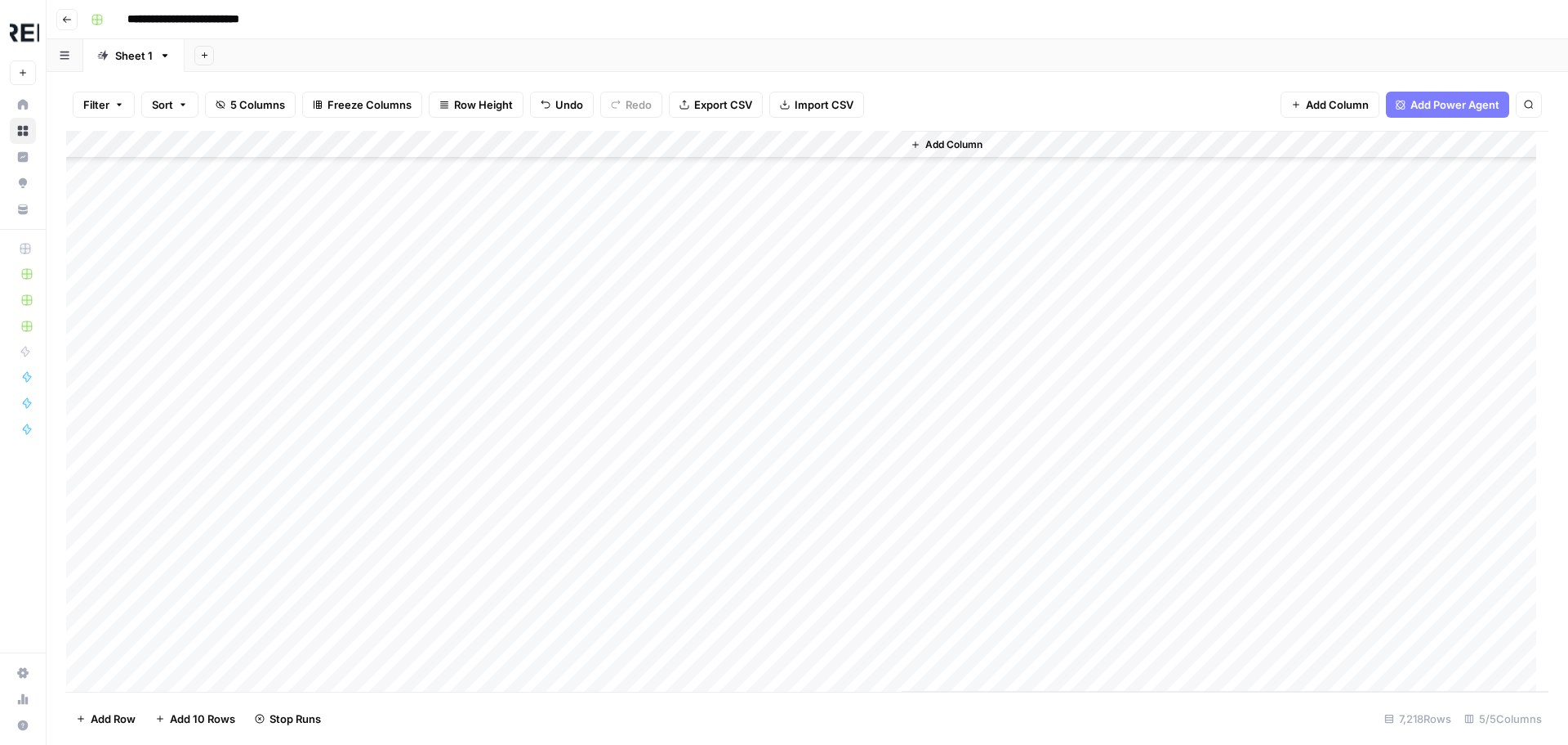
scroll to position [120821, 0]
click at [444, 508] on div "Add Column" at bounding box center [807, 411] width 1483 height 561
click at [445, 562] on div "Add Column" at bounding box center [807, 411] width 1483 height 561
click at [445, 617] on div "Add Column" at bounding box center [807, 411] width 1483 height 561
click at [441, 677] on div "Add Column" at bounding box center [807, 411] width 1483 height 561
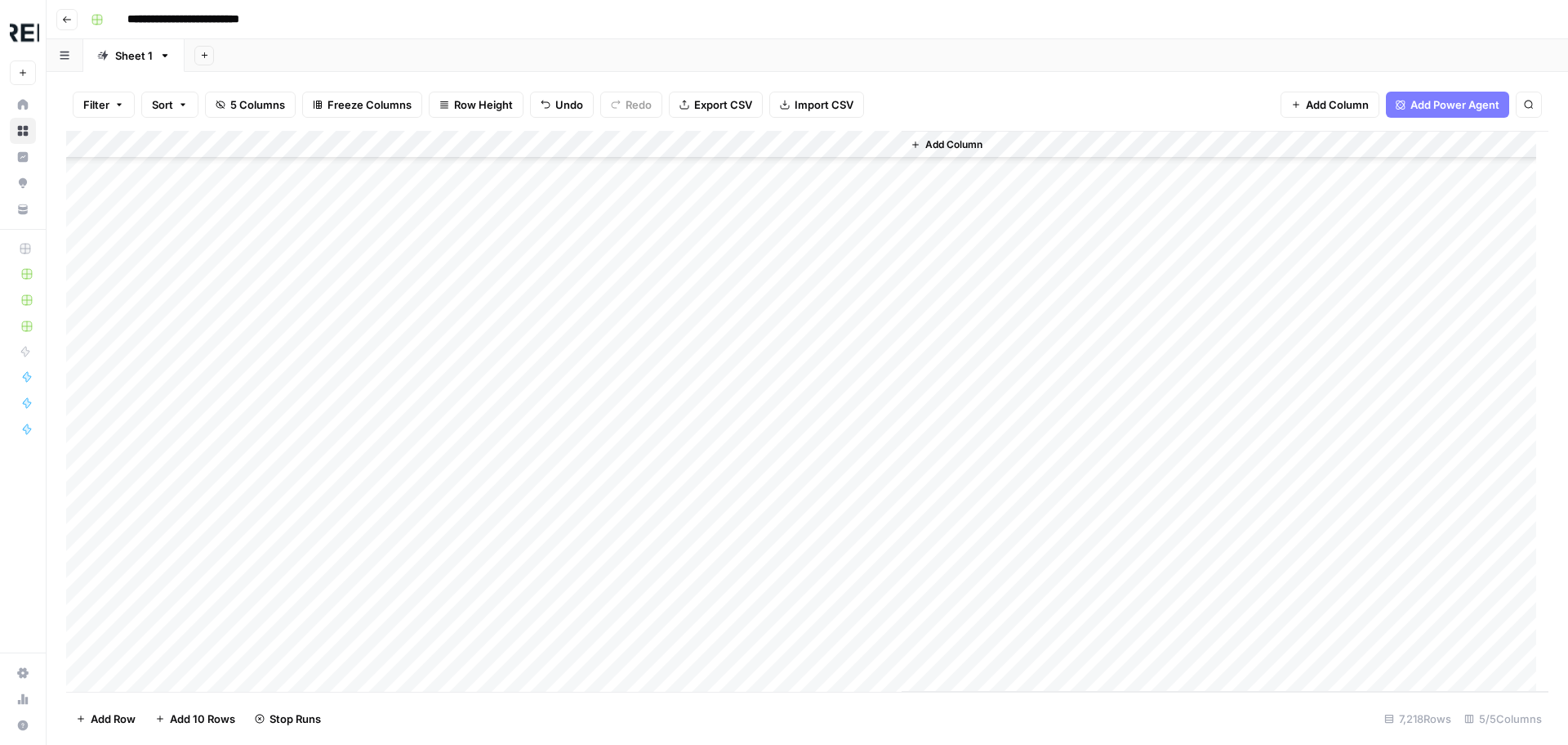
scroll to position [120984, 0]
click at [442, 537] on div "Add Column" at bounding box center [807, 411] width 1483 height 561
click at [445, 566] on div "Add Column" at bounding box center [807, 411] width 1483 height 561
click at [448, 595] on div "Add Column" at bounding box center [807, 411] width 1483 height 561
click at [447, 651] on div "Add Column" at bounding box center [807, 411] width 1483 height 561
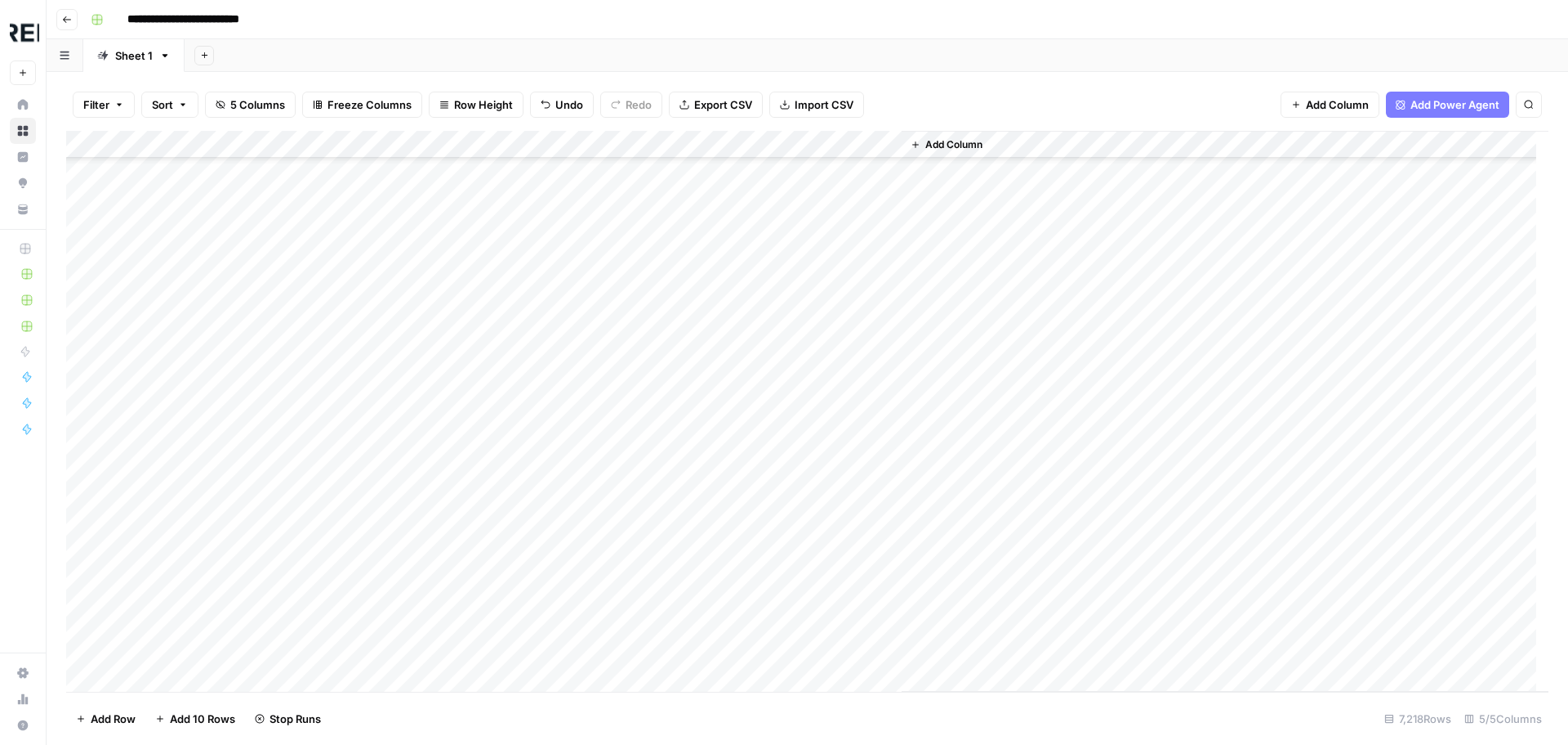
scroll to position [120493, 0]
click at [255, 335] on div "Add Column" at bounding box center [807, 411] width 1483 height 561
click at [445, 255] on div "Add Column" at bounding box center [807, 411] width 1483 height 561
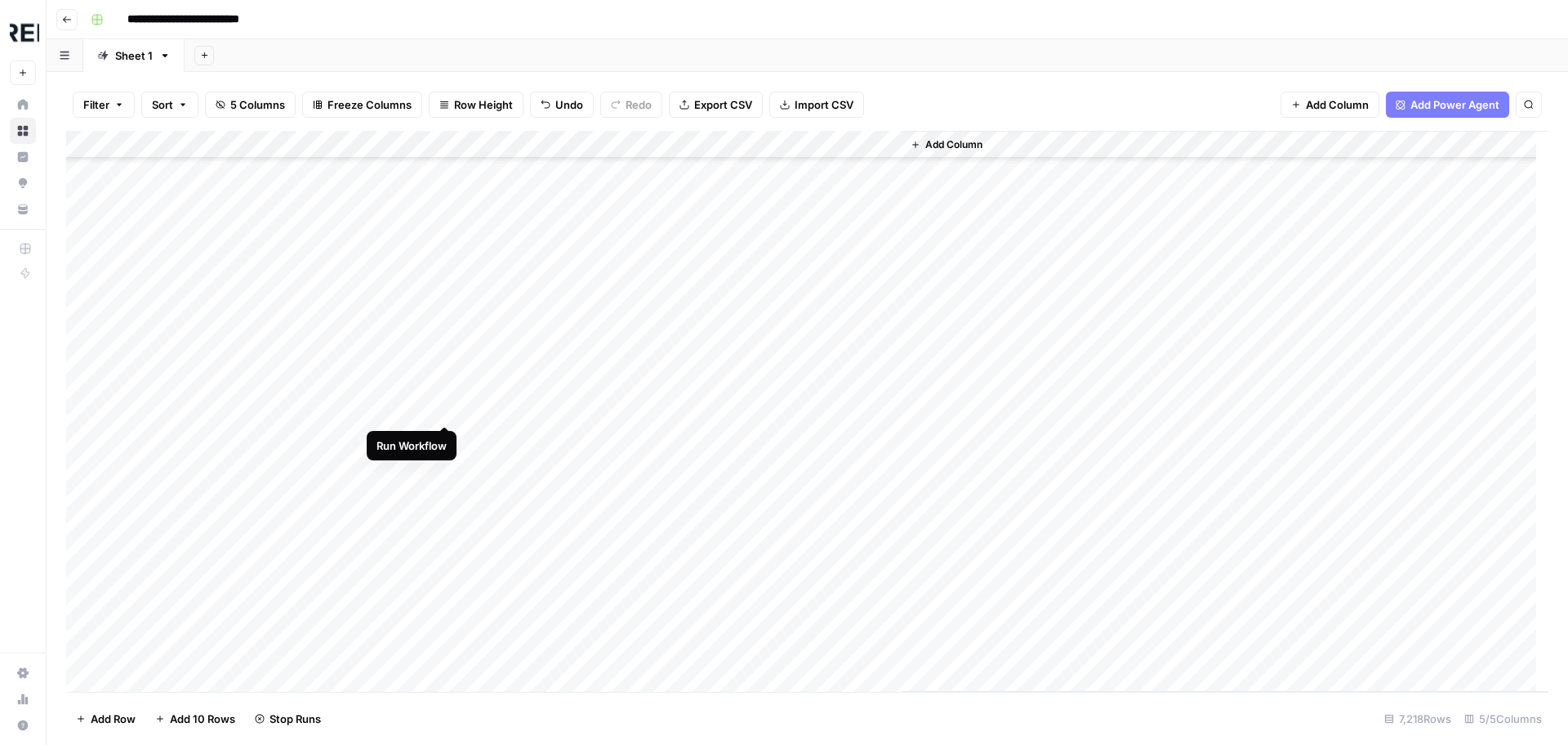
click at [447, 409] on div "Add Column" at bounding box center [807, 411] width 1483 height 561
click at [447, 550] on div "Add Column" at bounding box center [807, 411] width 1483 height 561
click at [445, 576] on div "Add Column" at bounding box center [807, 411] width 1483 height 561
click at [441, 607] on div "Add Column" at bounding box center [807, 411] width 1483 height 561
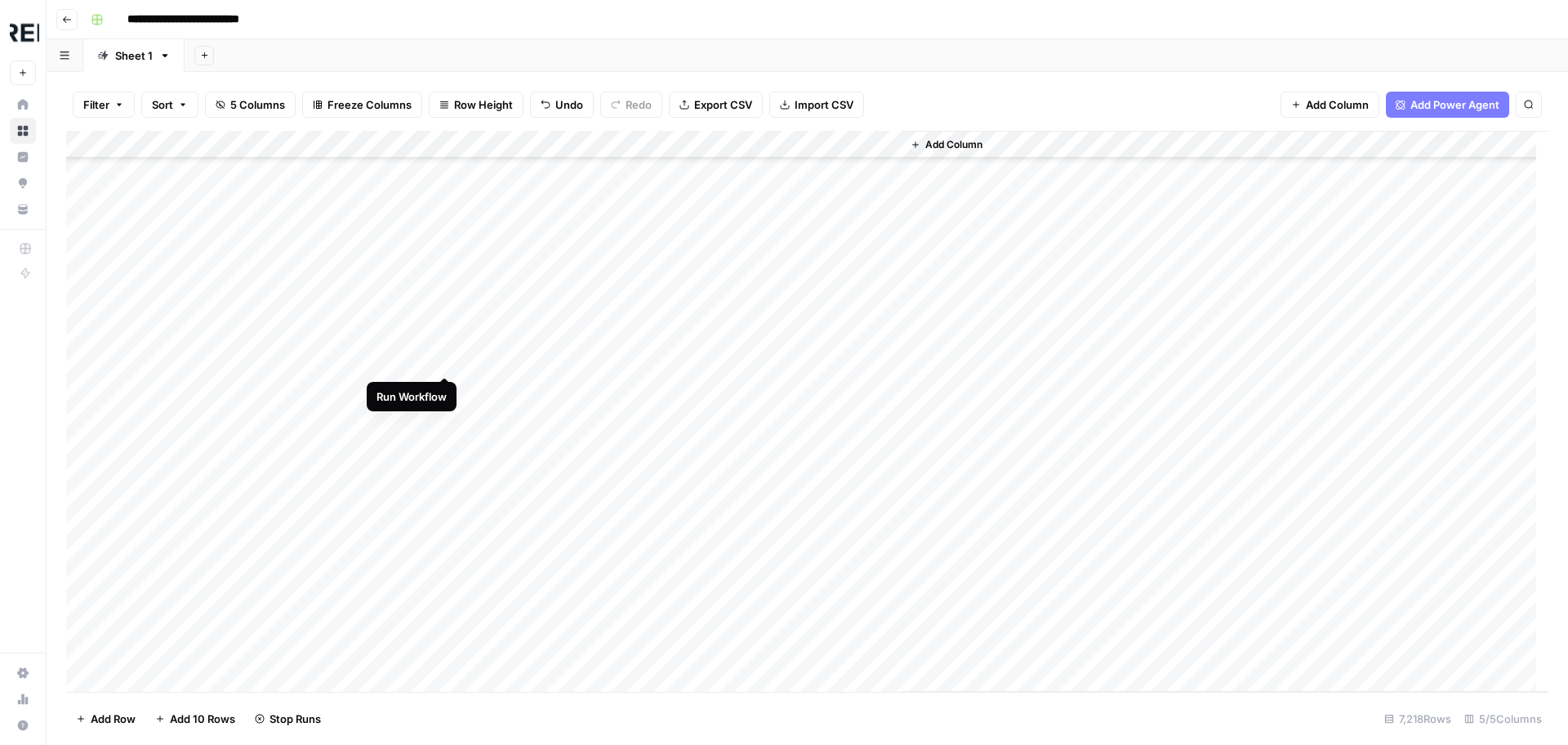
click at [445, 362] on div "Add Column" at bounding box center [807, 411] width 1483 height 561
click at [441, 527] on div "Add Column" at bounding box center [807, 411] width 1483 height 561
click at [443, 398] on div "Add Column" at bounding box center [807, 411] width 1483 height 561
click at [447, 422] on div "Add Column" at bounding box center [807, 411] width 1483 height 561
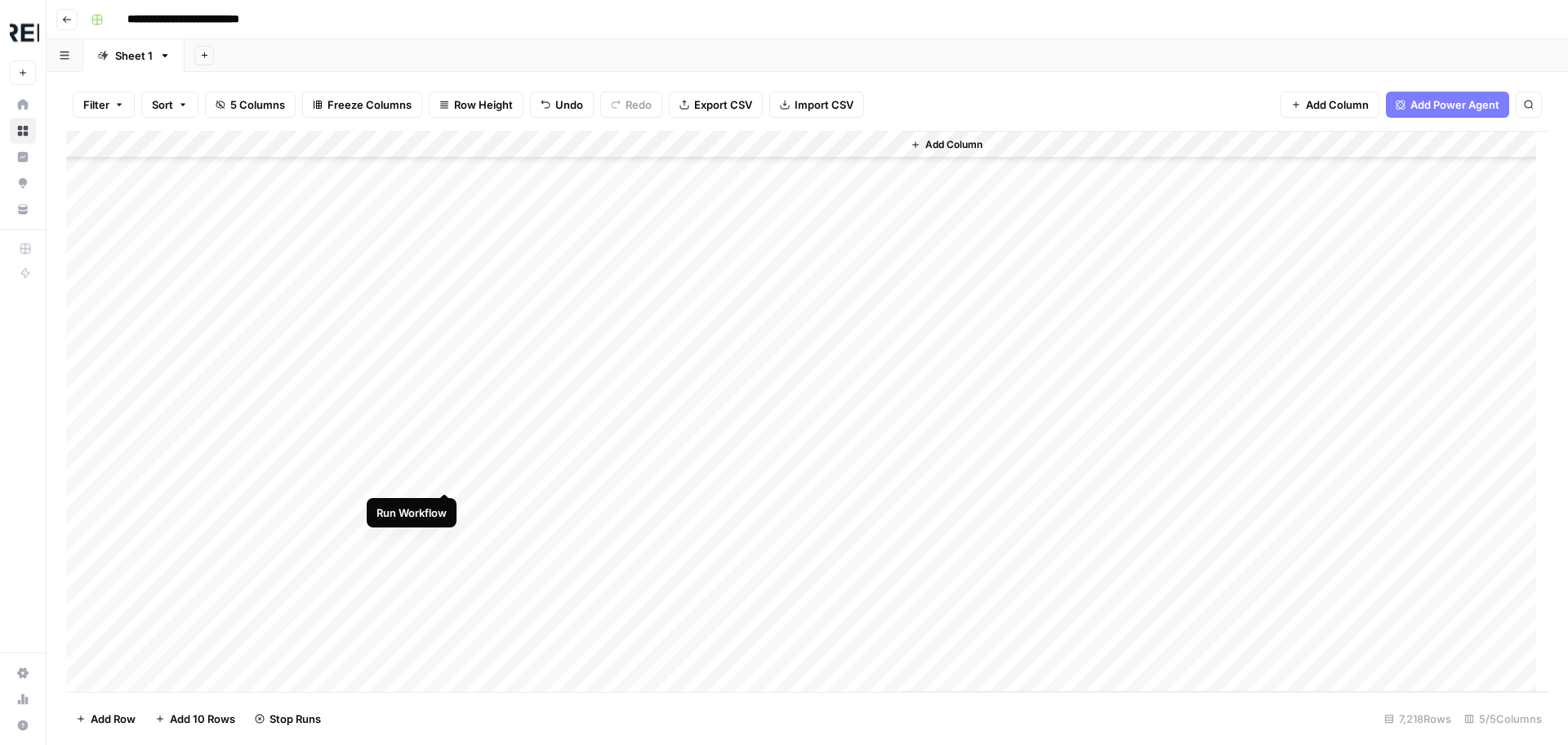
click at [447, 477] on div "Add Column" at bounding box center [807, 411] width 1483 height 561
click at [444, 422] on div "Add Column" at bounding box center [807, 411] width 1483 height 561
click at [794, 238] on div "Add Column" at bounding box center [807, 411] width 1483 height 561
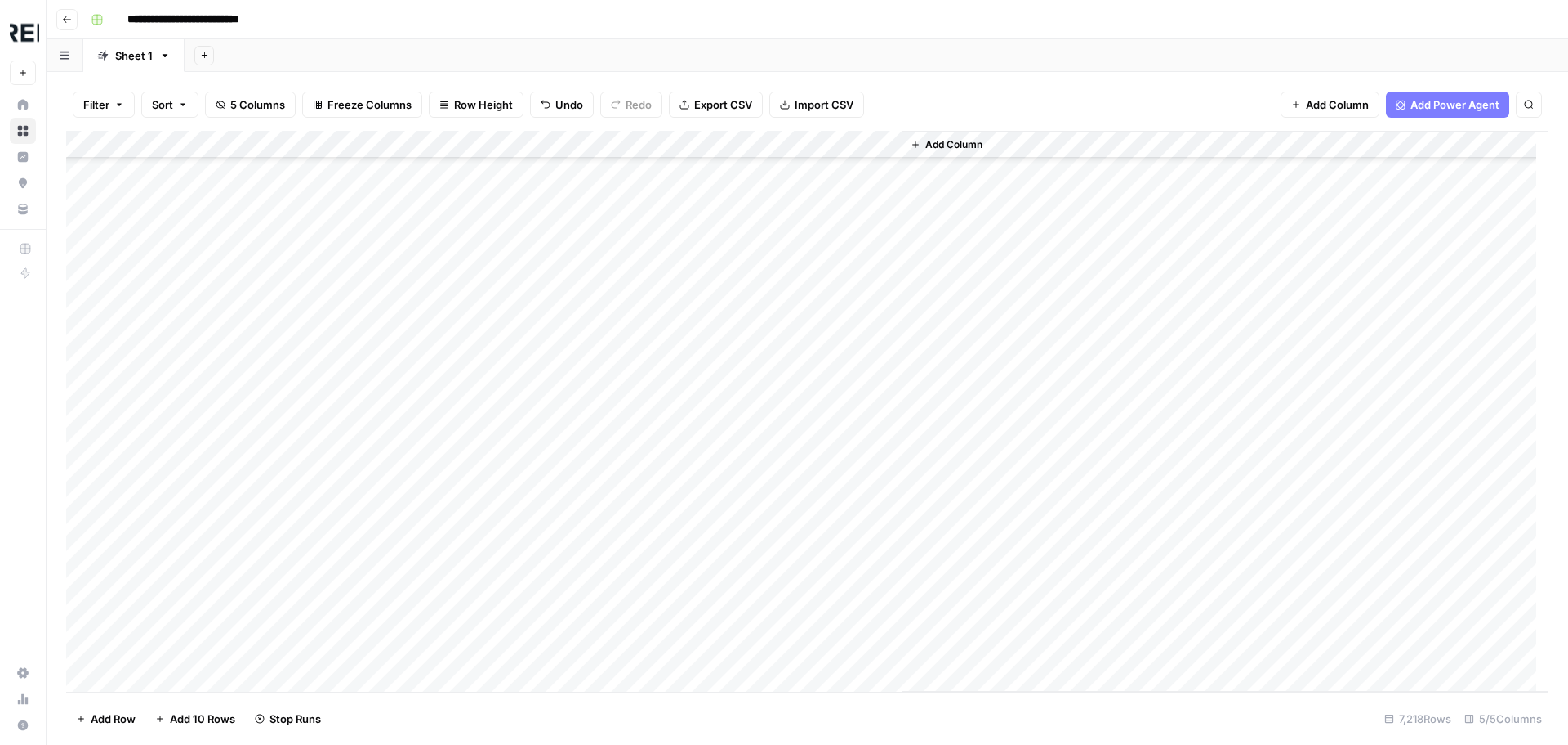
click at [794, 238] on div "Add Column" at bounding box center [807, 411] width 1483 height 561
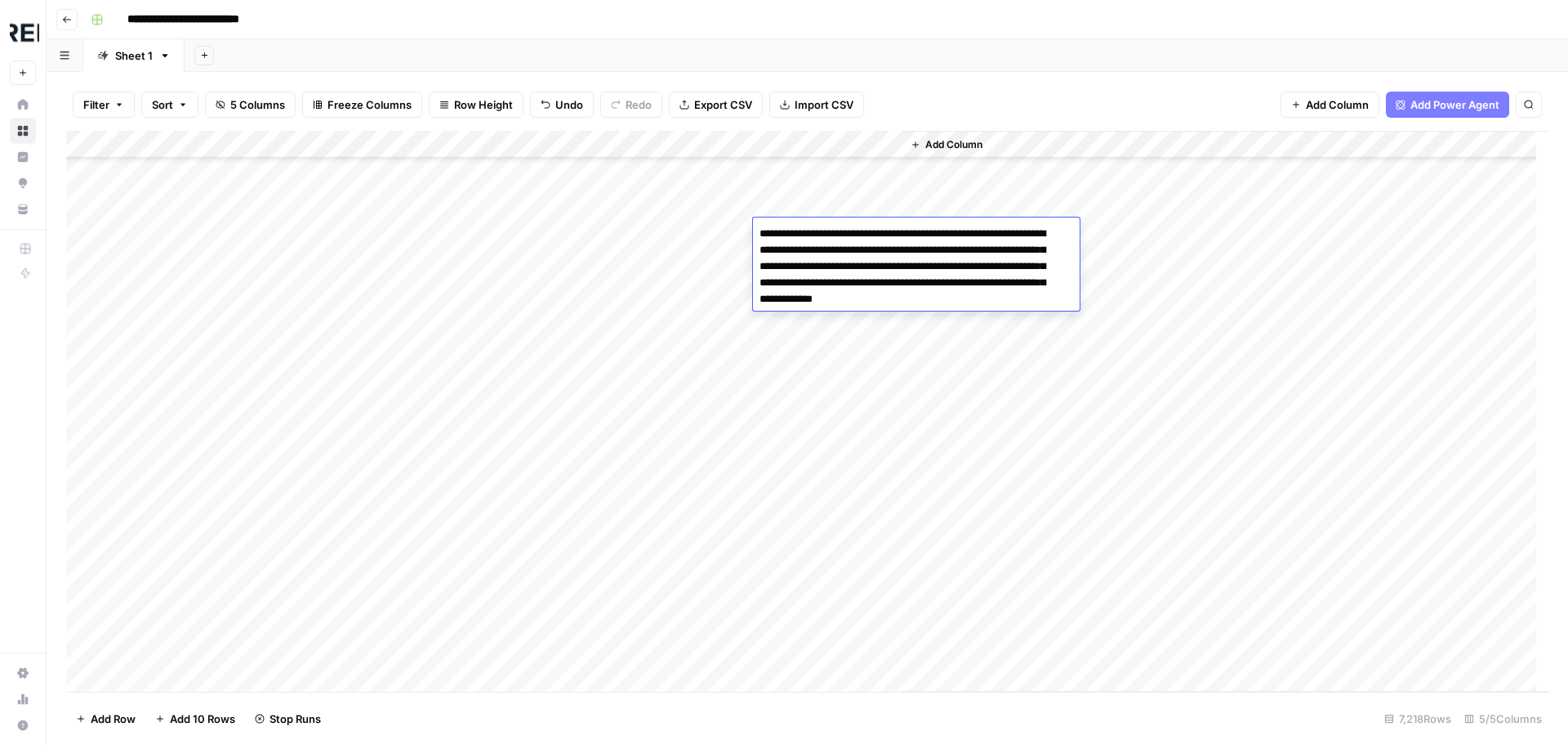
scroll to position [0, 0]
click at [444, 425] on div "Add Column" at bounding box center [807, 411] width 1483 height 561
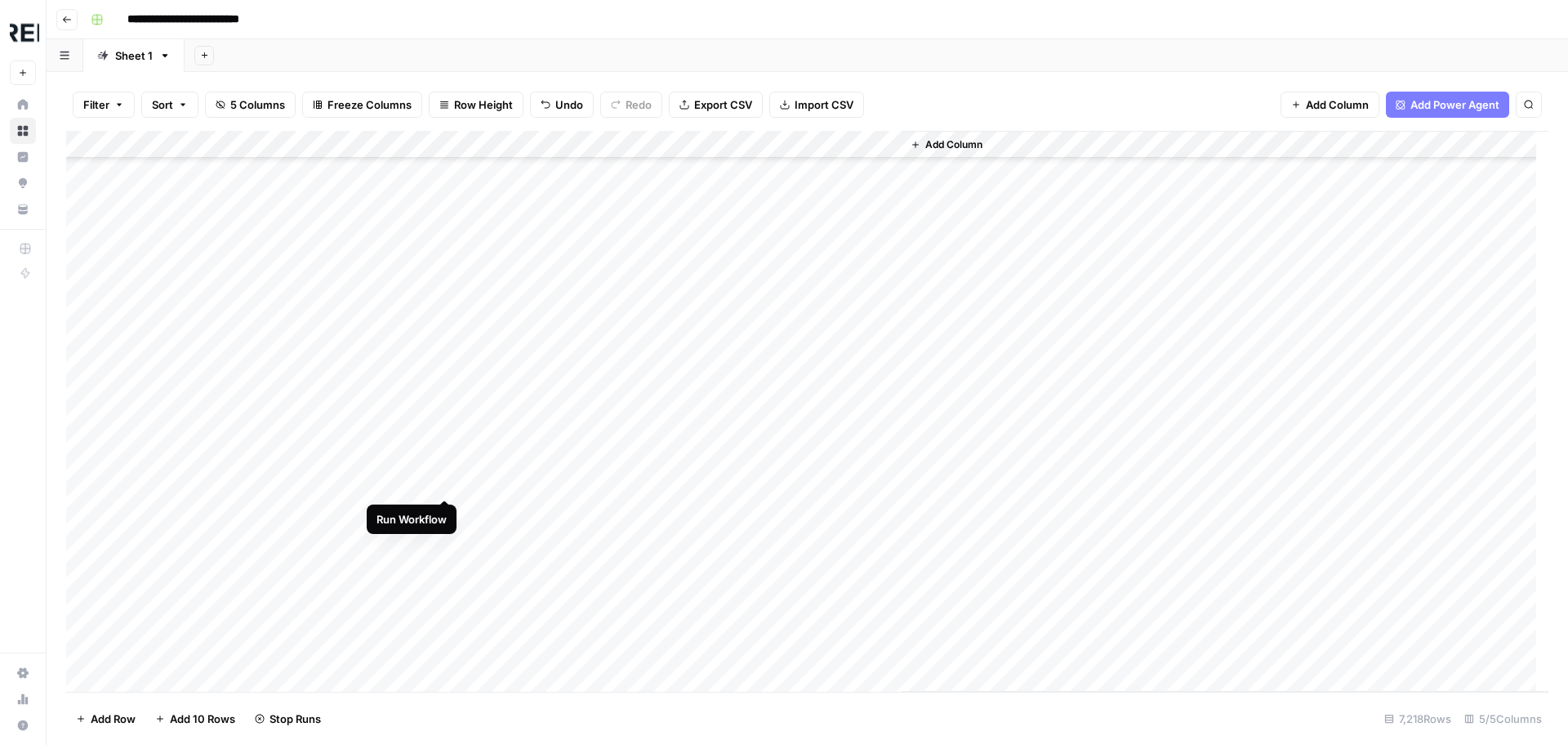
click at [447, 481] on div "Add Column" at bounding box center [807, 411] width 1483 height 561
click at [444, 516] on div "Add Column" at bounding box center [807, 411] width 1483 height 561
click at [444, 487] on div "Add Column" at bounding box center [807, 411] width 1483 height 561
click at [438, 542] on div "Add Column" at bounding box center [807, 411] width 1483 height 561
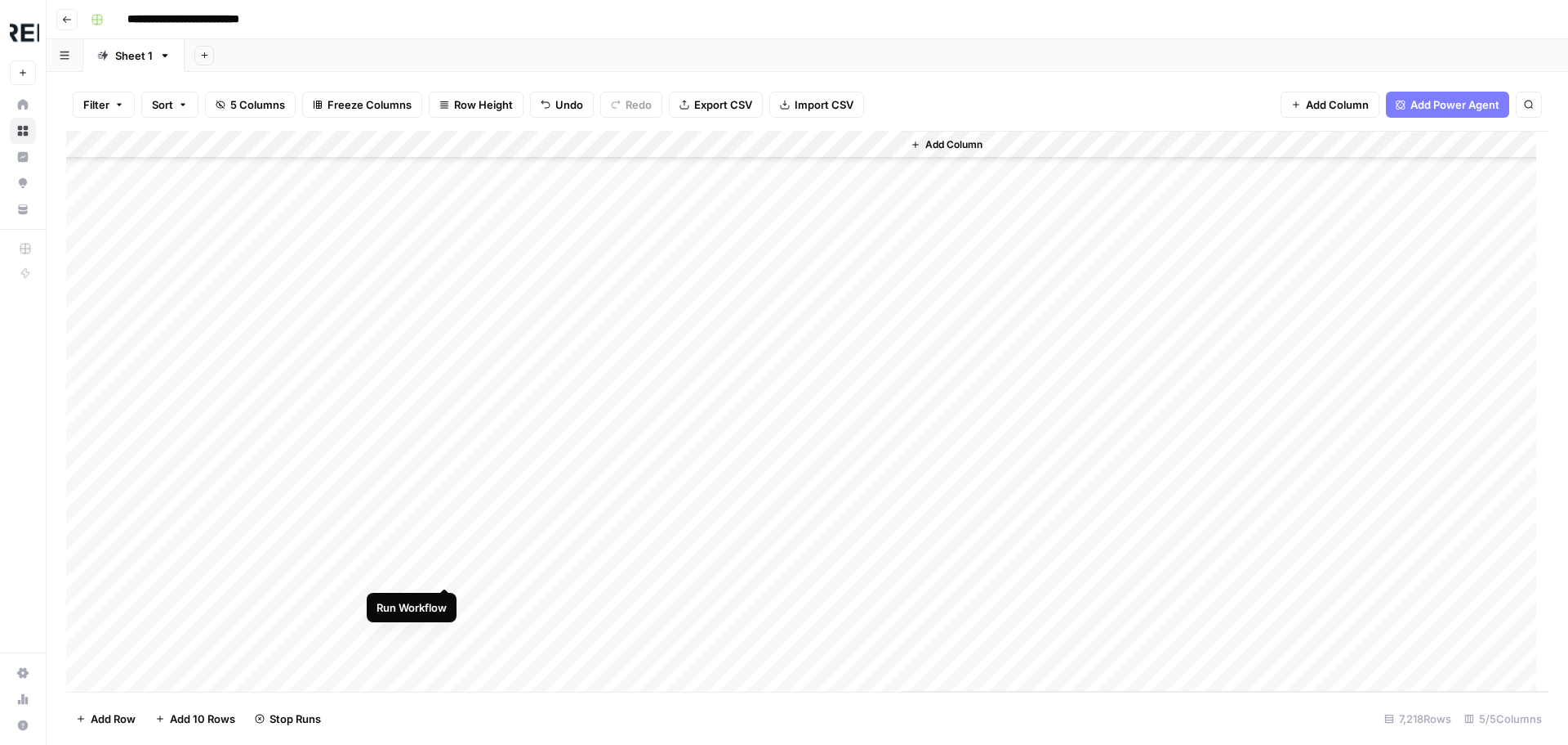
click at [442, 568] on div "Add Column" at bounding box center [807, 411] width 1483 height 561
click at [446, 491] on div "Add Column" at bounding box center [807, 411] width 1483 height 561
click at [445, 439] on div "Add Column" at bounding box center [807, 411] width 1483 height 561
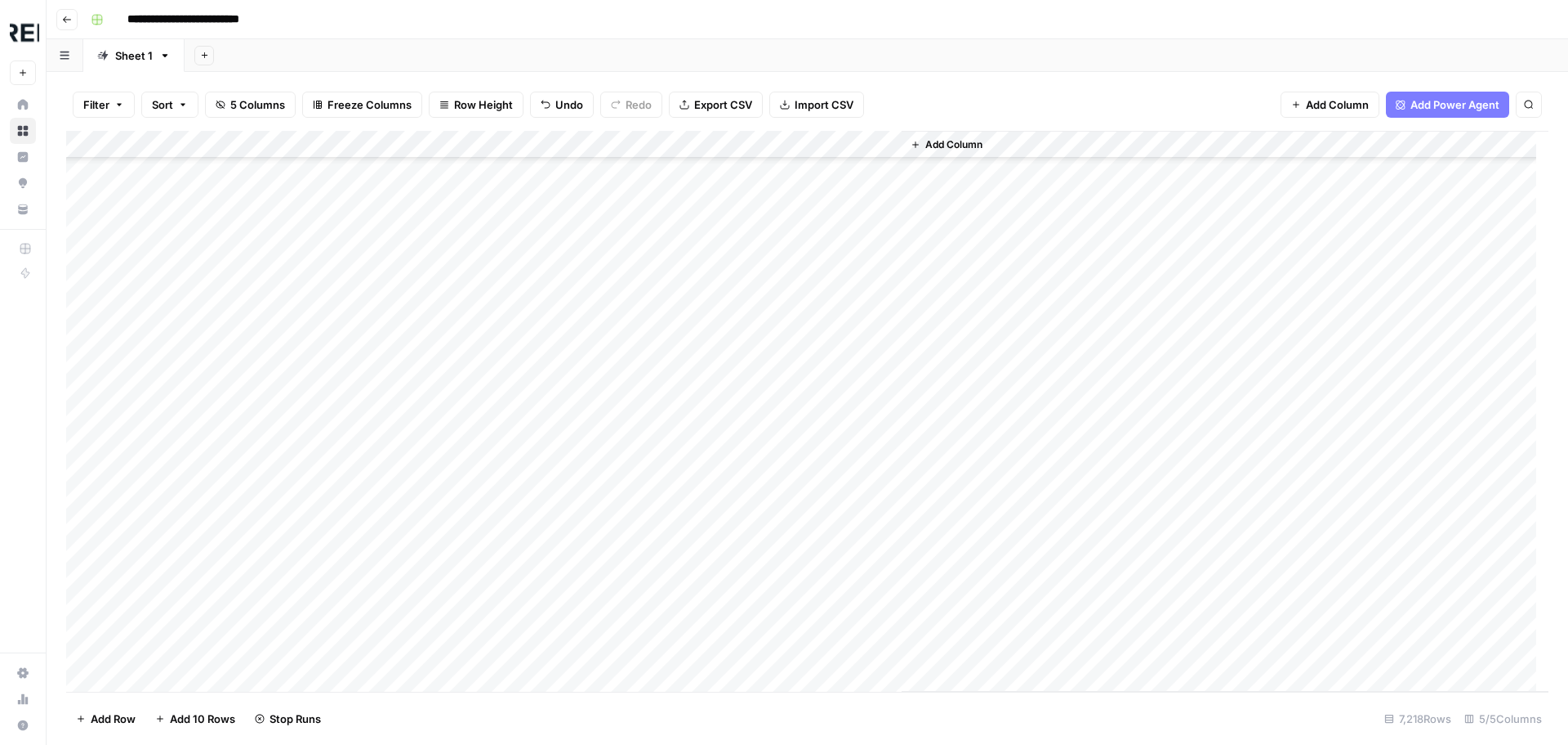
scroll to position [123191, 0]
click at [445, 334] on div "Add Column" at bounding box center [807, 411] width 1483 height 561
click at [448, 556] on div "Add Column" at bounding box center [807, 411] width 1483 height 561
click at [444, 451] on div "Add Column" at bounding box center [807, 411] width 1483 height 561
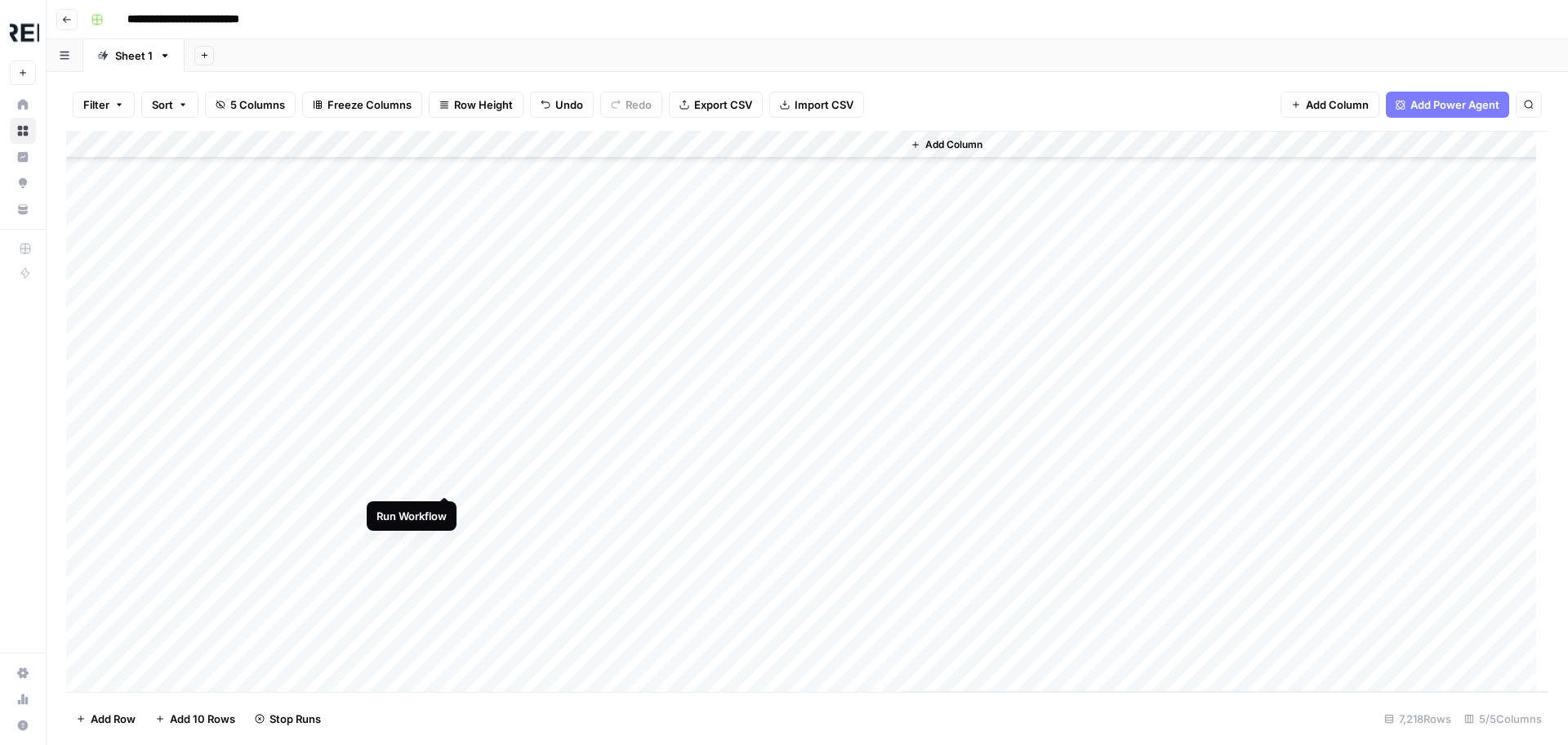
click at [447, 479] on div "Add Column" at bounding box center [807, 411] width 1483 height 561
click at [442, 617] on div "Add Column" at bounding box center [807, 411] width 1483 height 561
click at [445, 428] on div "Add Column" at bounding box center [807, 411] width 1483 height 561
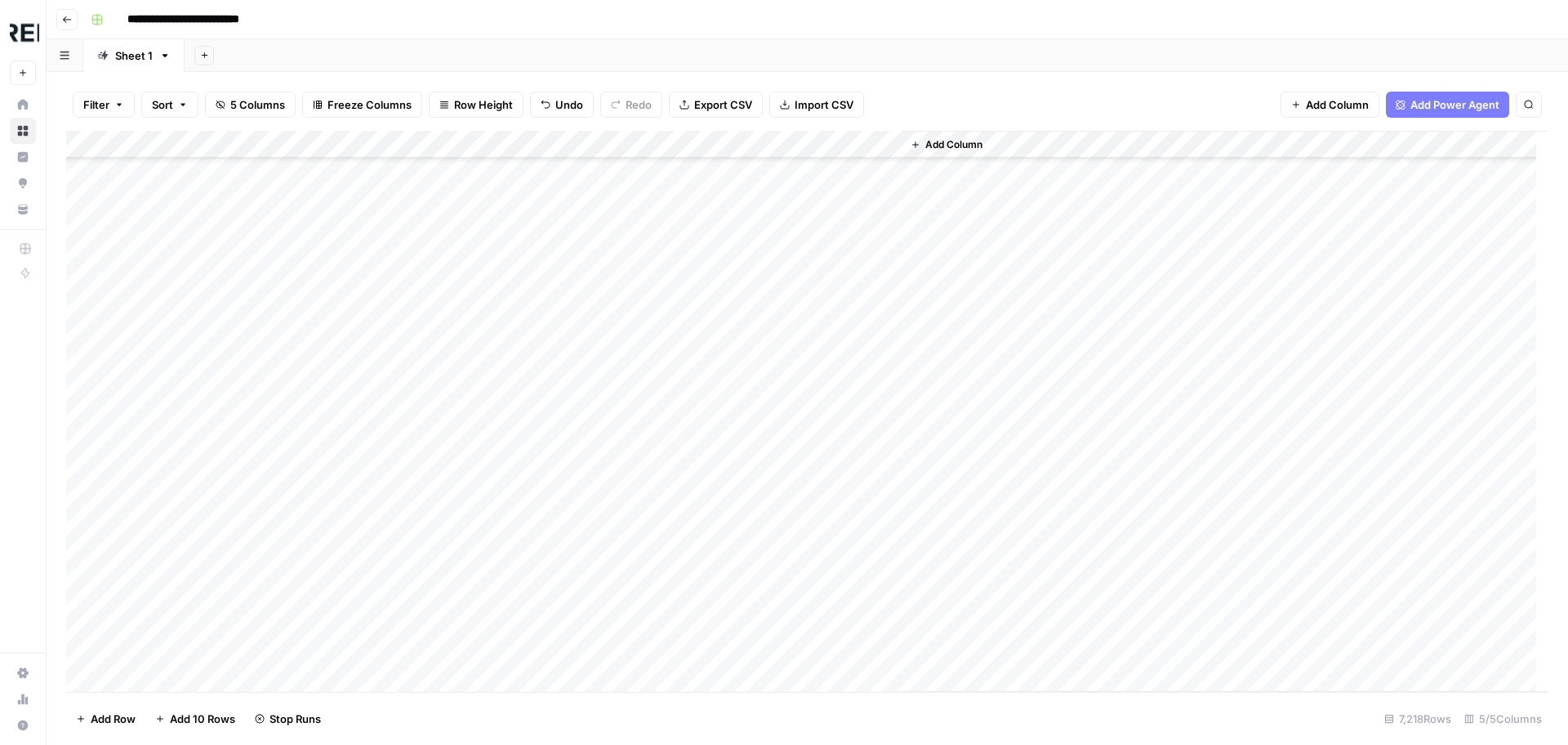
click at [445, 429] on div "Add Column" at bounding box center [807, 411] width 1483 height 561
click at [447, 345] on div "Add Column" at bounding box center [807, 411] width 1483 height 561
click at [447, 431] on div "Add Column" at bounding box center [807, 411] width 1483 height 561
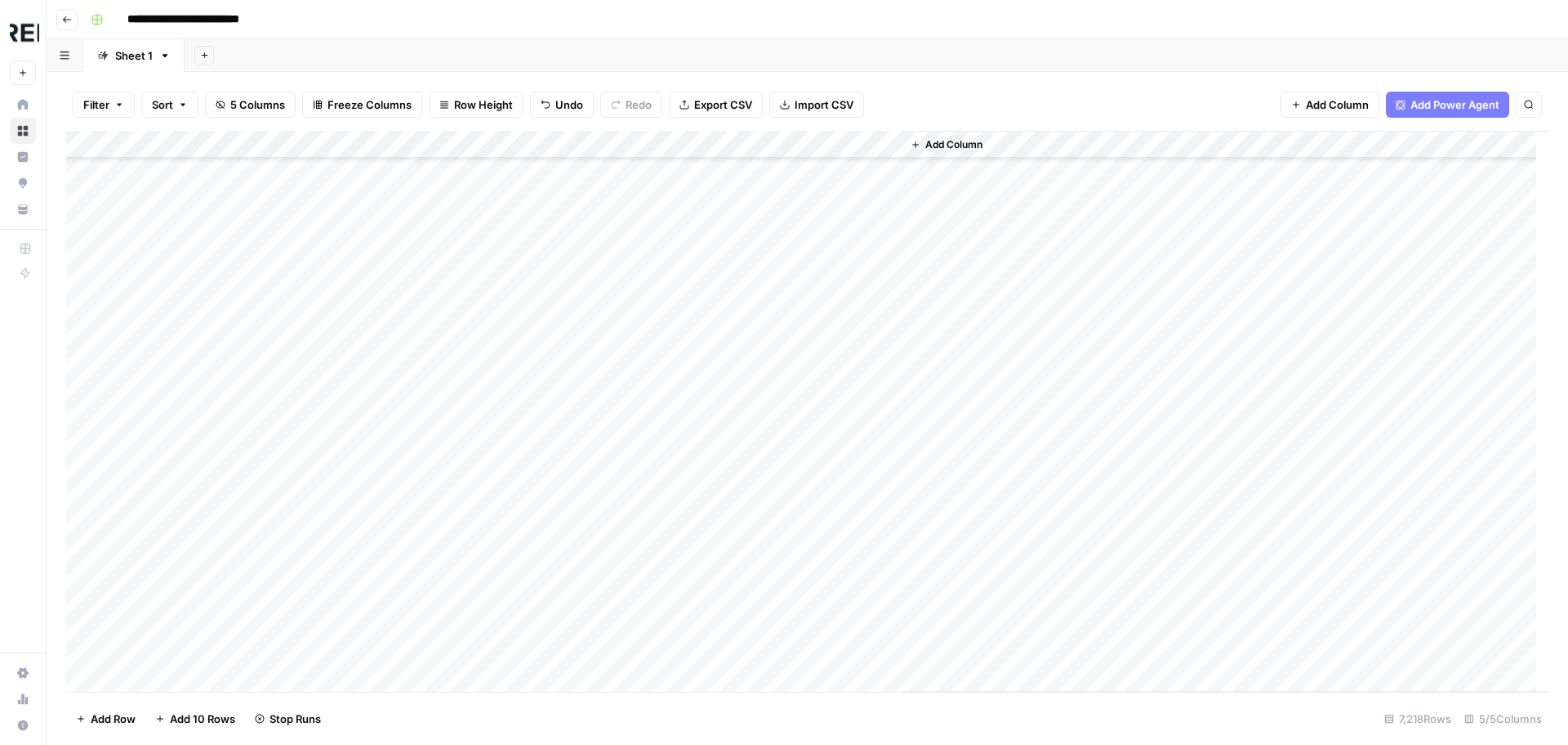
click at [446, 462] on div "Add Column" at bounding box center [807, 411] width 1483 height 561
click at [448, 465] on div "Add Column" at bounding box center [807, 411] width 1483 height 561
click at [447, 491] on div "Add Column" at bounding box center [807, 411] width 1483 height 561
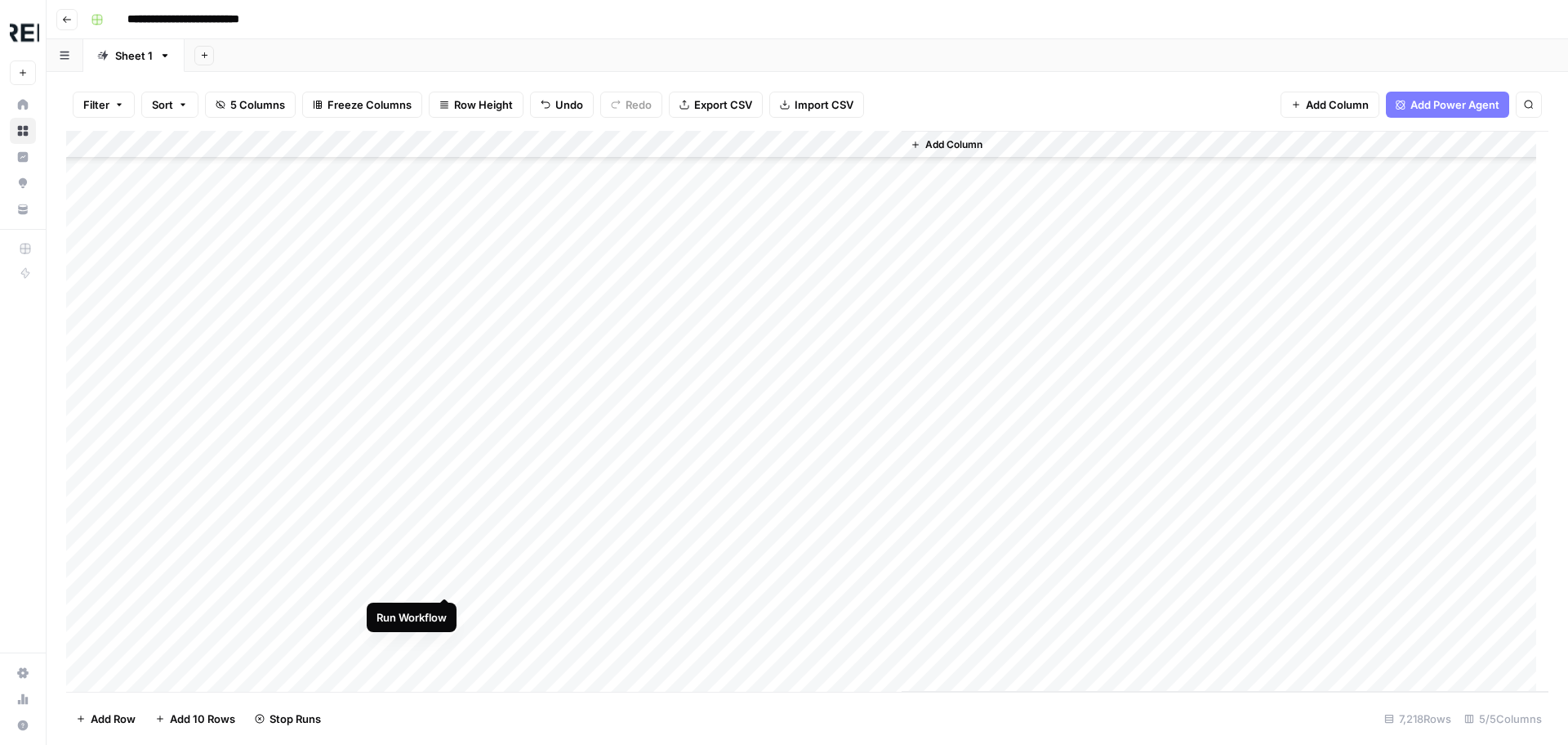
click at [450, 579] on div "Add Column" at bounding box center [807, 411] width 1483 height 561
click at [446, 299] on div "Add Column" at bounding box center [807, 411] width 1483 height 561
click at [447, 554] on div "Add Column" at bounding box center [807, 411] width 1483 height 561
click at [446, 581] on div "Add Column" at bounding box center [807, 411] width 1483 height 561
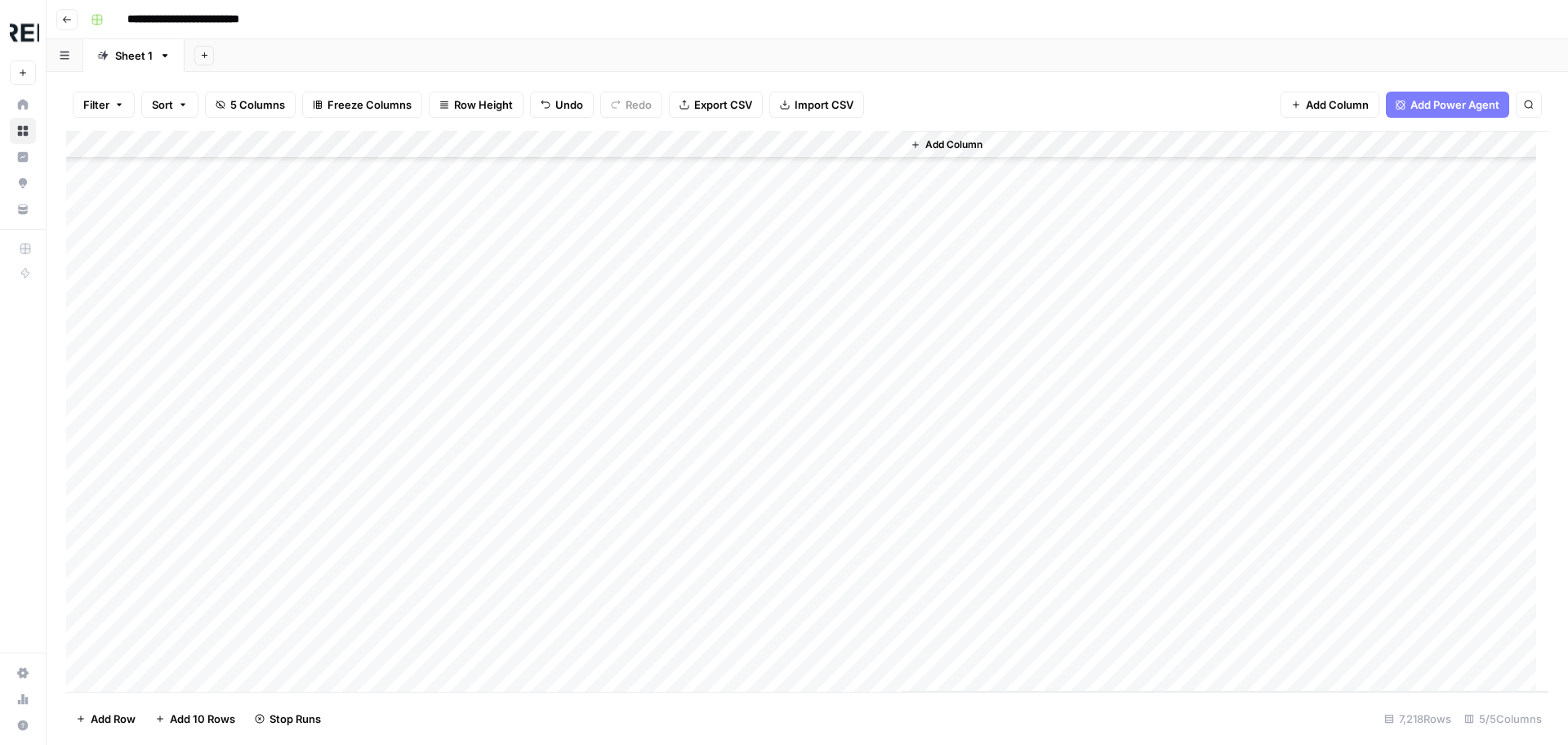
scroll to position [125070, 0]
click at [444, 397] on div "Add Column" at bounding box center [807, 411] width 1483 height 561
click at [445, 425] on div "Add Column" at bounding box center [807, 411] width 1483 height 561
click at [443, 588] on div "Add Column" at bounding box center [807, 411] width 1483 height 561
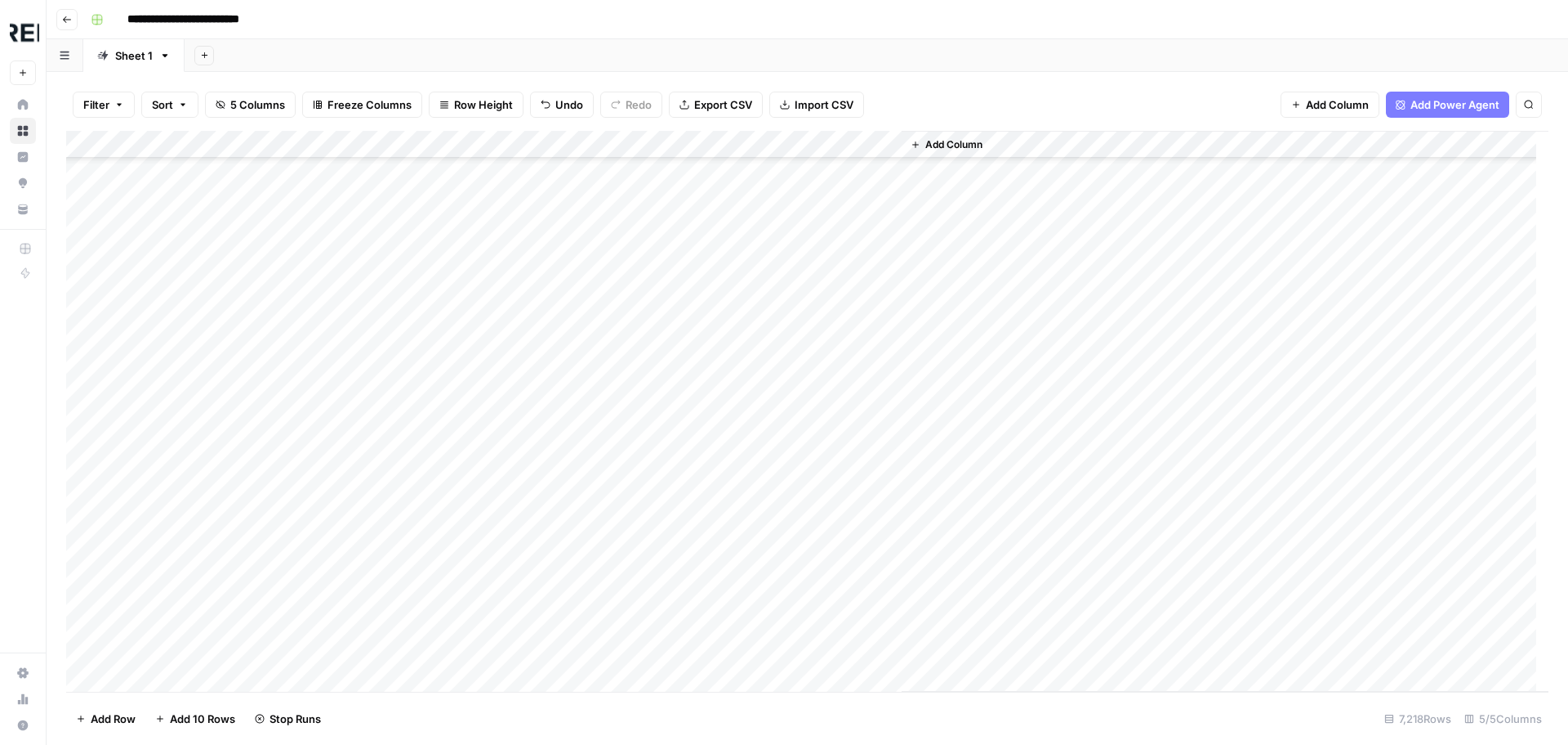
click at [449, 569] on div "Add Column" at bounding box center [807, 411] width 1483 height 561
click at [446, 411] on div "Add Column" at bounding box center [807, 411] width 1483 height 561
click at [446, 436] on div "Add Column" at bounding box center [807, 411] width 1483 height 561
click at [442, 499] on div "Add Column" at bounding box center [807, 411] width 1483 height 561
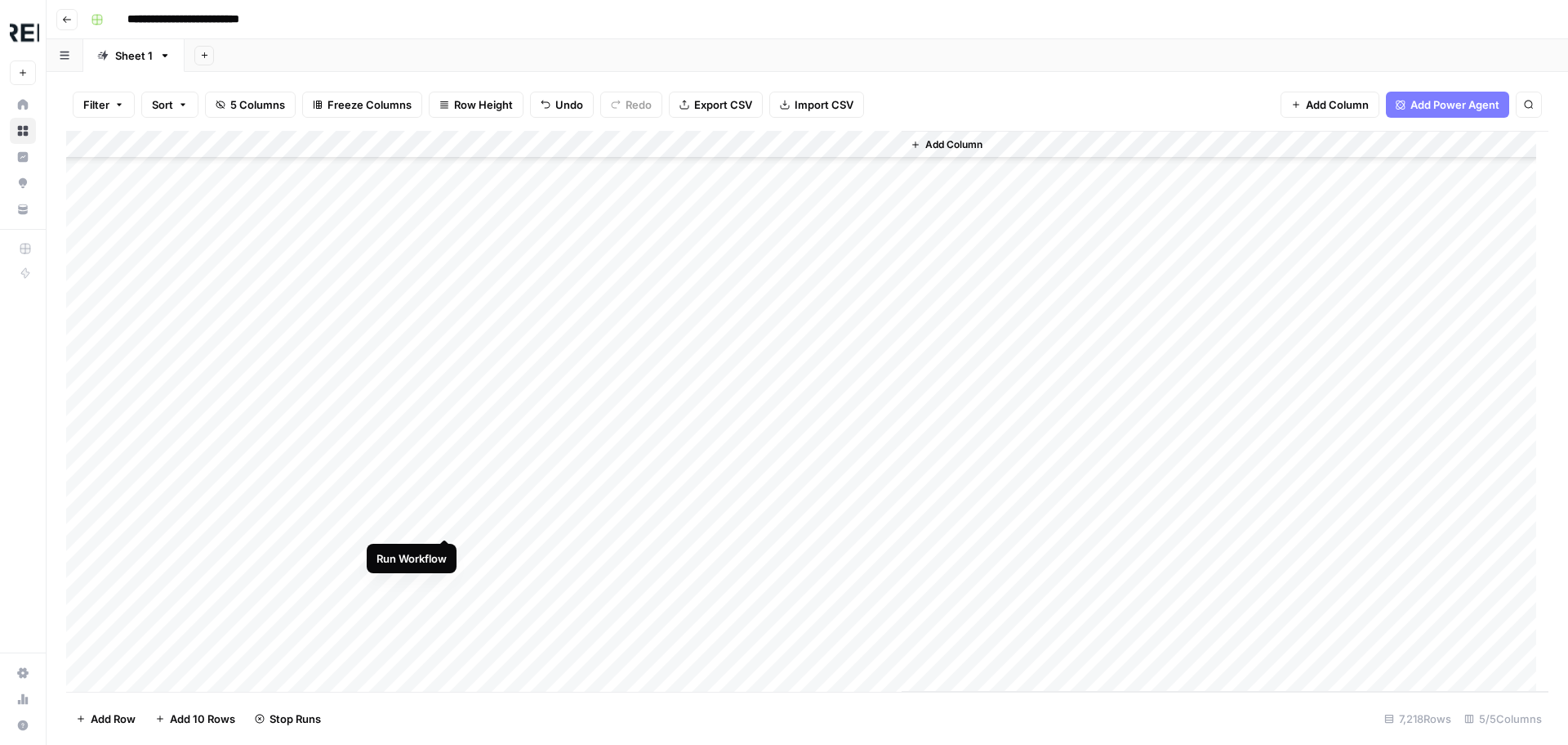
click at [447, 520] on div "Add Column" at bounding box center [807, 411] width 1483 height 561
click at [446, 584] on div "Add Column" at bounding box center [807, 411] width 1483 height 561
click at [448, 655] on div "Add Column" at bounding box center [807, 411] width 1483 height 561
click at [445, 391] on div "Add Column" at bounding box center [807, 411] width 1483 height 561
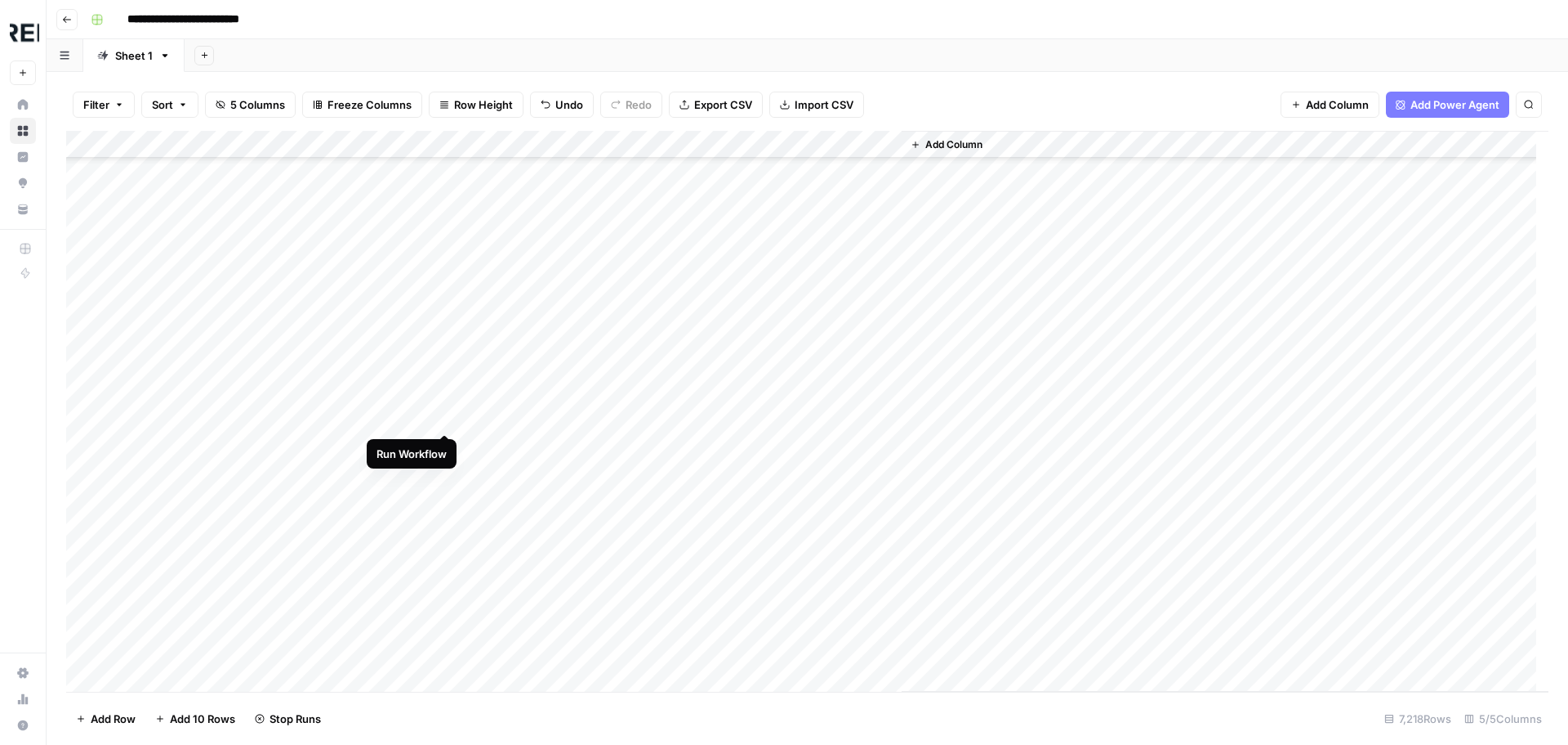
click at [443, 418] on div "Add Column" at bounding box center [807, 411] width 1483 height 561
click at [452, 555] on div "Add Column" at bounding box center [807, 411] width 1483 height 561
click at [447, 584] on div "Add Column" at bounding box center [807, 411] width 1483 height 561
click at [445, 504] on div "Add Column" at bounding box center [807, 411] width 1483 height 561
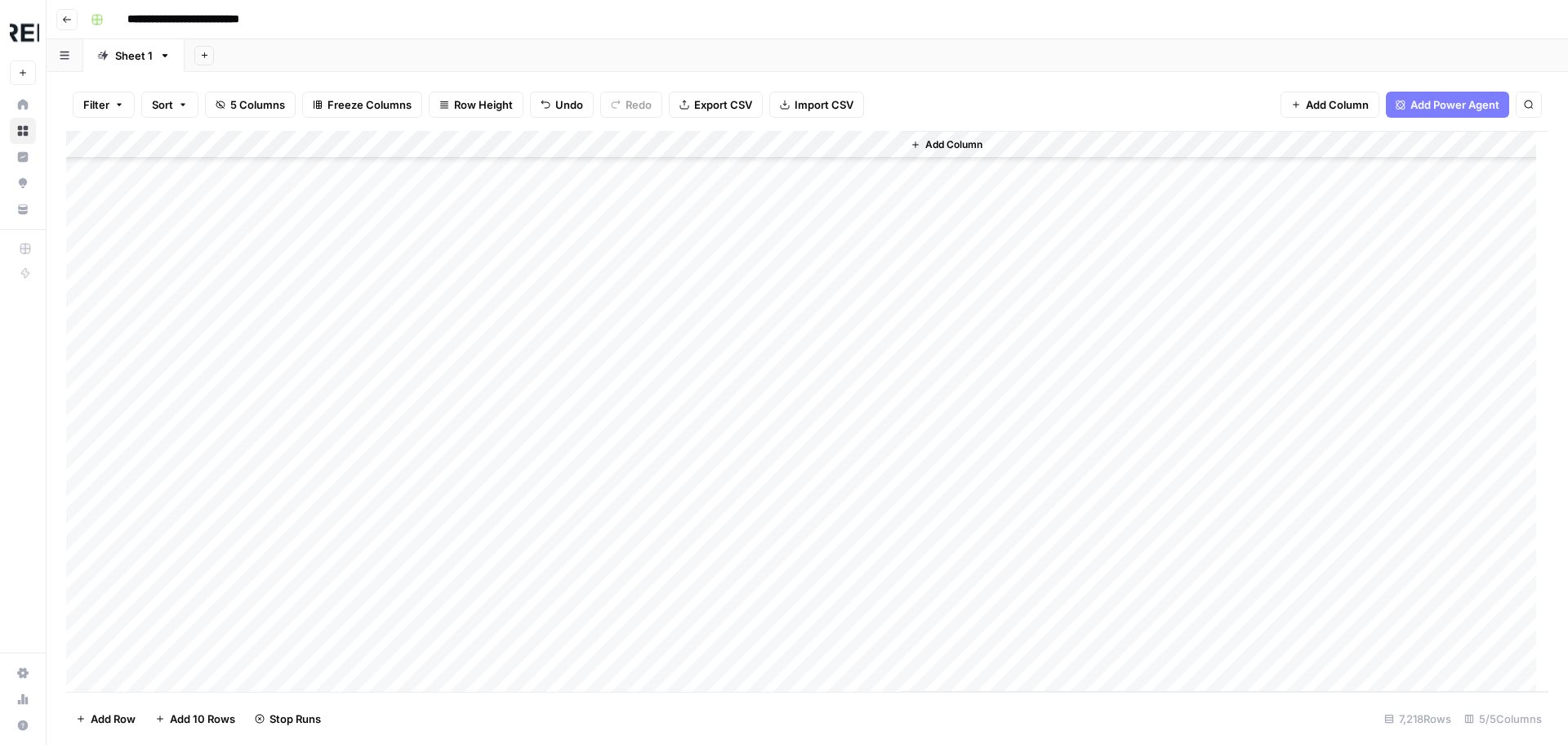
click at [446, 556] on div "Add Column" at bounding box center [807, 411] width 1483 height 561
click at [444, 505] on div "Add Column" at bounding box center [807, 411] width 1483 height 561
click at [444, 563] on div "Add Column" at bounding box center [807, 411] width 1483 height 561
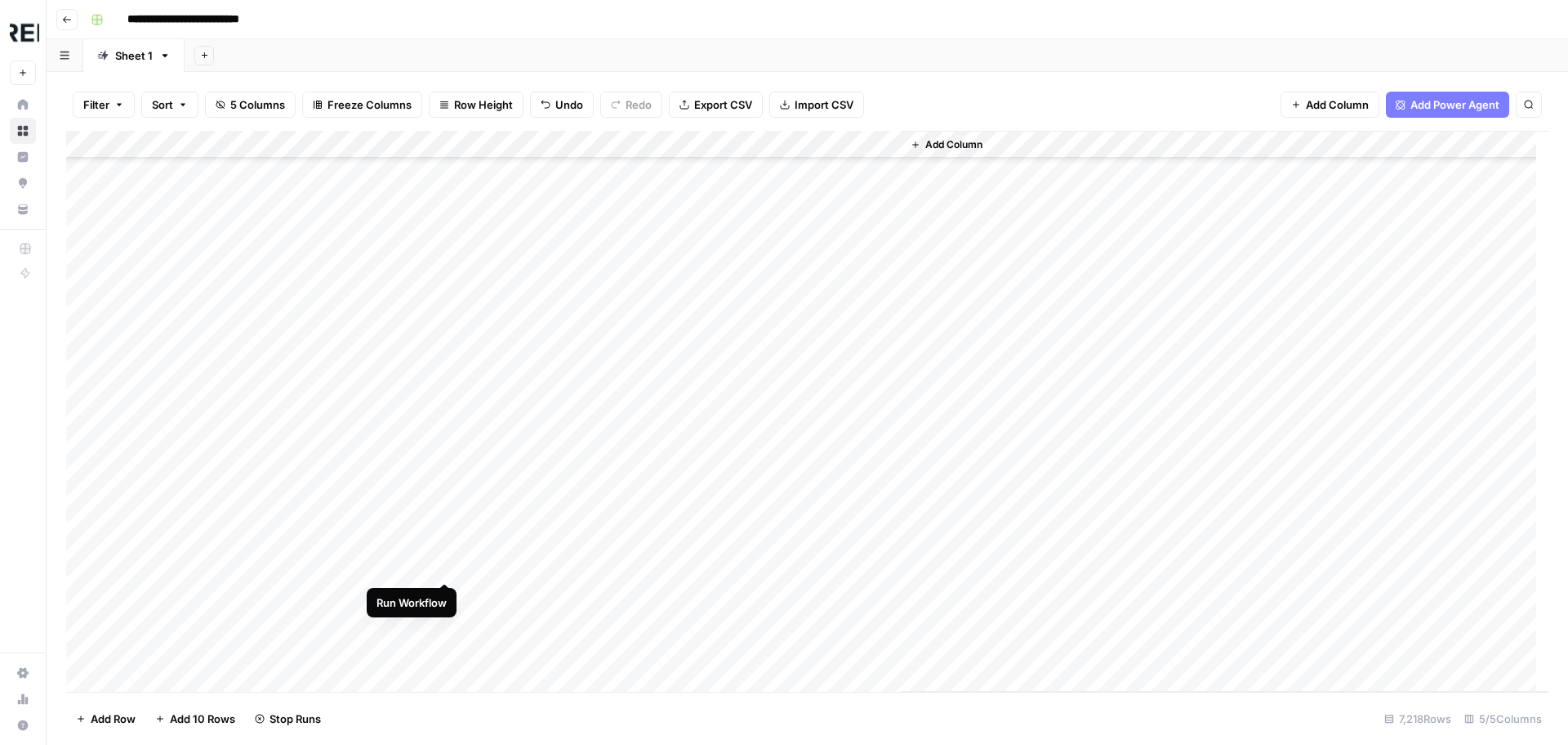
scroll to position [126541, 0]
click at [442, 569] on div "Add Column" at bounding box center [807, 411] width 1483 height 561
click at [447, 488] on div "Add Column" at bounding box center [807, 411] width 1483 height 561
click at [447, 568] on div "Add Column" at bounding box center [807, 411] width 1483 height 561
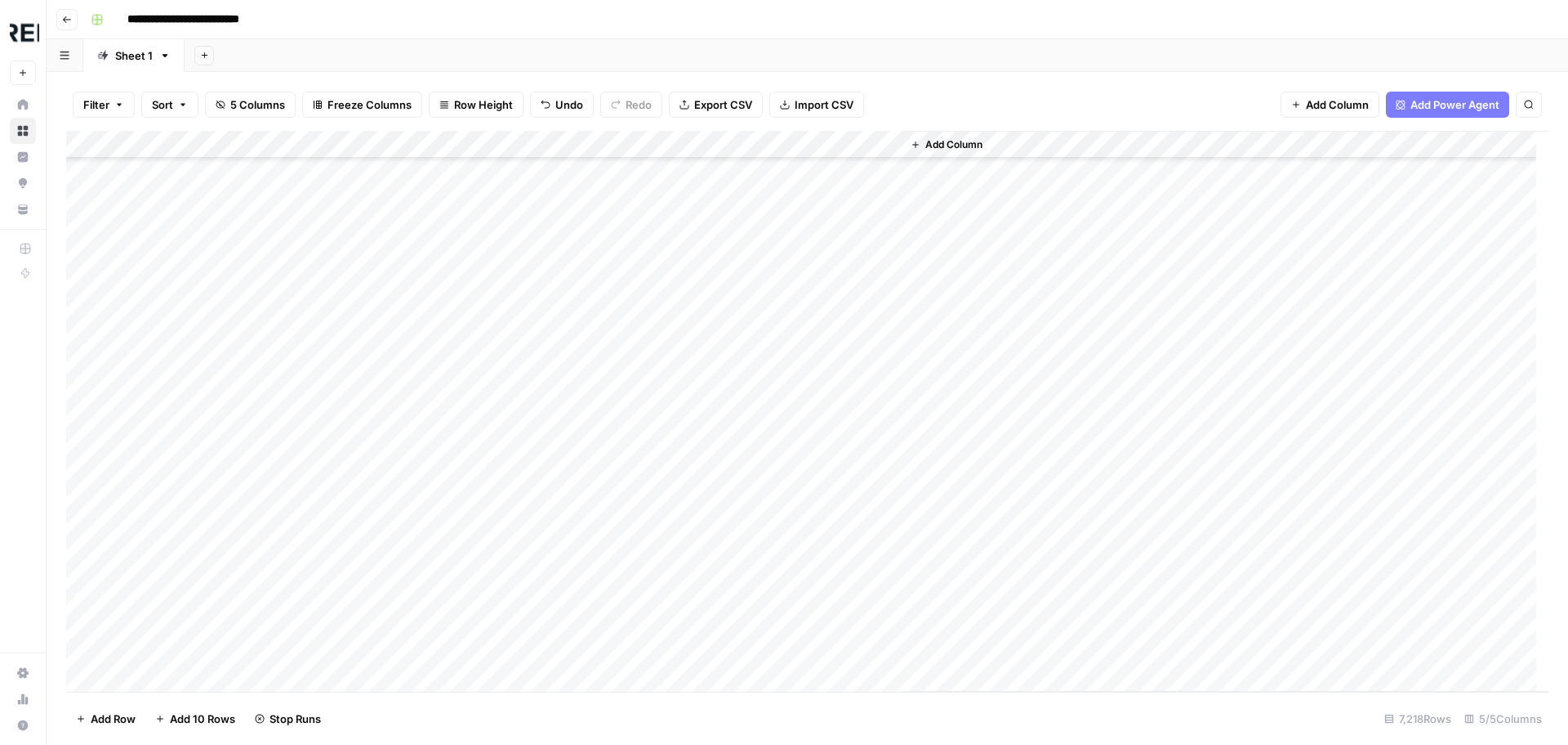
click at [447, 629] on div "Add Column" at bounding box center [807, 411] width 1483 height 561
click at [448, 653] on div "Add Column" at bounding box center [807, 411] width 1483 height 561
click at [449, 359] on div "Add Column" at bounding box center [807, 411] width 1483 height 561
click at [445, 440] on div "Add Column" at bounding box center [807, 411] width 1483 height 561
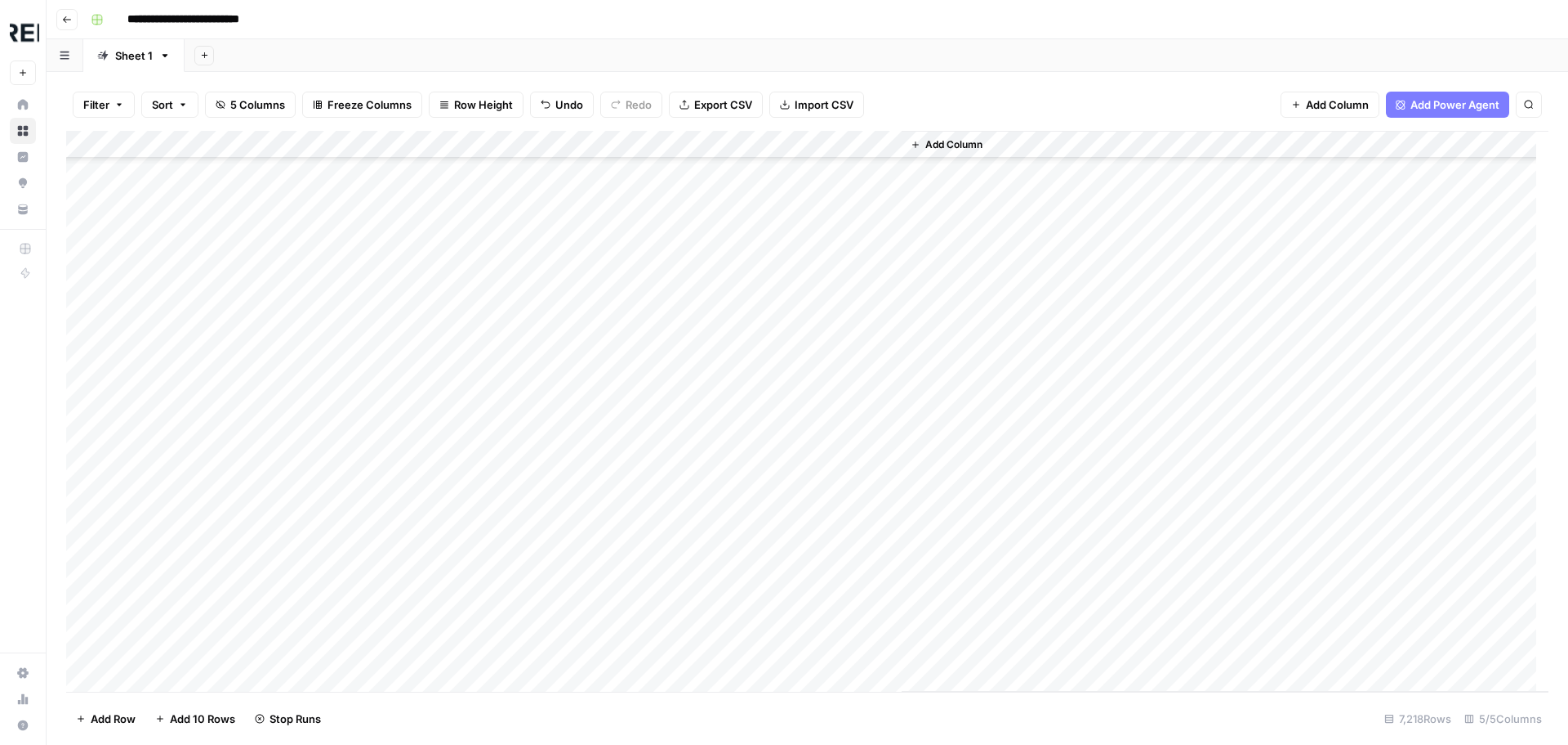
scroll to position [127440, 0]
click at [444, 477] on div "Add Column" at bounding box center [807, 411] width 1483 height 561
click at [443, 314] on div "Add Column" at bounding box center [807, 411] width 1483 height 561
click at [442, 426] on div "Add Column" at bounding box center [807, 411] width 1483 height 561
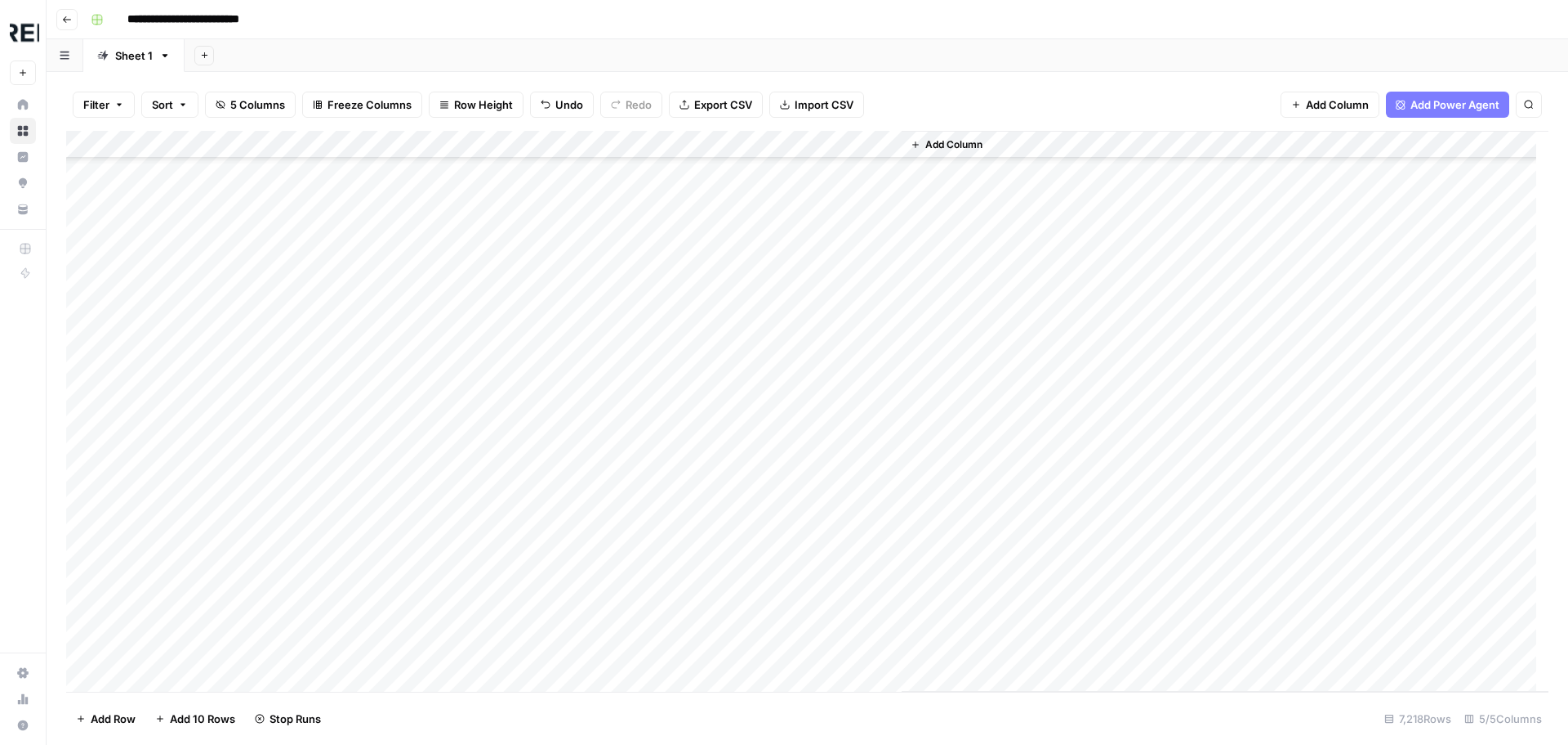
scroll to position [127931, 0]
click at [446, 235] on div "Add Column" at bounding box center [807, 411] width 1483 height 561
click at [446, 373] on div "Add Column" at bounding box center [807, 411] width 1483 height 561
click at [443, 400] on div "Add Column" at bounding box center [807, 411] width 1483 height 561
click at [444, 484] on div "Add Column" at bounding box center [807, 411] width 1483 height 561
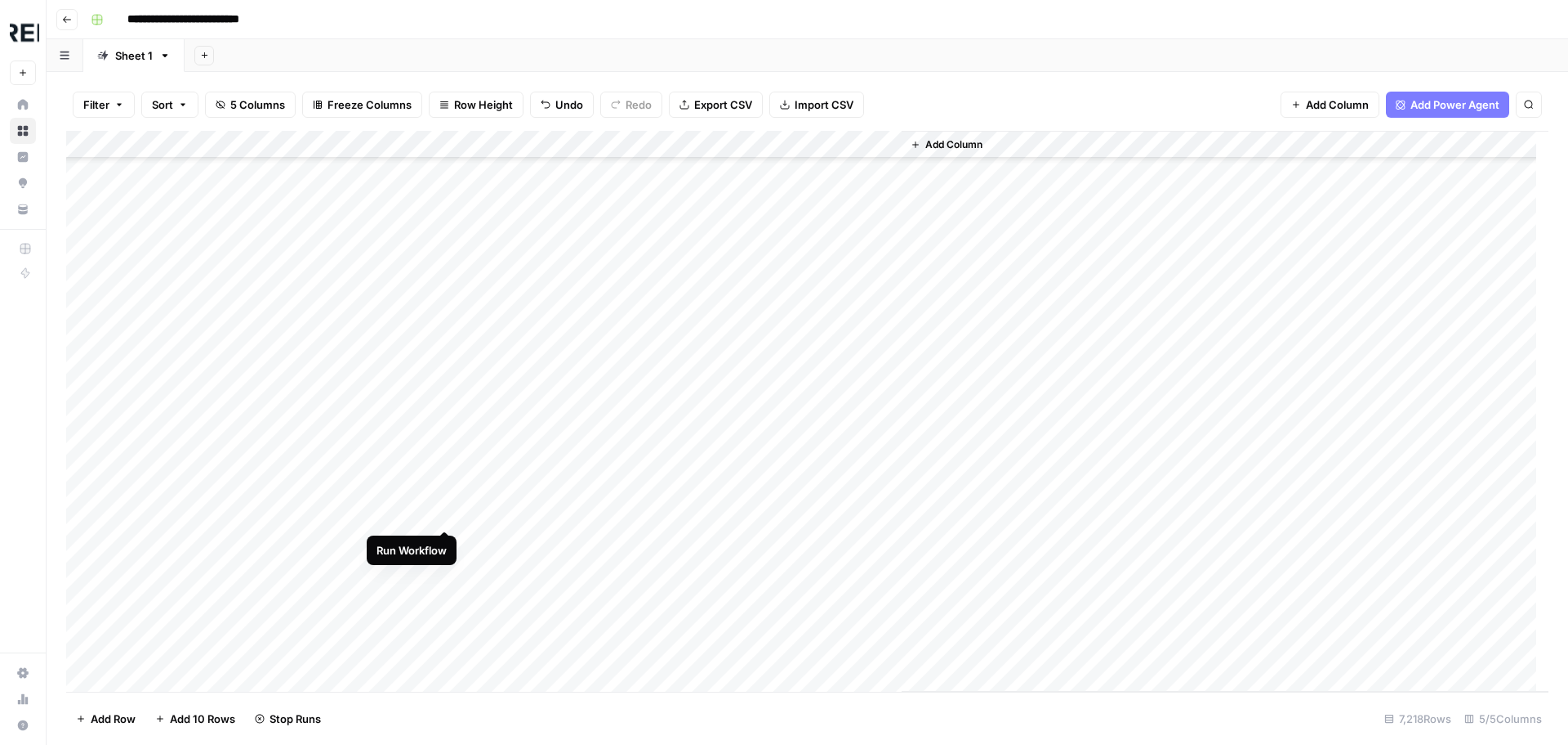
click at [445, 513] on div "Add Column" at bounding box center [807, 411] width 1483 height 561
click at [443, 572] on div "Add Column" at bounding box center [807, 411] width 1483 height 561
click at [447, 463] on div "Add Column" at bounding box center [807, 411] width 1483 height 561
click at [442, 520] on div "Add Column" at bounding box center [807, 411] width 1483 height 561
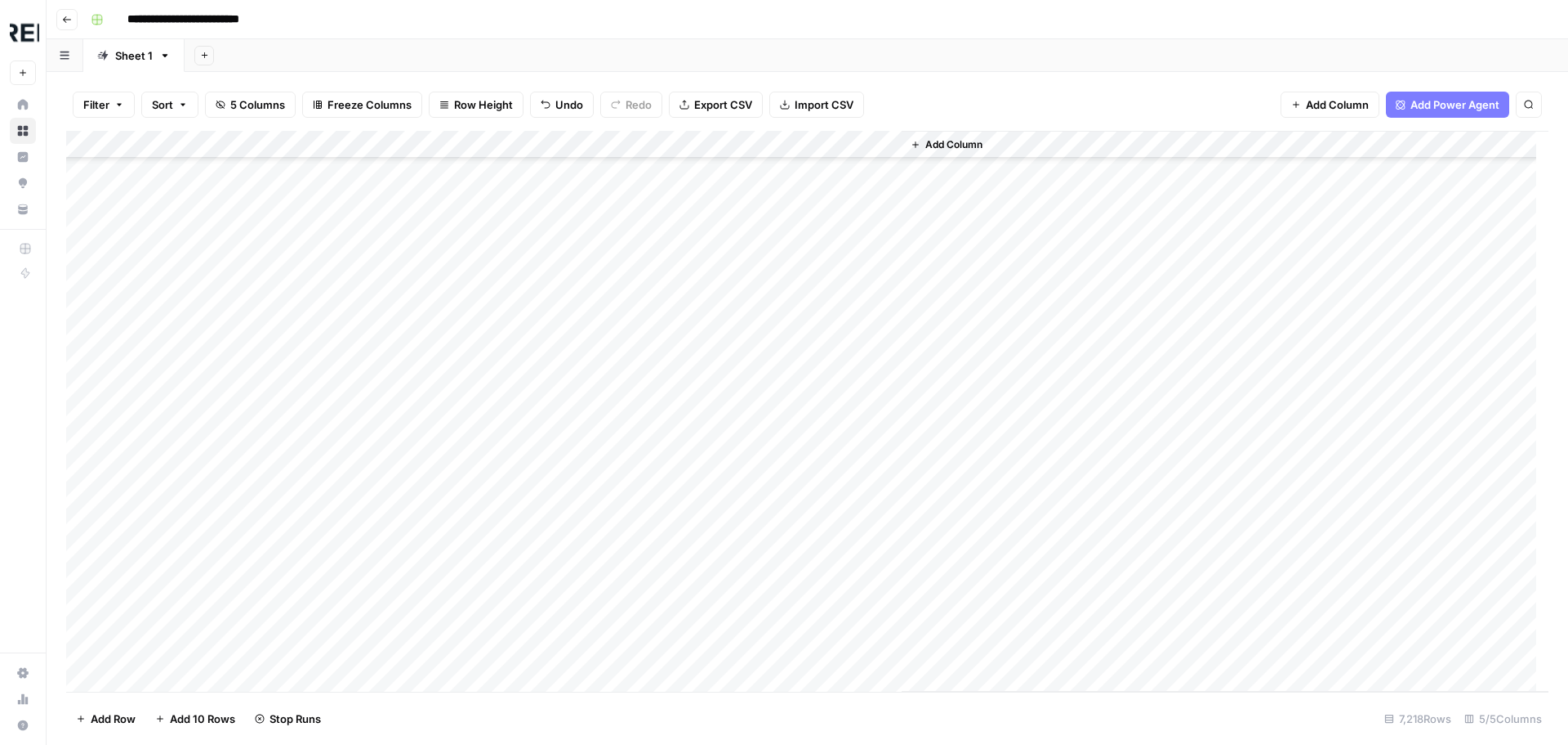
click at [446, 570] on div "Add Column" at bounding box center [807, 411] width 1483 height 561
click at [447, 445] on div "Add Column" at bounding box center [807, 411] width 1483 height 561
click at [447, 529] on div "Add Column" at bounding box center [807, 411] width 1483 height 561
click at [448, 550] on div "Add Column" at bounding box center [807, 411] width 1483 height 561
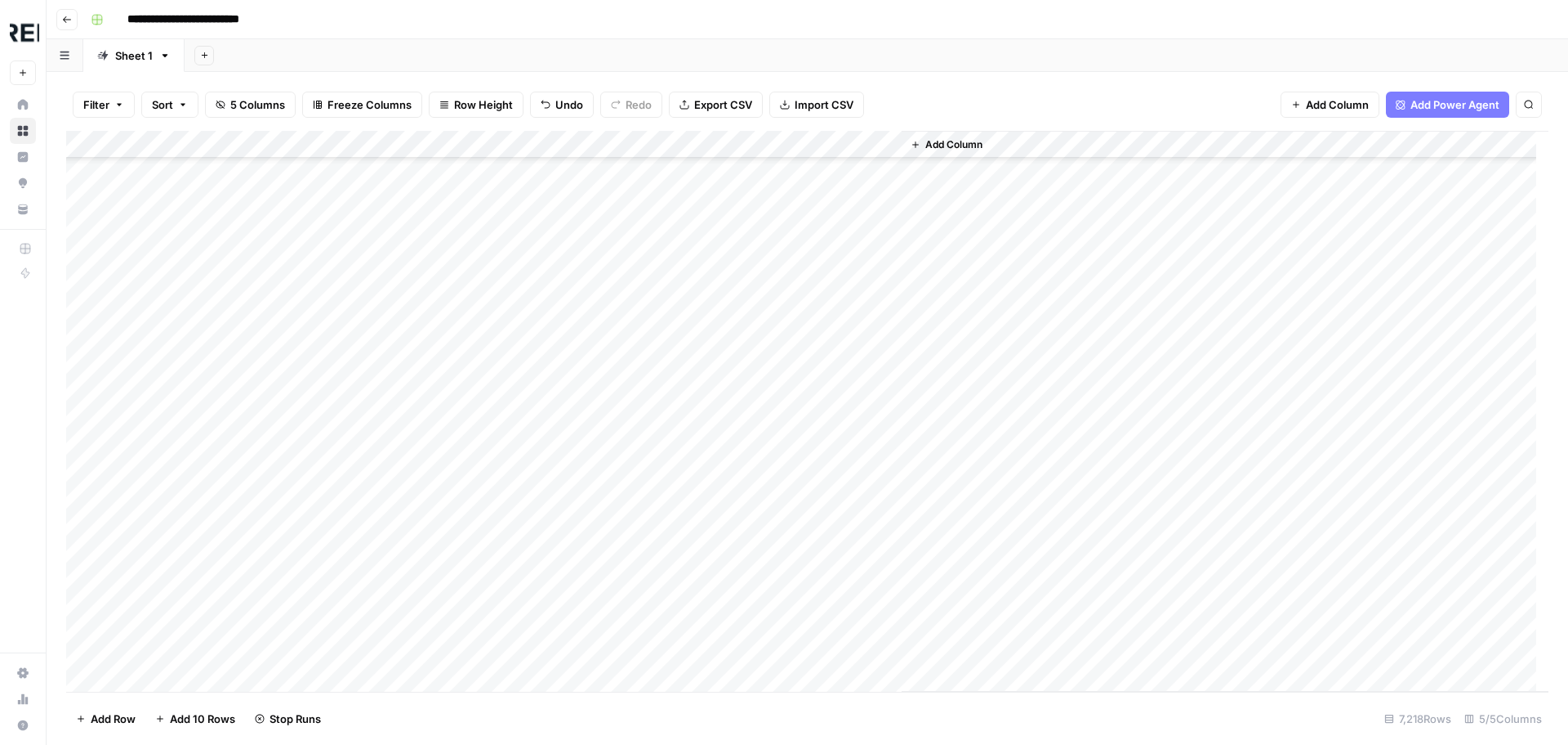
scroll to position [128830, 0]
click at [438, 508] on div "Add Column" at bounding box center [807, 411] width 1483 height 561
click at [445, 616] on div "Add Column" at bounding box center [807, 411] width 1483 height 561
click at [446, 459] on div "Add Column" at bounding box center [807, 411] width 1483 height 561
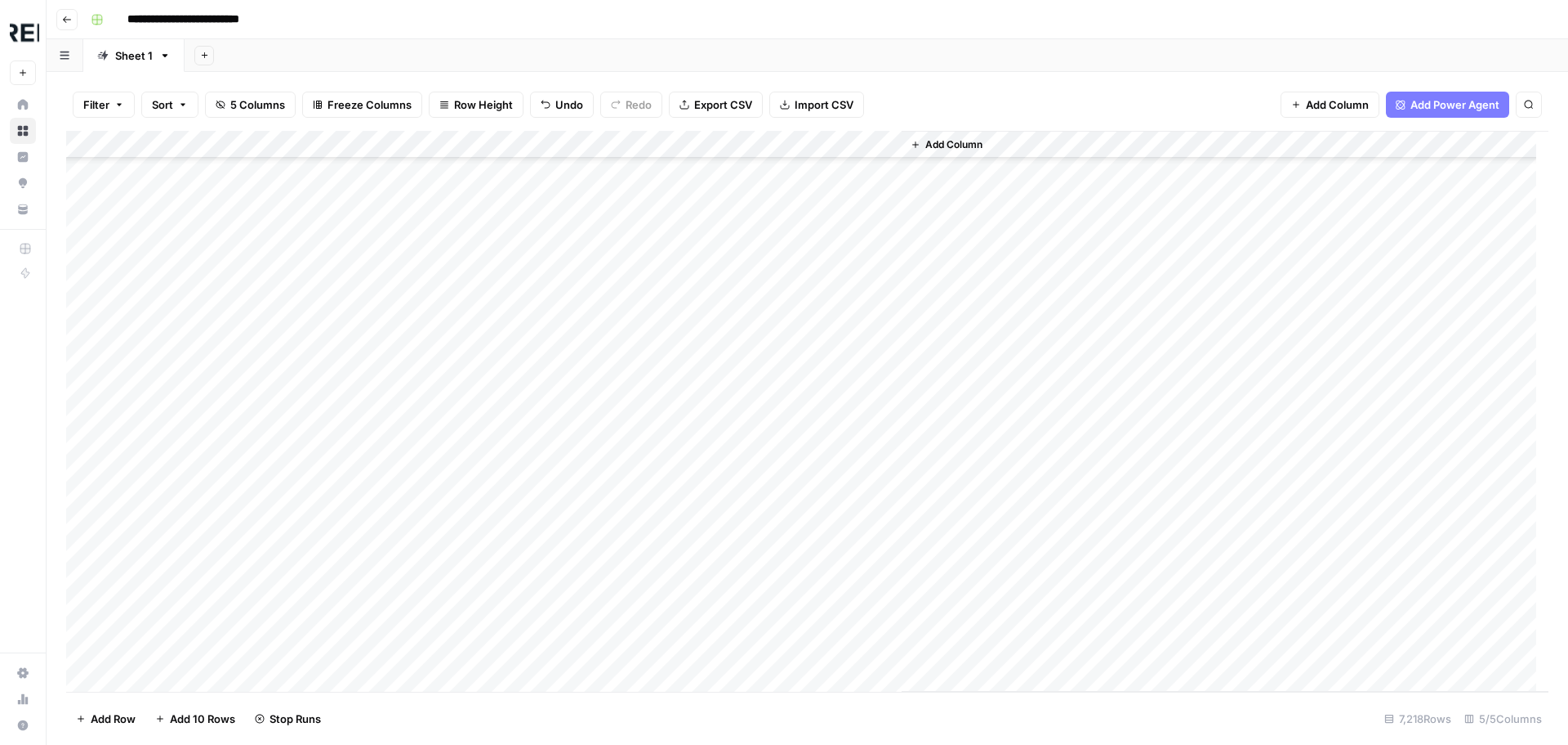
click at [444, 597] on div "Add Column" at bounding box center [807, 411] width 1483 height 561
click at [447, 435] on div "Add Column" at bounding box center [807, 411] width 1483 height 561
click at [447, 493] on div "Add Column" at bounding box center [807, 411] width 1483 height 561
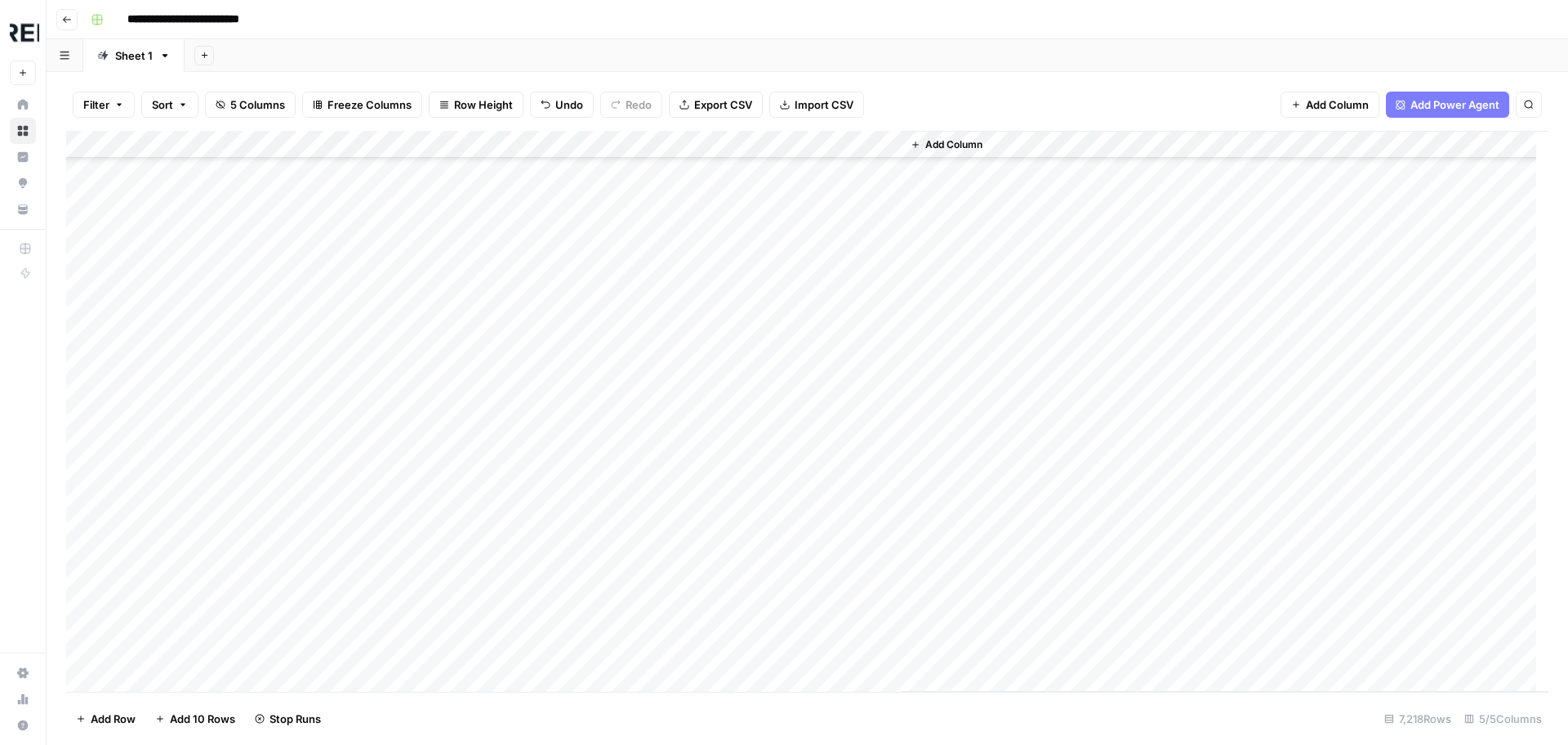
click at [445, 491] on div "Add Column" at bounding box center [807, 411] width 1483 height 561
click at [445, 547] on div "Add Column" at bounding box center [807, 411] width 1483 height 561
click at [447, 604] on div "Add Column" at bounding box center [807, 411] width 1483 height 561
click at [446, 653] on div "Add Column" at bounding box center [807, 411] width 1483 height 561
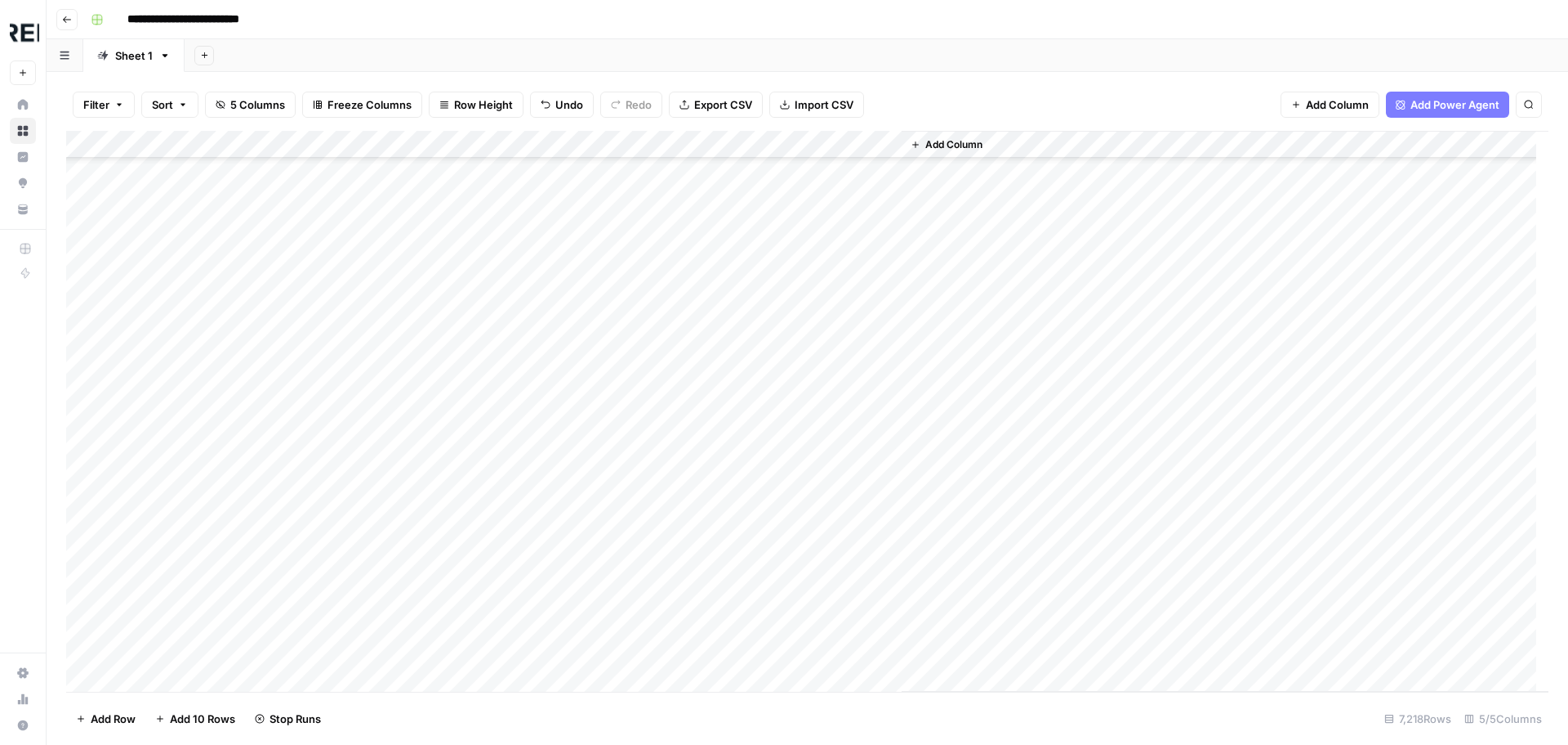
click at [447, 415] on div "Add Column" at bounding box center [807, 411] width 1483 height 561
click at [445, 473] on div "Add Column" at bounding box center [807, 411] width 1483 height 561
click at [440, 527] on div "Add Column" at bounding box center [807, 411] width 1483 height 561
click at [447, 555] on div "Add Column" at bounding box center [807, 411] width 1483 height 561
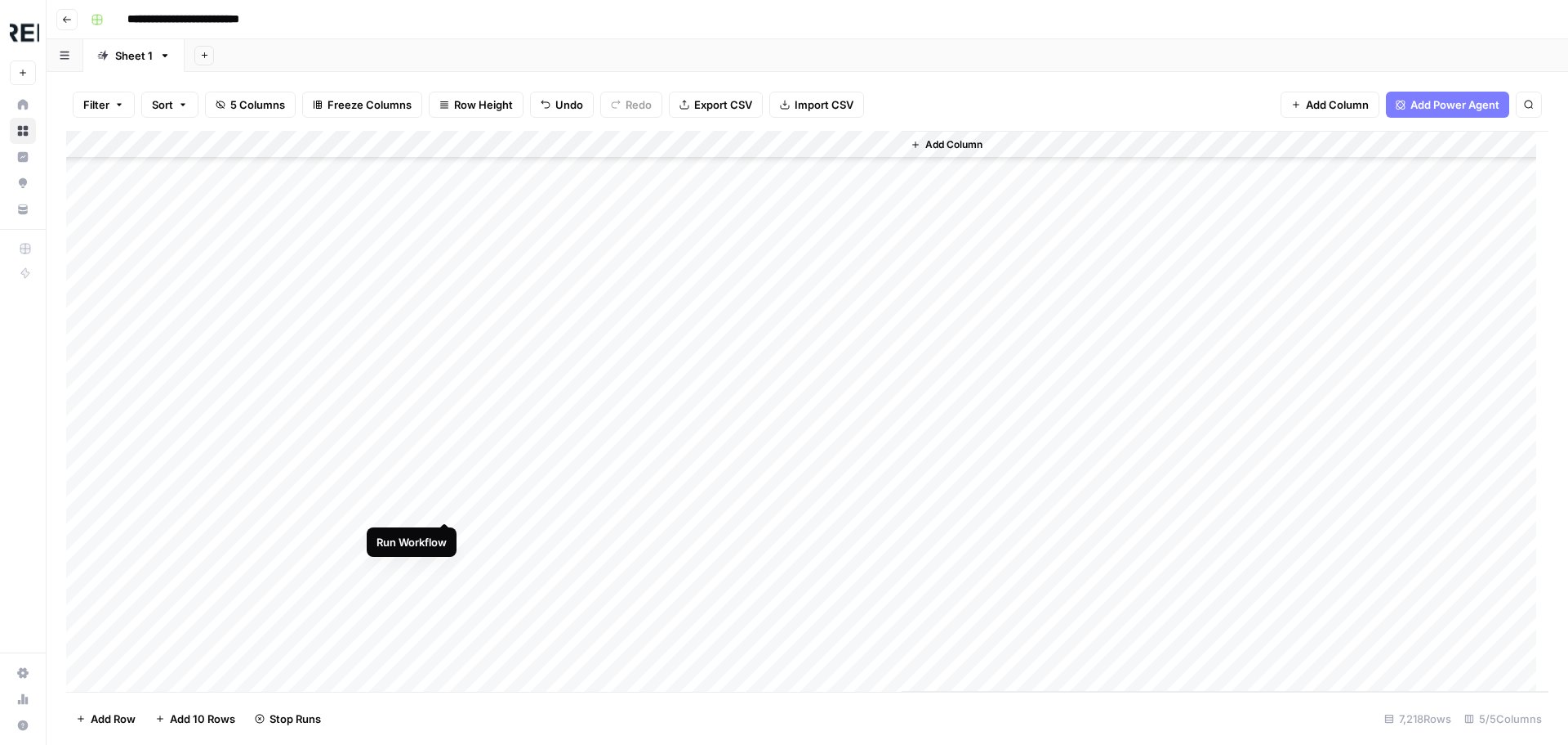
click at [446, 505] on div "Add Column" at bounding box center [807, 411] width 1483 height 561
click at [255, 366] on div "Add Column" at bounding box center [807, 411] width 1483 height 561
click at [445, 454] on div "Add Column" at bounding box center [807, 411] width 1483 height 561
click at [445, 595] on div "Add Column" at bounding box center [807, 411] width 1483 height 561
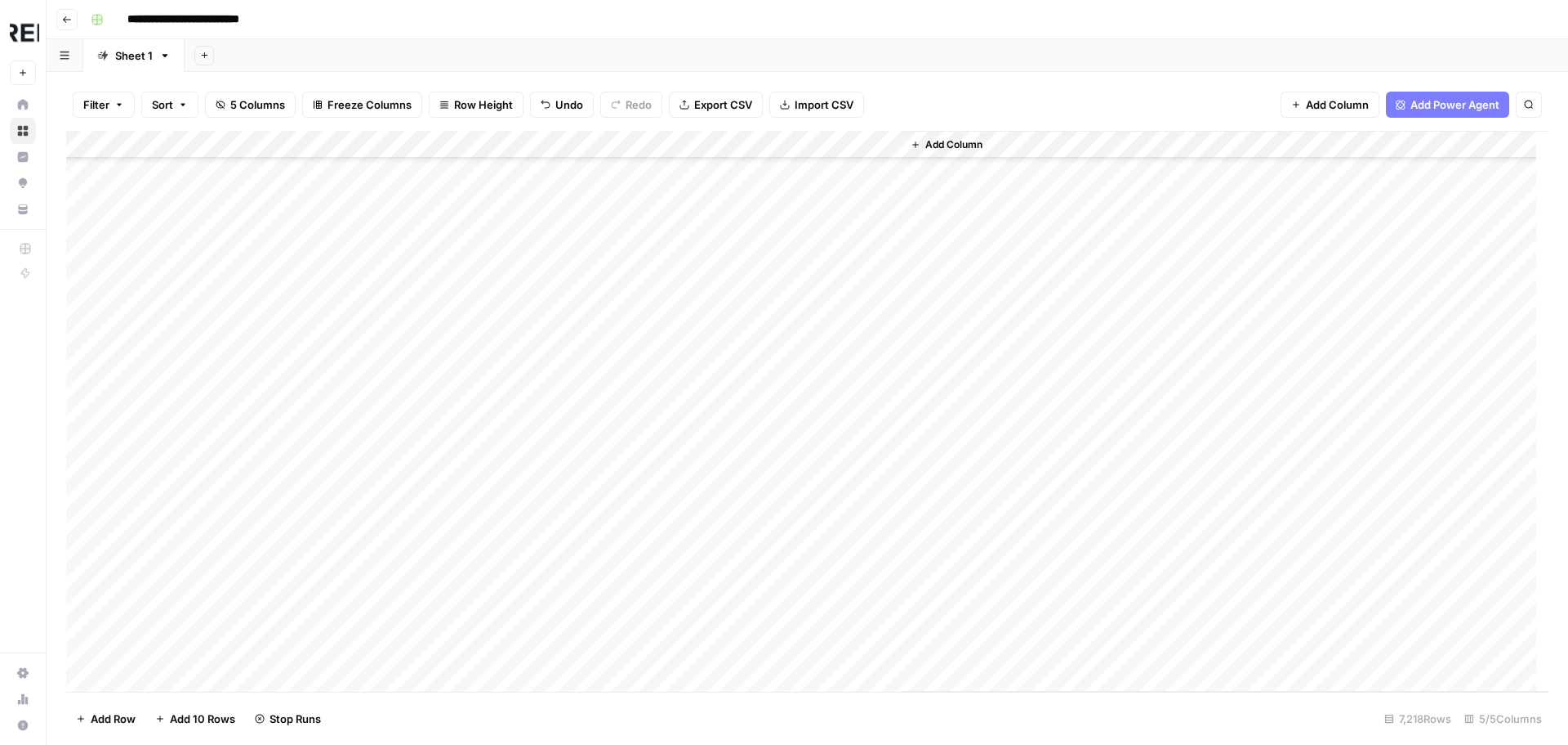
scroll to position [130873, 0]
click at [444, 323] on div "Add Column" at bounding box center [807, 411] width 1483 height 561
click at [443, 349] on div "Add Column" at bounding box center [807, 411] width 1483 height 561
click at [446, 376] on div "Add Column" at bounding box center [807, 411] width 1483 height 561
click at [445, 433] on div "Add Column" at bounding box center [807, 411] width 1483 height 561
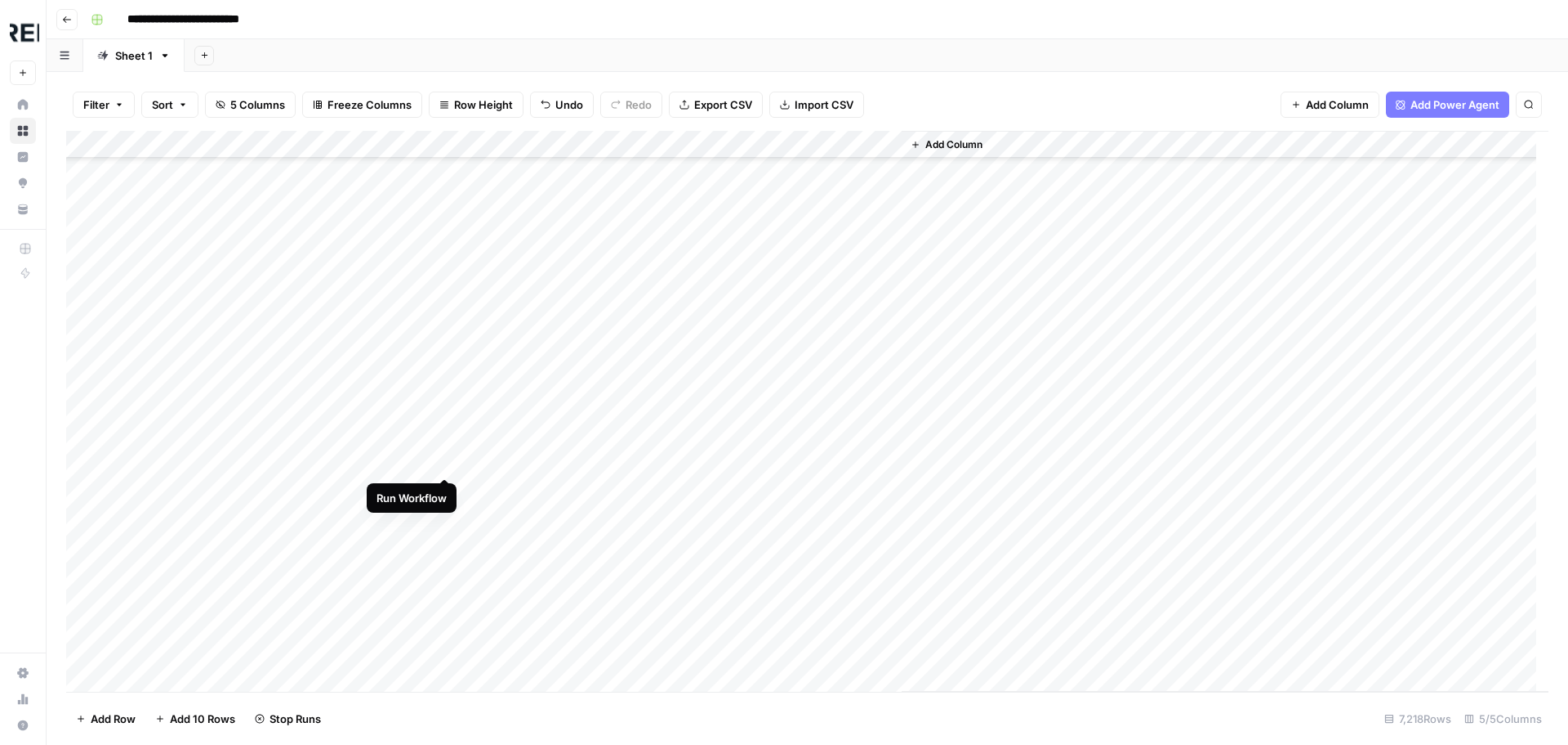
click at [441, 462] on div "Add Column" at bounding box center [807, 411] width 1483 height 561
click at [443, 573] on div "Add Column" at bounding box center [807, 411] width 1483 height 561
click at [447, 301] on div "Add Column" at bounding box center [807, 411] width 1483 height 561
click at [447, 336] on div "Add Column" at bounding box center [807, 411] width 1483 height 561
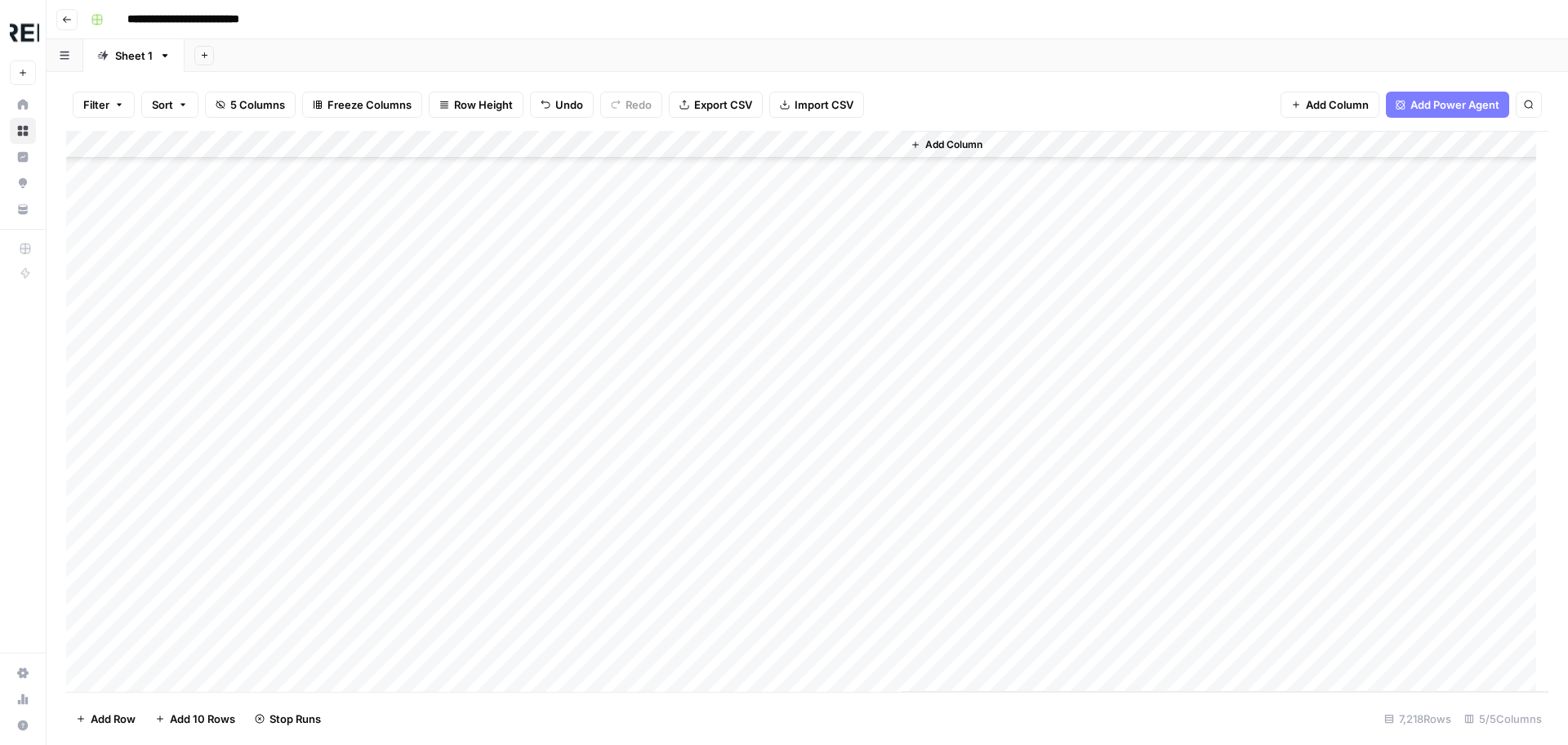
click at [444, 357] on div "Add Column" at bounding box center [807, 411] width 1483 height 561
click at [444, 440] on div "Add Column" at bounding box center [807, 411] width 1483 height 561
click at [441, 466] on div "Add Column" at bounding box center [807, 411] width 1483 height 561
click at [442, 503] on div "Add Column" at bounding box center [807, 411] width 1483 height 561
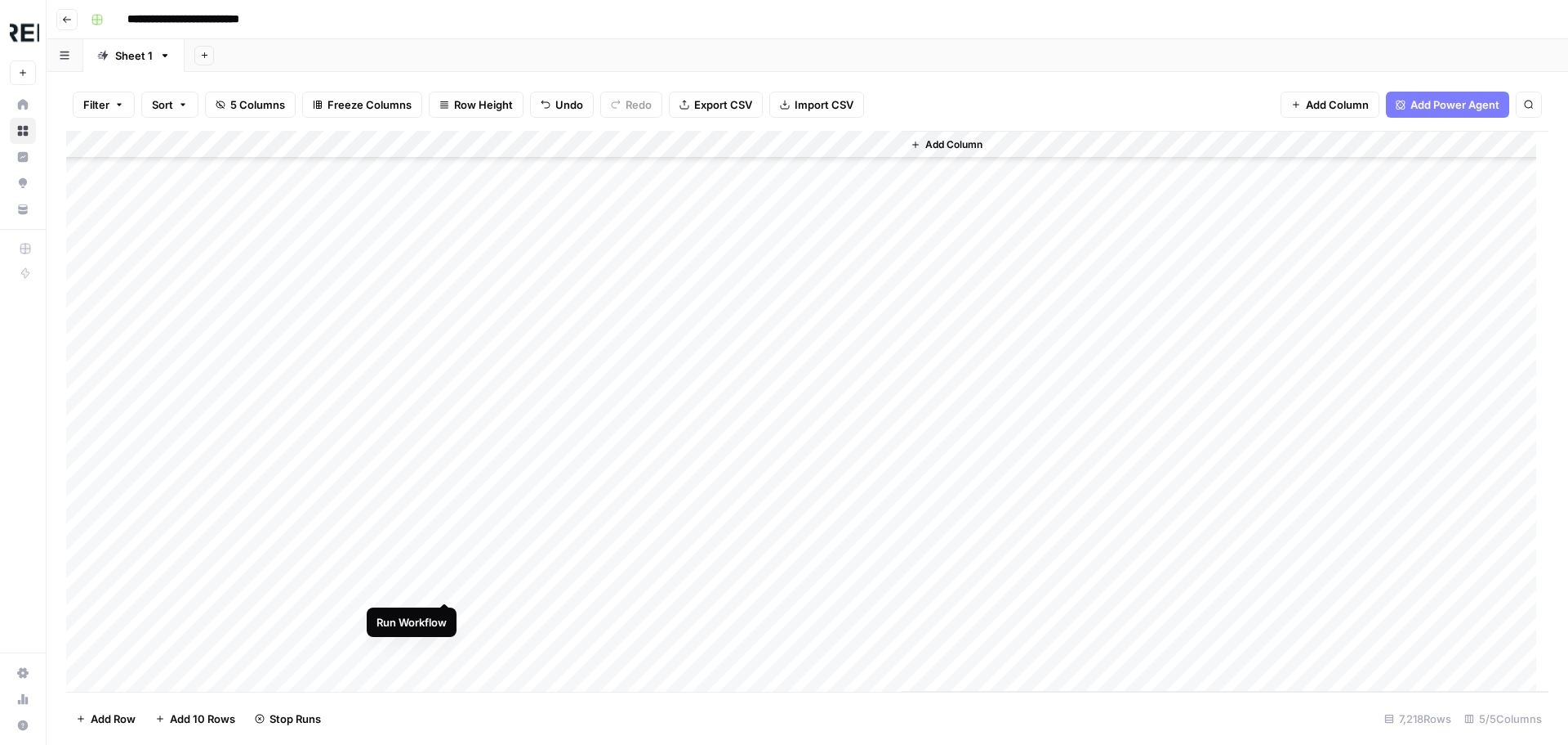
click at [446, 584] on div "Add Column" at bounding box center [807, 411] width 1483 height 561
click at [447, 396] on div "Add Column" at bounding box center [807, 411] width 1483 height 561
click at [442, 563] on div "Add Column" at bounding box center [807, 411] width 1483 height 561
click at [445, 588] on div "Add Column" at bounding box center [807, 411] width 1483 height 561
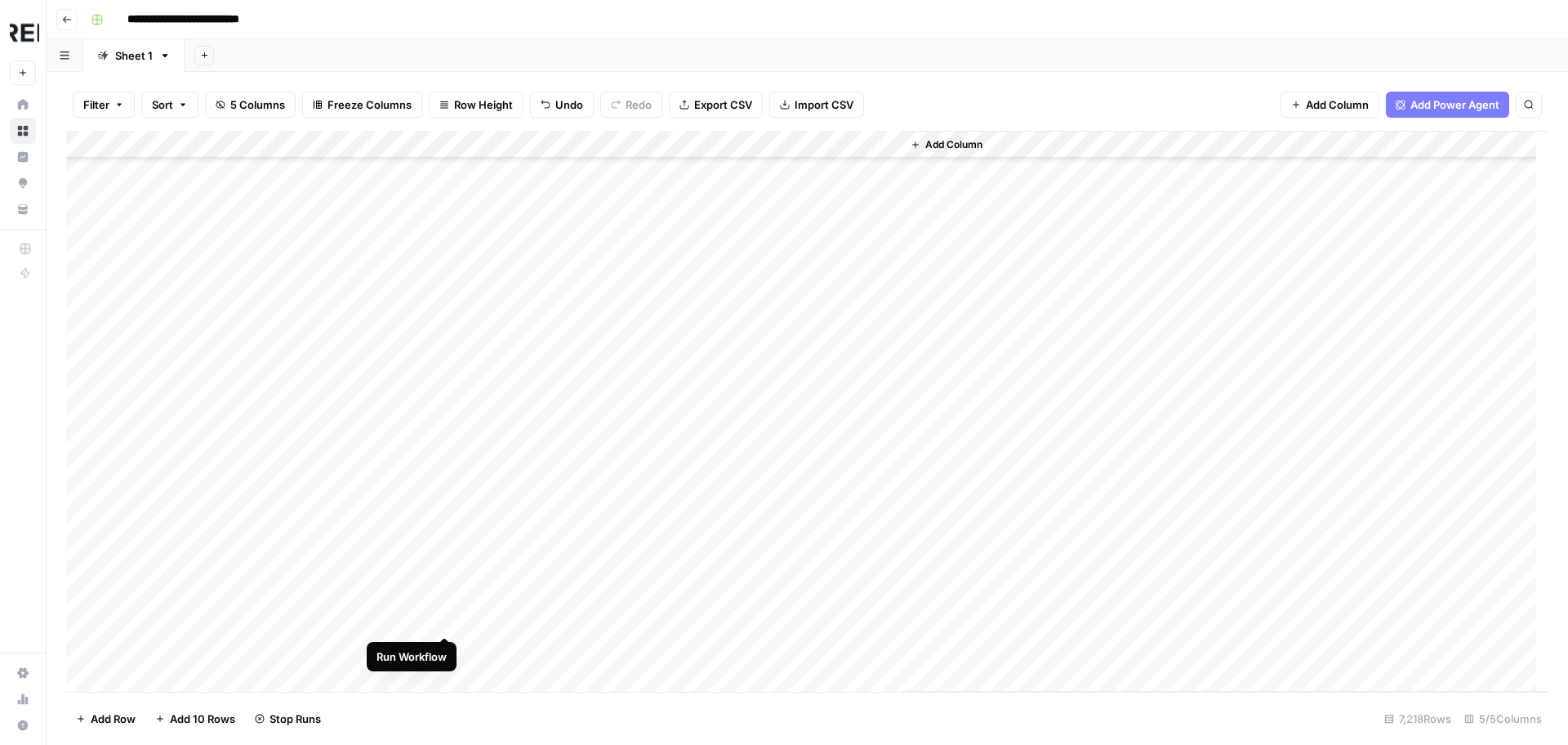
click at [444, 620] on div "Add Column" at bounding box center [807, 411] width 1483 height 561
click at [447, 374] on div "Add Column" at bounding box center [807, 411] width 1483 height 561
click at [444, 401] on div "Add Column" at bounding box center [807, 411] width 1483 height 561
click at [442, 487] on div "Add Column" at bounding box center [807, 411] width 1483 height 561
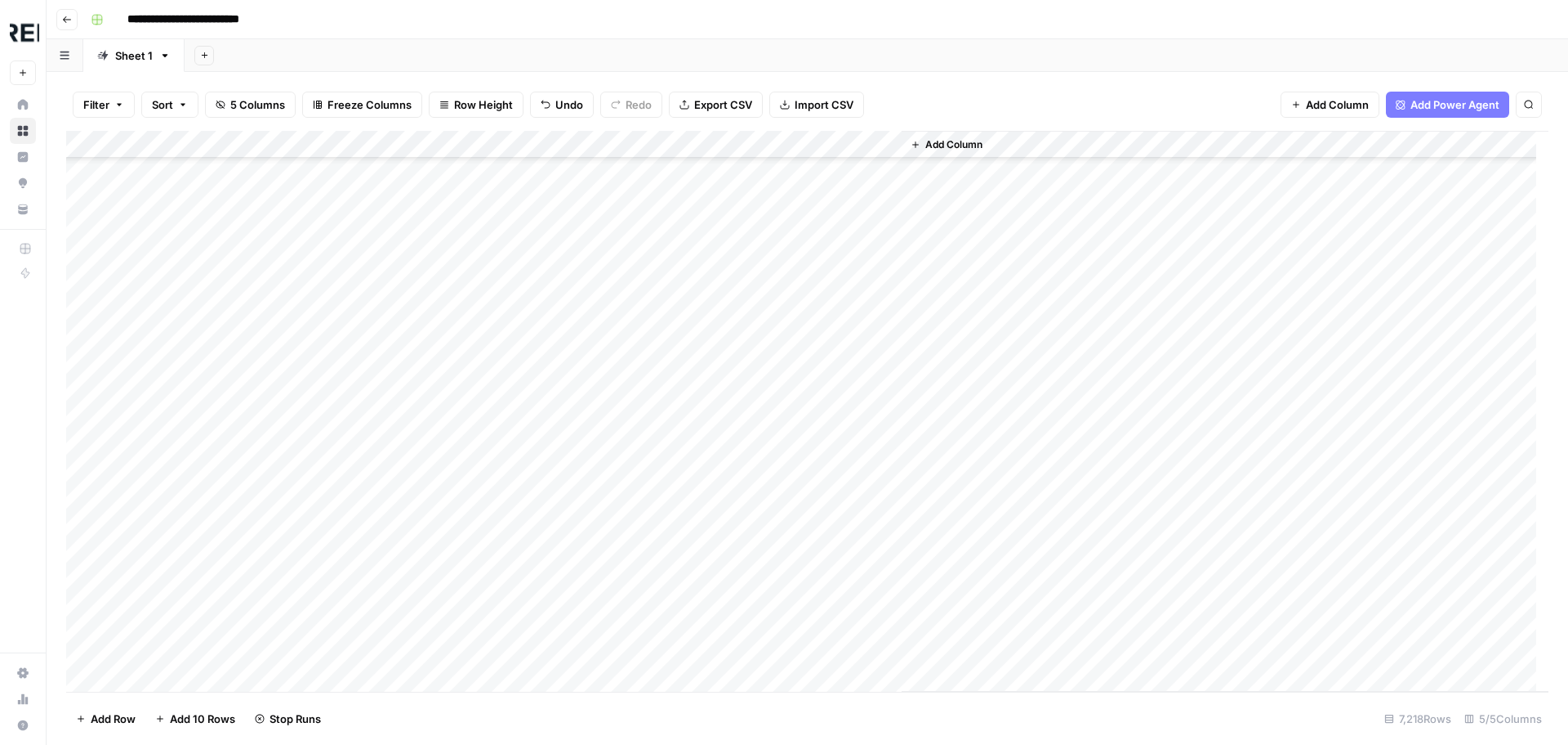
click at [446, 547] on div "Add Column" at bounding box center [807, 411] width 1483 height 561
click at [445, 624] on div "Add Column" at bounding box center [807, 411] width 1483 height 561
click at [447, 650] on div "Add Column" at bounding box center [807, 411] width 1483 height 561
click at [446, 475] on div "Add Column" at bounding box center [807, 411] width 1483 height 561
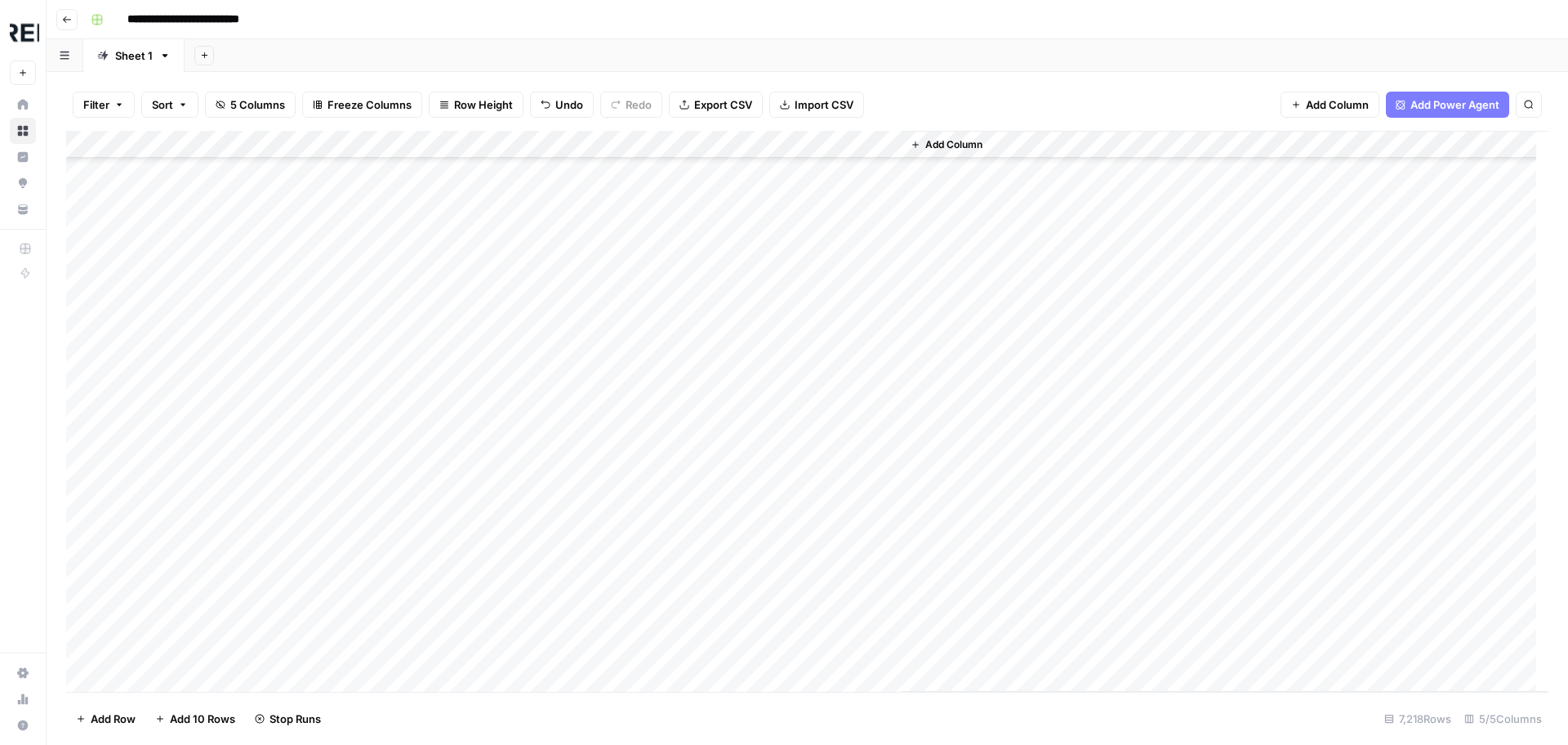
scroll to position [132916, 0]
click at [447, 471] on div "Add Column" at bounding box center [807, 411] width 1483 height 561
click at [445, 585] on div "Add Column" at bounding box center [807, 411] width 1483 height 561
click at [445, 612] on div "Add Column" at bounding box center [807, 411] width 1483 height 561
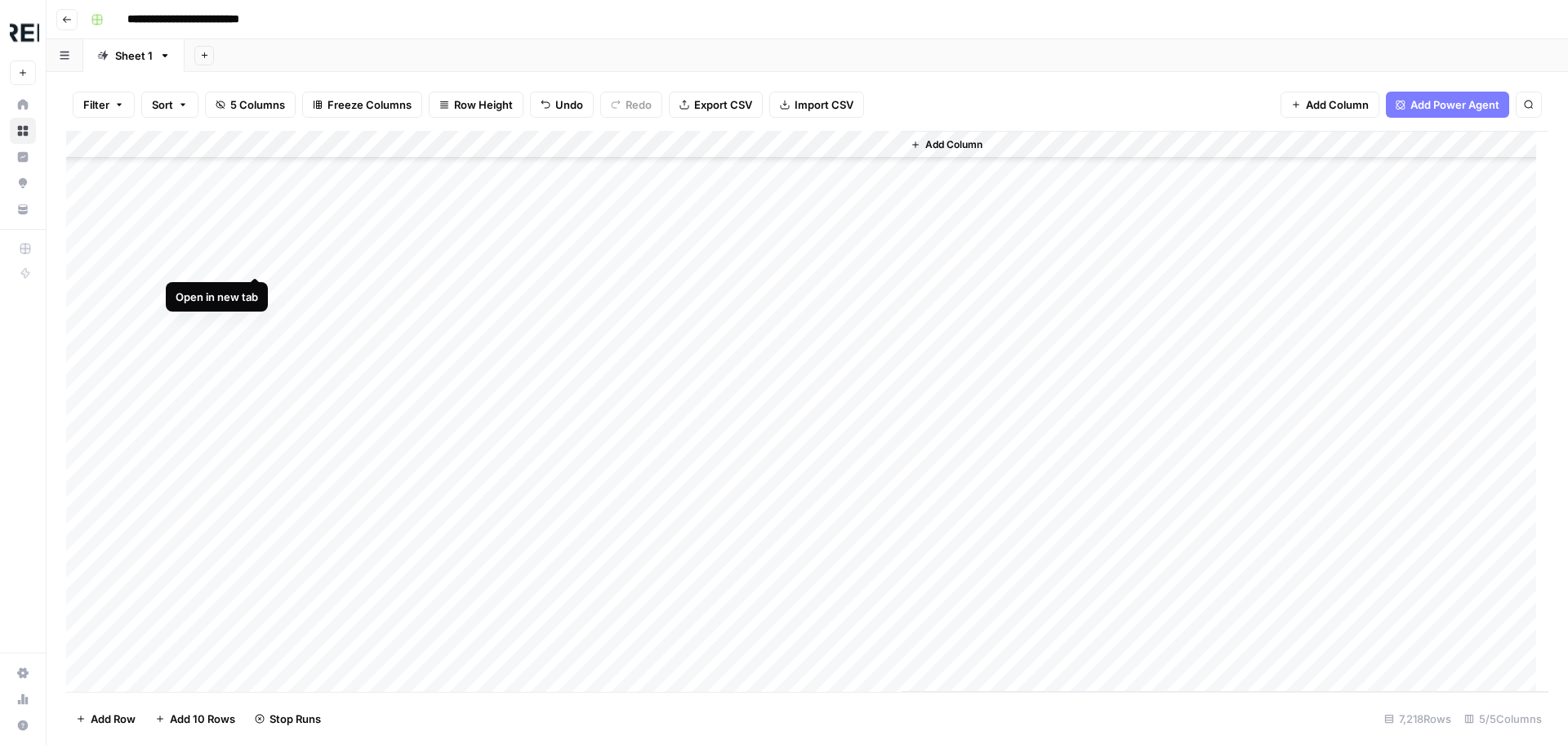
click at [255, 258] on div "Add Column" at bounding box center [807, 411] width 1483 height 561
click at [446, 371] on div "Add Column" at bounding box center [807, 411] width 1483 height 561
click at [444, 485] on div "Add Column" at bounding box center [807, 411] width 1483 height 561
click at [445, 537] on div "Add Column" at bounding box center [807, 411] width 1483 height 561
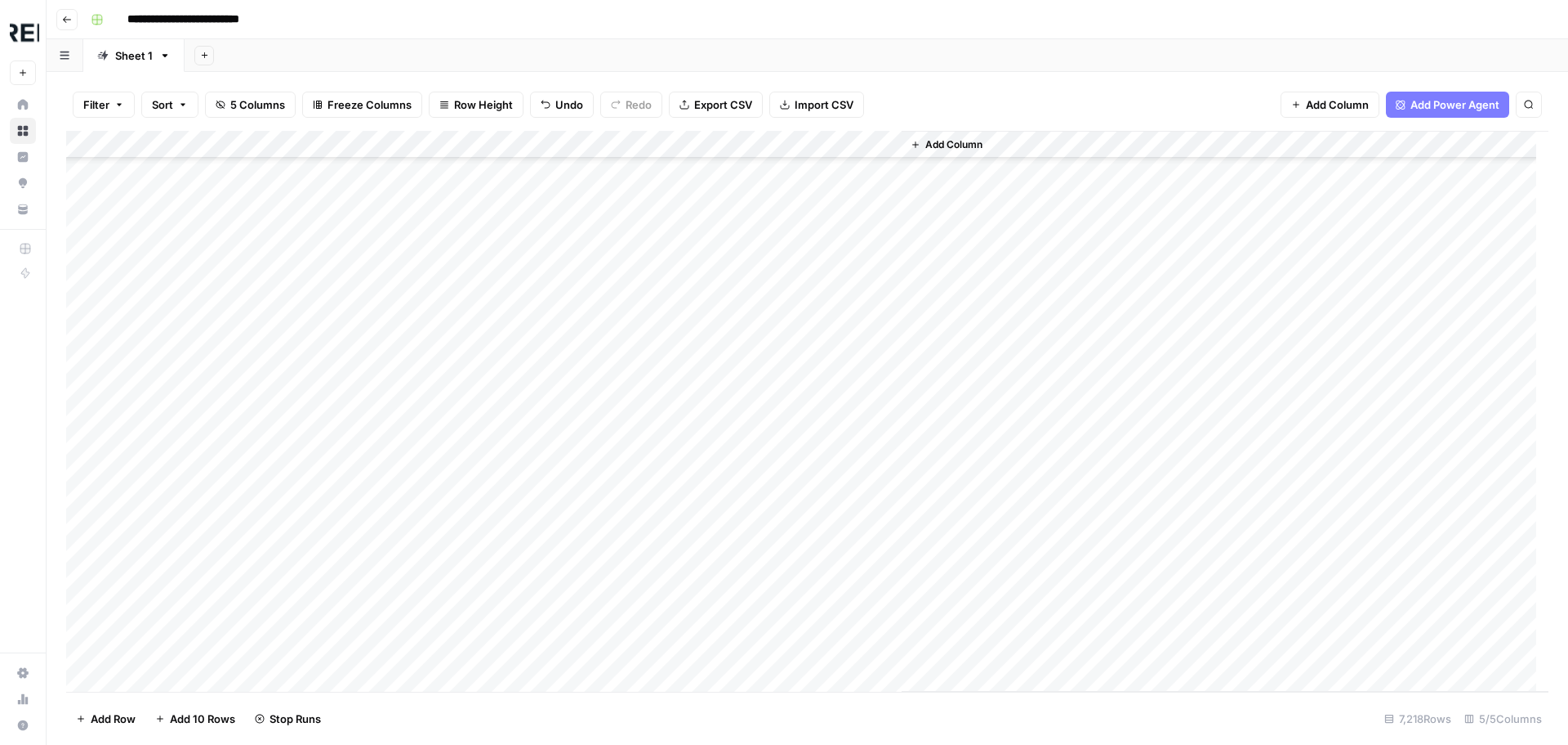
click at [444, 345] on div "Add Column" at bounding box center [807, 411] width 1483 height 561
click at [443, 431] on div "Add Column" at bounding box center [807, 411] width 1483 height 561
click at [444, 489] on div "Add Column" at bounding box center [807, 411] width 1483 height 561
click at [448, 328] on div "Add Column" at bounding box center [807, 411] width 1483 height 561
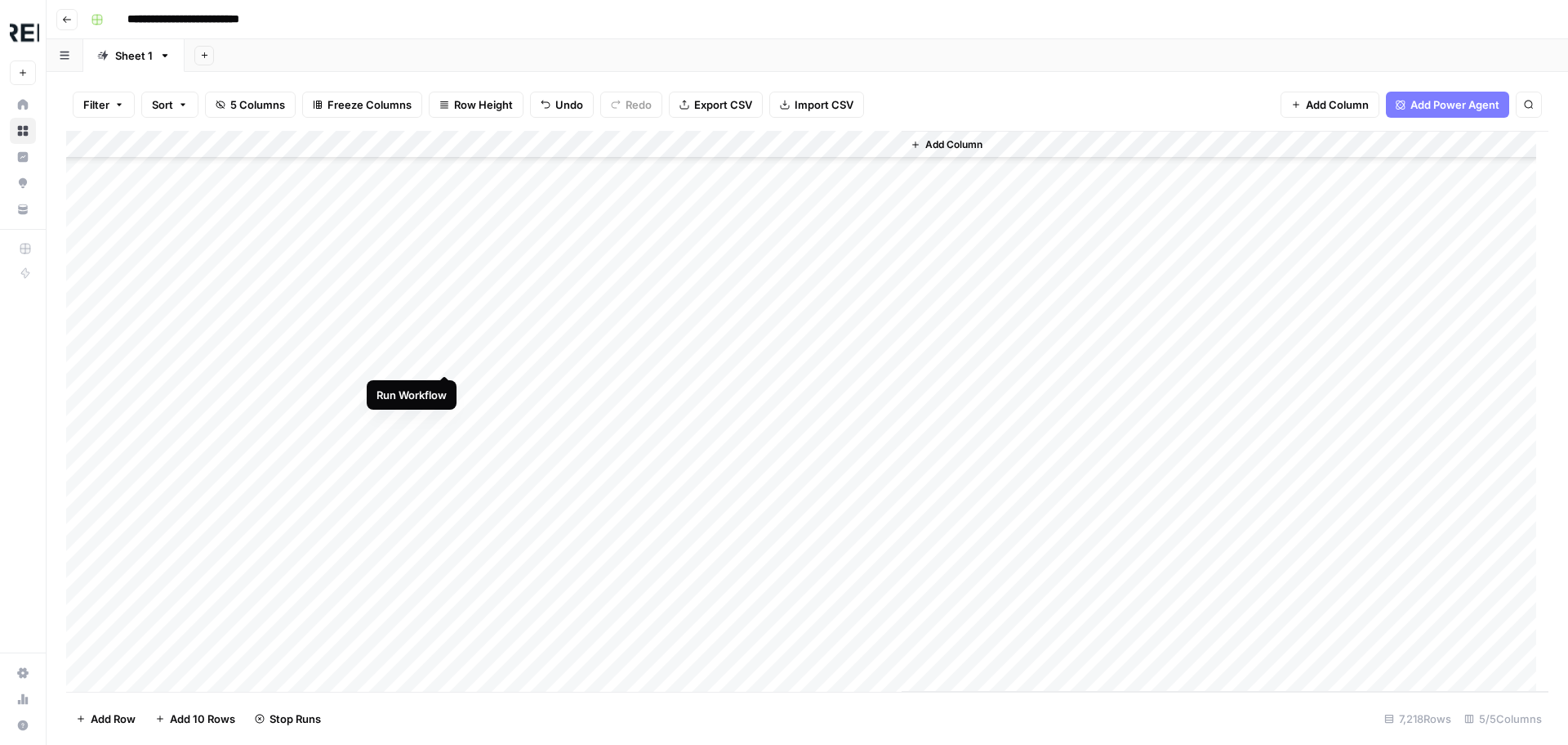
click at [445, 355] on div "Add Column" at bounding box center [807, 411] width 1483 height 561
click at [447, 524] on div "Add Column" at bounding box center [807, 411] width 1483 height 561
click at [447, 578] on div "Add Column" at bounding box center [807, 411] width 1483 height 561
click at [446, 662] on div "Add Column" at bounding box center [807, 411] width 1483 height 561
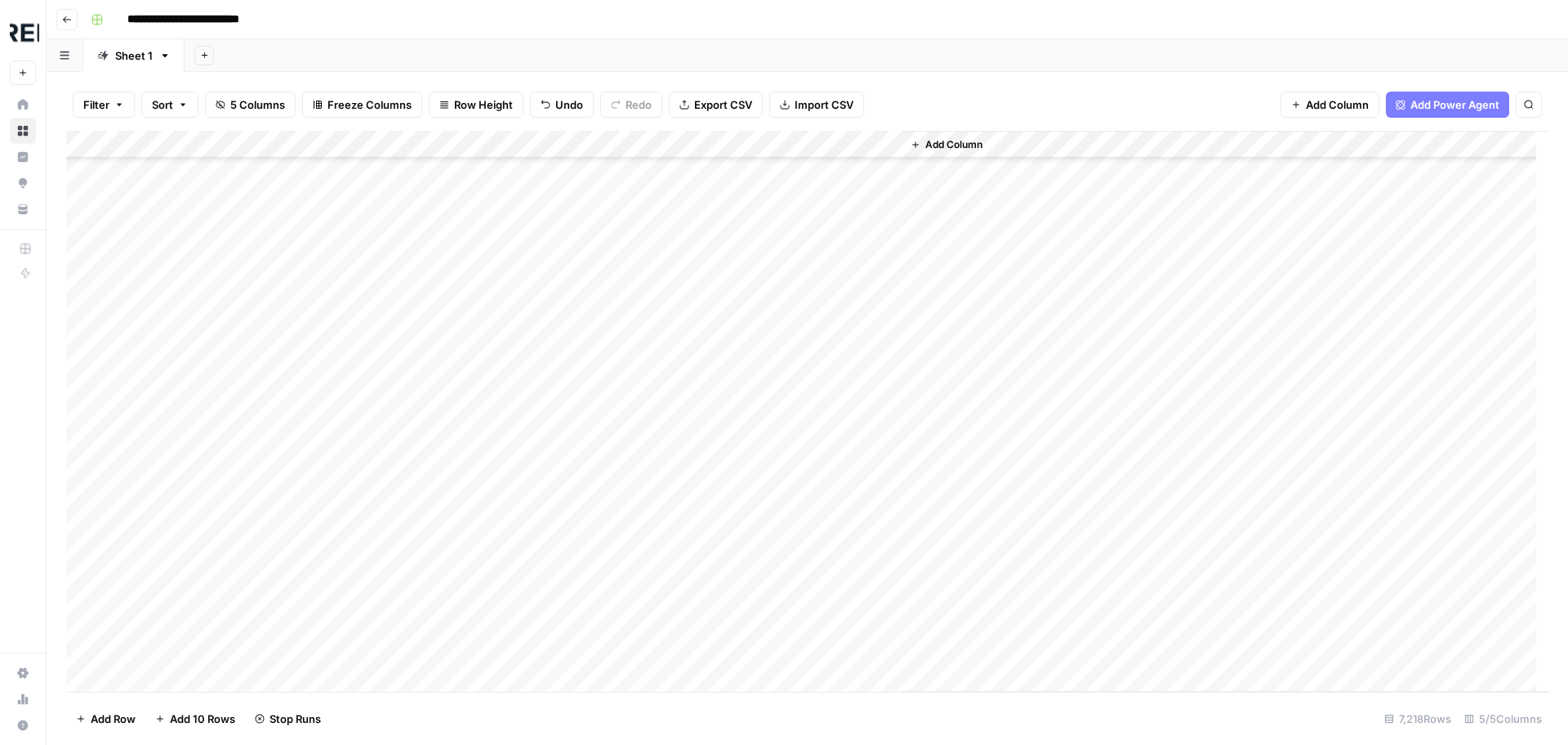
click at [445, 365] on div "Add Column" at bounding box center [807, 411] width 1483 height 561
click at [441, 530] on div "Add Column" at bounding box center [807, 411] width 1483 height 561
click at [448, 427] on div "Add Column" at bounding box center [807, 411] width 1483 height 561
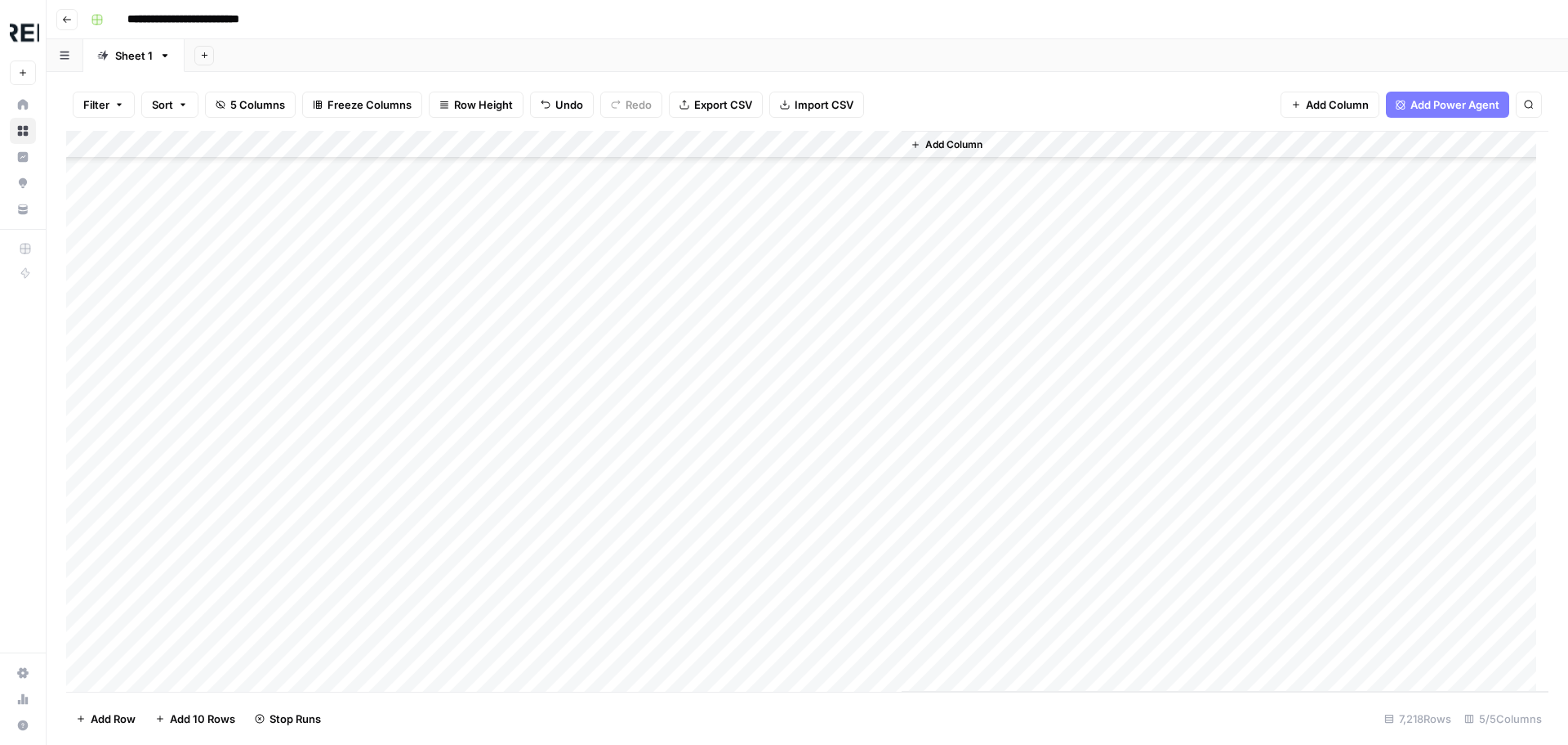
click at [446, 433] on div "Add Column" at bounding box center [807, 411] width 1483 height 561
click at [447, 489] on div "Add Column" at bounding box center [807, 411] width 1483 height 561
click at [446, 517] on div "Add Column" at bounding box center [807, 411] width 1483 height 561
click at [252, 459] on div "Add Column" at bounding box center [807, 411] width 1483 height 561
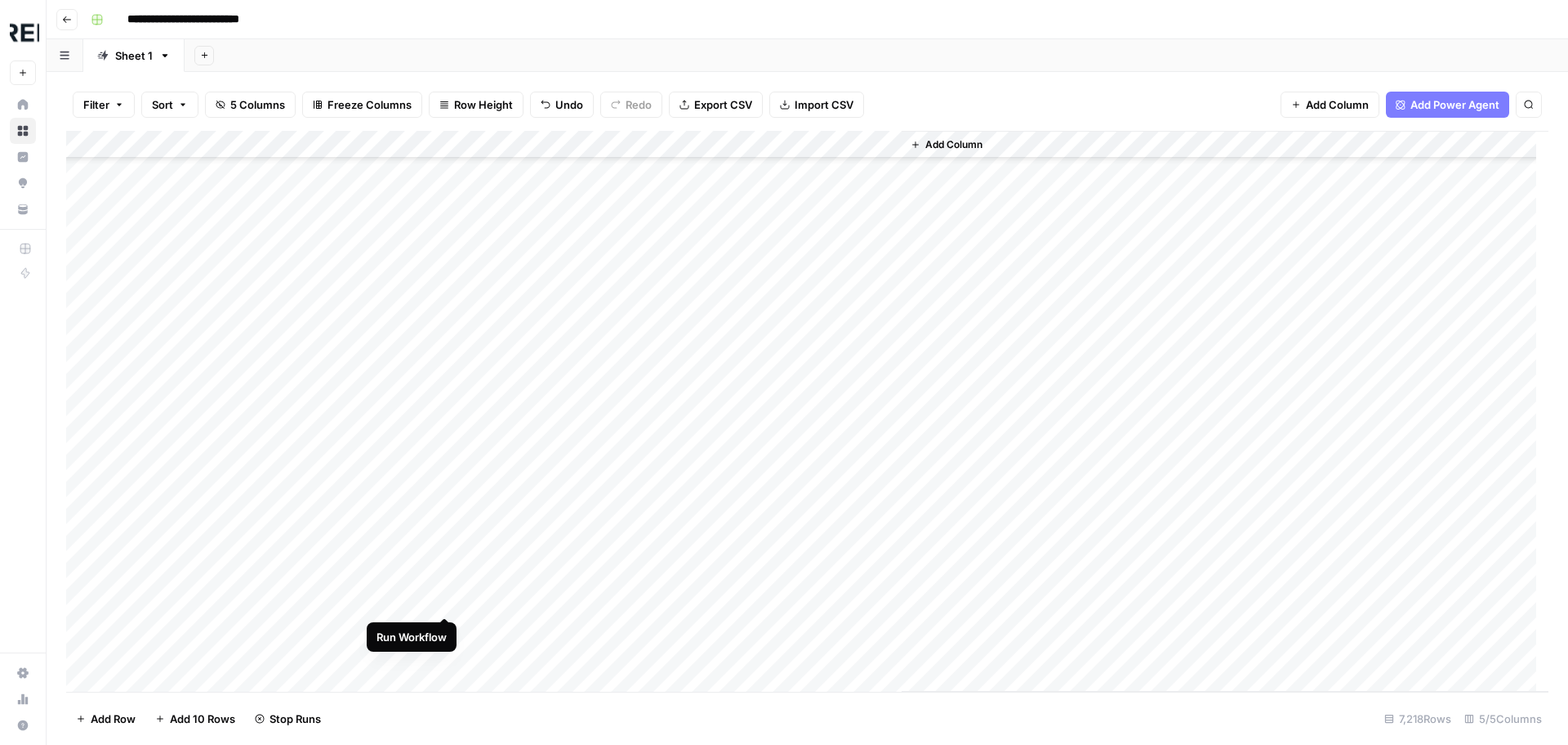
click at [444, 600] on div "Add Column" at bounding box center [807, 411] width 1483 height 561
click at [450, 521] on div "Add Column" at bounding box center [807, 411] width 1483 height 561
click at [445, 441] on div "Add Column" at bounding box center [807, 411] width 1483 height 561
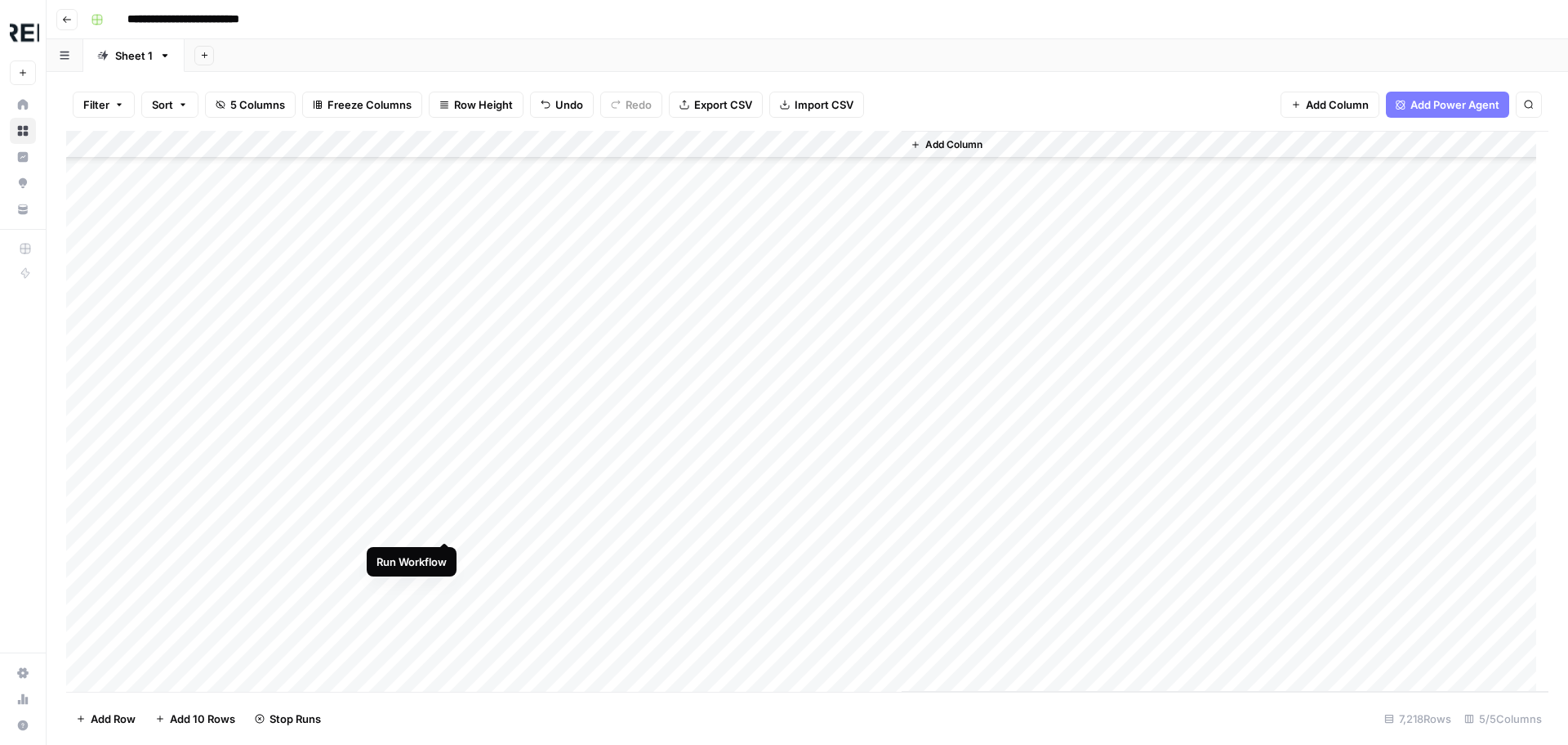
click at [447, 521] on div "Add Column" at bounding box center [807, 411] width 1483 height 561
click at [445, 552] on div "Add Column" at bounding box center [807, 411] width 1483 height 561
click at [446, 444] on div "Add Column" at bounding box center [807, 411] width 1483 height 561
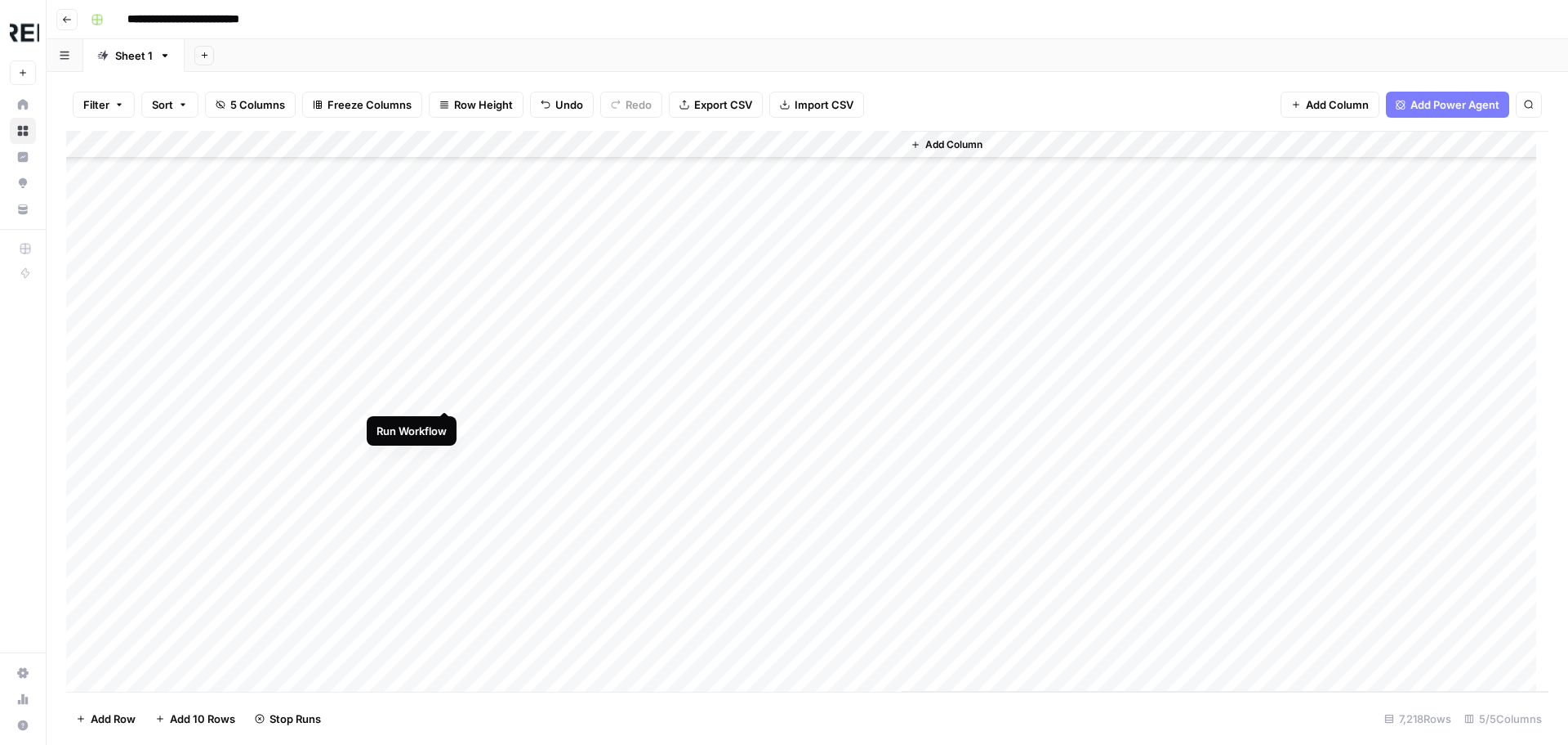
click at [448, 393] on div "Add Column" at bounding box center [807, 411] width 1483 height 561
click at [254, 489] on div "Add Column" at bounding box center [807, 411] width 1483 height 561
click at [448, 449] on div "Add Column" at bounding box center [807, 411] width 1483 height 561
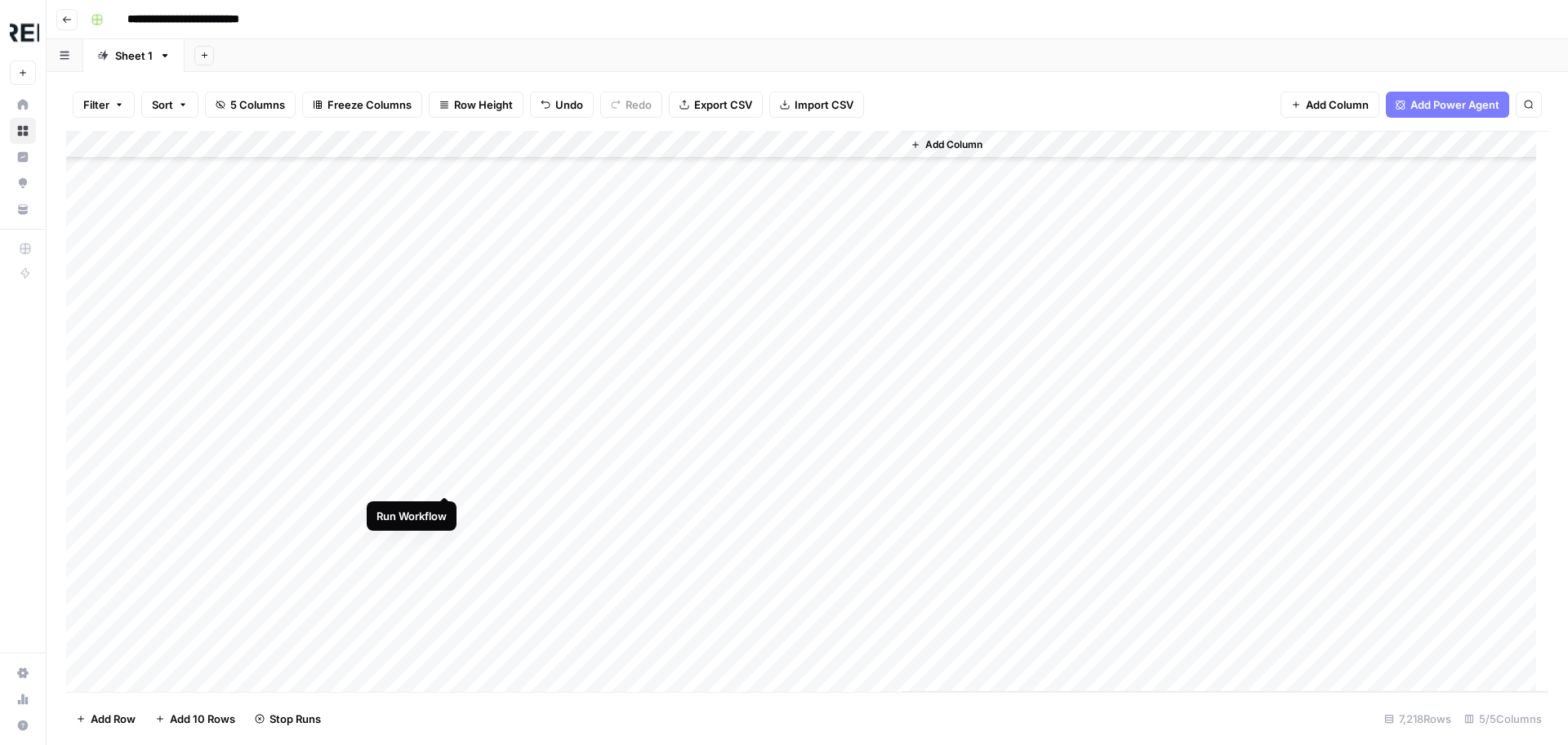
click at [448, 479] on div "Add Column" at bounding box center [807, 411] width 1483 height 561
click at [447, 508] on div "Add Column" at bounding box center [807, 411] width 1483 height 561
click at [443, 537] on div "Add Column" at bounding box center [807, 411] width 1483 height 561
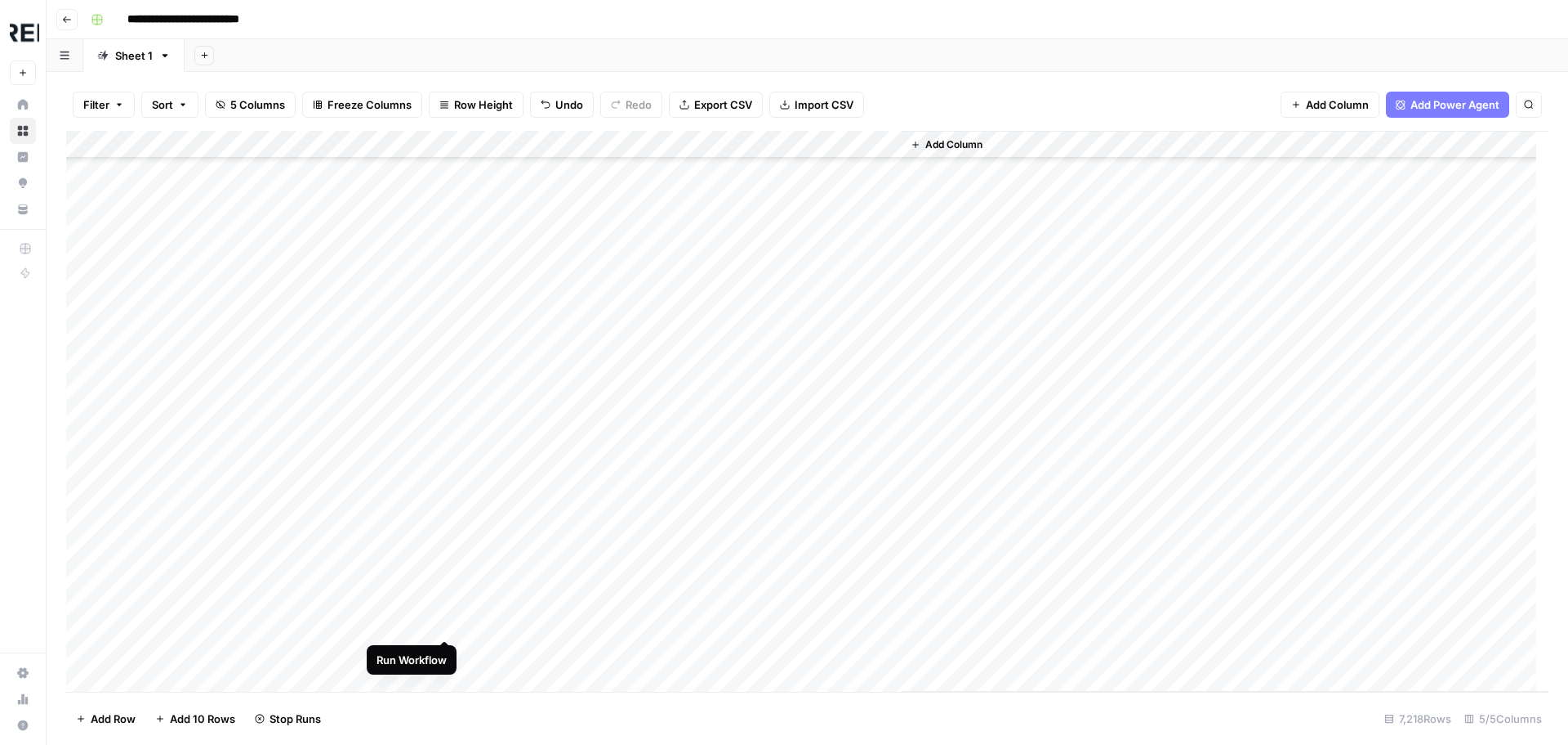
click at [447, 616] on div "Add Column" at bounding box center [807, 411] width 1483 height 561
click at [449, 345] on div "Add Column" at bounding box center [807, 411] width 1483 height 561
click at [256, 512] on div "Add Column" at bounding box center [807, 411] width 1483 height 561
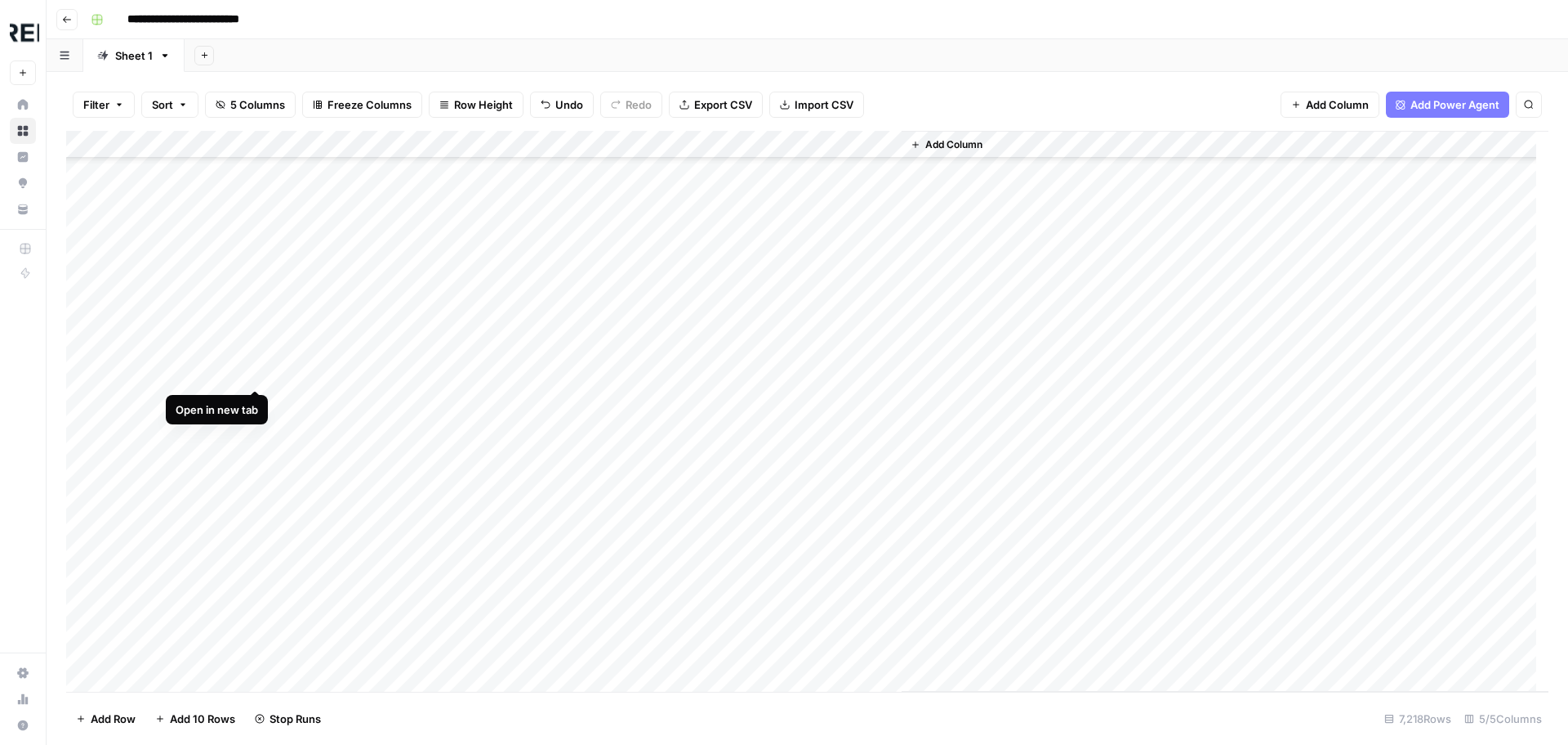
click at [253, 372] on div "Add Column" at bounding box center [807, 411] width 1483 height 561
click at [447, 313] on div "Add Column" at bounding box center [807, 411] width 1483 height 561
click at [447, 364] on div "Add Column" at bounding box center [807, 411] width 1483 height 561
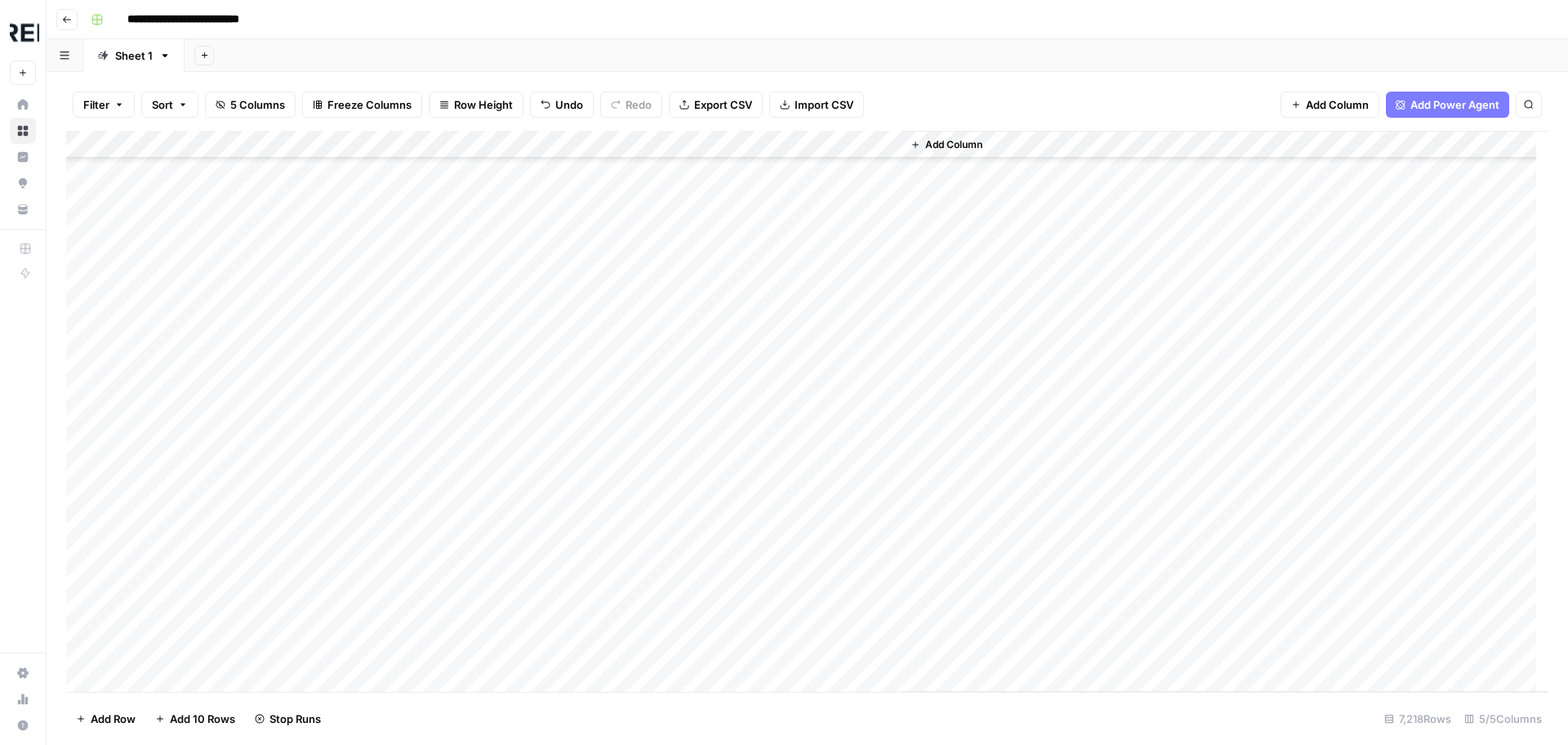
scroll to position [136104, 0]
click at [444, 233] on div "Add Column" at bounding box center [807, 411] width 1483 height 561
click at [445, 293] on div "Add Column" at bounding box center [807, 411] width 1483 height 561
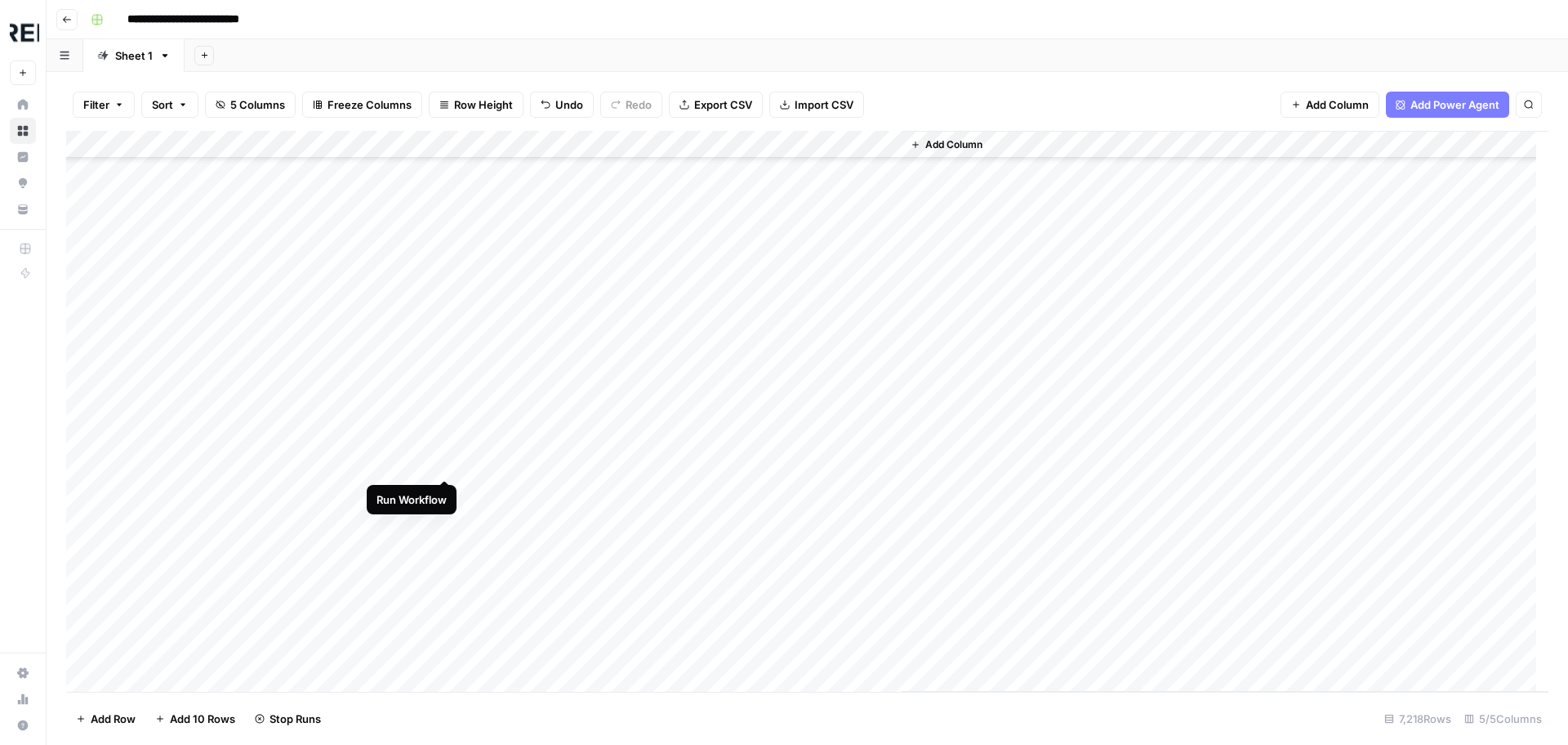
click at [441, 467] on div "Add Column" at bounding box center [807, 411] width 1483 height 561
click at [444, 575] on div "Add Column" at bounding box center [807, 411] width 1483 height 561
click at [447, 606] on div "Add Column" at bounding box center [807, 411] width 1483 height 561
click at [444, 466] on div "Add Column" at bounding box center [807, 411] width 1483 height 561
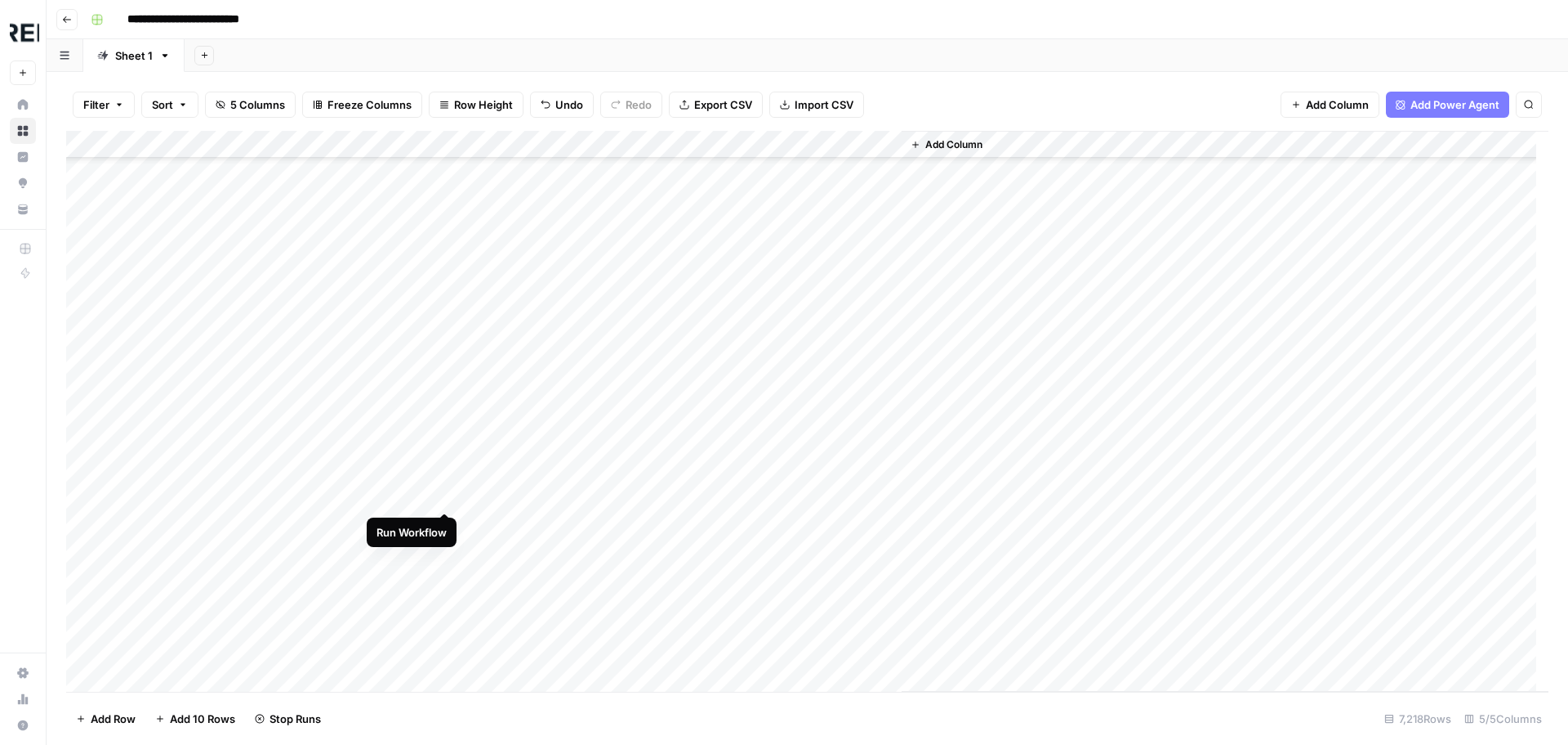
click at [444, 499] on div "Add Column" at bounding box center [807, 411] width 1483 height 561
click at [448, 363] on div "Add Column" at bounding box center [807, 411] width 1483 height 561
click at [445, 310] on div "Add Column" at bounding box center [807, 411] width 1483 height 561
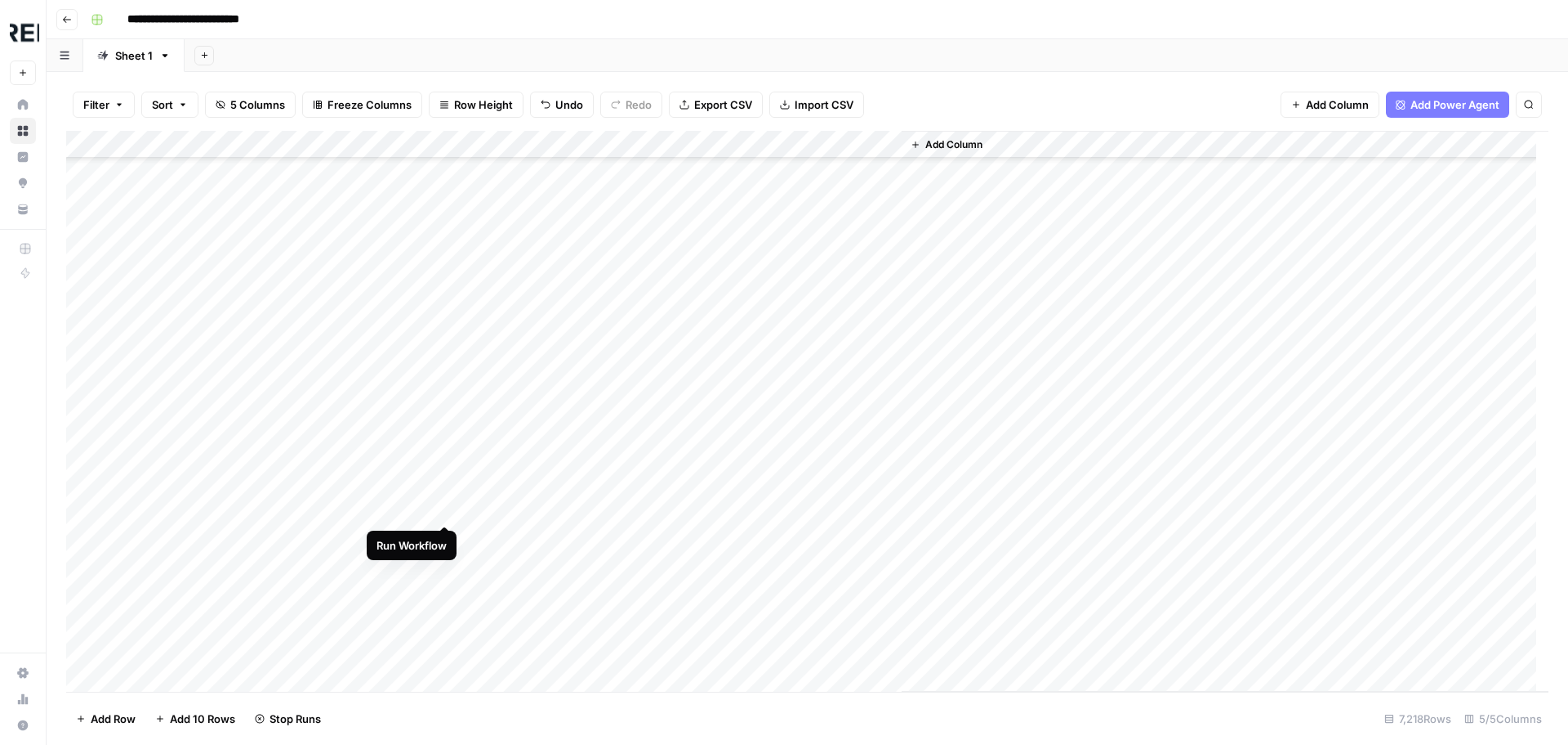
click at [447, 504] on div "Add Column" at bounding box center [807, 411] width 1483 height 561
click at [442, 512] on div "Add Column" at bounding box center [807, 411] width 1483 height 561
click at [451, 426] on div "Add Column" at bounding box center [807, 411] width 1483 height 561
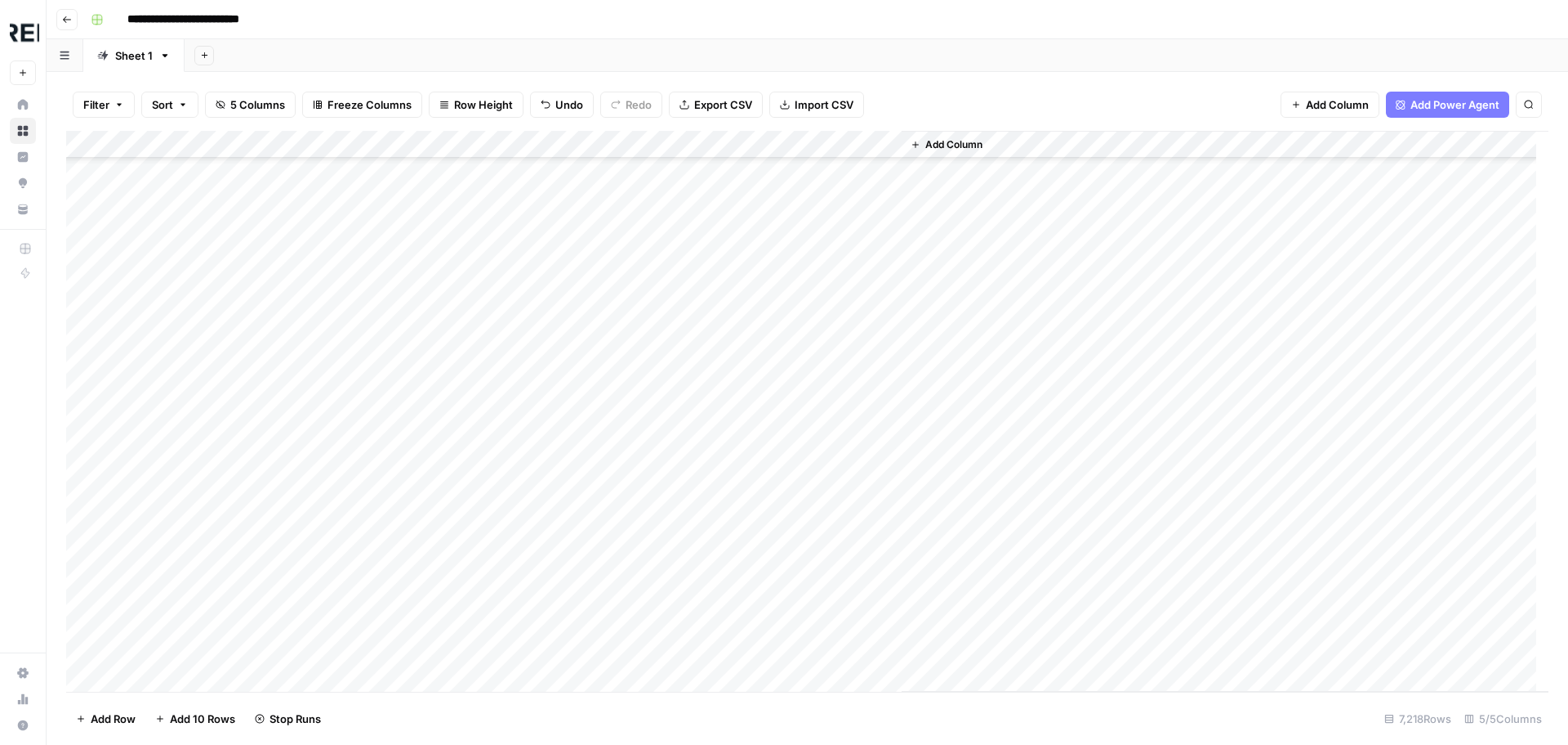
scroll to position [137739, 0]
click at [441, 379] on div "Add Column" at bounding box center [807, 411] width 1483 height 561
click at [442, 403] on div "Add Column" at bounding box center [807, 411] width 1483 height 561
click at [444, 599] on div "Add Column" at bounding box center [807, 411] width 1483 height 561
click at [447, 620] on div "Add Column" at bounding box center [807, 411] width 1483 height 561
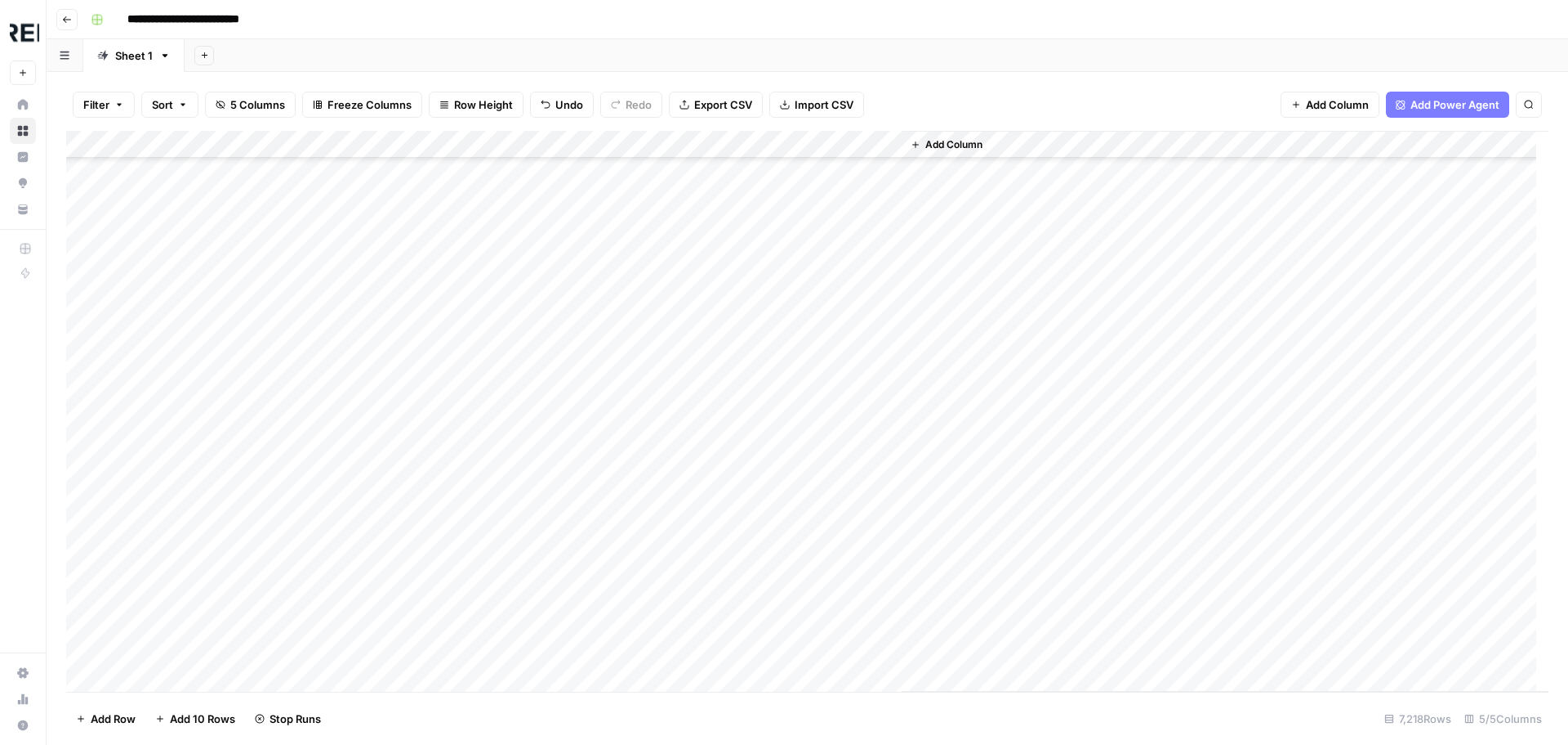
click at [442, 295] on div "Add Column" at bounding box center [807, 411] width 1483 height 561
click at [448, 211] on div "Add Column" at bounding box center [807, 411] width 1483 height 561
click at [447, 379] on div "Add Column" at bounding box center [807, 411] width 1483 height 561
click at [450, 434] on div "Add Column" at bounding box center [807, 411] width 1483 height 561
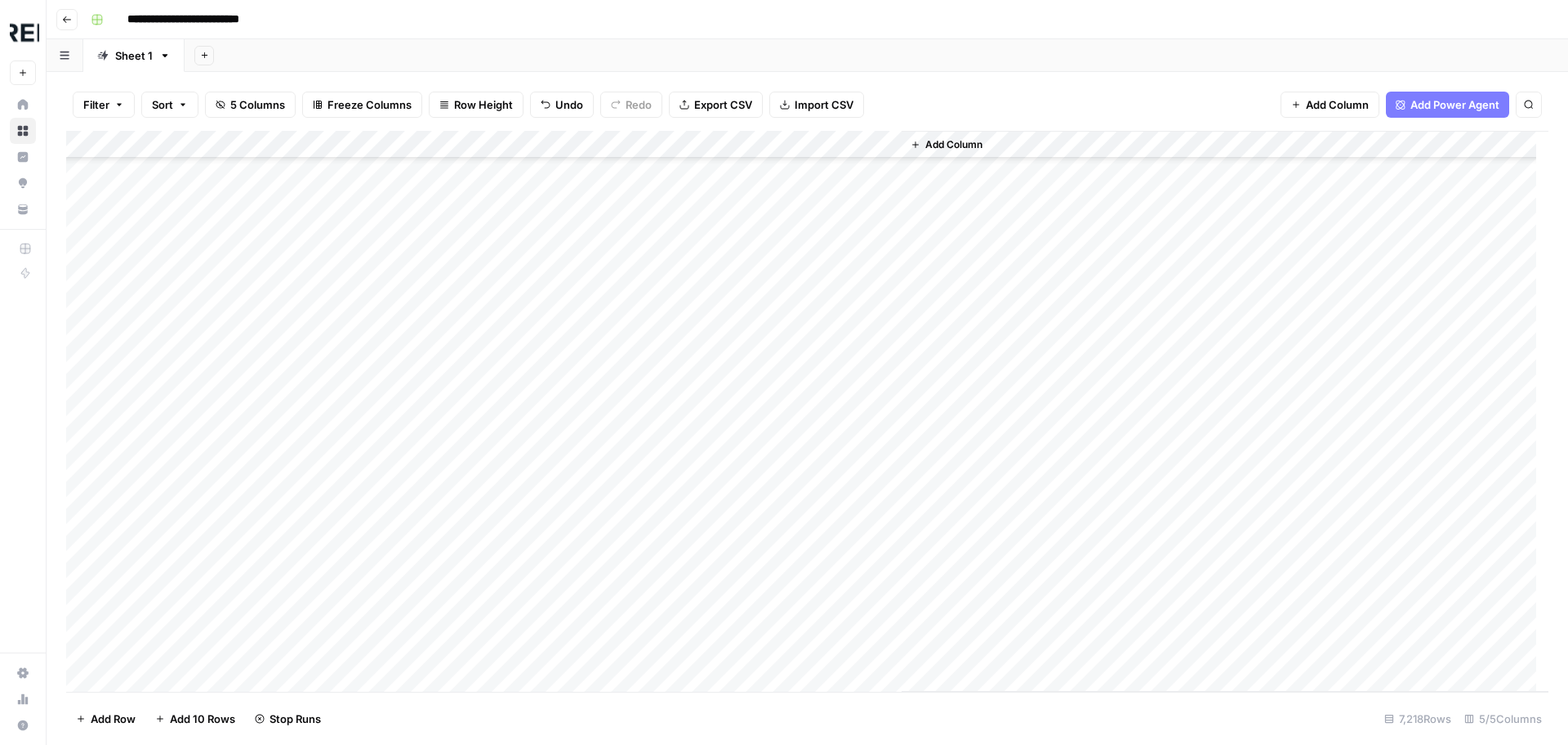
scroll to position [138392, 0]
click at [446, 469] on div "Add Column" at bounding box center [807, 411] width 1483 height 561
click at [446, 360] on div "Add Column" at bounding box center [807, 411] width 1483 height 561
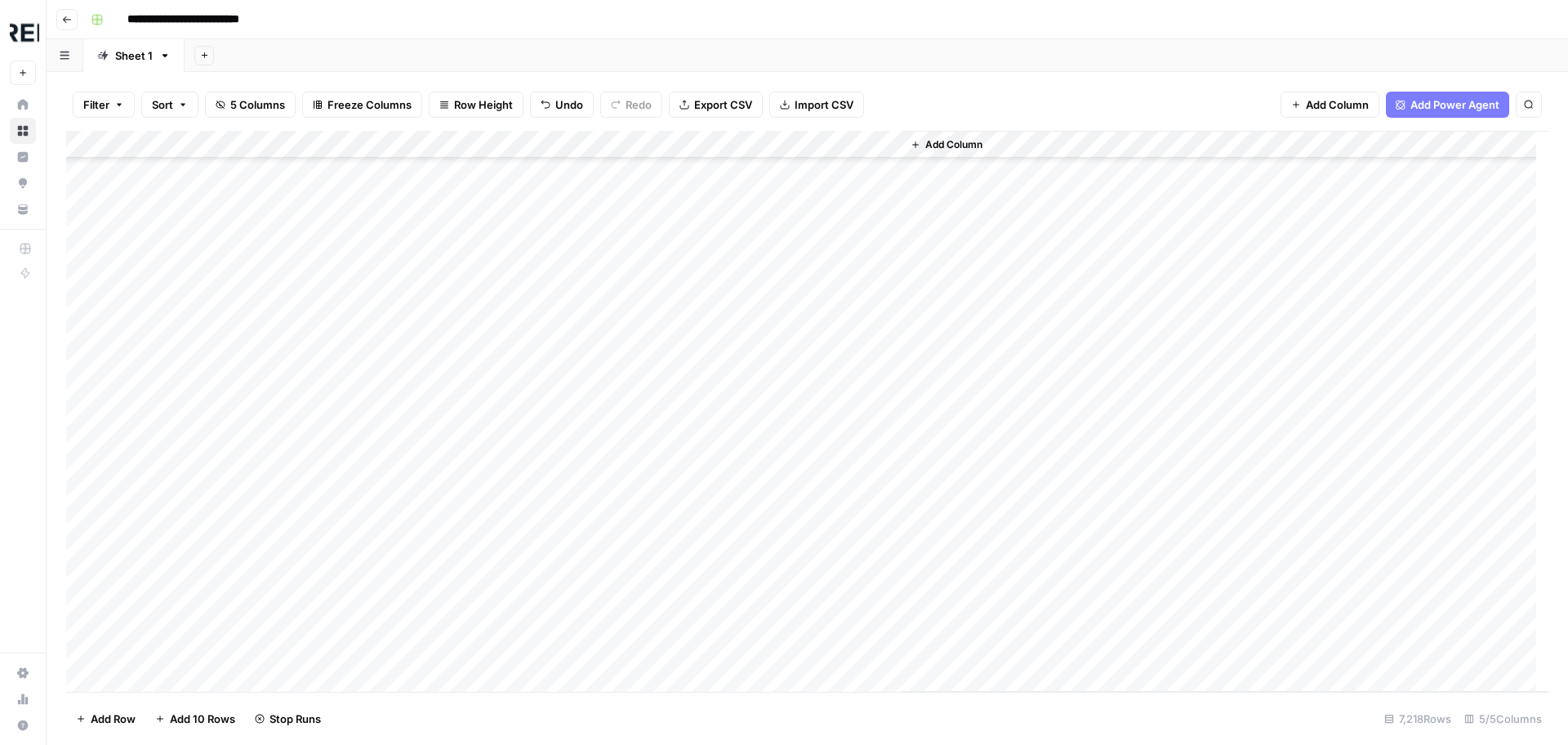
click at [446, 337] on div "Add Column" at bounding box center [807, 411] width 1483 height 561
click at [446, 339] on div "Add Column" at bounding box center [807, 411] width 1483 height 561
click at [449, 311] on div "Add Column" at bounding box center [807, 411] width 1483 height 561
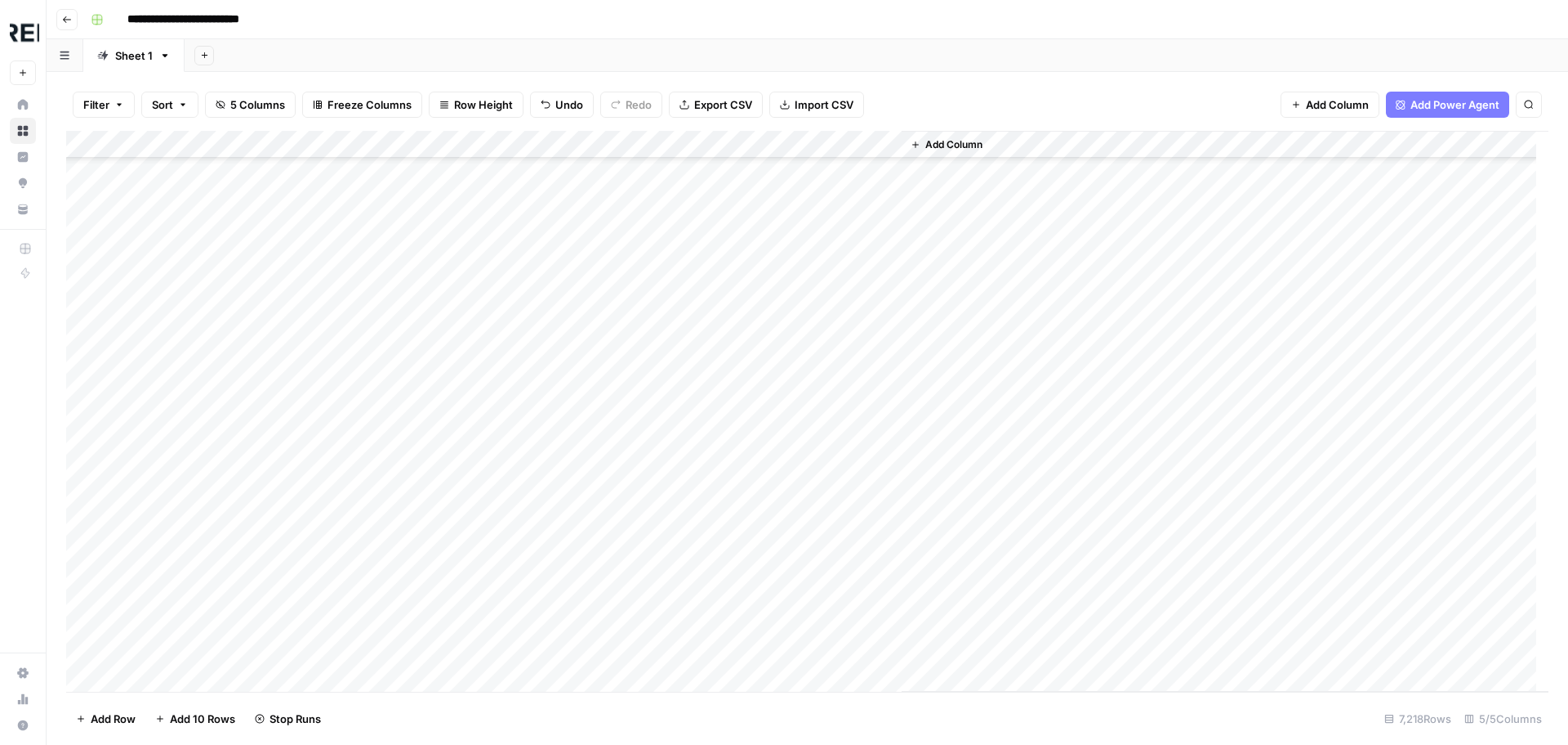
click at [450, 309] on div "Add Column" at bounding box center [807, 411] width 1483 height 561
click at [445, 342] on div "Add Column" at bounding box center [807, 411] width 1483 height 561
click at [448, 314] on div "Add Column" at bounding box center [807, 411] width 1483 height 561
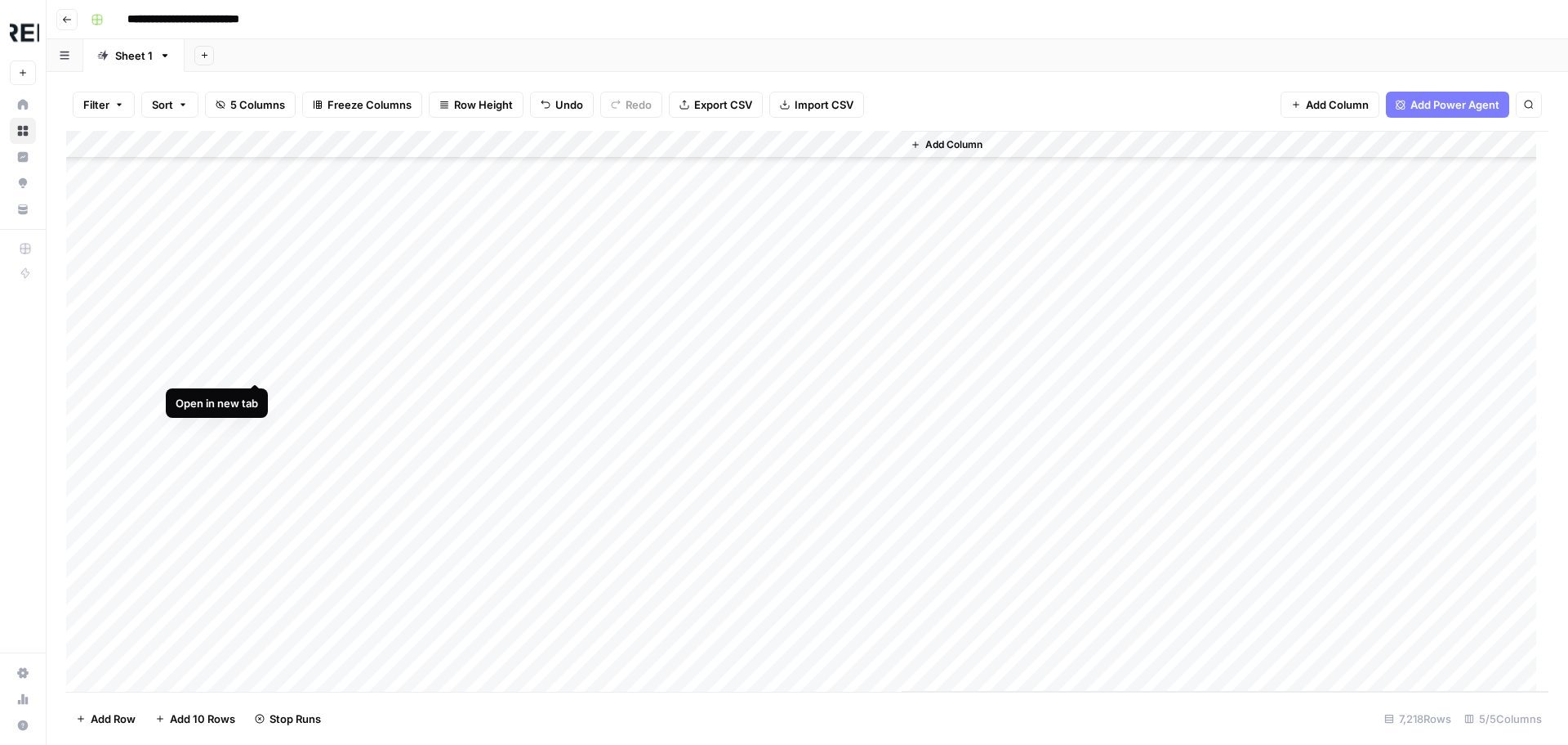
click at [259, 362] on div "Add Column" at bounding box center [807, 411] width 1483 height 561
click at [448, 341] on div "Add Column" at bounding box center [807, 411] width 1483 height 561
click at [441, 374] on div "Add Column" at bounding box center [807, 411] width 1483 height 561
click at [443, 402] on div "Add Column" at bounding box center [807, 411] width 1483 height 561
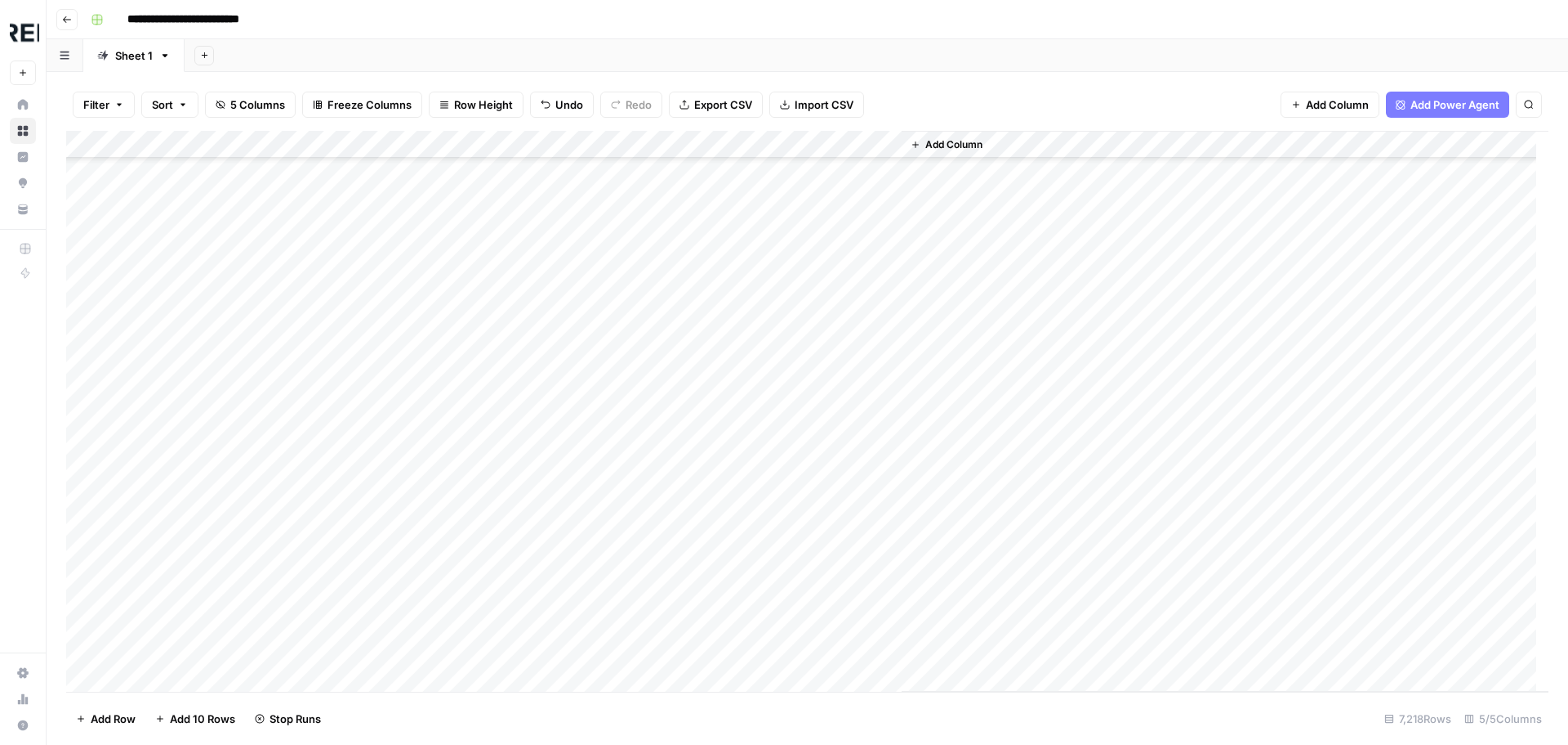
click at [446, 424] on div "Add Column" at bounding box center [807, 411] width 1483 height 561
click at [445, 541] on div "Add Column" at bounding box center [807, 411] width 1483 height 561
click at [445, 566] on div "Add Column" at bounding box center [807, 411] width 1483 height 561
click at [442, 411] on div "Add Column" at bounding box center [807, 411] width 1483 height 561
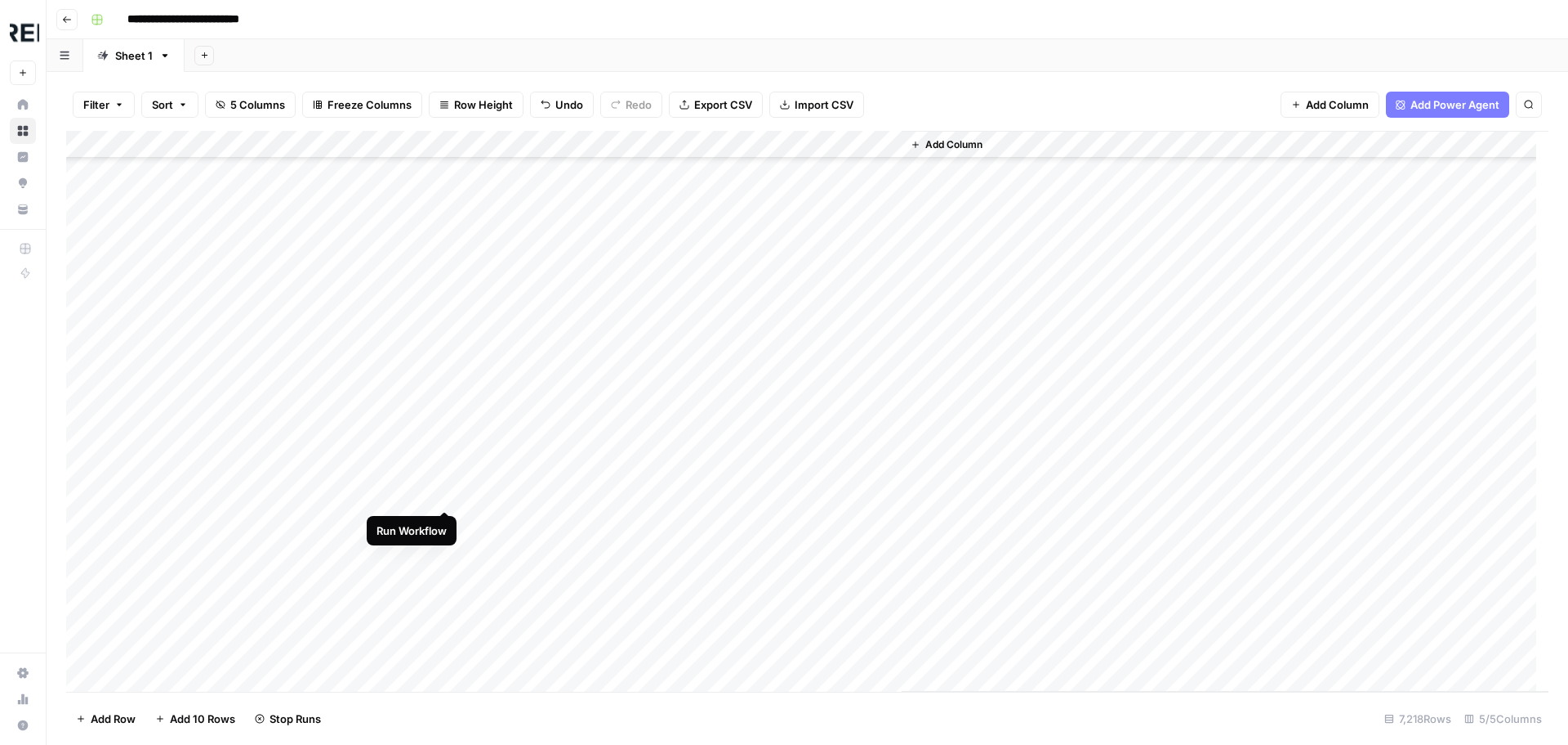
click at [441, 495] on div "Add Column" at bounding box center [807, 411] width 1483 height 561
click at [254, 495] on div "Add Column" at bounding box center [807, 411] width 1483 height 561
click at [447, 493] on div "Add Column" at bounding box center [807, 411] width 1483 height 561
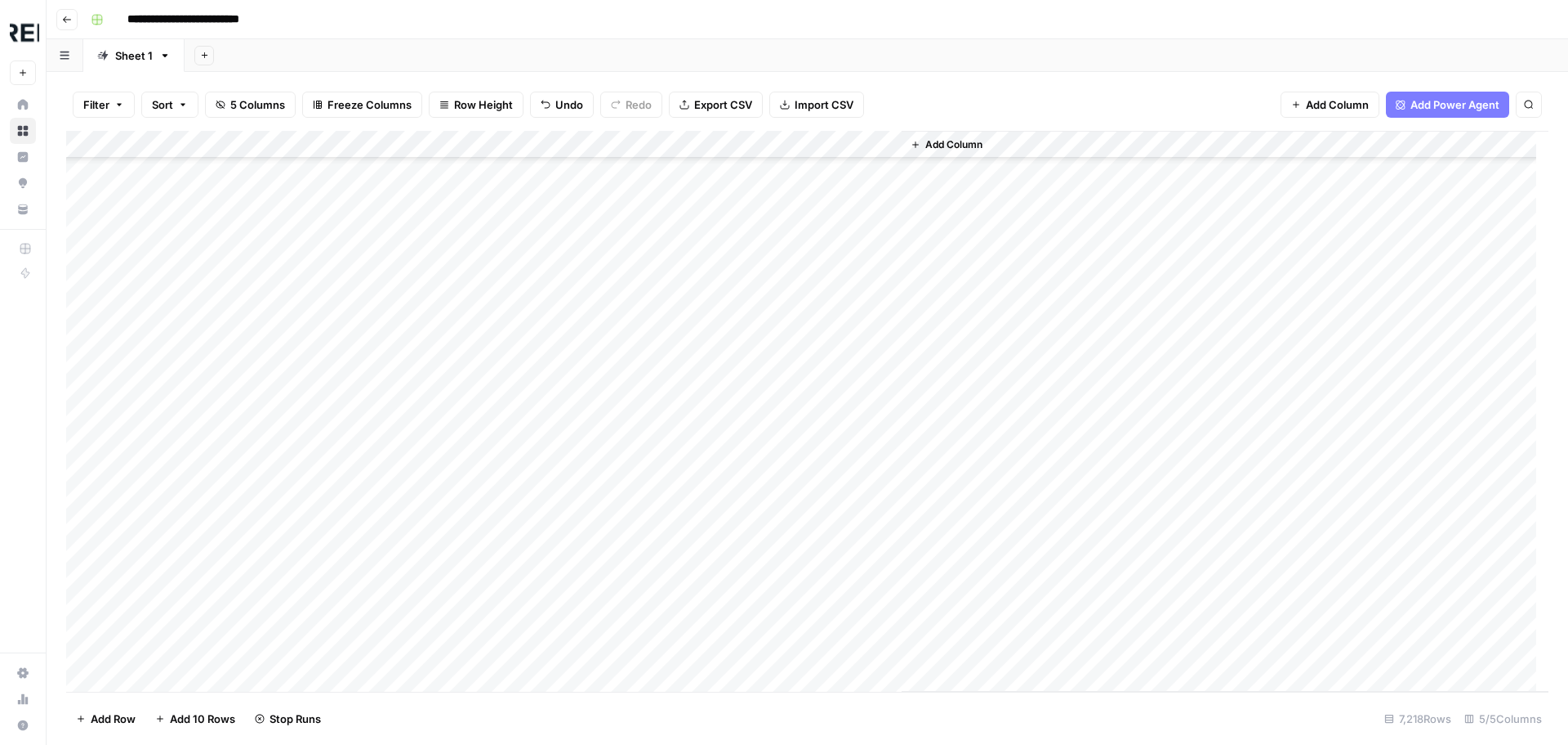
scroll to position [139700, 0]
click at [447, 470] on div "Add Column" at bounding box center [807, 411] width 1483 height 561
click at [444, 526] on div "Add Column" at bounding box center [807, 411] width 1483 height 561
click at [447, 579] on div "Add Column" at bounding box center [807, 411] width 1483 height 561
click at [447, 608] on div "Add Column" at bounding box center [807, 411] width 1483 height 561
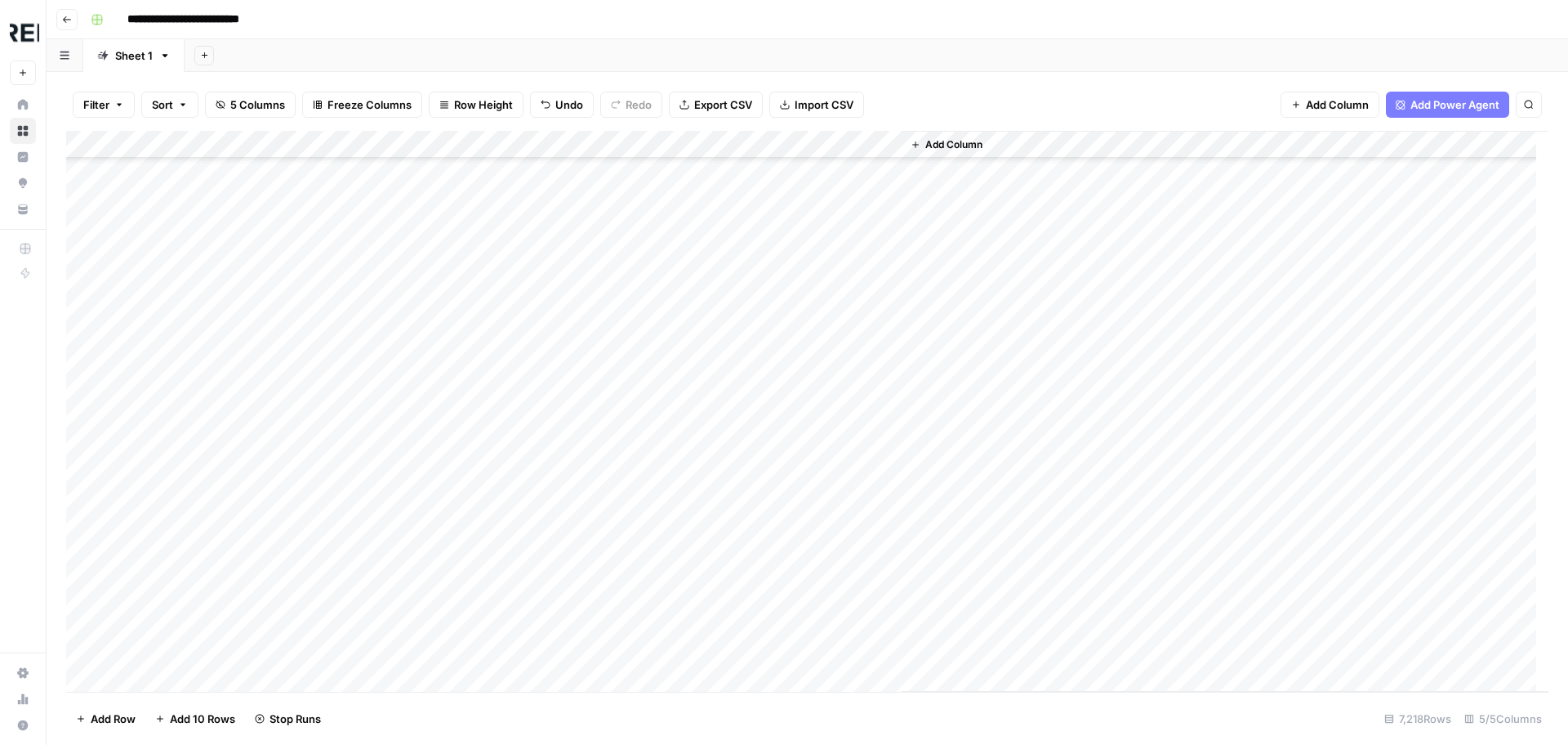
click at [441, 642] on div "Add Column" at bounding box center [807, 411] width 1483 height 561
click at [254, 532] on div "Add Column" at bounding box center [807, 411] width 1483 height 561
click at [447, 362] on div "Add Column" at bounding box center [807, 411] width 1483 height 561
click at [447, 390] on div "Add Column" at bounding box center [807, 411] width 1483 height 561
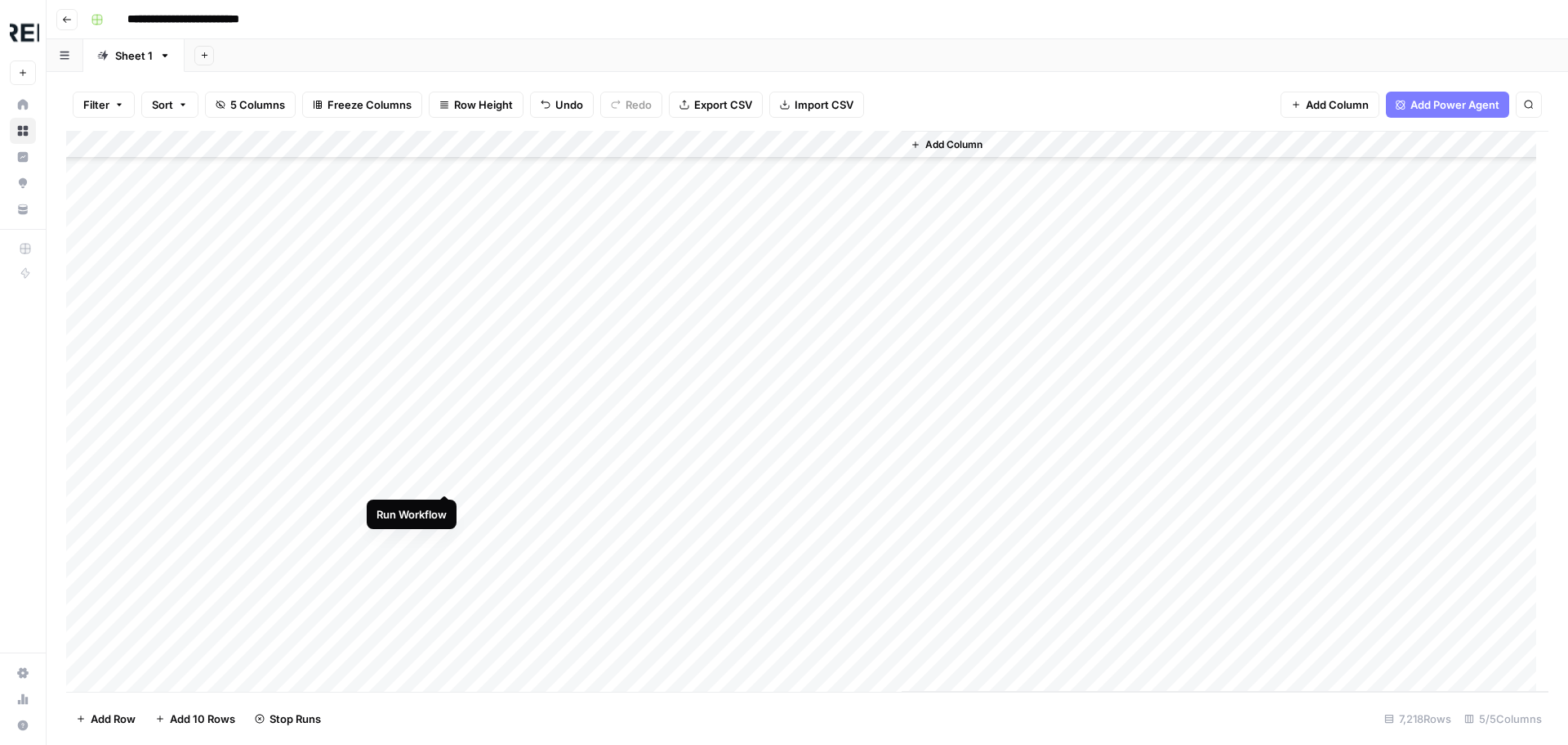
click at [448, 476] on div "Add Column" at bounding box center [807, 411] width 1483 height 561
click at [446, 510] on div "Add Column" at bounding box center [807, 411] width 1483 height 561
click at [445, 538] on div "Add Column" at bounding box center [807, 411] width 1483 height 561
click at [445, 561] on div "Add Column" at bounding box center [807, 411] width 1483 height 561
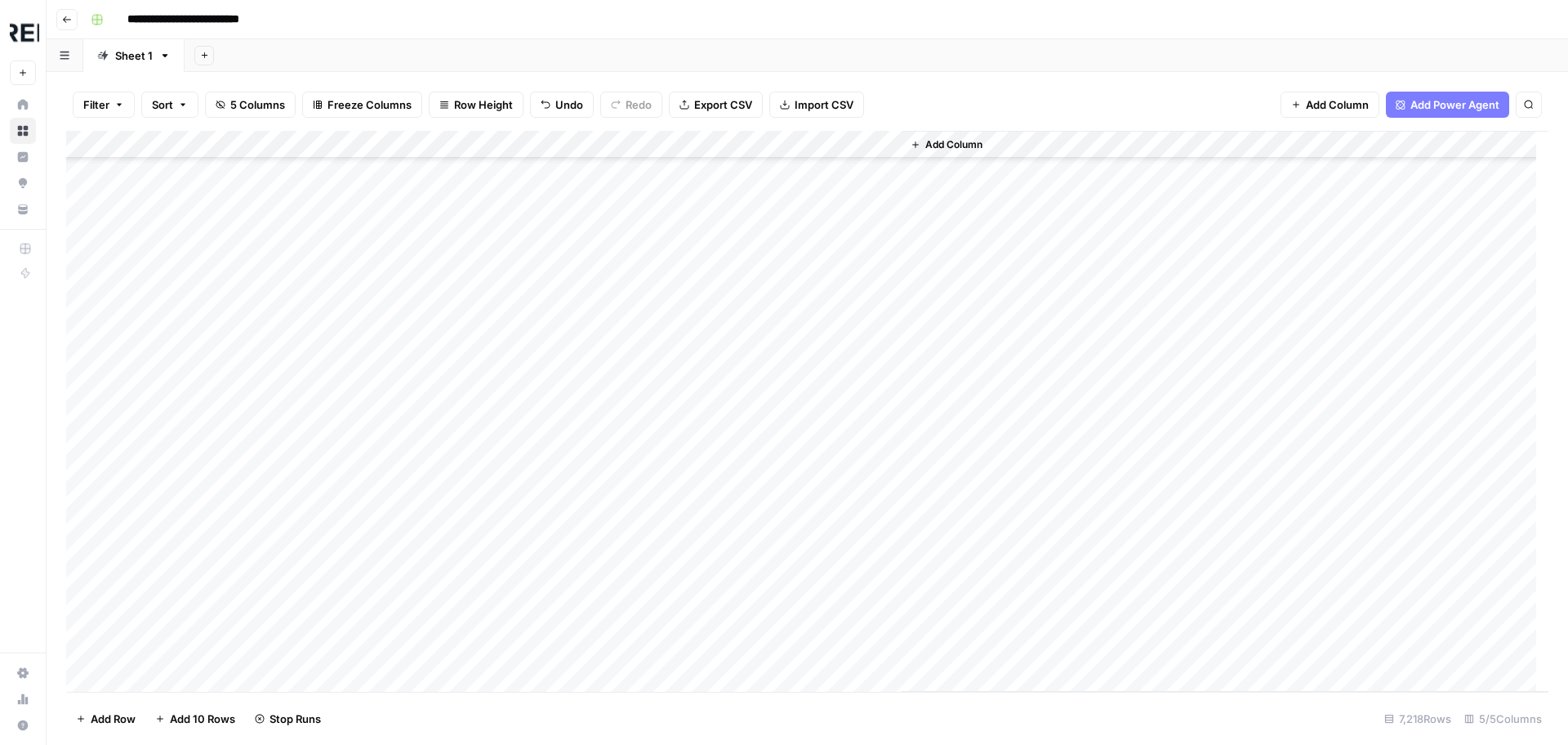
scroll to position [140518, 0]
click at [448, 456] on div "Add Column" at bounding box center [807, 411] width 1483 height 561
click at [445, 411] on div "Add Column" at bounding box center [807, 411] width 1483 height 561
click at [441, 549] on div "Add Column" at bounding box center [807, 411] width 1483 height 561
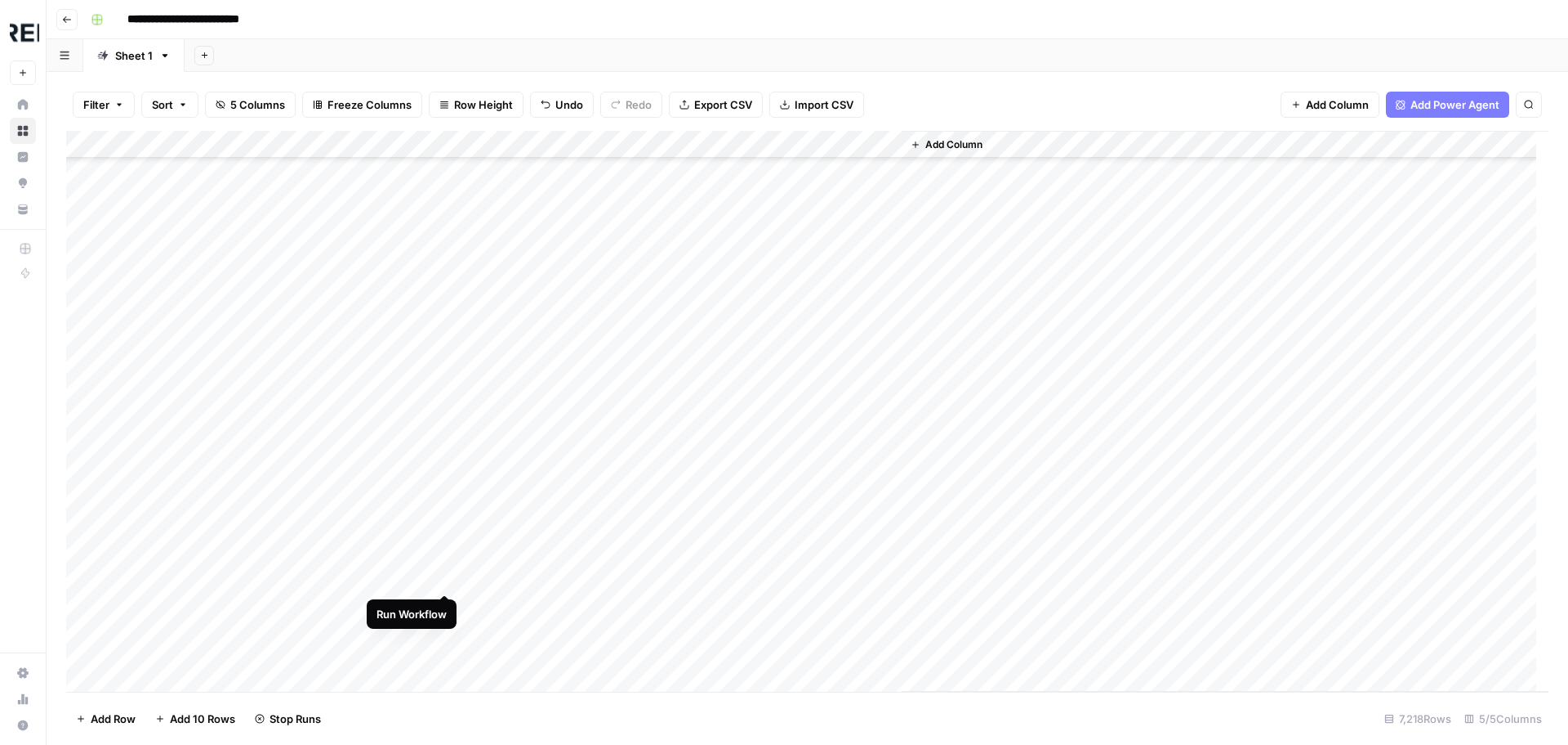
click at [445, 577] on div "Add Column" at bounding box center [807, 411] width 1483 height 561
click at [446, 578] on div "Add Column" at bounding box center [807, 411] width 1483 height 561
click at [443, 610] on div "Add Column" at bounding box center [807, 411] width 1483 height 561
click at [438, 469] on div "Add Column" at bounding box center [807, 411] width 1483 height 561
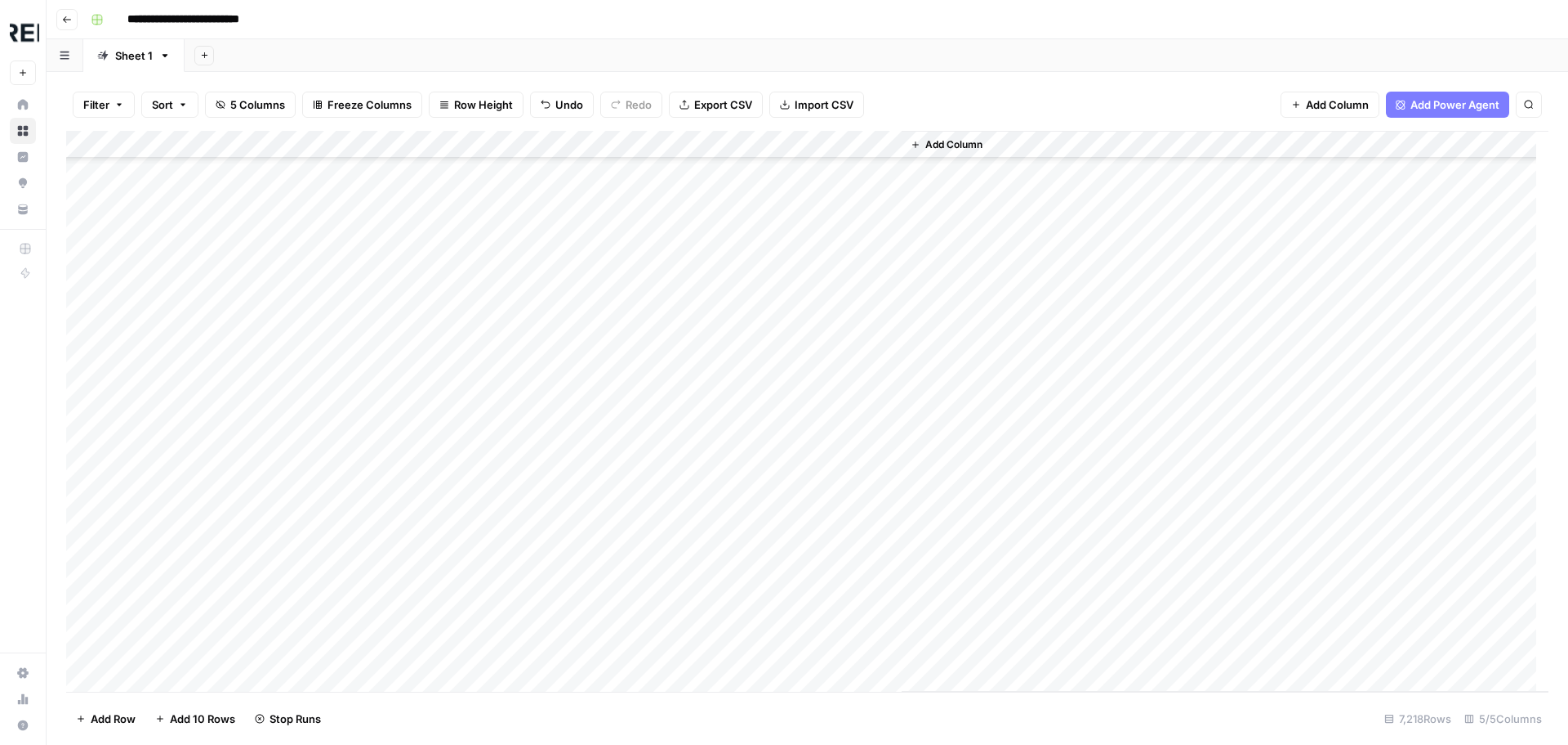
scroll to position [141254, 0]
click at [448, 277] on div "Add Column" at bounding box center [807, 411] width 1483 height 561
click at [445, 476] on div "Add Column" at bounding box center [807, 411] width 1483 height 561
click at [450, 427] on div "Add Column" at bounding box center [807, 411] width 1483 height 561
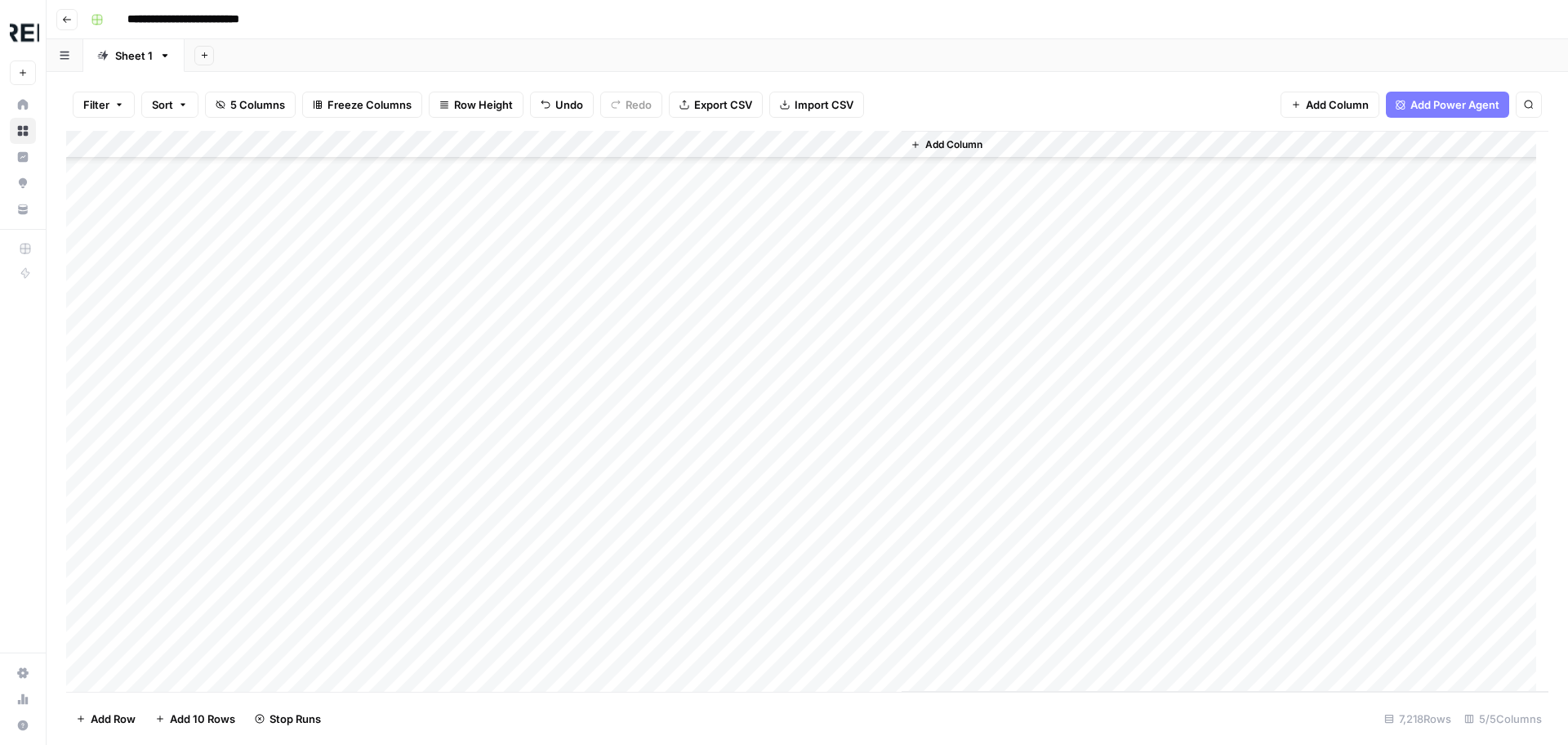
scroll to position [141580, 0]
click at [445, 394] on div "Add Column" at bounding box center [807, 411] width 1483 height 561
click at [443, 459] on div "Add Column" at bounding box center [807, 411] width 1483 height 561
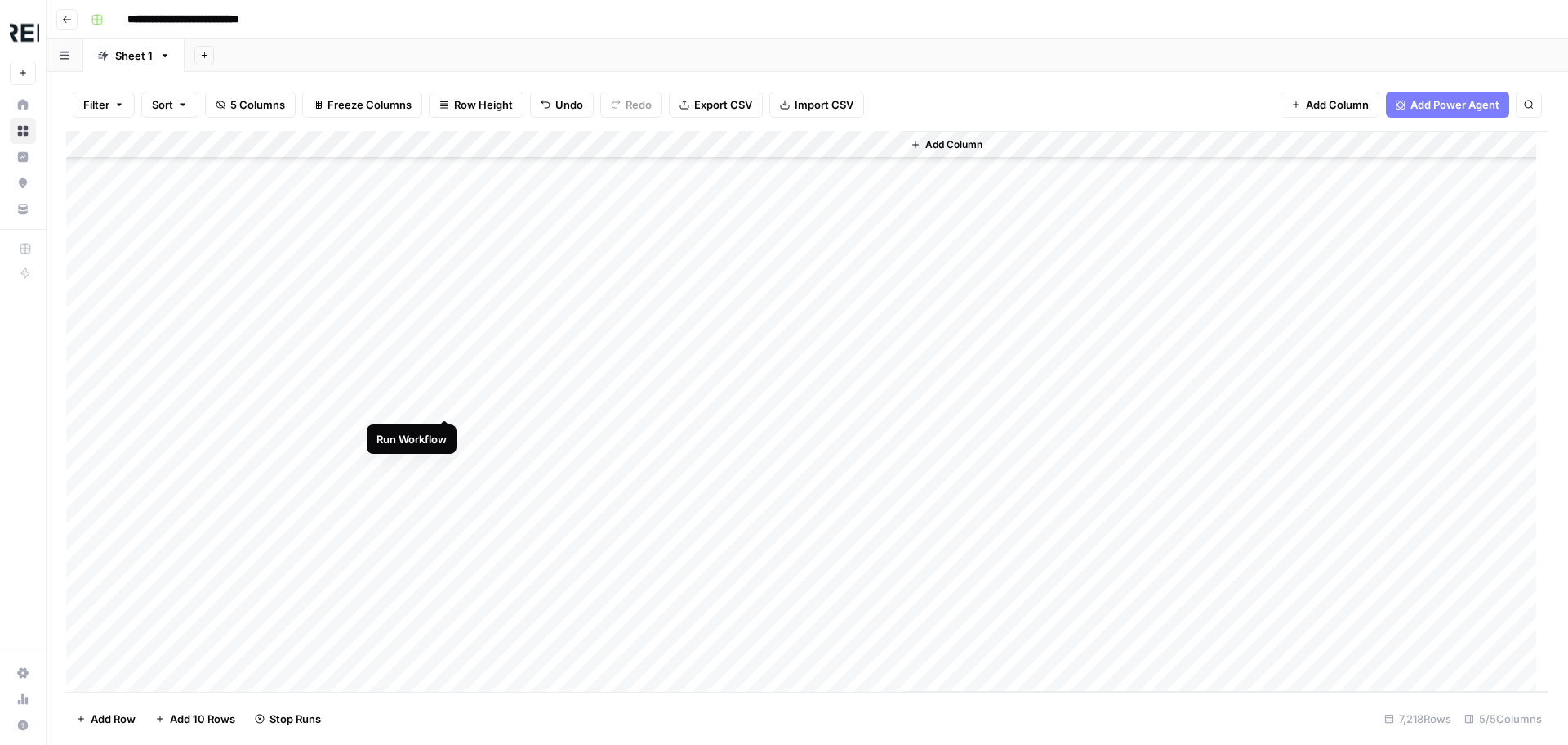
click at [448, 404] on div "Add Column" at bounding box center [807, 411] width 1483 height 561
click at [445, 460] on div "Add Column" at bounding box center [807, 411] width 1483 height 561
click at [442, 565] on div "Add Column" at bounding box center [807, 411] width 1483 height 561
click at [445, 595] on div "Add Column" at bounding box center [807, 411] width 1483 height 561
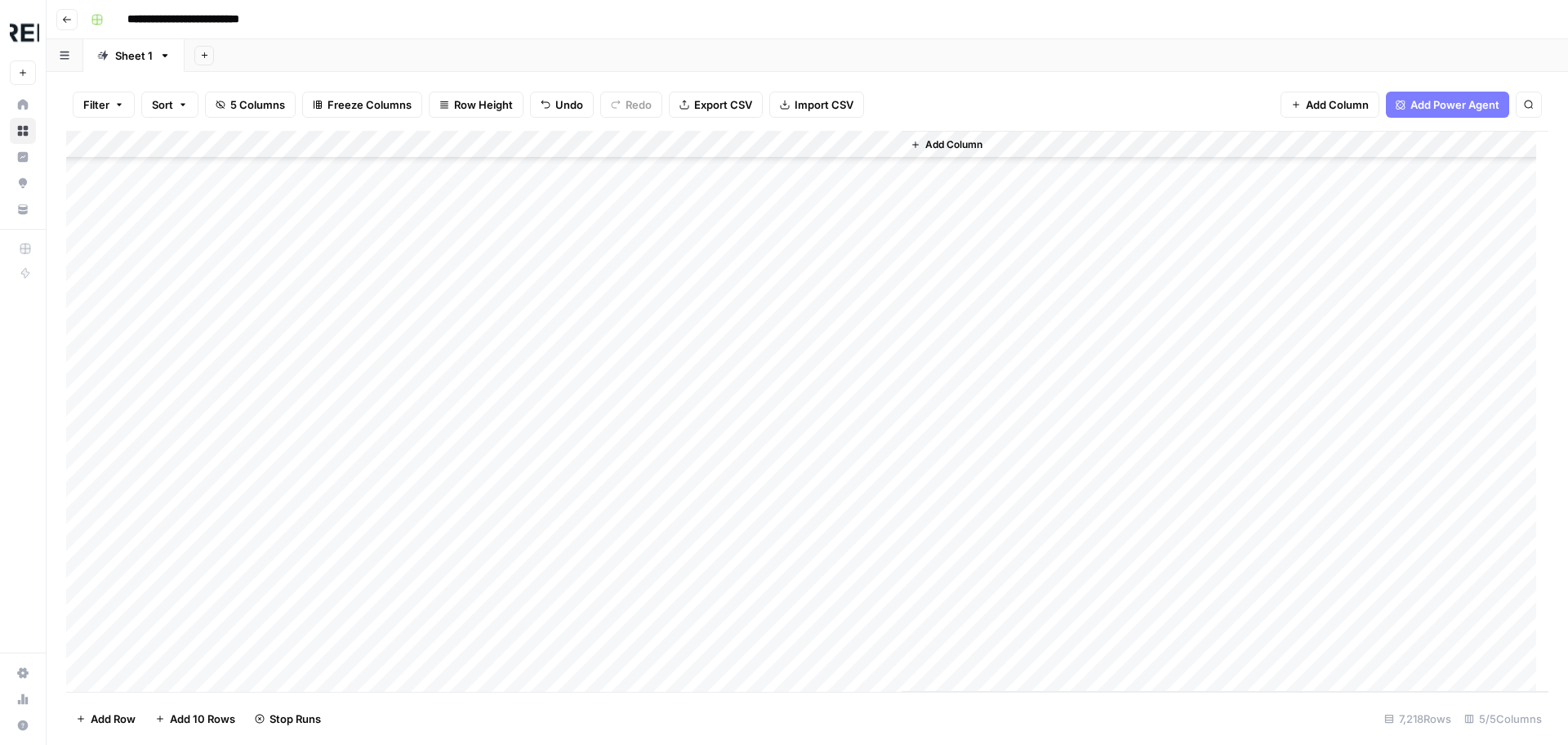
click at [447, 379] on div "Add Column" at bounding box center [807, 411] width 1483 height 561
click at [440, 460] on div "Add Column" at bounding box center [807, 411] width 1483 height 561
click at [444, 435] on div "Add Column" at bounding box center [807, 411] width 1483 height 561
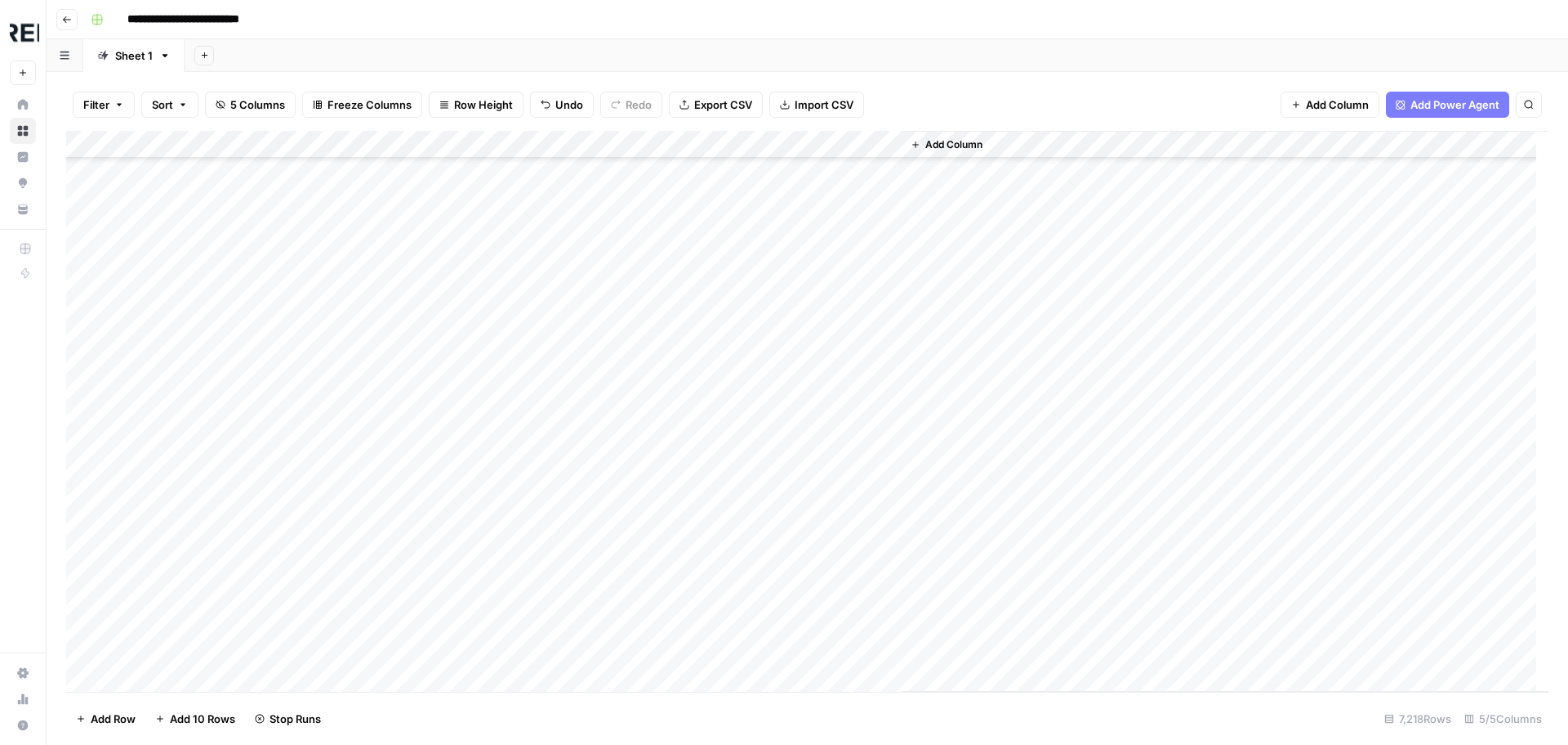
scroll to position [142264, 0]
click at [253, 379] on div "Add Column" at bounding box center [807, 411] width 1483 height 561
click at [445, 326] on div "Add Column" at bounding box center [807, 411] width 1483 height 561
click at [444, 359] on div "Add Column" at bounding box center [807, 411] width 1483 height 561
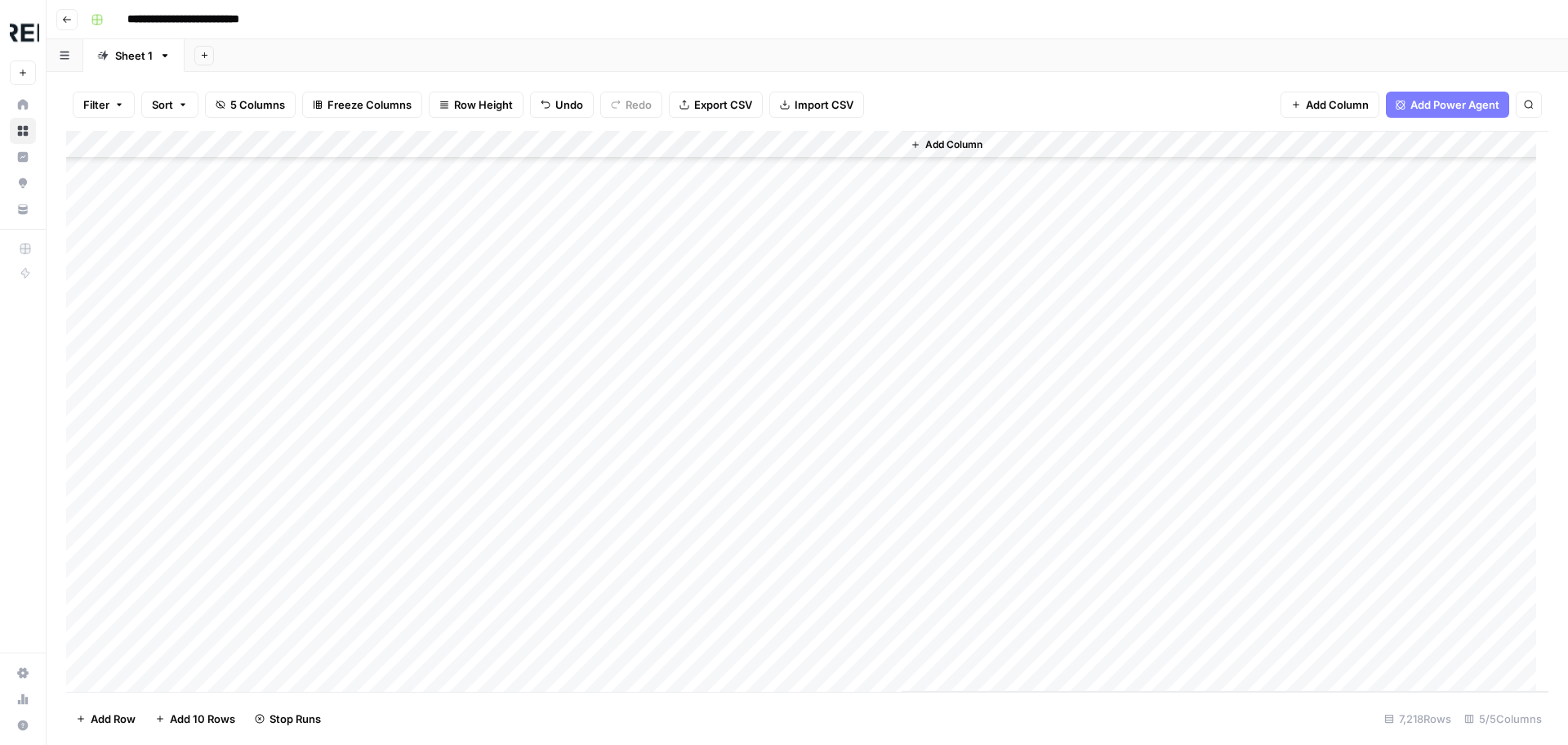
scroll to position [142673, 0]
click at [443, 445] on div "Add Column" at bounding box center [807, 411] width 1483 height 561
click at [445, 470] on div "Add Column" at bounding box center [807, 411] width 1483 height 561
click at [445, 420] on div "Add Column" at bounding box center [807, 411] width 1483 height 561
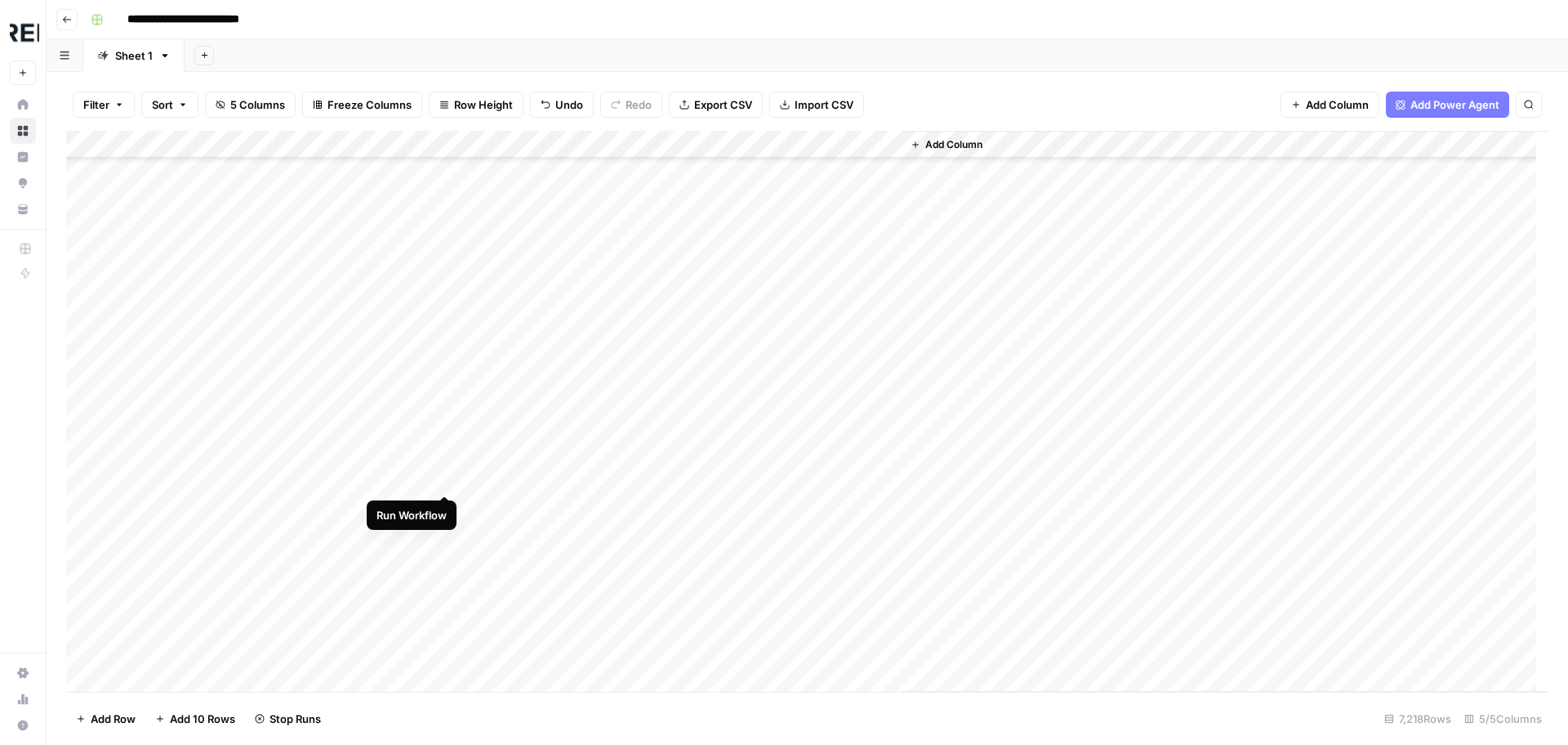
click at [447, 475] on div "Add Column" at bounding box center [807, 411] width 1483 height 561
click at [447, 529] on div "Add Column" at bounding box center [807, 411] width 1483 height 561
click at [445, 559] on div "Add Column" at bounding box center [807, 411] width 1483 height 561
click at [446, 534] on div "Add Column" at bounding box center [807, 411] width 1483 height 561
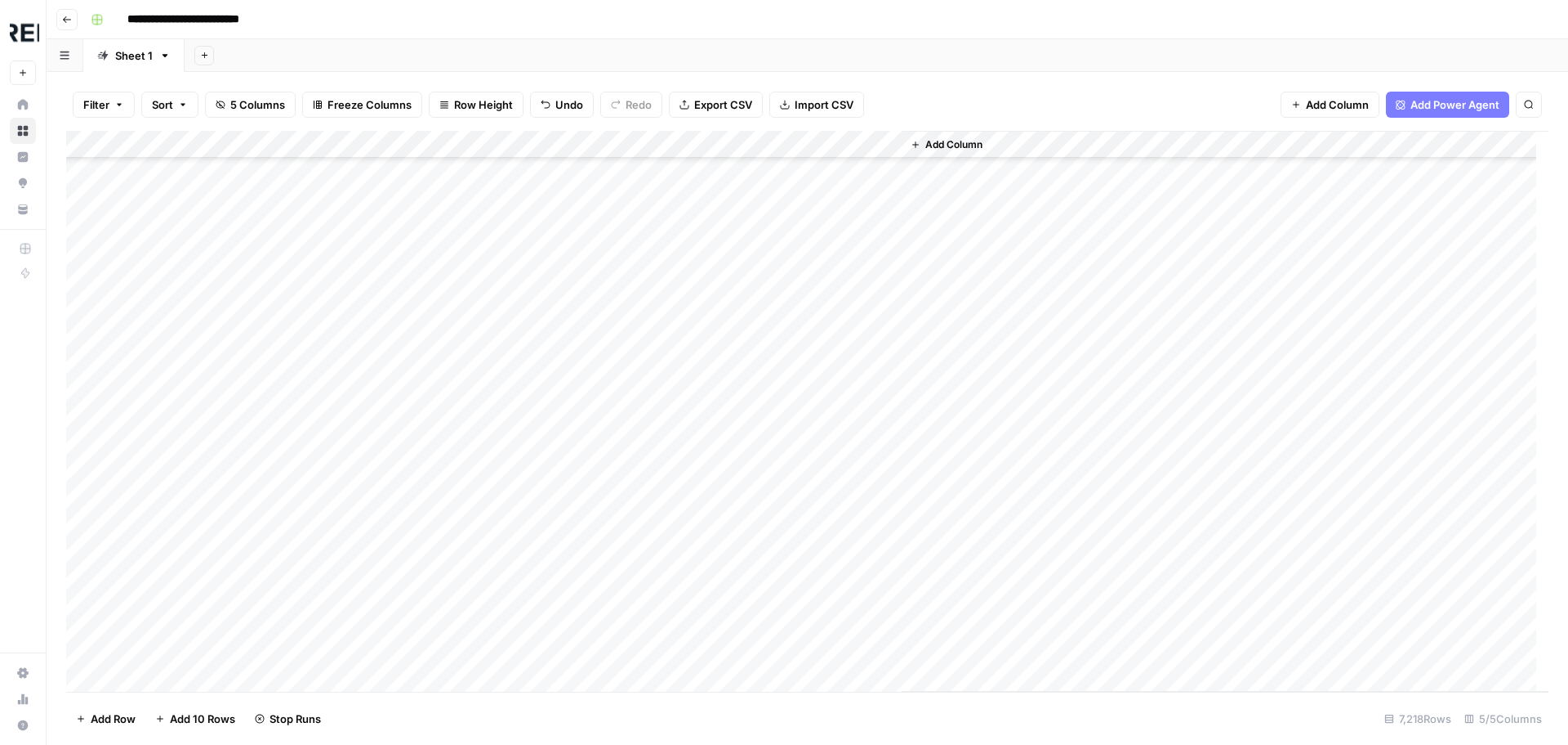
click at [445, 585] on div "Add Column" at bounding box center [807, 411] width 1483 height 561
click at [449, 567] on div "Add Column" at bounding box center [807, 411] width 1483 height 561
click at [445, 528] on div "Add Column" at bounding box center [807, 411] width 1483 height 561
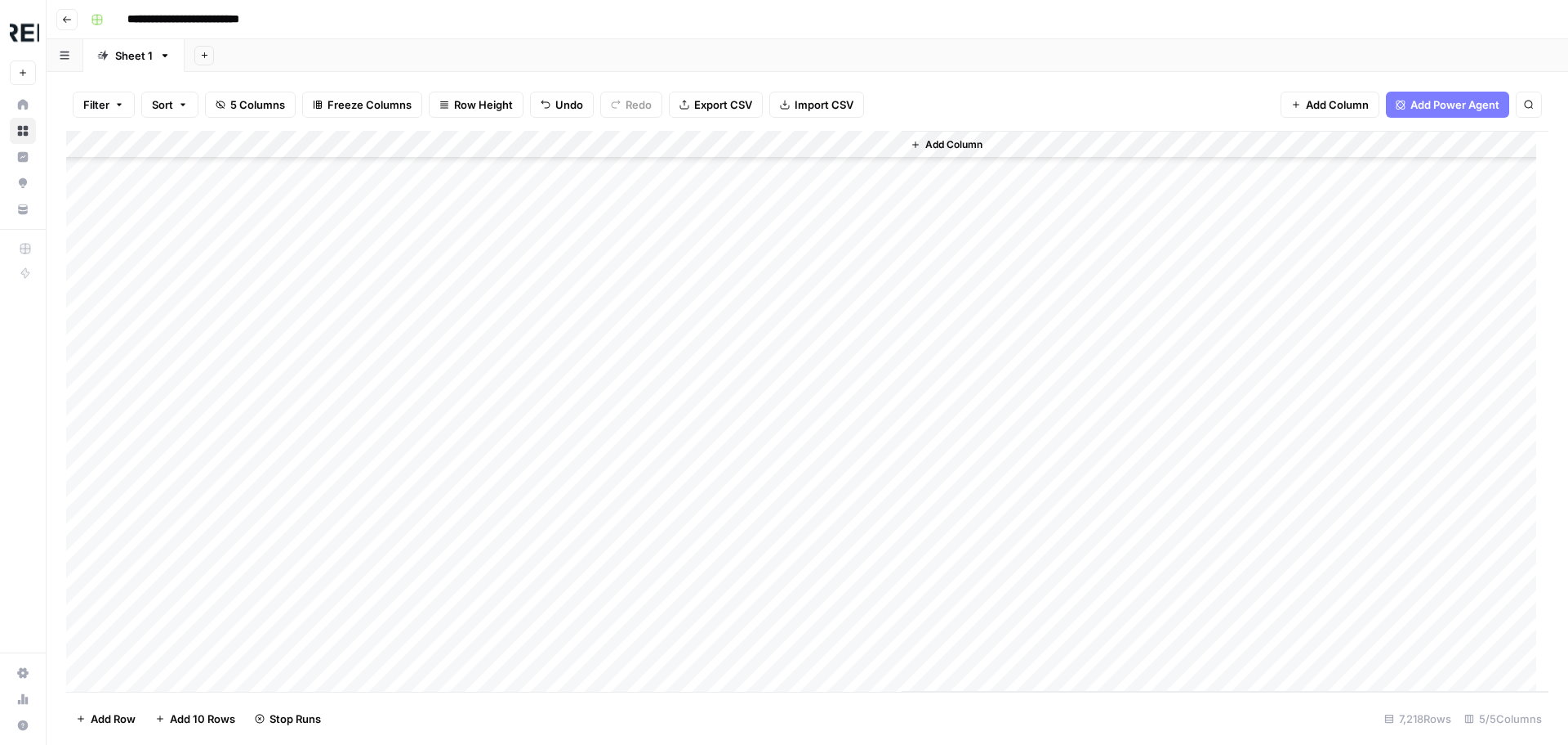
scroll to position [143326, 0]
click at [447, 595] on div "Add Column" at bounding box center [807, 411] width 1483 height 561
click at [443, 484] on div "Add Column" at bounding box center [807, 411] width 1483 height 561
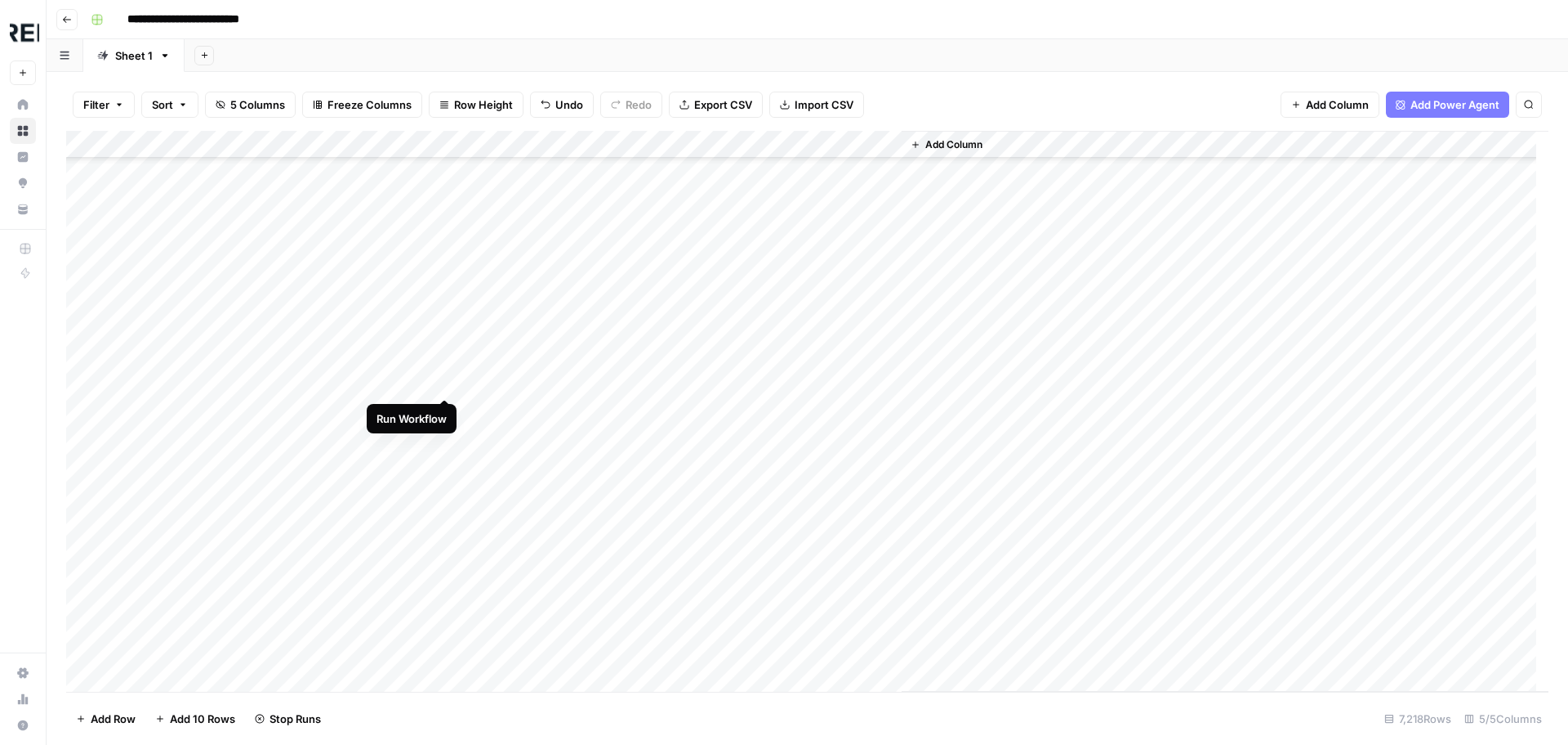
click at [448, 379] on div "Add Column" at bounding box center [807, 411] width 1483 height 561
click at [445, 405] on div "Add Column" at bounding box center [807, 411] width 1483 height 561
click at [441, 438] on div "Add Column" at bounding box center [807, 411] width 1483 height 561
click at [445, 469] on div "Add Column" at bounding box center [807, 411] width 1483 height 561
click at [445, 489] on div "Add Column" at bounding box center [807, 411] width 1483 height 561
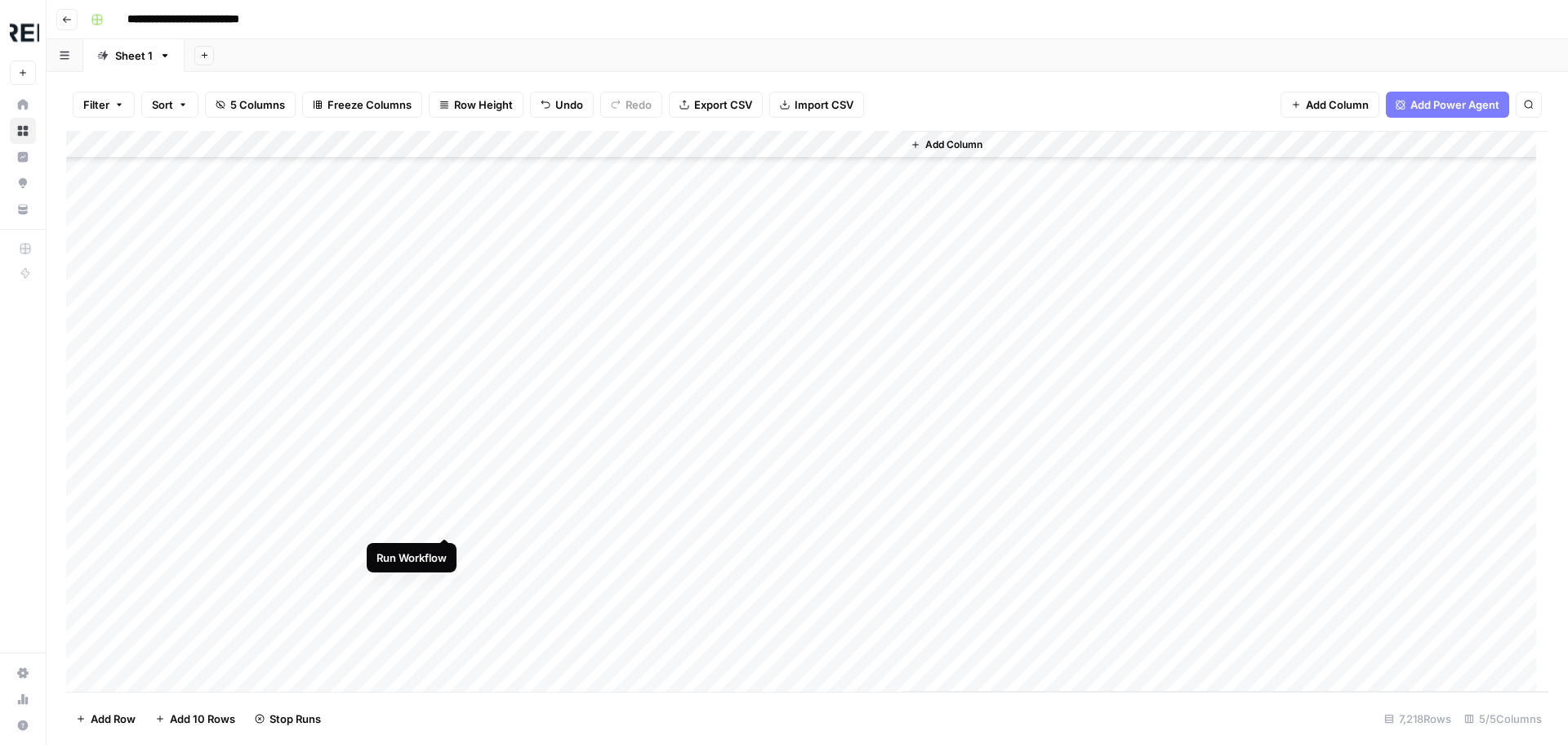
click at [446, 520] on div "Add Column" at bounding box center [807, 411] width 1483 height 561
click at [447, 581] on div "Add Column" at bounding box center [807, 411] width 1483 height 561
click at [441, 605] on div "Add Column" at bounding box center [807, 411] width 1483 height 561
click at [446, 410] on div "Add Column" at bounding box center [807, 411] width 1483 height 561
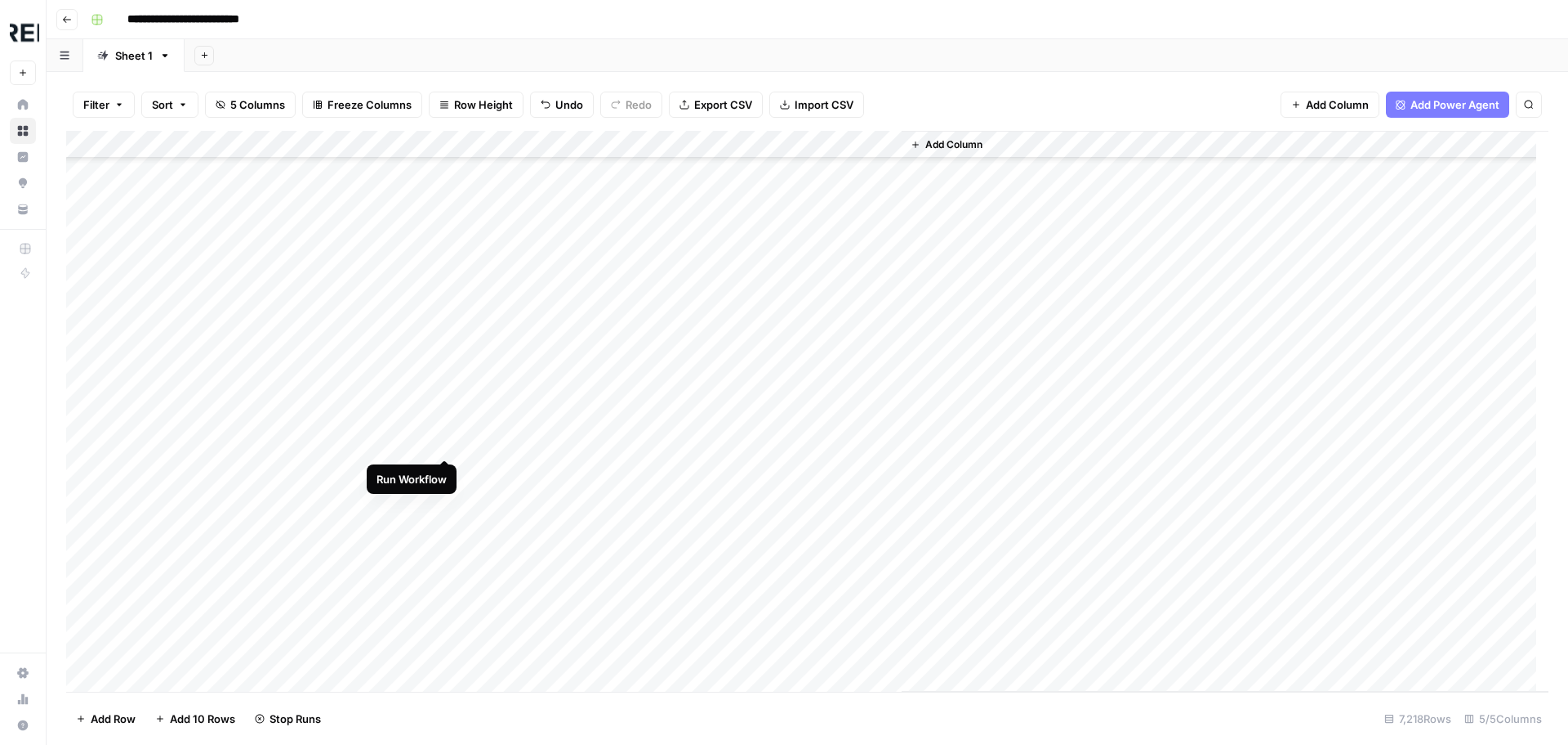
click at [447, 443] on div "Add Column" at bounding box center [807, 411] width 1483 height 561
click at [255, 501] on div "Add Column" at bounding box center [807, 411] width 1483 height 561
click at [447, 577] on div "Add Column" at bounding box center [807, 411] width 1483 height 561
click at [445, 582] on div "Add Column" at bounding box center [807, 411] width 1483 height 561
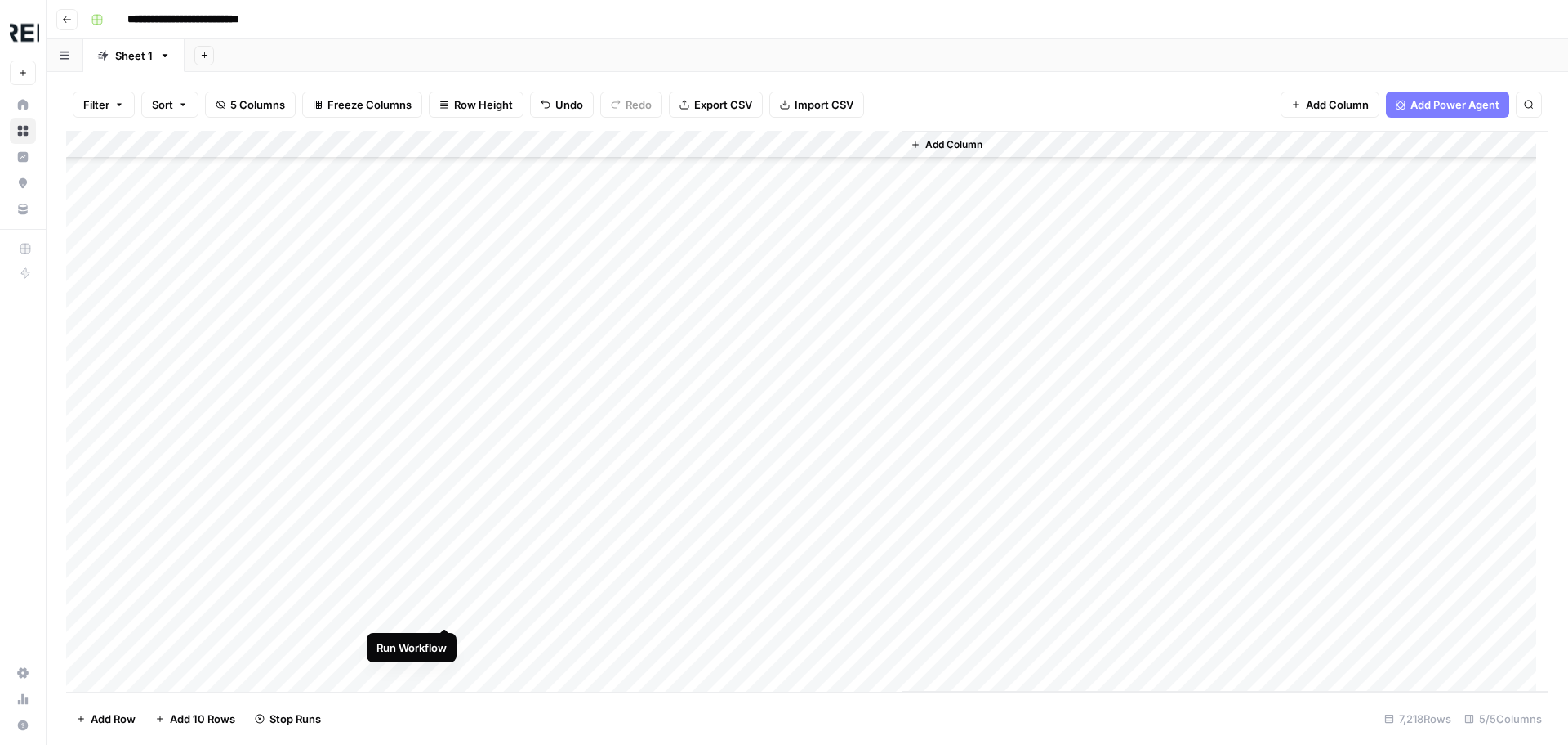
click at [444, 612] on div "Add Column" at bounding box center [807, 411] width 1483 height 561
click at [446, 477] on div "Add Column" at bounding box center [807, 411] width 1483 height 561
click at [449, 504] on div "Add Column" at bounding box center [807, 411] width 1483 height 561
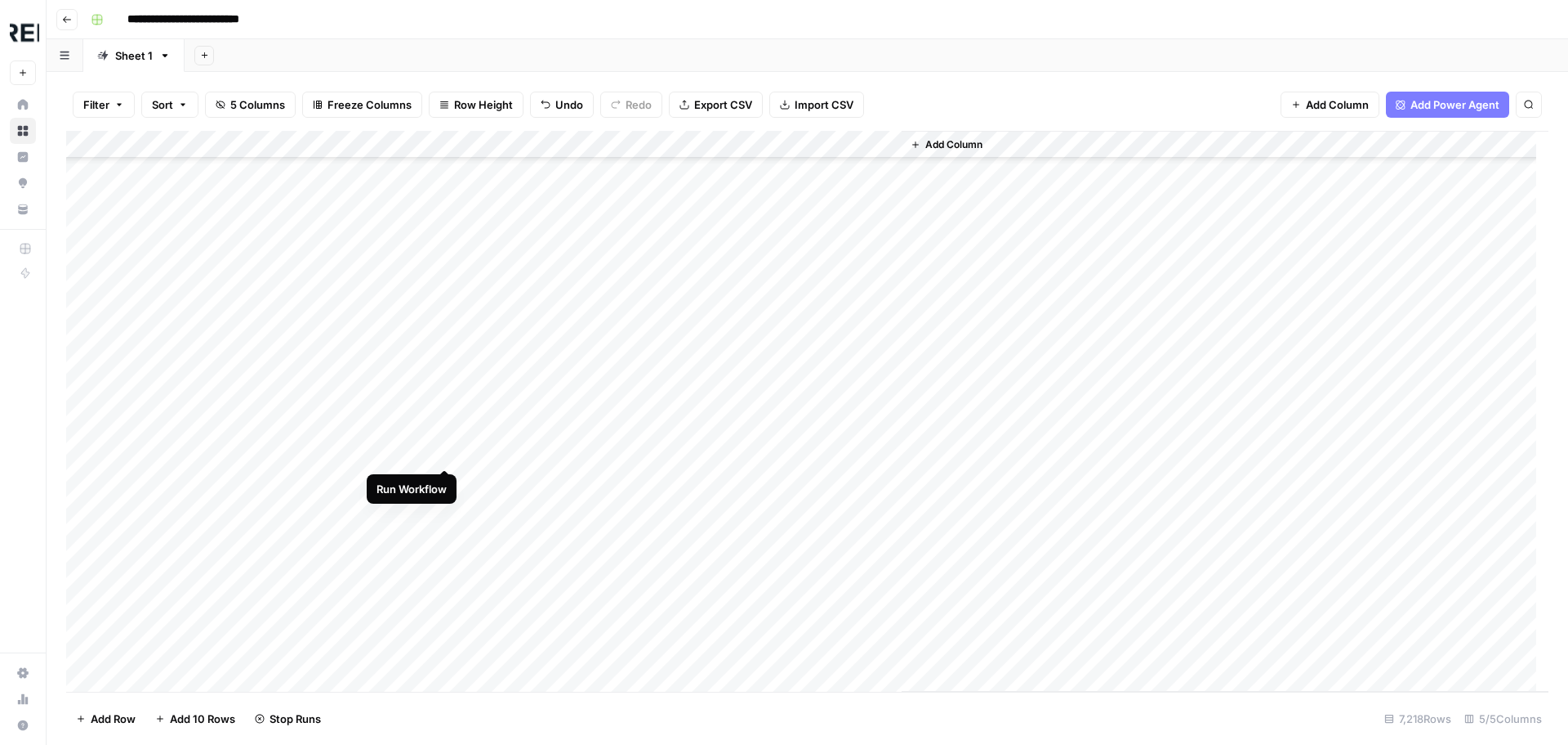
click at [448, 450] on div "Add Column" at bounding box center [807, 411] width 1483 height 561
click at [442, 568] on div "Add Column" at bounding box center [807, 411] width 1483 height 561
click at [449, 487] on div "Add Column" at bounding box center [807, 411] width 1483 height 561
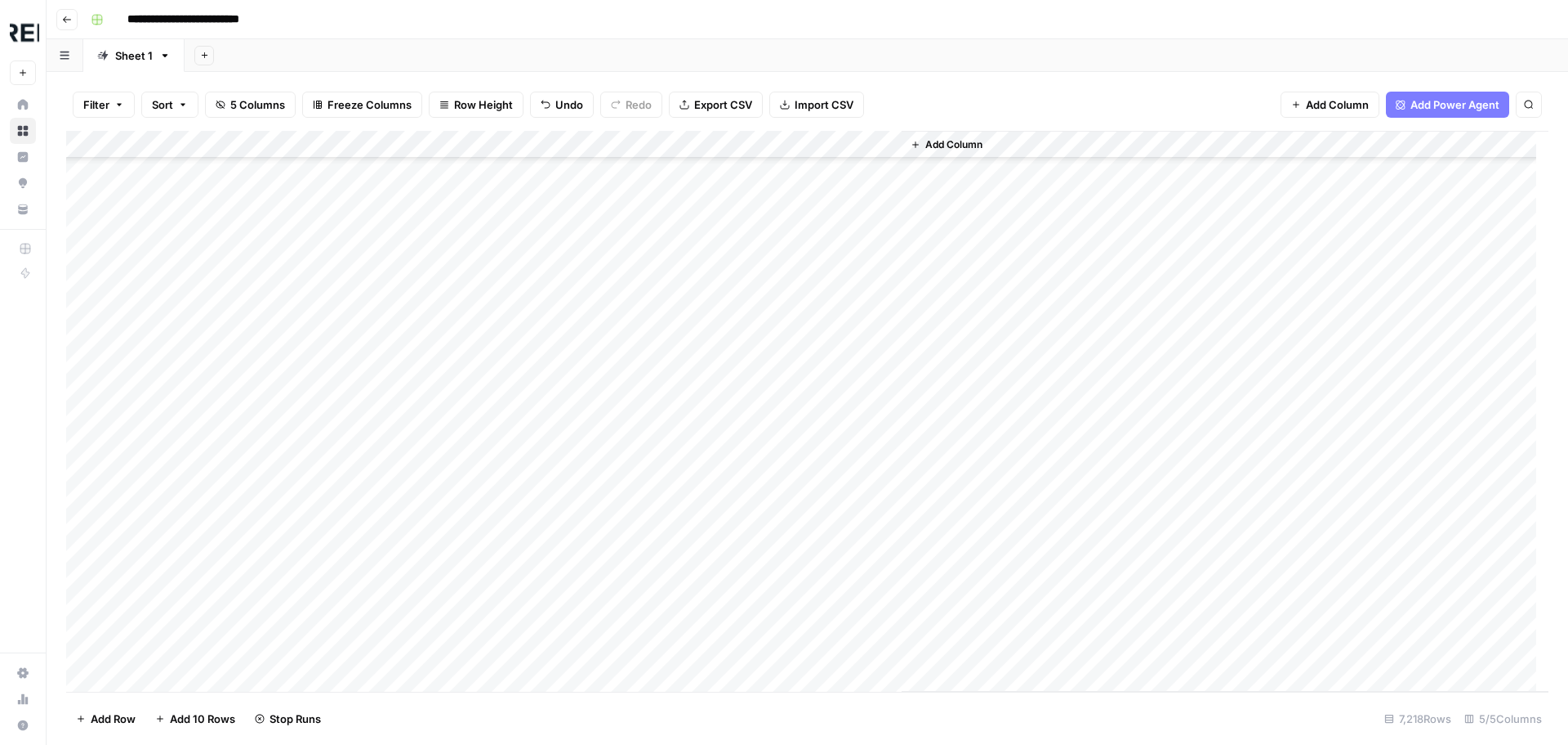
scroll to position [145125, 0]
click at [442, 410] on div "Add Column" at bounding box center [807, 411] width 1483 height 561
